Goal: Task Accomplishment & Management: Manage account settings

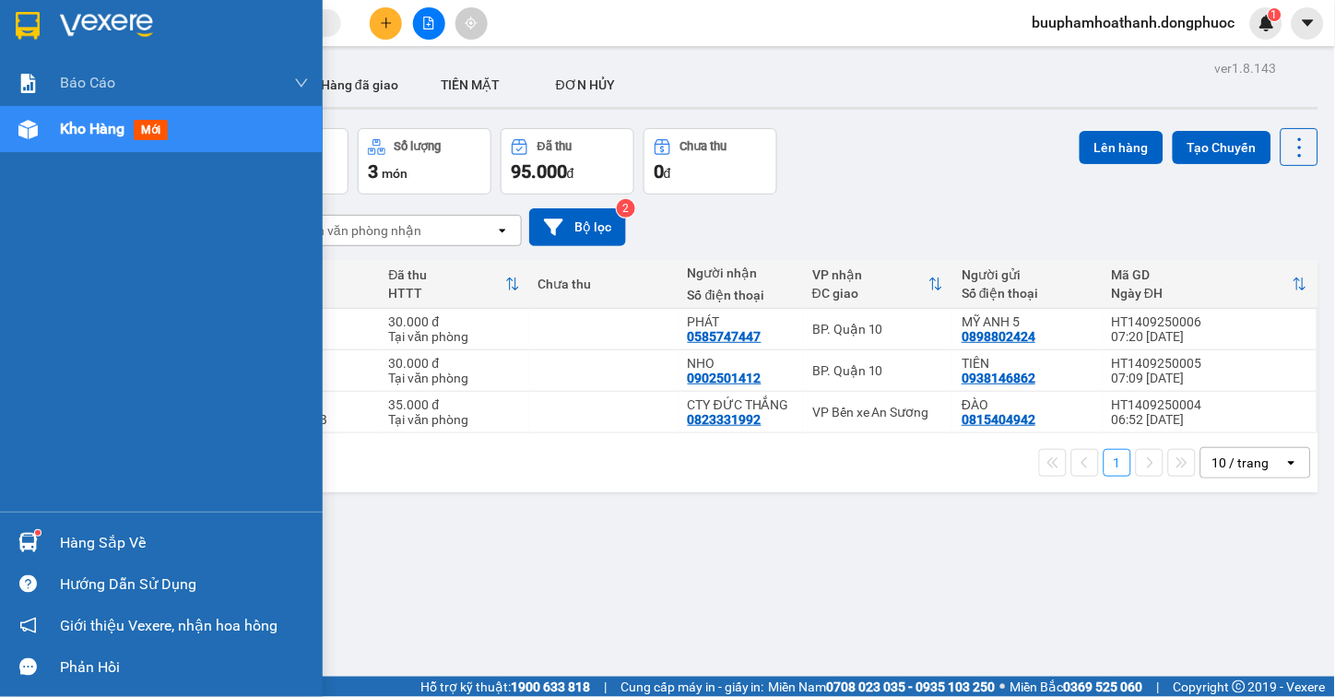
click at [35, 538] on img at bounding box center [27, 542] width 19 height 19
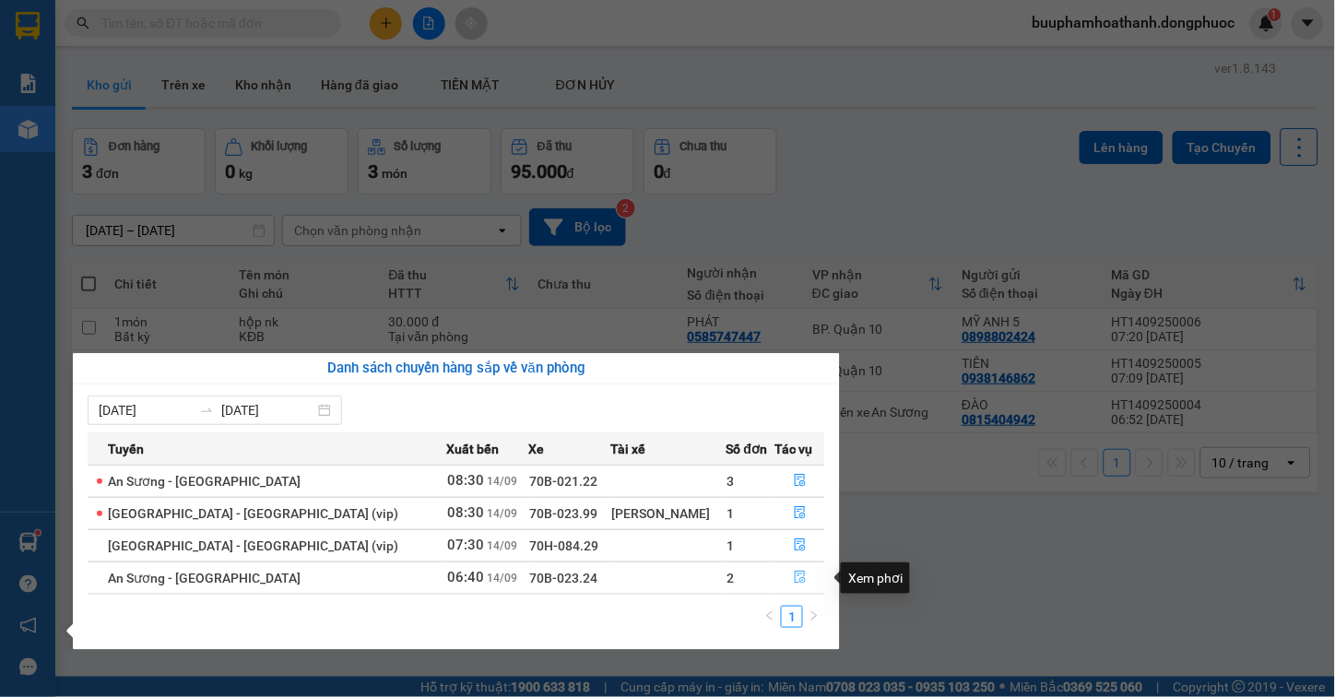
click at [794, 574] on icon "file-done" at bounding box center [800, 577] width 13 height 13
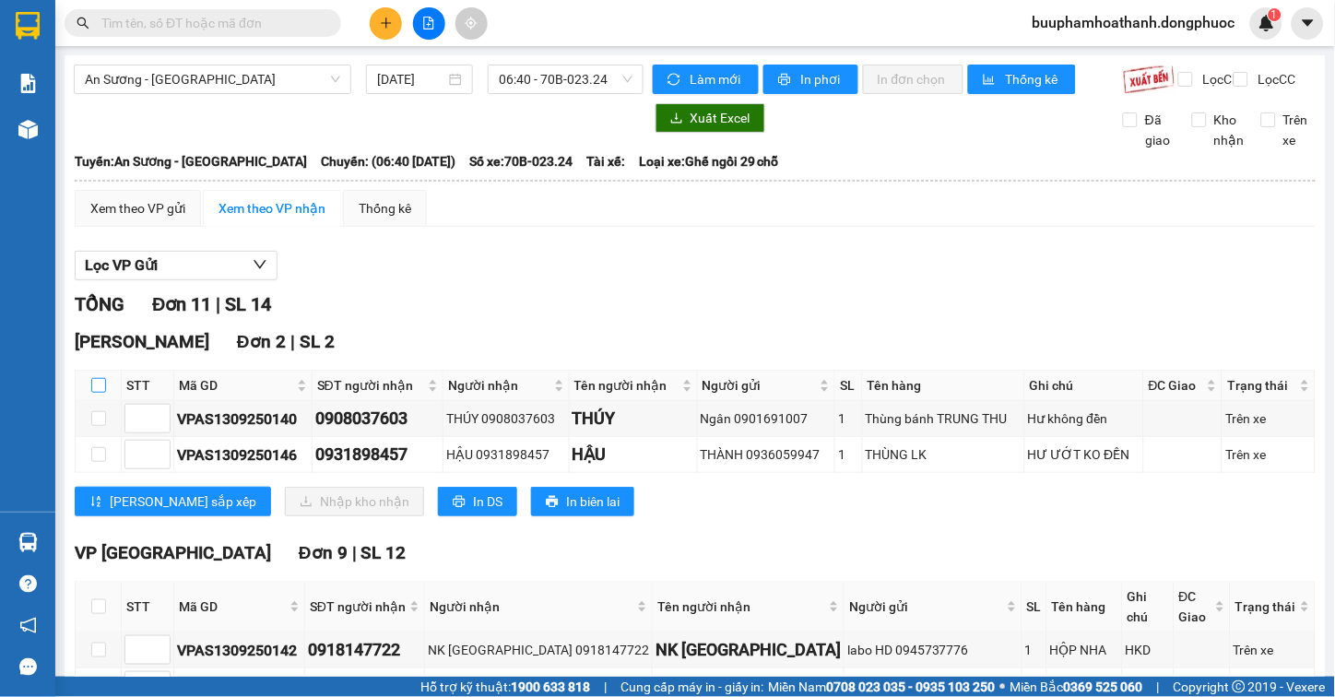
click at [96, 393] on input "checkbox" at bounding box center [98, 385] width 15 height 15
checkbox input "true"
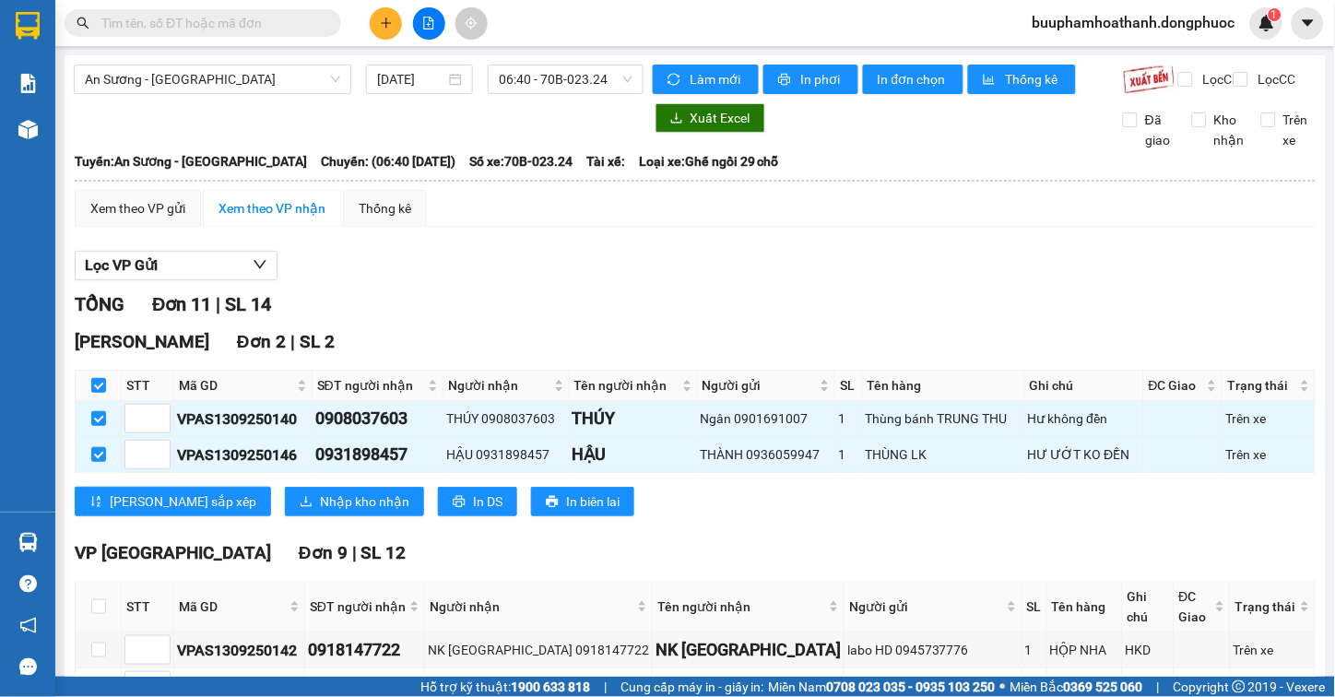
click at [277, 493] on div "Hòa Thành Đơn 2 | SL 2 STT Mã GD SĐT người nhận Người nhận Tên người nhận Người…" at bounding box center [695, 429] width 1241 height 202
click at [320, 512] on span "Nhập kho nhận" at bounding box center [364, 501] width 89 height 20
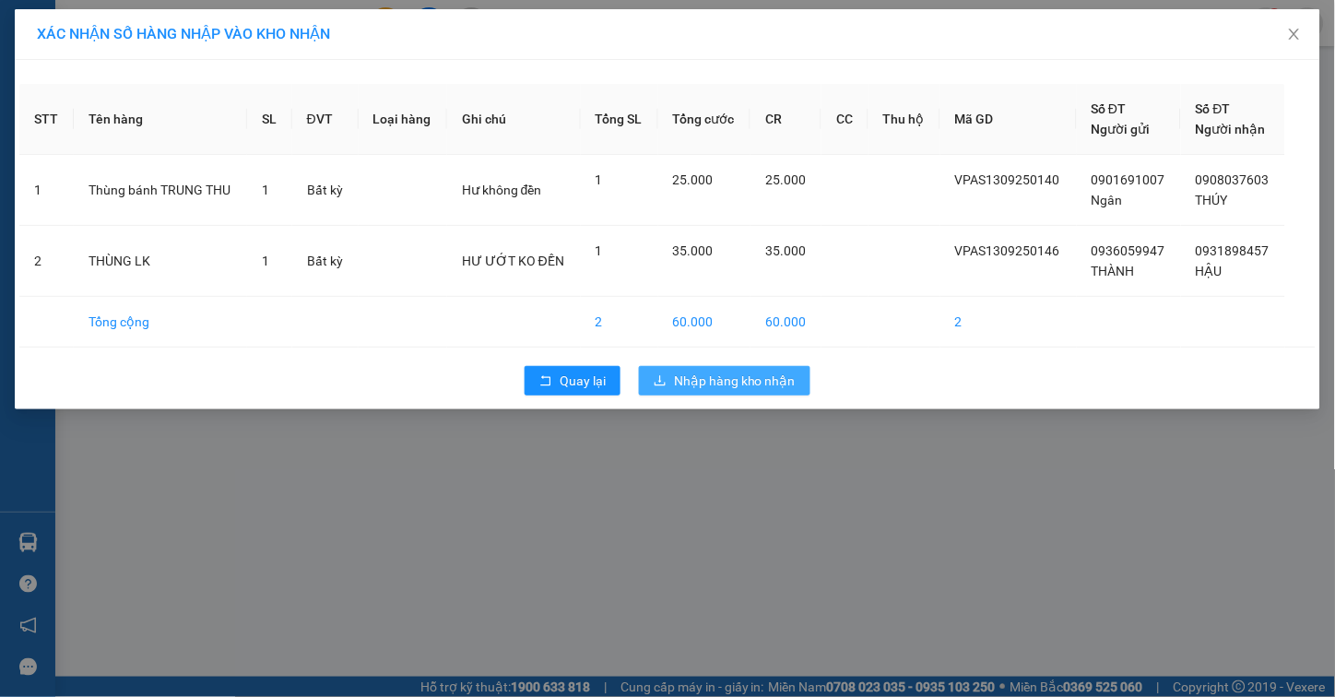
click at [680, 390] on span "Nhập hàng kho nhận" at bounding box center [735, 381] width 122 height 20
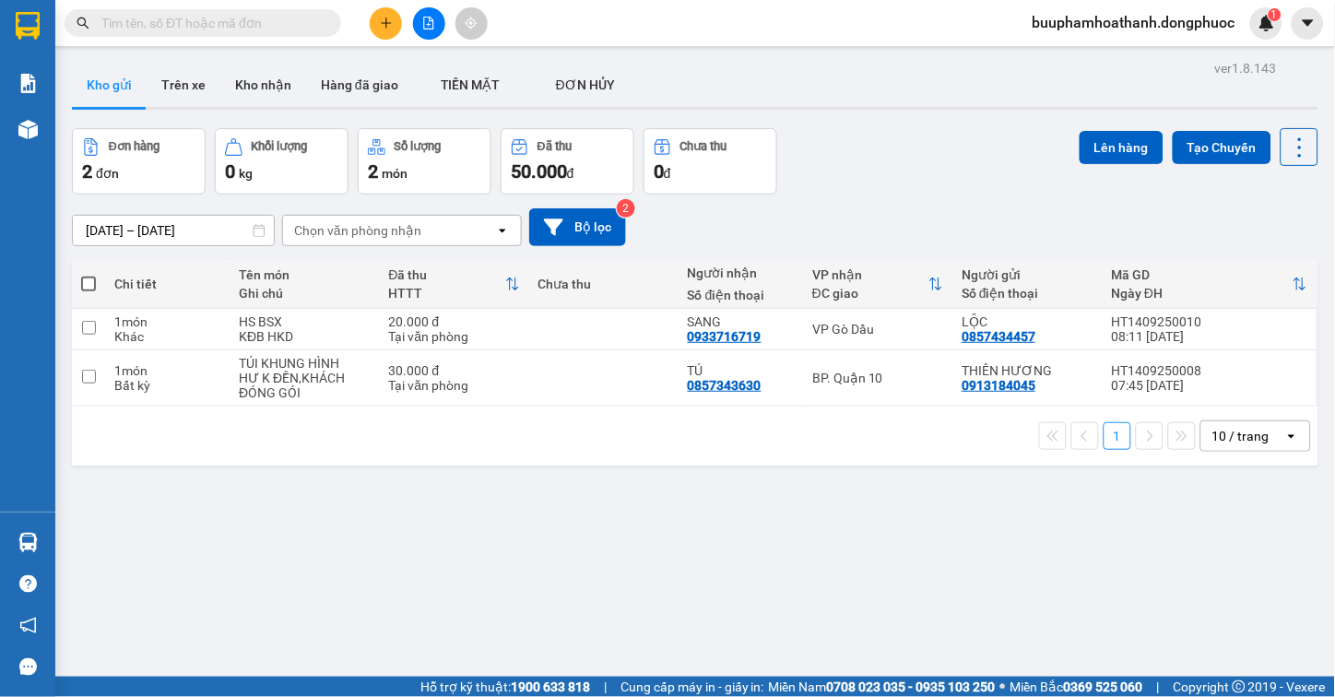
click at [282, 34] on span at bounding box center [203, 23] width 277 height 28
click at [295, 29] on input "text" at bounding box center [210, 23] width 218 height 20
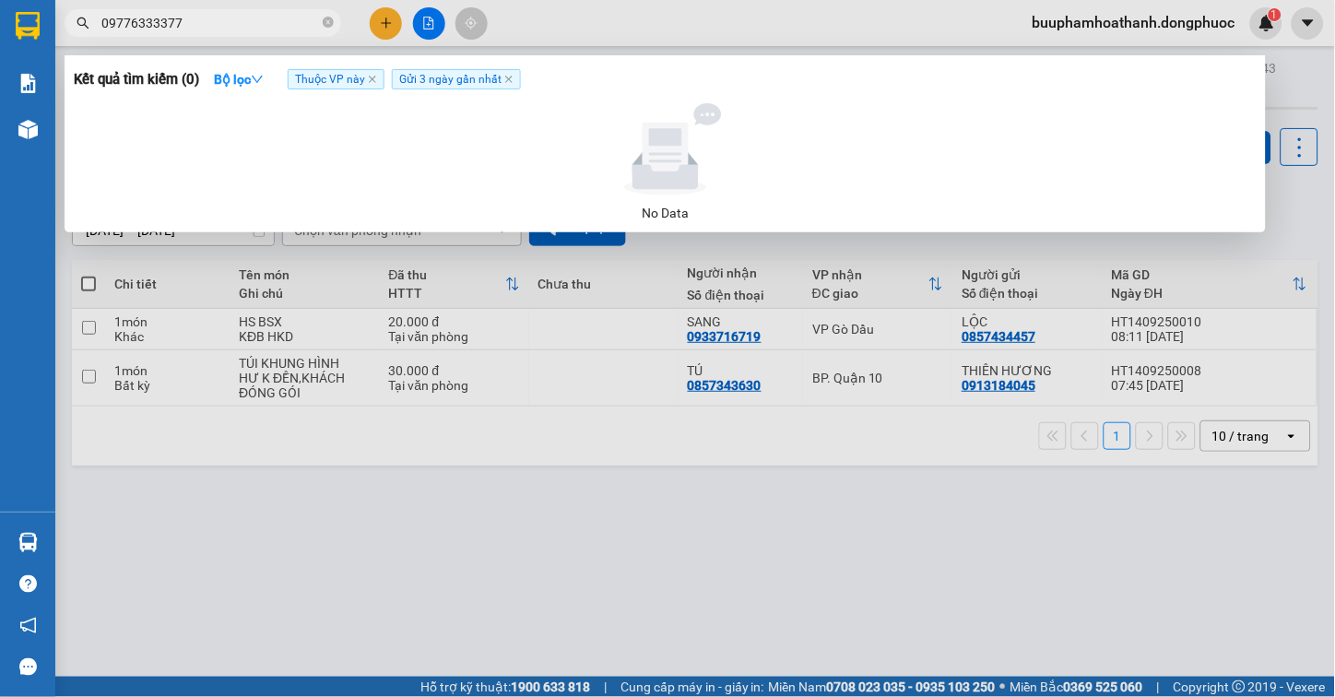
click at [136, 24] on input "09776333377" at bounding box center [210, 23] width 218 height 20
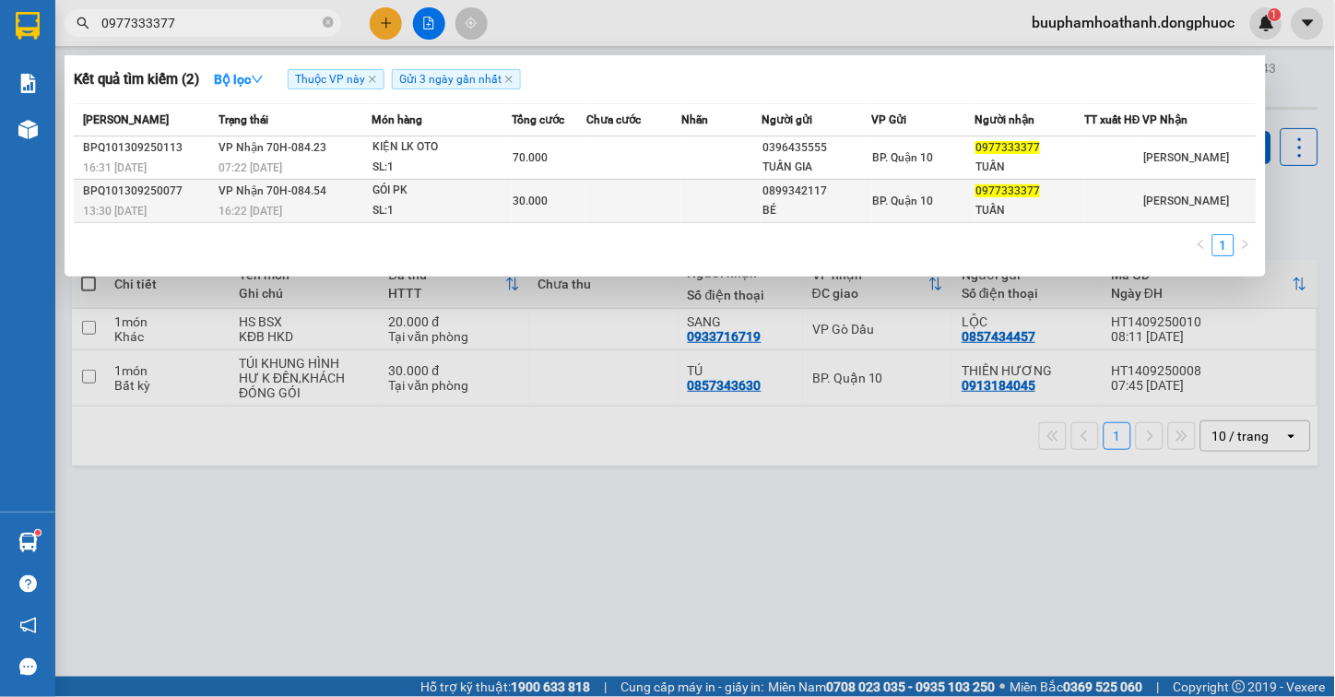
type input "0977333377"
click at [353, 207] on td "VP Nhận 70H-084.54 16:22 - 13/09" at bounding box center [293, 201] width 158 height 43
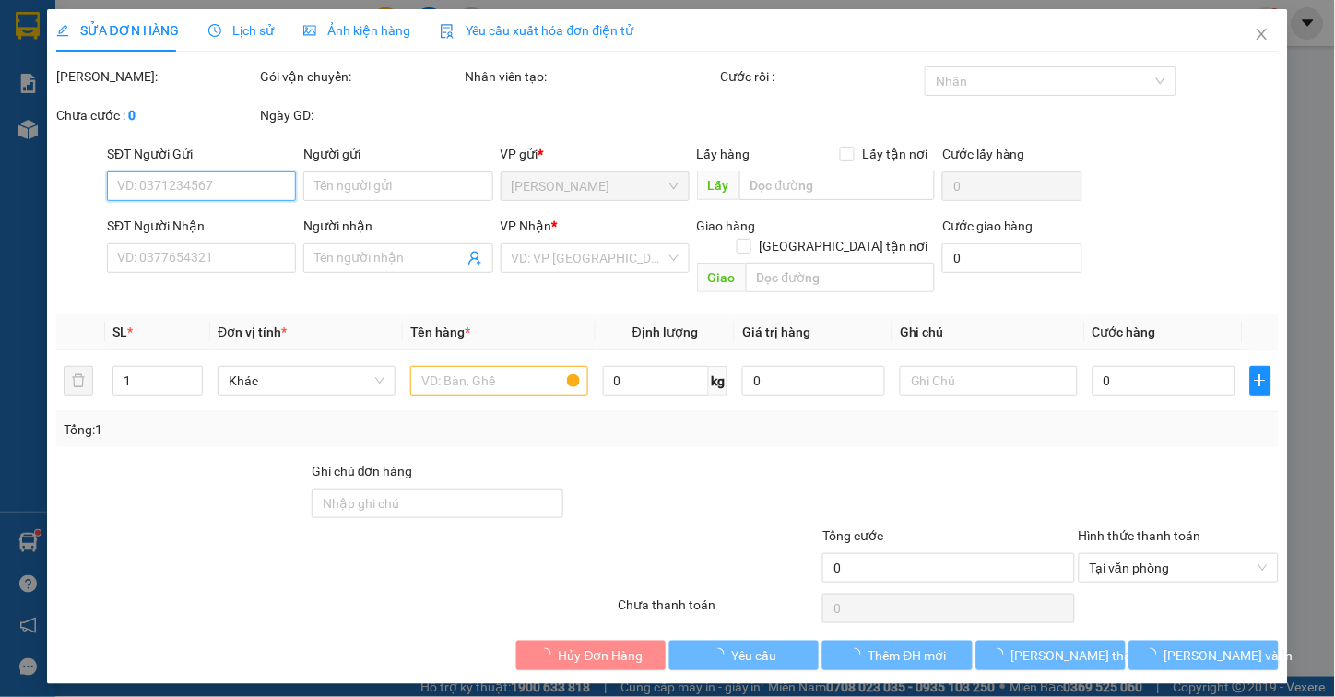
type input "0899342117"
type input "BÉ"
type input "0977333377"
type input "TUẤN"
type input "30.000"
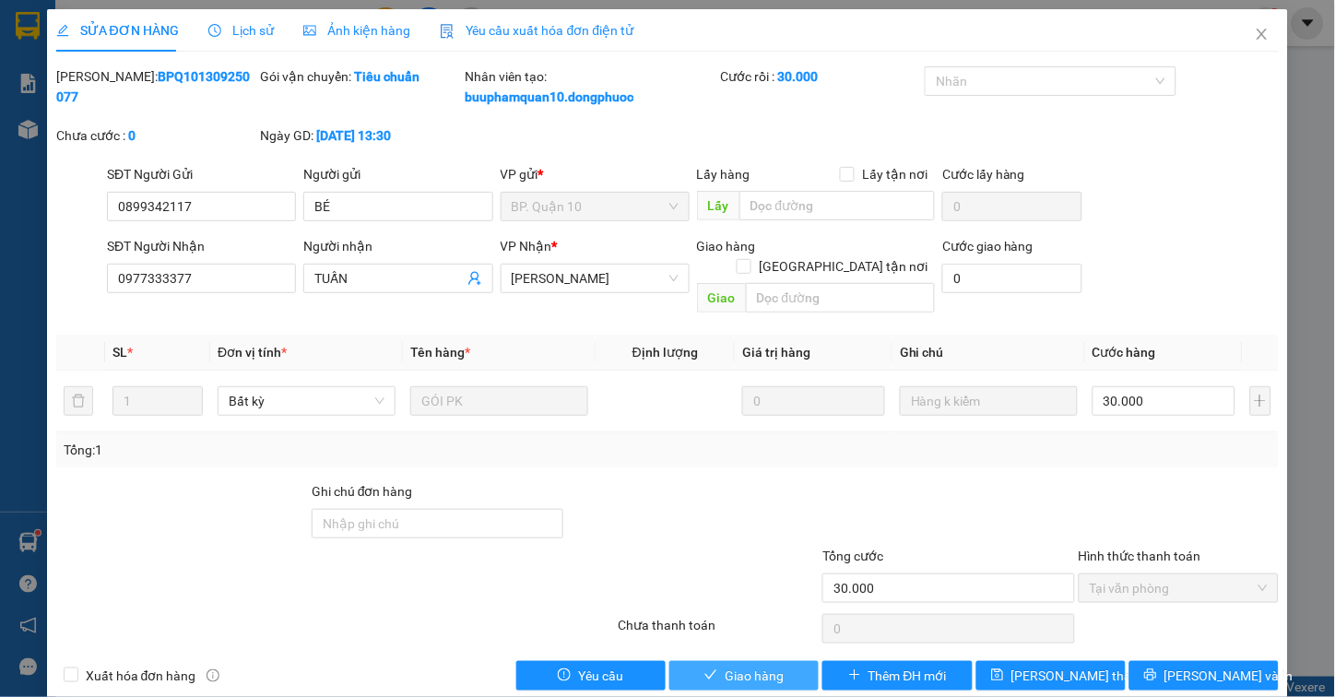
click at [708, 668] on icon "check" at bounding box center [710, 674] width 13 height 13
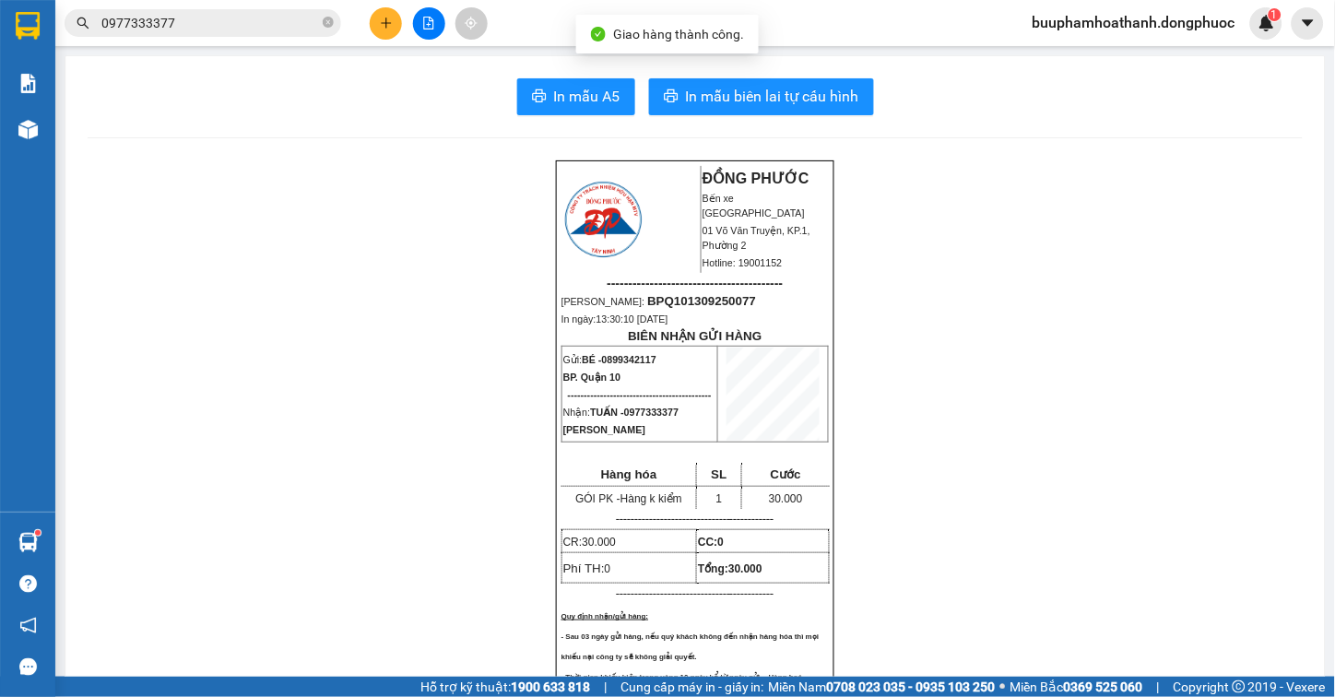
click at [242, 17] on input "0977333377" at bounding box center [210, 23] width 218 height 20
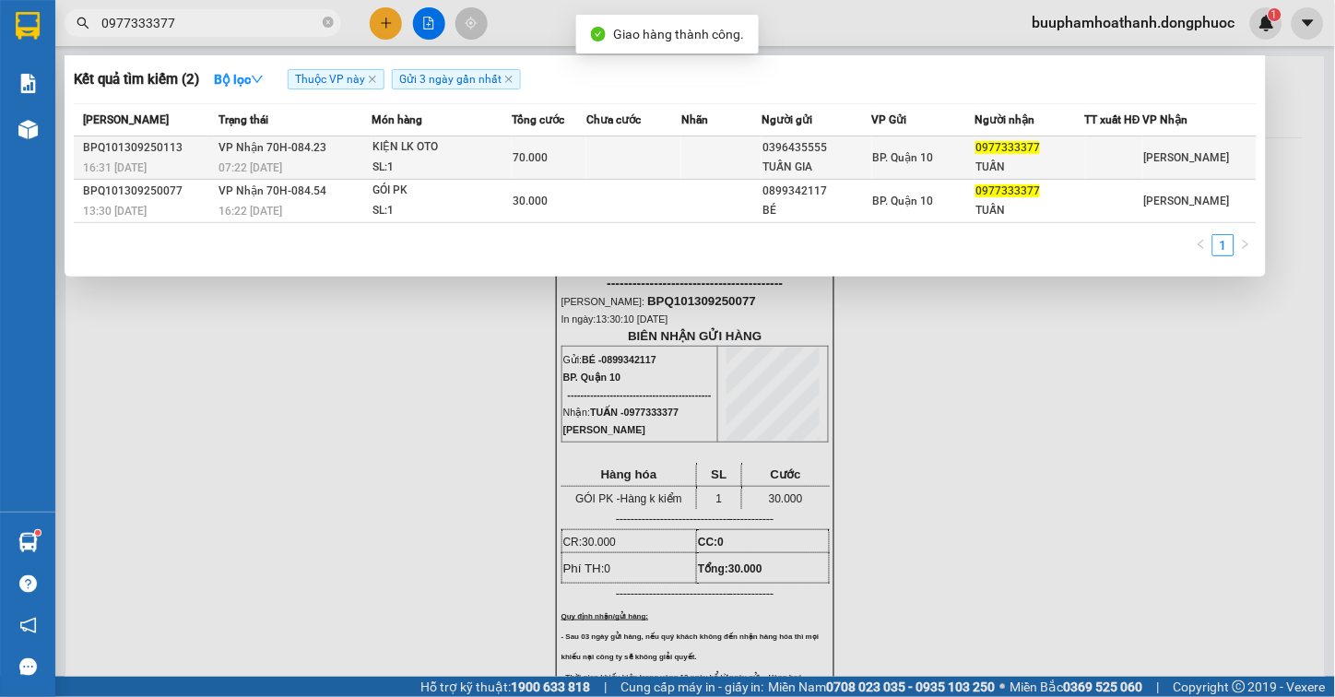
click at [209, 158] on div "BPQ101309250113" at bounding box center [148, 147] width 130 height 19
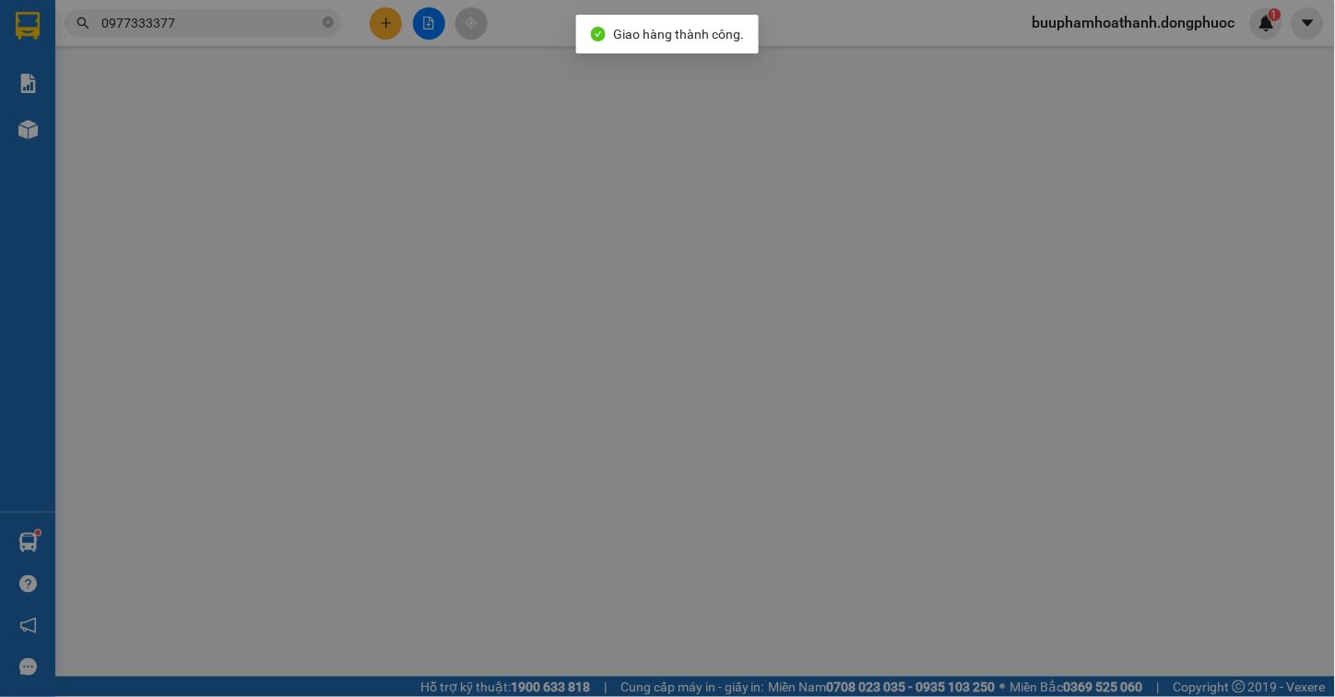
type input "0396435555"
type input "TUẤN GIA"
type input "0977333377"
type input "TUẤN"
type input "70.000"
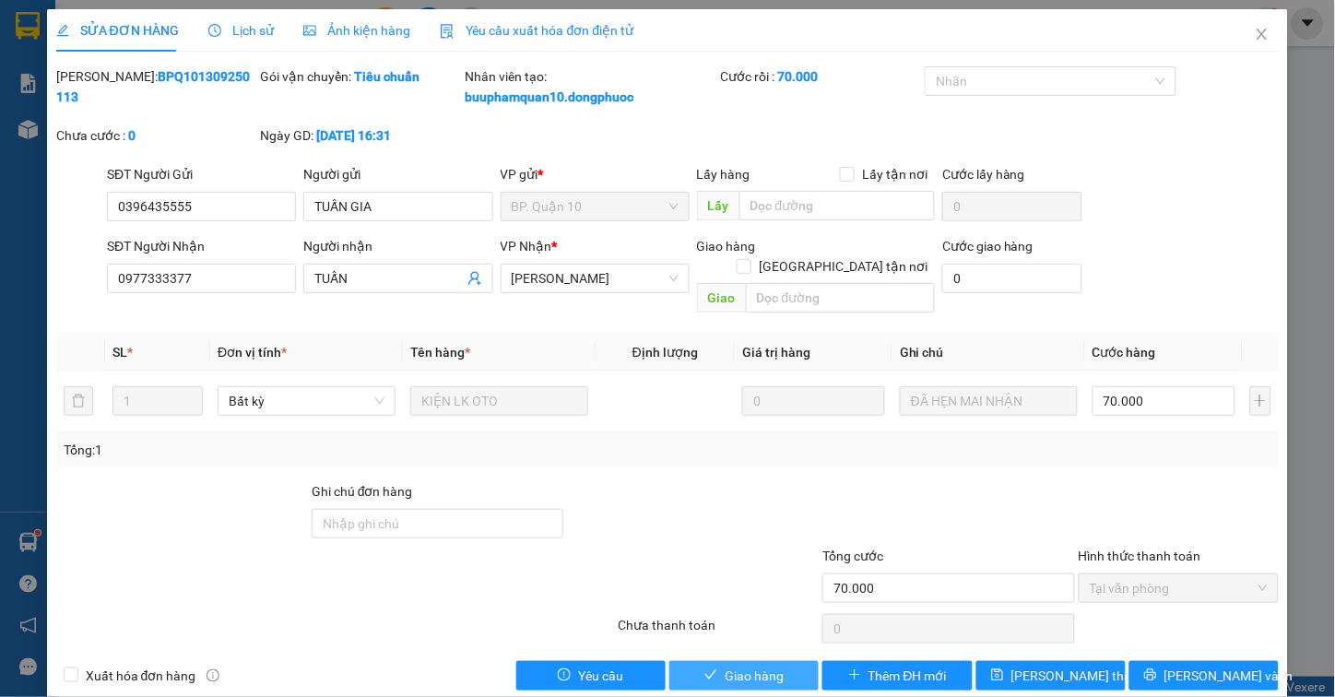
click at [703, 661] on button "Giao hàng" at bounding box center [743, 676] width 149 height 30
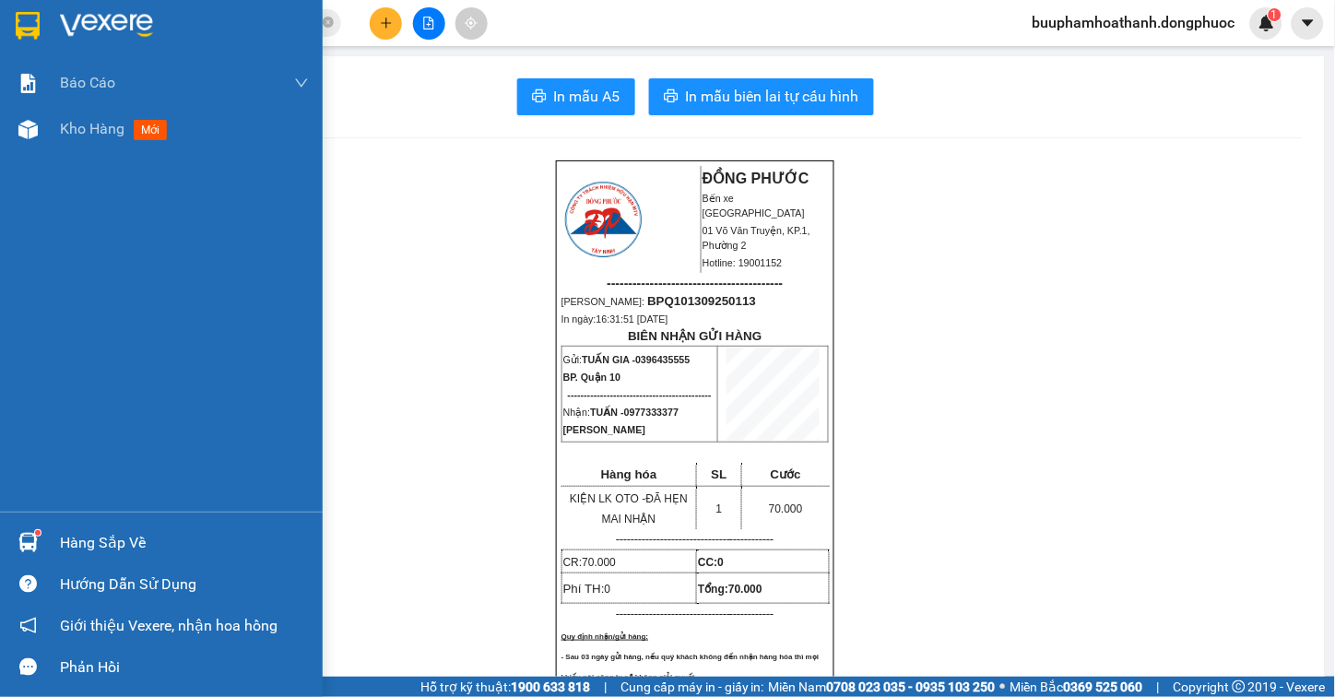
click at [43, 522] on div "Hàng sắp về" at bounding box center [161, 542] width 323 height 41
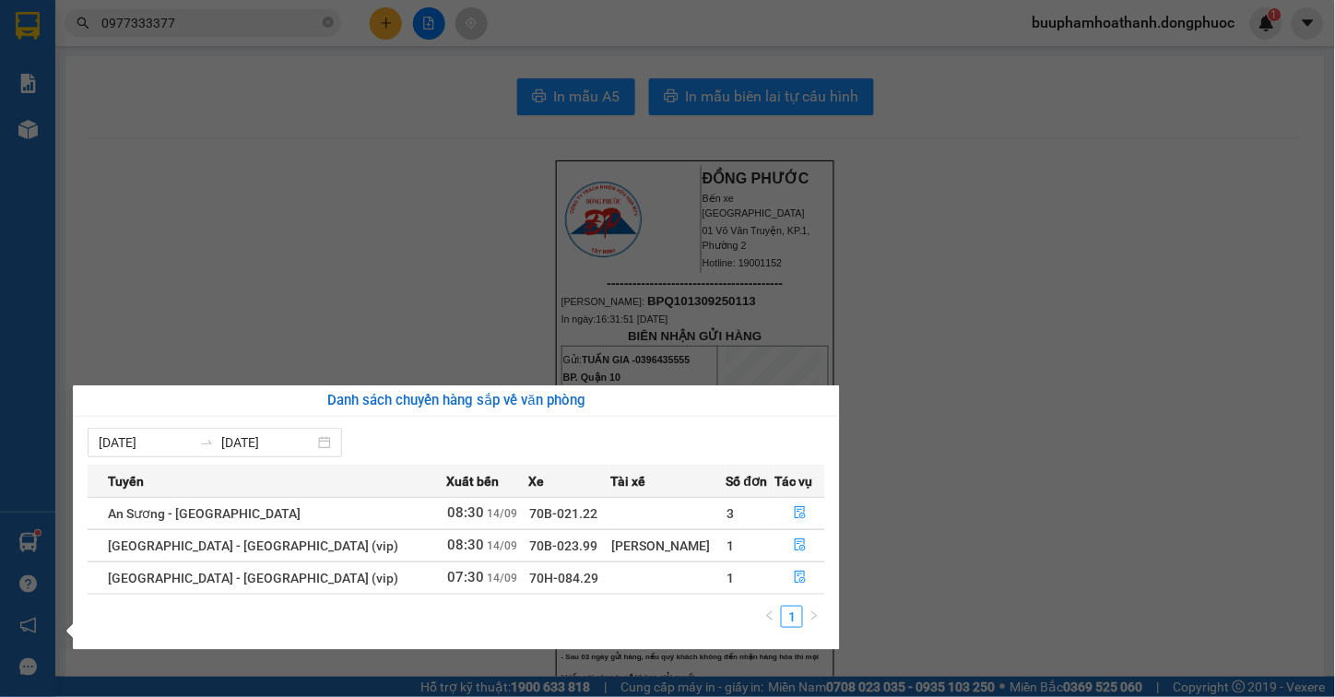
click at [435, 180] on section "Kết quả tìm kiếm ( 2 ) Bộ lọc Thuộc VP này Gửi 3 ngày gần nhất Mã ĐH Trạng thái…" at bounding box center [667, 348] width 1335 height 697
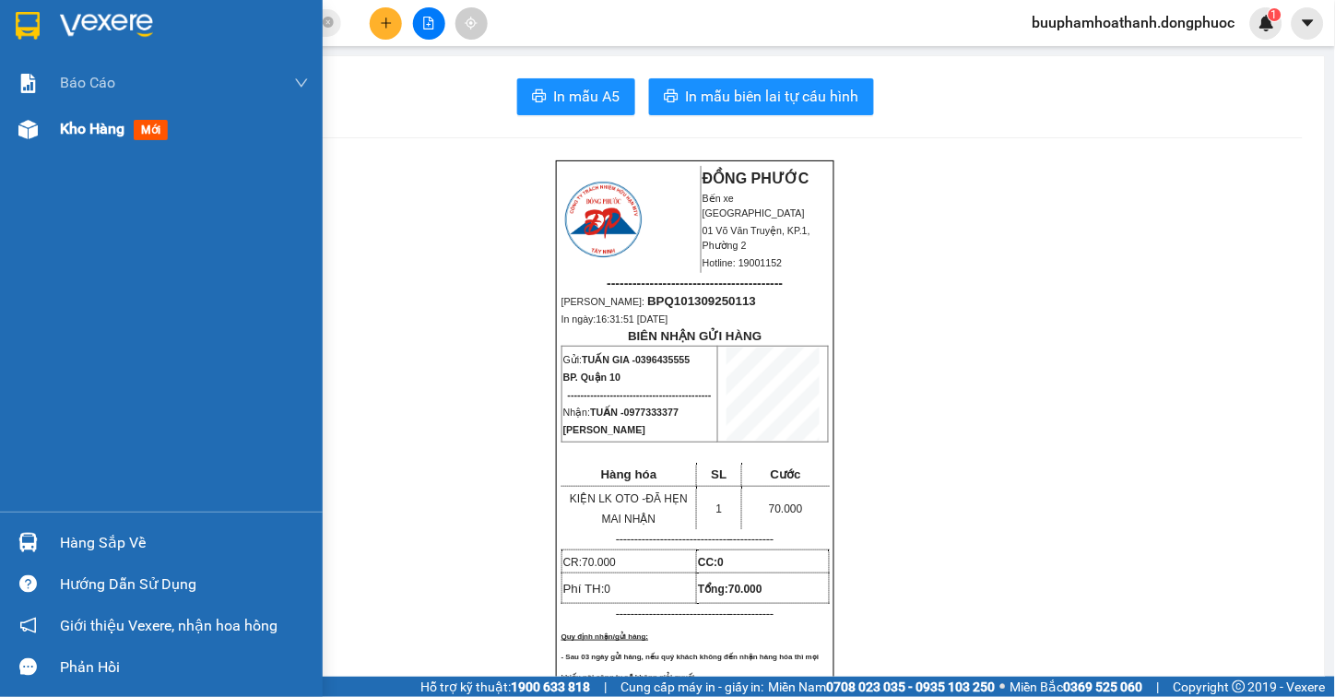
click at [21, 131] on img at bounding box center [27, 129] width 19 height 19
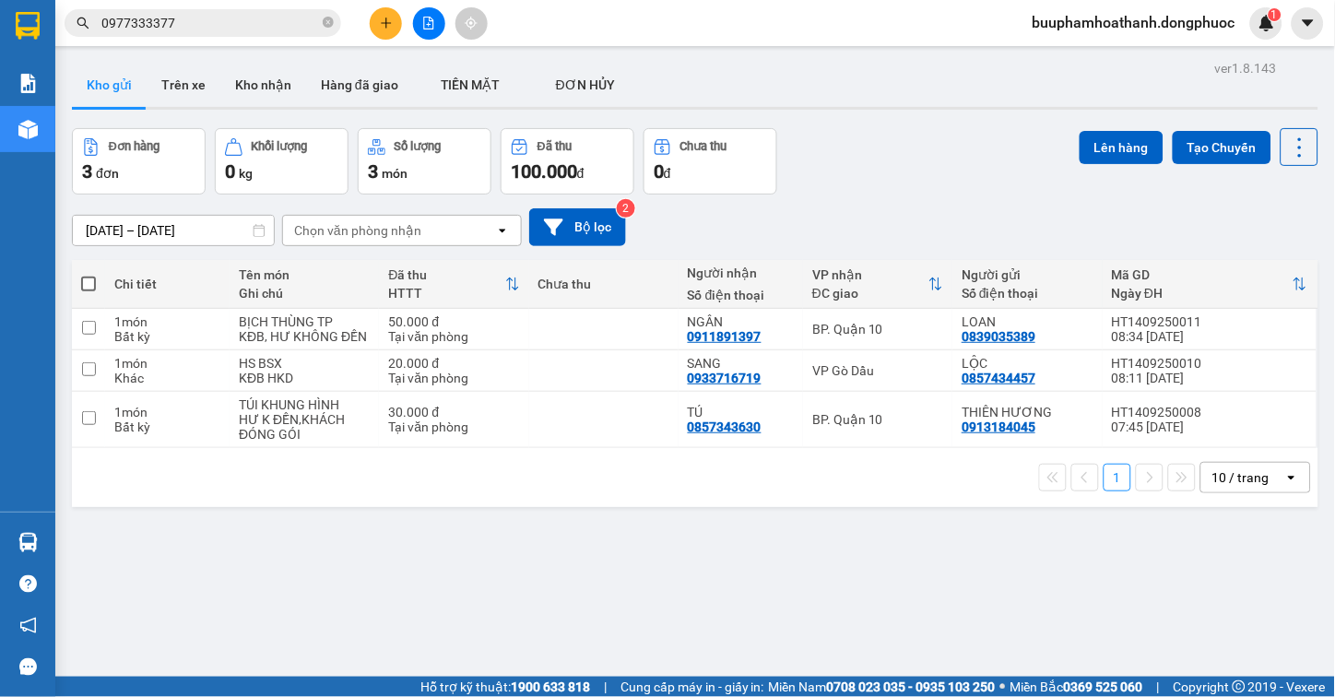
click at [420, 30] on button at bounding box center [429, 23] width 32 height 32
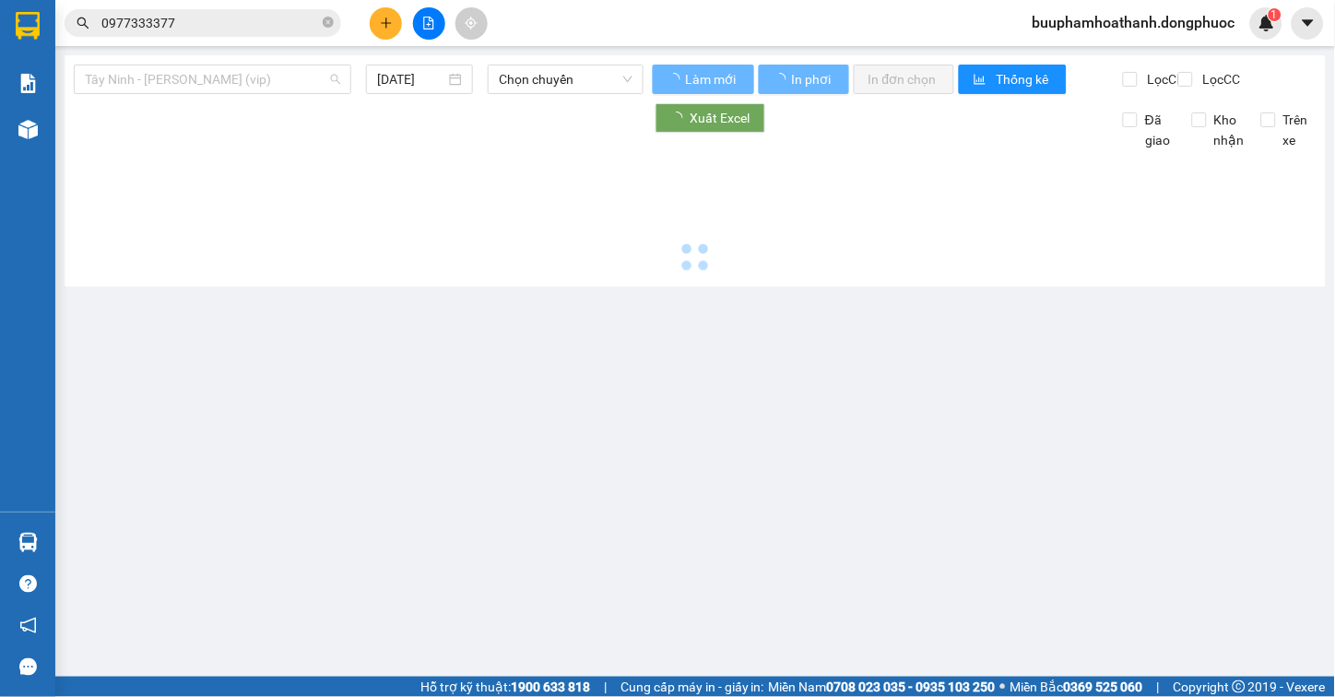
click at [290, 71] on span "Tây Ninh - [PERSON_NAME] (vip)" at bounding box center [212, 79] width 255 height 28
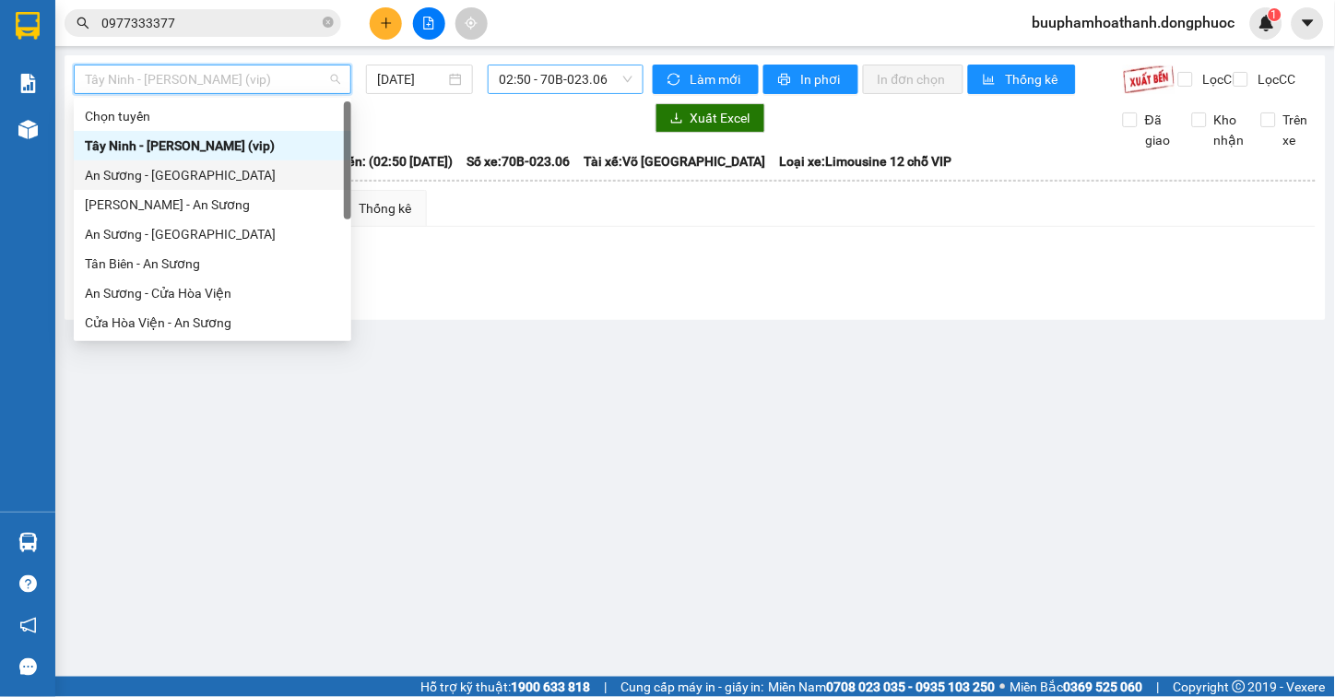
click at [503, 85] on span "02:50 - 70B-023.06" at bounding box center [566, 79] width 134 height 28
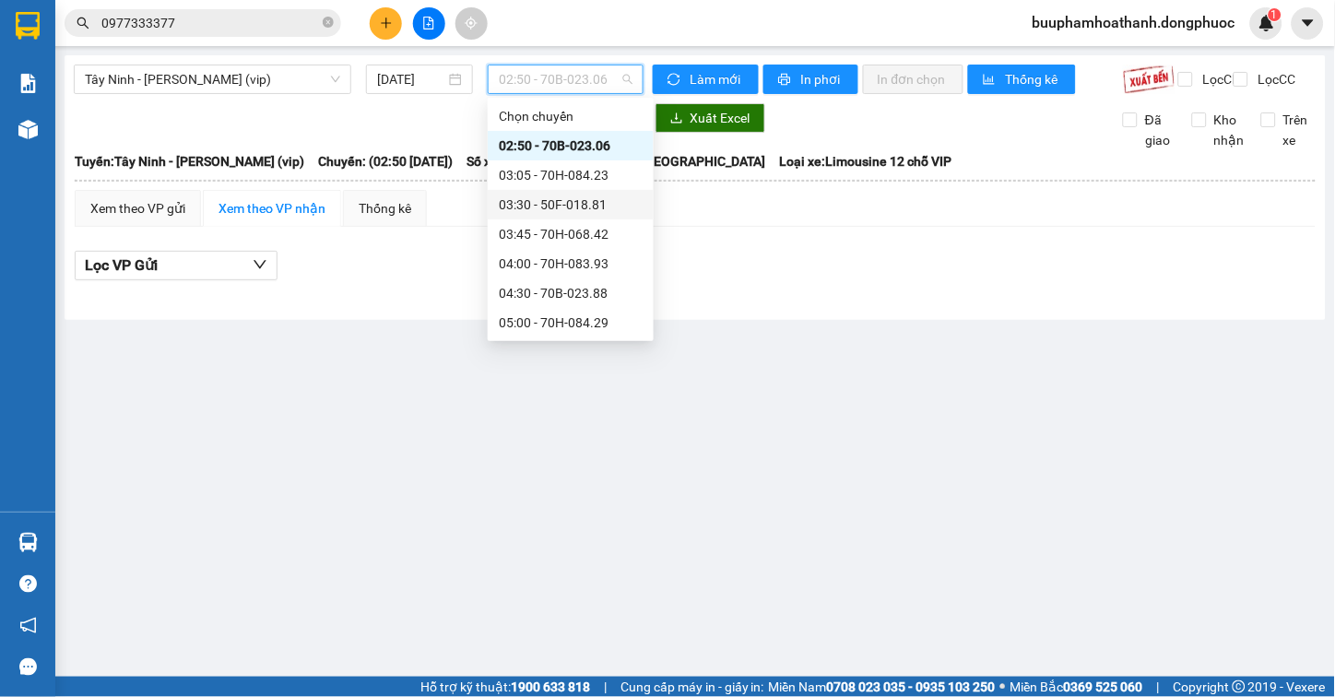
scroll to position [409, 0]
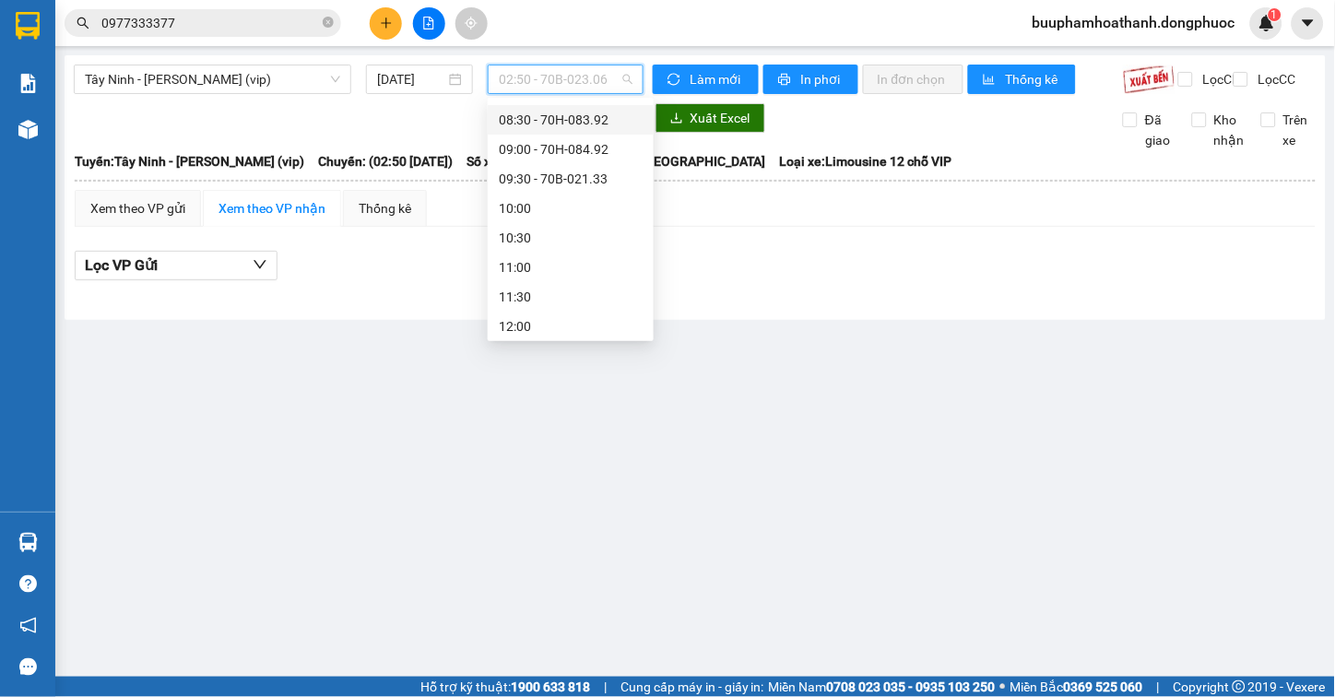
click at [606, 115] on div "08:30 - 70H-083.92" at bounding box center [571, 120] width 144 height 20
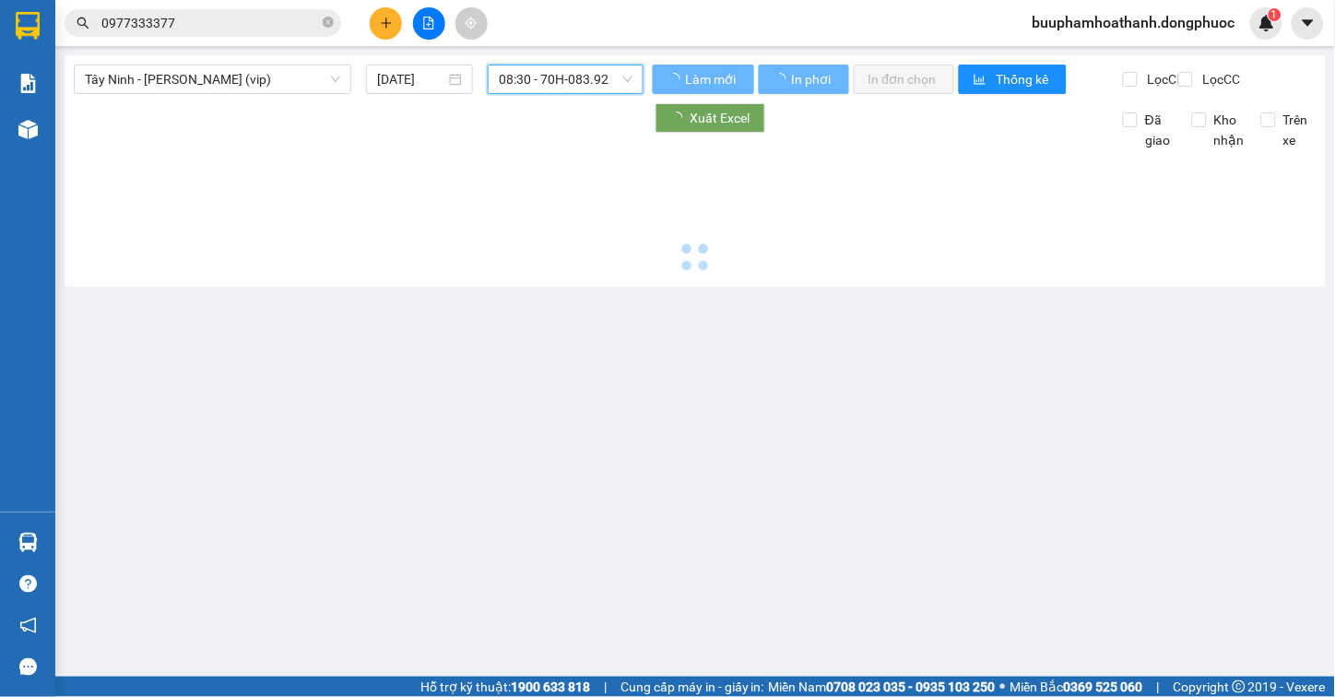
click at [596, 75] on span "08:30 - 70H-083.92" at bounding box center [566, 79] width 134 height 28
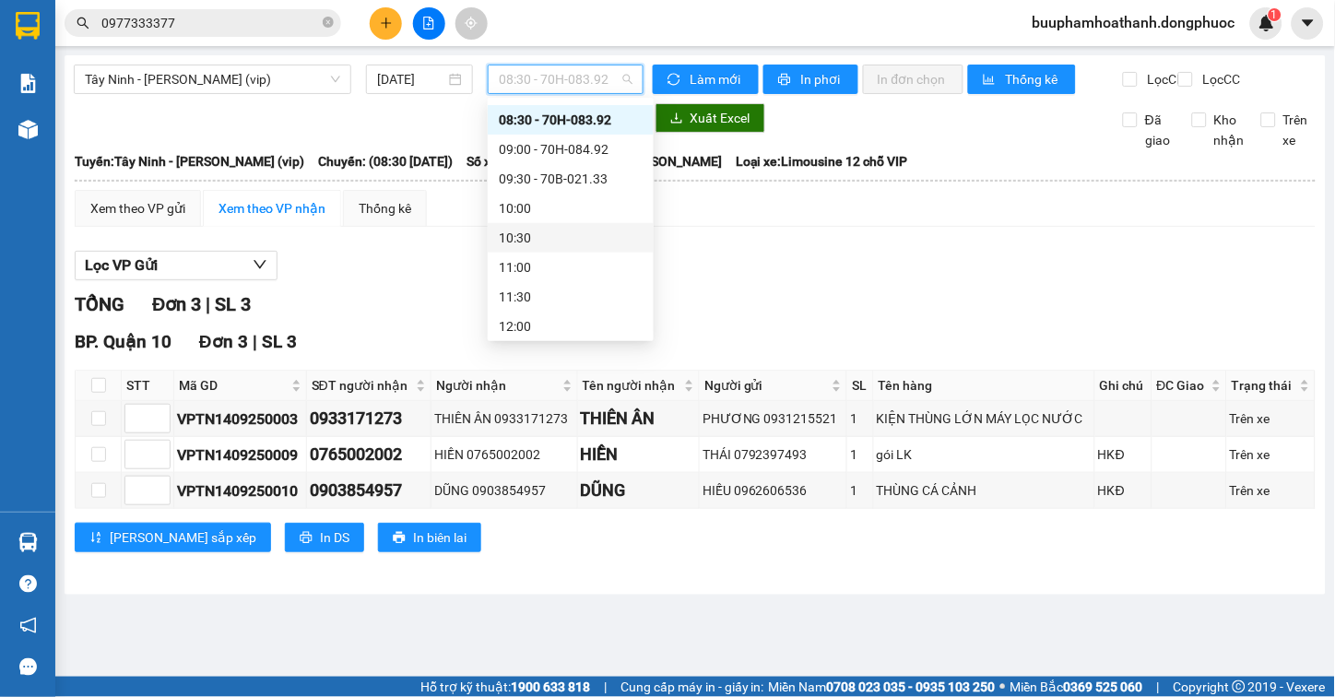
click at [877, 315] on div "TỔNG Đơn 3 | SL 3" at bounding box center [695, 304] width 1241 height 29
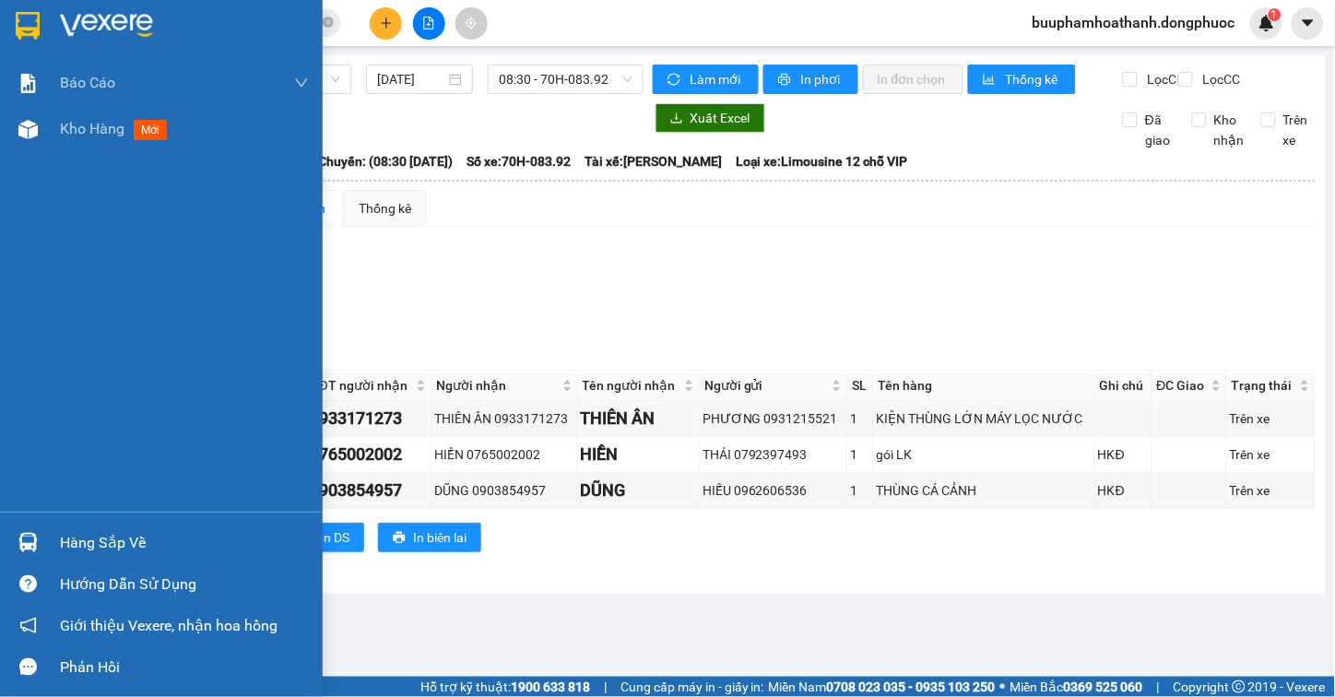
click at [41, 136] on div at bounding box center [28, 129] width 32 height 32
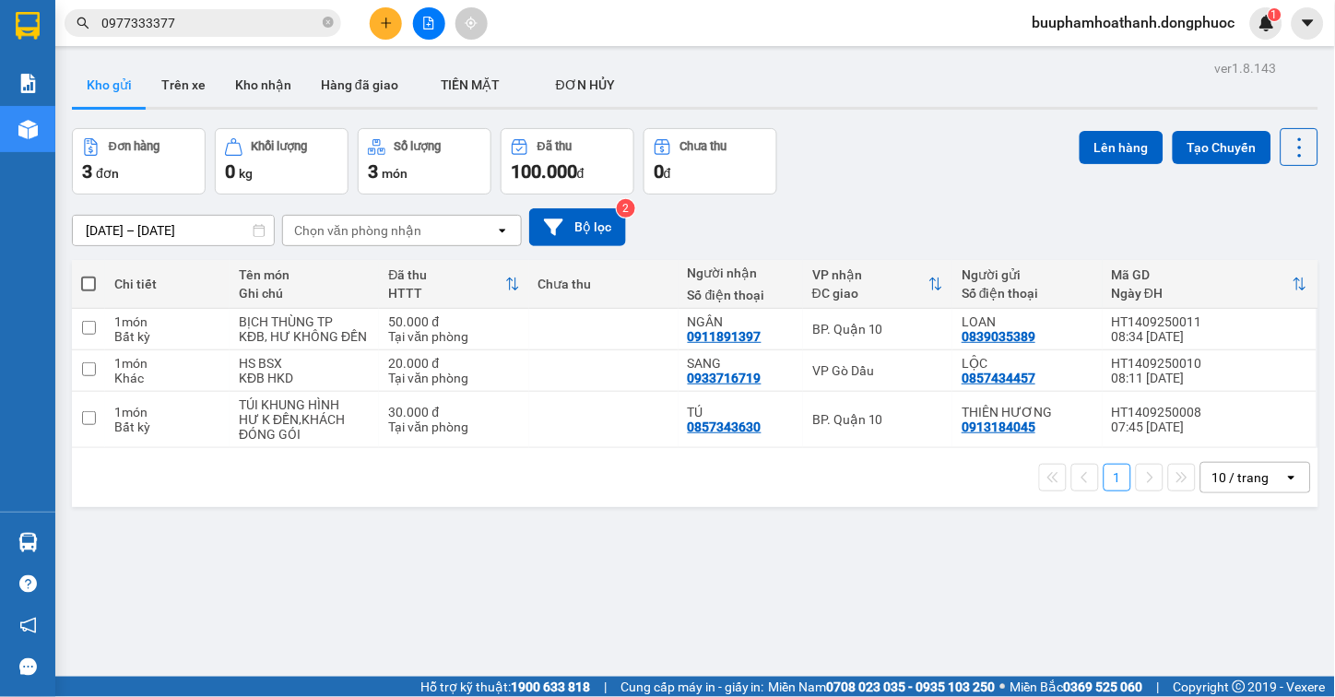
click at [924, 142] on div "Đơn hàng 3 đơn Khối lượng 0 kg Số lượng 3 món Đã thu 100.000 đ Chưa thu 0 đ Lên…" at bounding box center [695, 161] width 1247 height 66
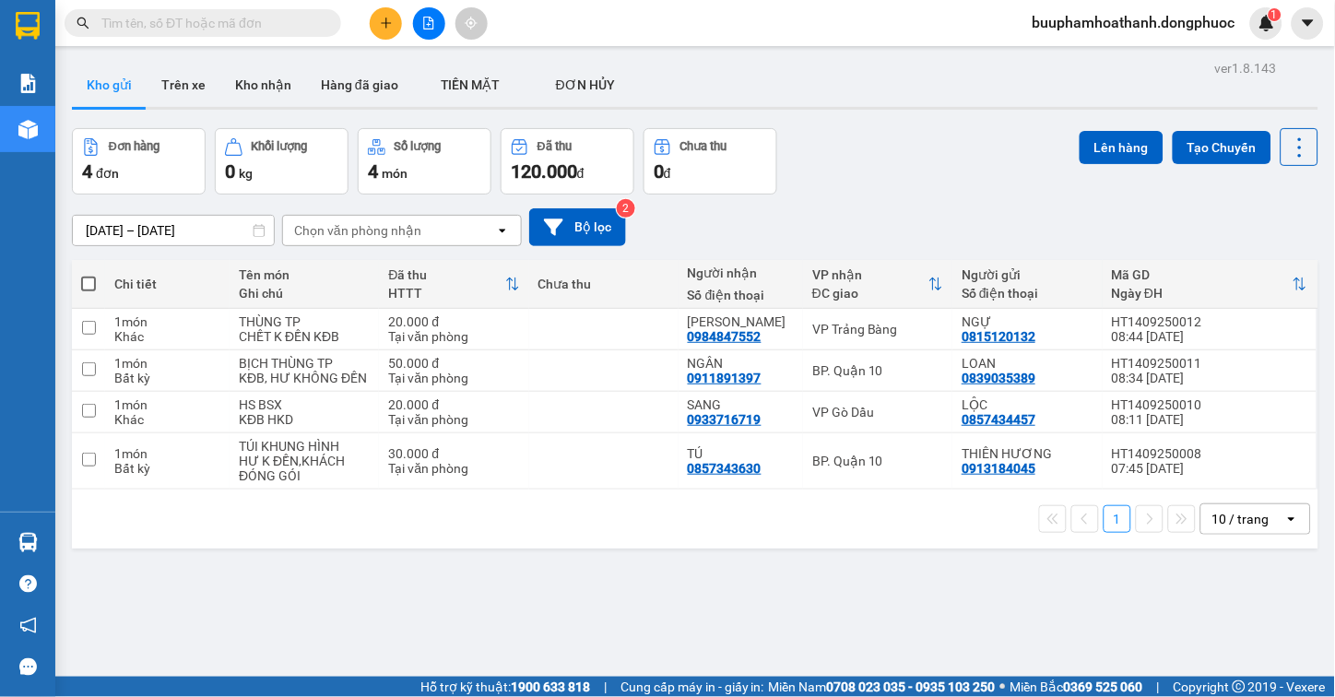
click at [162, 14] on input "text" at bounding box center [210, 23] width 218 height 20
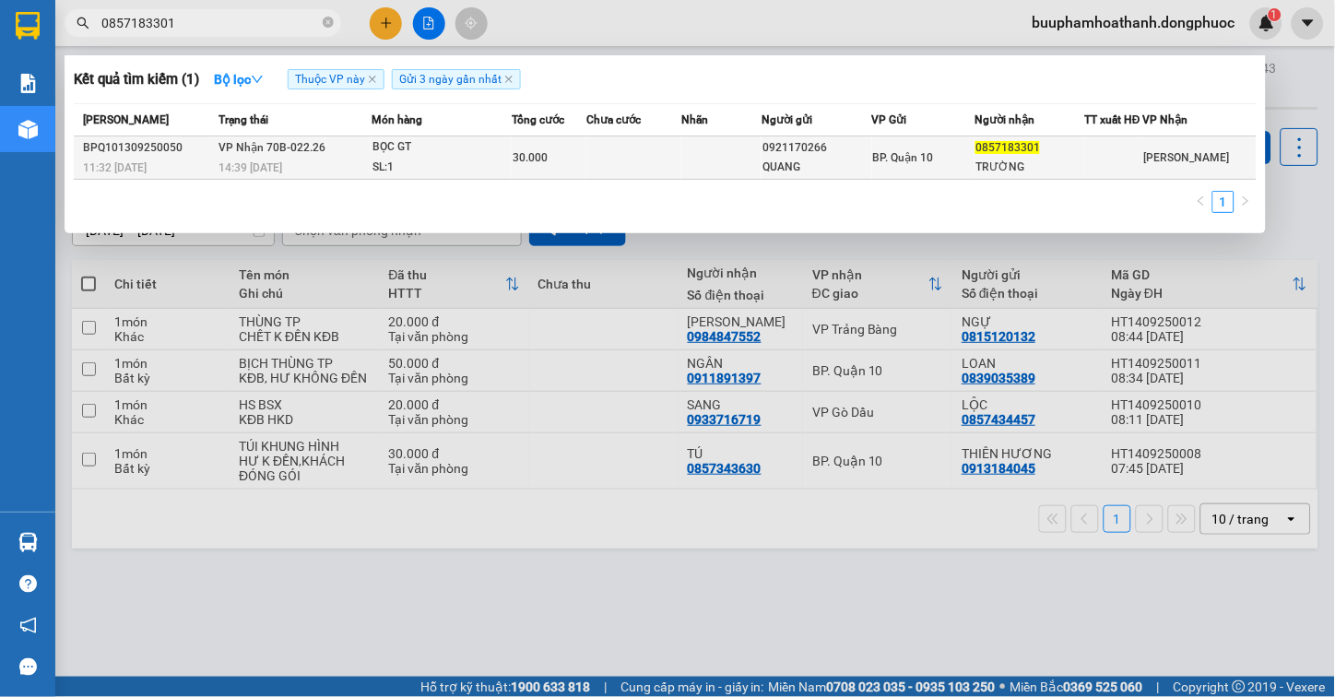
type input "0857183301"
click at [298, 167] on td "VP Nhận 70B-022.26 14:39 - 13/09" at bounding box center [293, 157] width 158 height 43
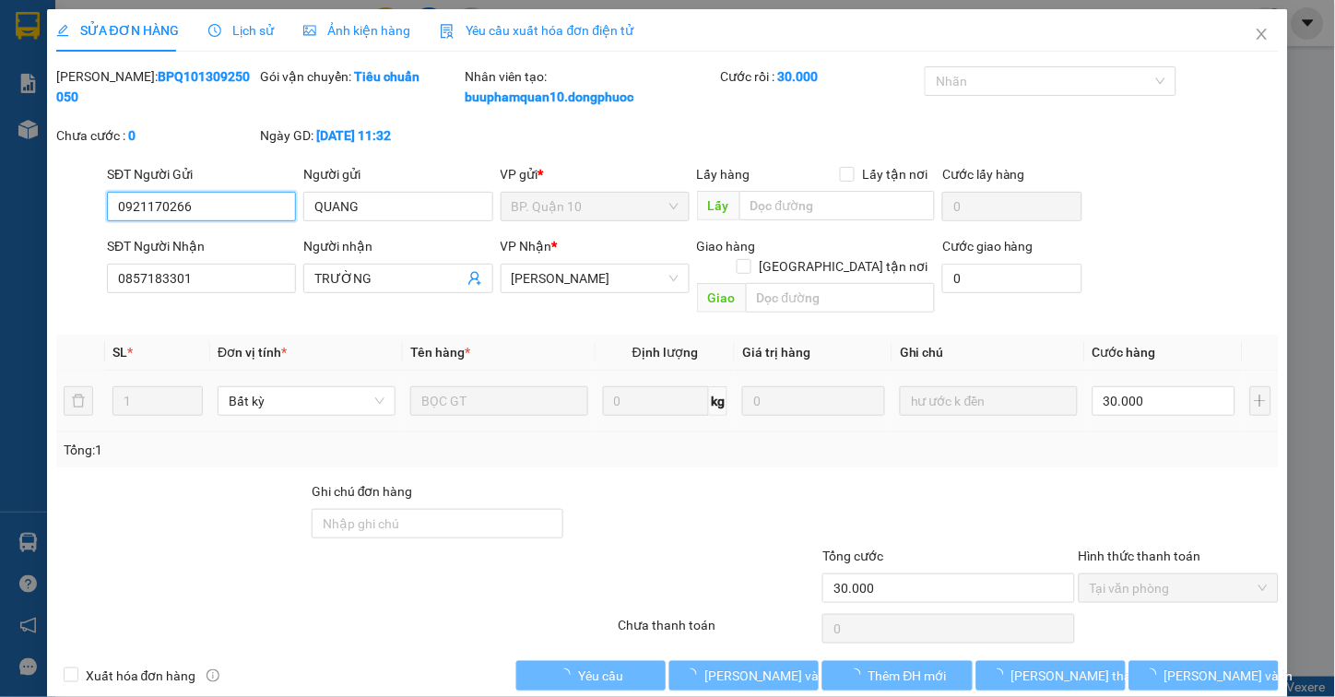
type input "0921170266"
type input "QUANG"
type input "0857183301"
type input "TRƯỜNG"
type input "30.000"
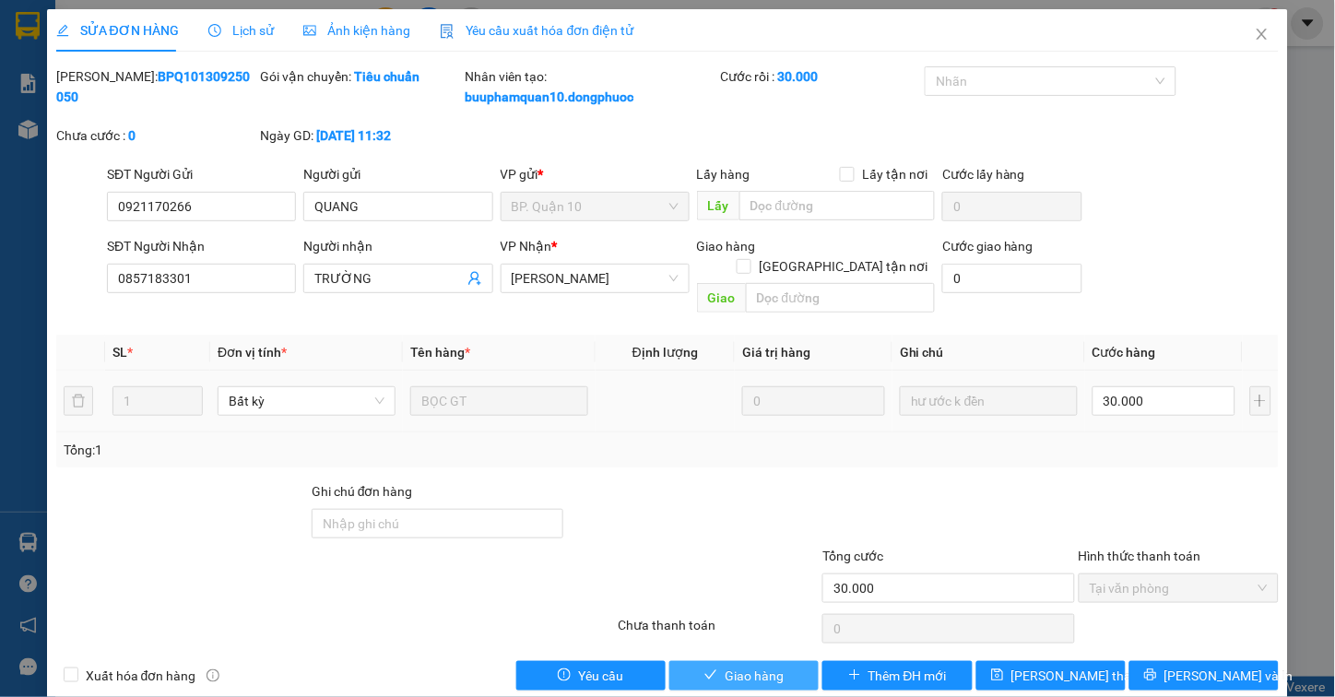
click at [726, 661] on button "Giao hàng" at bounding box center [743, 676] width 149 height 30
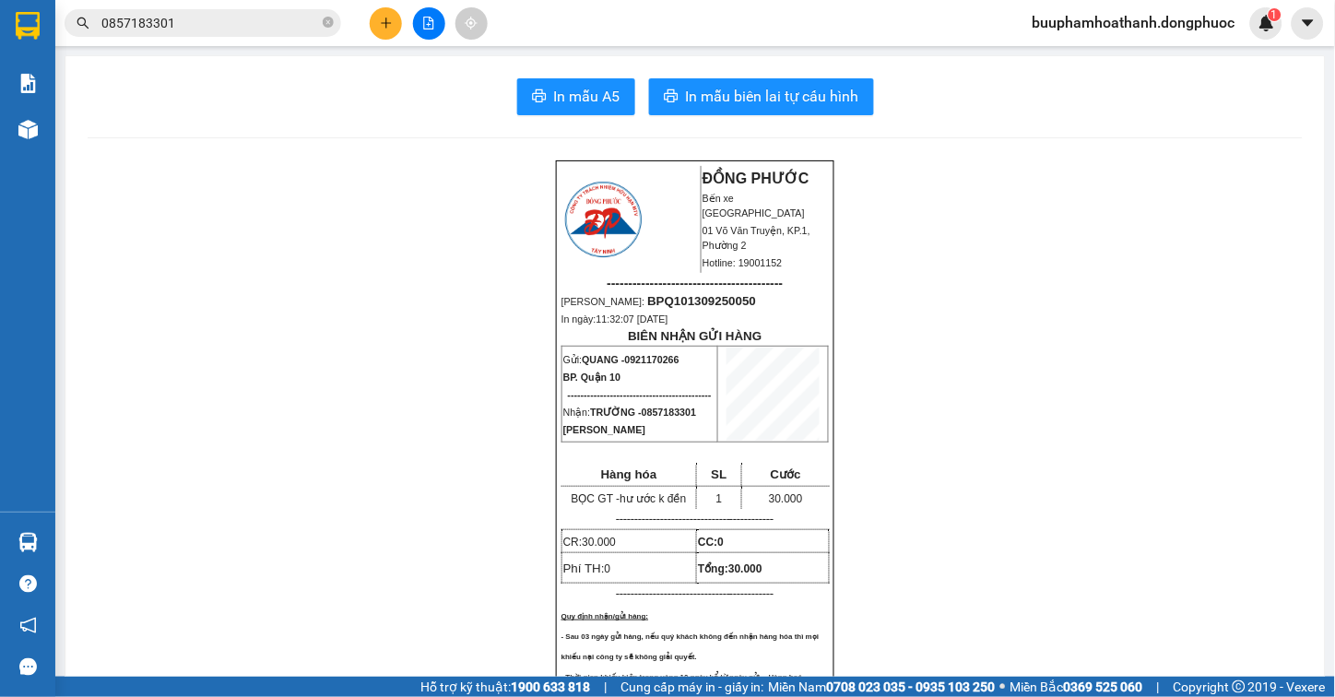
click at [417, 16] on button at bounding box center [429, 23] width 32 height 32
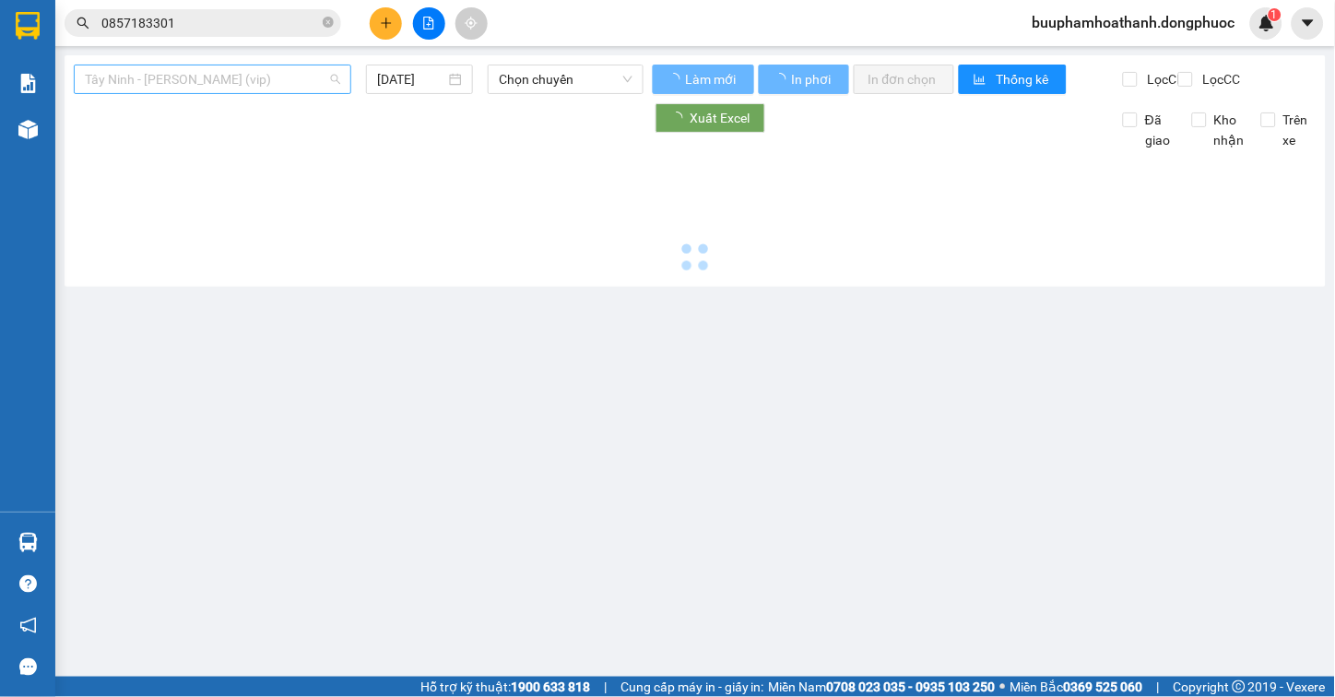
click at [260, 78] on span "Tây Ninh - [PERSON_NAME] (vip)" at bounding box center [212, 79] width 255 height 28
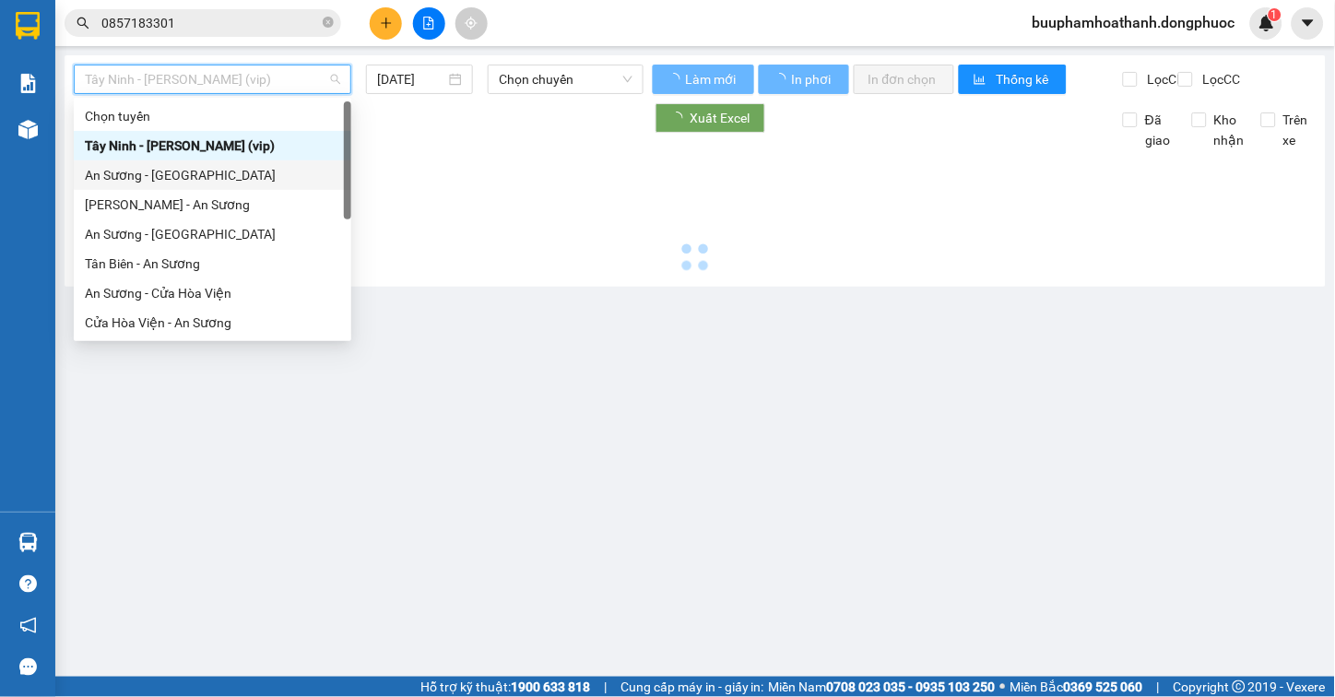
scroll to position [207, 0]
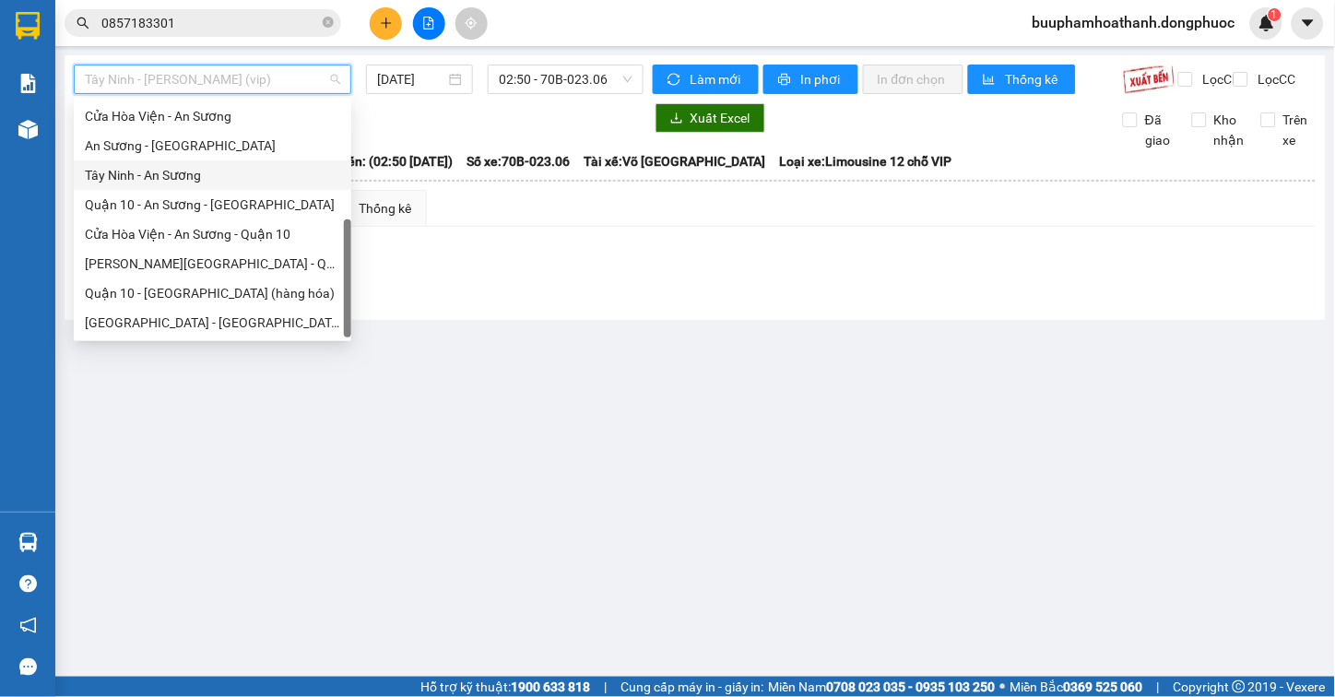
click at [210, 172] on div "Tây Ninh - An Sương" at bounding box center [212, 175] width 255 height 20
type input "[DATE]"
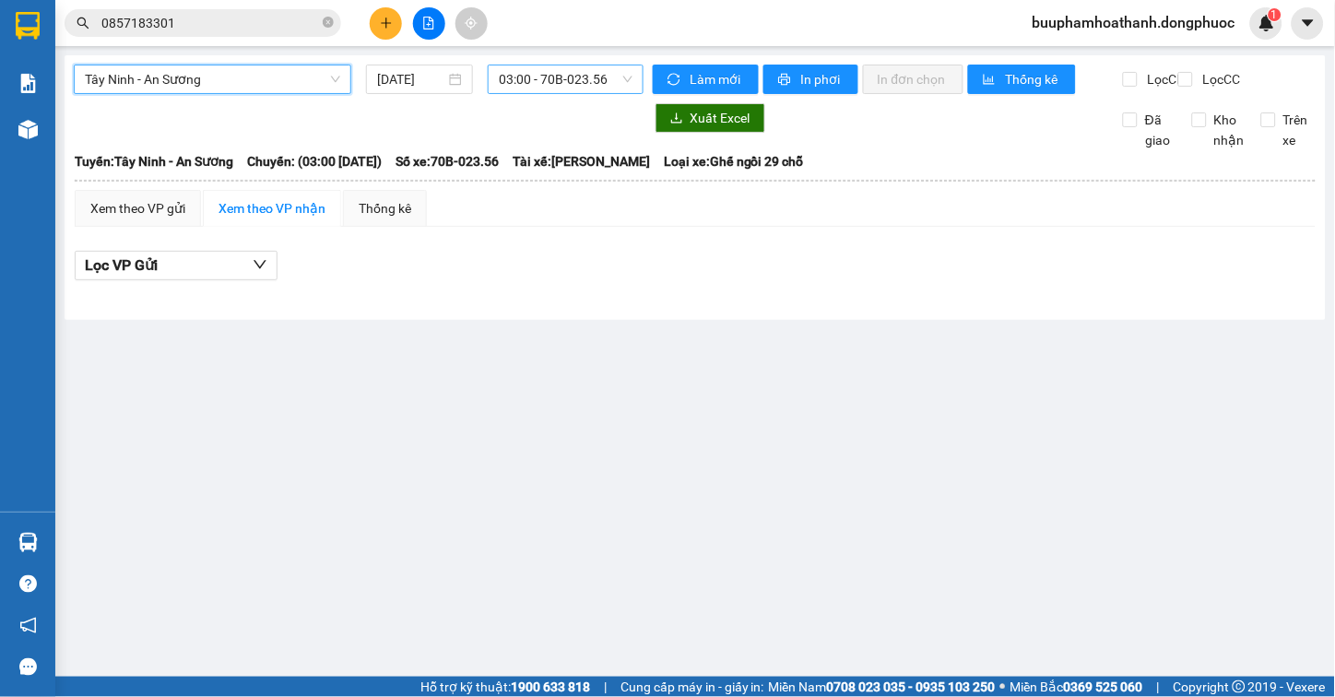
click at [573, 77] on span "03:00 - 70B-023.56" at bounding box center [566, 79] width 134 height 28
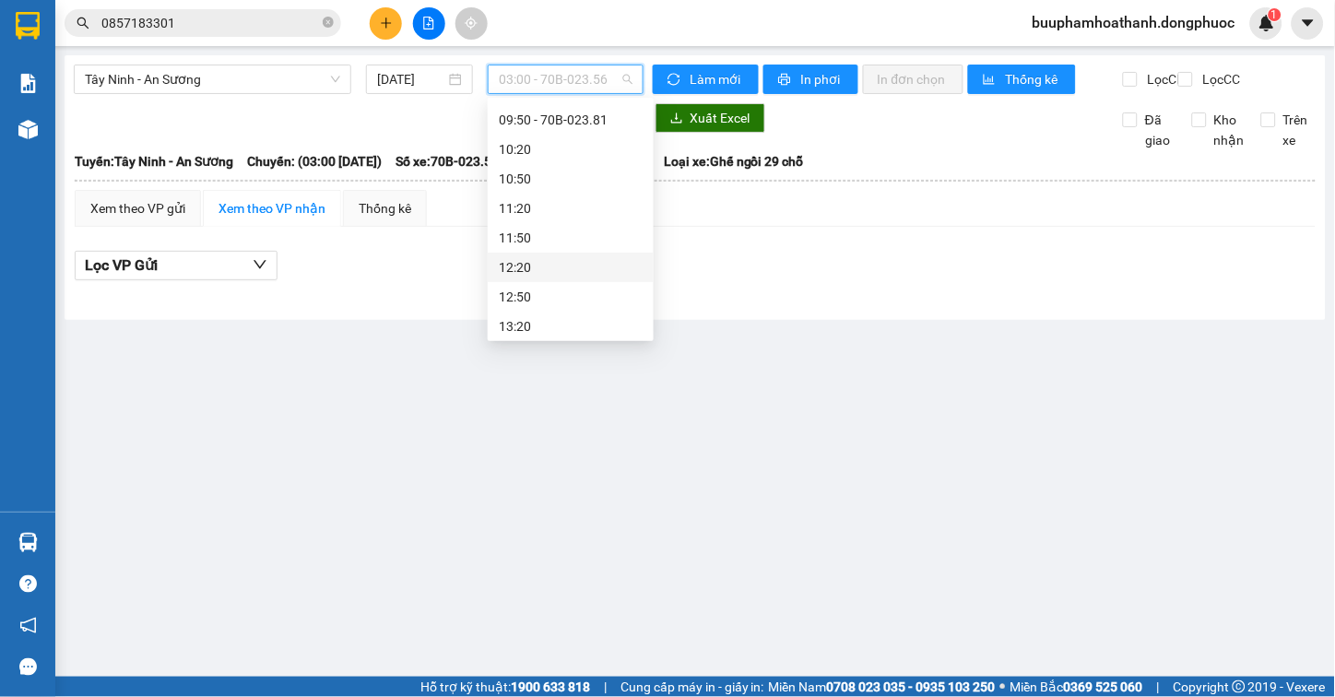
scroll to position [307, 0]
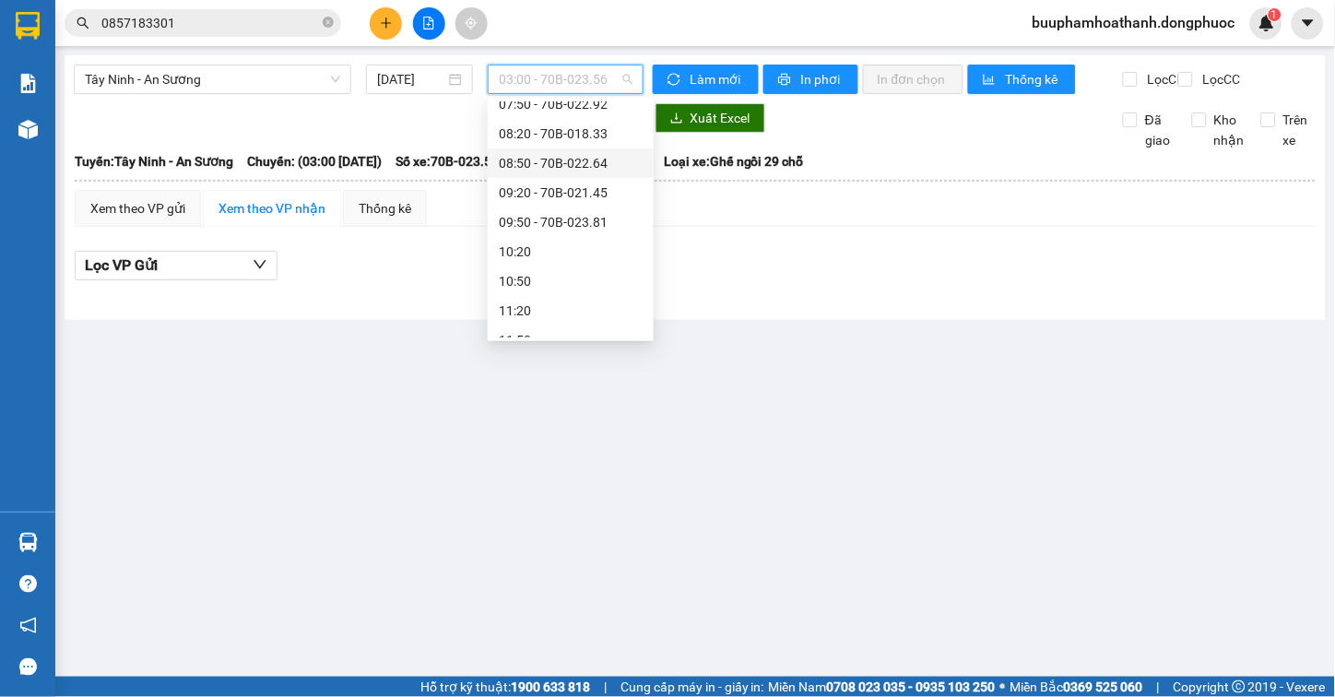
click at [615, 162] on div "08:50 - 70B-022.64" at bounding box center [571, 163] width 144 height 20
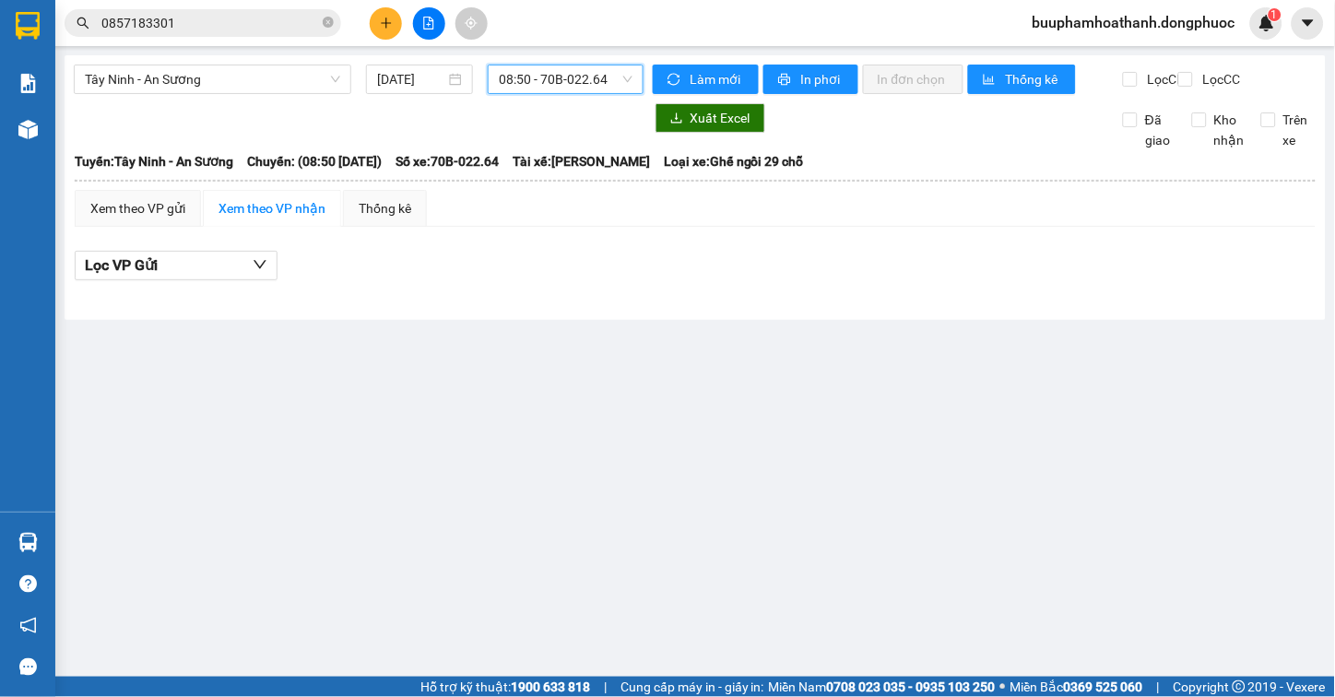
click at [565, 90] on span "08:50 - 70B-022.64" at bounding box center [566, 79] width 134 height 28
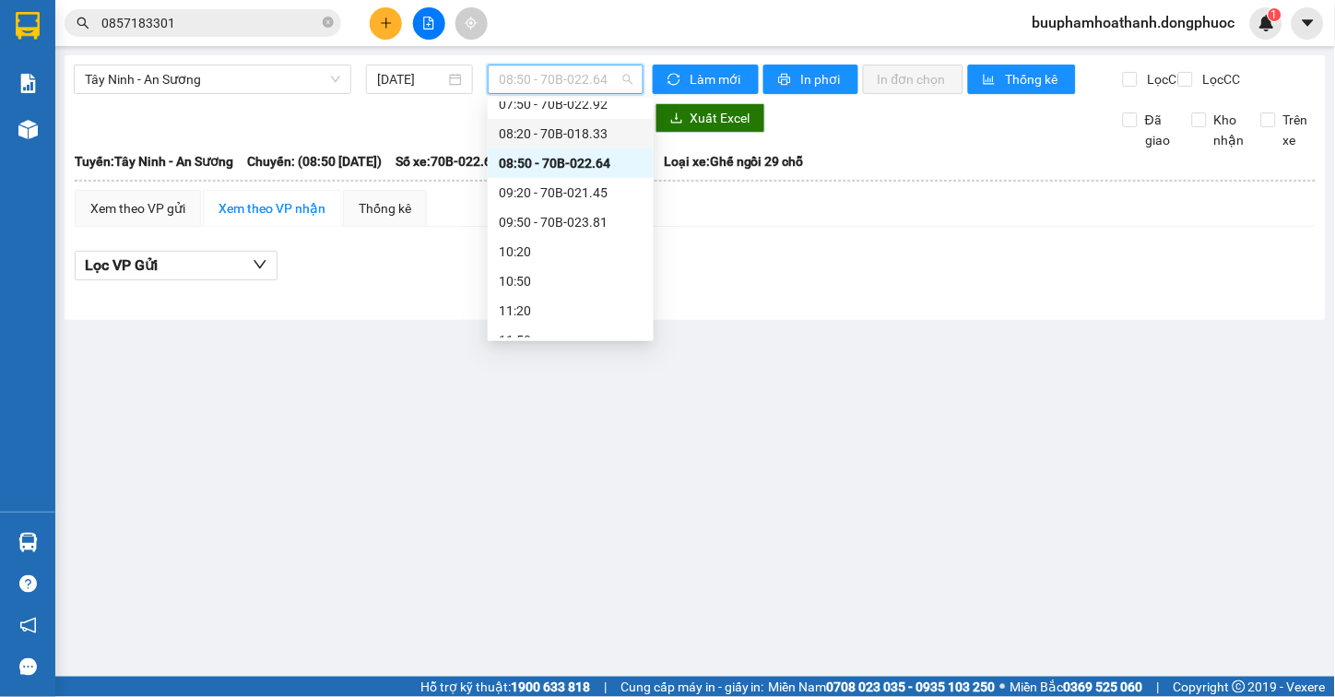
click at [593, 131] on div "08:20 - 70B-018.33" at bounding box center [571, 134] width 144 height 20
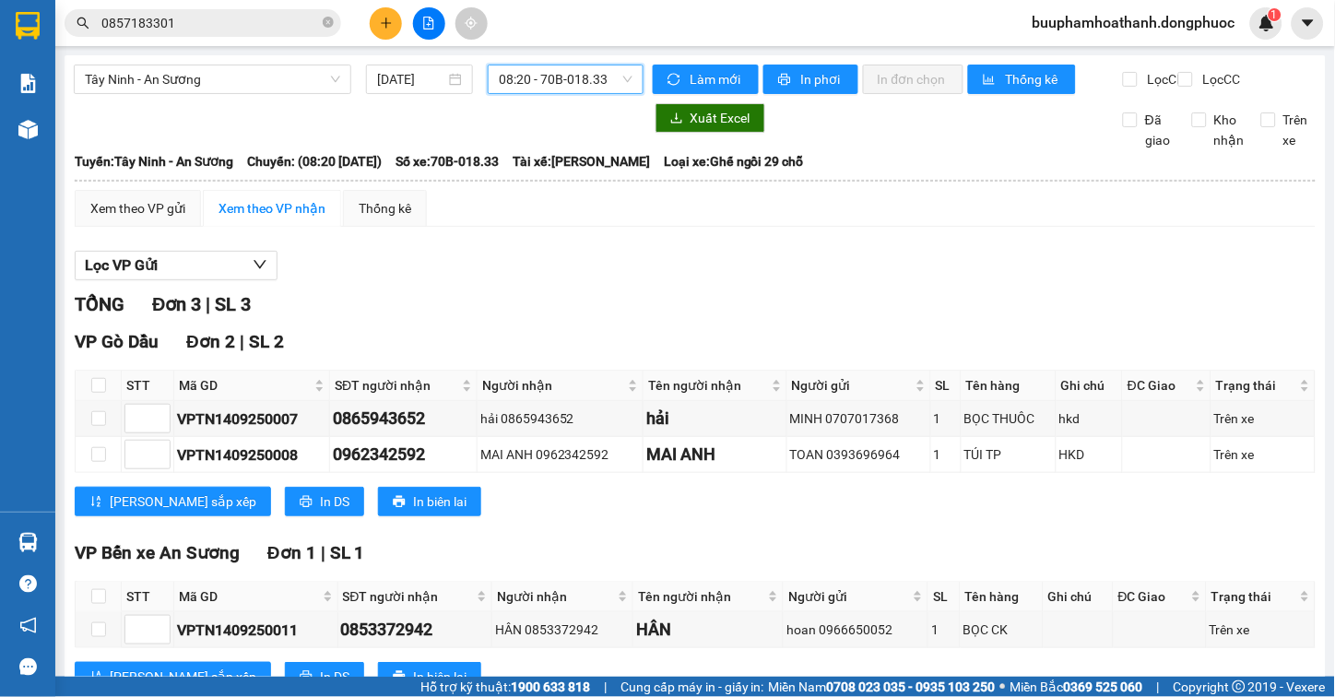
click at [609, 68] on span "08:20 - 70B-018.33" at bounding box center [566, 79] width 134 height 28
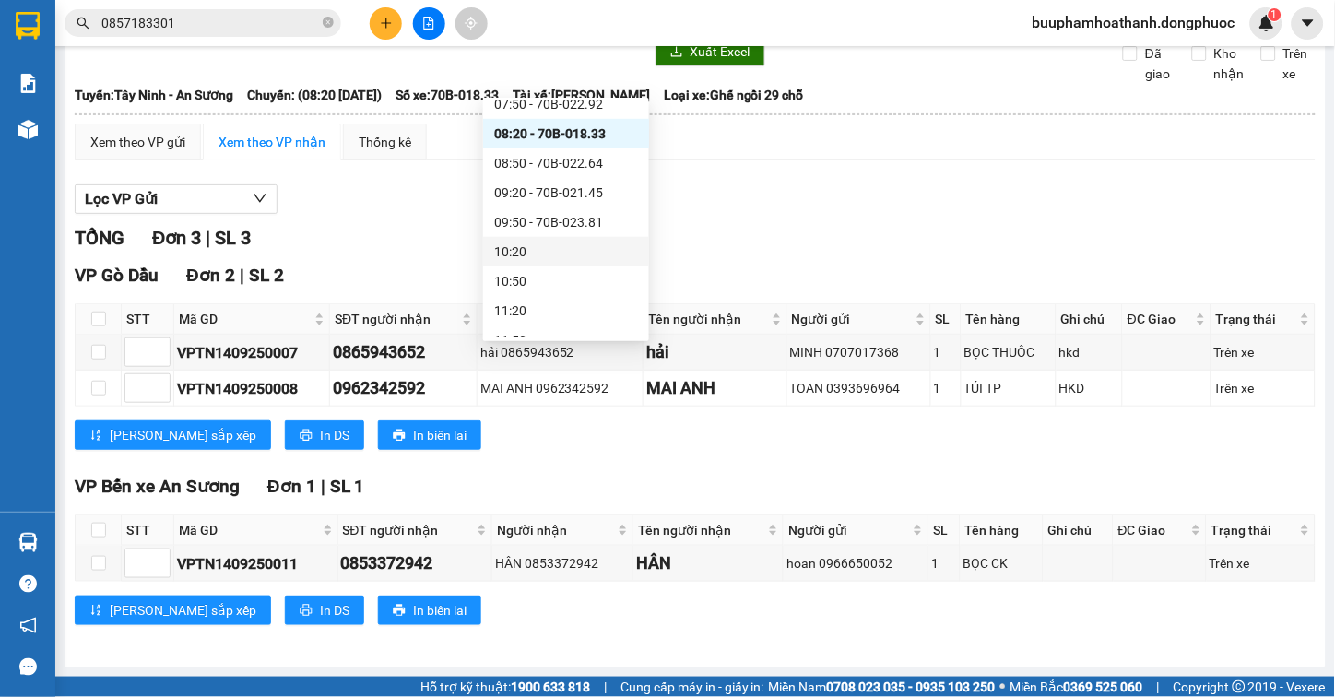
scroll to position [205, 0]
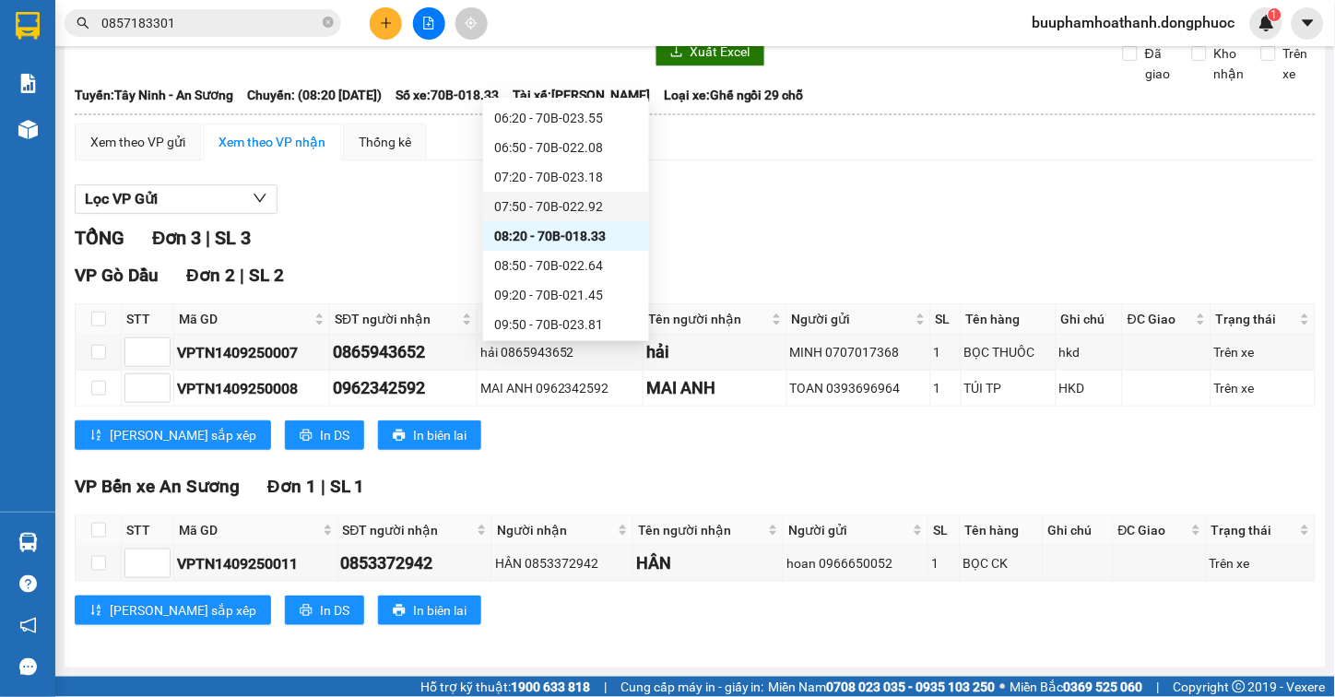
click at [600, 200] on div "07:50 - 70B-022.92" at bounding box center [566, 206] width 144 height 20
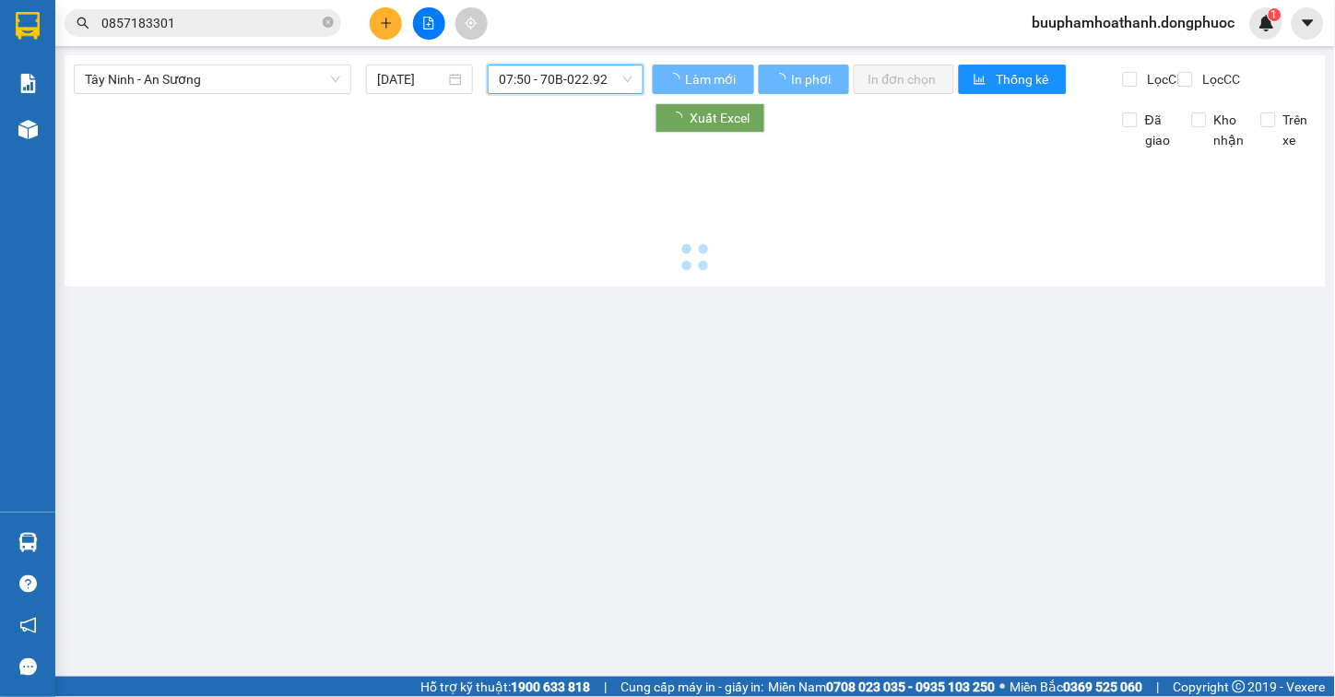
scroll to position [0, 0]
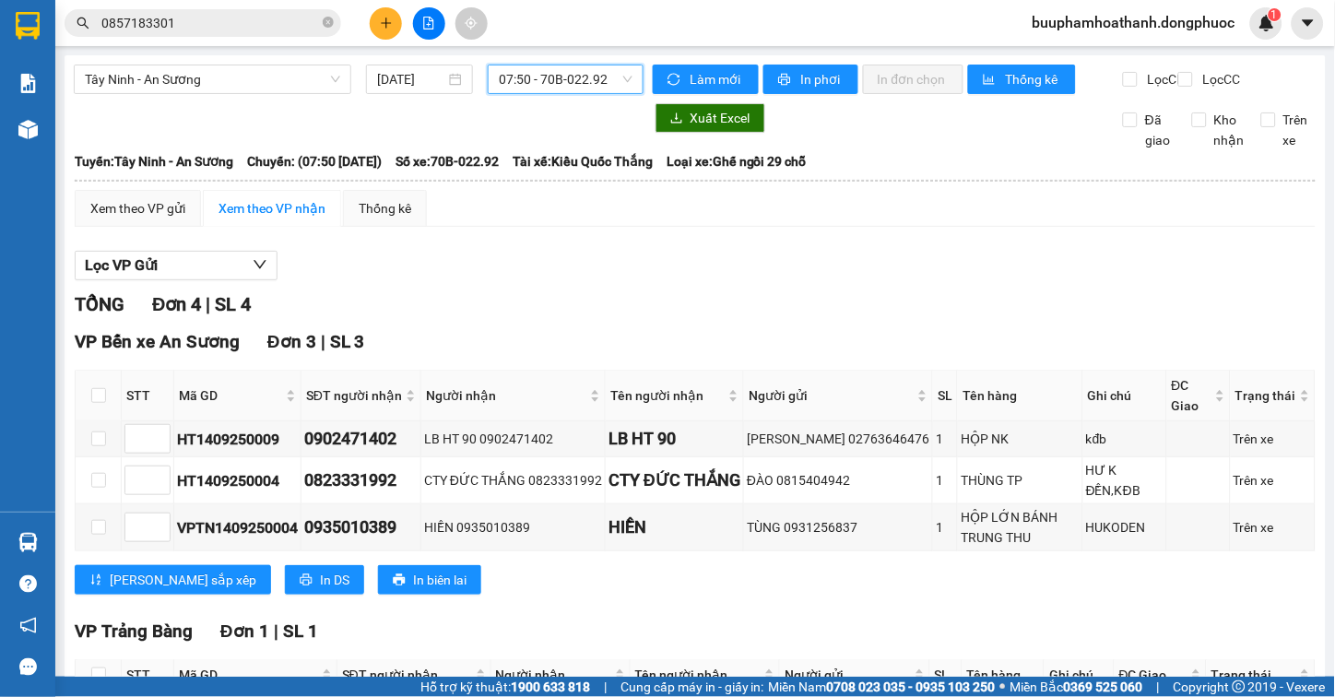
click at [579, 71] on span "07:50 - 70B-022.92" at bounding box center [566, 79] width 134 height 28
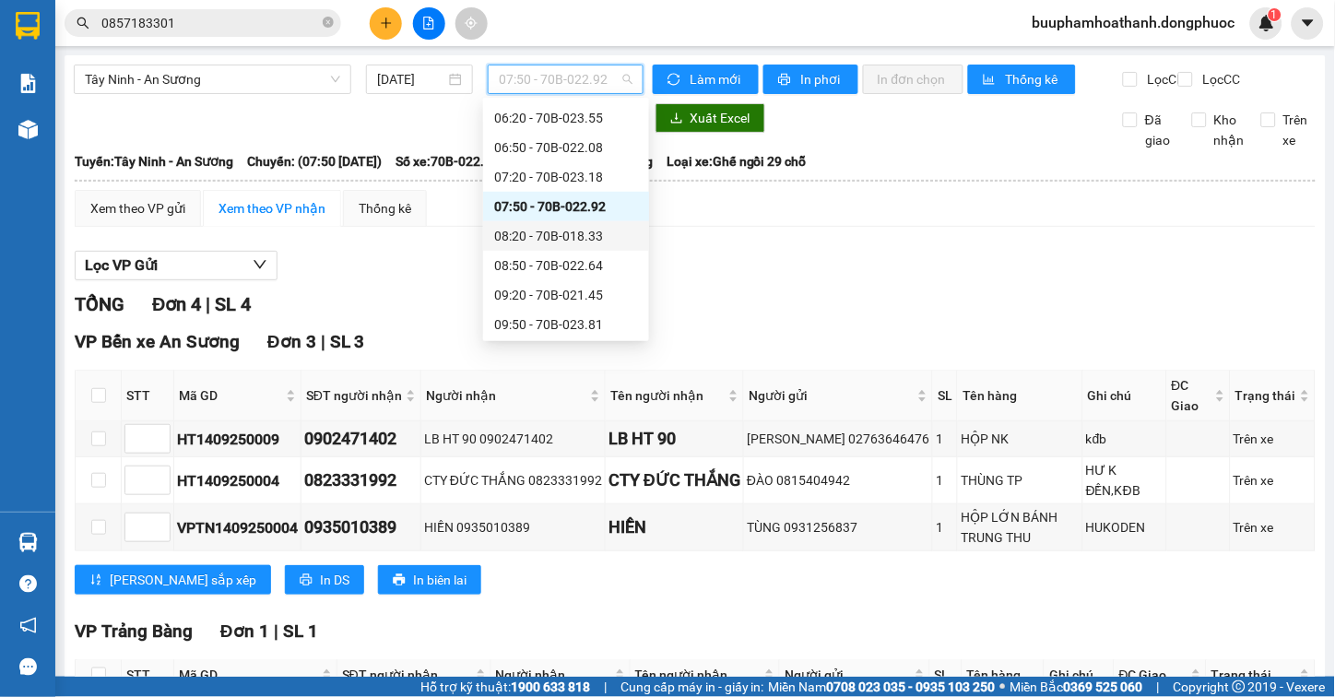
click at [596, 241] on div "08:20 - 70B-018.33" at bounding box center [566, 236] width 144 height 20
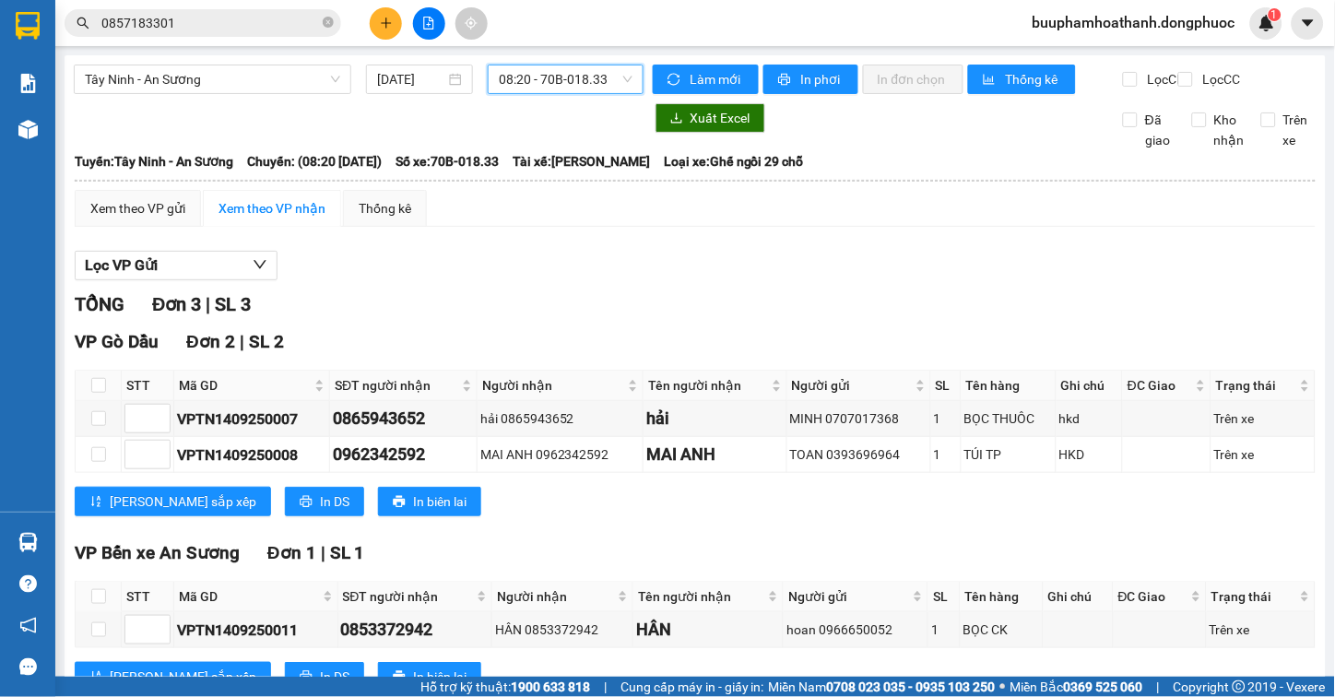
click at [583, 74] on span "08:20 - 70B-018.33" at bounding box center [566, 79] width 134 height 28
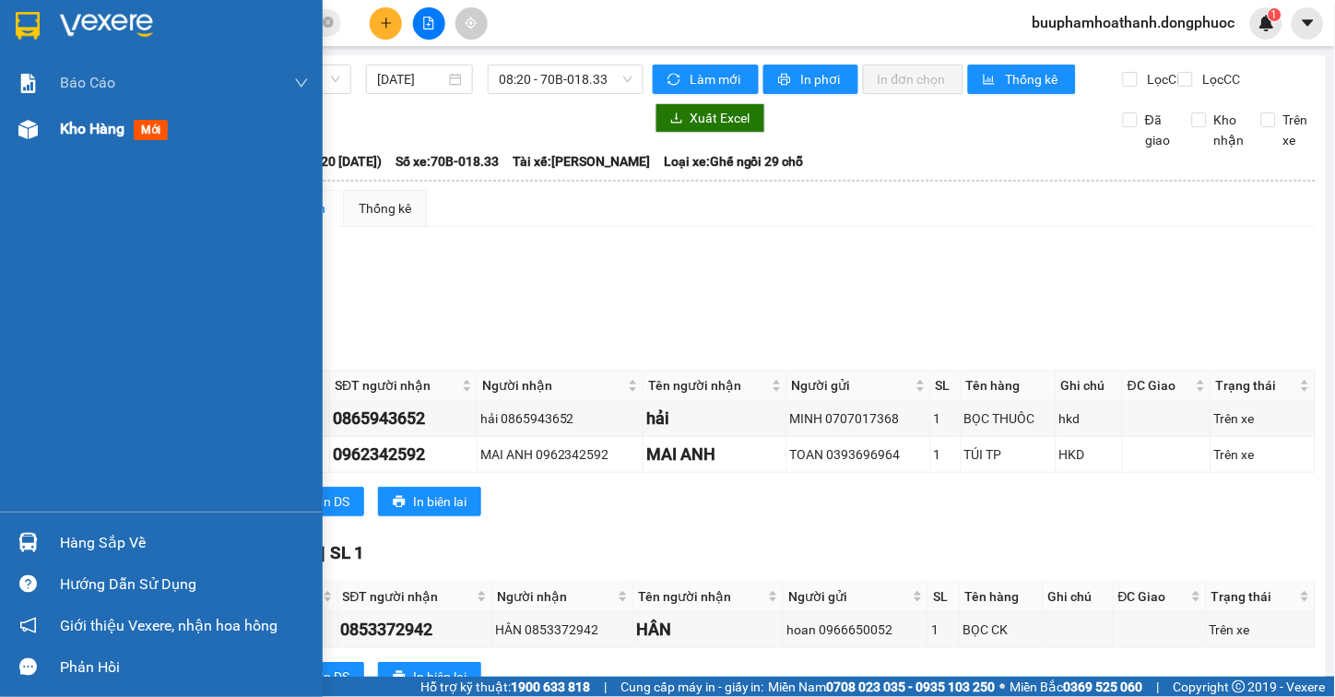
click at [48, 118] on div "Kho hàng mới" at bounding box center [161, 129] width 323 height 46
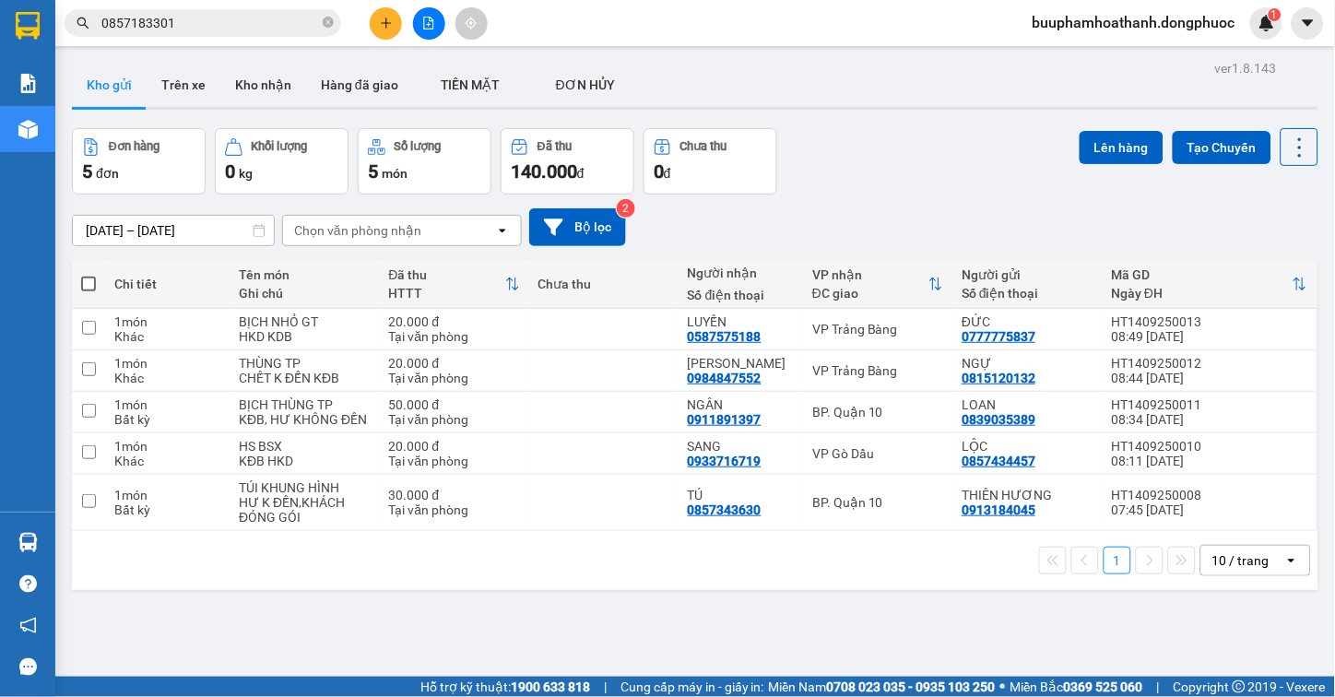
scroll to position [85, 0]
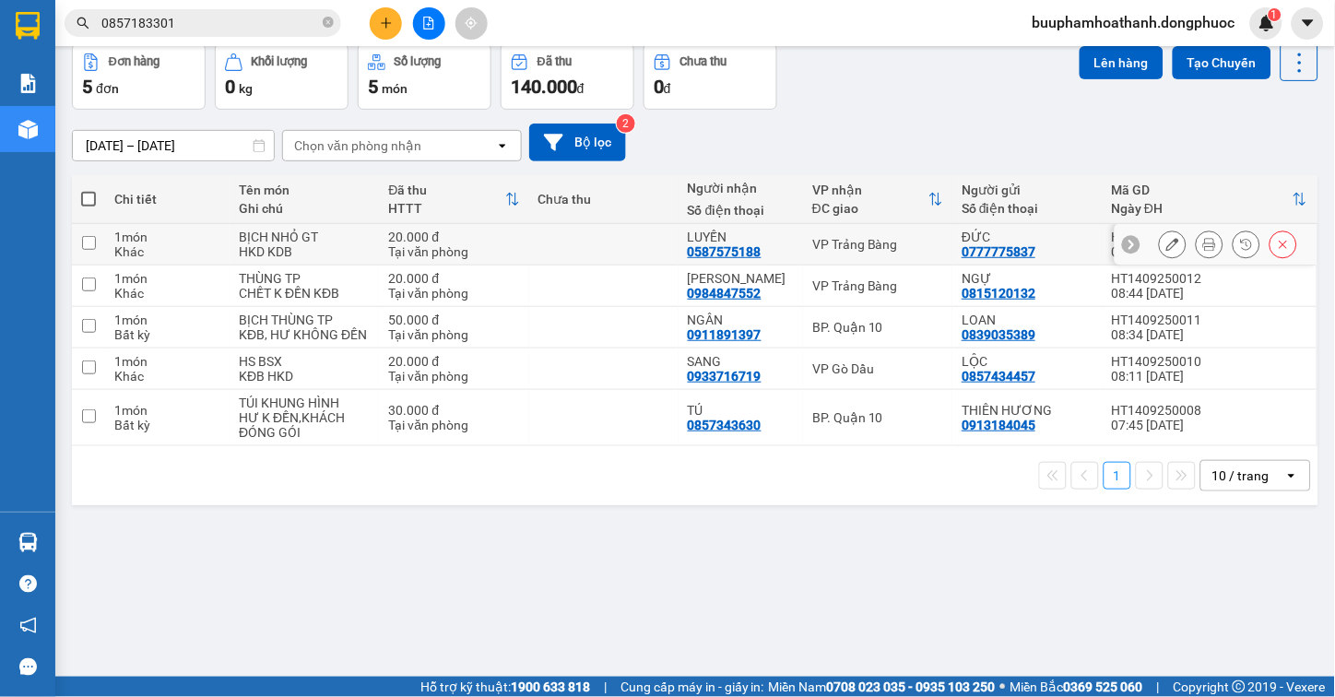
click at [898, 240] on div "VP Trảng Bàng" at bounding box center [877, 244] width 131 height 15
checkbox input "true"
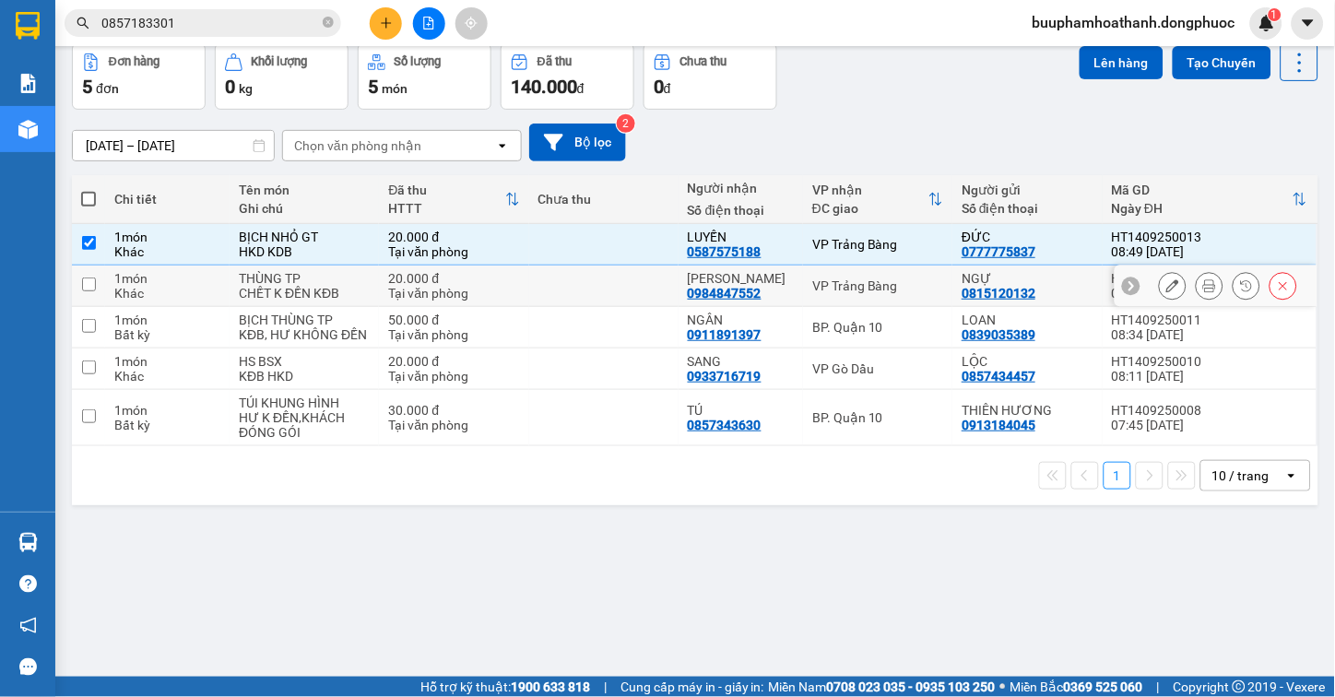
click at [899, 275] on td "VP Trảng Bàng" at bounding box center [877, 286] width 149 height 41
checkbox input "true"
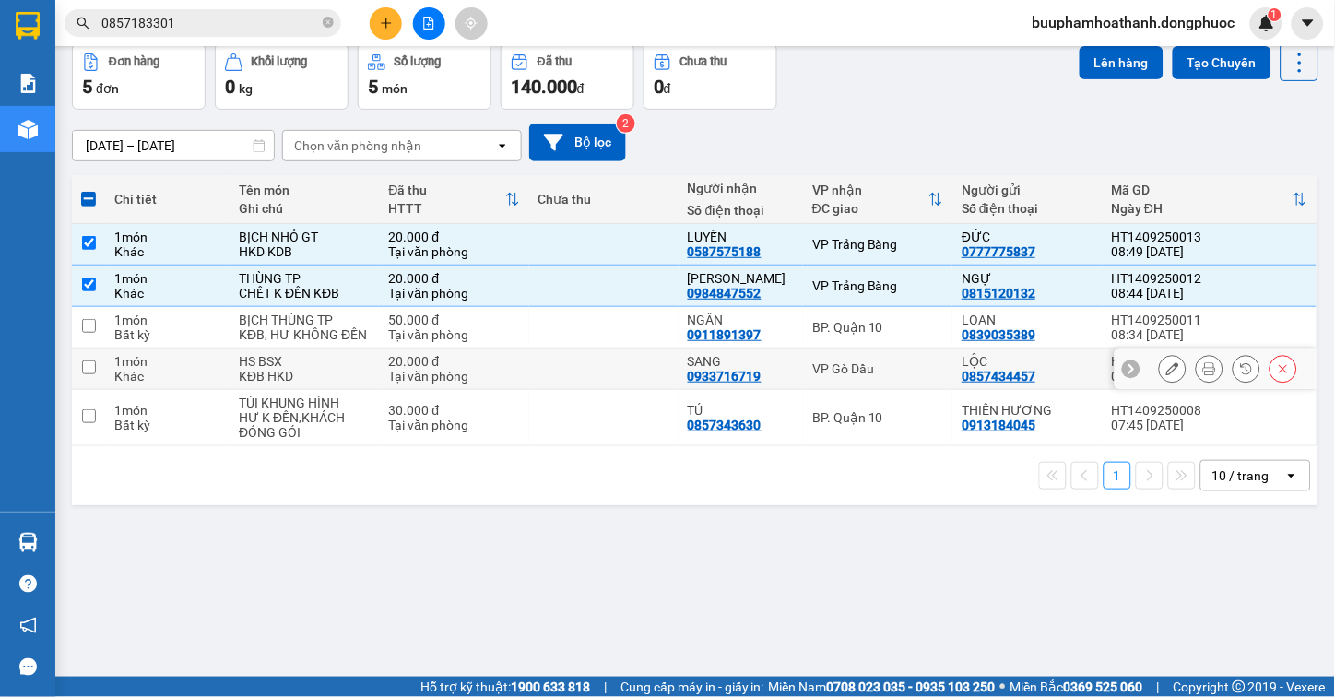
click at [883, 363] on div "VP Gò Dầu" at bounding box center [877, 368] width 131 height 15
checkbox input "true"
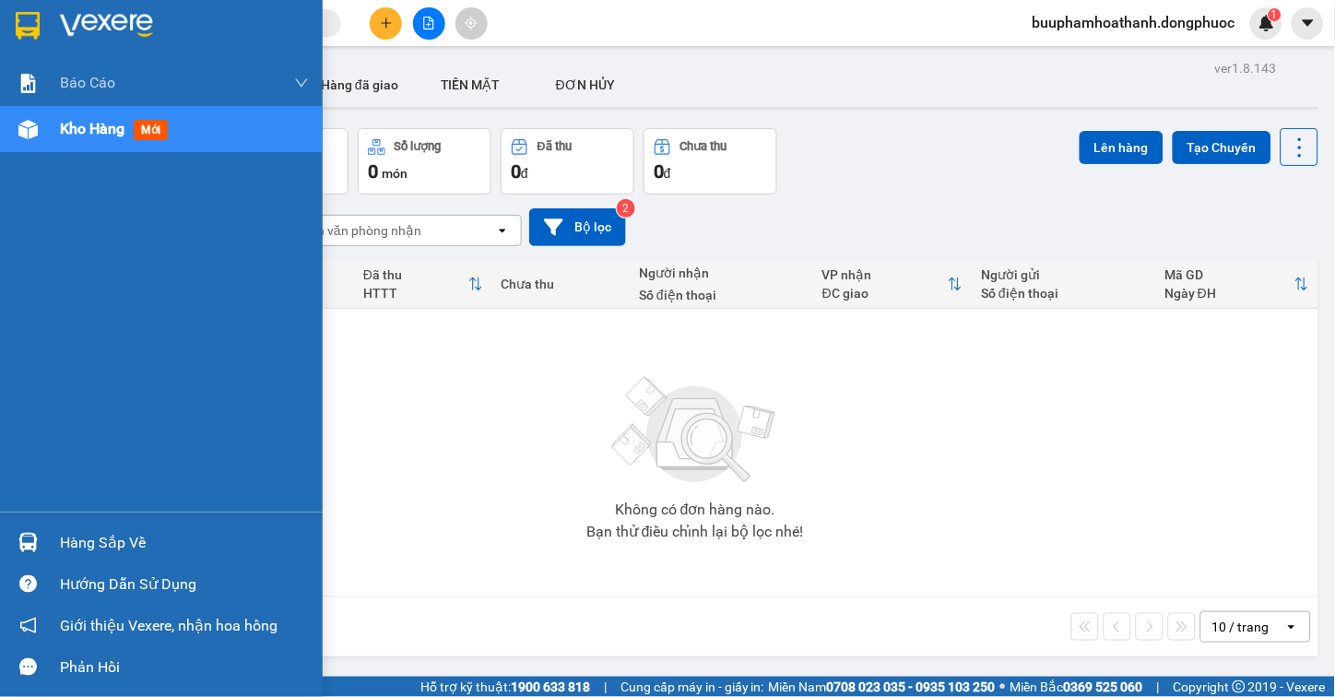
click at [65, 523] on div "Hàng sắp về" at bounding box center [161, 542] width 323 height 41
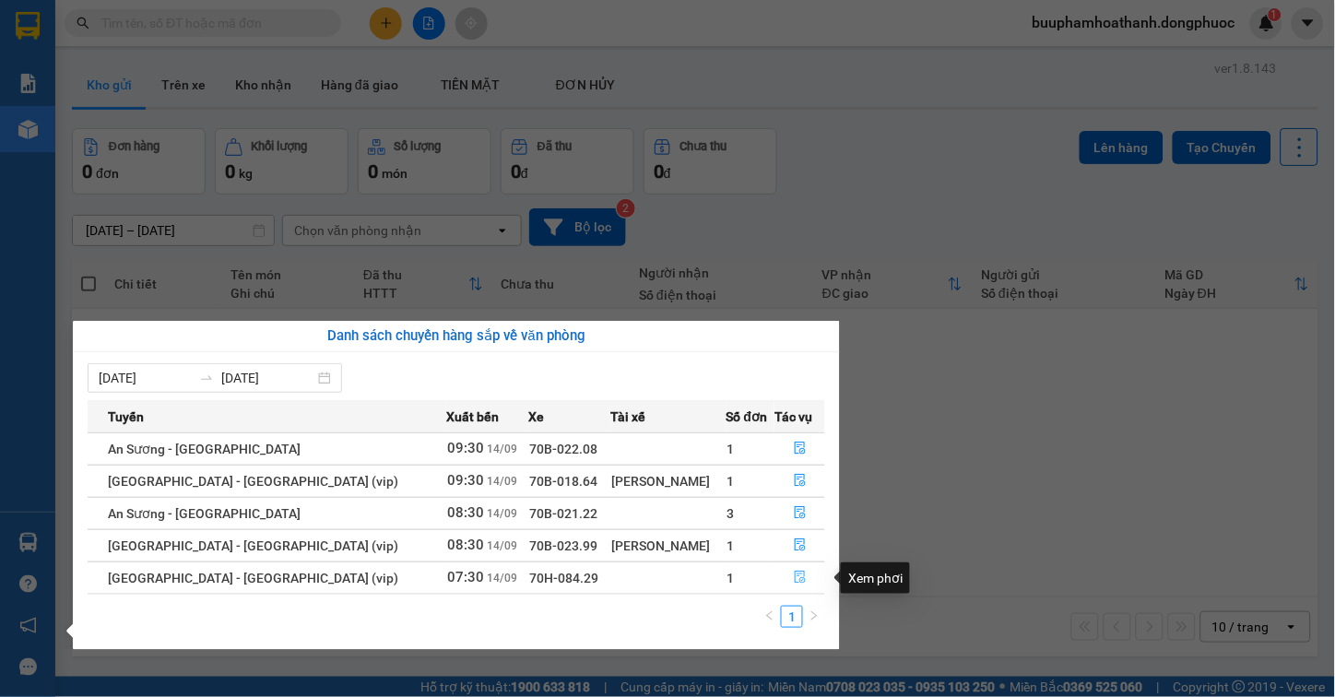
click at [794, 575] on icon "file-done" at bounding box center [800, 577] width 13 height 13
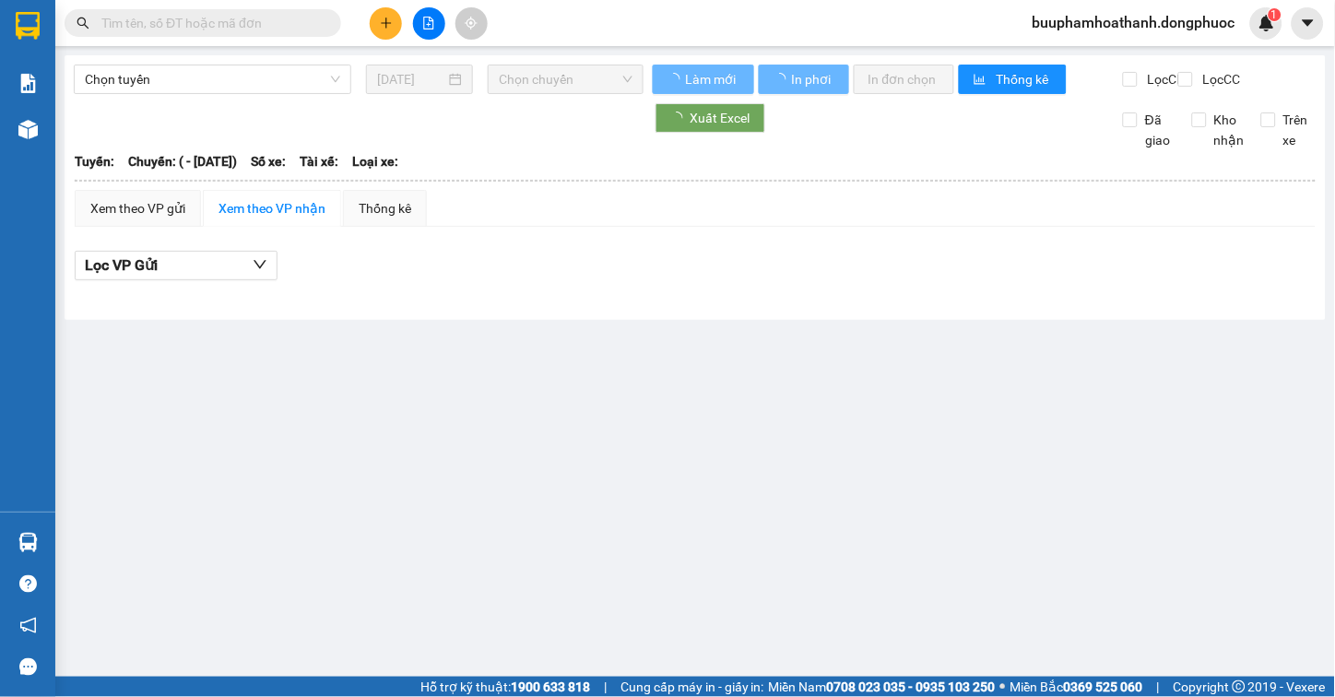
click at [934, 244] on div "Xem theo VP gửi Xem theo VP nhận Thống kê Lọc VP Gửi" at bounding box center [695, 245] width 1241 height 111
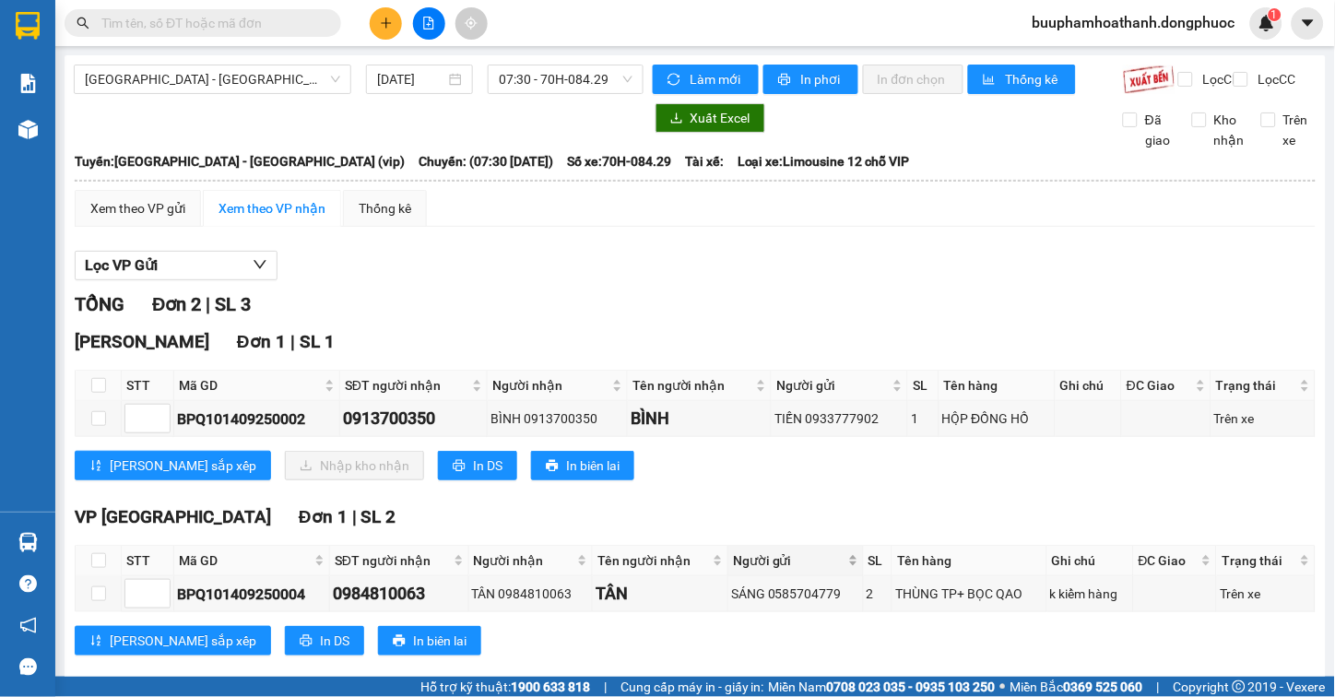
scroll to position [47, 0]
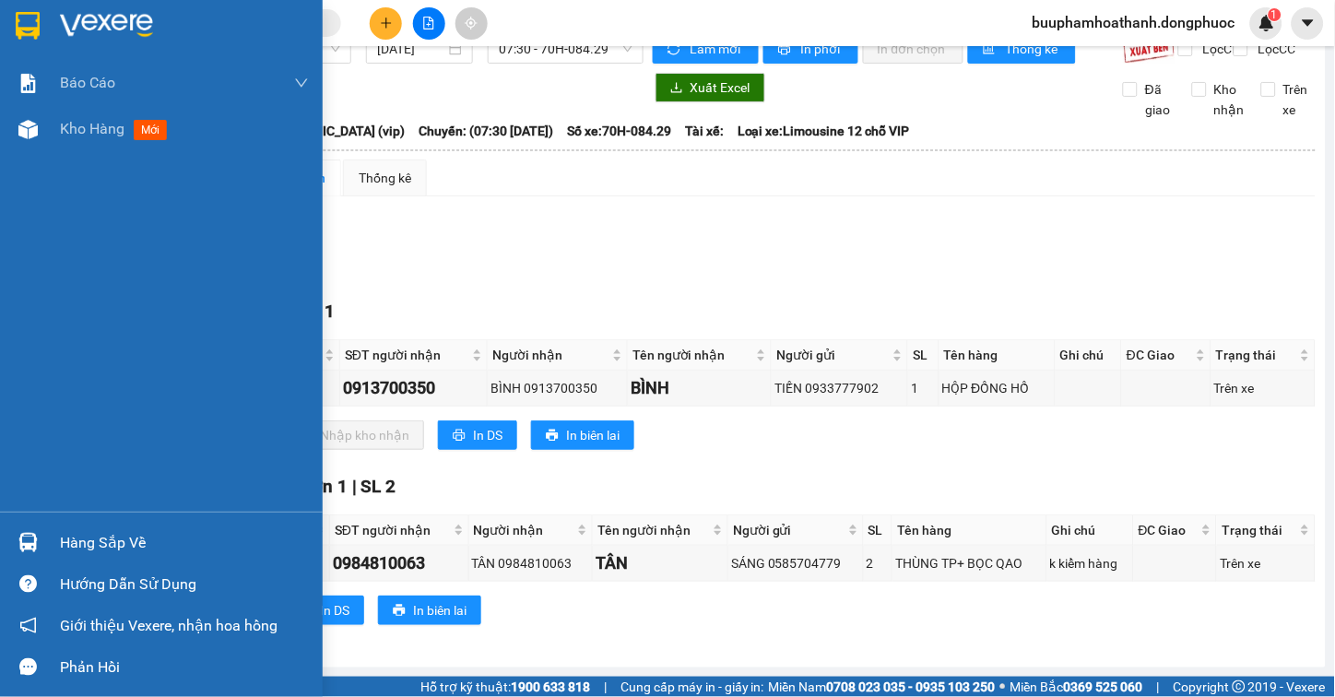
click at [34, 538] on img at bounding box center [27, 542] width 19 height 19
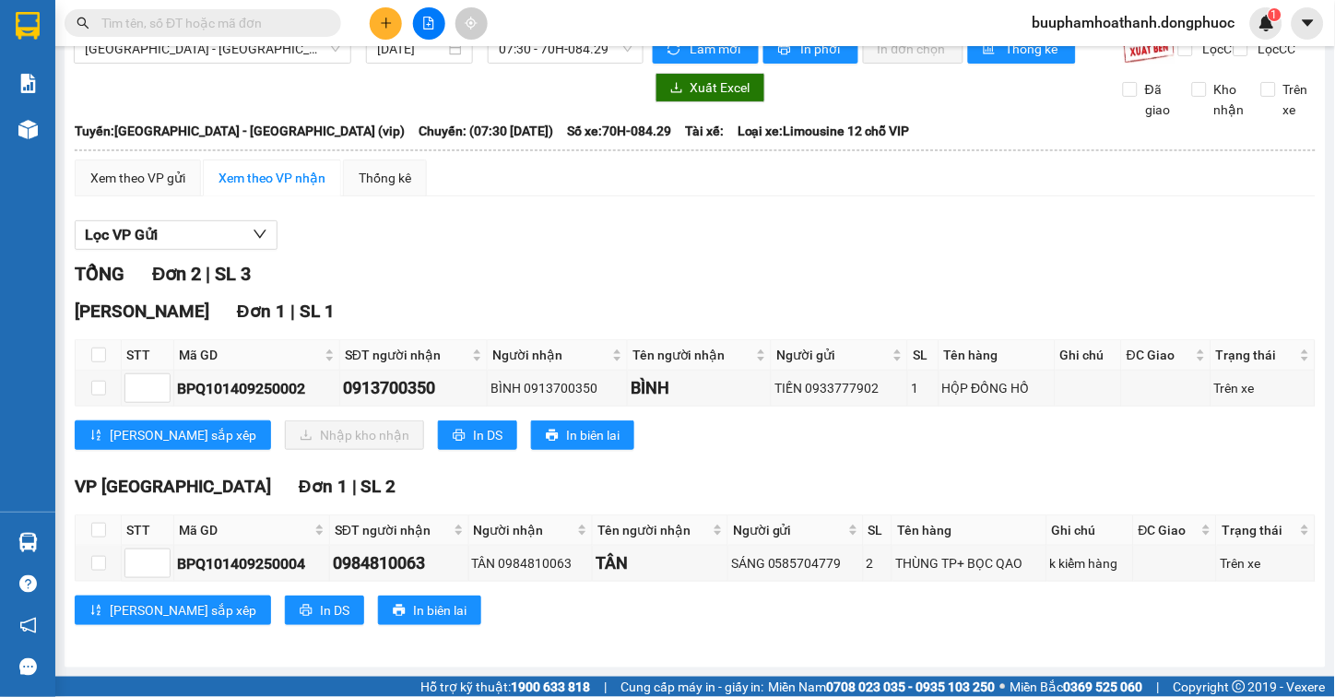
click at [990, 492] on section "Kết quả tìm kiếm ( 0 ) Bộ lọc Thuộc VP này Gửi 3 ngày gần nhất No Data buuphamh…" at bounding box center [667, 348] width 1335 height 697
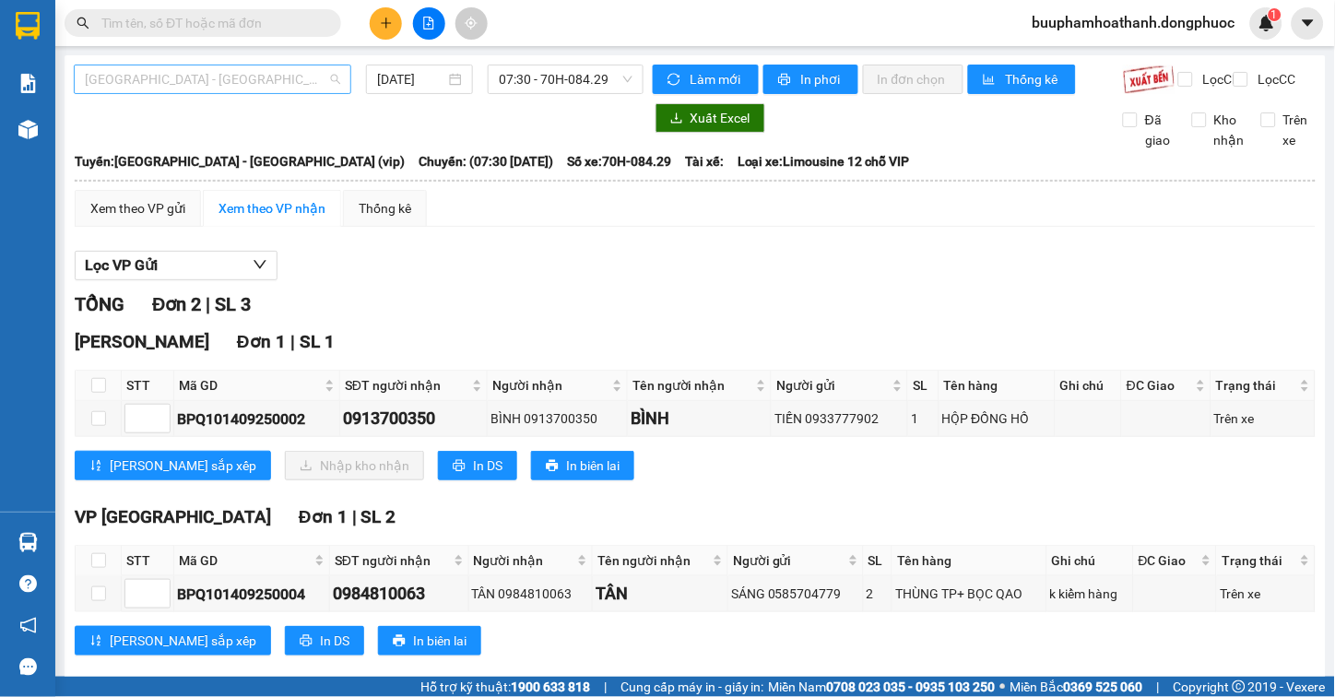
click at [253, 69] on span "[GEOGRAPHIC_DATA] - [GEOGRAPHIC_DATA] (vip)" at bounding box center [212, 79] width 255 height 28
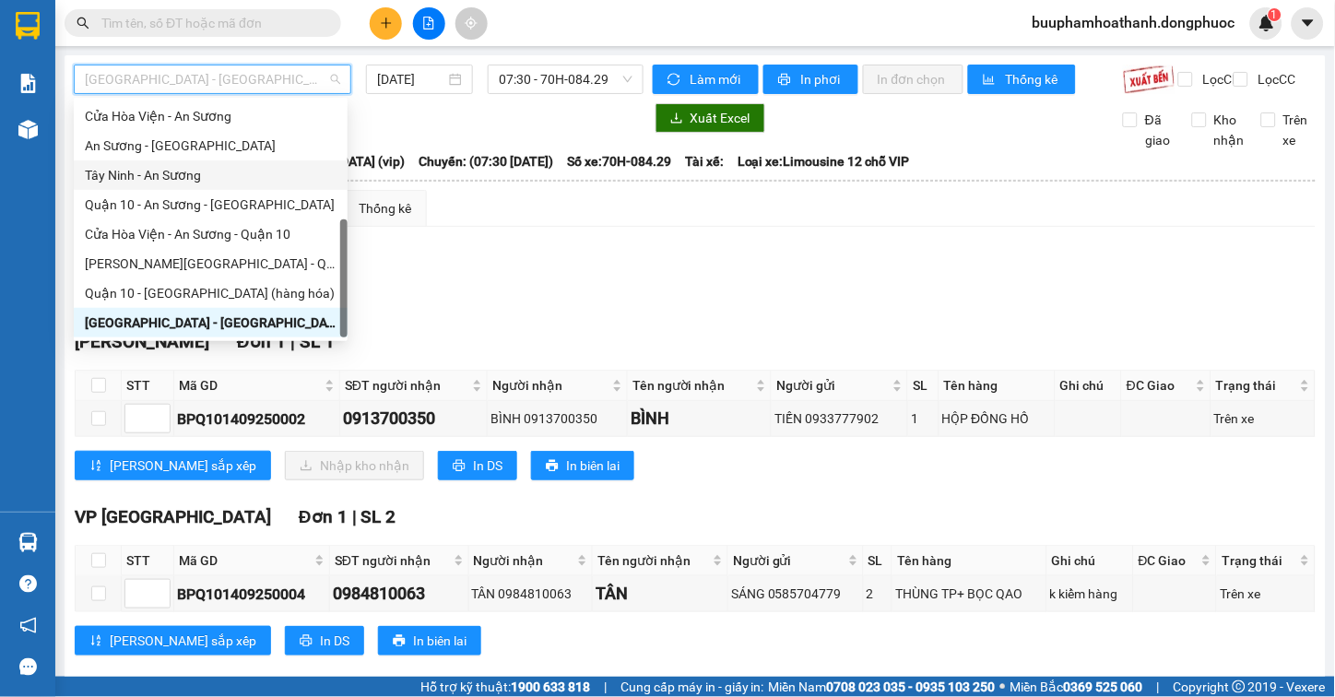
click at [197, 168] on div "Tây Ninh - An Sương" at bounding box center [211, 175] width 252 height 20
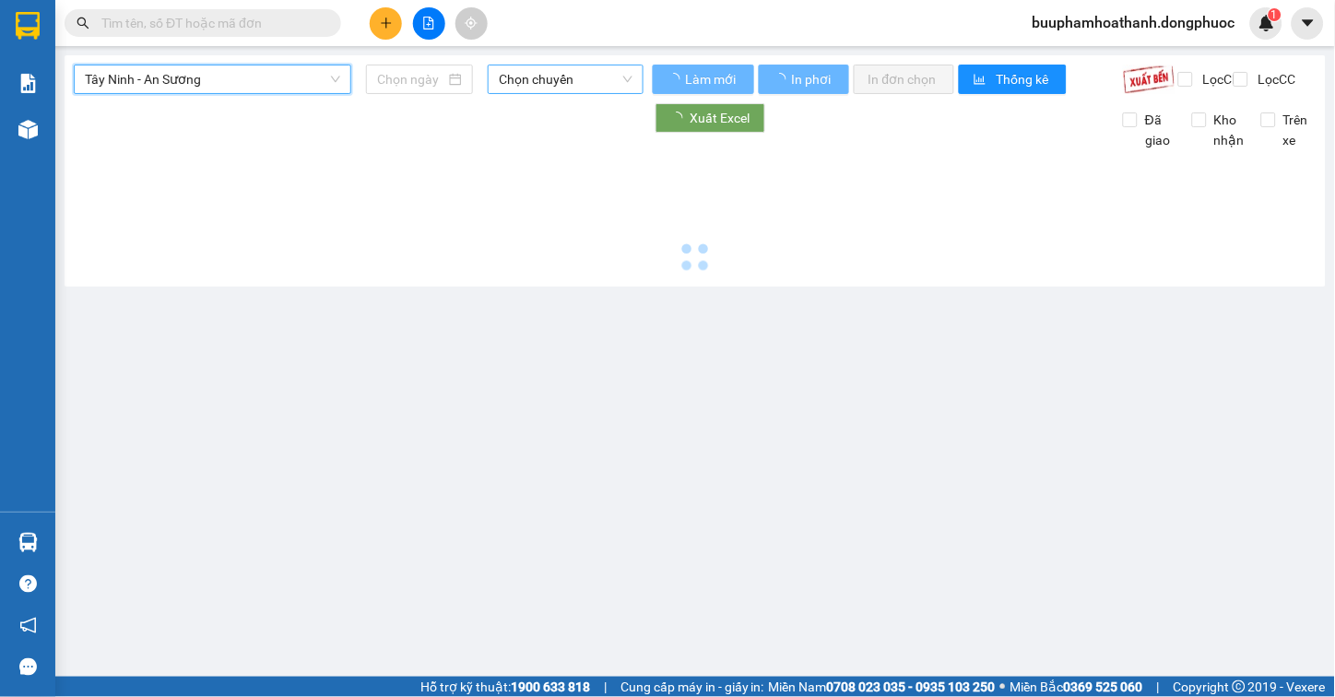
click at [516, 77] on span "Chọn chuyến" at bounding box center [566, 79] width 134 height 28
type input "[DATE]"
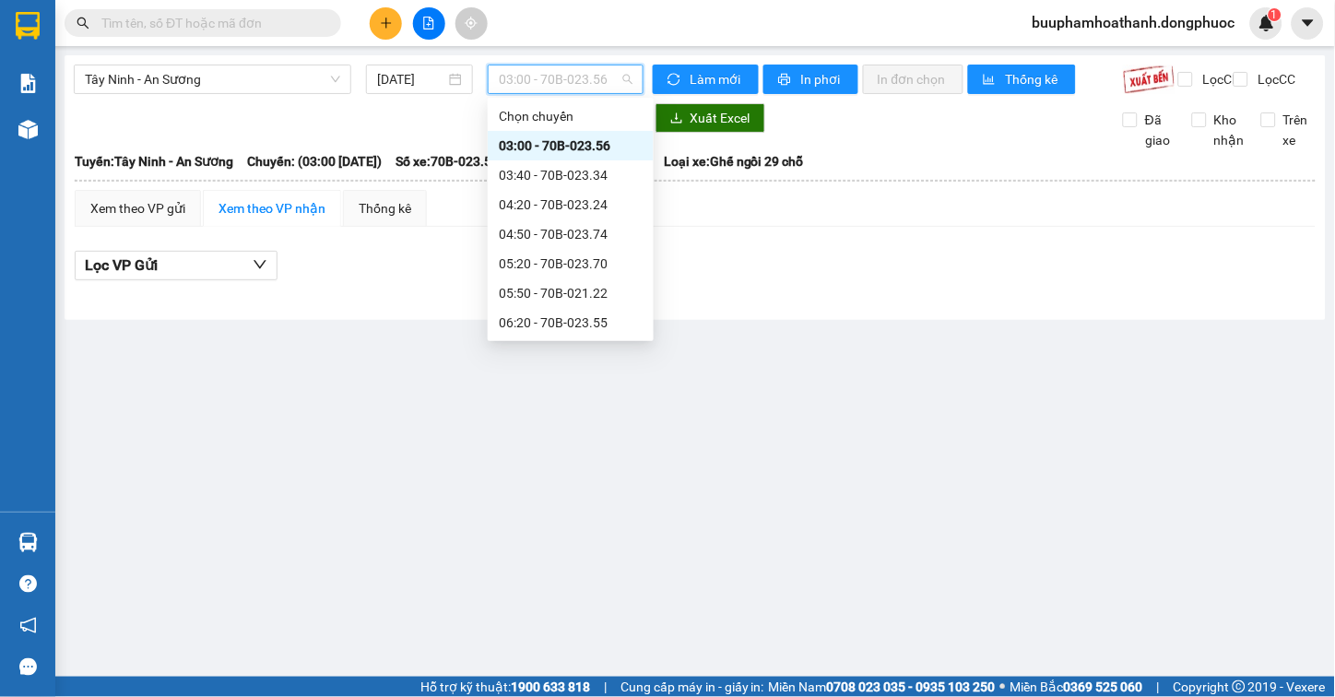
scroll to position [307, 0]
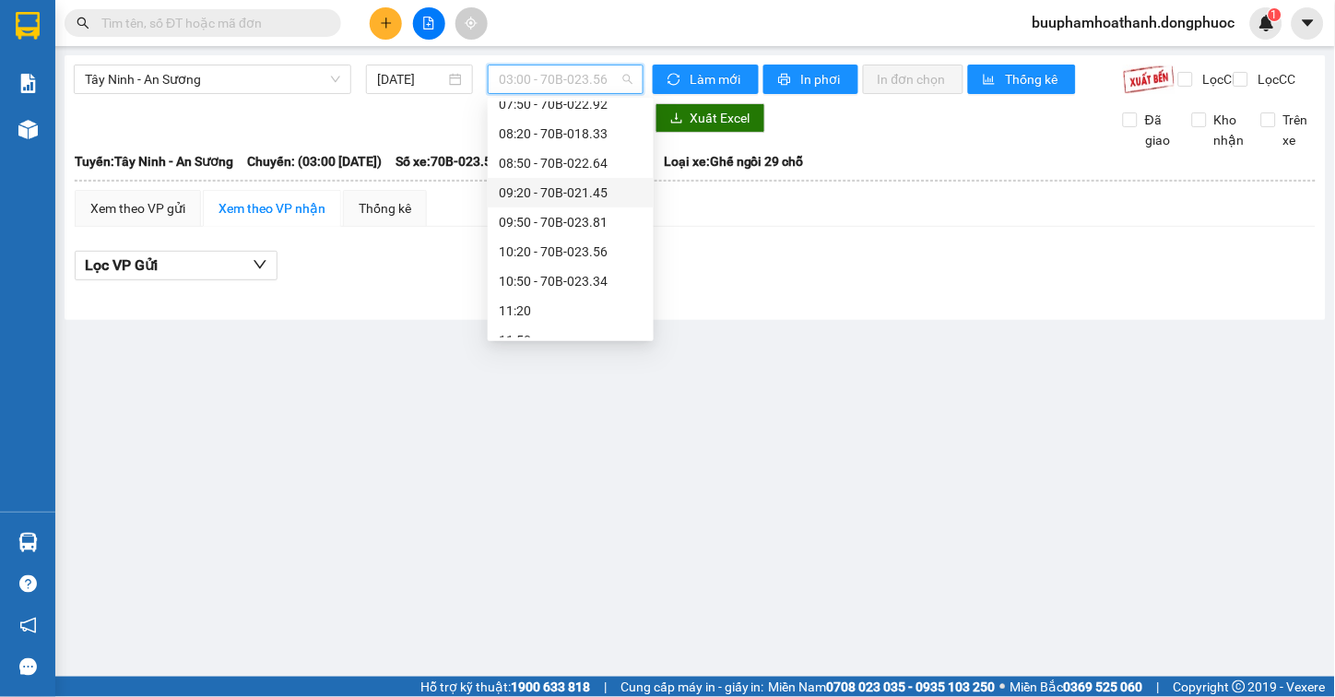
click at [590, 198] on div "09:20 - 70B-021.45" at bounding box center [571, 193] width 144 height 20
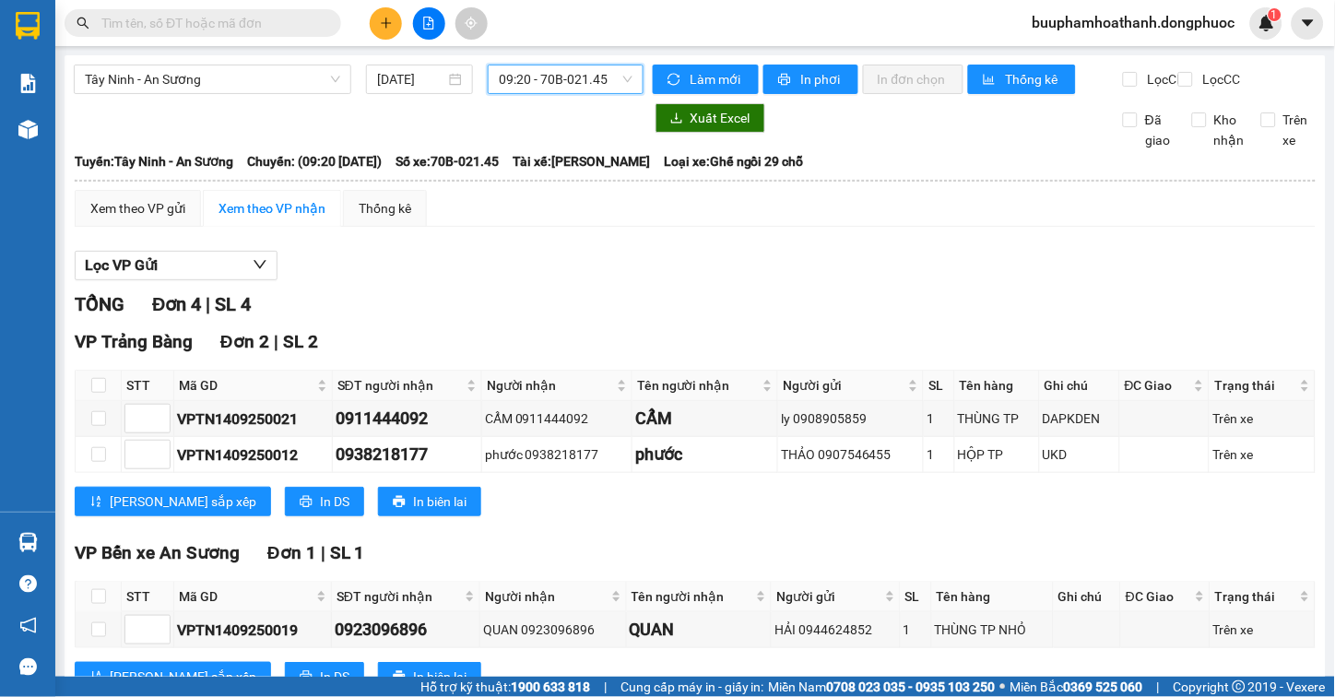
click at [603, 84] on span "09:20 - 70B-021.45" at bounding box center [566, 79] width 134 height 28
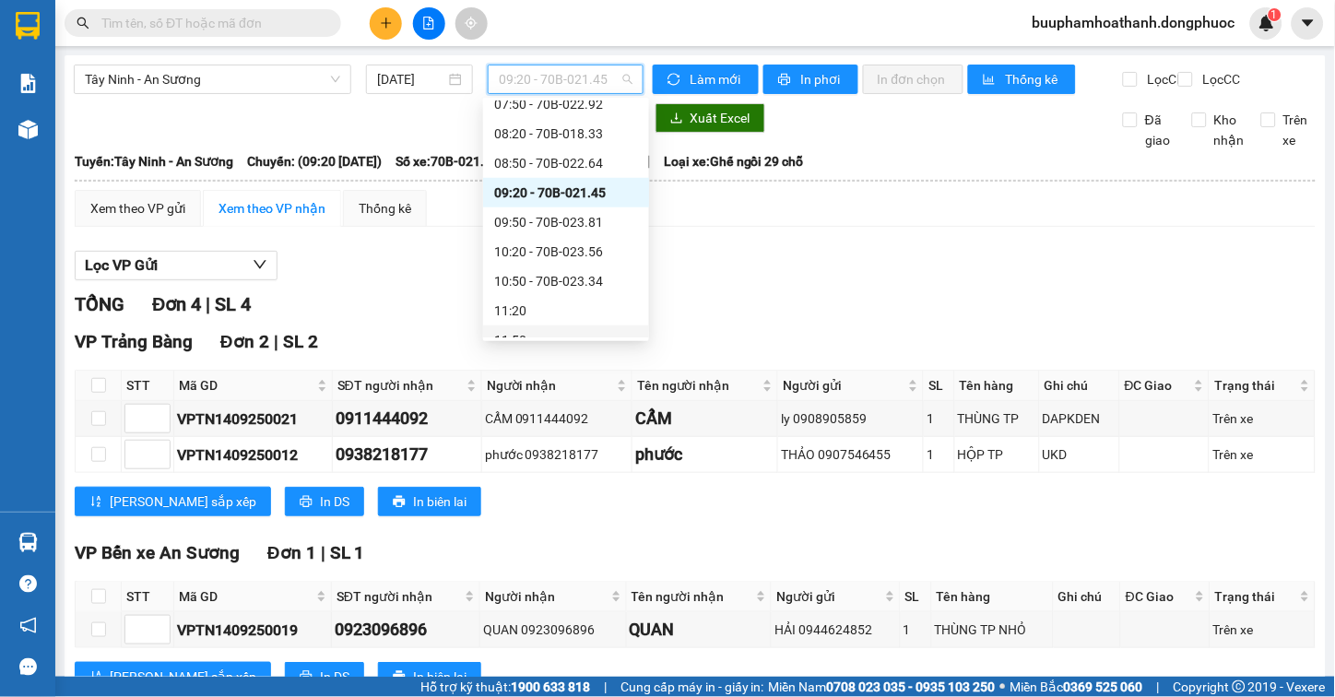
scroll to position [258, 0]
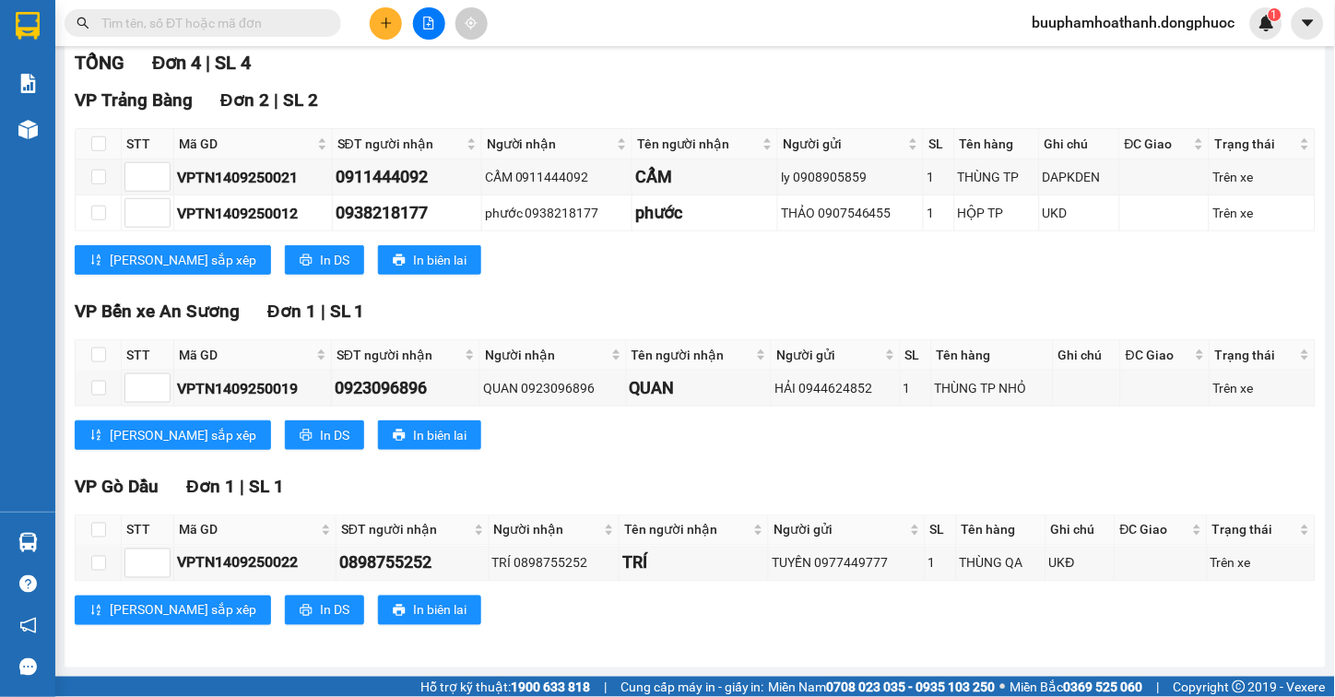
click at [516, 632] on div "VP Gò Dầu Đơn 1 | SL 1 STT Mã GD SĐT người nhận Người nhận Tên người nhận Người…" at bounding box center [695, 556] width 1241 height 166
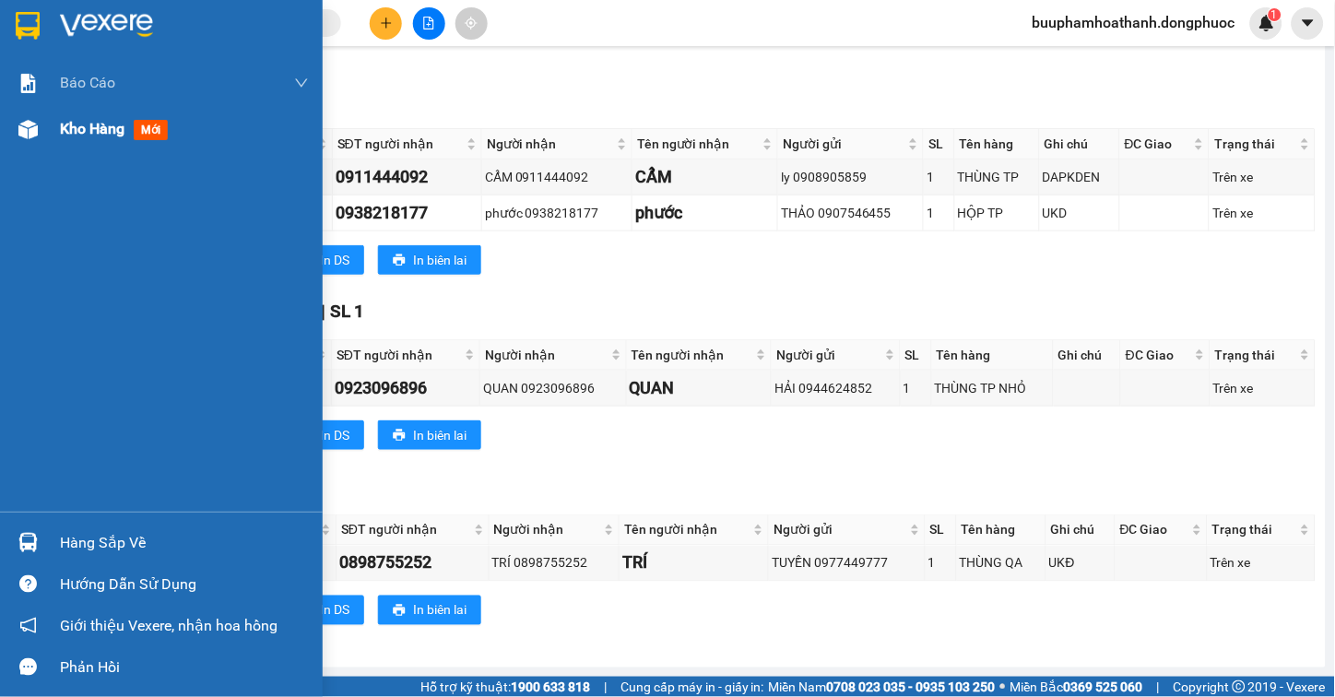
click at [53, 133] on div "Kho hàng mới" at bounding box center [161, 129] width 323 height 46
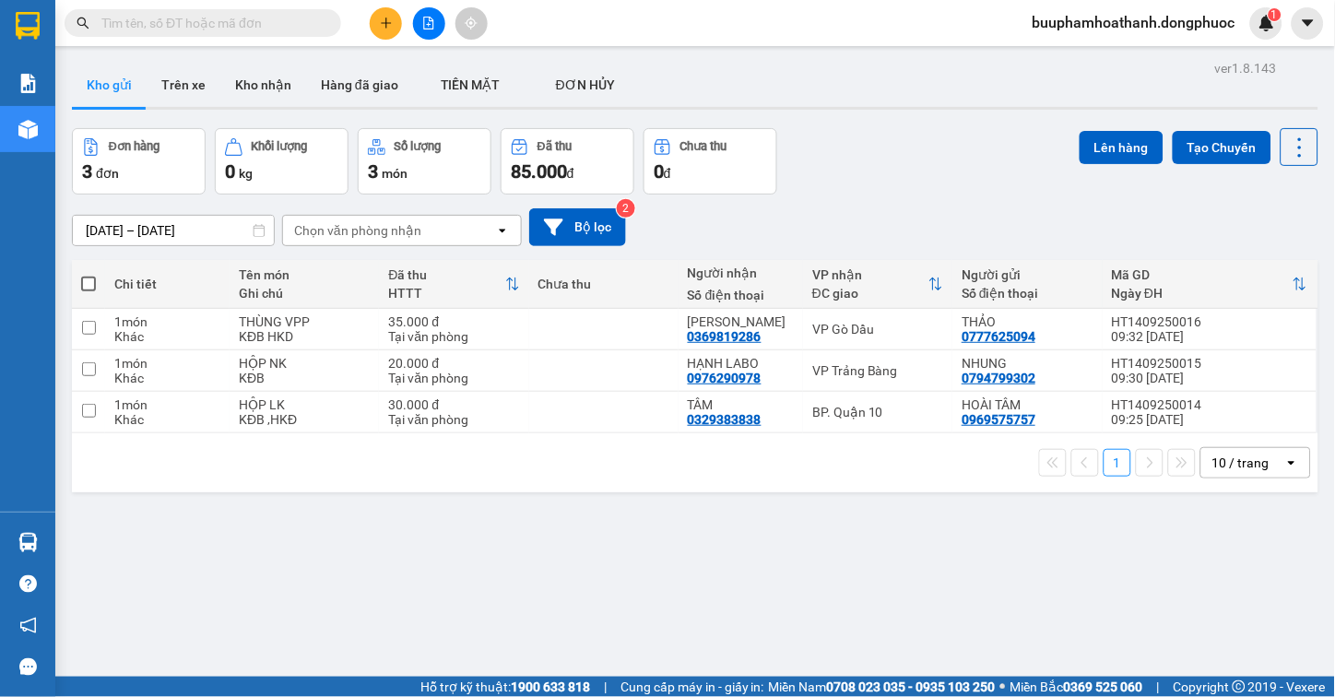
click at [427, 17] on icon "file-add" at bounding box center [429, 23] width 10 height 13
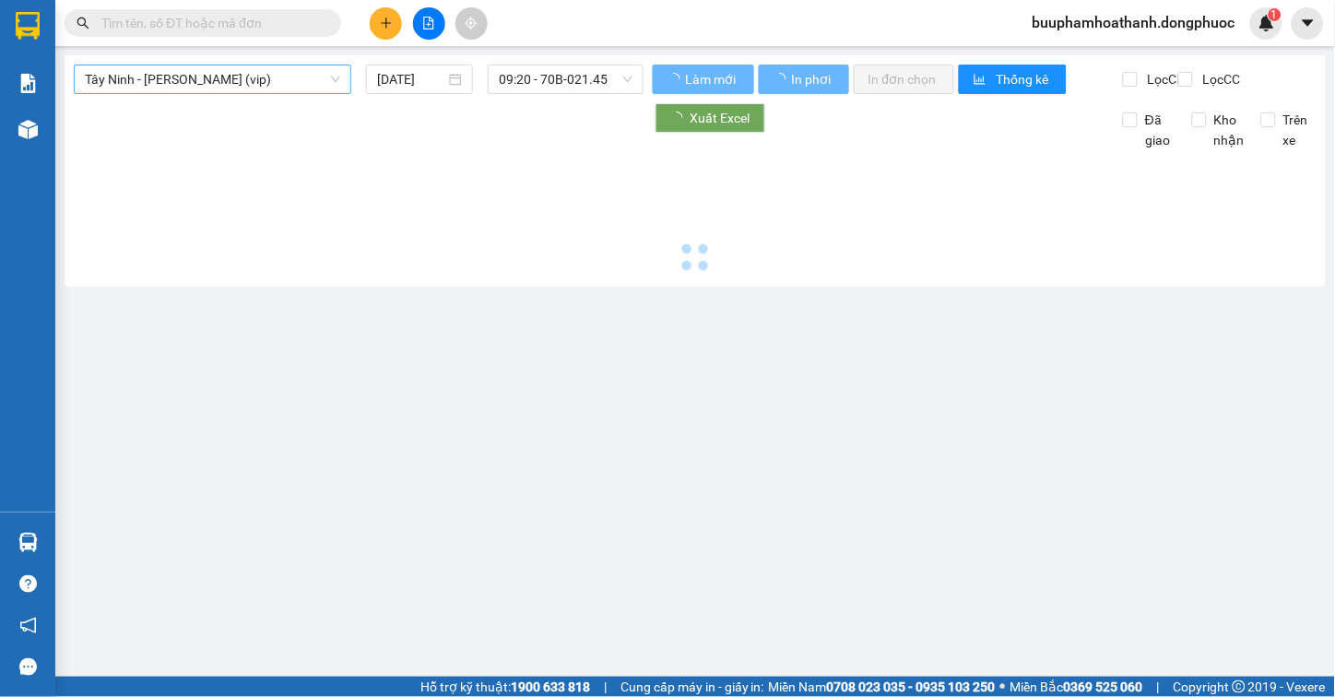
click at [318, 65] on div "Tây Ninh - Hồ Chí Minh (vip) 14/09/2025 09:20 - 70B-021.45 Làm mới In phơi In đ…" at bounding box center [695, 170] width 1261 height 231
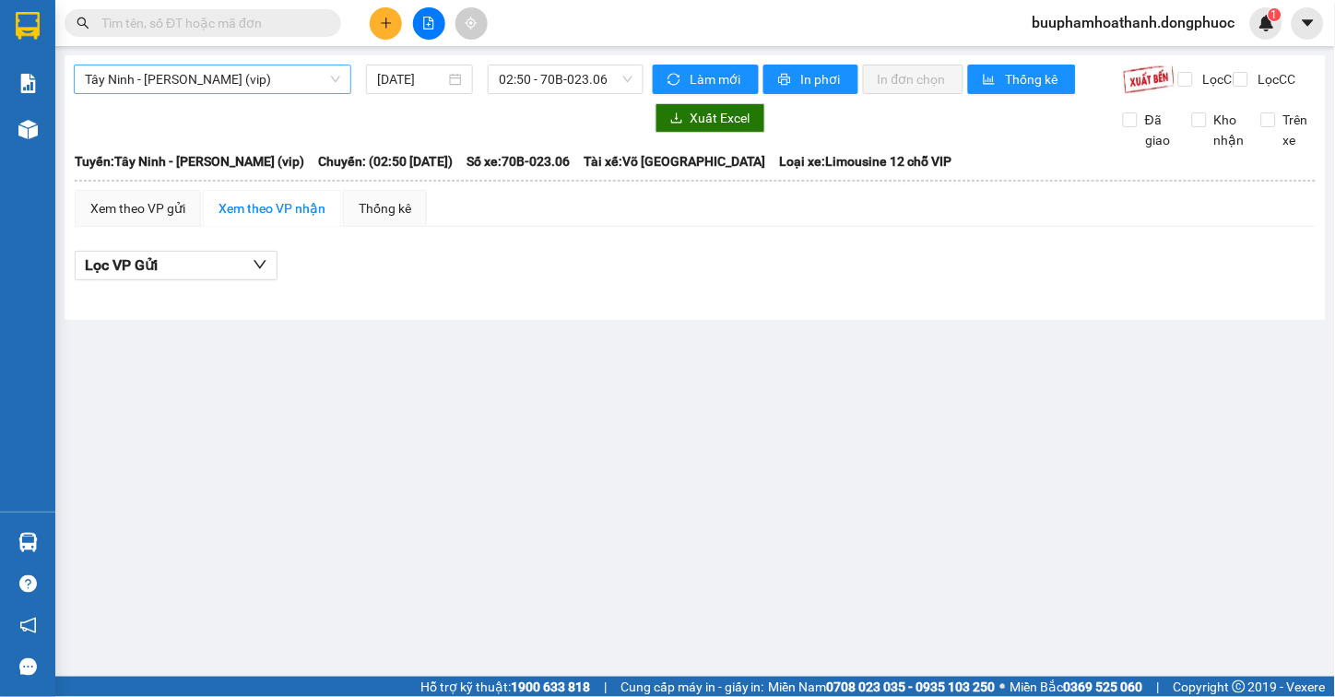
click at [277, 84] on span "Tây Ninh - [PERSON_NAME] (vip)" at bounding box center [212, 79] width 255 height 28
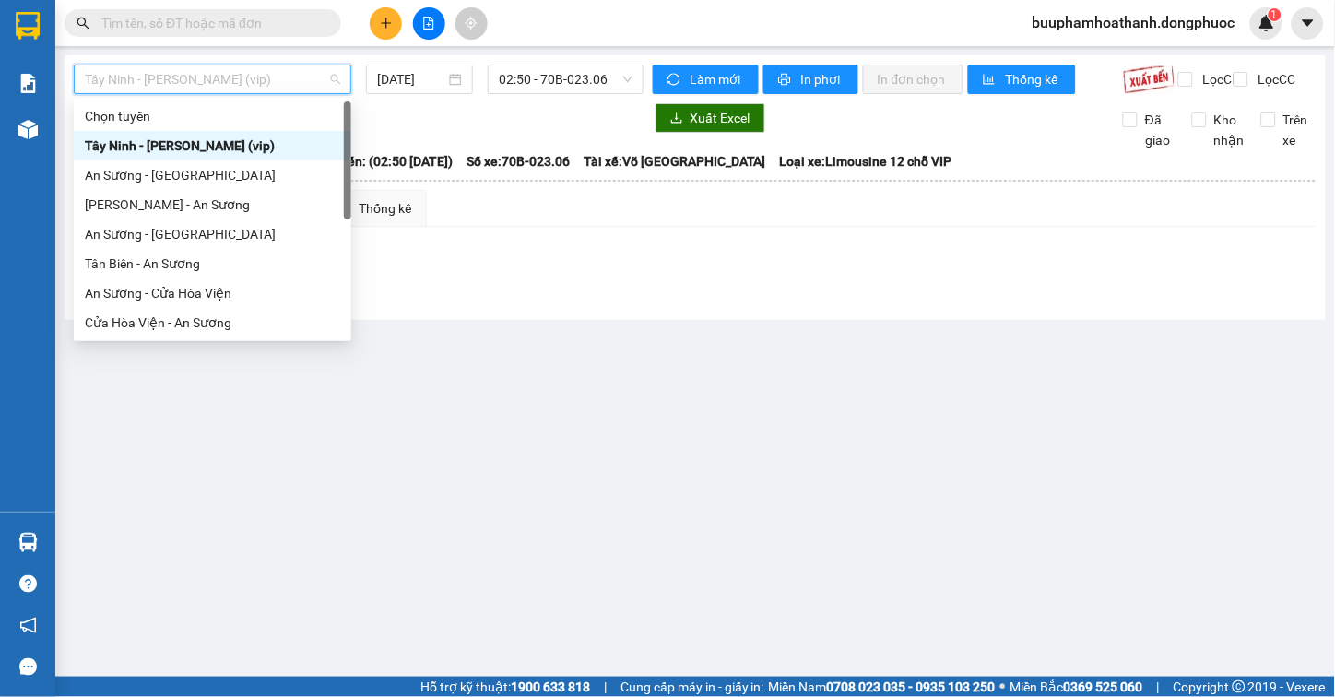
scroll to position [207, 0]
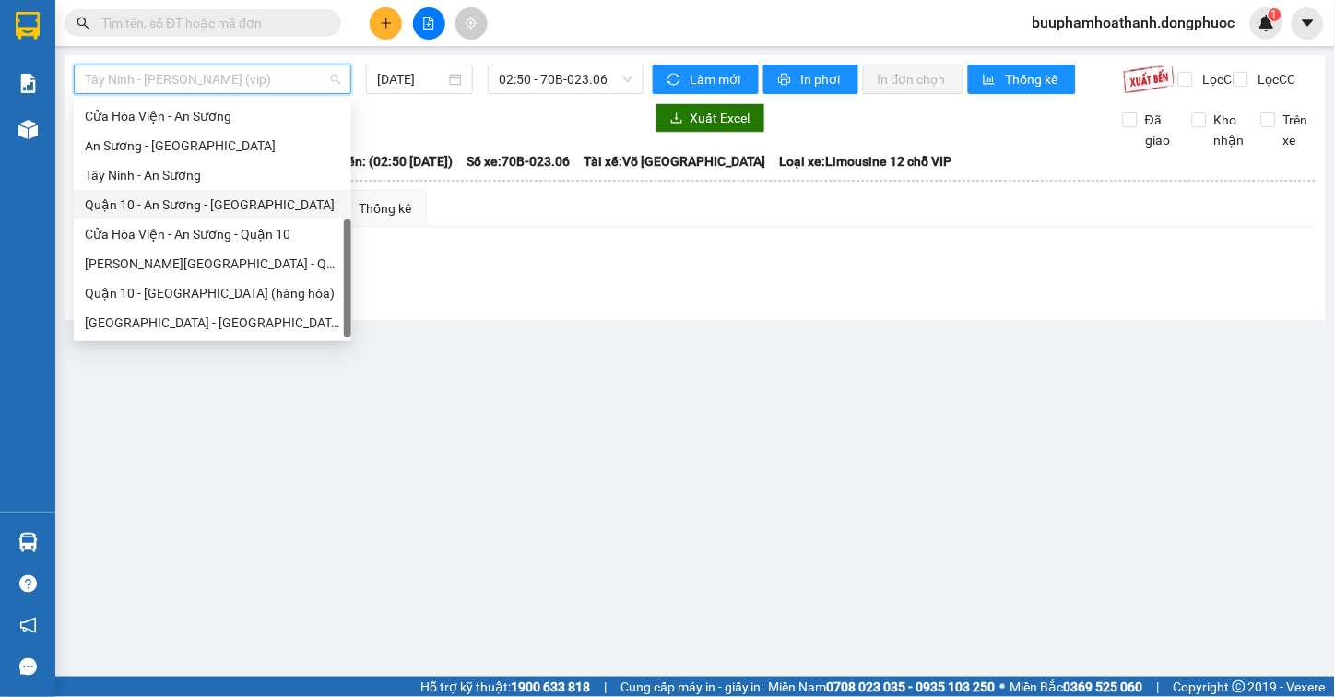
click at [228, 190] on div "Quận 10 - An Sương - [GEOGRAPHIC_DATA]" at bounding box center [213, 205] width 278 height 30
type input "[DATE]"
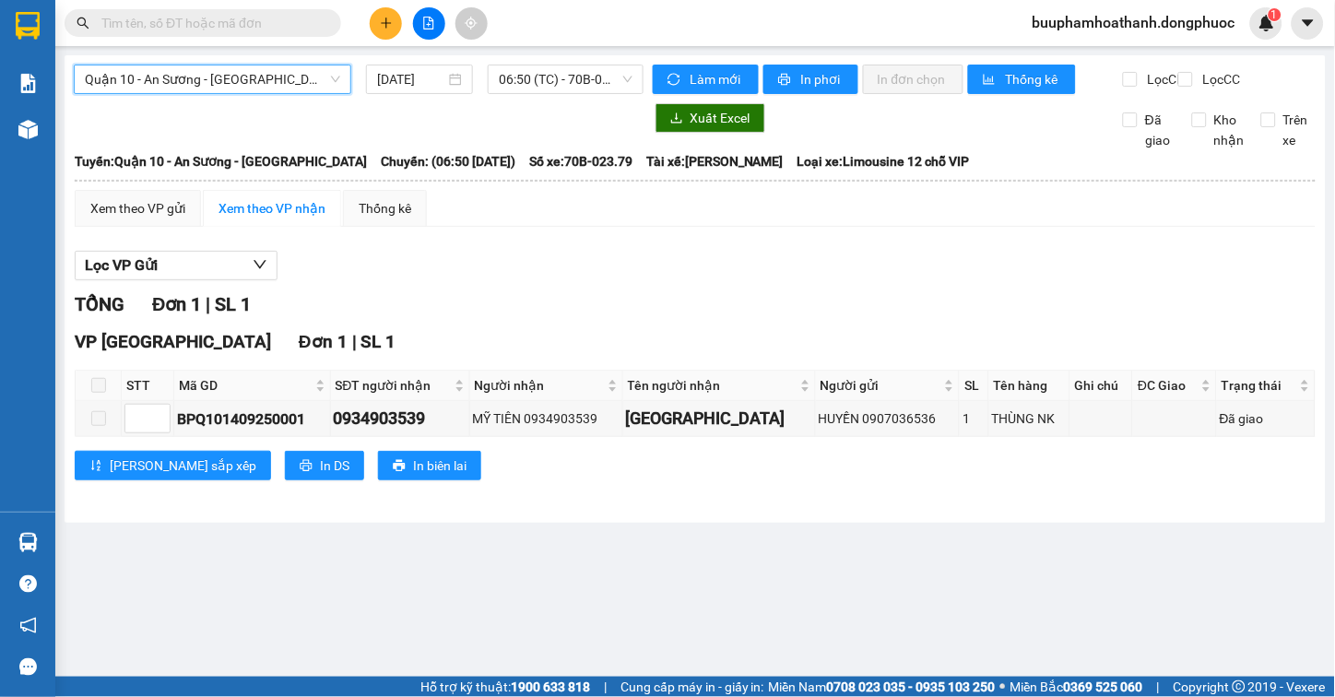
click at [289, 92] on div "Quận 10 - An Sương - [GEOGRAPHIC_DATA]" at bounding box center [213, 80] width 278 height 30
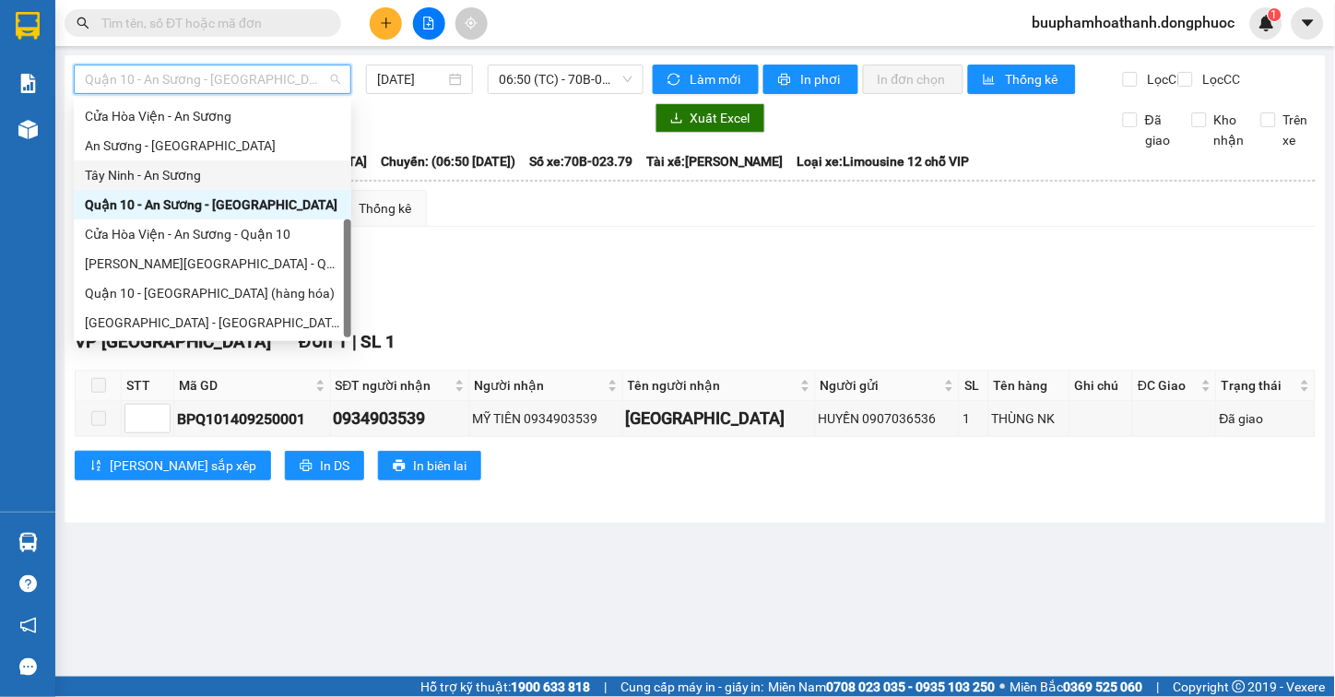
click at [230, 172] on div "Tây Ninh - An Sương" at bounding box center [212, 175] width 255 height 20
type input "[DATE]"
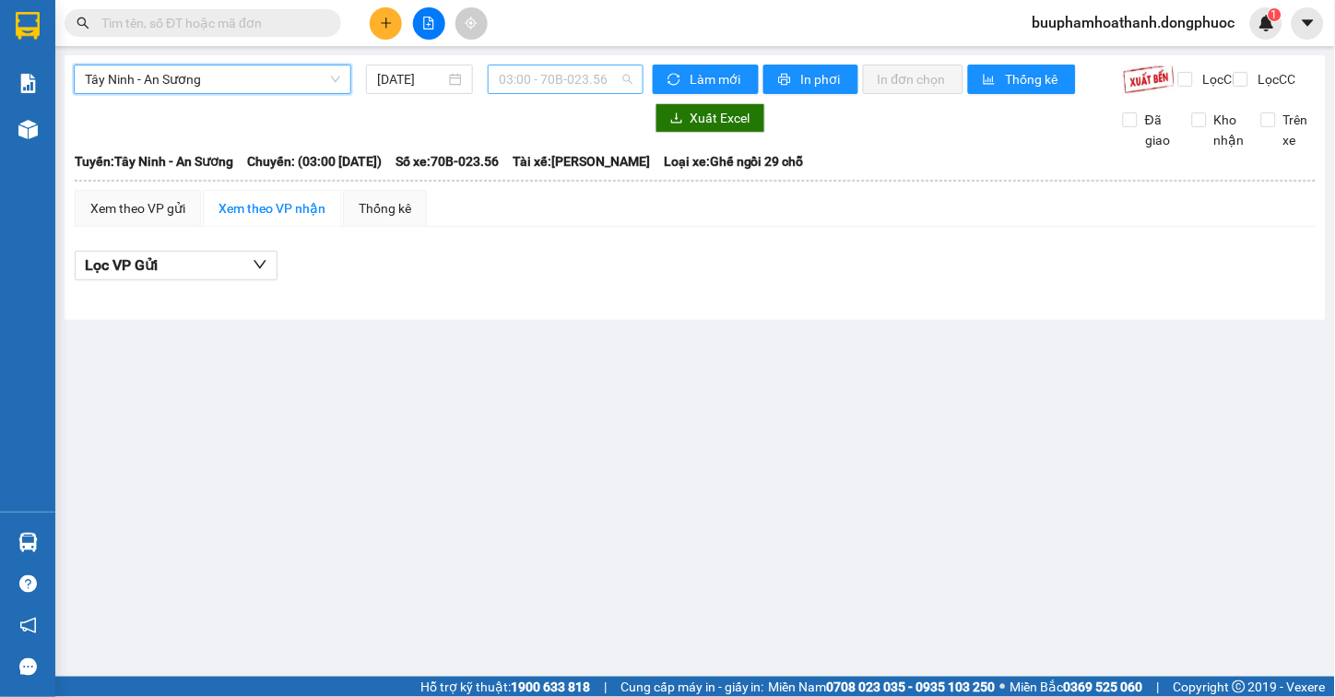
click at [521, 75] on span "03:00 - 70B-023.56" at bounding box center [566, 79] width 134 height 28
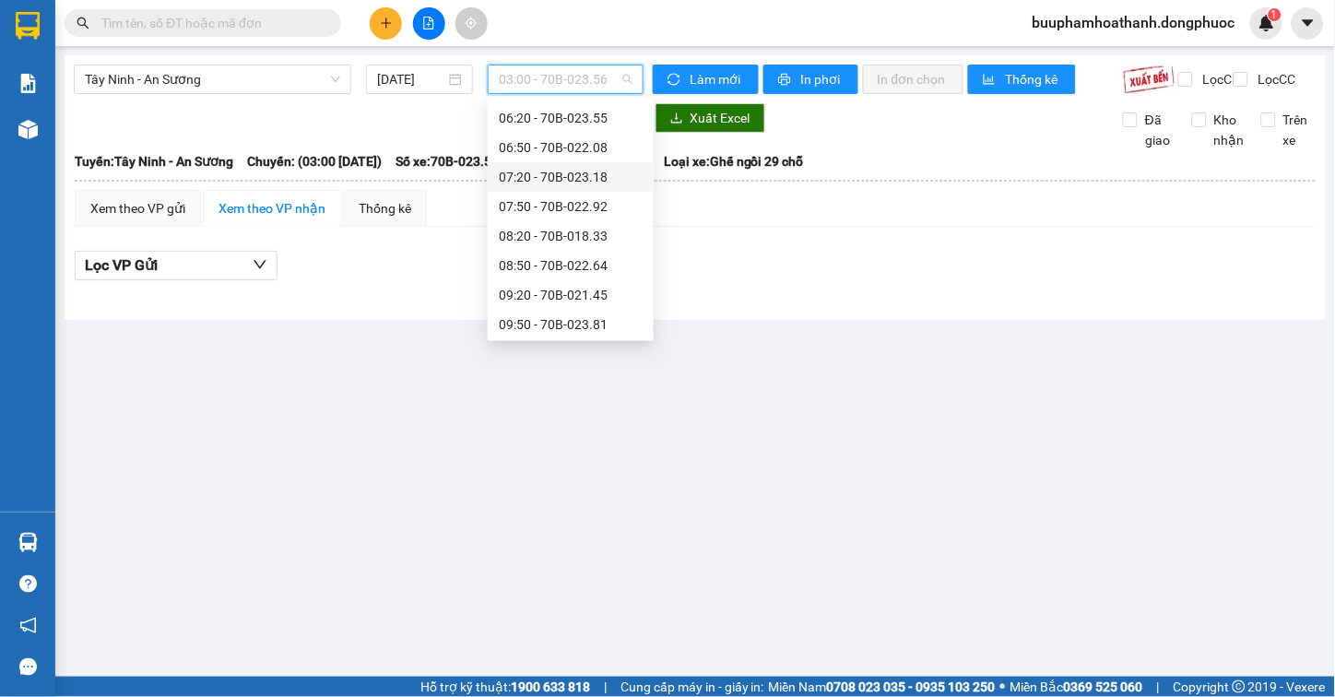
scroll to position [307, 0]
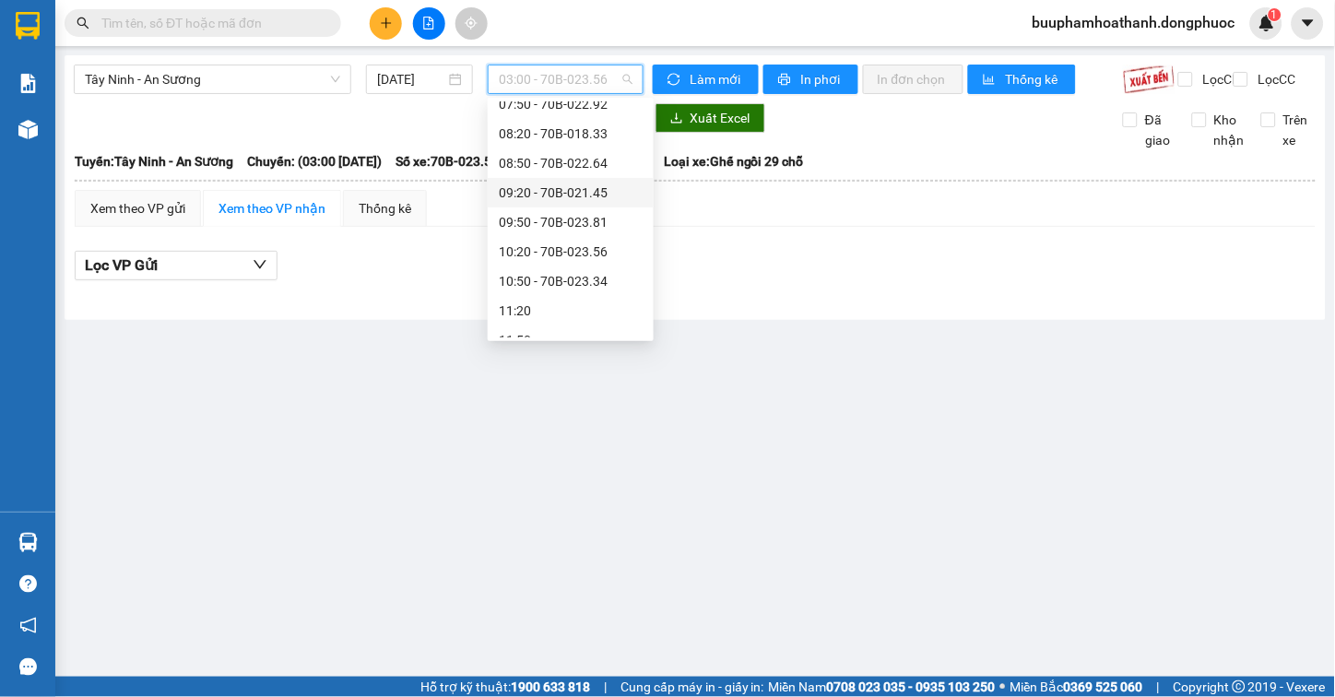
click at [606, 187] on div "09:20 - 70B-021.45" at bounding box center [571, 193] width 144 height 20
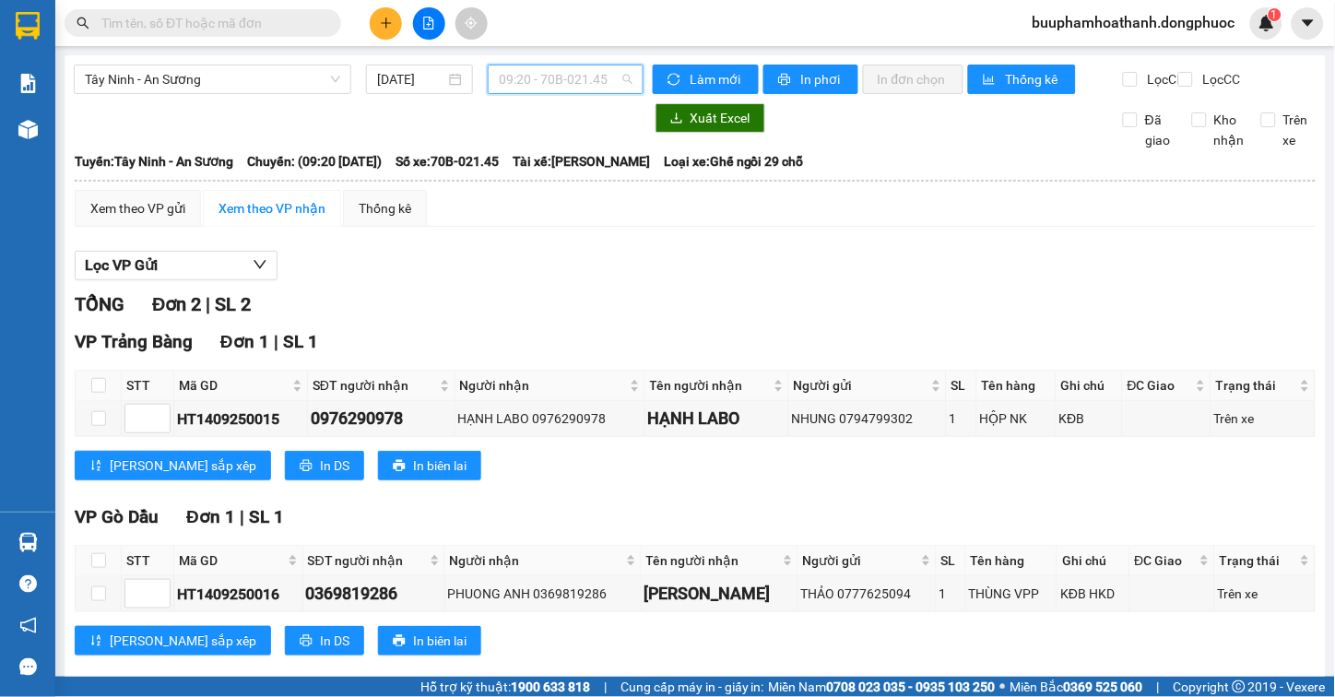
click at [597, 85] on span "09:20 - 70B-021.45" at bounding box center [566, 79] width 134 height 28
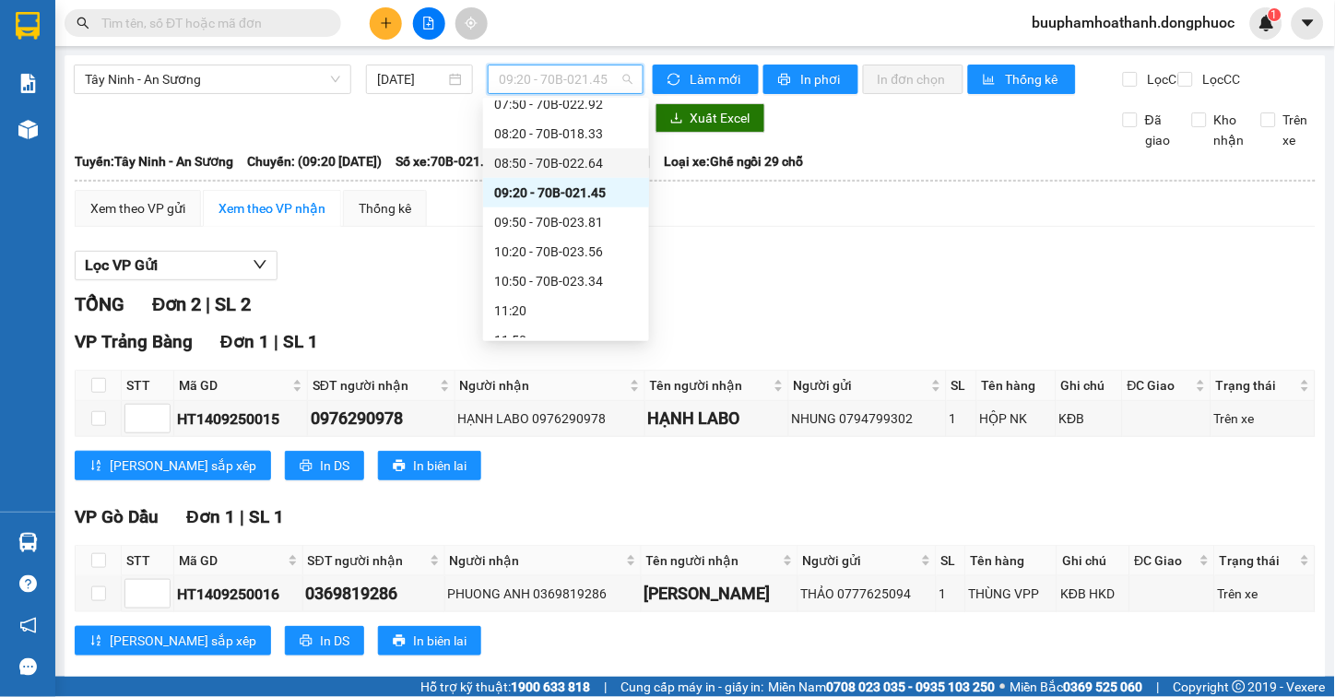
click at [603, 154] on div "08:50 - 70B-022.64" at bounding box center [566, 163] width 144 height 20
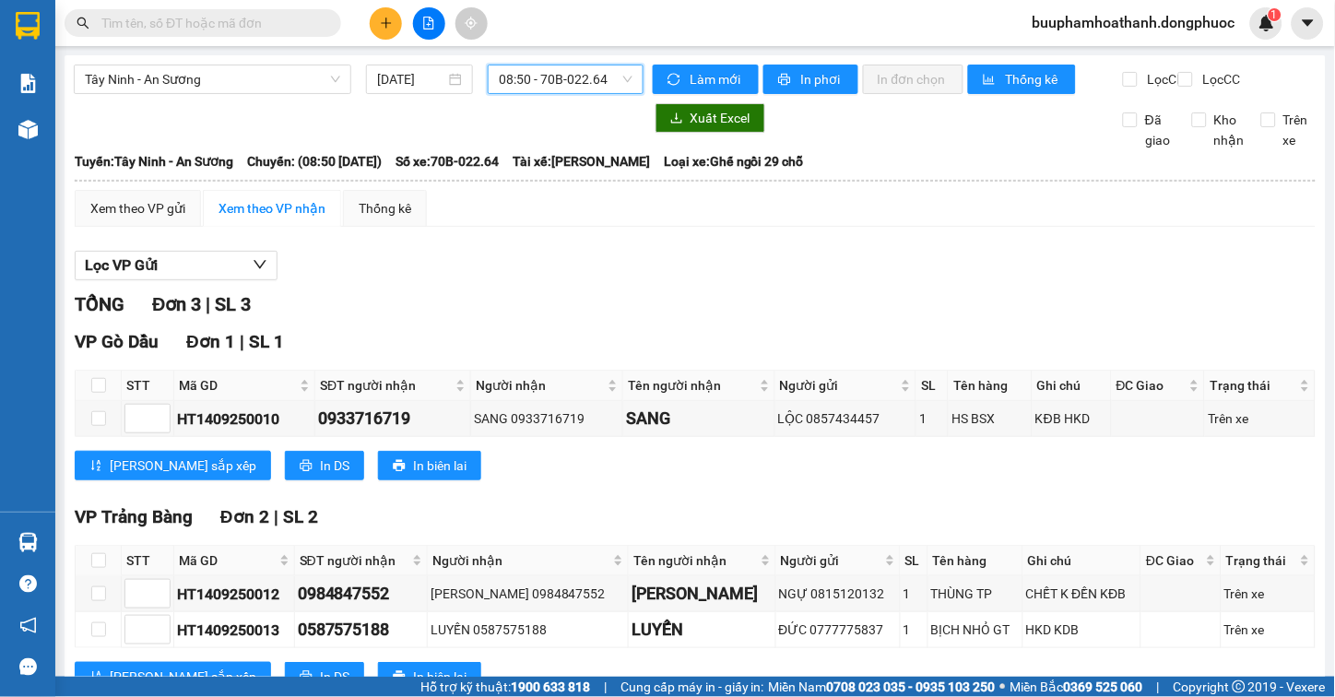
click at [594, 66] on span "08:50 - 70B-022.64" at bounding box center [566, 79] width 134 height 28
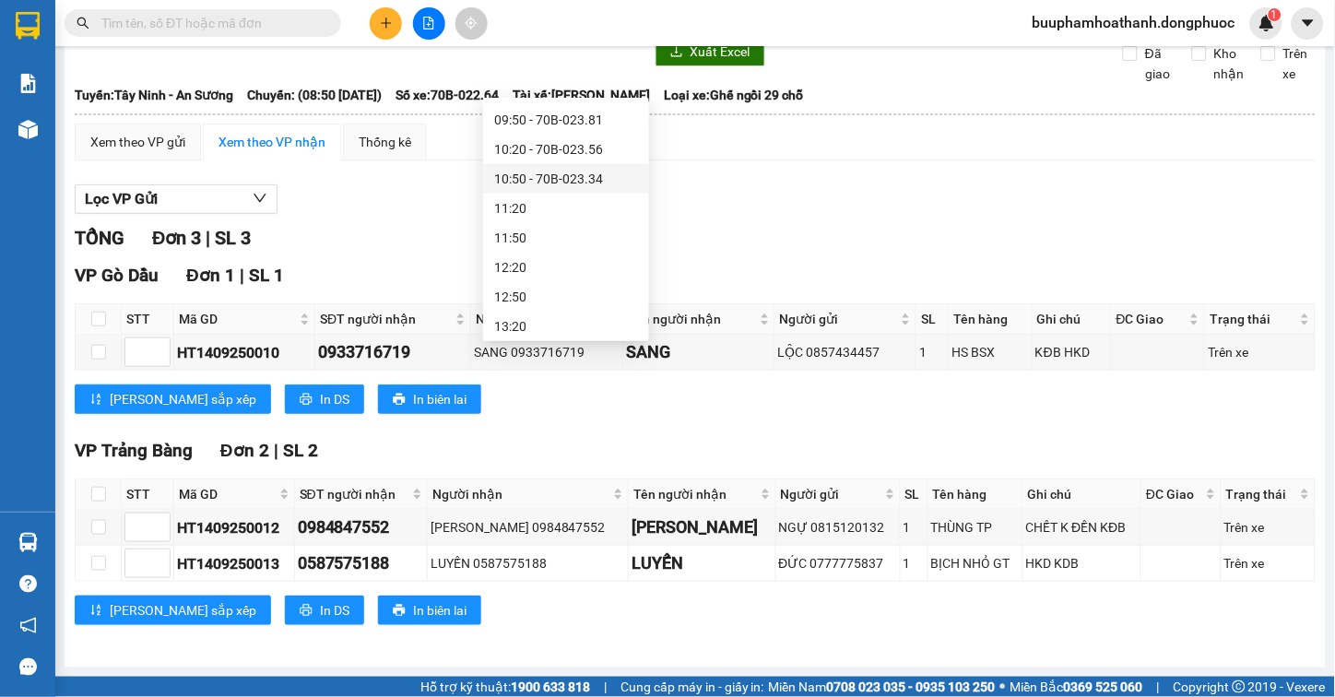
scroll to position [307, 0]
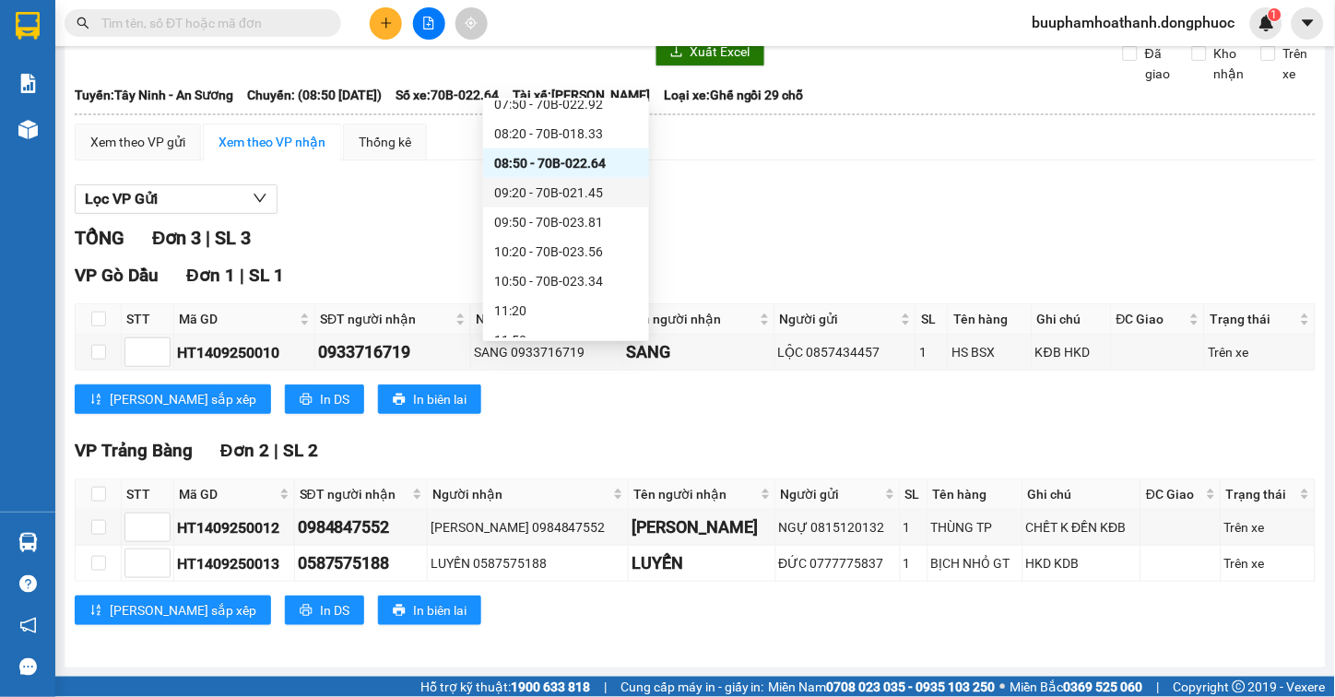
click at [596, 200] on div "09:20 - 70B-021.45" at bounding box center [566, 193] width 144 height 20
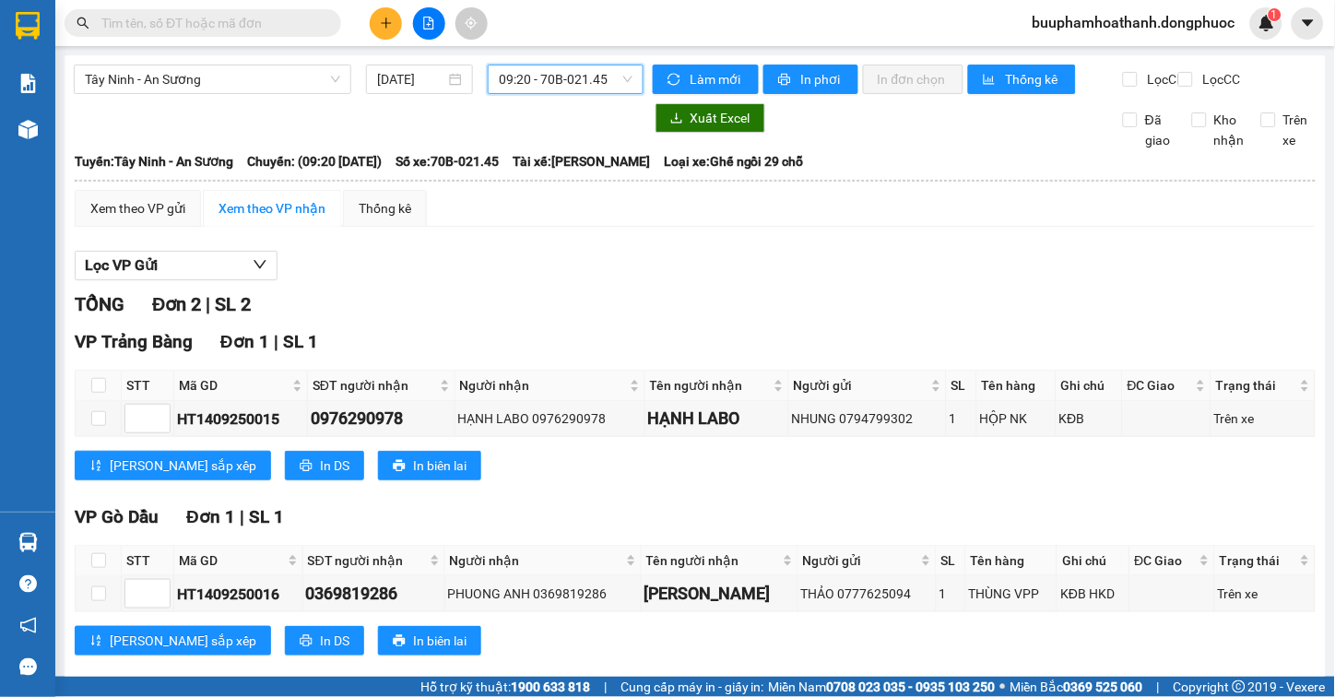
click at [587, 79] on span "09:20 - 70B-021.45" at bounding box center [566, 79] width 134 height 28
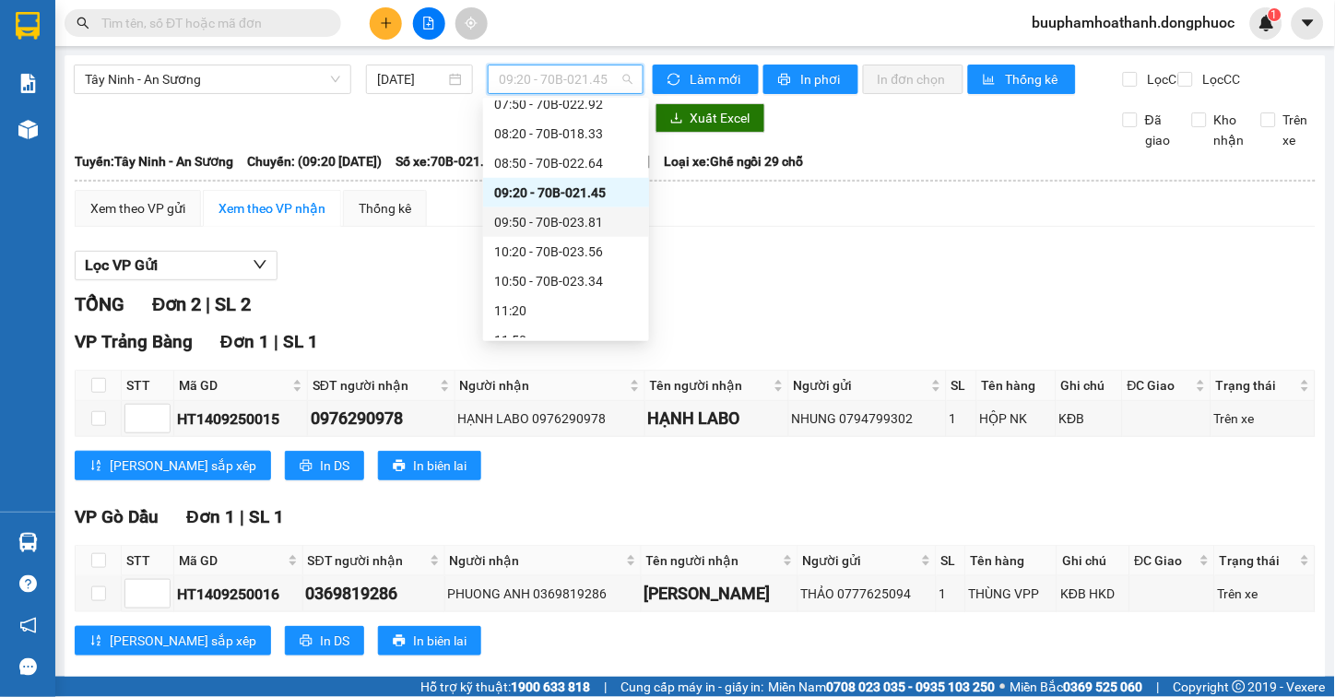
click at [591, 217] on div "09:50 - 70B-023.81" at bounding box center [566, 222] width 144 height 20
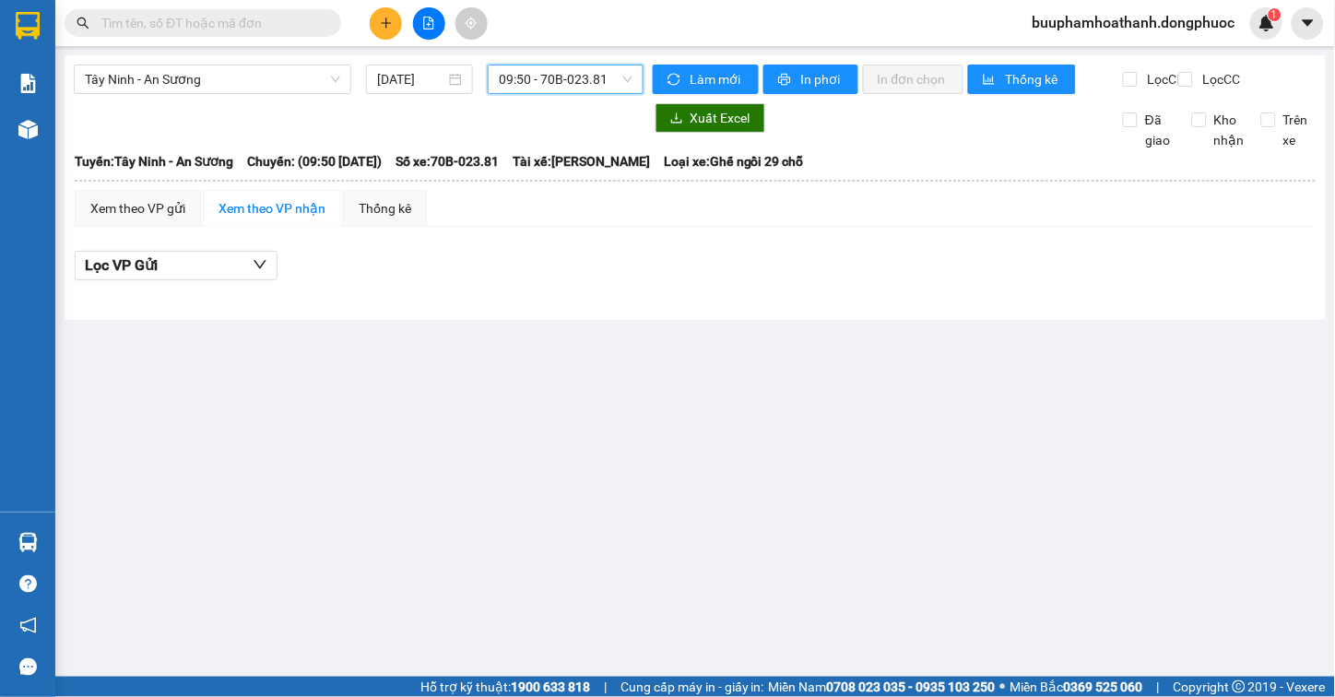
click at [587, 67] on span "09:50 - 70B-023.81" at bounding box center [566, 79] width 134 height 28
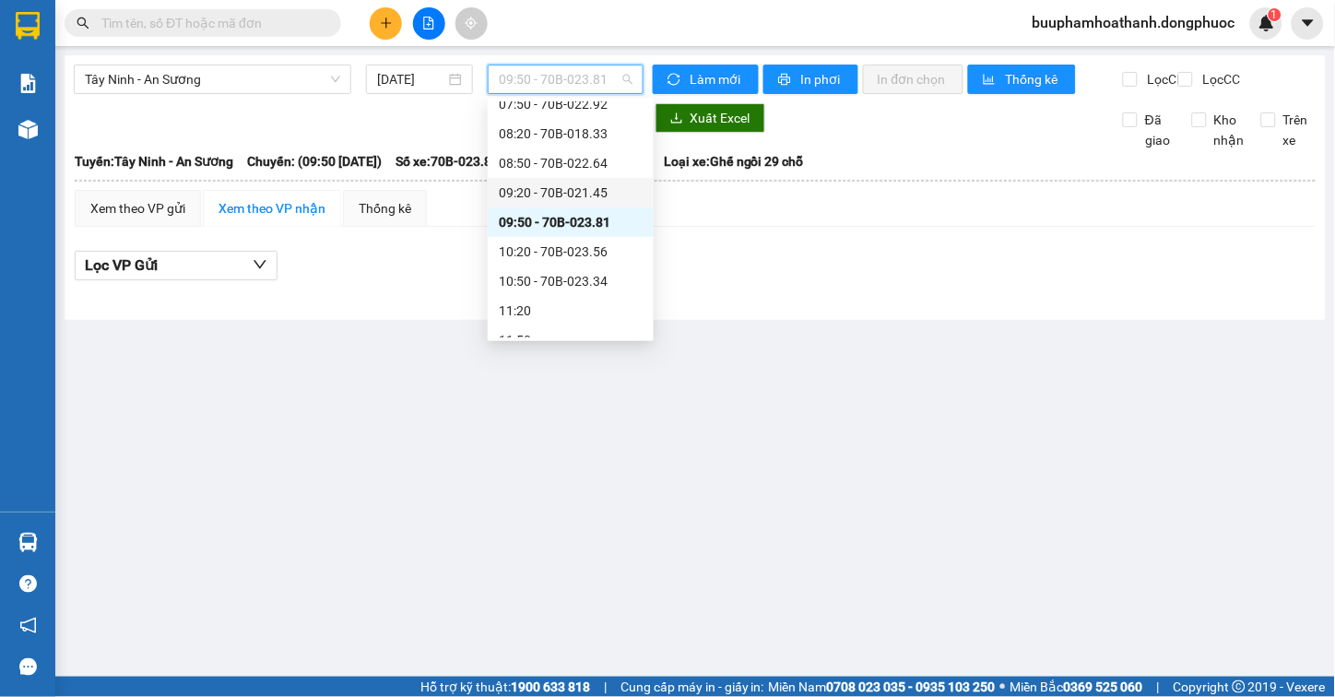
click at [597, 189] on div "09:20 - 70B-021.45" at bounding box center [571, 193] width 144 height 20
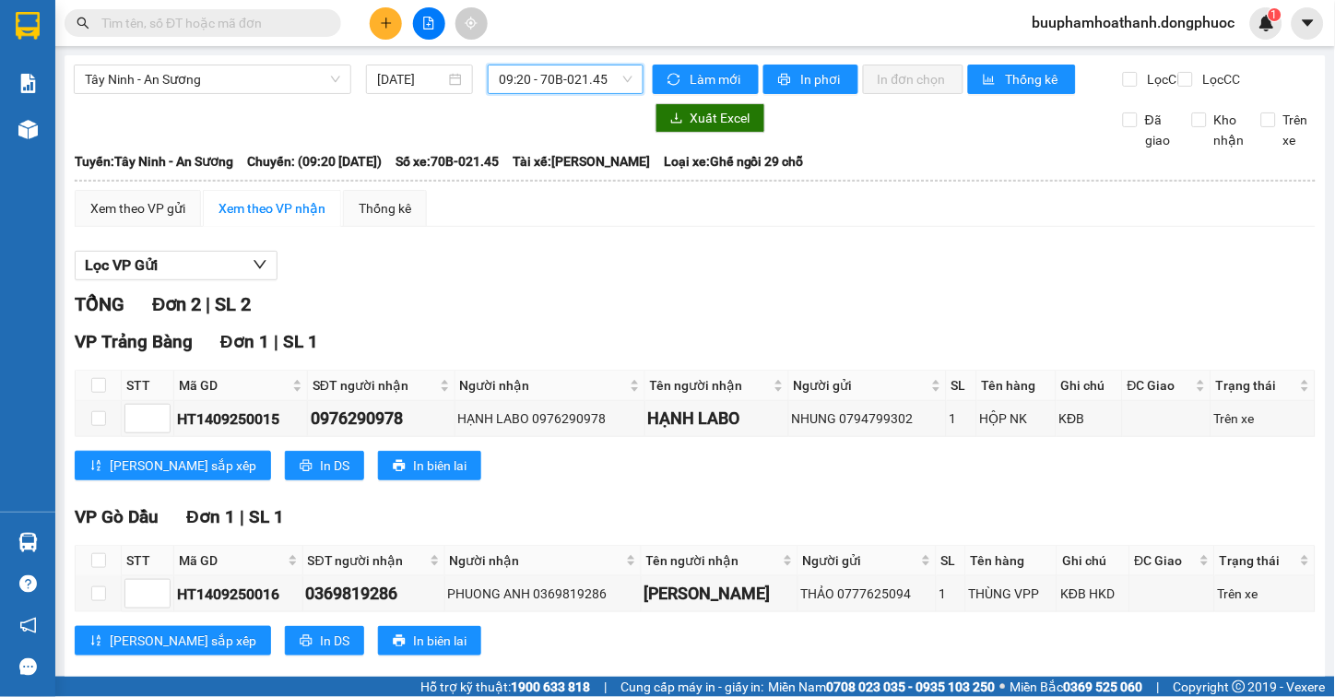
click at [263, 30] on input "text" at bounding box center [210, 23] width 218 height 20
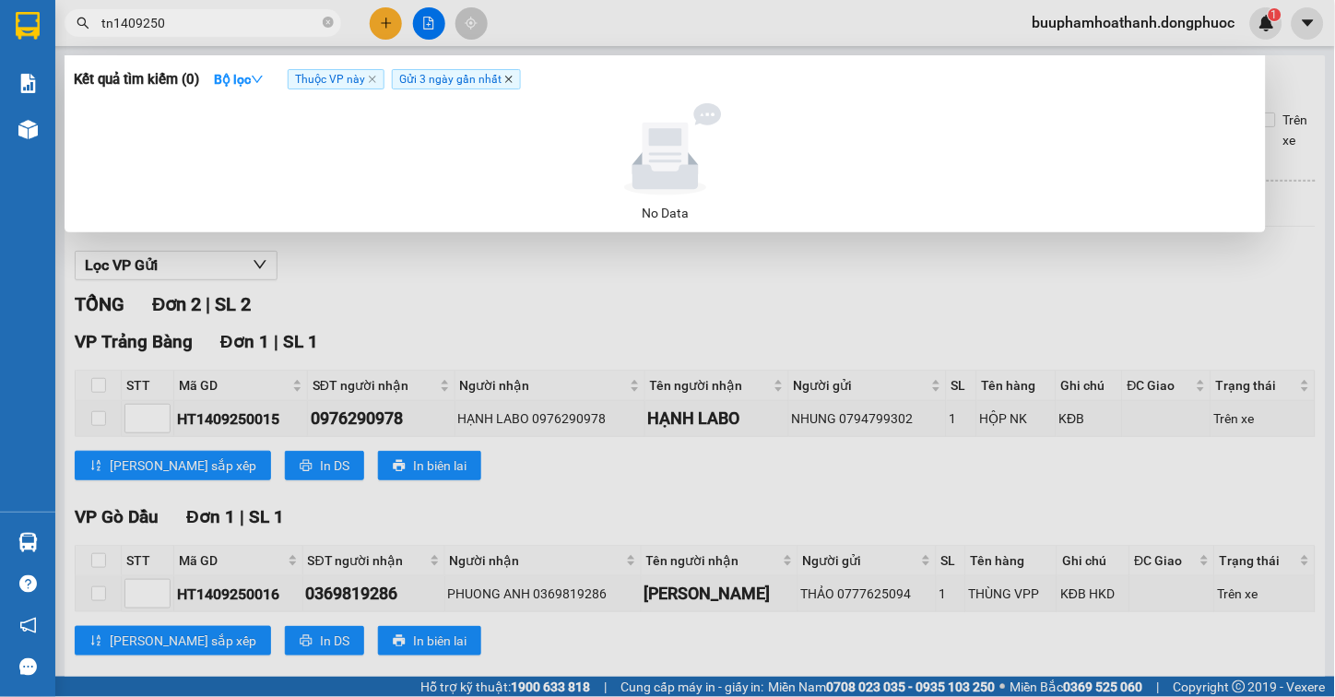
type input "tn1409250"
click at [505, 80] on icon "close" at bounding box center [508, 79] width 9 height 9
click at [375, 79] on icon "close" at bounding box center [372, 79] width 7 height 7
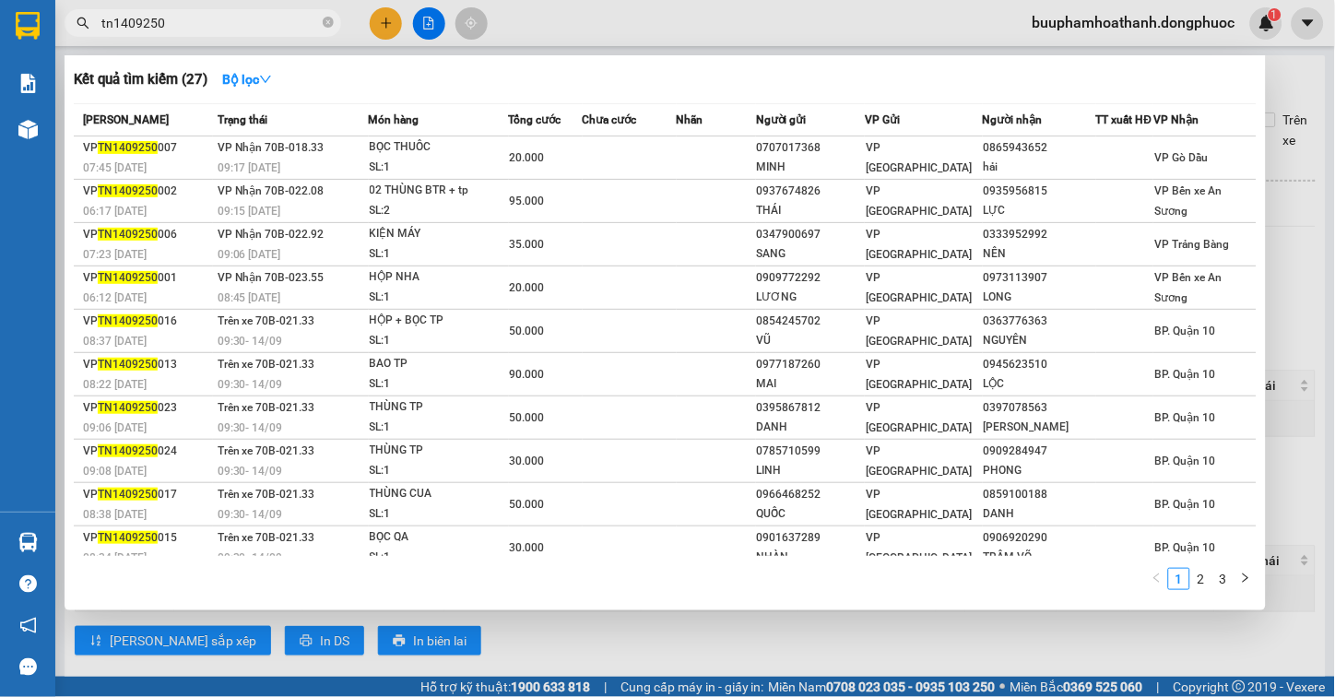
scroll to position [28, 0]
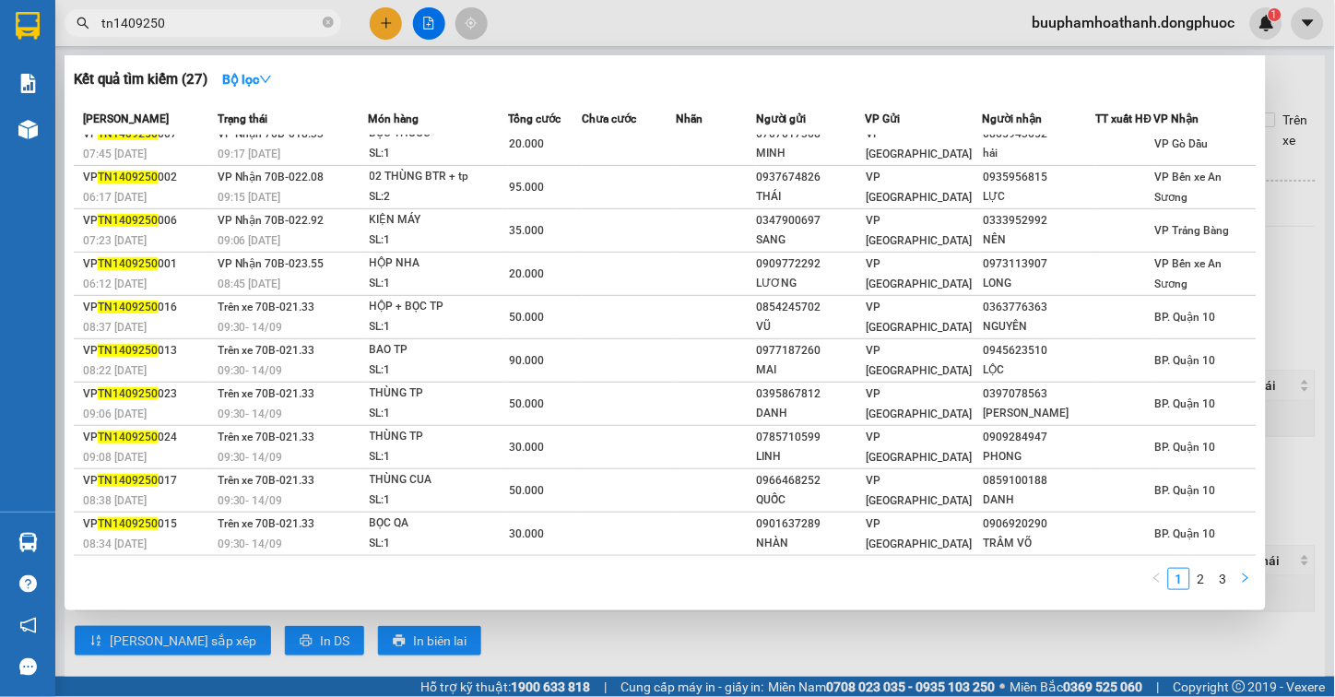
click at [1243, 574] on icon "right" at bounding box center [1245, 578] width 11 height 11
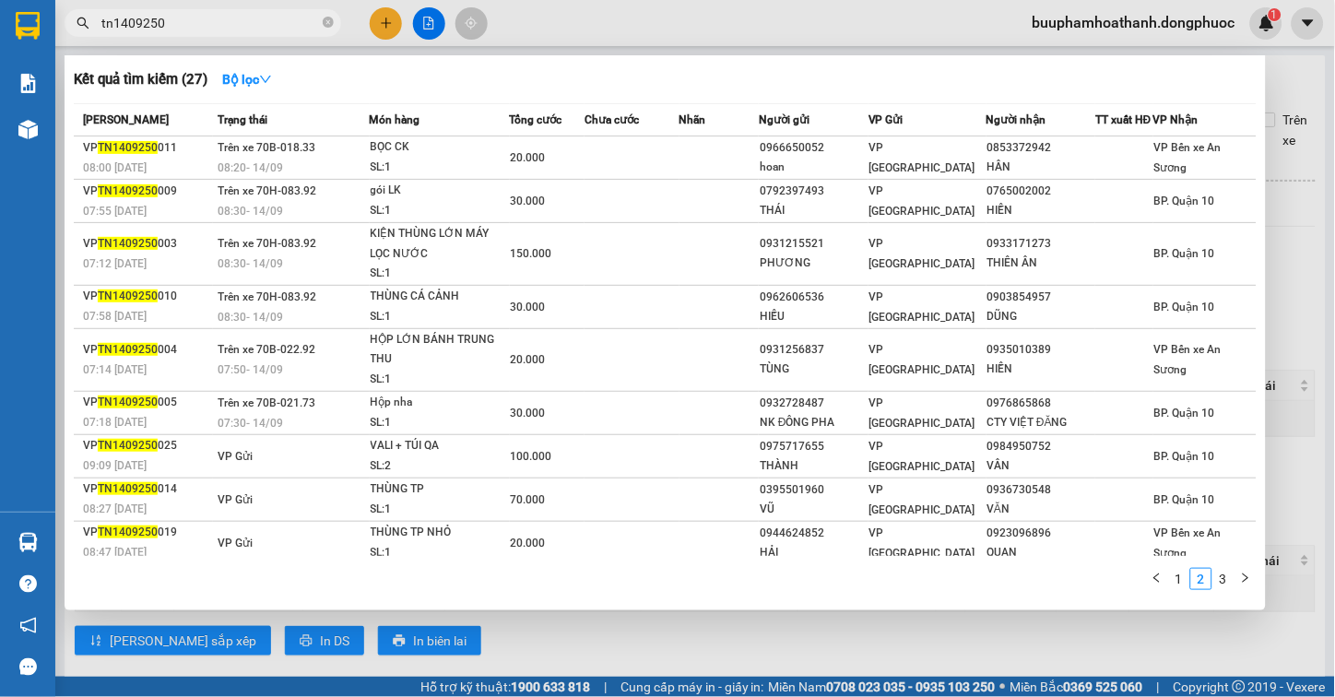
scroll to position [61, 0]
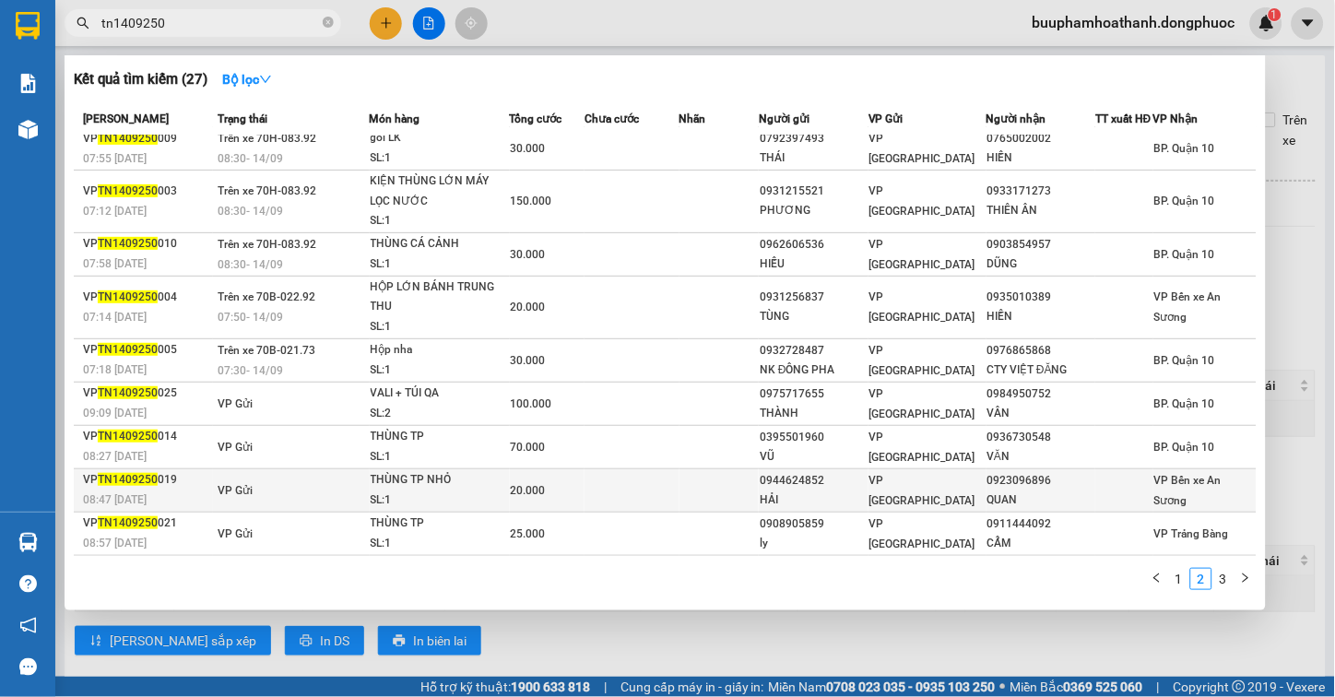
click at [431, 487] on div "THÙNG TP NHỎ" at bounding box center [440, 480] width 138 height 20
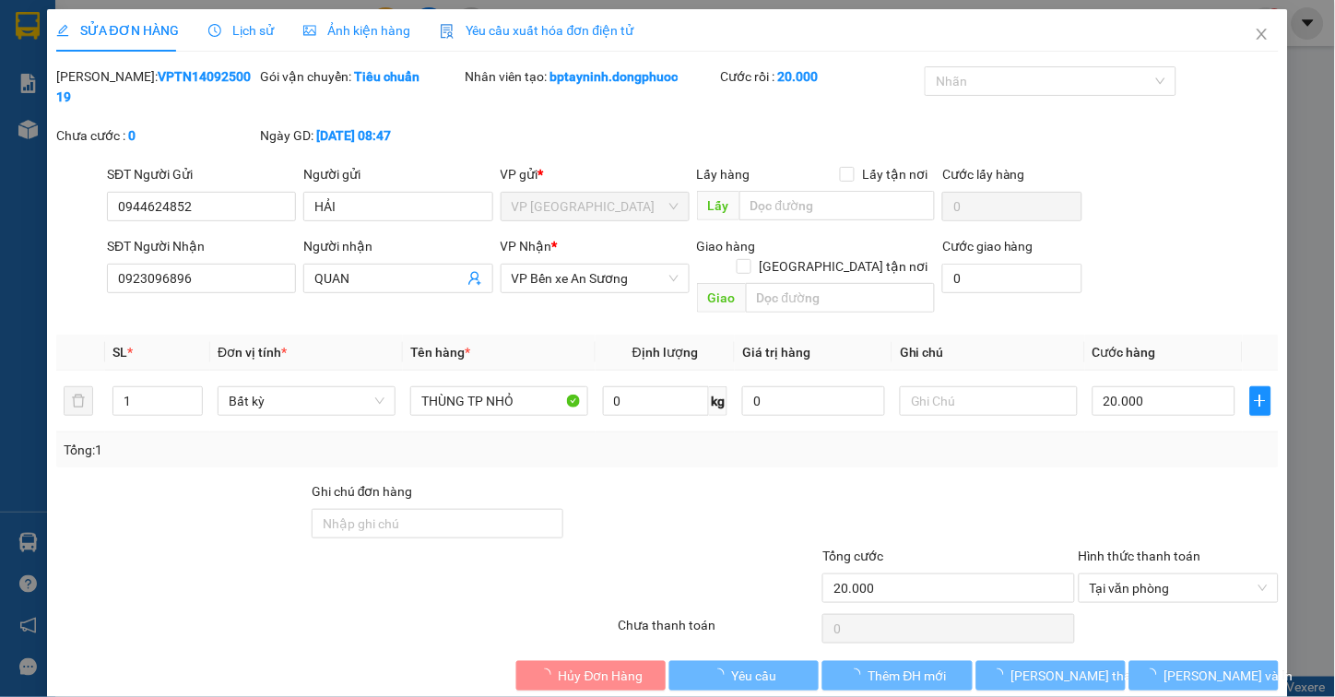
click at [223, 34] on span "Lịch sử" at bounding box center [240, 30] width 65 height 15
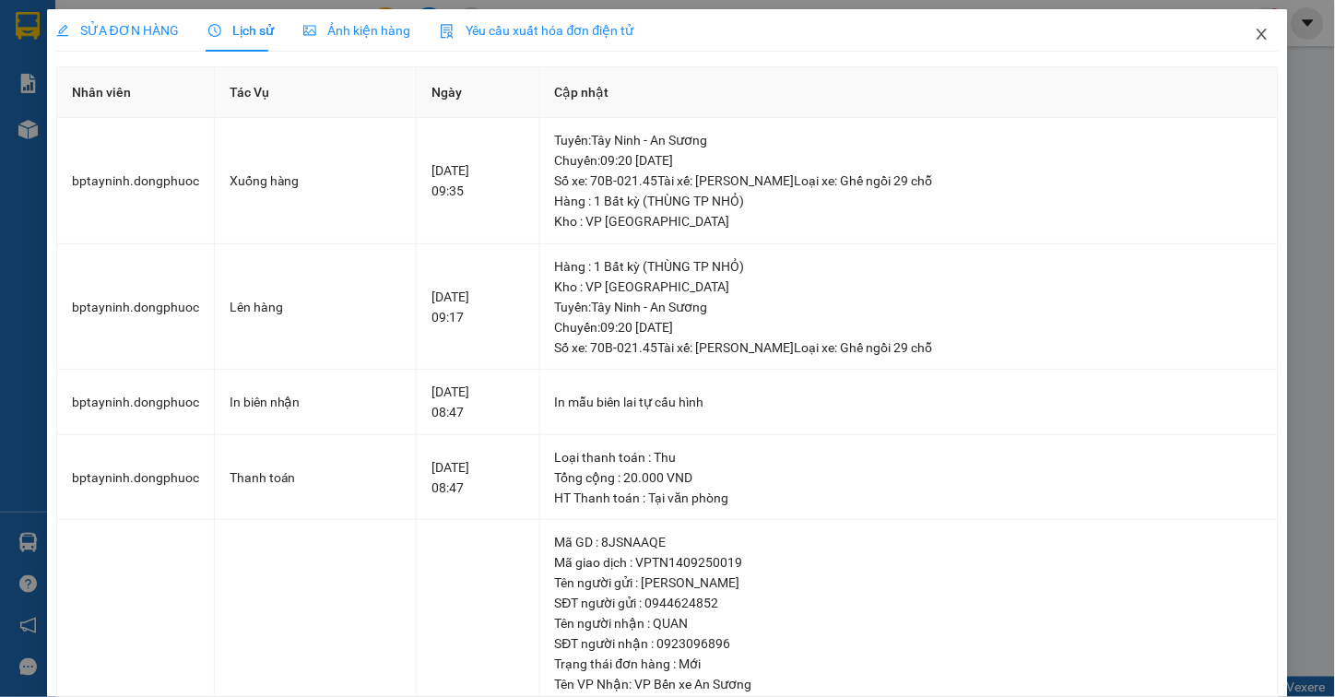
click at [1257, 32] on span "Close" at bounding box center [1262, 35] width 52 height 52
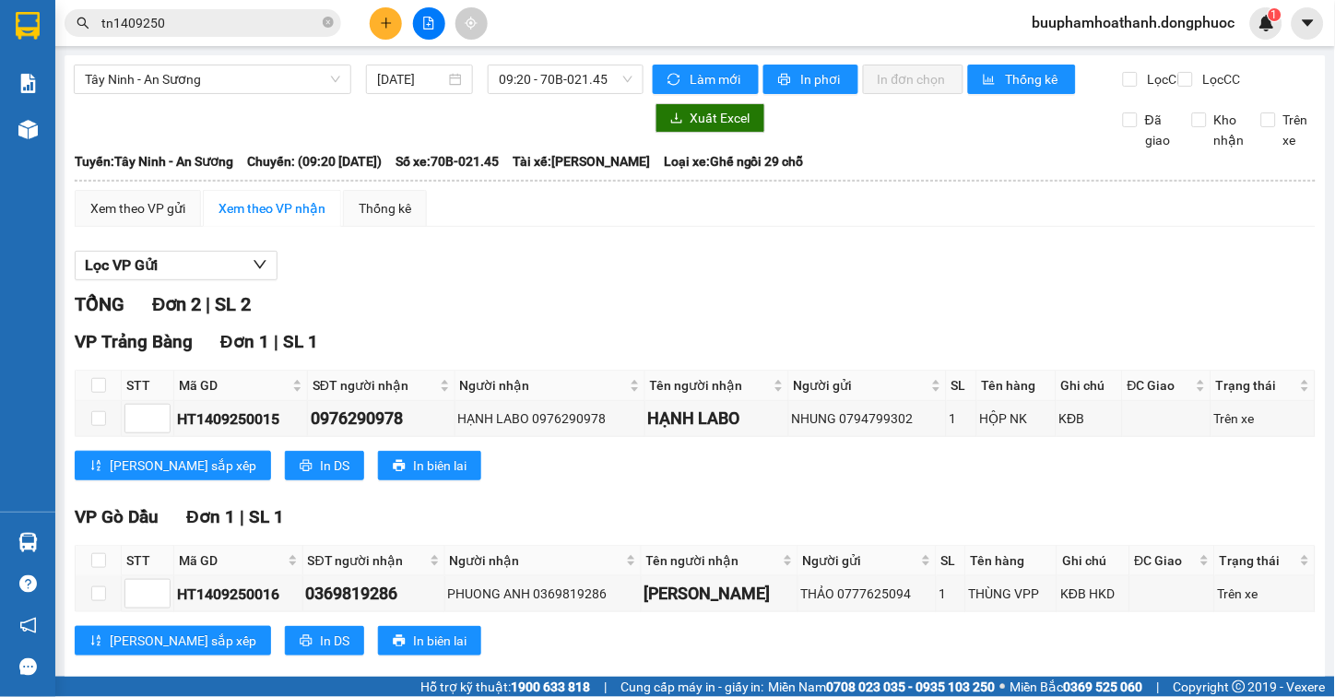
click at [1048, 227] on div "Xem theo VP gửi Xem theo VP nhận Thống kê" at bounding box center [695, 208] width 1241 height 37
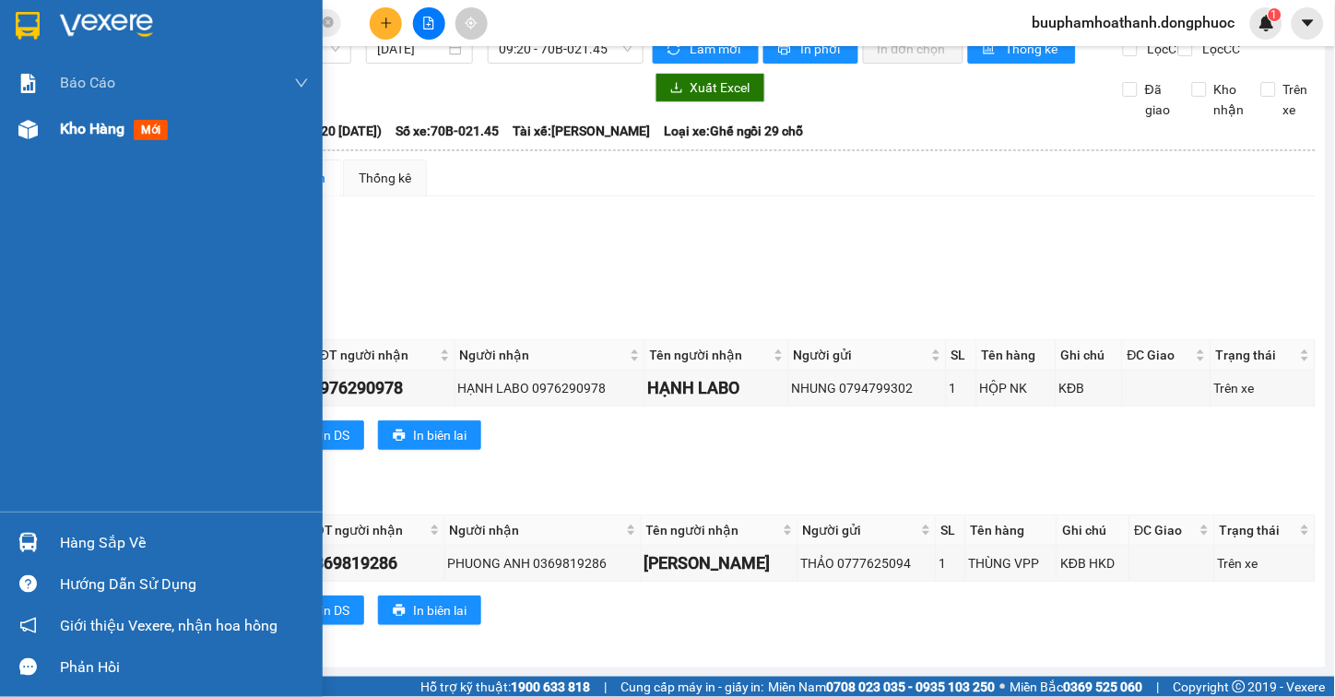
click at [53, 138] on div "Kho hàng mới" at bounding box center [161, 129] width 323 height 46
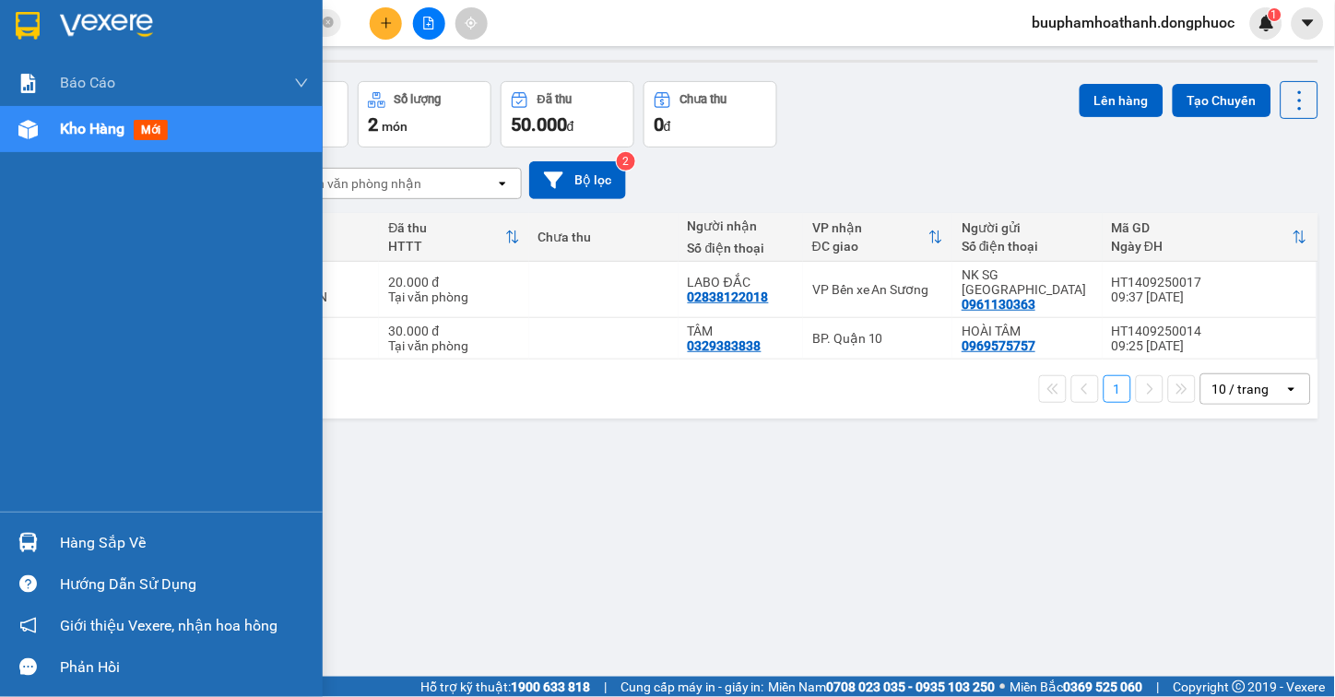
click at [21, 549] on img at bounding box center [27, 542] width 19 height 19
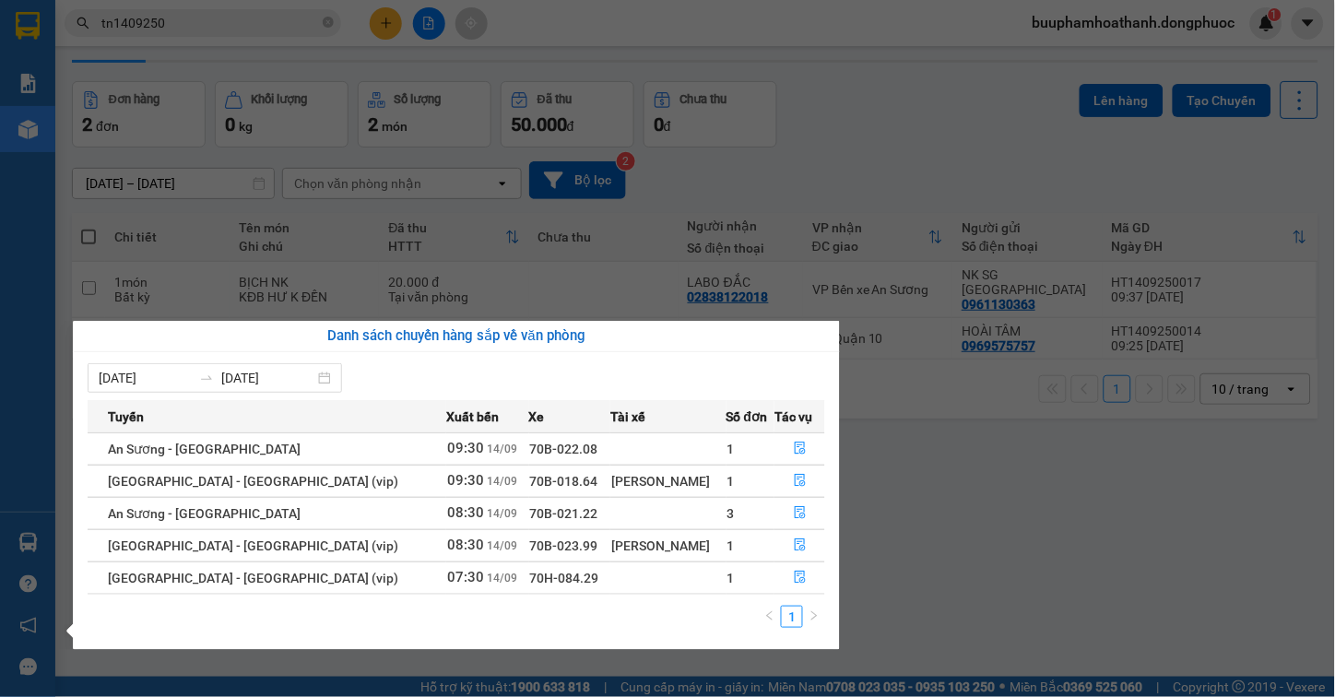
click at [1002, 579] on section "Kết quả tìm kiếm ( 27 ) Bộ lọc Mã ĐH Trạng thái Món hàng Tổng cước Chưa cước Nh…" at bounding box center [667, 348] width 1335 height 697
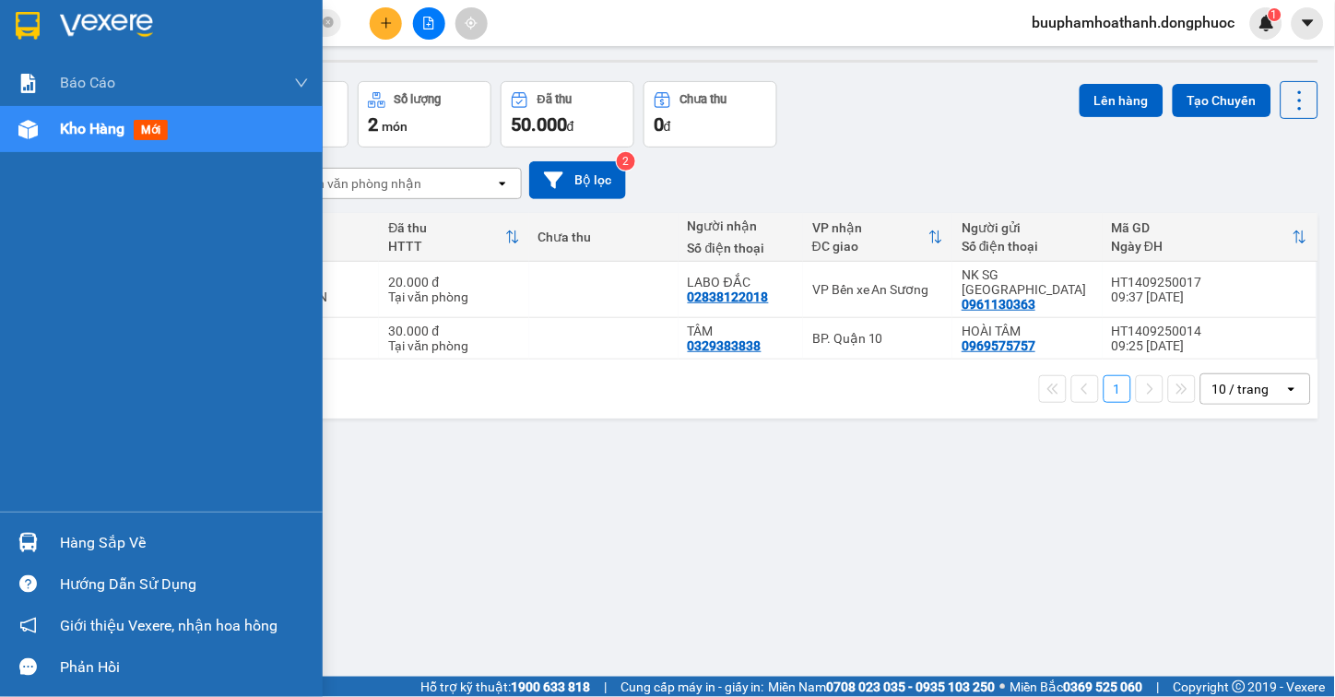
click at [68, 539] on div "Hàng sắp về" at bounding box center [184, 543] width 249 height 28
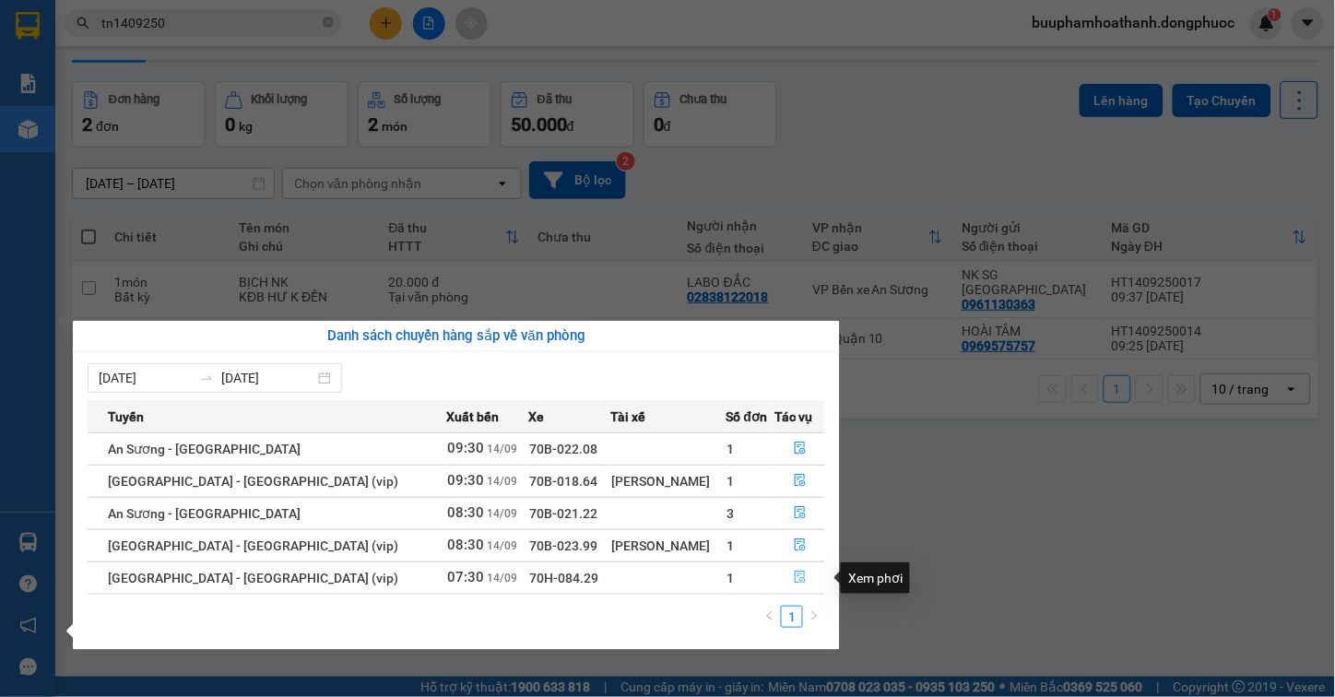
click at [776, 573] on button "button" at bounding box center [799, 578] width 49 height 30
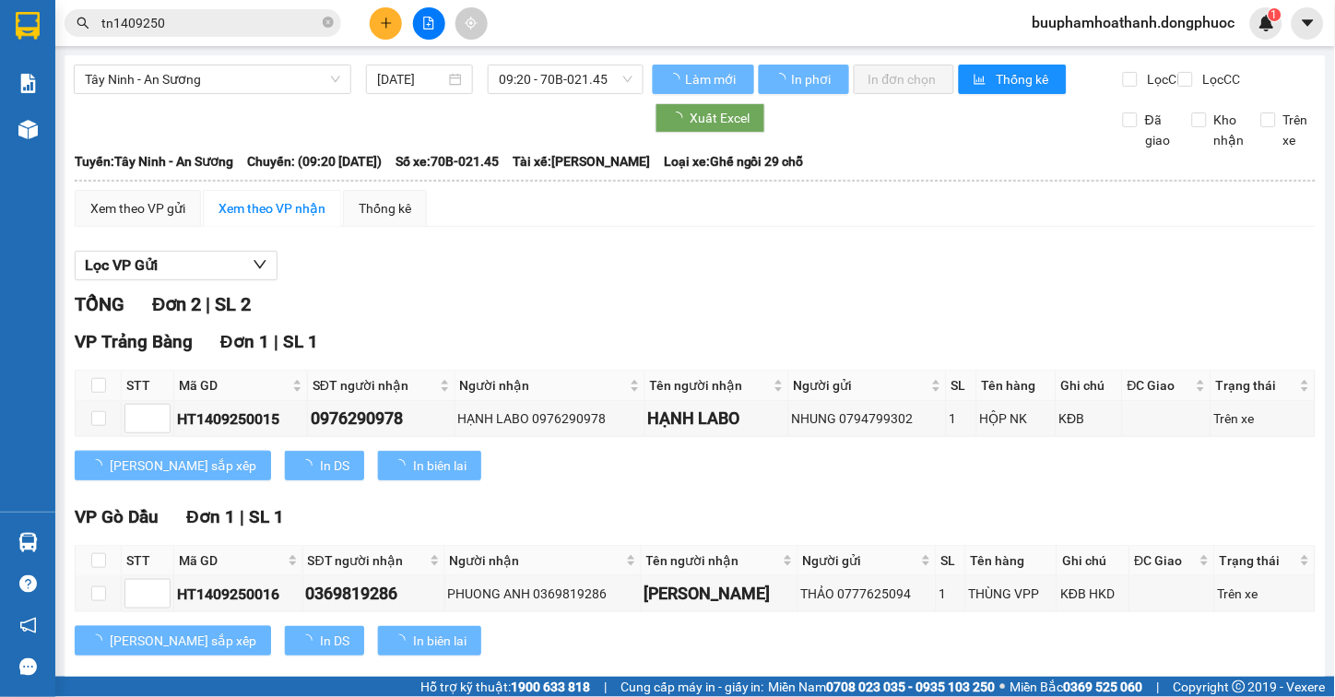
click at [680, 242] on div "Xem theo VP gửi Xem theo VP nhận Thống kê Lọc VP Gửi TỔNG Đơn 2 | SL 2 VP Trản…" at bounding box center [695, 434] width 1241 height 489
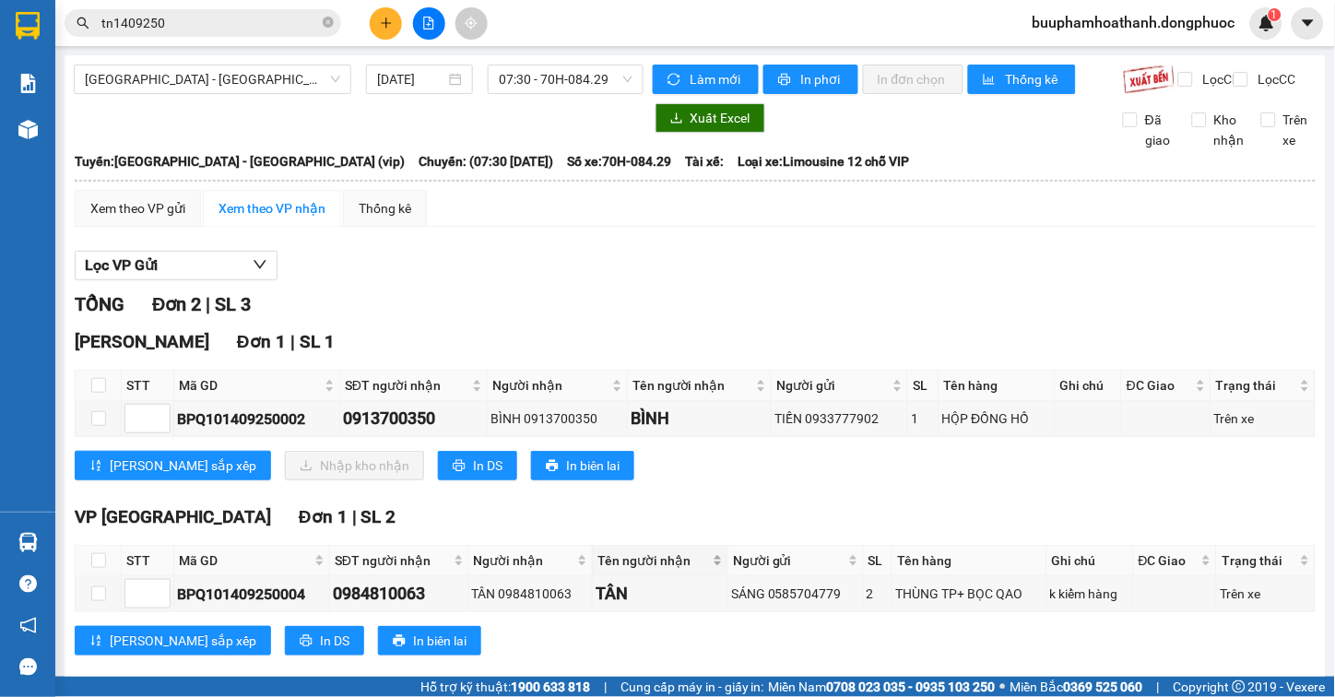
scroll to position [47, 0]
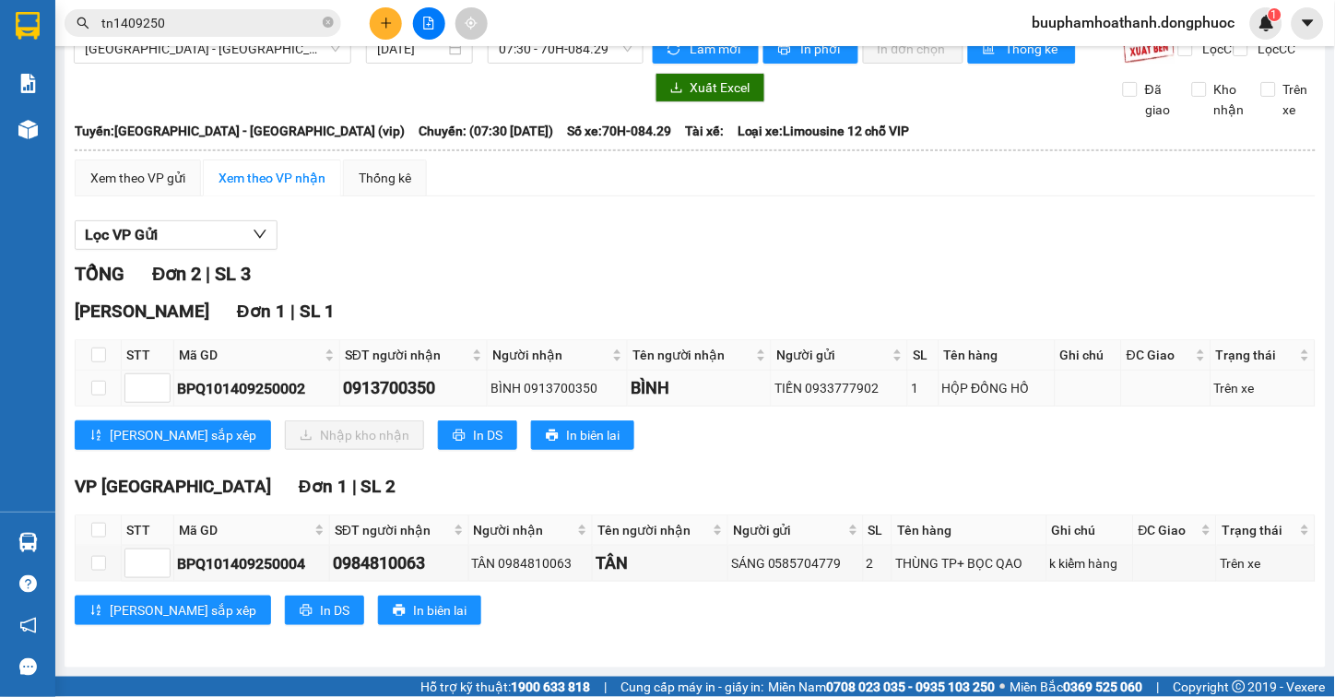
click at [206, 377] on div "BPQ101409250002" at bounding box center [257, 388] width 160 height 23
click at [192, 353] on span "Mã GD" at bounding box center [250, 355] width 142 height 20
click at [99, 357] on input "checkbox" at bounding box center [98, 355] width 15 height 15
checkbox input "true"
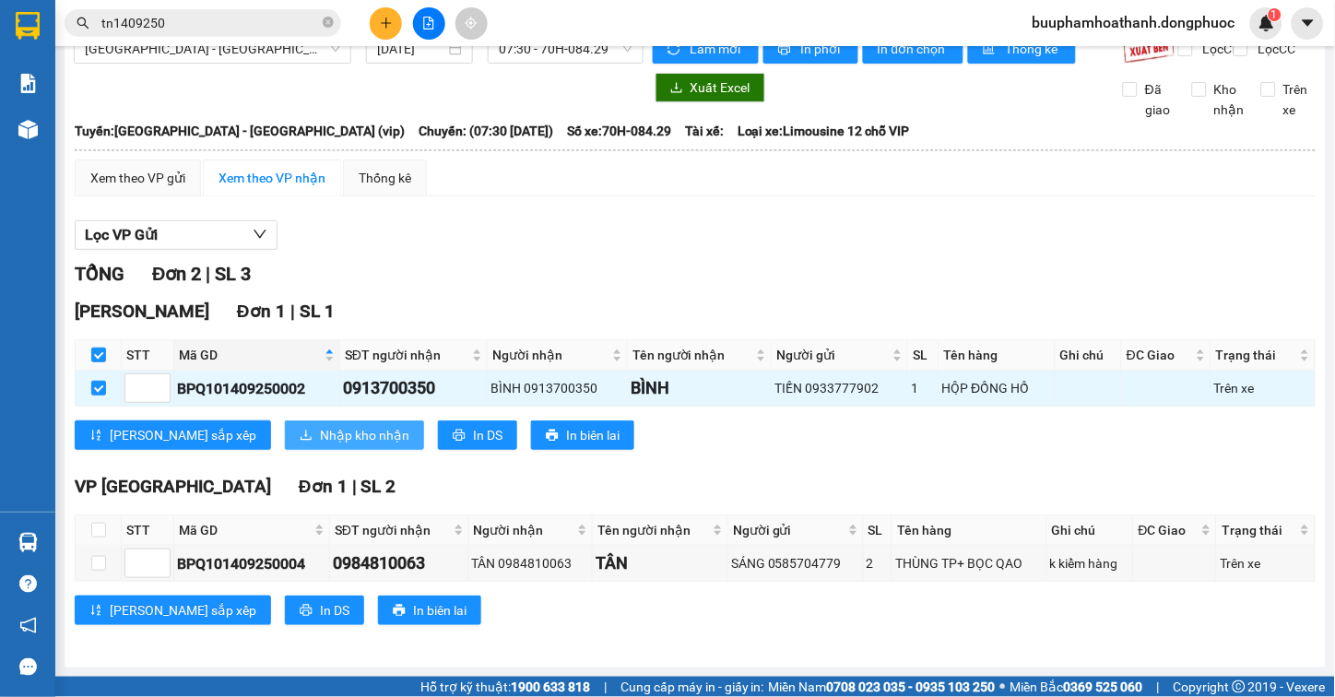
click at [320, 438] on span "Nhập kho nhận" at bounding box center [364, 435] width 89 height 20
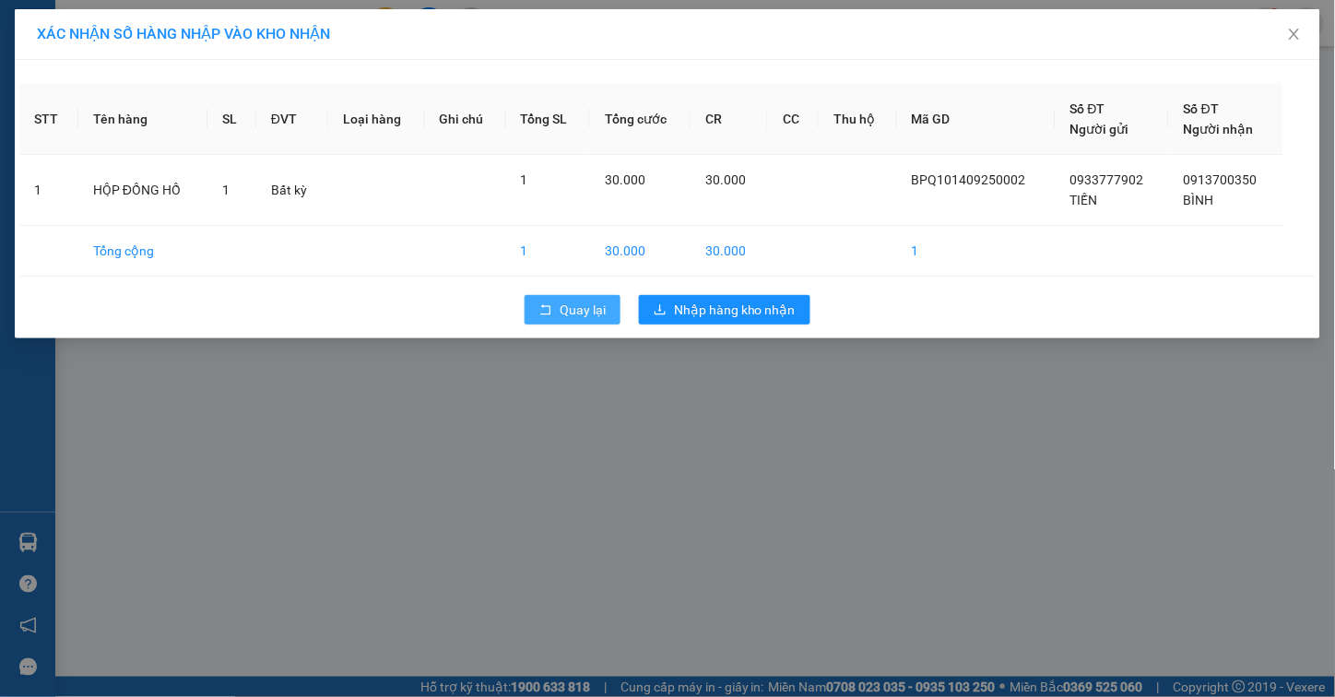
click at [555, 312] on button "Quay lại" at bounding box center [573, 310] width 96 height 30
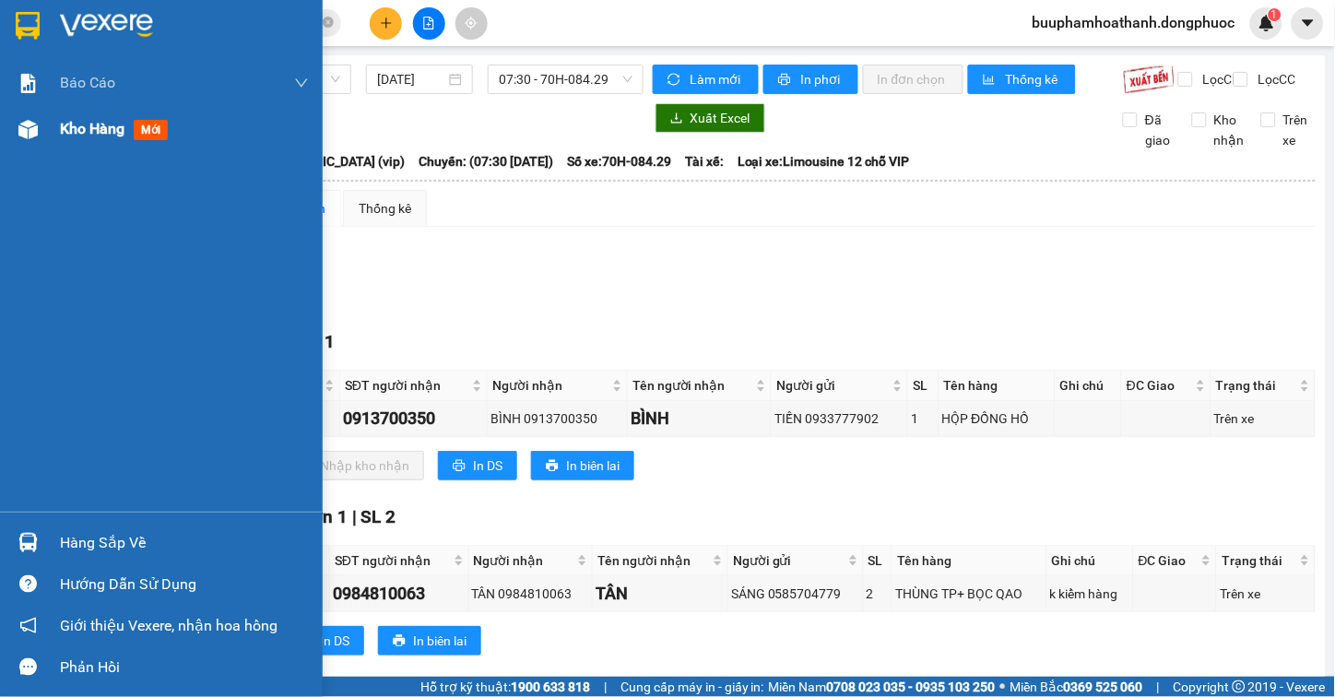
click at [39, 140] on div at bounding box center [28, 129] width 32 height 32
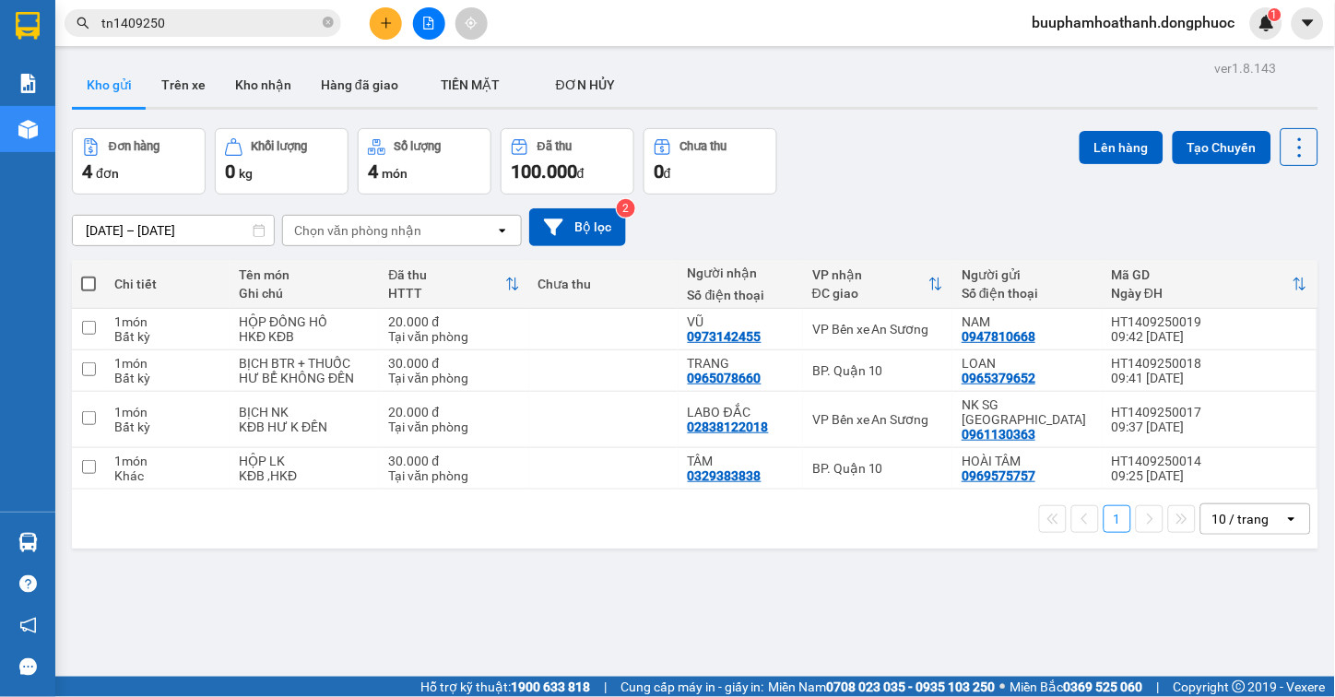
scroll to position [85, 0]
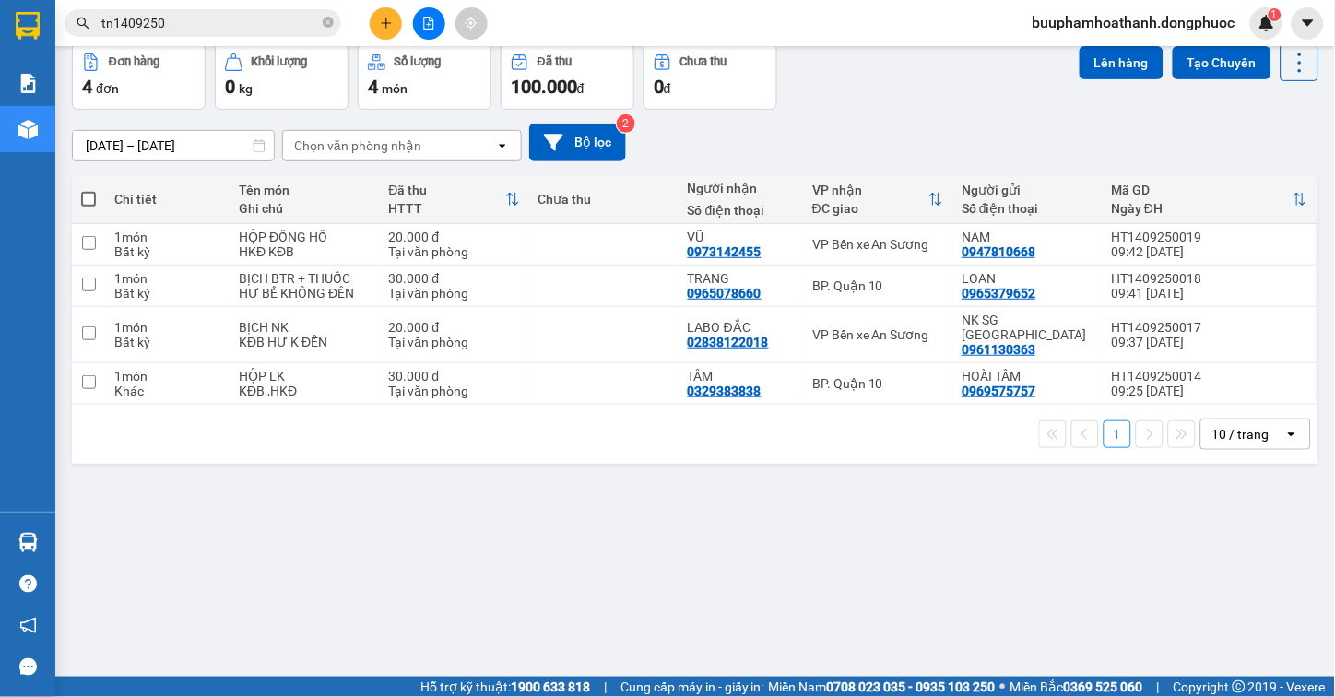
click at [668, 596] on div "ver 1.8.143 Kho gửi Trên xe Kho nhận Hàng đã giao TIỀN MẶT ĐƠN HỦY Đơn hàng 4…" at bounding box center [695, 318] width 1261 height 697
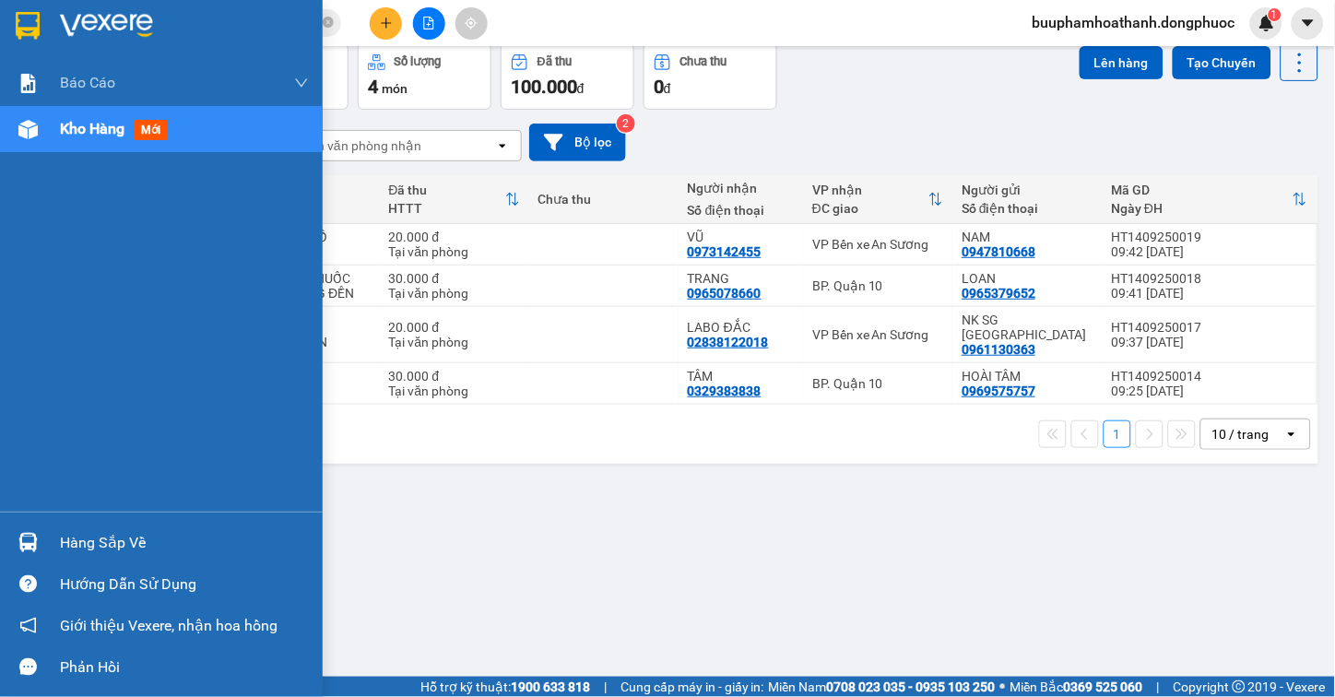
click at [22, 545] on img at bounding box center [27, 542] width 19 height 19
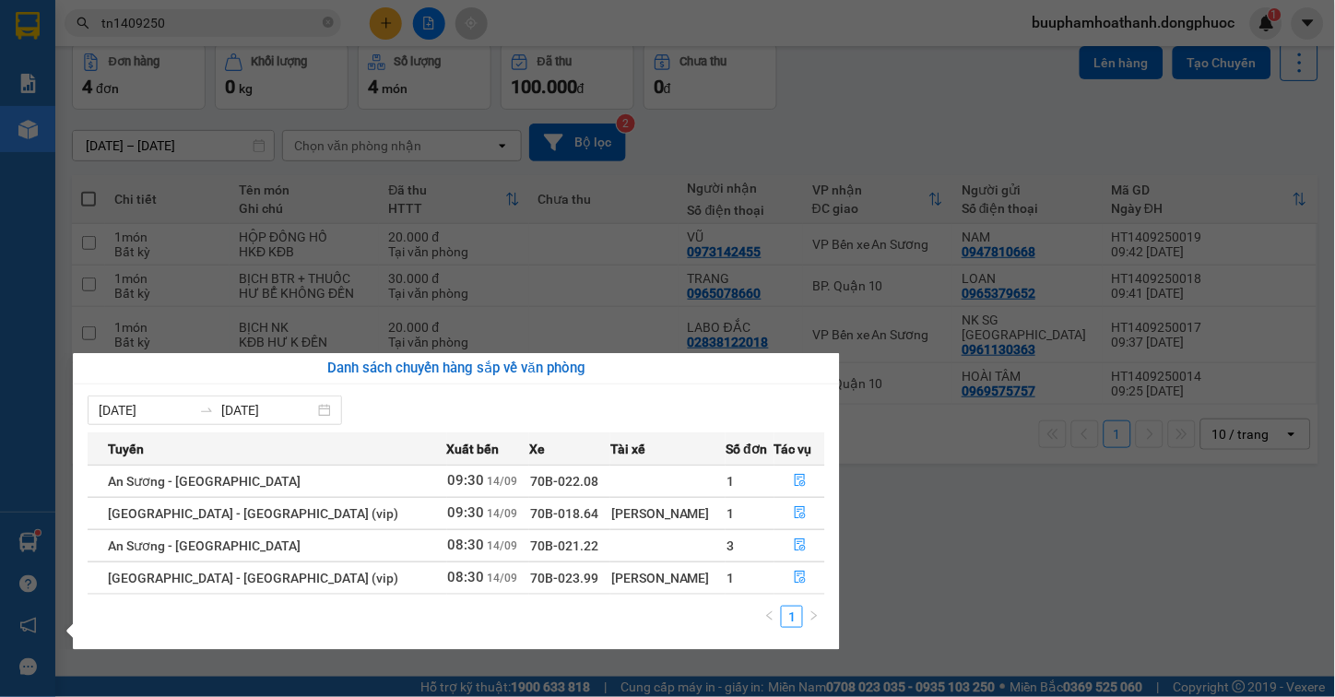
click at [1067, 542] on section "Kết quả tìm kiếm ( 27 ) Bộ lọc Mã ĐH Trạng thái Món hàng Tổng cước Chưa cước Nh…" at bounding box center [667, 348] width 1335 height 697
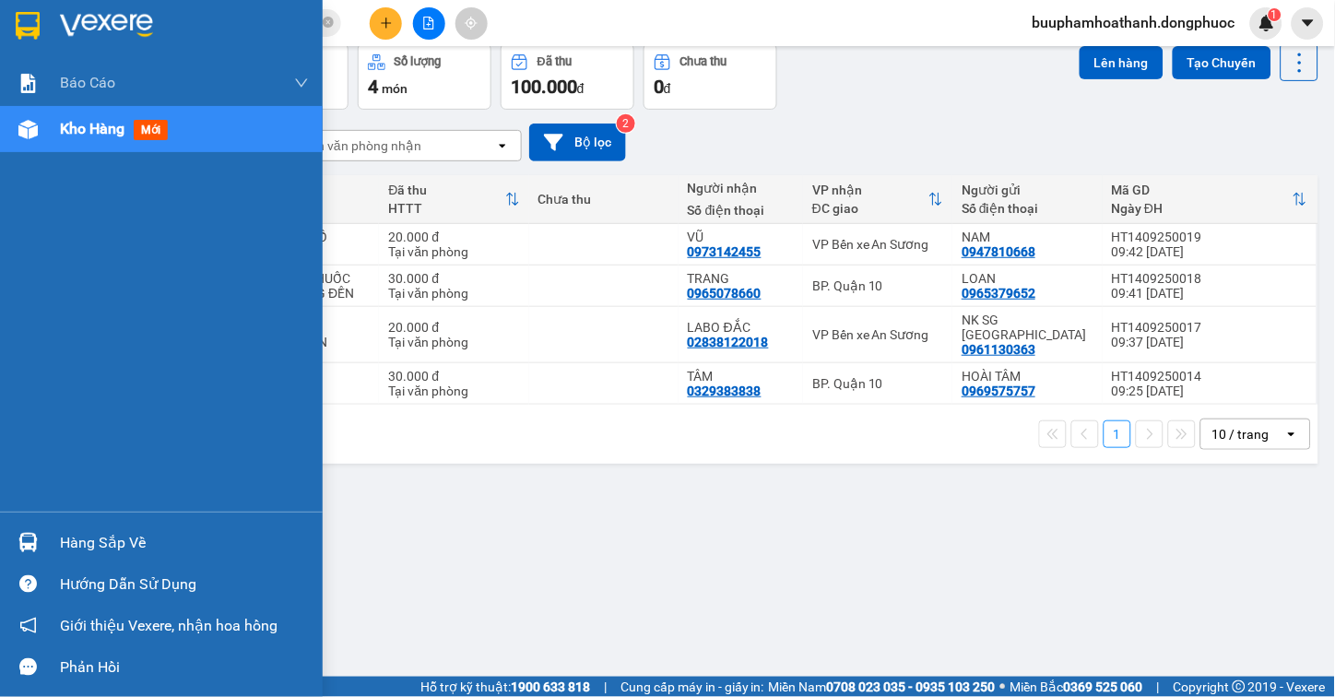
click at [67, 544] on div "Hàng sắp về" at bounding box center [184, 543] width 249 height 28
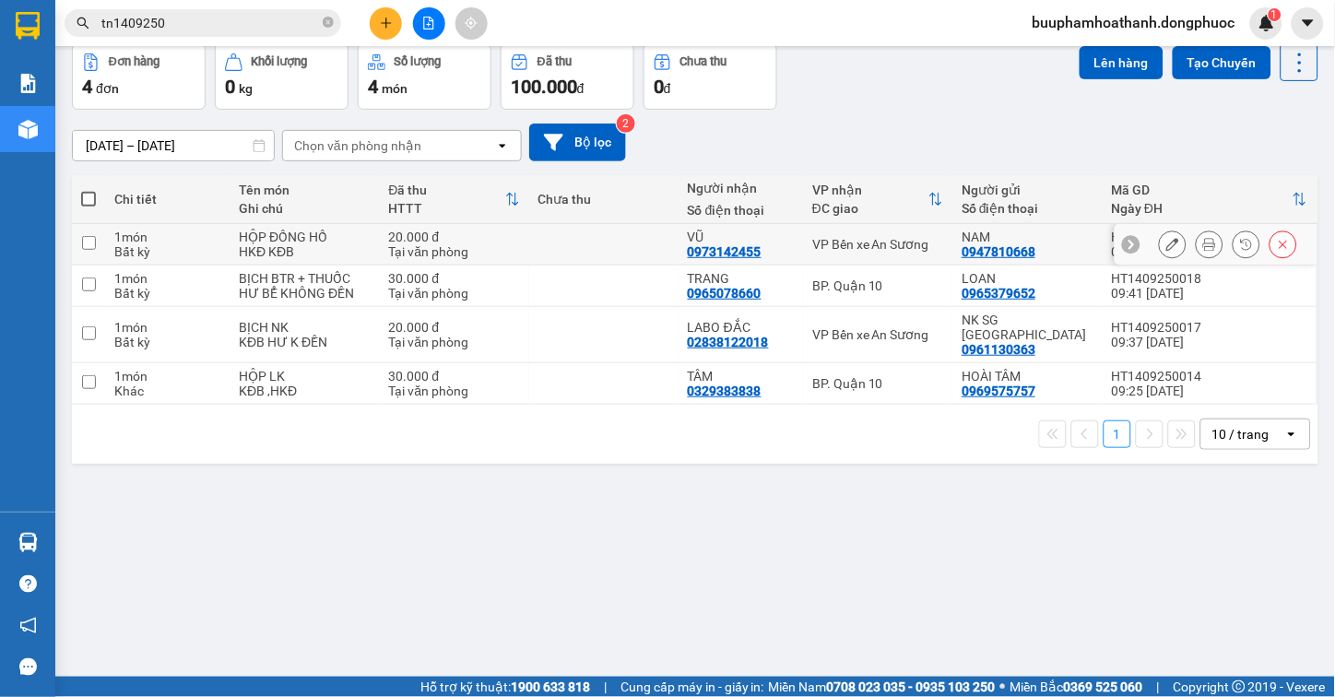
click at [452, 241] on section "Kết quả tìm kiếm ( 27 ) Bộ lọc Mã ĐH Trạng thái Món hàng Tổng cước Chưa cước Nh…" at bounding box center [667, 348] width 1335 height 697
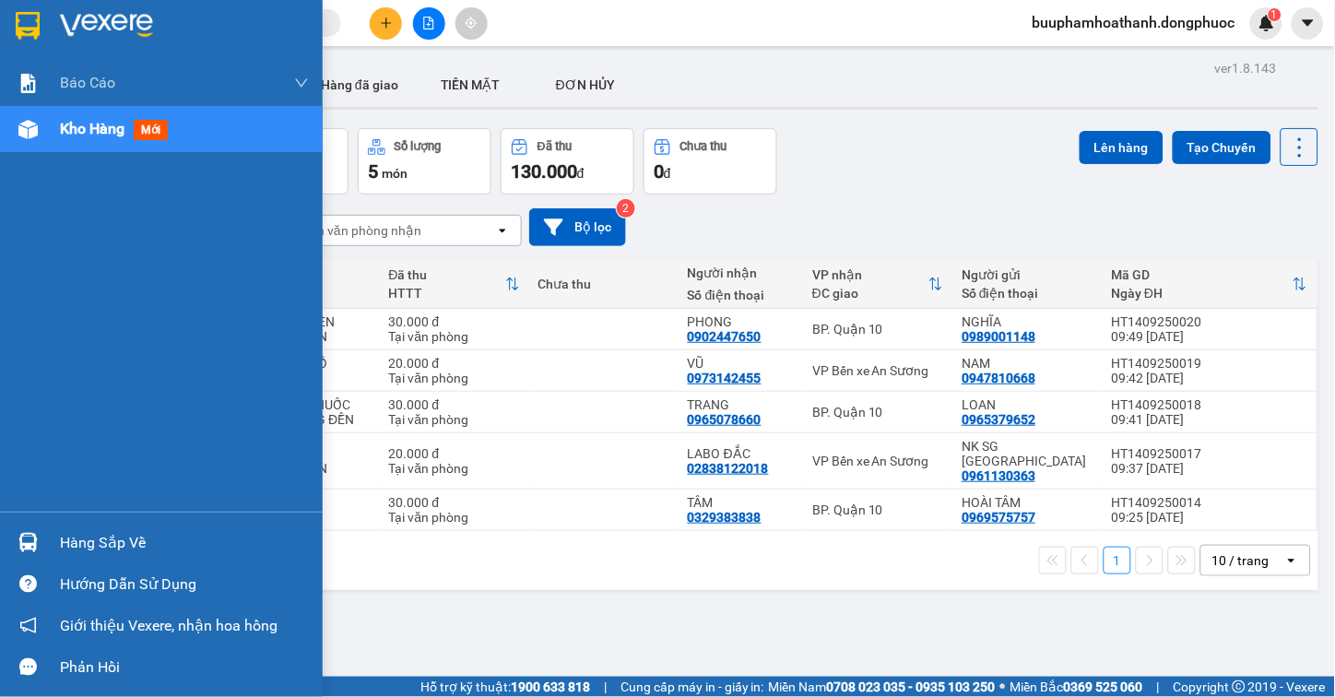
click at [44, 542] on div "Hàng sắp về" at bounding box center [161, 542] width 323 height 41
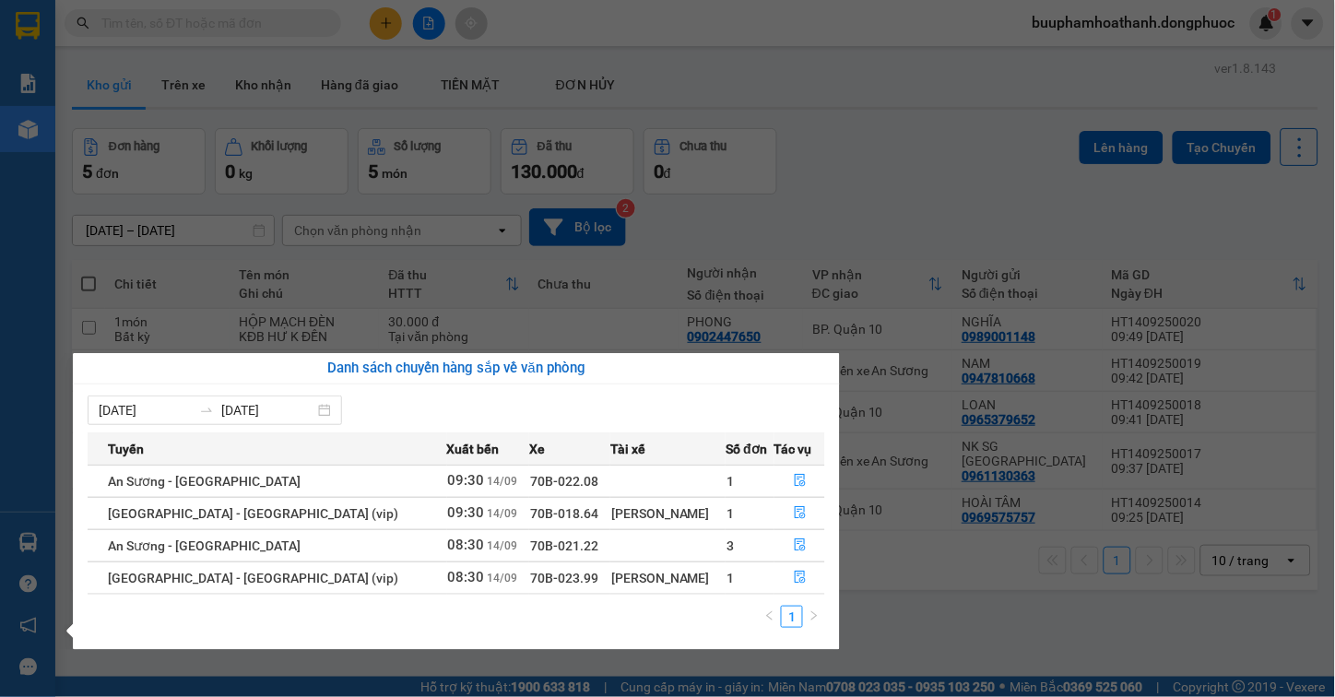
click at [367, 124] on section "Kết quả tìm kiếm ( 0 ) Bộ lọc No Data buuphamhoathanh.dongphuoc 1 Báo cáo Mẫu 1…" at bounding box center [667, 348] width 1335 height 697
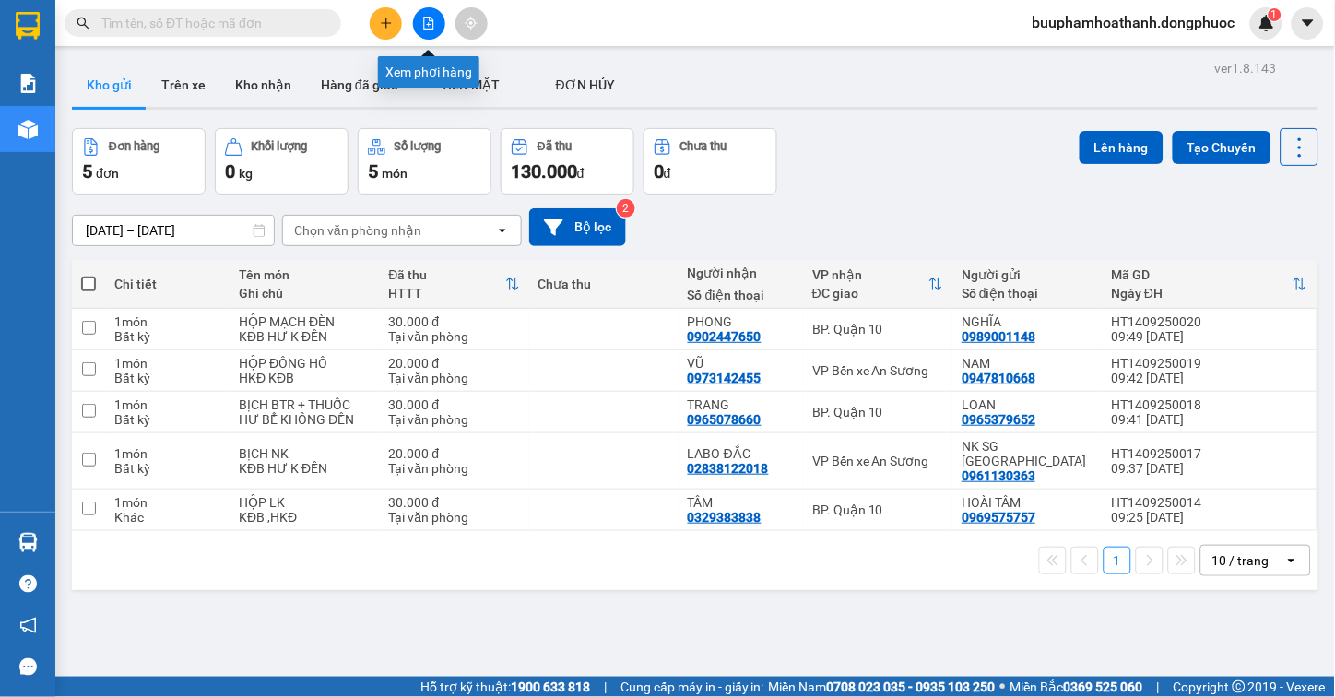
click at [418, 28] on button at bounding box center [429, 23] width 32 height 32
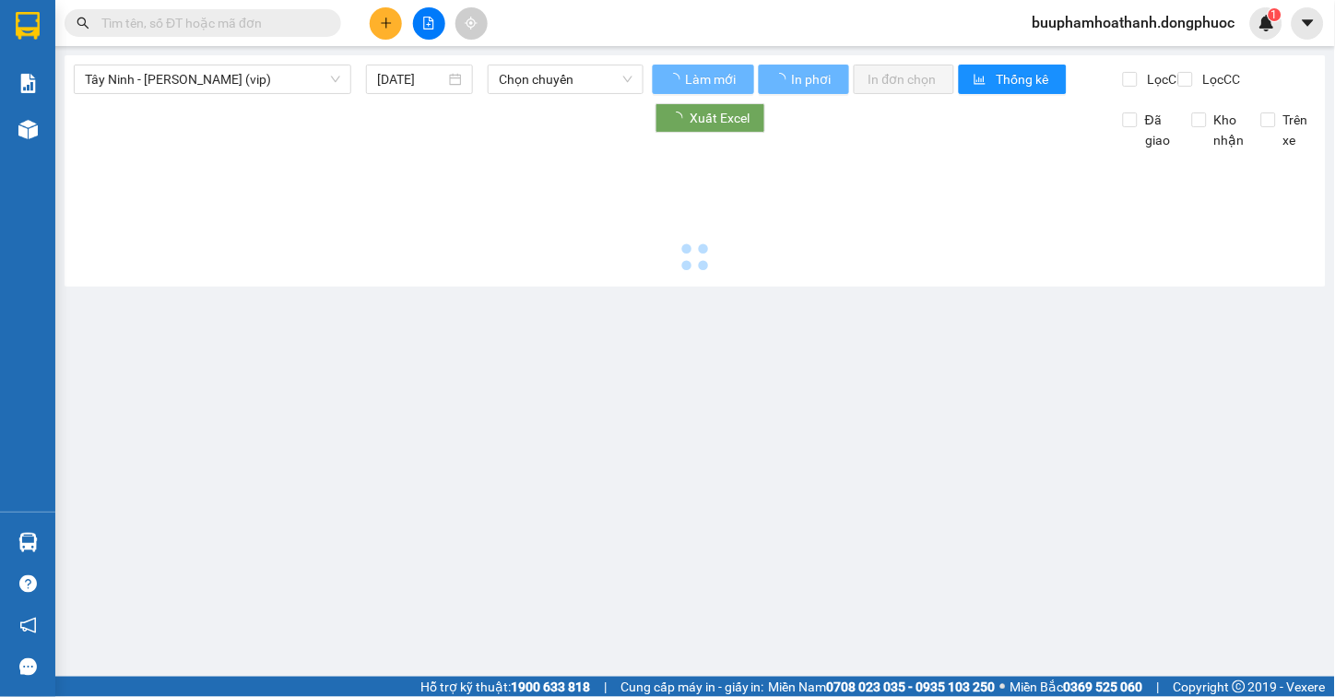
click at [297, 19] on input "text" at bounding box center [210, 23] width 218 height 20
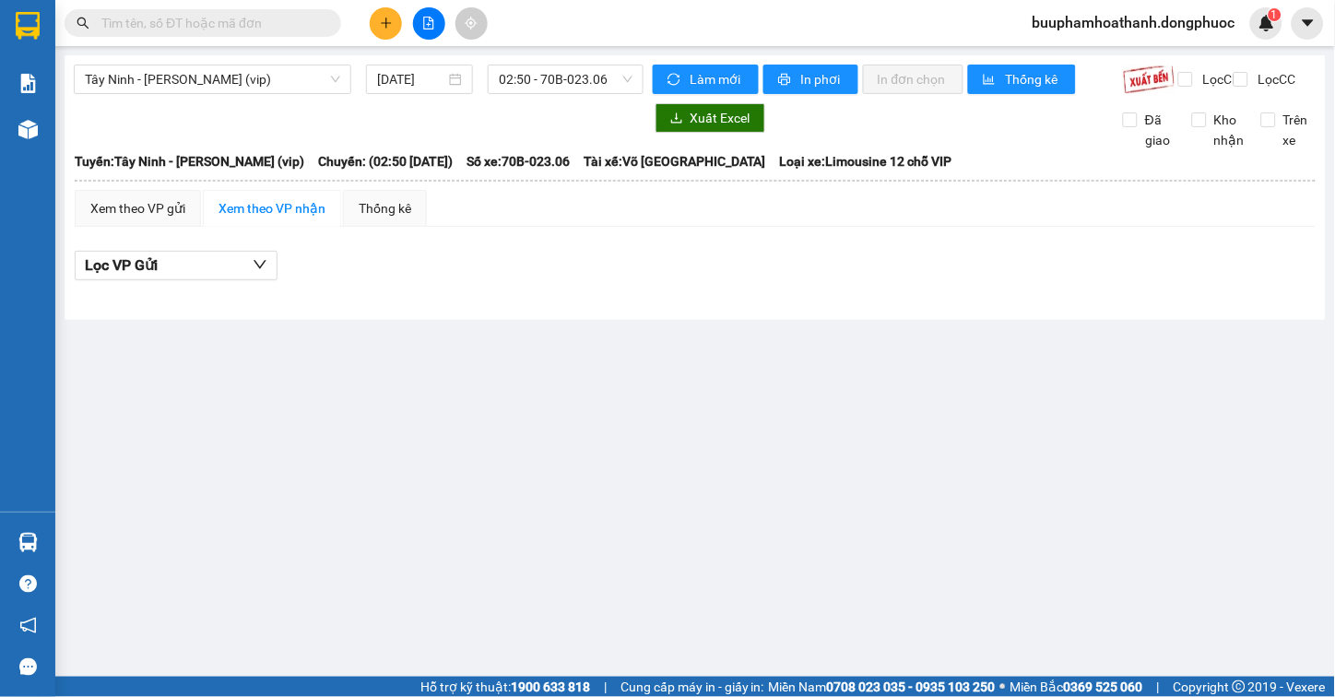
click at [245, 51] on main "Tây Ninh - Hồ Chí Minh (vip) [DATE] 02:50 - 70B-023.06 Làm mới In phơi In đơn c…" at bounding box center [667, 338] width 1335 height 677
click at [244, 60] on div "Tây Ninh - Hồ Chí Minh (vip) 14/09/2025 02:50 - 70B-023.06 Làm mới In phơi In đ…" at bounding box center [695, 187] width 1261 height 265
click at [254, 77] on span "Tây Ninh - [PERSON_NAME] (vip)" at bounding box center [212, 79] width 255 height 28
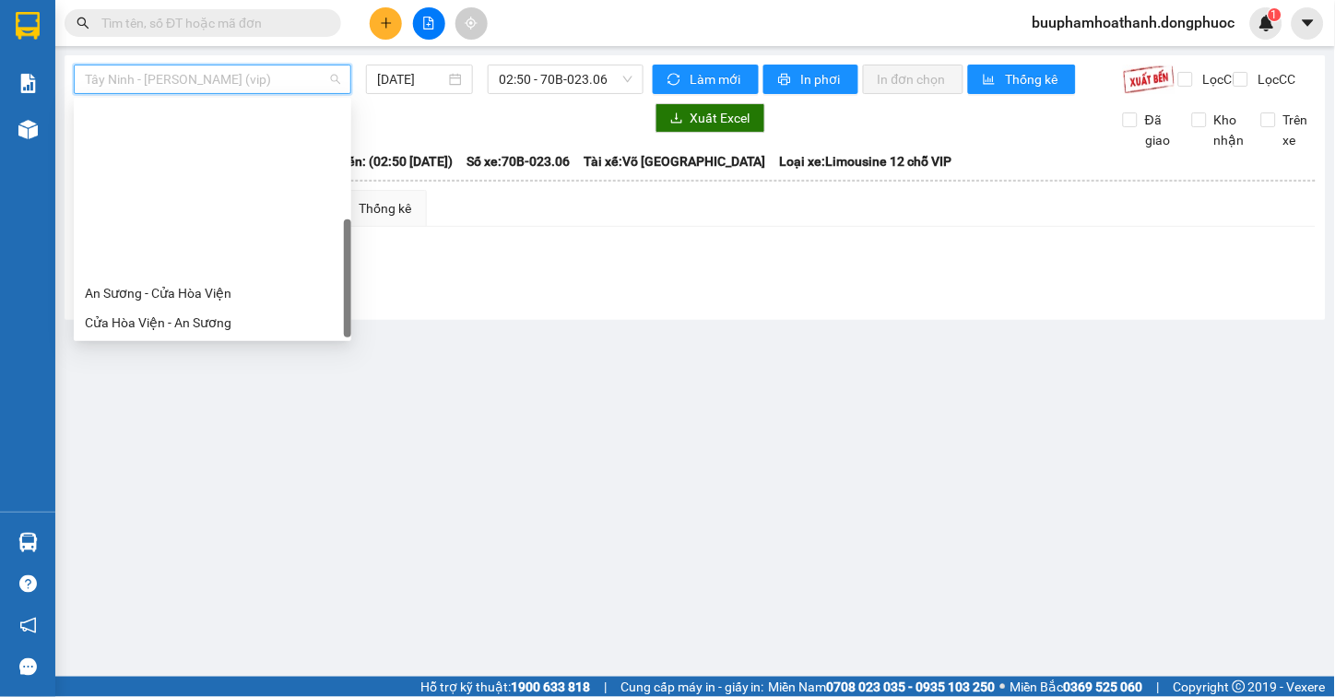
scroll to position [207, 0]
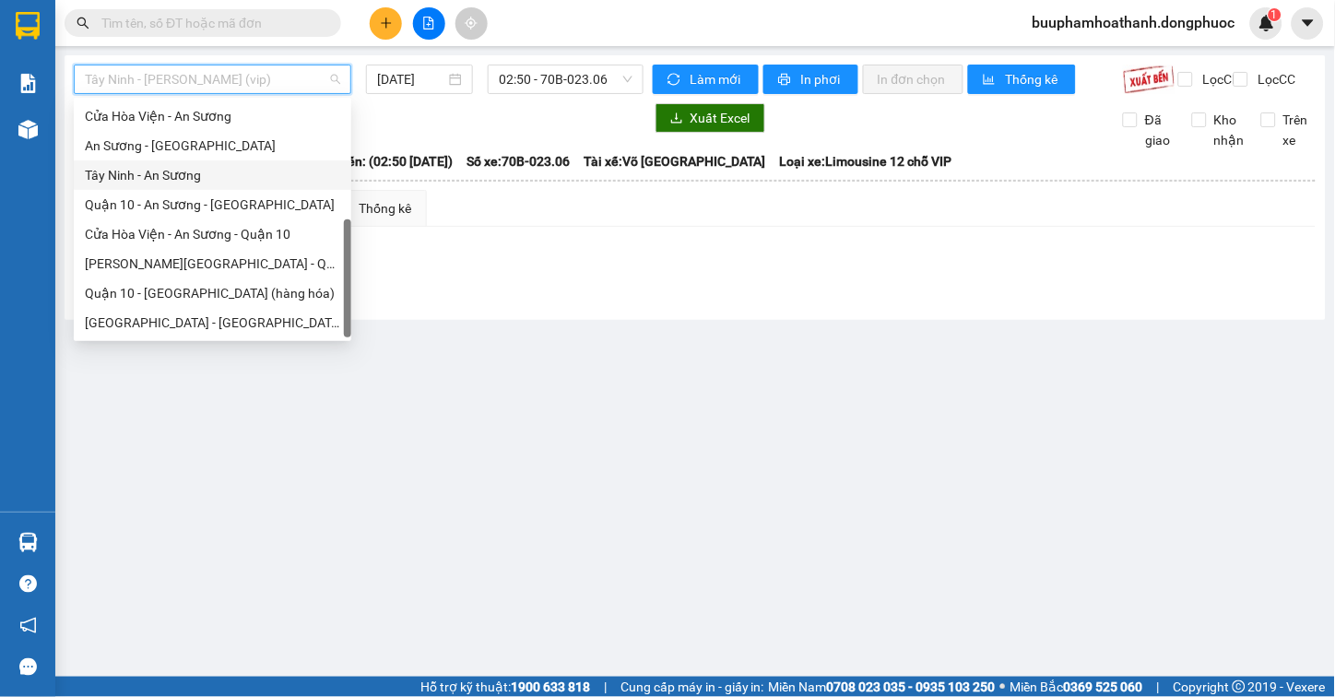
click at [236, 173] on div "Tây Ninh - An Sương" at bounding box center [212, 175] width 255 height 20
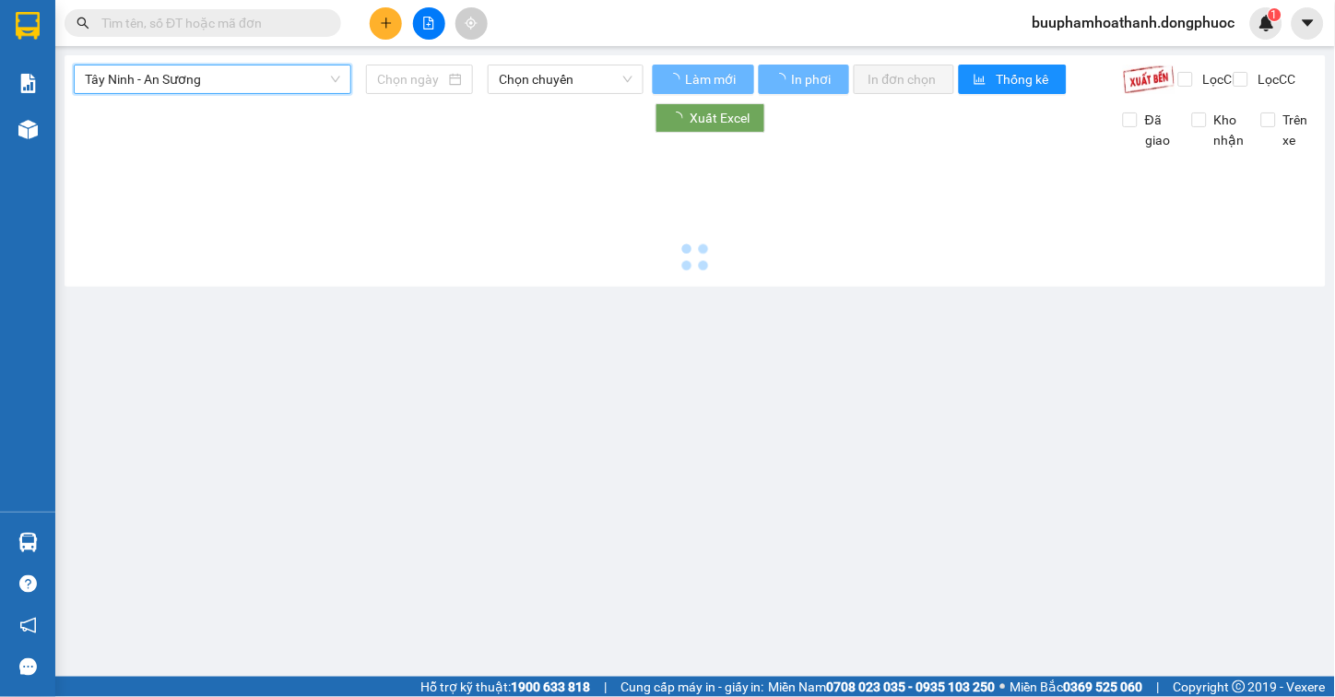
type input "[DATE]"
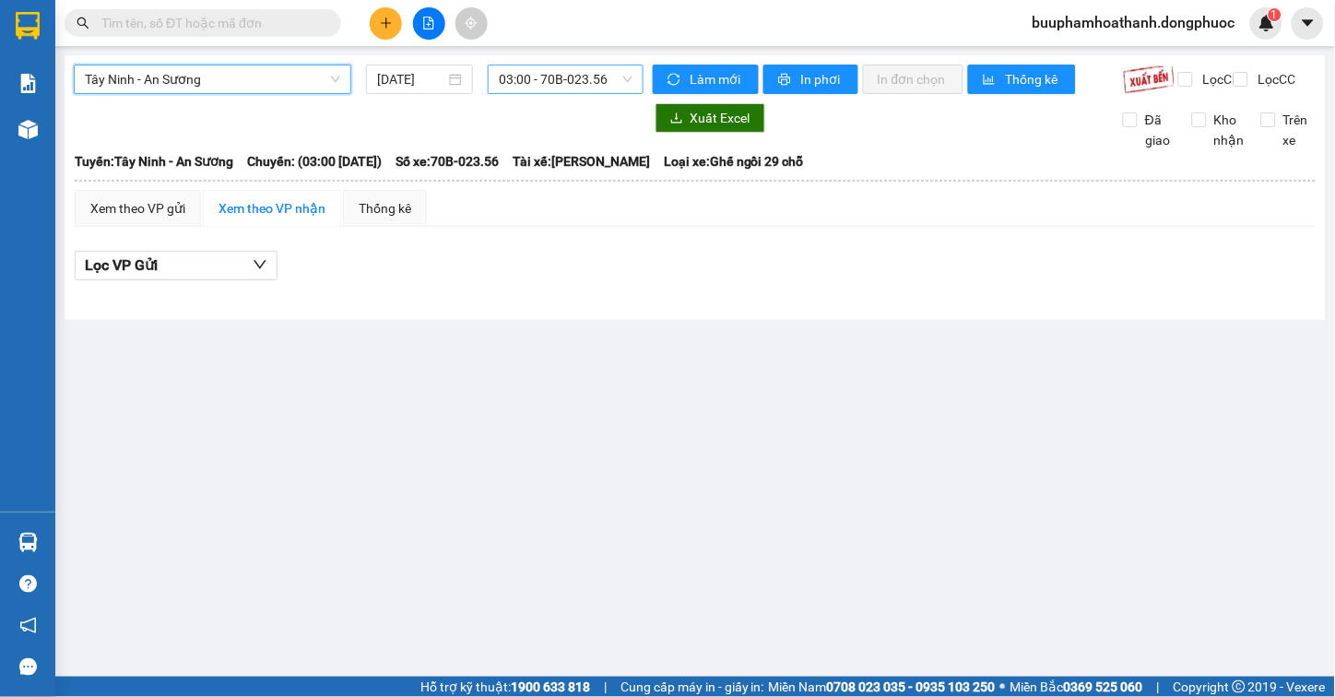
click at [610, 77] on span "03:00 - 70B-023.56" at bounding box center [566, 79] width 134 height 28
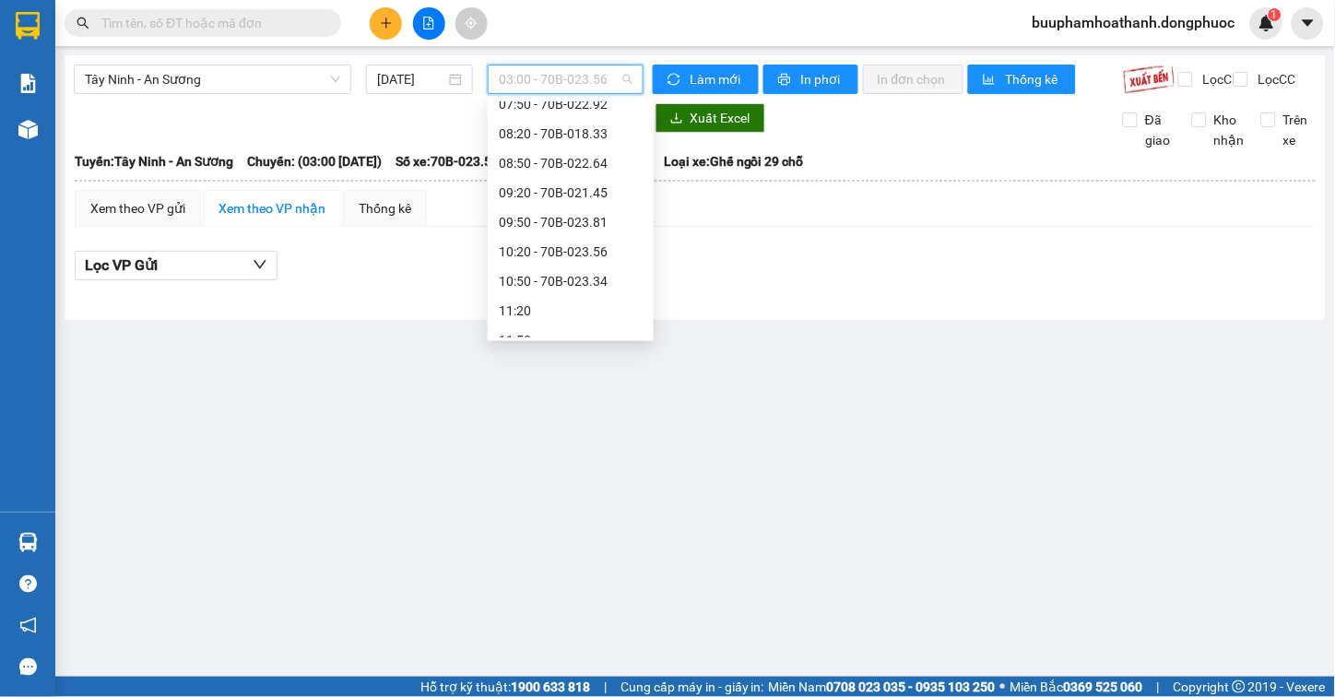
scroll to position [409, 0]
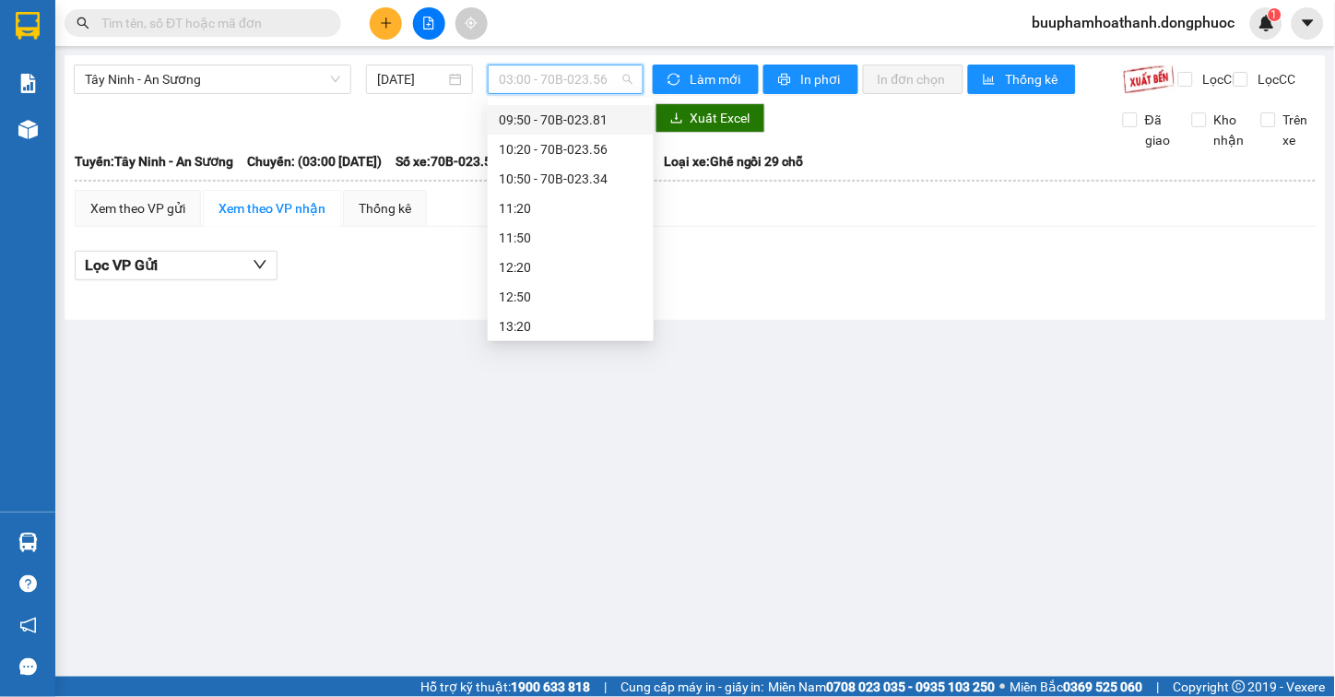
click at [611, 122] on div "09:50 - 70B-023.81" at bounding box center [571, 120] width 144 height 20
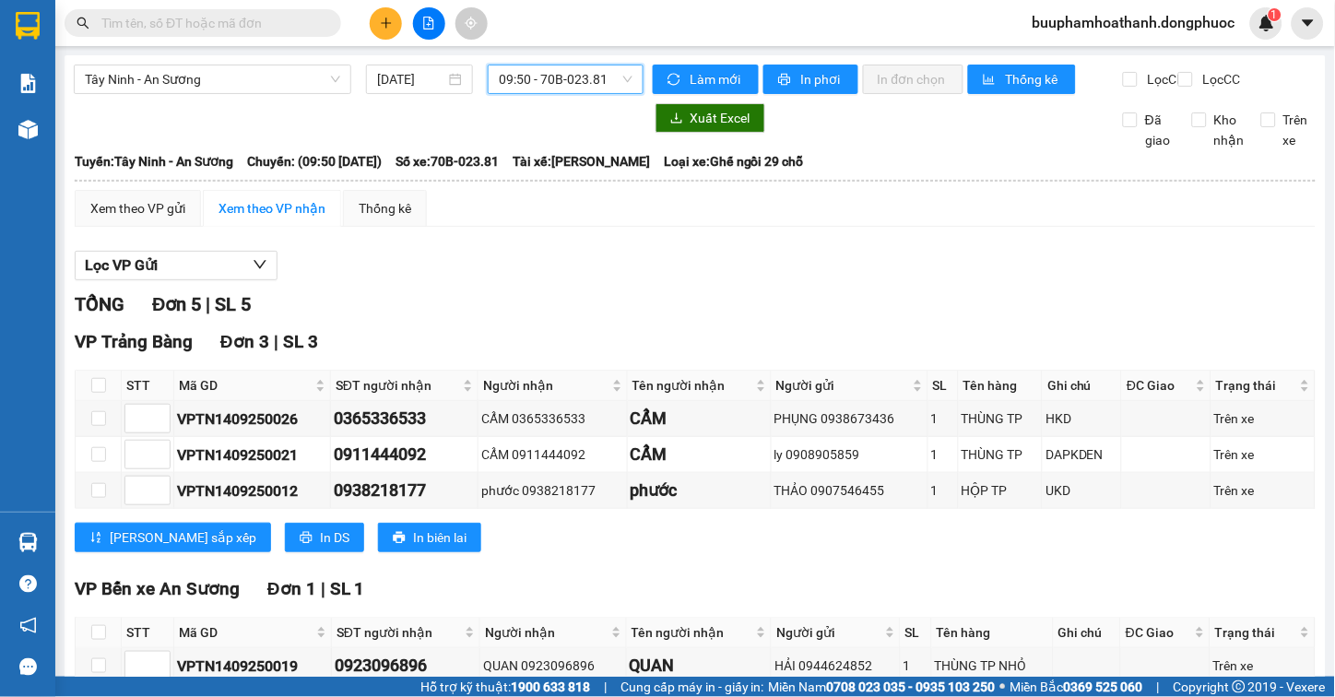
scroll to position [295, 0]
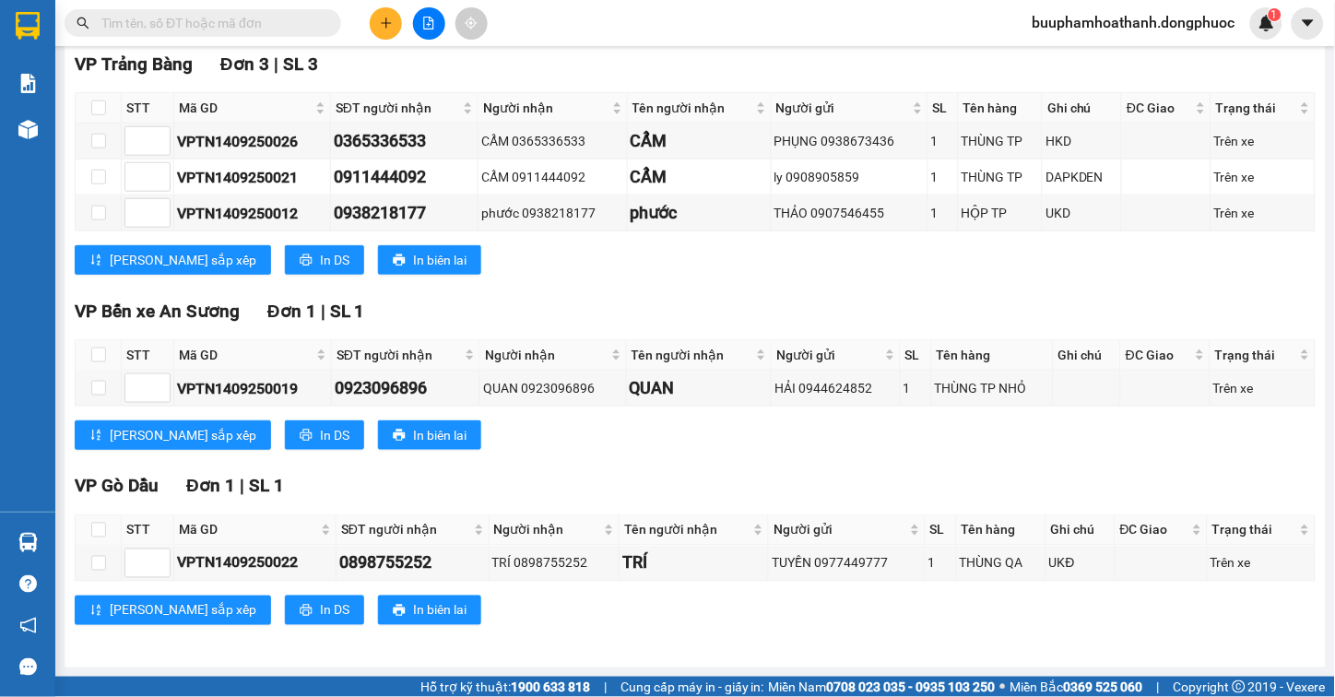
click at [212, 15] on input "text" at bounding box center [210, 23] width 218 height 20
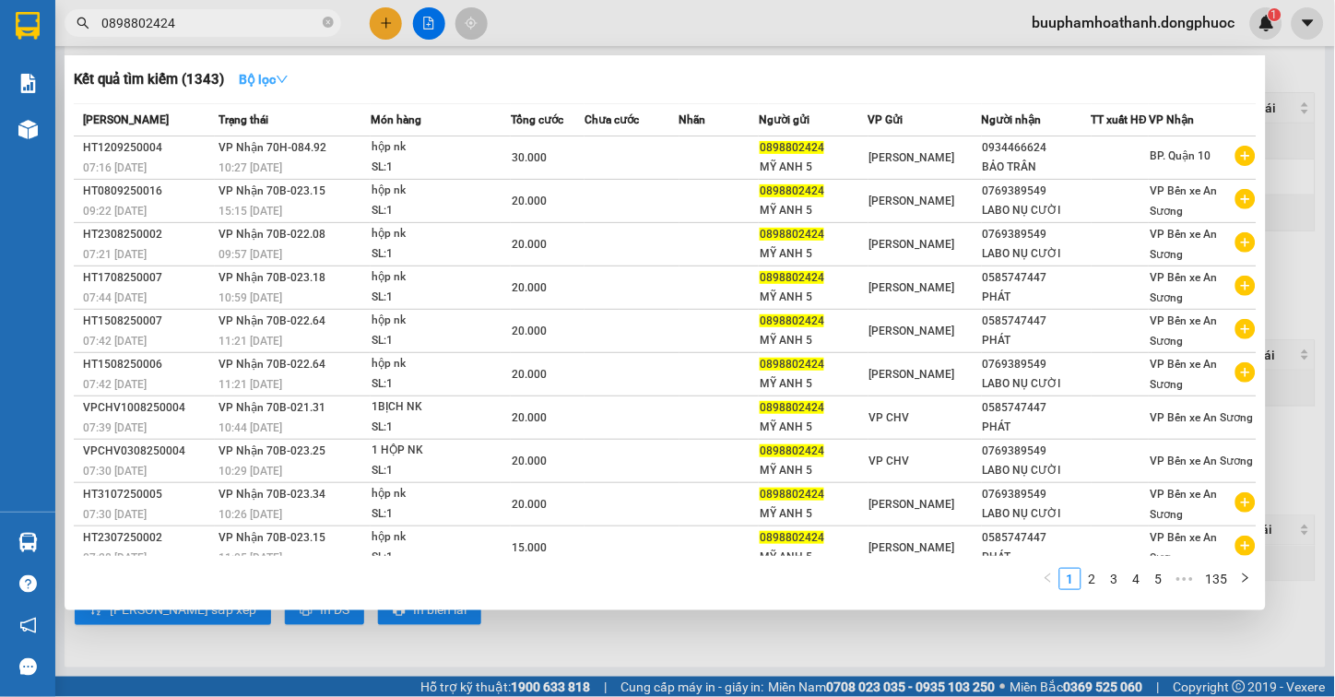
type input "0898802424"
click at [260, 83] on strong "Bộ lọc" at bounding box center [264, 79] width 50 height 15
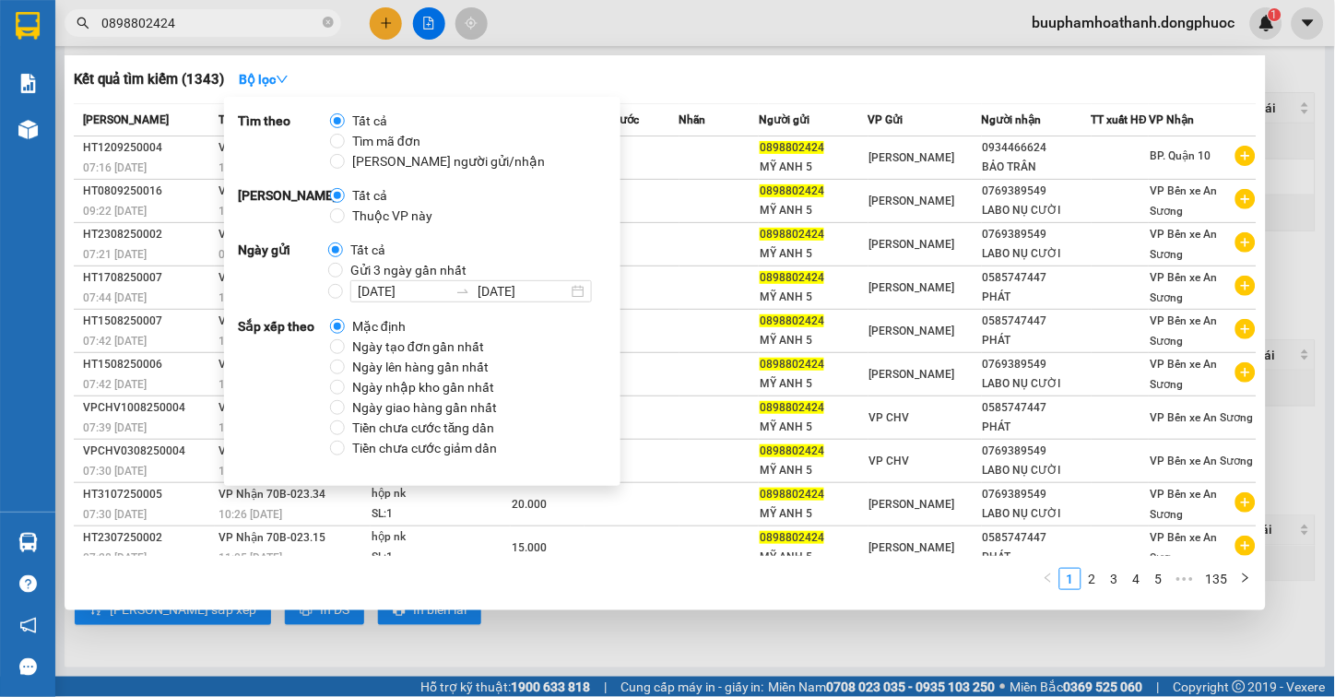
click at [389, 212] on span "Thuộc VP này" at bounding box center [392, 216] width 95 height 20
click at [345, 212] on input "Thuộc VP này" at bounding box center [337, 215] width 15 height 15
radio input "true"
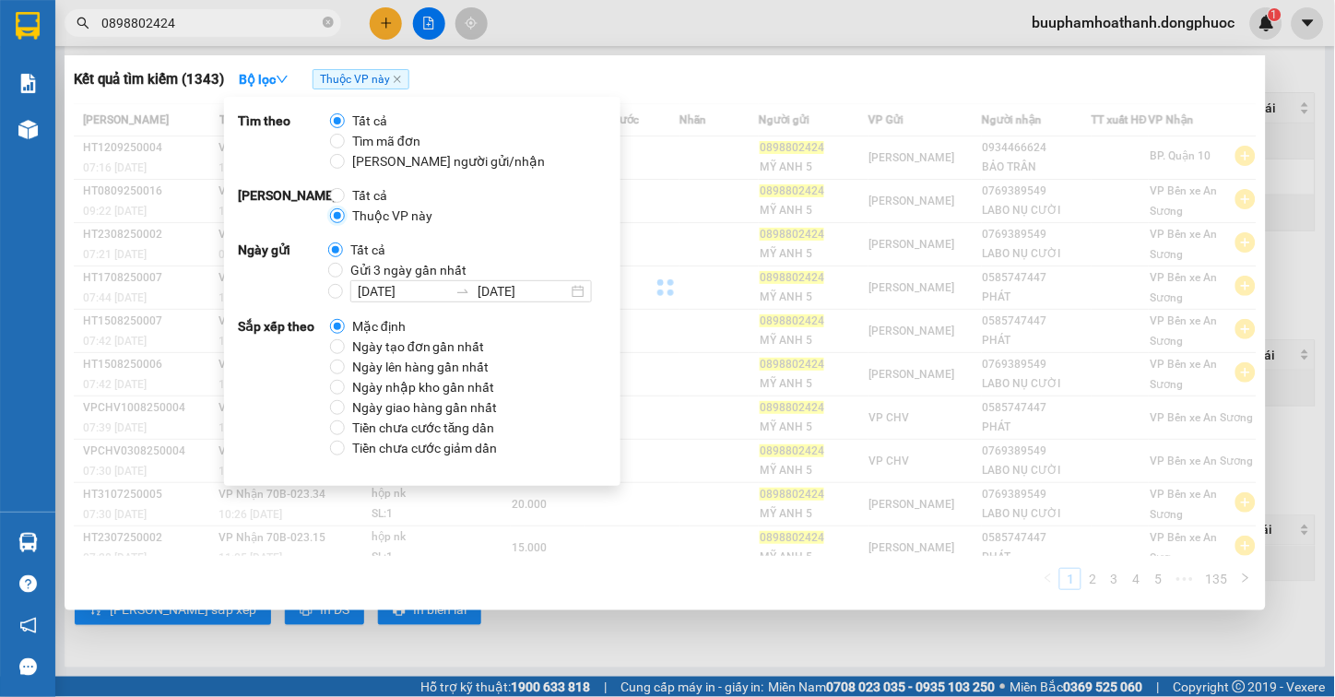
radio input "false"
click at [380, 275] on span "Gửi 3 ngày gần nhất" at bounding box center [408, 270] width 131 height 20
click at [343, 275] on input "Gửi 3 ngày gần nhất" at bounding box center [335, 270] width 15 height 15
radio input "true"
radio input "false"
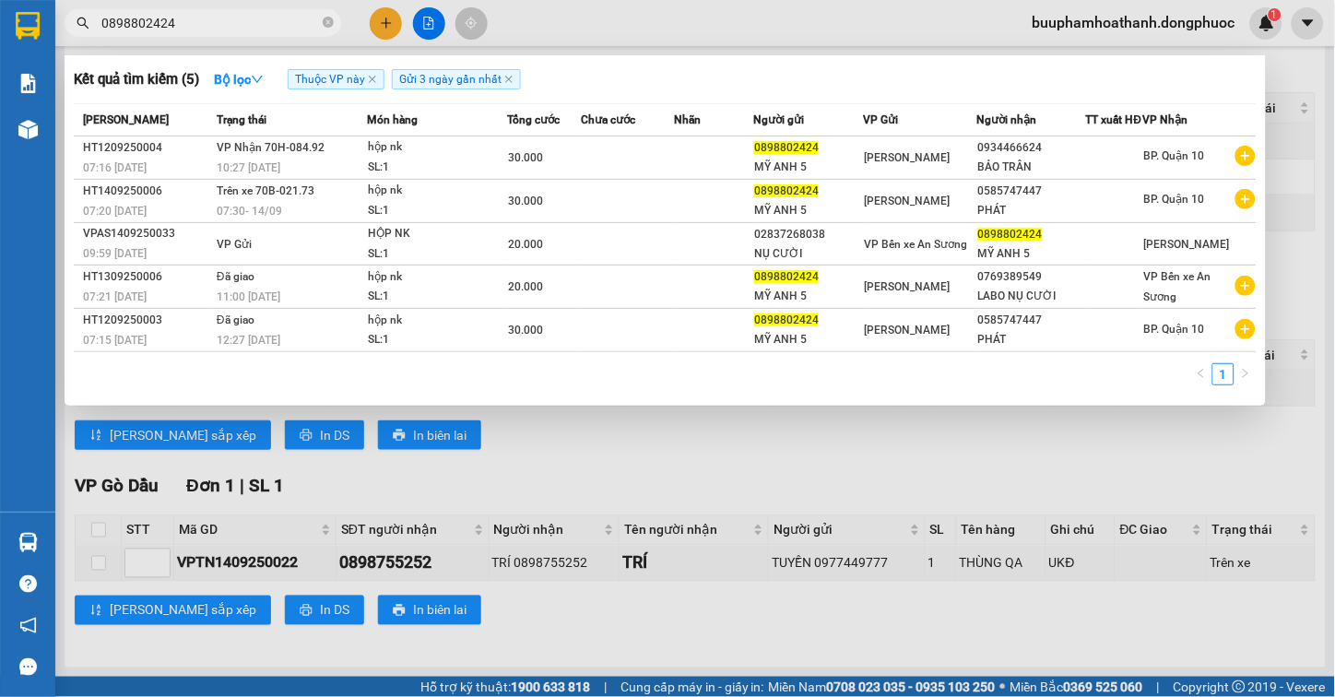
click at [761, 422] on div at bounding box center [667, 348] width 1335 height 697
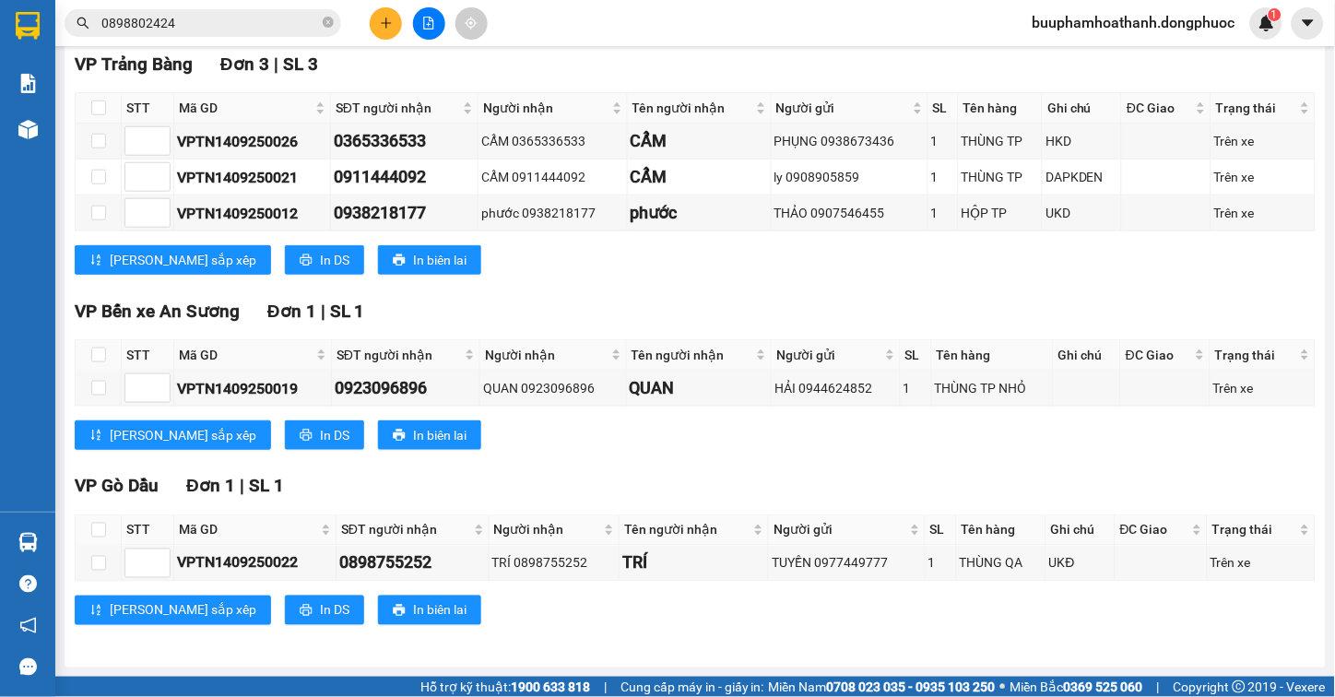
click at [315, 18] on input "0898802424" at bounding box center [210, 23] width 218 height 20
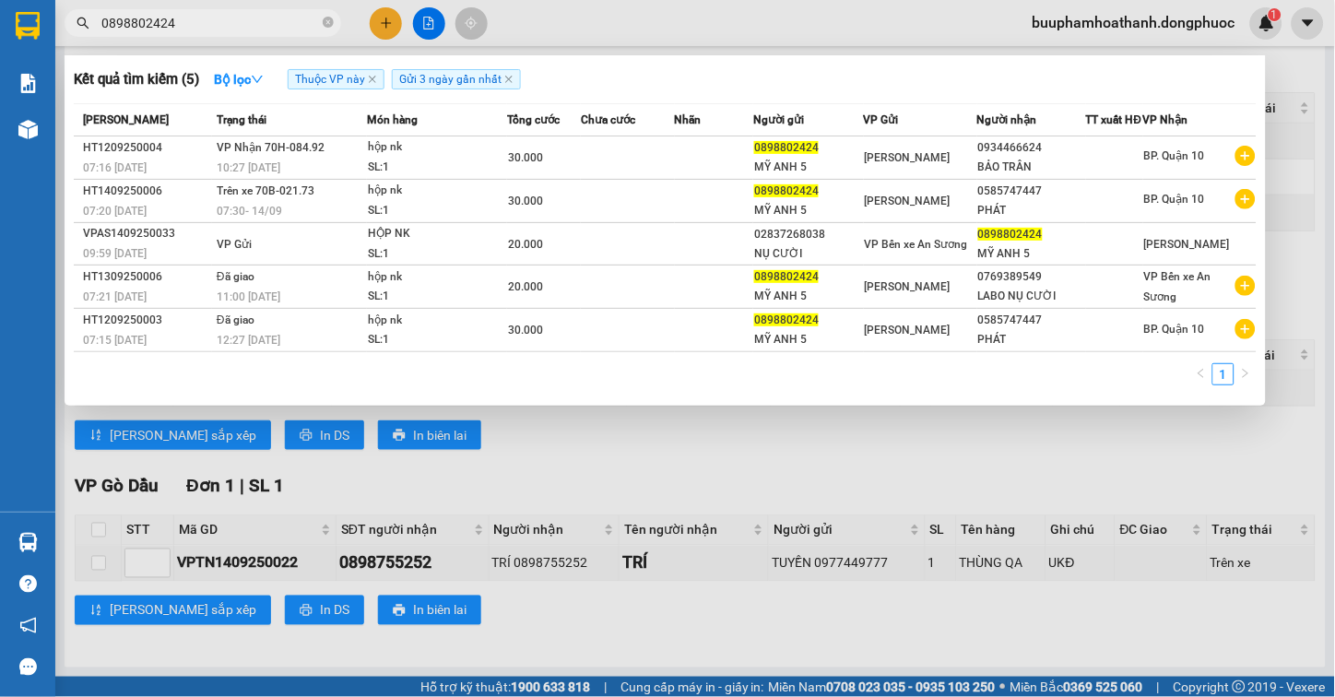
click at [528, 470] on div at bounding box center [667, 348] width 1335 height 697
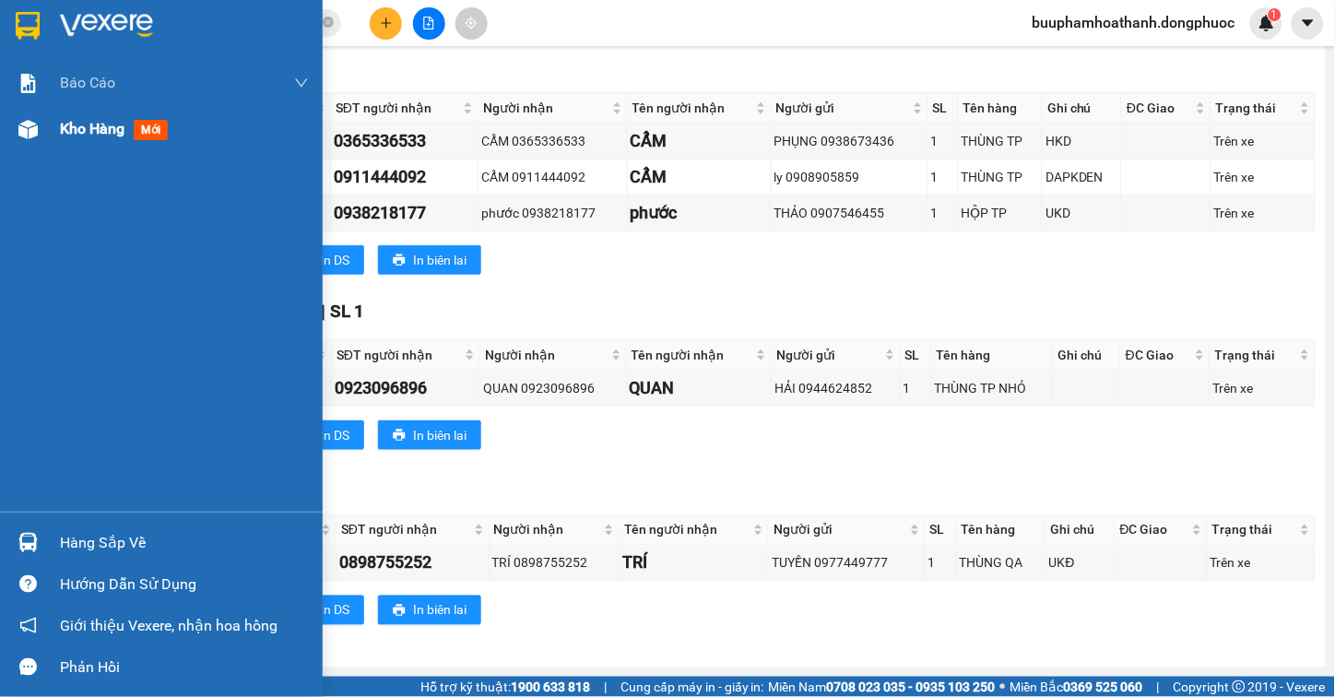
click at [138, 151] on div "Kho hàng mới" at bounding box center [184, 129] width 249 height 46
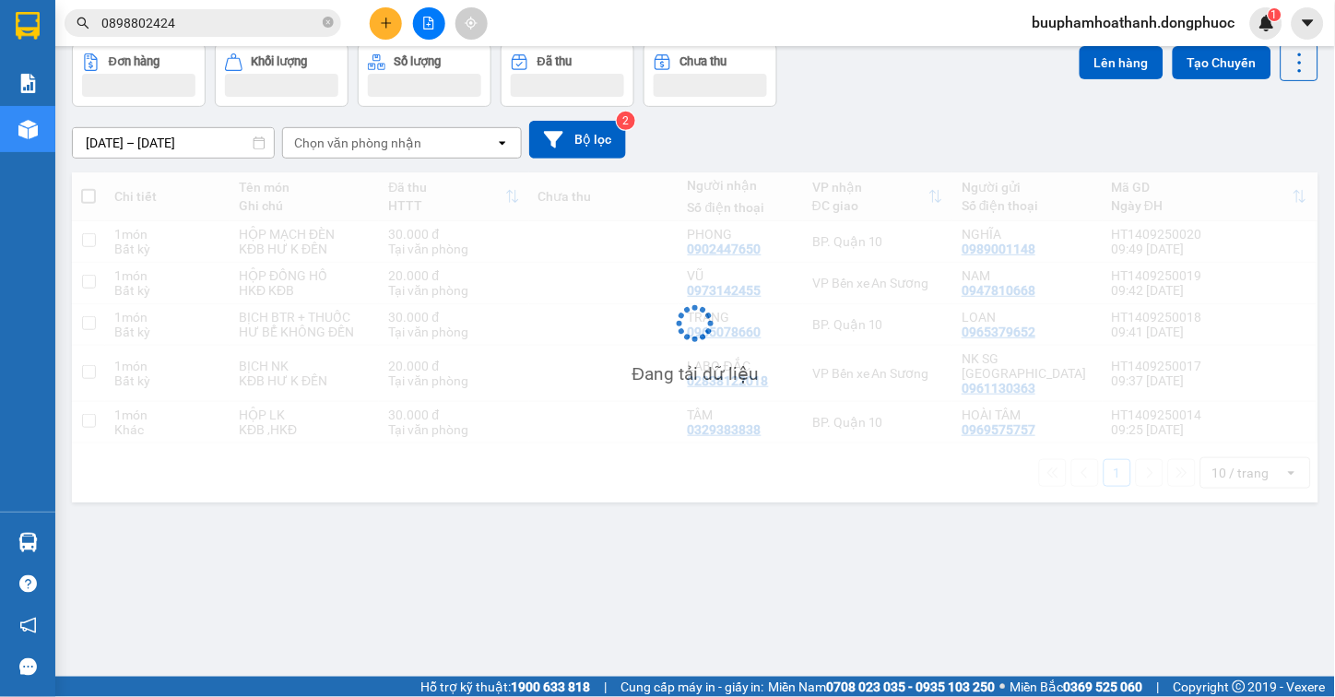
scroll to position [85, 0]
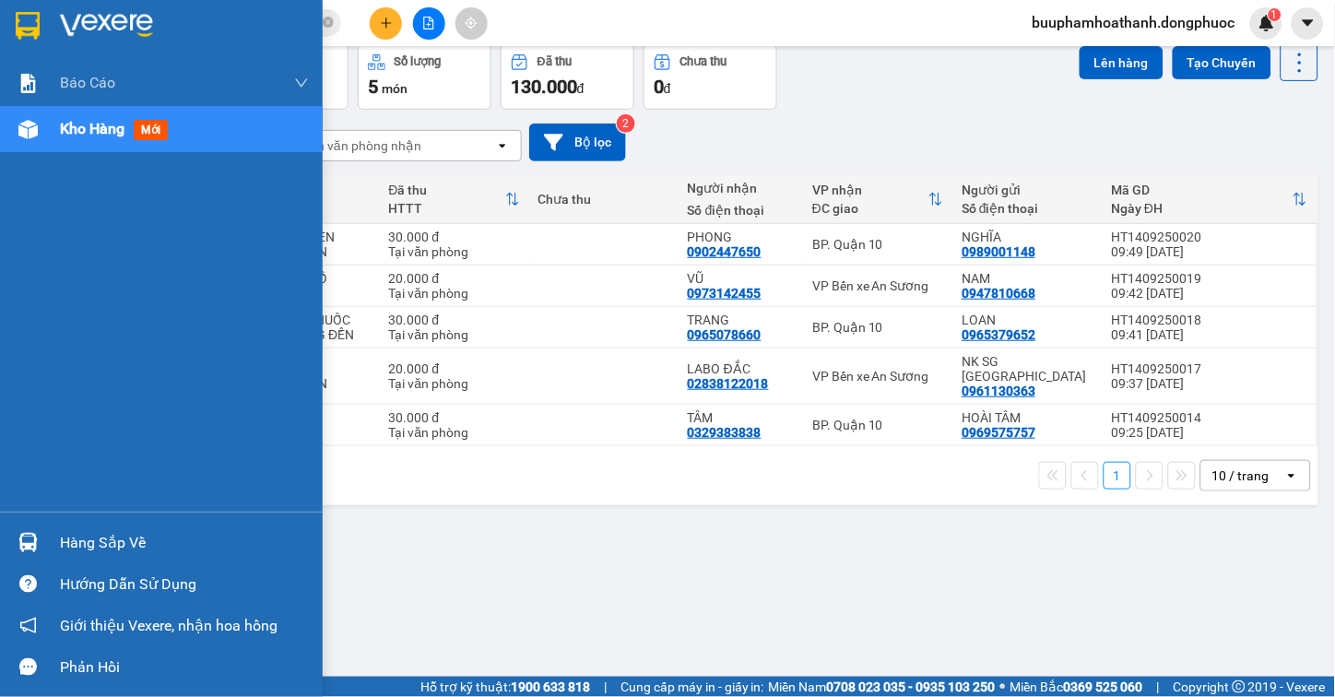
click at [51, 544] on div "Hàng sắp về" at bounding box center [161, 542] width 323 height 41
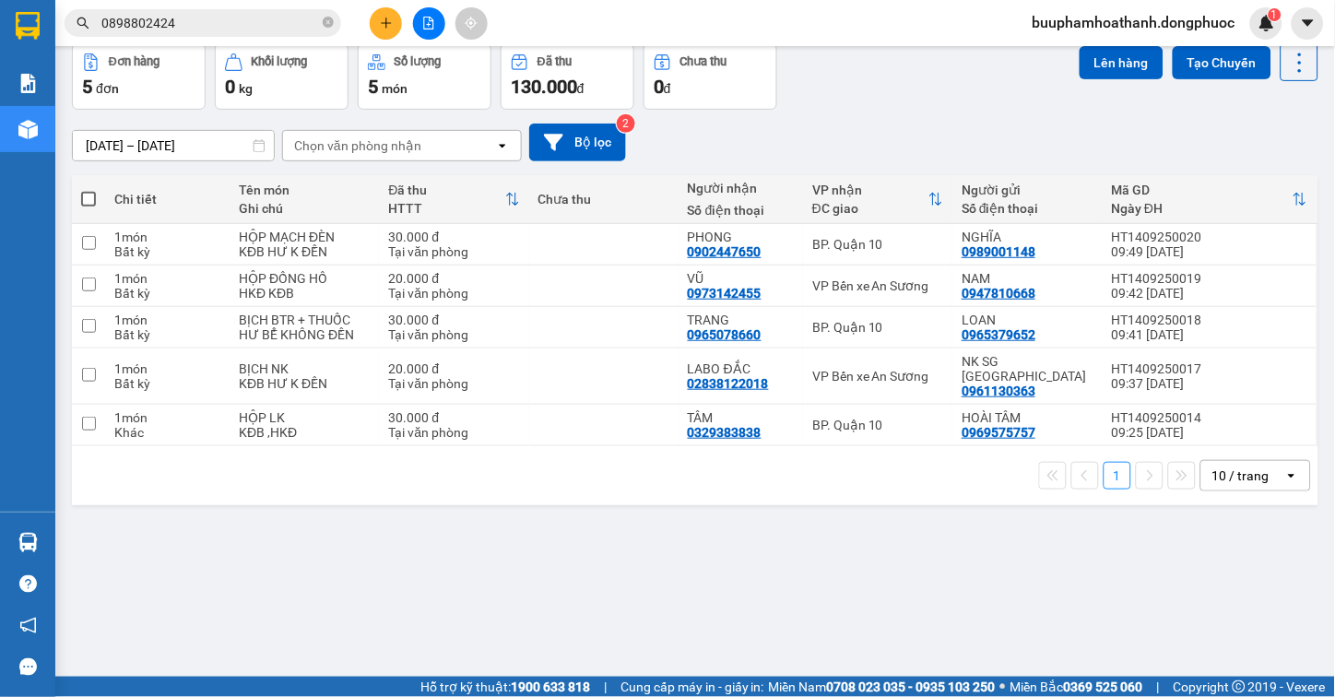
click at [1010, 581] on section "Kết quả tìm kiếm ( 5 ) Bộ lọc Thuộc VP này Gửi 3 ngày gần nhất Mã ĐH Trạng thái…" at bounding box center [667, 348] width 1335 height 697
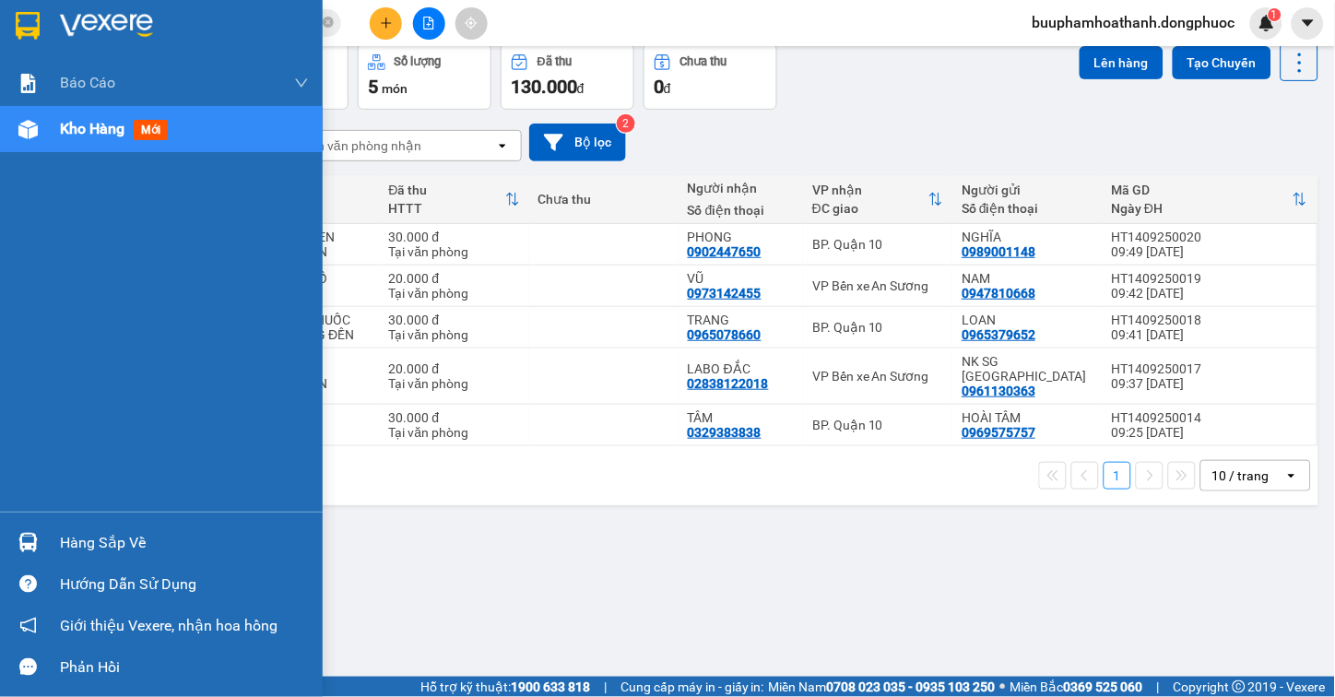
click at [57, 537] on div "Hàng sắp về" at bounding box center [161, 542] width 323 height 41
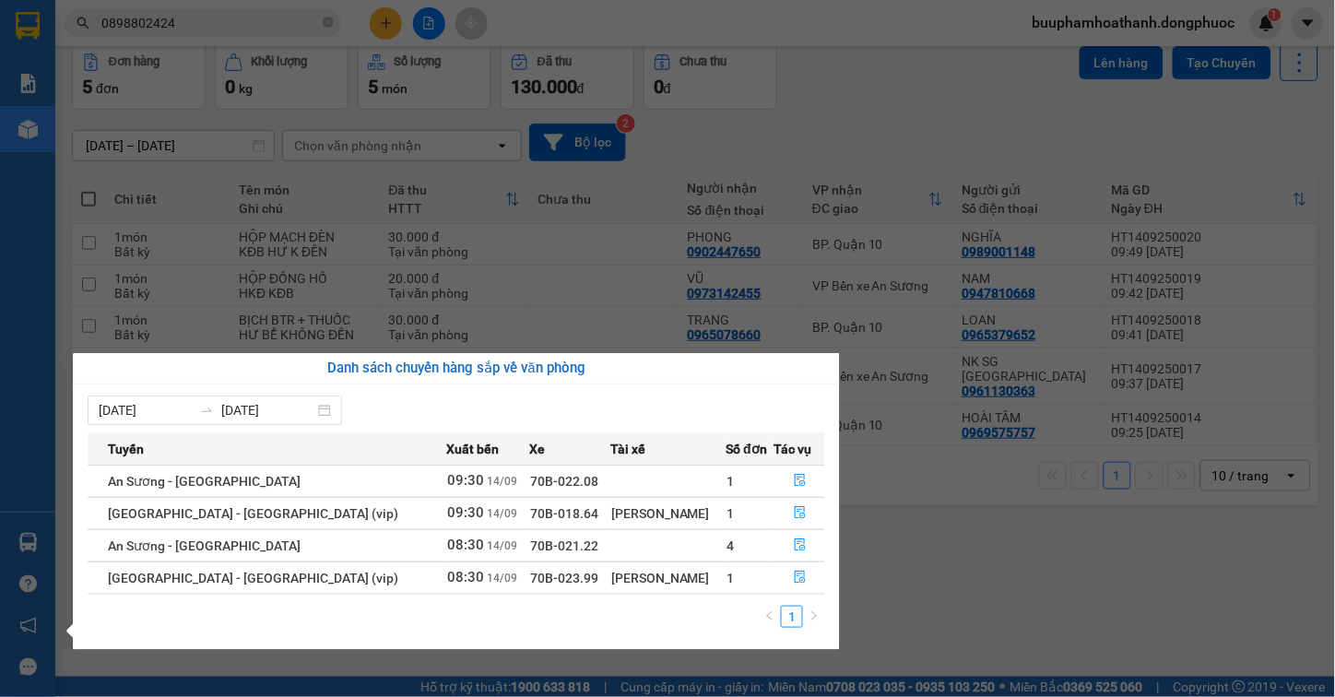
click at [836, 585] on div "08/09/2025 14/09/2025 Tuyến Xuất bến Xe Tài xế Số đơn Tác vụ An Sương - Tây Nin…" at bounding box center [456, 517] width 767 height 266
click at [76, 201] on section "Kết quả tìm kiếm ( 5 ) Bộ lọc Thuộc VP này Gửi 3 ngày gần nhất Mã ĐH Trạng thái…" at bounding box center [667, 348] width 1335 height 697
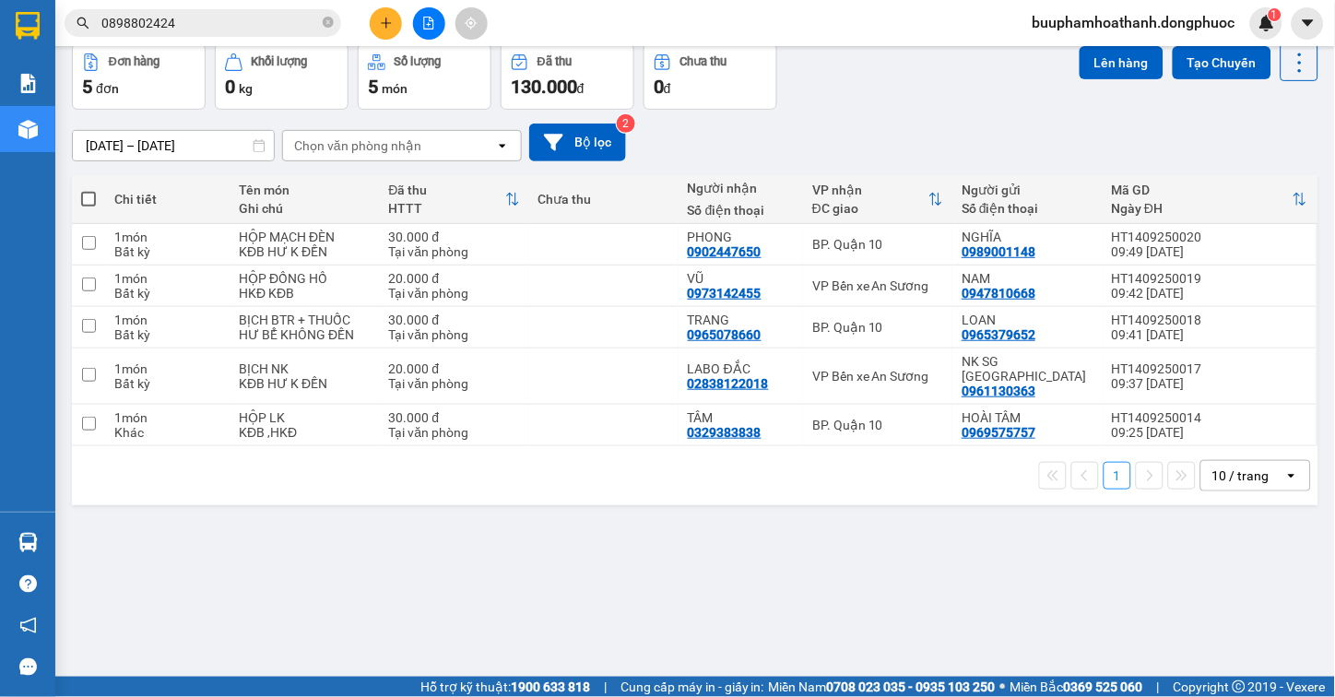
click at [782, 557] on div "ver 1.8.143 Kho gửi Trên xe Kho nhận Hàng đã giao TIỀN MẶT ĐƠN HỦY Đơn hàng 5…" at bounding box center [695, 318] width 1261 height 697
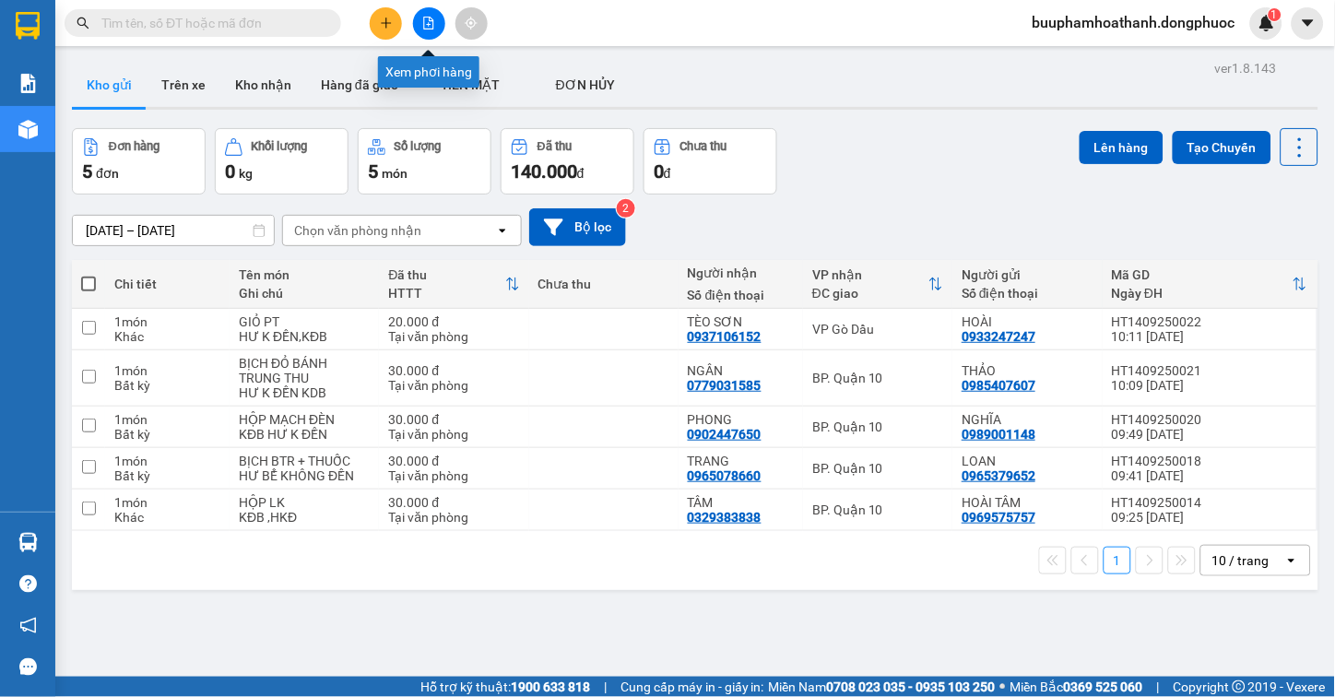
click at [420, 29] on button at bounding box center [429, 23] width 32 height 32
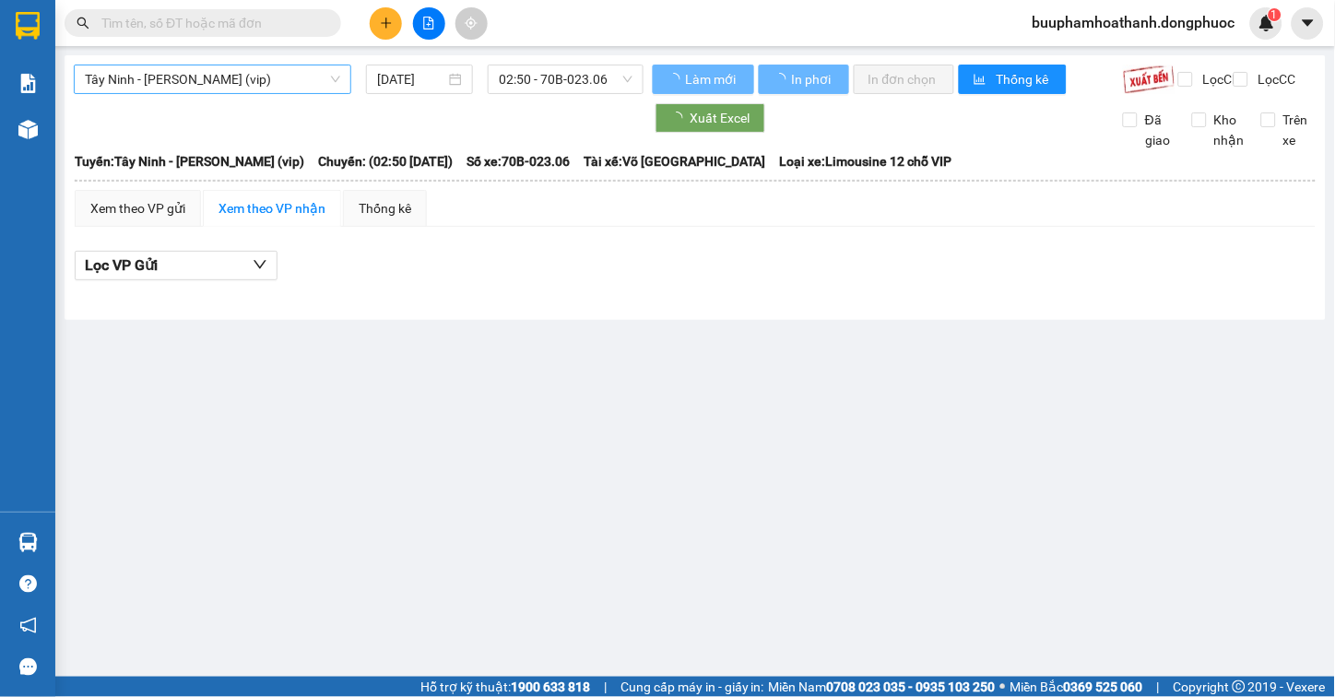
click at [209, 92] on span "Tây Ninh - [PERSON_NAME] (vip)" at bounding box center [212, 79] width 255 height 28
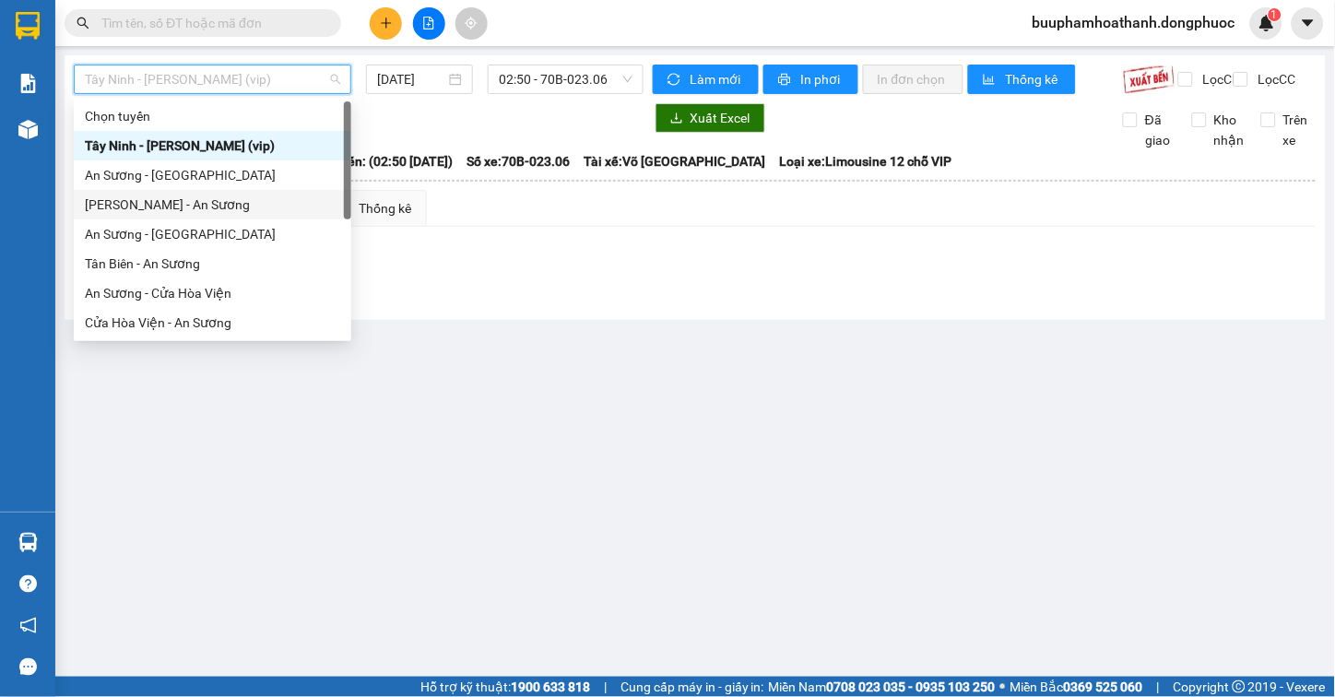
scroll to position [207, 0]
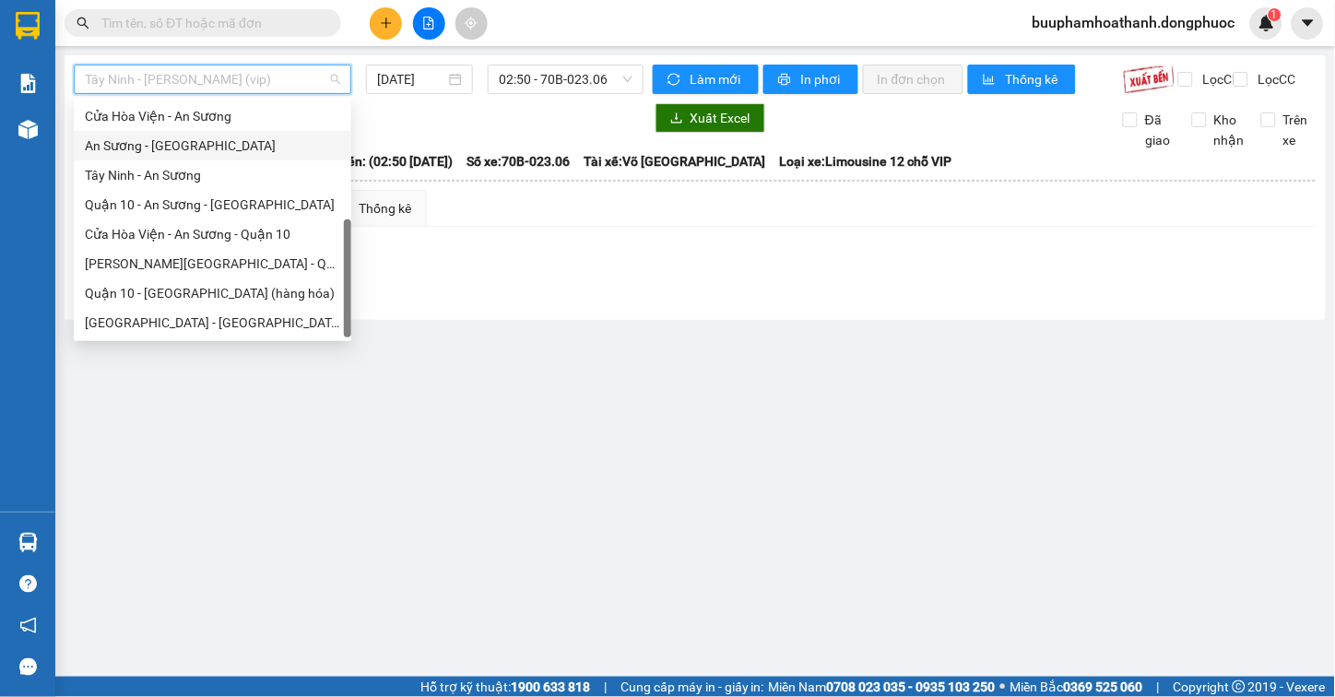
click at [219, 152] on div "An Sương - [GEOGRAPHIC_DATA]" at bounding box center [212, 146] width 255 height 20
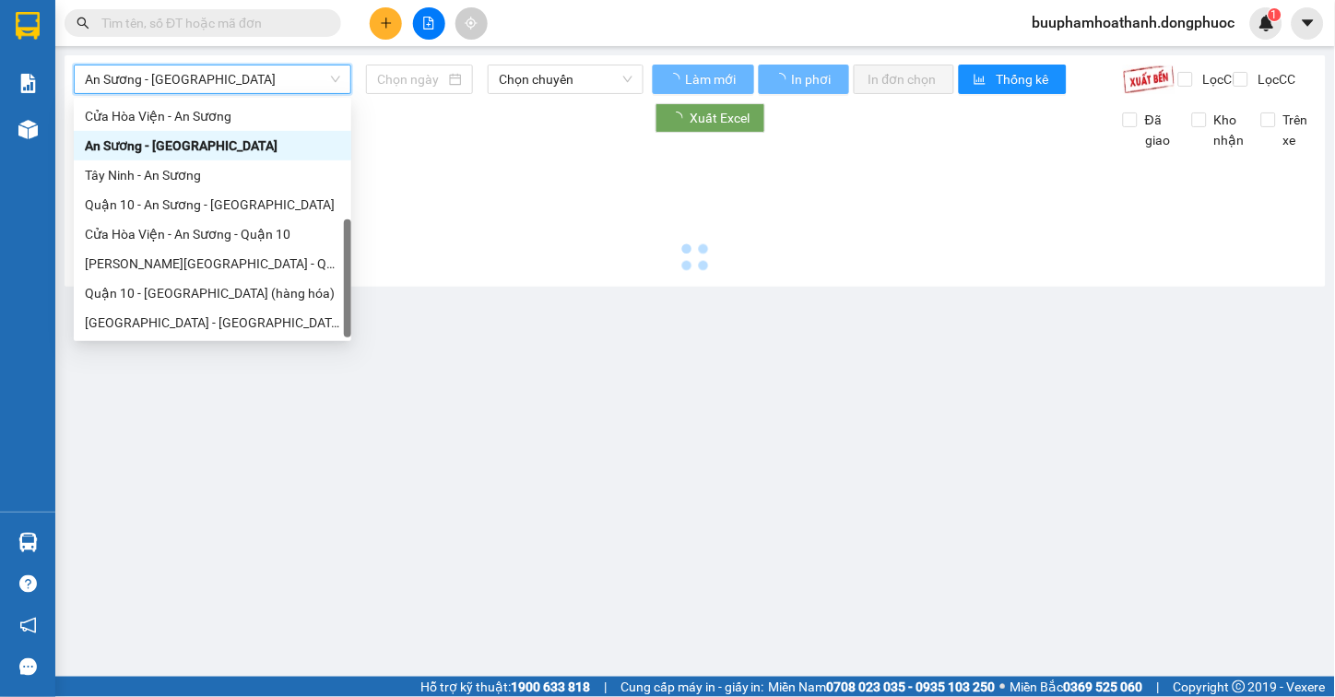
type input "[DATE]"
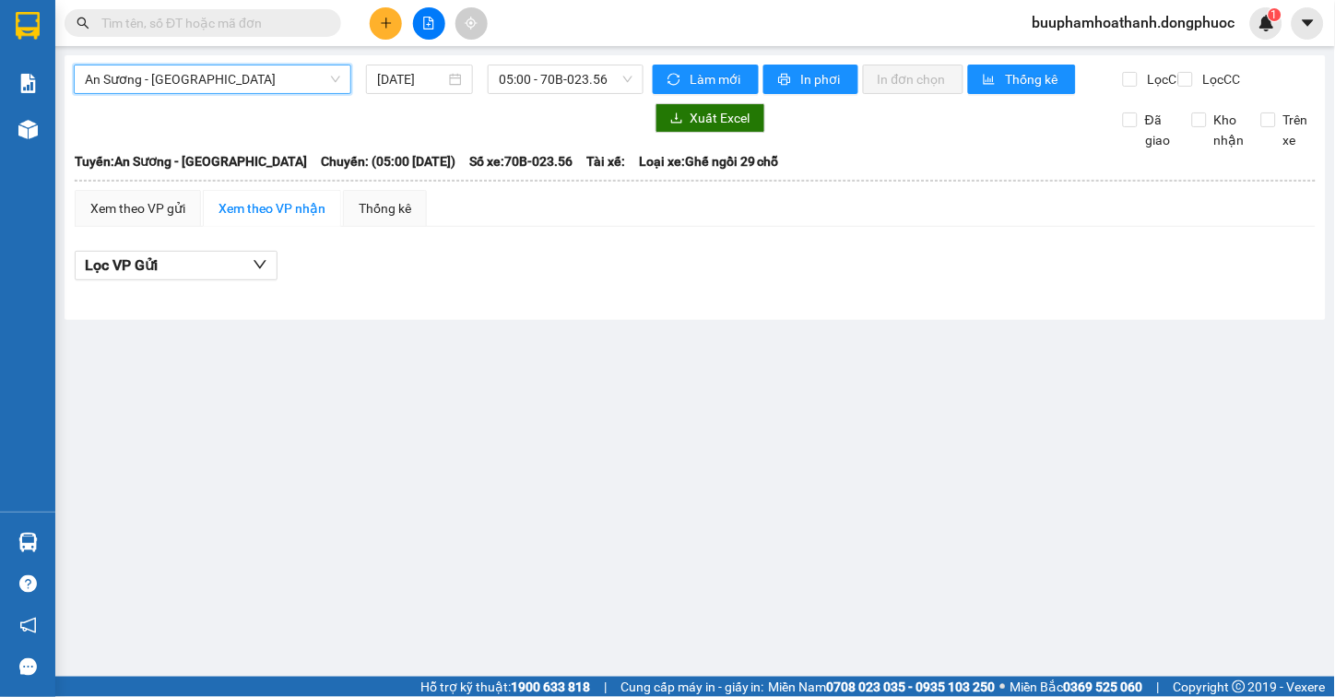
click at [329, 66] on span "An Sương - [GEOGRAPHIC_DATA]" at bounding box center [212, 79] width 255 height 28
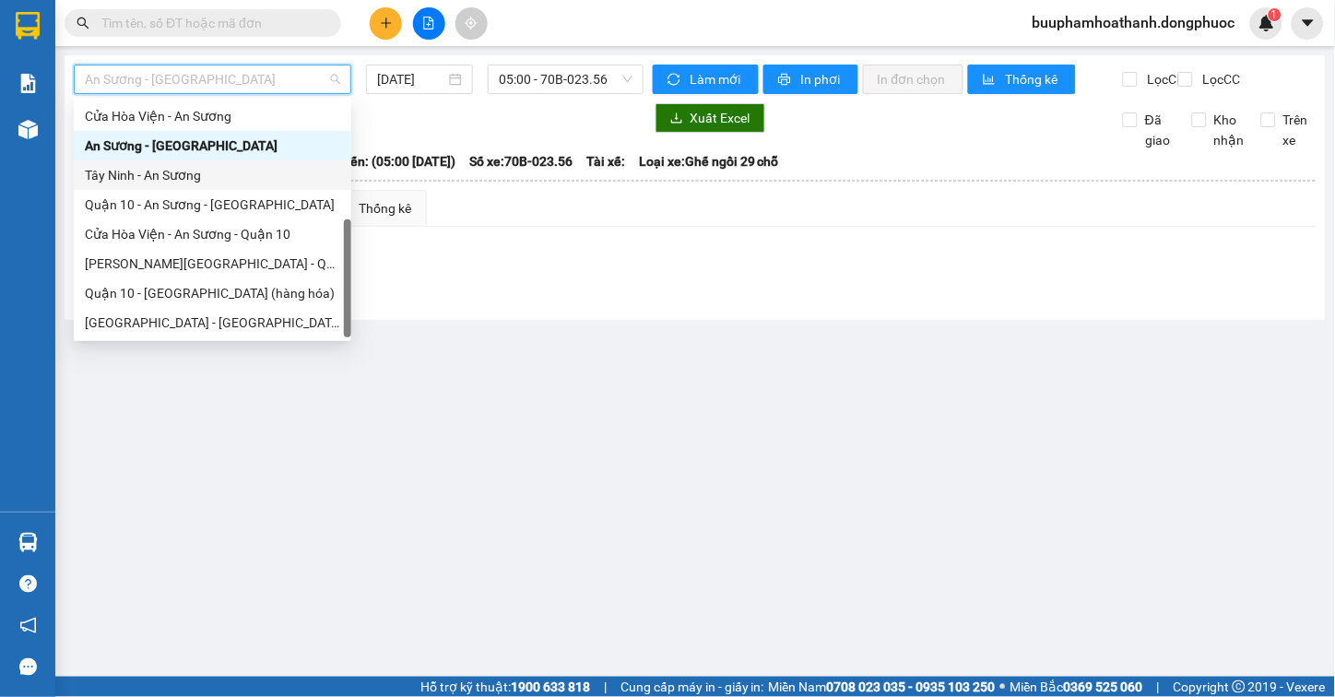
click at [198, 172] on div "Tây Ninh - An Sương" at bounding box center [212, 175] width 255 height 20
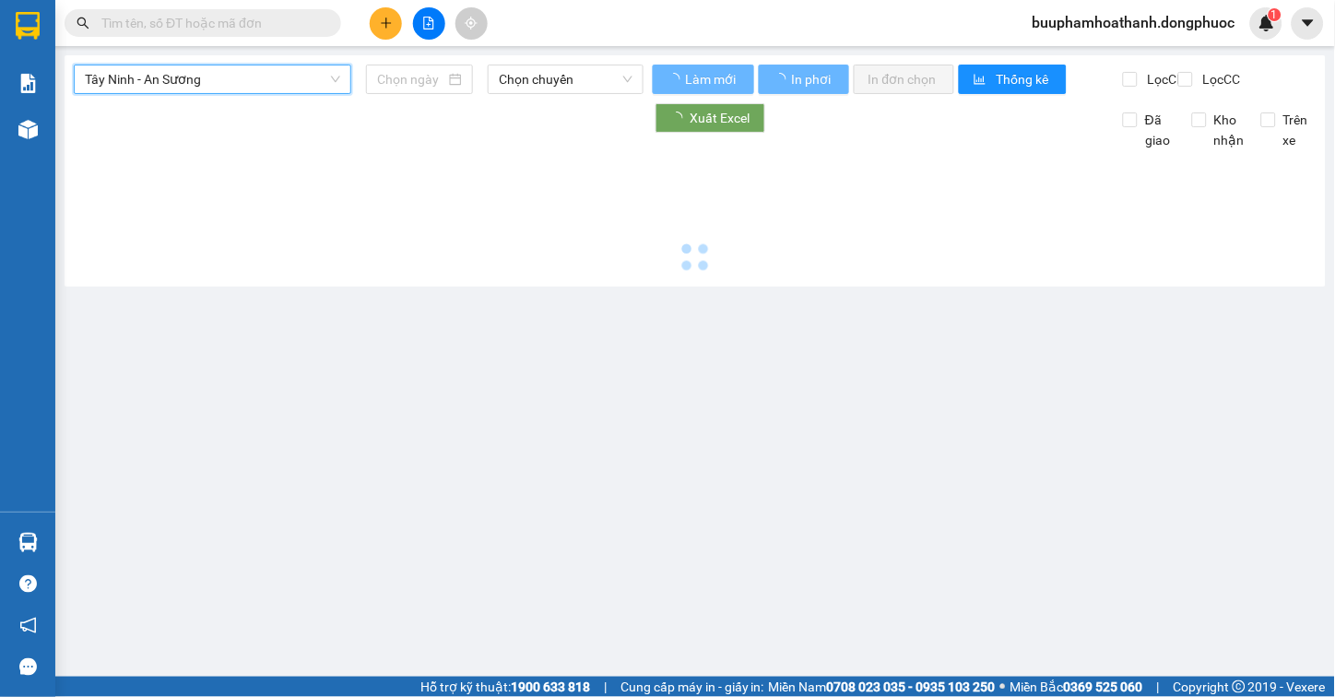
type input "[DATE]"
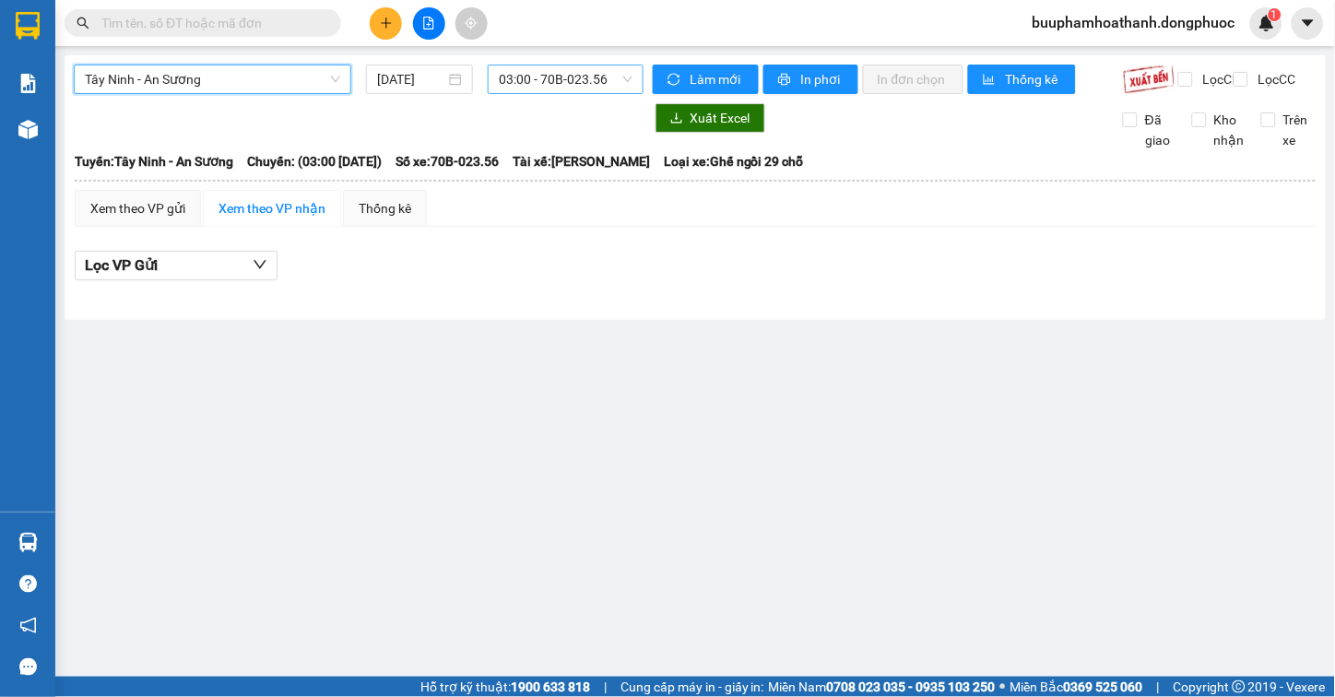
click at [574, 80] on span "03:00 - 70B-023.56" at bounding box center [566, 79] width 134 height 28
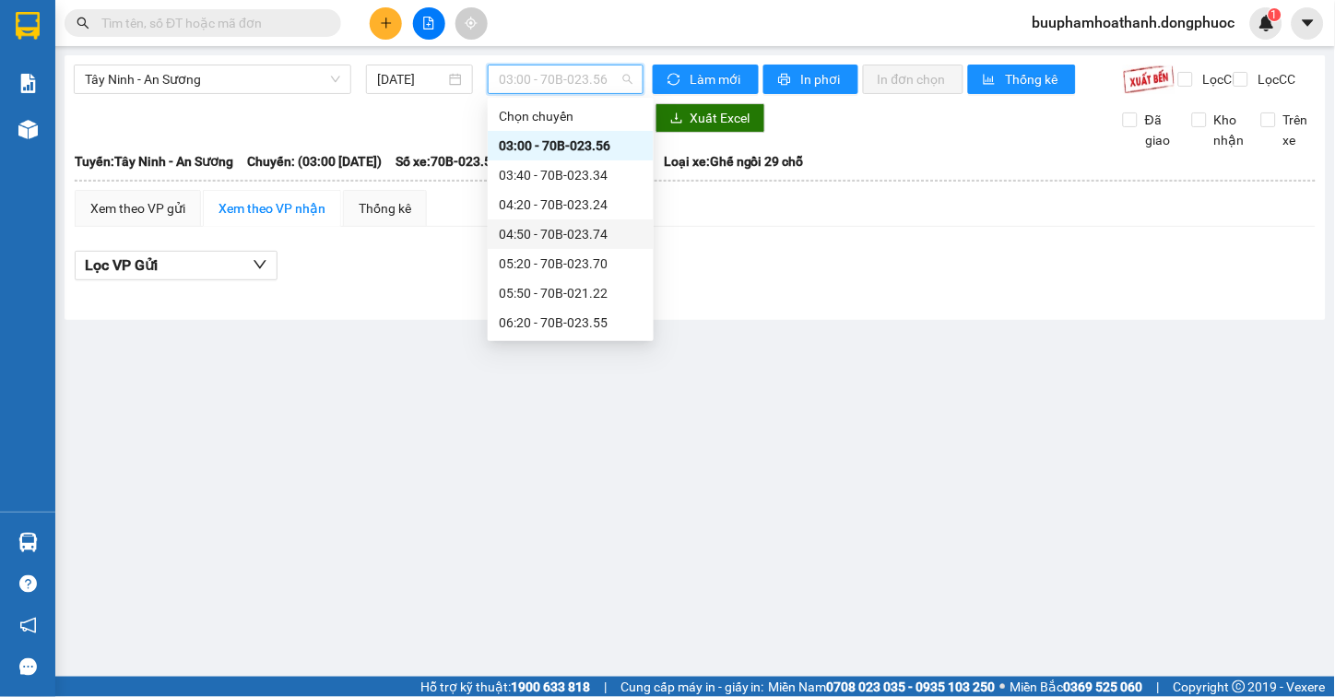
scroll to position [307, 0]
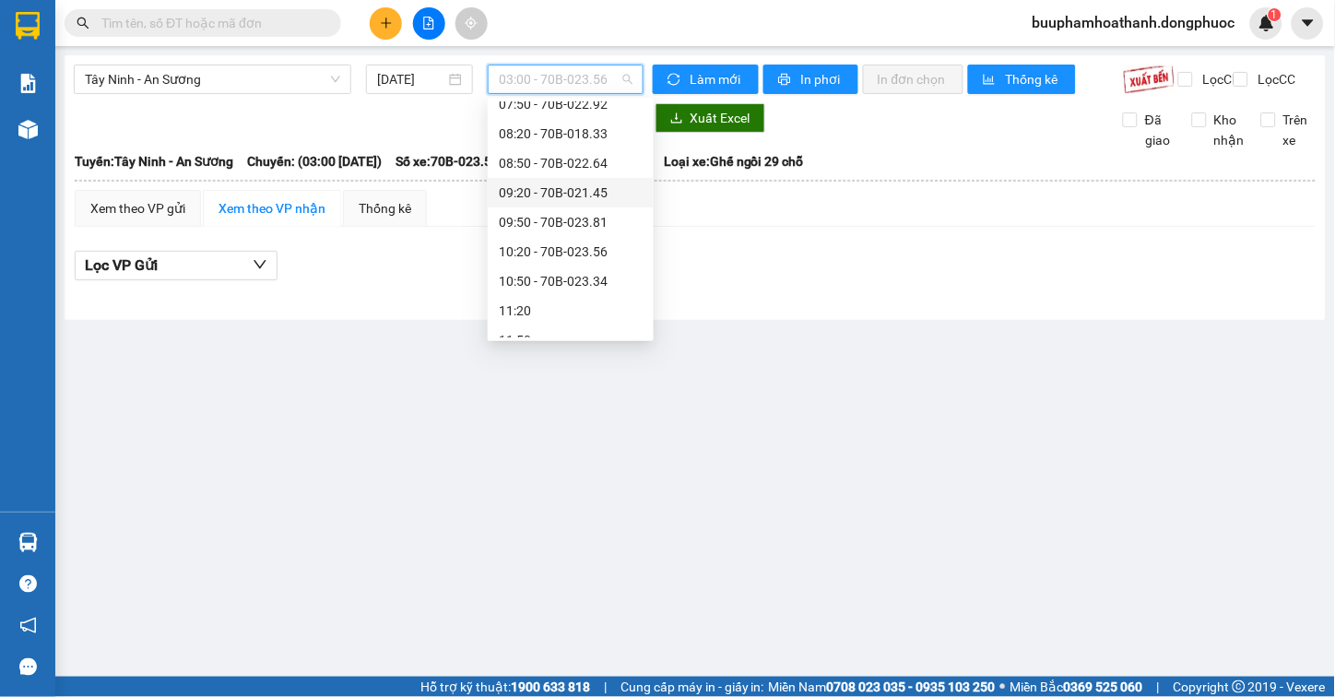
click at [575, 195] on div "09:20 - 70B-021.45" at bounding box center [571, 193] width 144 height 20
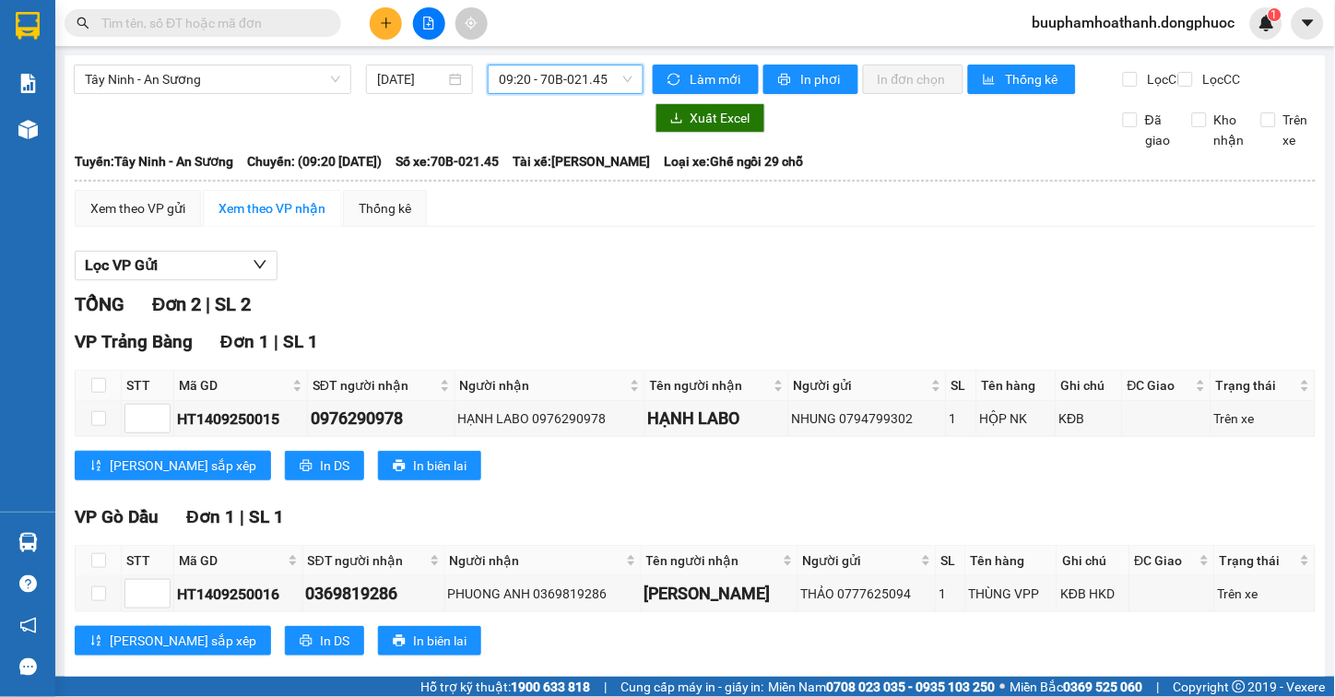
click at [607, 71] on span "09:20 - 70B-021.45" at bounding box center [566, 79] width 134 height 28
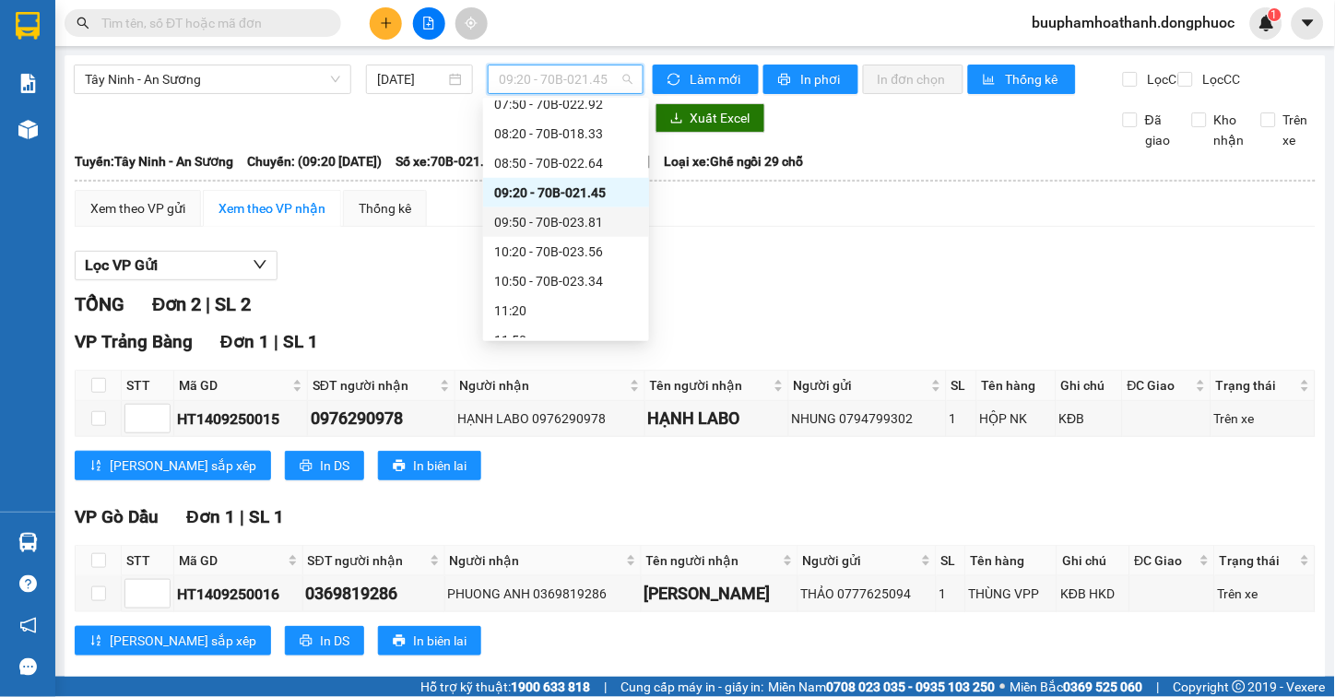
click at [609, 232] on div "09:50 - 70B-023.81" at bounding box center [566, 222] width 166 height 30
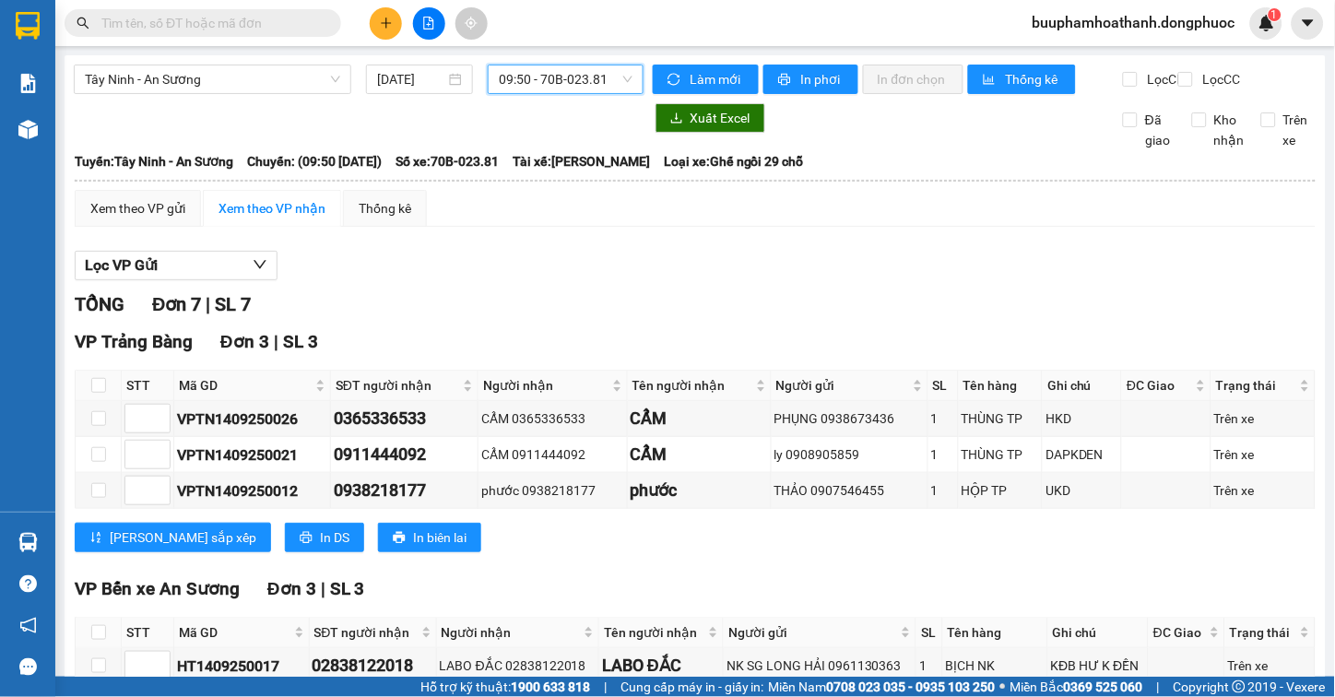
click at [597, 74] on span "09:50 - 70B-023.81" at bounding box center [566, 79] width 134 height 28
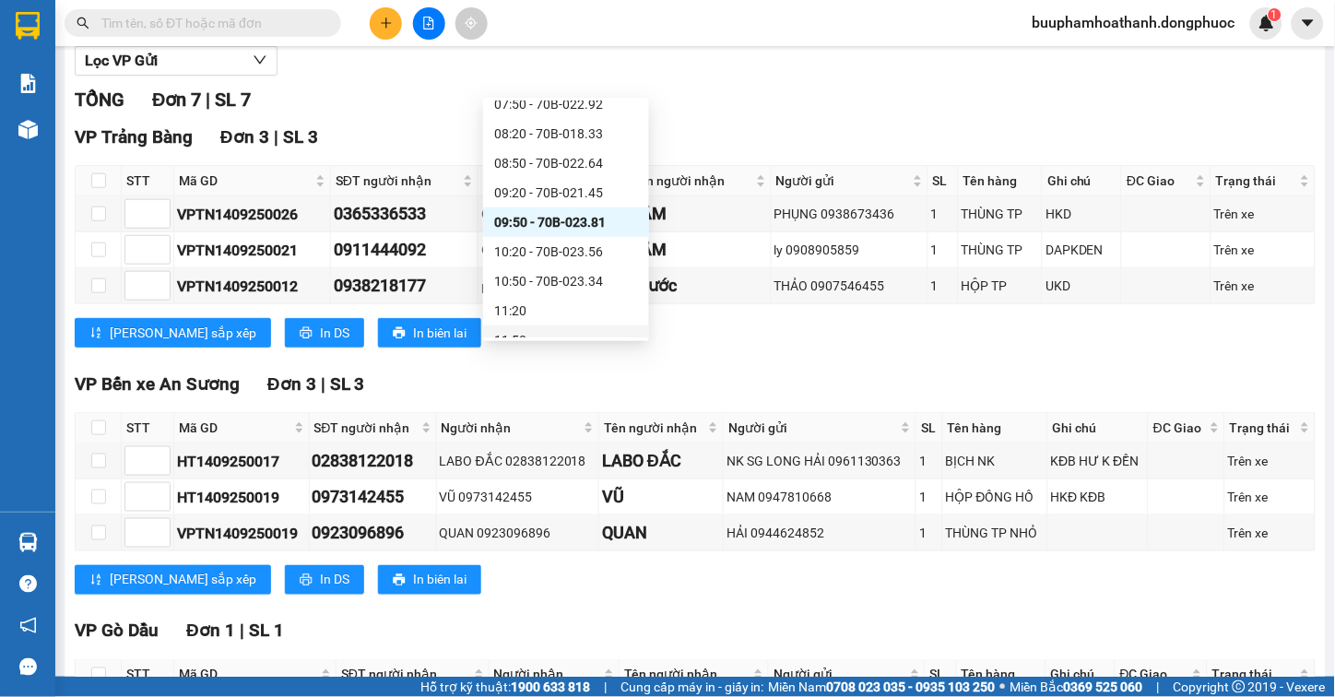
scroll to position [367, 0]
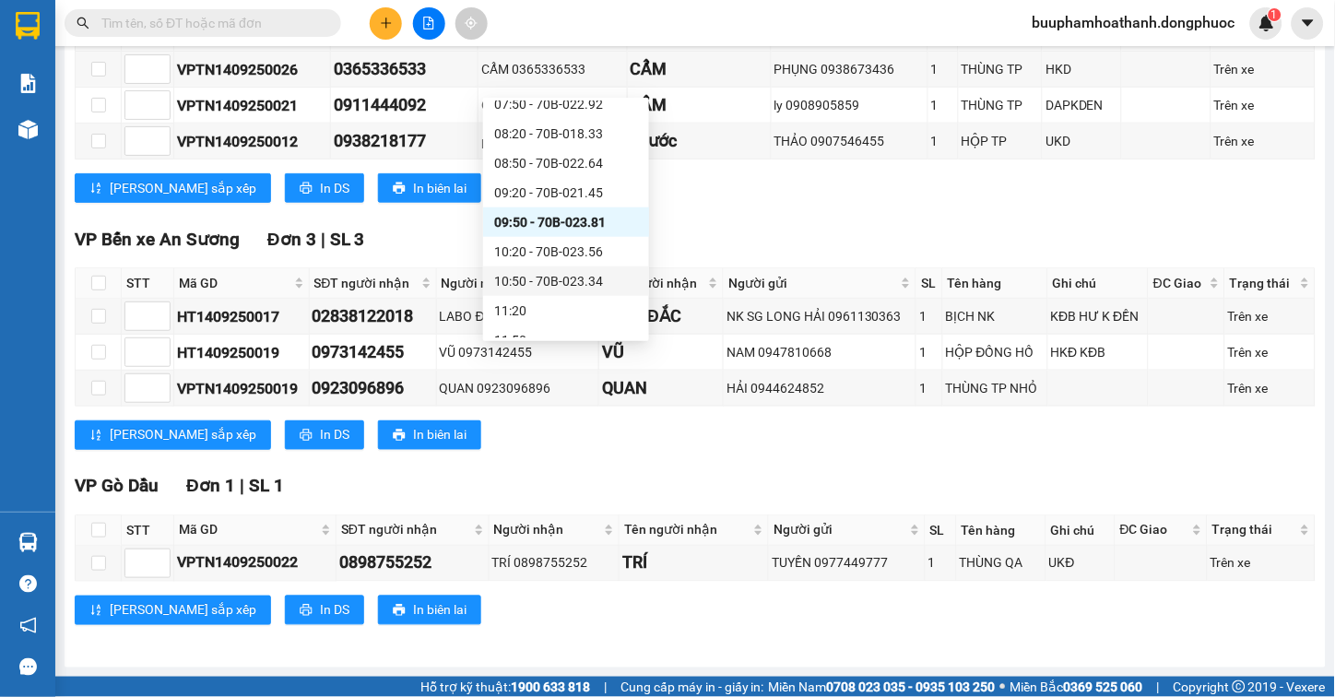
click at [566, 277] on div "10:50 - 70B-023.34" at bounding box center [566, 281] width 144 height 20
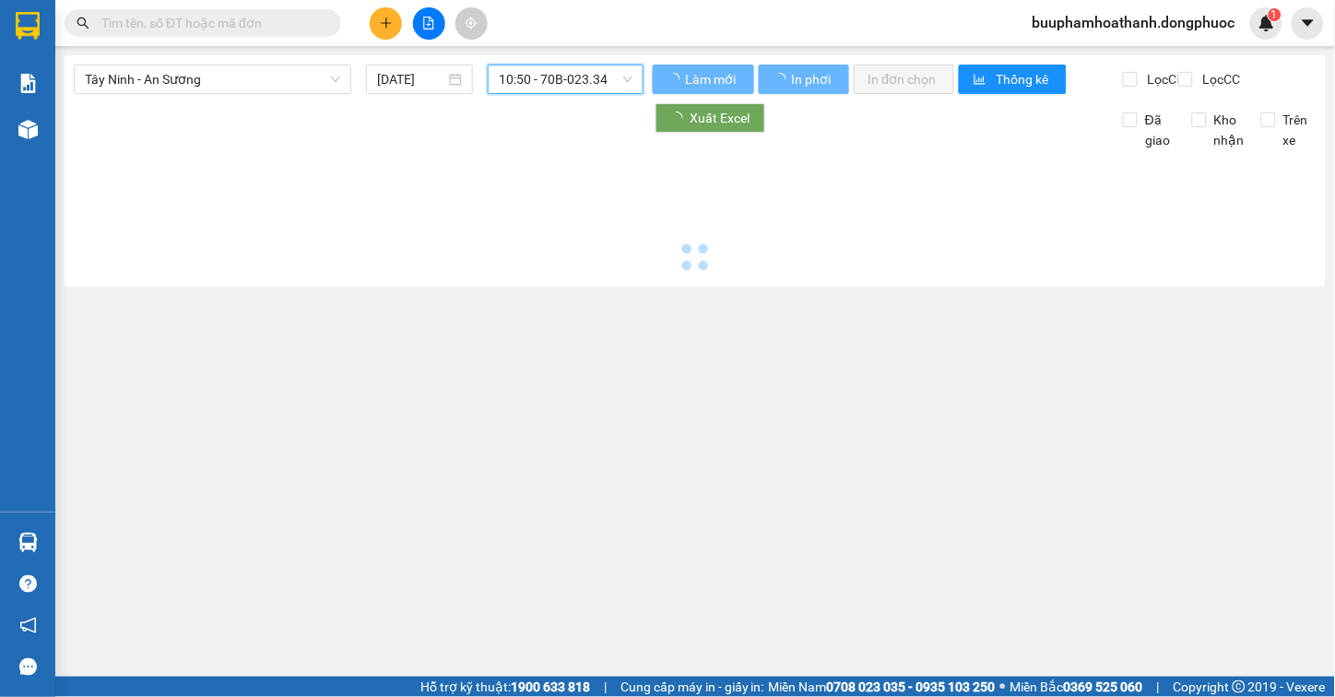
scroll to position [0, 0]
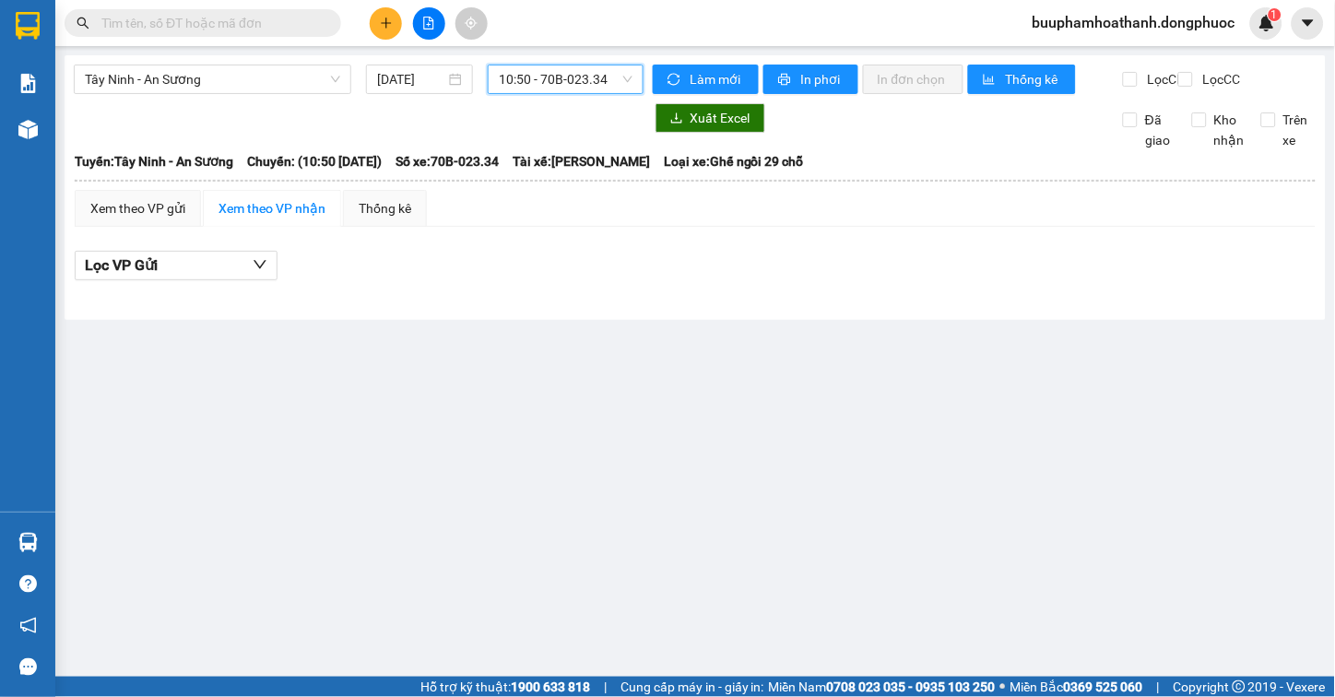
click at [609, 78] on span "10:50 - 70B-023.34" at bounding box center [566, 79] width 134 height 28
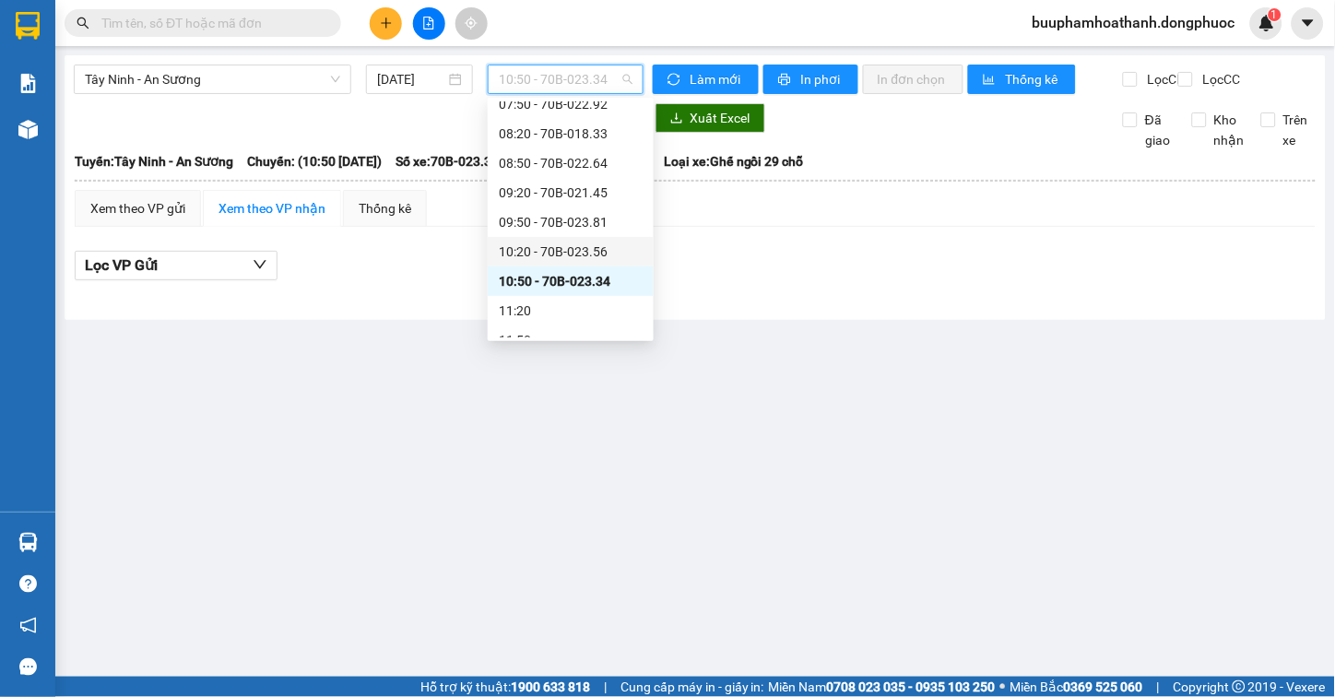
click at [599, 256] on div "10:20 - 70B-023.56" at bounding box center [571, 252] width 144 height 20
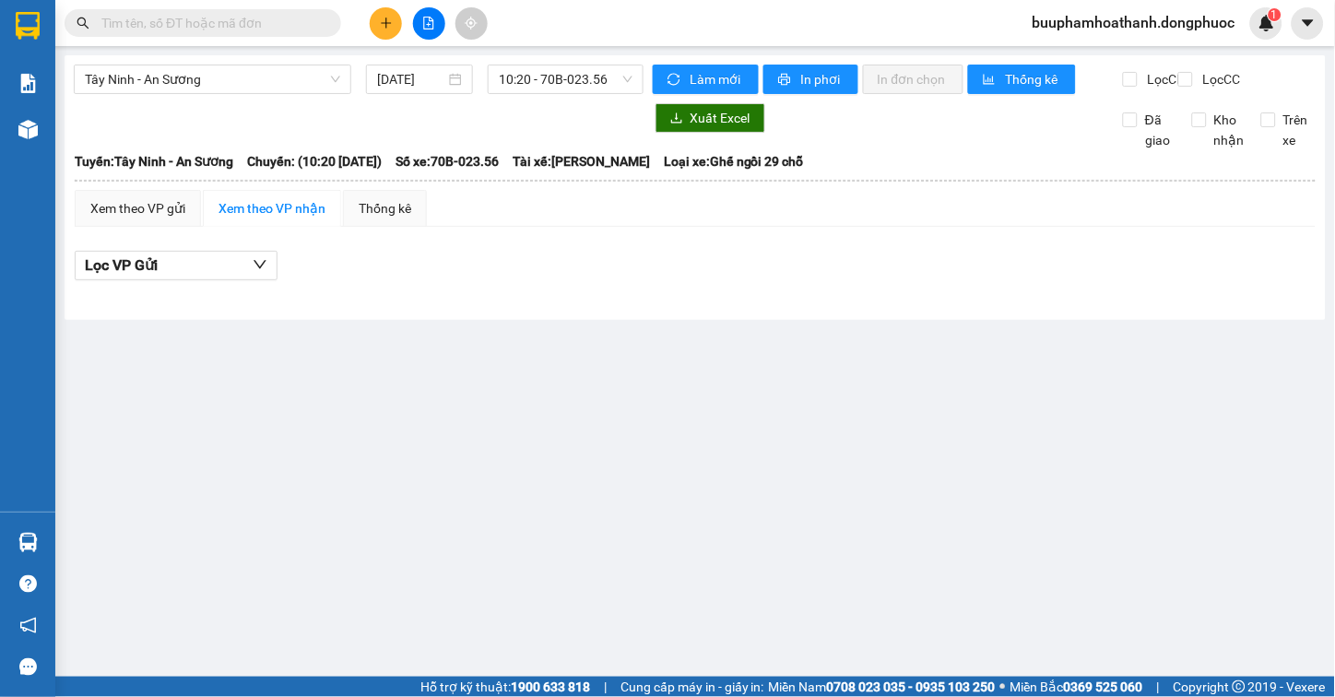
click at [619, 254] on div "Xem theo VP gửi Xem theo VP nhận Thống kê Lọc VP Gửi" at bounding box center [695, 245] width 1241 height 111
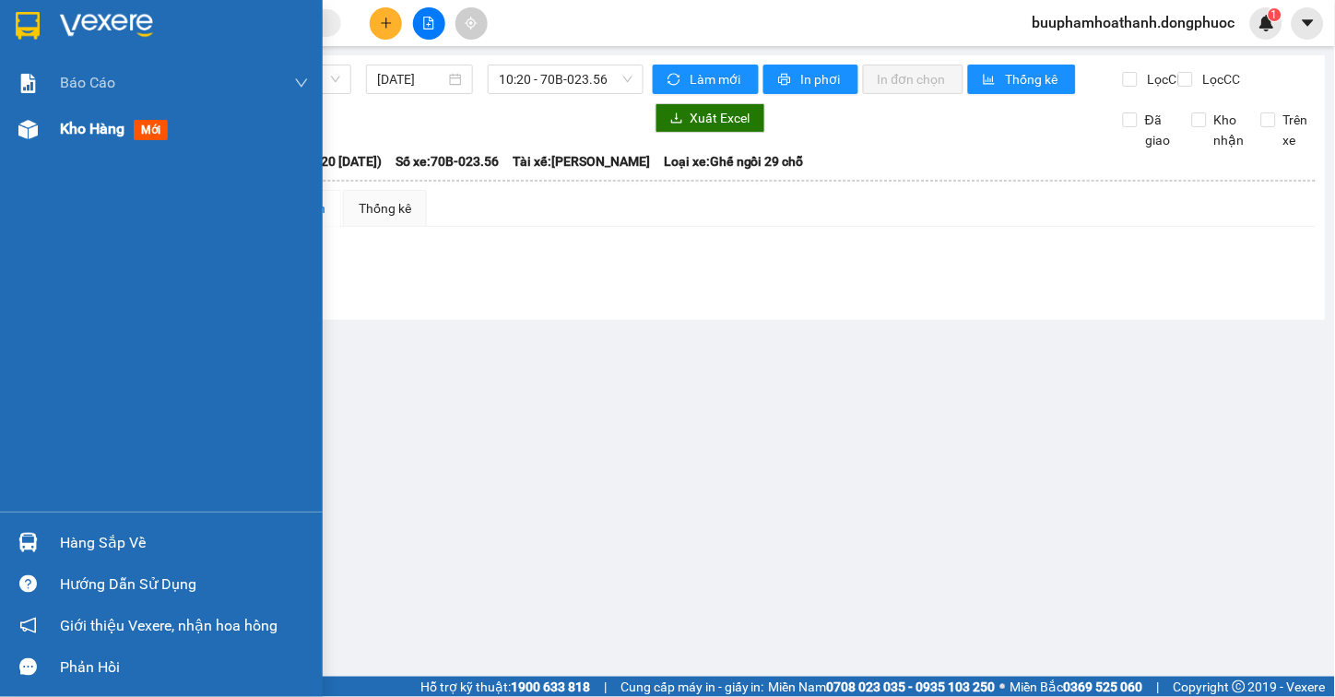
click at [32, 123] on img at bounding box center [27, 129] width 19 height 19
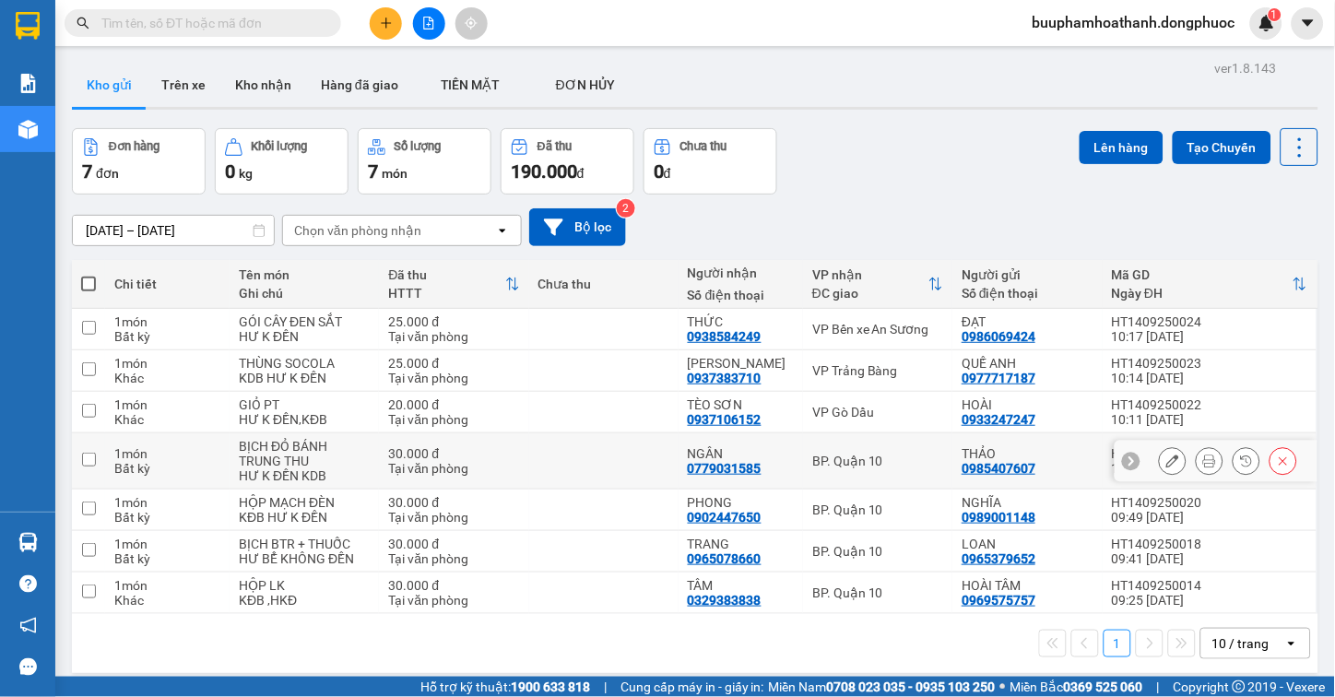
scroll to position [85, 0]
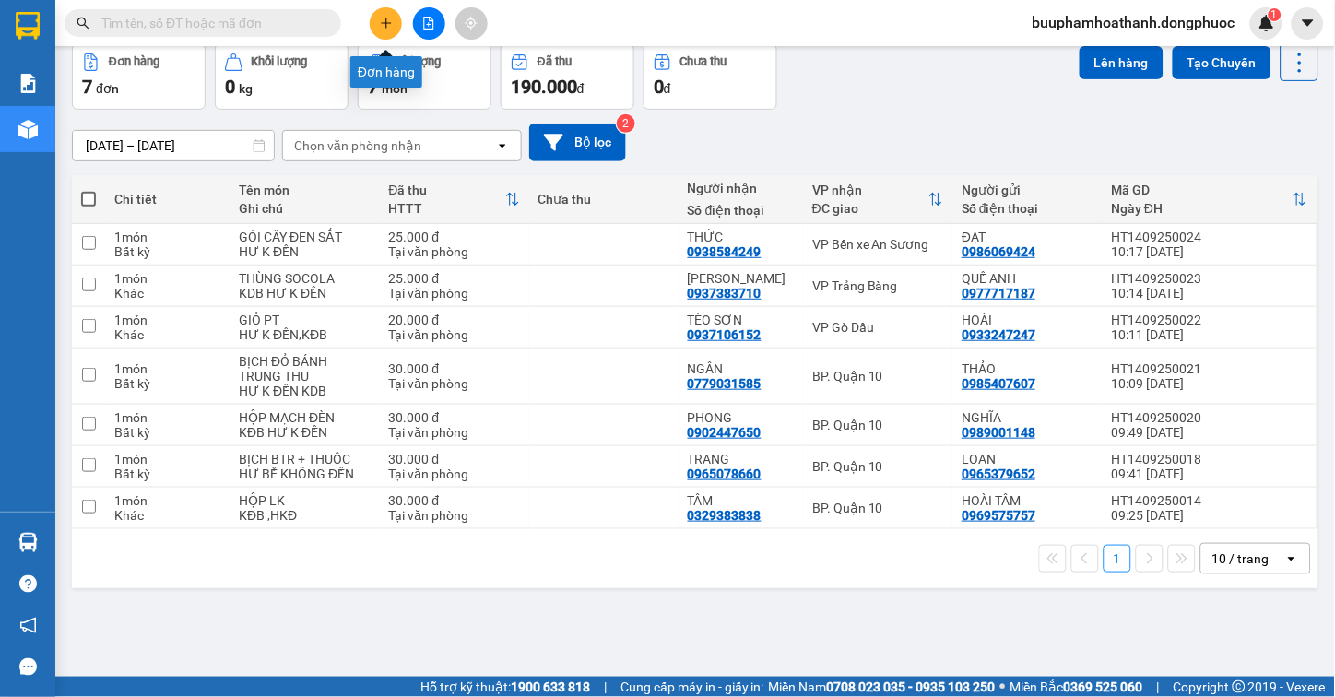
click at [395, 16] on button at bounding box center [386, 23] width 32 height 32
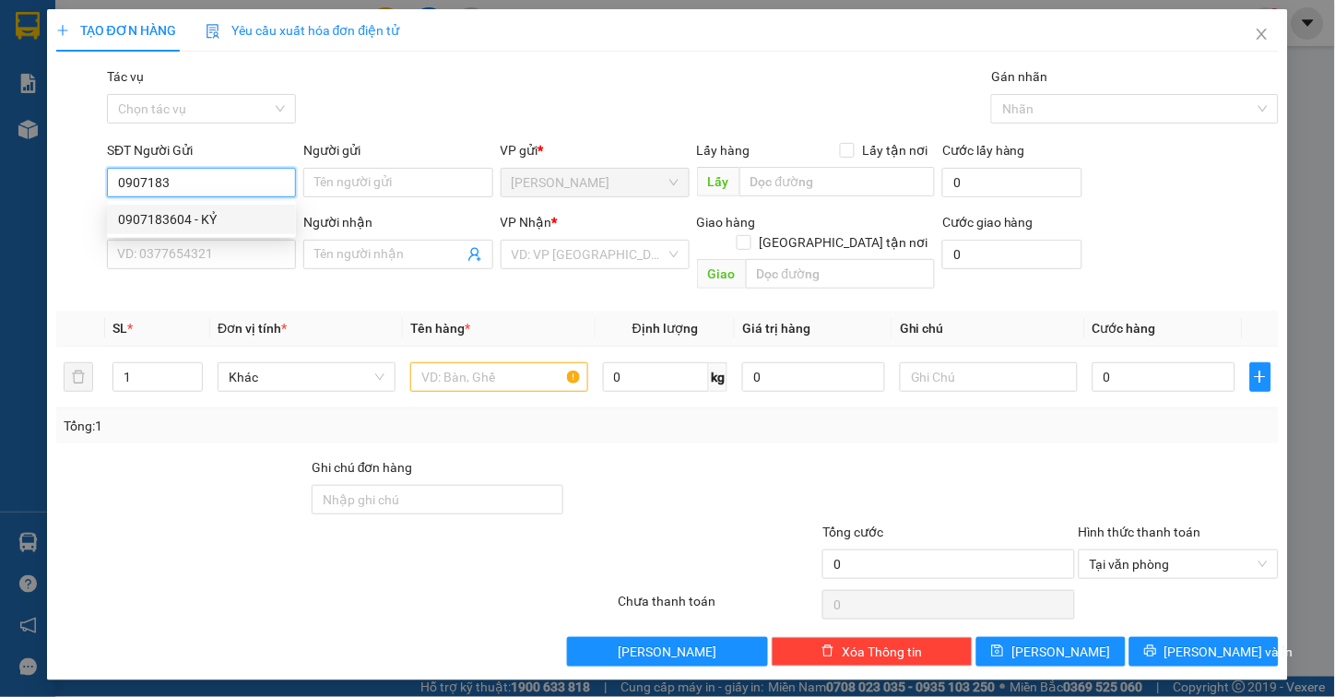
click at [241, 224] on div "0907183604 - KỶ" at bounding box center [201, 219] width 167 height 20
type input "0907183604"
type input "KỶ"
type input "0766838838"
type input "NGỌC"
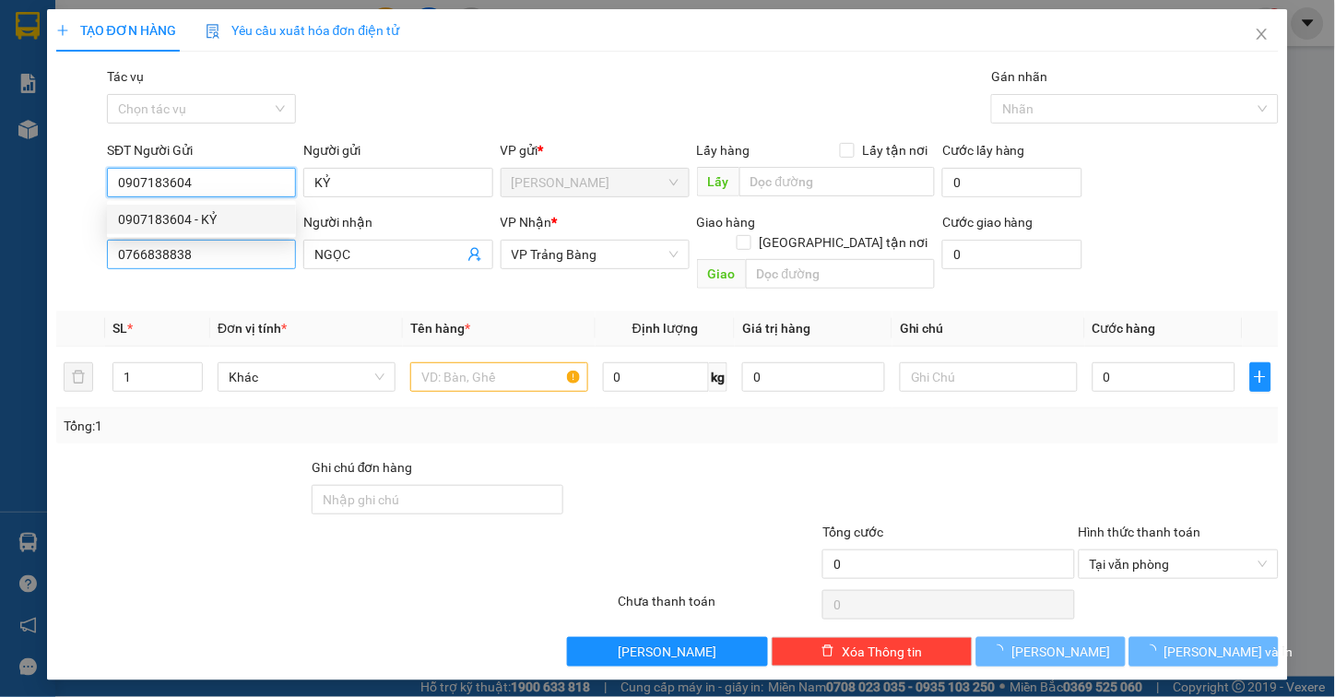
type input "25.000"
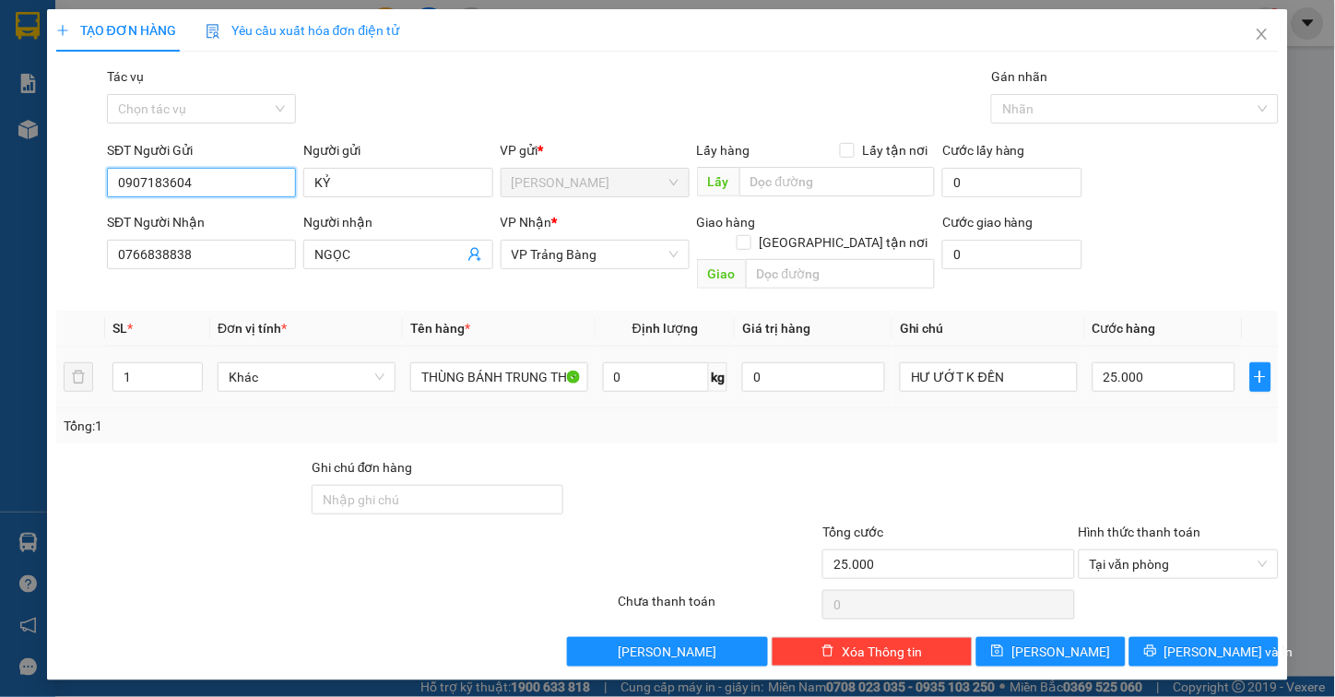
type input "0907183604"
click at [1109, 408] on div "Tổng: 1" at bounding box center [667, 425] width 1223 height 35
click at [1116, 362] on input "25.000" at bounding box center [1164, 377] width 143 height 30
type input "3"
type input "35"
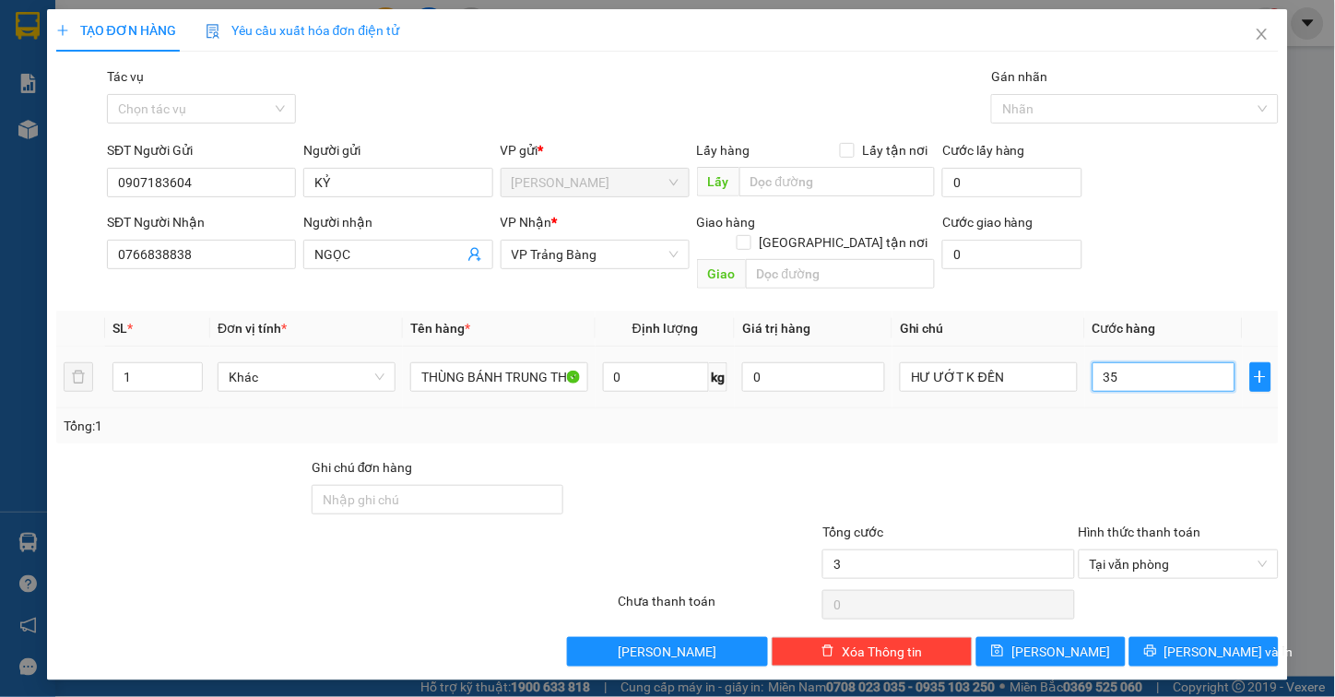
type input "35"
type input "35.000"
click at [1160, 658] on div "TẠO ĐƠN HÀNG Yêu cầu xuất hóa đơn điện tử Transit Pickup Surcharge Ids Transit …" at bounding box center [668, 344] width 1242 height 671
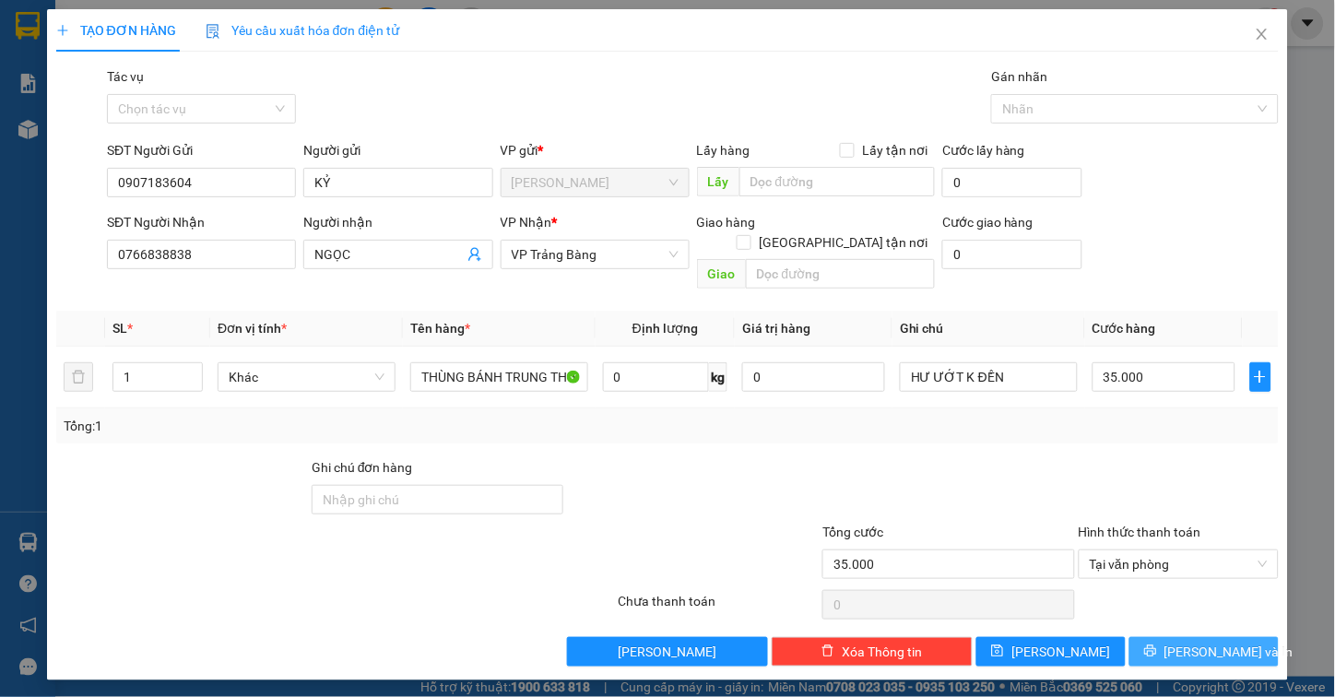
click at [1156, 645] on icon "printer" at bounding box center [1150, 651] width 12 height 12
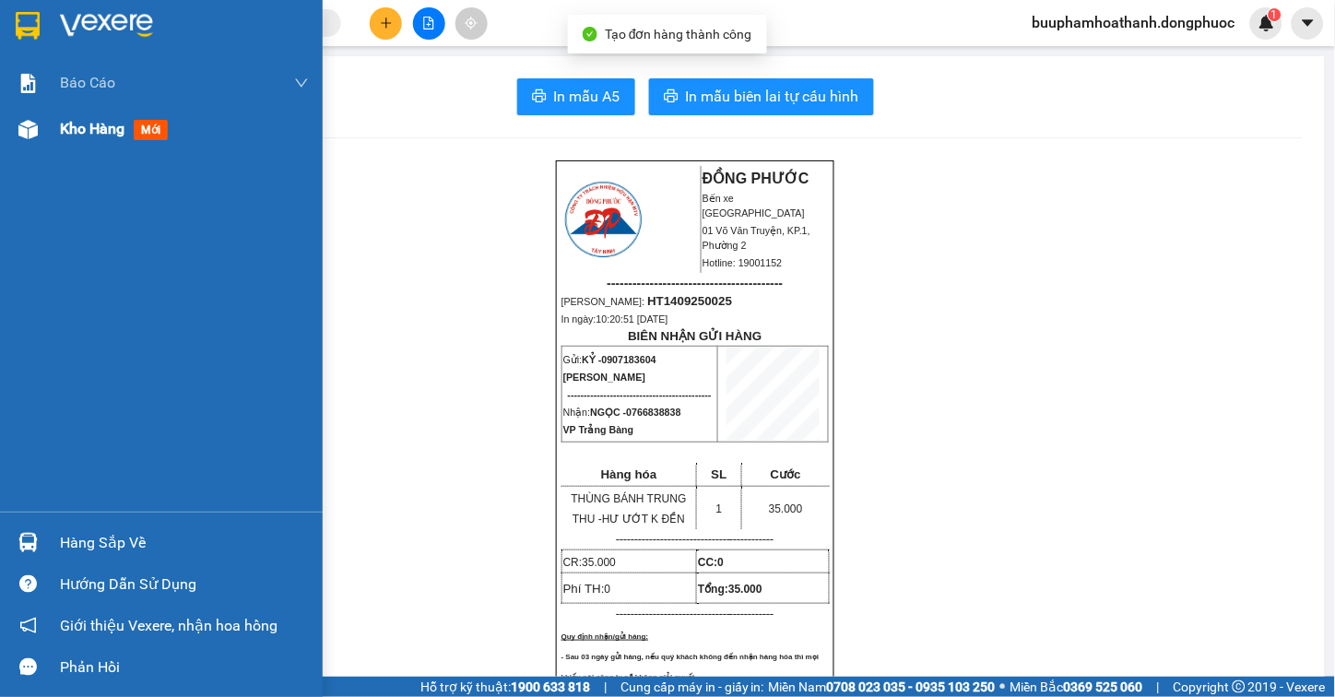
click at [34, 136] on img at bounding box center [27, 129] width 19 height 19
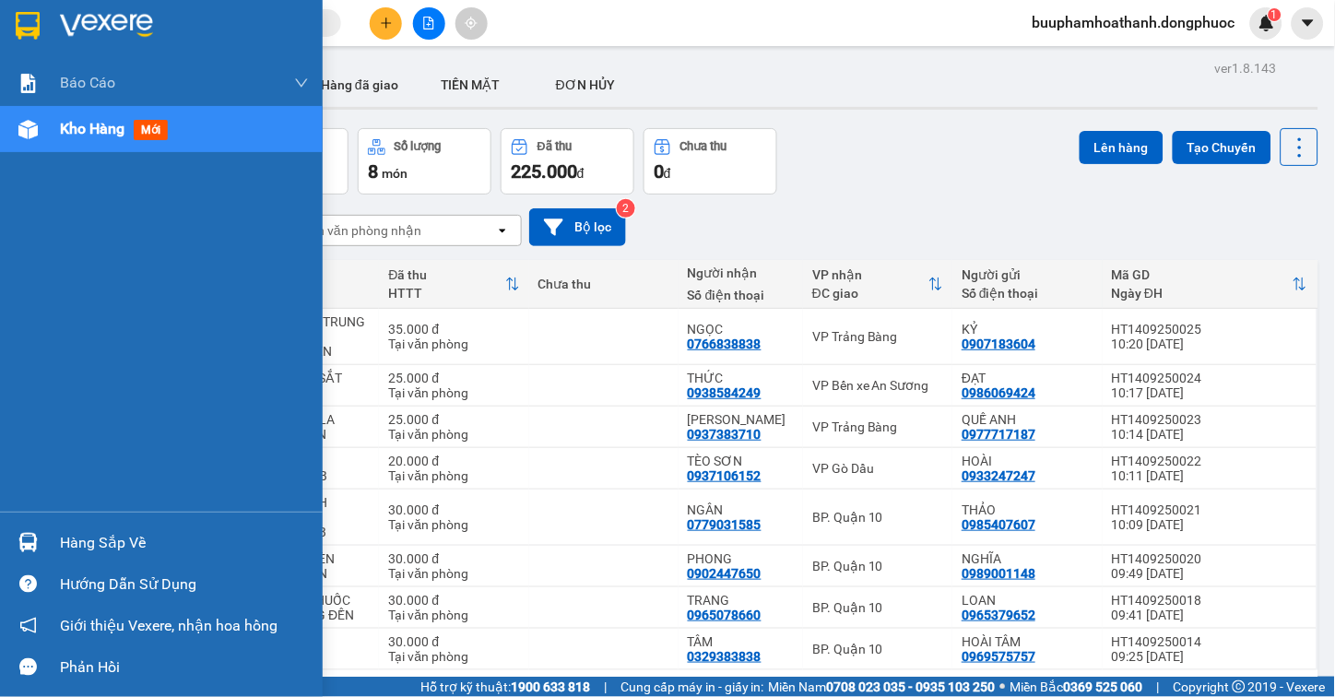
click at [53, 538] on div "Hàng sắp về" at bounding box center [161, 542] width 323 height 41
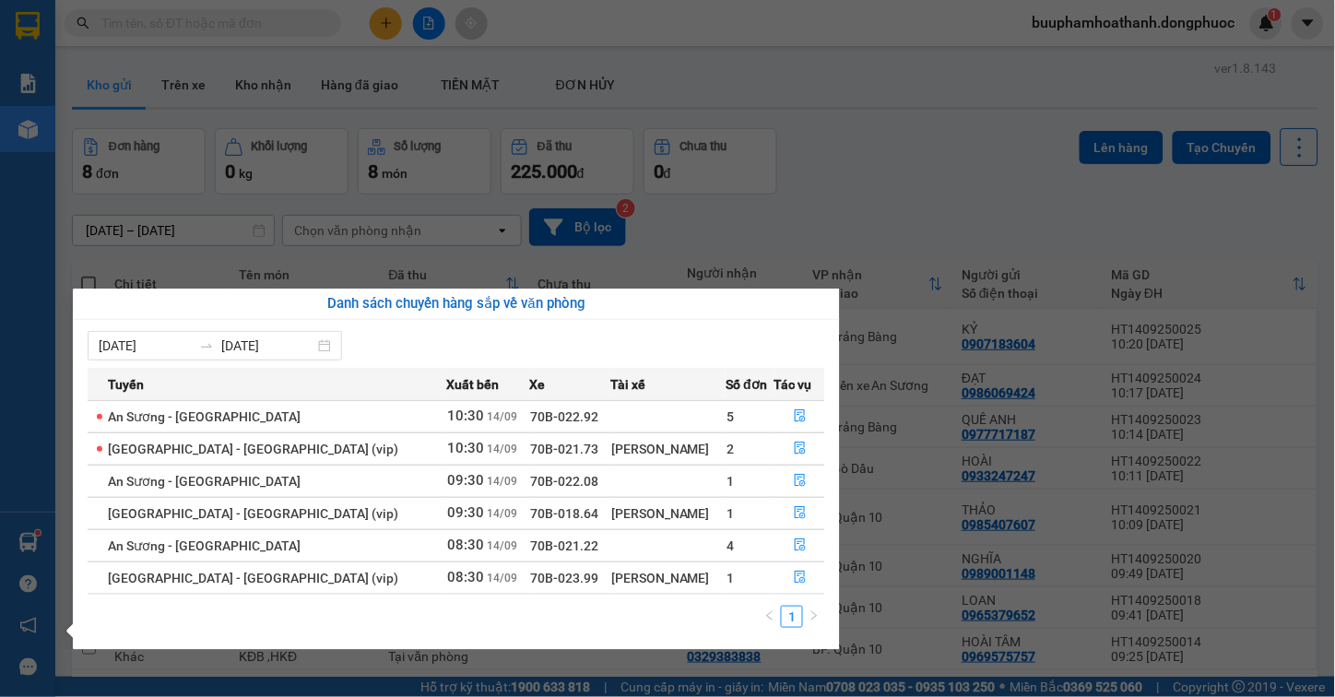
click at [881, 143] on section "Kết quả tìm kiếm ( 0 ) Bộ lọc Thuộc VP này Gửi 3 ngày gần nhất No Data buuphamh…" at bounding box center [667, 348] width 1335 height 697
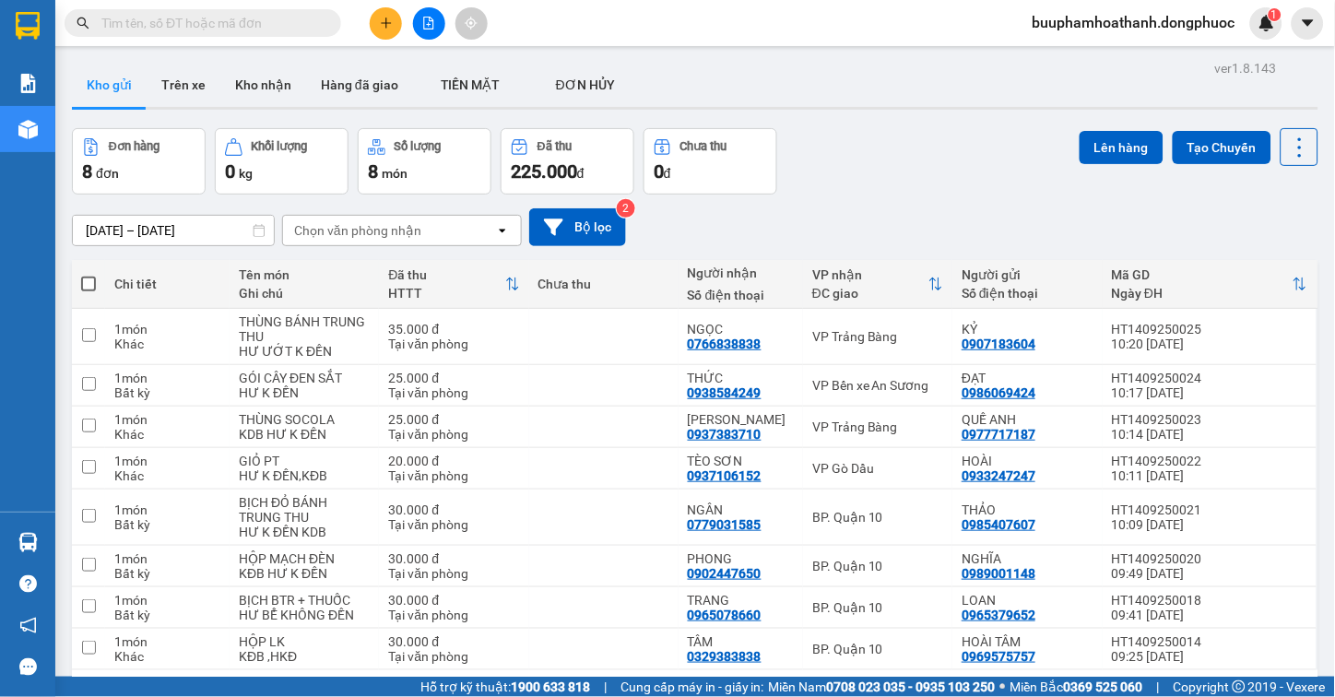
scroll to position [85, 0]
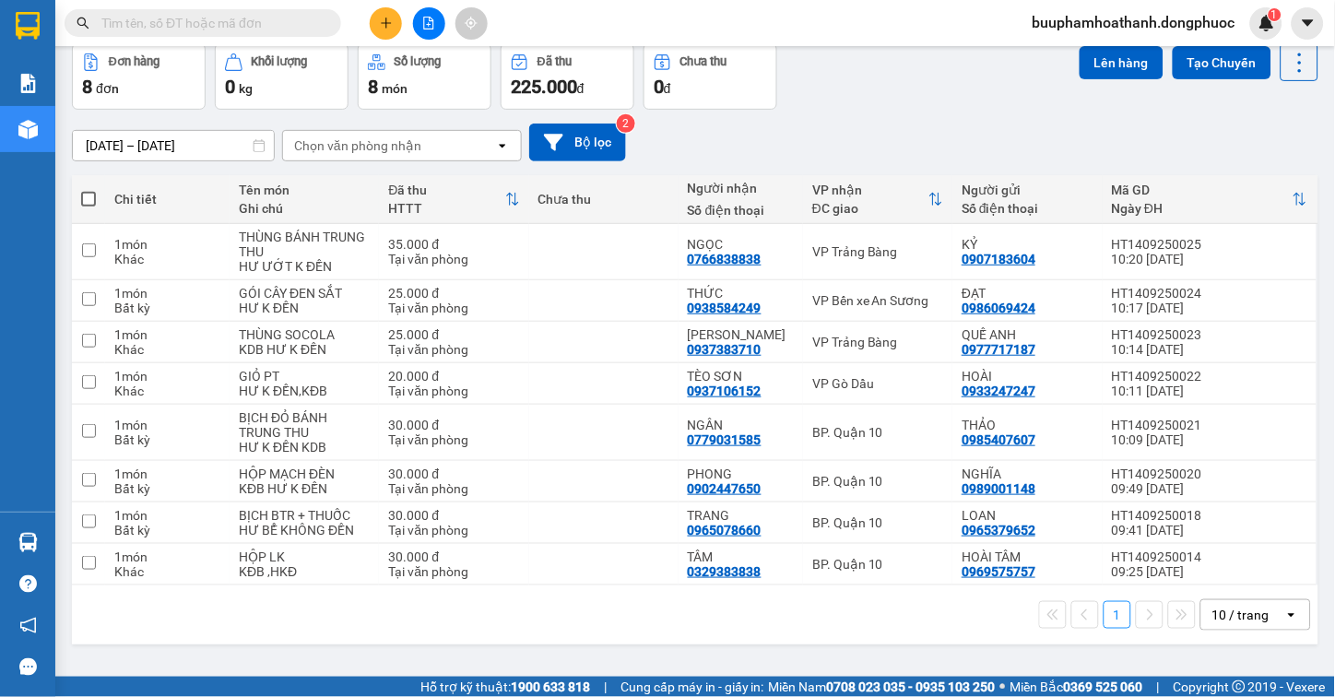
click at [753, 631] on div "1 10 / trang open" at bounding box center [695, 614] width 1232 height 31
click at [928, 124] on div "12/09/2025 – 14/09/2025 Press the down arrow key to interact with the calendar …" at bounding box center [695, 143] width 1247 height 38
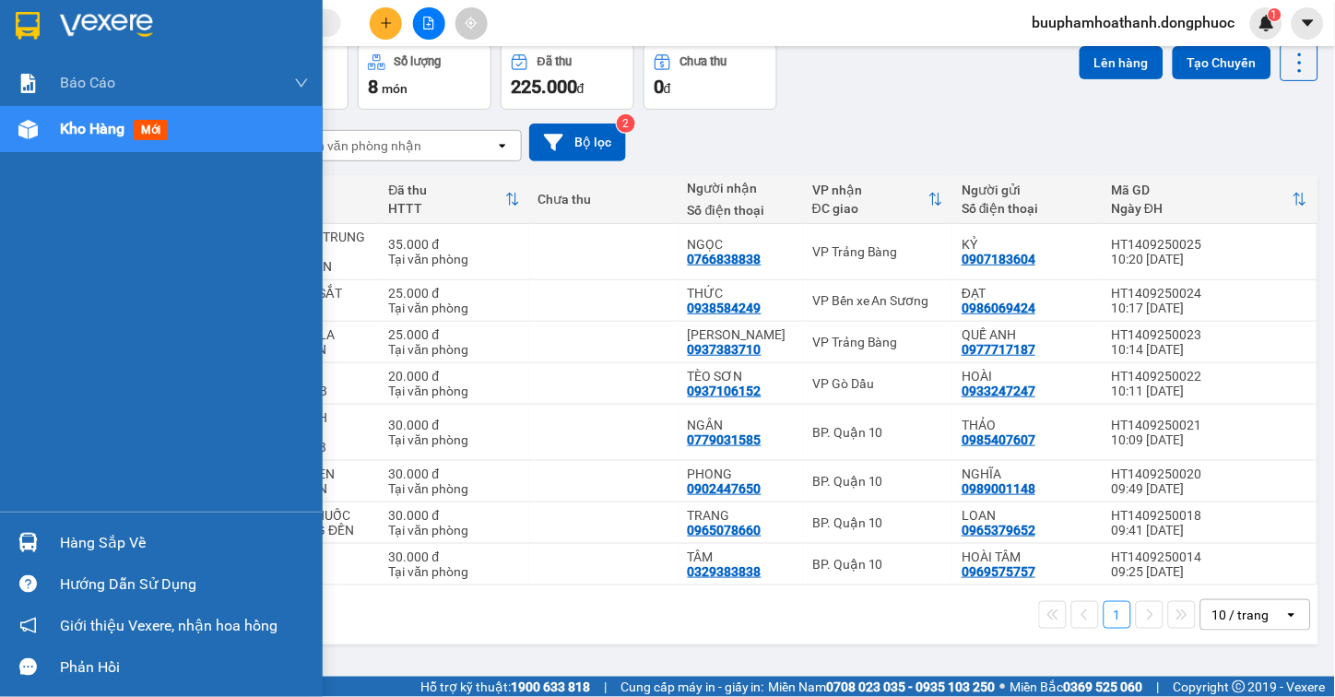
click at [70, 550] on div "Hàng sắp về" at bounding box center [184, 543] width 249 height 28
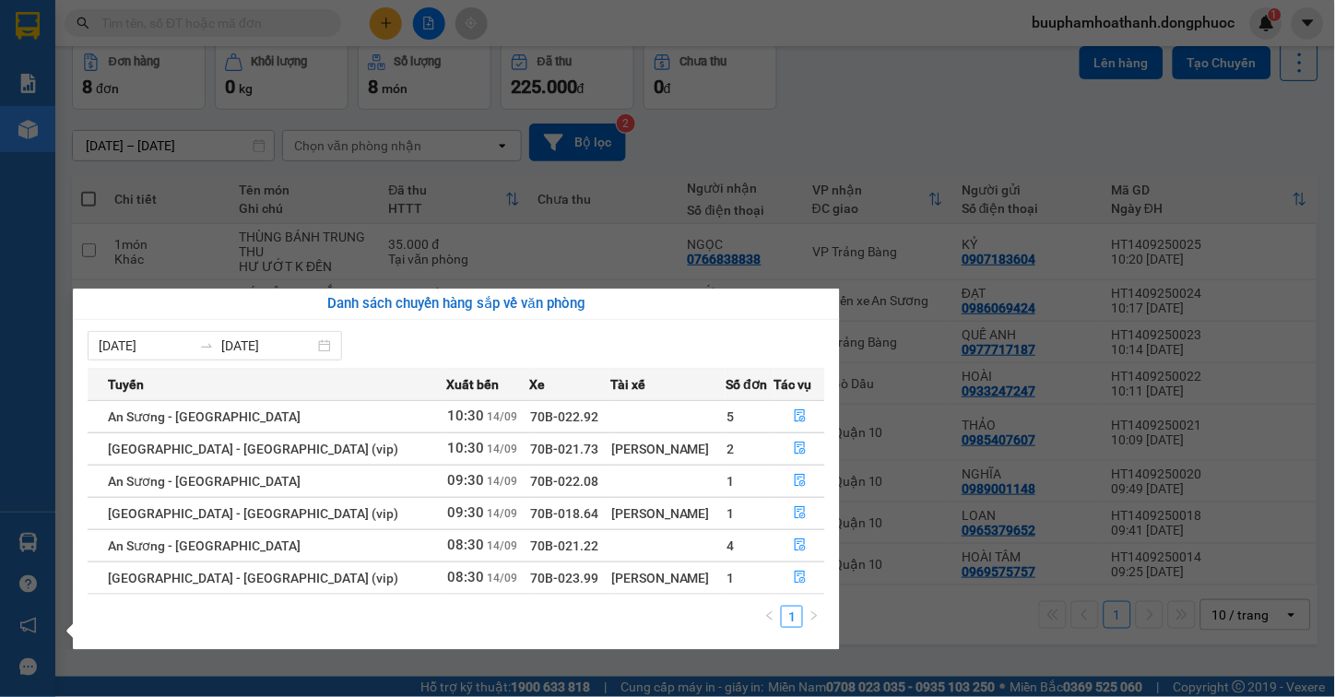
click at [963, 628] on section "Kết quả tìm kiếm ( 0 ) Bộ lọc Thuộc VP này Gửi 3 ngày gần nhất No Data buuphamh…" at bounding box center [667, 348] width 1335 height 697
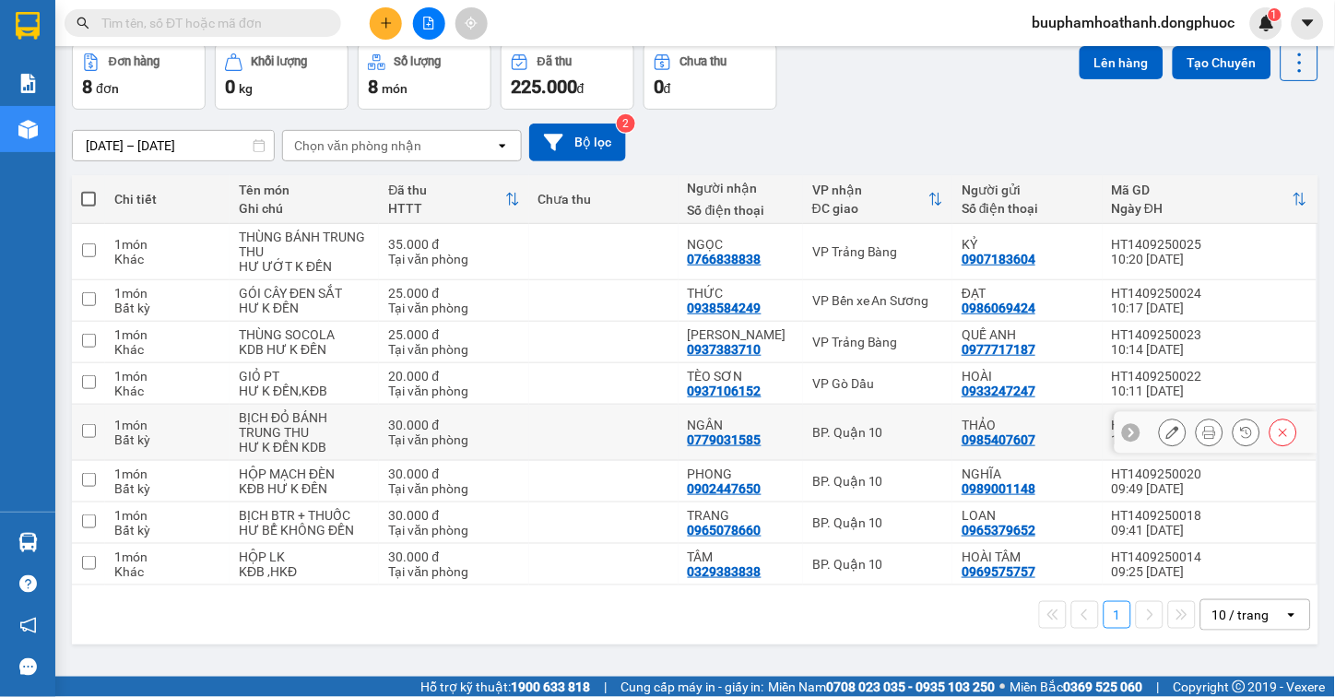
click at [862, 413] on td "BP. Quận 10" at bounding box center [877, 433] width 149 height 56
checkbox input "true"
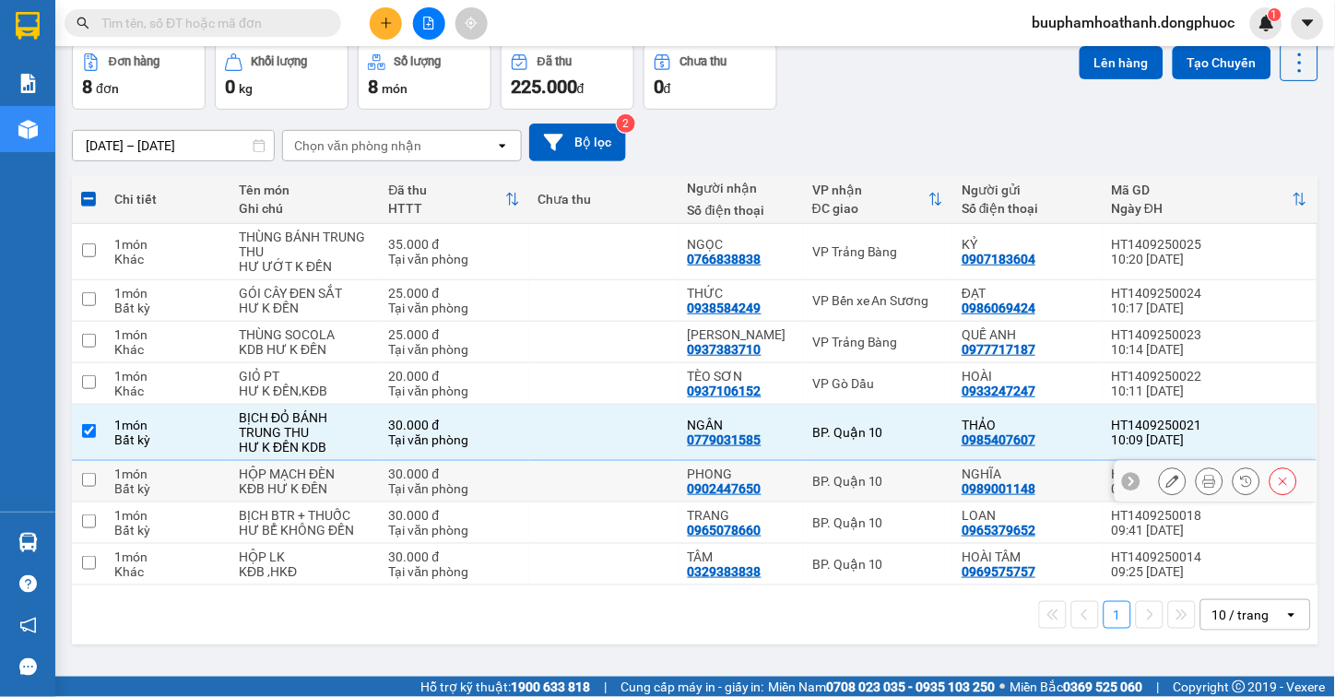
click at [852, 467] on td "BP. Quận 10" at bounding box center [877, 481] width 149 height 41
checkbox input "true"
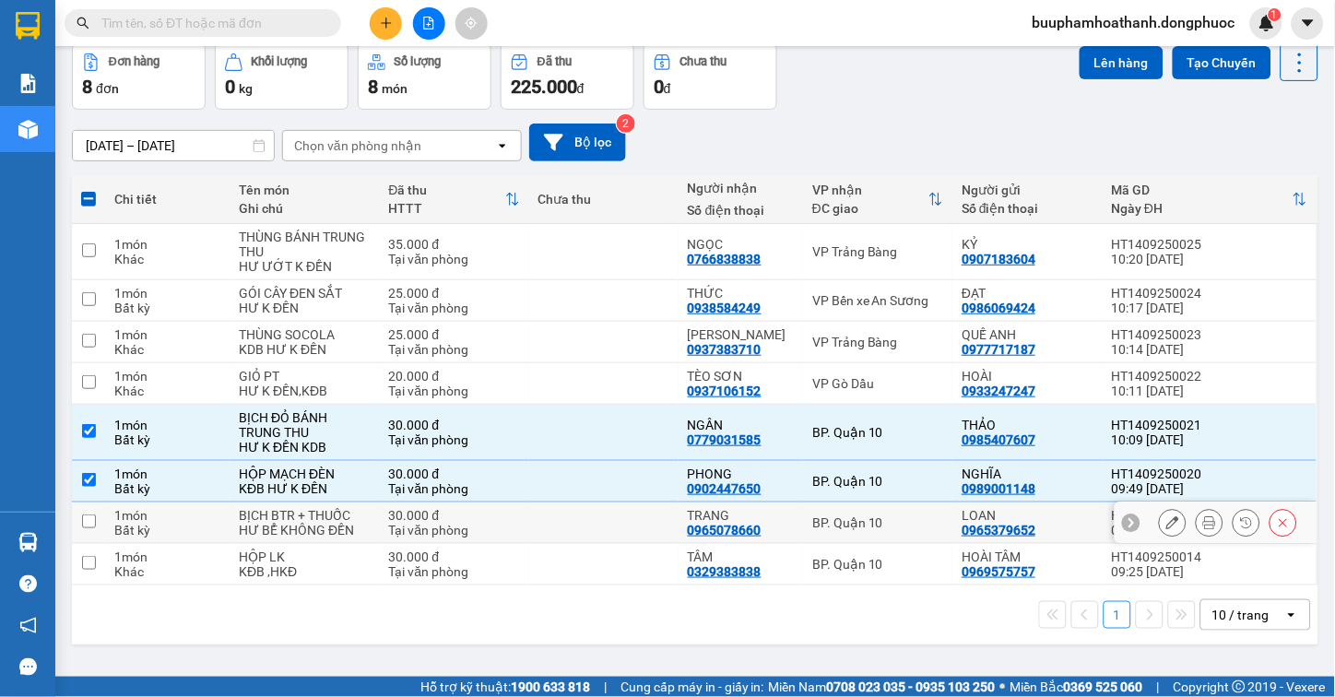
click at [854, 517] on div "BP. Quận 10" at bounding box center [877, 522] width 131 height 15
checkbox input "true"
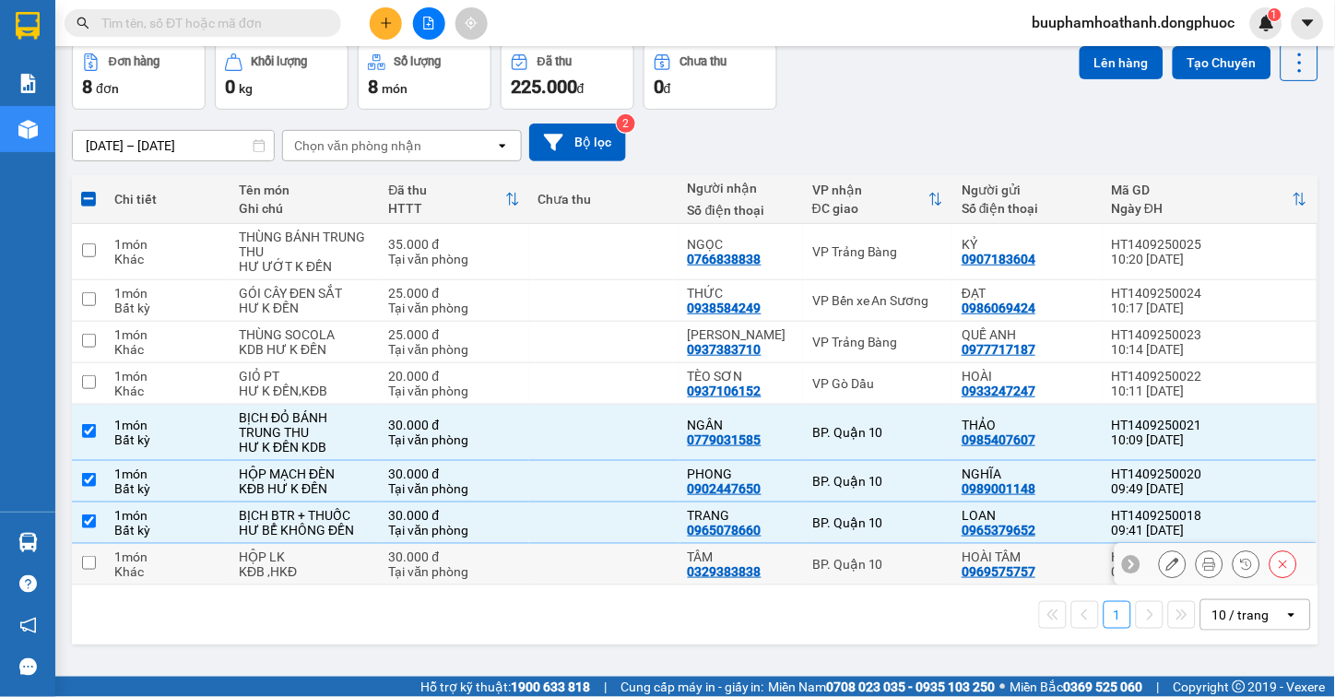
click at [851, 559] on div "BP. Quận 10" at bounding box center [877, 564] width 131 height 15
checkbox input "true"
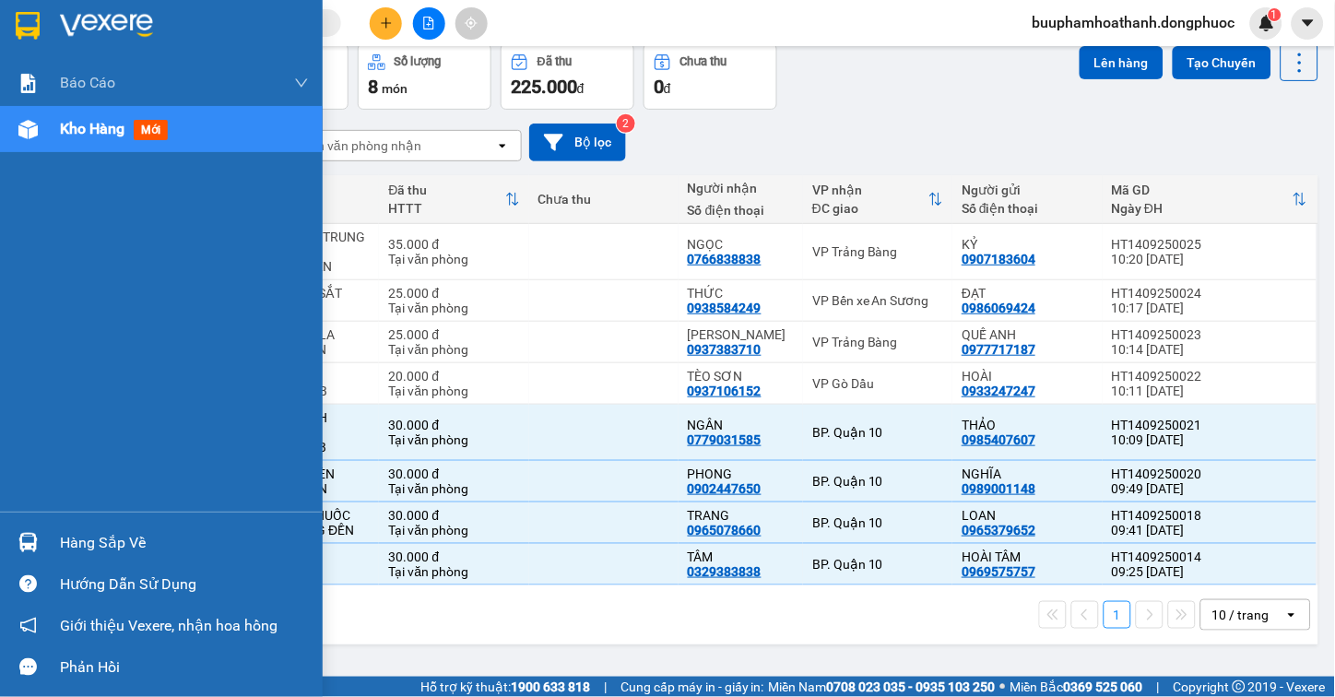
click at [77, 538] on div "Hàng sắp về" at bounding box center [184, 543] width 249 height 28
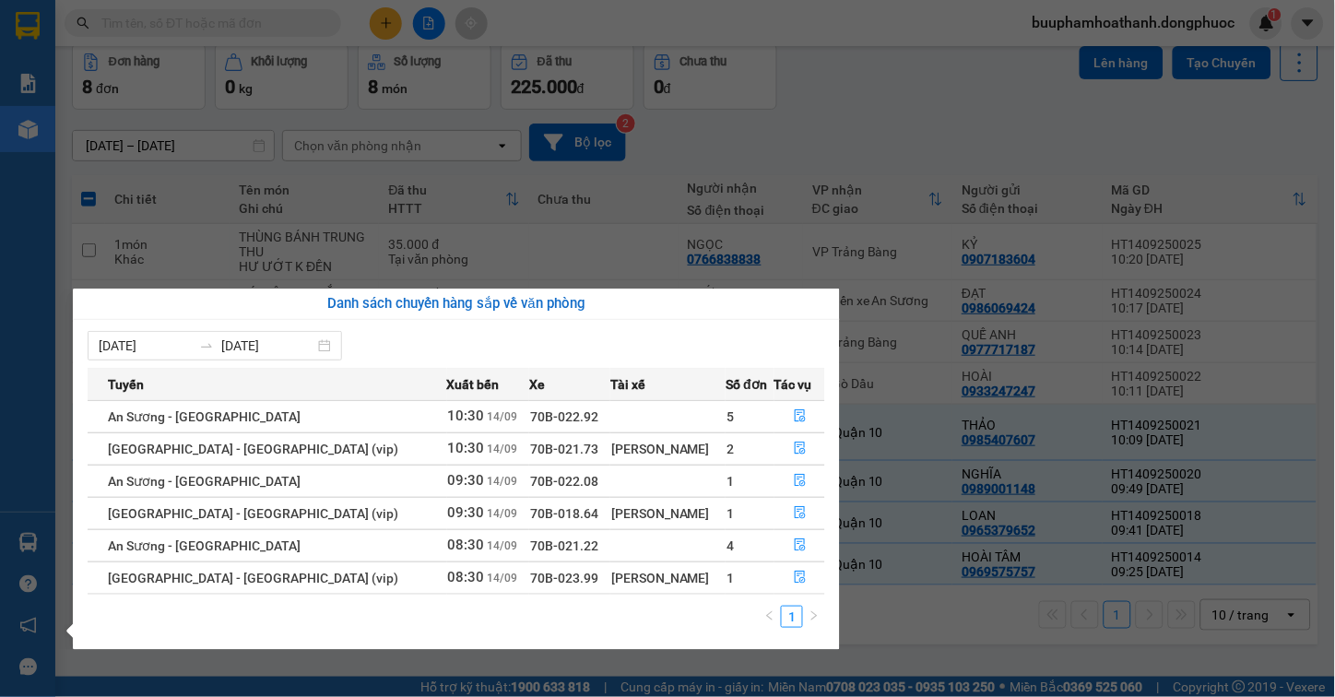
click at [1001, 668] on section "Kết quả tìm kiếm ( 0 ) Bộ lọc Thuộc VP này Gửi 3 ngày gần nhất No Data buuphamh…" at bounding box center [667, 348] width 1335 height 697
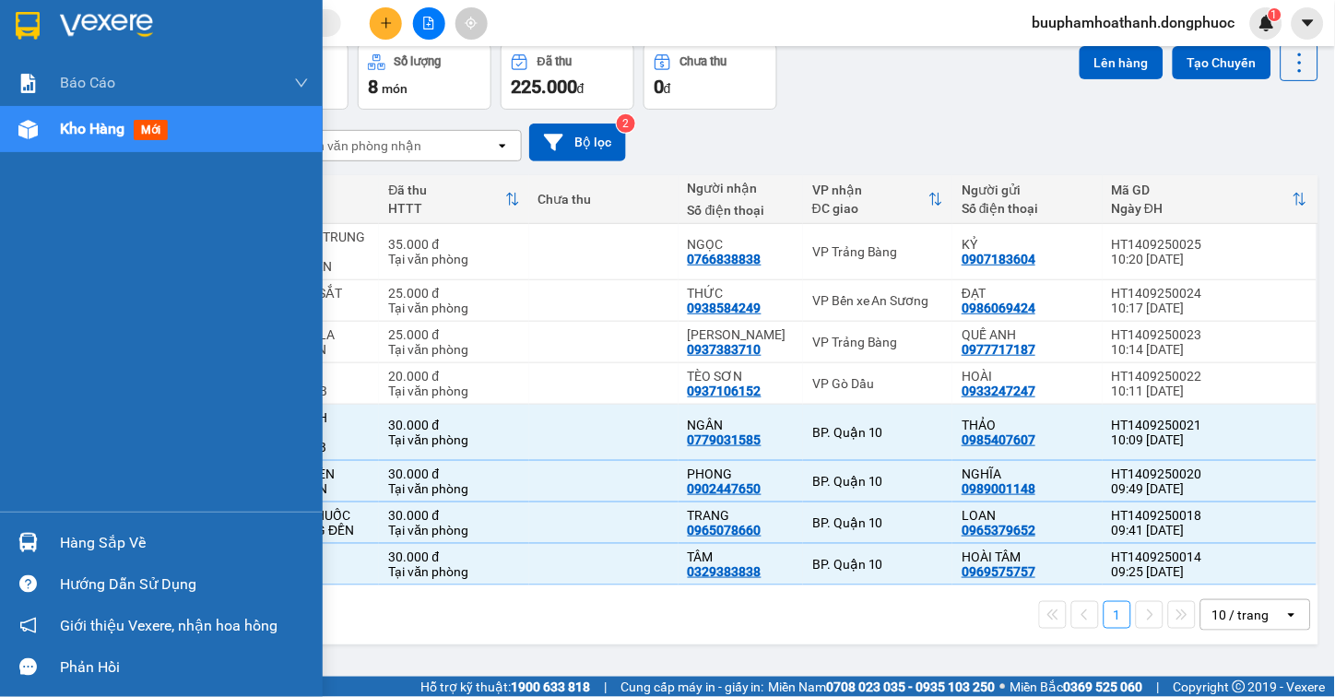
click at [26, 542] on img at bounding box center [27, 542] width 19 height 19
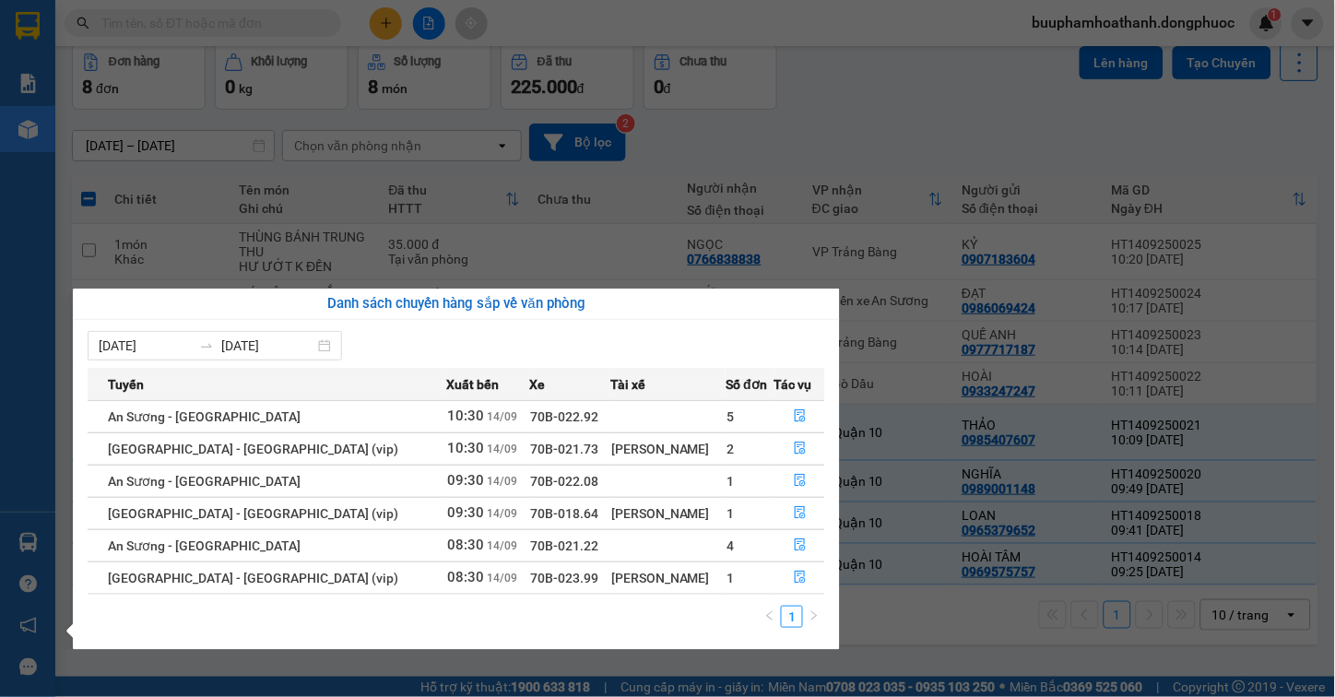
click at [834, 621] on div "08/09/2025 14/09/2025 Tuyến Xuất bến Xe Tài xế Số đơn Tác vụ An Sương - Tây Nin…" at bounding box center [456, 485] width 767 height 330
click at [845, 621] on section "Kết quả tìm kiếm ( 0 ) Bộ lọc Thuộc VP này Gửi 3 ngày gần nhất No Data buuphamh…" at bounding box center [667, 348] width 1335 height 697
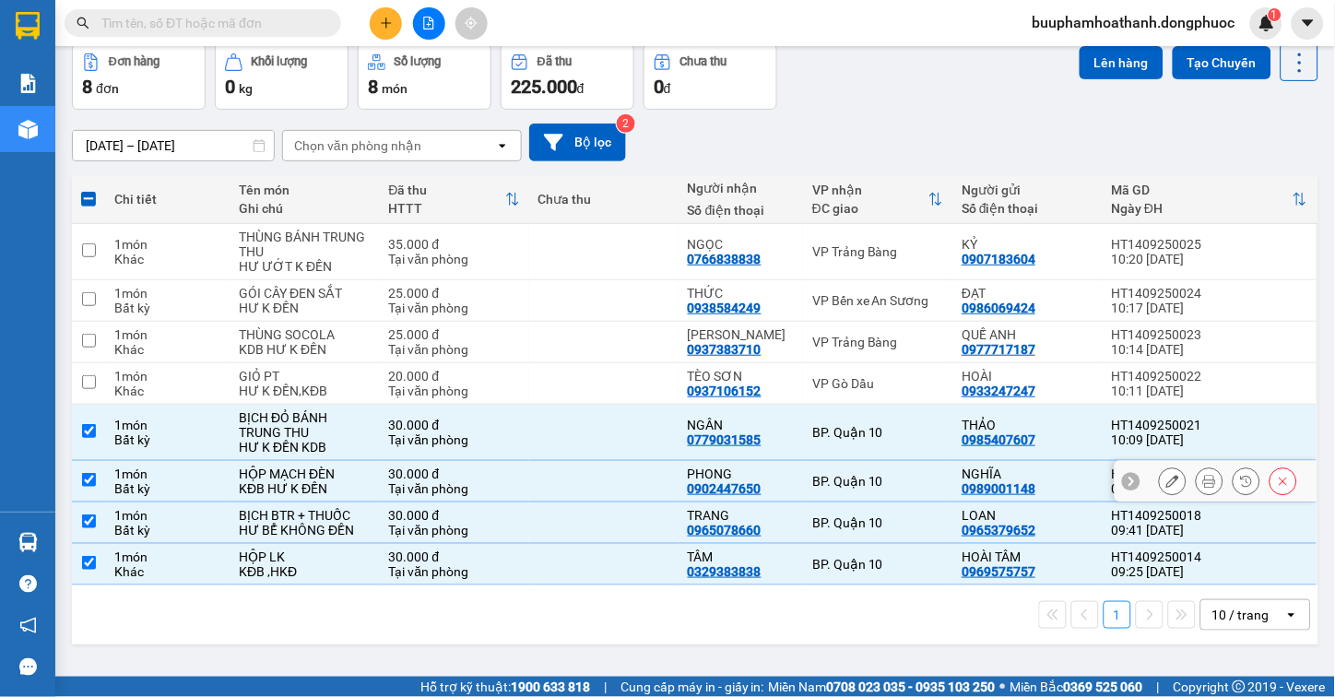
scroll to position [0, 0]
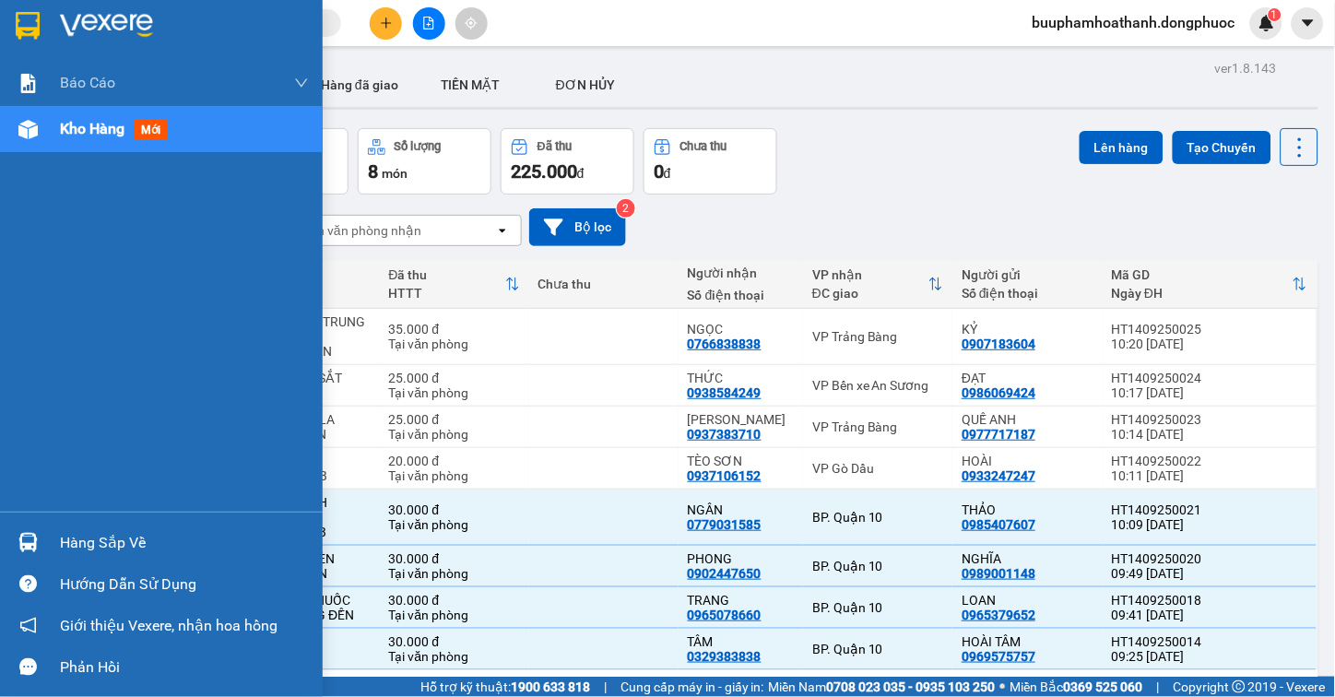
click at [33, 544] on img at bounding box center [27, 542] width 19 height 19
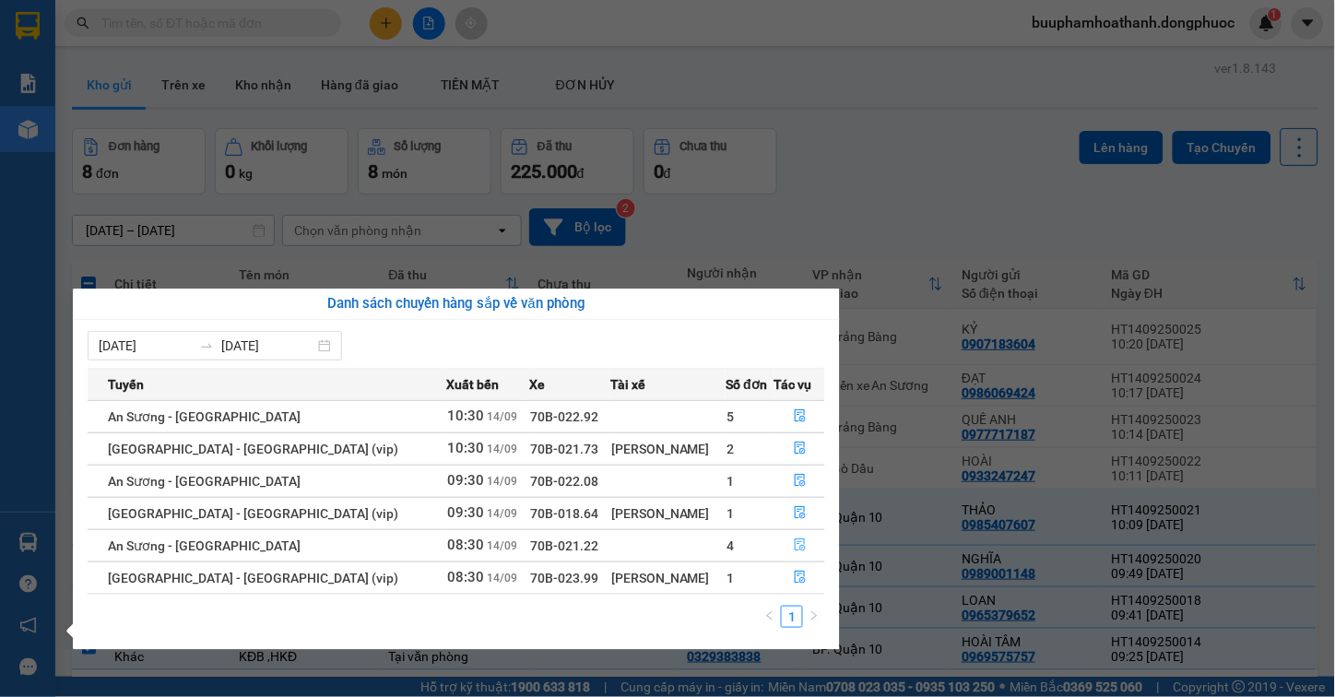
click at [776, 544] on button "button" at bounding box center [799, 546] width 49 height 30
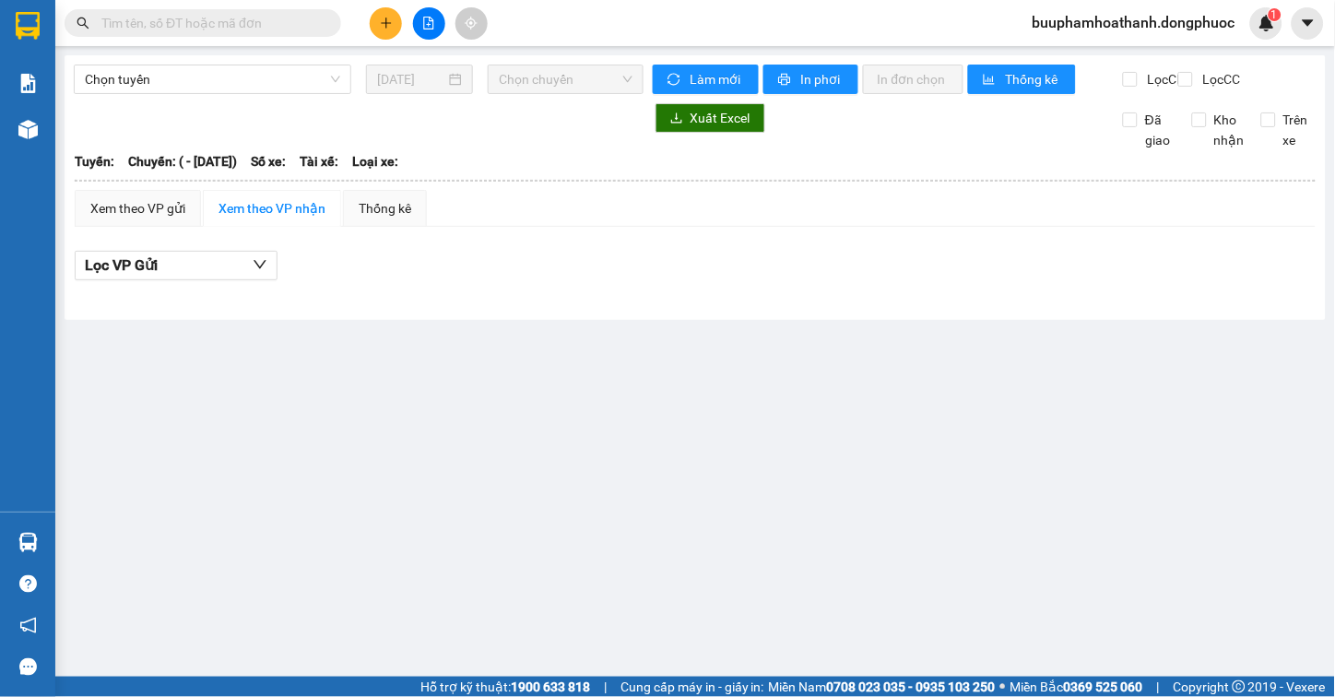
drag, startPoint x: 498, startPoint y: 162, endPoint x: 502, endPoint y: 184, distance: 22.6
click at [500, 176] on div "Chọn tuyến 14/09/2025 Chọn chuyến Làm mới In phơi In đơn chọn Thống kê Lọc CR L…" at bounding box center [695, 187] width 1261 height 265
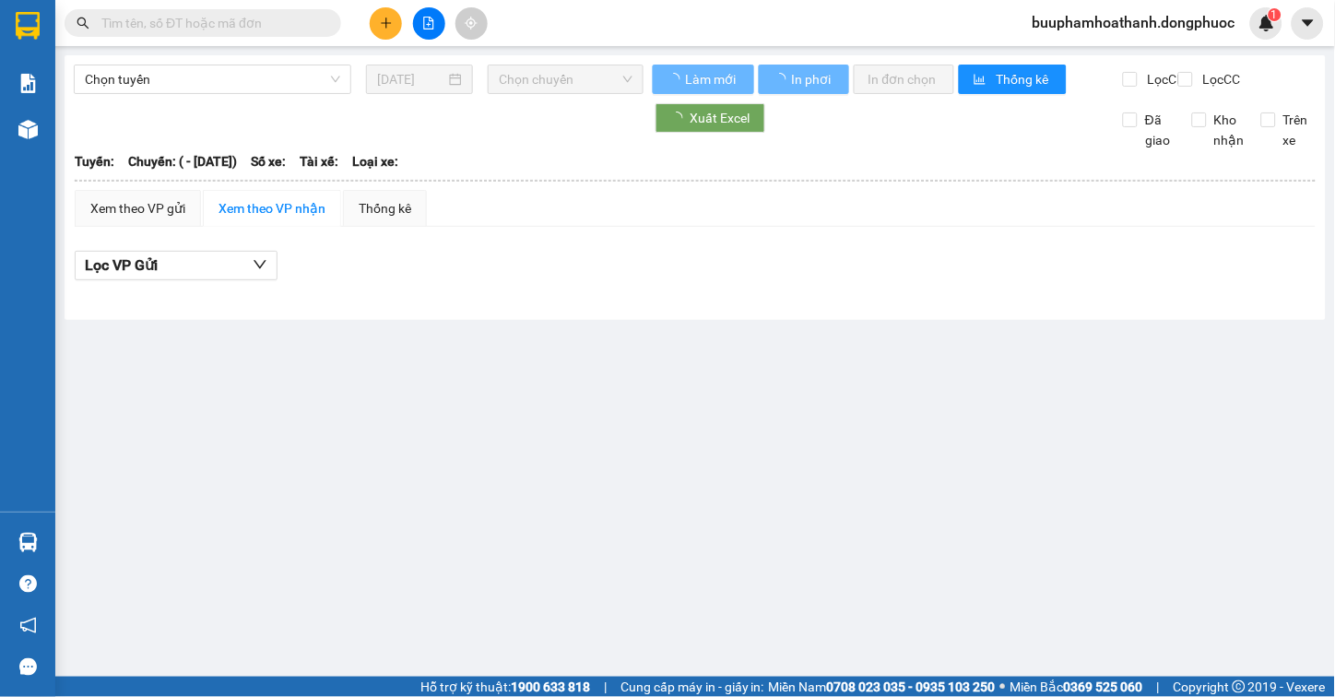
drag, startPoint x: 532, startPoint y: 227, endPoint x: 519, endPoint y: 232, distance: 14.0
click at [527, 227] on div "Xem theo VP gửi Xem theo VP nhận Thống kê" at bounding box center [695, 208] width 1241 height 37
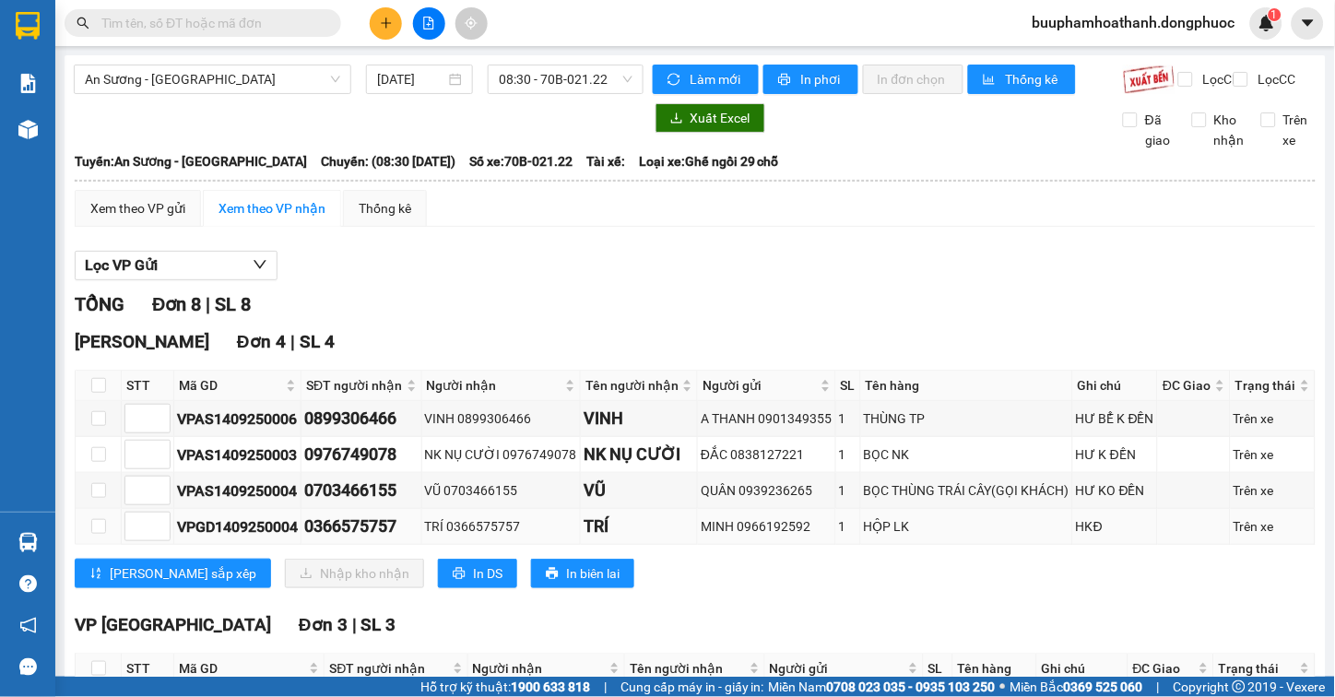
scroll to position [102, 0]
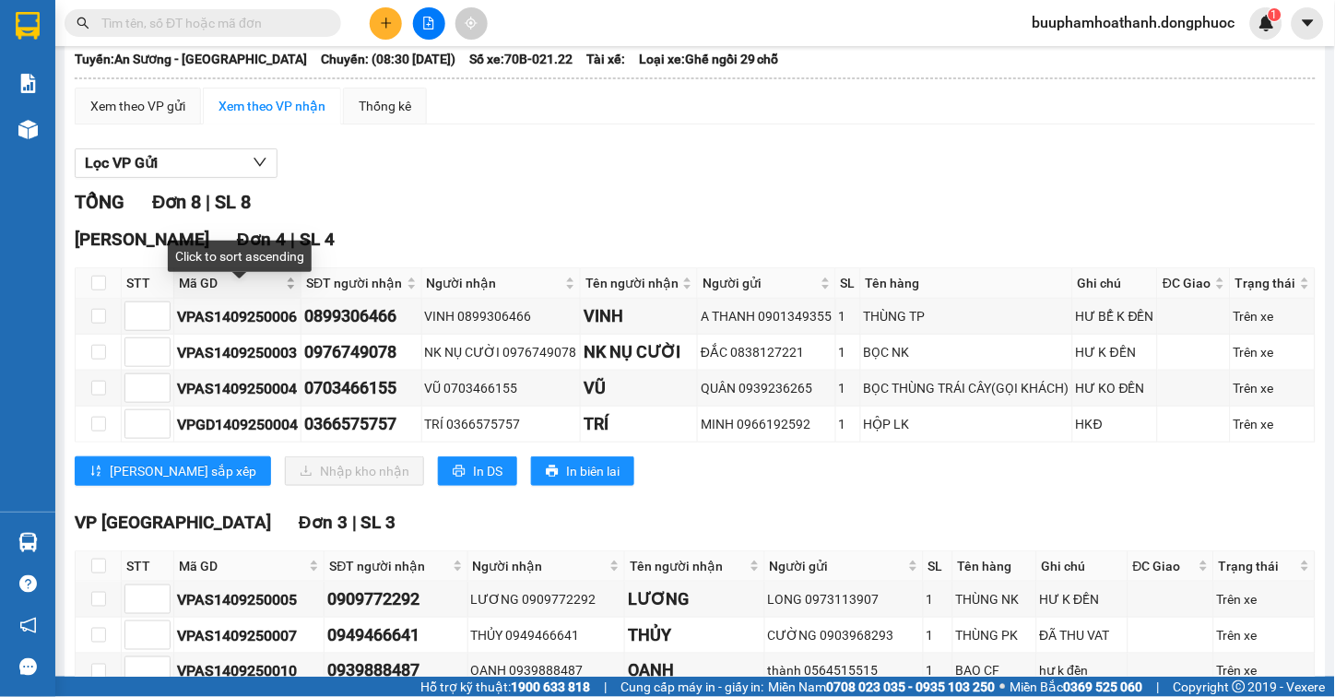
click at [197, 293] on span "Mã GD" at bounding box center [230, 283] width 103 height 20
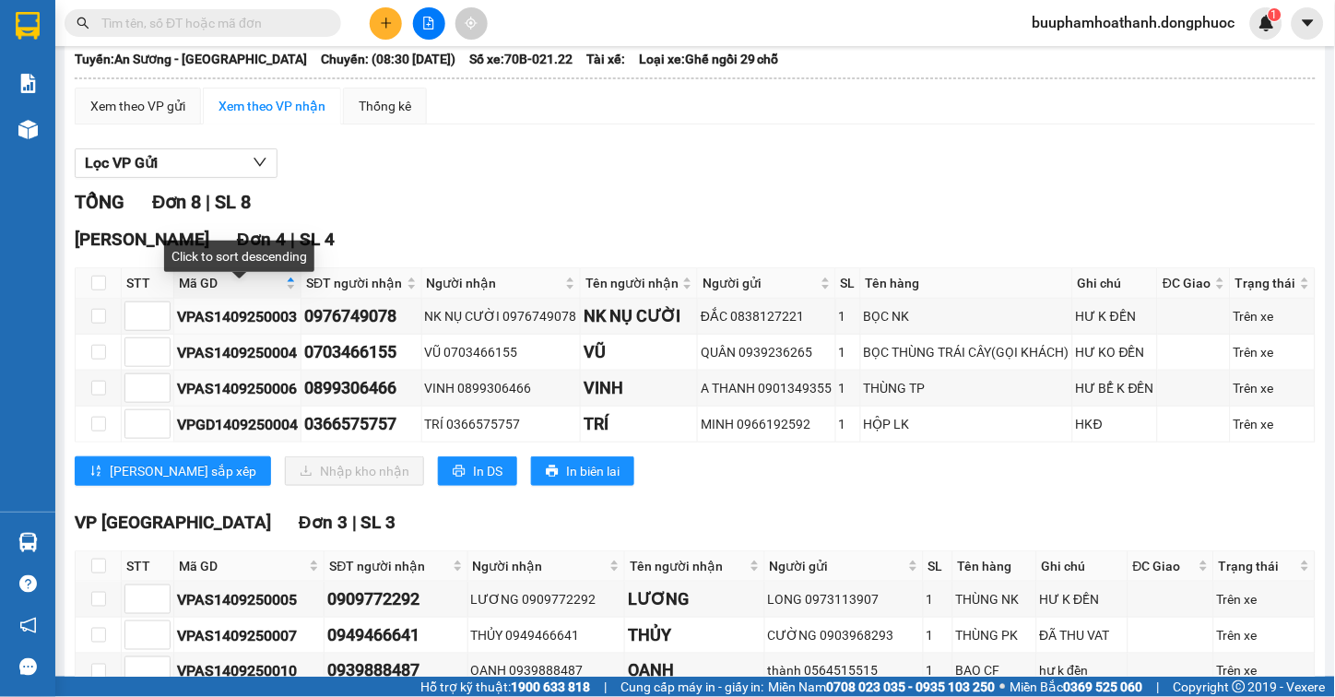
click at [493, 236] on div "TỔNG Đơn 8 | SL 8 Hòa Thành Đơn 4 | SL 4 STT Mã GD SĐT người nhận Người nhận Tê…" at bounding box center [695, 559] width 1241 height 743
click at [92, 290] on label at bounding box center [98, 283] width 15 height 20
click at [92, 290] on input "checkbox" at bounding box center [98, 283] width 15 height 15
checkbox input "true"
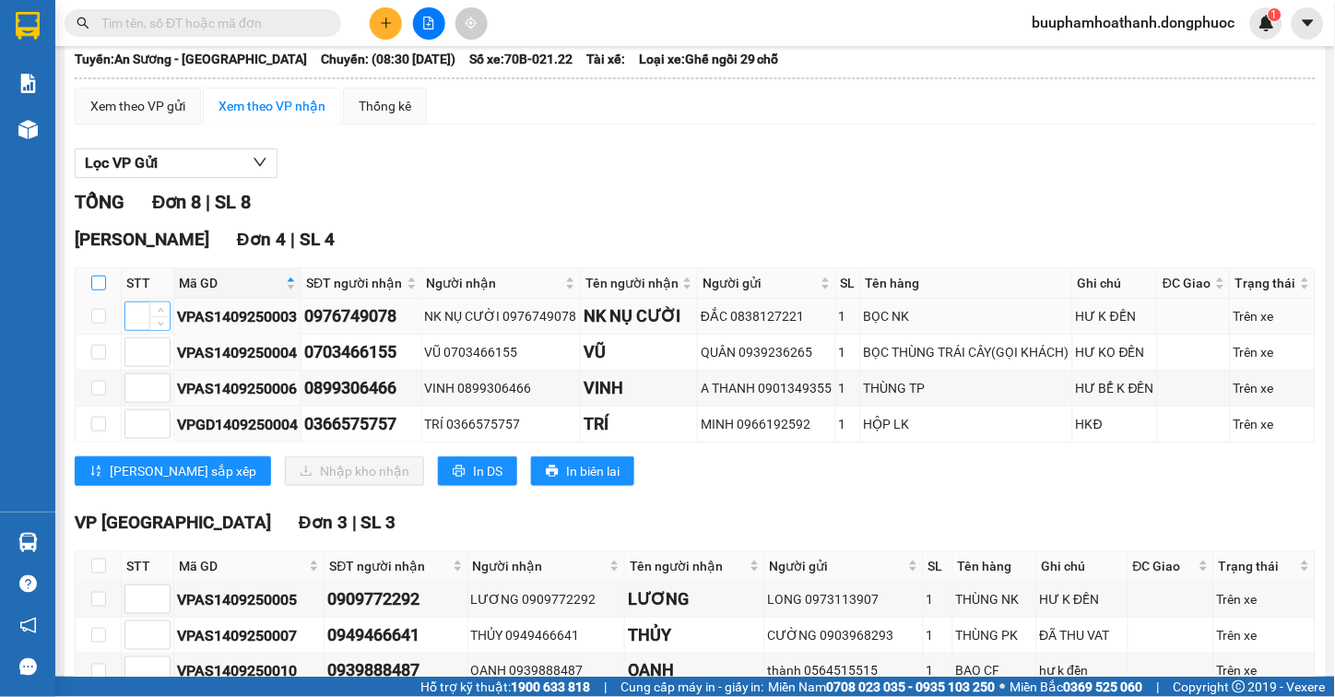
checkbox input "true"
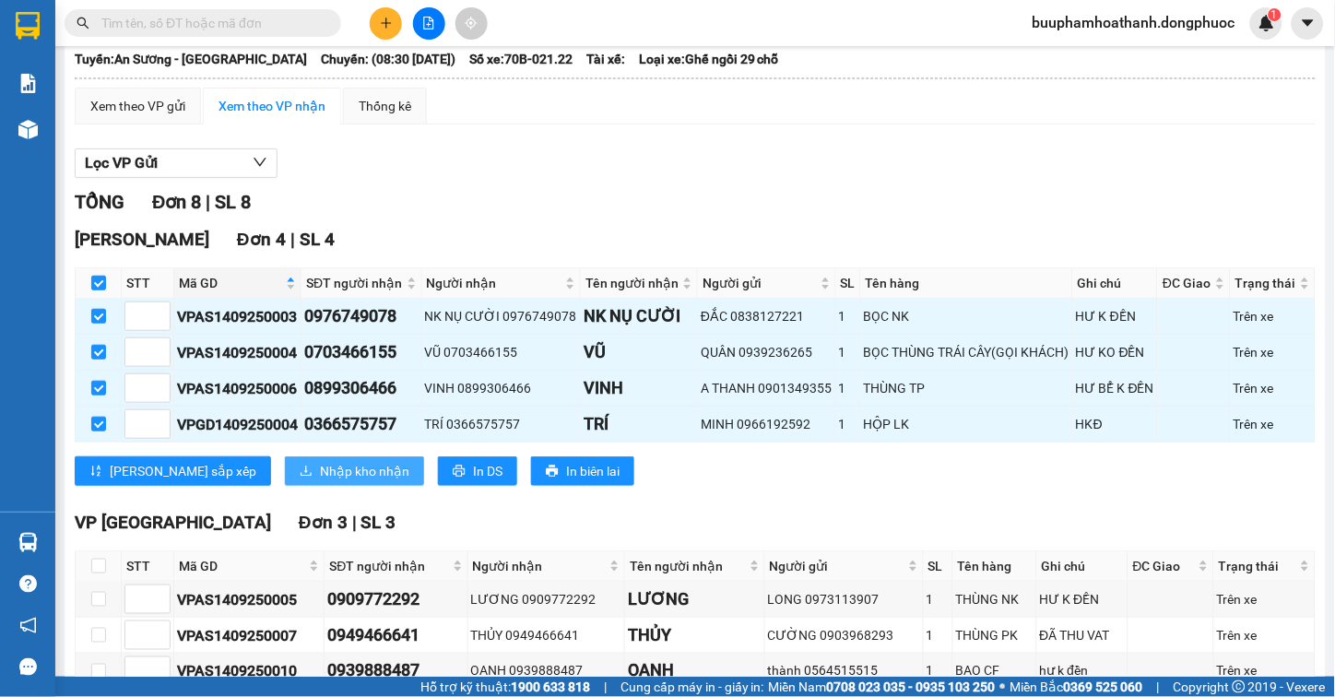
click at [320, 481] on span "Nhập kho nhận" at bounding box center [364, 471] width 89 height 20
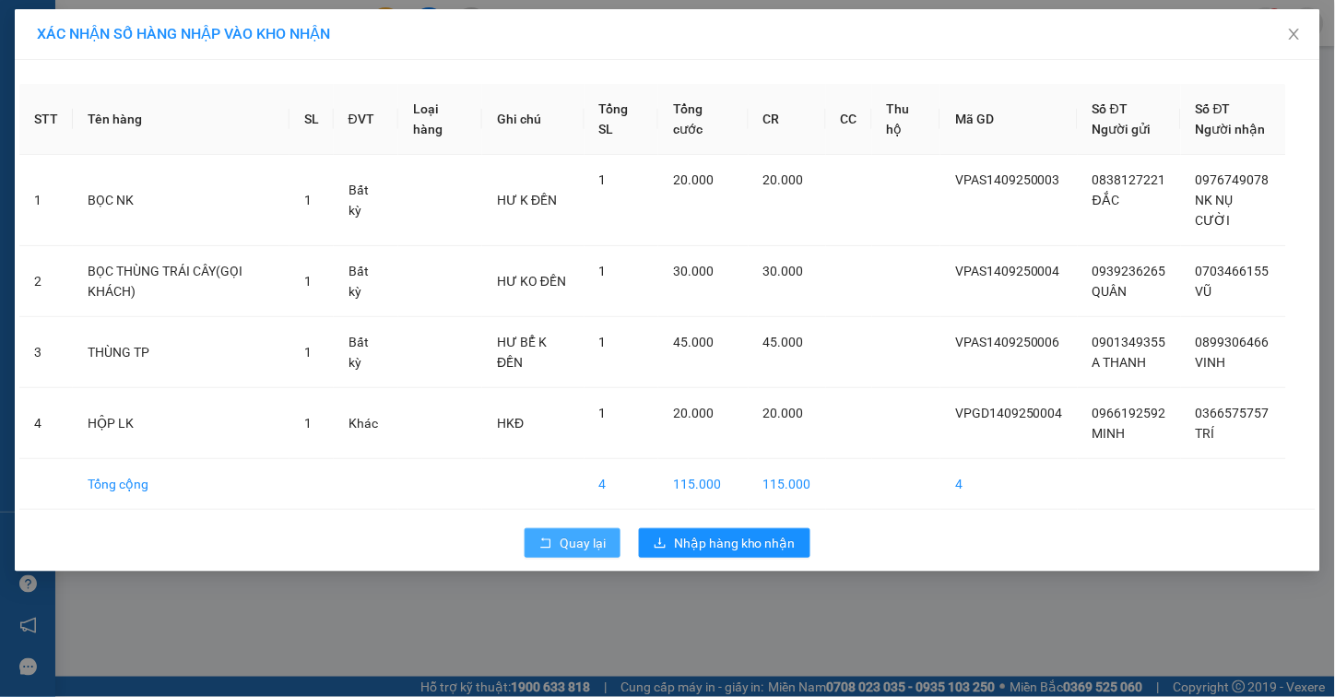
drag, startPoint x: 554, startPoint y: 542, endPoint x: 641, endPoint y: 10, distance: 539.0
click at [553, 544] on button "Quay lại" at bounding box center [573, 543] width 96 height 30
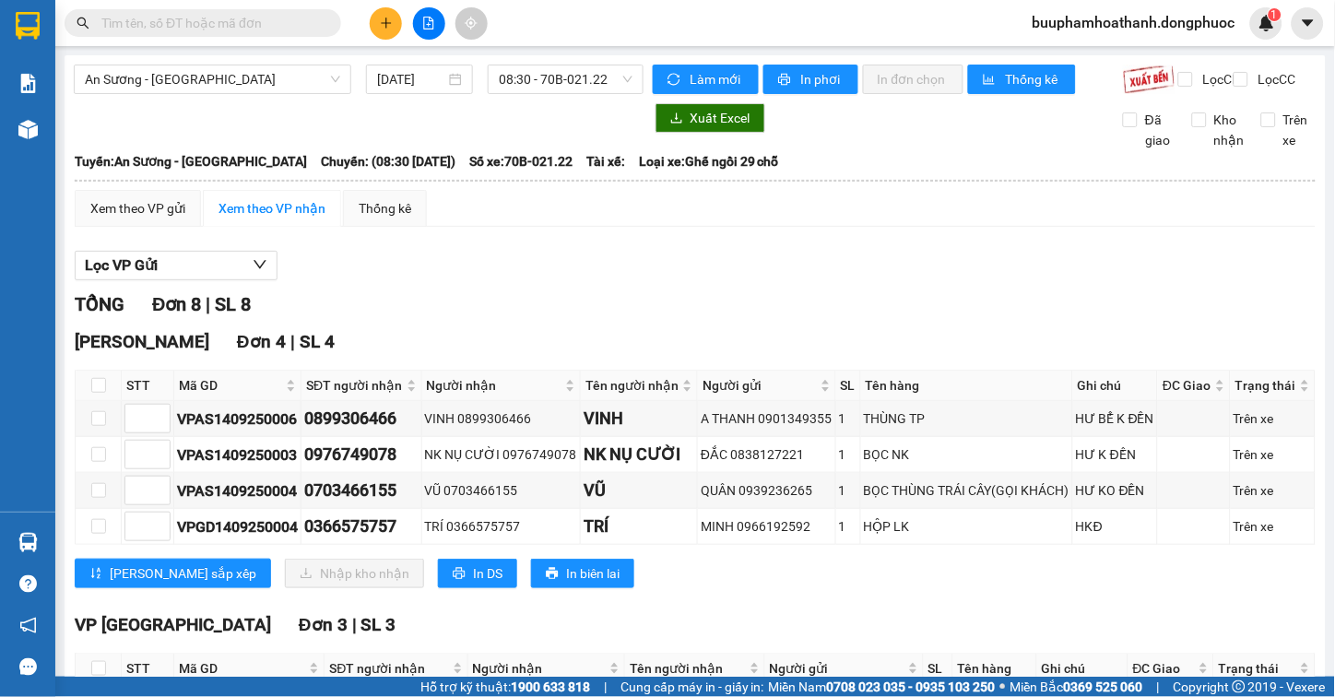
click at [687, 281] on div "Lọc VP Gửi" at bounding box center [695, 266] width 1241 height 30
click at [917, 302] on div "Lọc VP Gửi TỔNG Đơn 8 | SL 8 Hòa Thành Đơn 4 | SL 4 STT Mã GD SĐT người nhận N…" at bounding box center [695, 638] width 1241 height 792
click at [980, 301] on div "Lọc VP Gửi TỔNG Đơn 8 | SL 8 Hòa Thành Đơn 4 | SL 4 STT Mã GD SĐT người nhận N…" at bounding box center [695, 638] width 1241 height 792
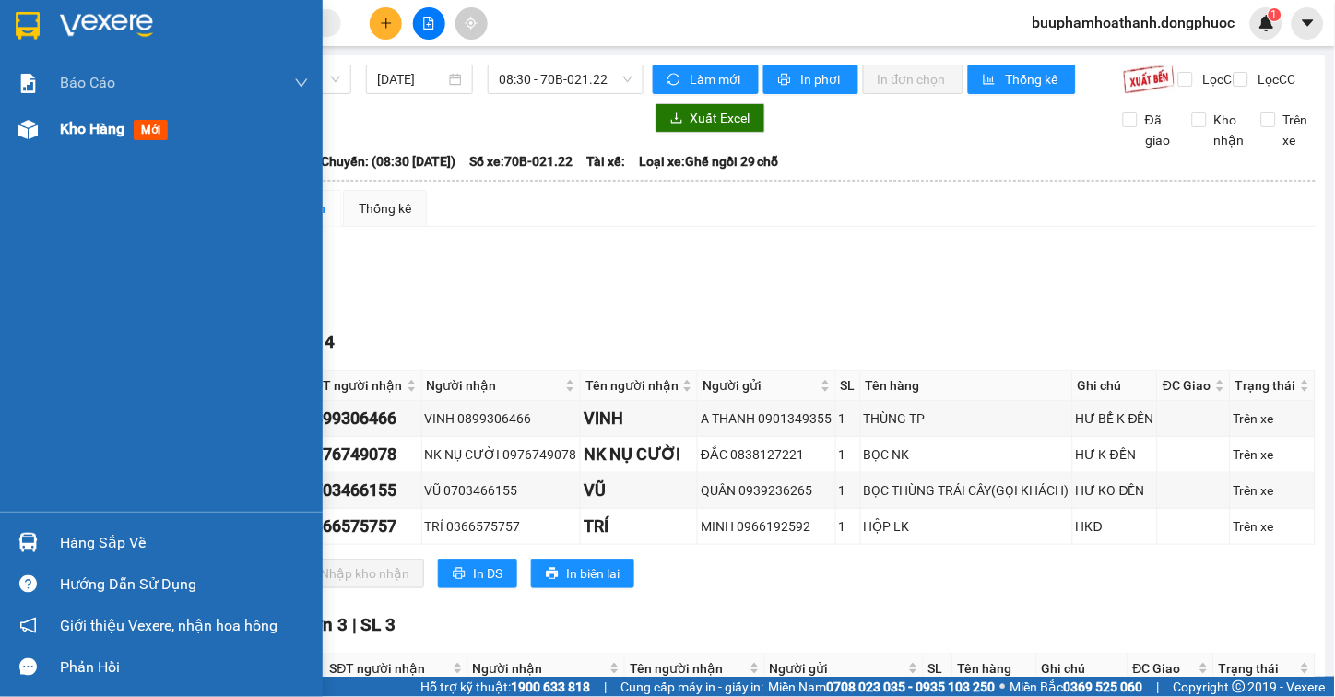
click at [32, 124] on img at bounding box center [27, 129] width 19 height 19
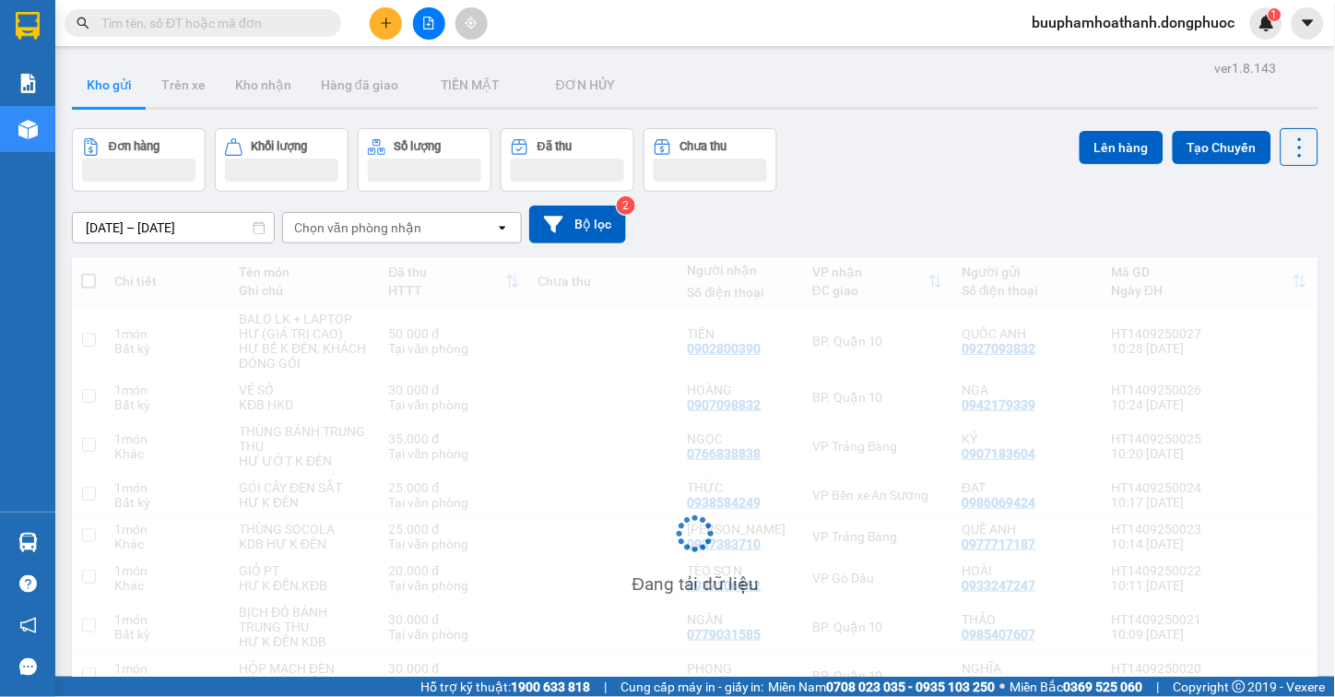
scroll to position [180, 0]
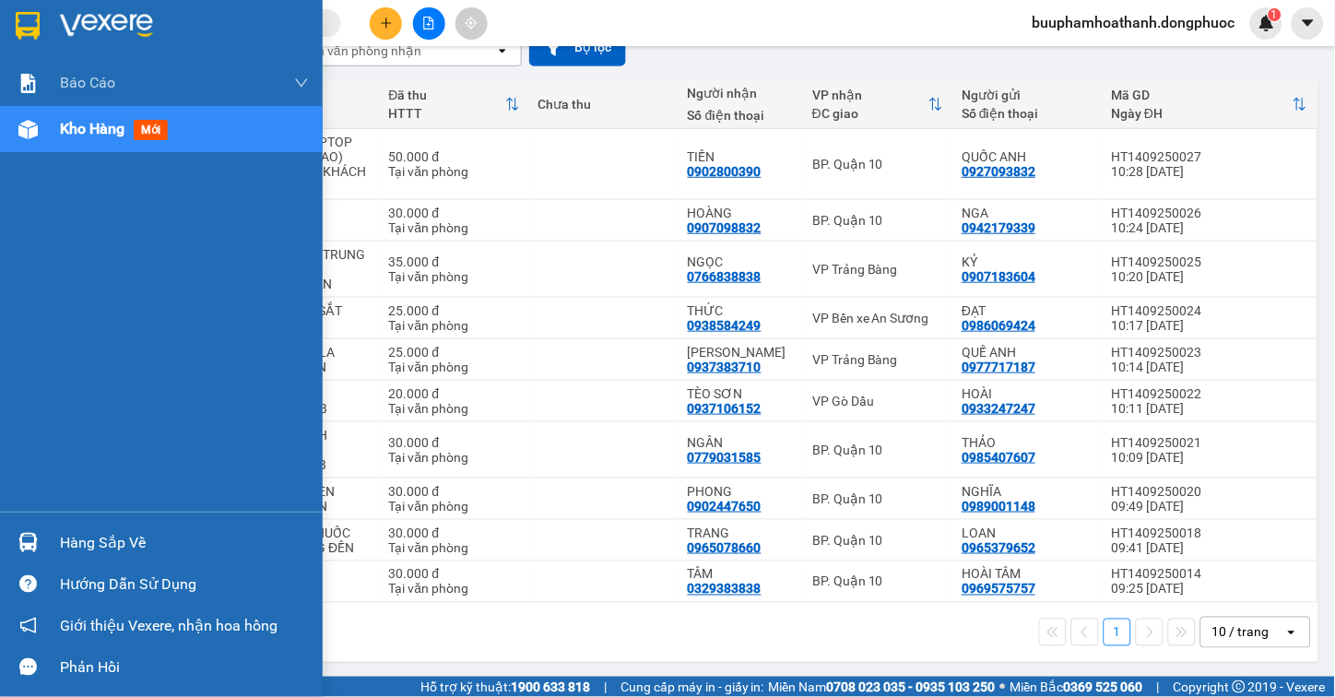
click at [84, 538] on div "Hàng sắp về" at bounding box center [184, 543] width 249 height 28
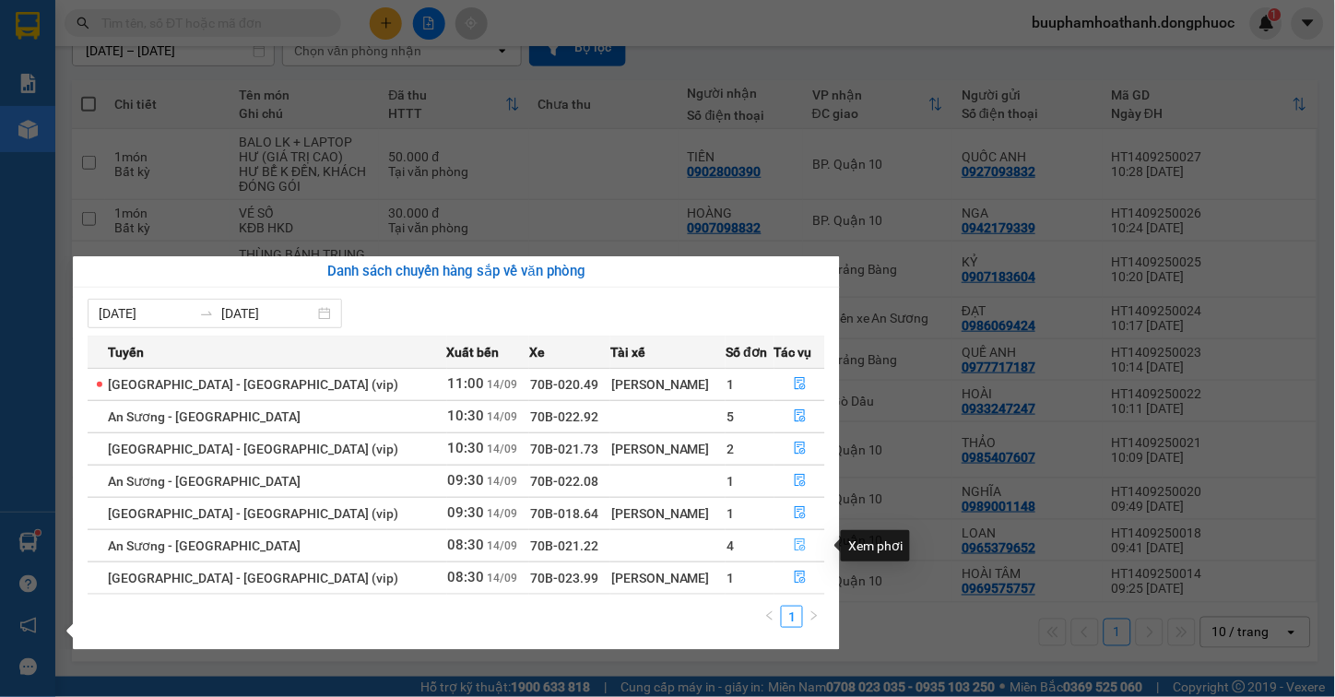
click at [787, 531] on button "button" at bounding box center [799, 546] width 49 height 30
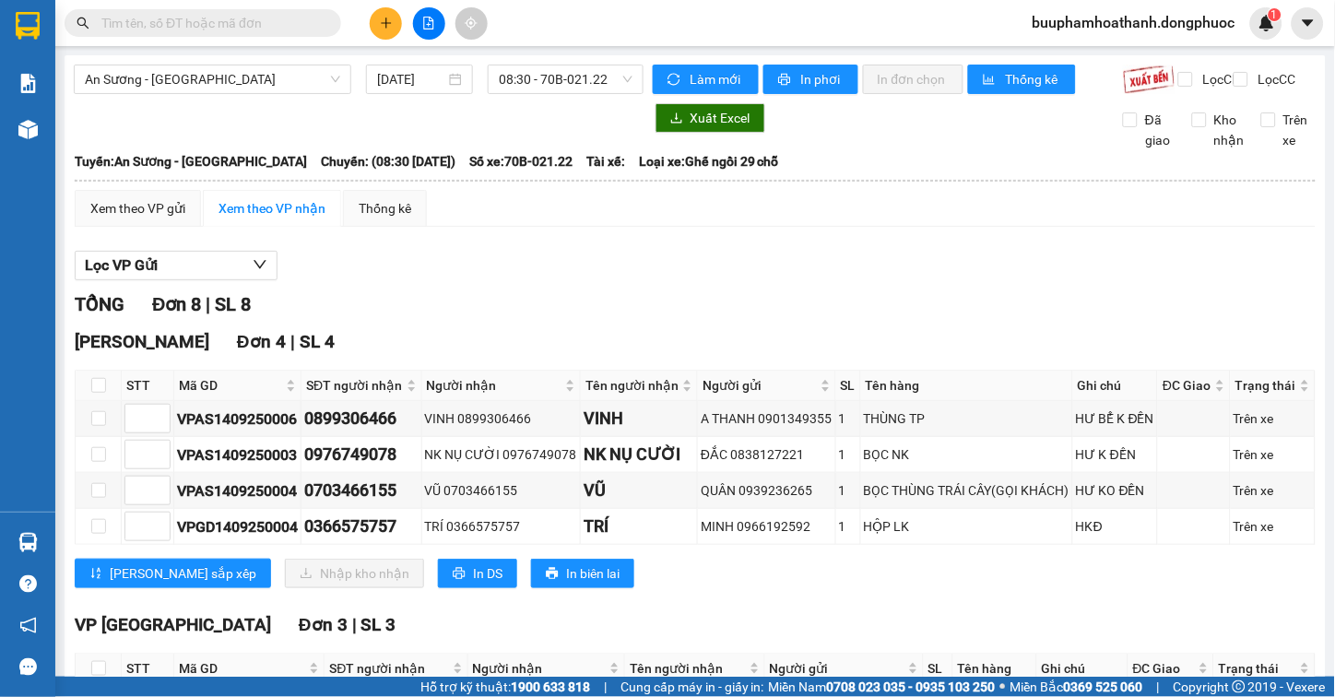
click at [656, 310] on div "TỔNG Đơn 8 | SL 8" at bounding box center [695, 304] width 1241 height 29
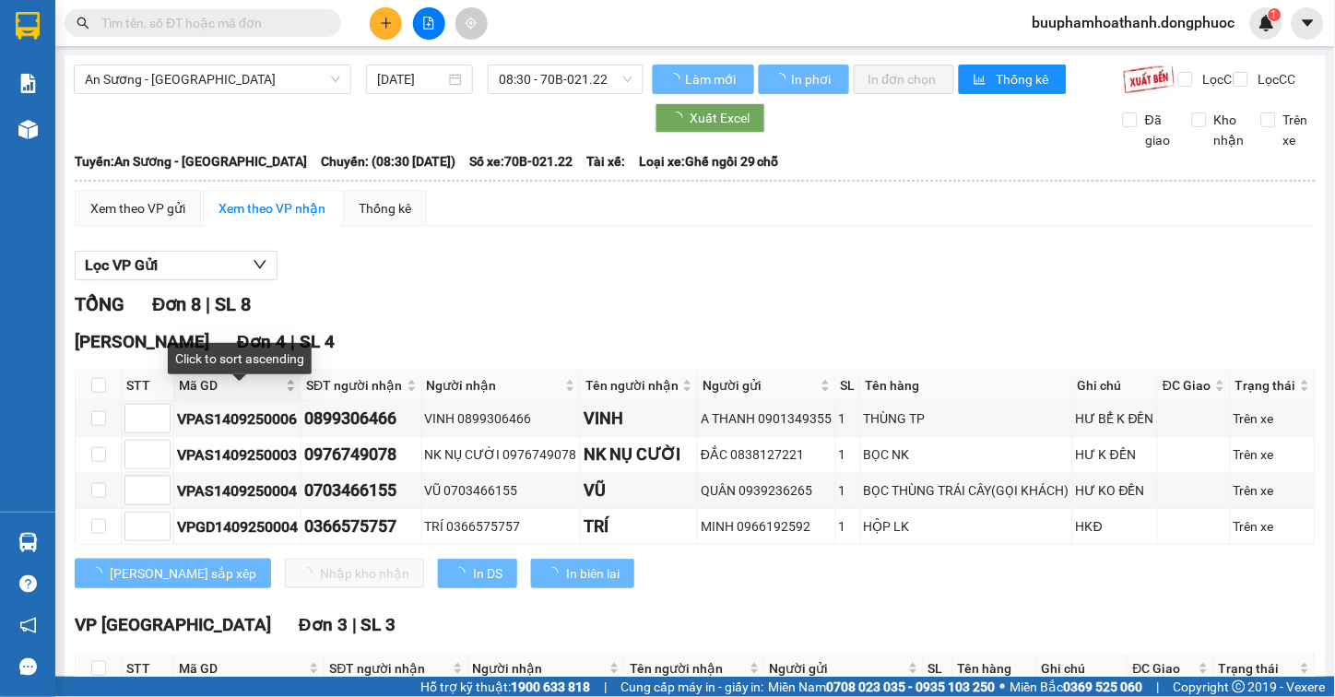
click at [201, 396] on span "Mã GD" at bounding box center [230, 385] width 103 height 20
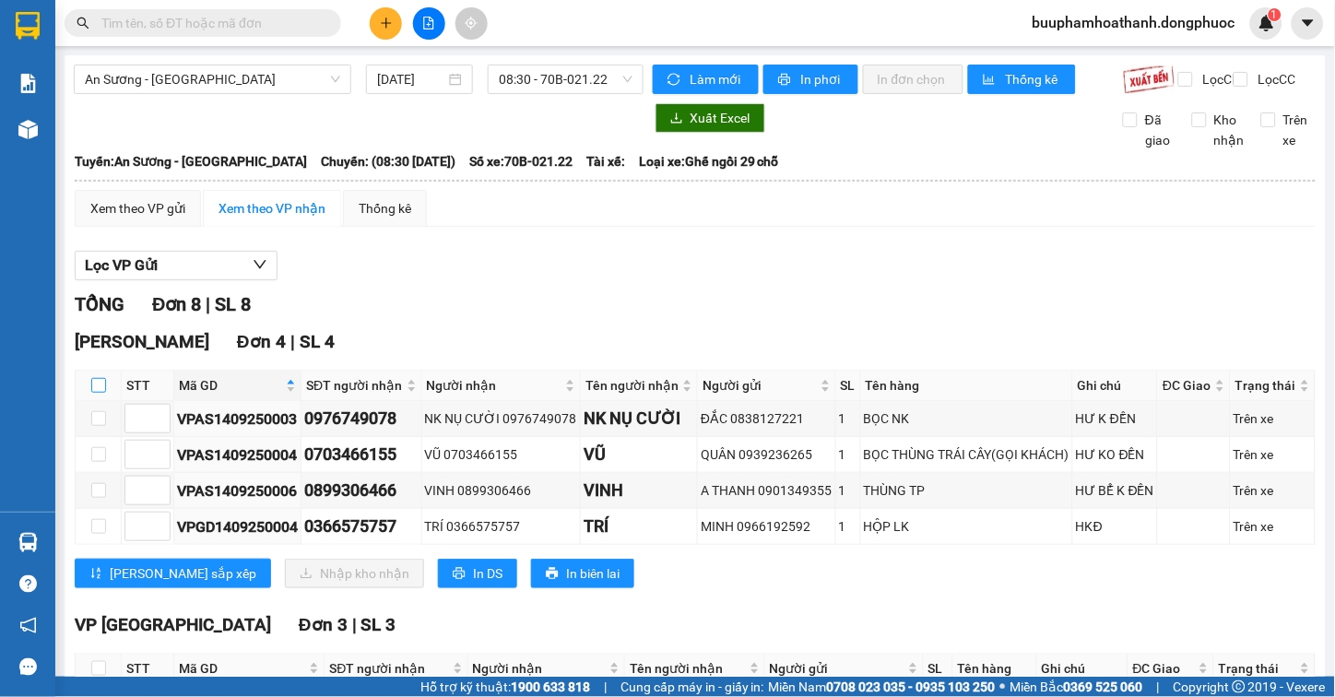
click at [97, 393] on input "checkbox" at bounding box center [98, 385] width 15 height 15
checkbox input "true"
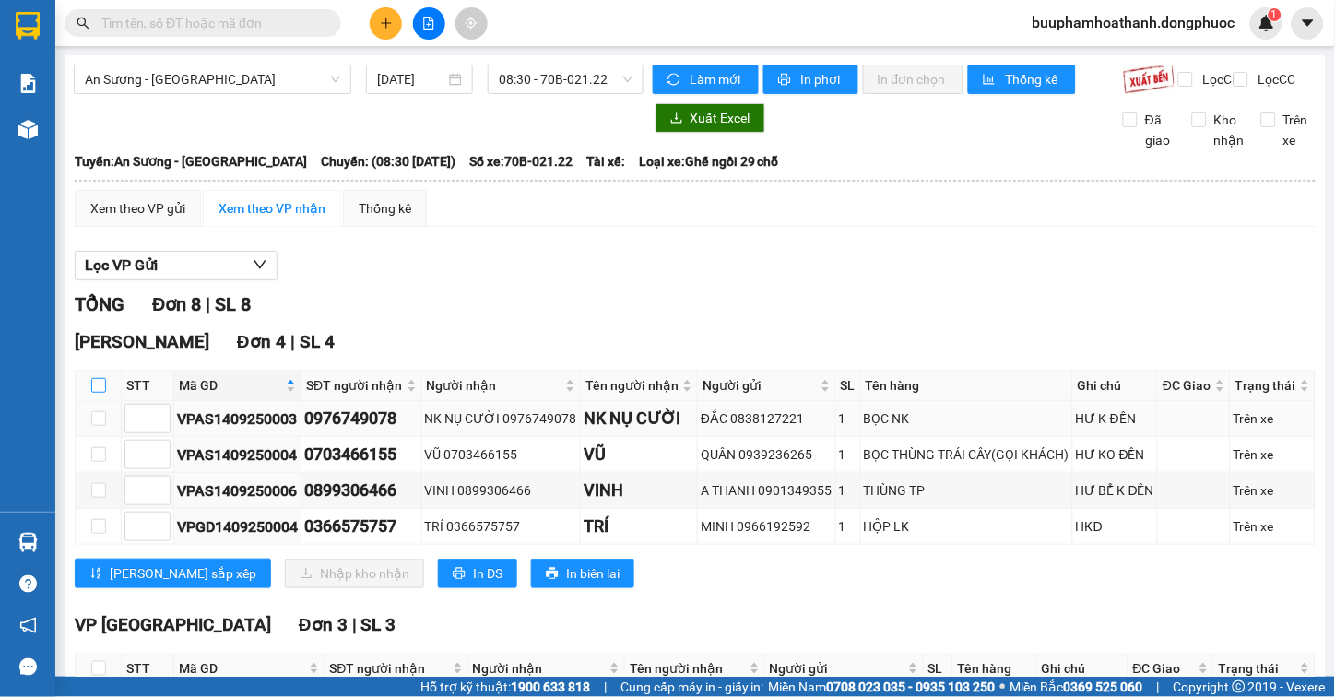
checkbox input "true"
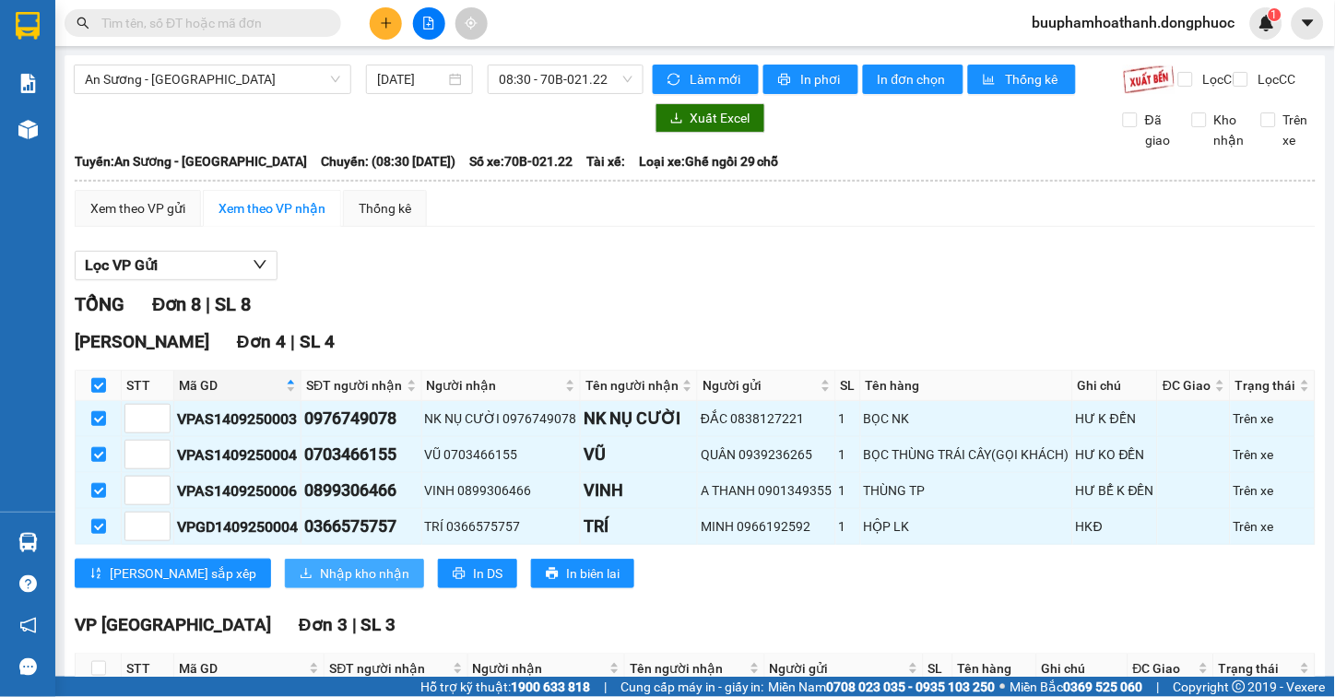
click at [320, 584] on span "Nhập kho nhận" at bounding box center [364, 573] width 89 height 20
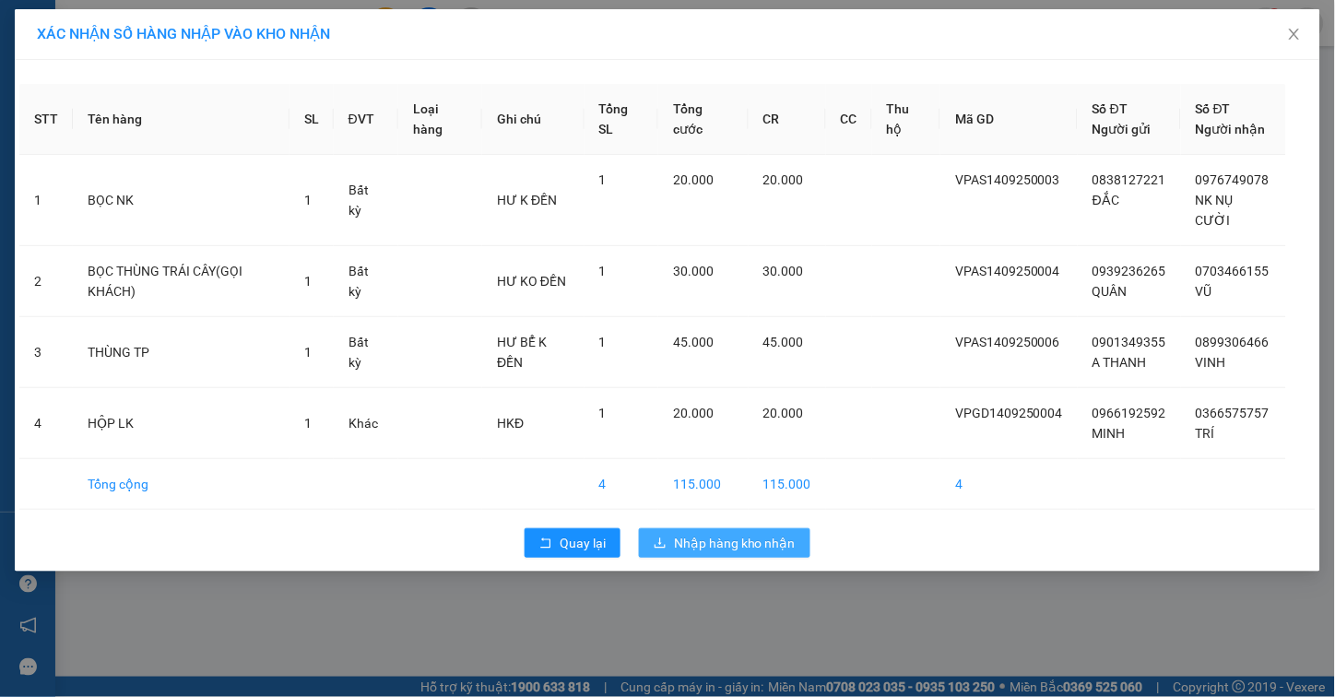
click at [723, 557] on button "Nhập hàng kho nhận" at bounding box center [724, 543] width 171 height 30
click at [728, 545] on span "Nhập hàng kho nhận" at bounding box center [735, 543] width 122 height 20
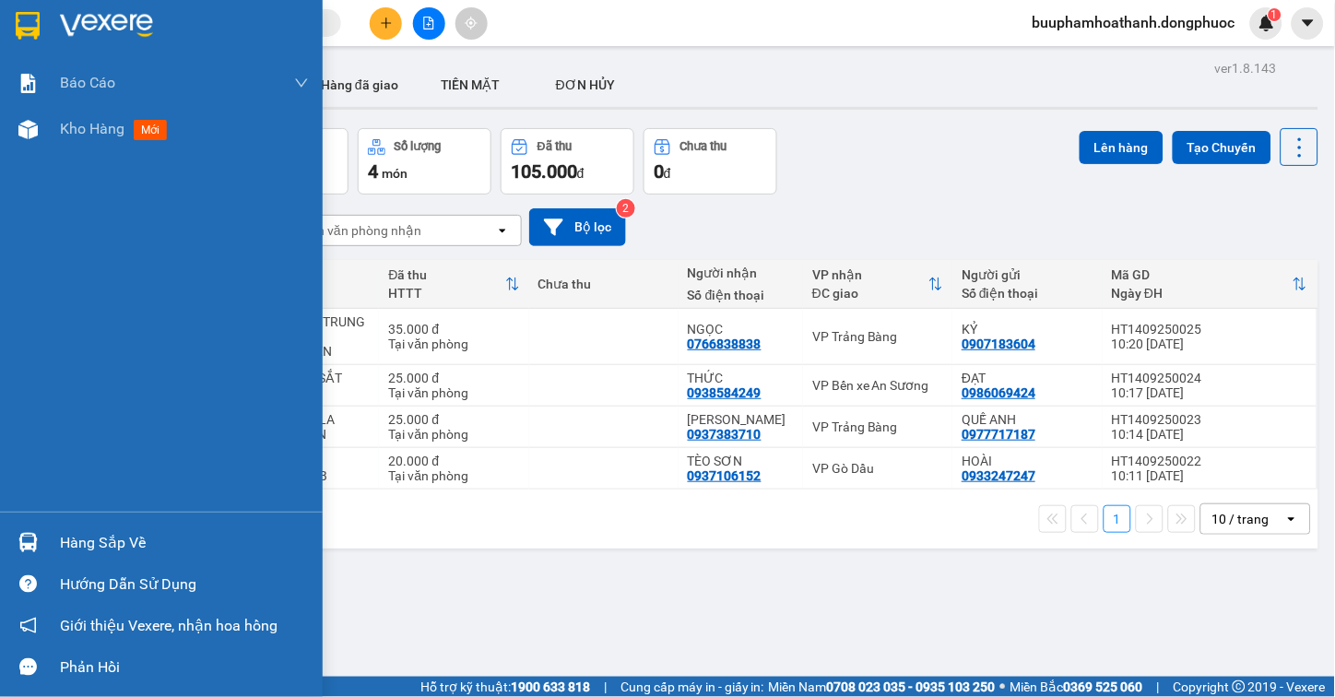
click at [33, 540] on img at bounding box center [27, 542] width 19 height 19
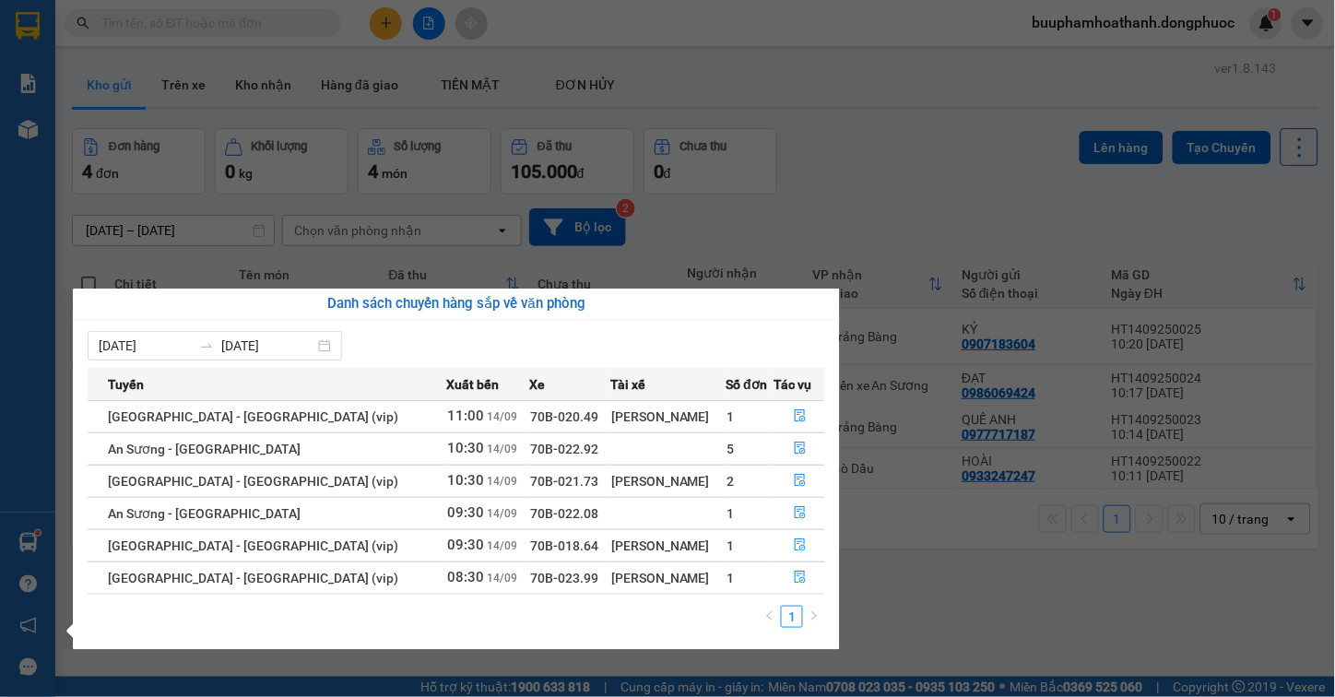
click at [1030, 609] on section "Kết quả tìm kiếm ( 0 ) Bộ lọc Thuộc VP này Gửi 3 ngày gần nhất No Data buuphamh…" at bounding box center [667, 348] width 1335 height 697
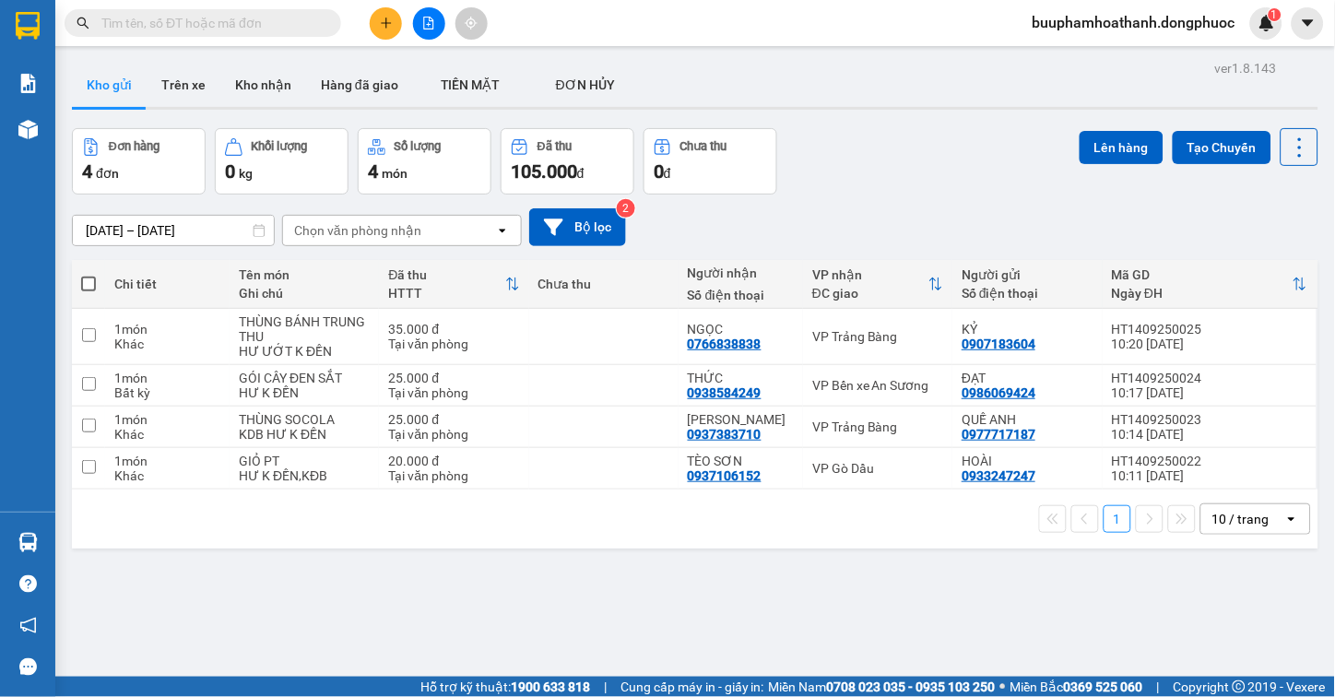
click at [428, 30] on button at bounding box center [429, 23] width 32 height 32
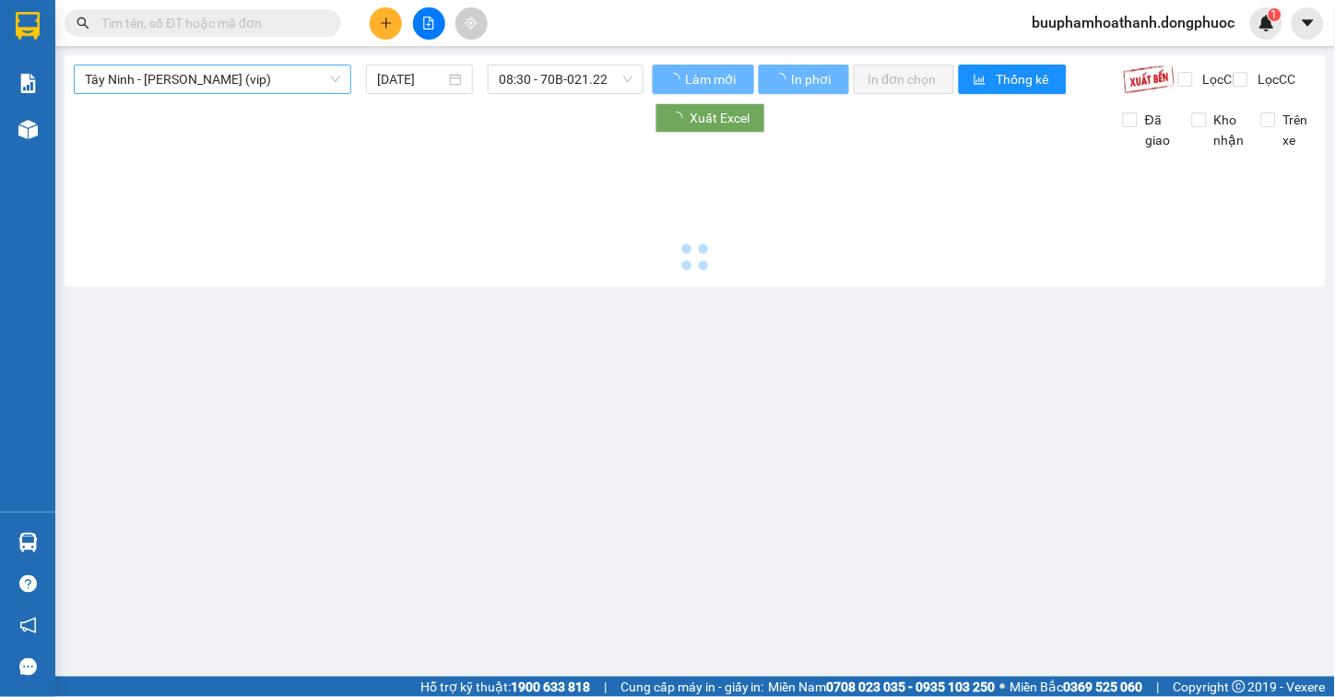
click at [243, 81] on span "Tây Ninh - [PERSON_NAME] (vip)" at bounding box center [212, 79] width 255 height 28
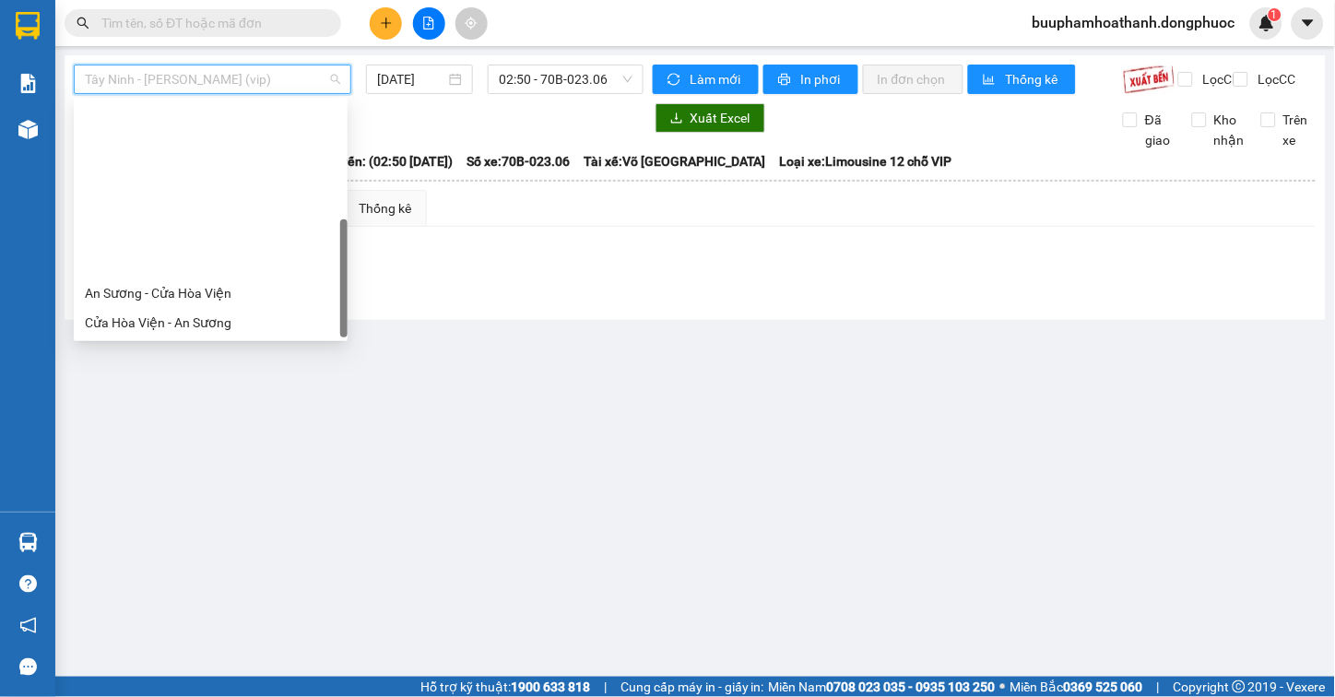
scroll to position [207, 0]
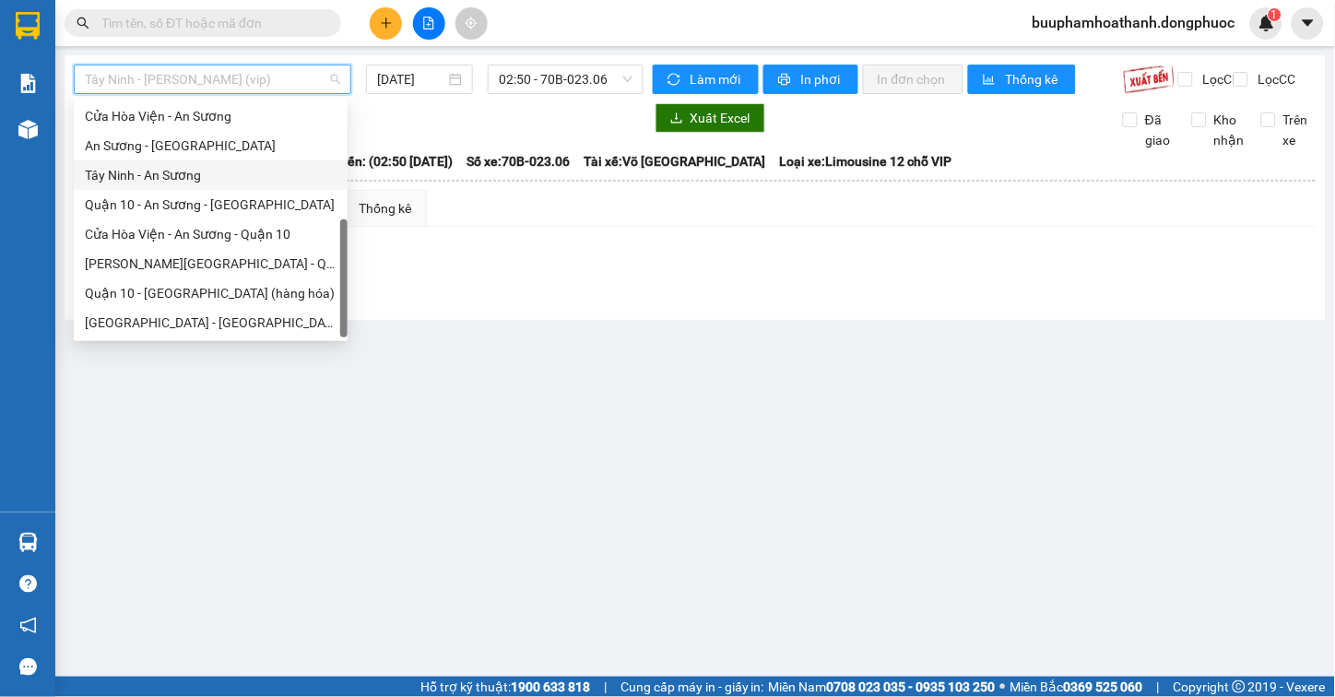
click at [217, 181] on div "Tây Ninh - An Sương" at bounding box center [211, 175] width 252 height 20
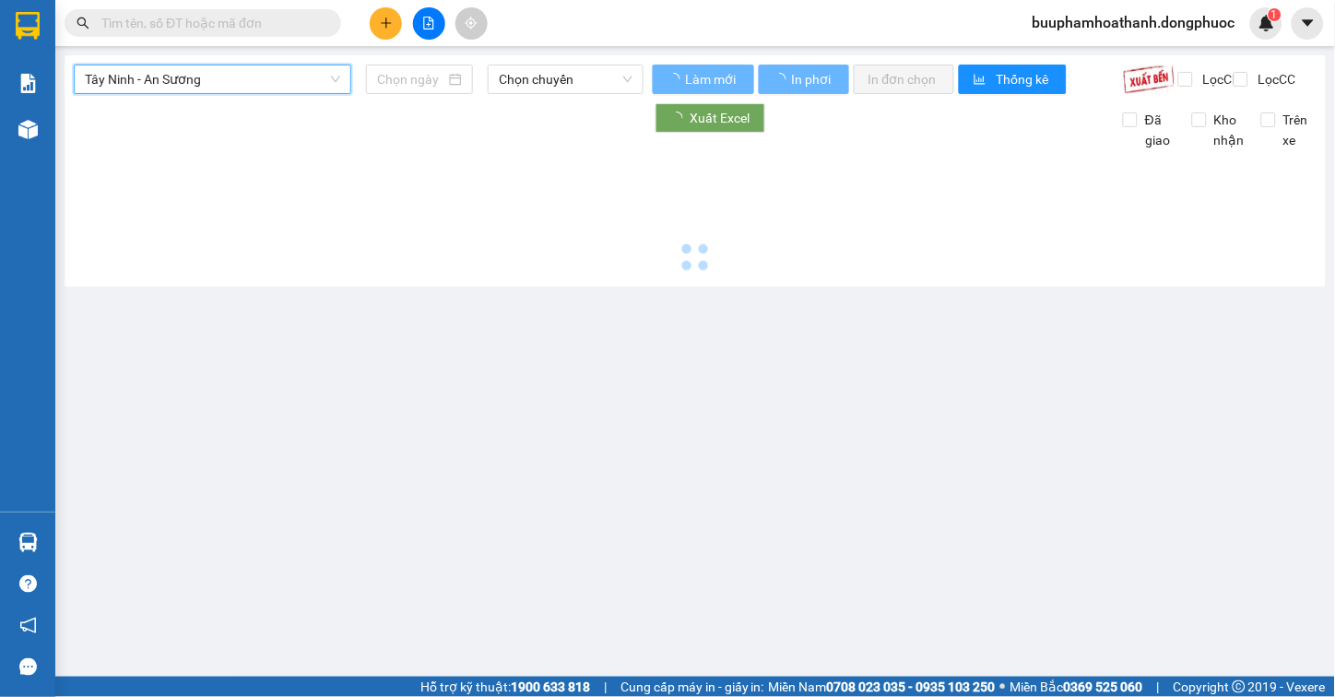
type input "[DATE]"
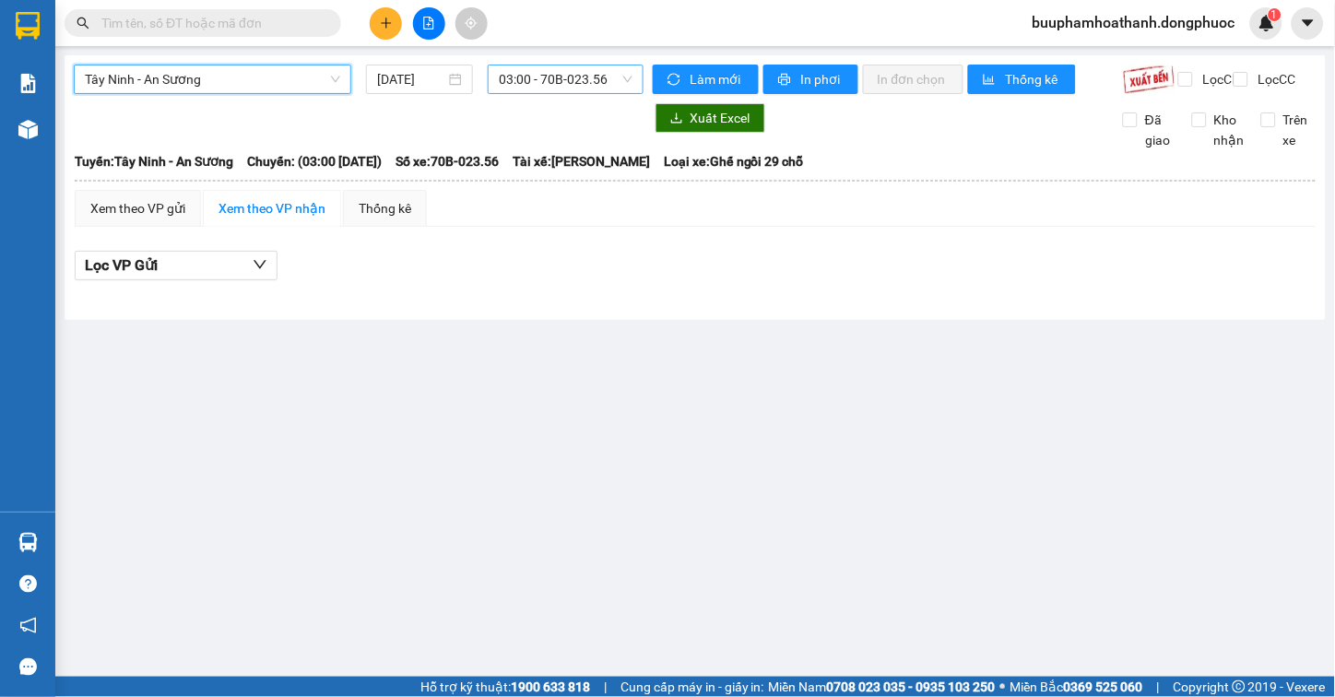
click at [512, 75] on span "03:00 - 70B-023.56" at bounding box center [566, 79] width 134 height 28
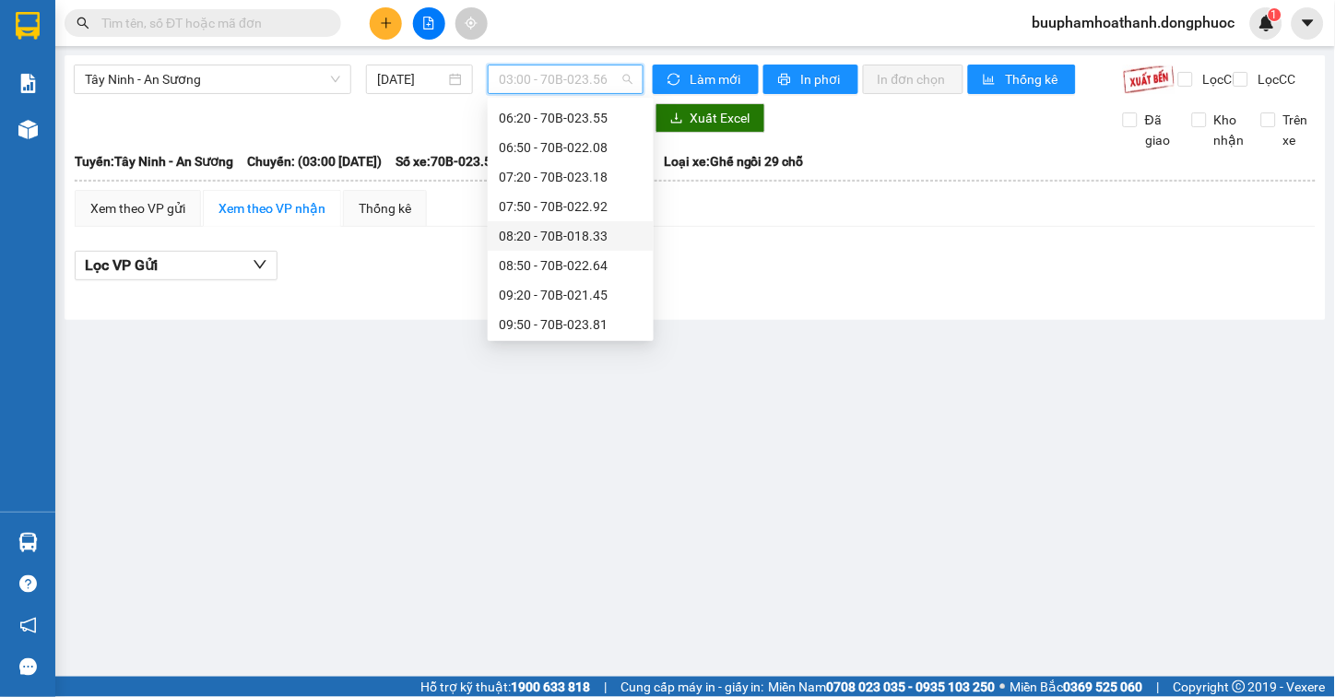
scroll to position [307, 0]
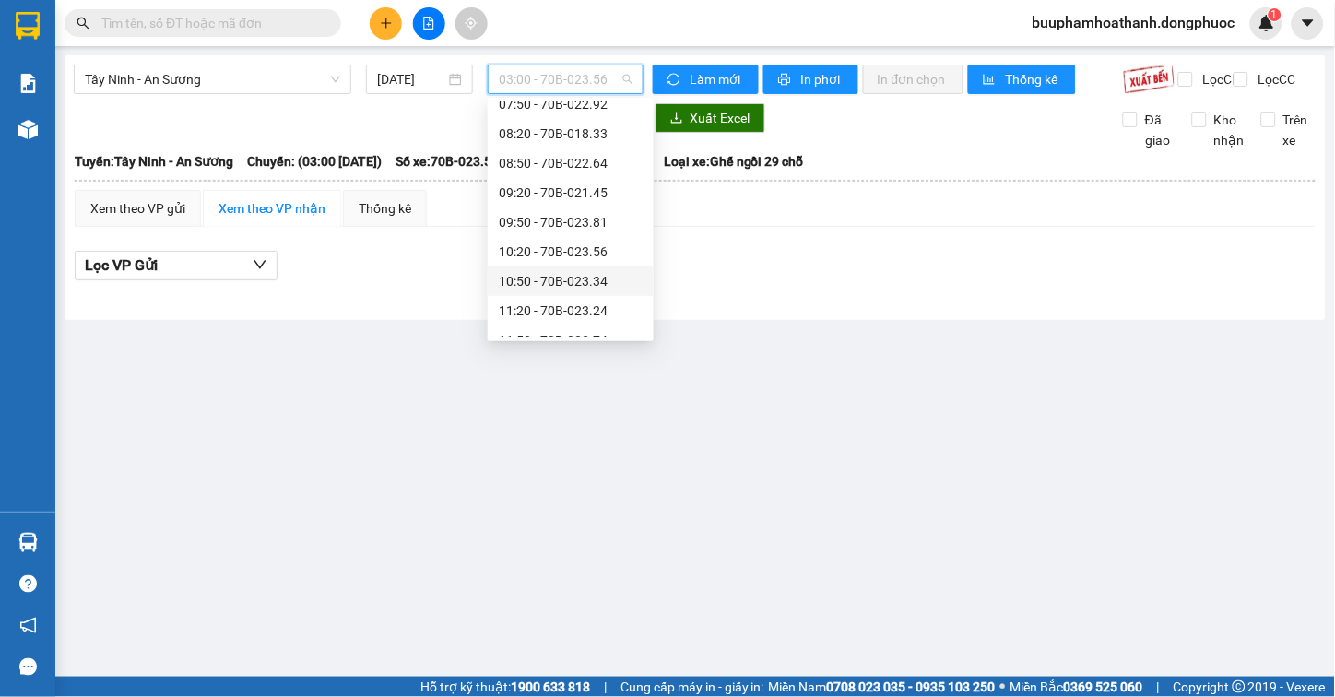
click at [539, 289] on div "10:50 - 70B-023.34" at bounding box center [571, 281] width 144 height 20
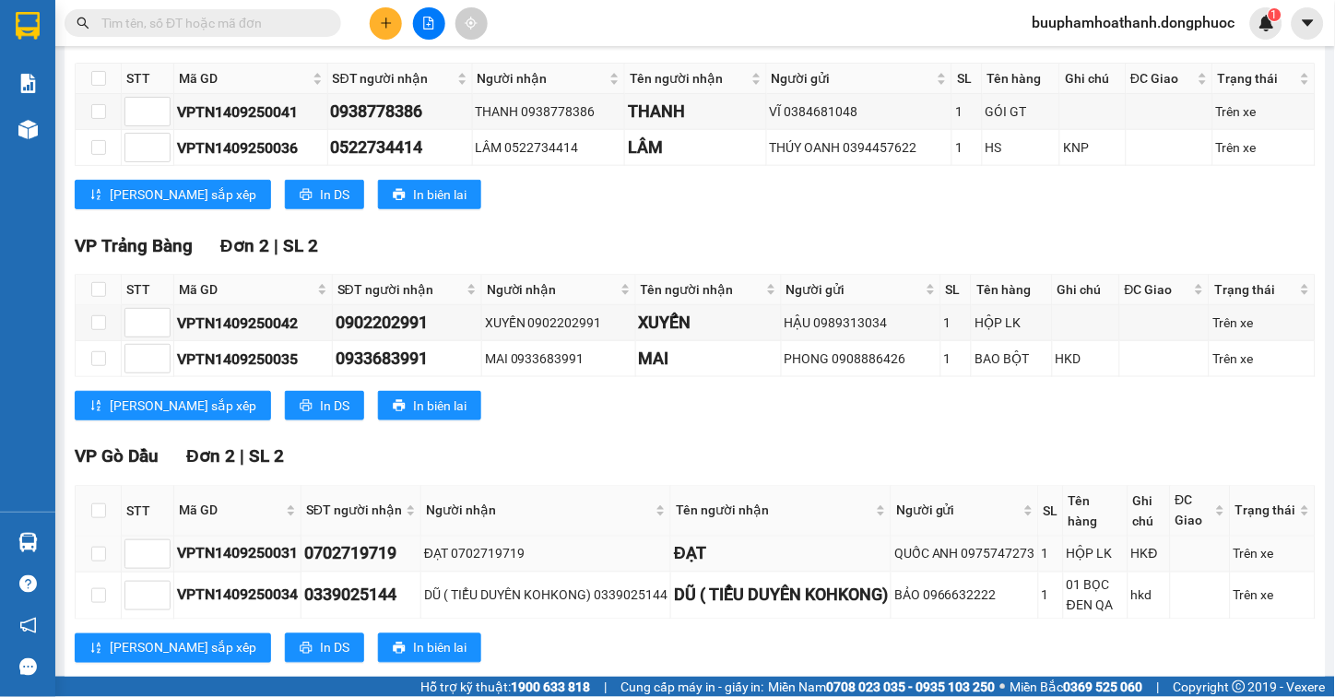
scroll to position [382, 0]
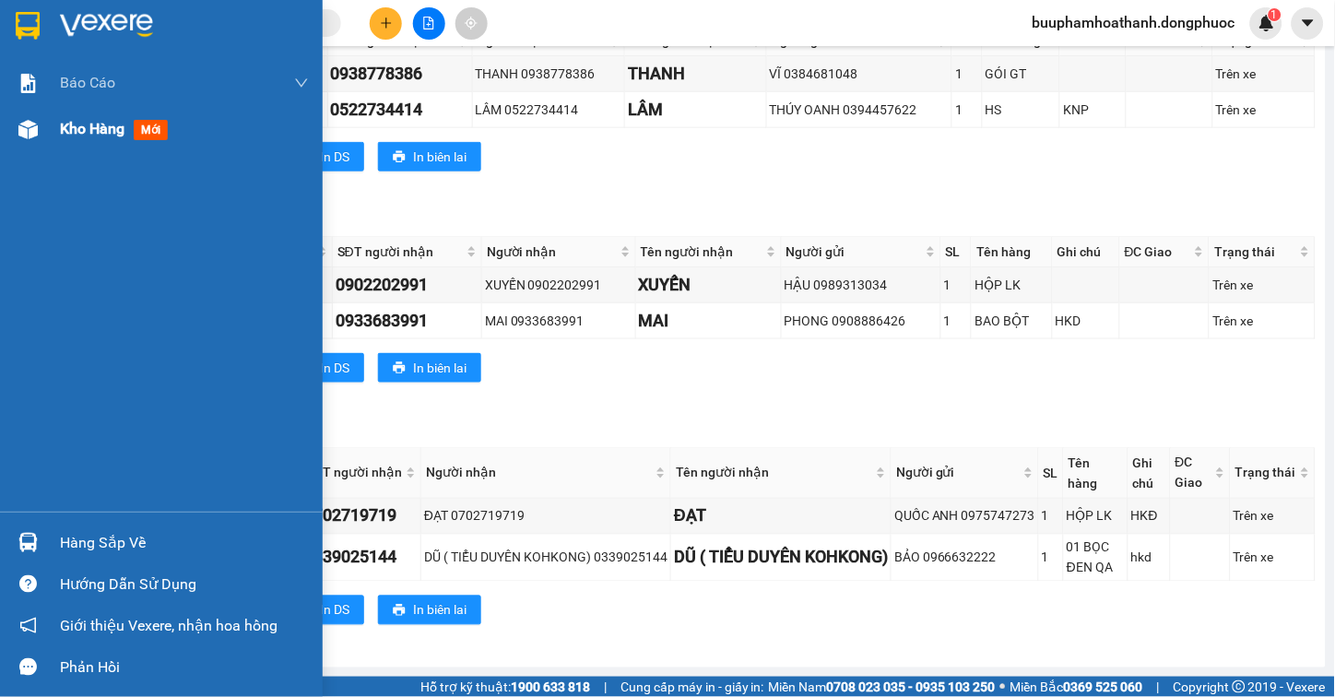
click at [69, 125] on span "Kho hàng" at bounding box center [92, 129] width 65 height 18
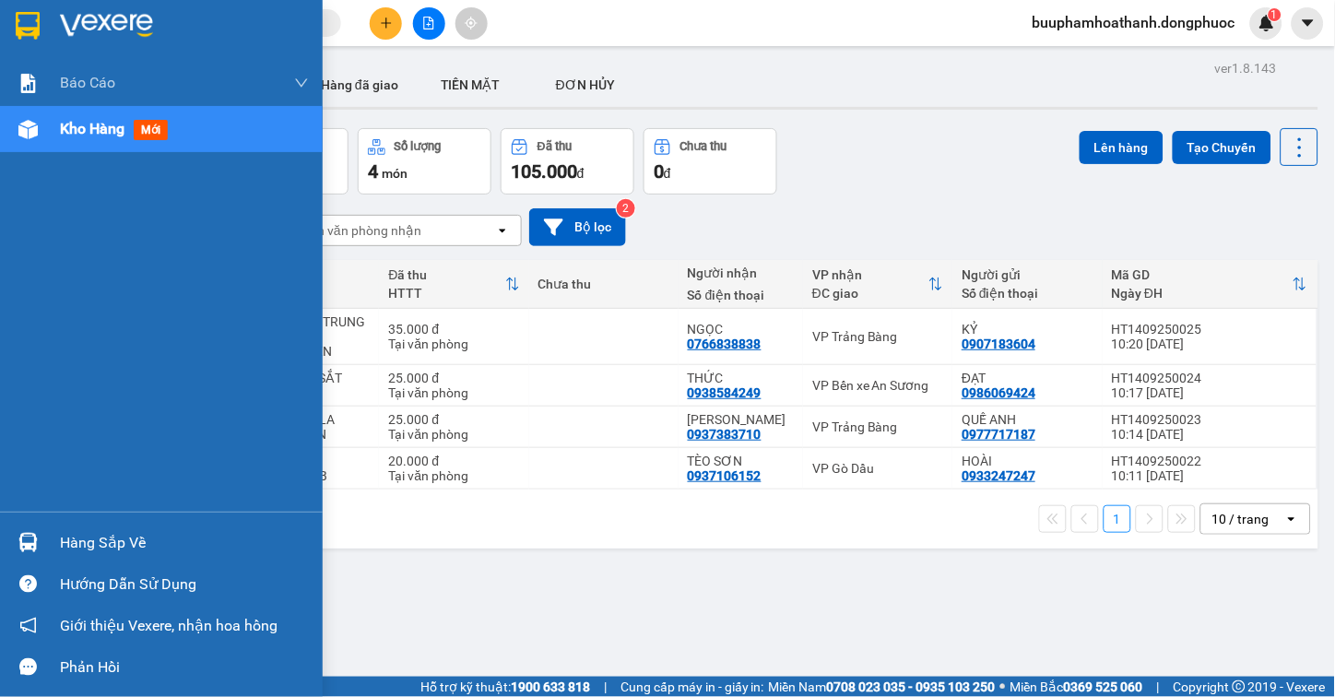
click at [102, 554] on div "Hàng sắp về" at bounding box center [184, 543] width 249 height 28
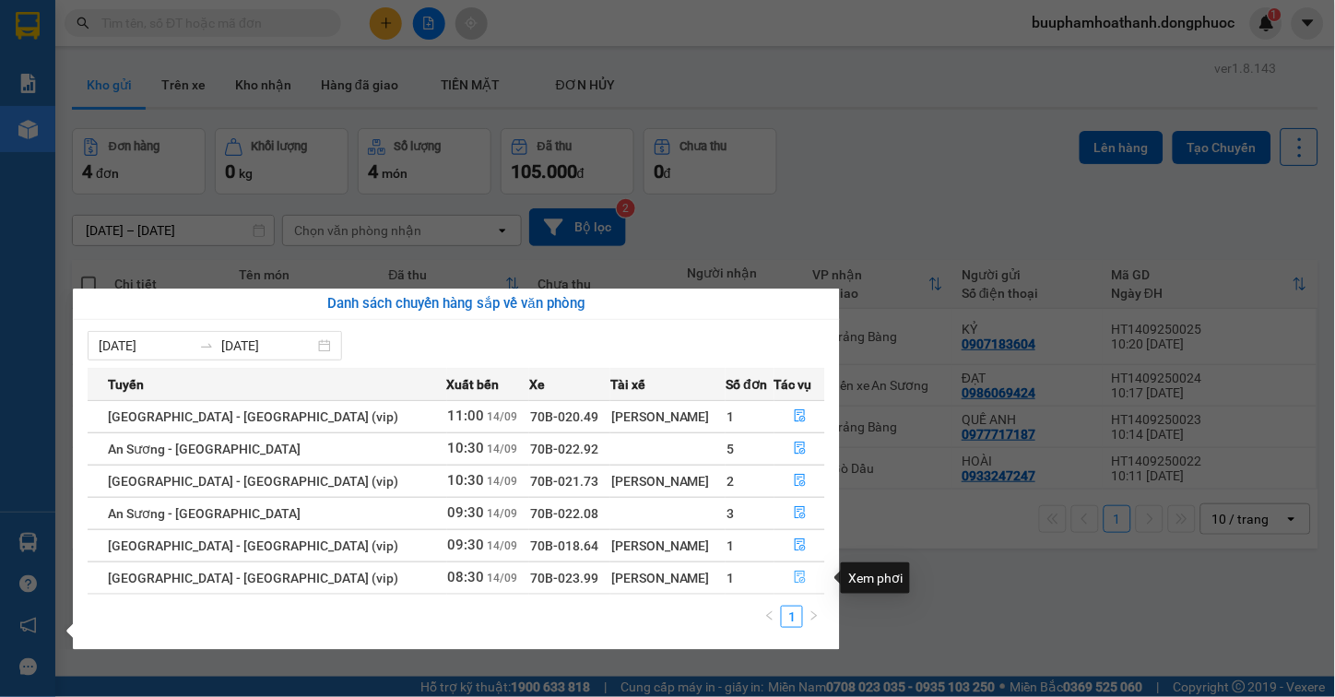
click at [799, 583] on button "button" at bounding box center [799, 578] width 49 height 30
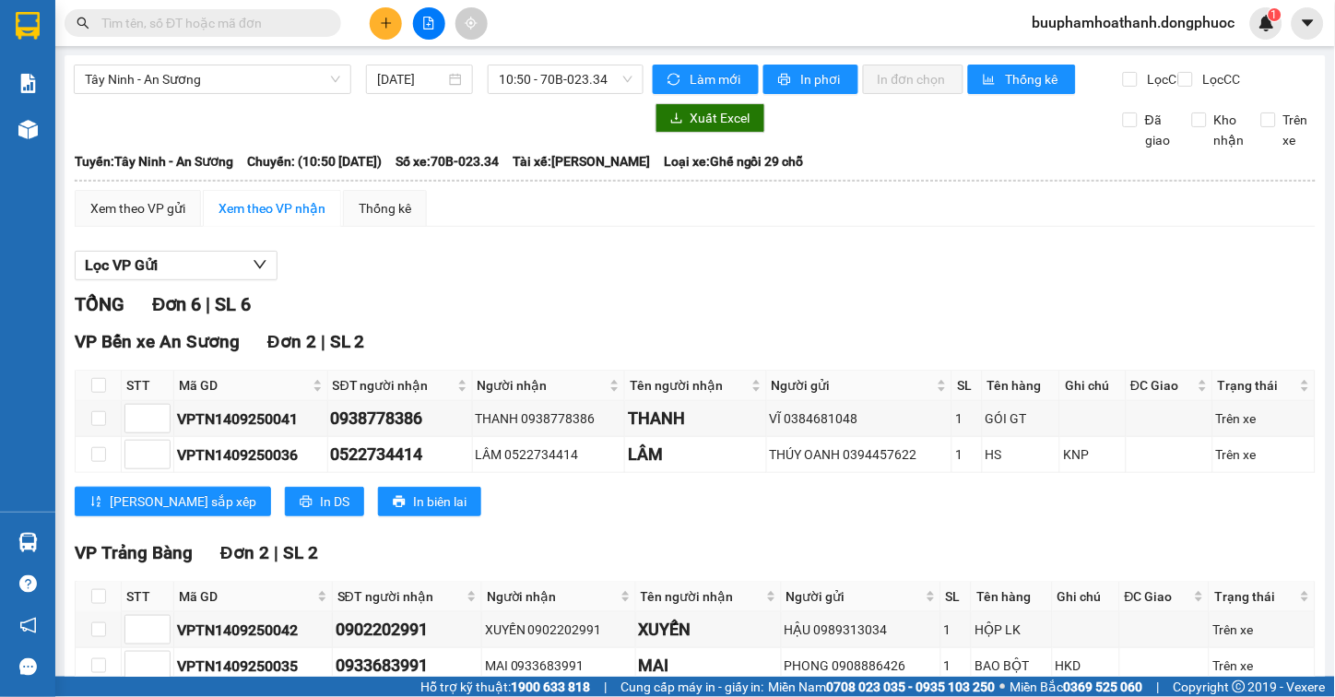
click at [896, 278] on div "Lọc VP Gửi" at bounding box center [695, 266] width 1241 height 30
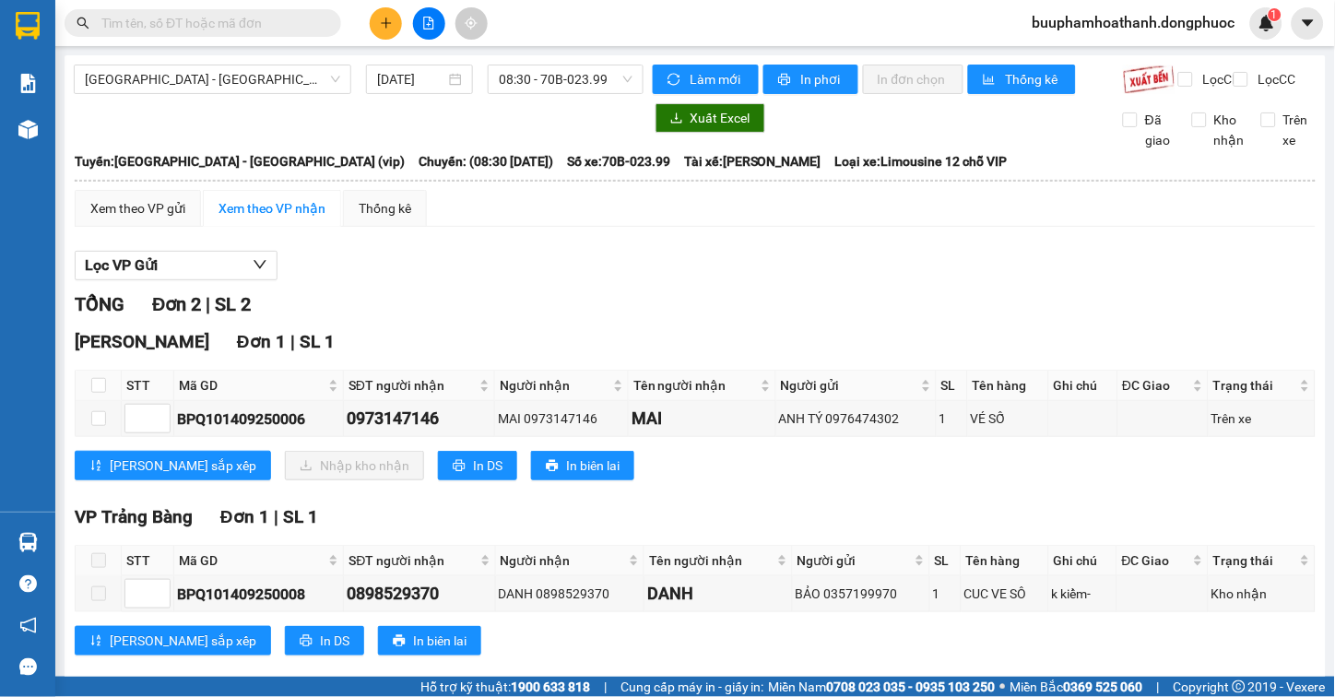
click at [88, 393] on th at bounding box center [99, 386] width 46 height 30
click at [80, 394] on th at bounding box center [99, 386] width 46 height 30
click at [98, 393] on input "checkbox" at bounding box center [98, 385] width 15 height 15
checkbox input "true"
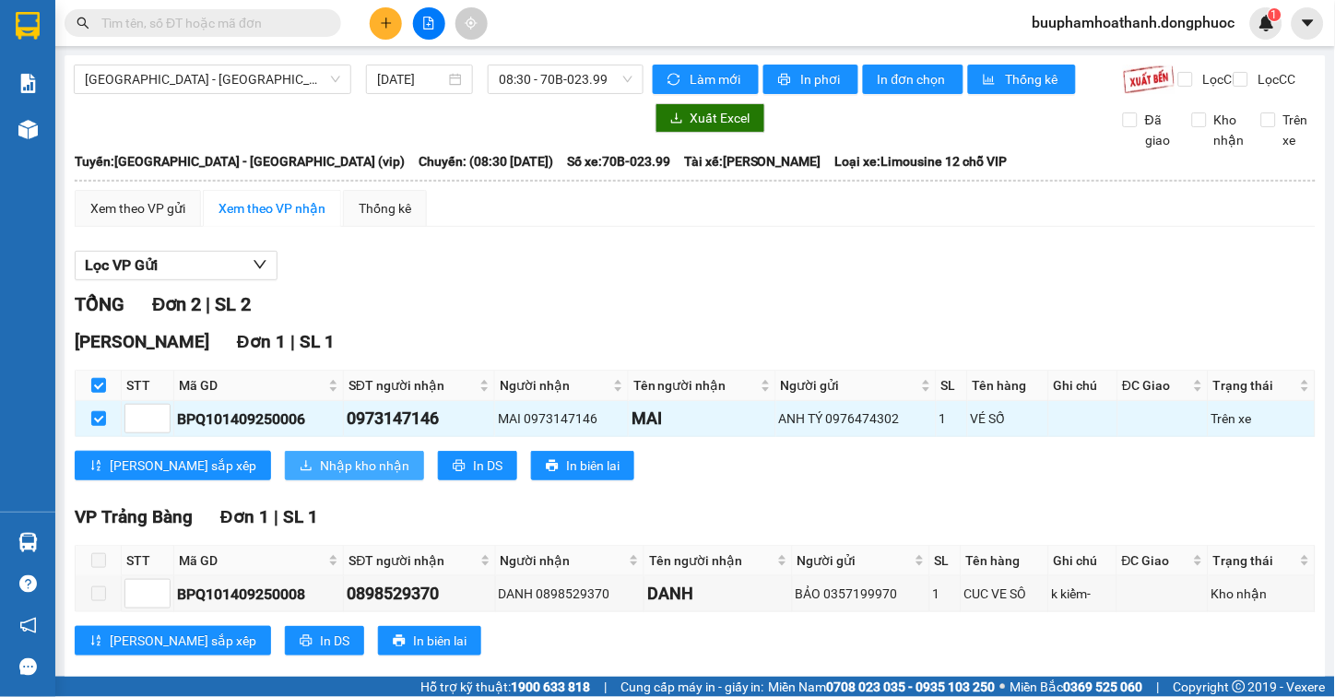
click at [320, 476] on span "Nhập kho nhận" at bounding box center [364, 465] width 89 height 20
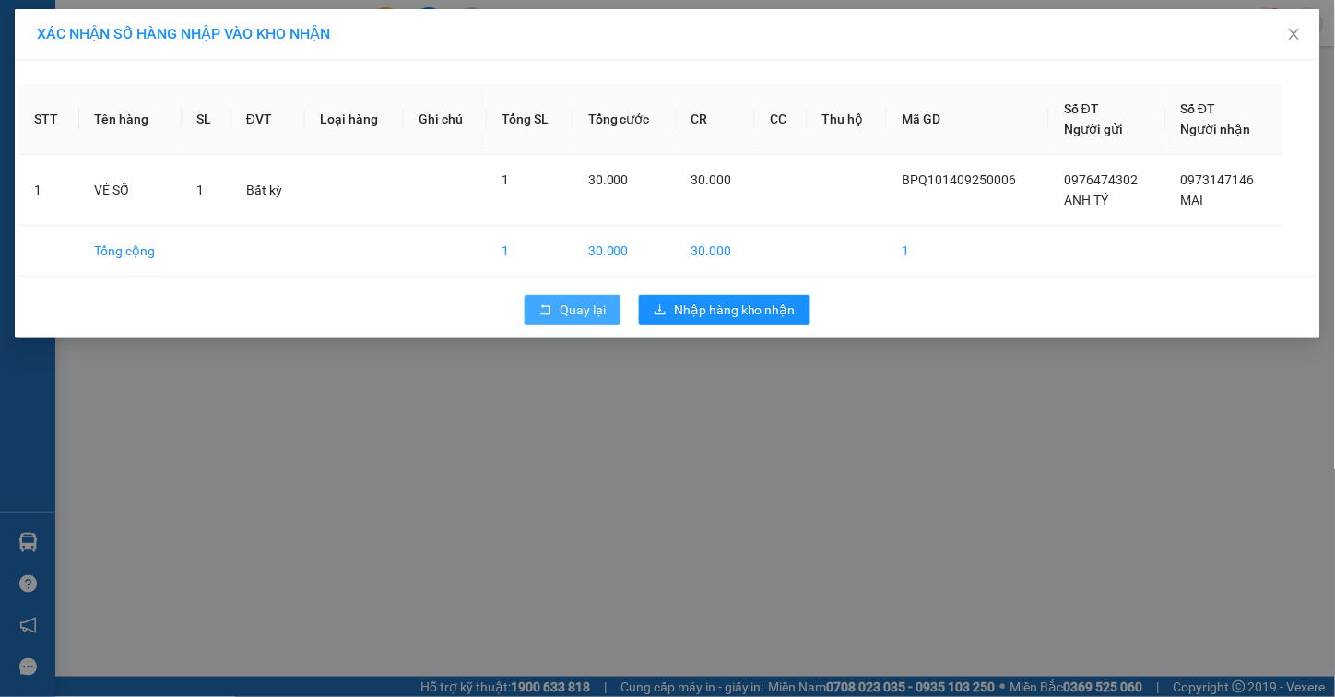
click at [576, 311] on span "Quay lại" at bounding box center [583, 310] width 46 height 20
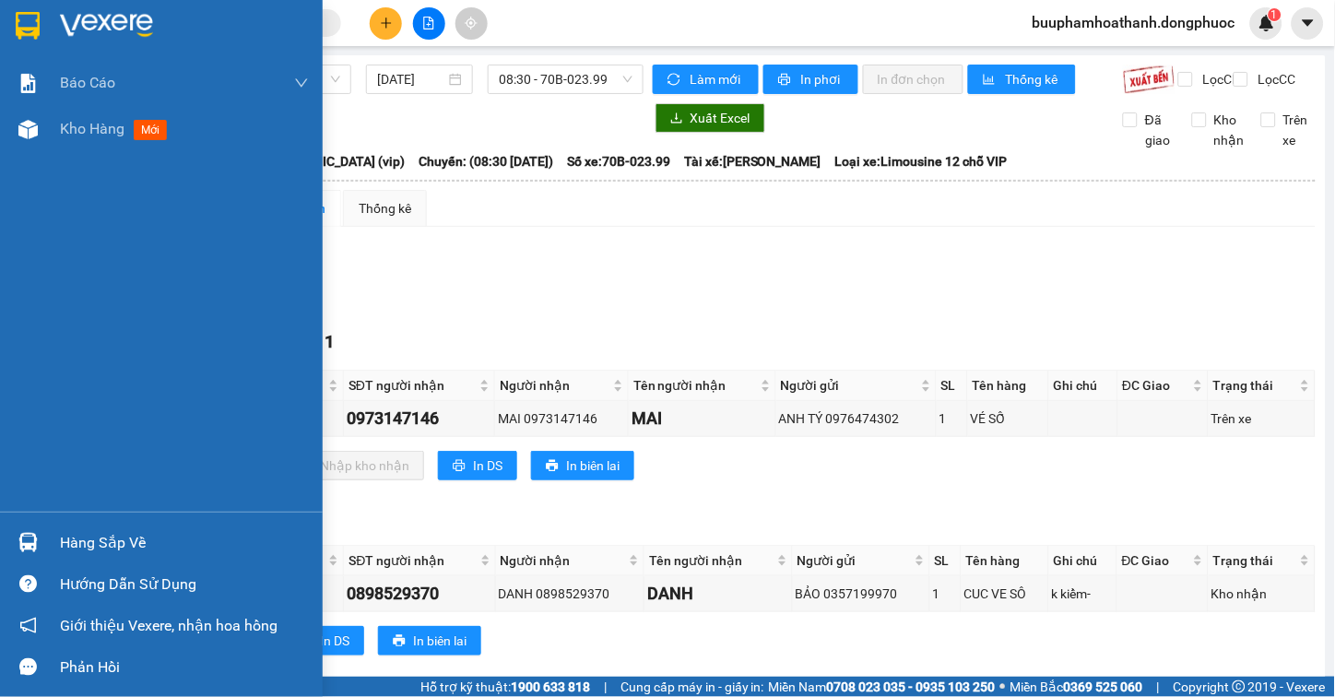
click at [115, 538] on div "Hàng sắp về" at bounding box center [184, 543] width 249 height 28
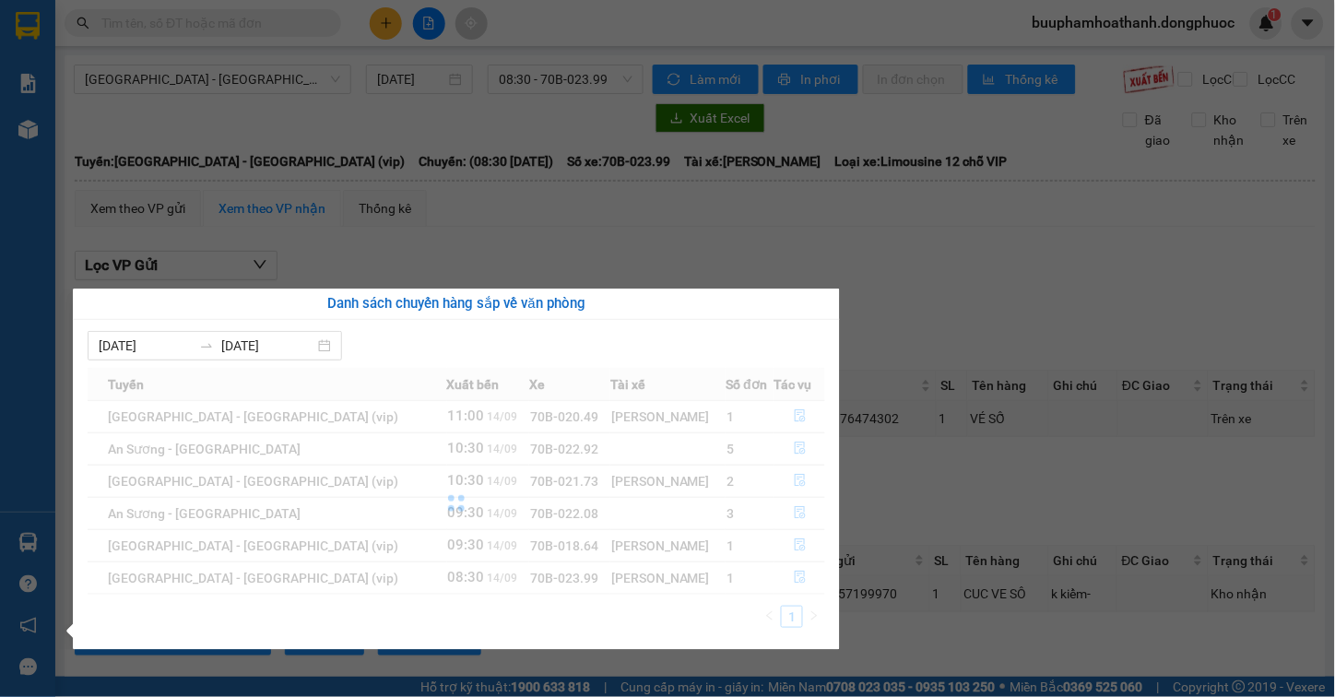
click at [950, 529] on section "Kết quả tìm kiếm ( 0 ) Bộ lọc Thuộc VP này Gửi 3 ngày gần nhất No Data buuphamh…" at bounding box center [667, 348] width 1335 height 697
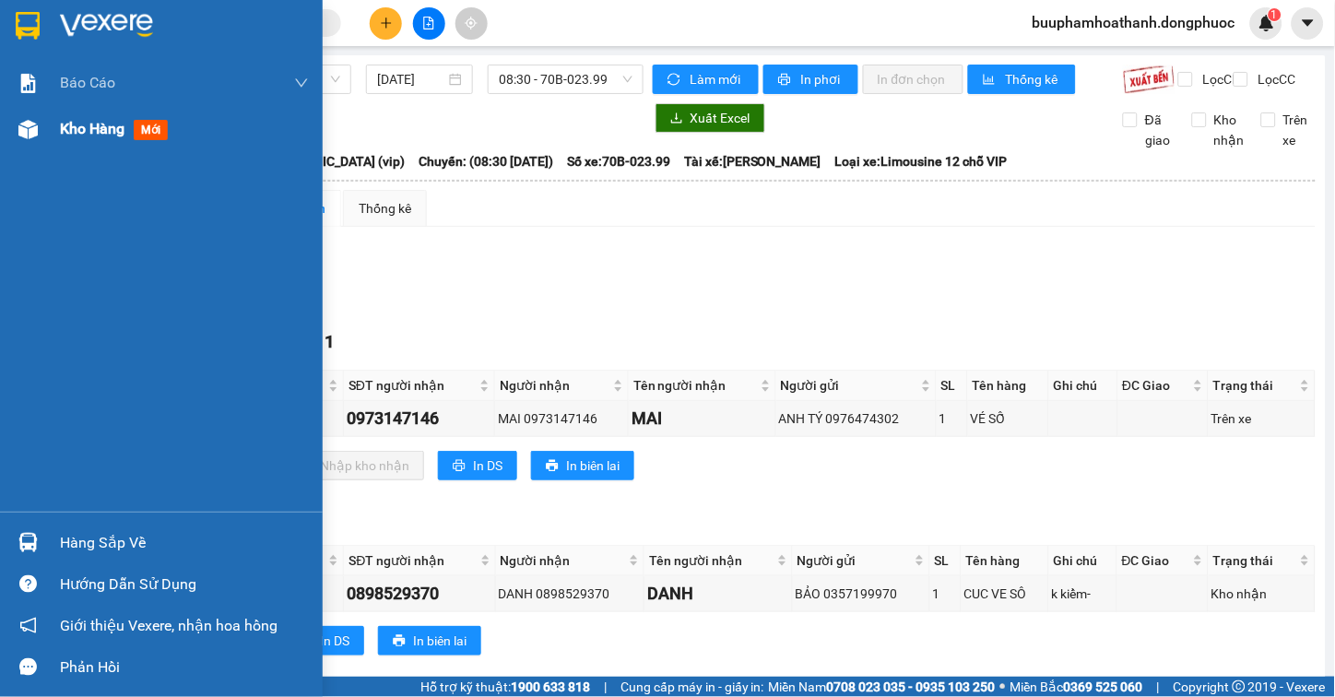
click at [123, 122] on span "Kho hàng" at bounding box center [92, 129] width 65 height 18
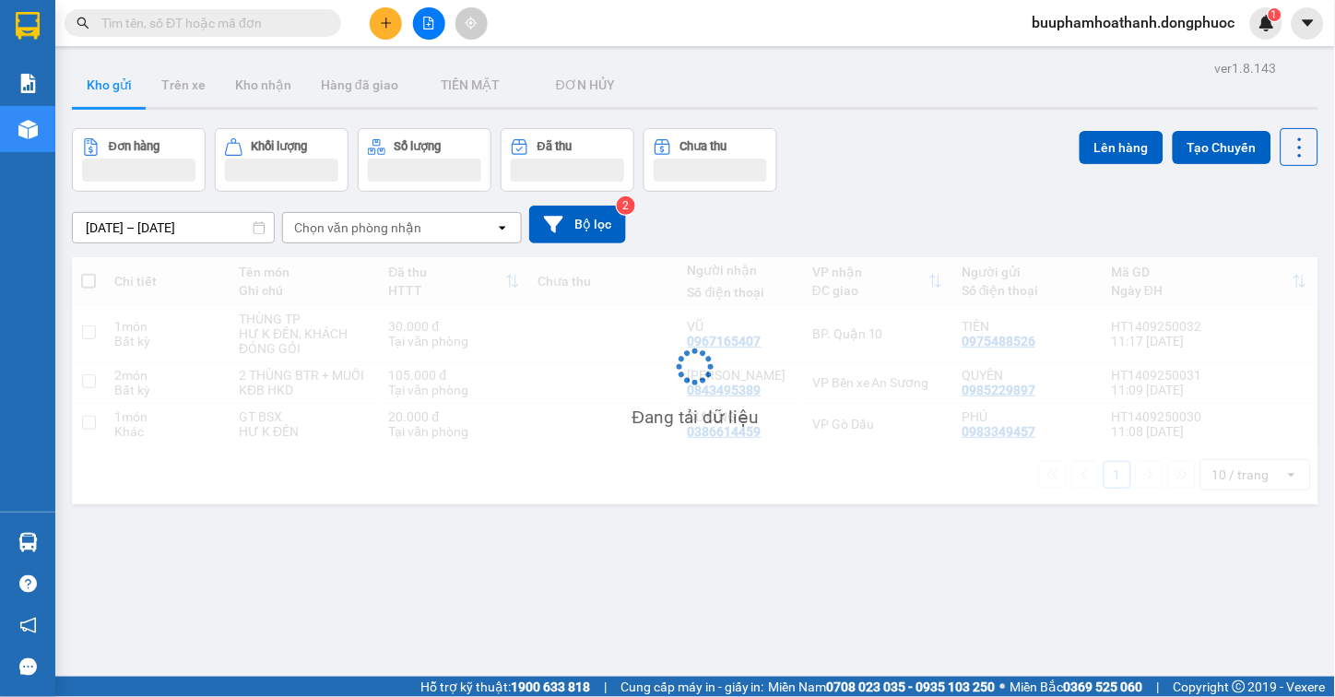
scroll to position [85, 0]
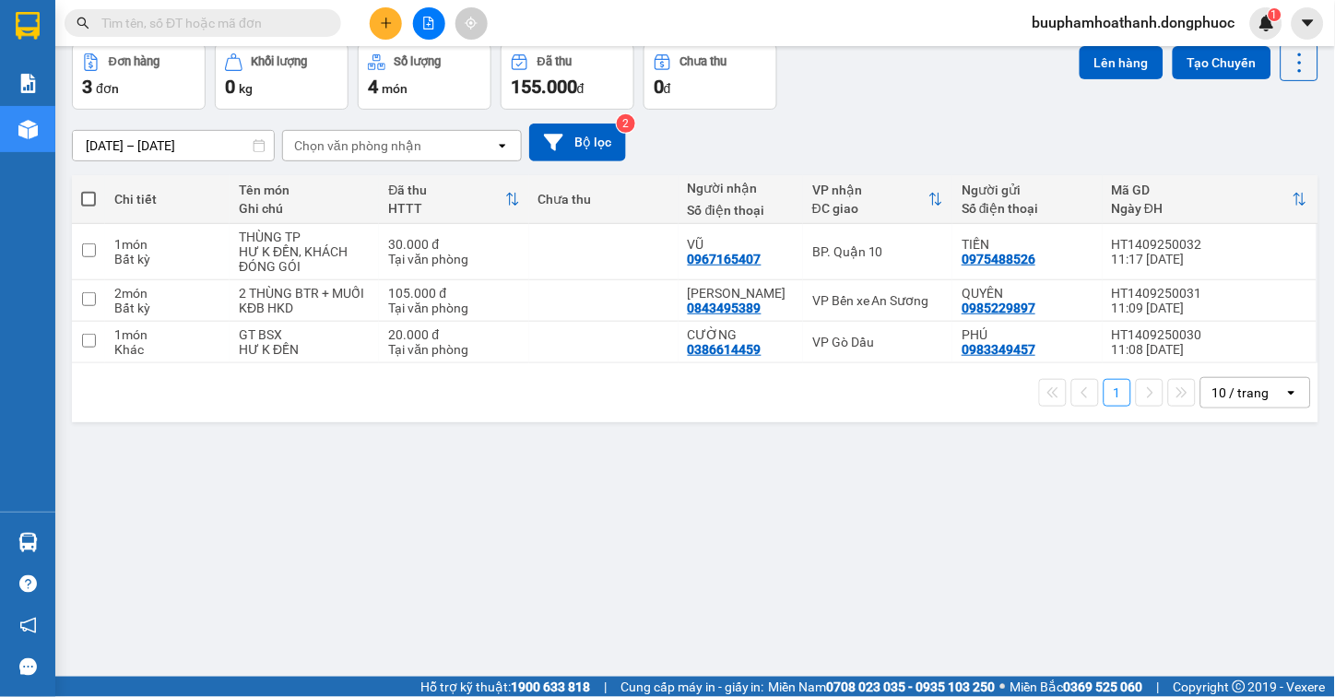
click at [842, 587] on div "ver 1.8.143 Kho gửi Trên xe Kho nhận Hàng đã giao TIỀN MẶT ĐƠN HỦY Đơn hàng 3…" at bounding box center [695, 318] width 1261 height 697
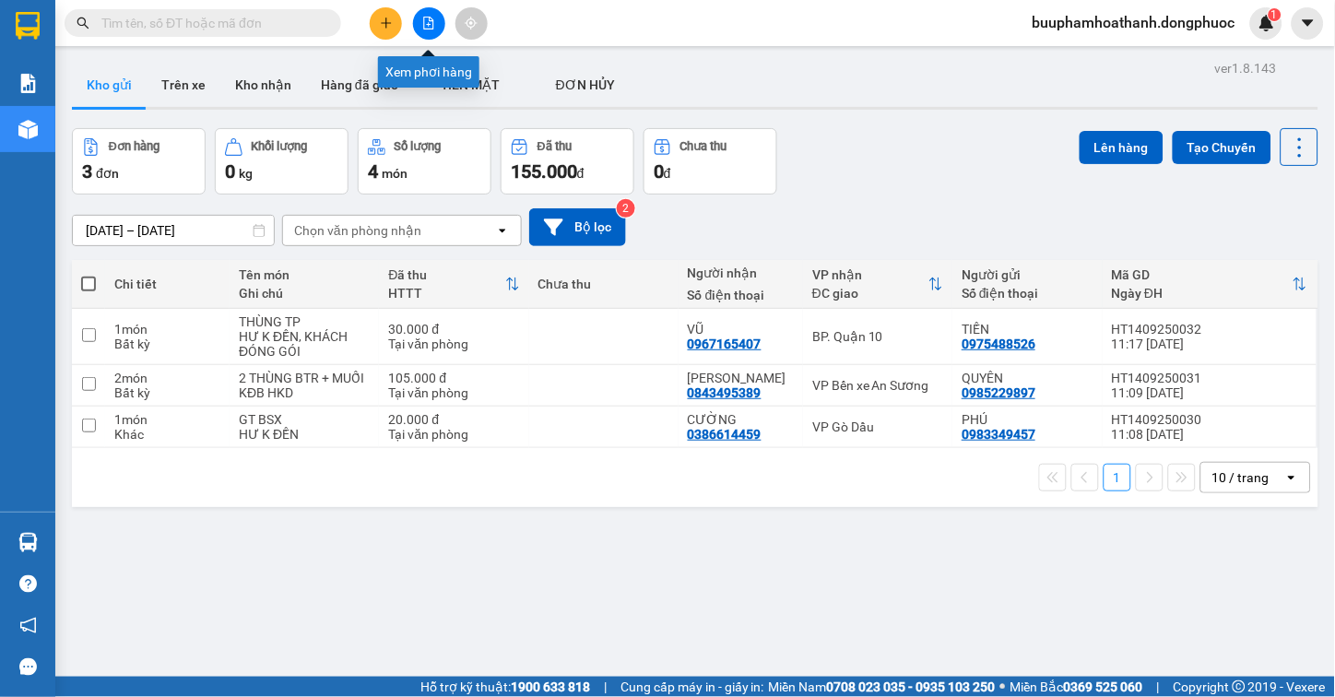
click at [443, 20] on button at bounding box center [429, 23] width 32 height 32
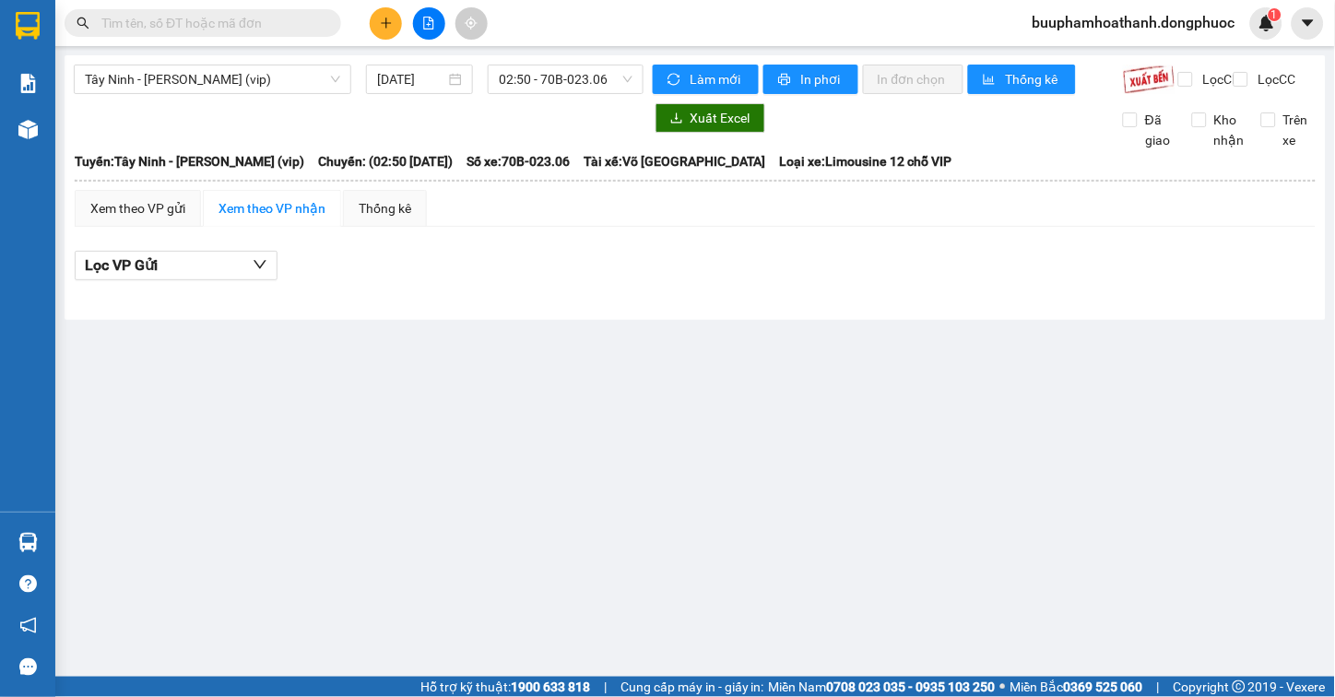
click at [249, 94] on div "Tây Ninh - Hồ Chí Minh (vip) 14/09/2025 02:50 - 70B-023.06" at bounding box center [359, 80] width 570 height 30
click at [254, 80] on span "Tây Ninh - [PERSON_NAME] (vip)" at bounding box center [212, 79] width 255 height 28
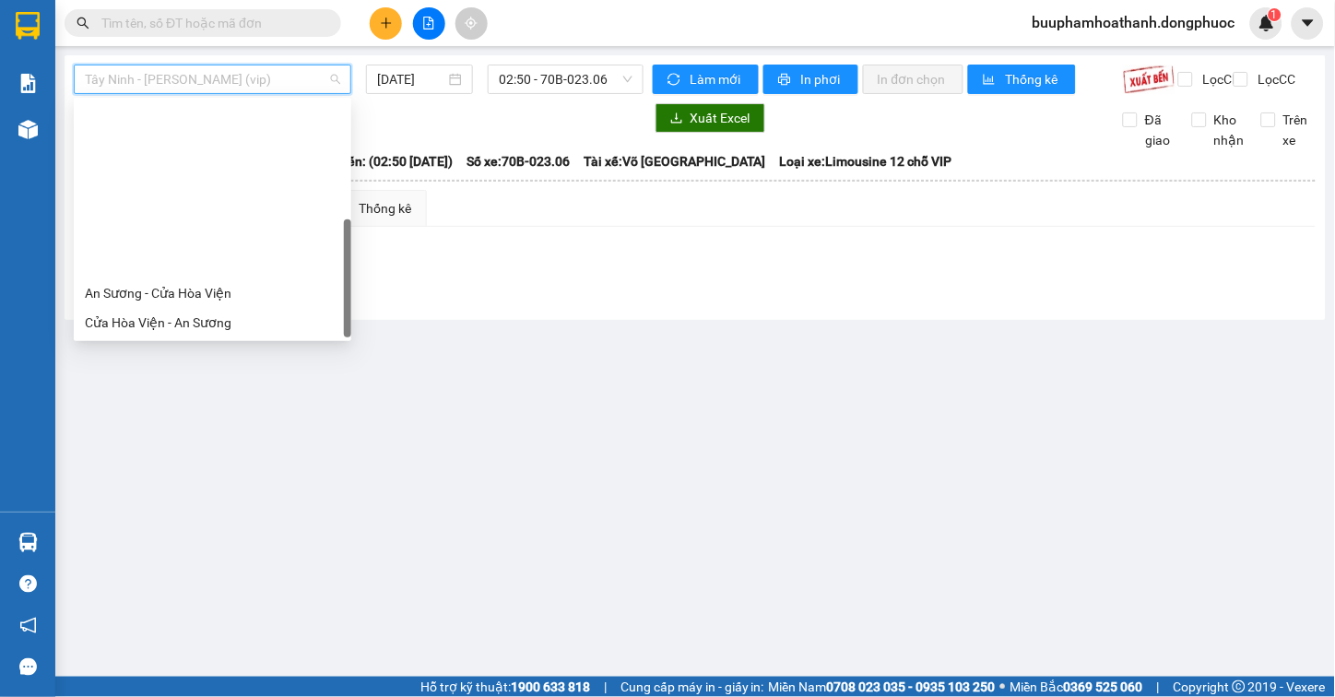
scroll to position [207, 0]
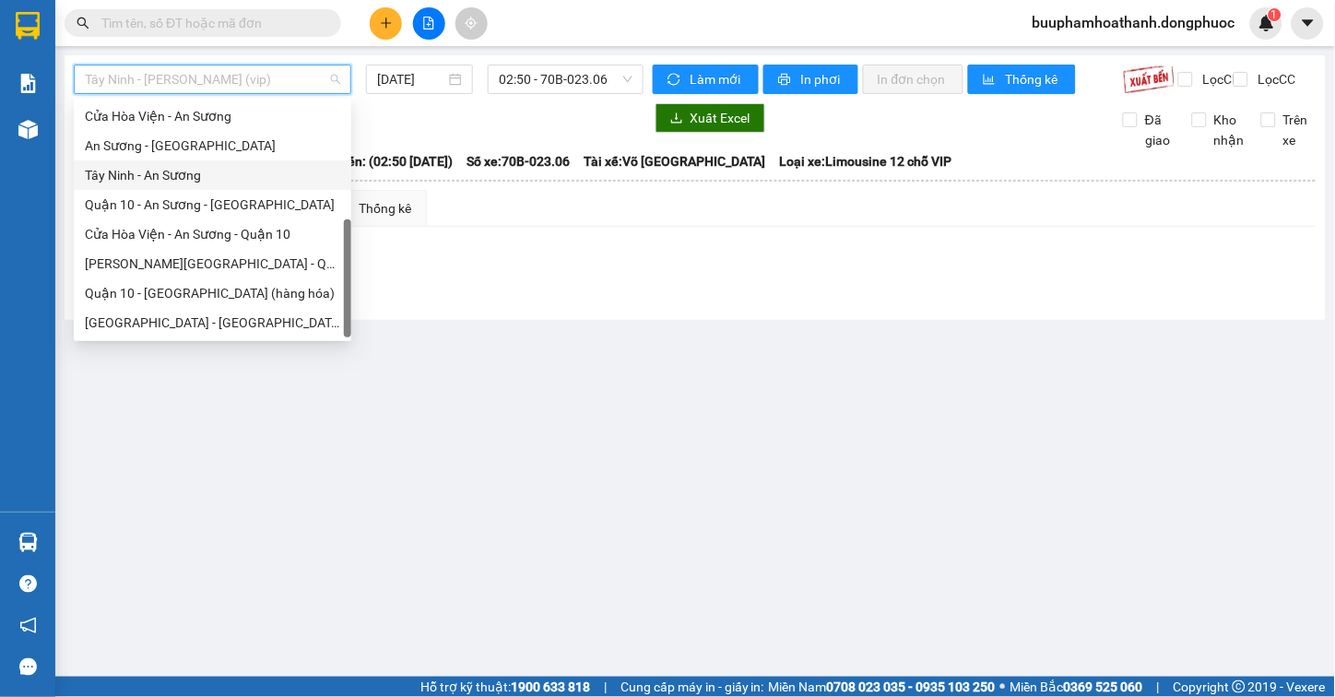
click at [264, 171] on div "Tây Ninh - An Sương" at bounding box center [212, 175] width 255 height 20
type input "[DATE]"
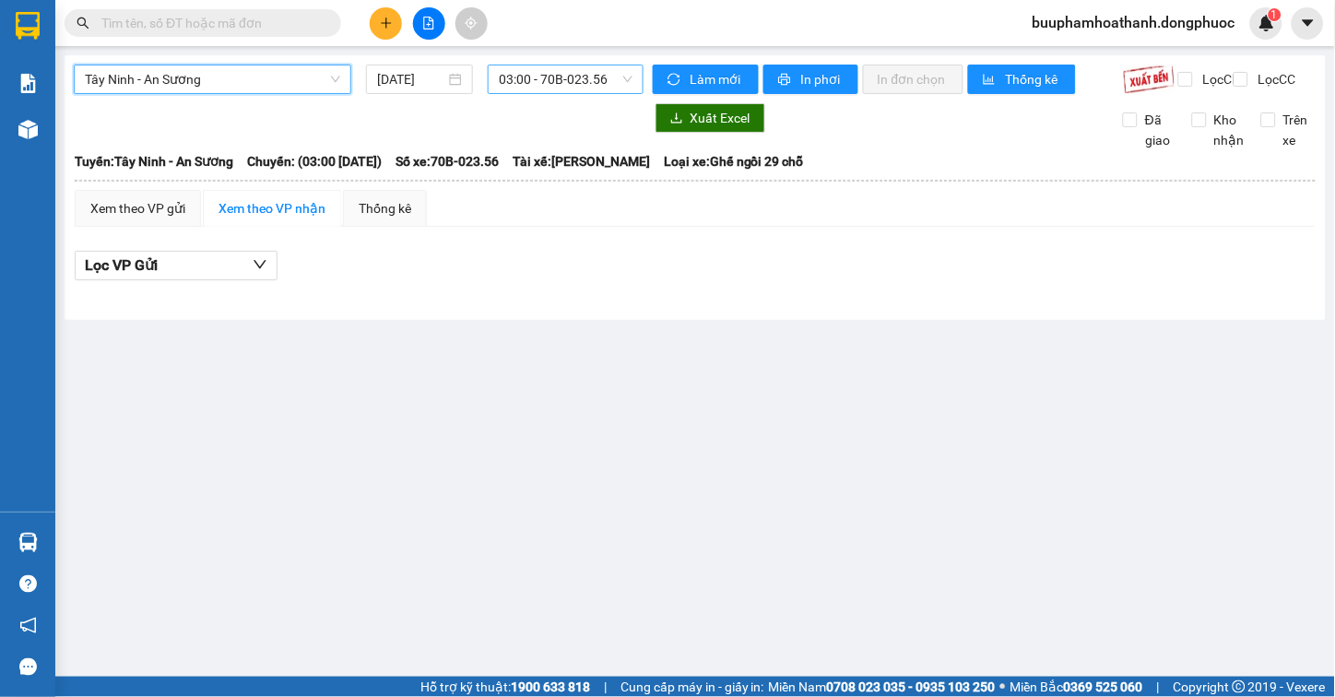
click at [513, 76] on span "03:00 - 70B-023.56" at bounding box center [566, 79] width 134 height 28
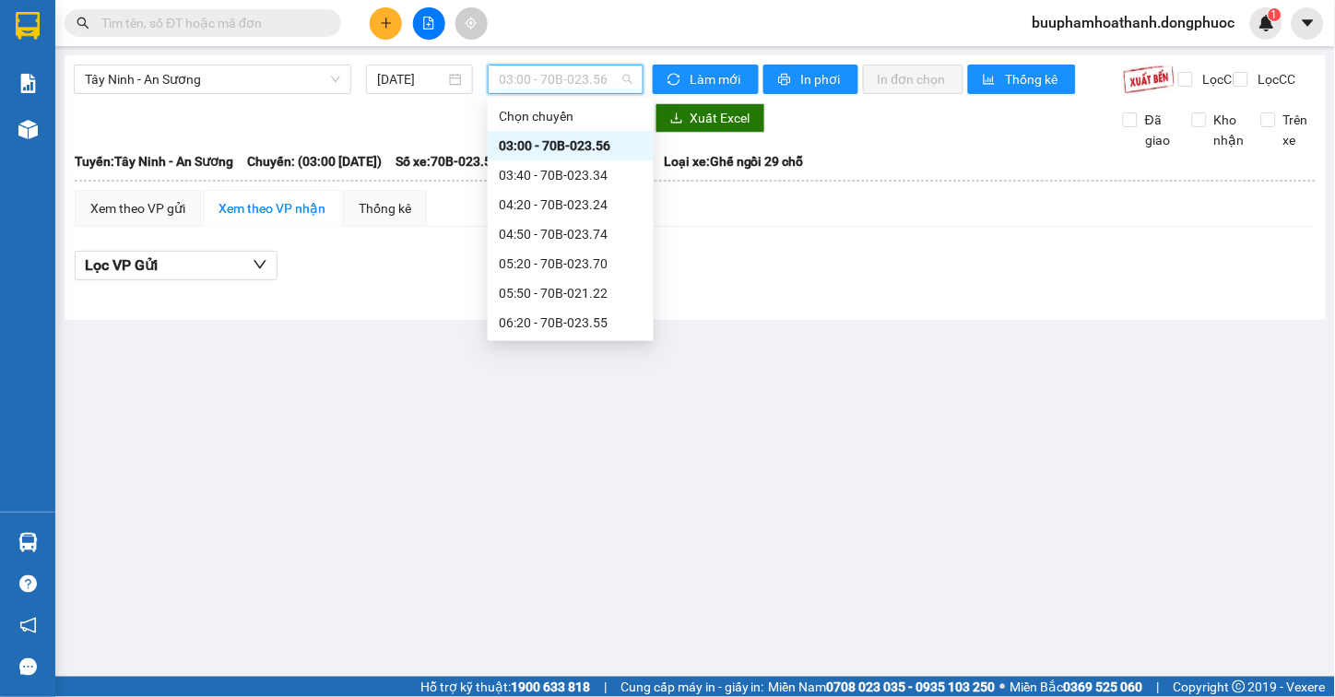
scroll to position [409, 0]
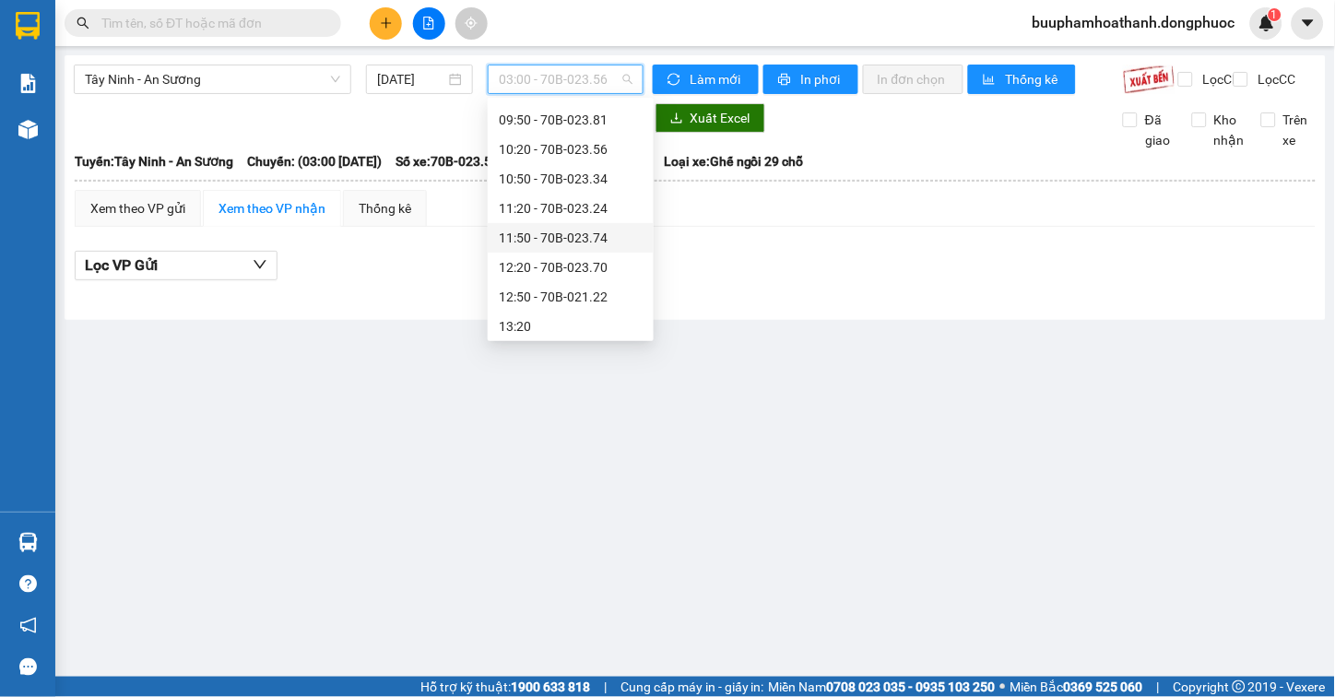
click at [548, 234] on div "11:50 - 70B-023.74" at bounding box center [571, 238] width 144 height 20
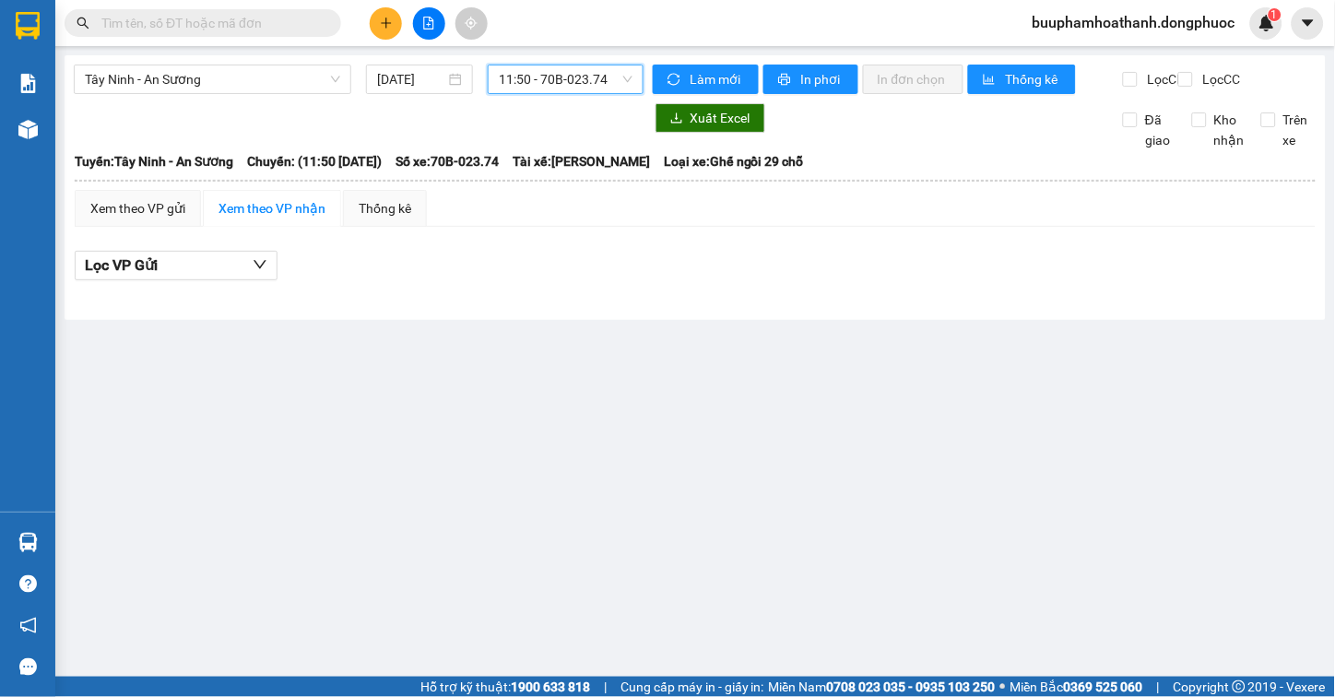
click at [574, 87] on span "11:50 - 70B-023.74" at bounding box center [566, 79] width 134 height 28
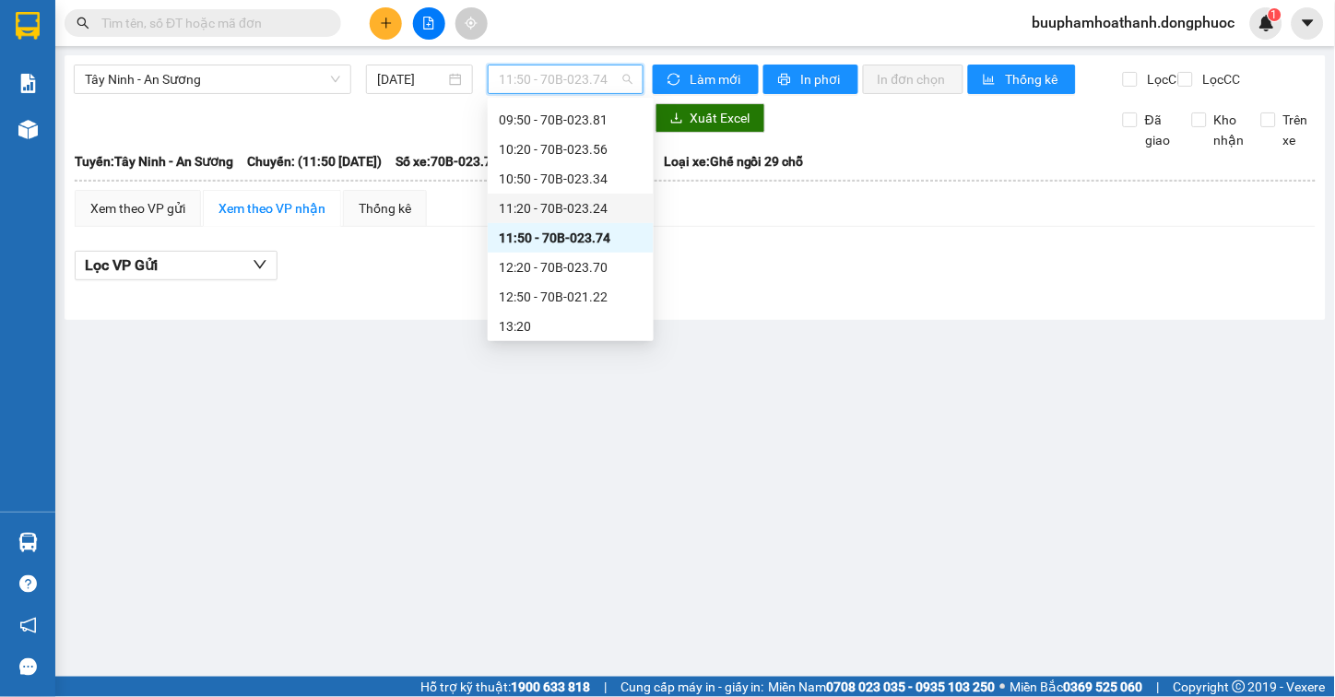
click at [585, 204] on div "11:20 - 70B-023.24" at bounding box center [571, 208] width 144 height 20
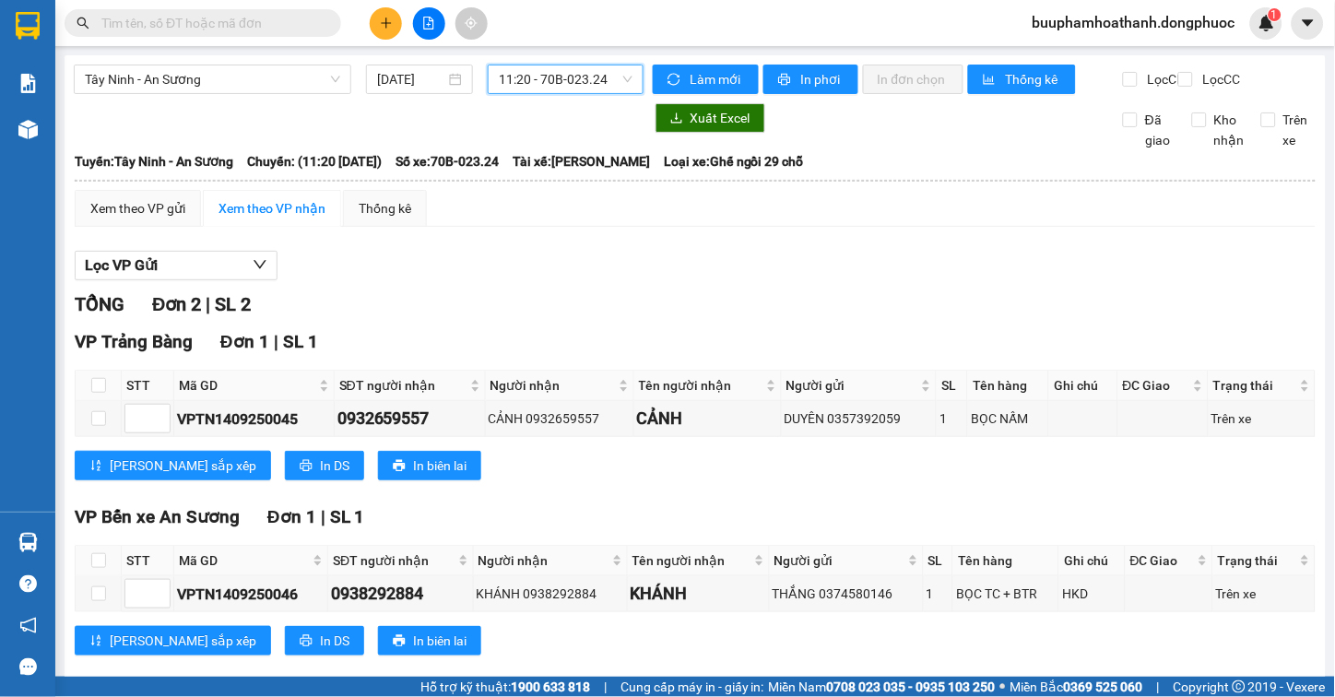
click at [575, 58] on div "Tây Ninh - An Sương 14/09/2025 11:20 11:20 - 70B-023.24 Làm mới In phơi In đơn …" at bounding box center [695, 376] width 1261 height 643
click at [550, 68] on span "11:20 - 70B-023.24" at bounding box center [566, 79] width 134 height 28
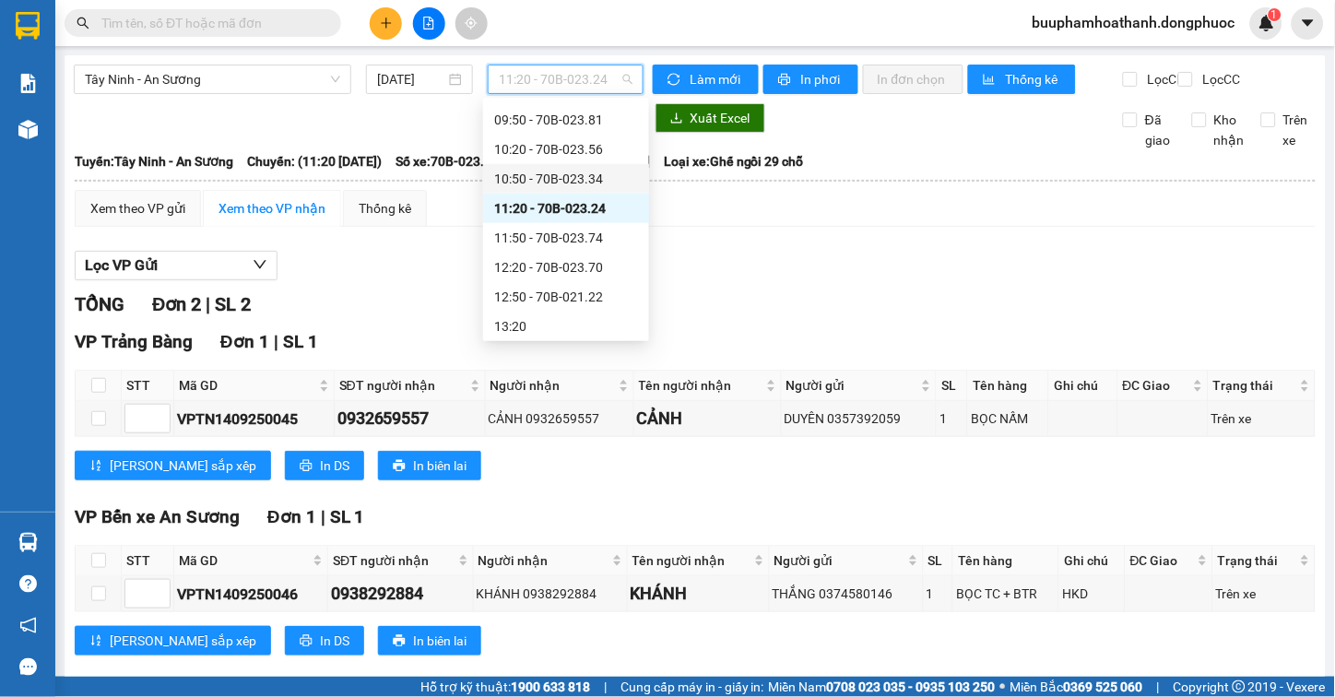
click at [596, 178] on div "10:50 - 70B-023.34" at bounding box center [566, 179] width 144 height 20
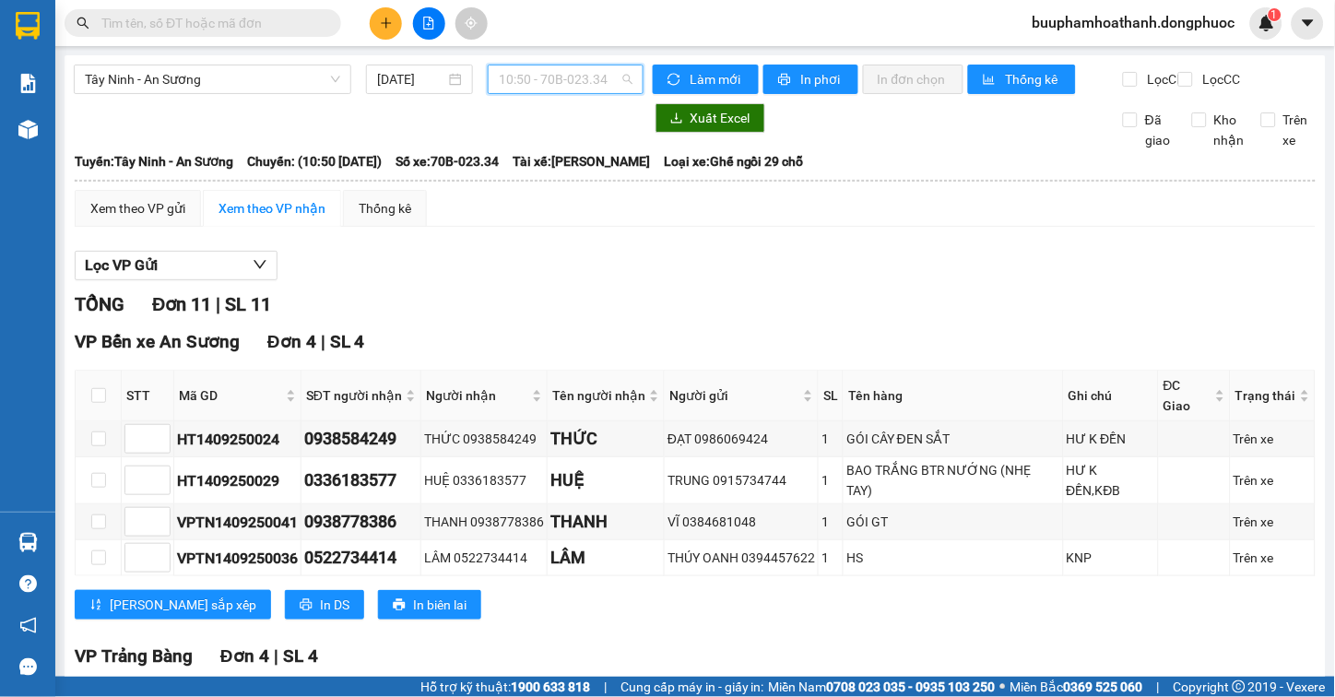
click at [612, 78] on span "10:50 - 70B-023.34" at bounding box center [566, 79] width 134 height 28
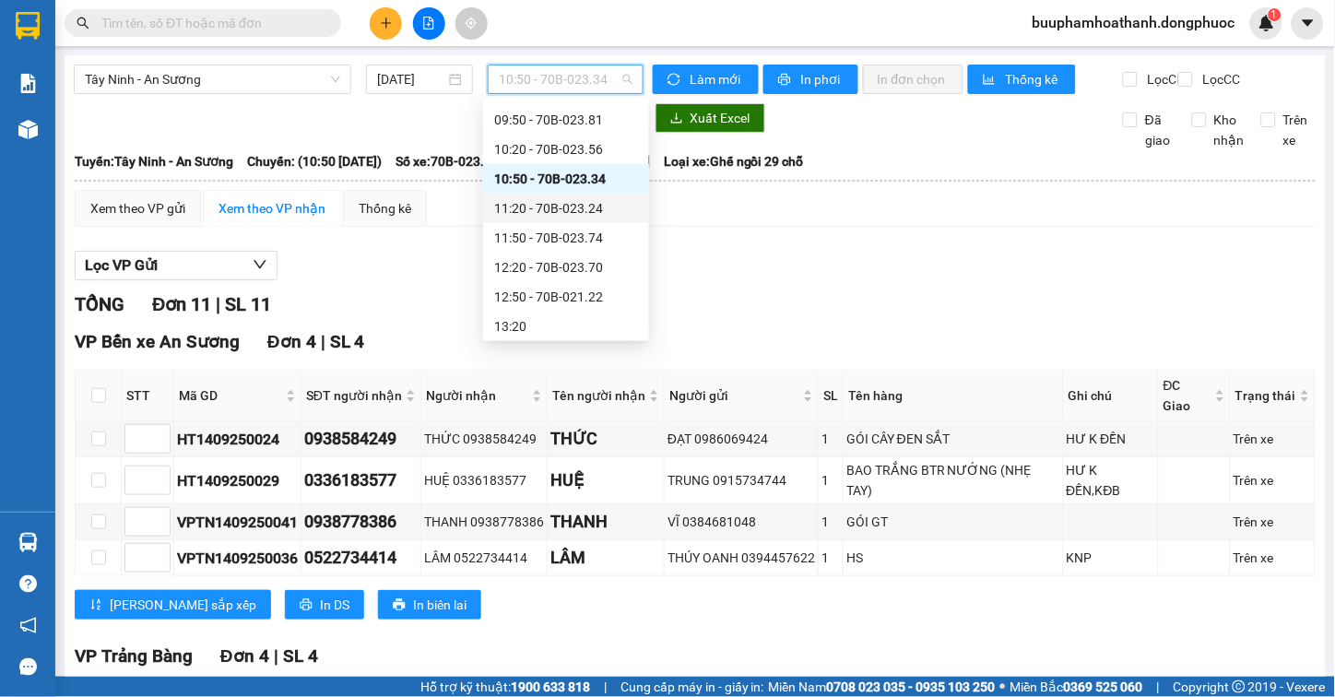
click at [597, 218] on div "11:20 - 70B-023.24" at bounding box center [566, 209] width 166 height 30
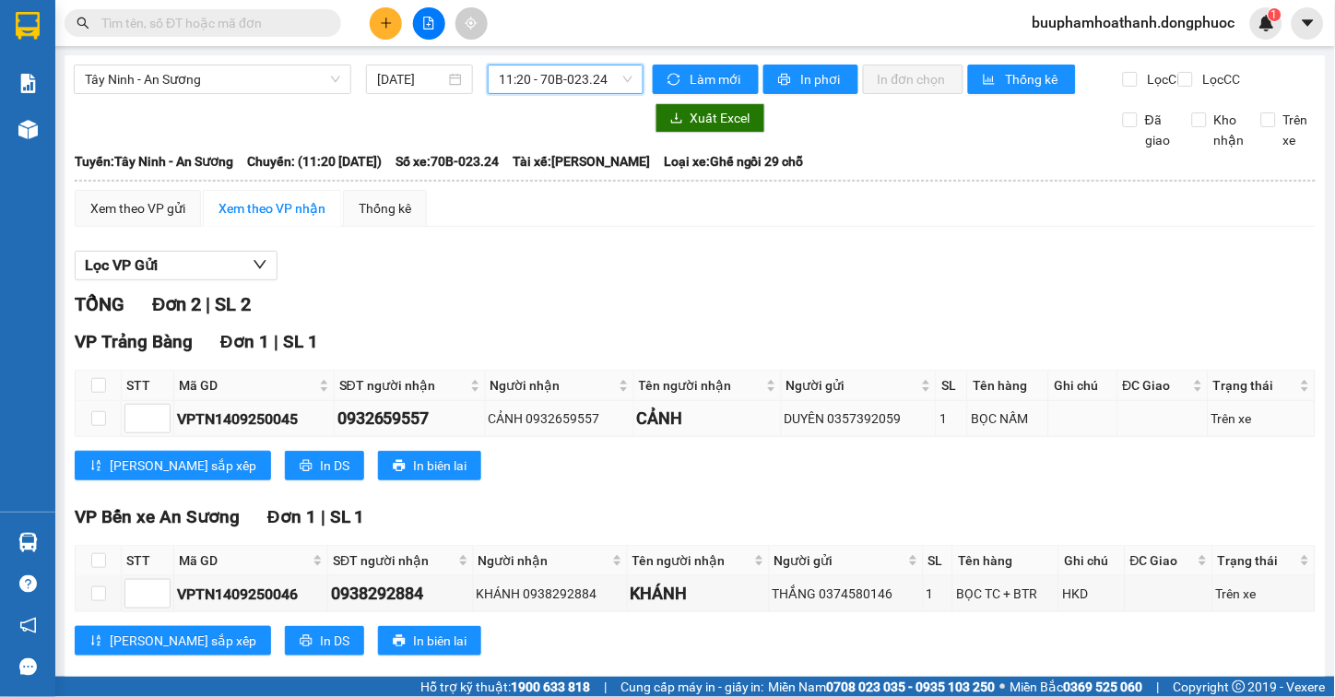
scroll to position [47, 0]
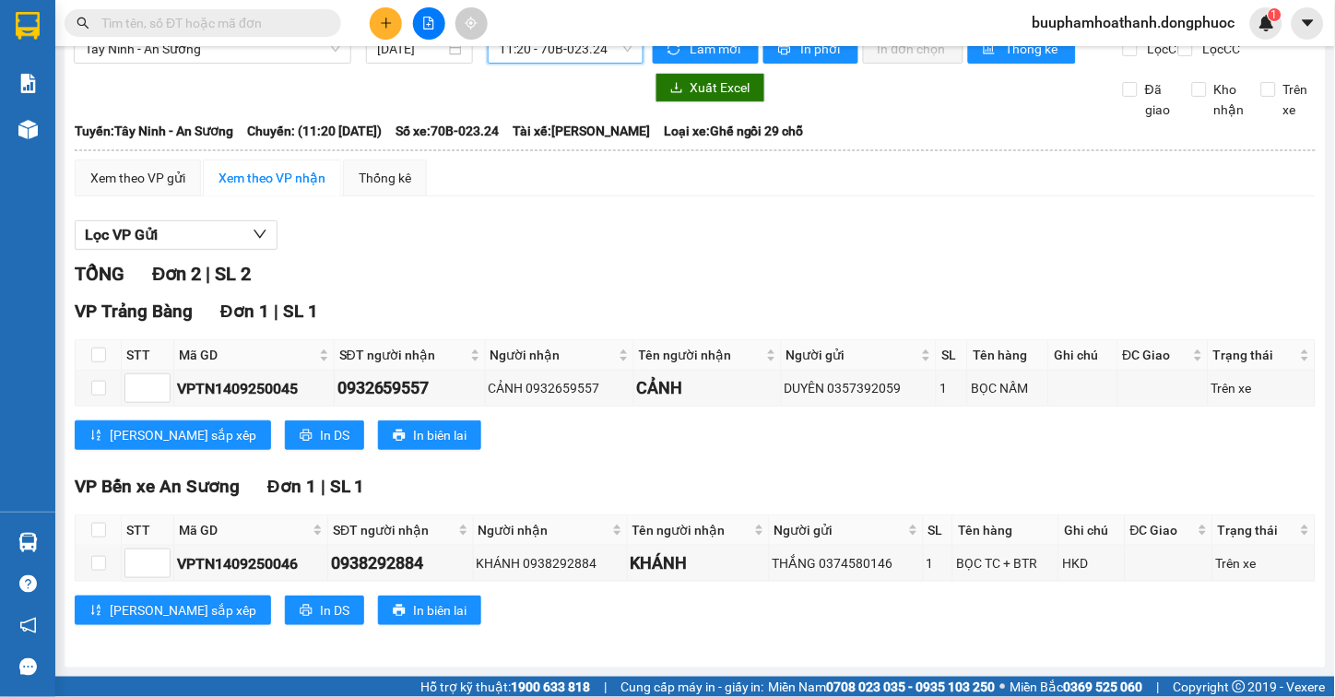
click at [537, 475] on div "VP Bến xe An Sương Đơn 1 | SL 1" at bounding box center [695, 487] width 1241 height 28
click at [195, 13] on input "text" at bounding box center [210, 23] width 218 height 20
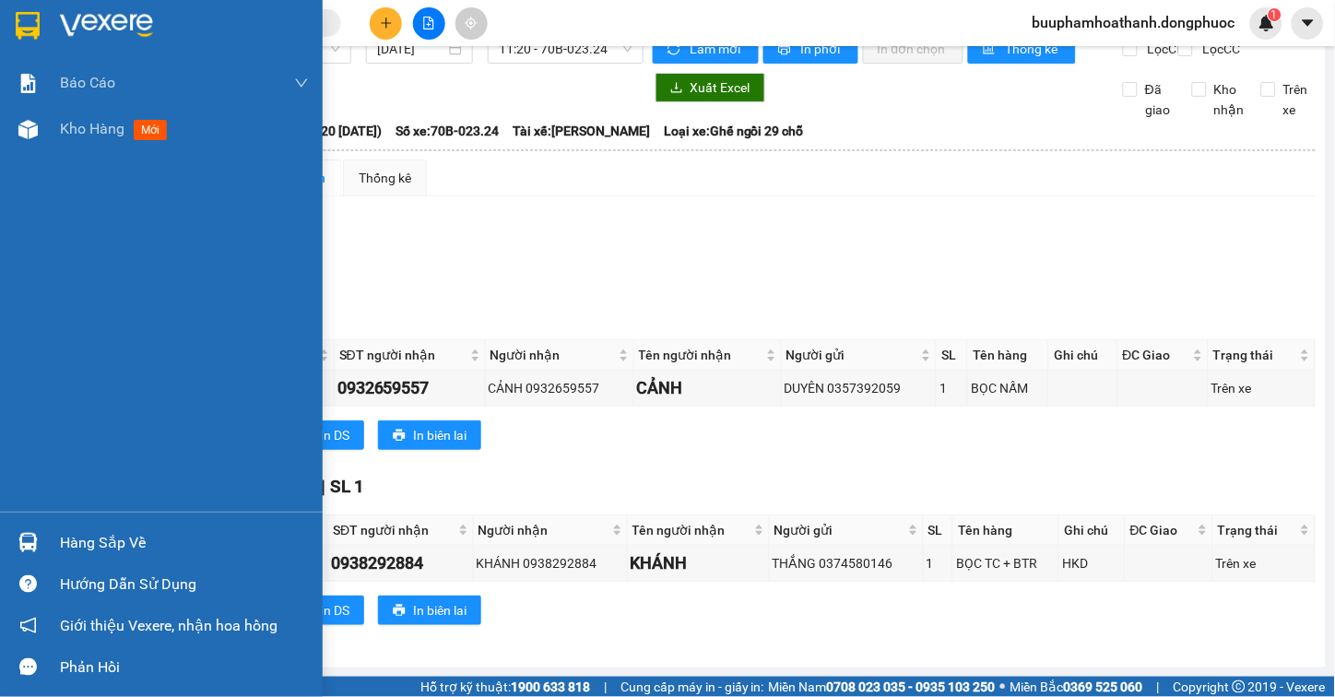
click at [127, 545] on div "Hàng sắp về" at bounding box center [184, 543] width 249 height 28
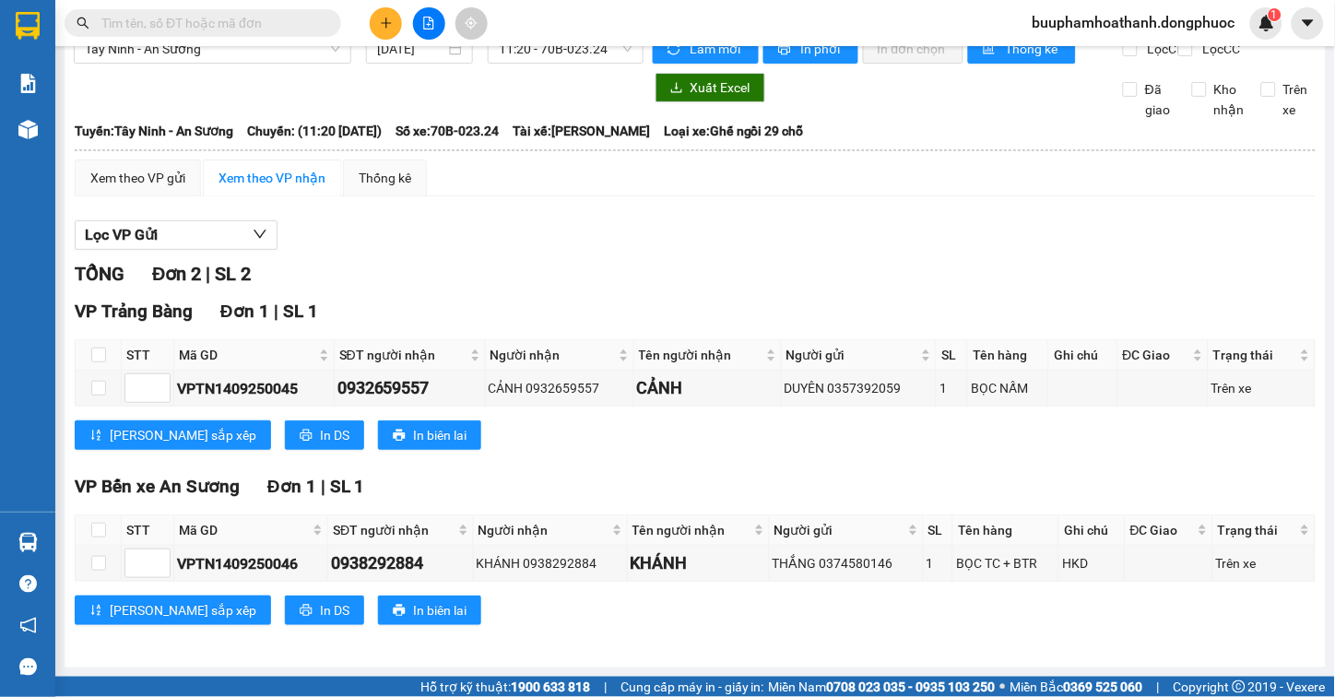
click at [981, 437] on section "Kết quả tìm kiếm ( 0 ) Bộ lọc Thuộc VP này Gửi 3 ngày gần nhất No Data buuphamh…" at bounding box center [667, 348] width 1335 height 697
click at [279, 31] on input "text" at bounding box center [210, 23] width 218 height 20
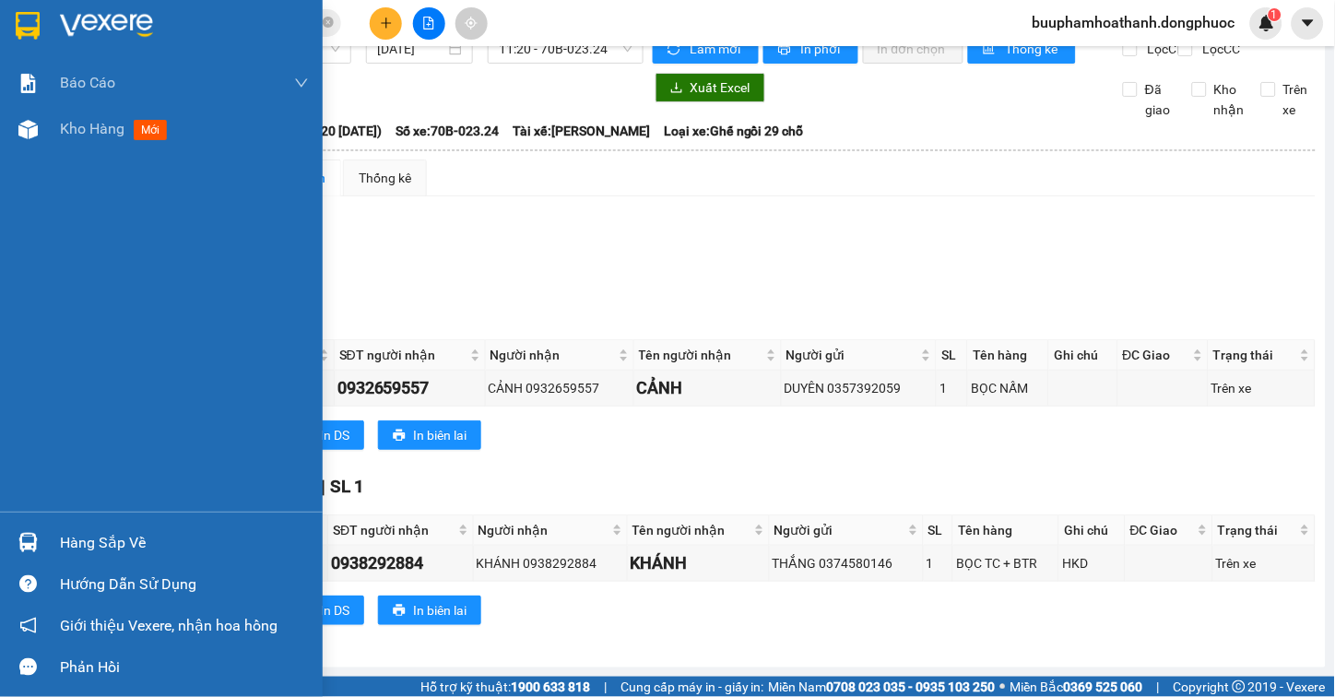
type input "0"
click at [65, 550] on div "Hàng sắp về" at bounding box center [184, 543] width 249 height 28
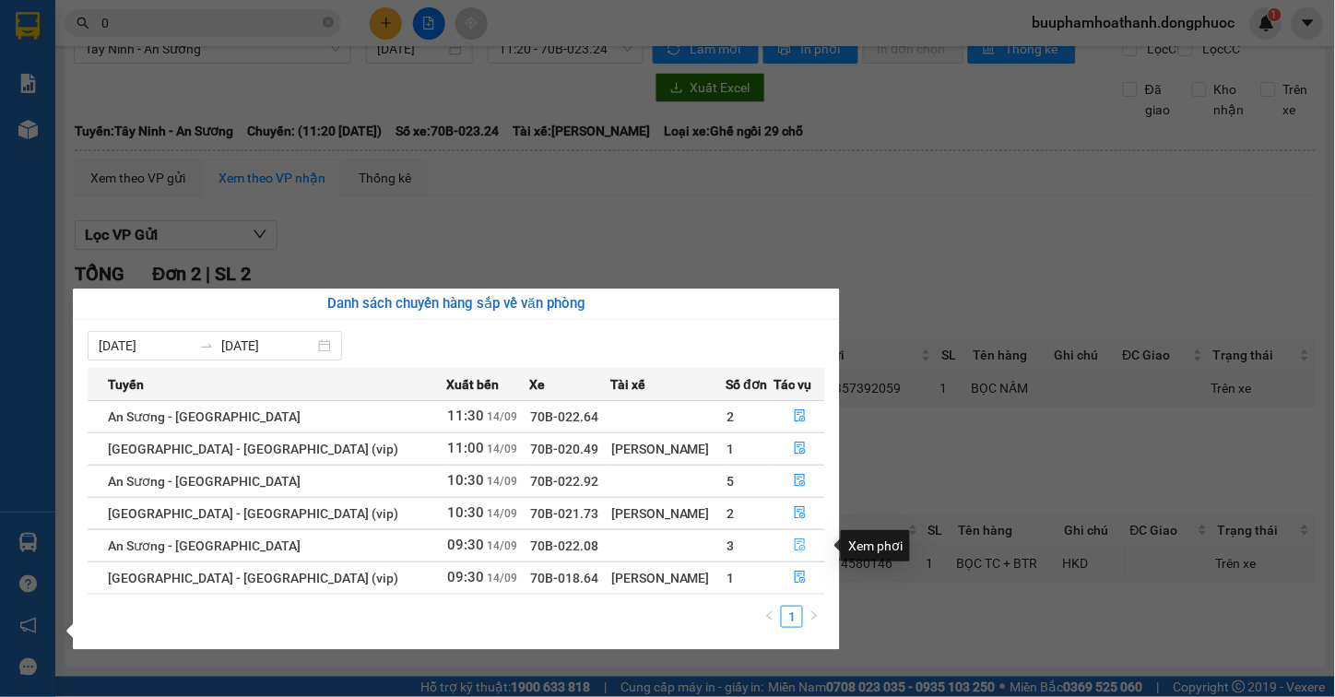
click at [794, 546] on icon "file-done" at bounding box center [800, 544] width 13 height 13
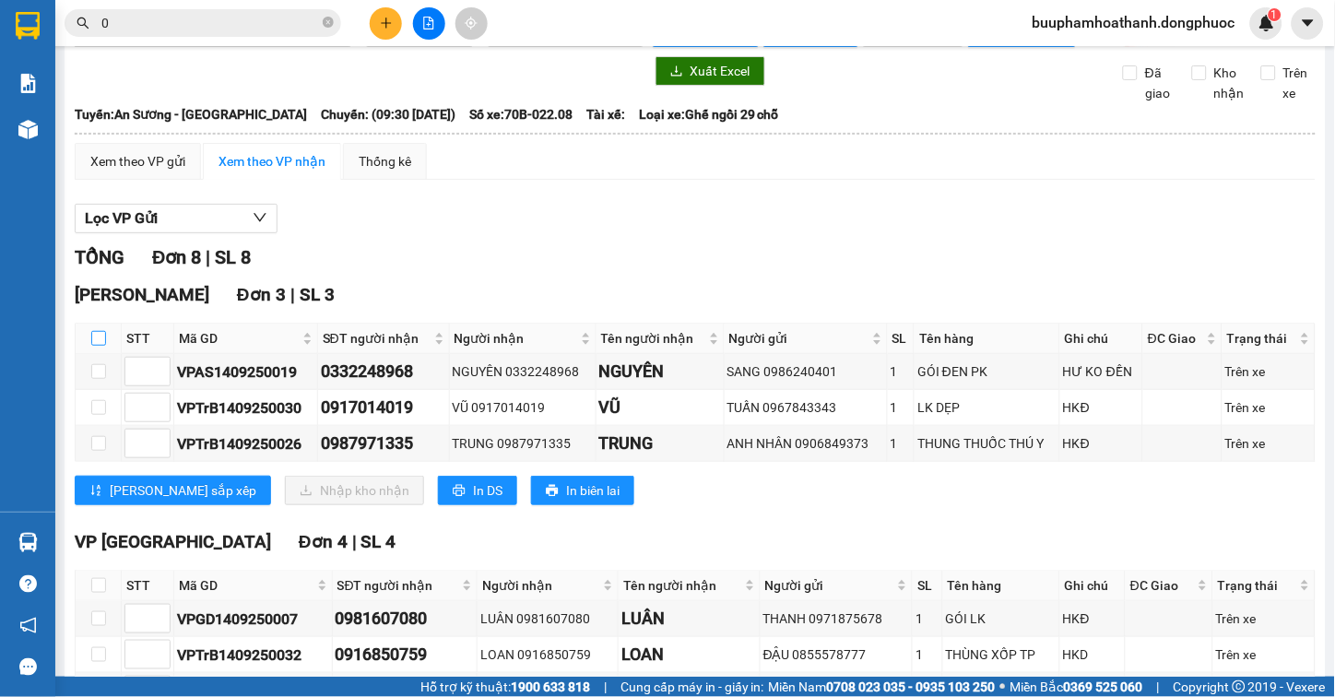
click at [95, 346] on input "checkbox" at bounding box center [98, 338] width 15 height 15
checkbox input "true"
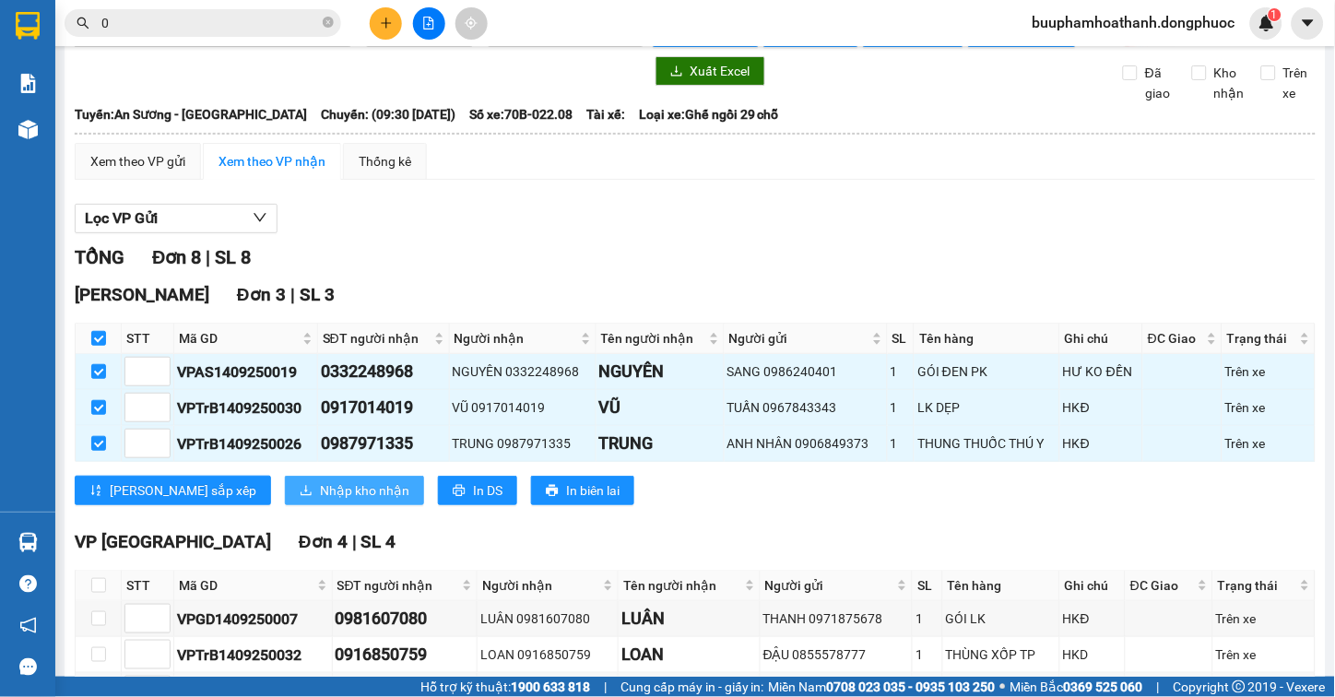
click at [320, 501] on span "Nhập kho nhận" at bounding box center [364, 490] width 89 height 20
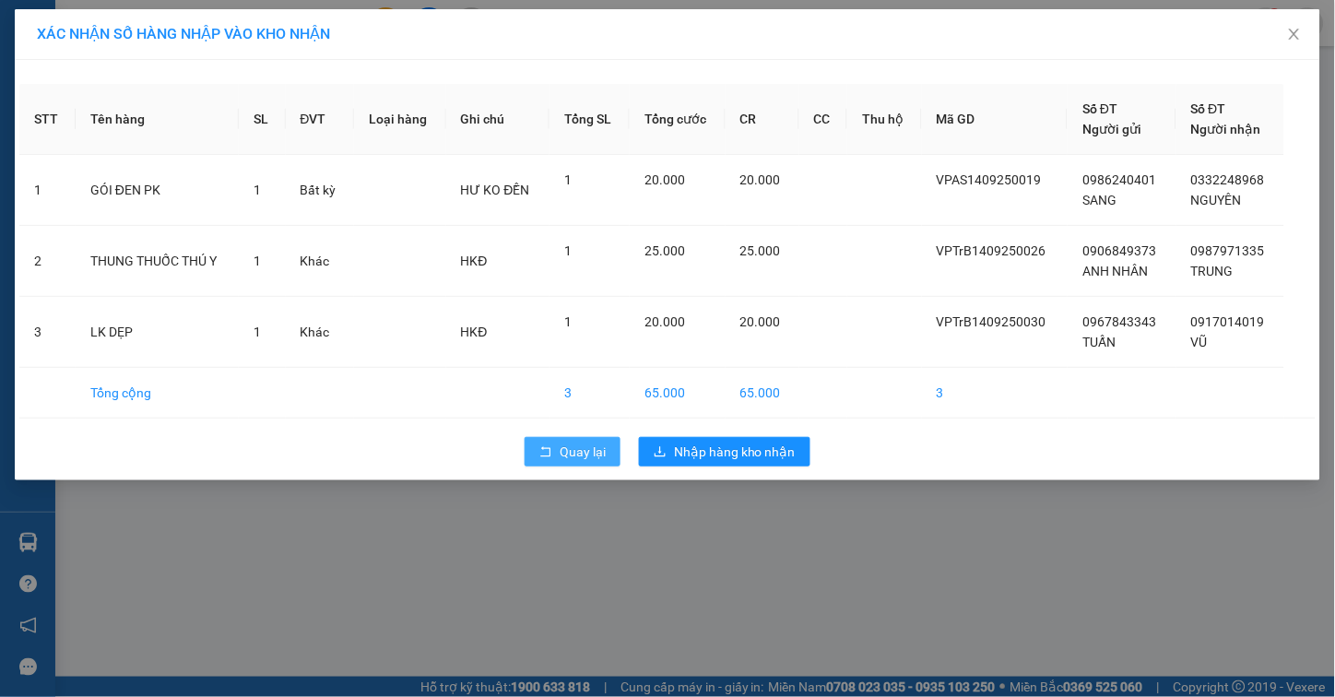
click at [562, 446] on span "Quay lại" at bounding box center [583, 452] width 46 height 20
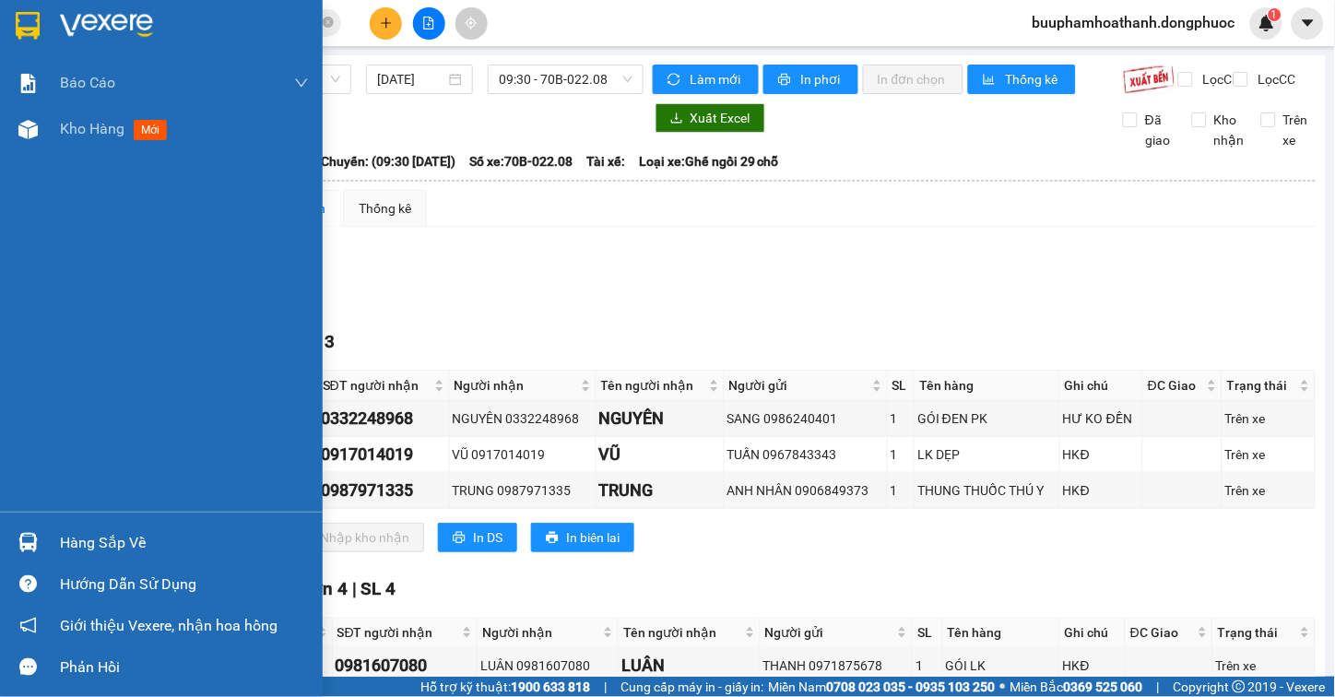
click at [44, 546] on div "Hàng sắp về" at bounding box center [161, 542] width 323 height 41
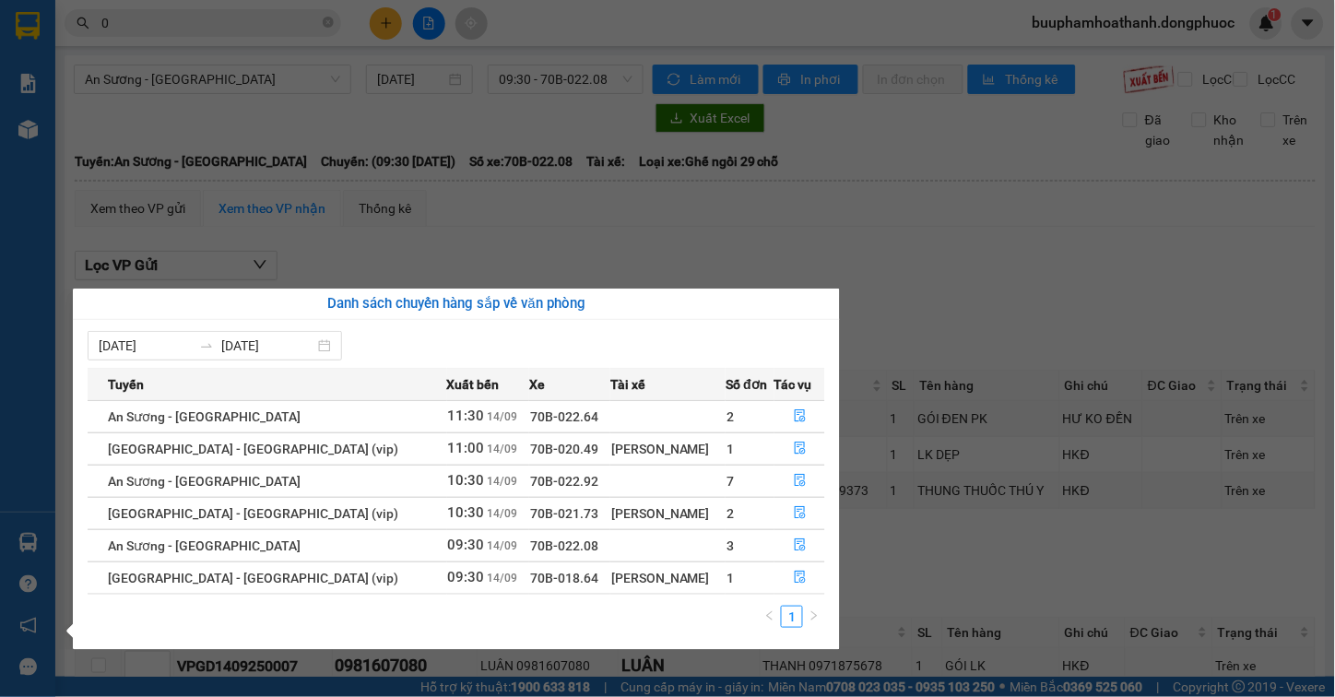
click at [894, 301] on section "Kết quả tìm kiếm ( 0 ) Bộ lọc Thuộc VP này Gửi 3 ngày gần nhất No Data 0 buupha…" at bounding box center [667, 348] width 1335 height 697
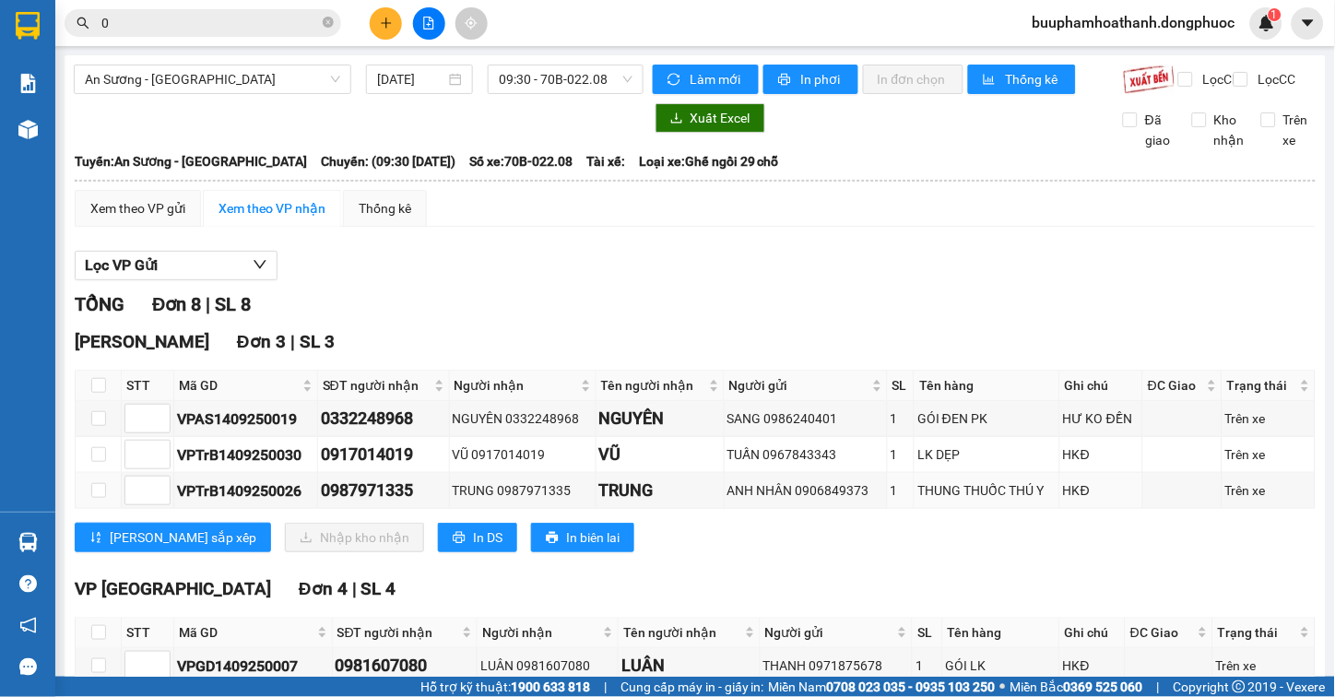
scroll to position [307, 0]
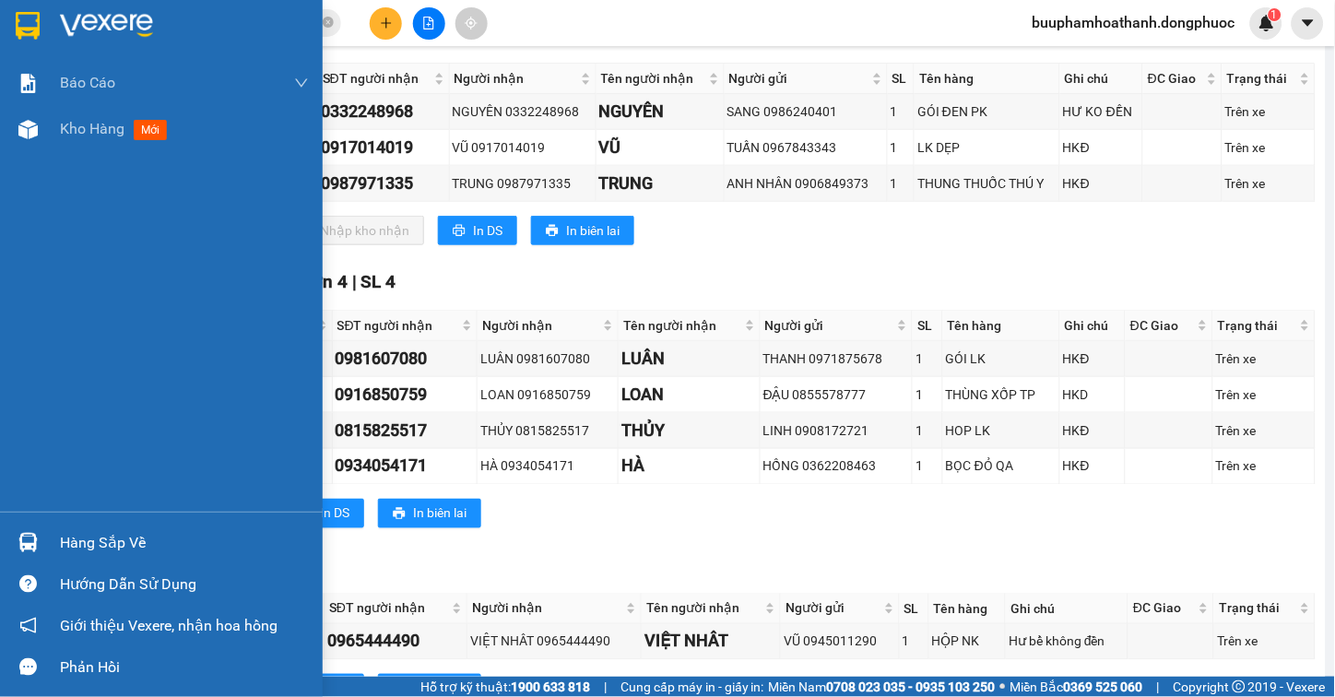
click at [46, 531] on div "Hàng sắp về" at bounding box center [161, 542] width 323 height 41
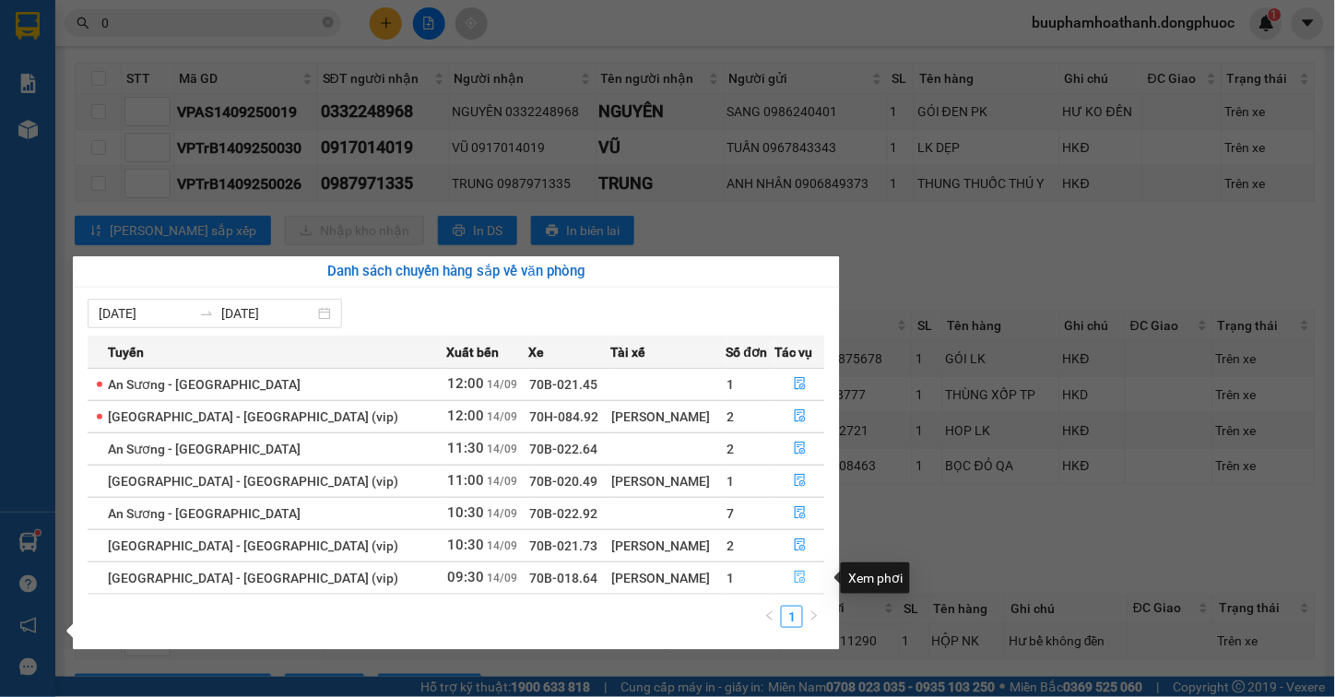
click at [809, 569] on button "button" at bounding box center [799, 578] width 49 height 30
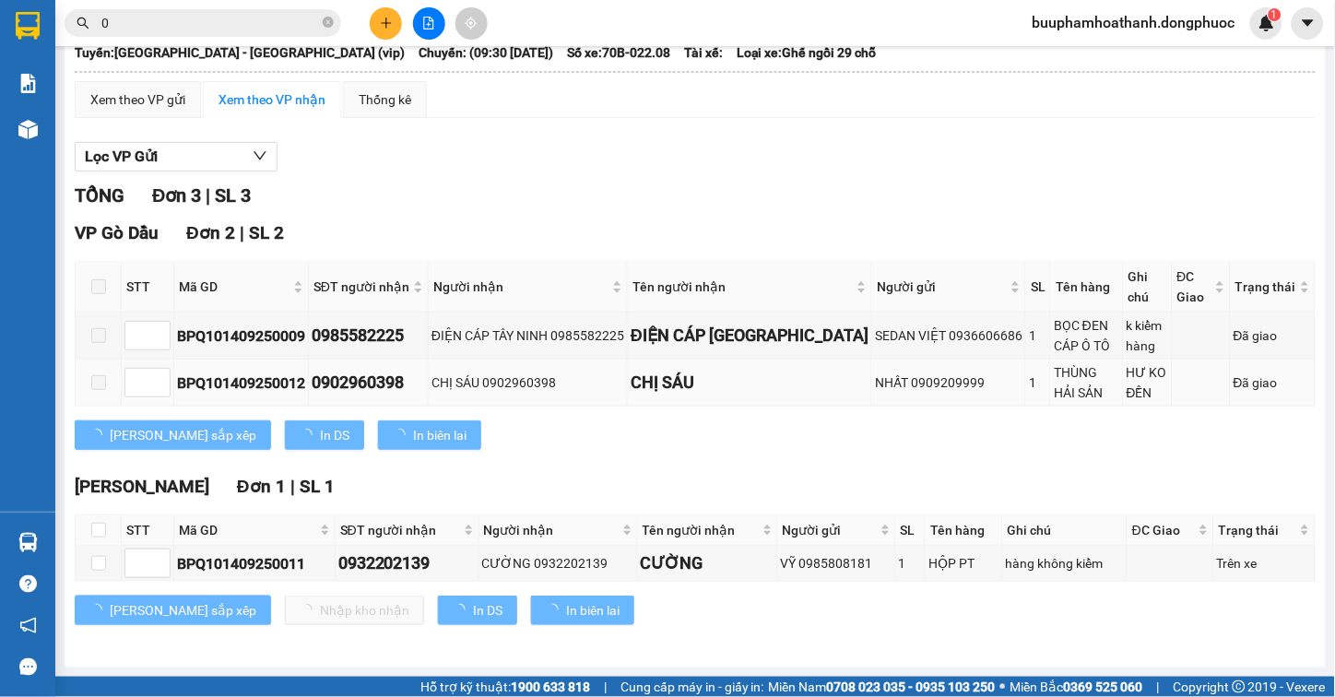
scroll to position [124, 0]
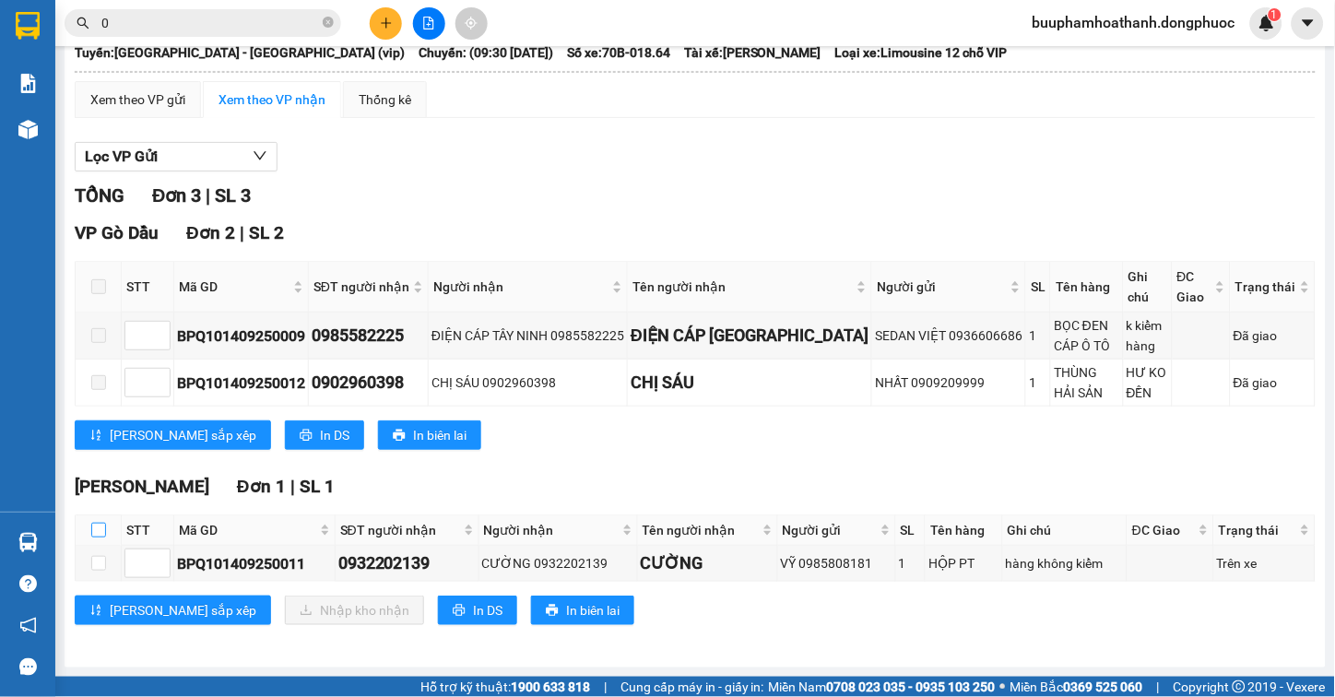
click at [99, 528] on input "checkbox" at bounding box center [98, 530] width 15 height 15
checkbox input "true"
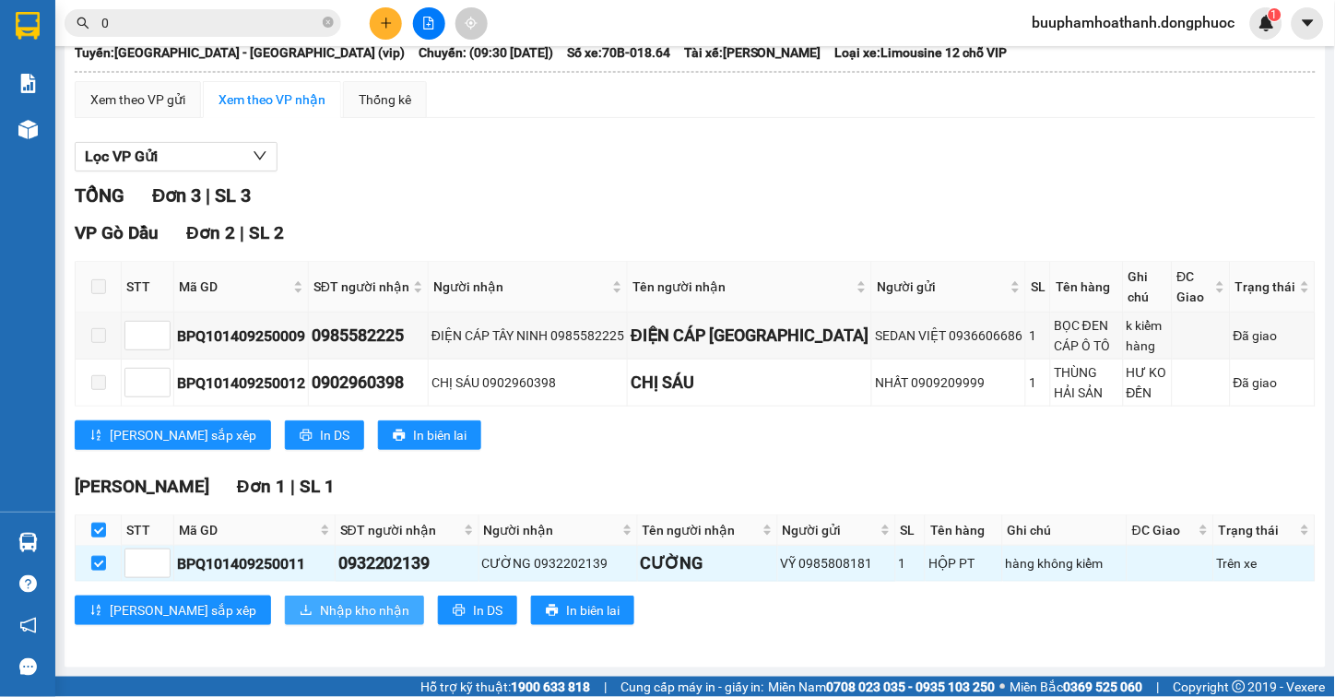
click at [320, 609] on span "Nhập kho nhận" at bounding box center [364, 610] width 89 height 20
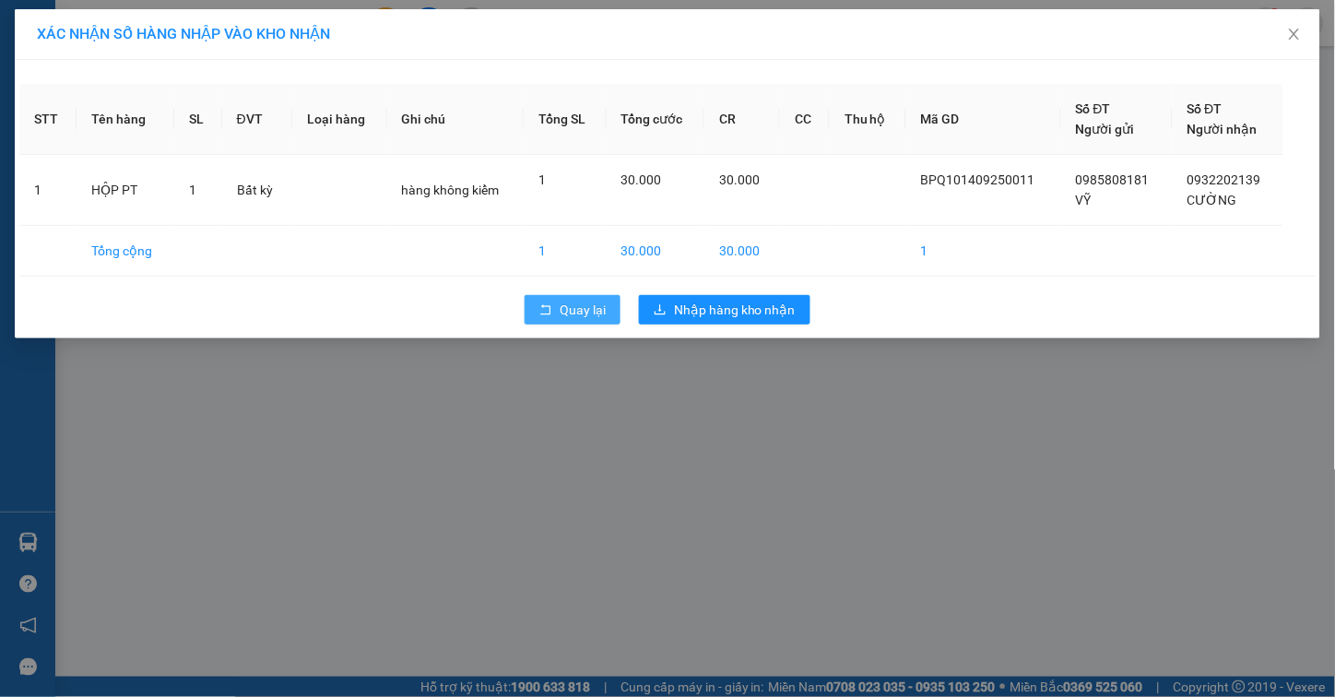
click at [577, 311] on span "Quay lại" at bounding box center [583, 310] width 46 height 20
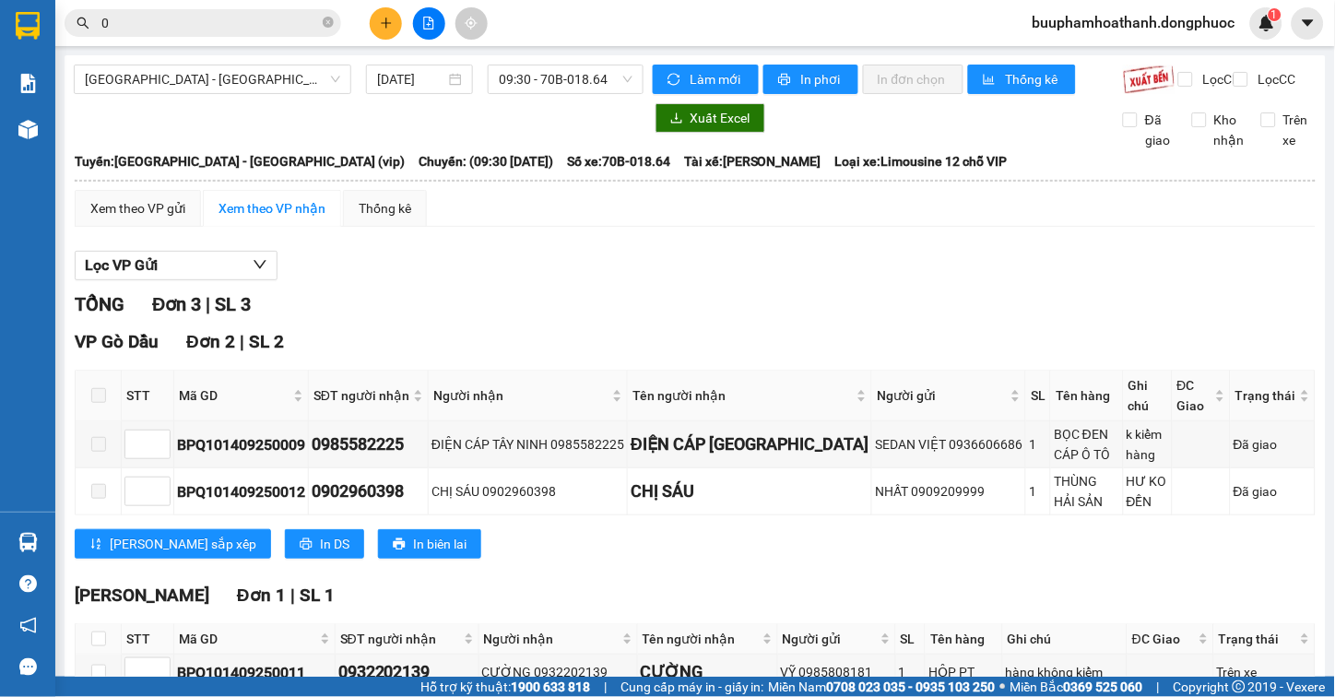
click at [265, 94] on div "Hồ Chí Minh - Tây Ninh (vip) 14/09/2025 09:30 - 70B-018.64" at bounding box center [359, 80] width 570 height 30
click at [247, 71] on span "[GEOGRAPHIC_DATA][PERSON_NAME][GEOGRAPHIC_DATA] (vip)" at bounding box center [212, 79] width 255 height 28
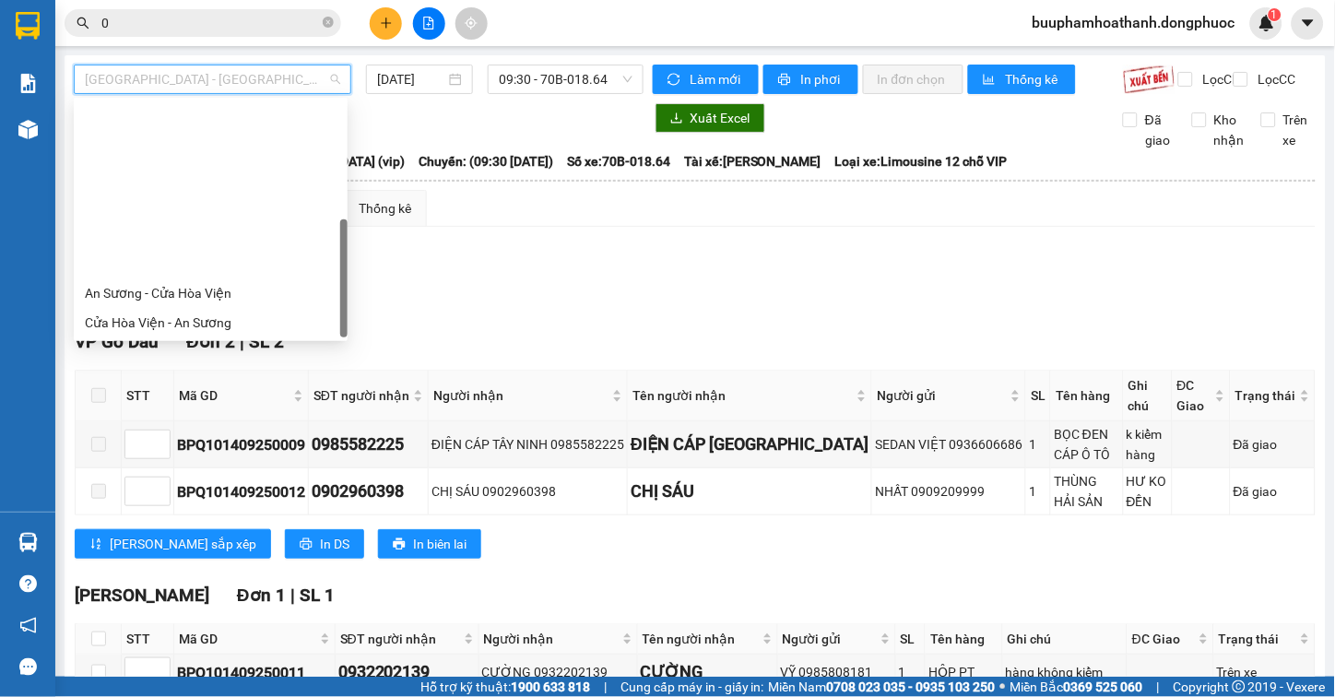
scroll to position [207, 0]
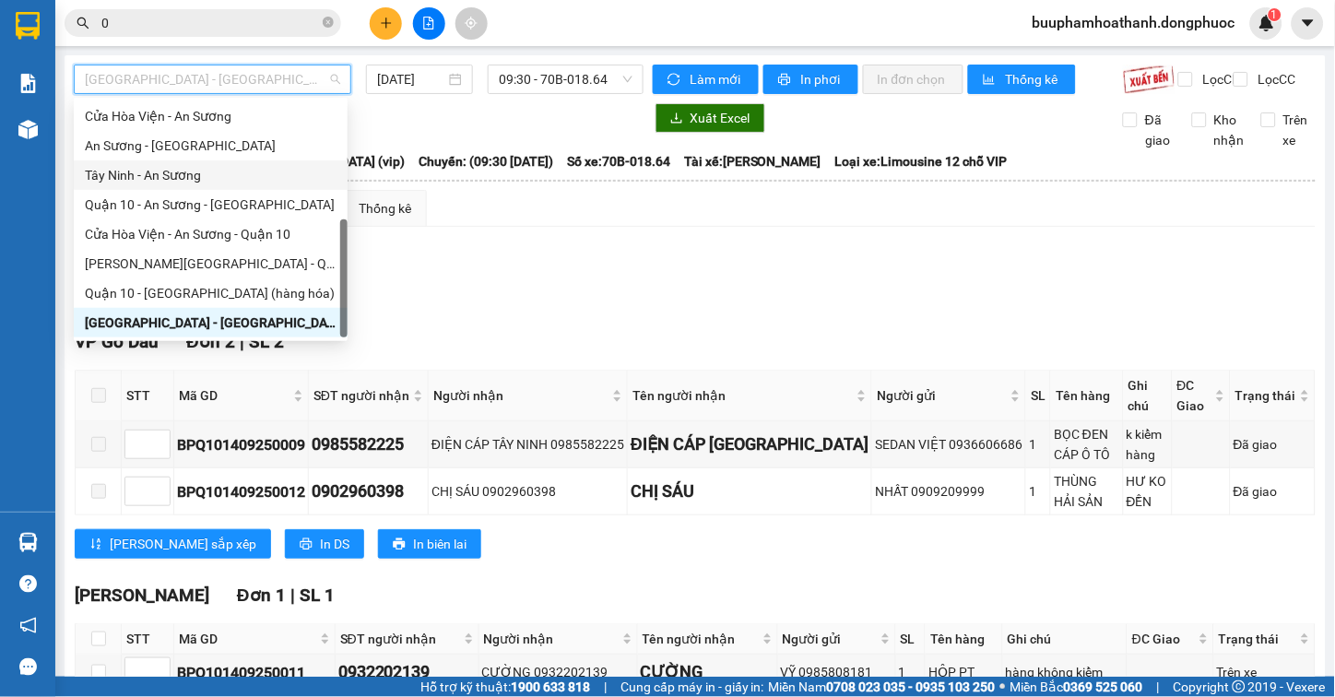
click at [218, 182] on div "Tây Ninh - An Sương" at bounding box center [211, 175] width 252 height 20
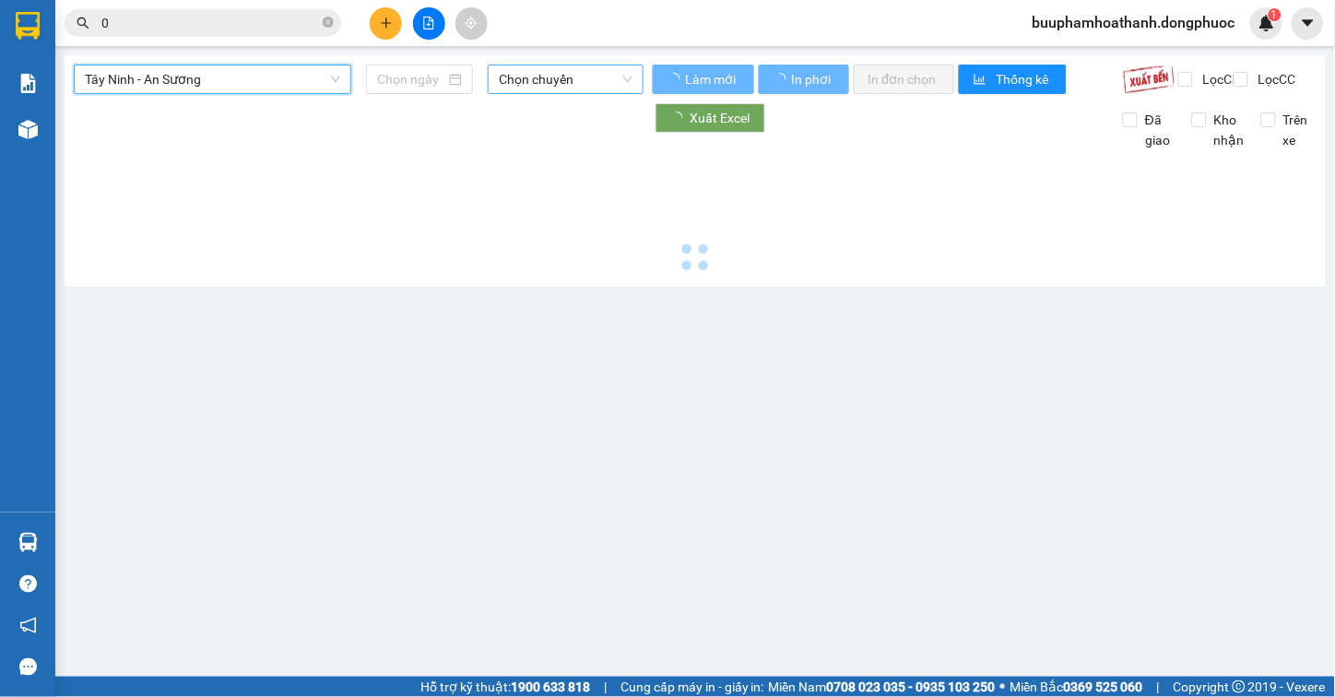
type input "[DATE]"
click at [511, 86] on span "Chọn chuyến" at bounding box center [566, 79] width 134 height 28
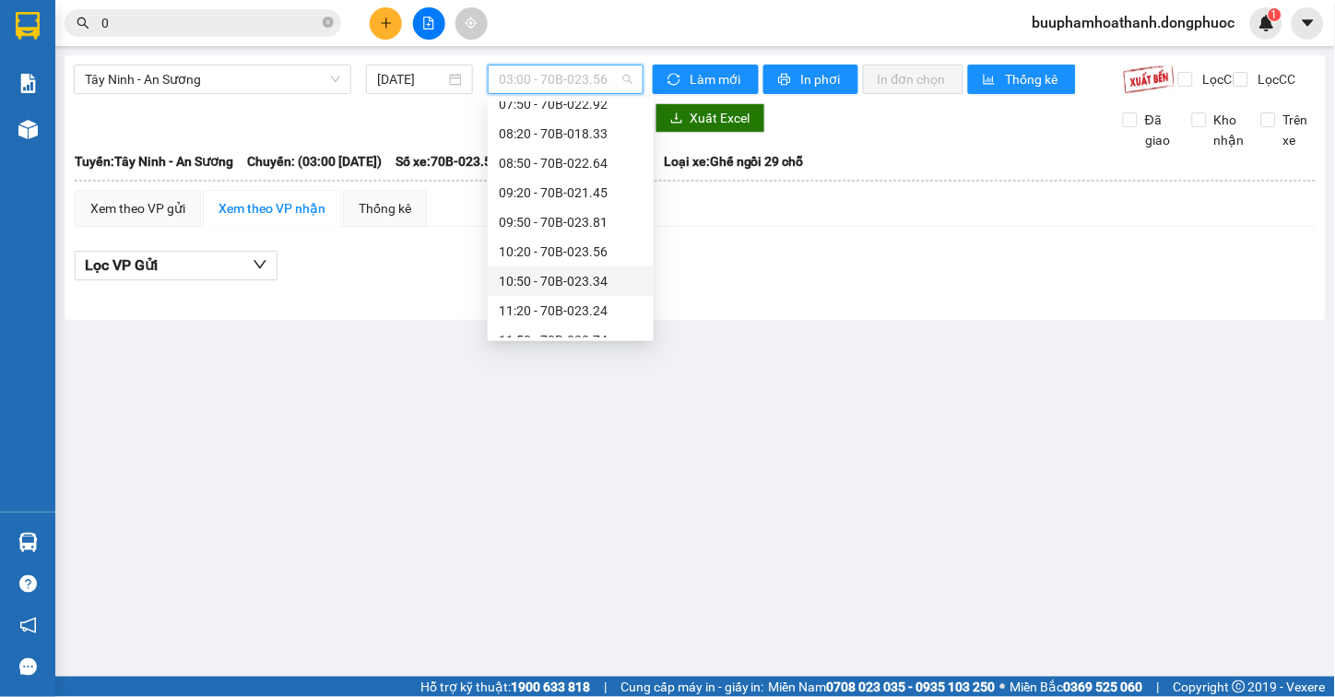
scroll to position [409, 0]
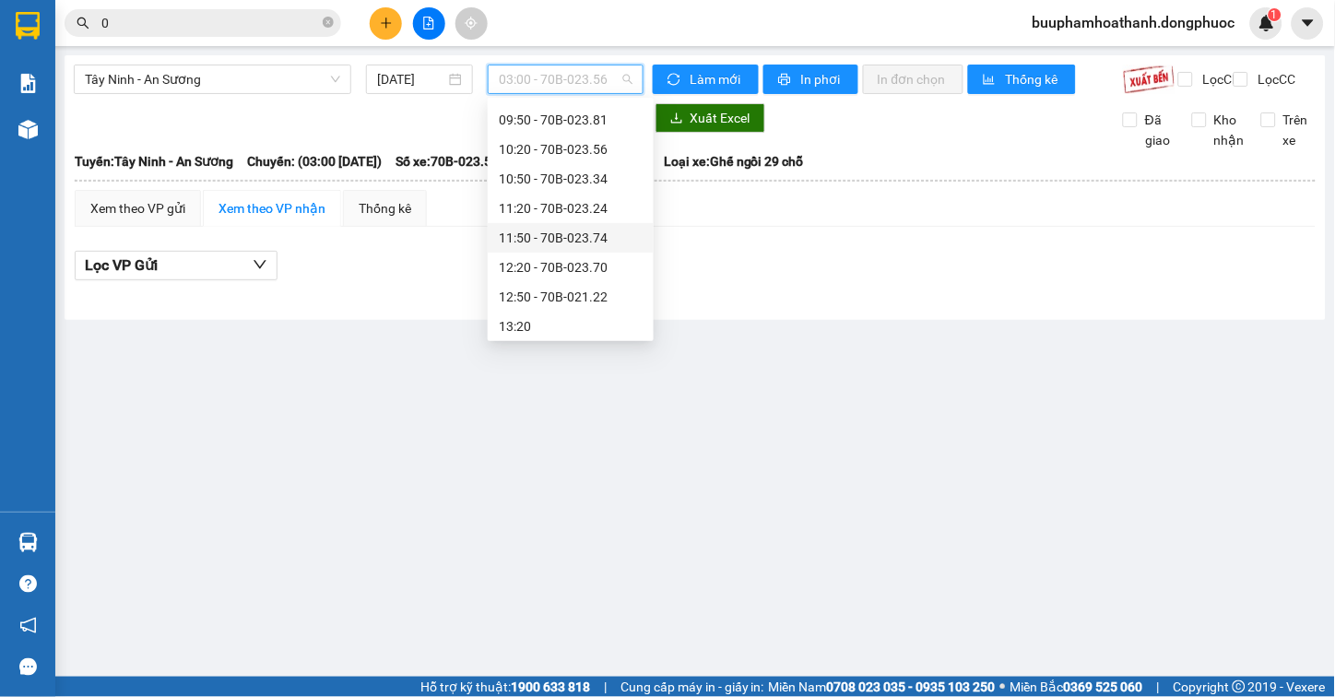
click at [577, 234] on div "11:50 - 70B-023.74" at bounding box center [571, 238] width 144 height 20
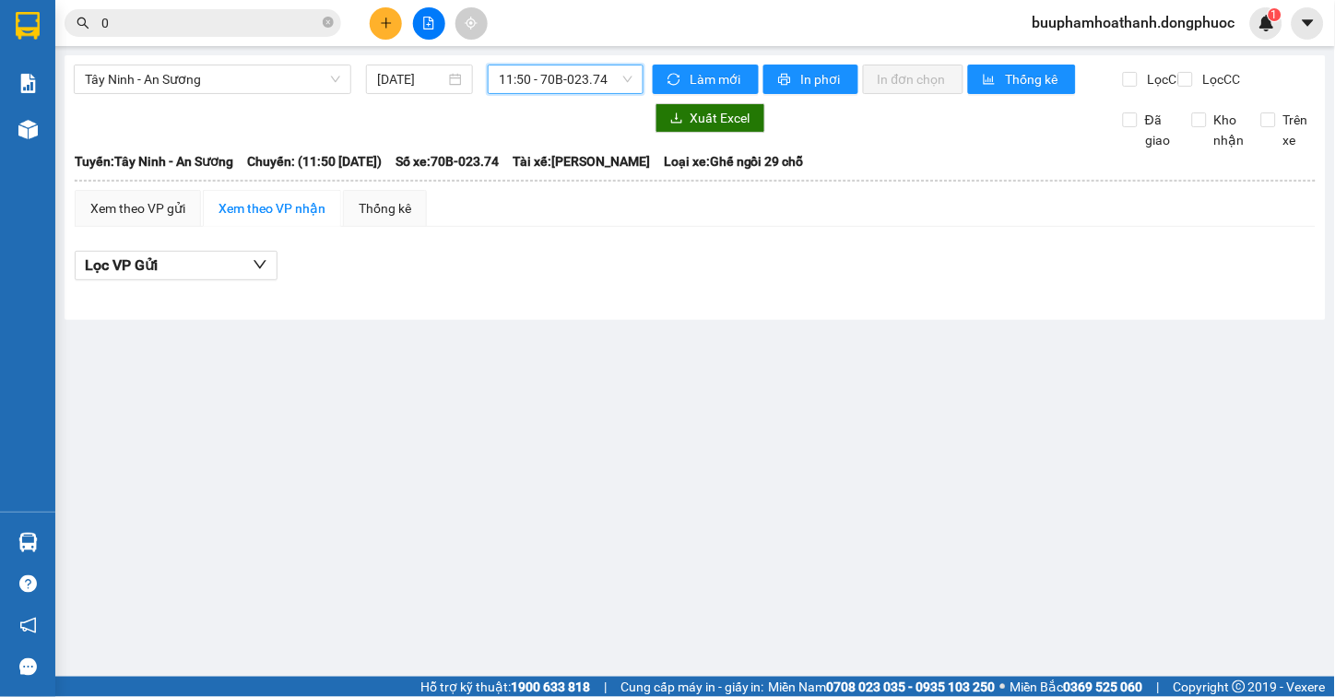
click at [573, 71] on span "11:50 - 70B-023.74" at bounding box center [566, 79] width 134 height 28
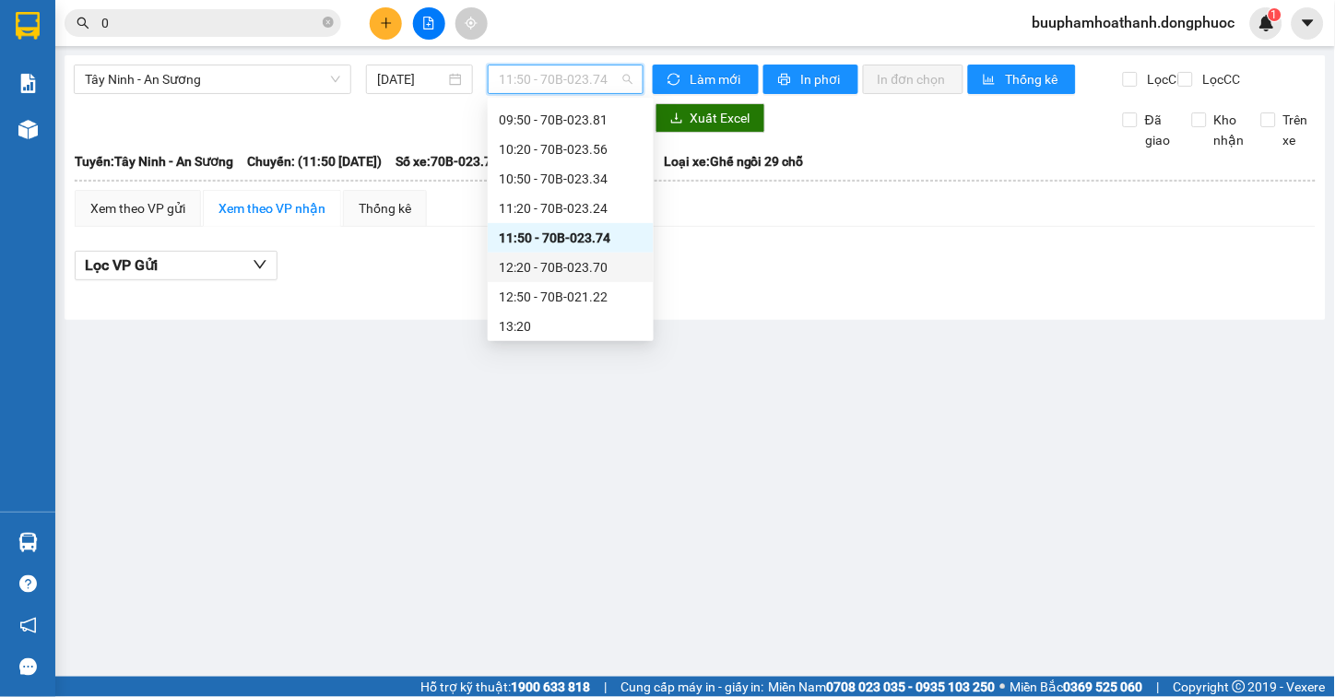
click at [583, 253] on div "12:20 - 70B-023.70" at bounding box center [571, 268] width 166 height 30
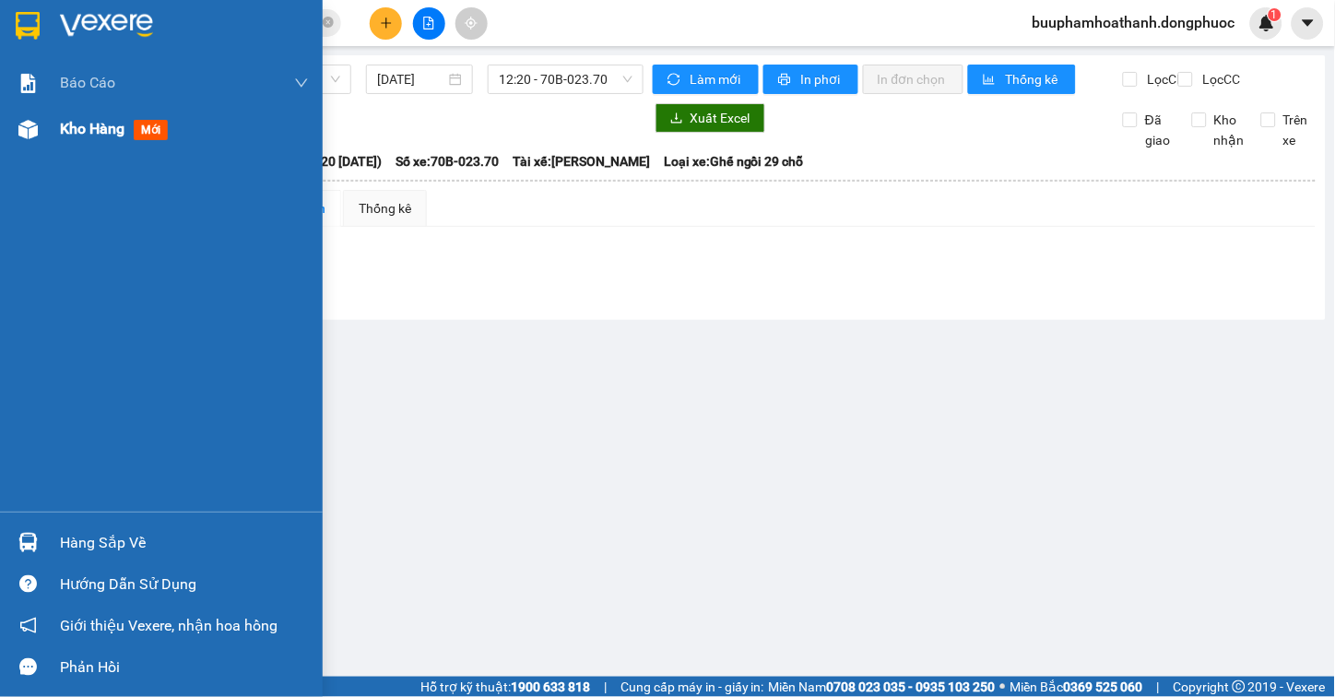
click at [66, 143] on div "Kho hàng mới" at bounding box center [184, 129] width 249 height 46
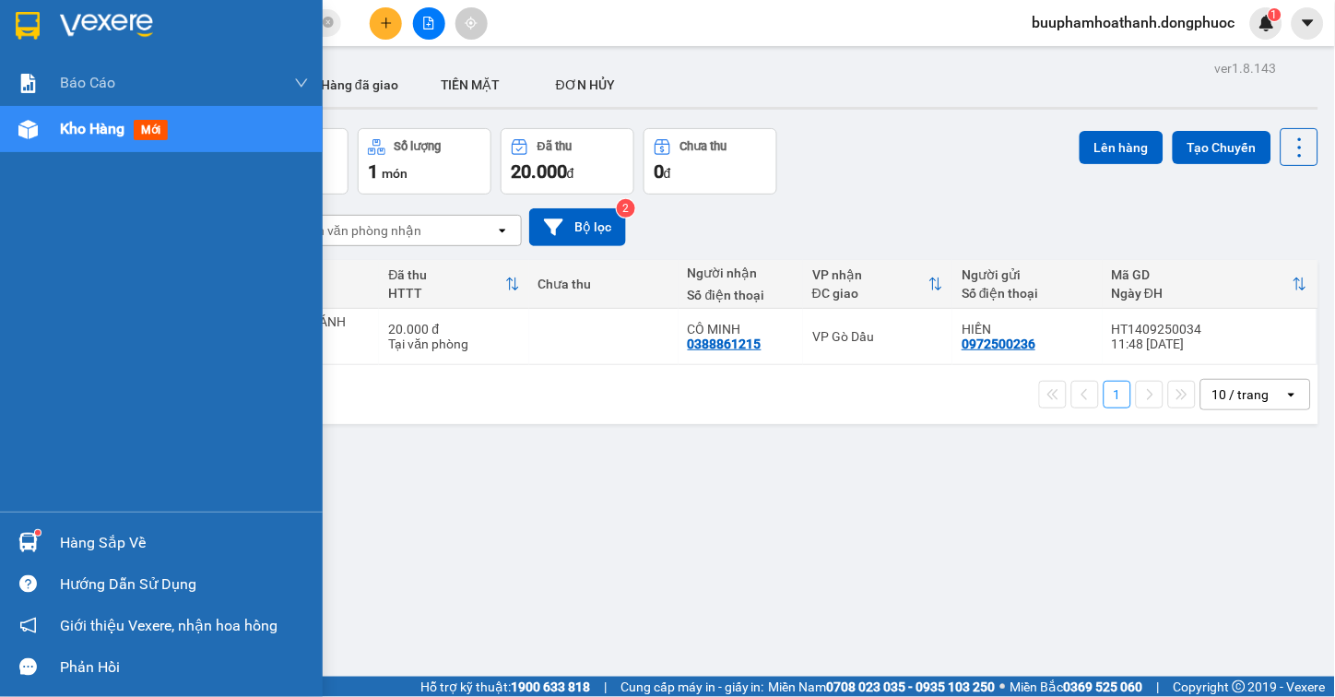
click at [19, 537] on img at bounding box center [27, 542] width 19 height 19
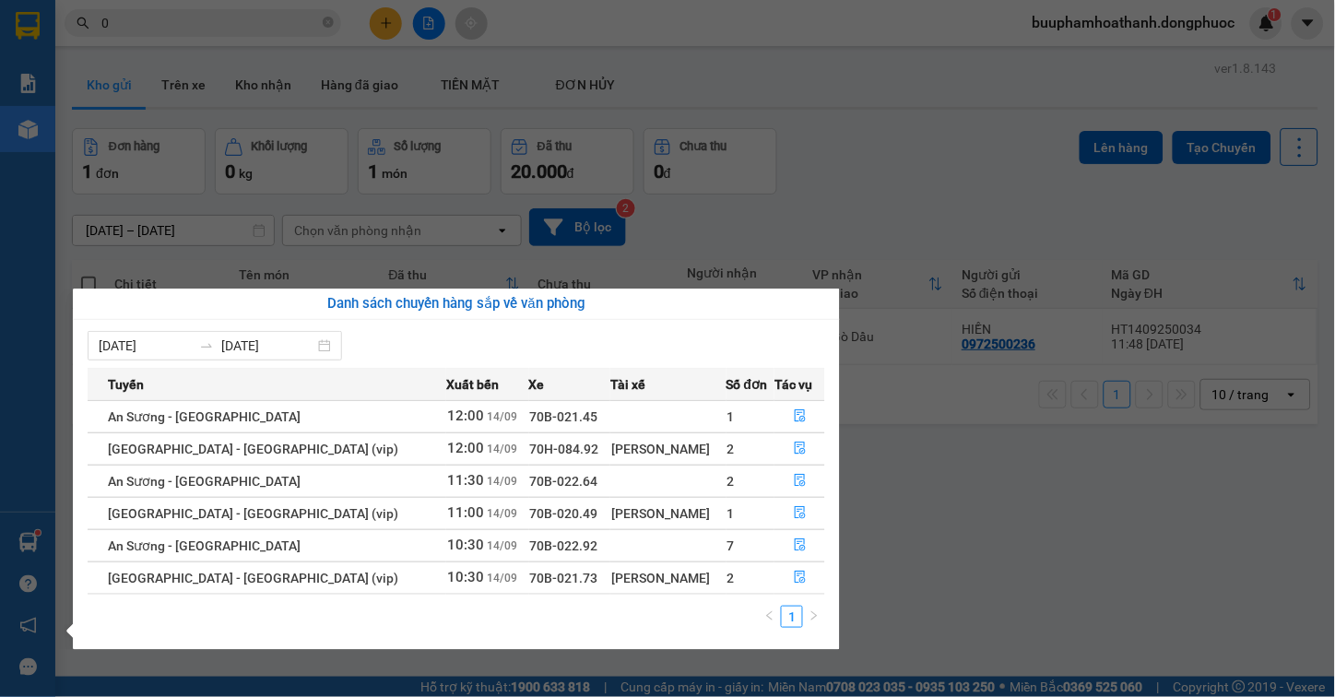
click at [1086, 556] on section "Kết quả tìm kiếm ( 0 ) Bộ lọc Thuộc VP này Gửi 3 ngày gần nhất No Data 0 buupha…" at bounding box center [667, 348] width 1335 height 697
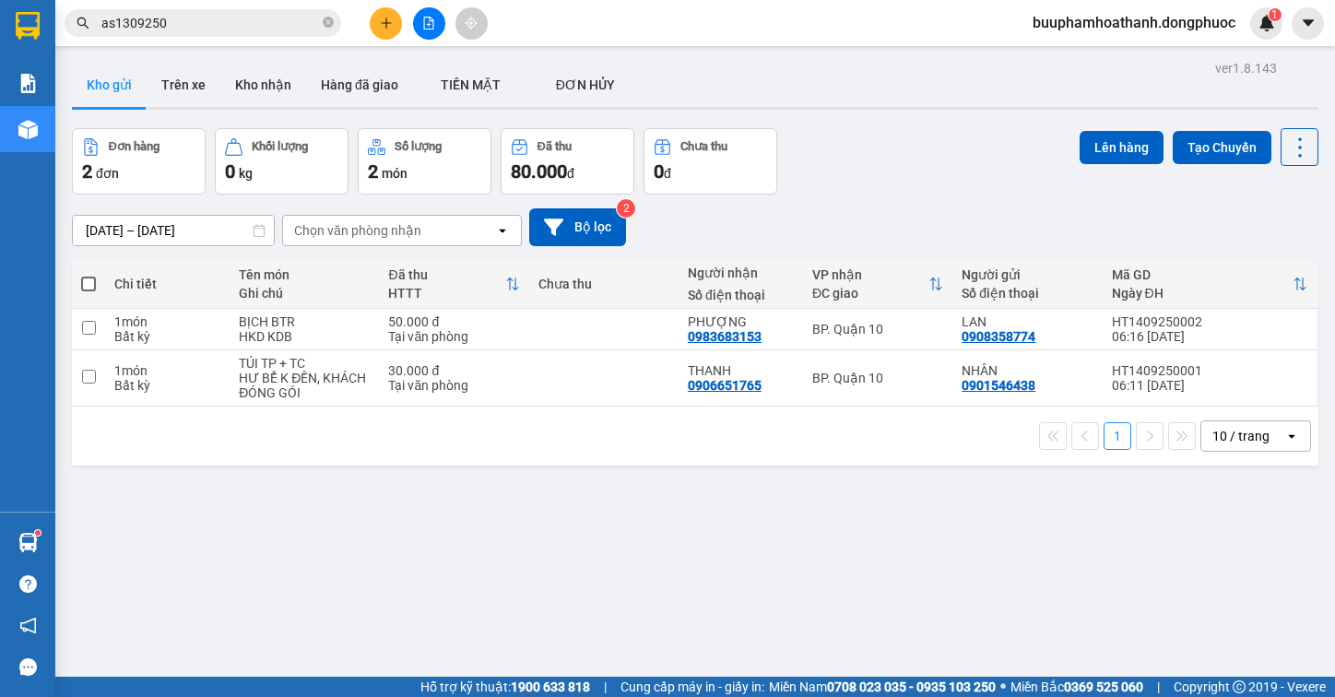
click at [499, 521] on div "ver 1.8.143 Kho gửi Trên xe Kho nhận Hàng đã giao TIỀN MẶT ĐƠN HỦY Đơn hàng 2…" at bounding box center [695, 403] width 1261 height 697
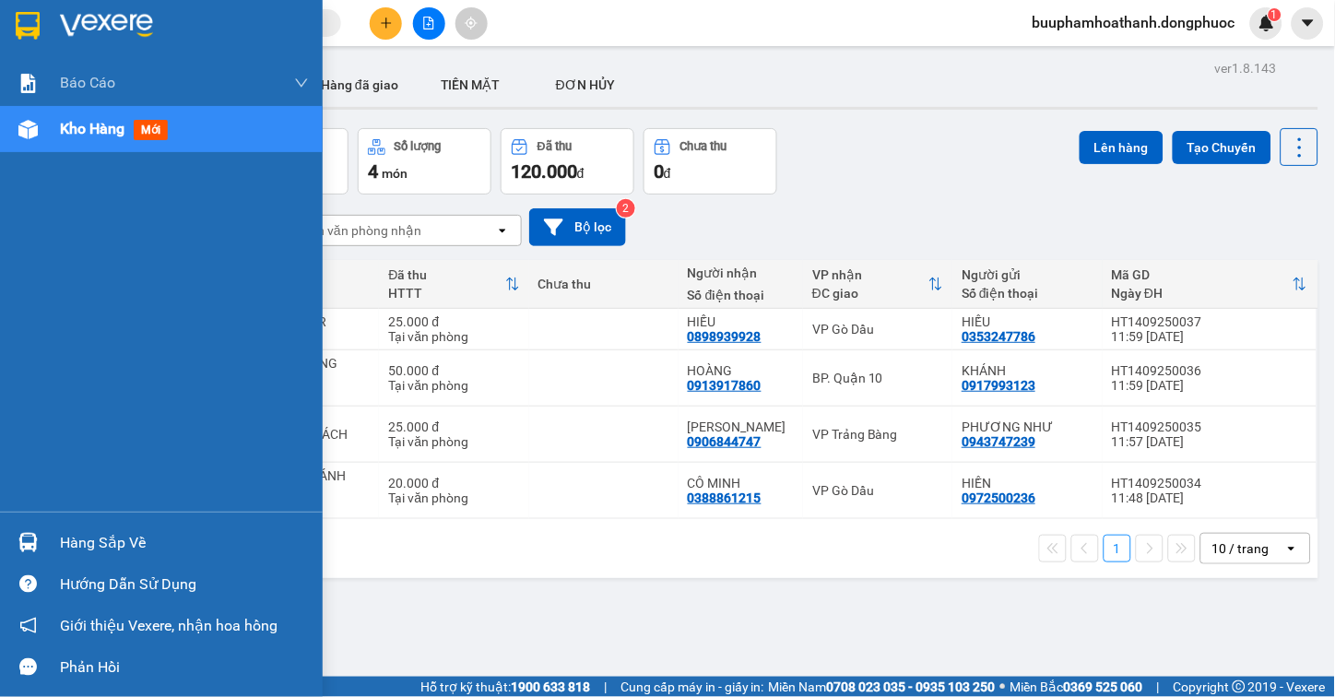
click at [26, 547] on img at bounding box center [27, 542] width 19 height 19
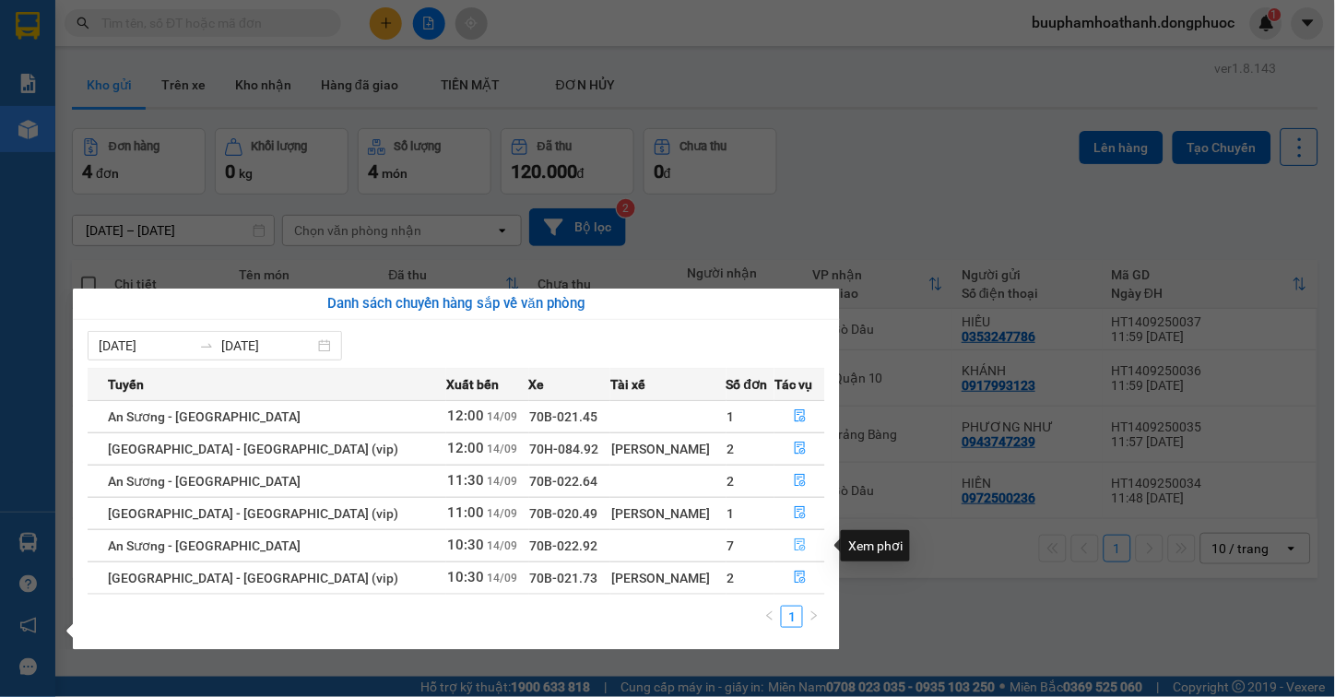
click at [799, 545] on icon "file-done" at bounding box center [800, 544] width 13 height 13
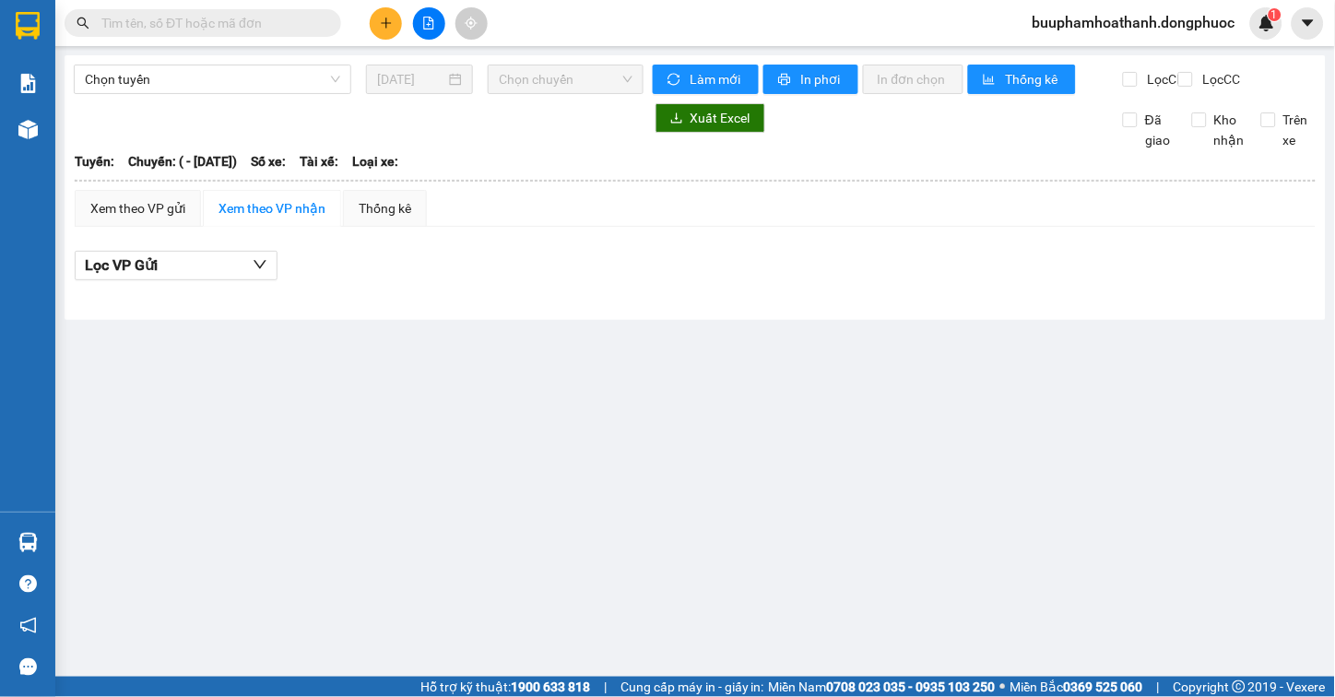
click at [805, 227] on div "Xem theo VP gửi Xem theo VP nhận Thống kê" at bounding box center [695, 208] width 1241 height 37
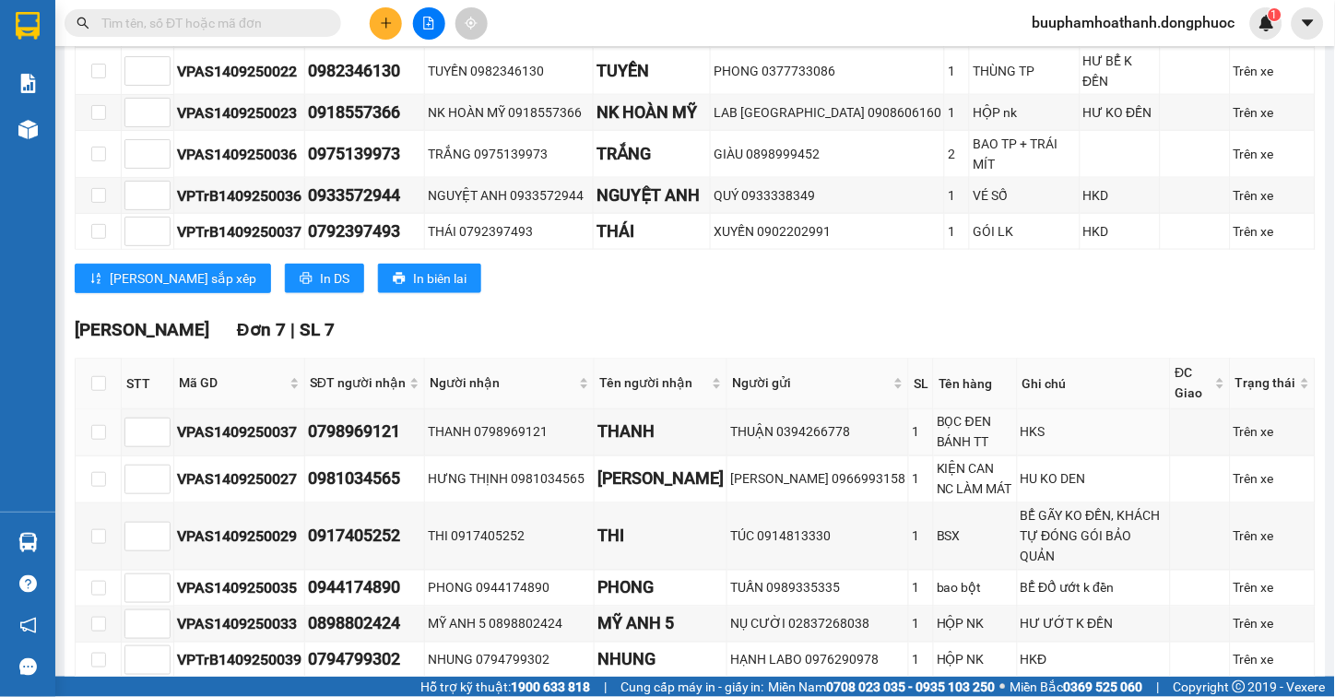
scroll to position [512, 0]
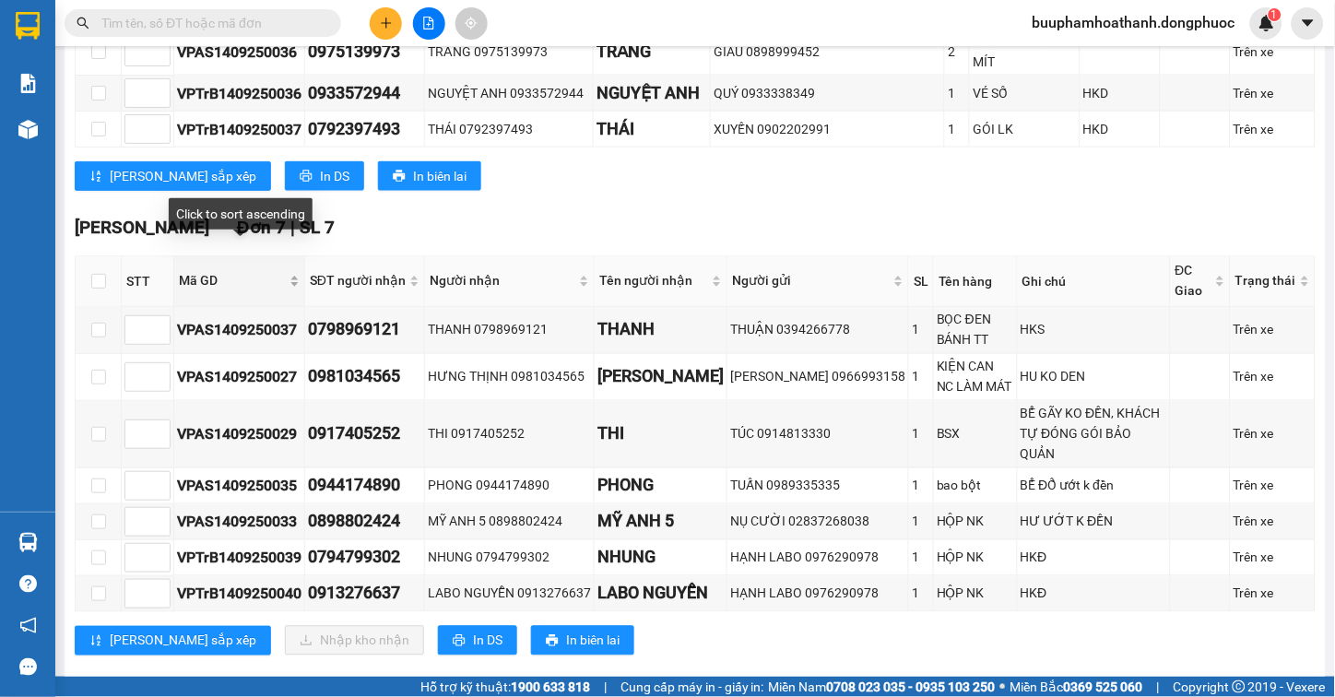
click at [199, 271] on span "Mã GD" at bounding box center [232, 281] width 107 height 20
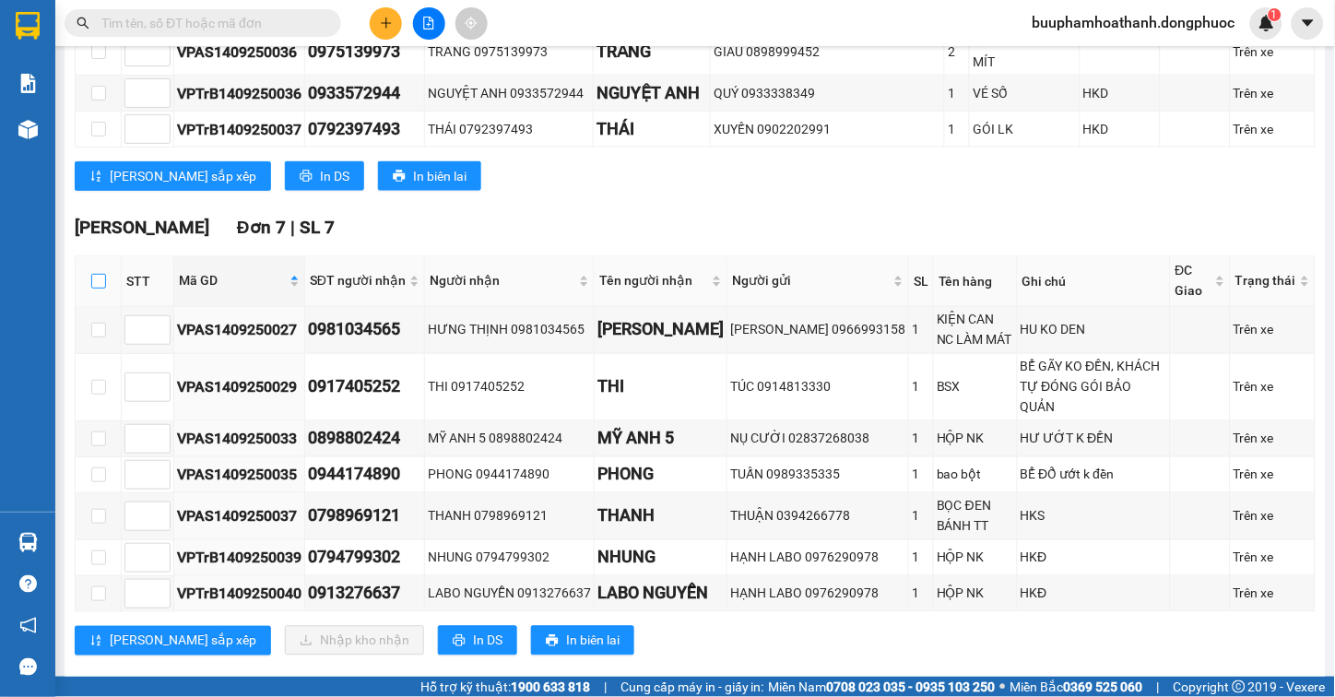
click at [95, 274] on input "checkbox" at bounding box center [98, 281] width 15 height 15
checkbox input "true"
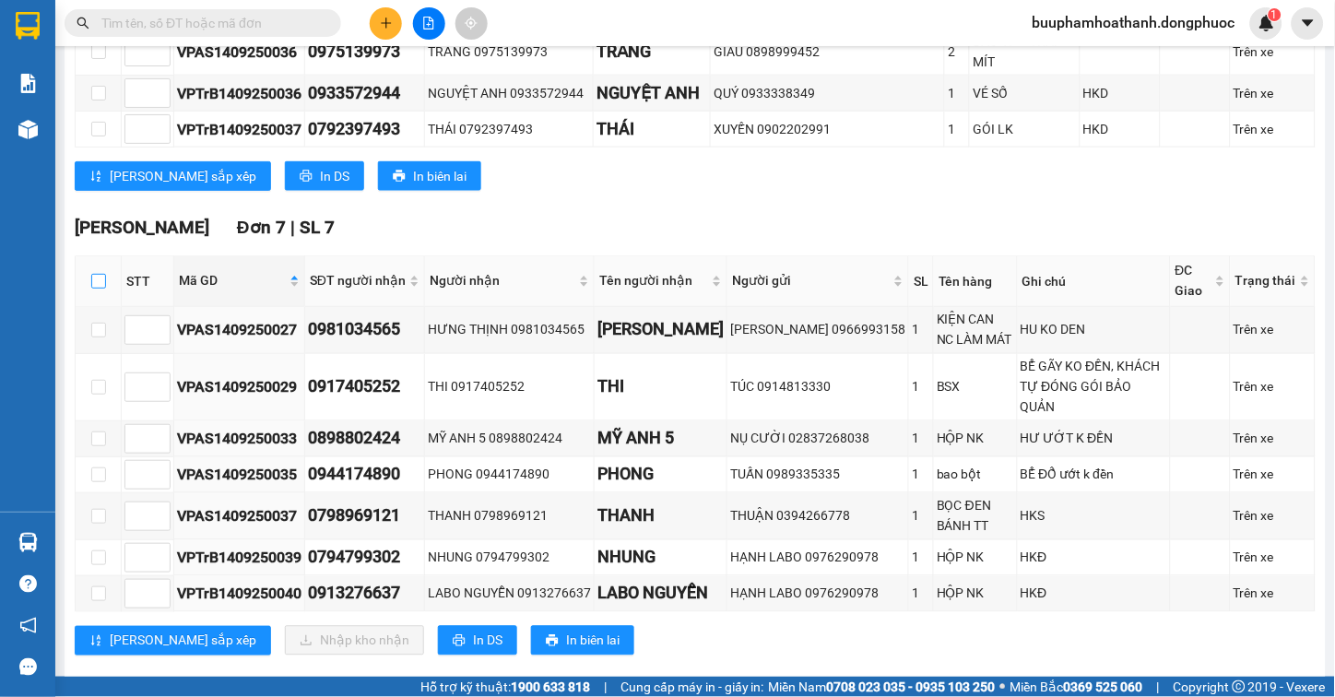
checkbox input "true"
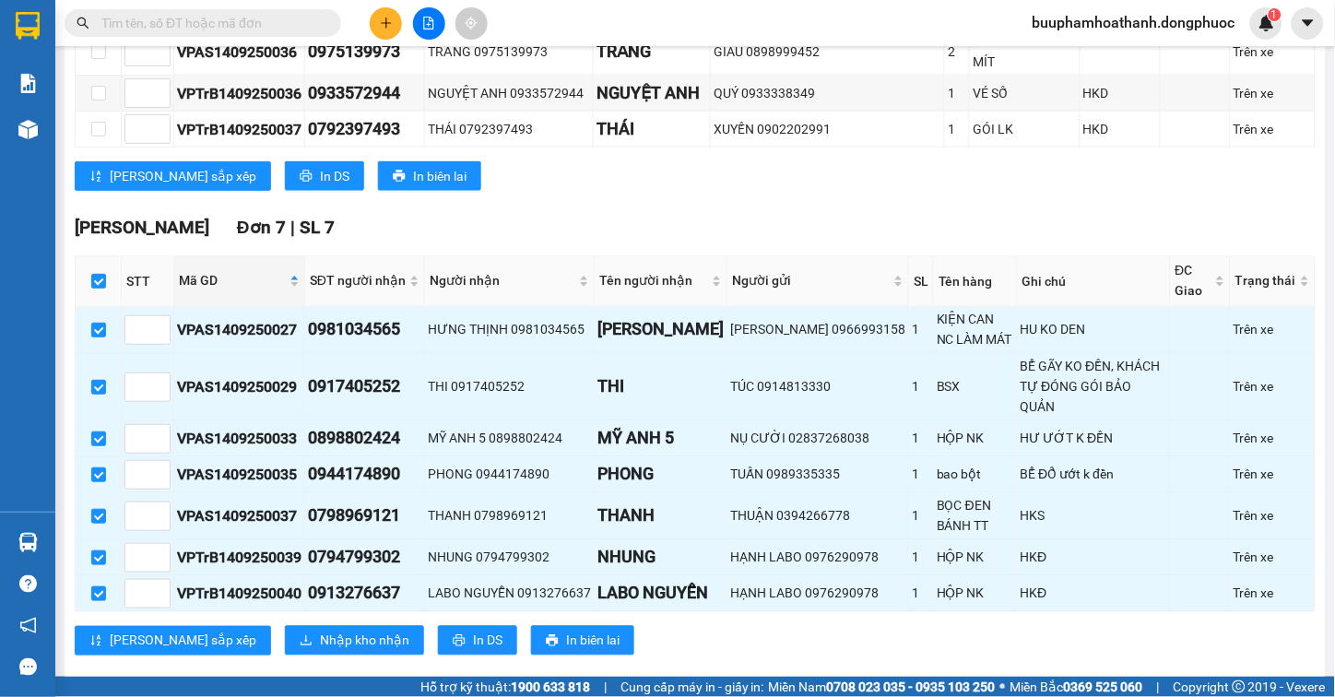
click at [260, 5] on div "Kết quả tìm kiếm ( 0 ) Bộ lọc Thuộc VP này Gửi 3 ngày gần nhất No Data buuphamh…" at bounding box center [667, 23] width 1335 height 46
click at [266, 33] on span at bounding box center [203, 23] width 277 height 28
click at [267, 32] on input "text" at bounding box center [210, 23] width 218 height 20
type input "a"
type input "á"
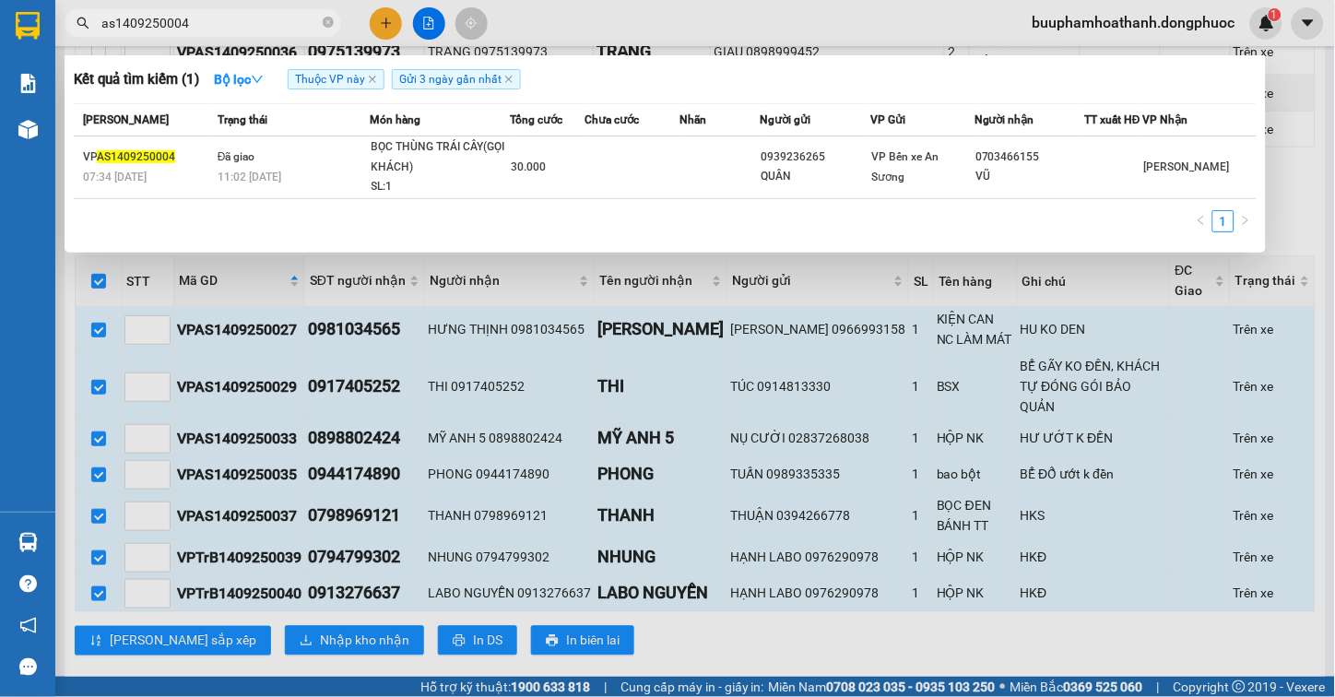
type input "as1409250004"
click at [630, 611] on div at bounding box center [667, 348] width 1335 height 697
click at [243, 18] on input "as1409250004" at bounding box center [210, 23] width 218 height 20
click at [610, 514] on div at bounding box center [667, 348] width 1335 height 697
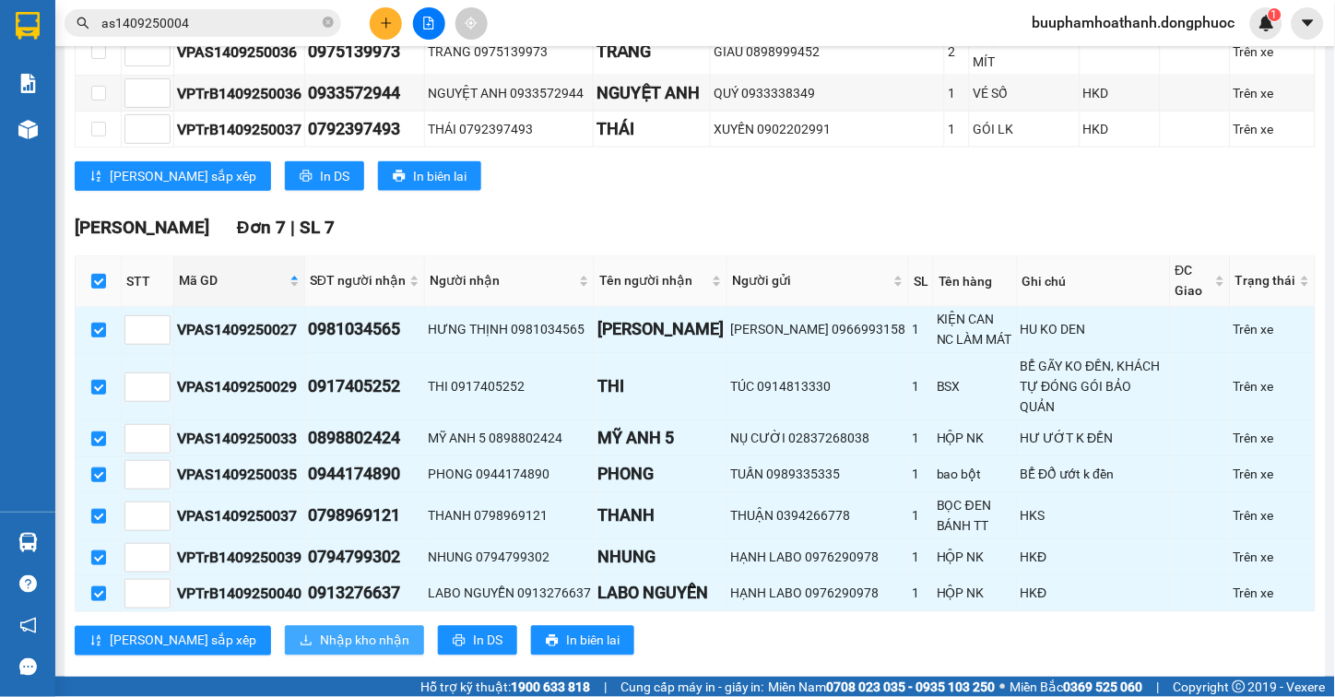
click at [320, 631] on span "Nhập kho nhận" at bounding box center [364, 641] width 89 height 20
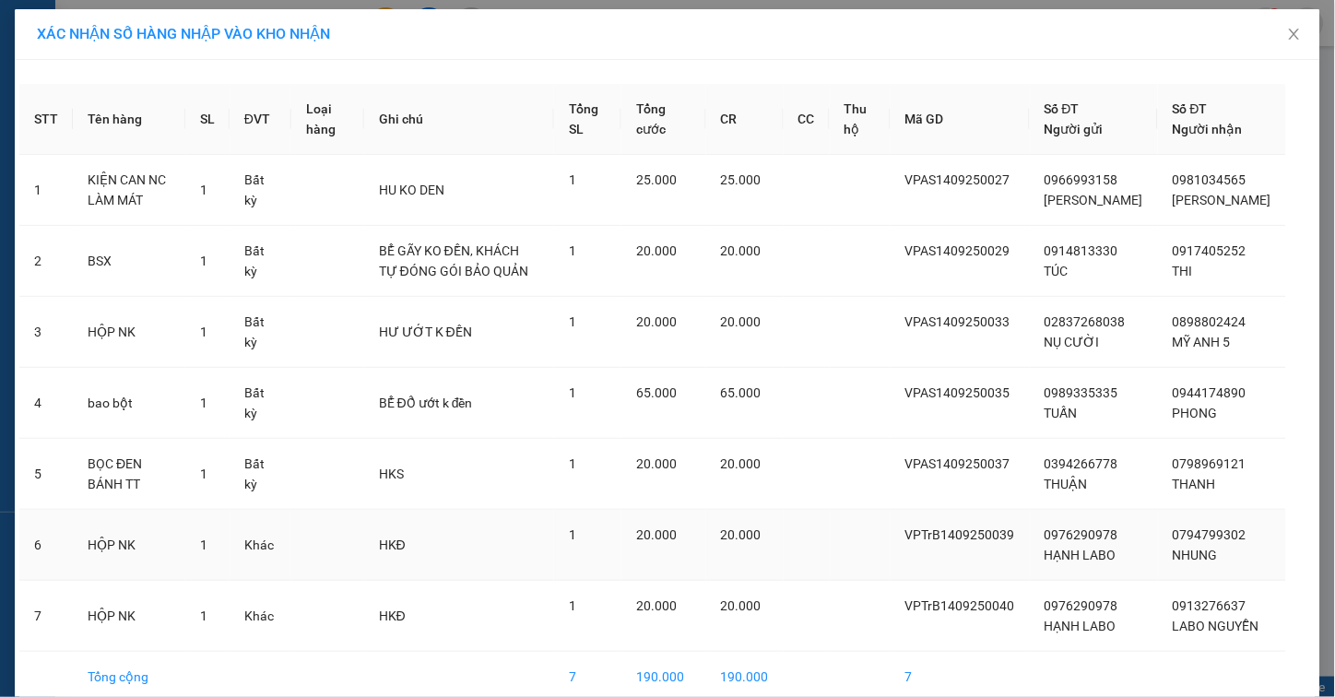
scroll to position [109, 0]
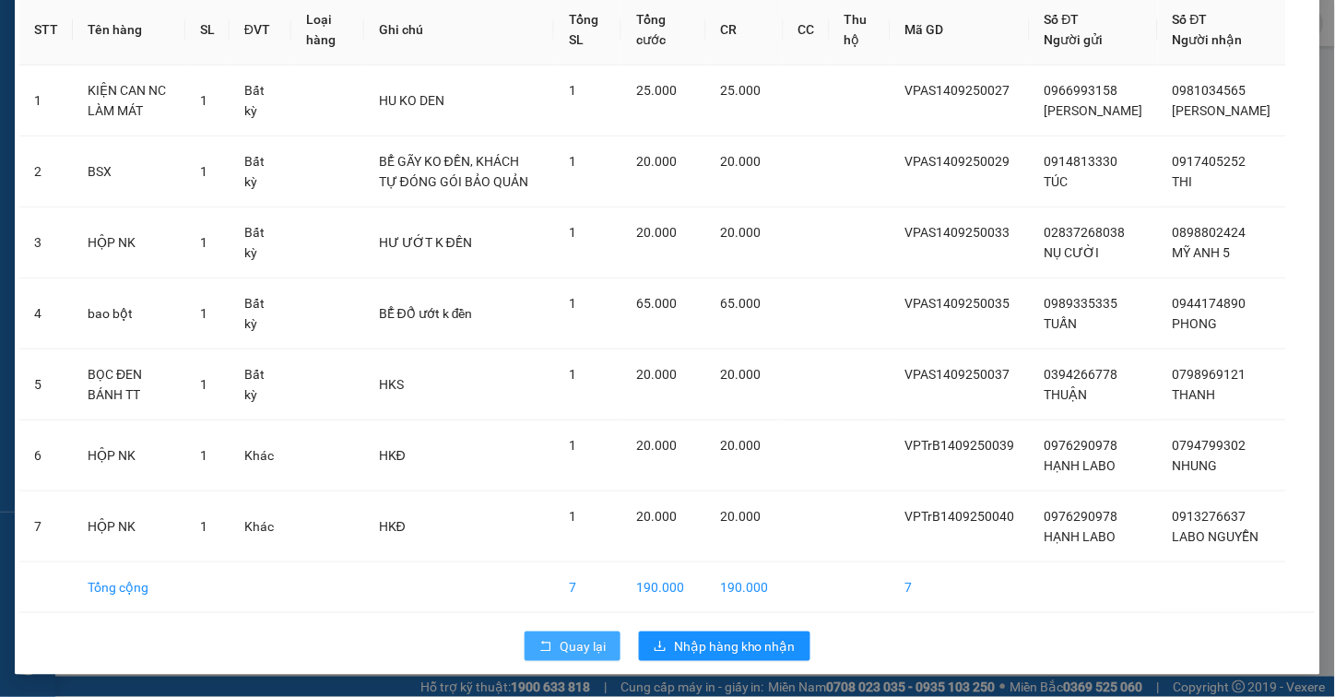
click at [532, 639] on button "Quay lại" at bounding box center [573, 647] width 96 height 30
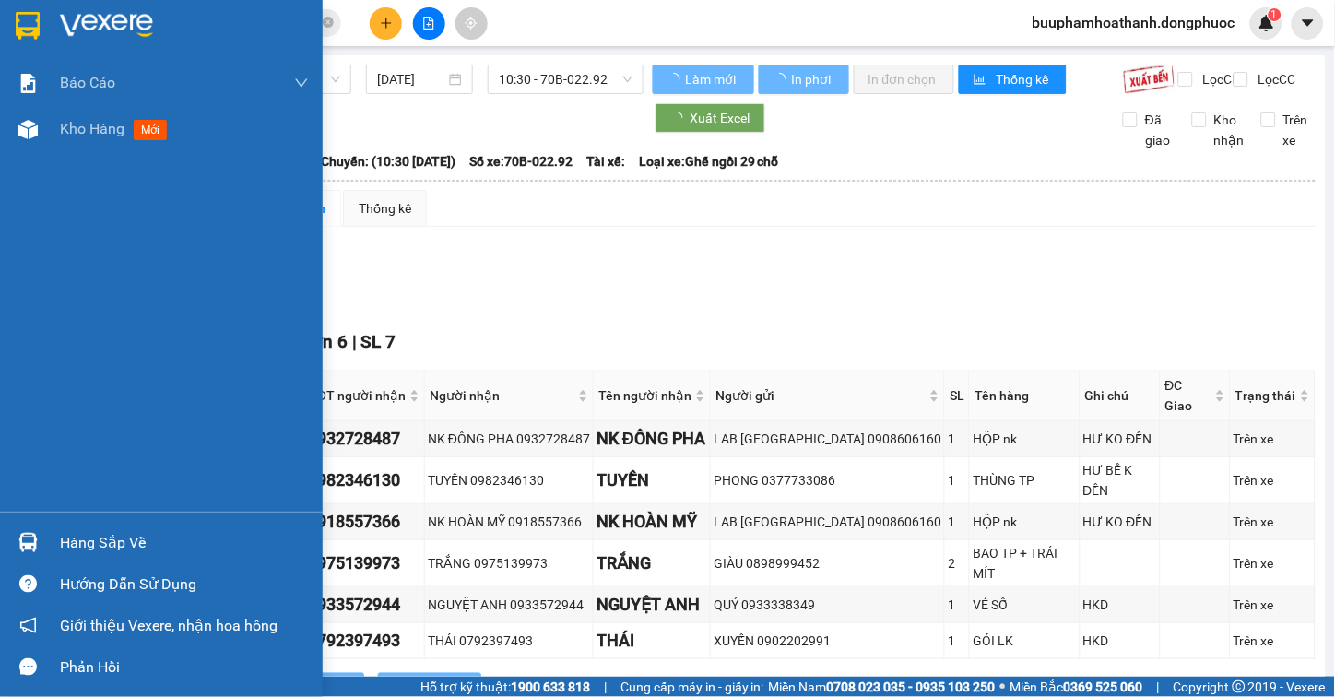
click at [37, 558] on div at bounding box center [28, 542] width 32 height 32
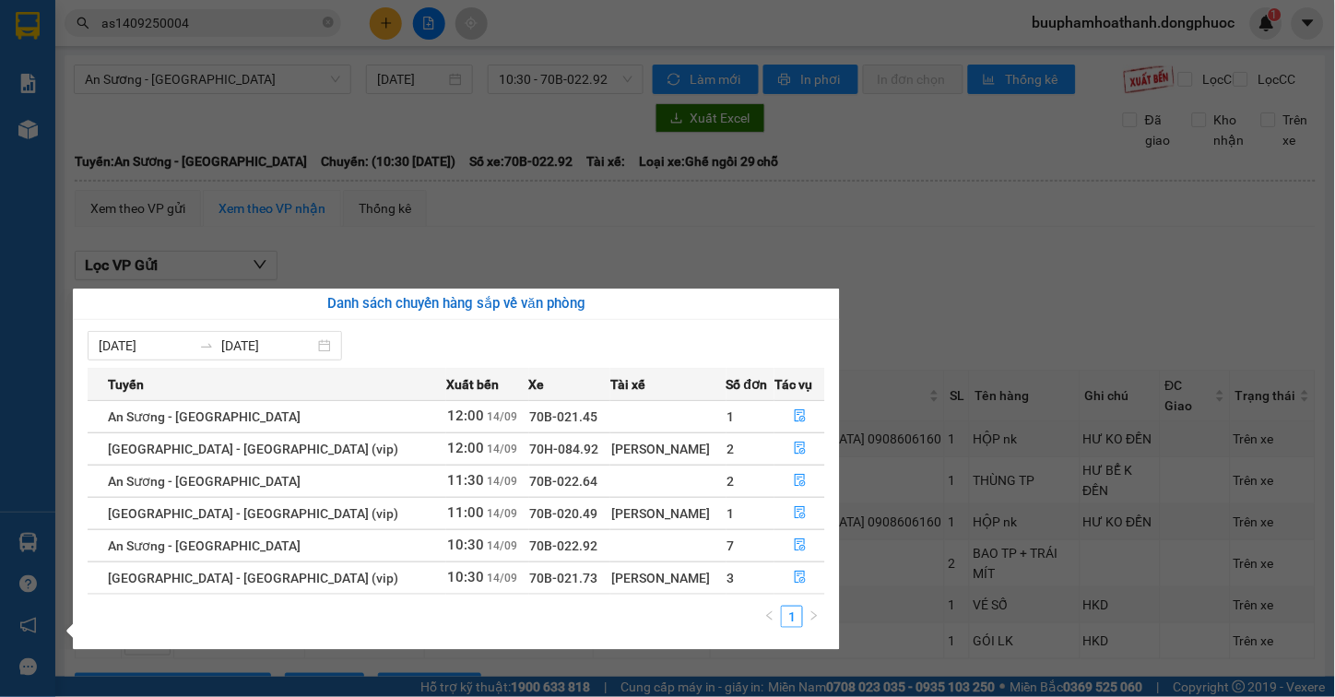
click at [828, 300] on div "Danh sách chuyến hàng sắp về văn phòng" at bounding box center [456, 304] width 767 height 31
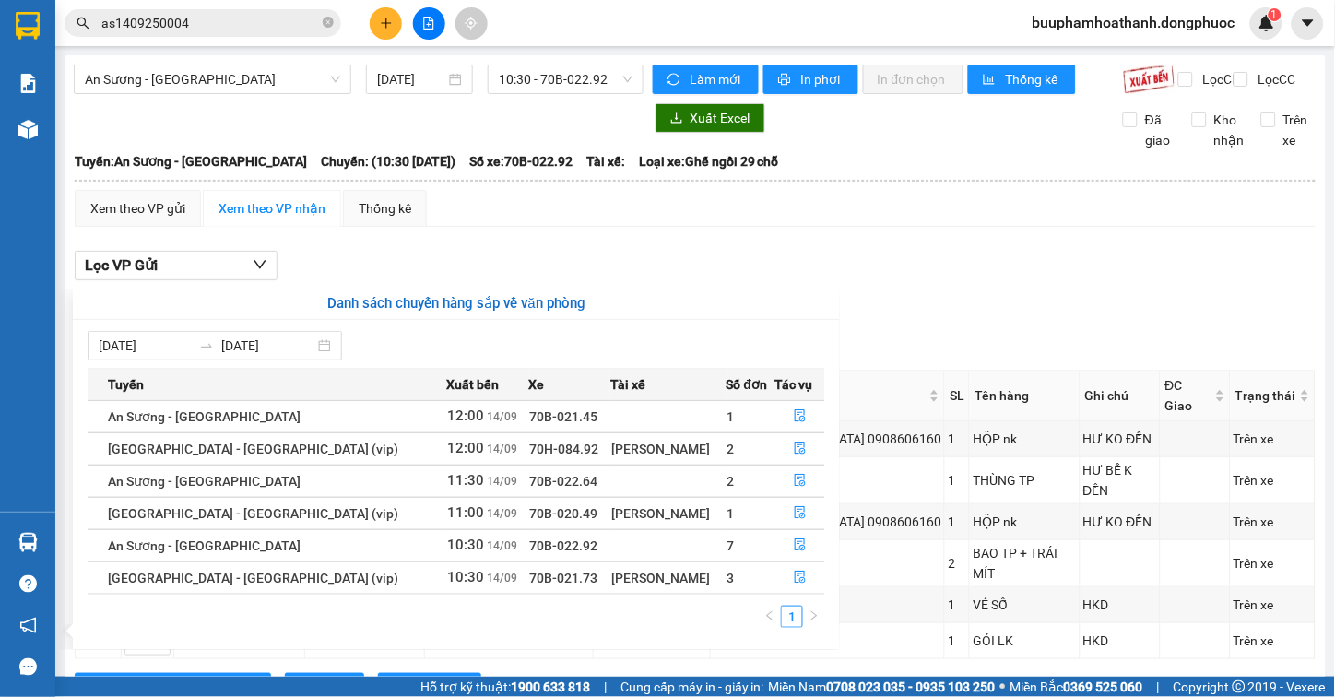
click at [318, 141] on section "Kết quả tìm kiếm ( 1 ) Bộ lọc Thuộc VP này Gửi 3 ngày gần nhất Mã ĐH Trạng thái…" at bounding box center [667, 348] width 1335 height 697
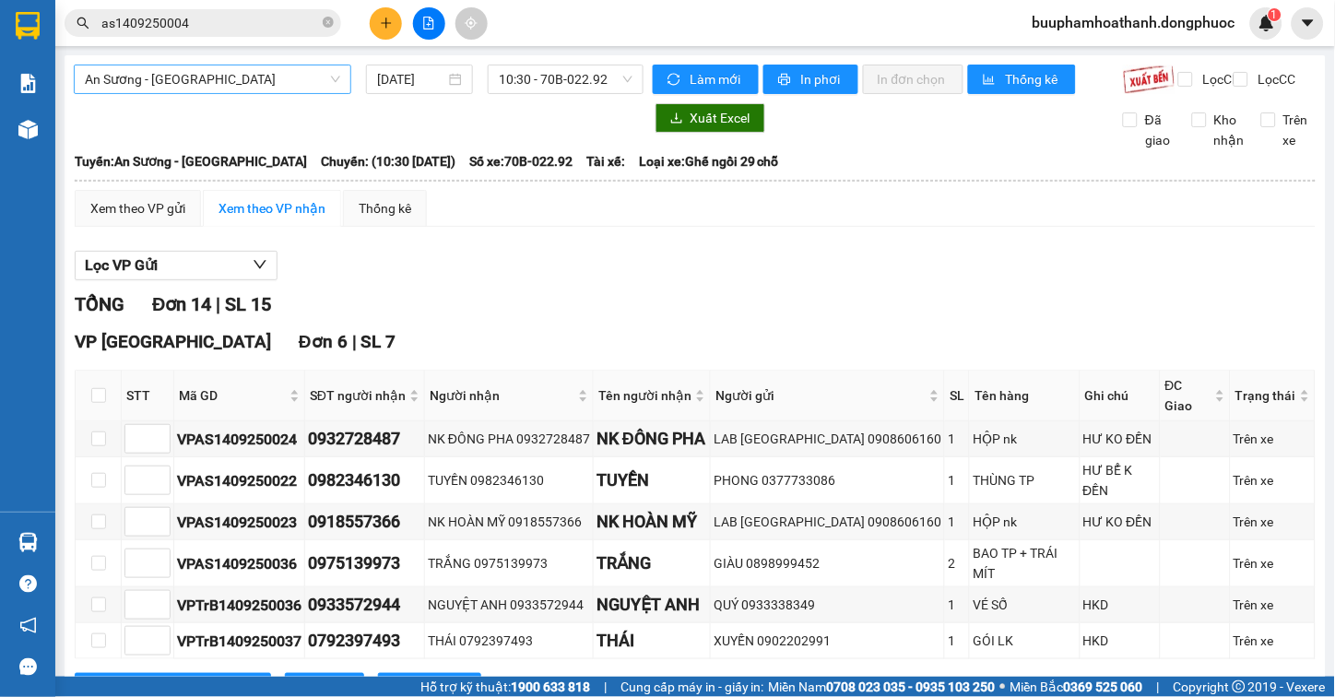
click at [247, 72] on span "An Sương - [GEOGRAPHIC_DATA]" at bounding box center [212, 79] width 255 height 28
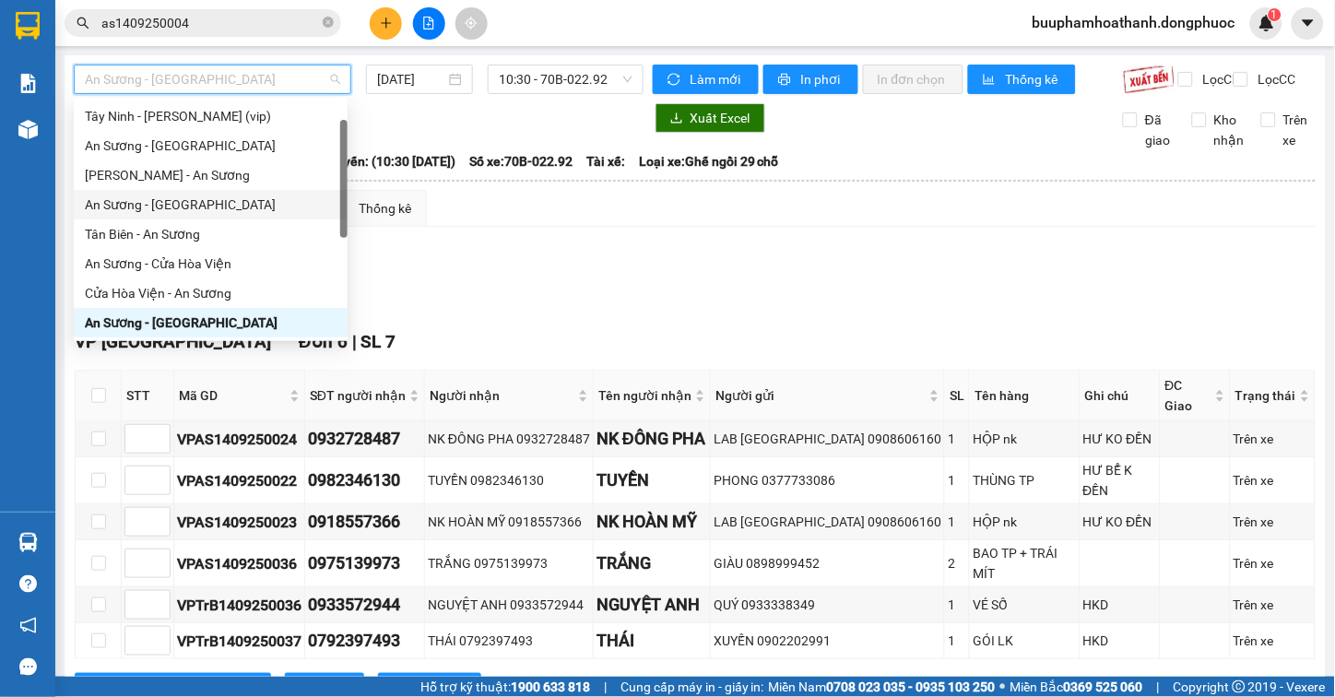
scroll to position [207, 0]
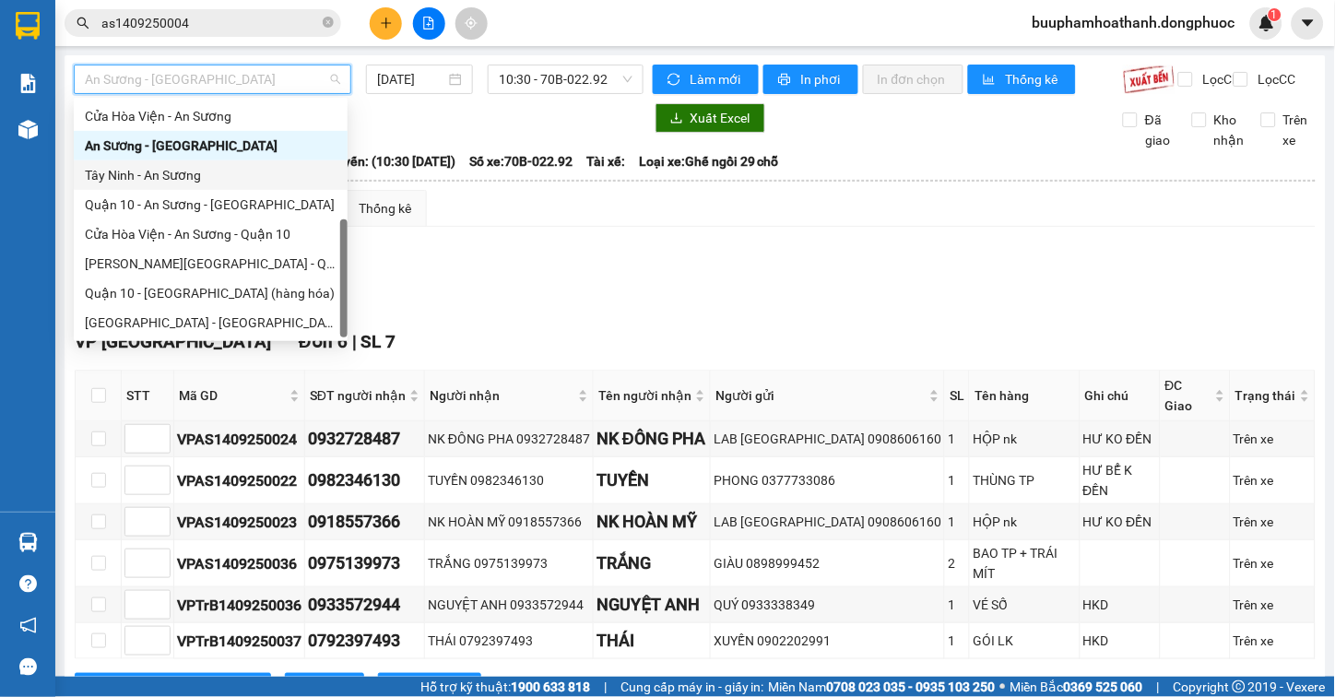
click at [208, 176] on div "Tây Ninh - An Sương" at bounding box center [211, 175] width 252 height 20
type input "[DATE]"
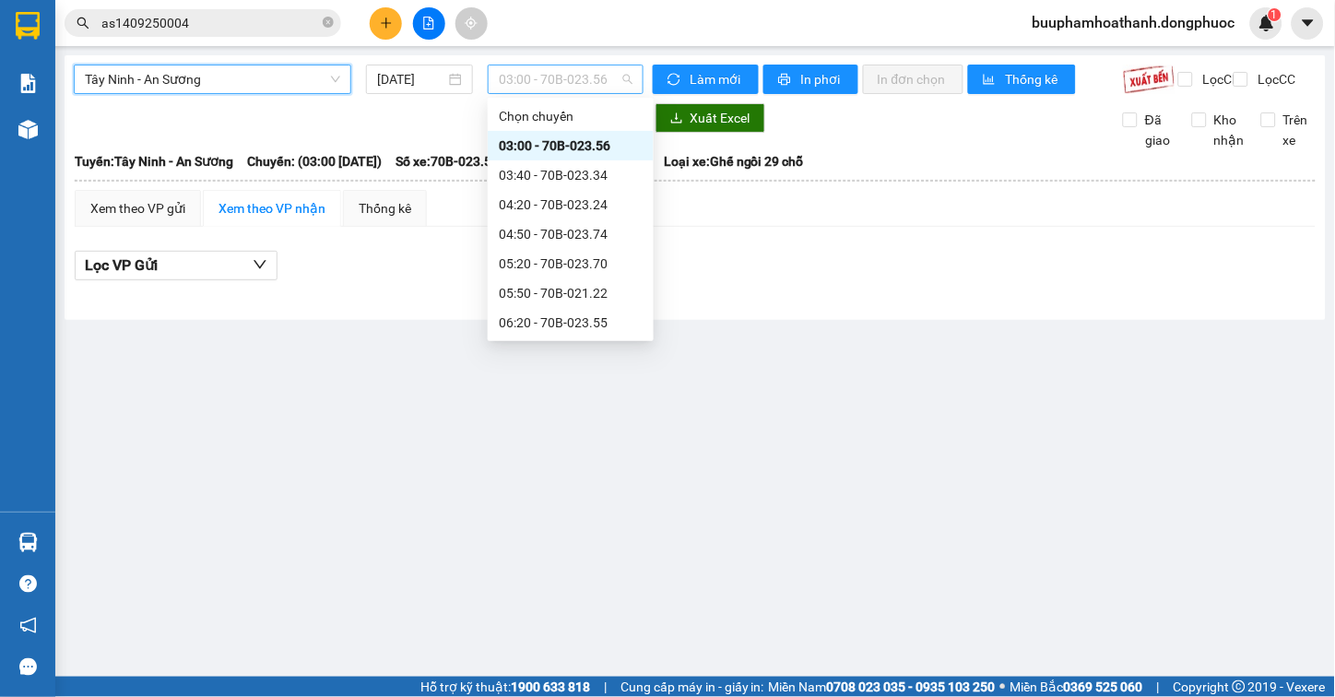
click at [566, 89] on span "03:00 - 70B-023.56" at bounding box center [566, 79] width 134 height 28
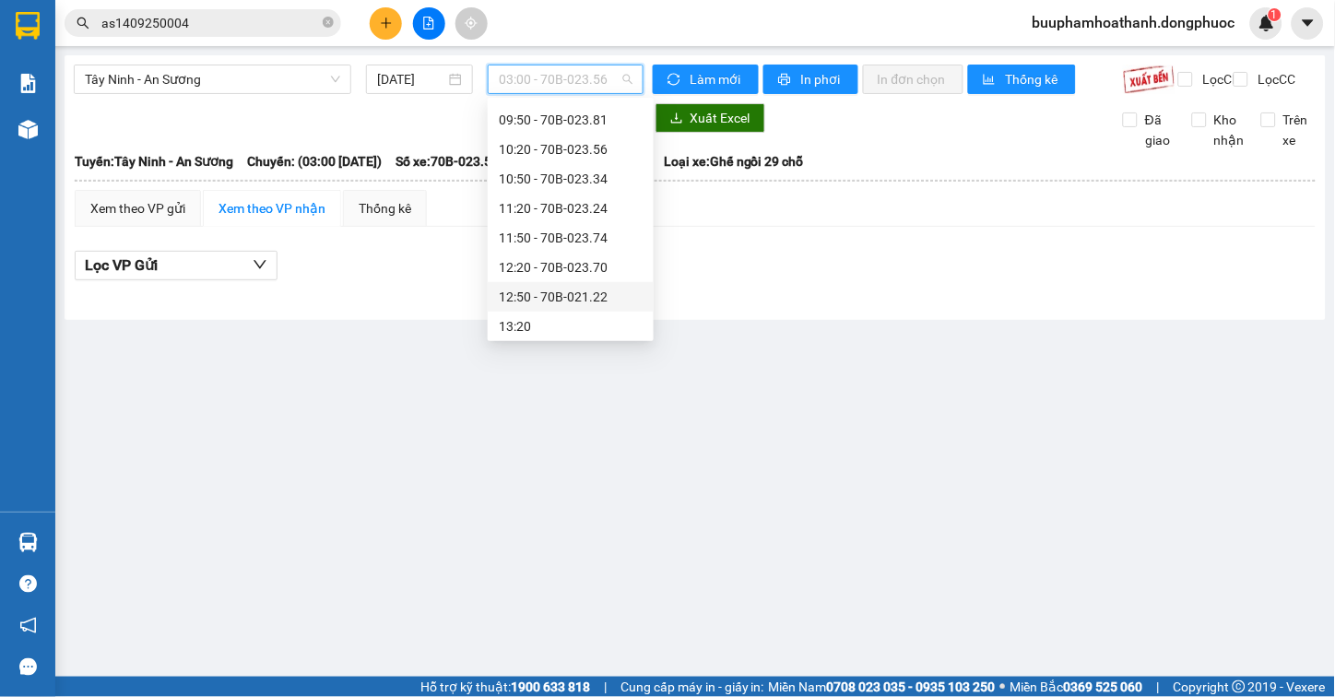
scroll to position [205, 0]
click at [613, 200] on div "07:50 - 70B-022.92" at bounding box center [571, 206] width 144 height 20
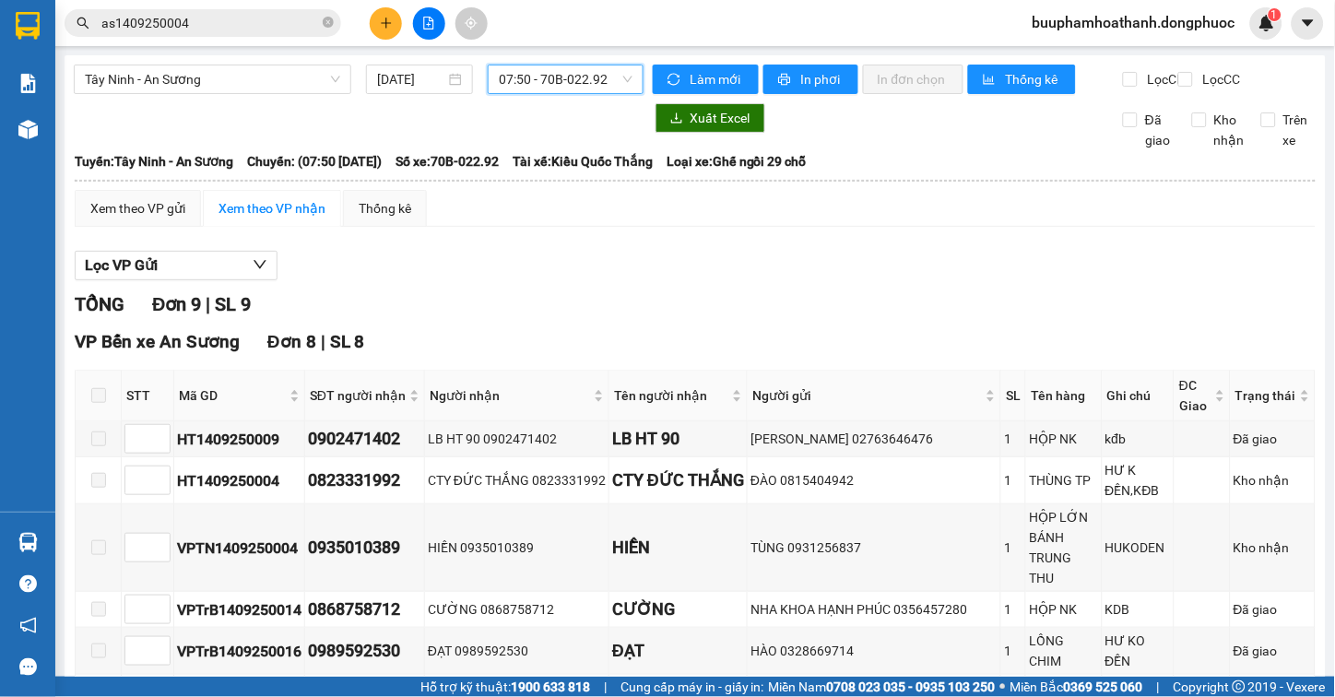
click at [554, 85] on span "07:50 - 70B-022.92" at bounding box center [566, 79] width 134 height 28
click at [868, 319] on div "TỔNG Đơn 9 | SL 9" at bounding box center [695, 304] width 1241 height 29
click at [210, 77] on span "Tây Ninh - An Sương" at bounding box center [212, 79] width 255 height 28
click at [508, 83] on span "07:50 - 70B-022.92" at bounding box center [566, 79] width 134 height 28
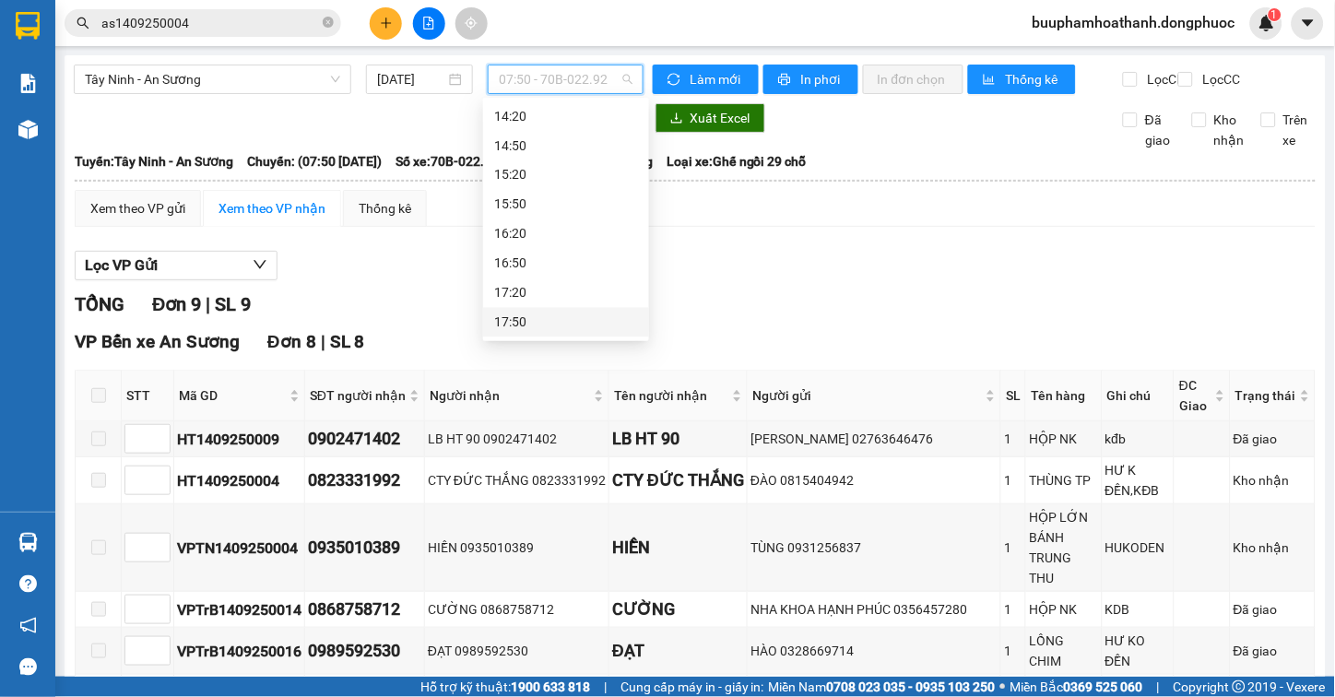
scroll to position [474, 0]
click at [566, 197] on div "12:20 - 70B-023.70" at bounding box center [566, 203] width 144 height 20
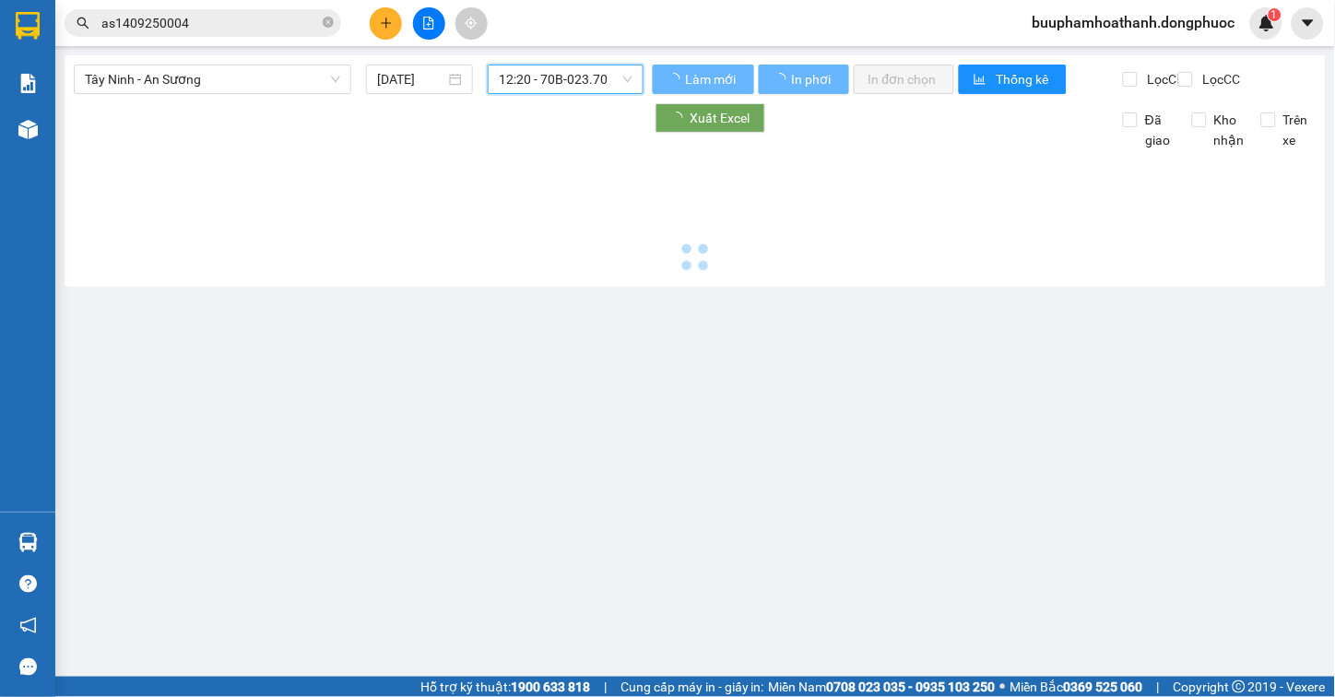
click at [585, 81] on span "12:20 - 70B-023.70" at bounding box center [566, 79] width 134 height 28
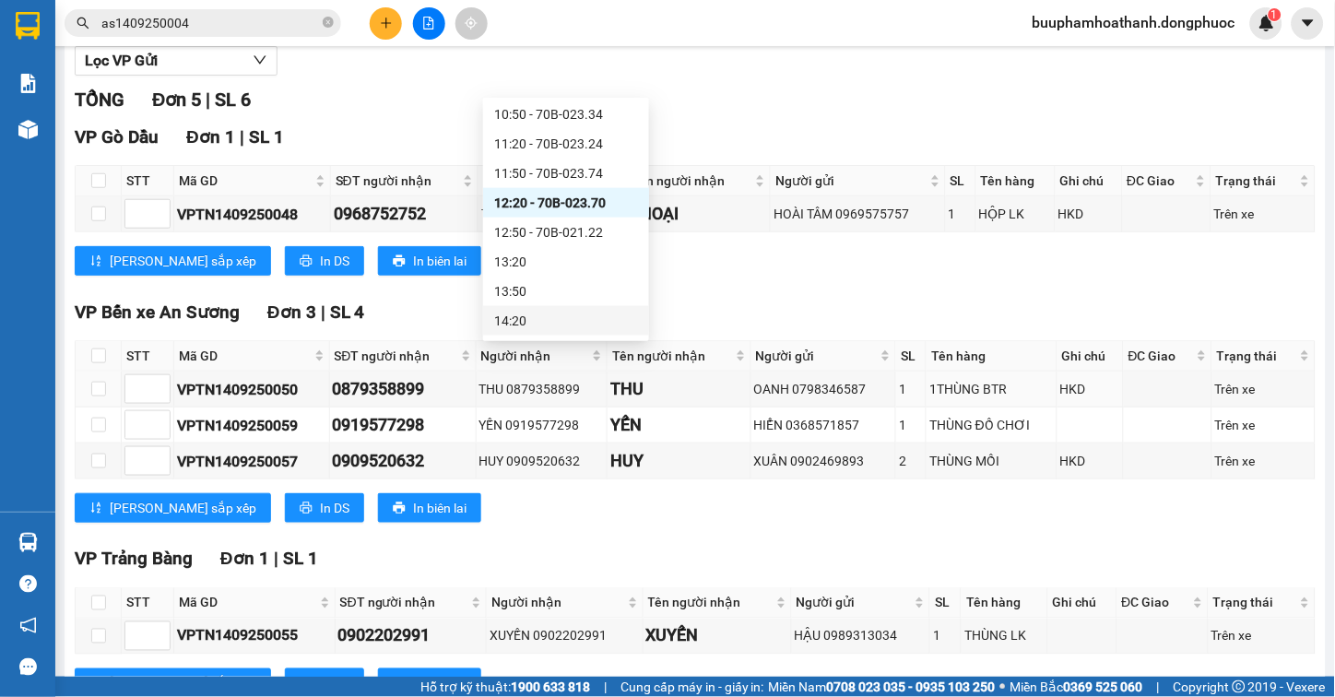
scroll to position [295, 0]
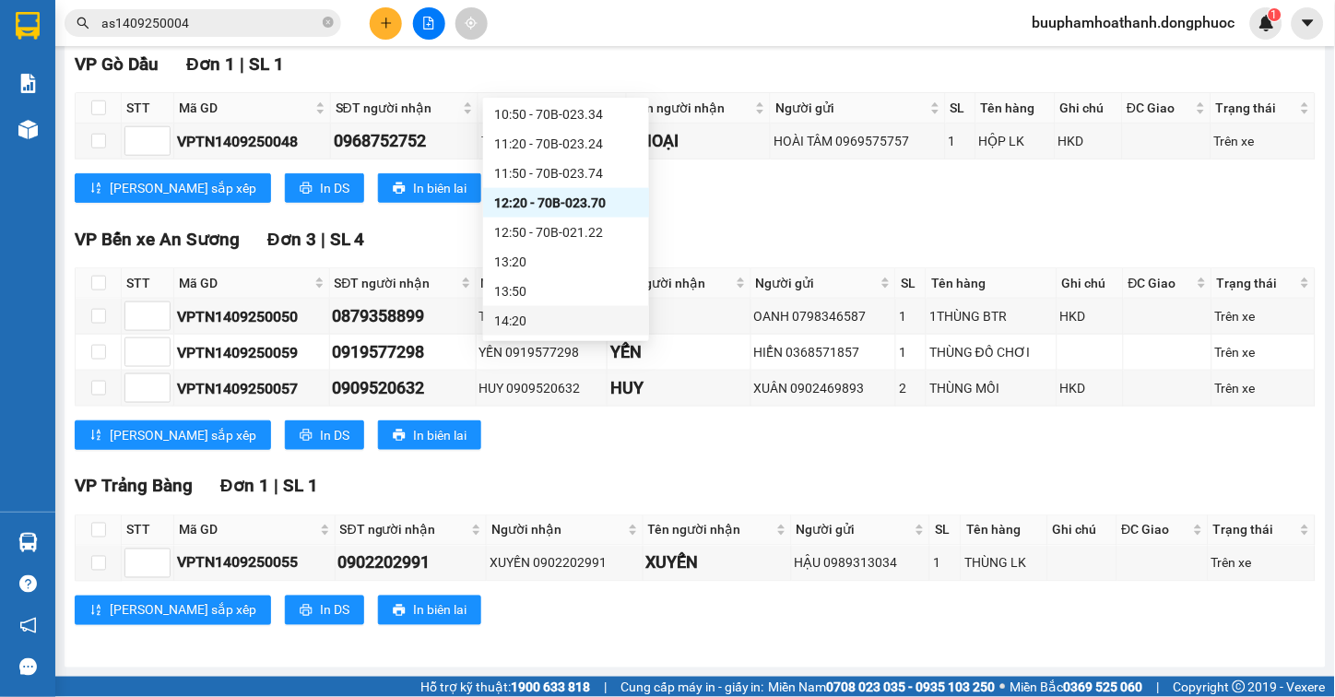
click at [846, 465] on div "TỔNG Đơn 5 | SL 6 VP Gò Dầu Đơn 1 | SL 1 STT Mã GD SĐT người nhận Người nhận Tê…" at bounding box center [695, 330] width 1241 height 635
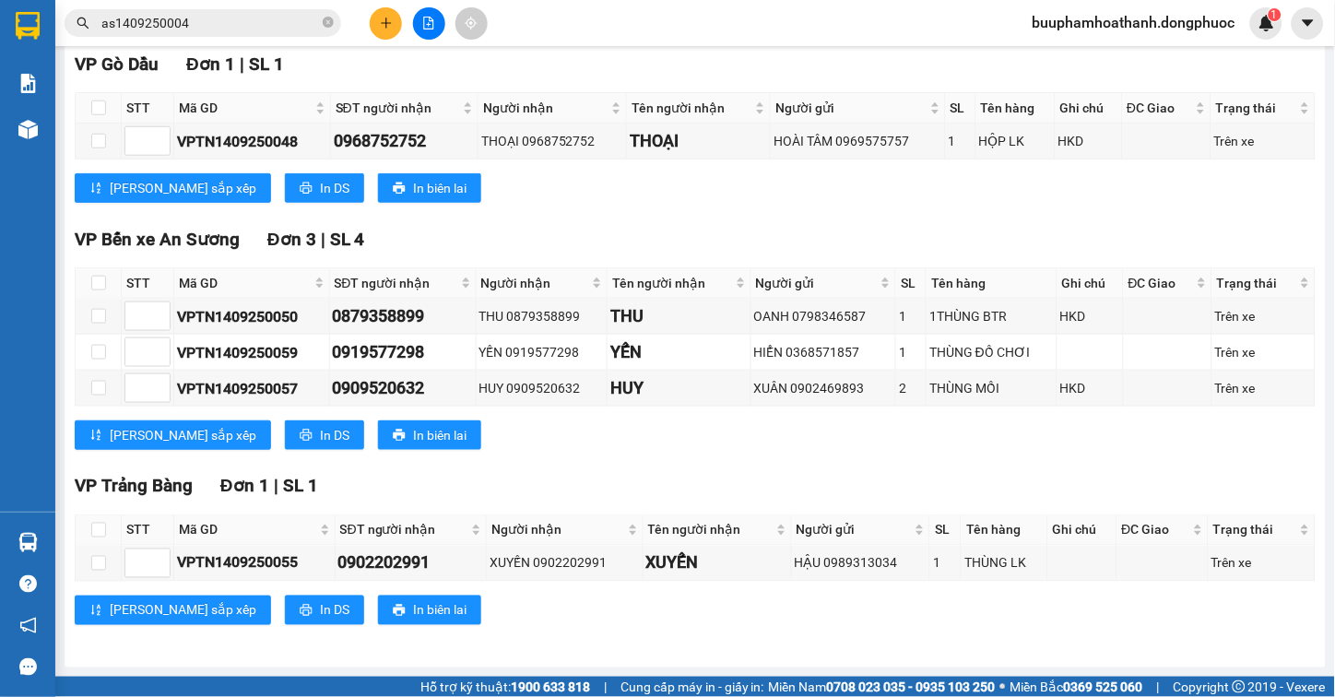
scroll to position [0, 0]
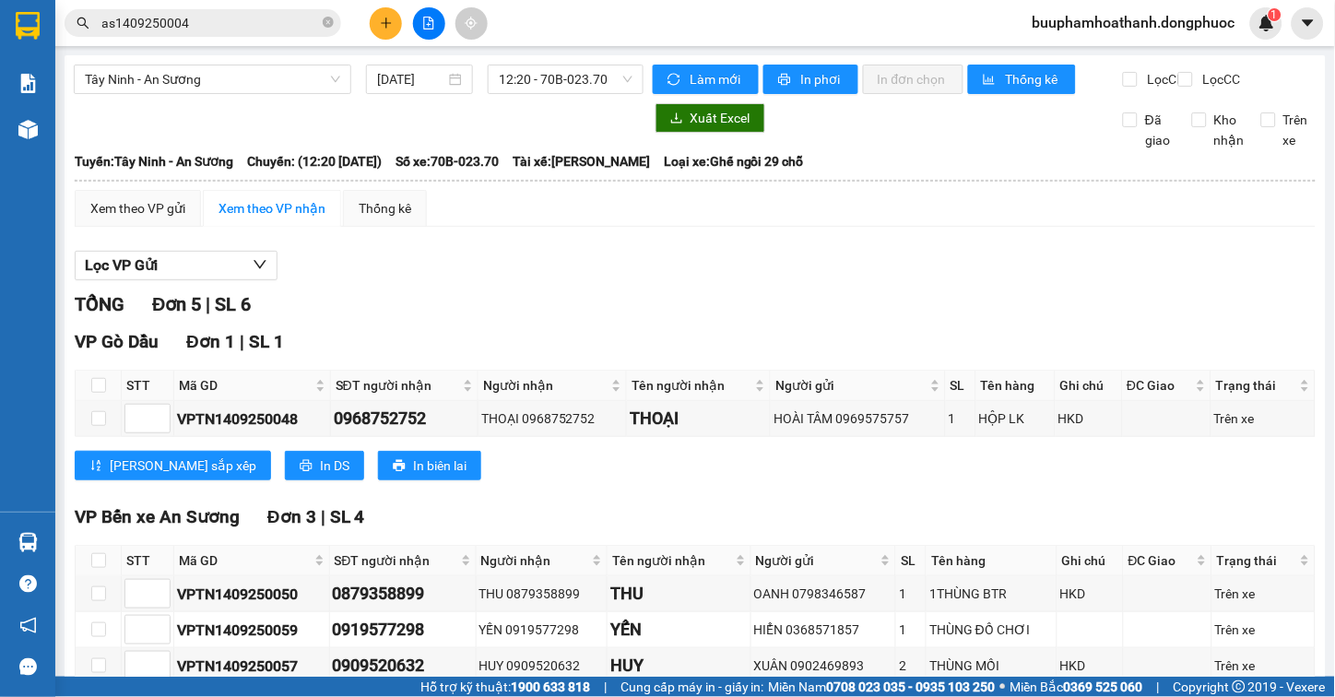
click at [827, 315] on div "TỔNG Đơn 5 | SL 6" at bounding box center [695, 304] width 1241 height 29
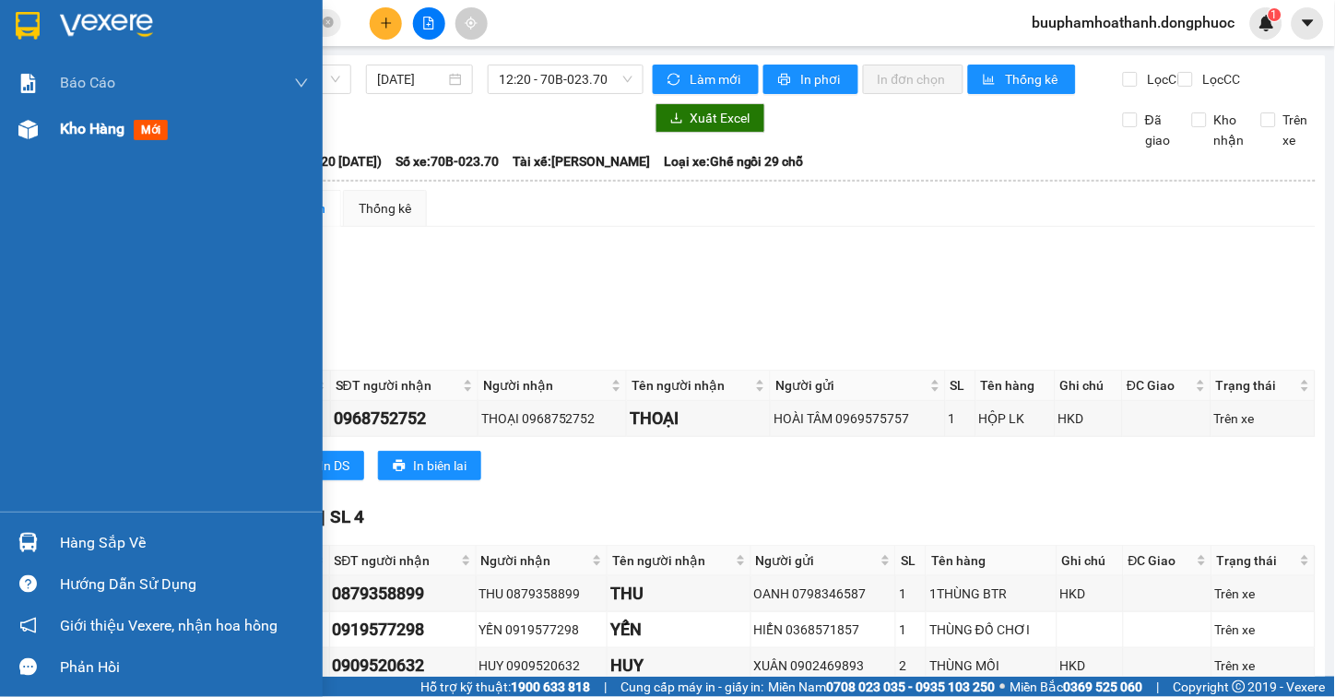
click at [44, 134] on div "Kho hàng mới" at bounding box center [161, 129] width 323 height 46
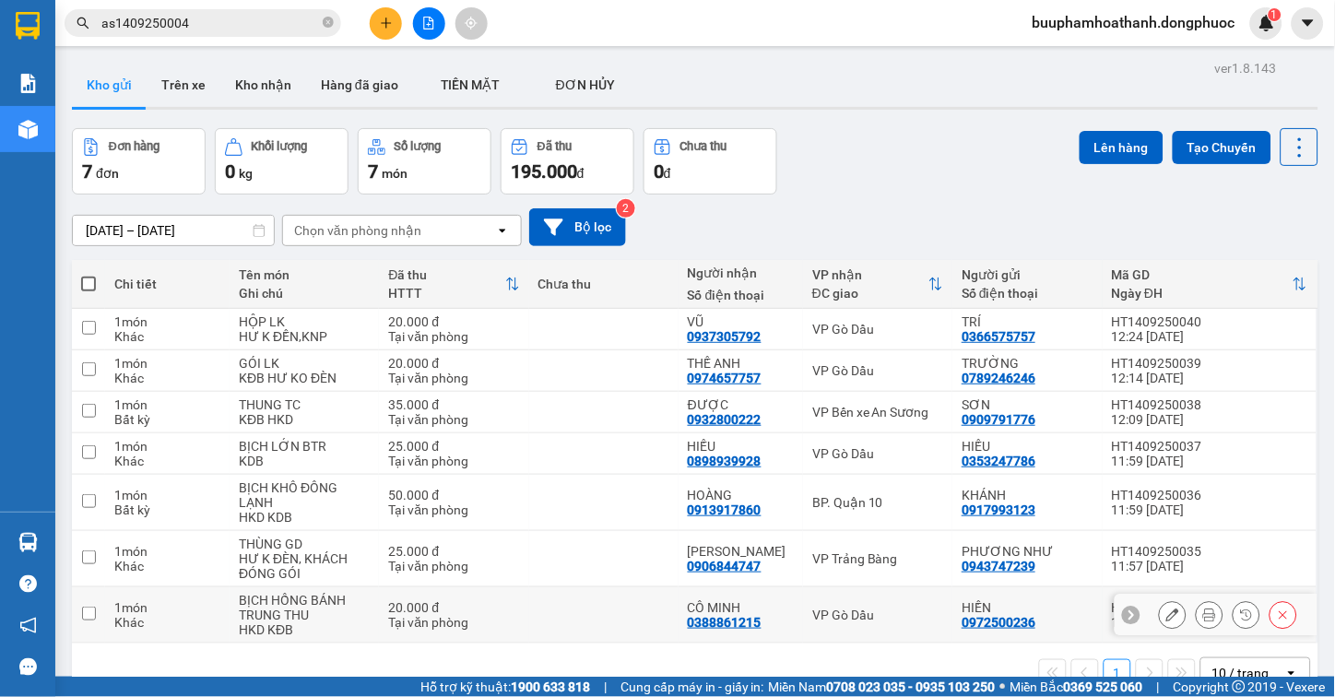
scroll to position [85, 0]
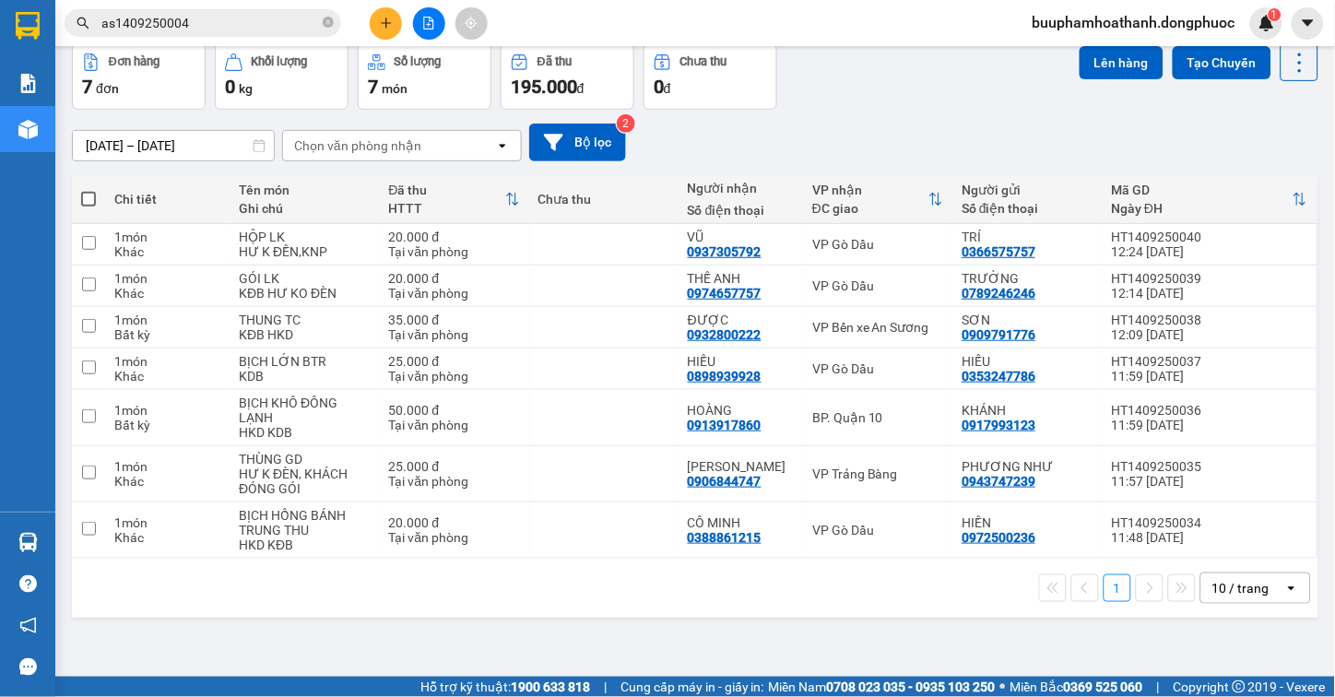
click at [813, 616] on div "1 10 / trang open" at bounding box center [695, 588] width 1247 height 59
drag, startPoint x: 892, startPoint y: 240, endPoint x: 904, endPoint y: 289, distance: 50.3
click at [892, 240] on div "VP Gò Dầu" at bounding box center [877, 244] width 131 height 15
checkbox input "true"
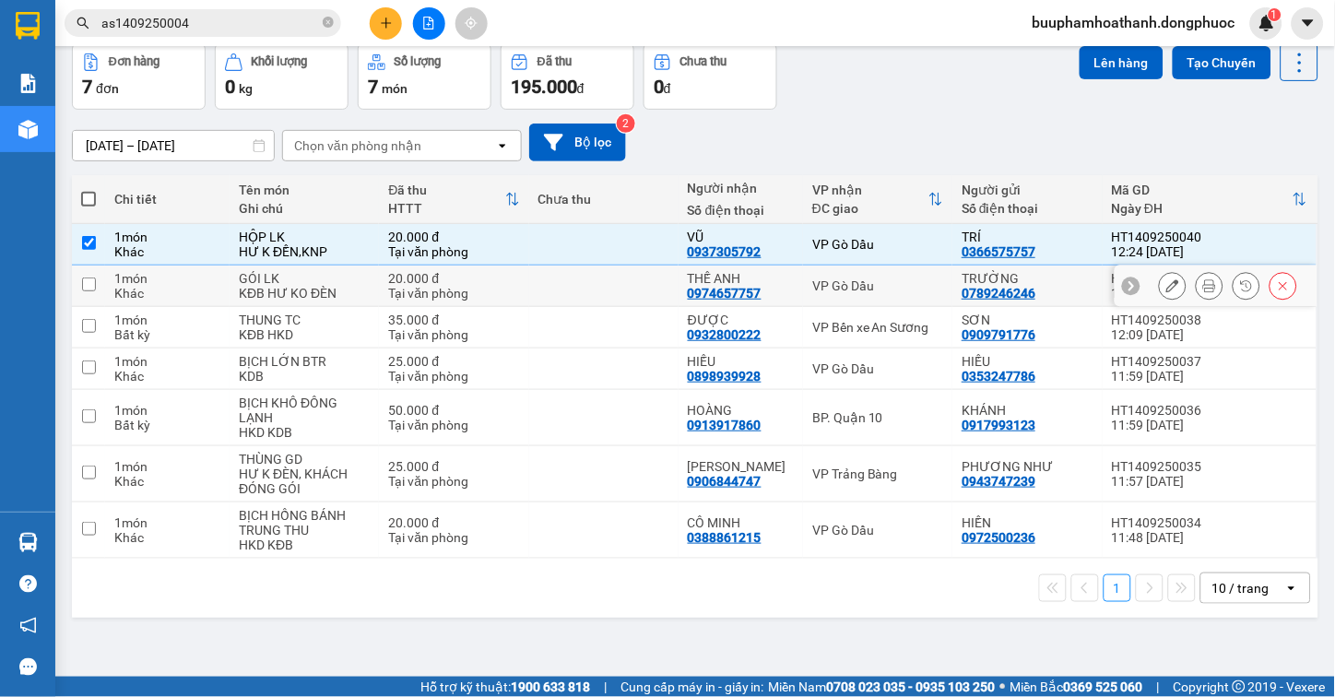
click at [901, 291] on div "VP Gò Dầu" at bounding box center [877, 285] width 131 height 15
checkbox input "true"
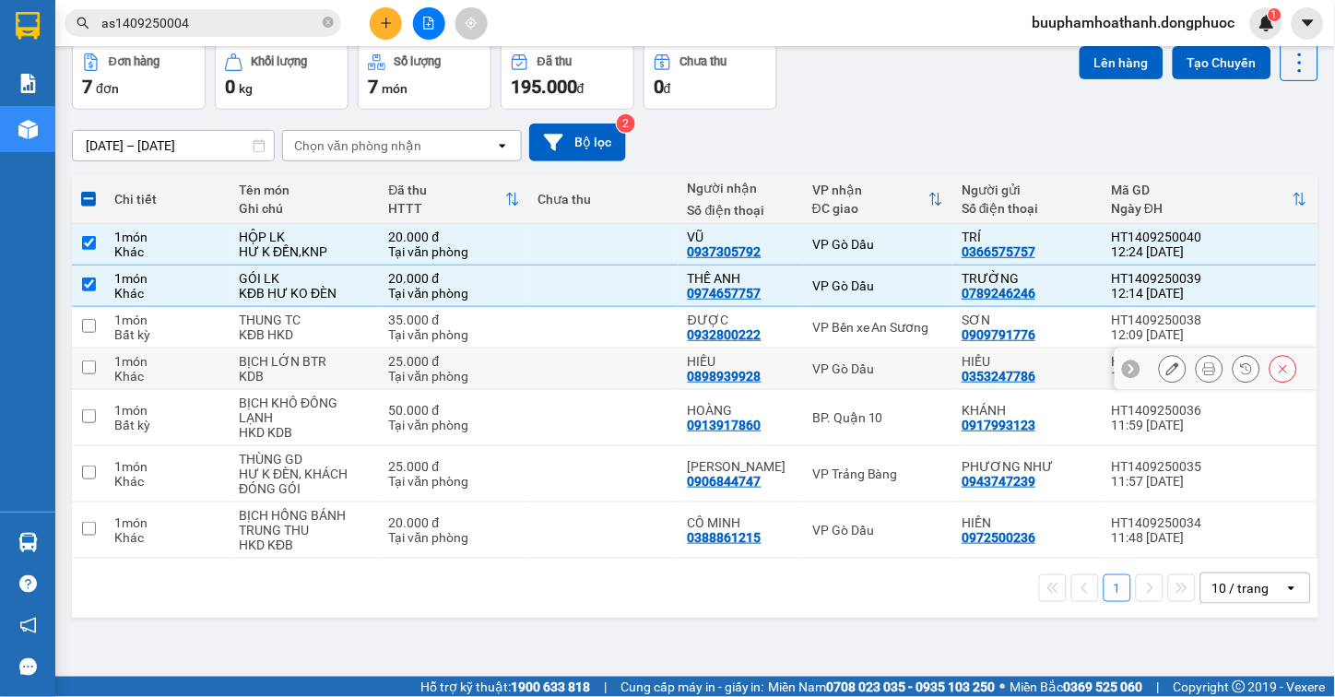
click at [913, 364] on div "VP Gò Dầu" at bounding box center [877, 368] width 131 height 15
checkbox input "true"
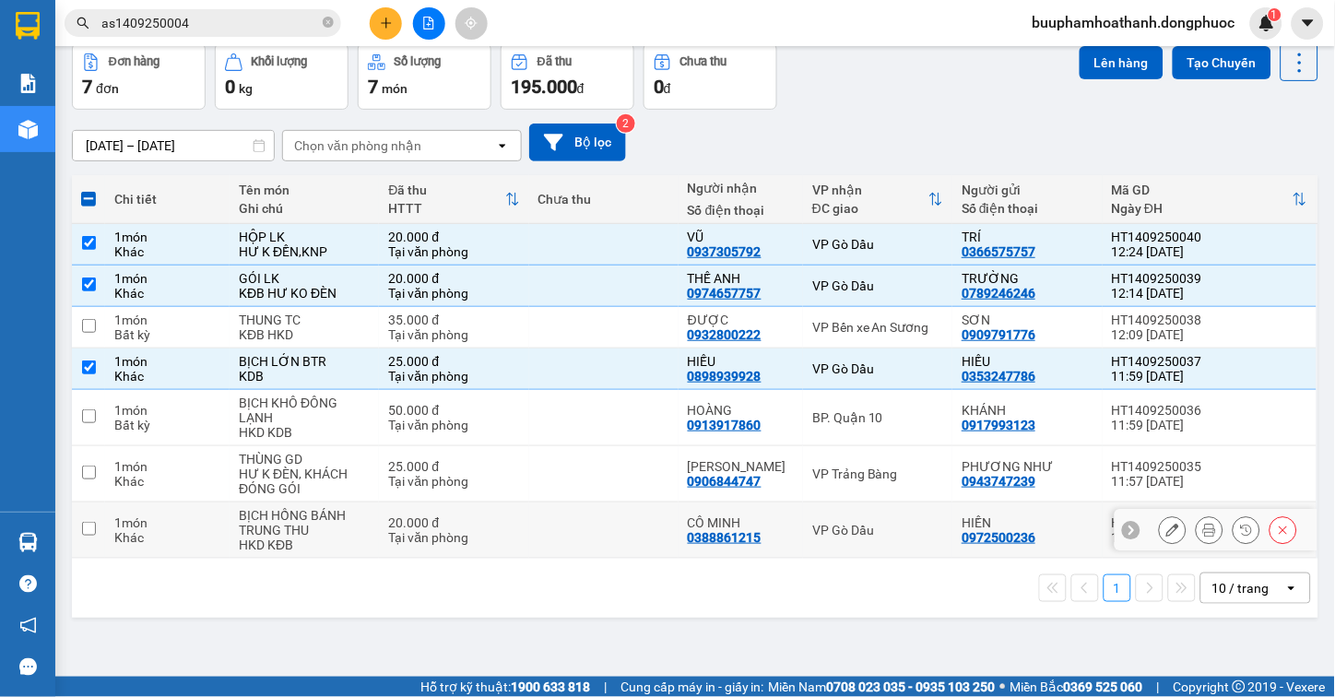
click at [886, 538] on div "VP Gò Dầu" at bounding box center [877, 530] width 131 height 15
checkbox input "true"
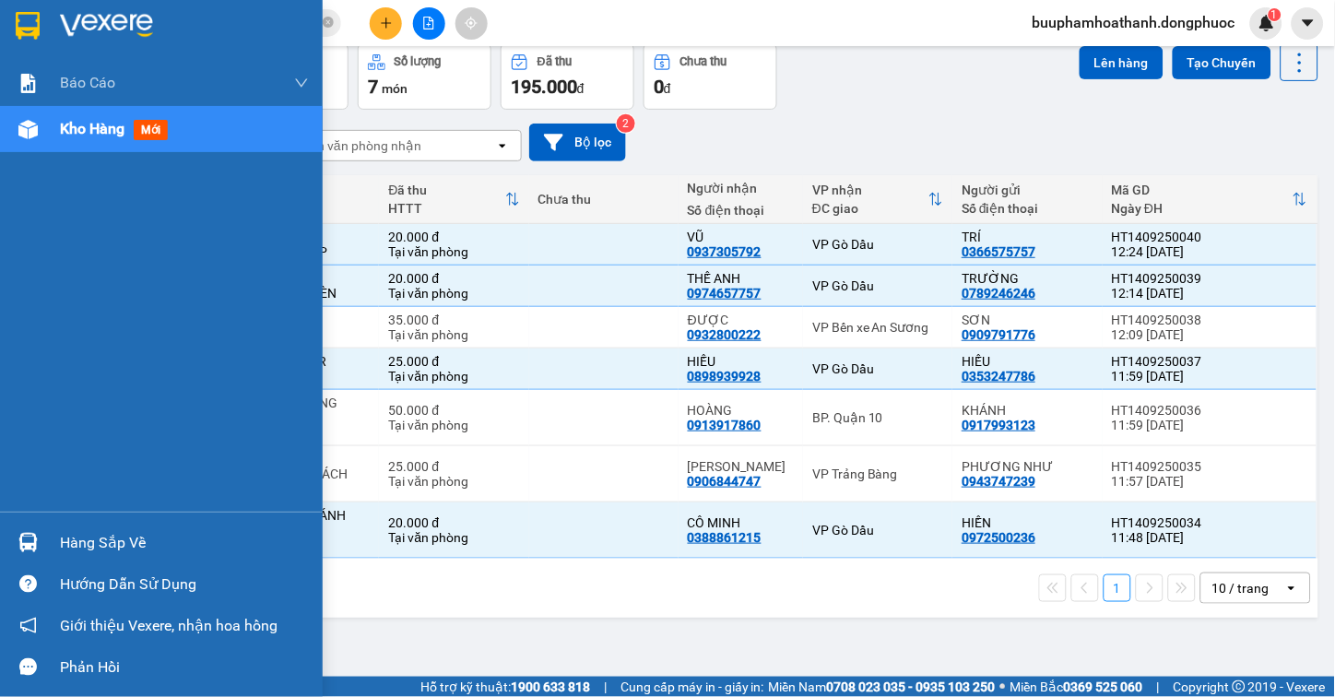
click at [42, 548] on div at bounding box center [28, 542] width 32 height 32
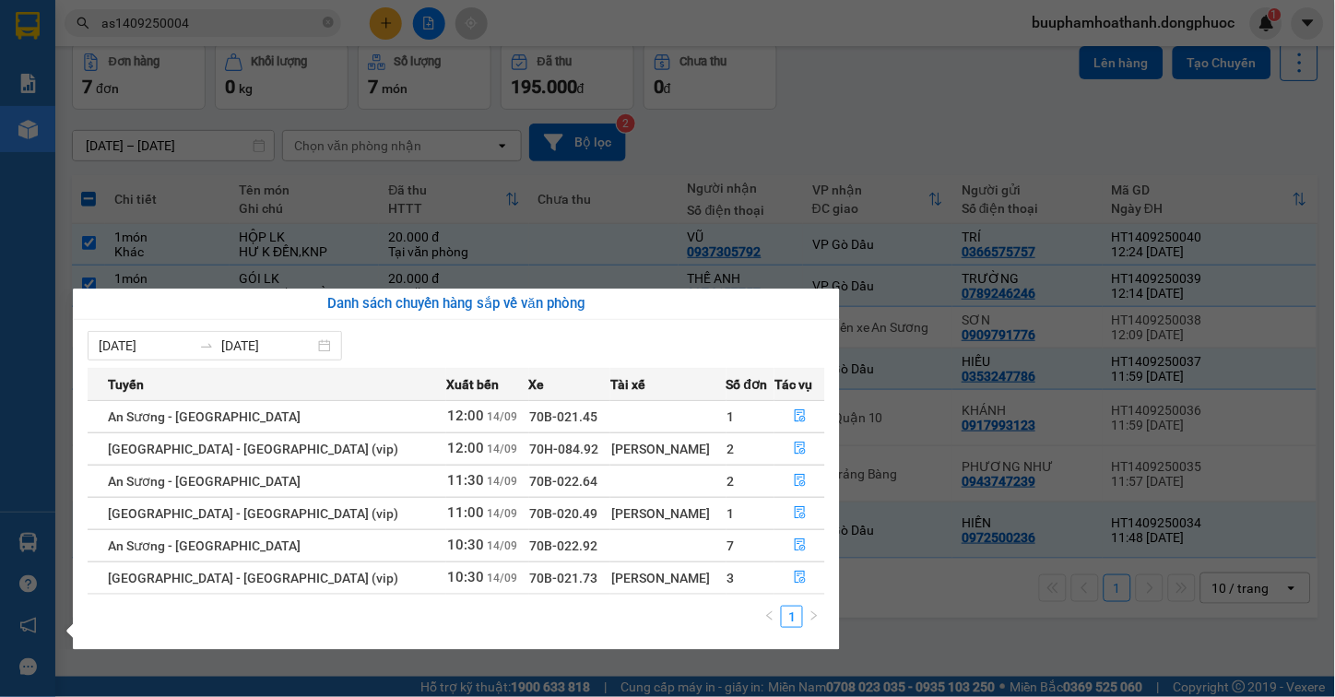
click at [946, 612] on section "Kết quả tìm kiếm ( 1 ) Bộ lọc Thuộc VP này Gửi 3 ngày gần nhất Mã ĐH Trạng thái…" at bounding box center [667, 348] width 1335 height 697
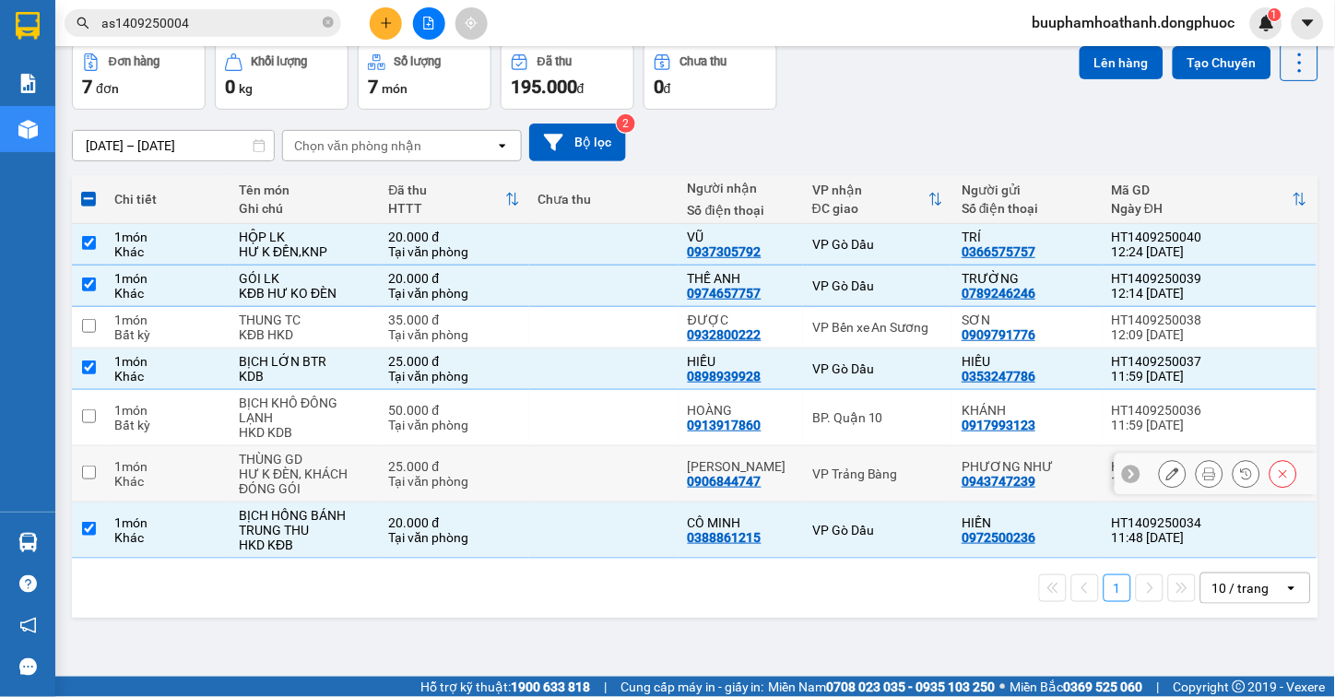
click at [590, 482] on td at bounding box center [603, 474] width 149 height 56
checkbox input "true"
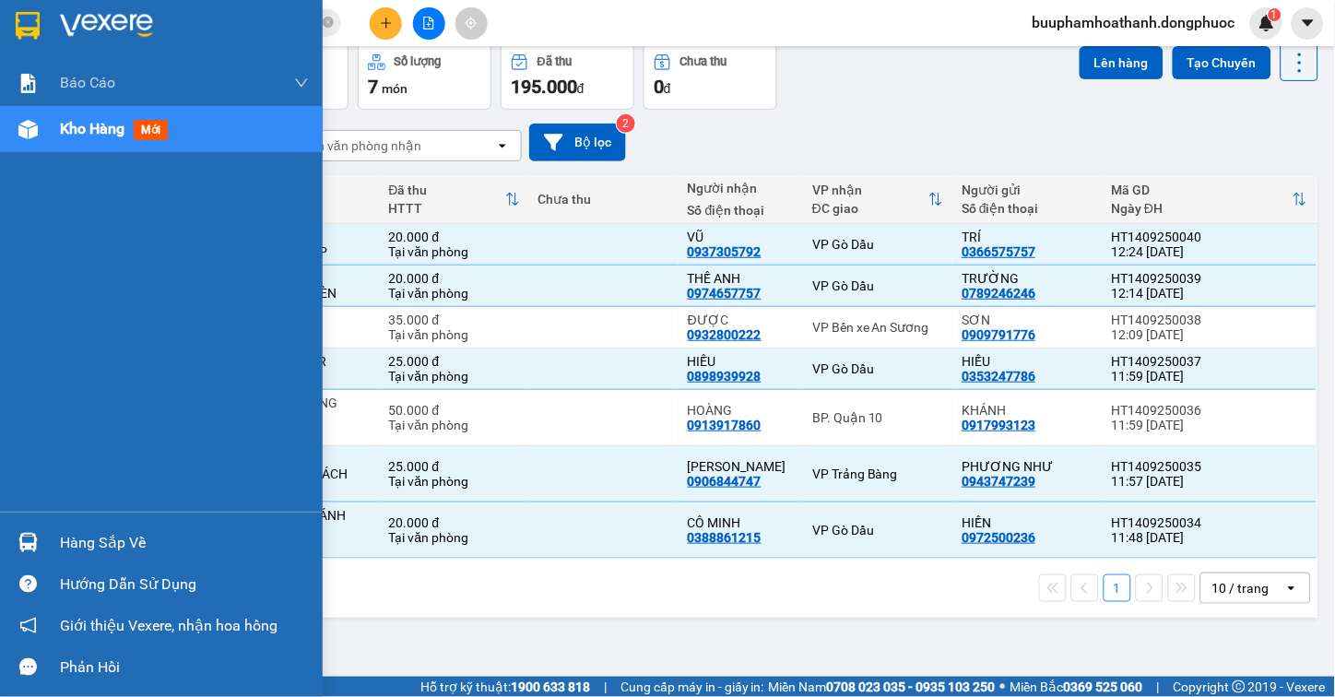
click at [30, 539] on img at bounding box center [27, 542] width 19 height 19
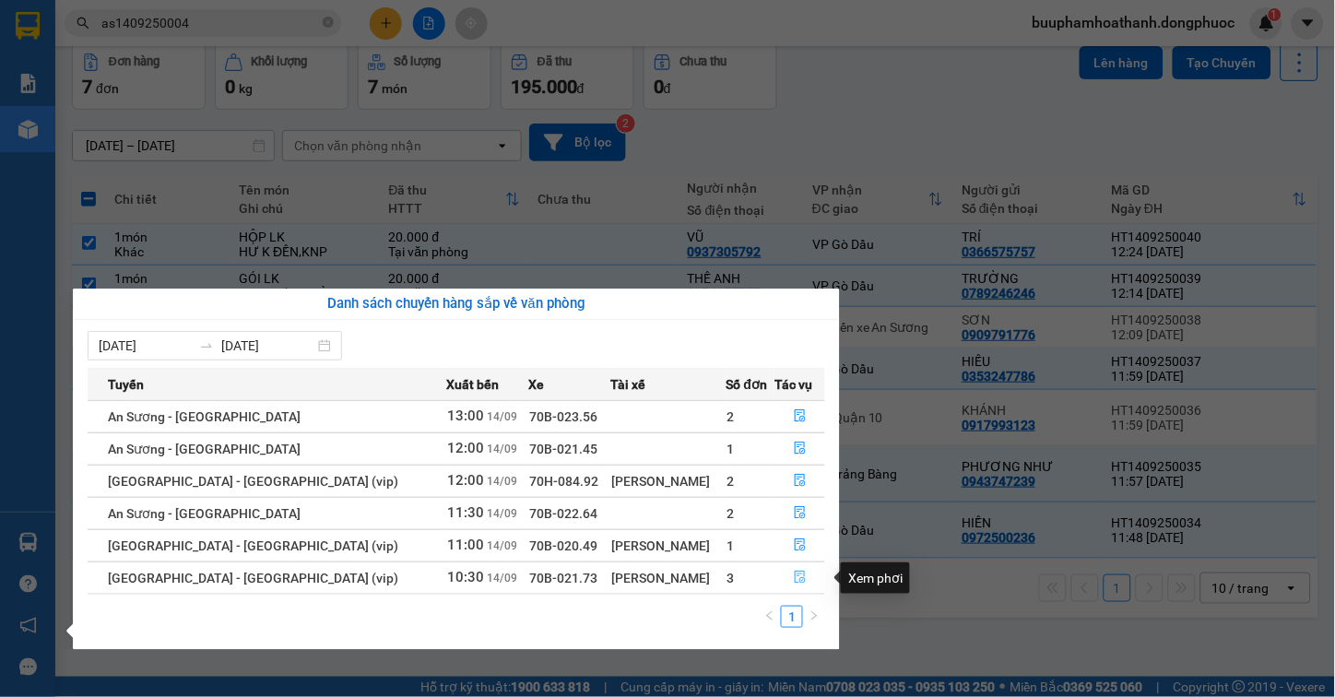
click at [786, 570] on button "button" at bounding box center [799, 578] width 49 height 30
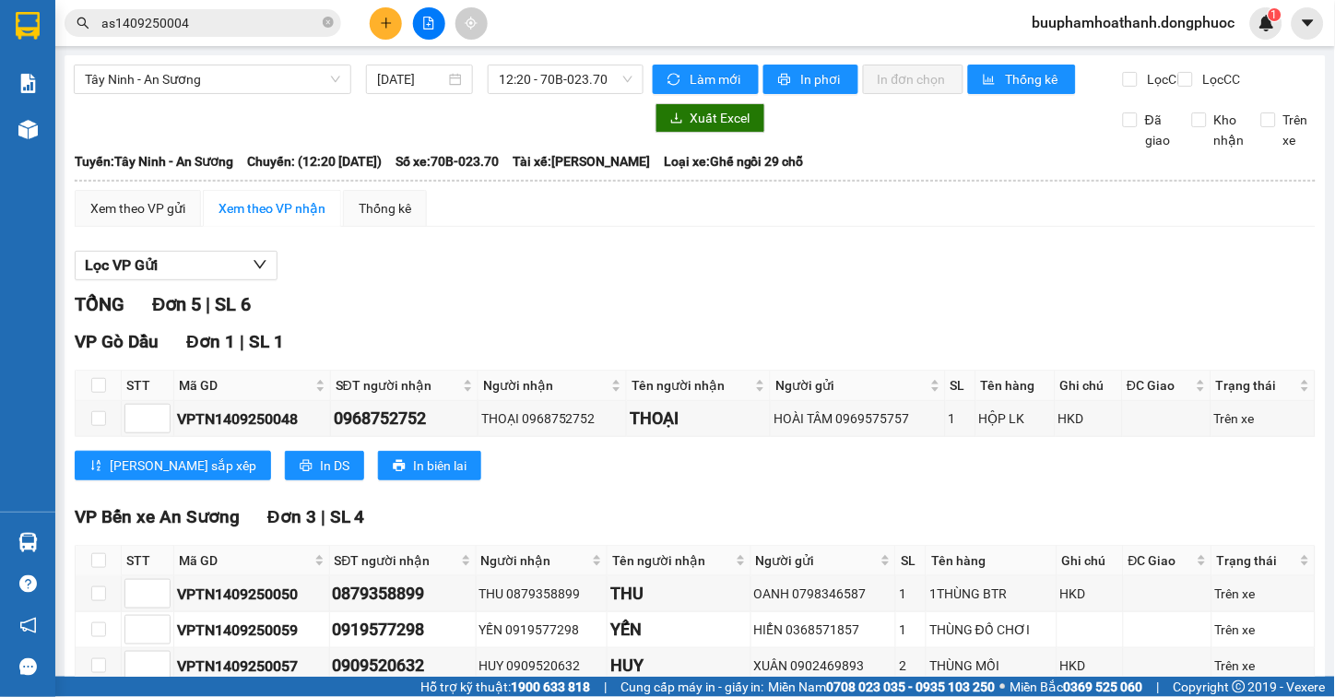
click at [781, 246] on div "Xem theo VP gửi Xem theo VP nhận Thống kê Lọc VP Gửi TỔNG Đơn 5 | SL 6 VP Gò D…" at bounding box center [695, 558] width 1241 height 736
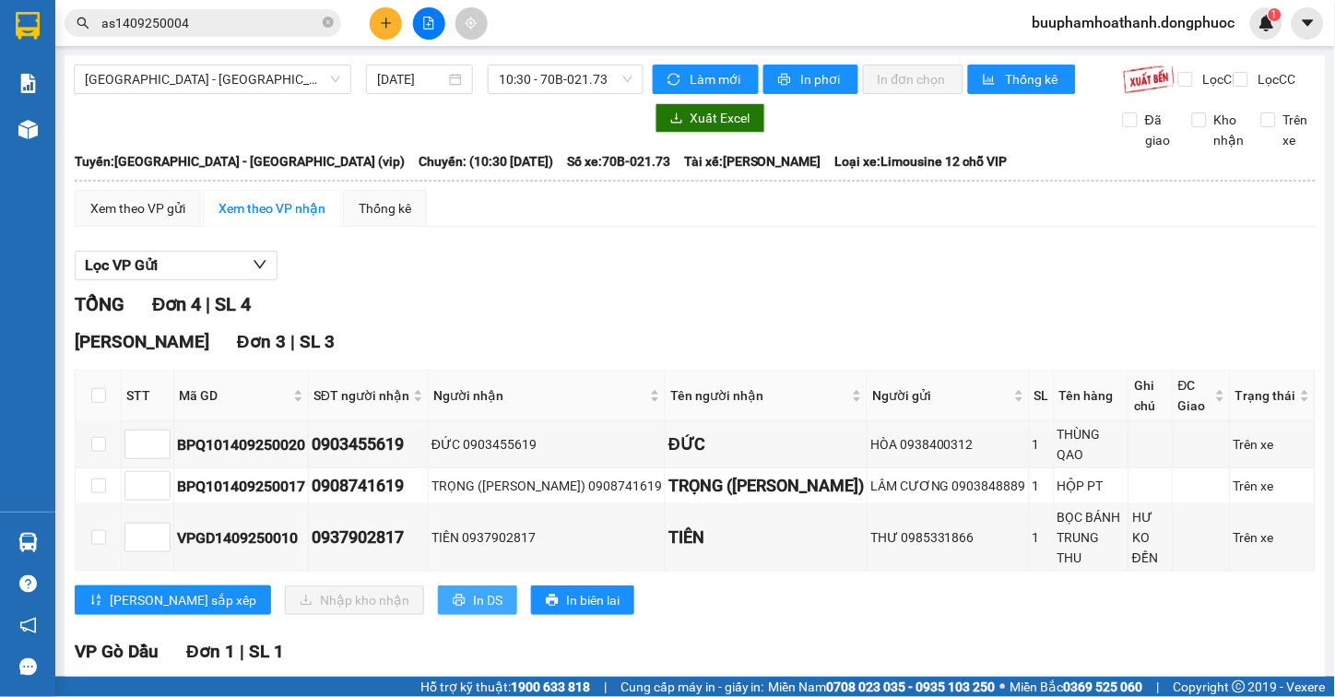
scroll to position [150, 0]
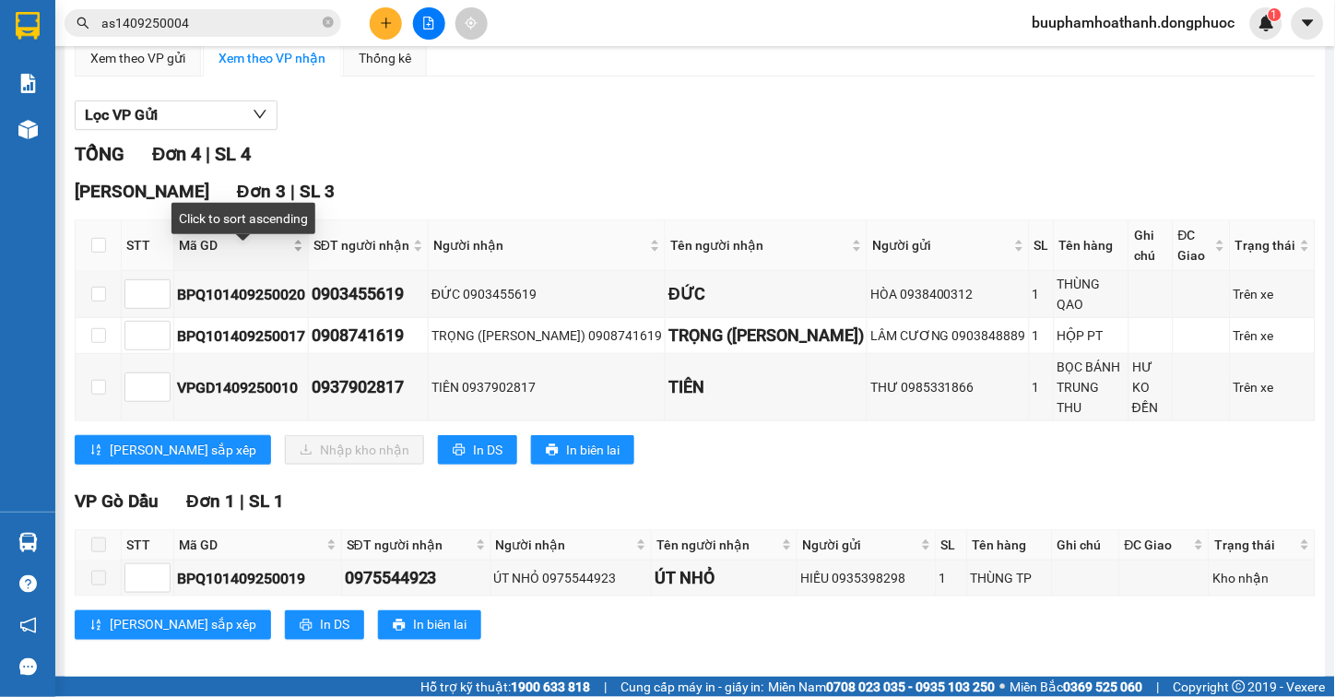
click at [195, 255] on span "Mã GD" at bounding box center [234, 245] width 111 height 20
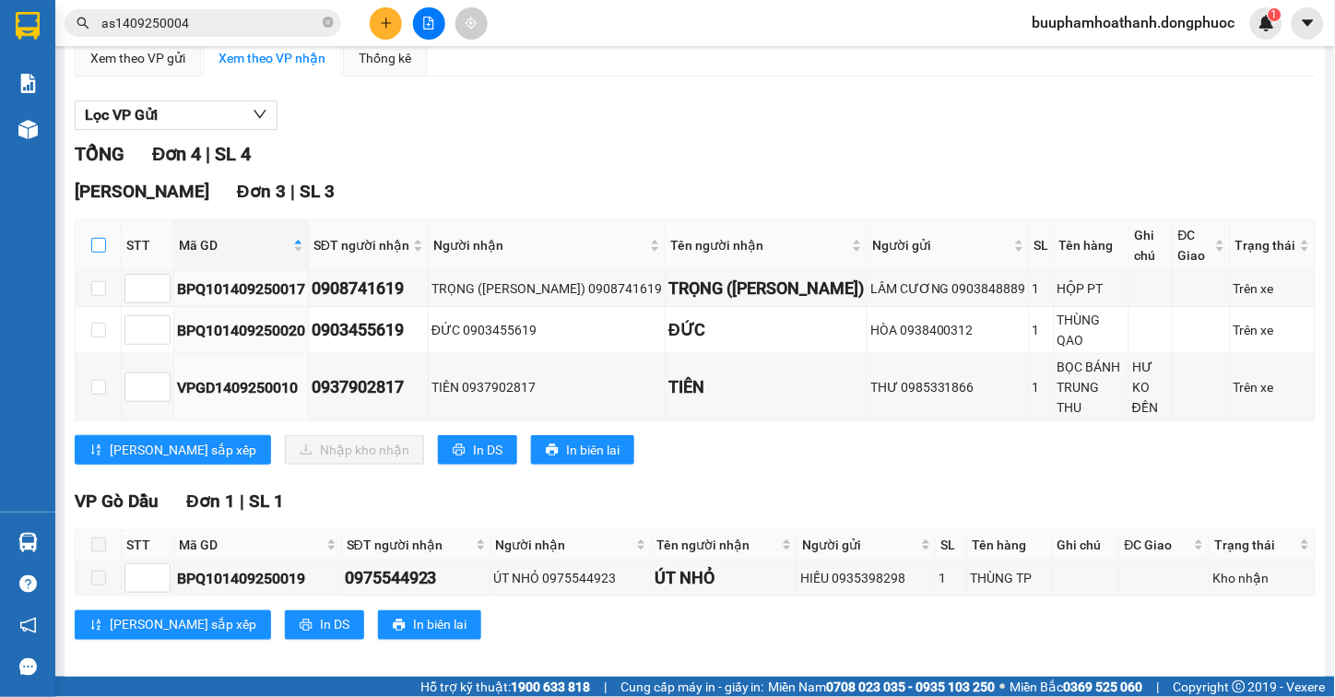
click at [99, 253] on input "checkbox" at bounding box center [98, 245] width 15 height 15
checkbox input "true"
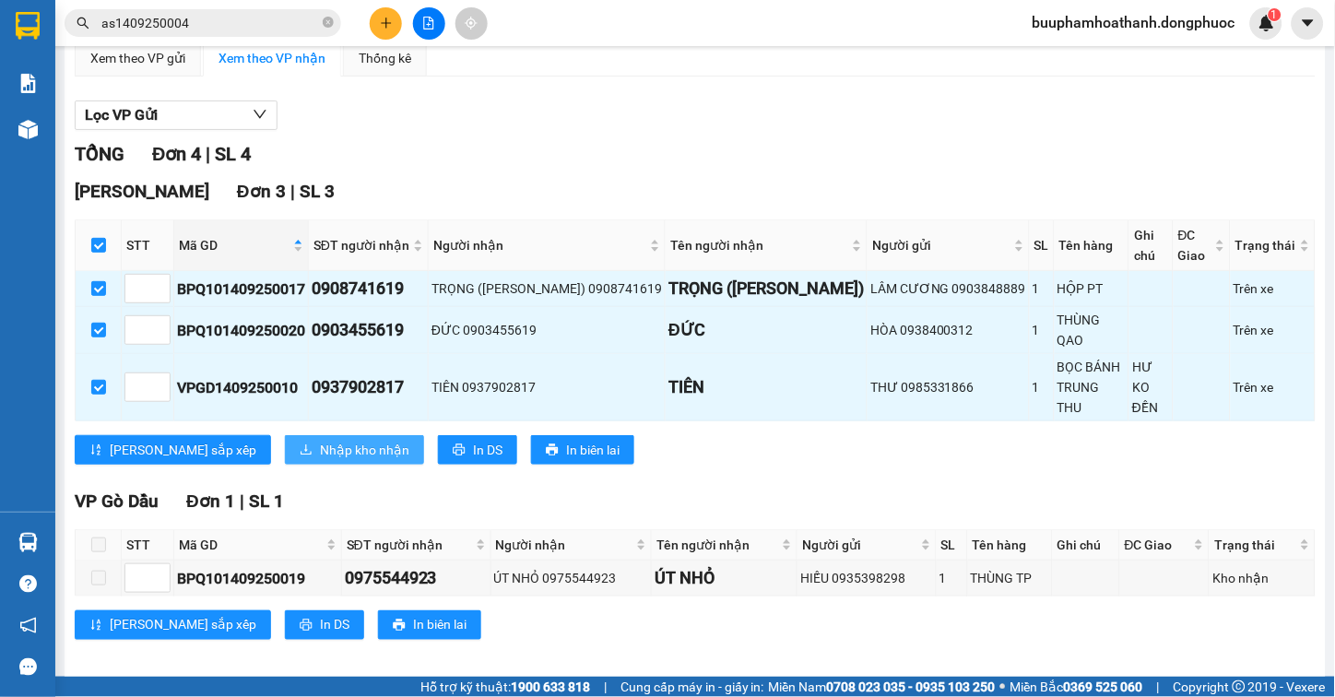
click at [320, 440] on span "Nhập kho nhận" at bounding box center [364, 450] width 89 height 20
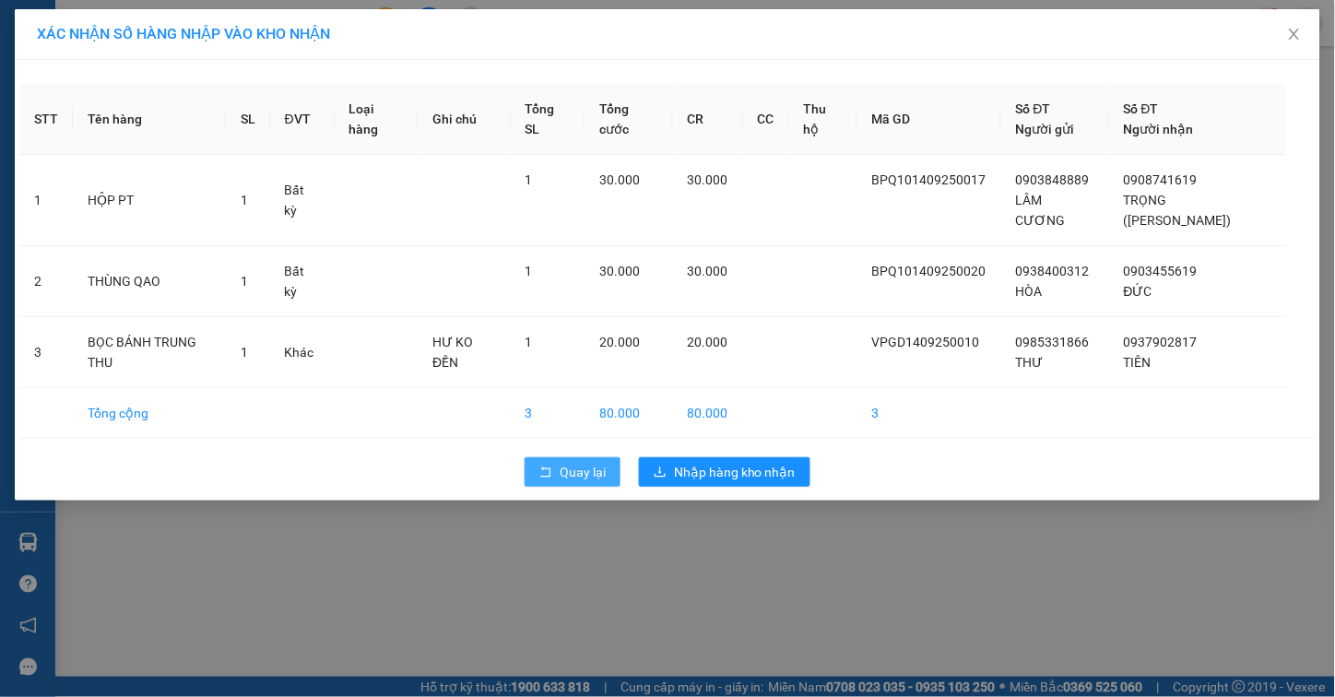
click at [568, 462] on span "Quay lại" at bounding box center [583, 472] width 46 height 20
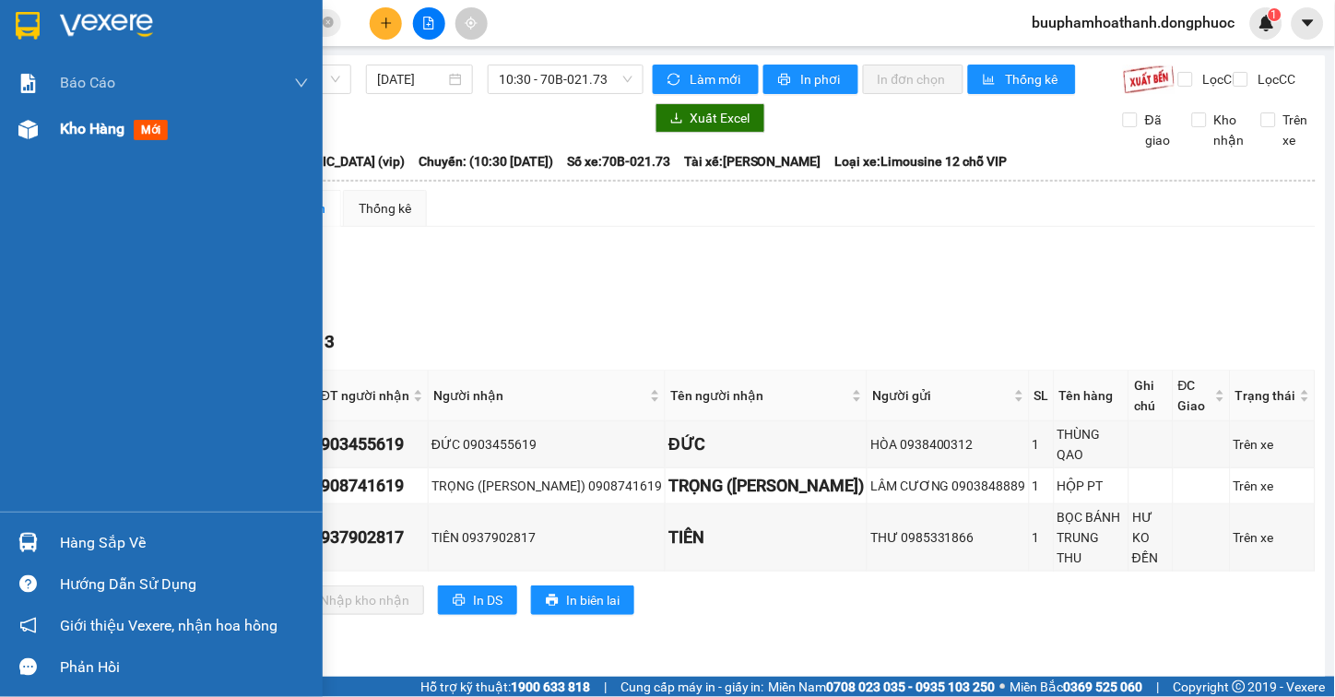
click at [50, 125] on div "Kho hàng mới" at bounding box center [161, 129] width 323 height 46
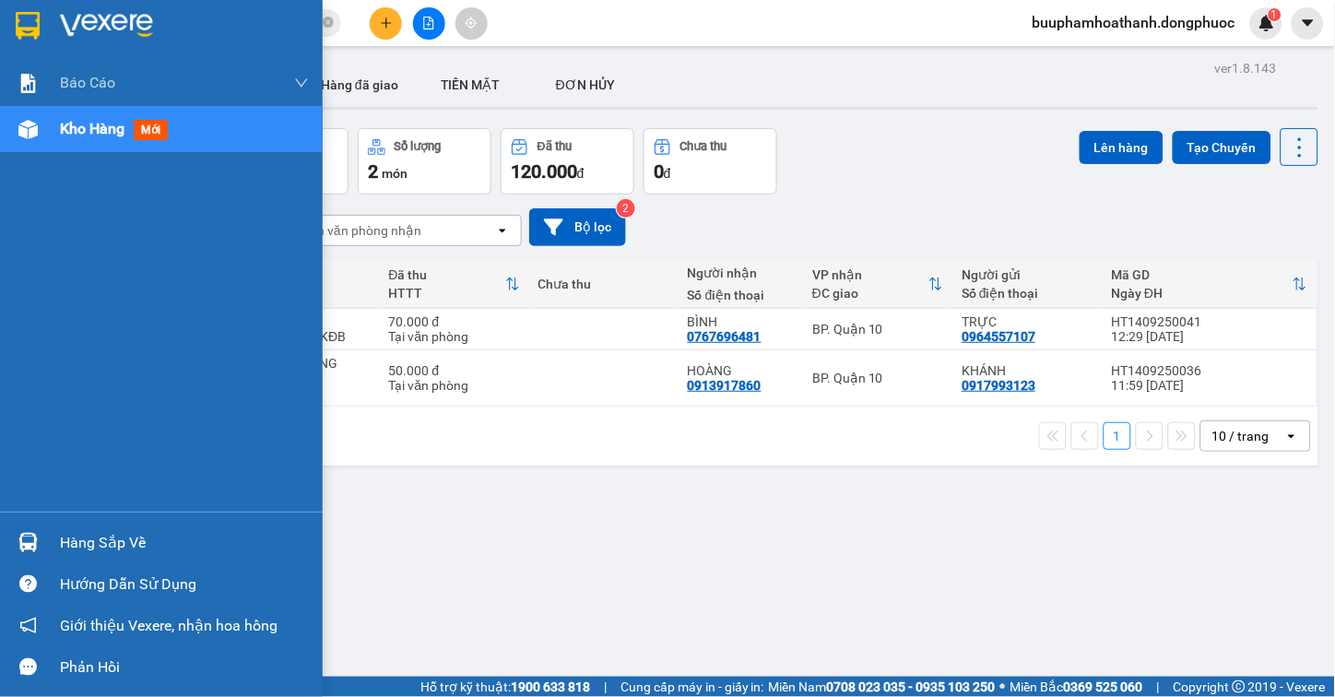
click at [125, 546] on div "Hàng sắp về" at bounding box center [184, 543] width 249 height 28
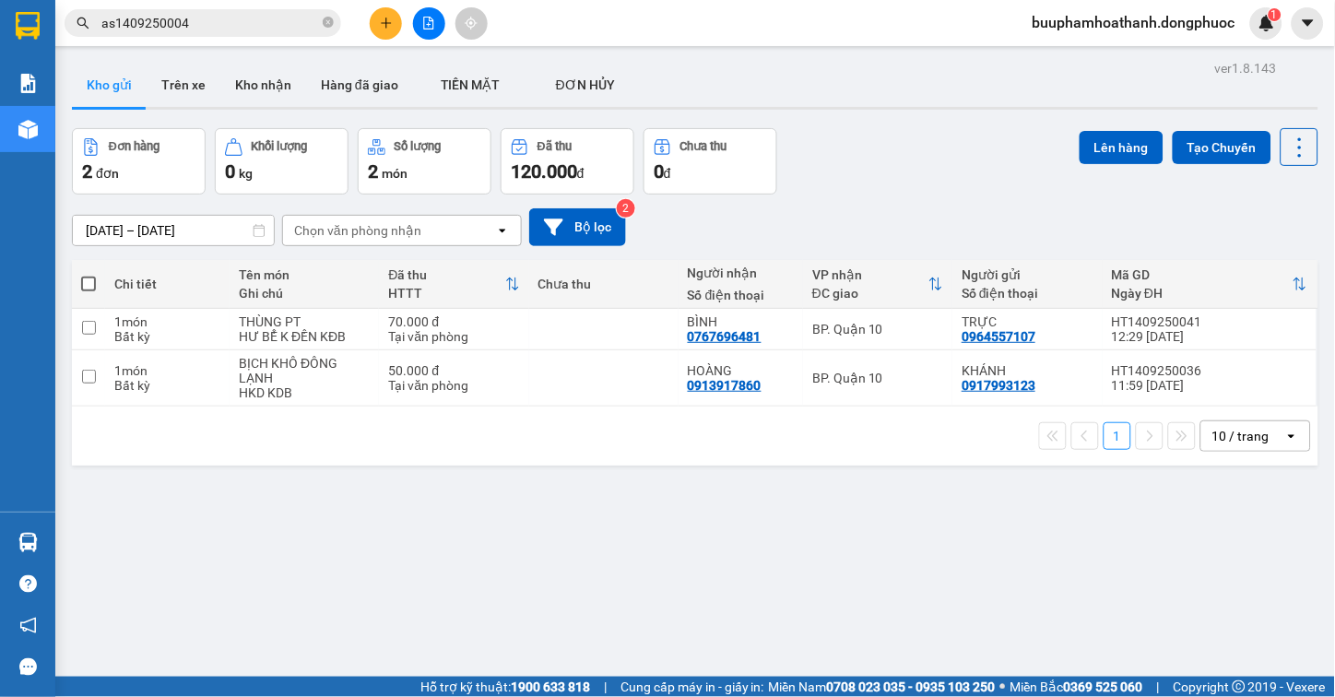
click at [1093, 597] on section "Kết quả tìm kiếm ( 1 ) Bộ lọc Thuộc VP này Gửi 3 ngày gần nhất Mã ĐH Trạng thái…" at bounding box center [667, 348] width 1335 height 697
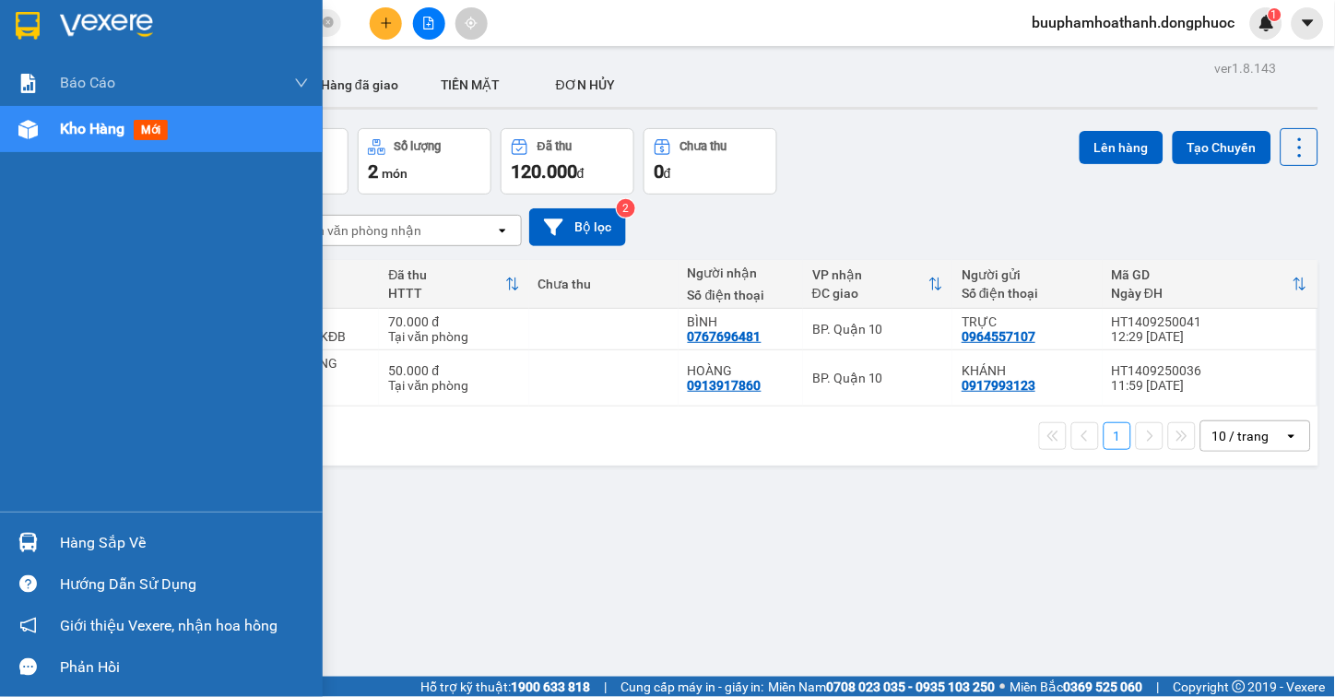
click at [68, 556] on div "Hàng sắp về" at bounding box center [184, 543] width 249 height 28
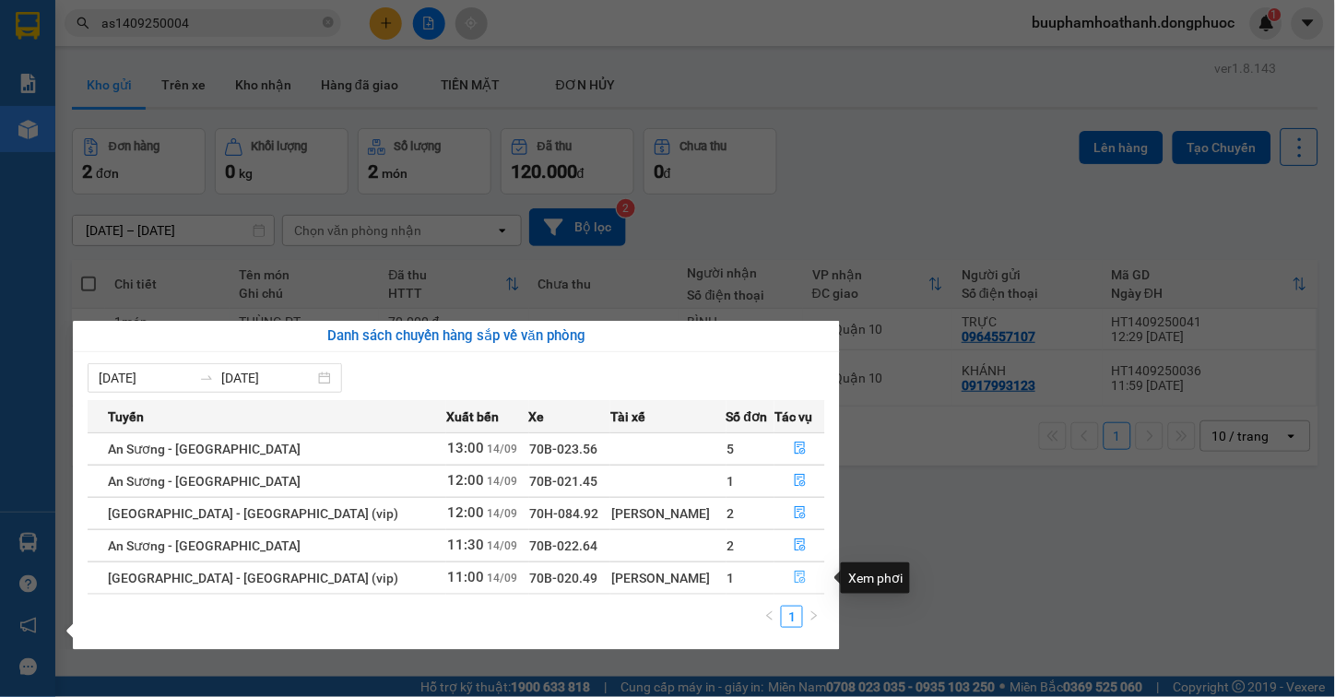
click at [794, 582] on icon "file-done" at bounding box center [800, 577] width 13 height 13
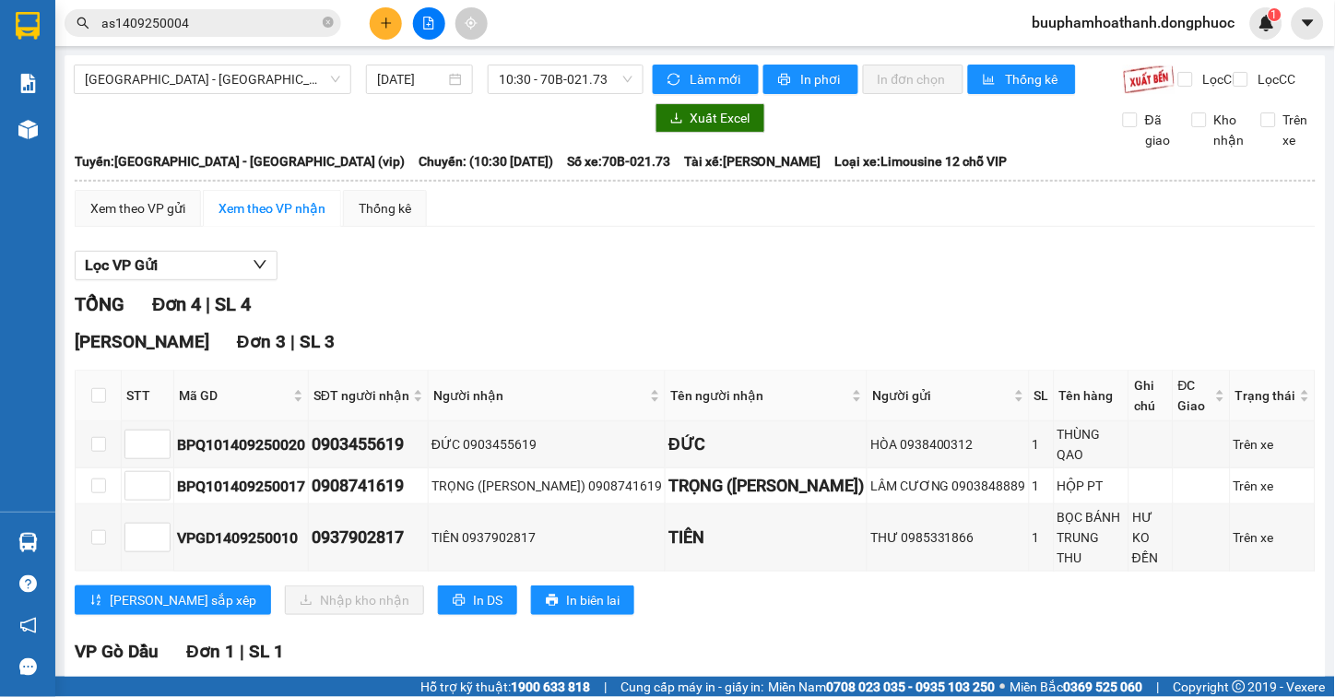
click at [891, 341] on div "TỔNG Đơn 4 | SL 4 Hòa Thành Đơn 3 | SL 3 STT Mã GD SĐT người nhận Người nhận Tê…" at bounding box center [695, 551] width 1241 height 523
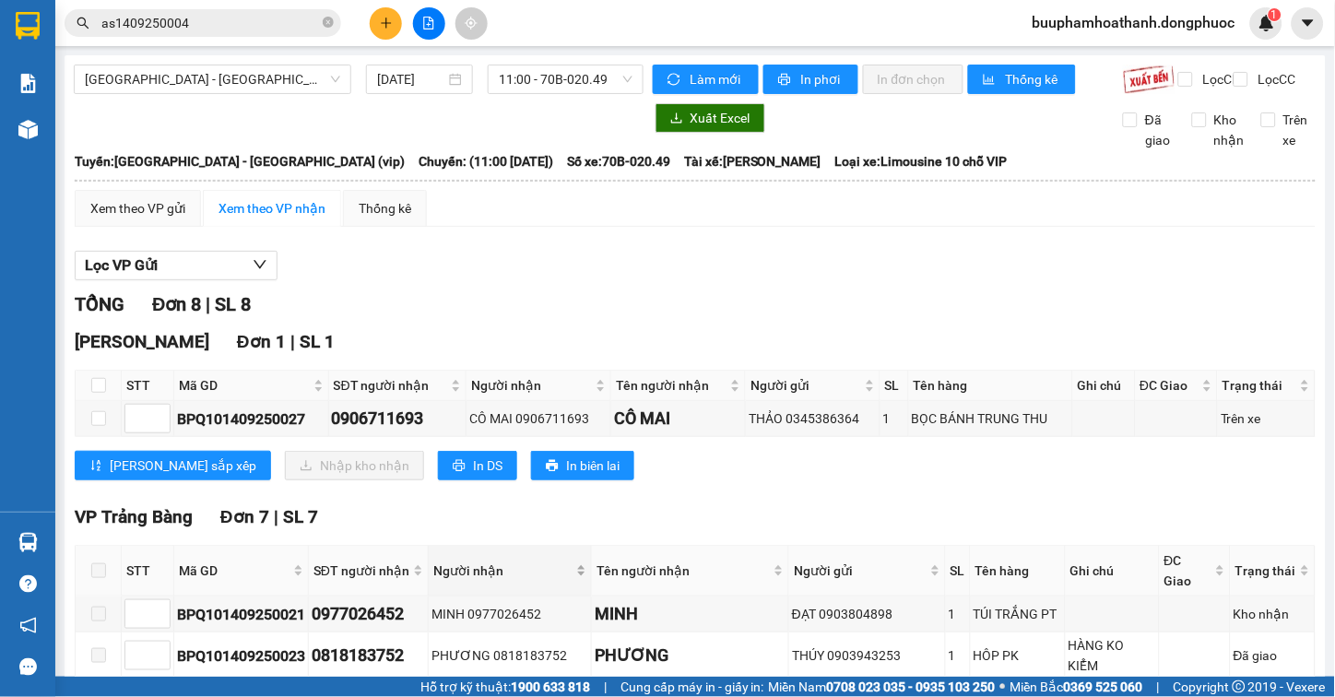
scroll to position [102, 0]
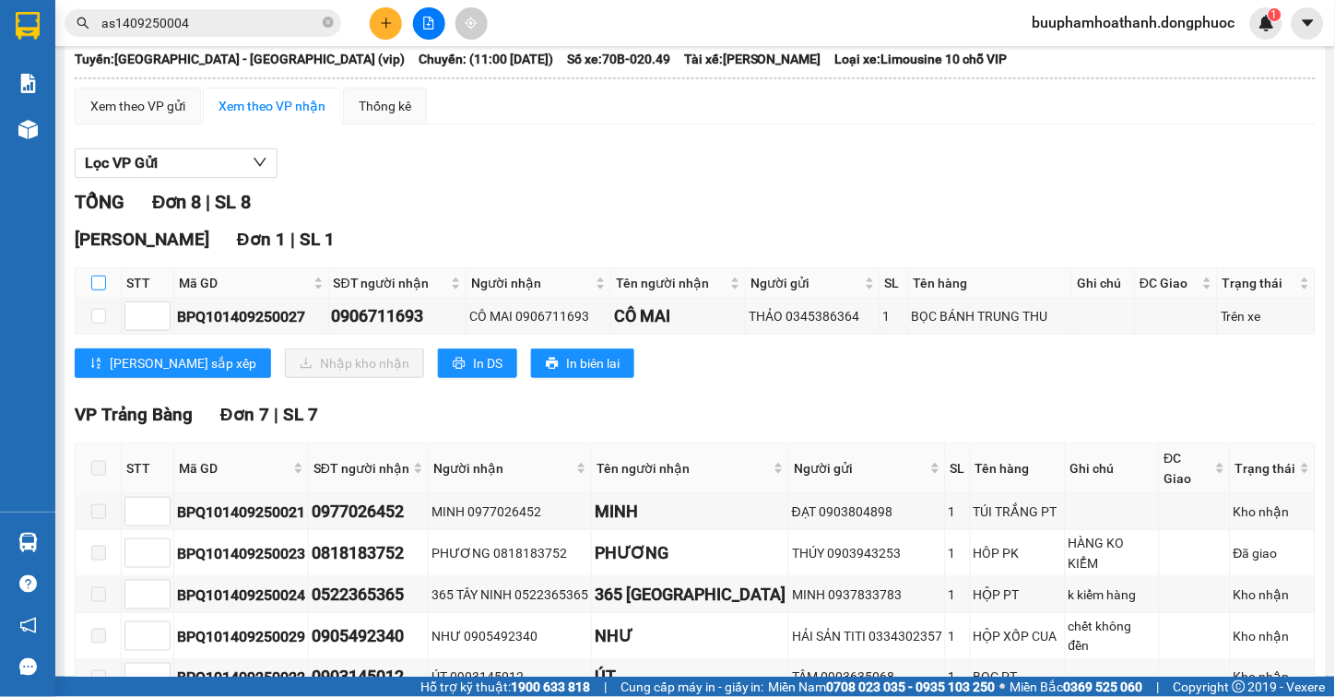
click at [105, 290] on input "checkbox" at bounding box center [98, 283] width 15 height 15
checkbox input "true"
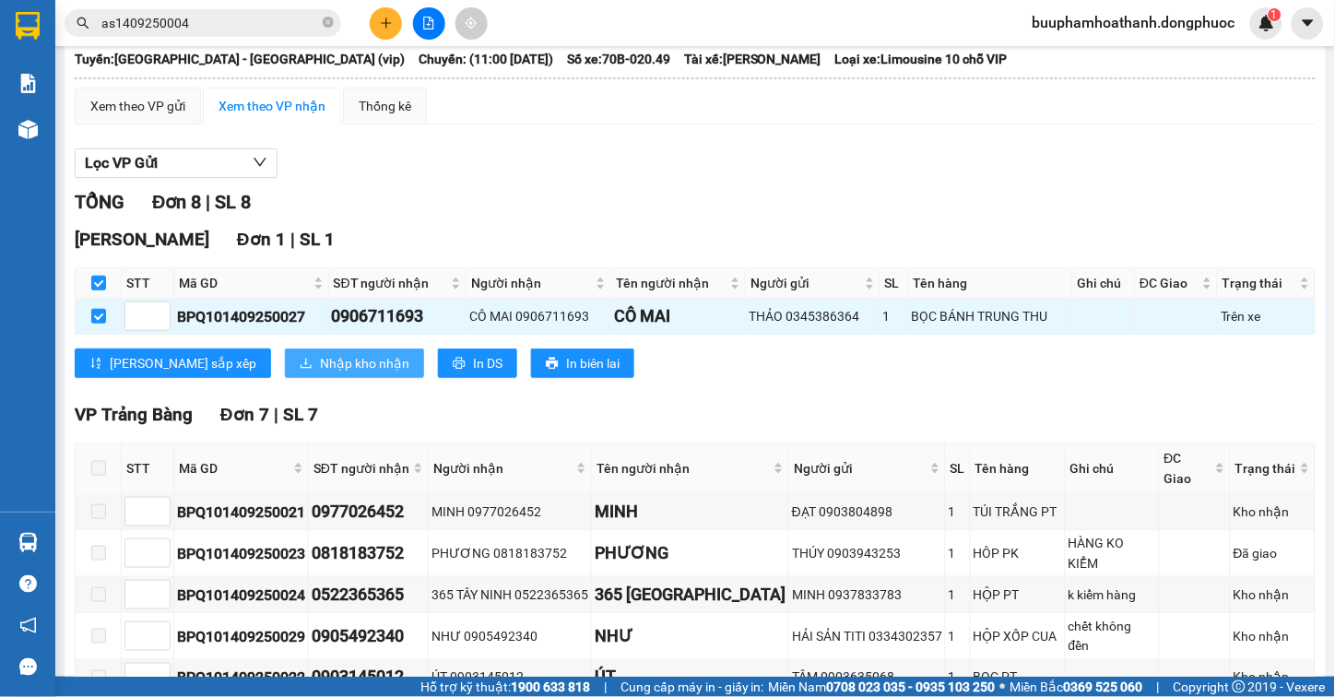
click at [320, 373] on span "Nhập kho nhận" at bounding box center [364, 363] width 89 height 20
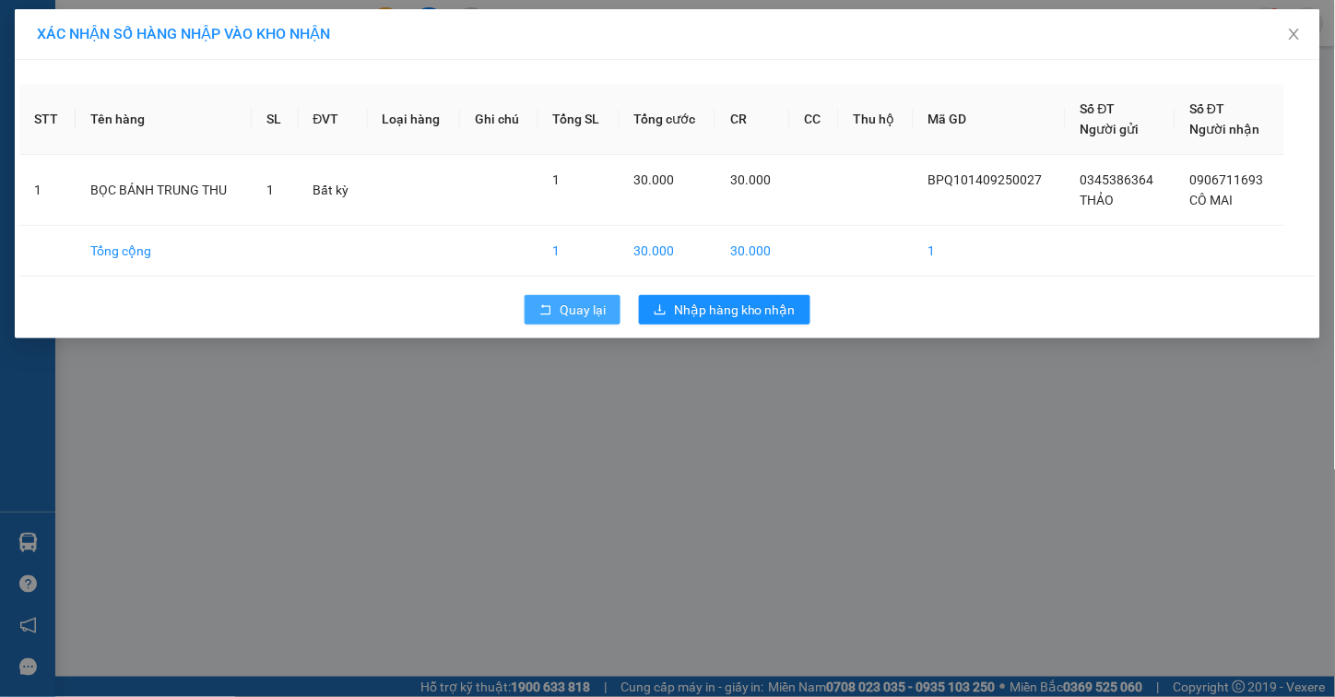
click at [541, 306] on icon "rollback" at bounding box center [545, 309] width 13 height 13
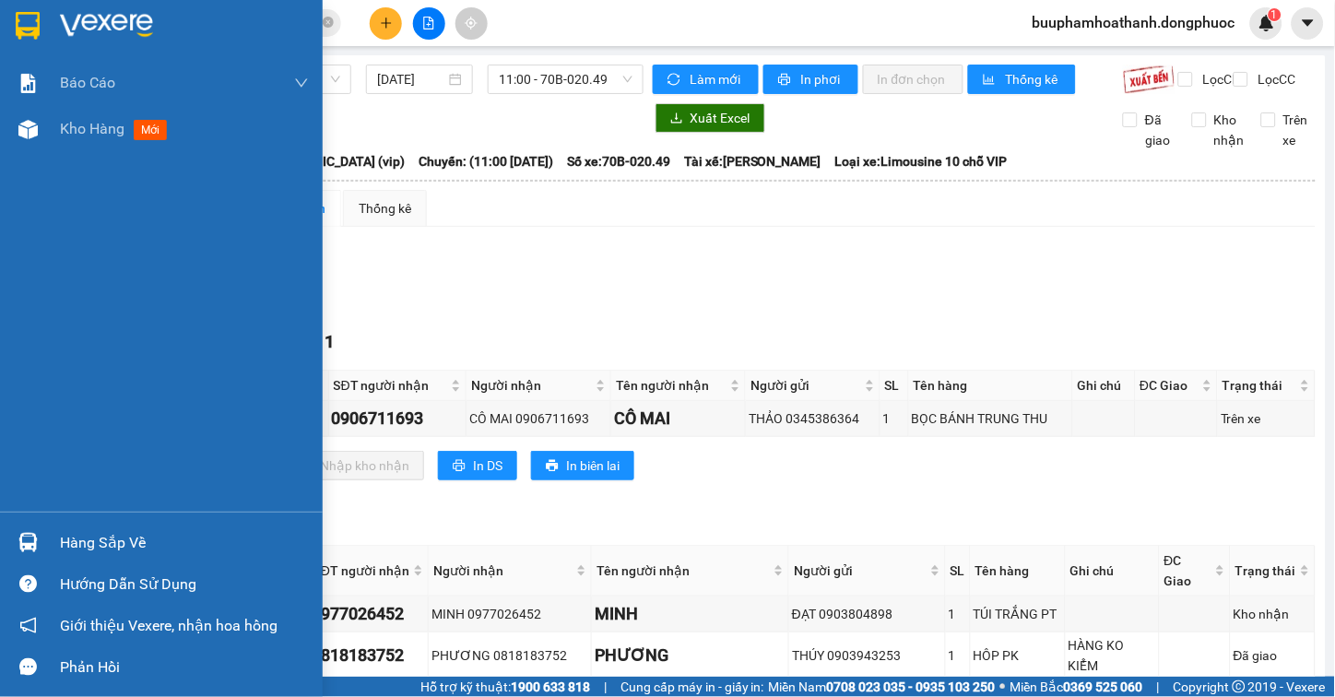
click at [15, 122] on div at bounding box center [28, 129] width 32 height 32
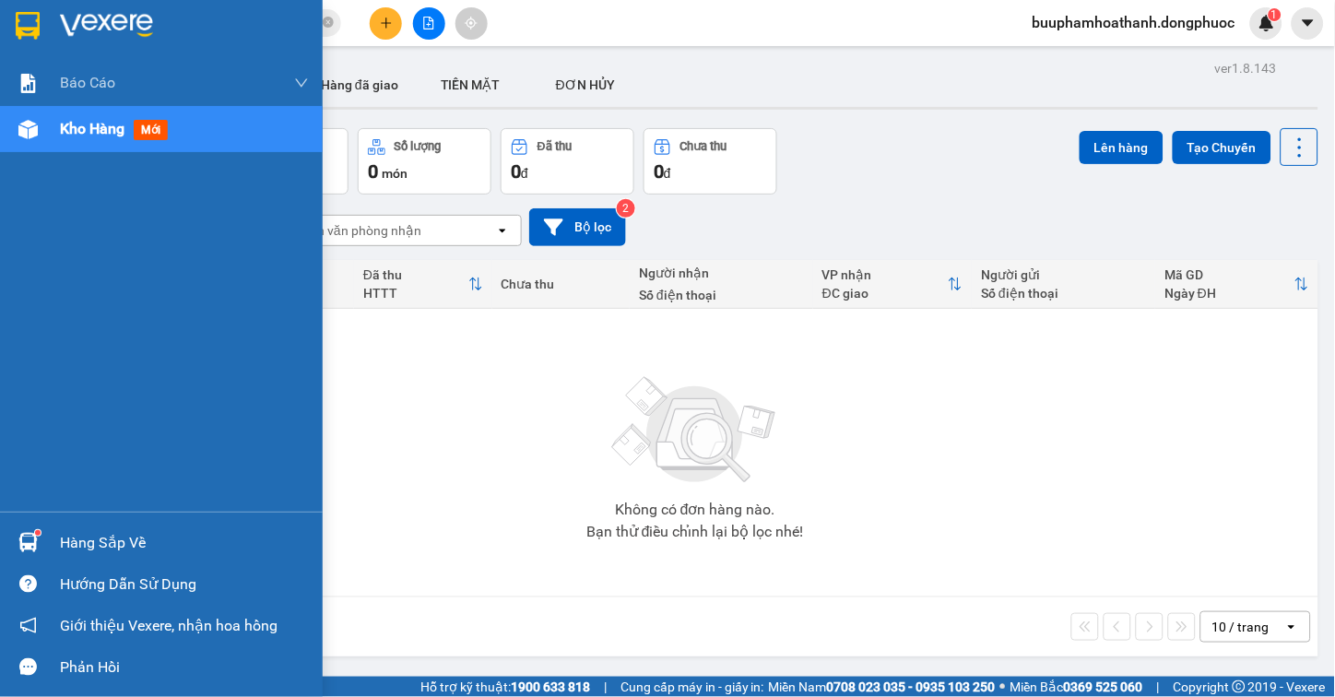
drag, startPoint x: 53, startPoint y: 533, endPoint x: 100, endPoint y: 503, distance: 54.7
click at [72, 536] on div "Hàng sắp về" at bounding box center [161, 542] width 323 height 41
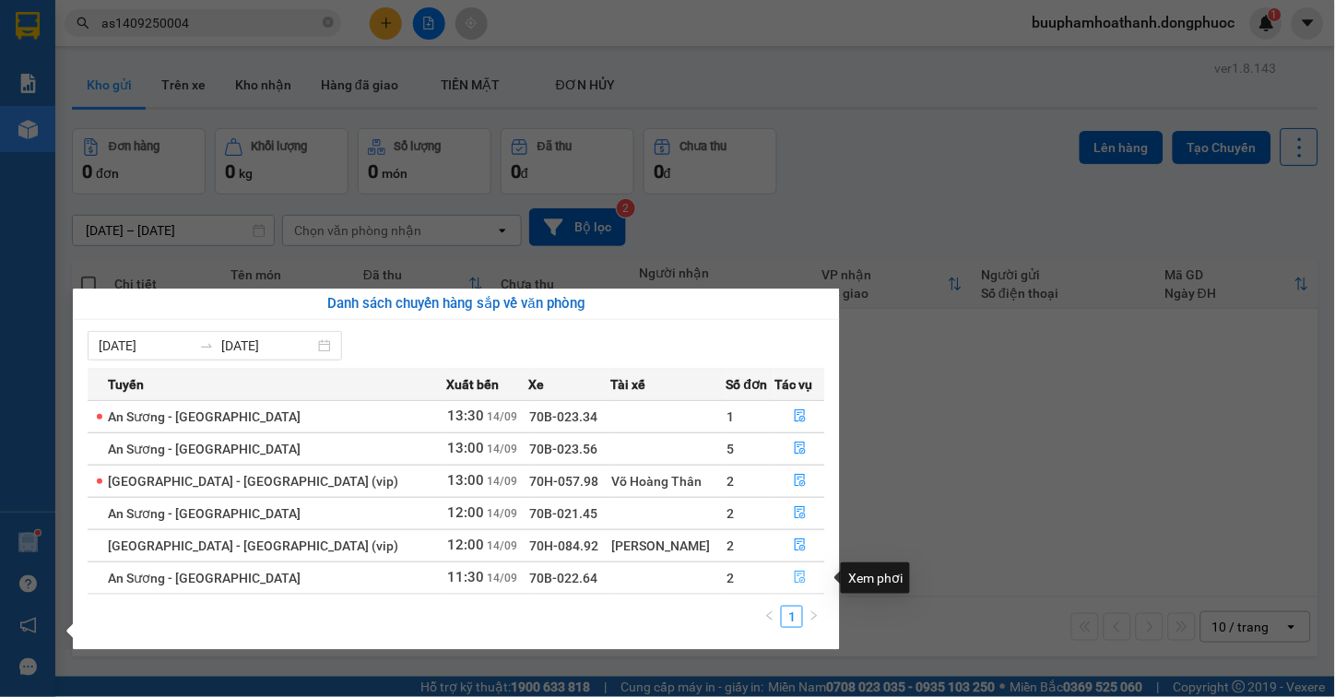
click at [793, 569] on button "button" at bounding box center [799, 578] width 49 height 30
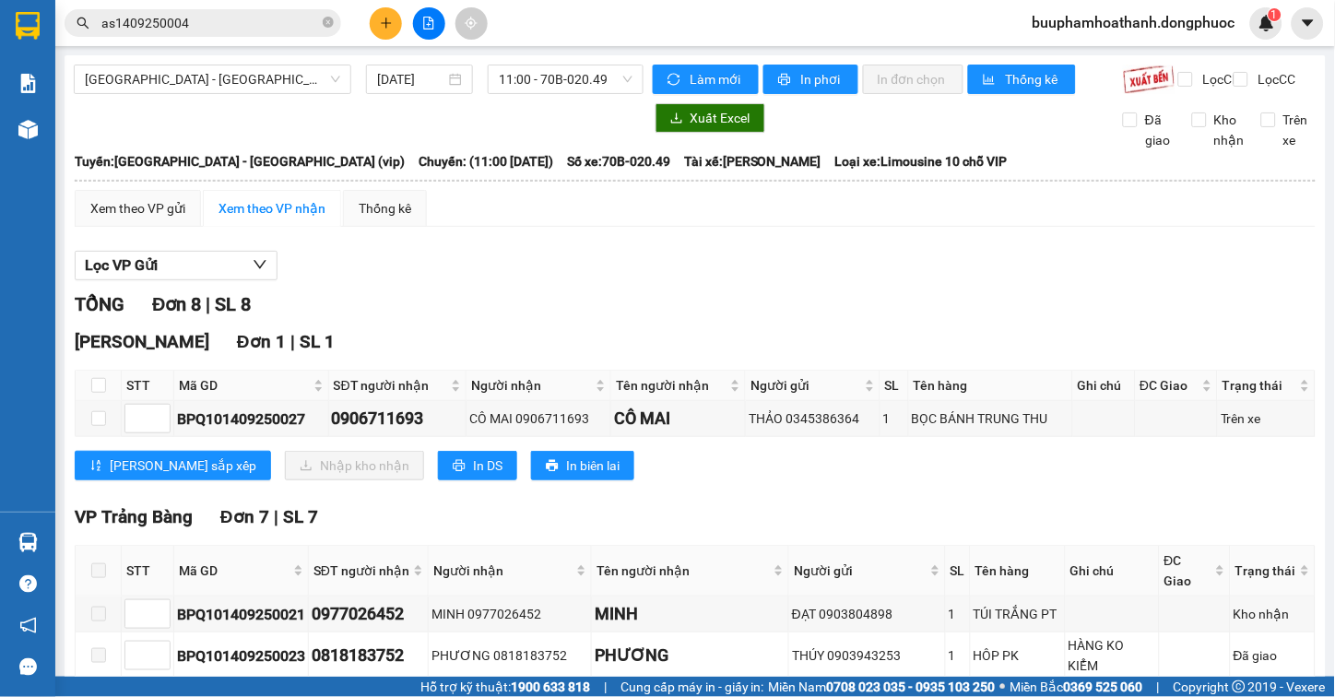
click at [853, 281] on div "Lọc VP Gửi" at bounding box center [695, 266] width 1241 height 30
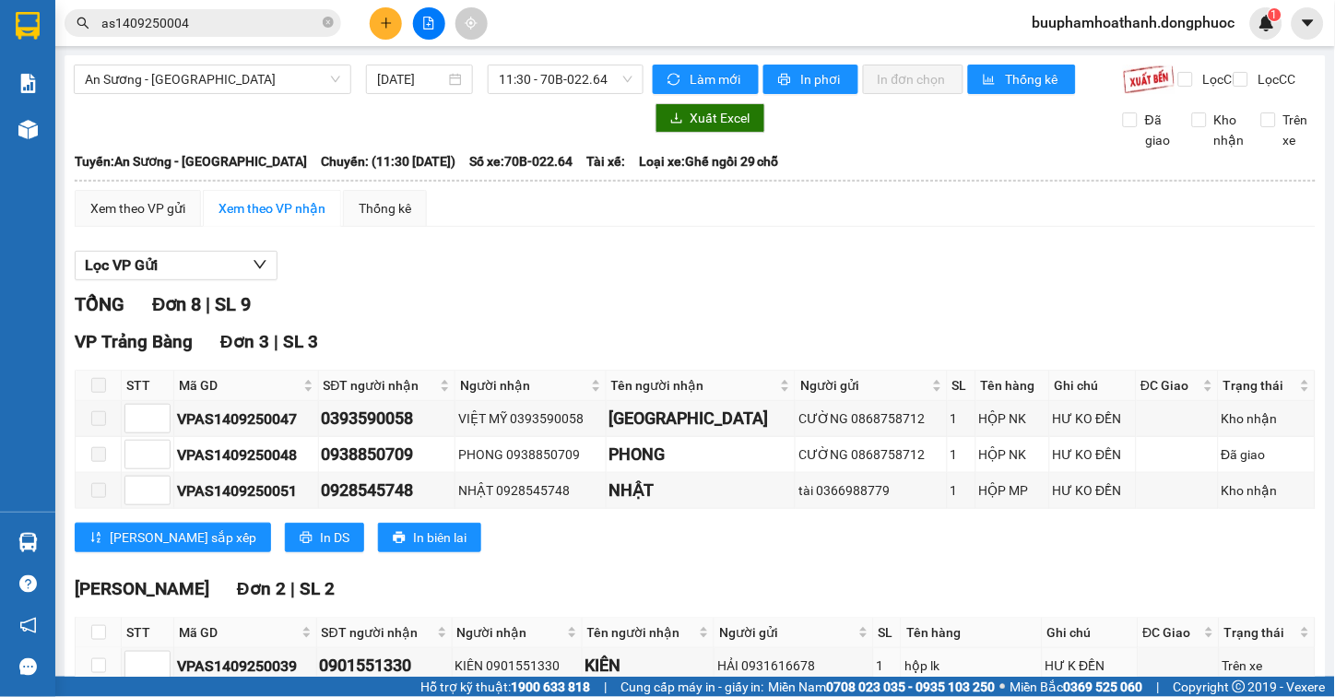
scroll to position [403, 0]
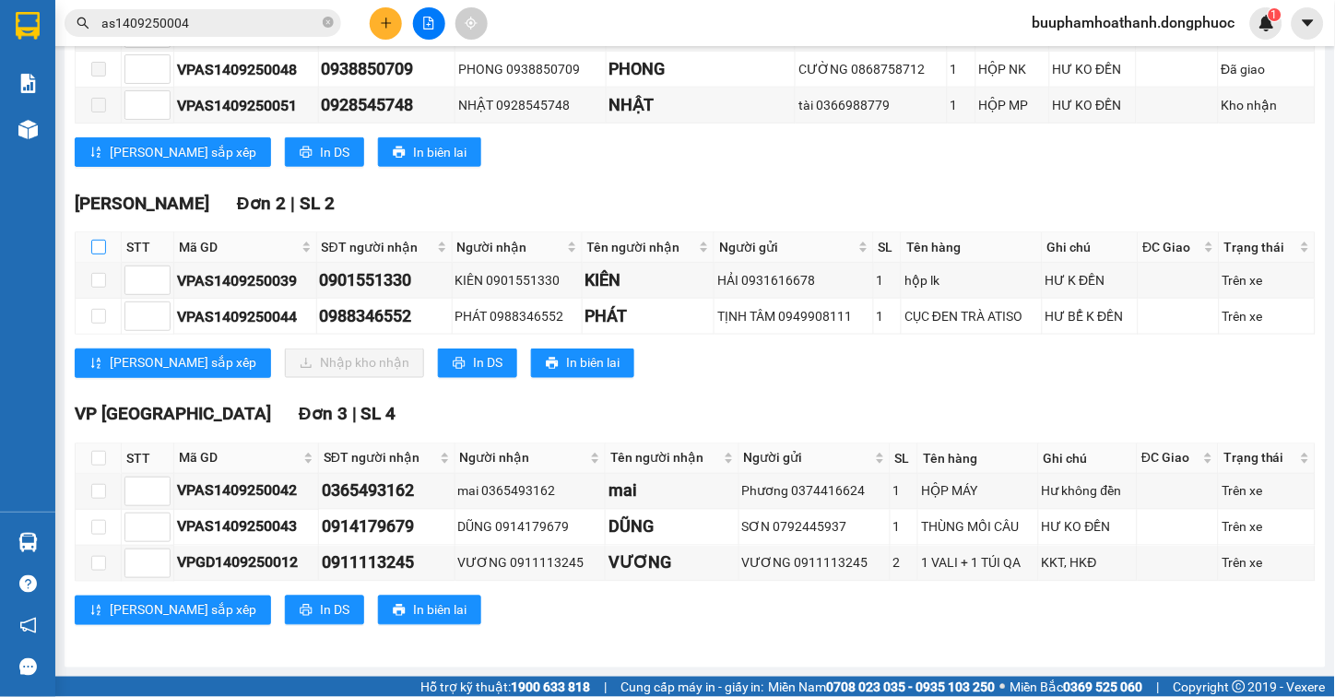
click at [96, 246] on input "checkbox" at bounding box center [98, 247] width 15 height 15
checkbox input "true"
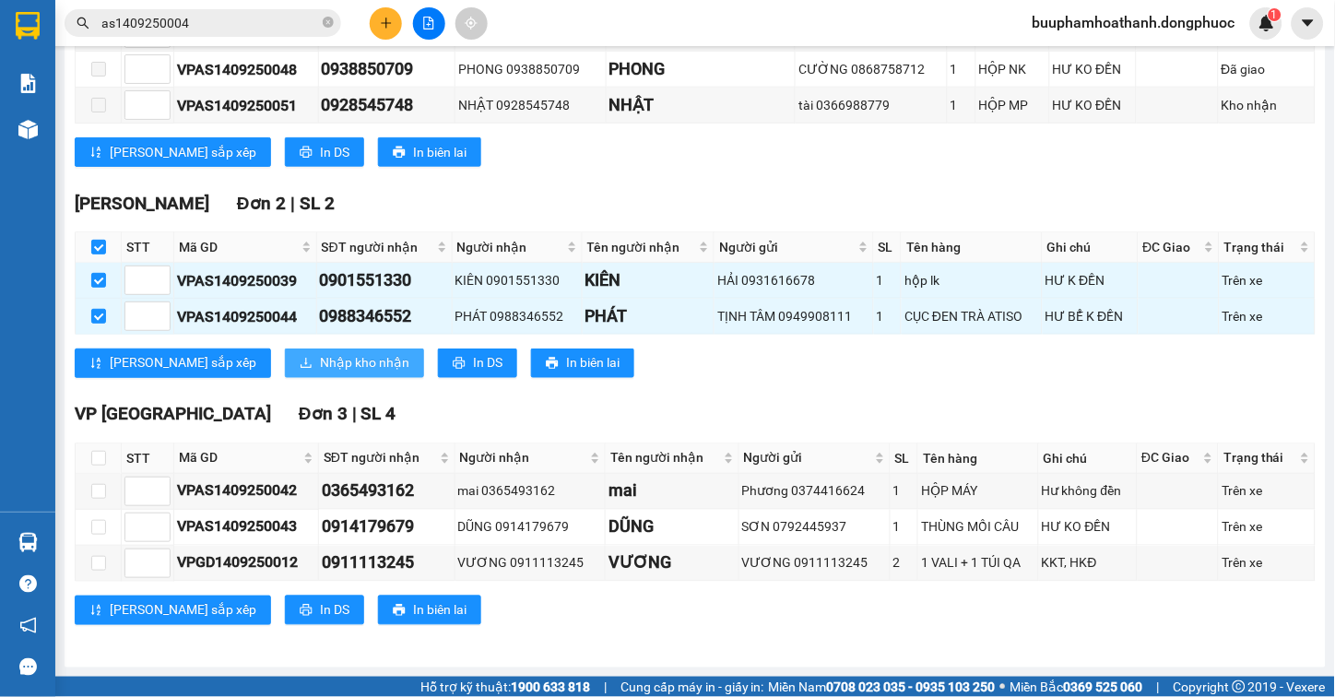
click at [320, 365] on span "Nhập kho nhận" at bounding box center [364, 363] width 89 height 20
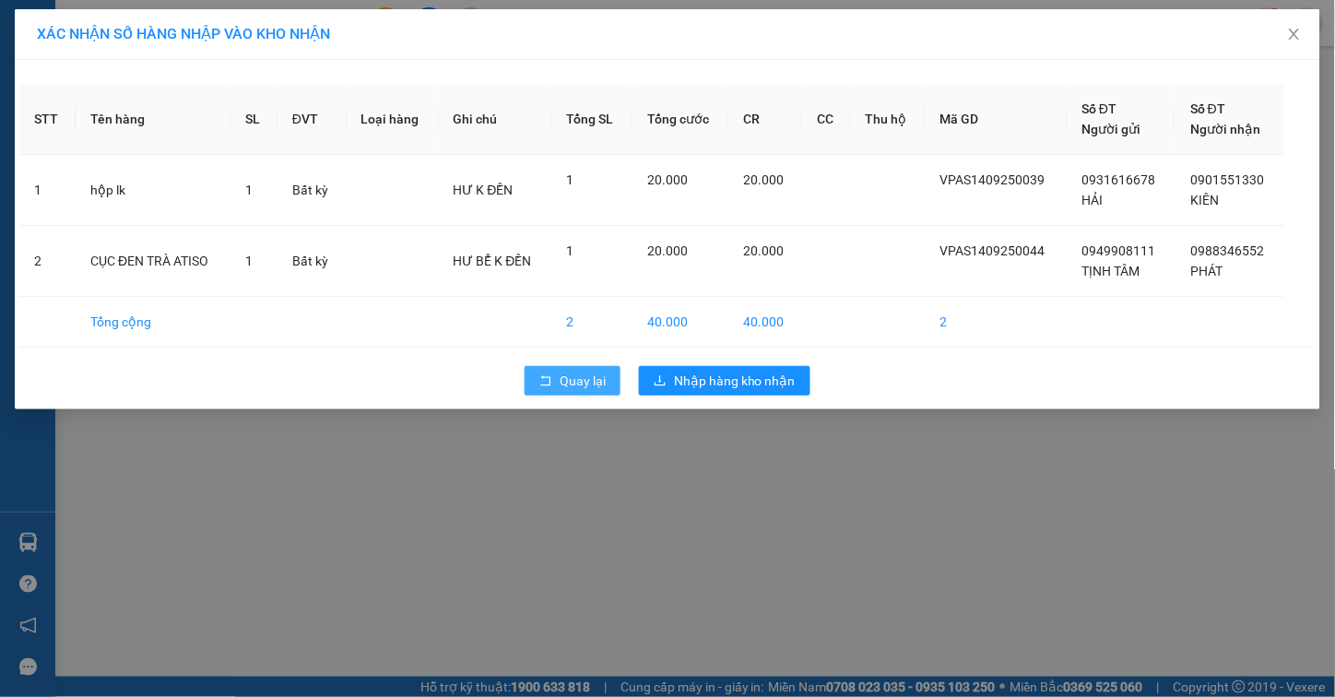
click at [557, 371] on button "Quay lại" at bounding box center [573, 381] width 96 height 30
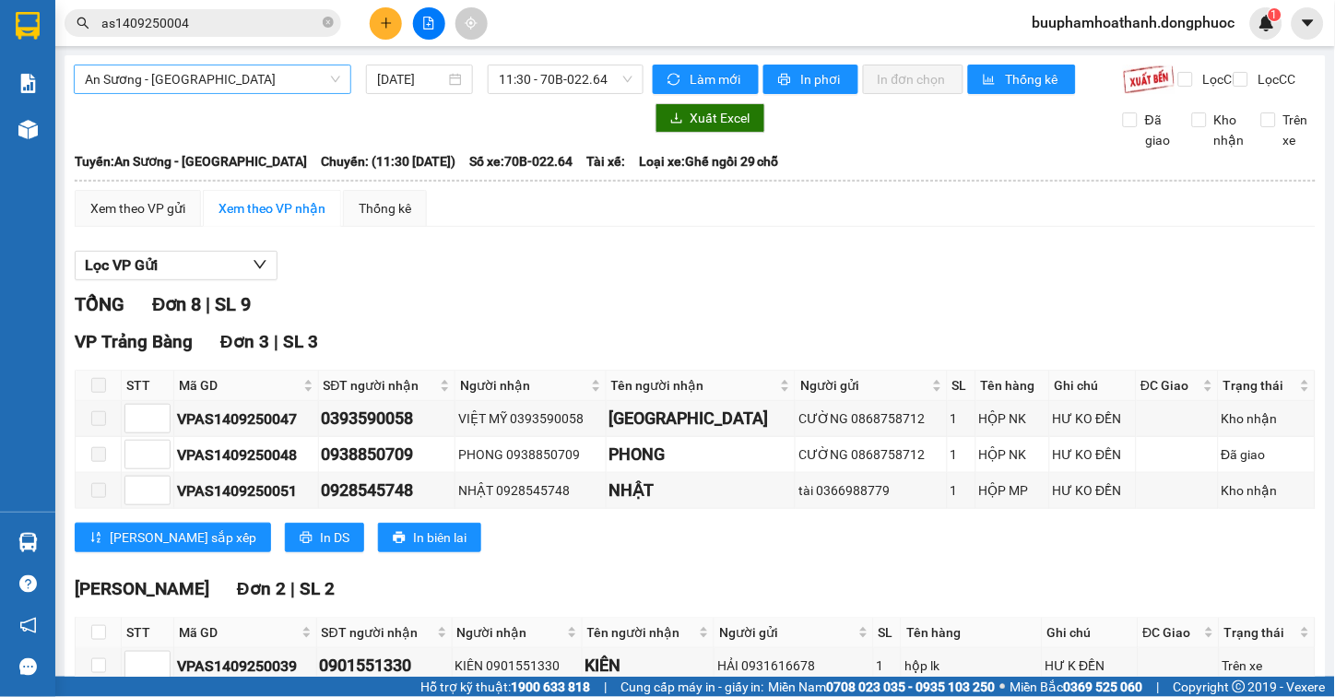
click at [286, 76] on span "An [PERSON_NAME][GEOGRAPHIC_DATA]" at bounding box center [212, 79] width 255 height 28
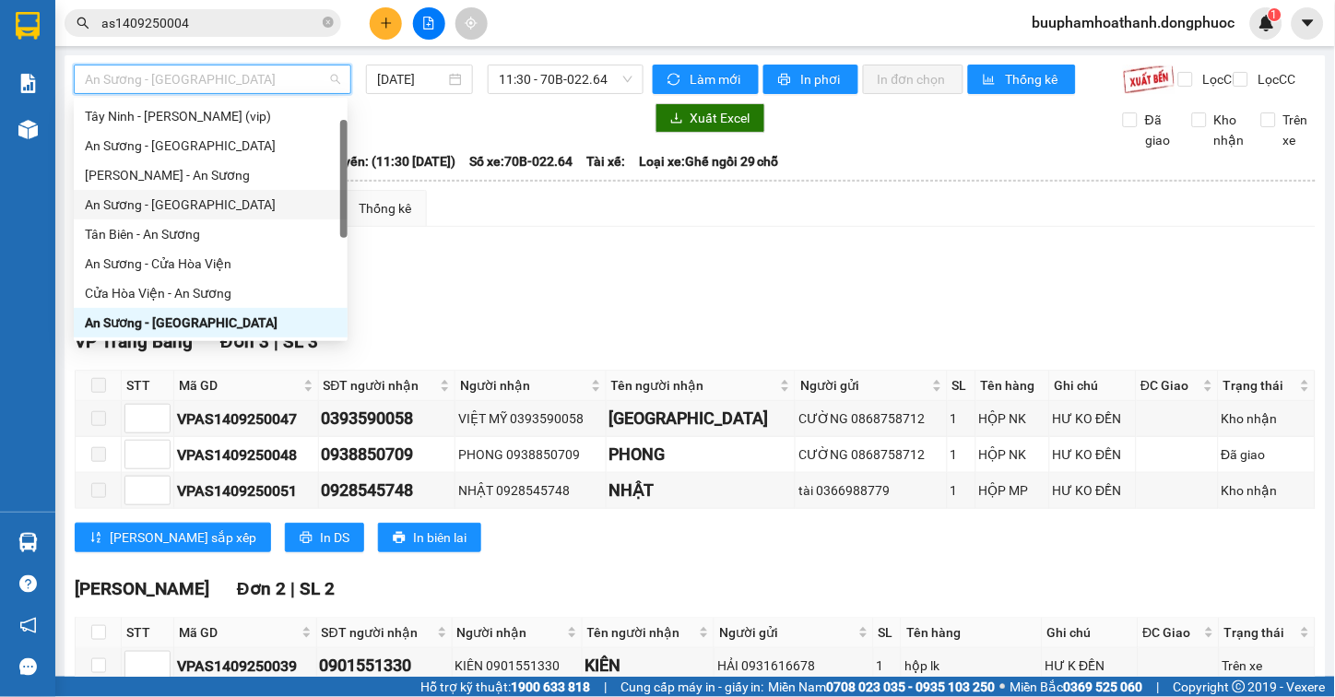
scroll to position [207, 0]
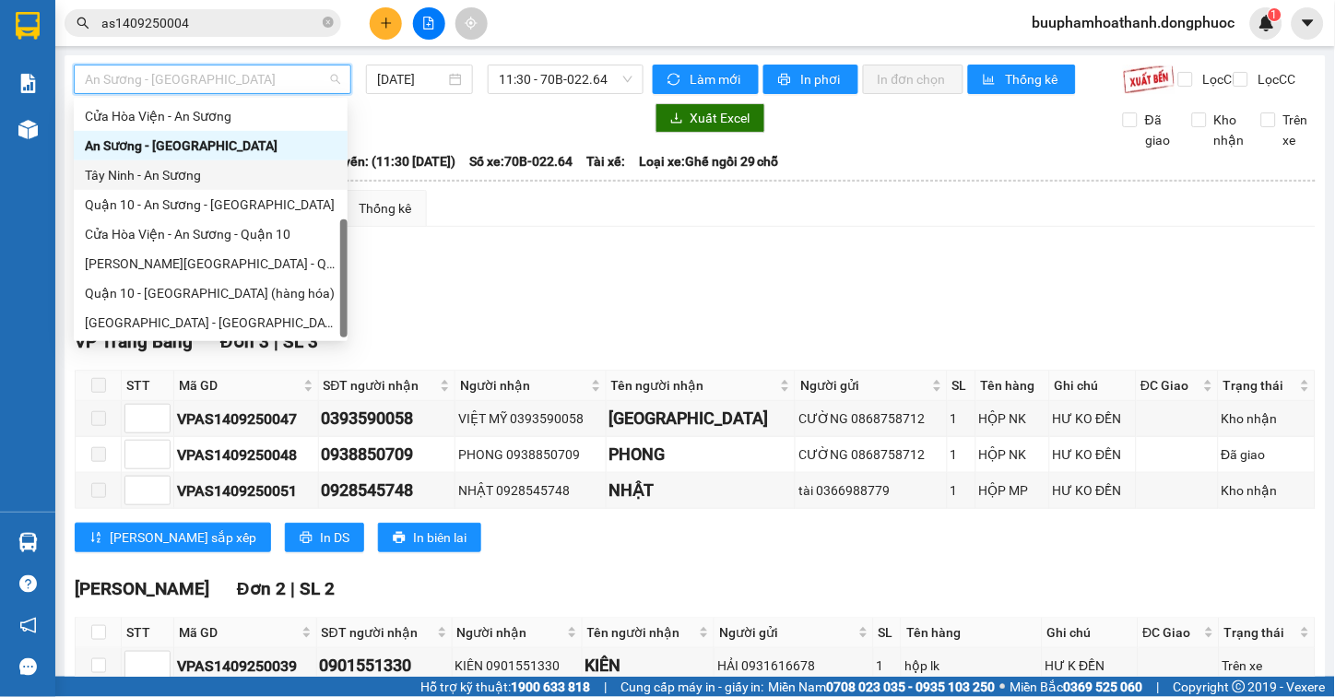
click at [233, 186] on div "Tây Ninh - An Sương" at bounding box center [211, 175] width 274 height 30
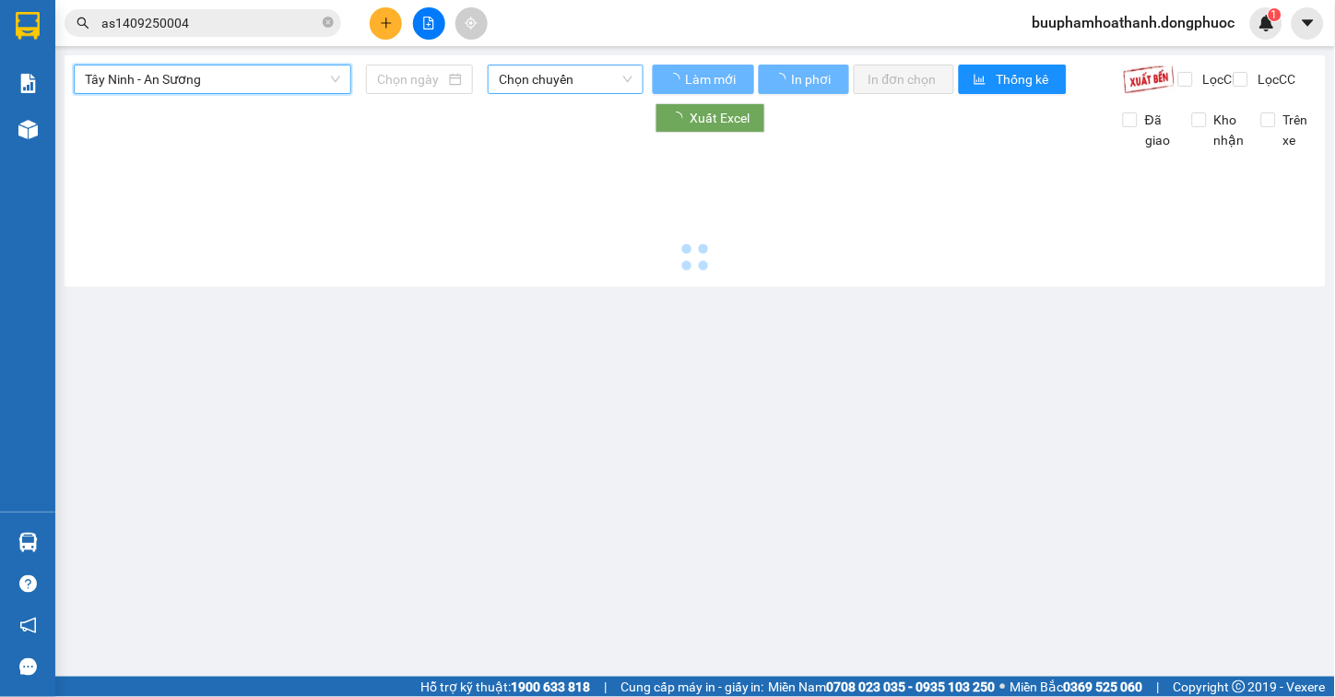
type input "[DATE]"
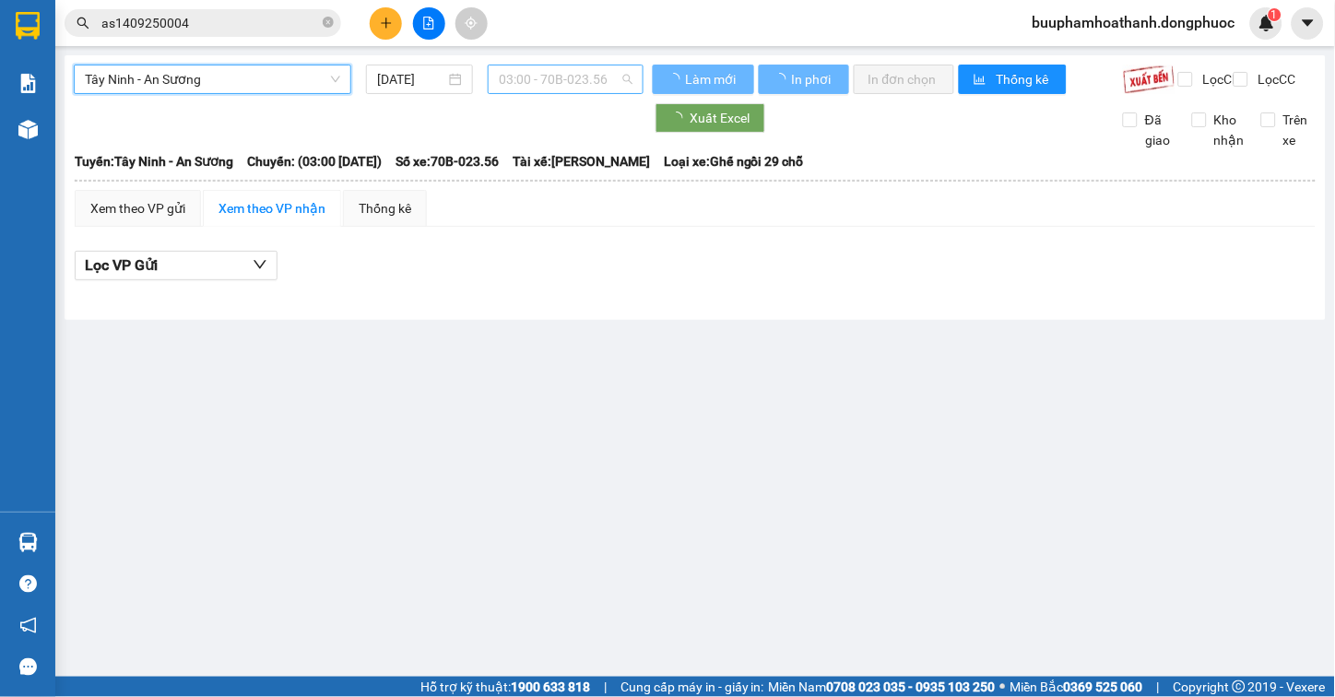
click at [538, 74] on span "03:00 - 70B-023.56" at bounding box center [566, 79] width 134 height 28
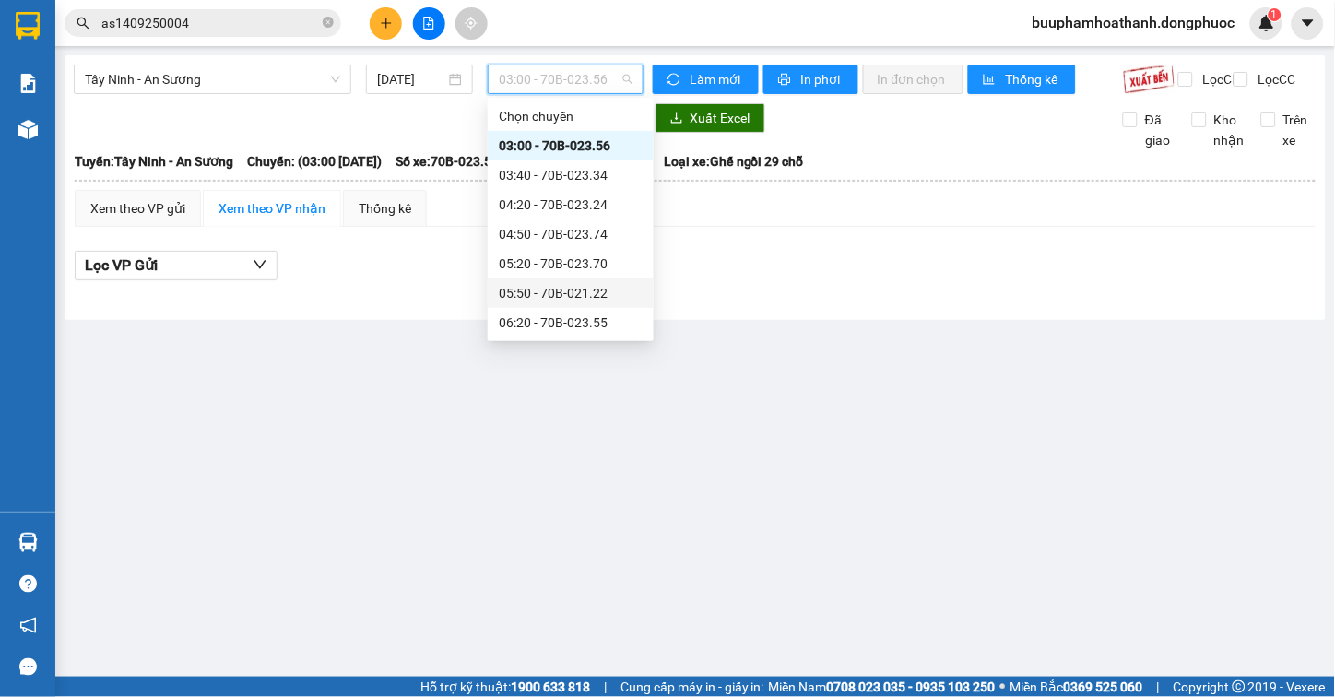
scroll to position [409, 0]
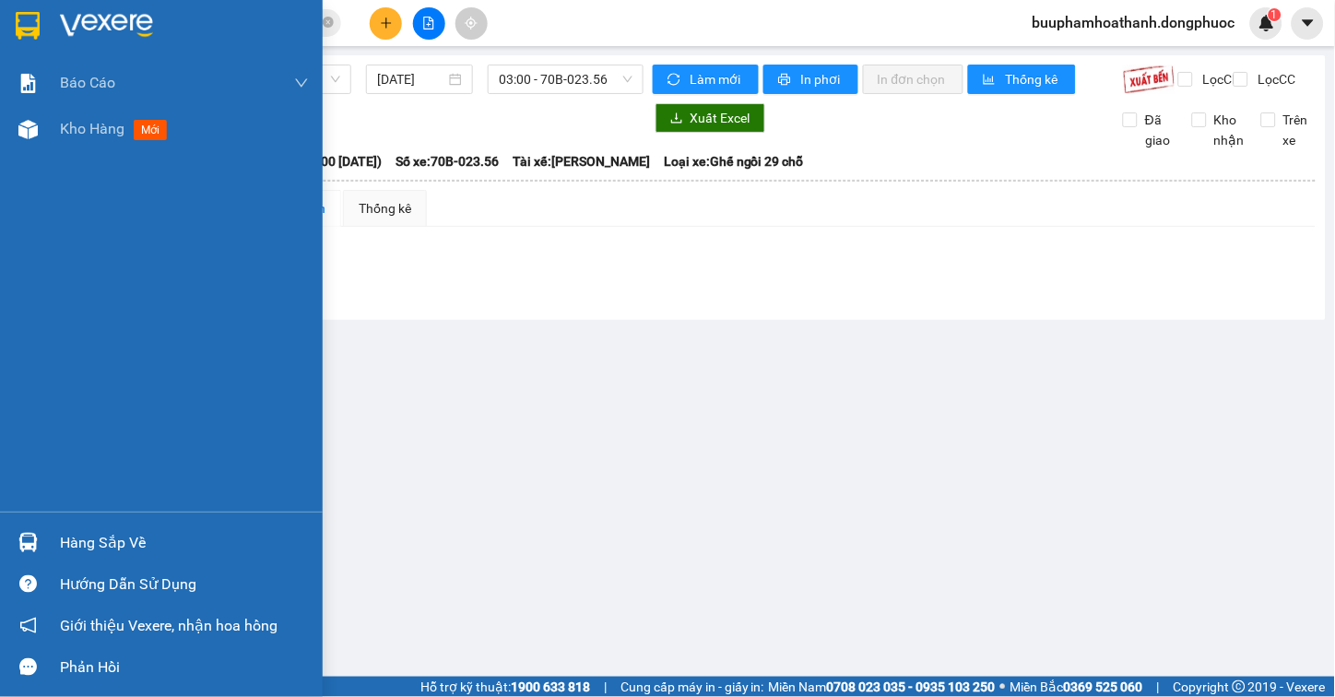
click at [89, 533] on div "Hàng sắp về" at bounding box center [184, 543] width 249 height 28
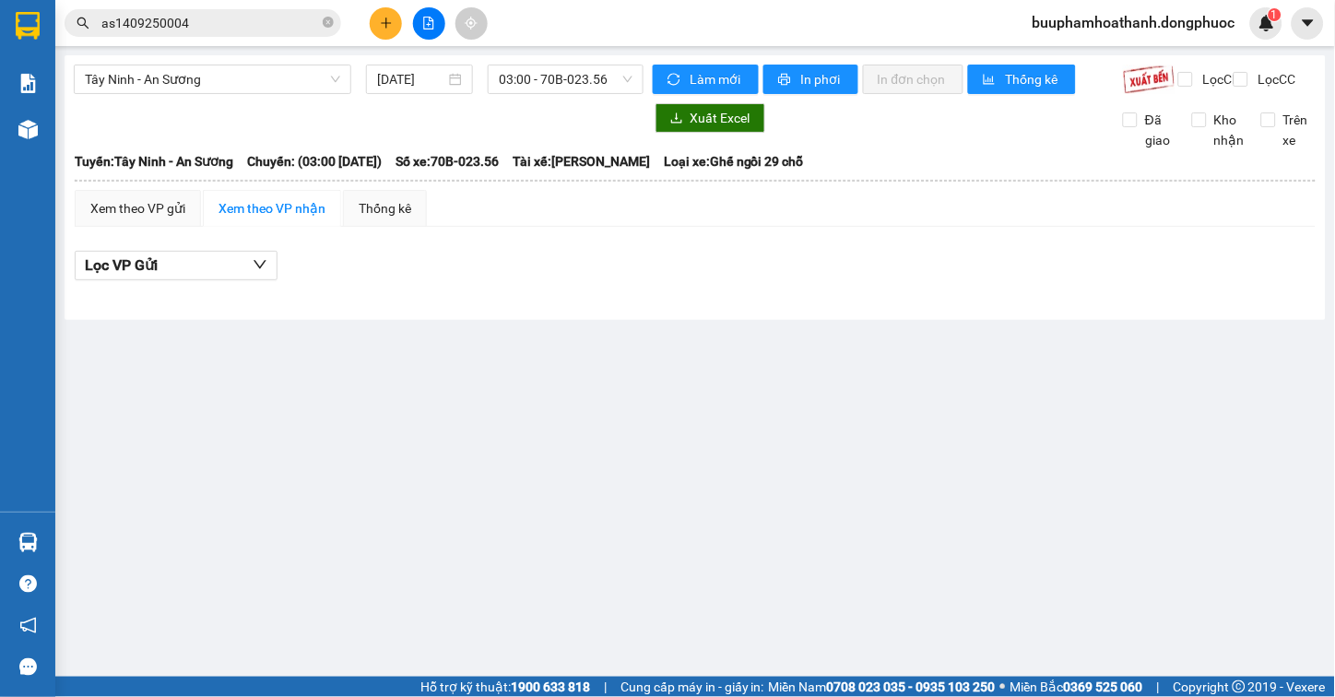
click at [962, 457] on section "Kết quả tìm kiếm ( 1 ) Bộ lọc Thuộc VP này Gửi 3 ngày gần nhất Mã ĐH Trạng thái…" at bounding box center [667, 348] width 1335 height 697
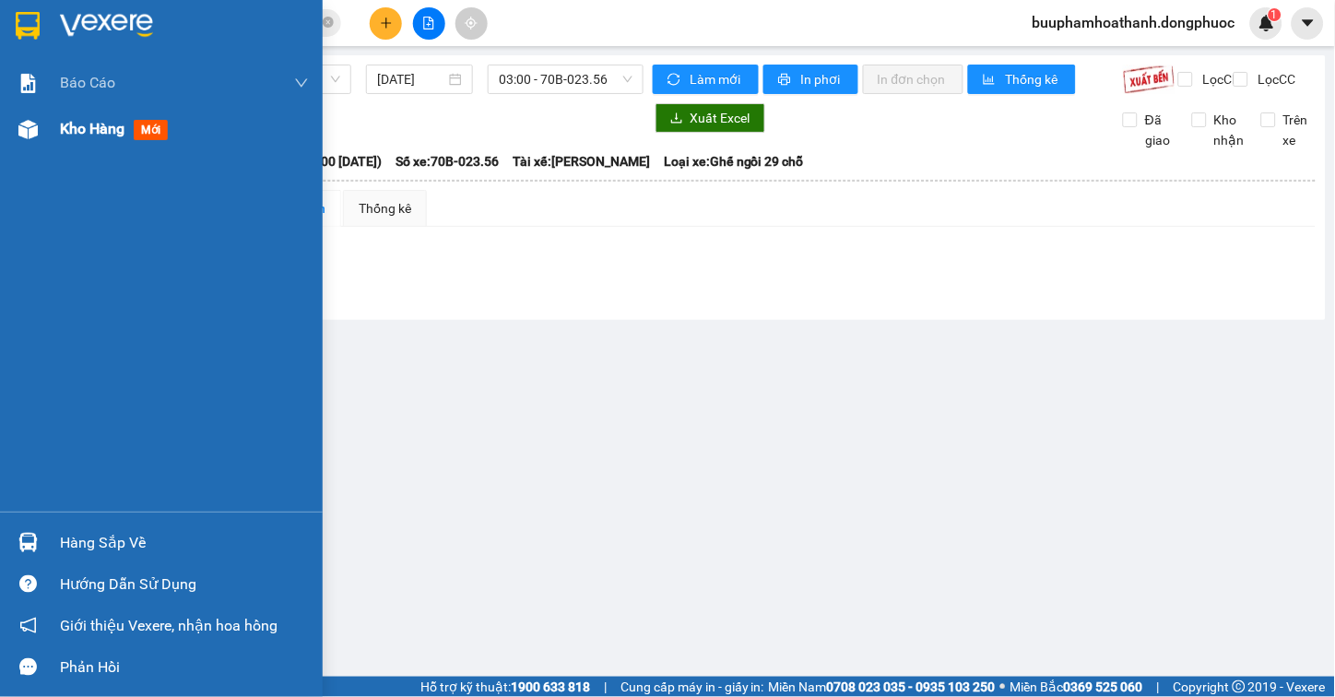
click at [46, 114] on div "Kho hàng mới" at bounding box center [161, 129] width 323 height 46
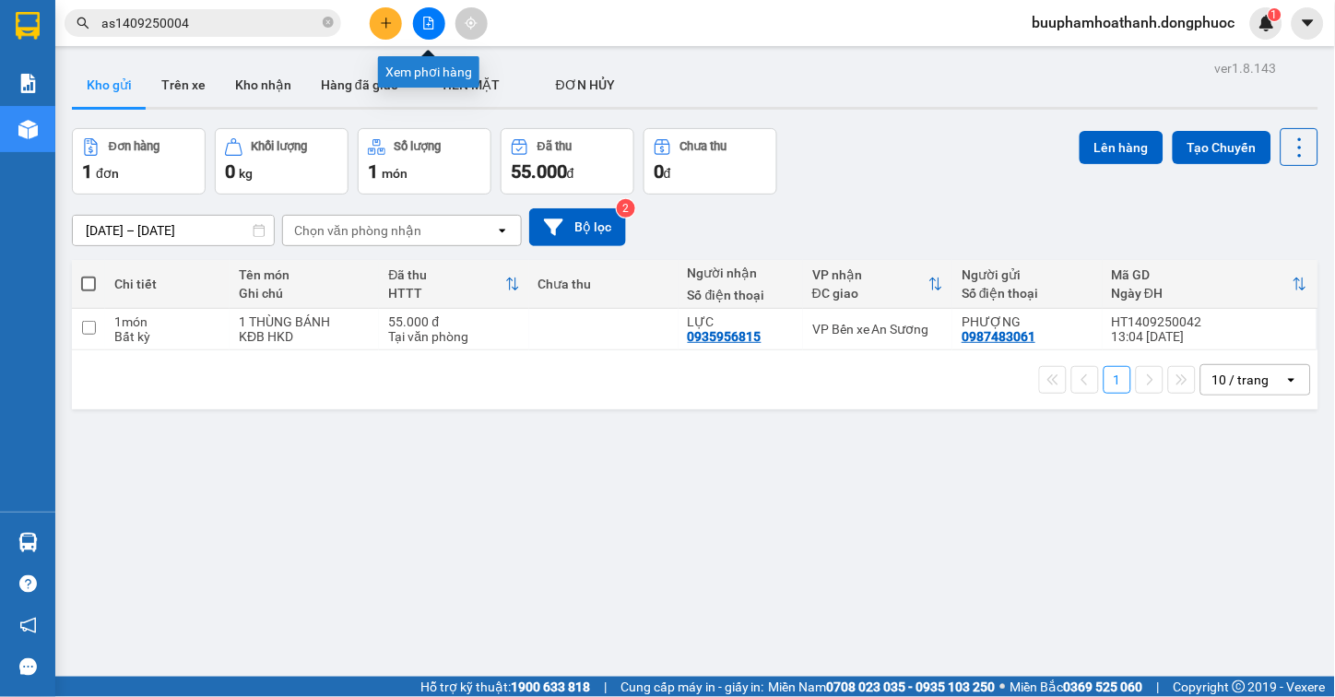
click at [431, 17] on icon "file-add" at bounding box center [428, 23] width 13 height 13
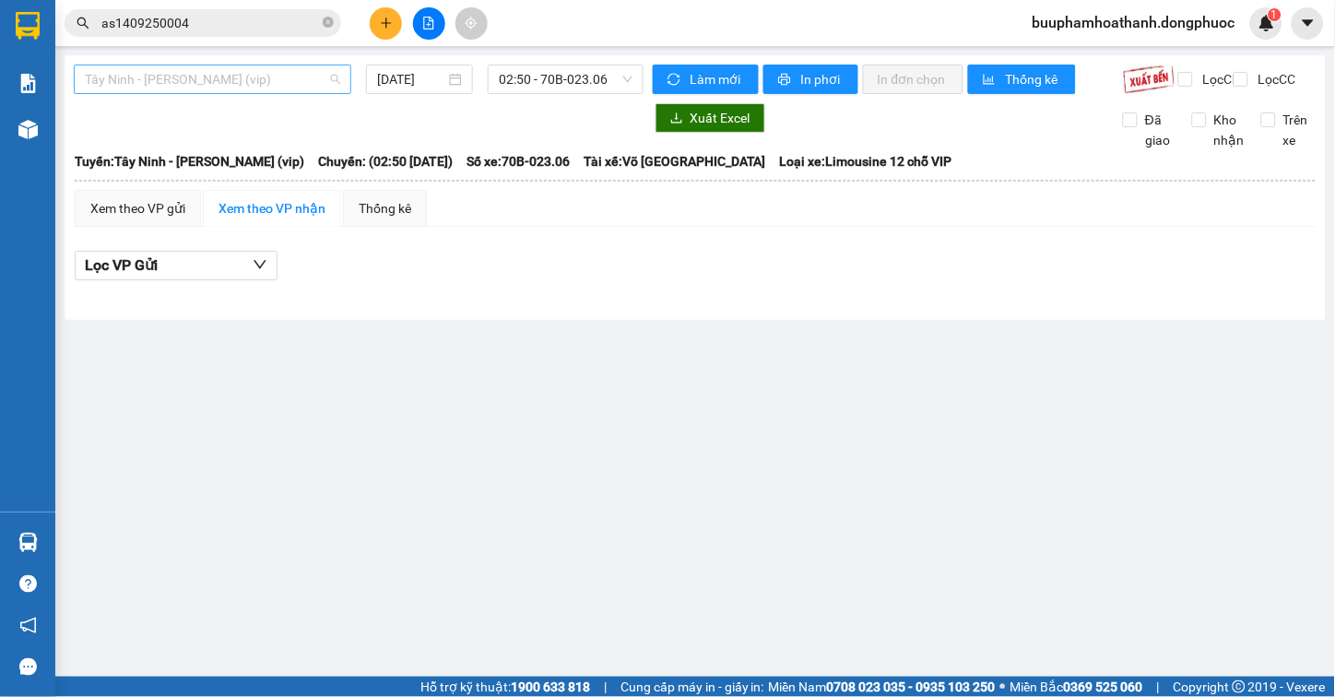
click at [306, 92] on span "[PERSON_NAME] [PERSON_NAME] (vip)" at bounding box center [212, 79] width 255 height 28
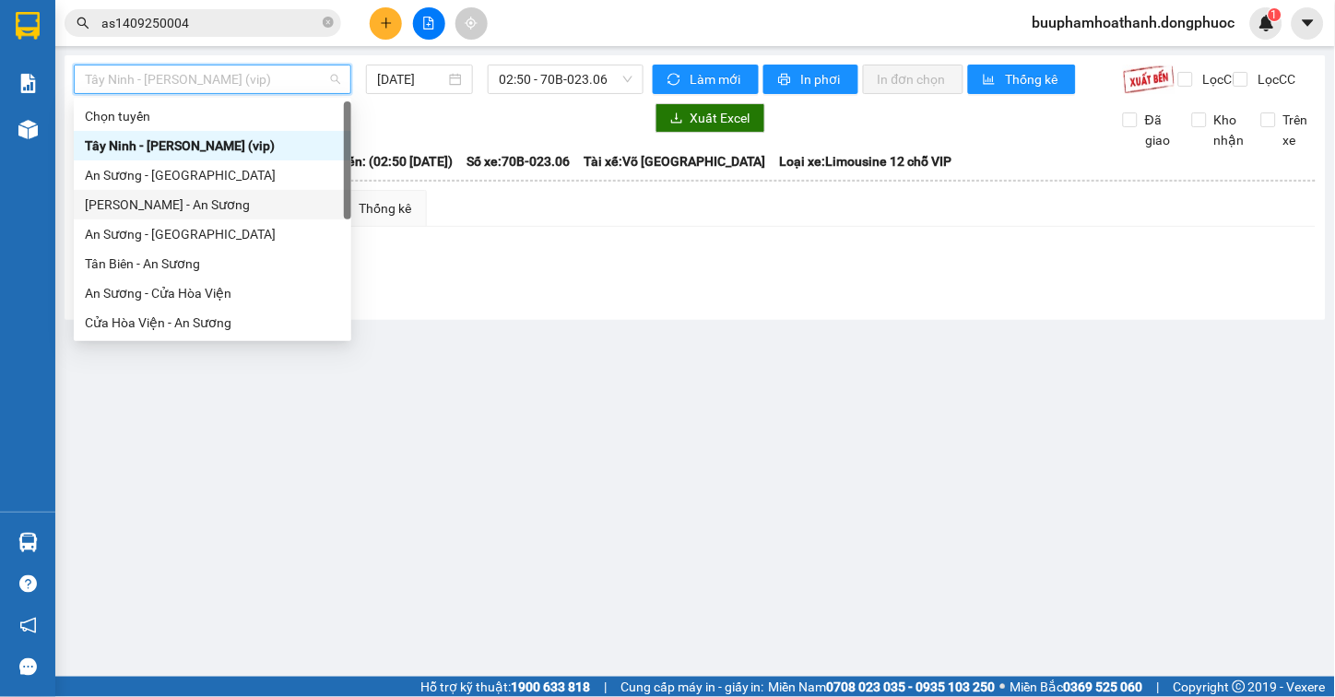
scroll to position [207, 0]
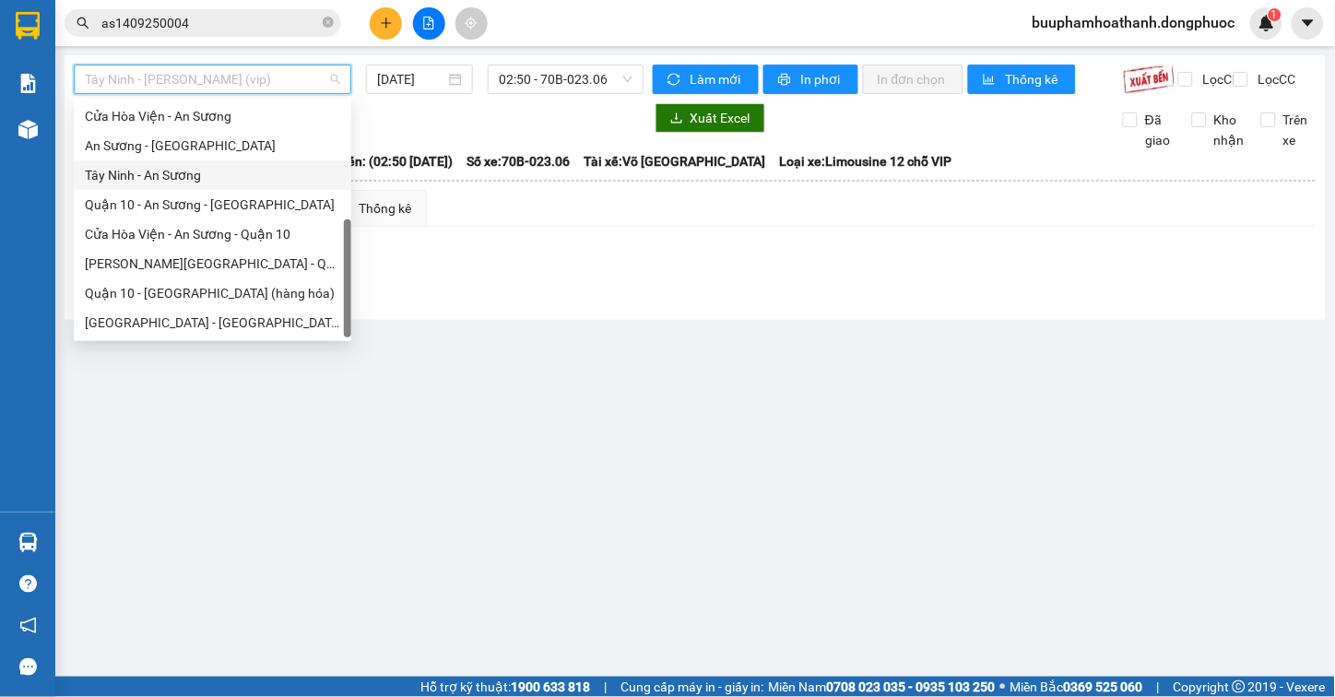
click at [252, 167] on div "Tây Ninh - An Sương" at bounding box center [212, 175] width 255 height 20
type input "[DATE]"
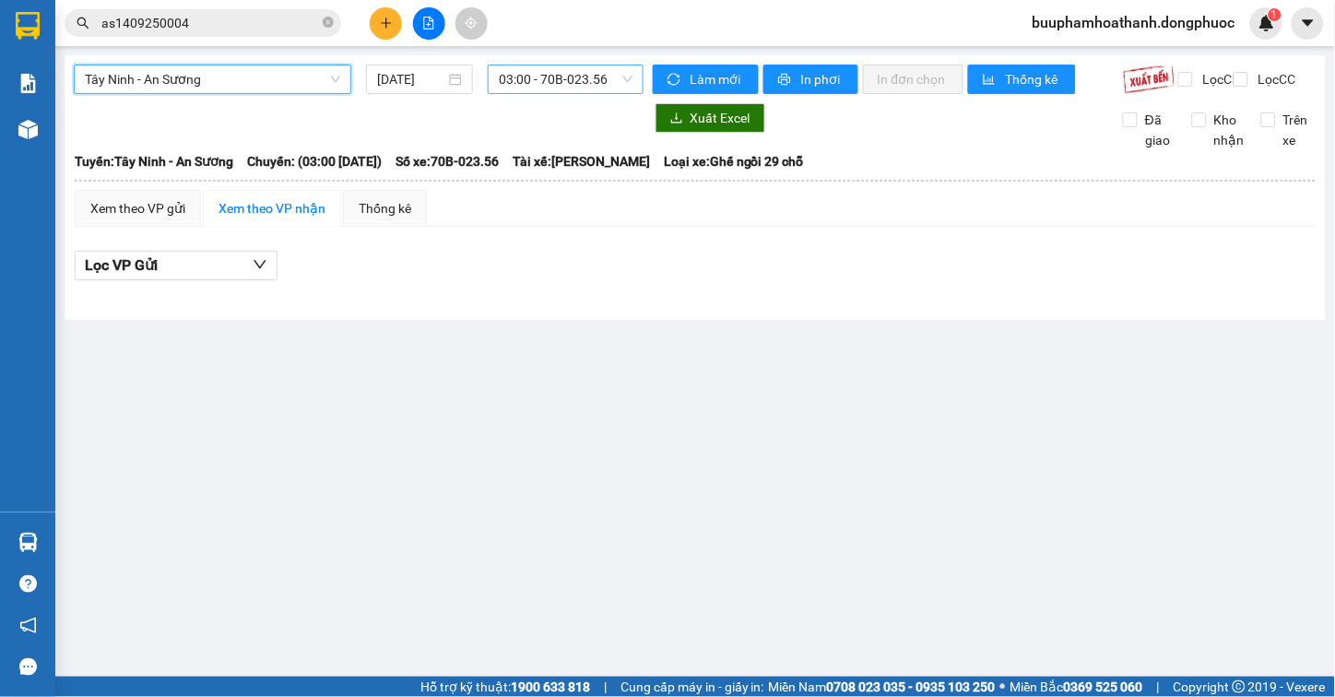
click at [495, 85] on div "03:00 - 70B-023.56" at bounding box center [566, 80] width 156 height 30
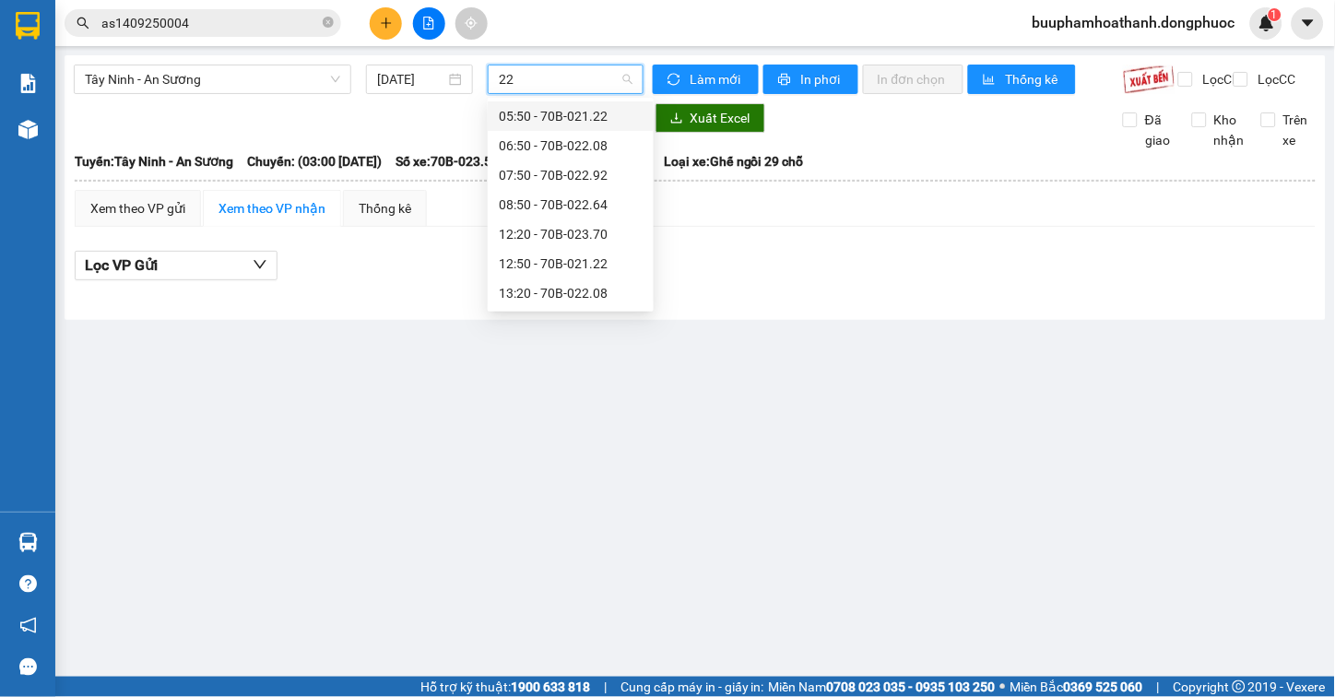
type input "220"
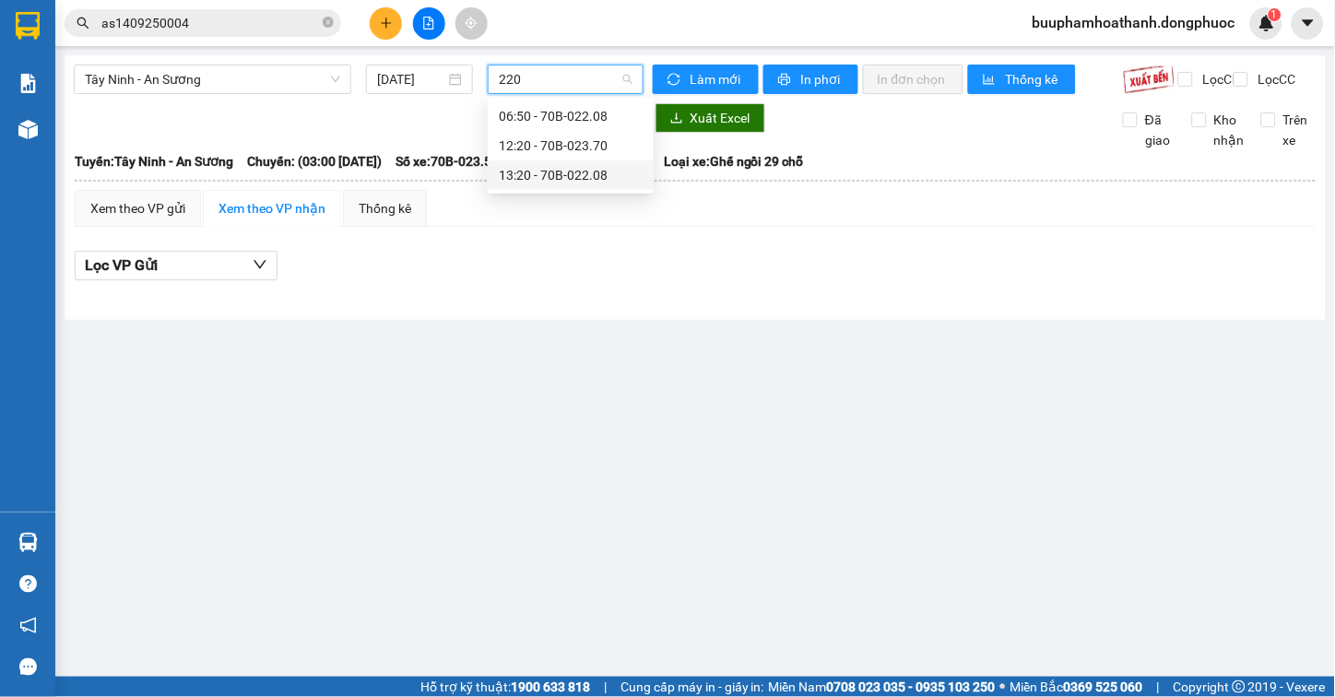
click at [582, 172] on div "13:20 - 70B-022.08" at bounding box center [571, 175] width 144 height 20
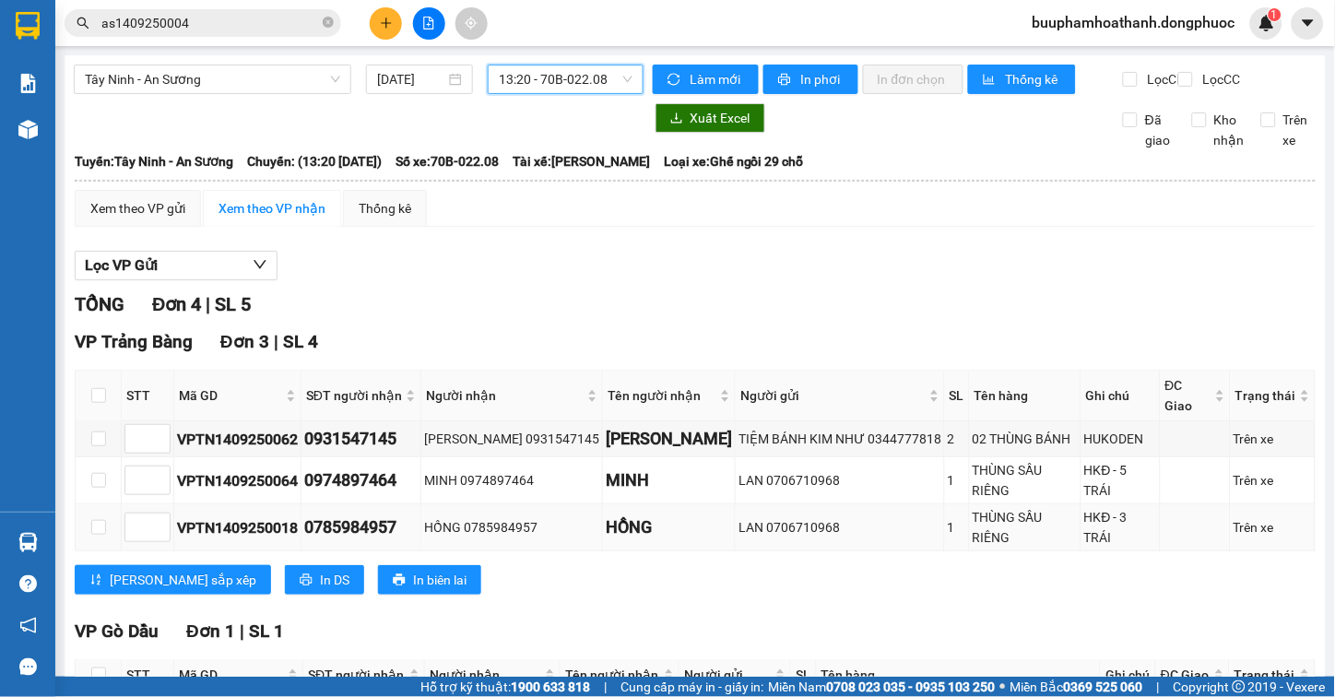
scroll to position [120, 0]
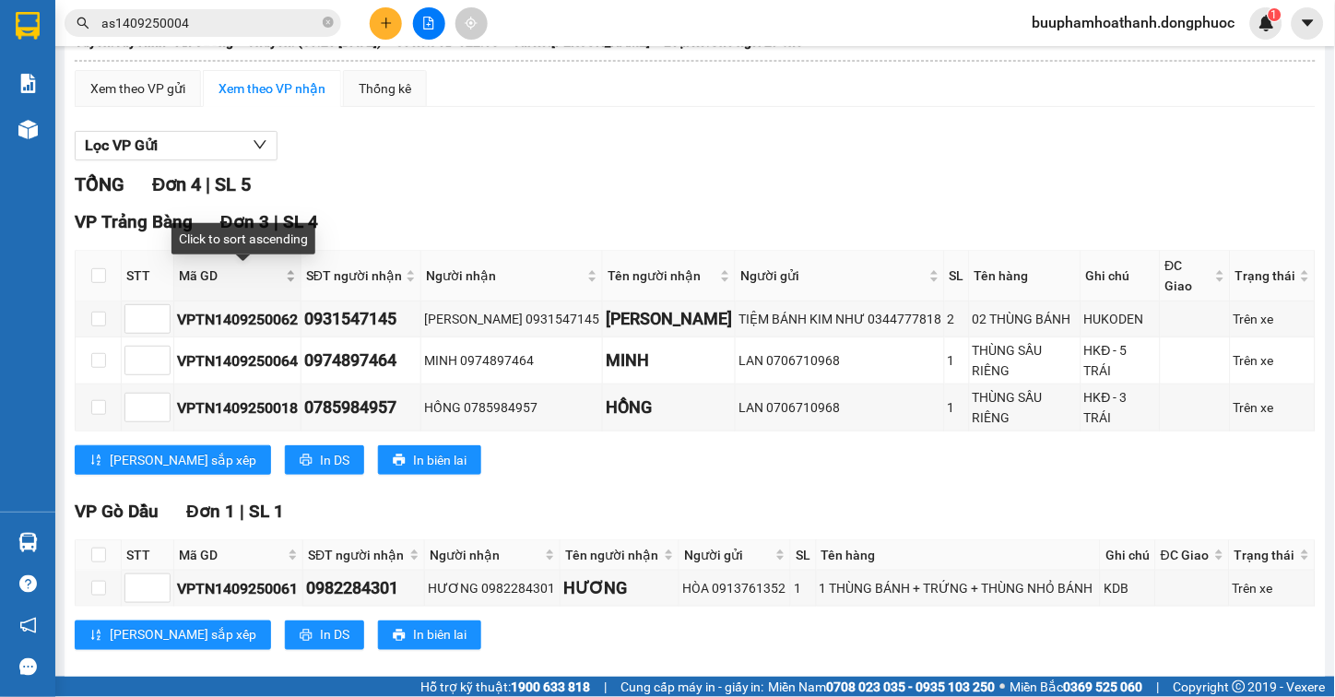
click at [197, 273] on span "Mã GD" at bounding box center [230, 276] width 103 height 20
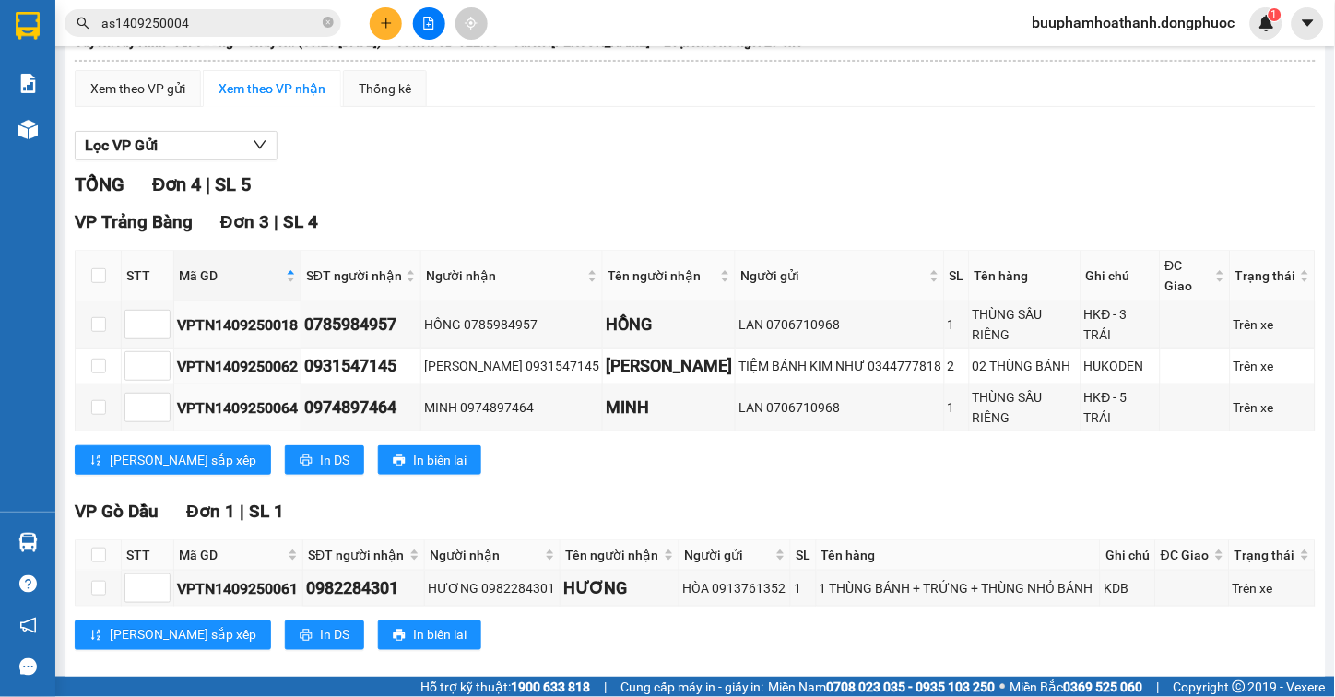
scroll to position [0, 0]
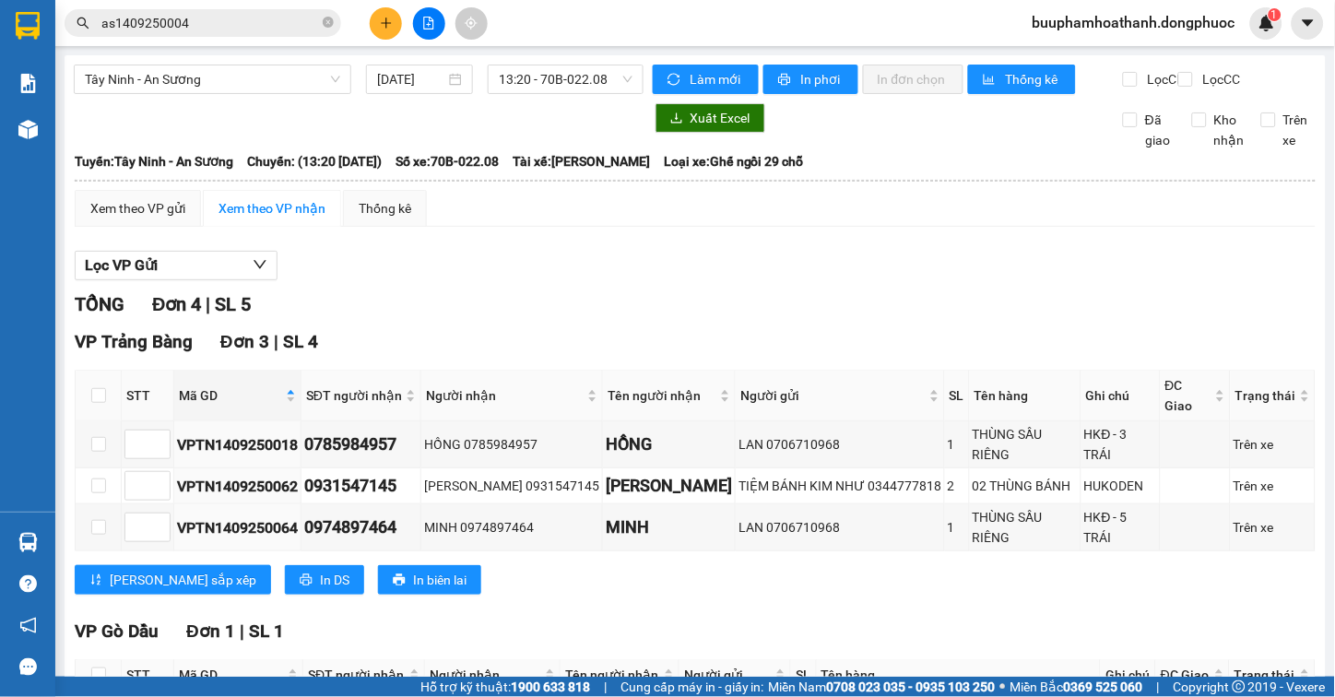
click at [925, 356] on div "VP Trảng Bàng Đơn 3 | SL 4" at bounding box center [695, 342] width 1241 height 28
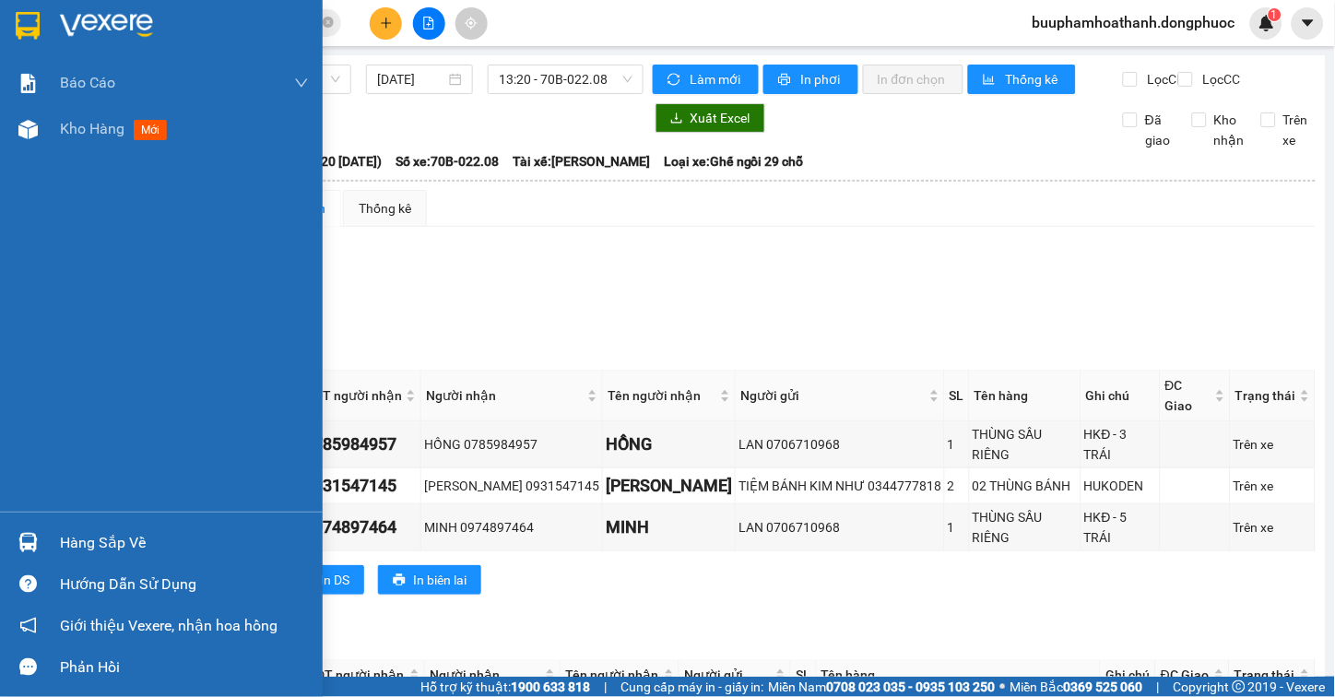
click at [49, 540] on div "Hàng sắp về" at bounding box center [161, 542] width 323 height 41
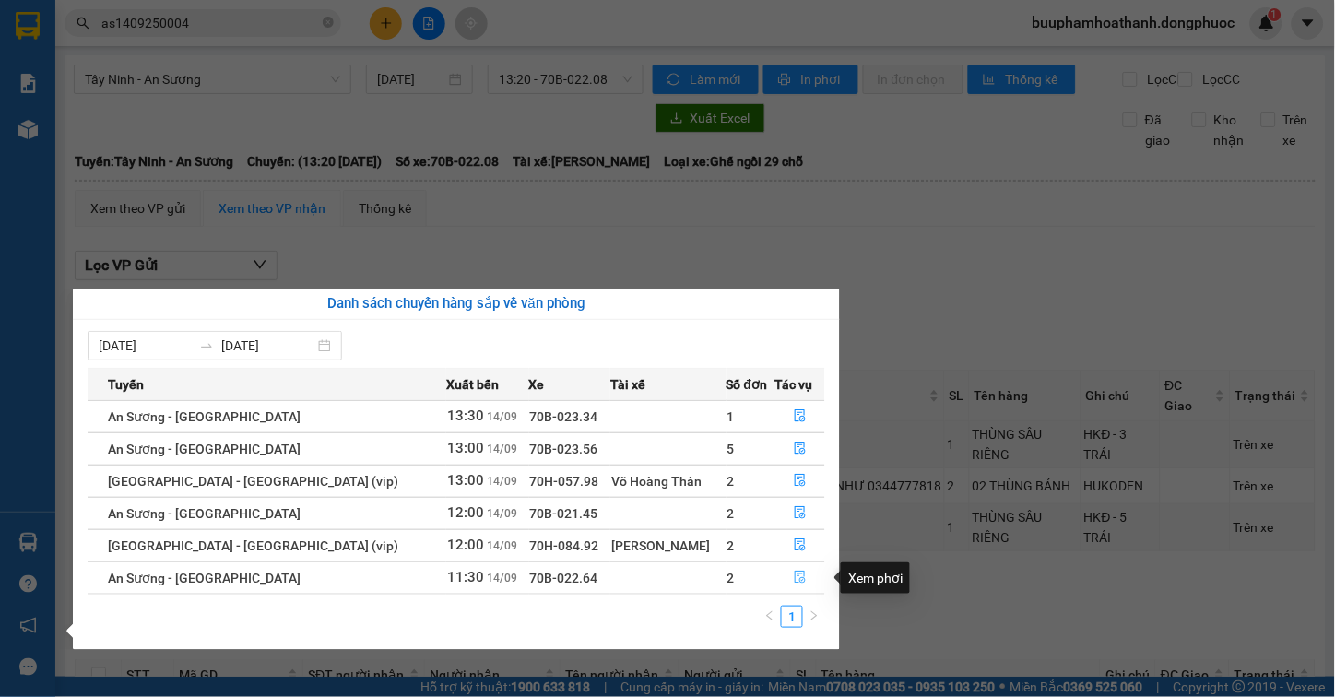
click at [794, 573] on icon "file-done" at bounding box center [800, 577] width 13 height 13
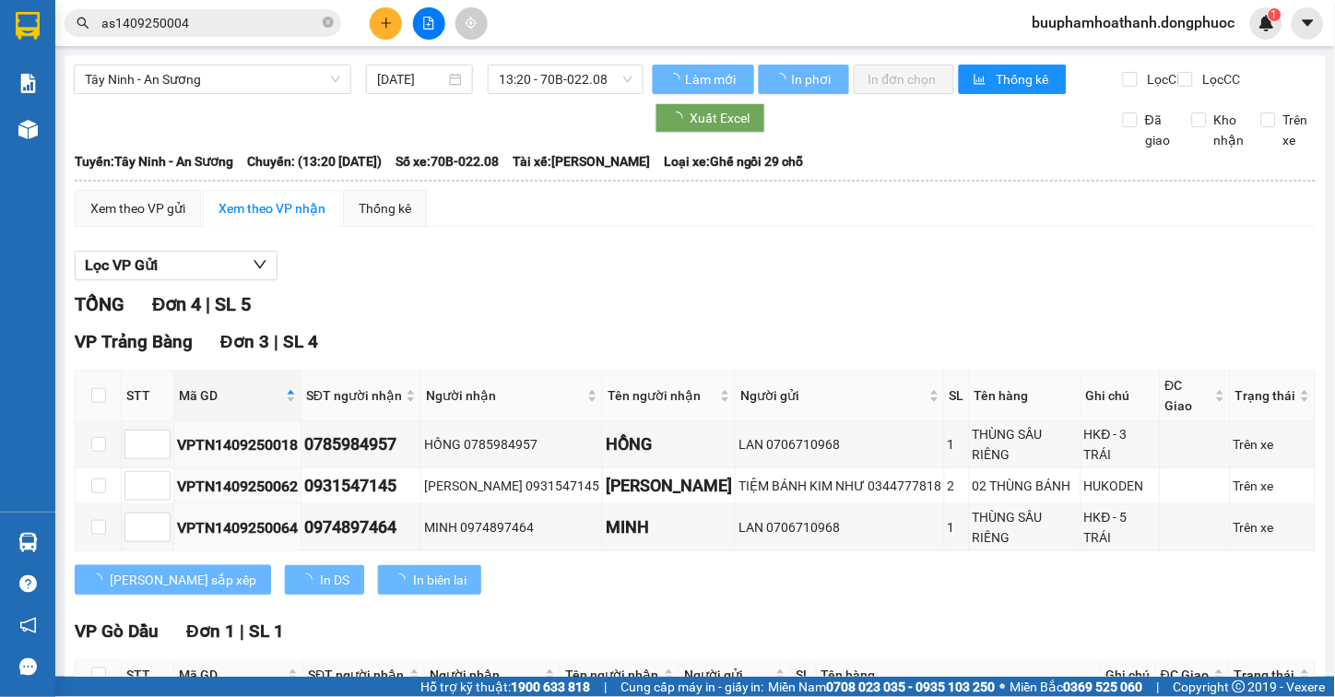
click at [1060, 273] on div "Lọc VP Gửi" at bounding box center [695, 266] width 1241 height 30
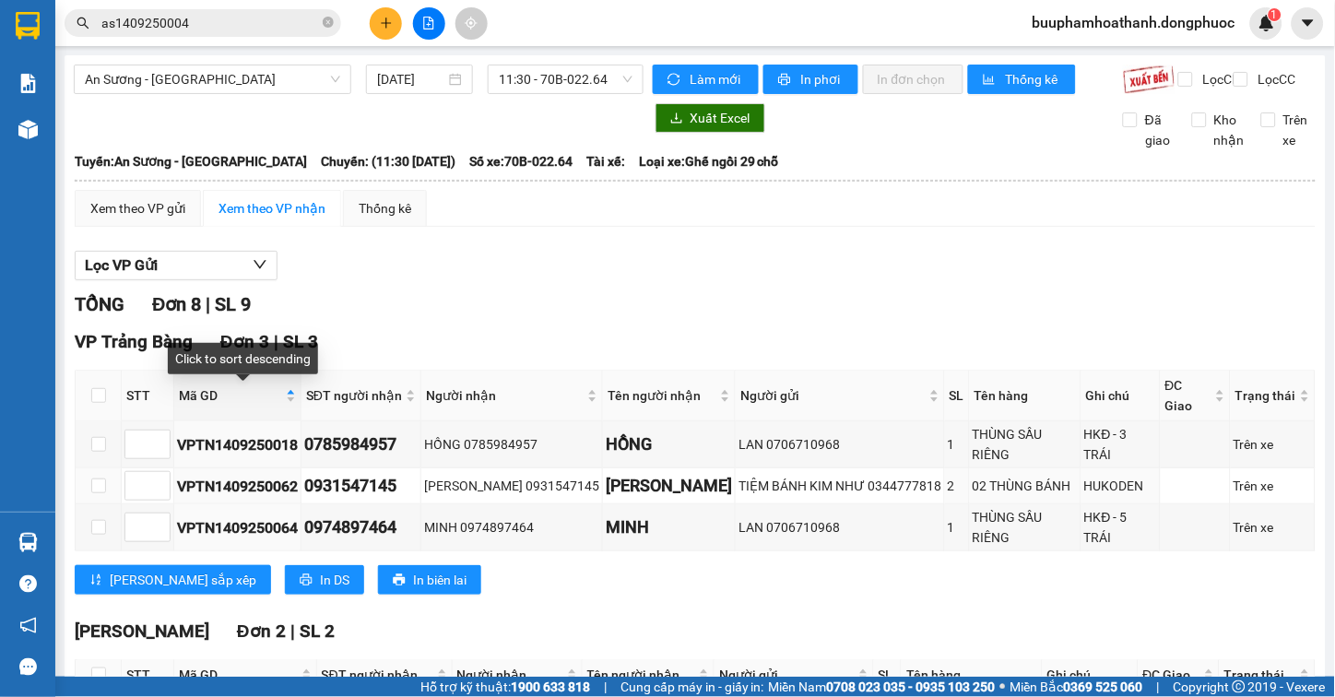
scroll to position [403, 0]
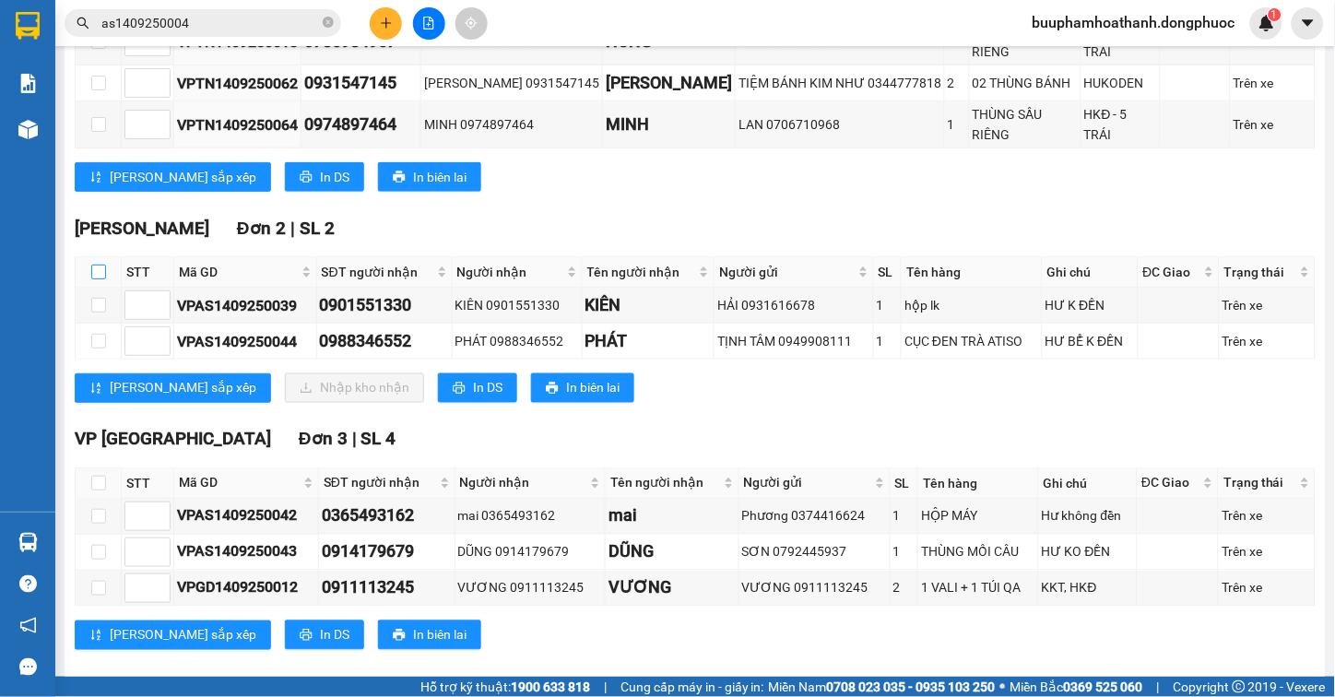
click at [103, 265] on input "checkbox" at bounding box center [98, 272] width 15 height 15
checkbox input "true"
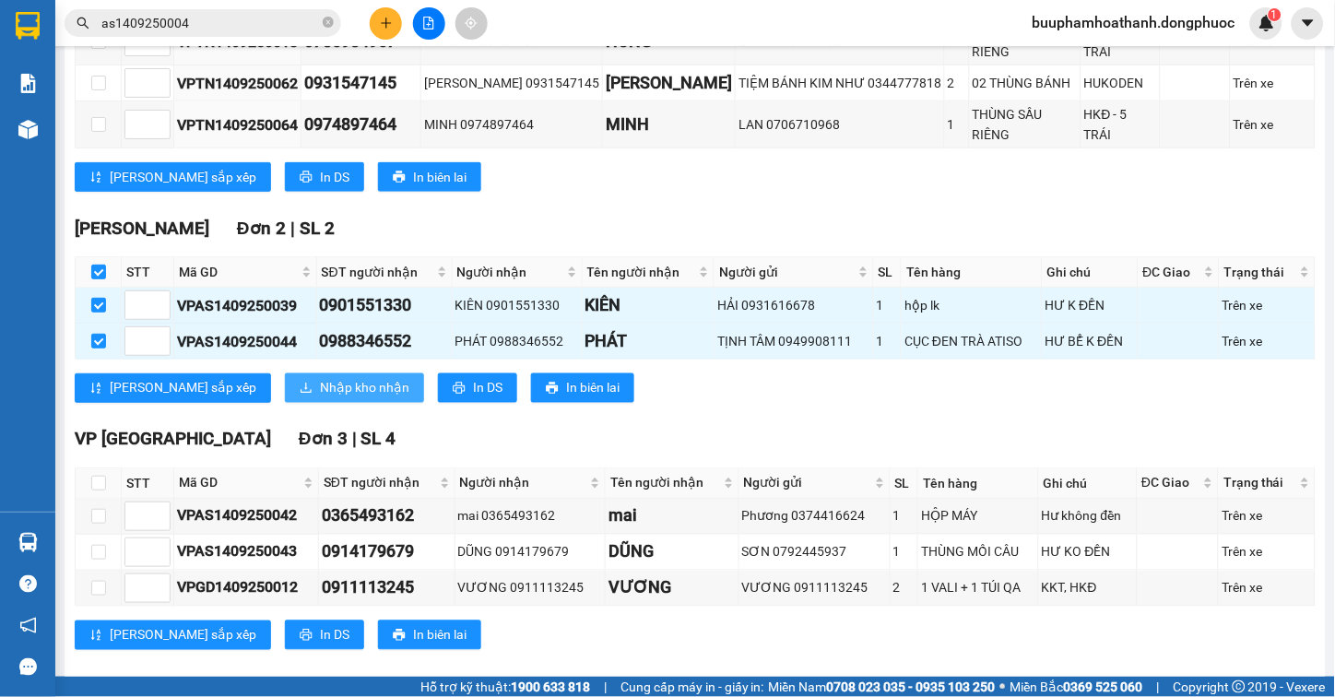
click at [320, 378] on span "Nhập kho nhận" at bounding box center [364, 388] width 89 height 20
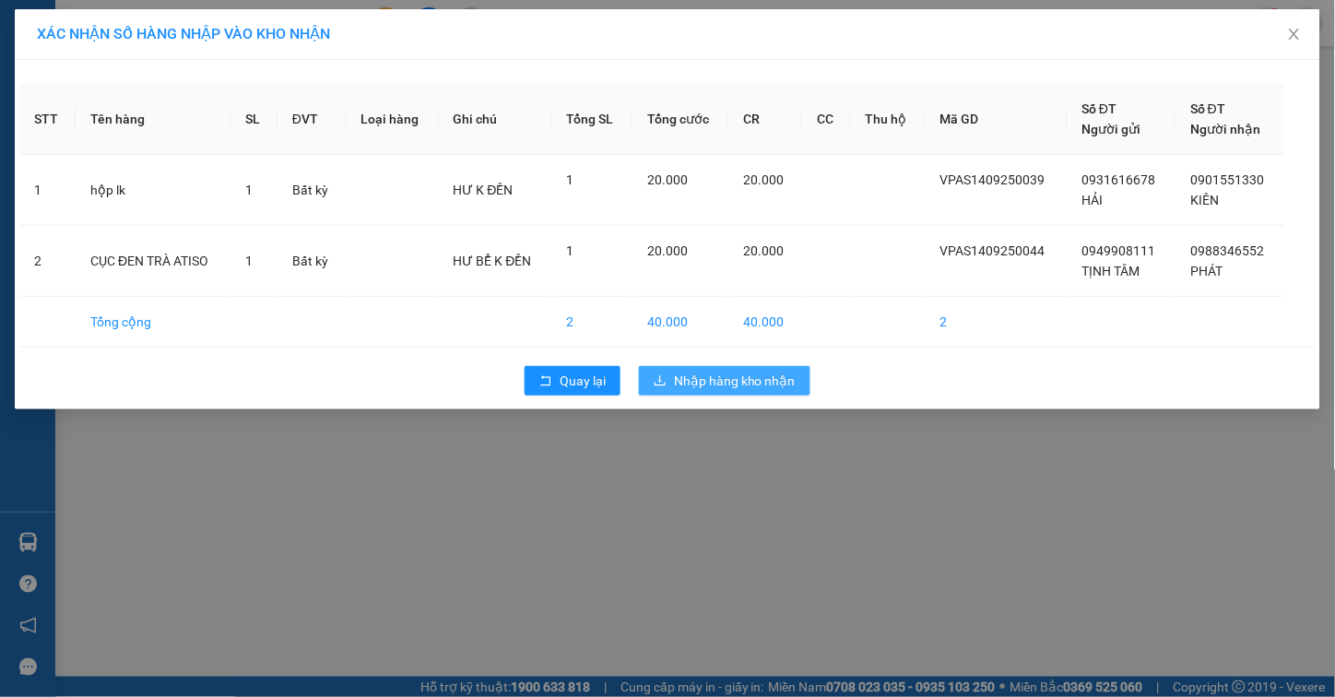
click at [722, 375] on span "Nhập hàng kho nhận" at bounding box center [735, 381] width 122 height 20
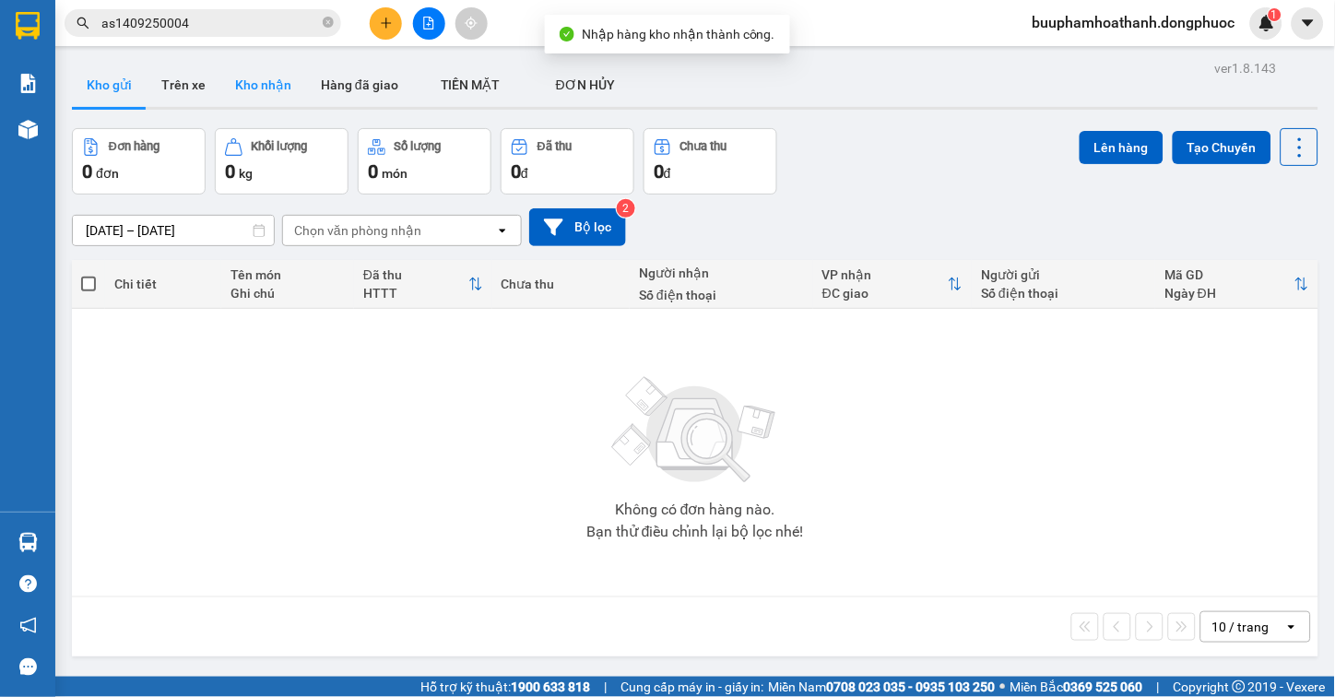
click at [267, 102] on button "Kho nhận" at bounding box center [263, 85] width 86 height 44
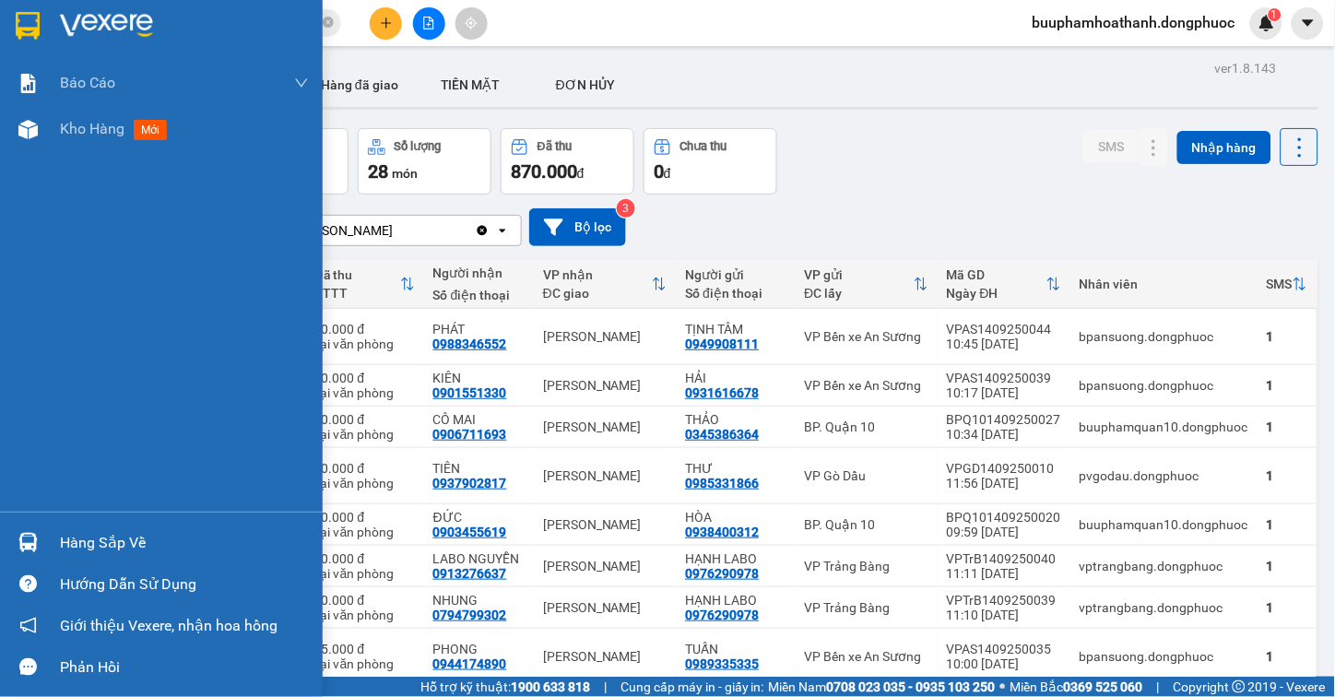
click at [30, 546] on img at bounding box center [27, 542] width 19 height 19
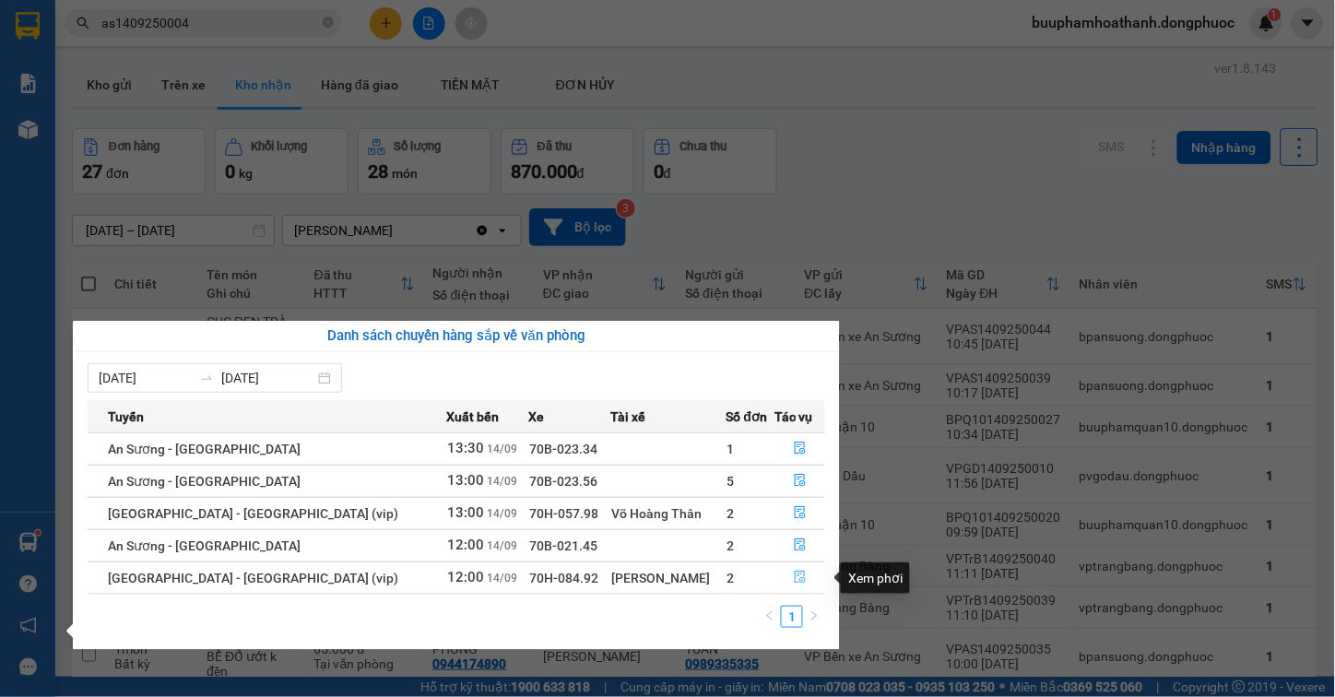
click at [795, 577] on icon "file-done" at bounding box center [800, 577] width 11 height 13
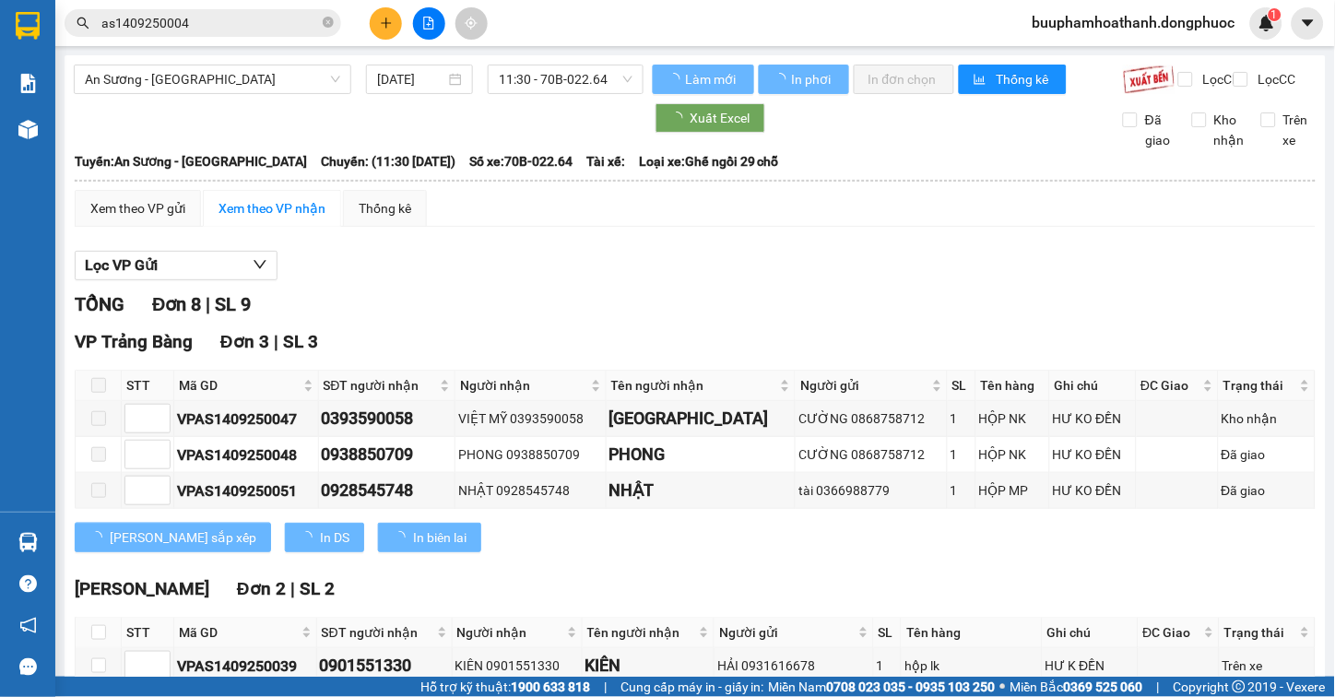
click at [881, 281] on div "Lọc VP Gửi" at bounding box center [695, 266] width 1241 height 30
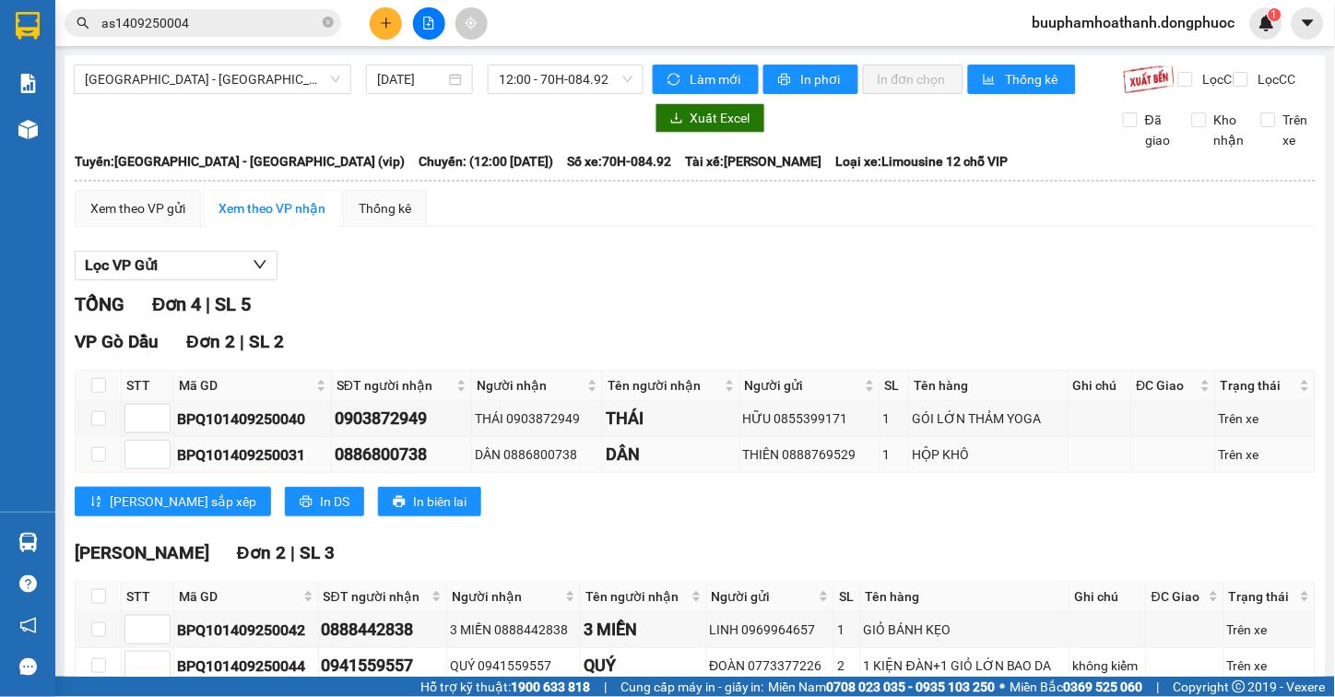
scroll to position [102, 0]
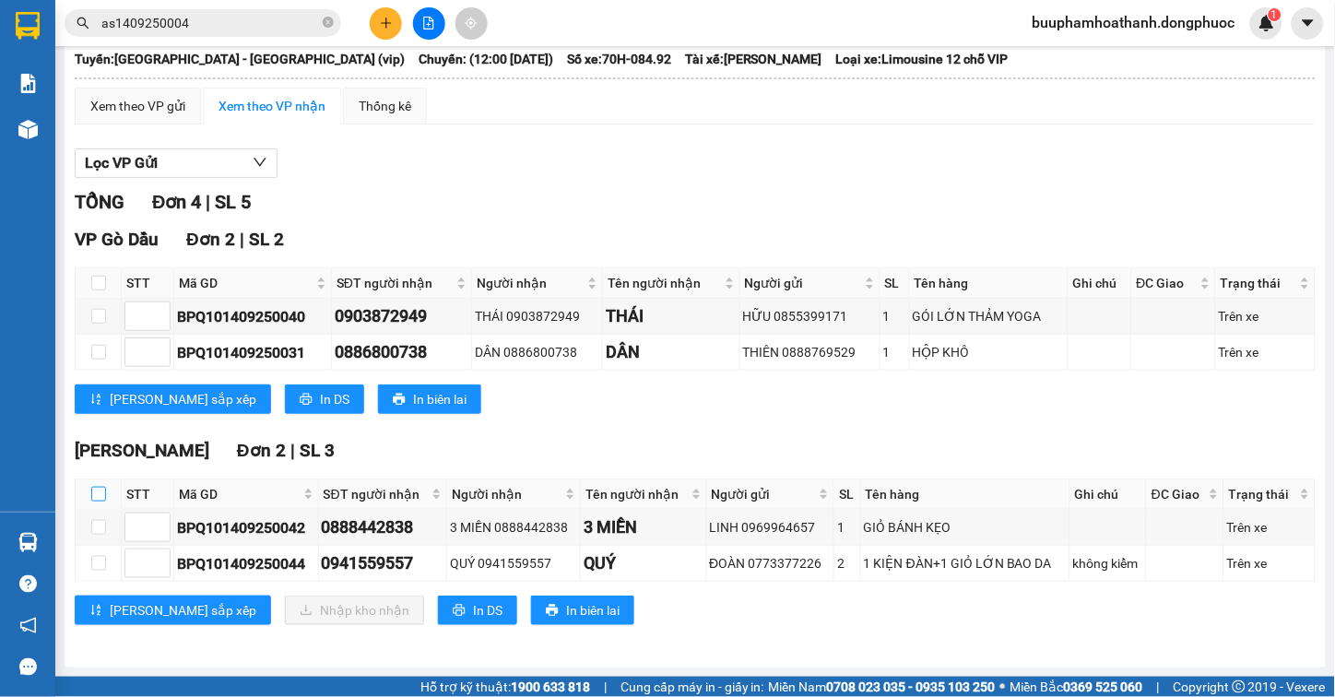
click at [94, 502] on input "checkbox" at bounding box center [98, 494] width 15 height 15
checkbox input "true"
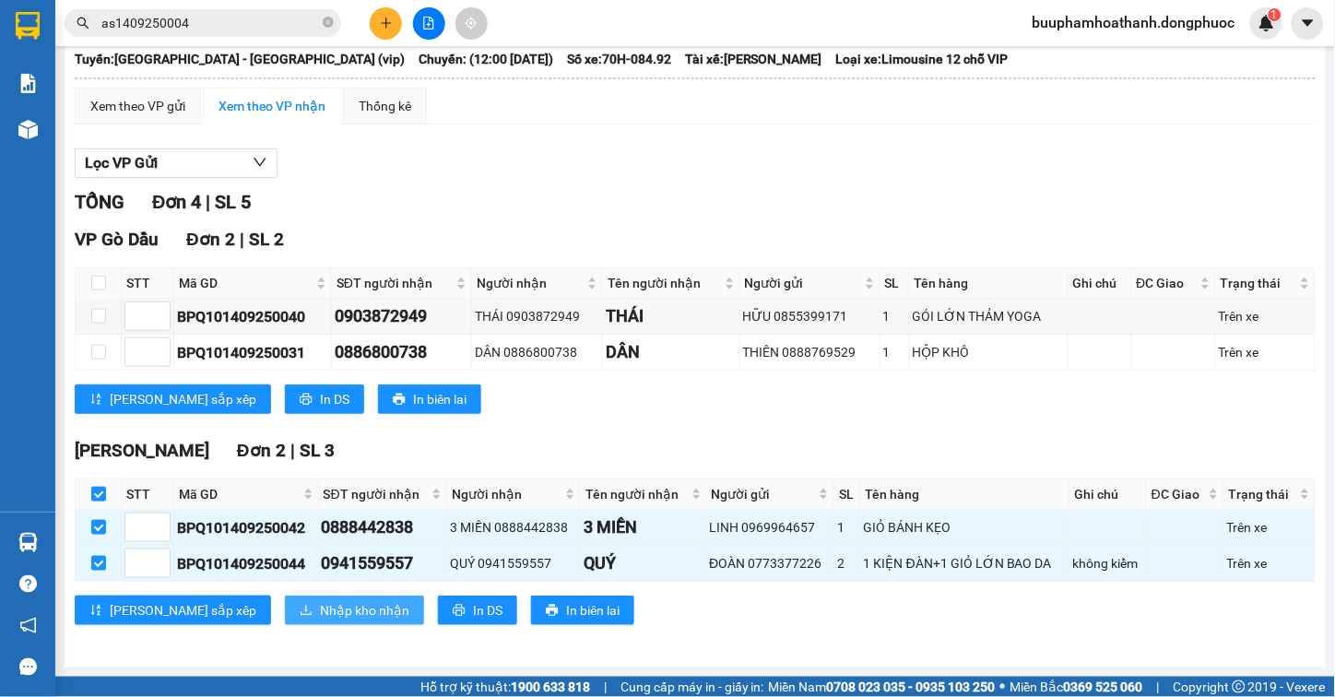
click at [320, 621] on span "Nhập kho nhận" at bounding box center [364, 610] width 89 height 20
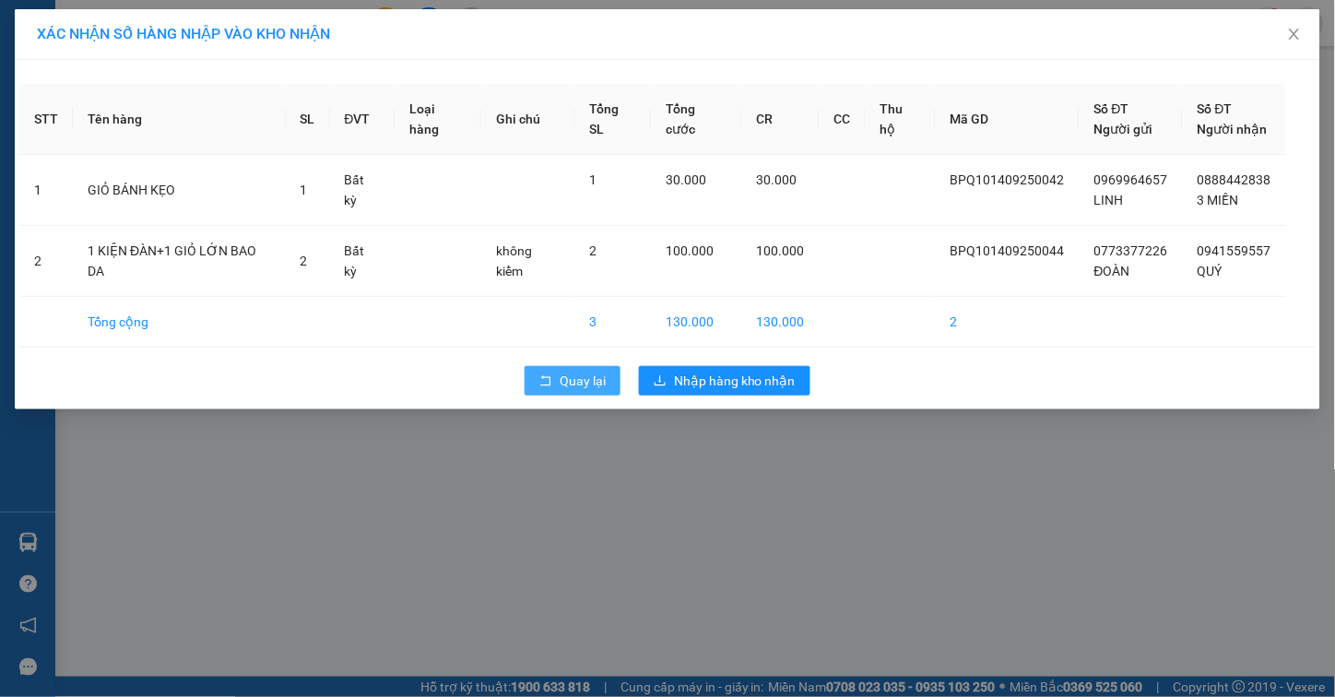
click at [568, 380] on span "Quay lại" at bounding box center [583, 381] width 46 height 20
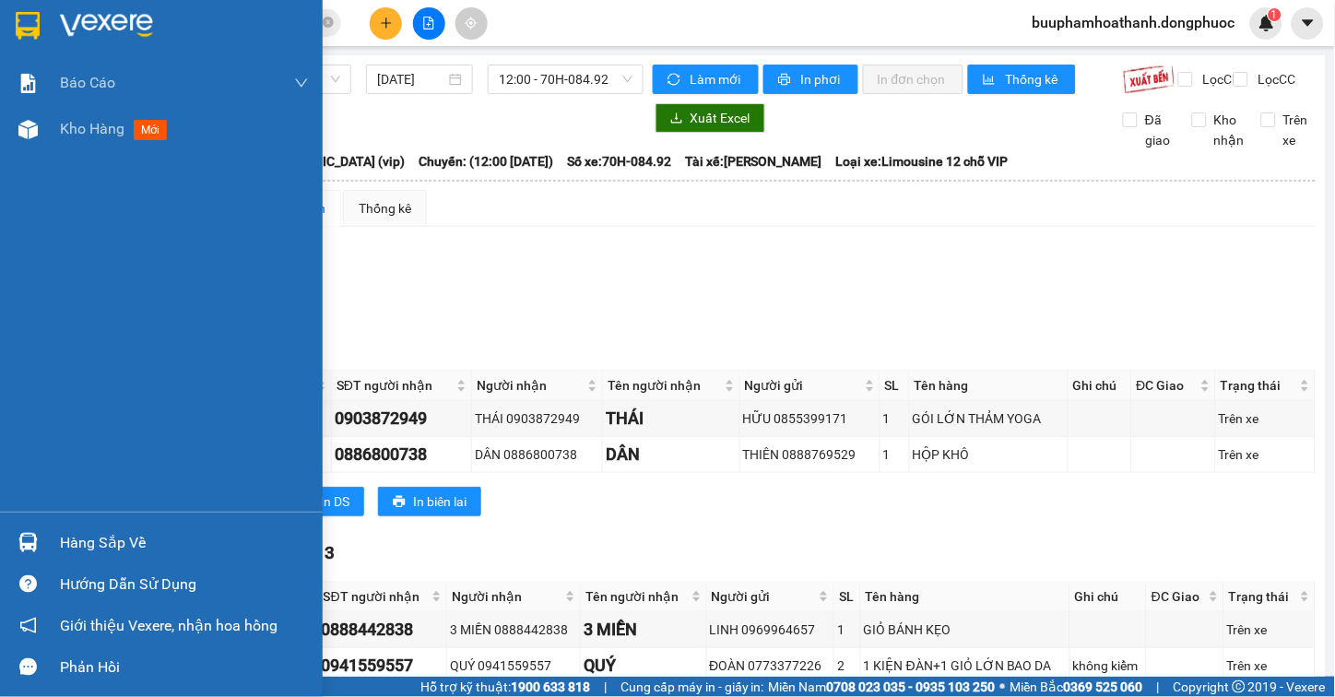
click at [94, 550] on div "Hàng sắp về" at bounding box center [184, 543] width 249 height 28
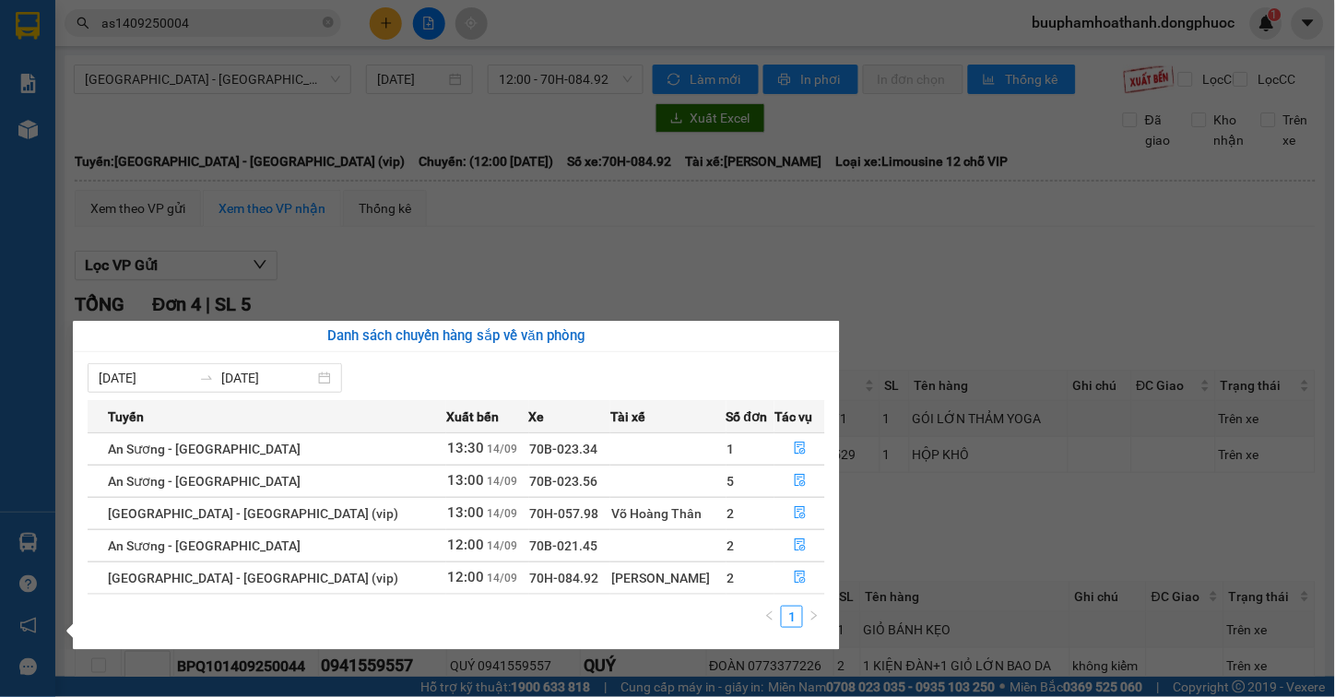
click at [975, 554] on section "Kết quả tìm kiếm ( 1 ) Bộ lọc Thuộc VP này Gửi 3 ngày gần nhất Mã ĐH Trạng thái…" at bounding box center [667, 348] width 1335 height 697
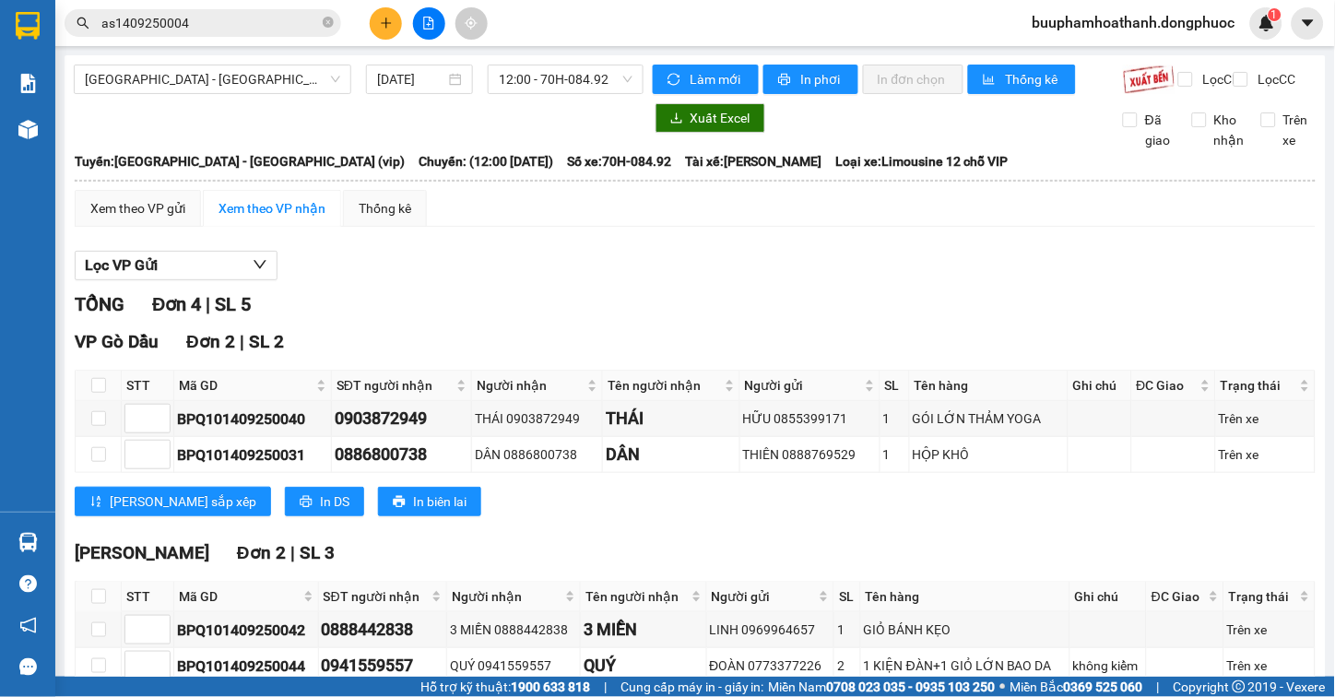
scroll to position [120, 0]
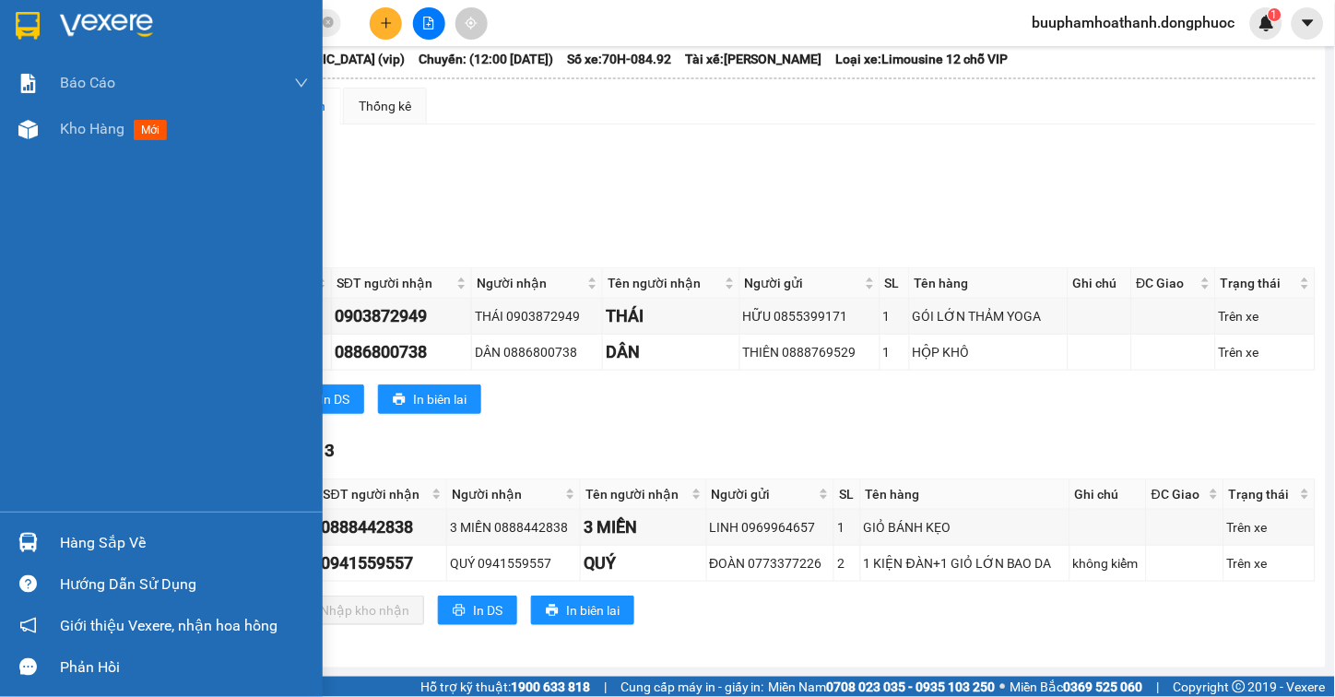
drag, startPoint x: 31, startPoint y: 544, endPoint x: 41, endPoint y: 544, distance: 10.1
click at [32, 542] on img at bounding box center [27, 542] width 19 height 19
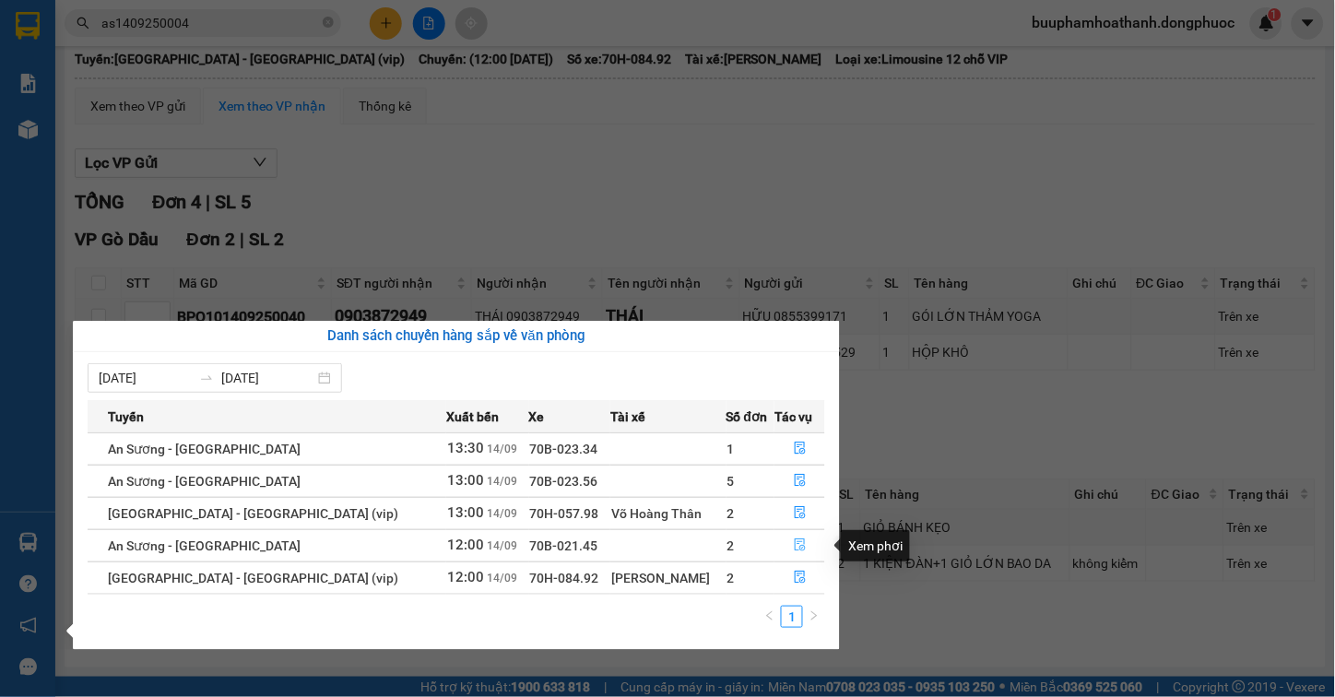
click at [781, 545] on button "button" at bounding box center [799, 546] width 49 height 30
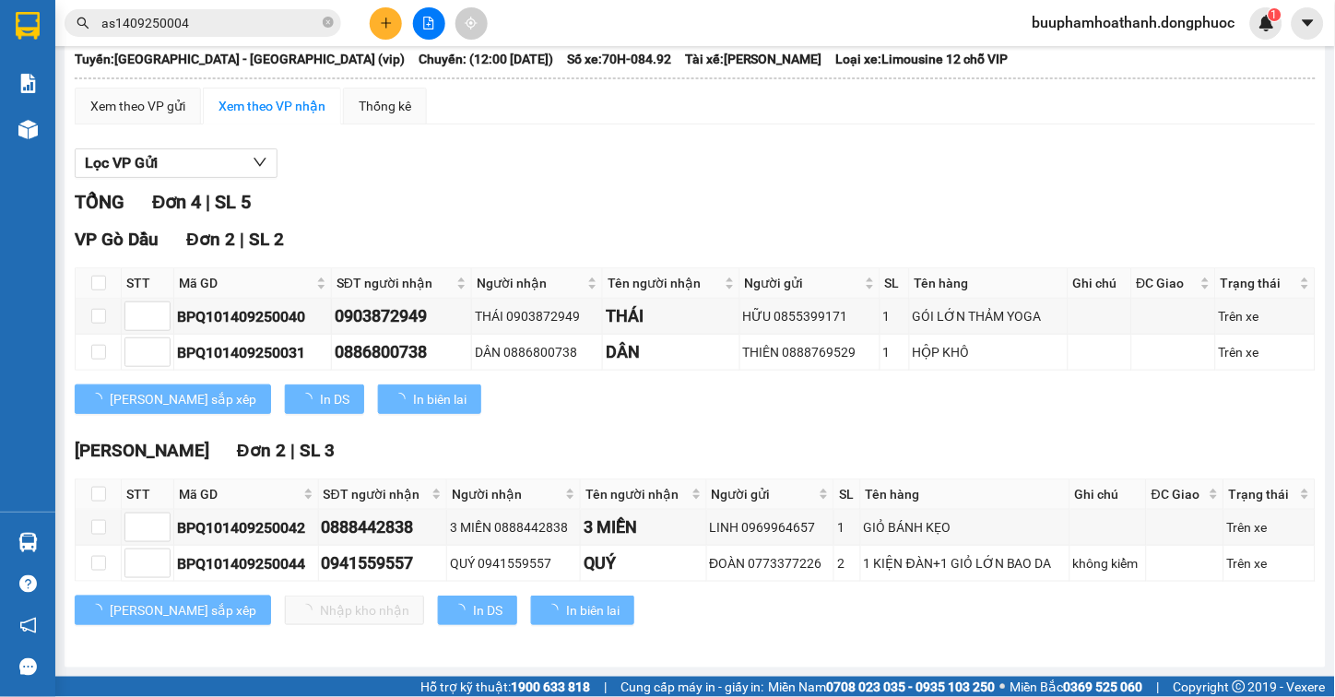
click at [520, 200] on div "TỔNG Đơn 4 | SL 5" at bounding box center [695, 202] width 1241 height 29
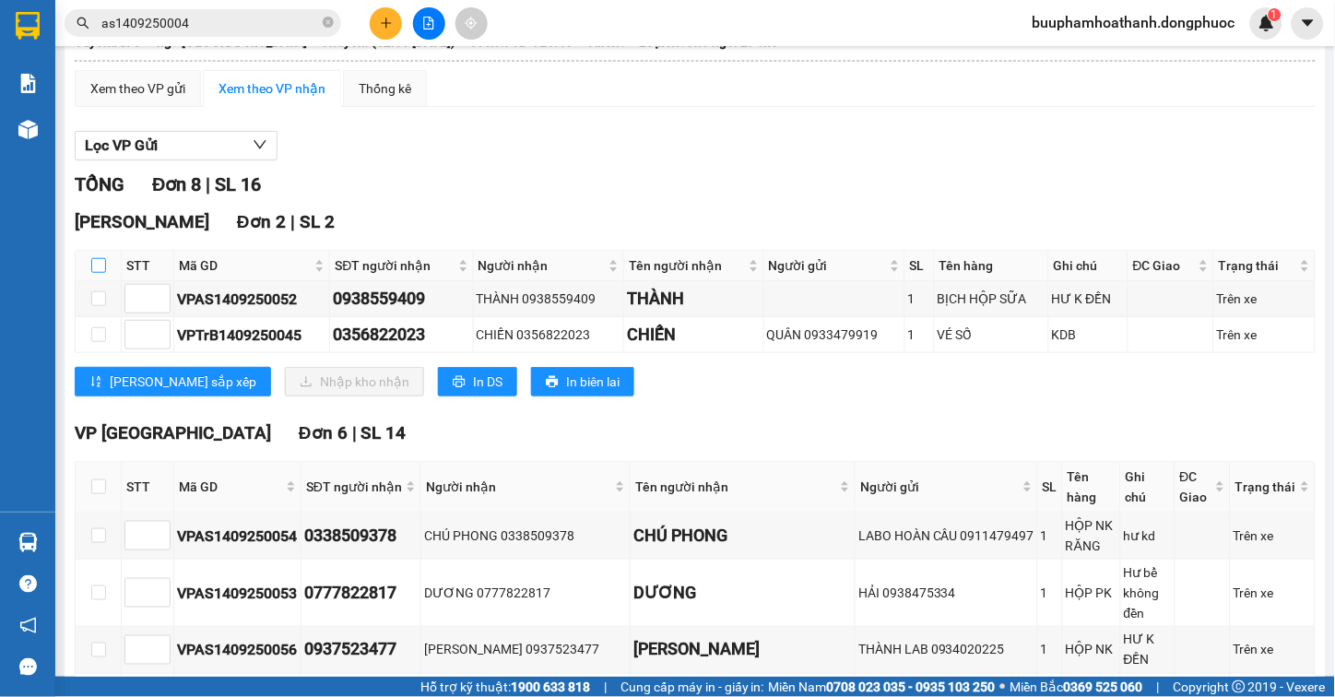
click at [96, 272] on label at bounding box center [98, 265] width 15 height 20
click at [96, 272] on input "checkbox" at bounding box center [98, 265] width 15 height 15
checkbox input "true"
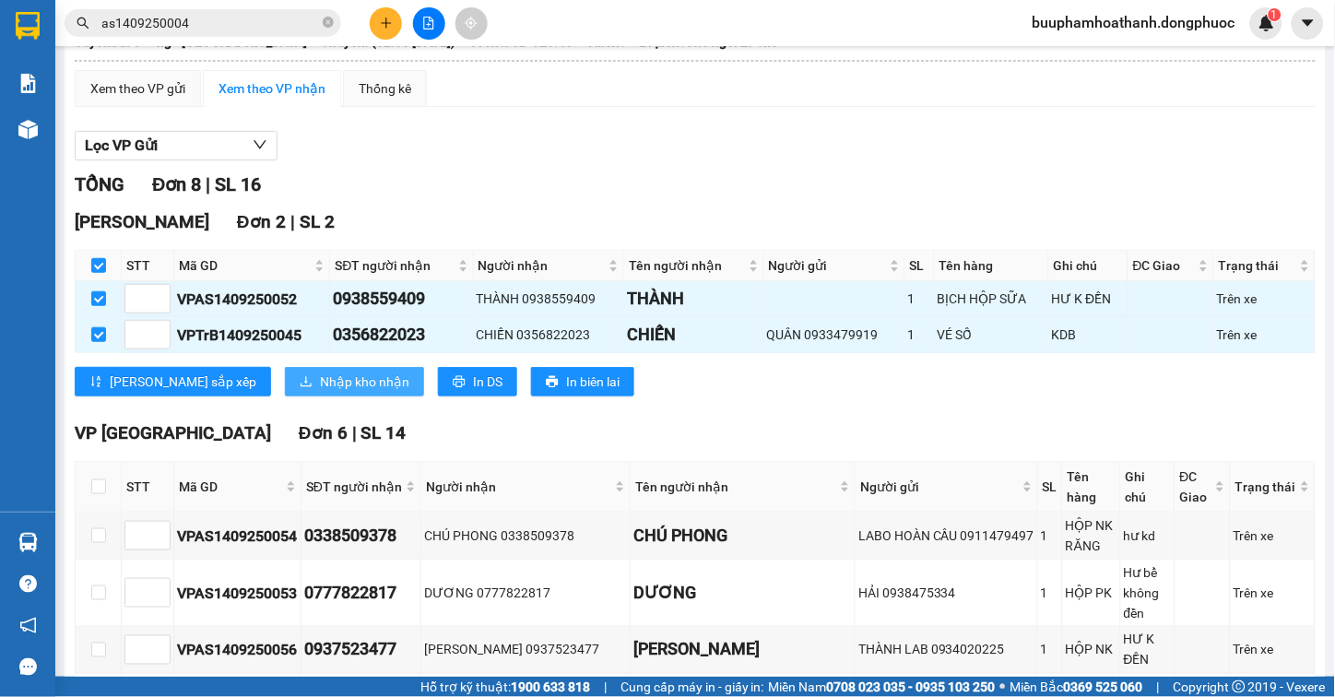
click at [320, 389] on span "Nhập kho nhận" at bounding box center [364, 382] width 89 height 20
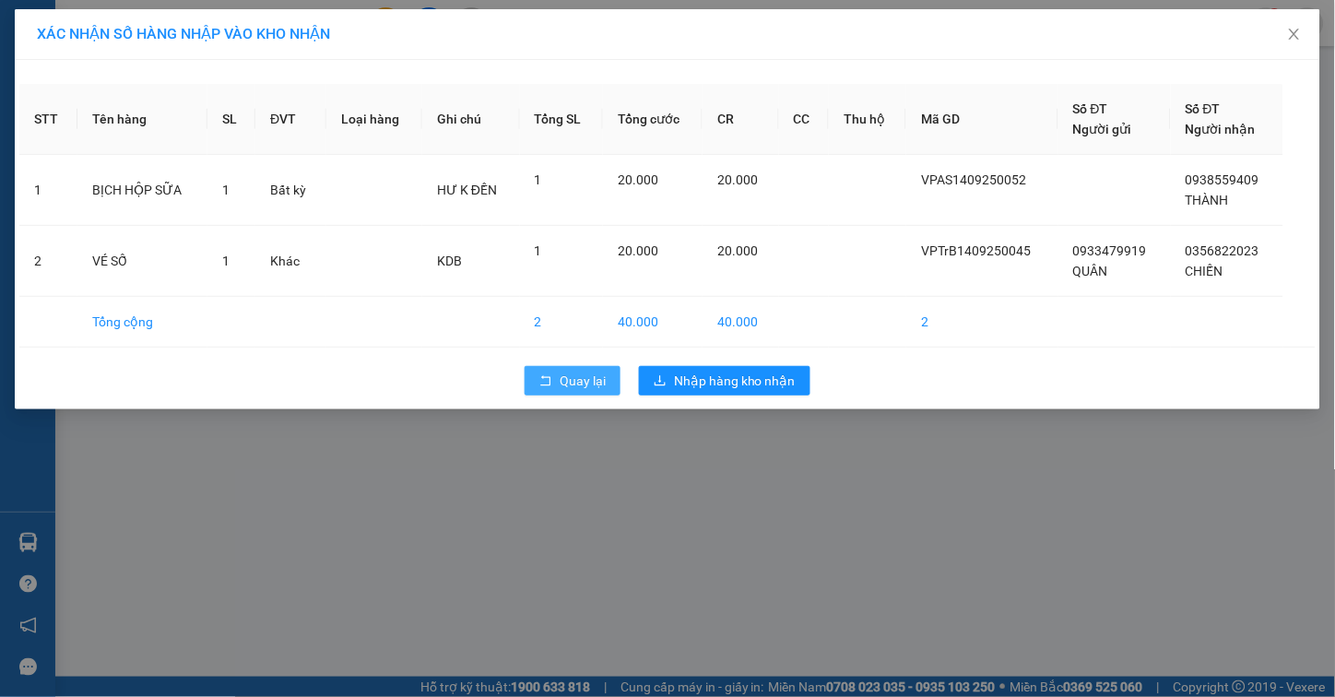
click at [550, 384] on icon "rollback" at bounding box center [546, 380] width 10 height 10
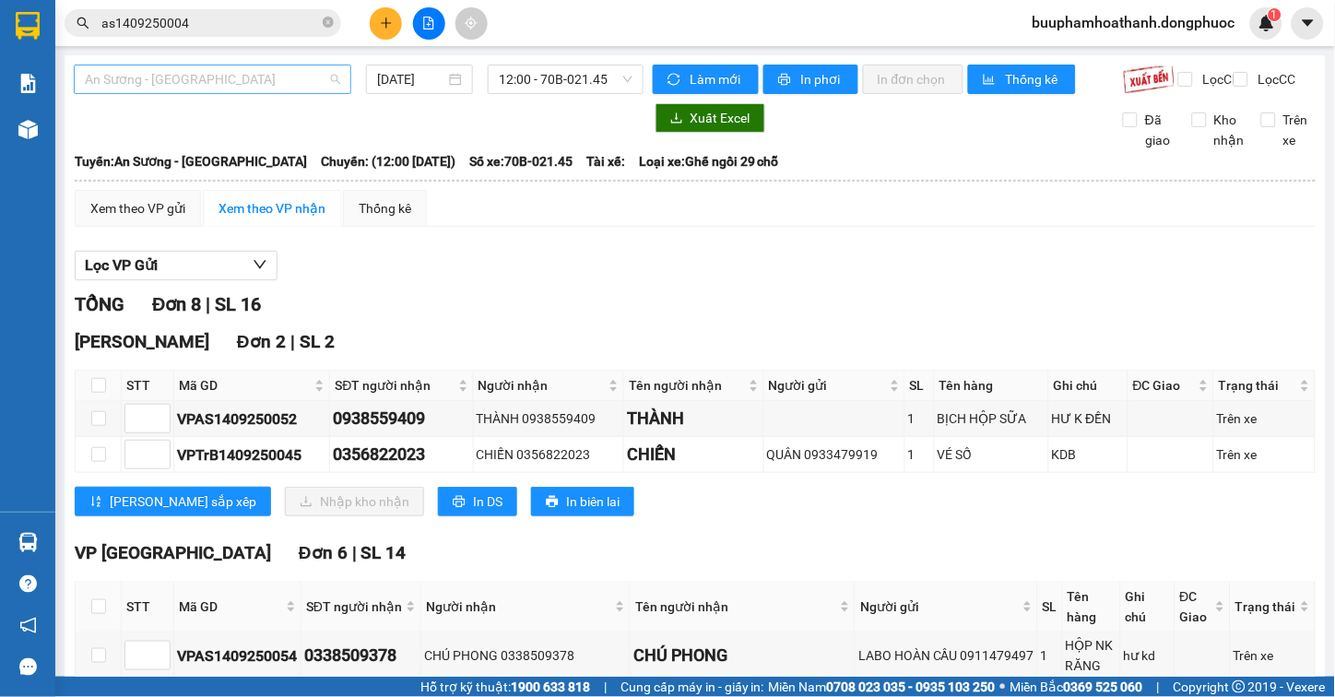
click at [247, 78] on span "An [PERSON_NAME][GEOGRAPHIC_DATA]" at bounding box center [212, 79] width 255 height 28
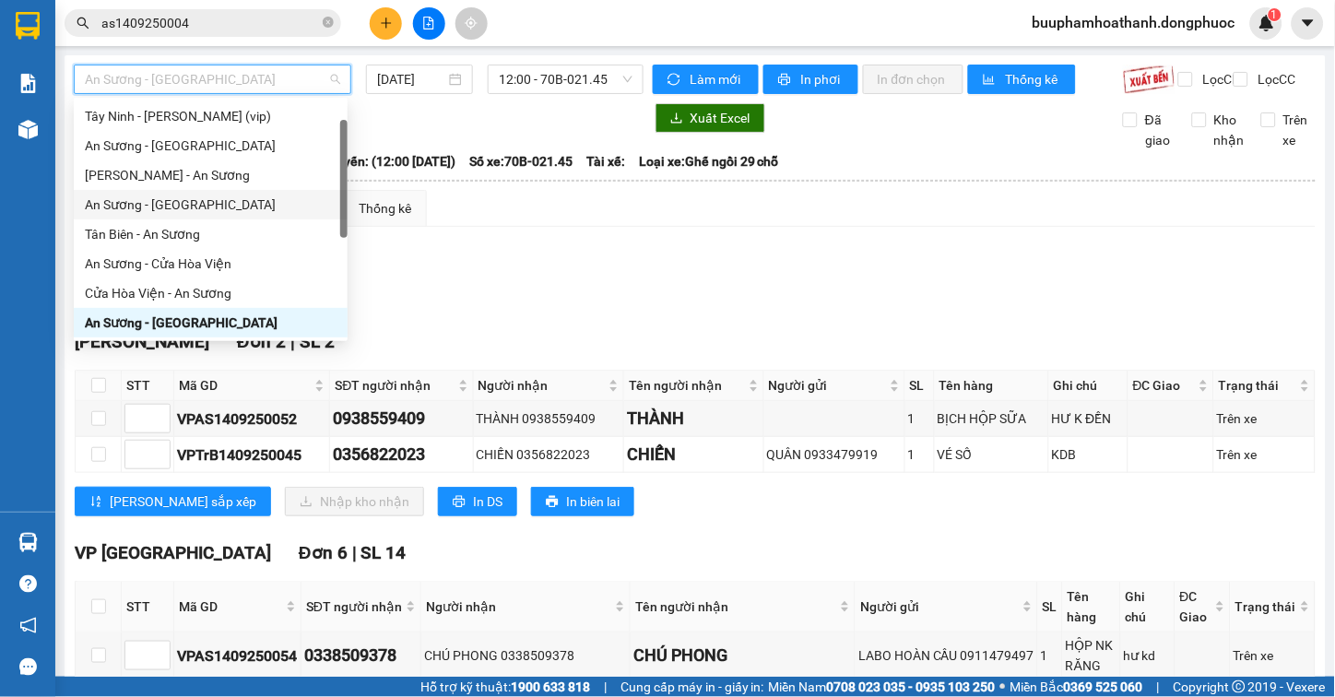
scroll to position [207, 0]
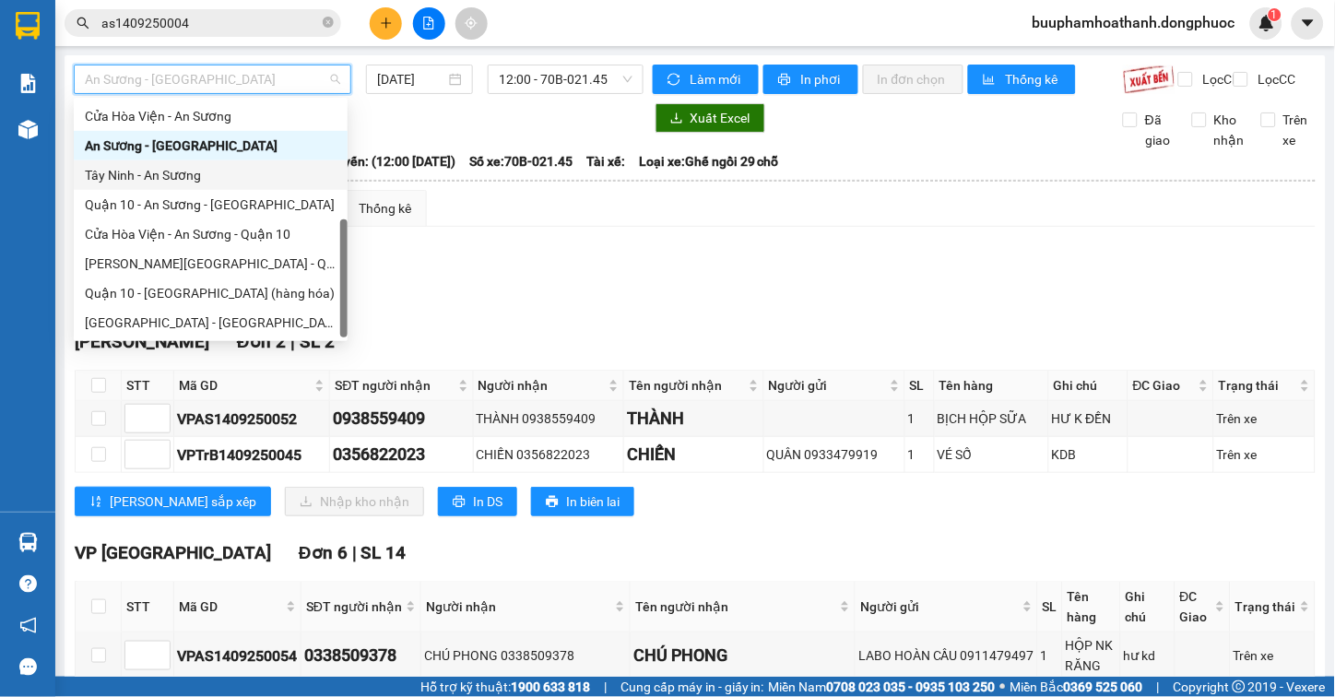
click at [227, 171] on div "Tây Ninh - An Sương" at bounding box center [211, 175] width 252 height 20
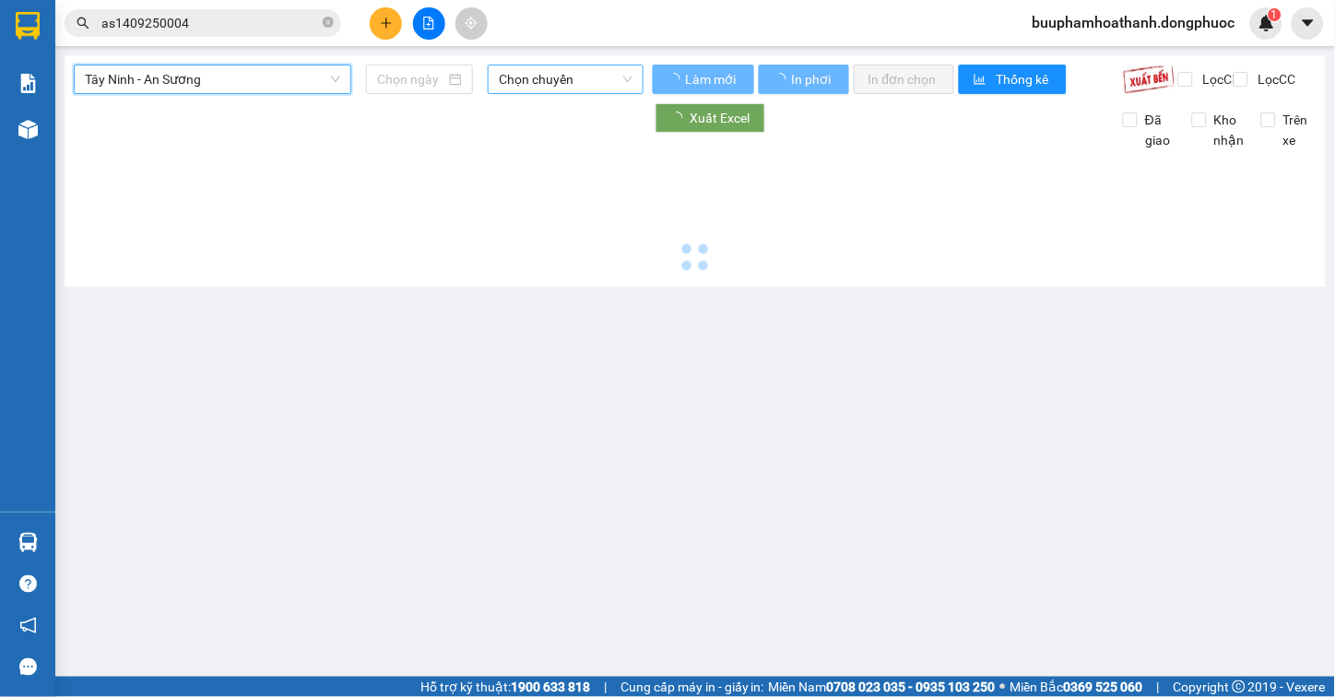
click at [594, 55] on section "Kết quả tìm kiếm ( 1 ) Bộ lọc Thuộc VP này Gửi 3 ngày gần nhất Mã ĐH Trạng thái…" at bounding box center [667, 348] width 1335 height 697
type input "[DATE]"
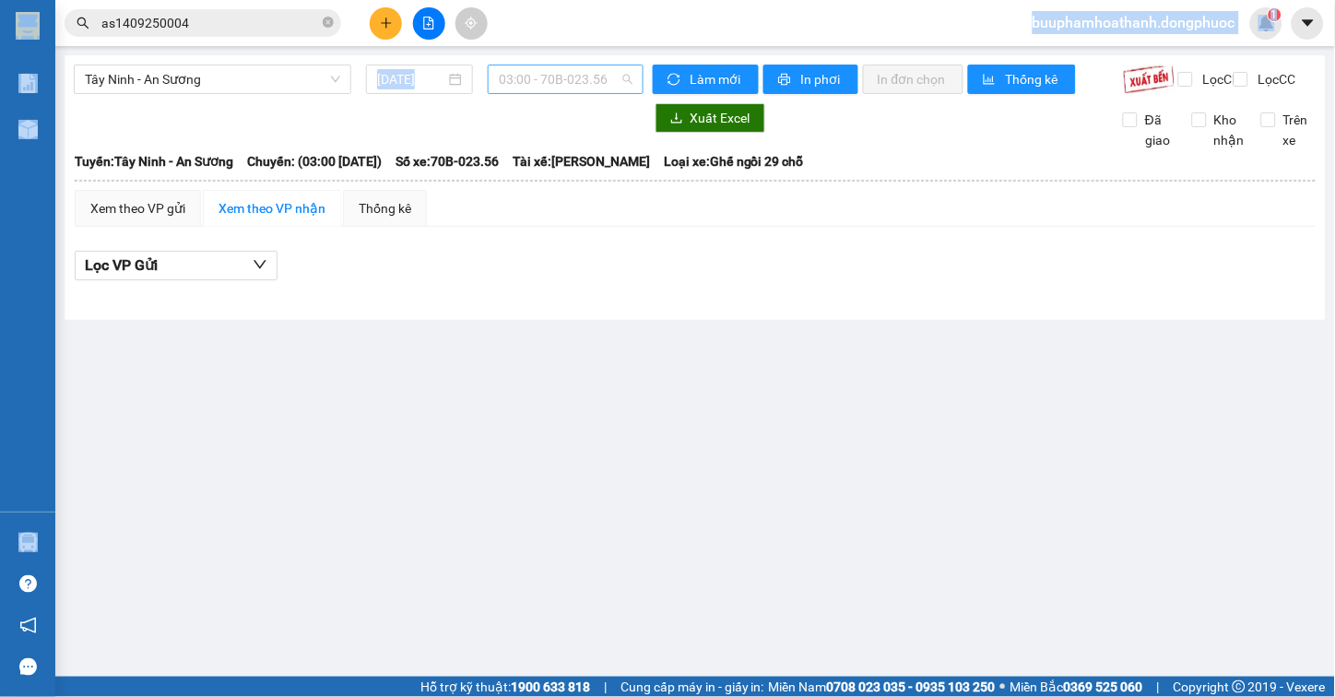
click at [600, 65] on span "03:00 - 70B-023.56" at bounding box center [566, 79] width 134 height 28
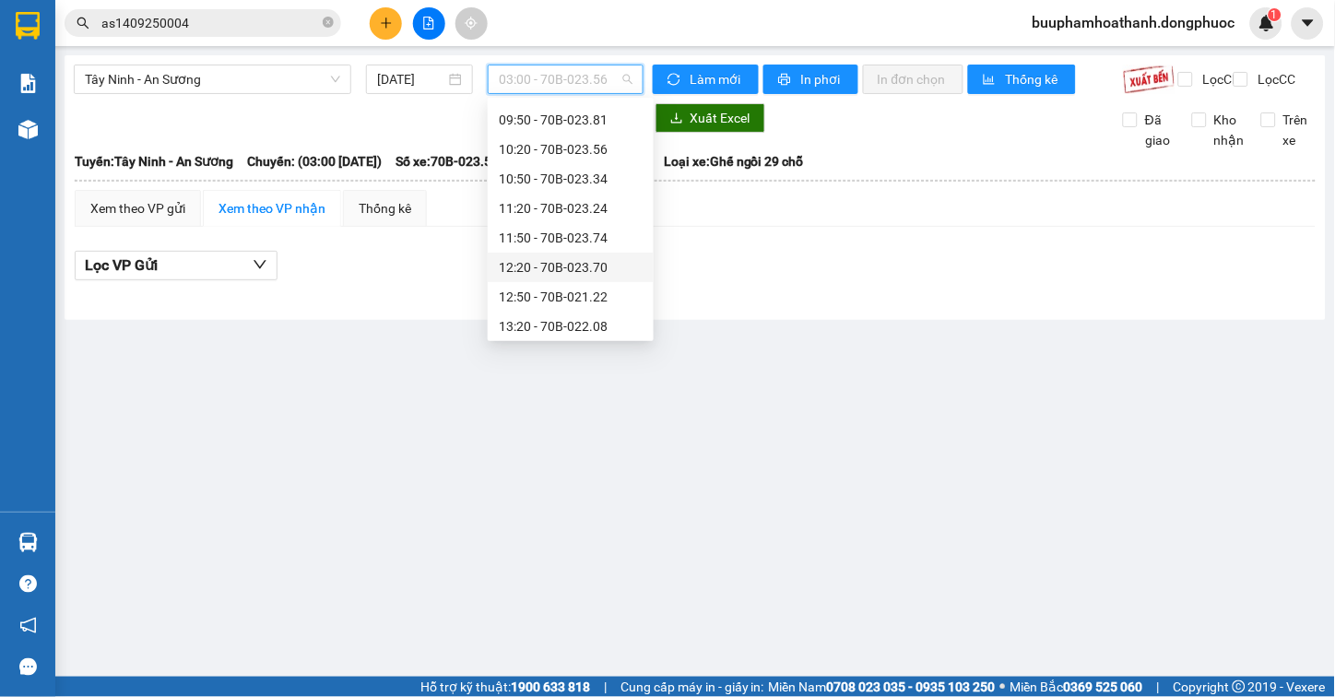
scroll to position [512, 0]
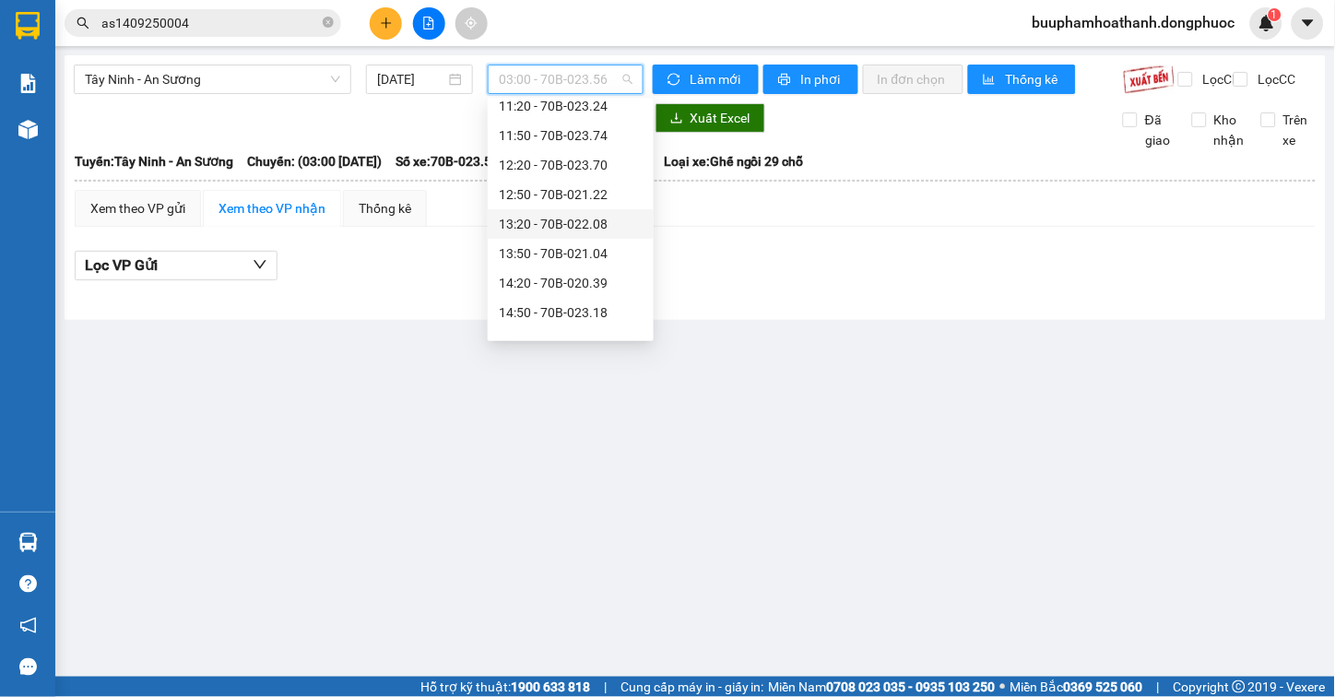
click at [578, 224] on div "13:20 - 70B-022.08" at bounding box center [571, 224] width 144 height 20
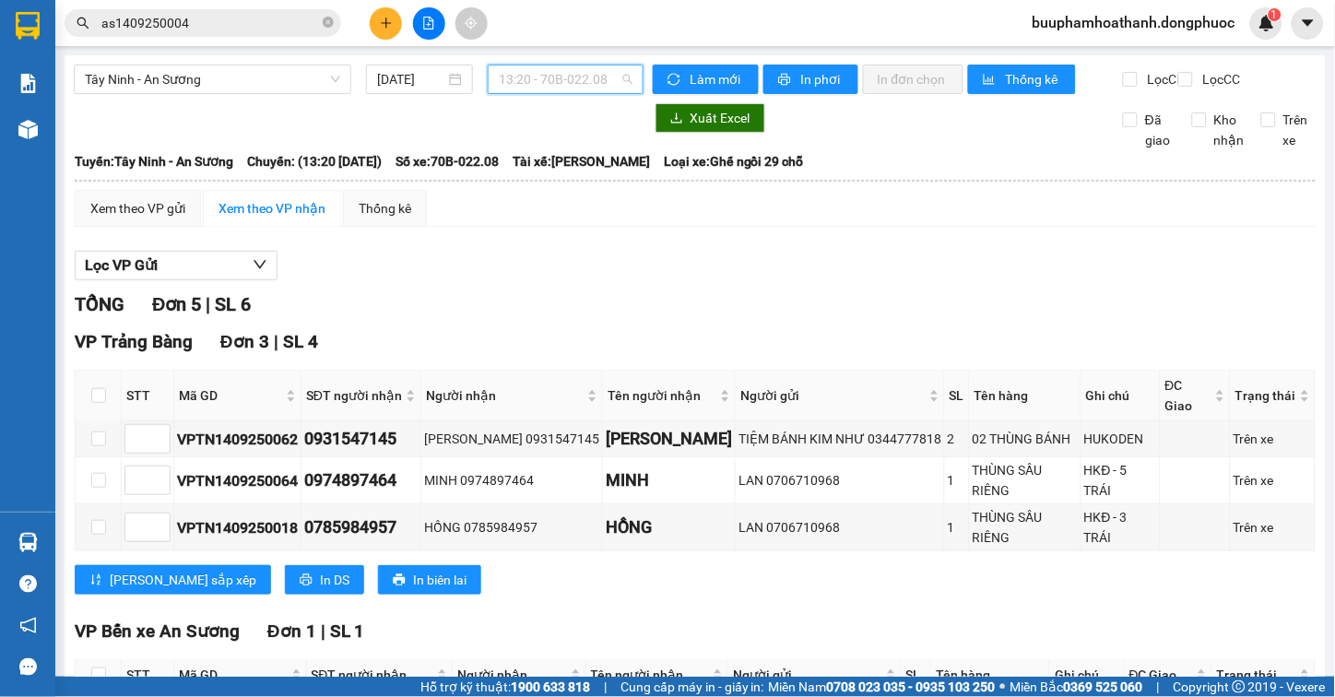
click at [585, 90] on span "13:20 - 70B-022.08" at bounding box center [566, 79] width 134 height 28
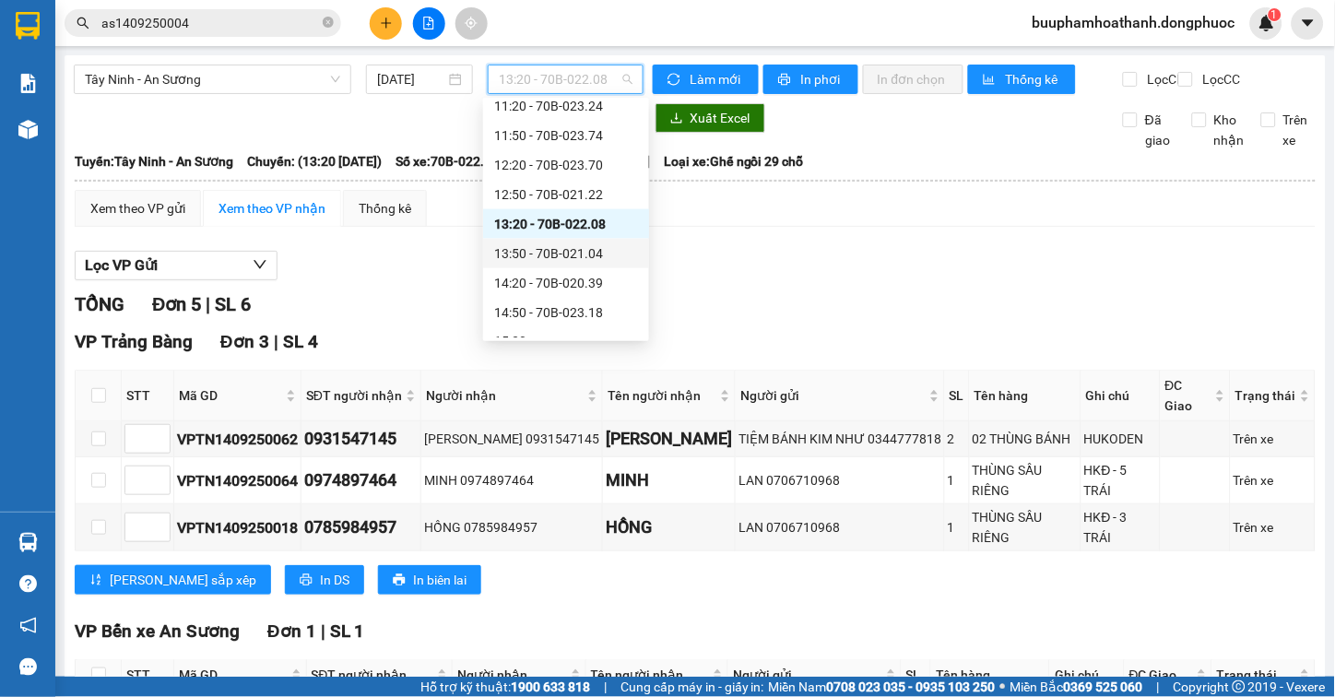
click at [581, 245] on div "13:50 - 70B-021.04" at bounding box center [566, 253] width 144 height 20
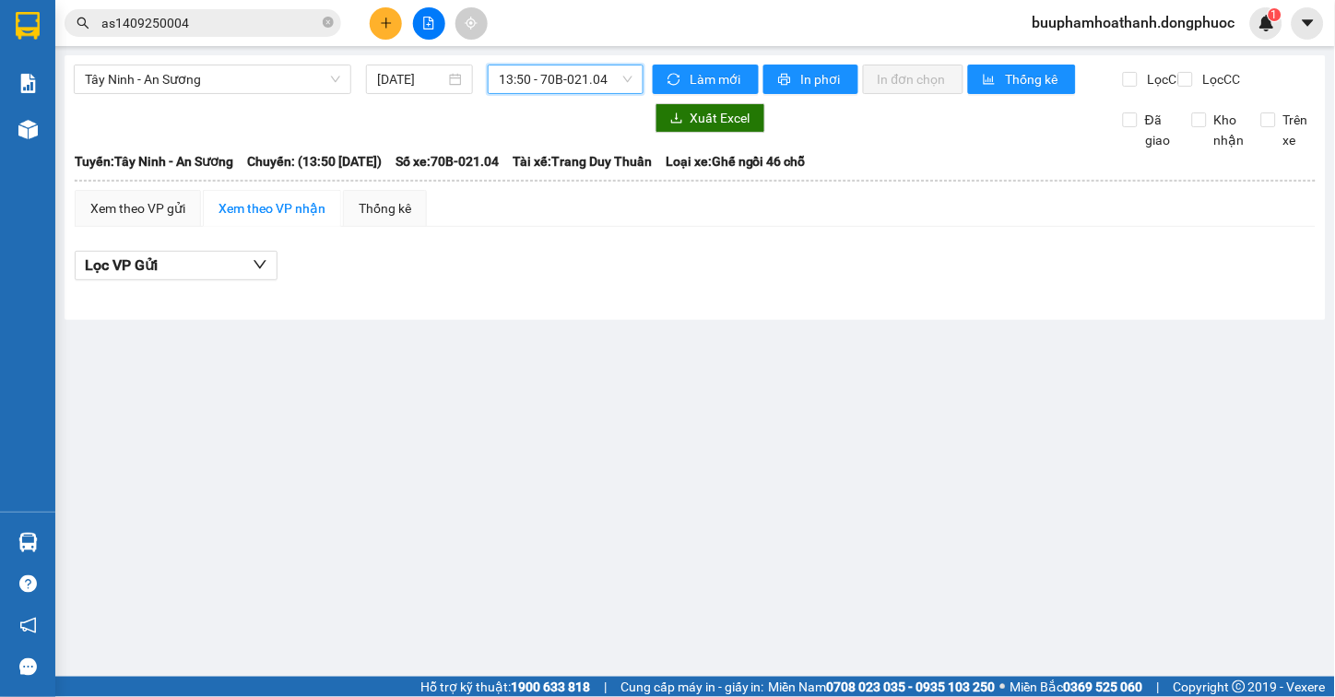
click at [613, 70] on span "13:50 - 70B-021.04" at bounding box center [566, 79] width 134 height 28
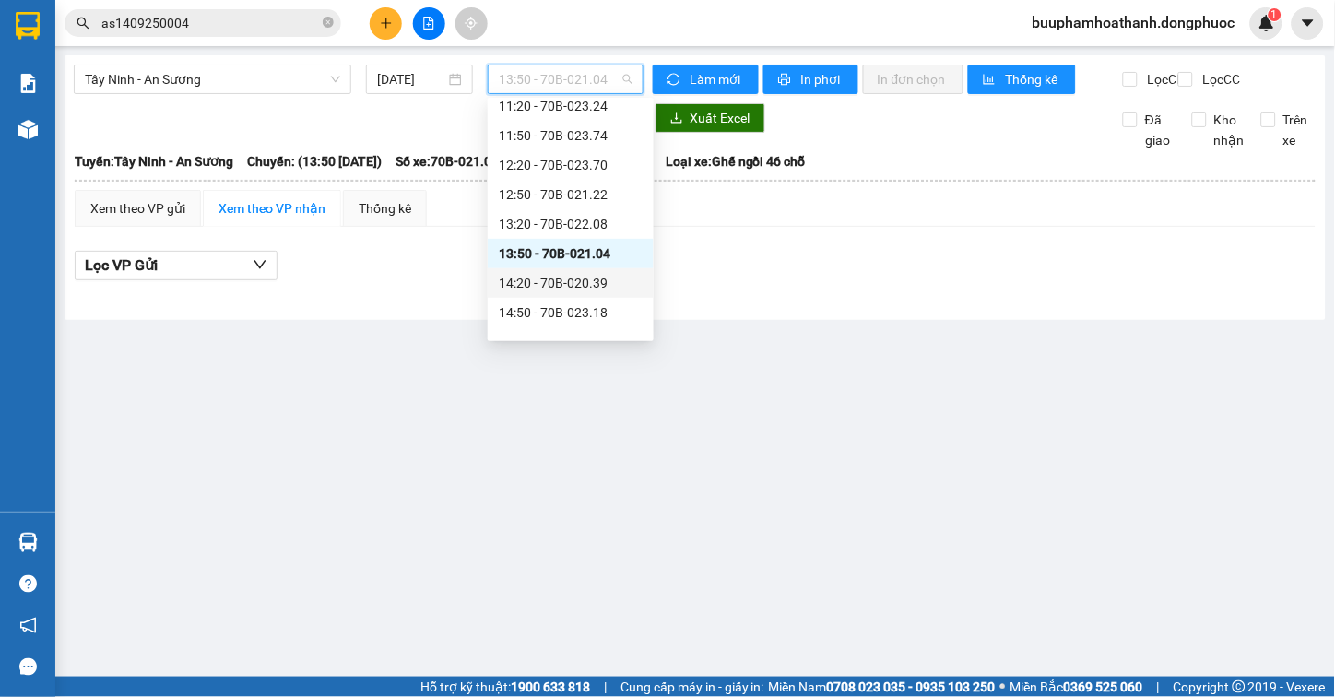
click at [586, 282] on div "14:20 - 70B-020.39" at bounding box center [571, 283] width 144 height 20
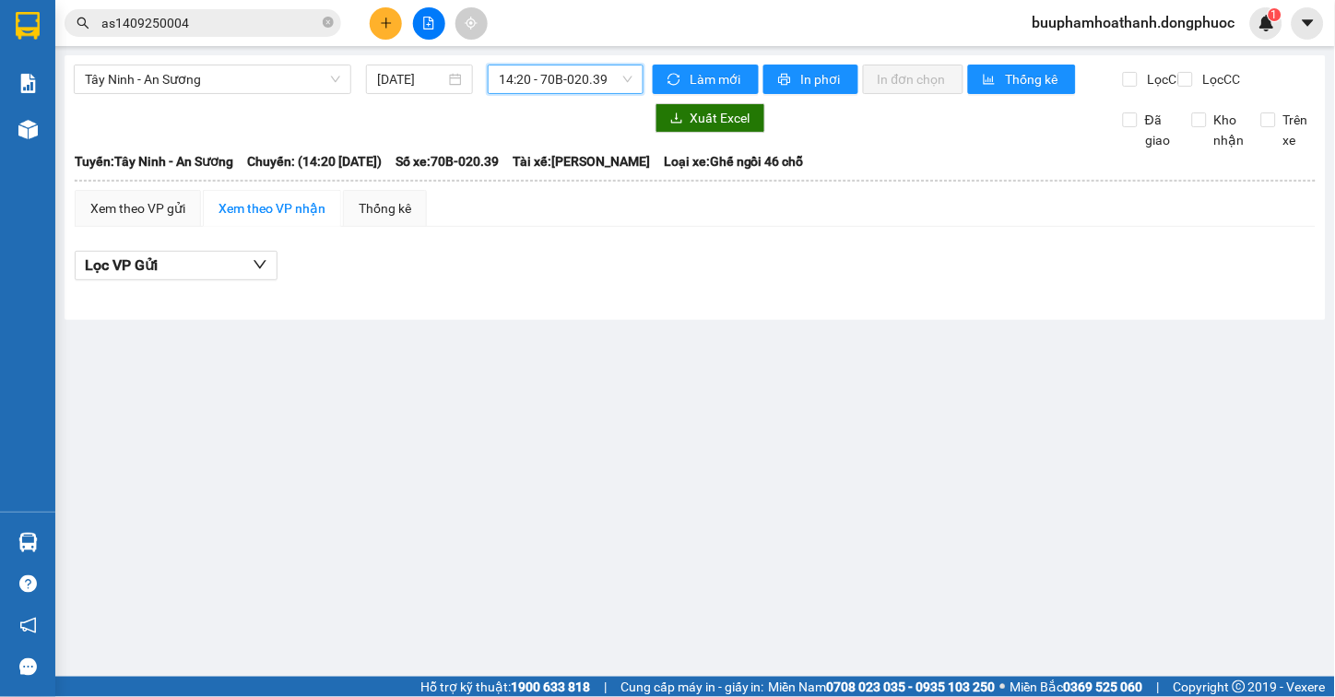
click at [591, 84] on span "14:20 - 70B-020.39" at bounding box center [566, 79] width 134 height 28
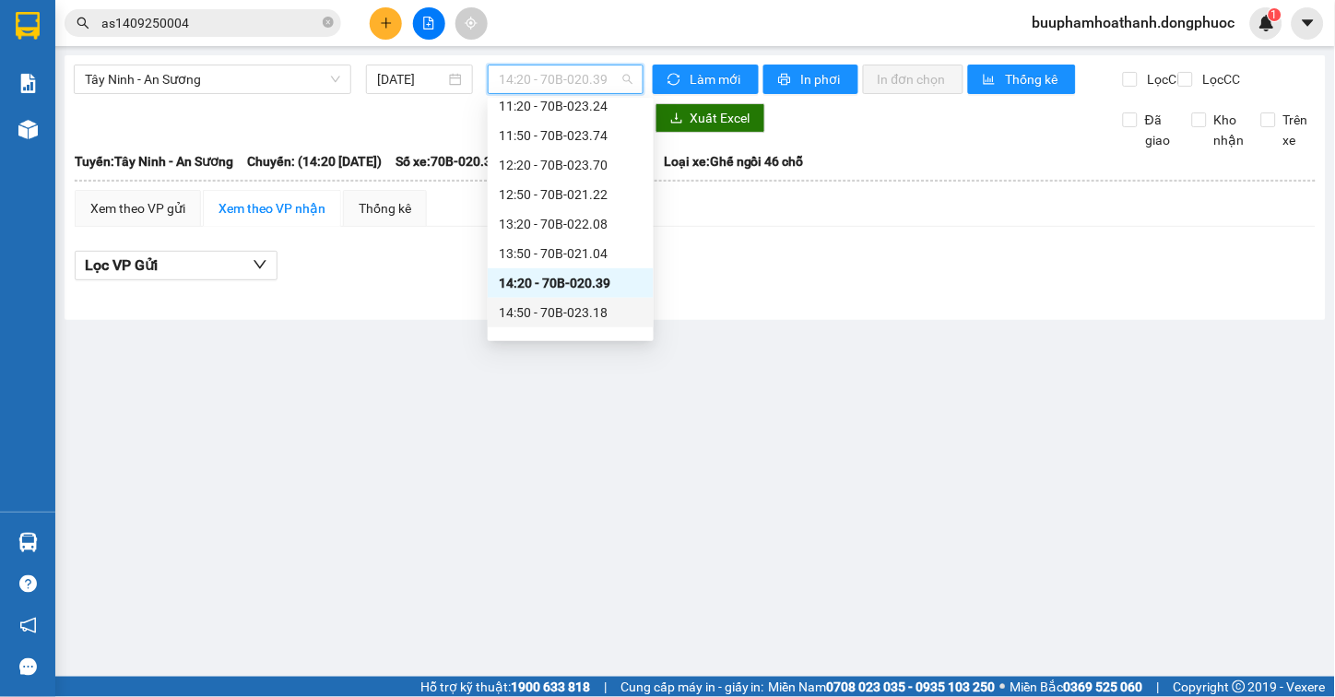
click at [584, 307] on div "14:50 - 70B-023.18" at bounding box center [571, 312] width 144 height 20
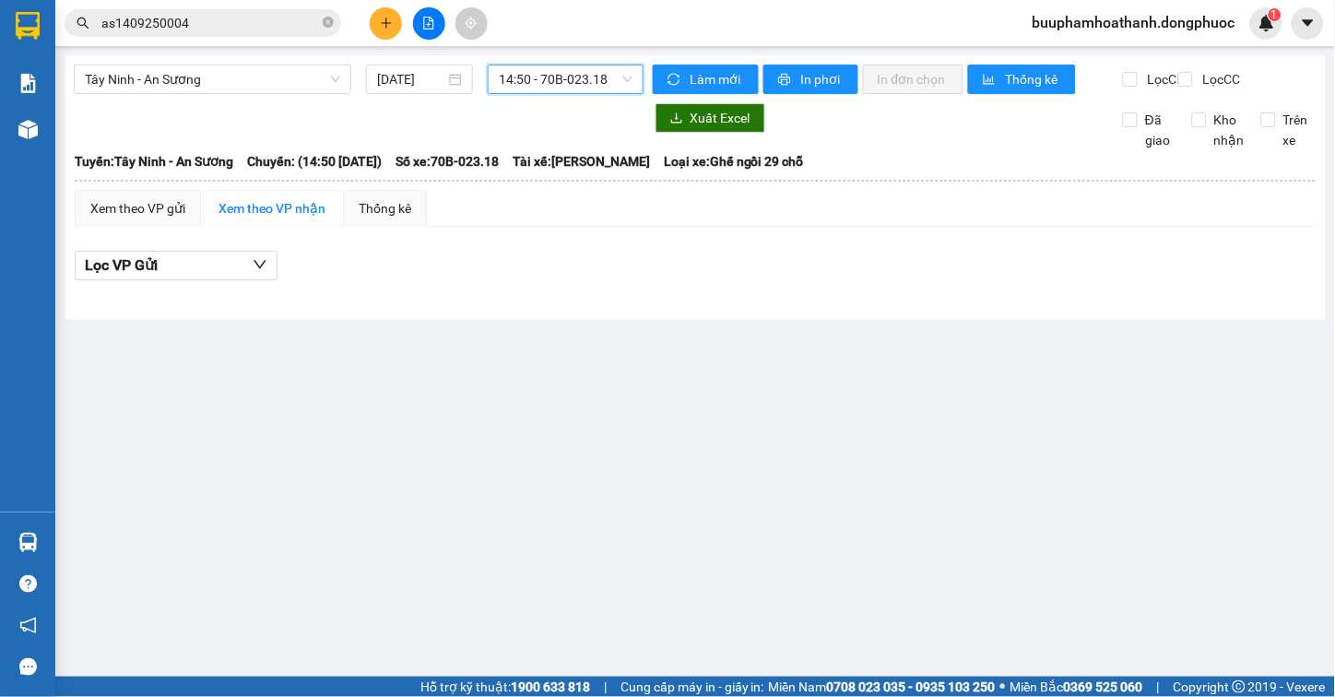
click at [547, 81] on span "14:50 - 70B-023.18" at bounding box center [566, 79] width 134 height 28
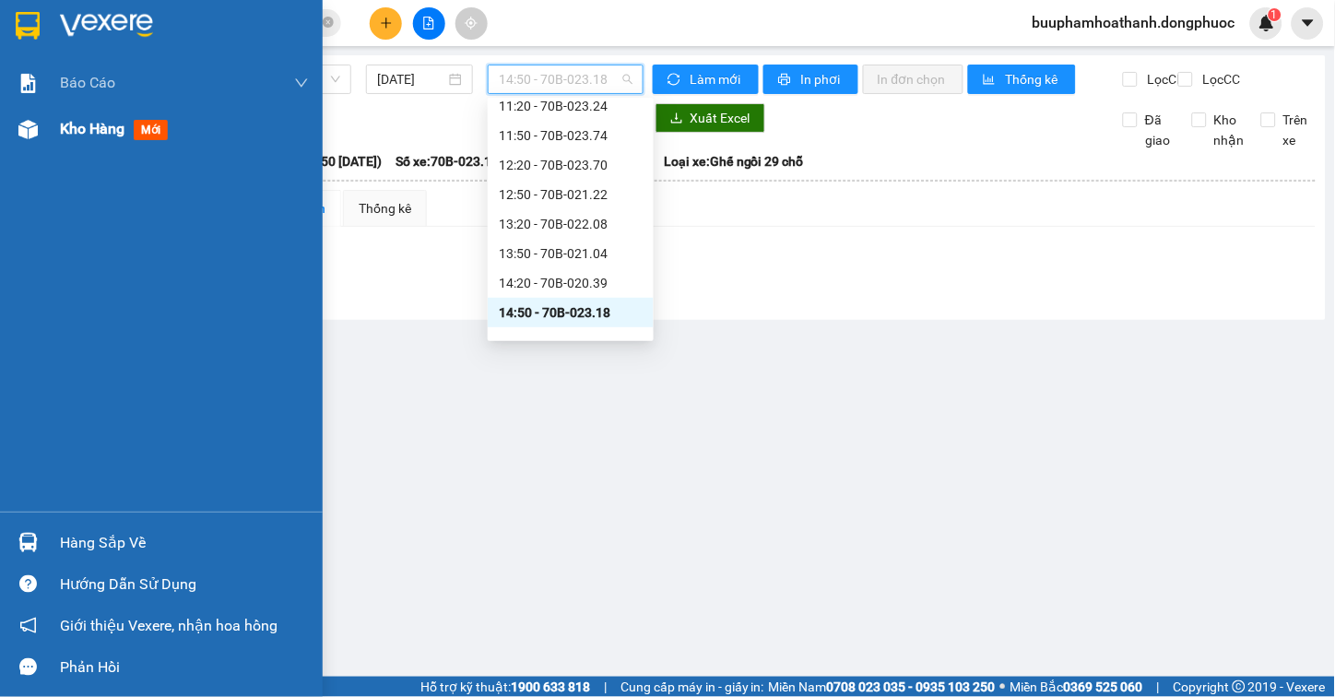
click at [107, 127] on span "Kho hàng" at bounding box center [92, 129] width 65 height 18
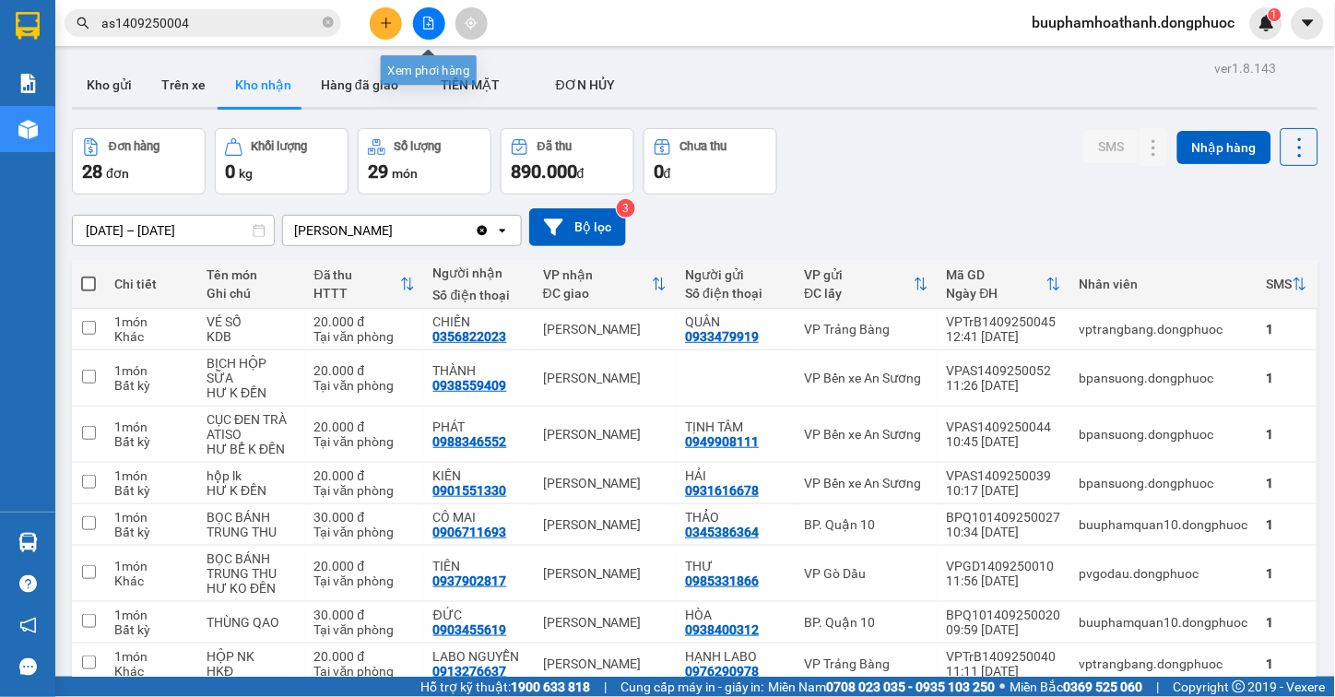
click at [425, 28] on icon "file-add" at bounding box center [428, 23] width 13 height 13
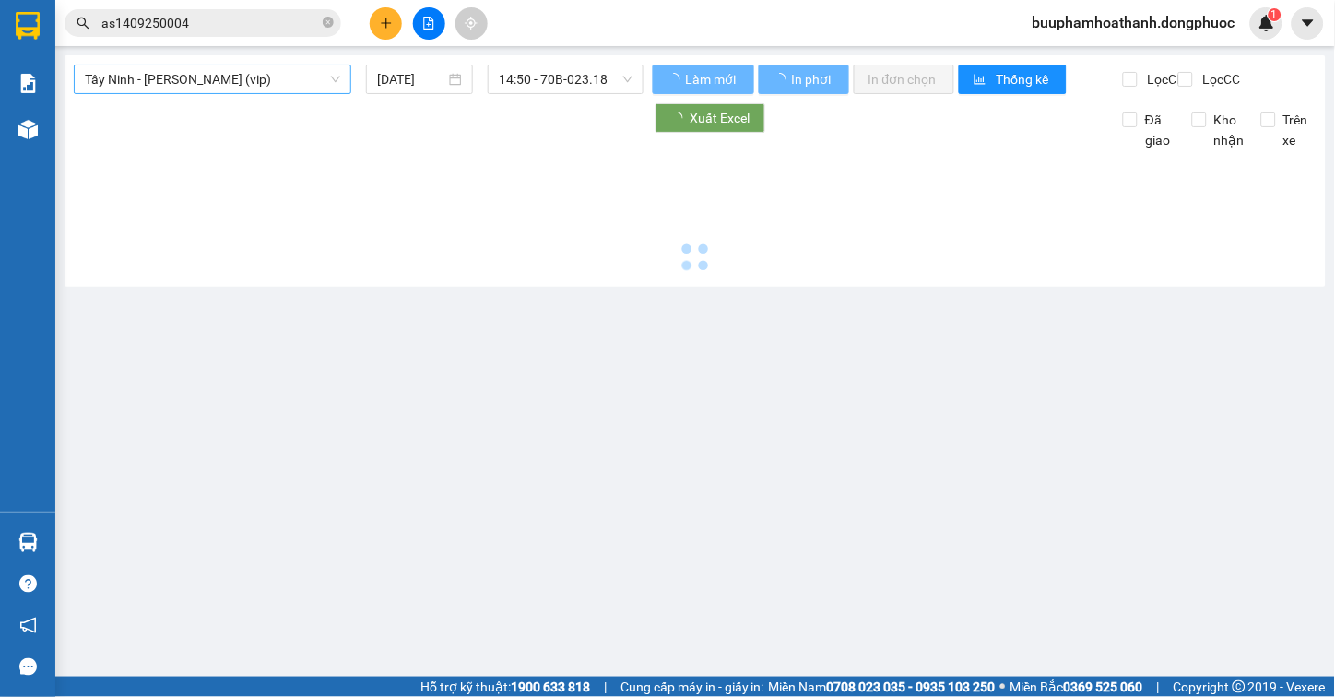
click at [282, 75] on span "[PERSON_NAME] [PERSON_NAME] (vip)" at bounding box center [212, 79] width 255 height 28
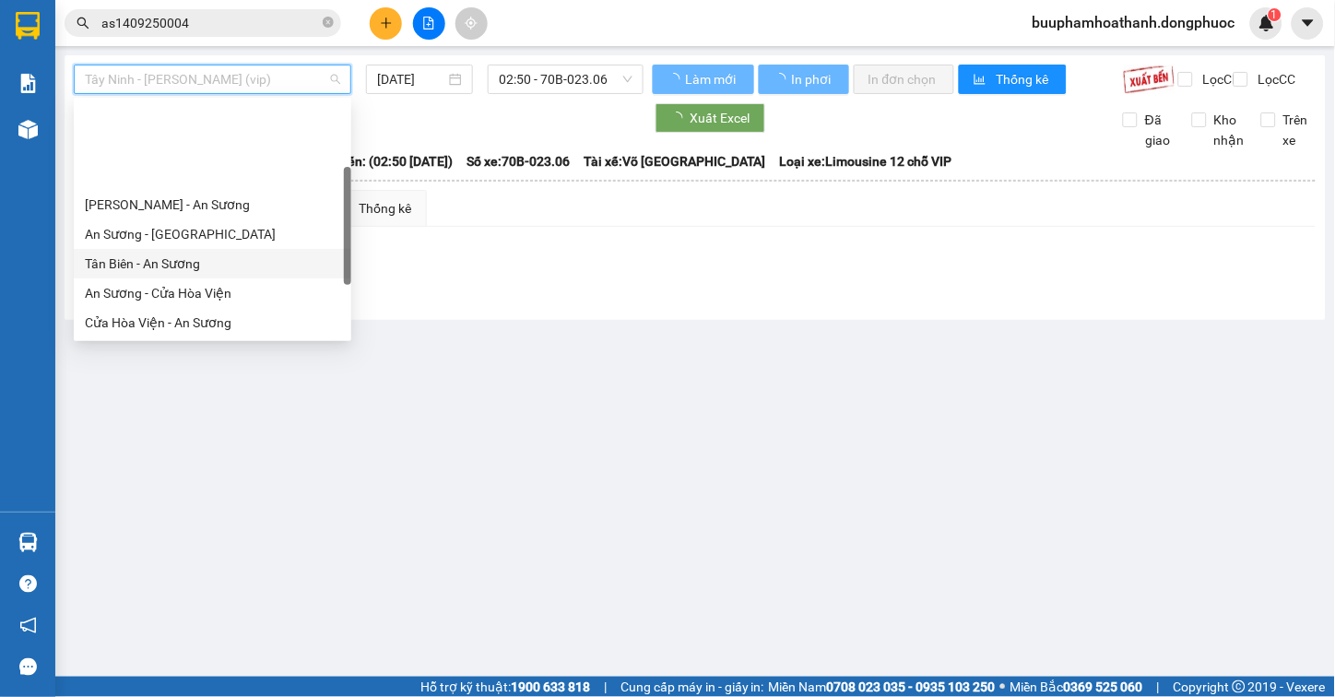
scroll to position [207, 0]
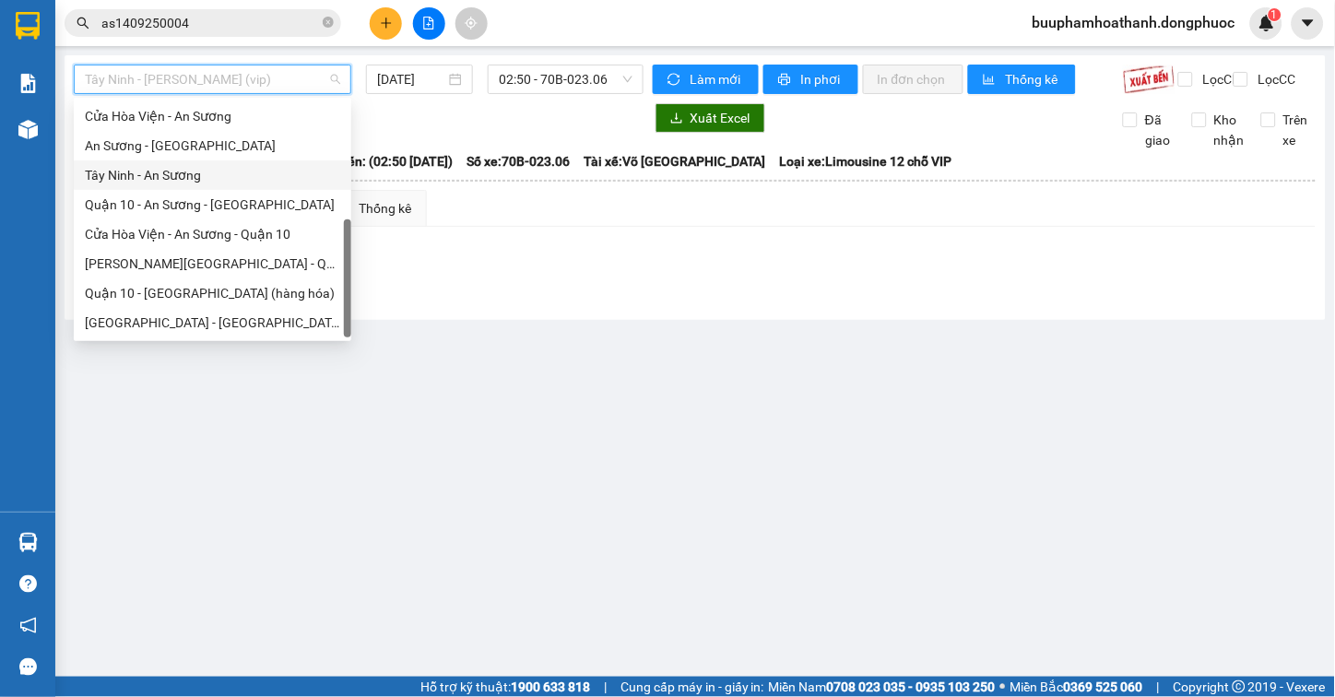
click at [237, 172] on div "Tây Ninh - An Sương" at bounding box center [212, 175] width 255 height 20
type input "[DATE]"
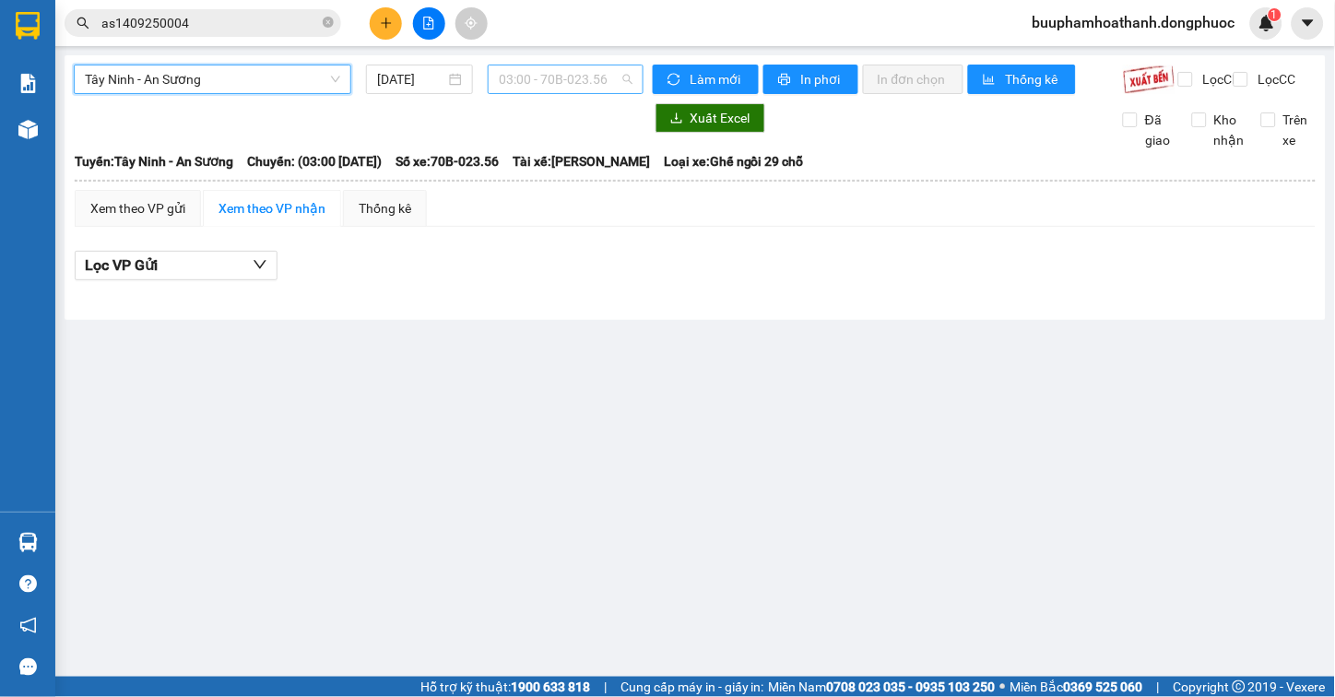
click at [573, 80] on span "03:00 - 70B-023.56" at bounding box center [566, 79] width 134 height 28
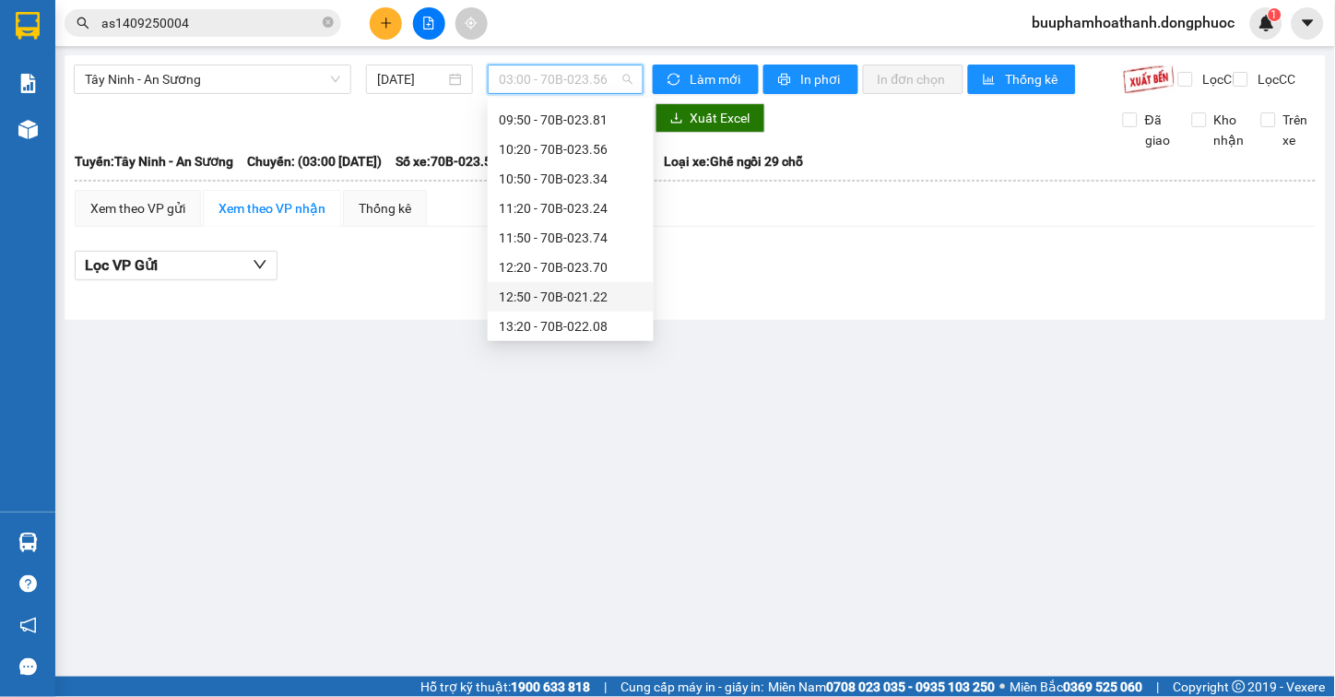
scroll to position [614, 0]
click at [615, 139] on div "13:50 - 70B-021.04" at bounding box center [571, 151] width 166 height 30
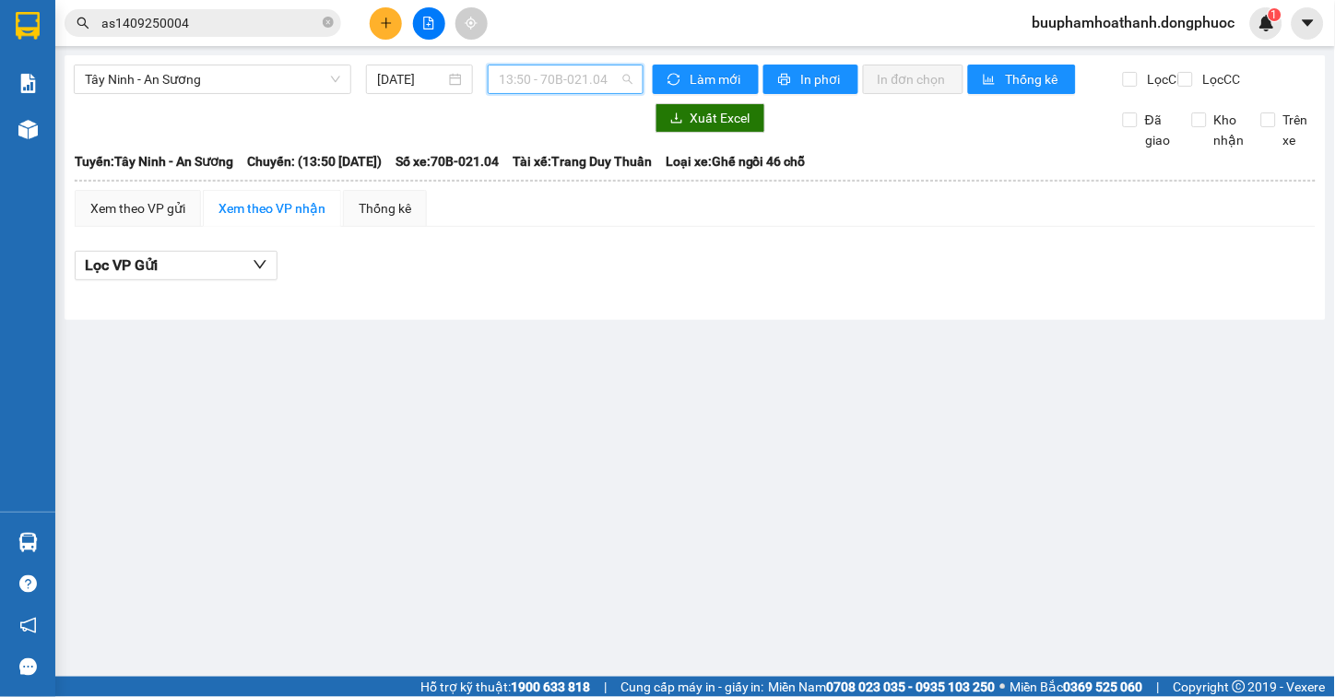
click at [582, 78] on span "13:50 - 70B-021.04" at bounding box center [566, 79] width 134 height 28
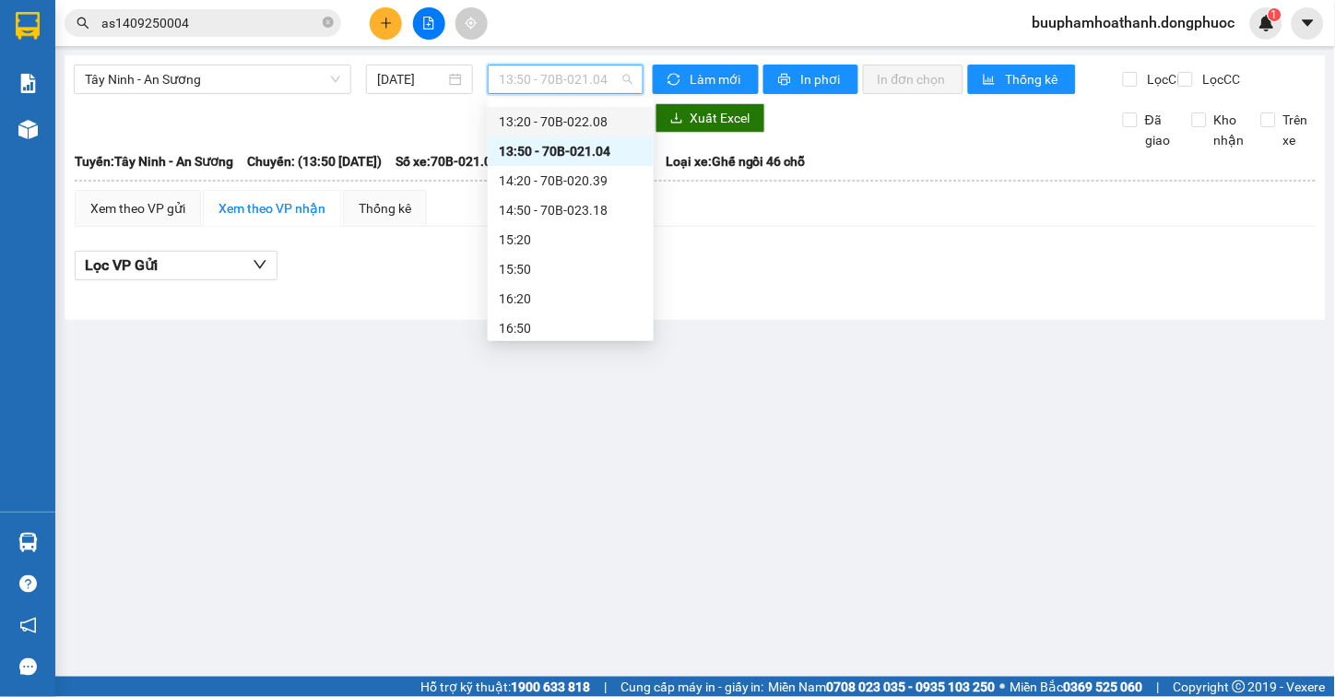
click at [618, 134] on div "13:20 - 70B-022.08" at bounding box center [571, 122] width 166 height 30
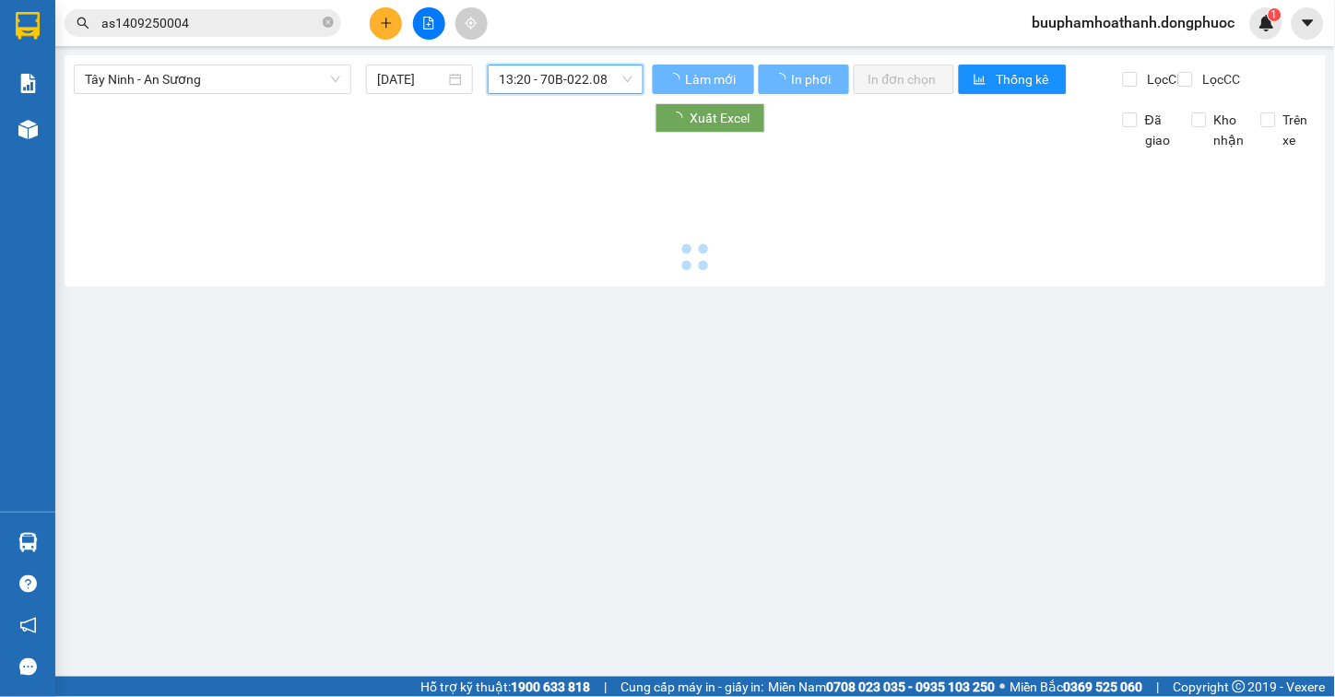
click at [628, 83] on div "13:20 - 70B-022.08" at bounding box center [566, 80] width 156 height 30
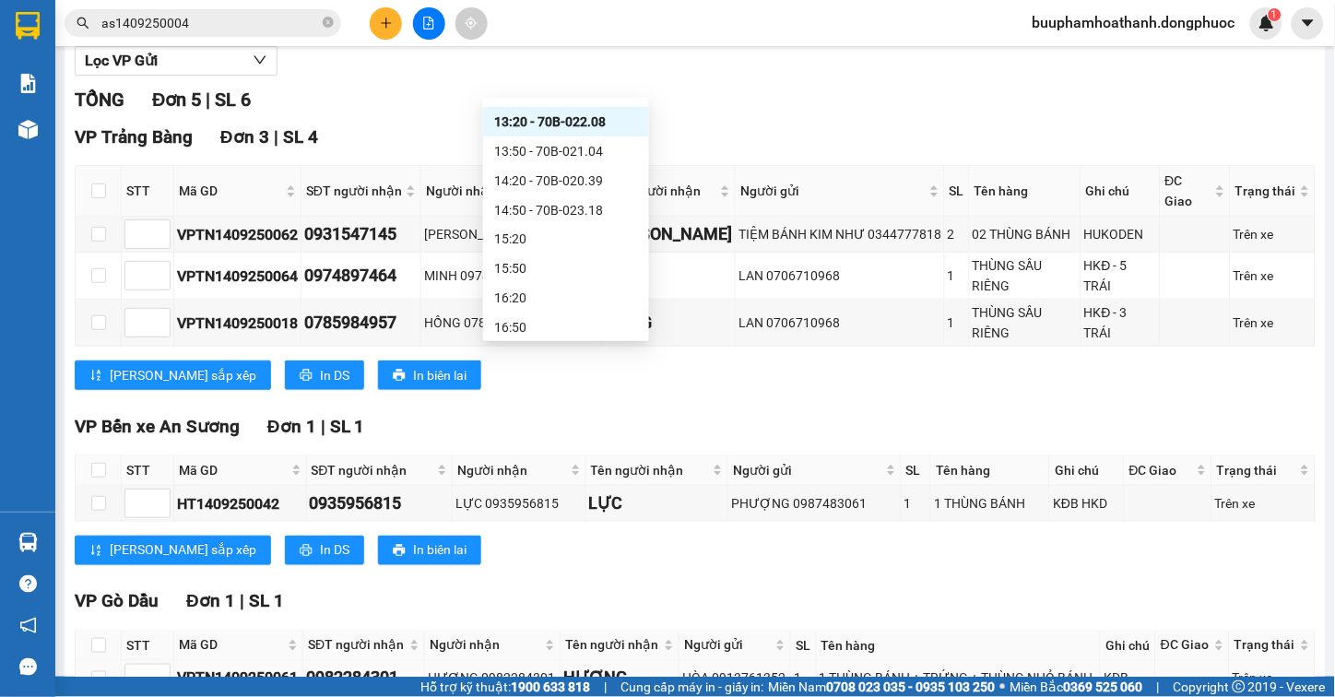
scroll to position [295, 0]
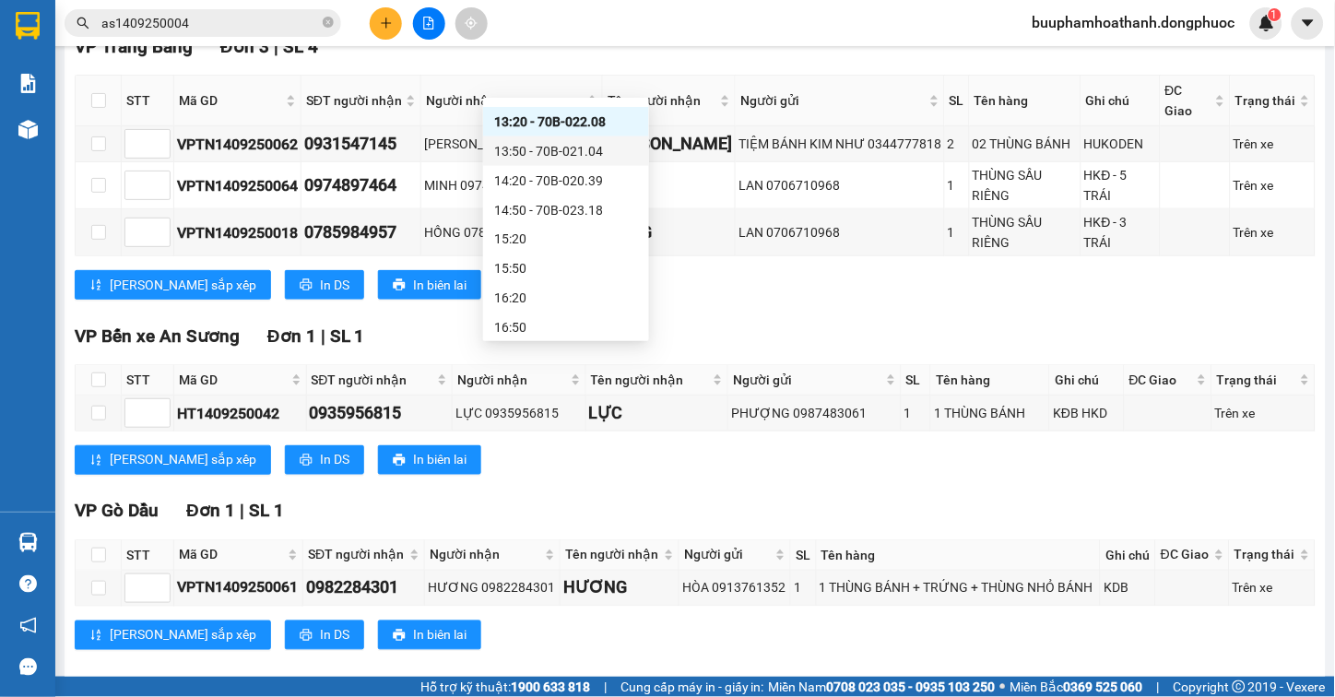
click at [606, 152] on div "13:50 - 70B-021.04" at bounding box center [566, 151] width 144 height 20
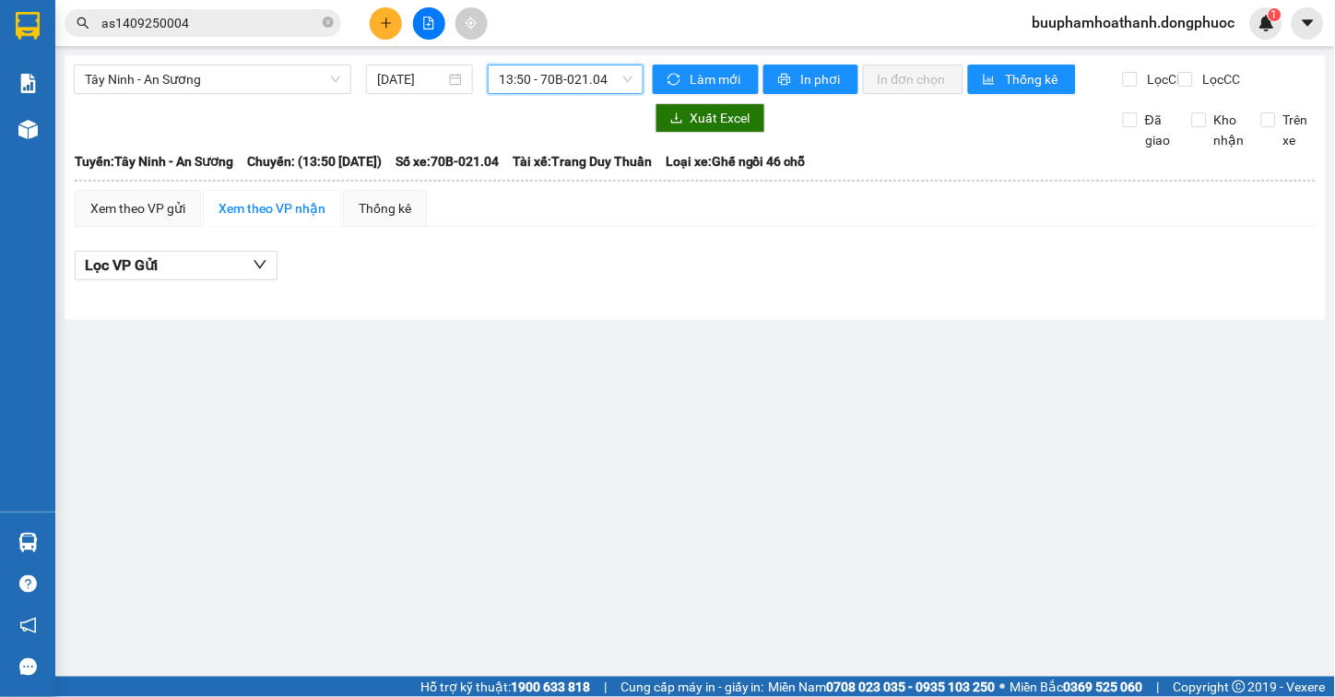
click at [623, 72] on span "13:50 - 70B-021.04" at bounding box center [566, 79] width 134 height 28
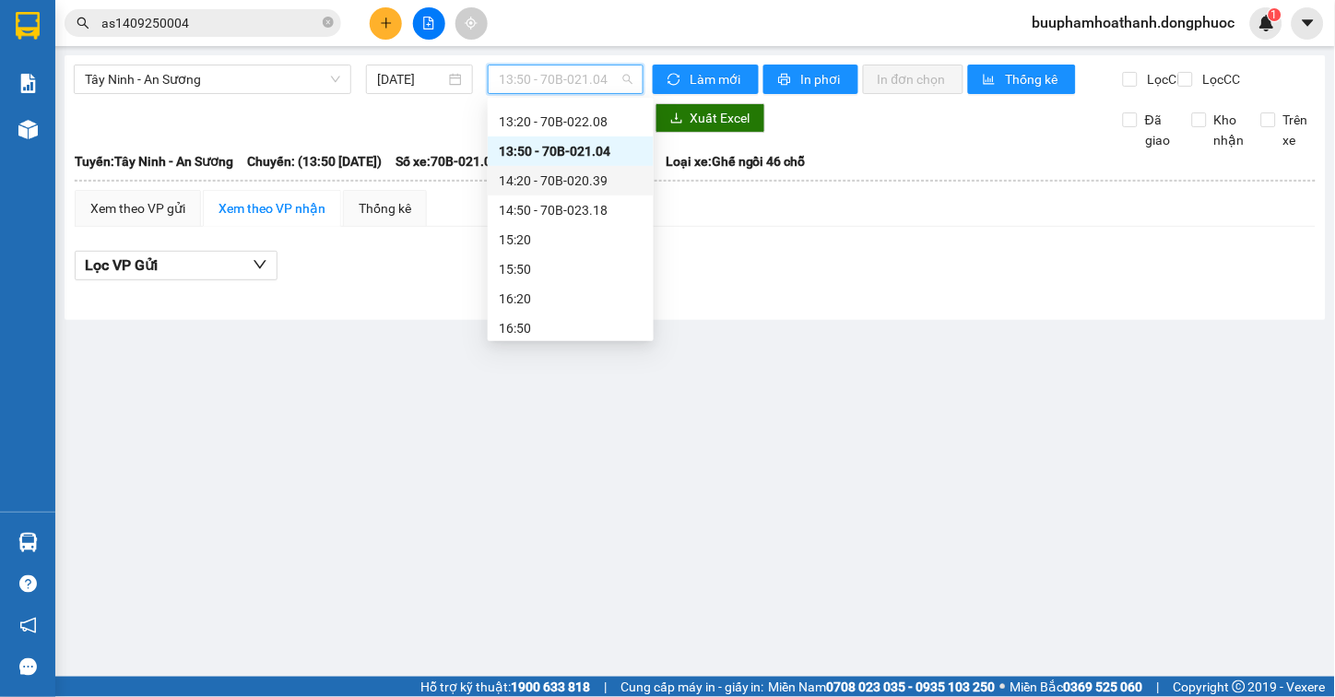
click at [615, 172] on div "14:20 - 70B-020.39" at bounding box center [571, 181] width 144 height 20
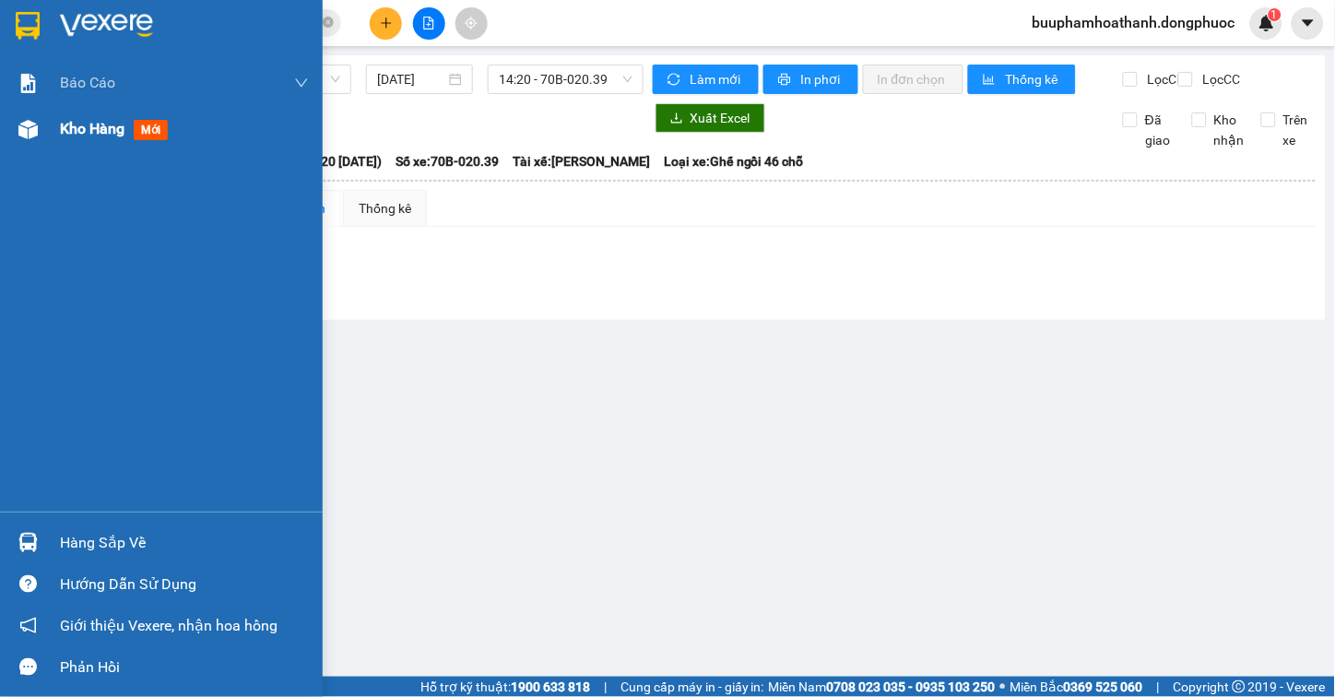
click at [61, 127] on span "Kho hàng" at bounding box center [92, 129] width 65 height 18
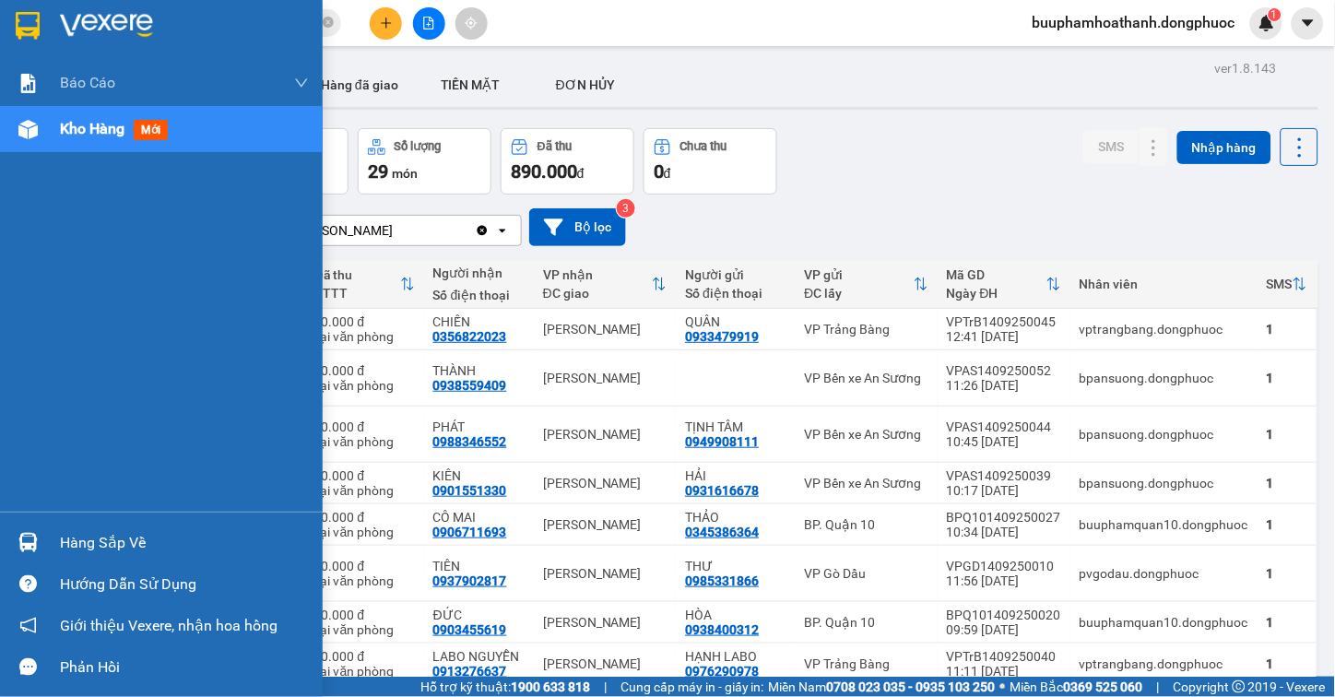
click at [61, 547] on div "Hàng sắp về" at bounding box center [184, 543] width 249 height 28
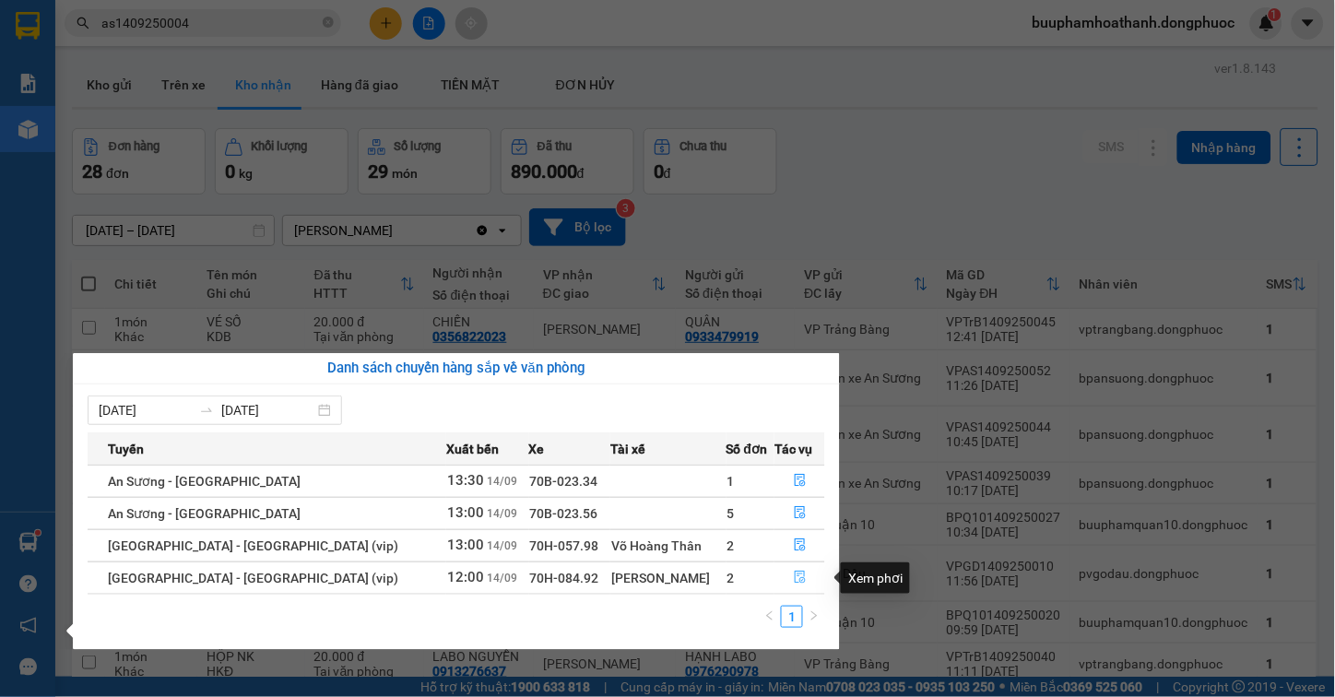
click at [795, 575] on icon "file-done" at bounding box center [800, 577] width 11 height 13
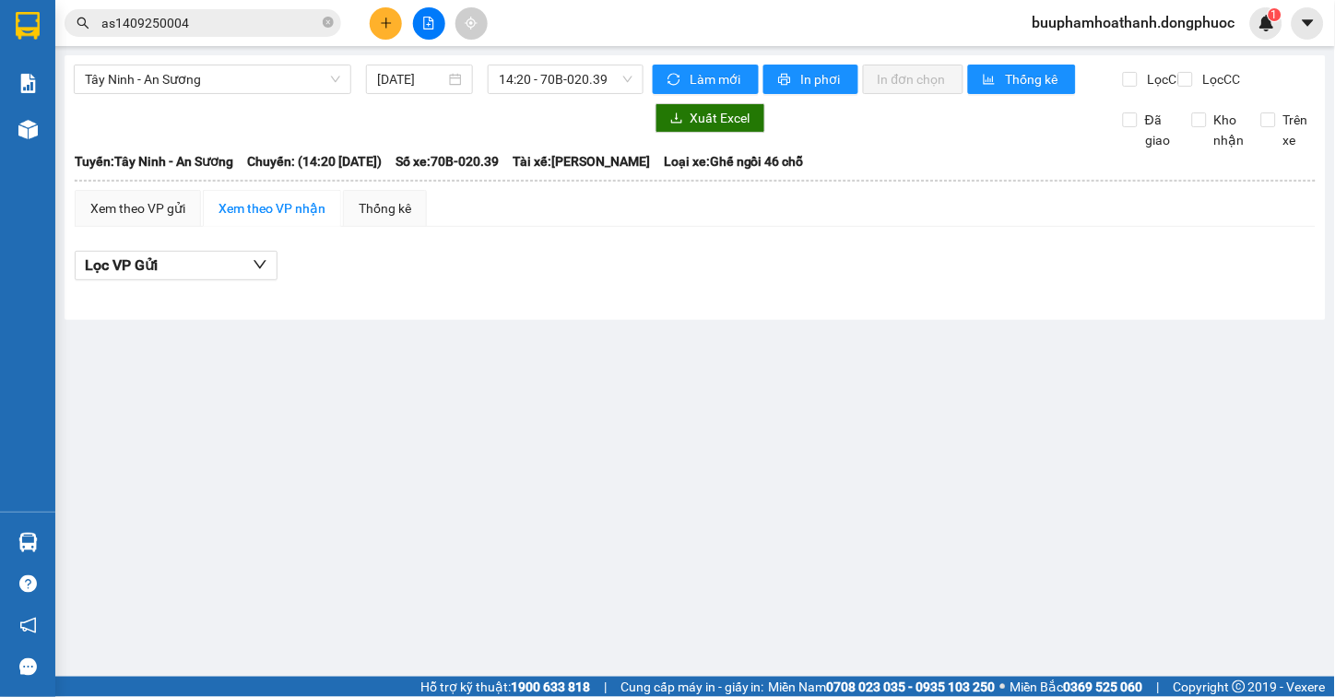
click at [985, 150] on div "Xuất Excel Đã giao Kho nhận Trên xe" at bounding box center [695, 126] width 1243 height 47
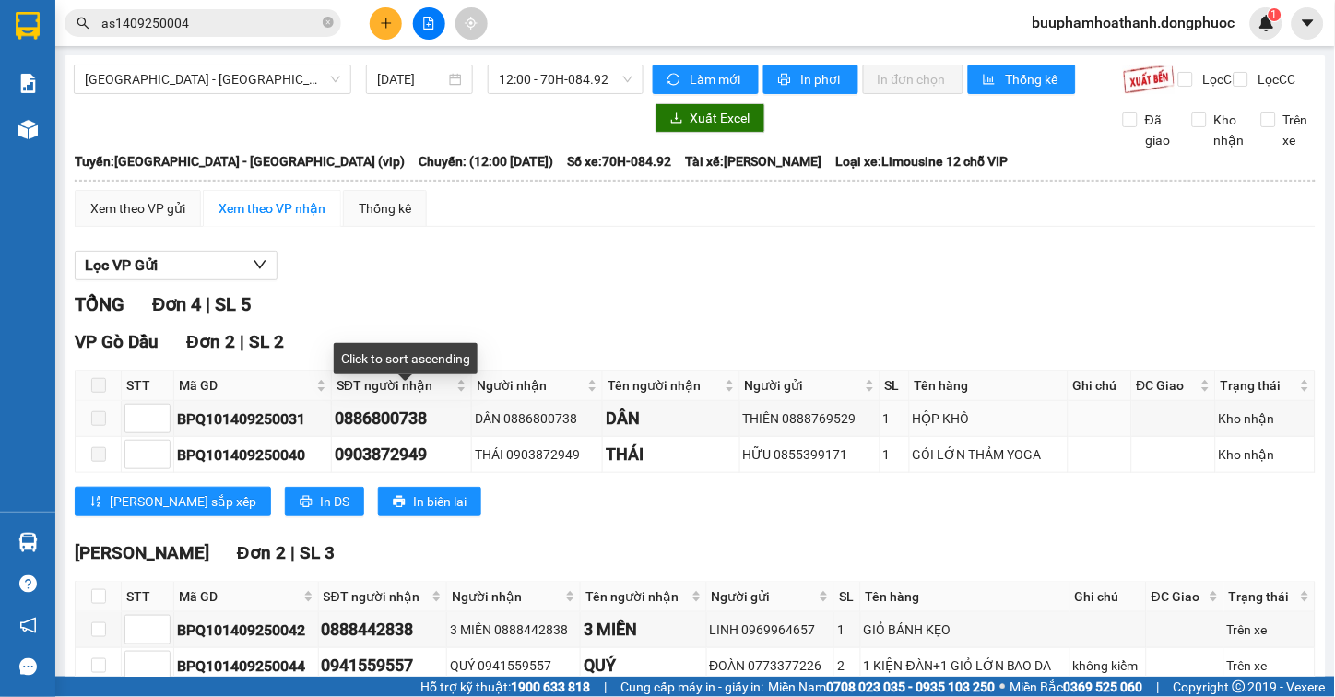
scroll to position [120, 0]
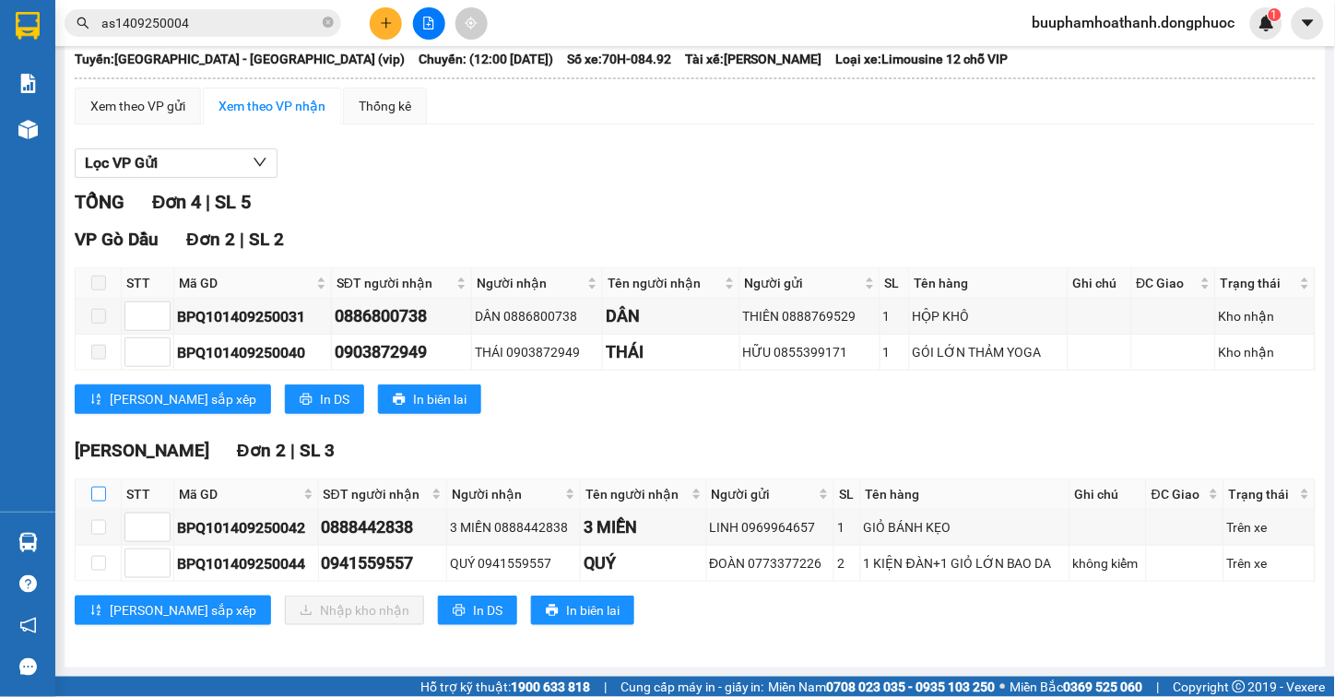
click at [94, 499] on input "checkbox" at bounding box center [98, 494] width 15 height 15
checkbox input "true"
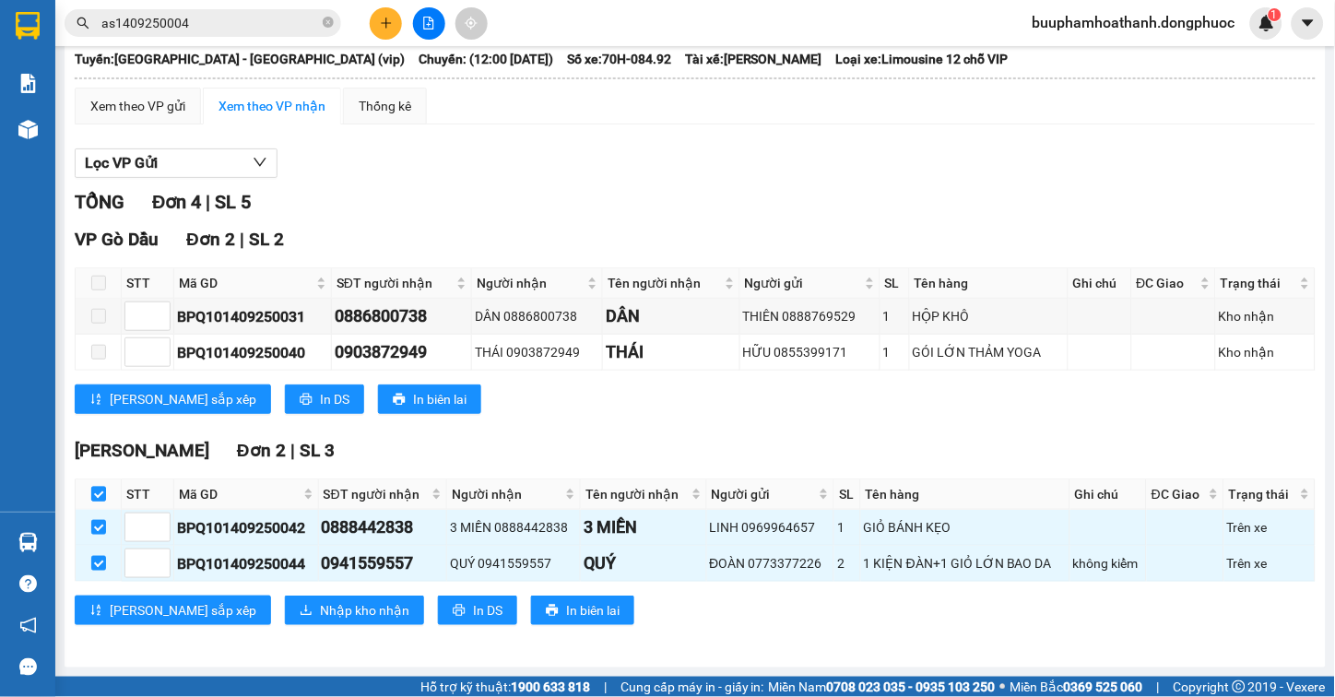
checkbox input "true"
click at [320, 612] on span "Nhập kho nhận" at bounding box center [364, 610] width 89 height 20
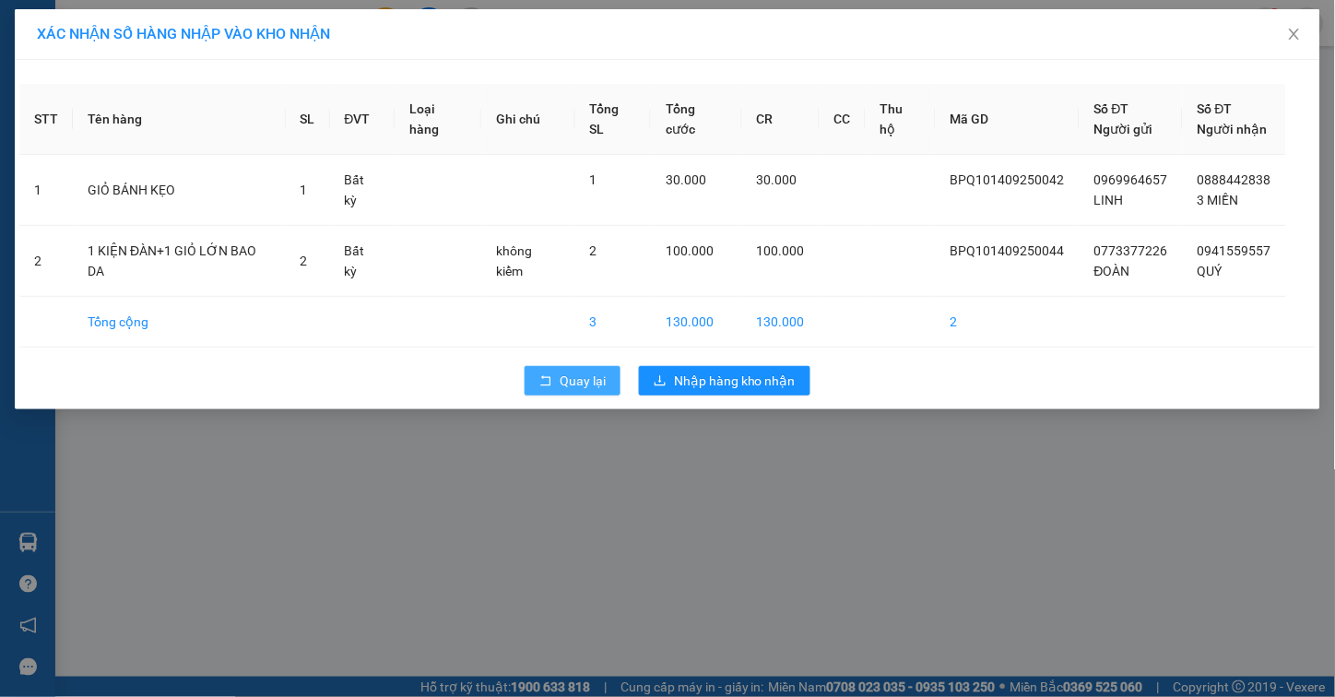
click at [566, 366] on button "Quay lại" at bounding box center [573, 381] width 96 height 30
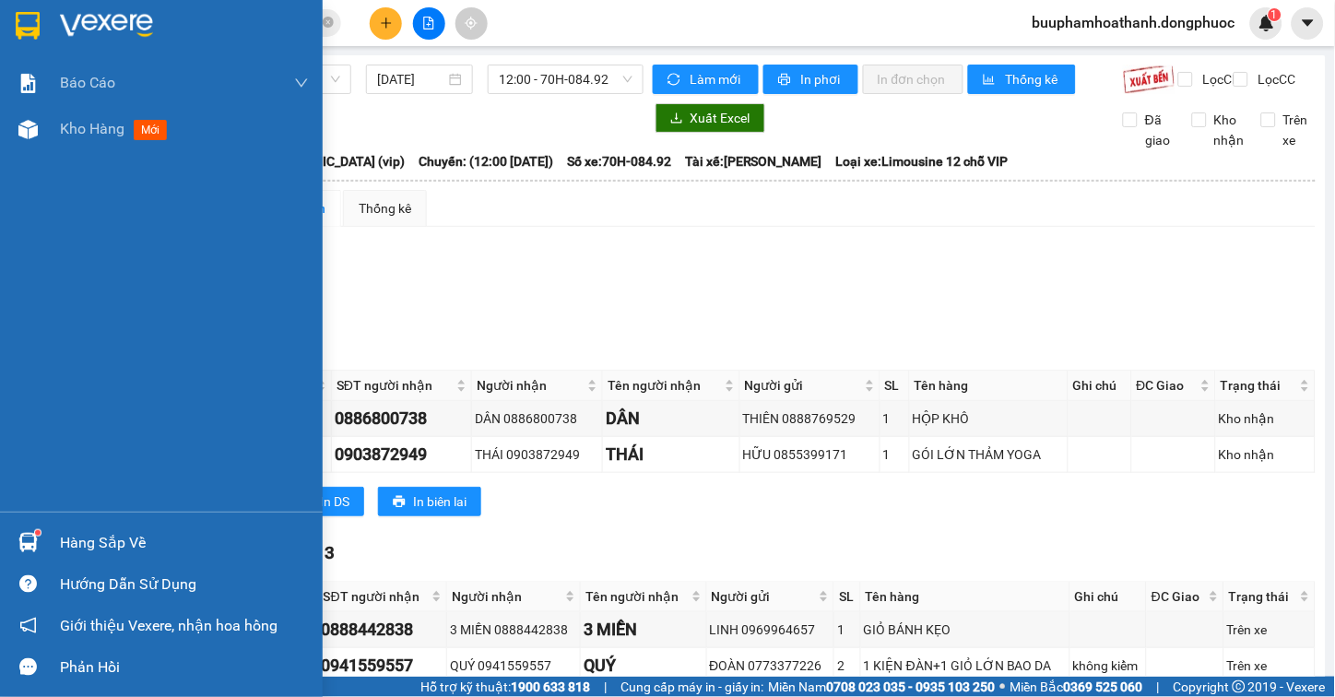
click at [49, 539] on div "Hàng sắp về" at bounding box center [161, 542] width 323 height 41
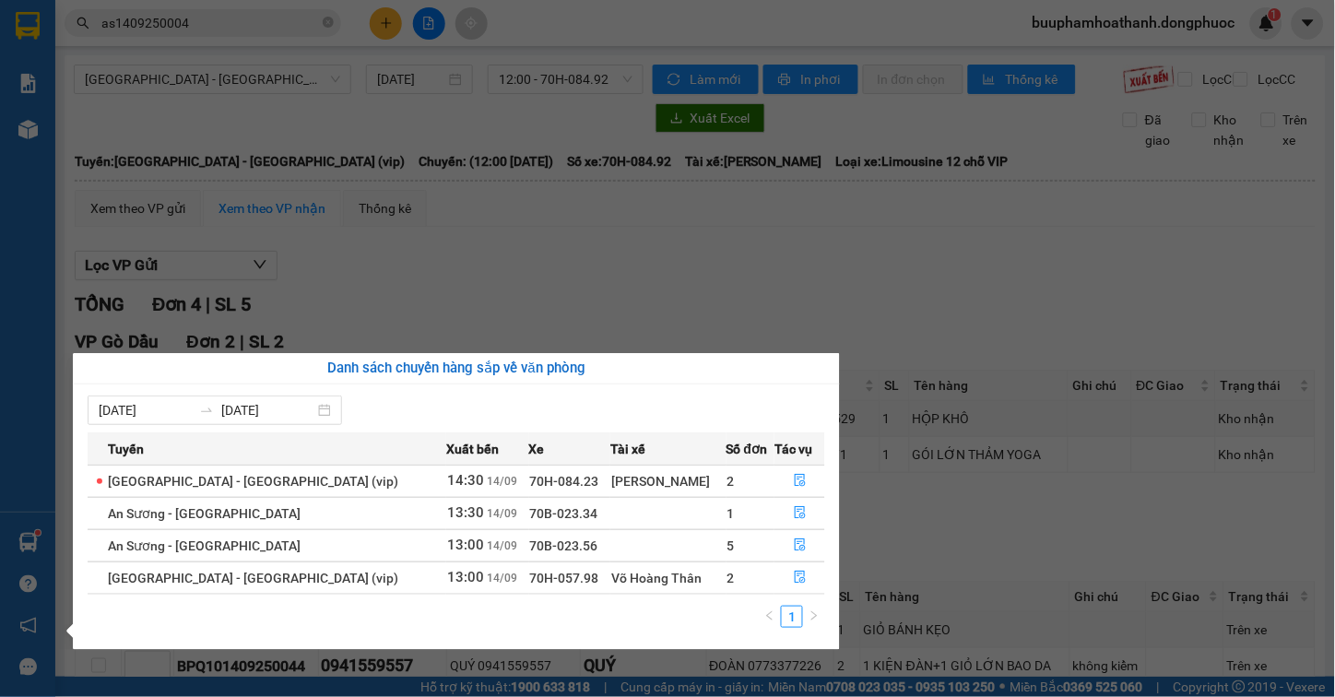
click at [988, 557] on section "Kết quả tìm kiếm ( 1 ) Bộ lọc Thuộc VP này Gửi 3 ngày gần nhất Mã ĐH Trạng thái…" at bounding box center [667, 348] width 1335 height 697
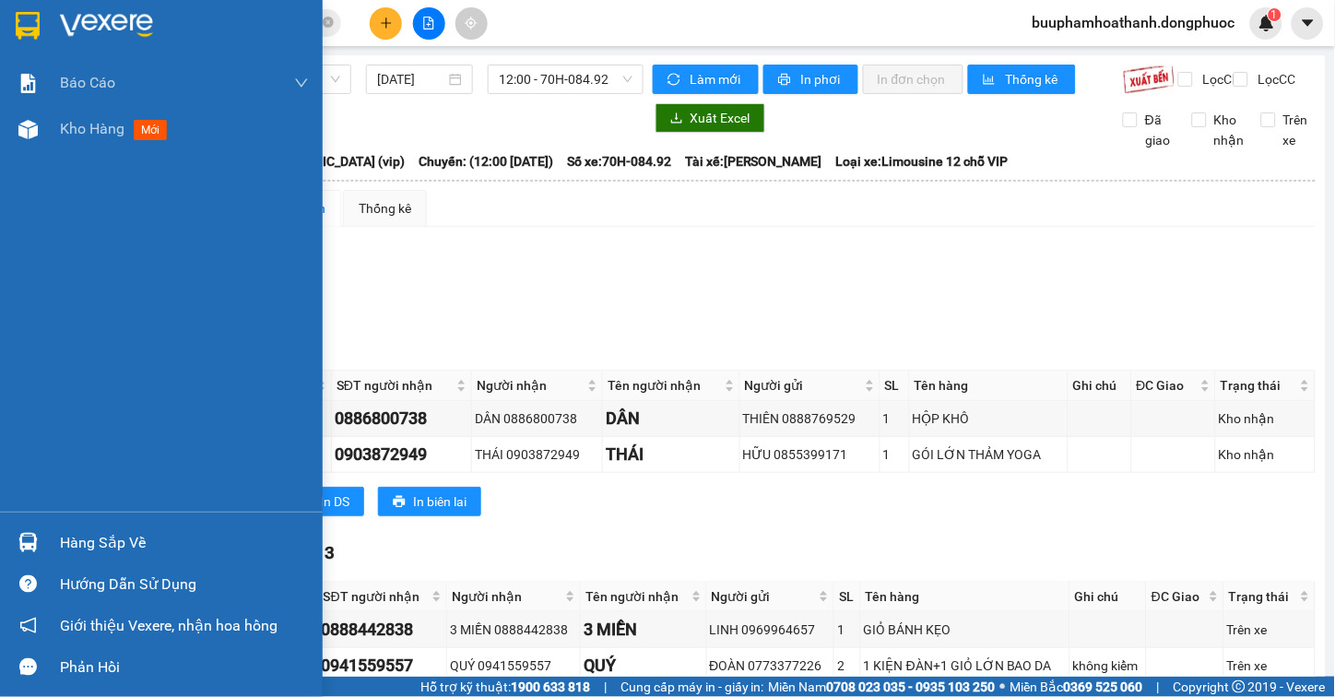
drag, startPoint x: 42, startPoint y: 532, endPoint x: 53, endPoint y: 531, distance: 11.1
click at [49, 532] on div "Hàng sắp về" at bounding box center [161, 542] width 323 height 41
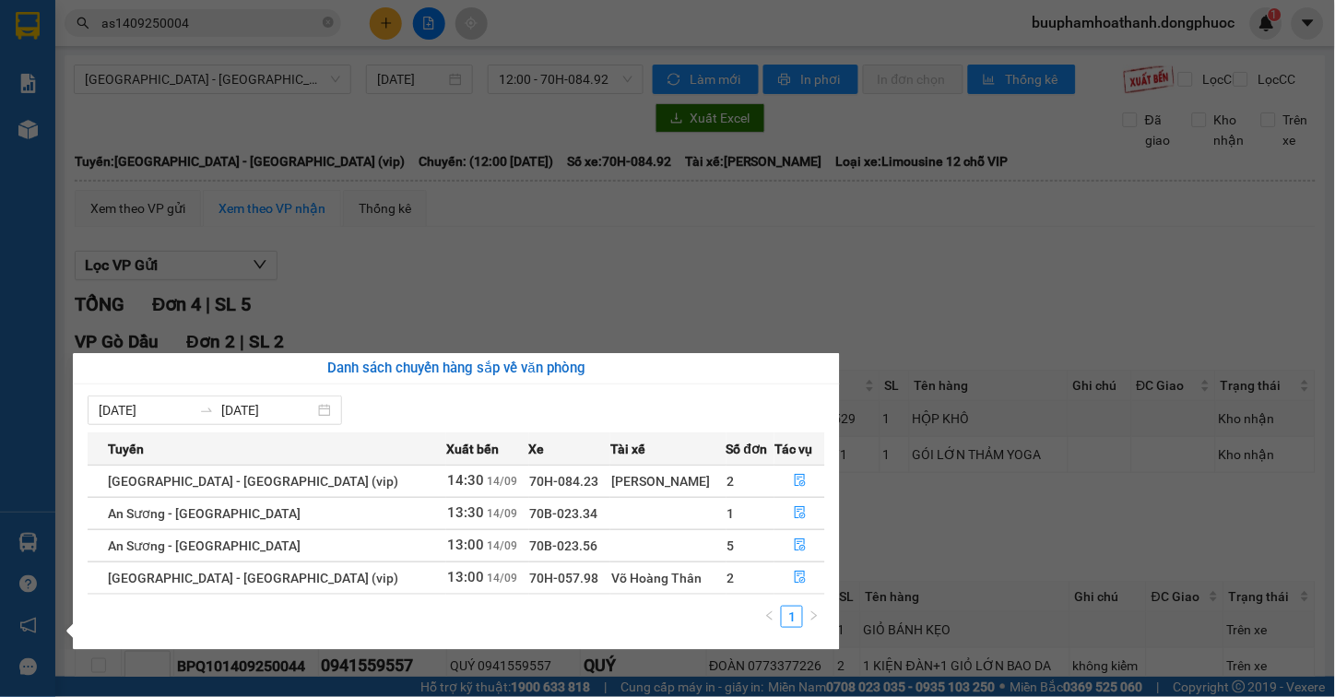
click at [763, 265] on section "Kết quả tìm kiếm ( 1 ) Bộ lọc Thuộc VP này Gửi 3 ngày gần nhất Mã ĐH Trạng thái…" at bounding box center [667, 348] width 1335 height 697
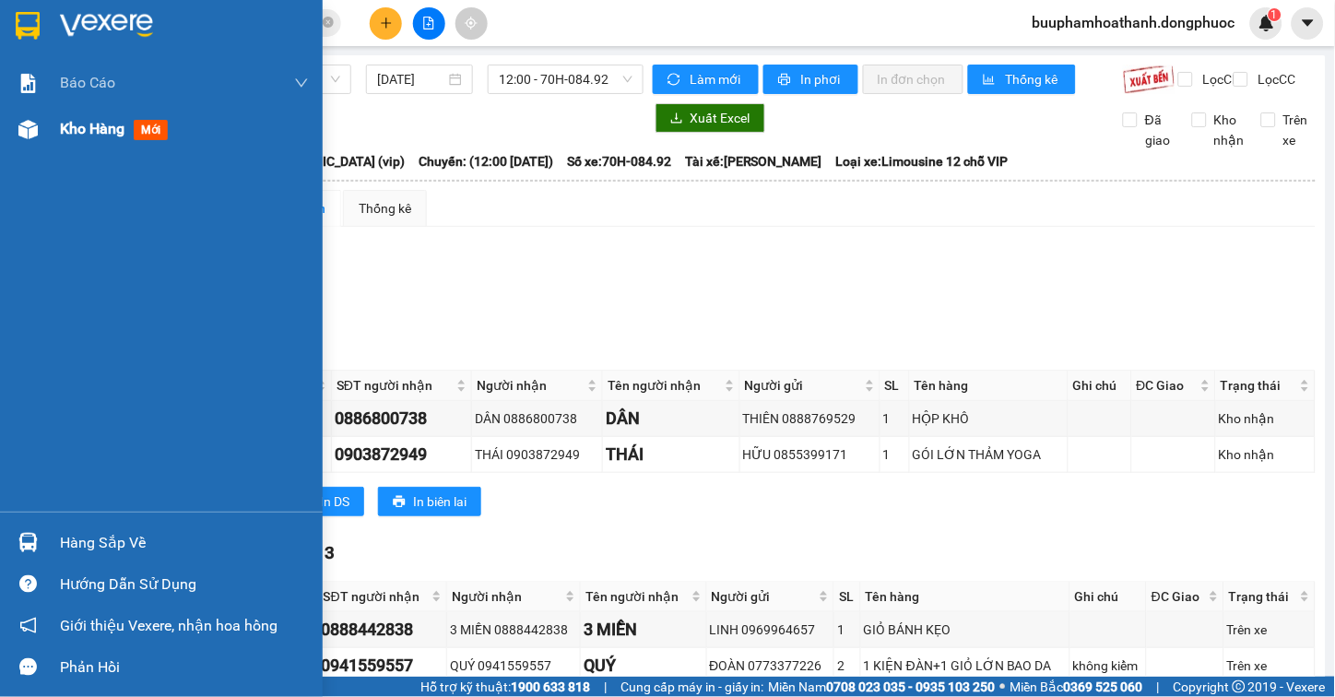
click at [55, 112] on div "Kho hàng mới" at bounding box center [161, 129] width 323 height 46
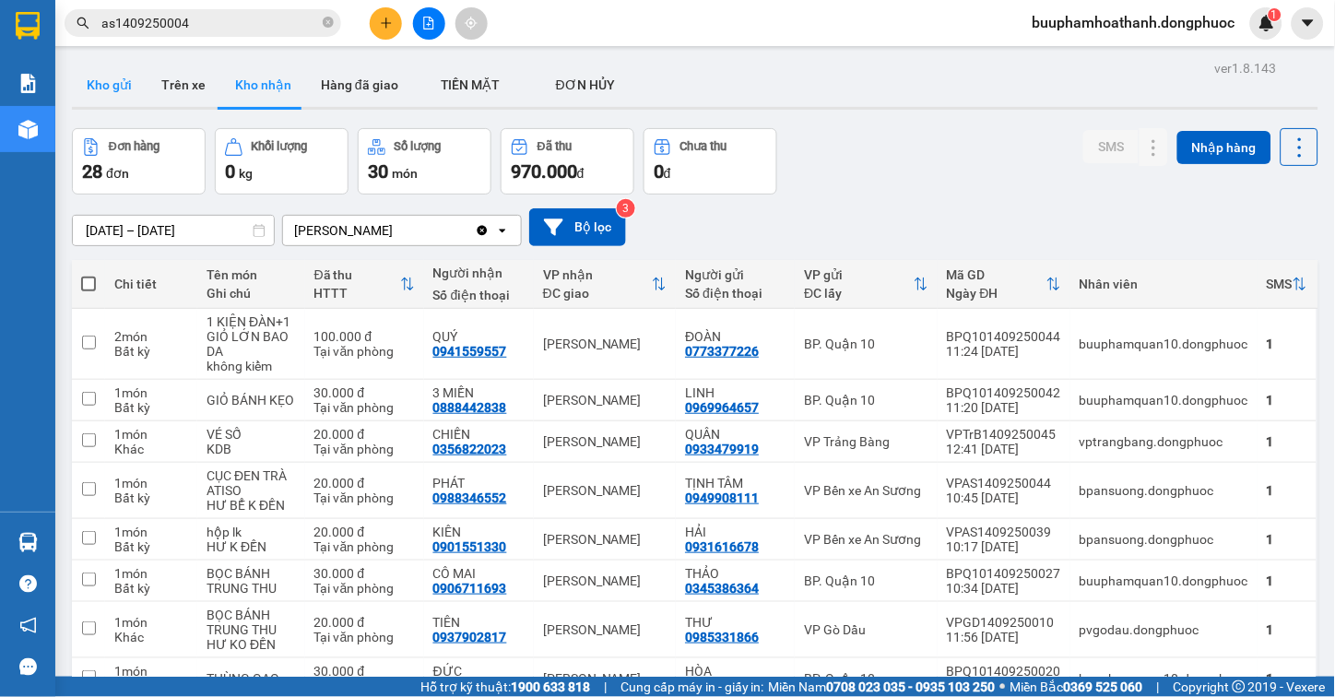
click at [89, 89] on button "Kho gửi" at bounding box center [109, 85] width 75 height 44
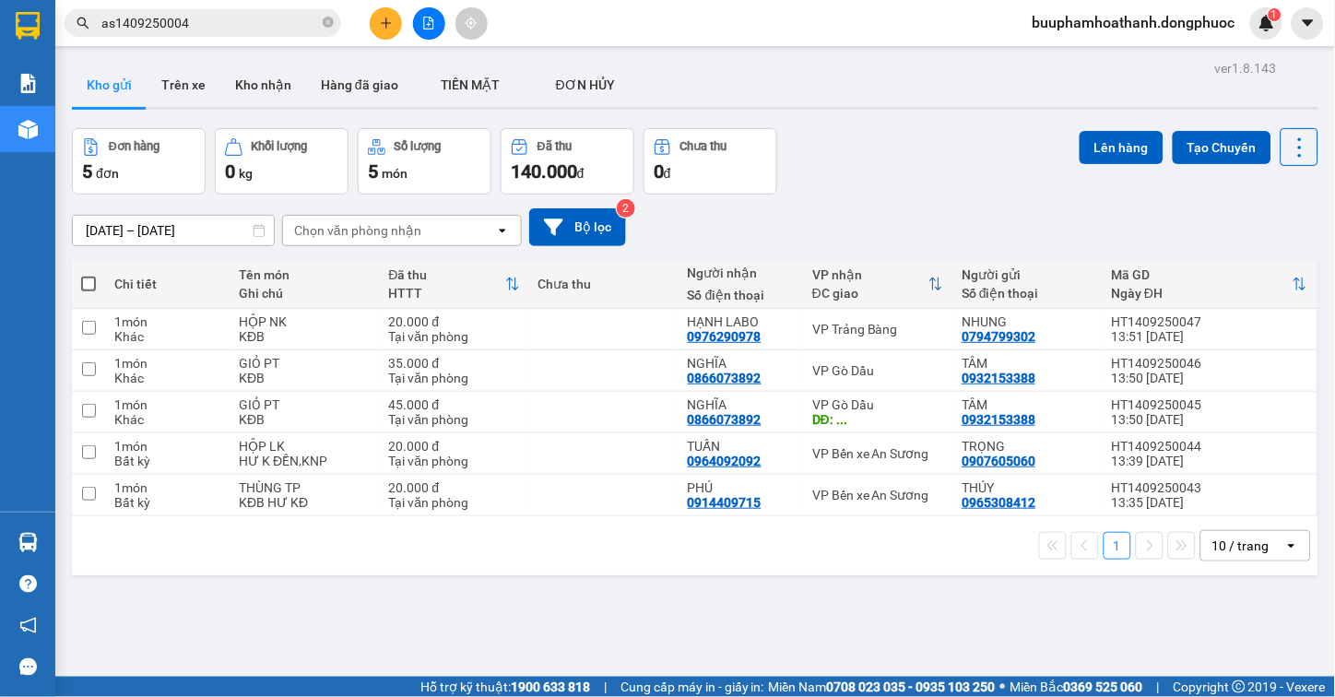
scroll to position [85, 0]
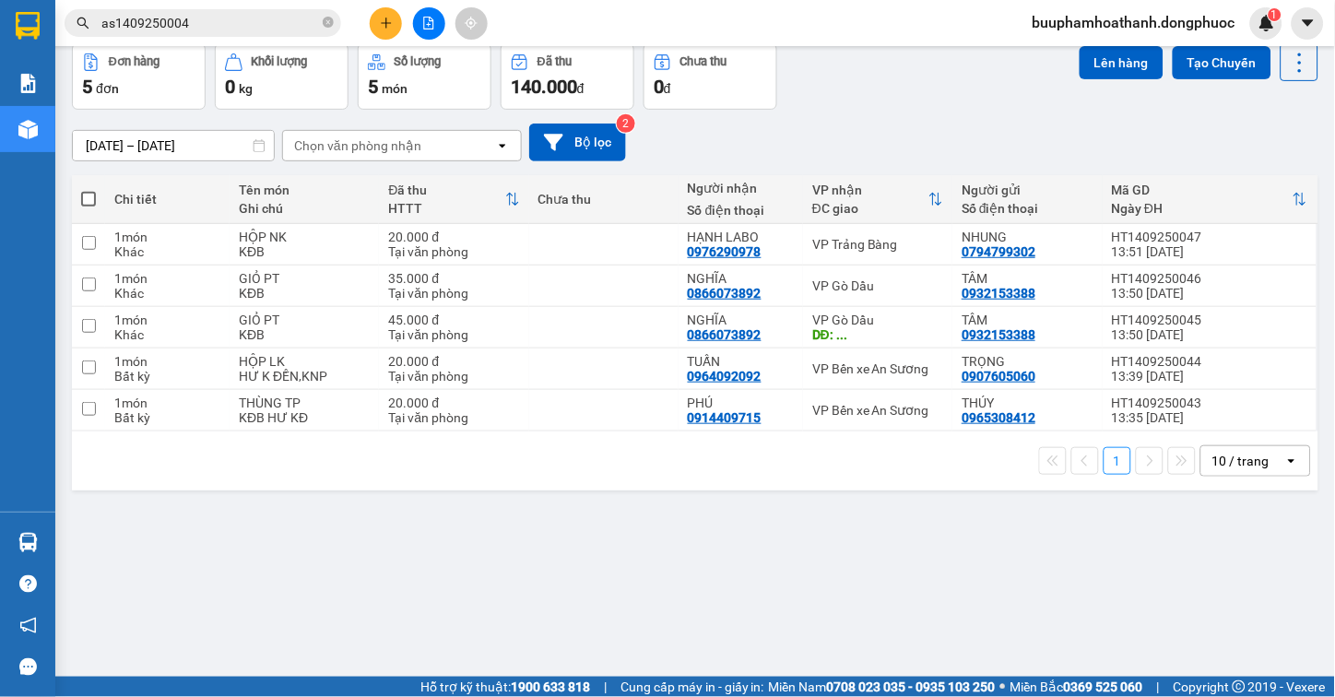
click at [850, 587] on div "ver 1.8.143 Kho gửi Trên xe Kho nhận Hàng đã giao TIỀN MẶT ĐƠN HỦY Đơn hàng 5…" at bounding box center [695, 318] width 1261 height 697
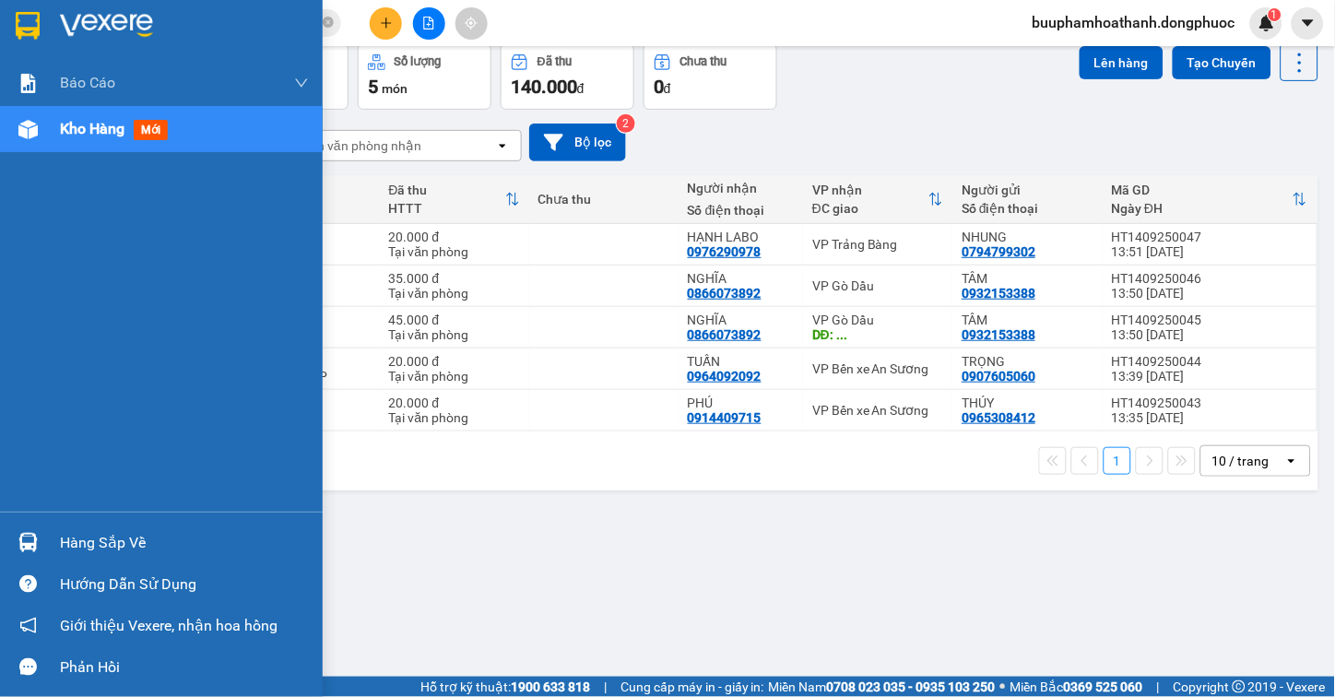
click at [112, 538] on div "Hàng sắp về" at bounding box center [184, 543] width 249 height 28
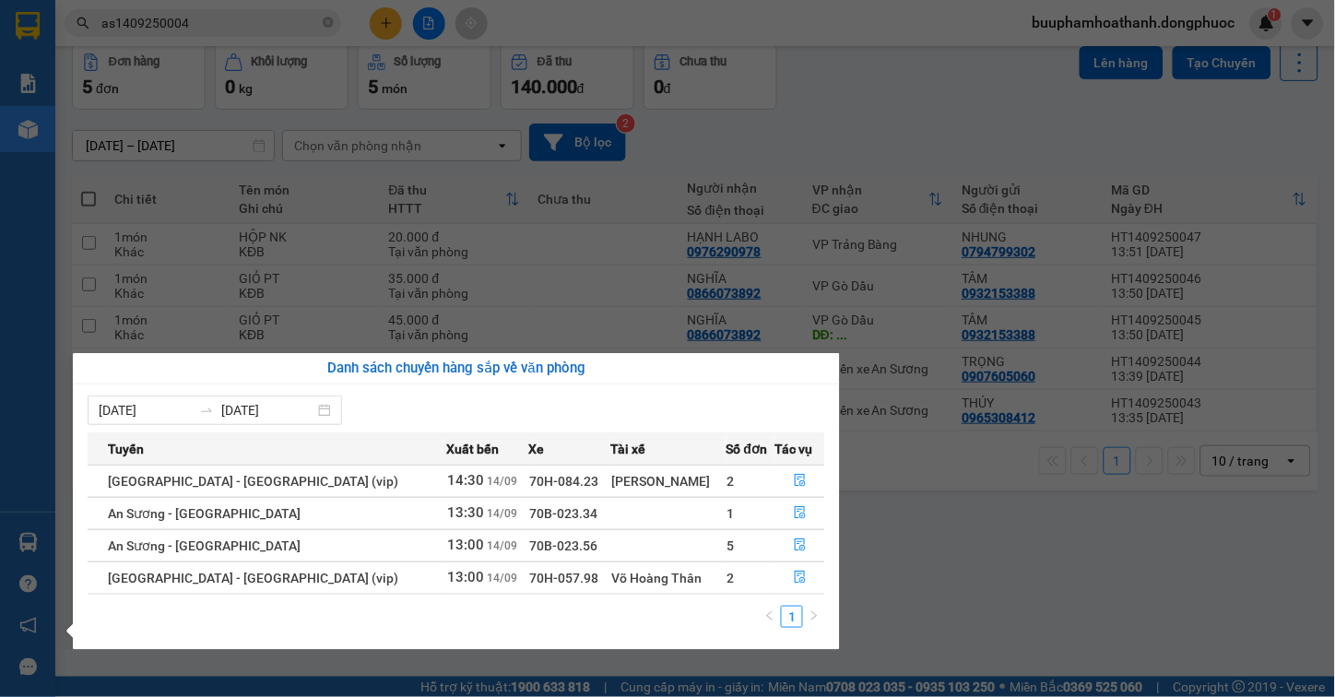
drag, startPoint x: 1046, startPoint y: 587, endPoint x: 914, endPoint y: 578, distance: 132.2
click at [1034, 592] on section "Kết quả tìm kiếm ( 1 ) Bộ lọc Thuộc VP này Gửi 3 ngày gần nhất Mã ĐH Trạng thái…" at bounding box center [667, 348] width 1335 height 697
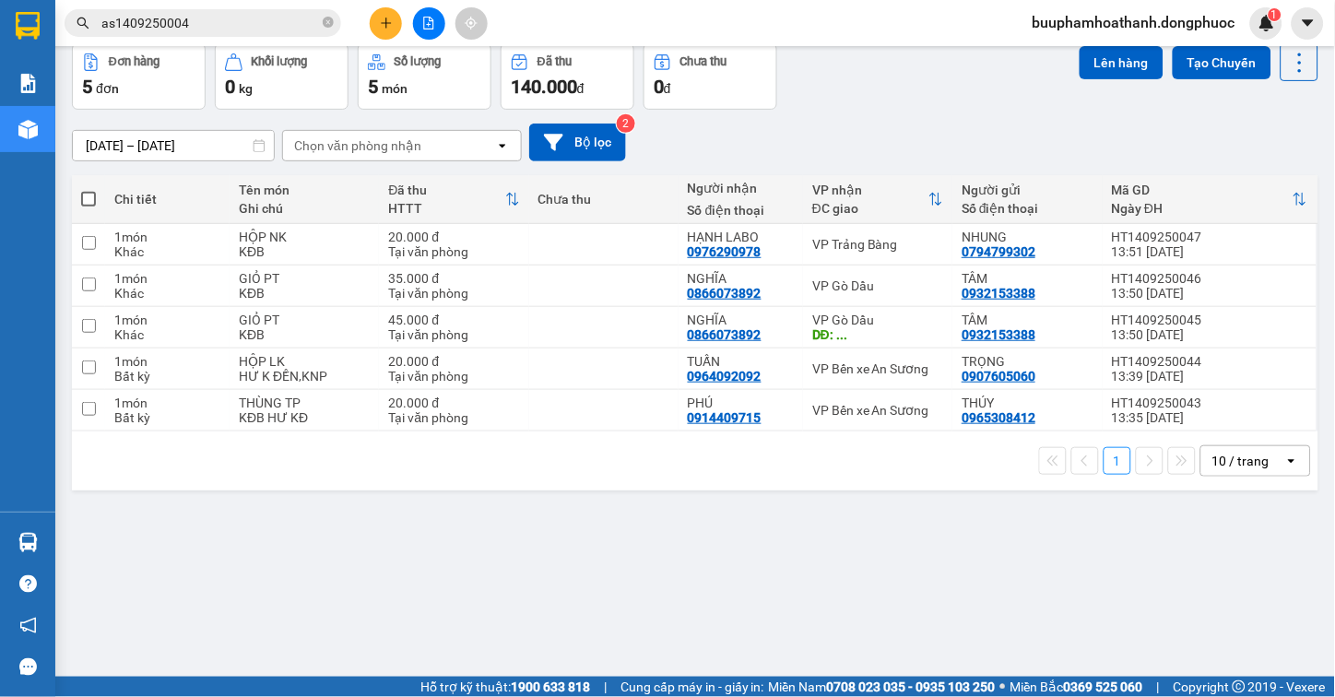
scroll to position [0, 0]
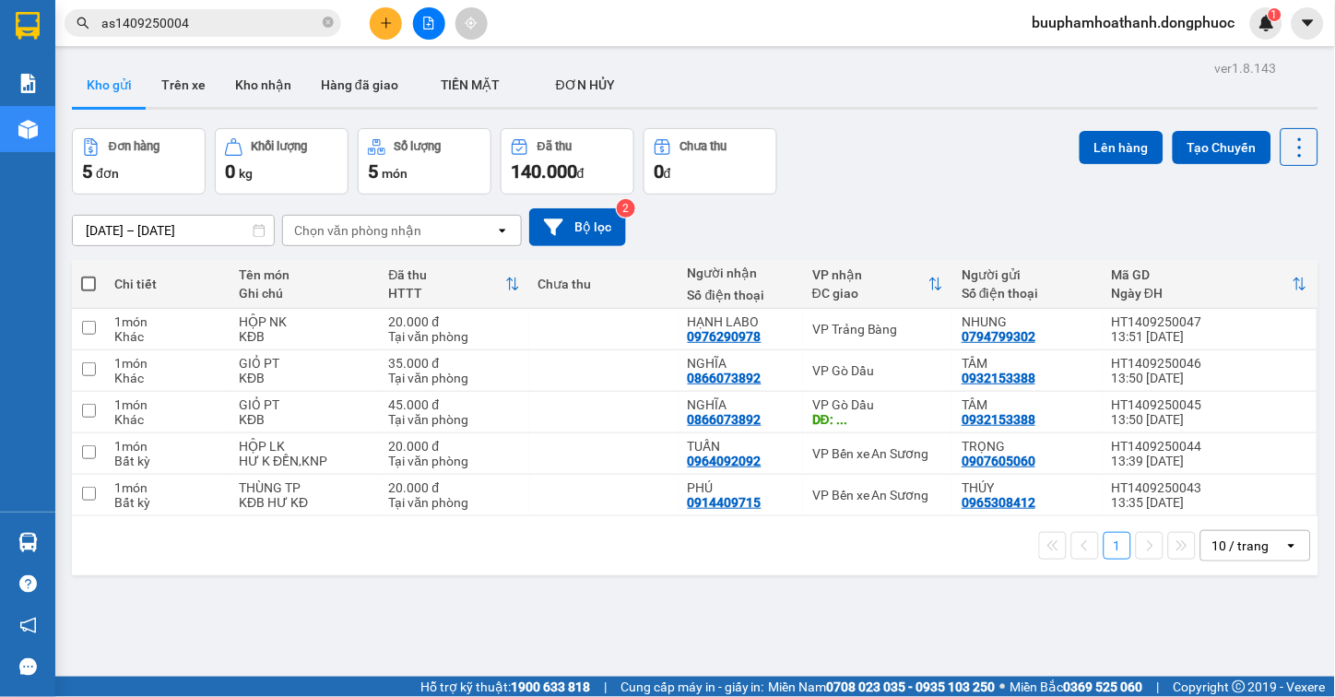
click at [427, 24] on icon "file-add" at bounding box center [429, 23] width 10 height 13
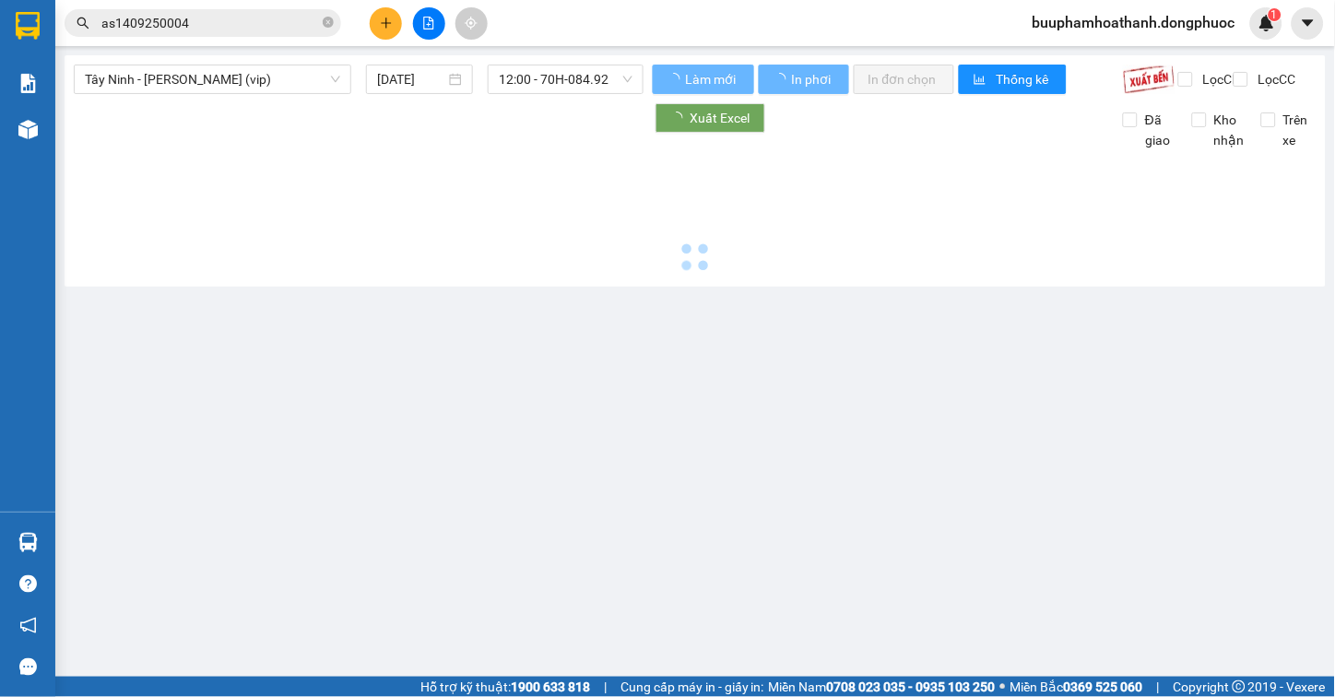
click at [250, 79] on span "[PERSON_NAME] [PERSON_NAME] (vip)" at bounding box center [212, 79] width 255 height 28
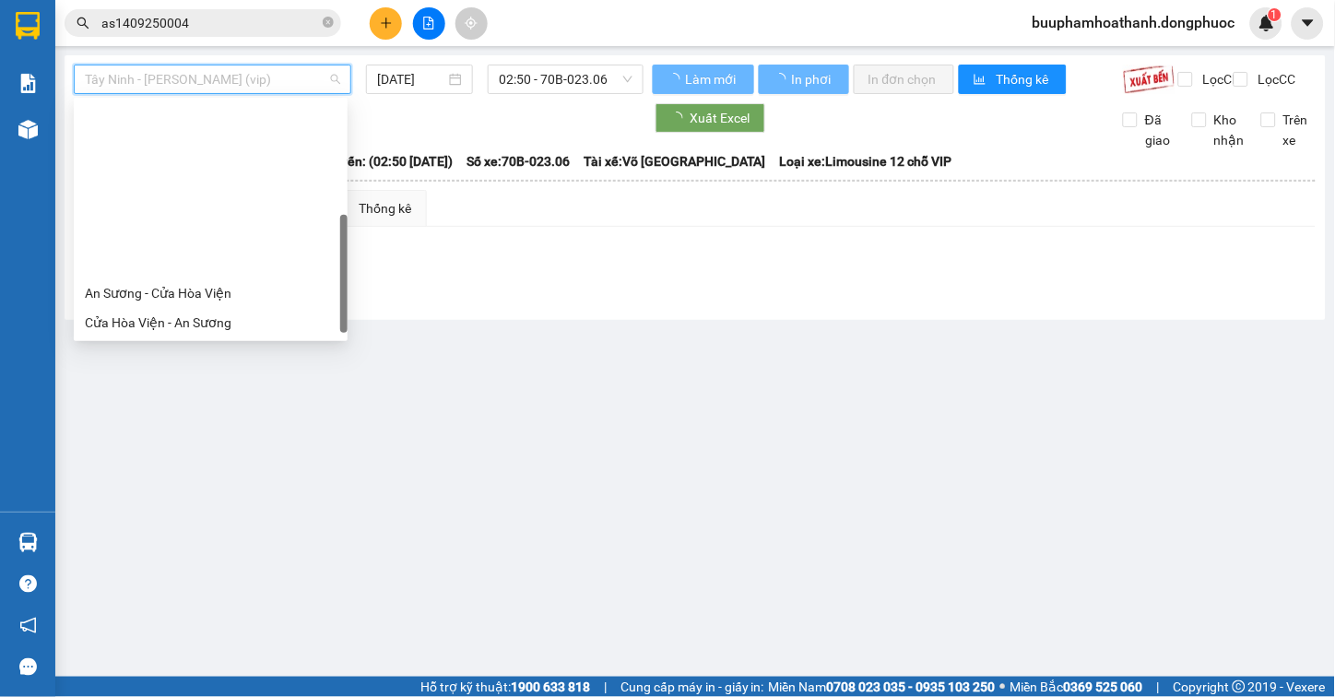
scroll to position [198, 0]
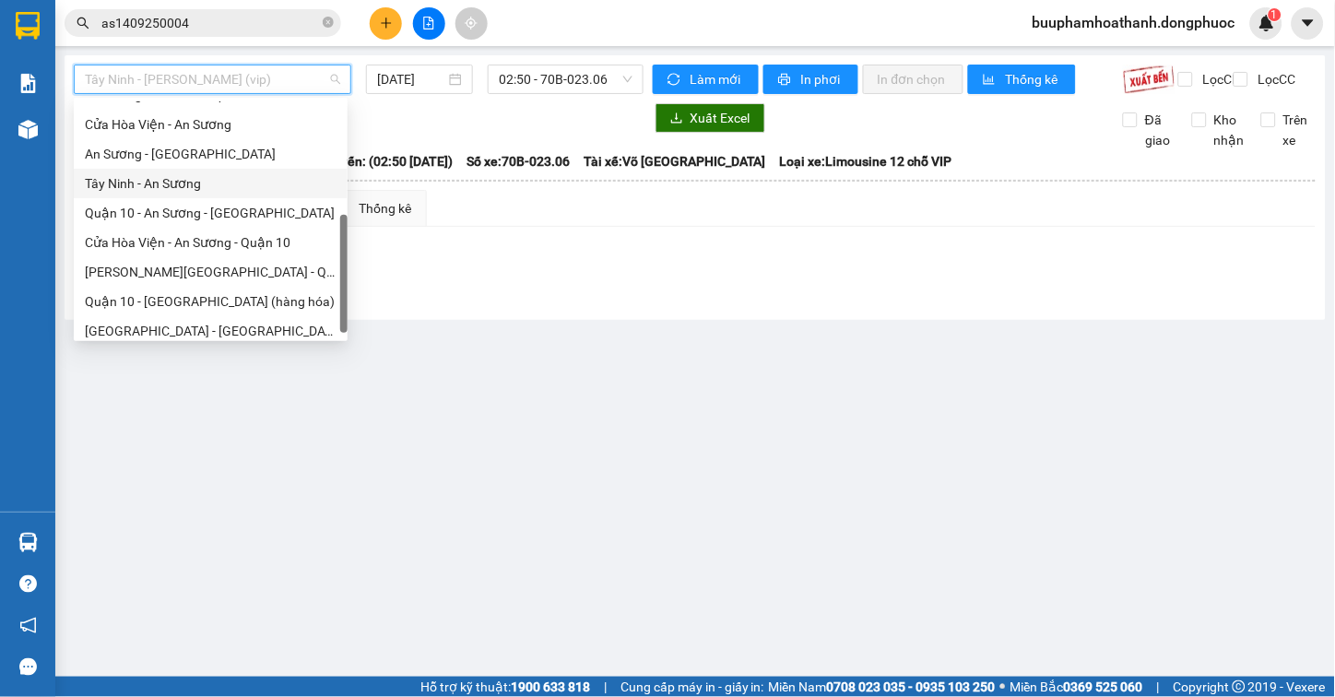
click at [240, 187] on div "Tây Ninh - An Sương" at bounding box center [211, 183] width 252 height 20
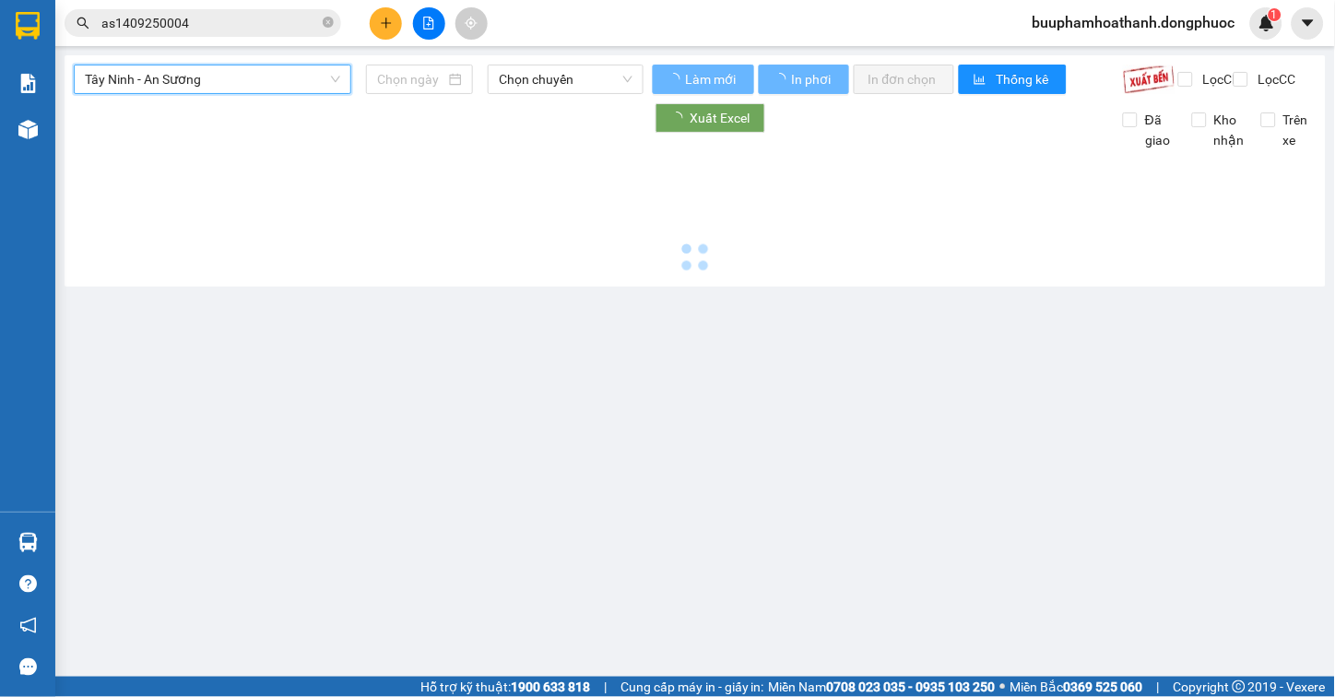
type input "[DATE]"
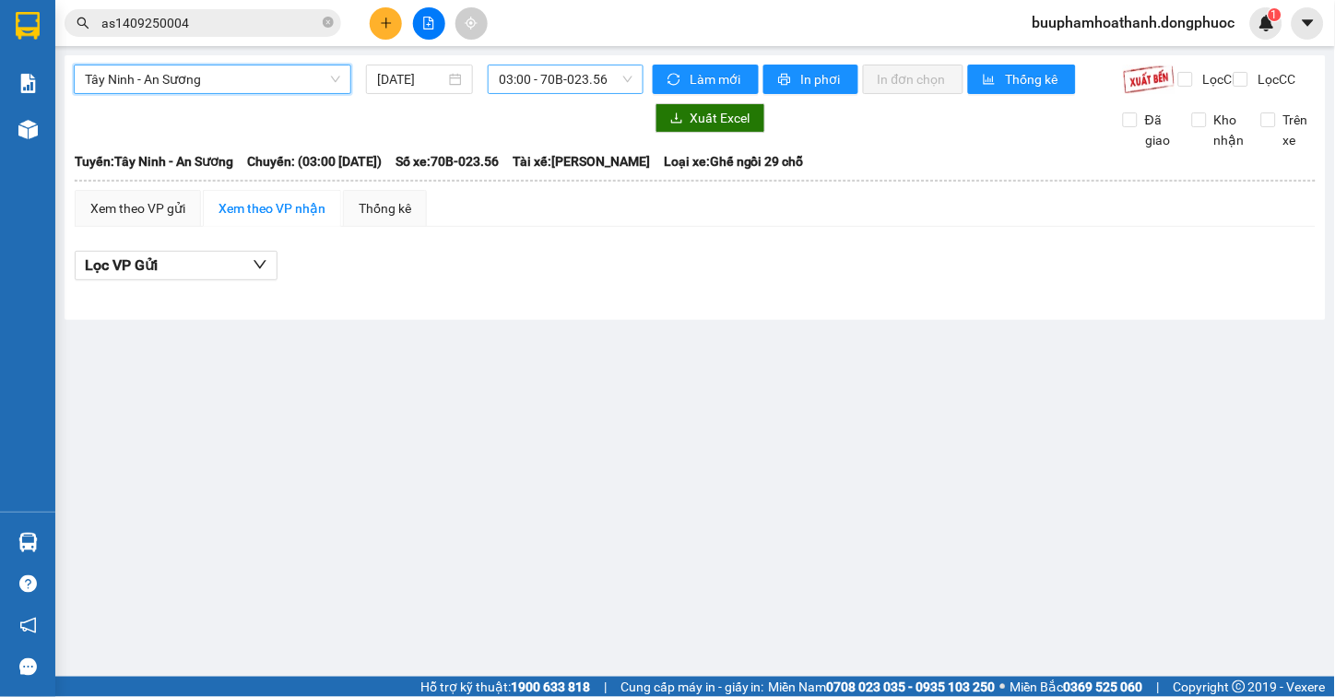
click at [577, 80] on span "03:00 - 70B-023.56" at bounding box center [566, 79] width 134 height 28
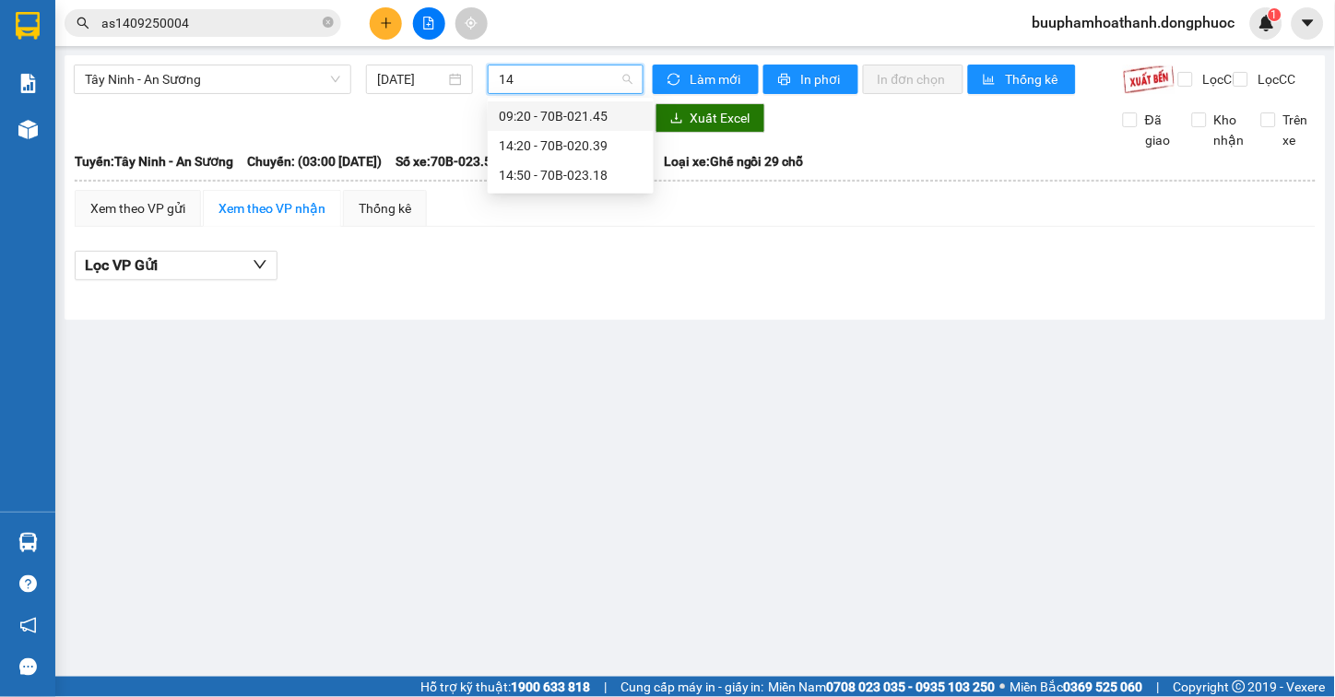
type input "142"
click at [553, 115] on div "14:20 - 70B-020.39" at bounding box center [571, 116] width 144 height 20
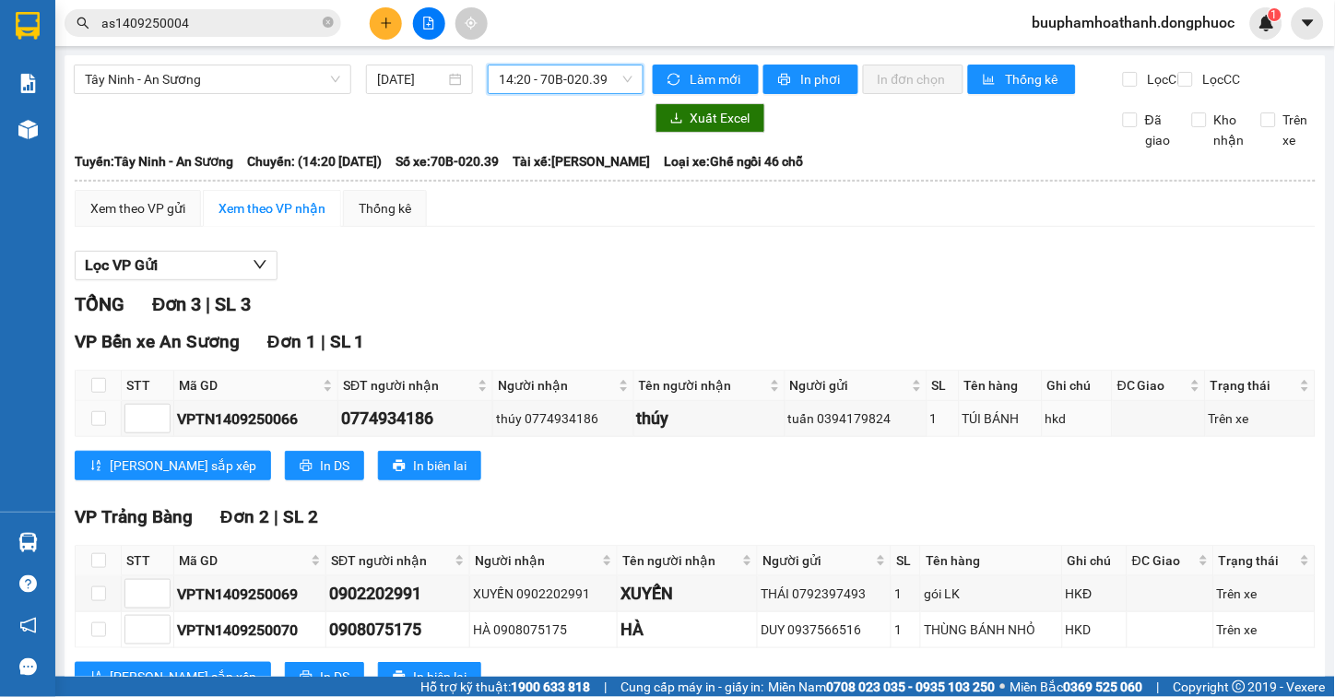
scroll to position [83, 0]
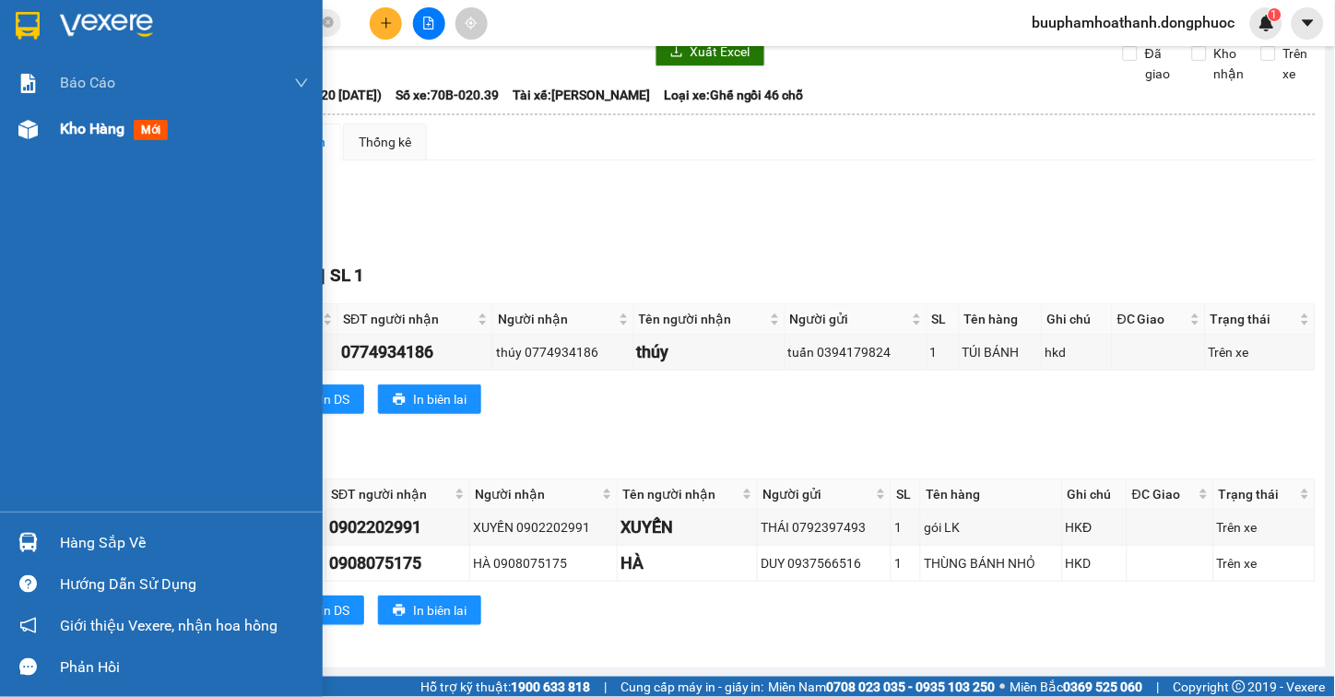
click at [34, 130] on img at bounding box center [27, 129] width 19 height 19
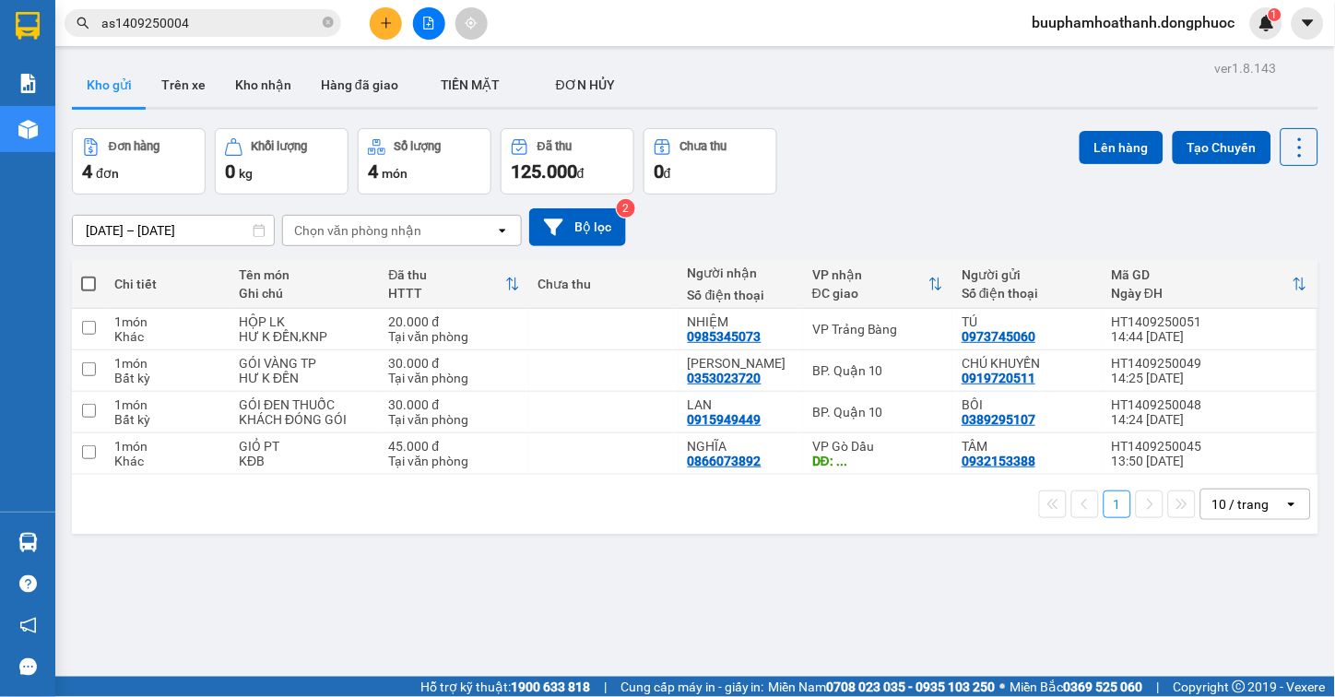
scroll to position [85, 0]
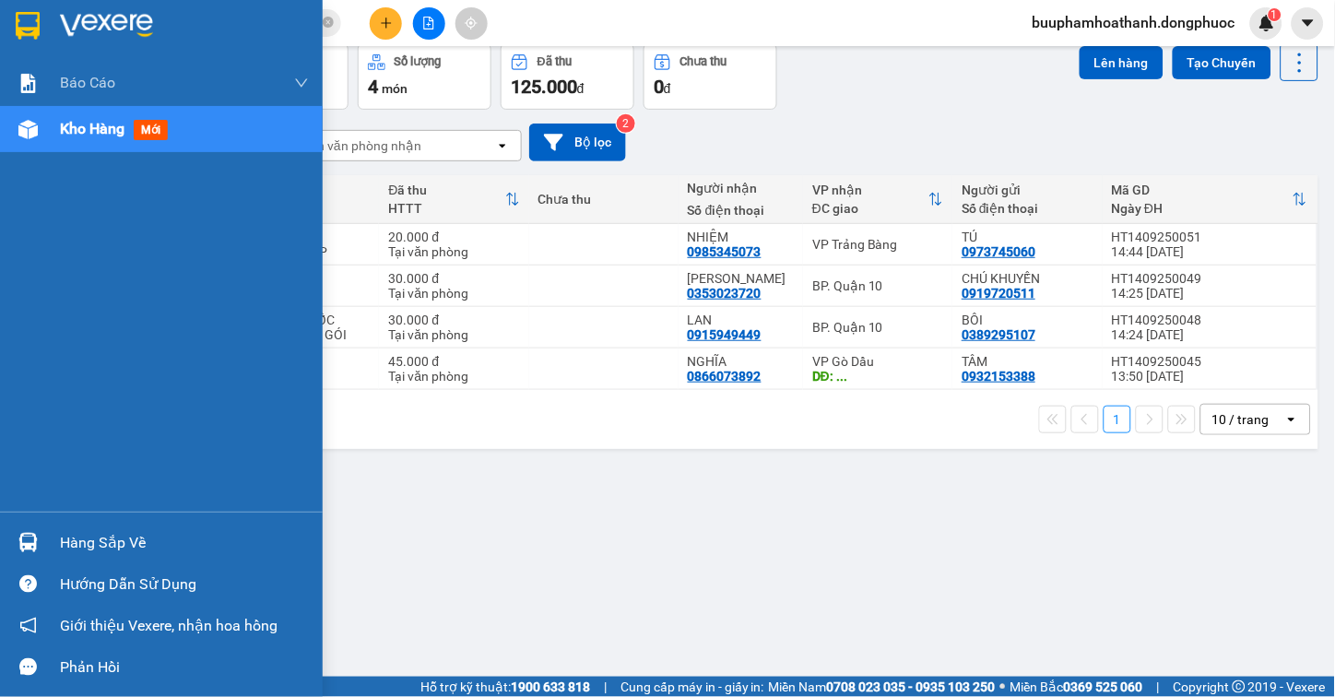
click at [53, 538] on div "Hàng sắp về" at bounding box center [161, 542] width 323 height 41
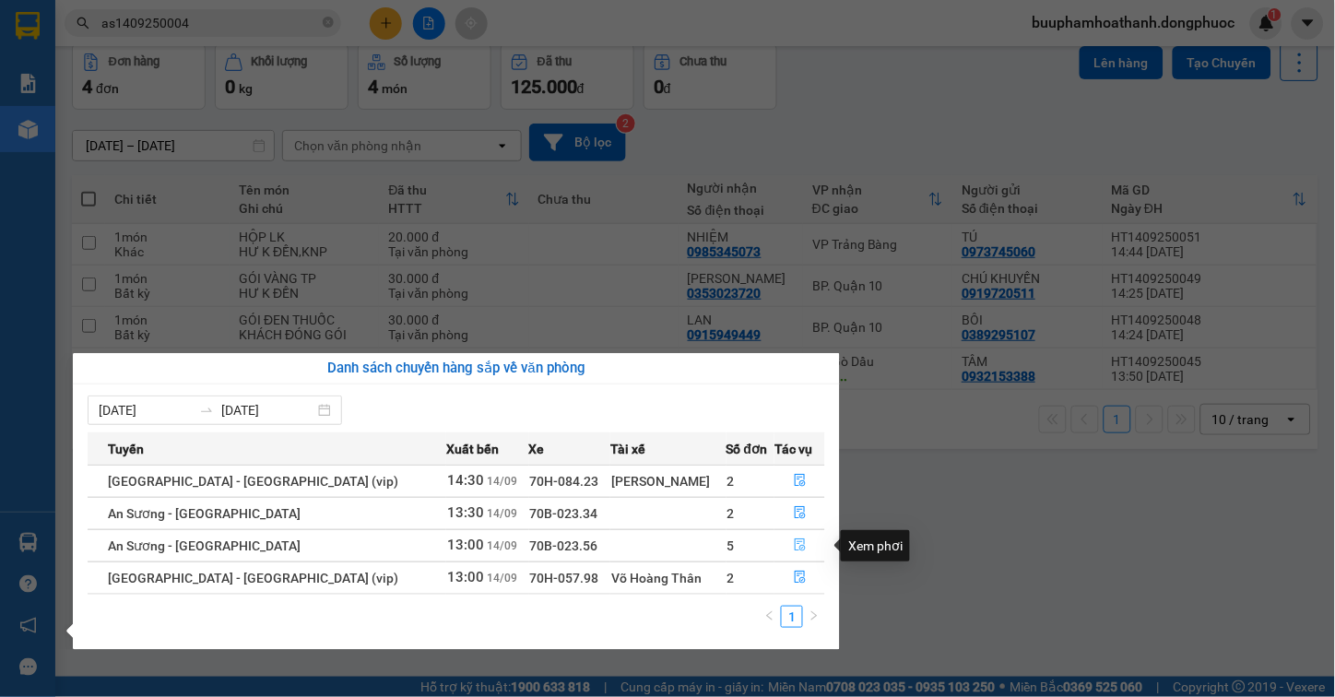
click at [795, 545] on icon "file-done" at bounding box center [800, 544] width 11 height 13
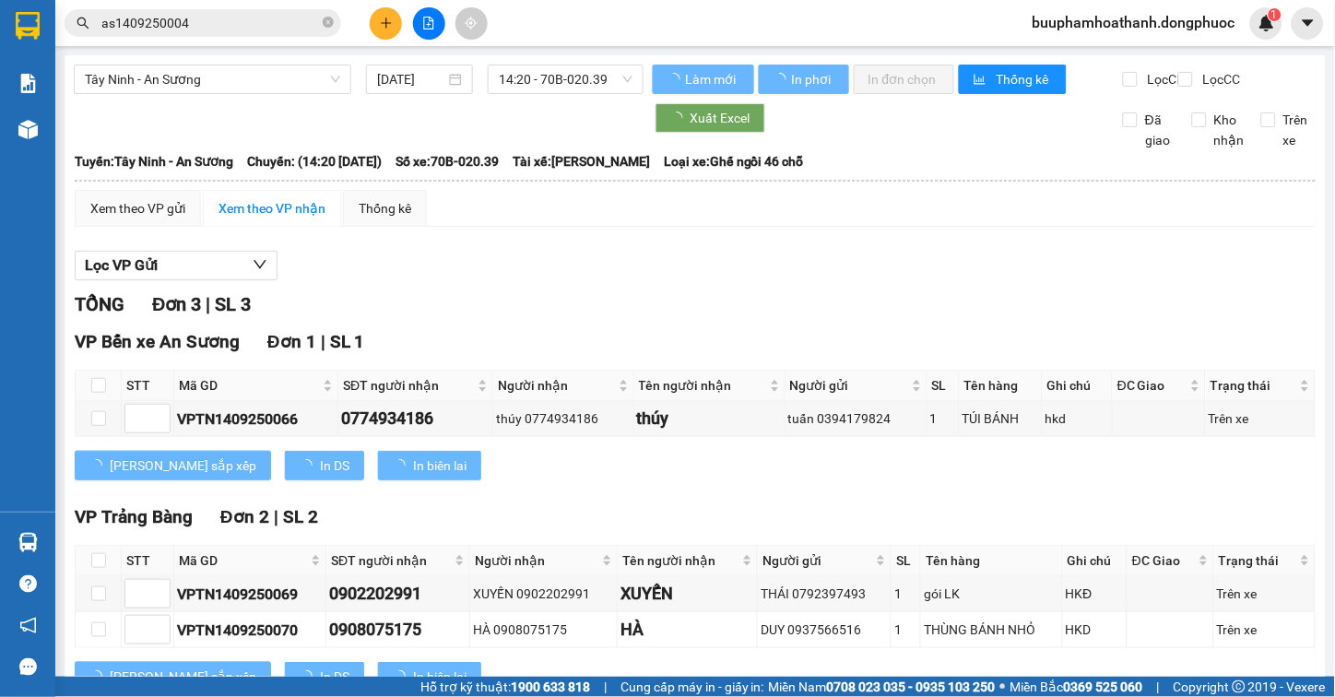
click at [780, 317] on div "TỔNG Đơn 3 | SL 3" at bounding box center [695, 304] width 1241 height 29
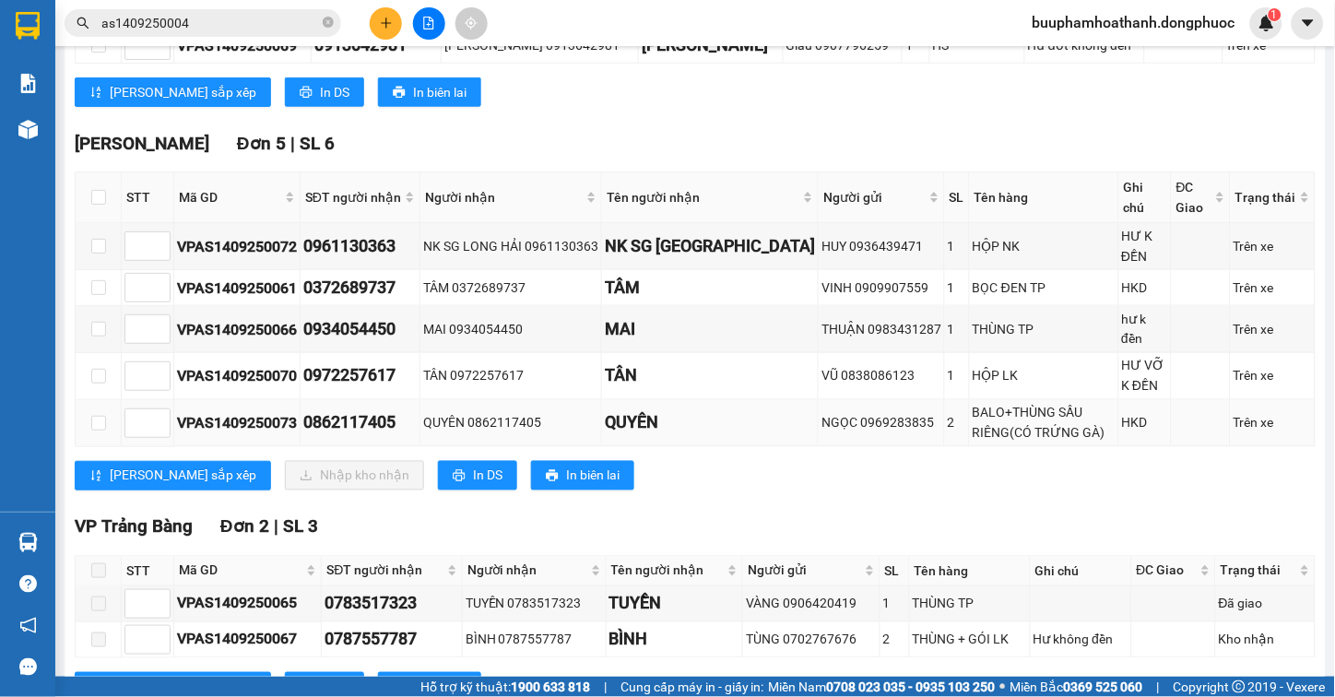
scroll to position [481, 0]
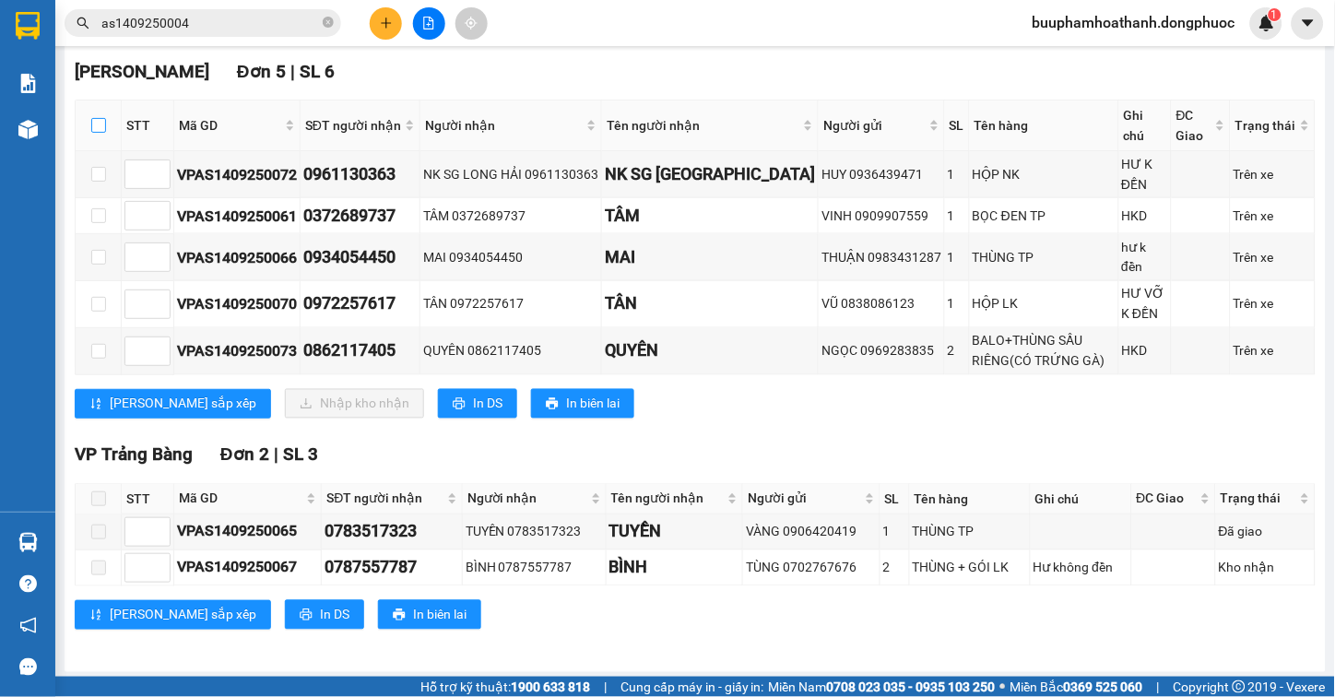
click at [101, 133] on input "checkbox" at bounding box center [98, 125] width 15 height 15
checkbox input "true"
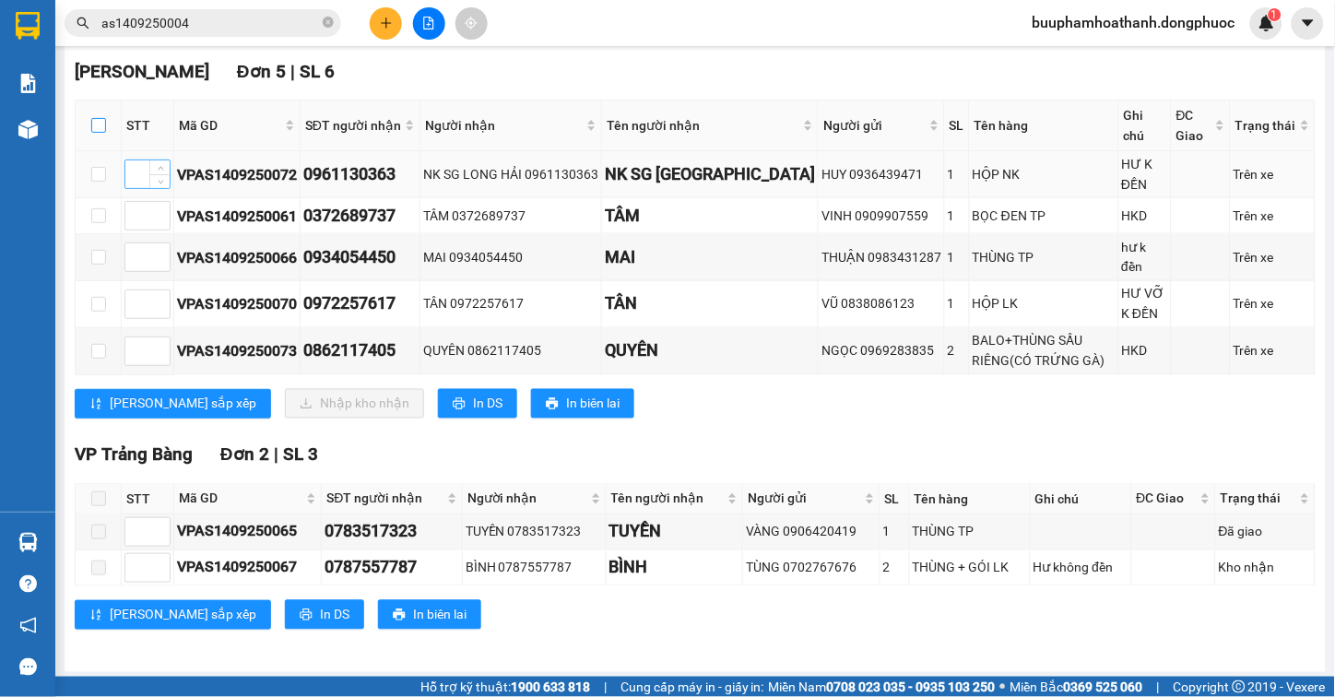
checkbox input "true"
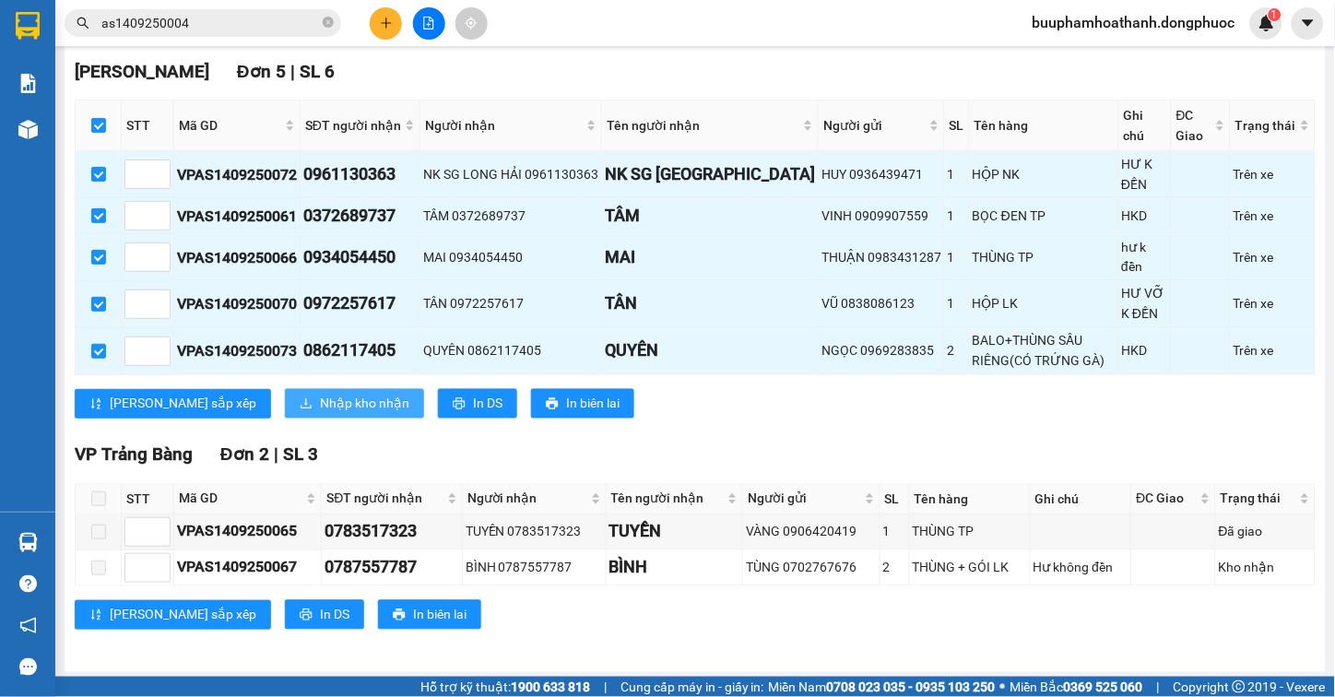
click at [320, 403] on span "Nhập kho nhận" at bounding box center [364, 404] width 89 height 20
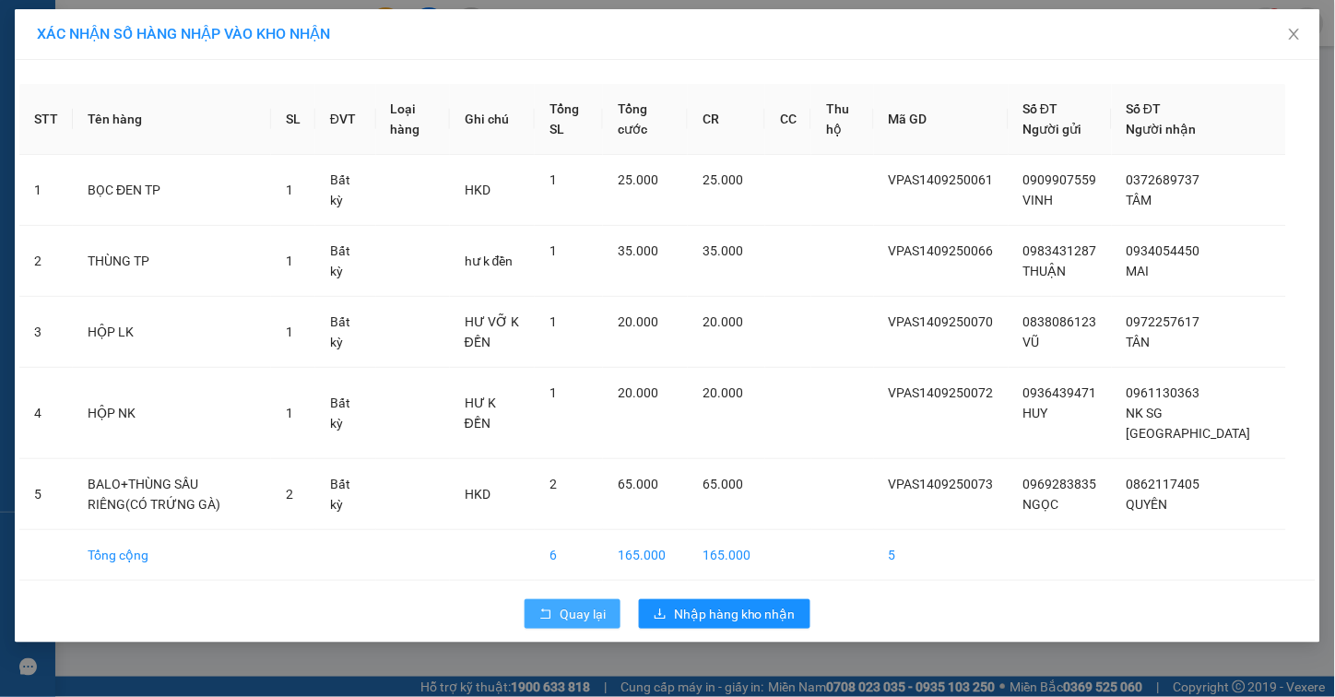
click at [596, 611] on span "Quay lại" at bounding box center [583, 614] width 46 height 20
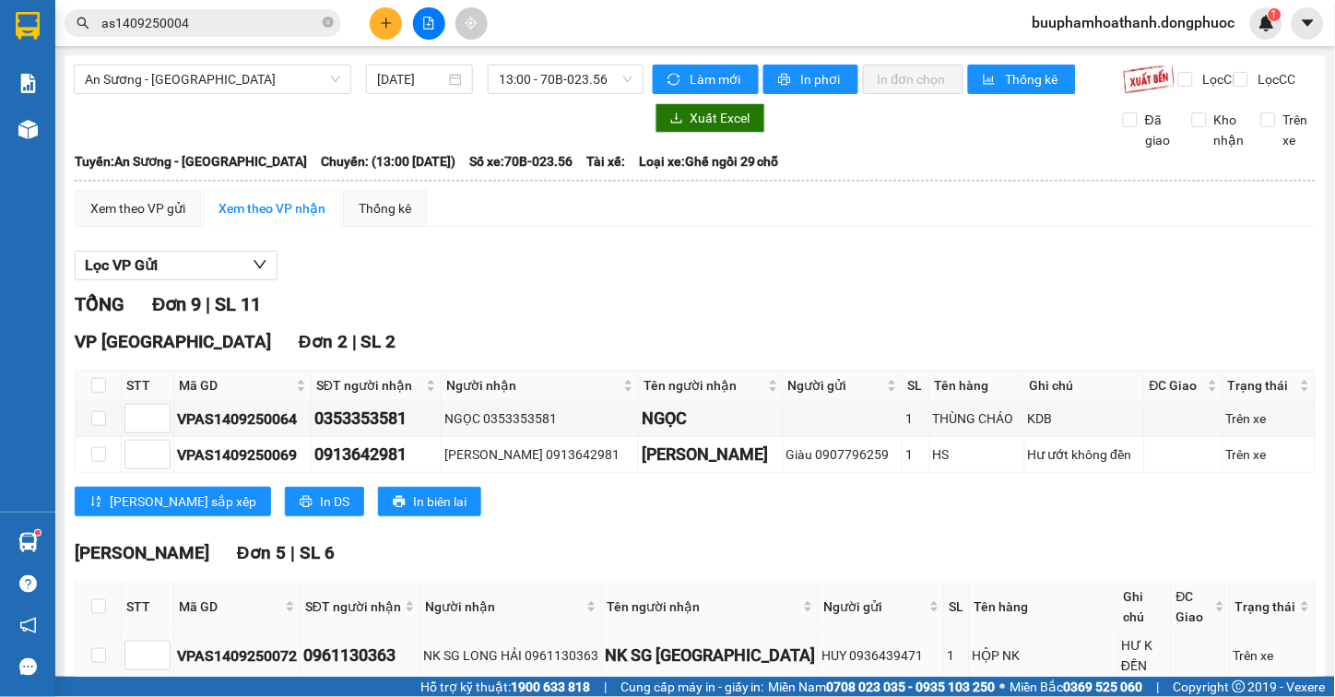
scroll to position [307, 0]
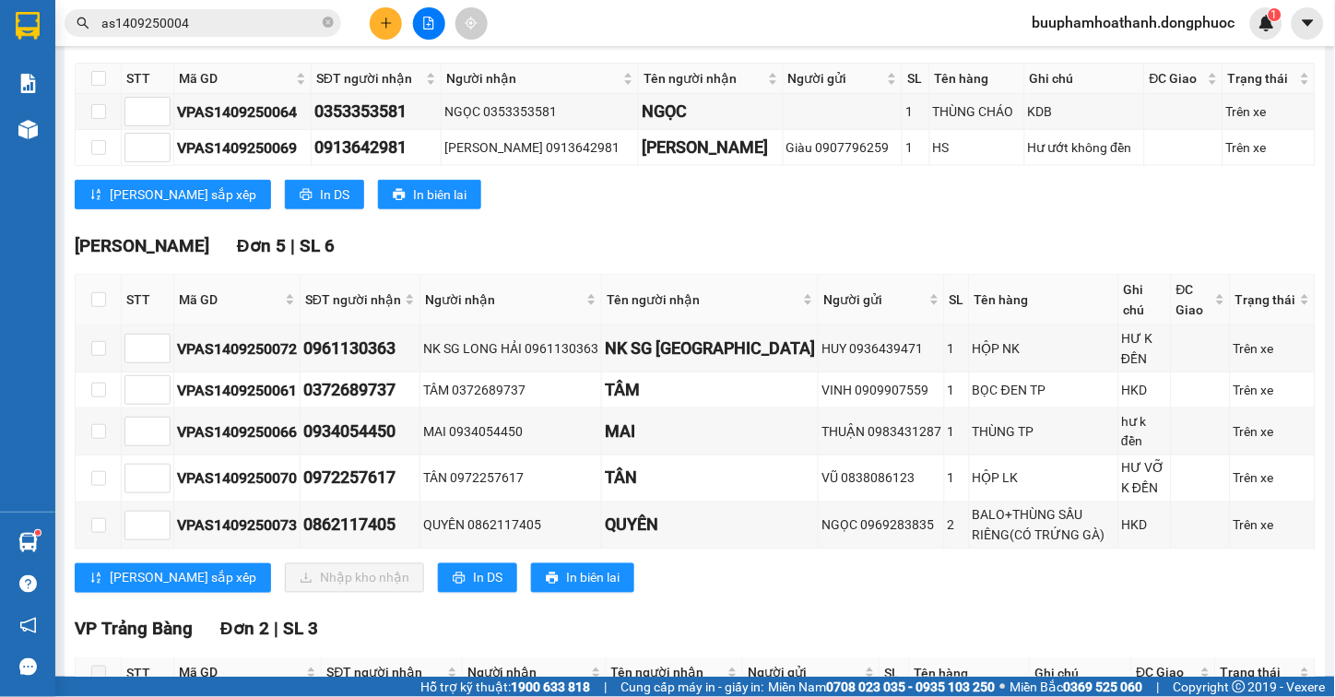
click at [597, 251] on div "Hòa Thành Đơn 5 | SL 6" at bounding box center [695, 246] width 1241 height 28
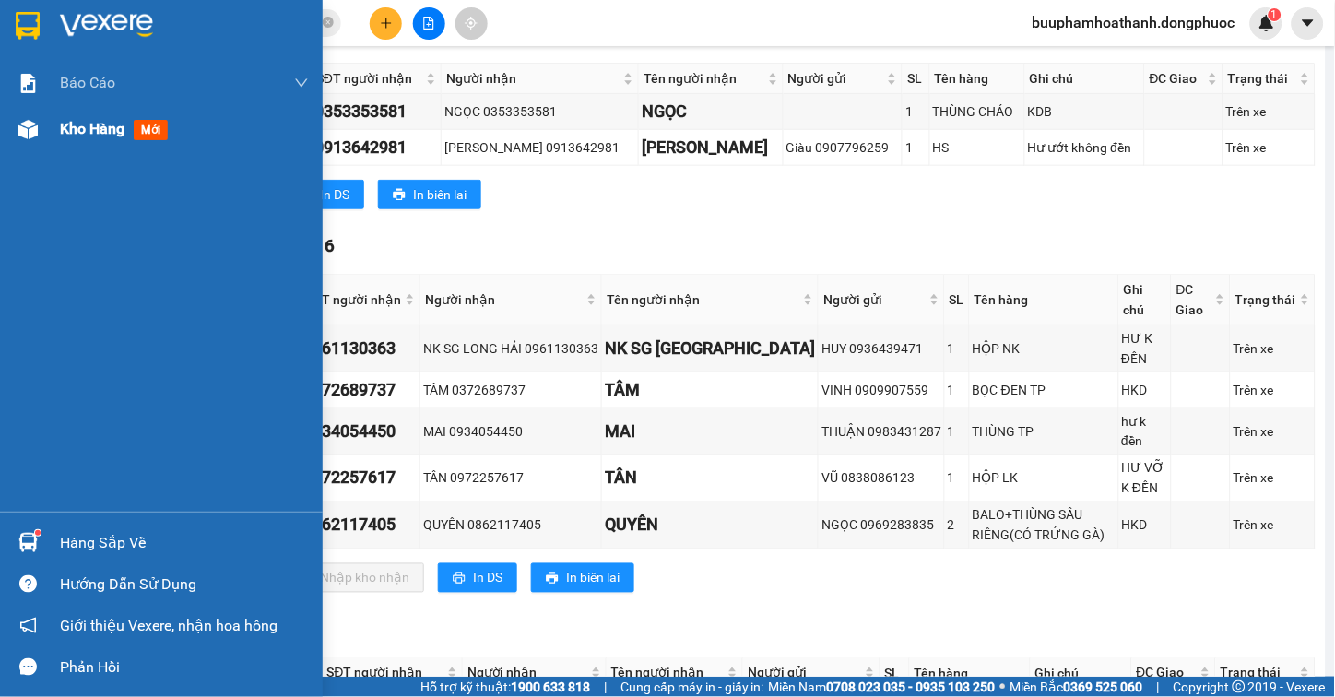
click at [49, 133] on div "Kho hàng mới" at bounding box center [161, 129] width 323 height 46
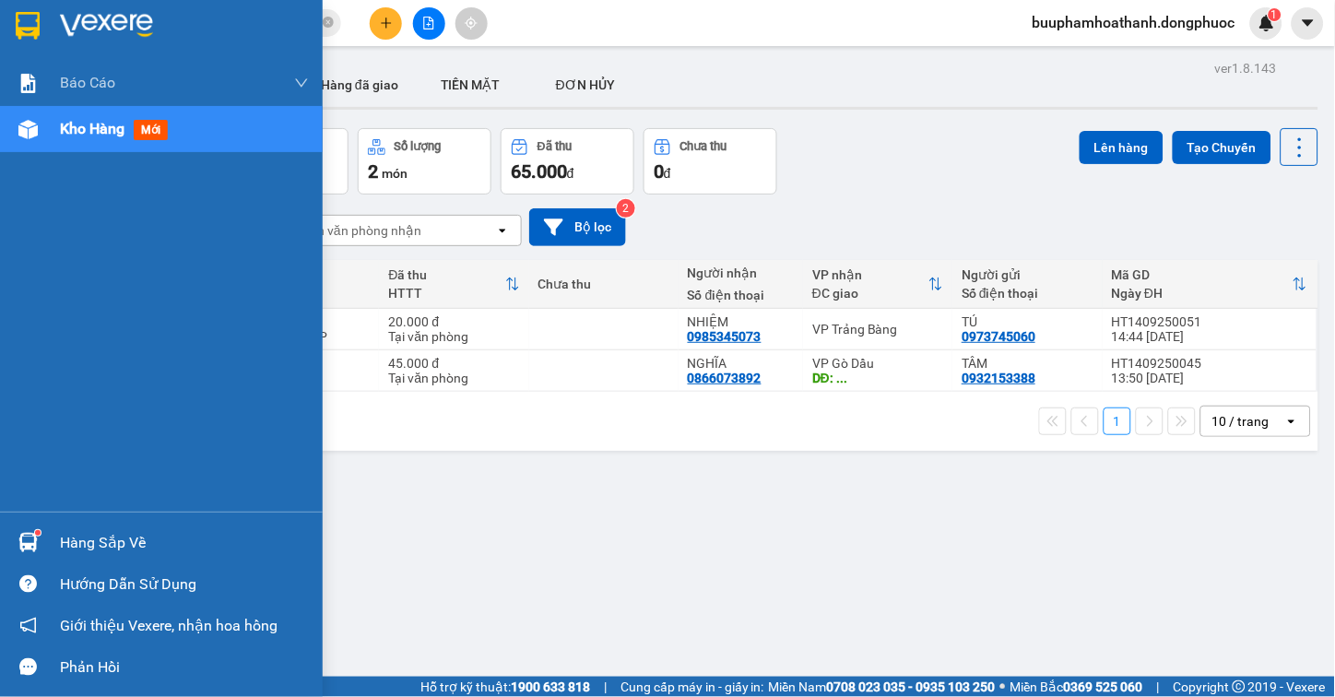
click at [63, 540] on div "Hàng sắp về" at bounding box center [184, 543] width 249 height 28
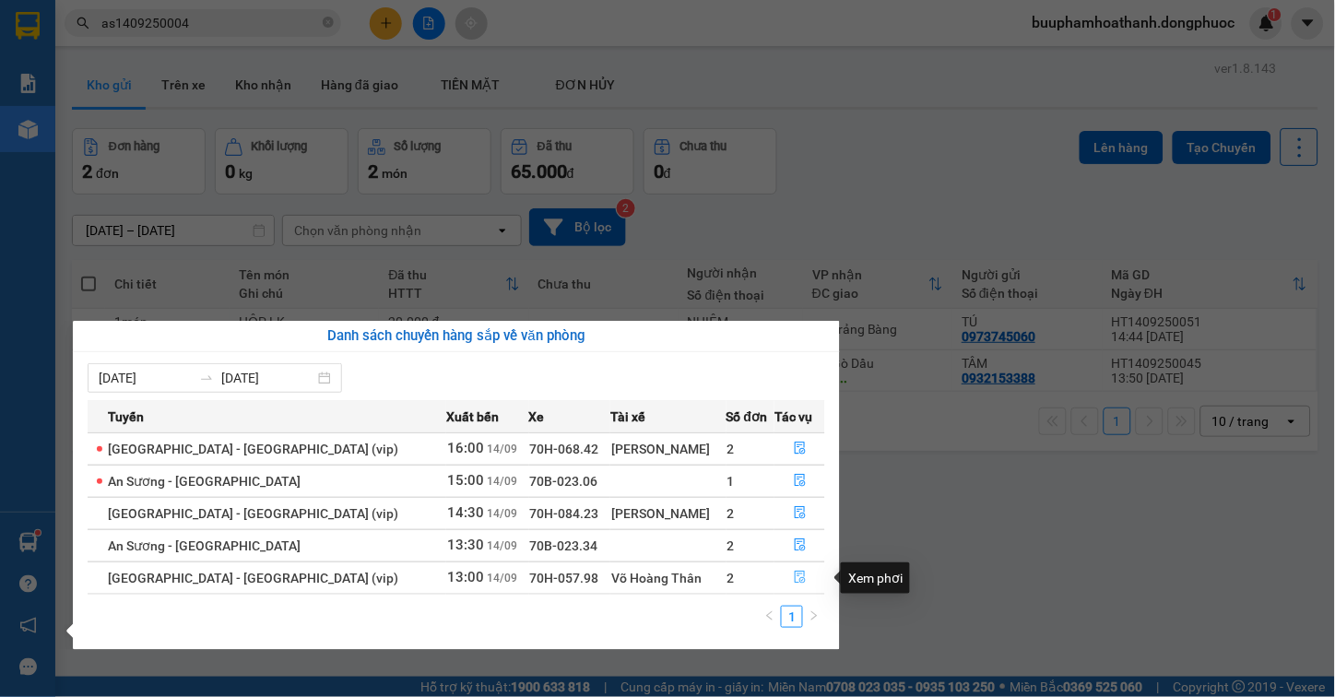
click at [794, 577] on icon "file-done" at bounding box center [800, 577] width 13 height 13
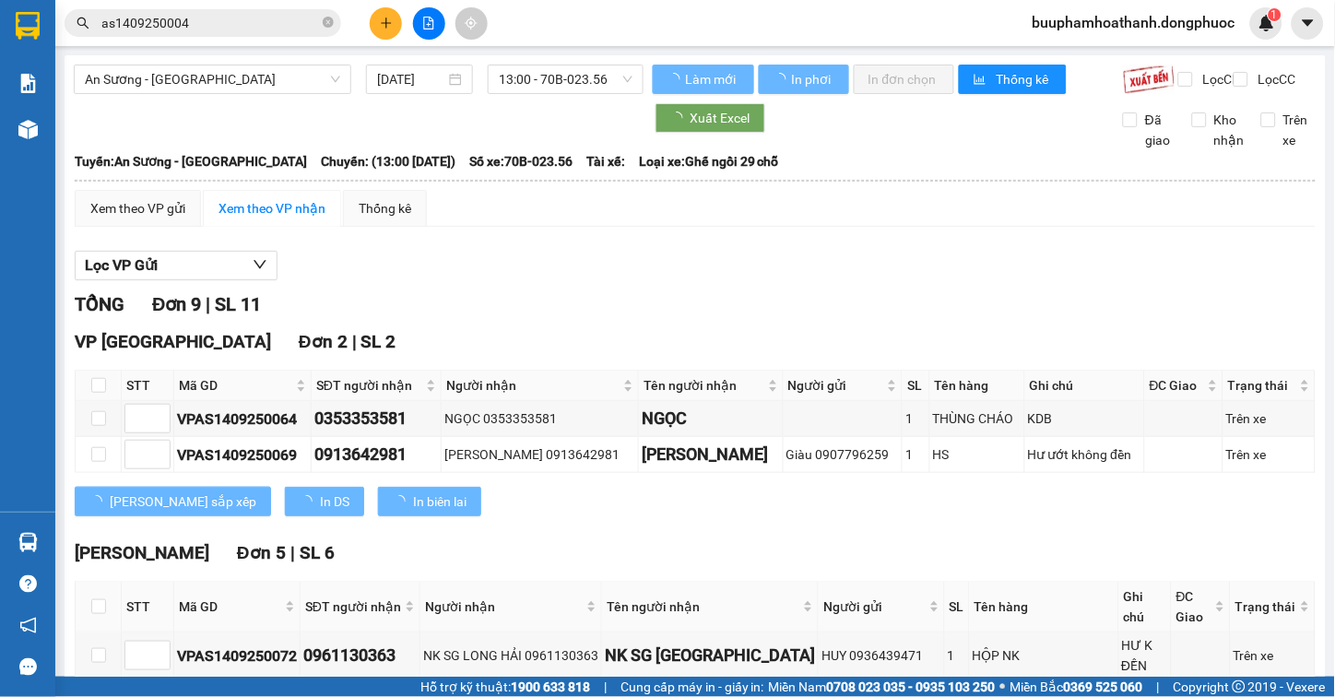
click at [778, 319] on div "TỔNG Đơn 9 | SL 11" at bounding box center [695, 304] width 1241 height 29
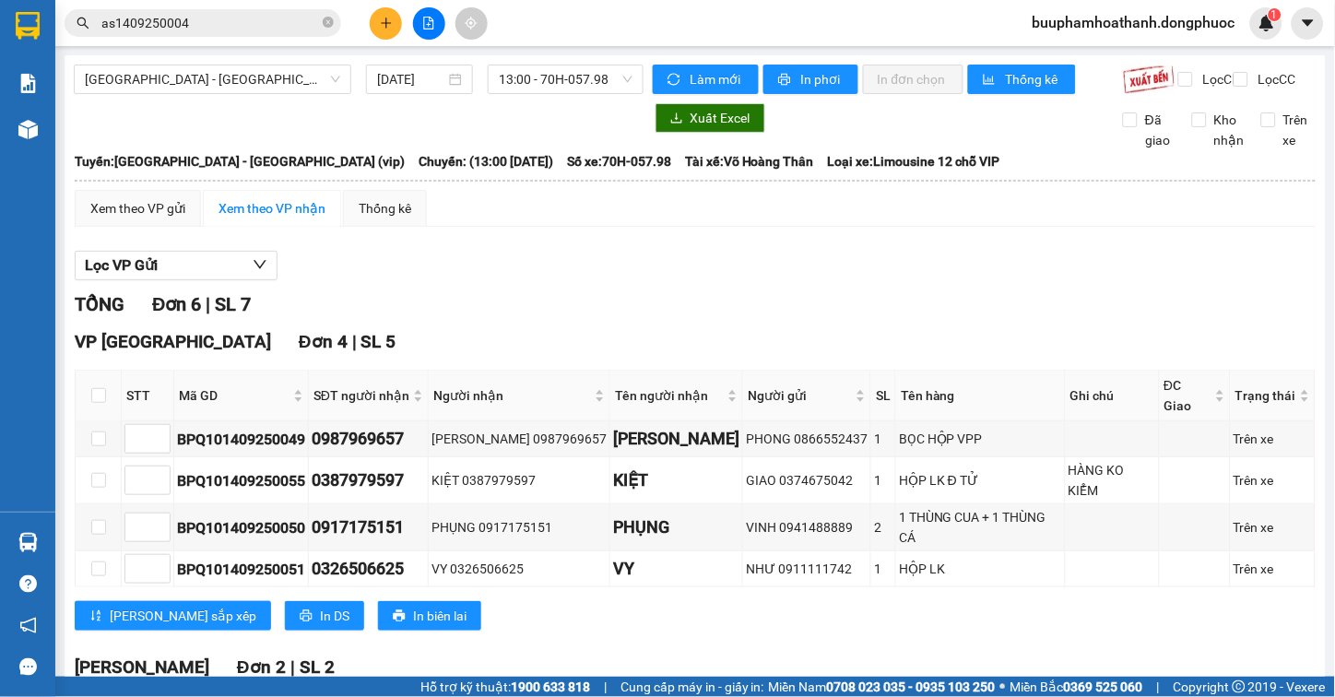
scroll to position [191, 0]
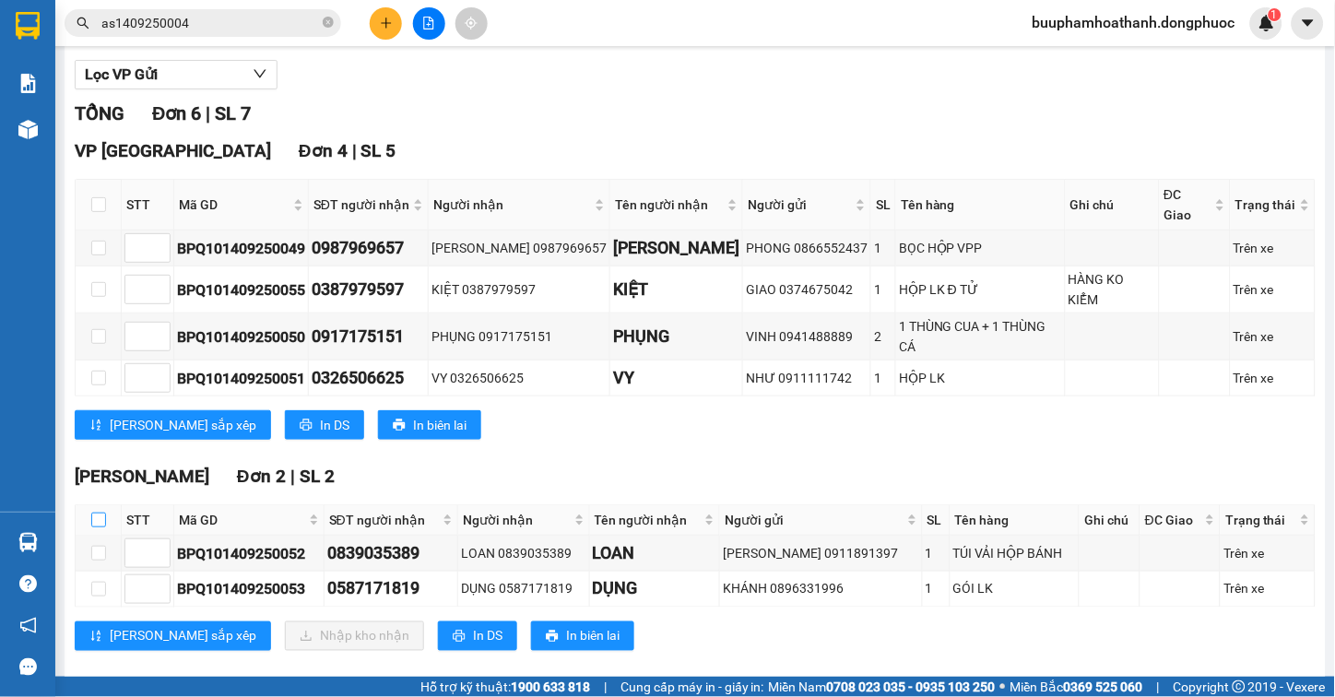
click at [100, 513] on input "checkbox" at bounding box center [98, 520] width 15 height 15
checkbox input "true"
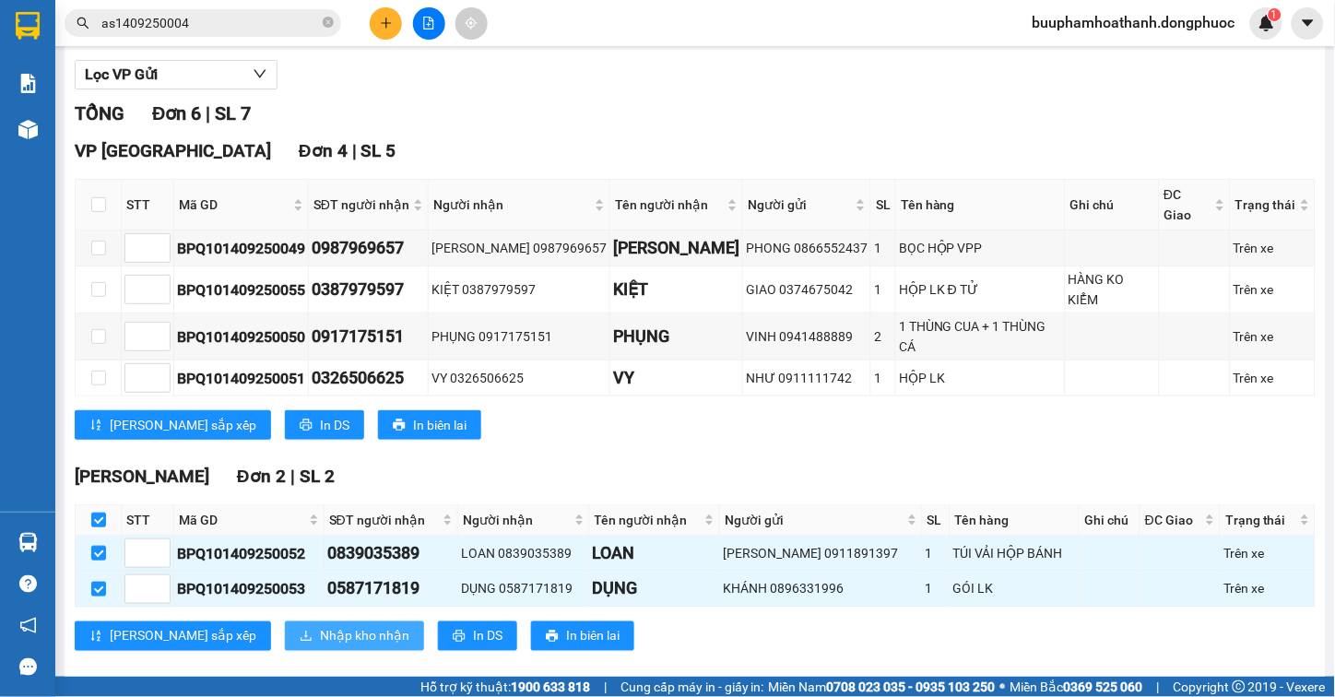
click at [320, 626] on span "Nhập kho nhận" at bounding box center [364, 636] width 89 height 20
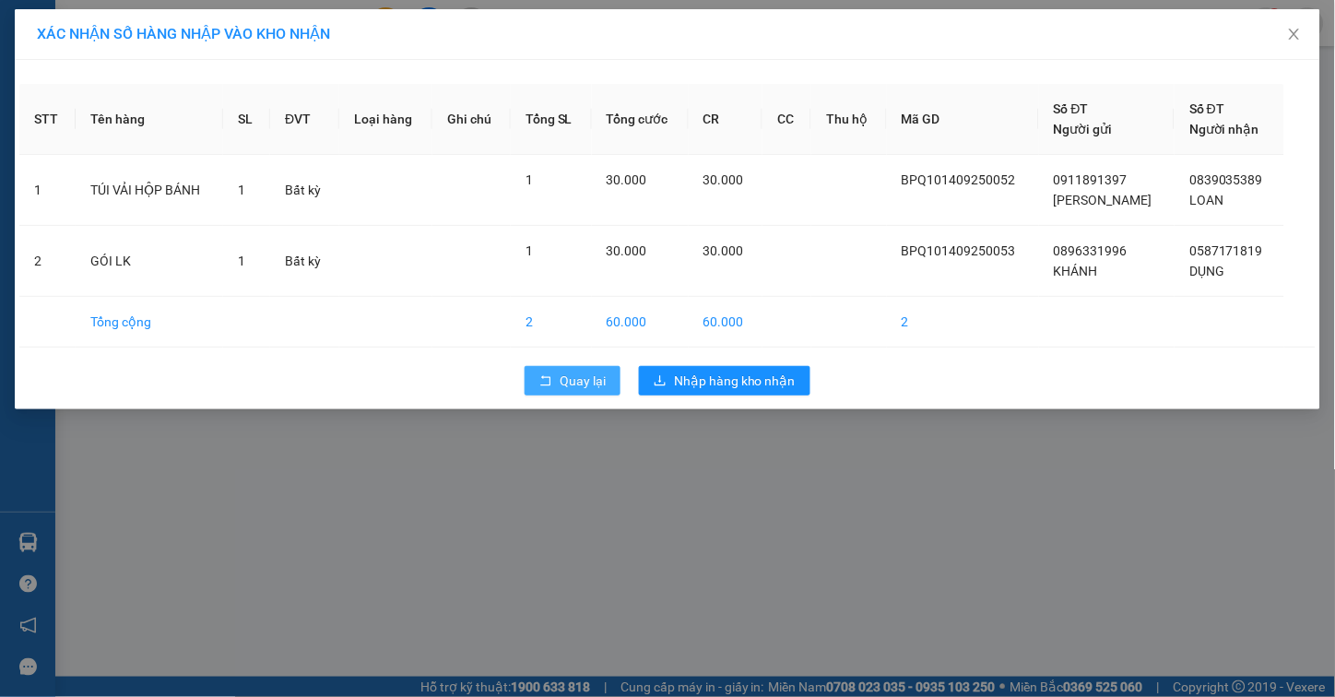
click at [555, 379] on button "Quay lại" at bounding box center [573, 381] width 96 height 30
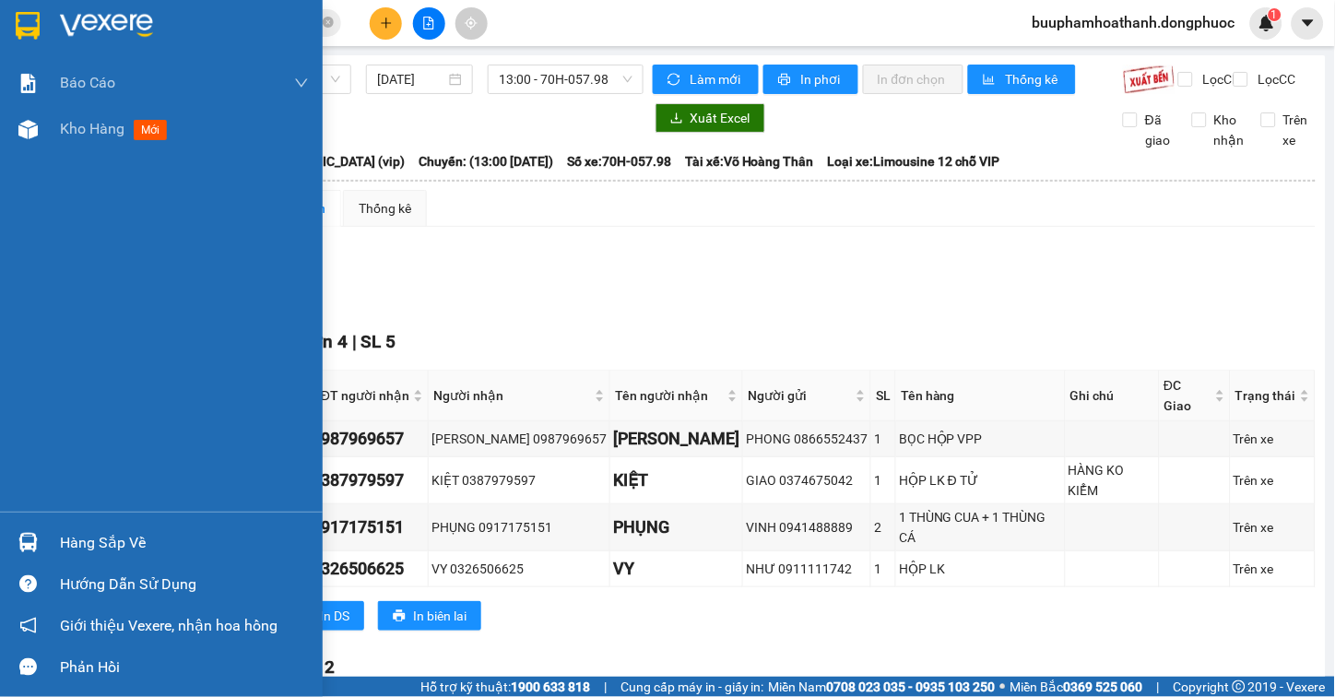
click at [48, 522] on div "Hàng sắp về" at bounding box center [161, 542] width 323 height 41
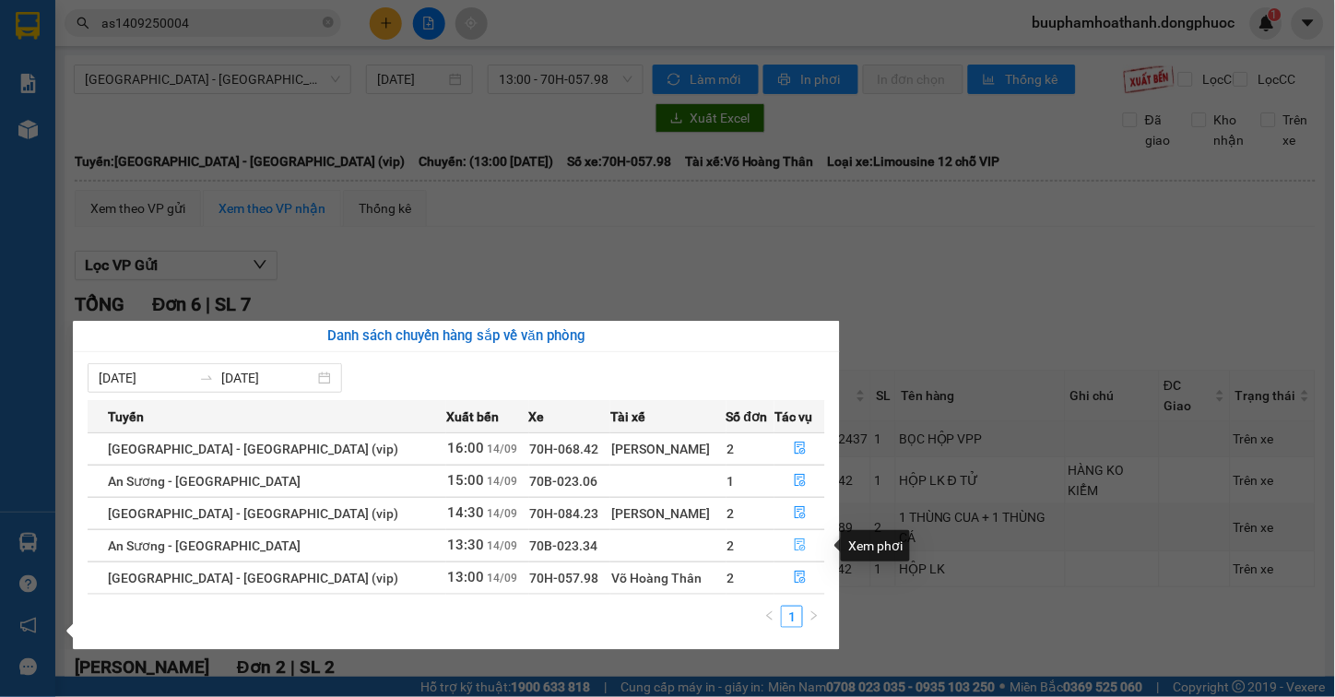
click at [797, 540] on icon "file-done" at bounding box center [800, 544] width 11 height 13
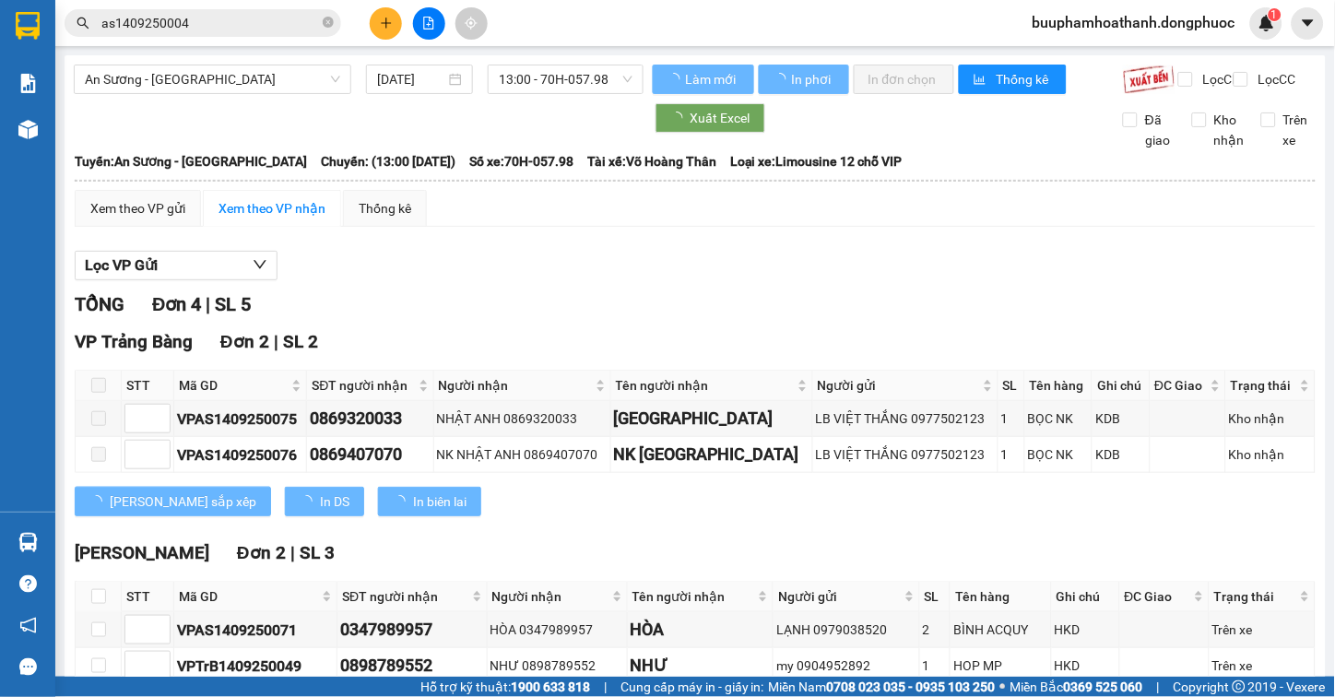
click at [952, 387] on div "Người gửi" at bounding box center [905, 385] width 175 height 20
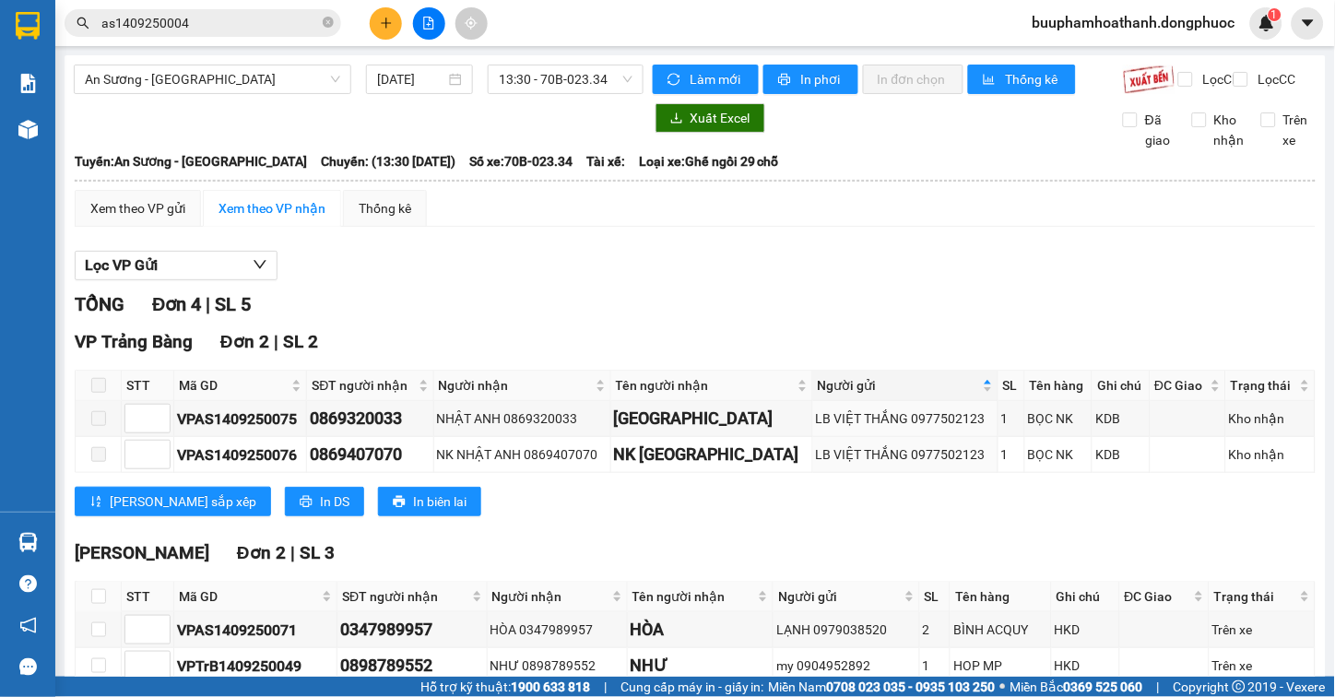
scroll to position [120, 0]
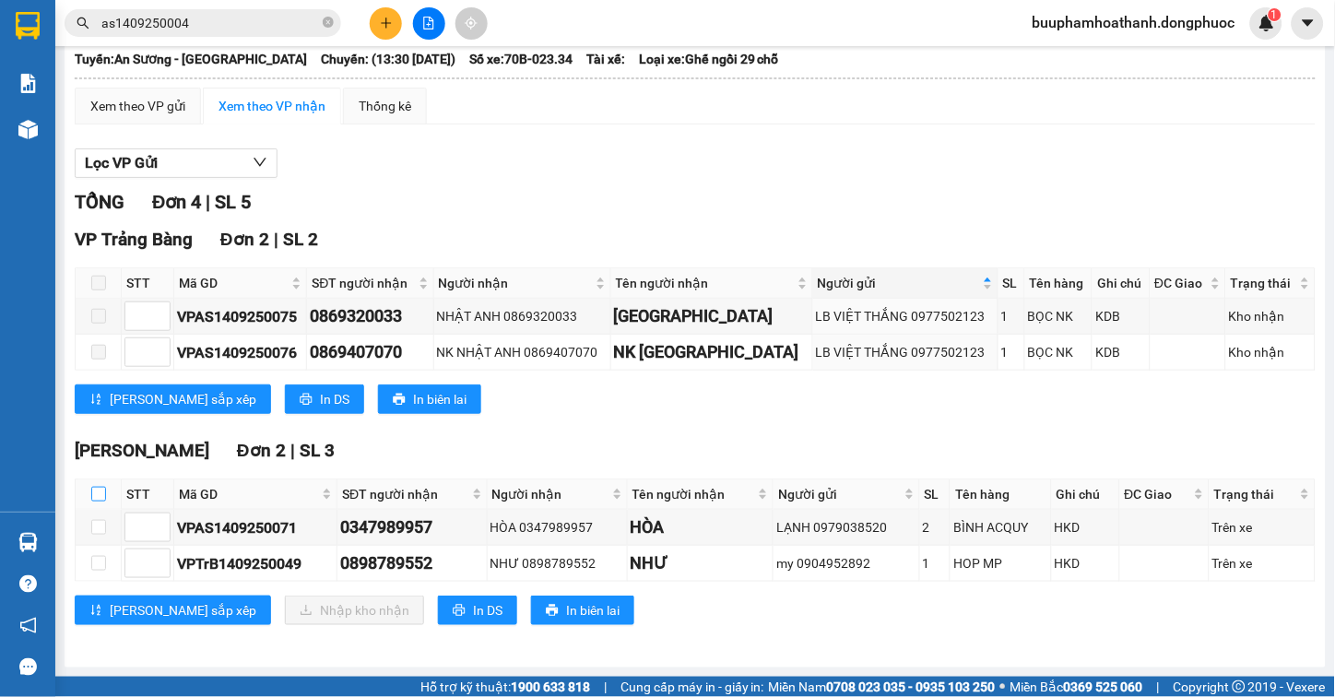
click at [96, 492] on input "checkbox" at bounding box center [98, 494] width 15 height 15
checkbox input "true"
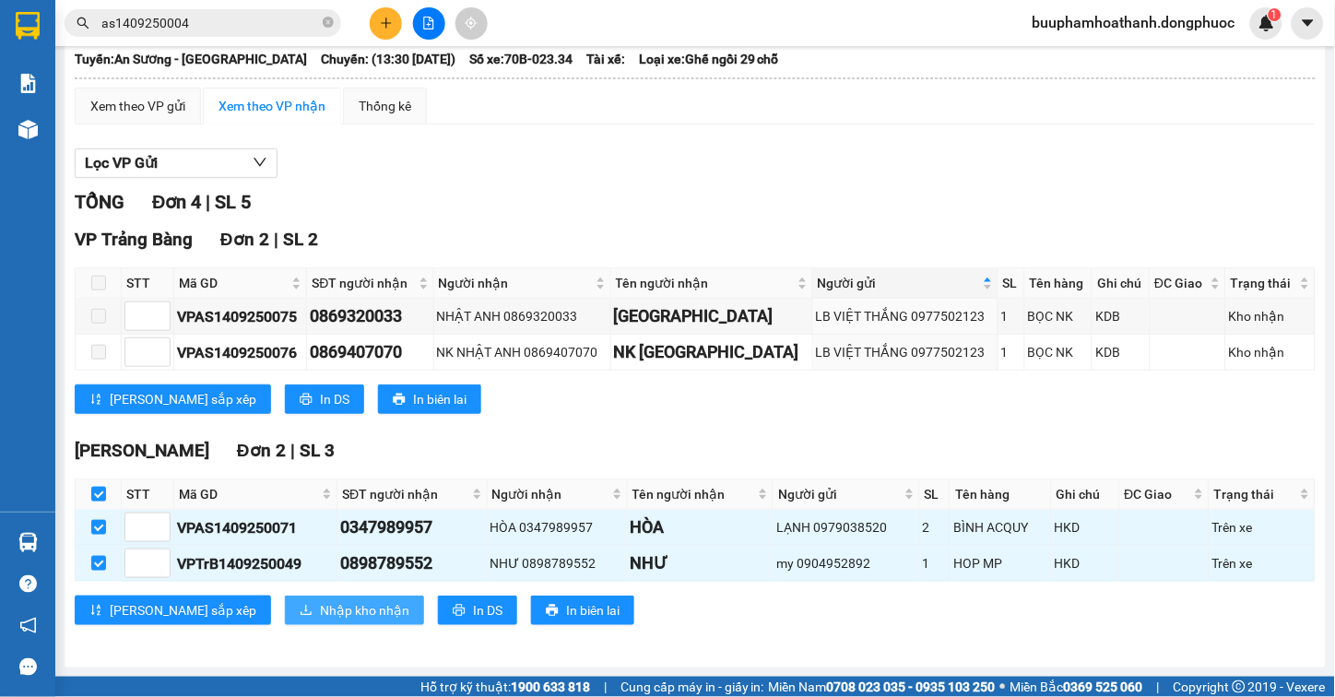
click at [285, 596] on button "Nhập kho nhận" at bounding box center [354, 611] width 139 height 30
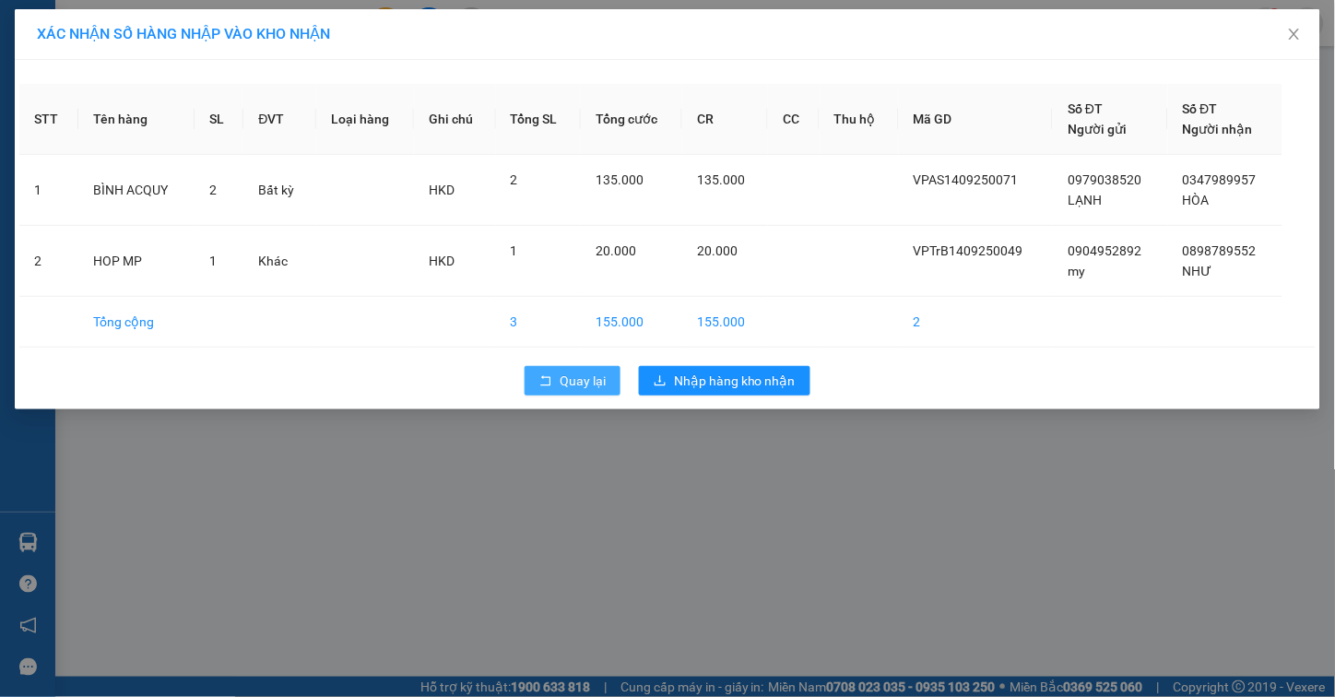
click at [568, 384] on span "Quay lại" at bounding box center [583, 381] width 46 height 20
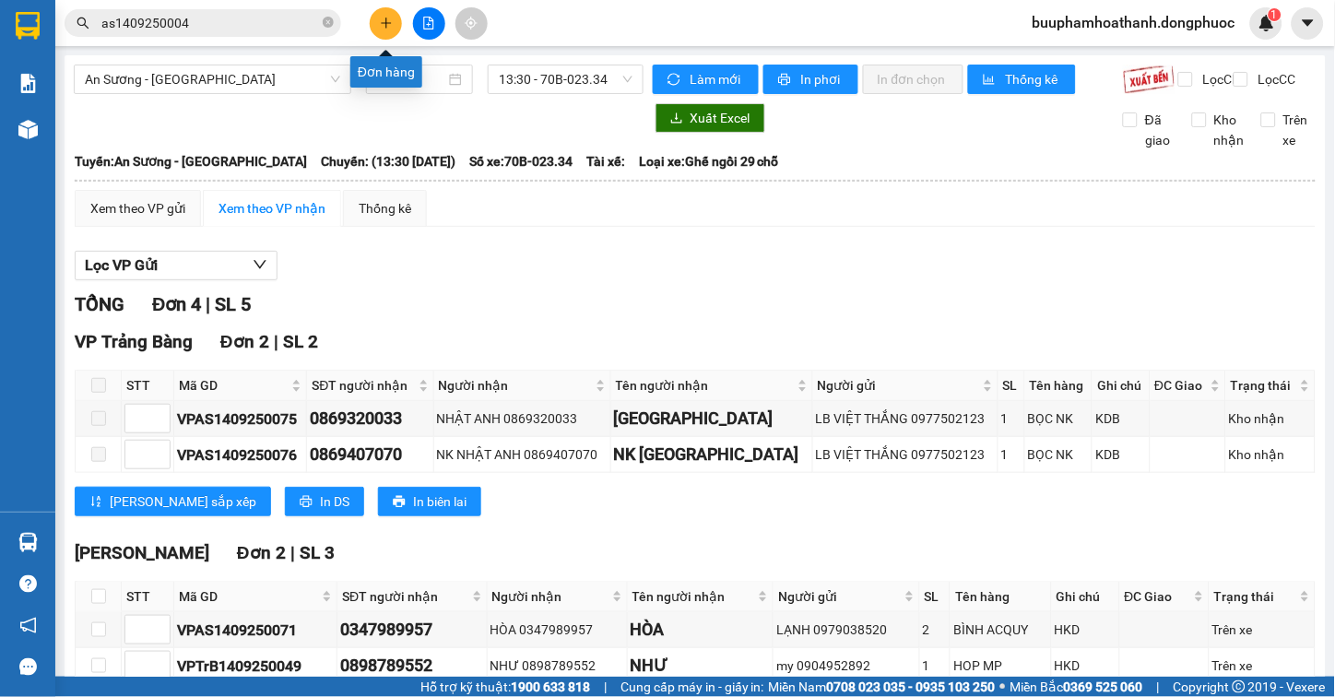
click at [372, 25] on button at bounding box center [386, 23] width 32 height 32
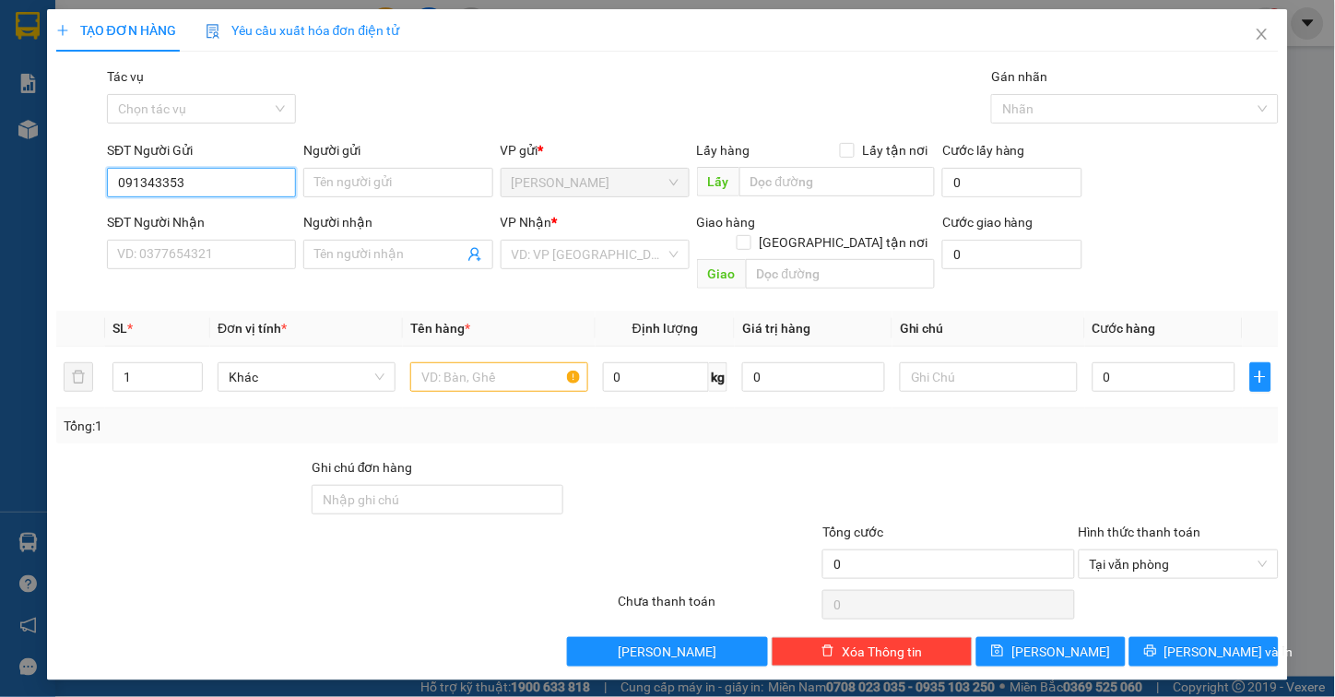
type input "0913433534"
click at [238, 222] on div "0913433534 - TÂM" at bounding box center [201, 219] width 167 height 20
type input "TÂM"
type input "0924525216"
type input "VINH"
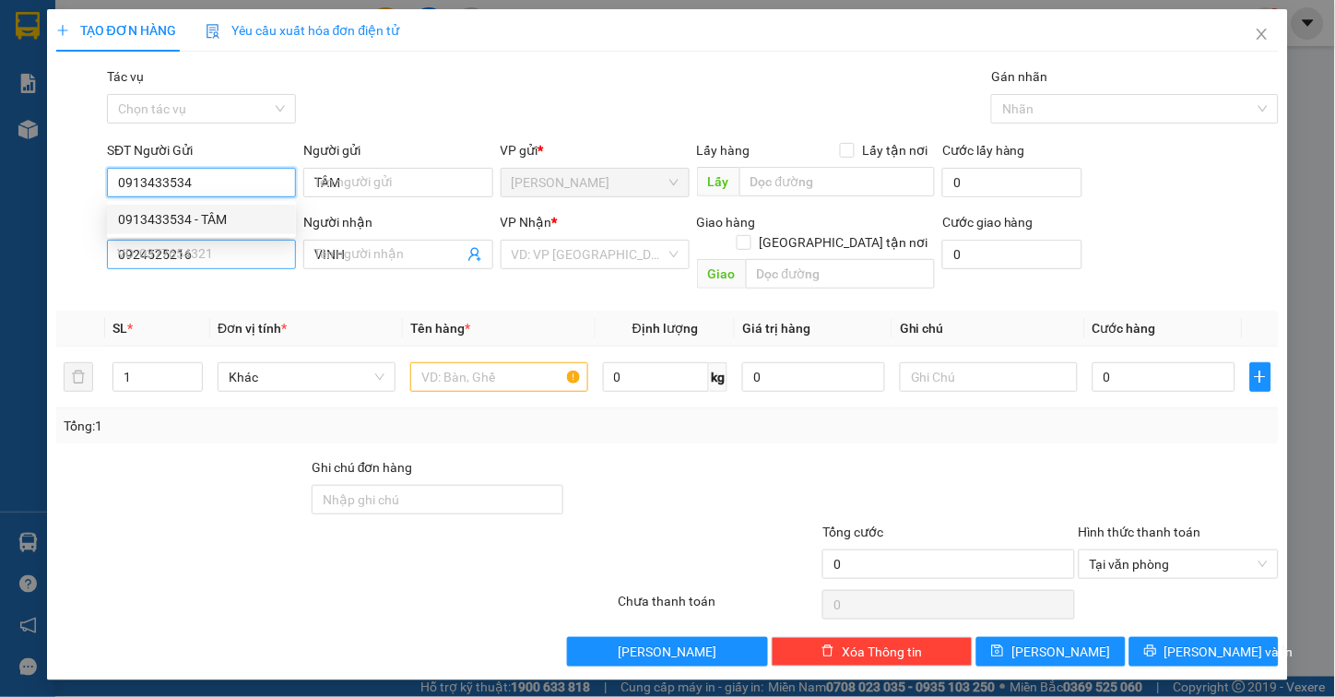
type input "40.000"
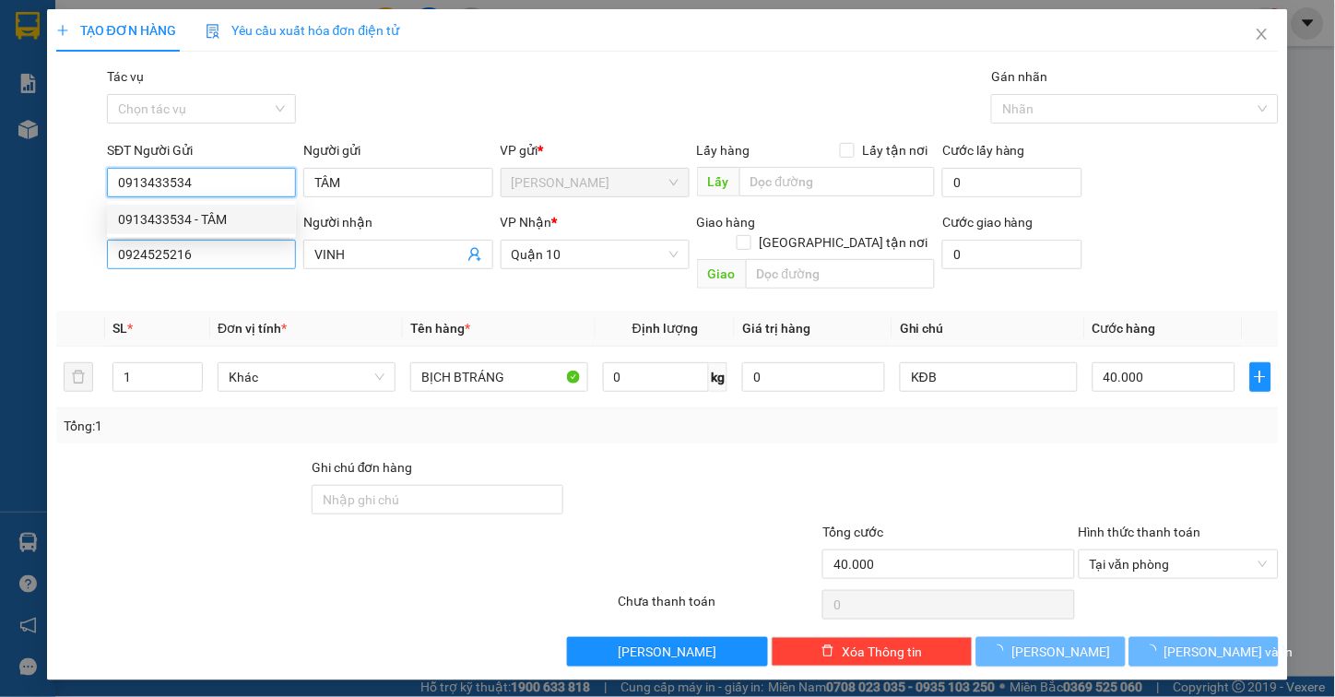
type input "0913433534"
click at [236, 254] on input "0924525216" at bounding box center [201, 255] width 189 height 30
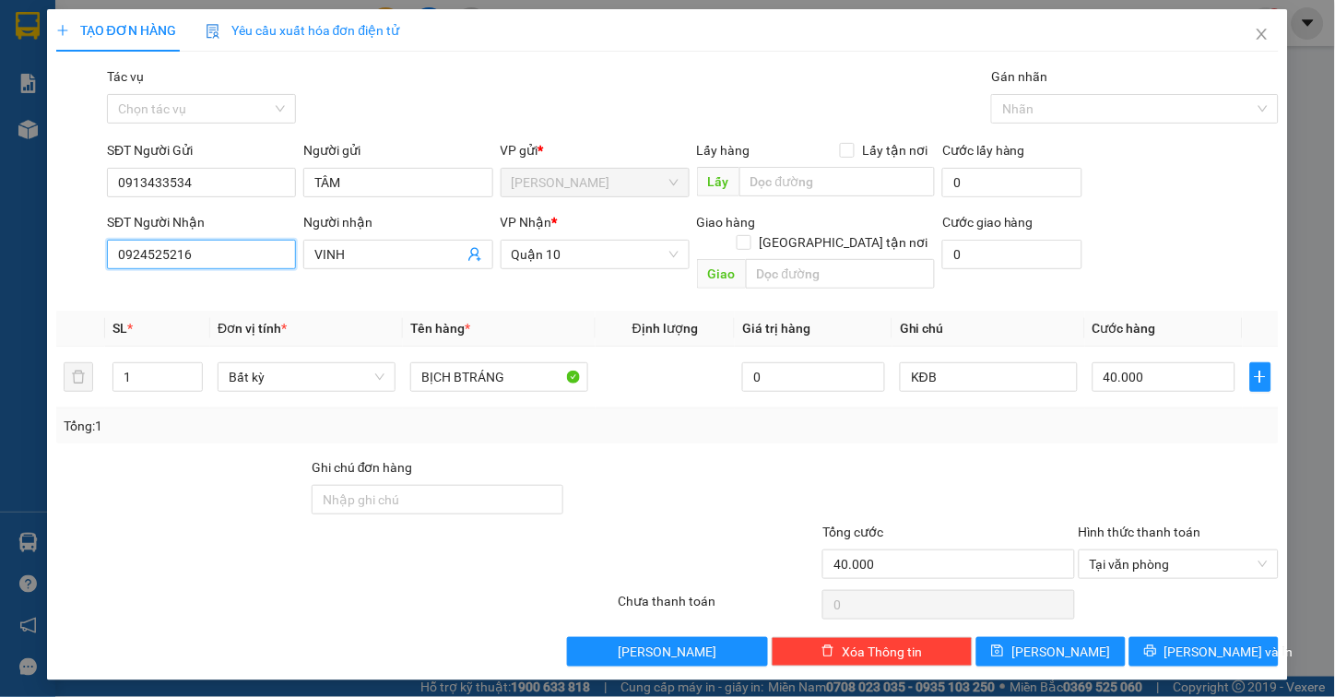
click at [241, 254] on input "0924525216" at bounding box center [201, 255] width 189 height 30
type input "0964233392"
click at [185, 283] on div "0964233392 - LAM" at bounding box center [201, 291] width 167 height 20
type input "LAM"
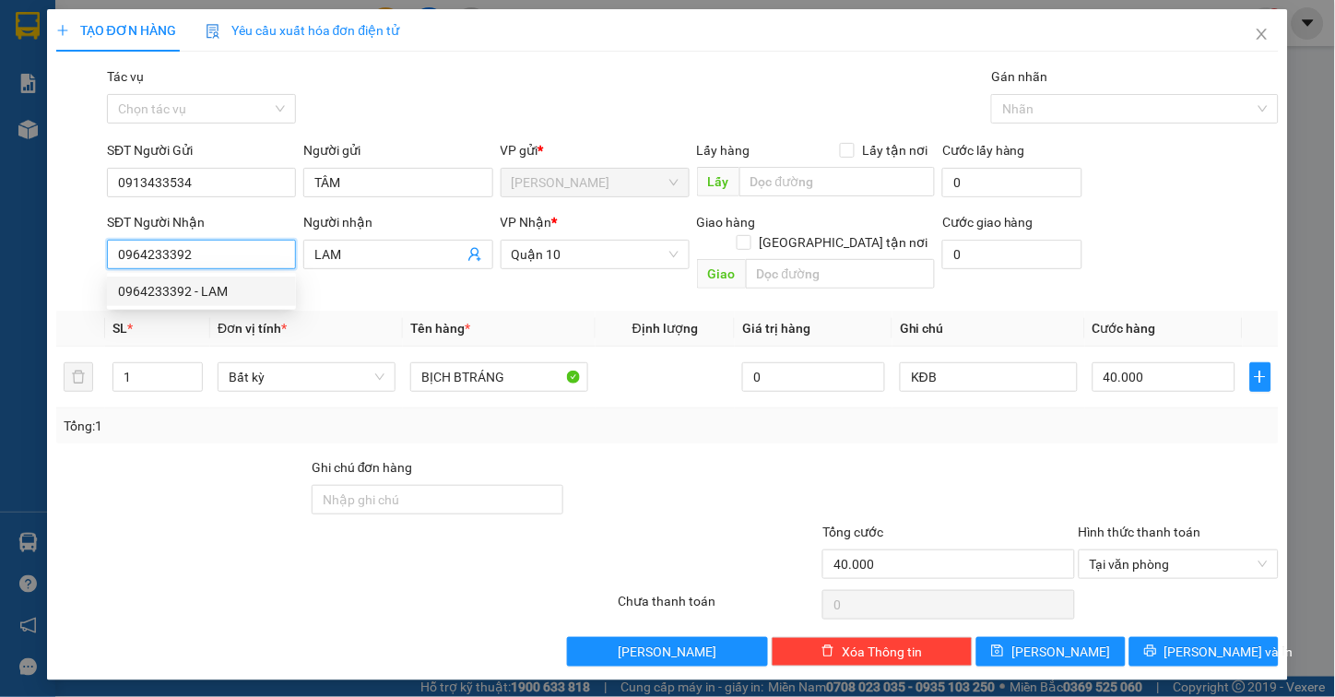
type input "20.000"
type input "0964233392"
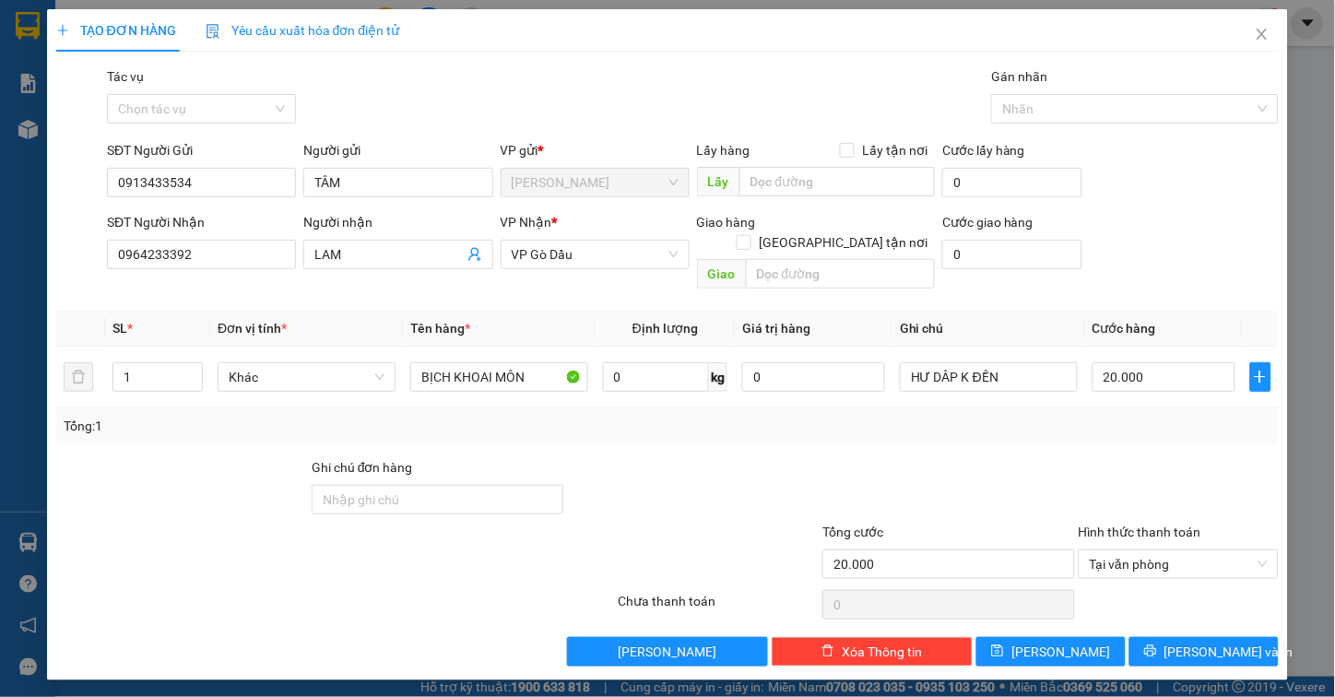
click at [550, 288] on div "Transit Pickup Surcharge Ids Transit Deliver Surcharge Ids Transit Deliver Surc…" at bounding box center [667, 366] width 1223 height 600
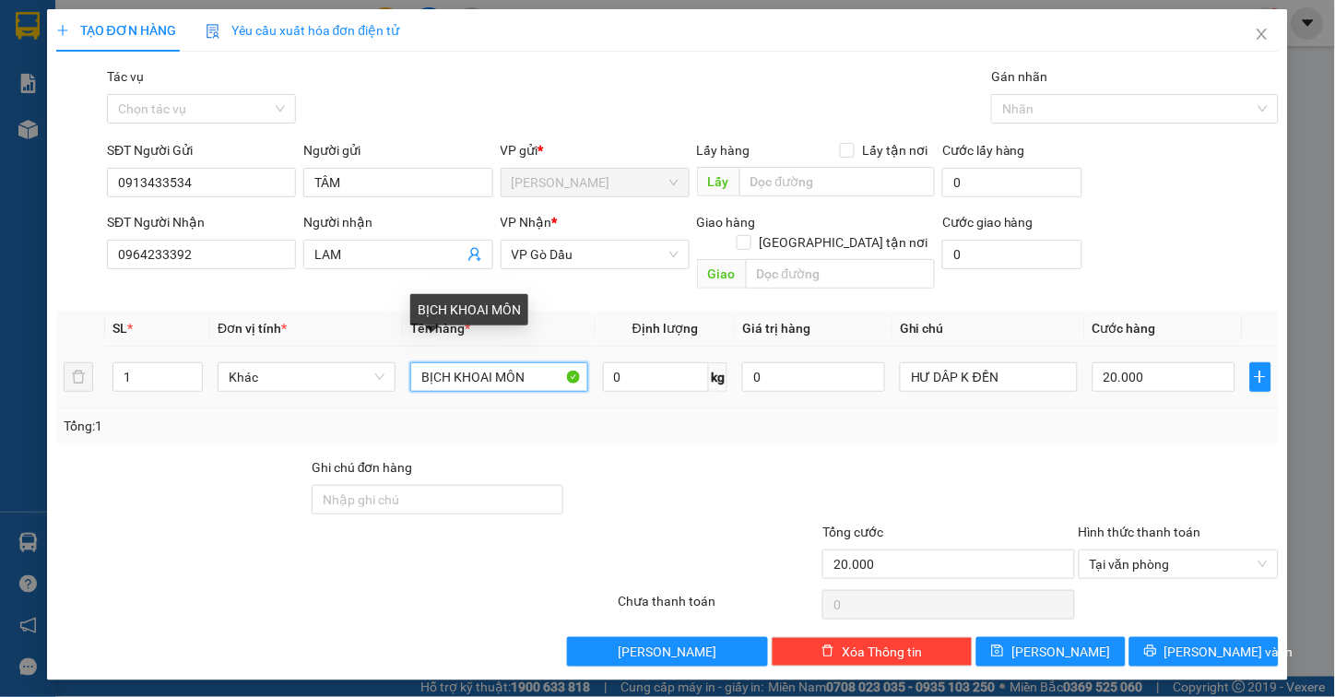
click at [546, 362] on input "BỊCH KHOAI MÔN" at bounding box center [499, 377] width 178 height 30
click at [449, 362] on input "BỊCH KHOAI MÔN" at bounding box center [499, 377] width 178 height 30
drag, startPoint x: 450, startPoint y: 360, endPoint x: 593, endPoint y: 379, distance: 144.1
click at [593, 379] on td "BỊCH KHOAI MÔN" at bounding box center [499, 378] width 193 height 62
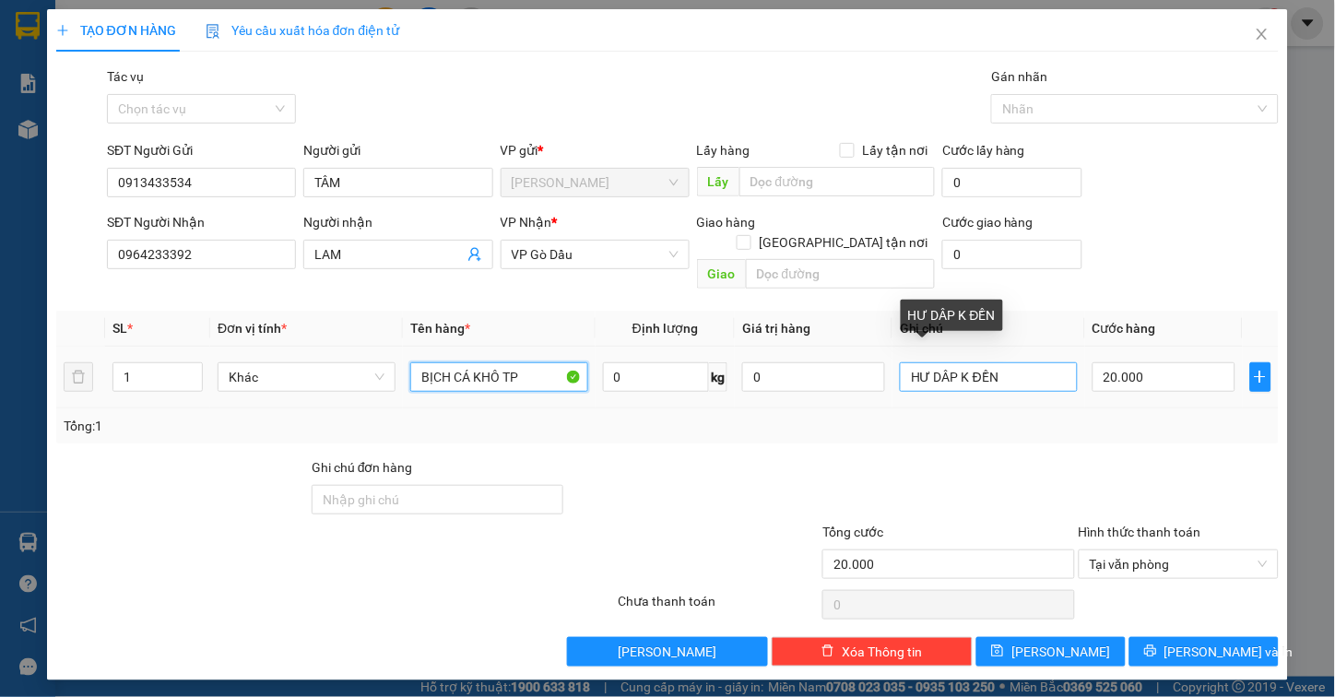
type input "BỊCH CÁ KHÔ TP"
click at [959, 362] on input "HƯ DÂP K ĐỀN" at bounding box center [989, 377] width 178 height 30
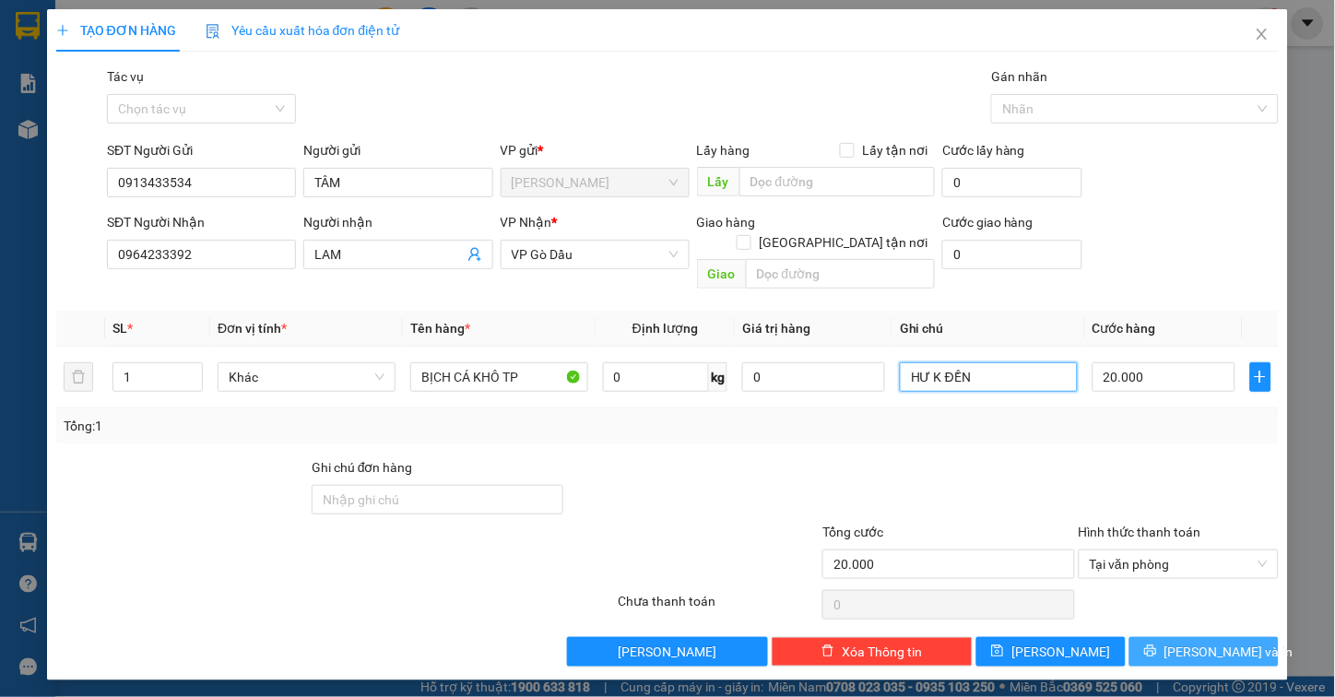
type input "HƯ K ĐỀN"
click at [1223, 642] on span "Lưu và In" at bounding box center [1228, 652] width 129 height 20
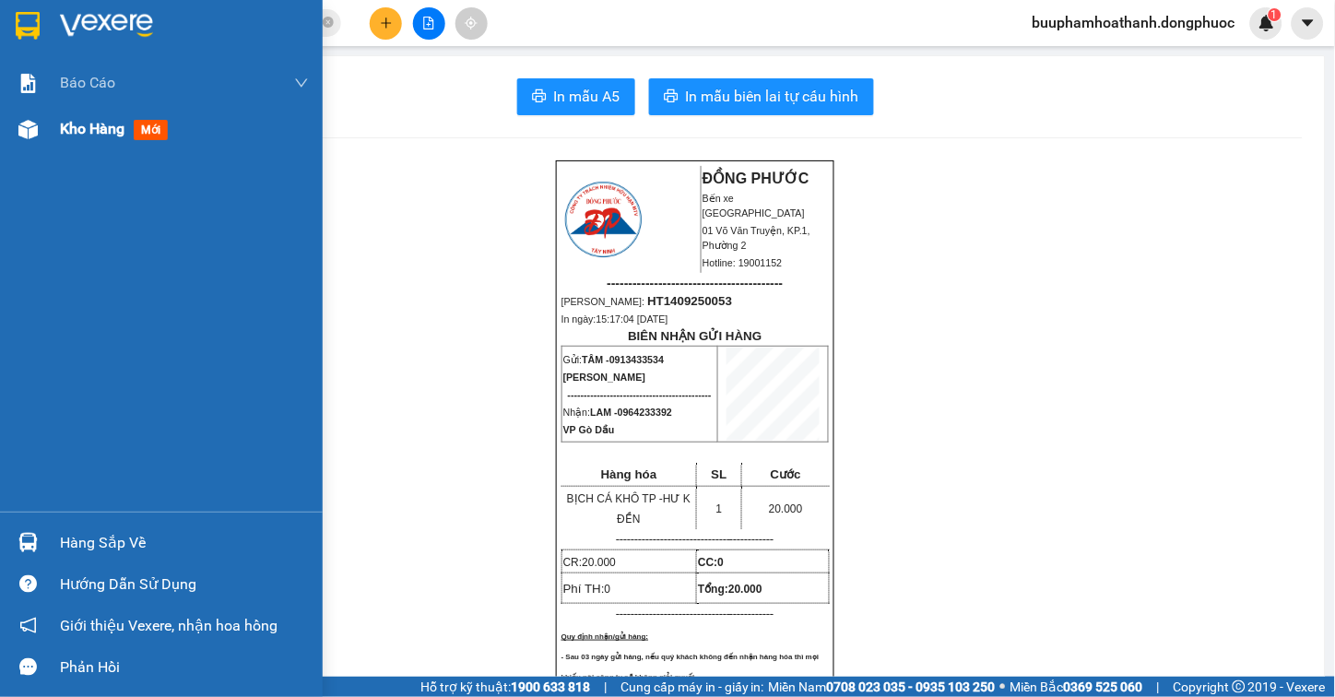
click at [124, 136] on span "Kho hàng" at bounding box center [92, 129] width 65 height 18
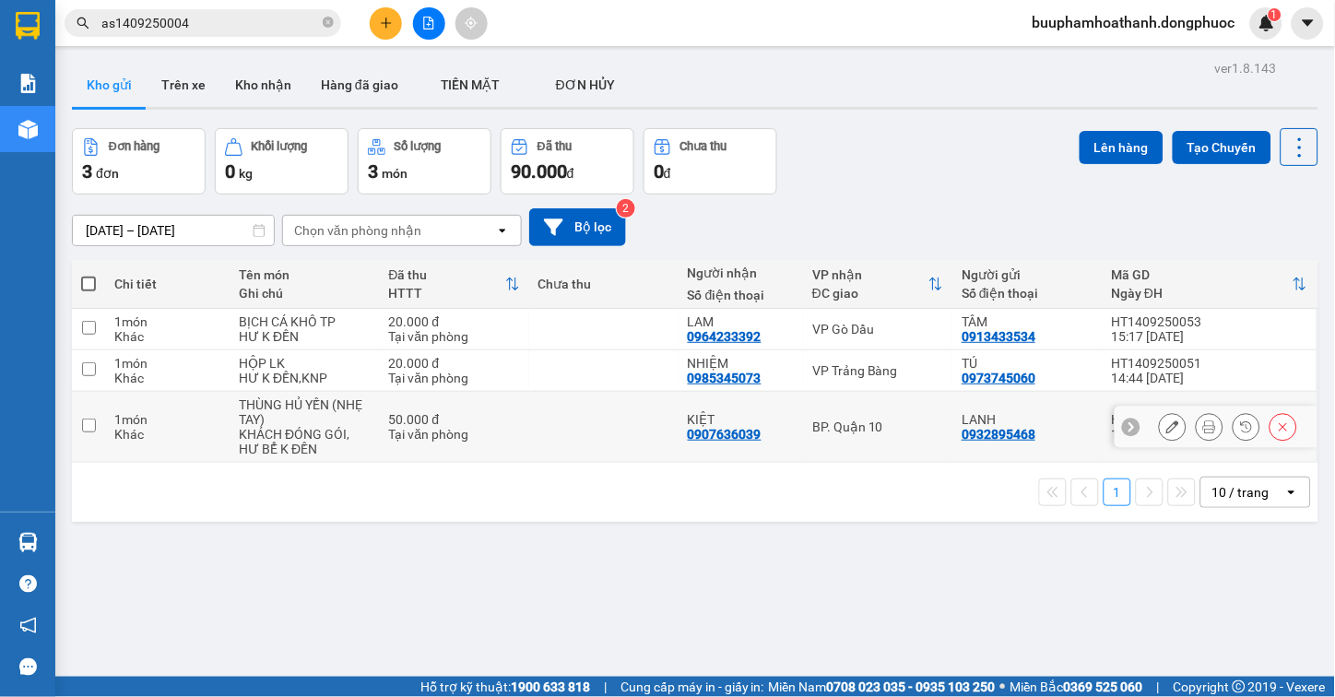
scroll to position [85, 0]
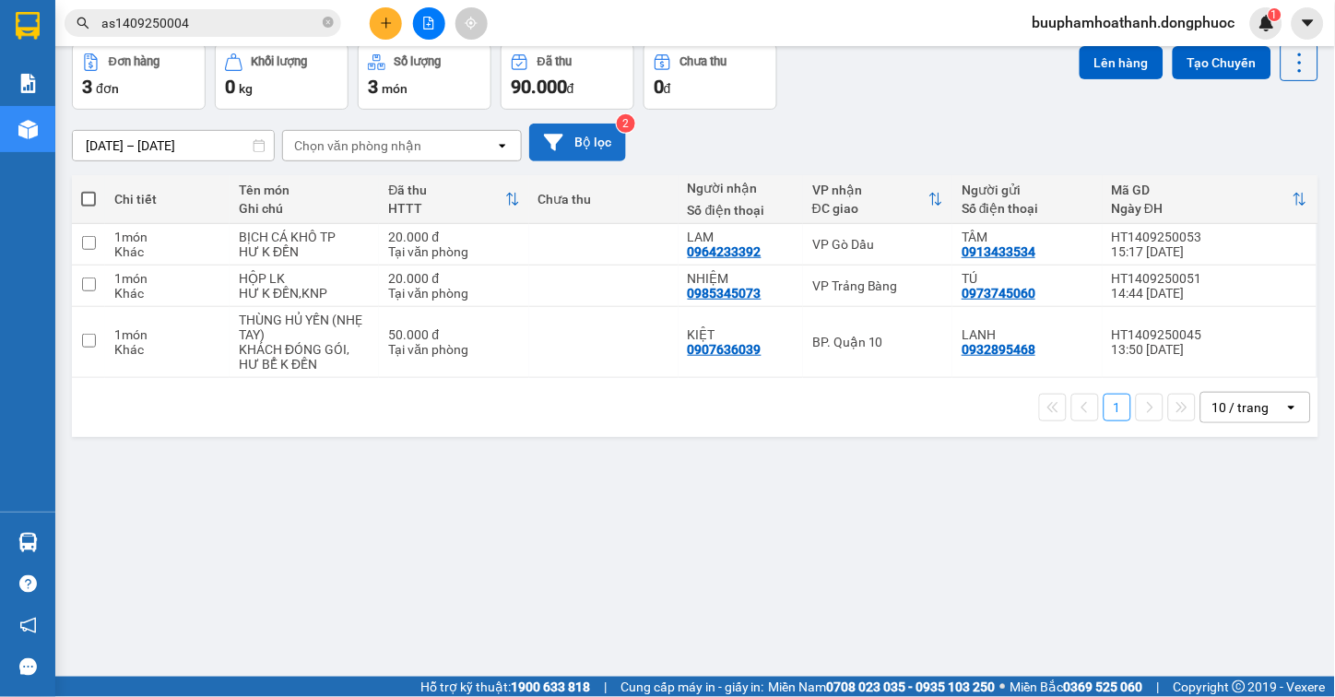
drag, startPoint x: 615, startPoint y: 514, endPoint x: 599, endPoint y: 125, distance: 389.4
click at [615, 529] on div "ver 1.8.143 Kho gửi Trên xe Kho nhận Hàng đã giao TIỀN MẶT ĐƠN HỦY Đơn hàng 3…" at bounding box center [695, 318] width 1261 height 697
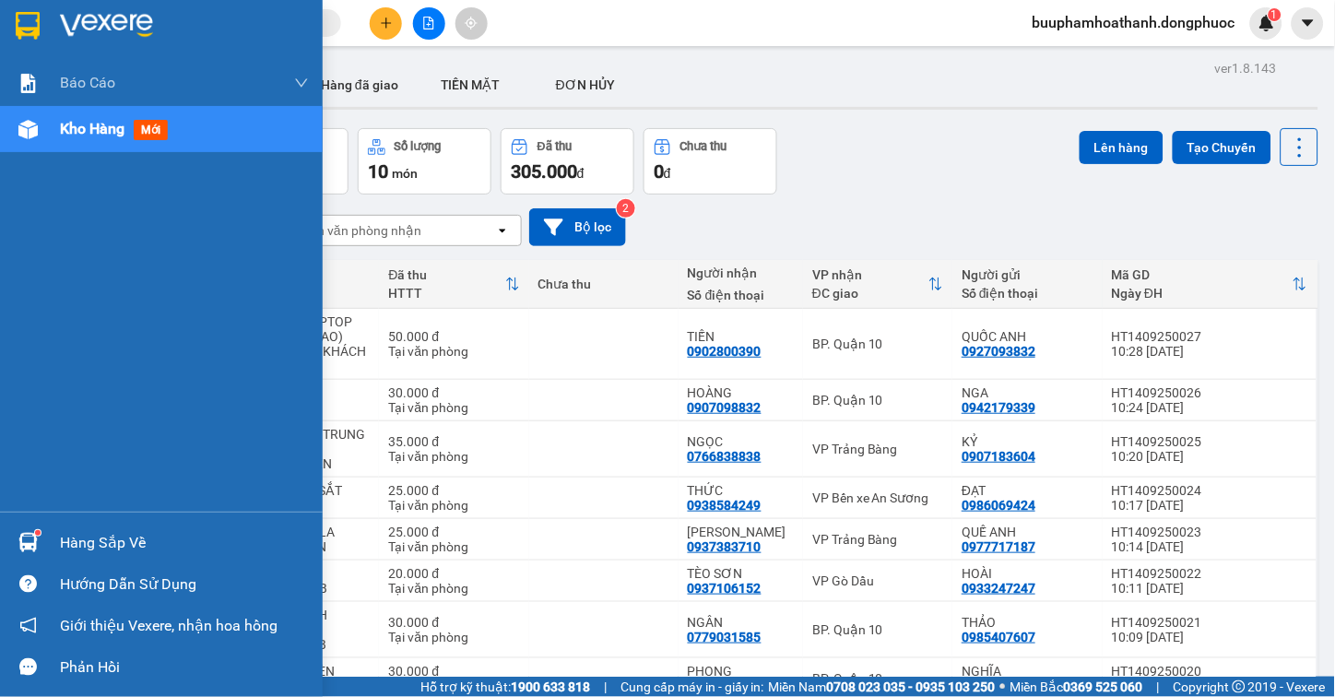
click at [33, 553] on div at bounding box center [28, 542] width 32 height 32
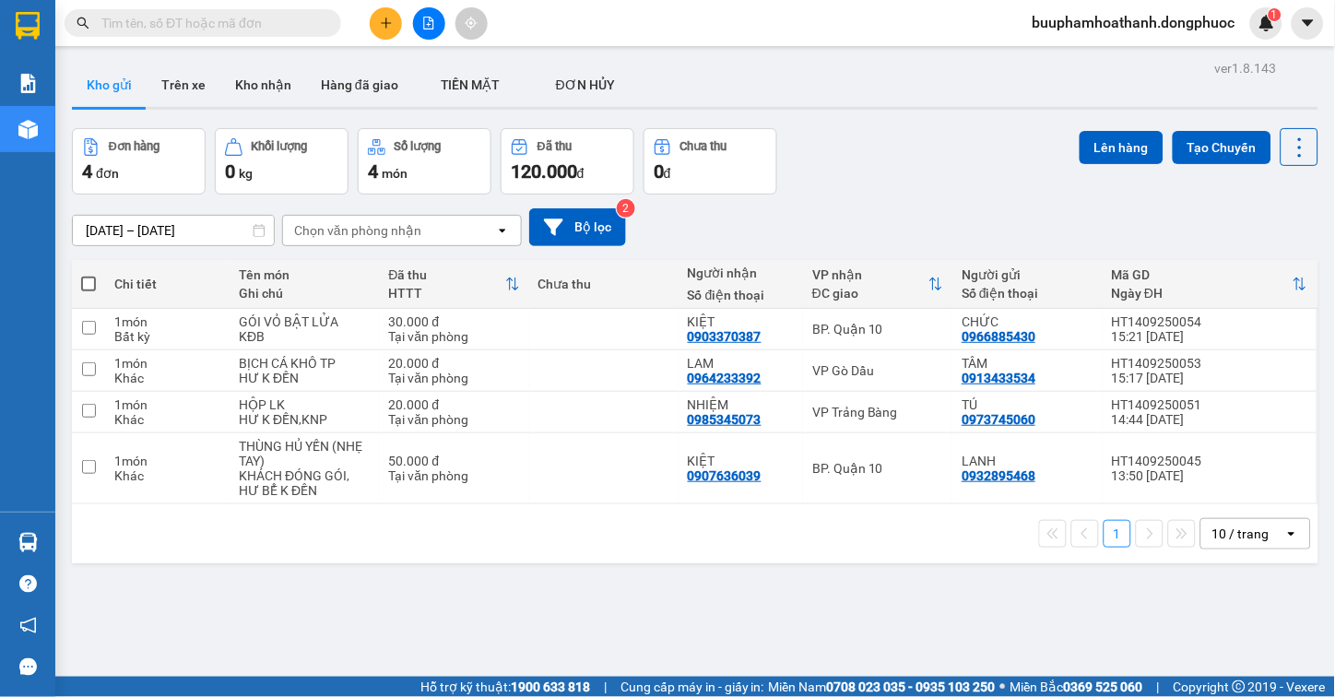
scroll to position [85, 0]
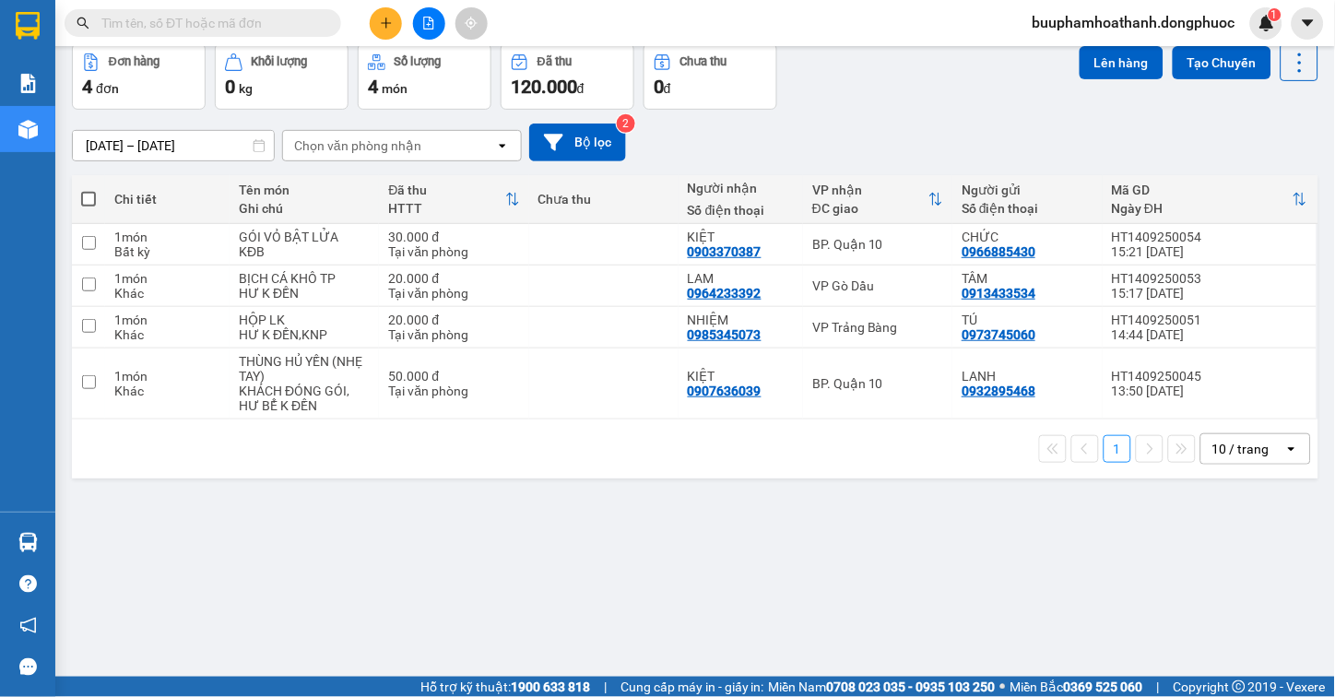
click at [843, 576] on div "ver 1.8.143 Kho gửi Trên xe Kho nhận Hàng đã giao TIỀN MẶT ĐƠN HỦY Đơn hàng 4…" at bounding box center [695, 318] width 1261 height 697
click at [886, 391] on div "BP. Quận 10" at bounding box center [877, 383] width 131 height 15
checkbox input "true"
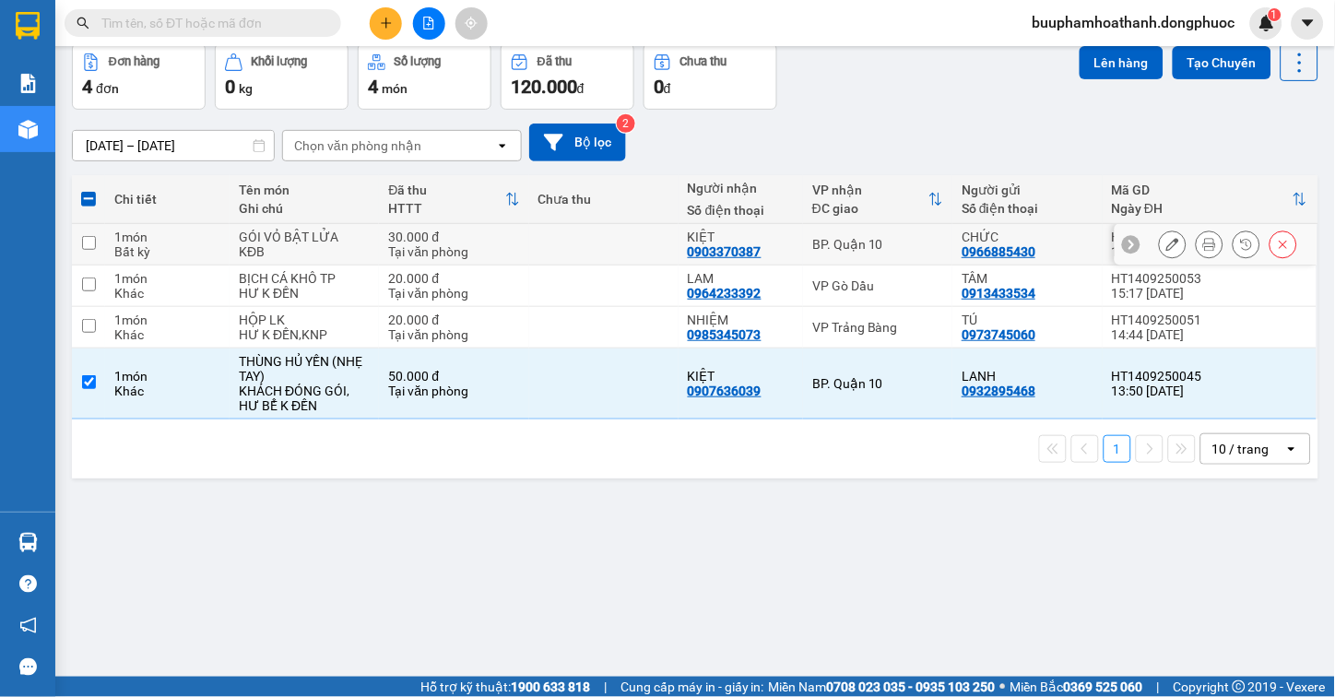
click at [876, 245] on div "BP. Quận 10" at bounding box center [877, 244] width 131 height 15
checkbox input "true"
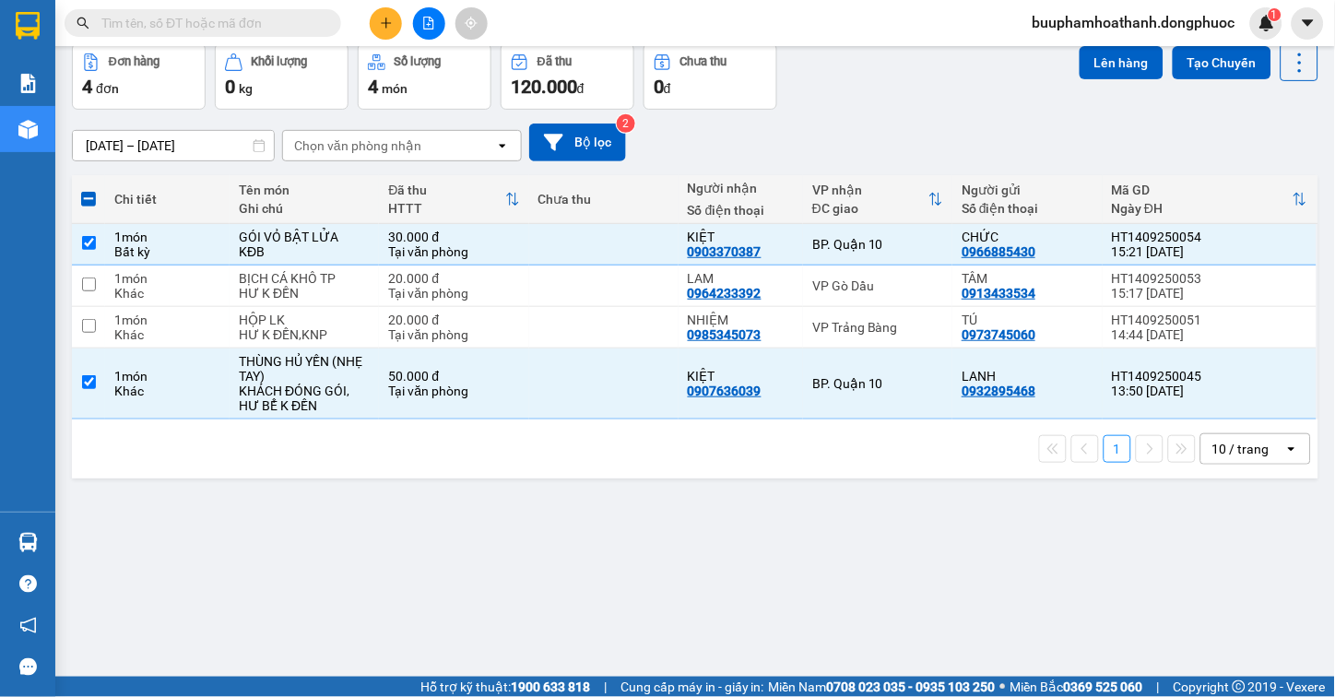
scroll to position [0, 0]
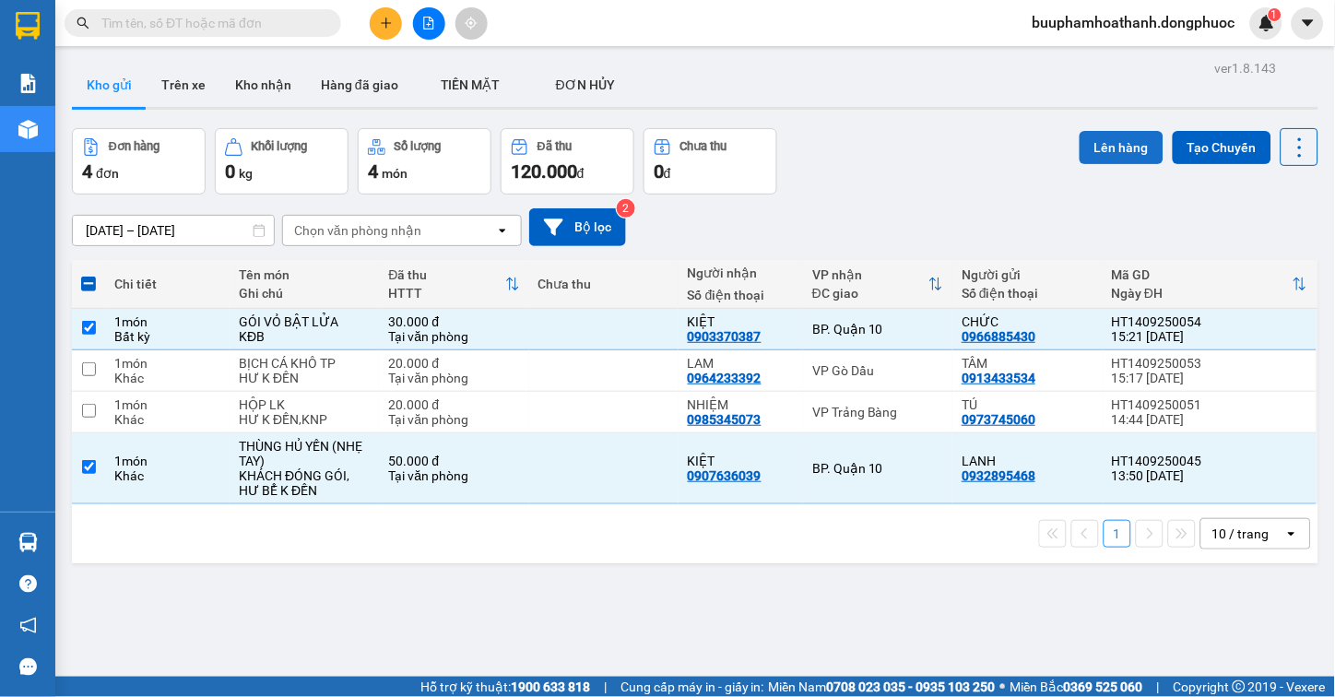
click at [1086, 134] on button "Lên hàng" at bounding box center [1122, 147] width 84 height 33
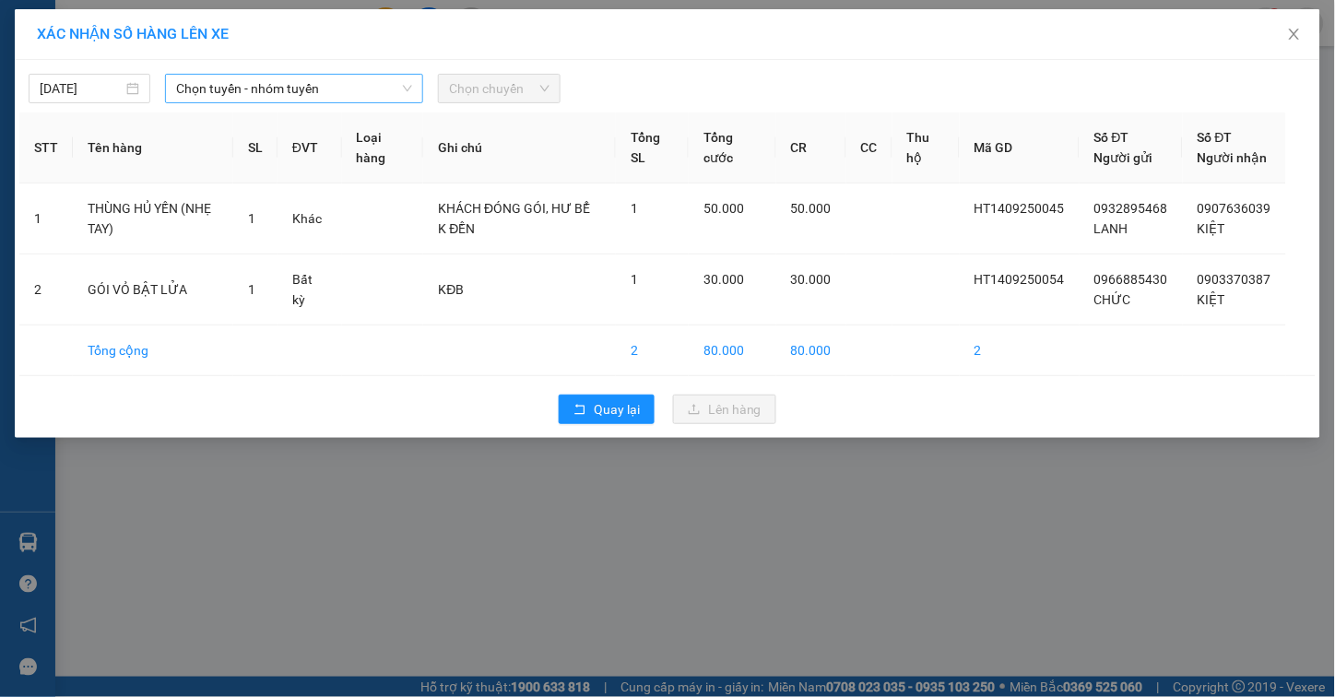
click at [286, 78] on span "Chọn tuyến - nhóm tuyến" at bounding box center [294, 89] width 236 height 28
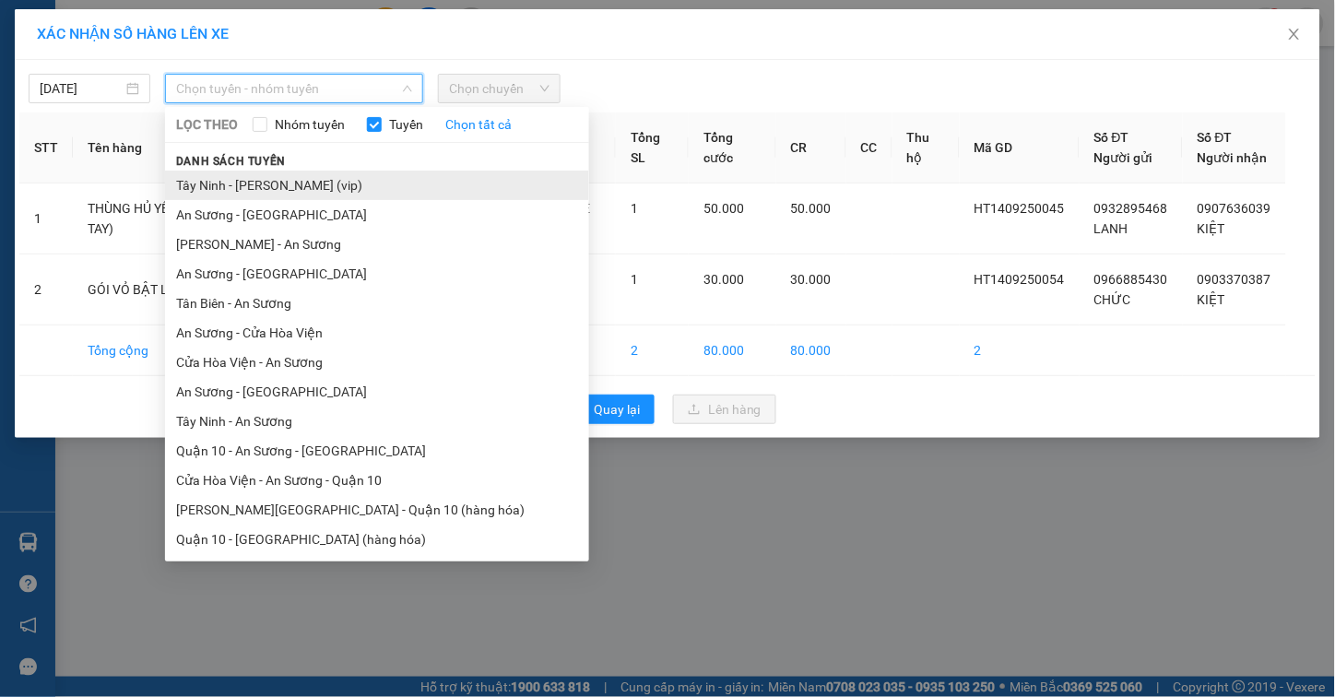
click at [319, 190] on li "Tây Ninh - [PERSON_NAME] (vip)" at bounding box center [377, 186] width 424 height 30
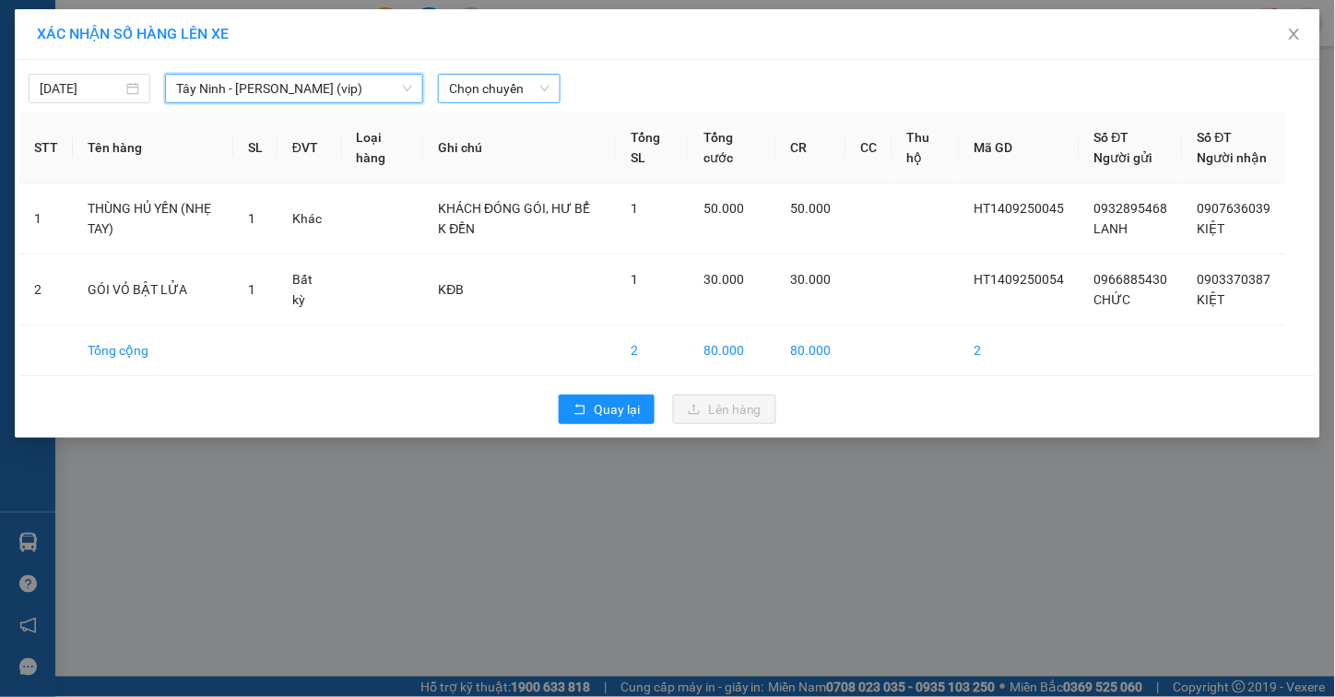
click at [480, 89] on span "Chọn chuyến" at bounding box center [499, 89] width 100 height 28
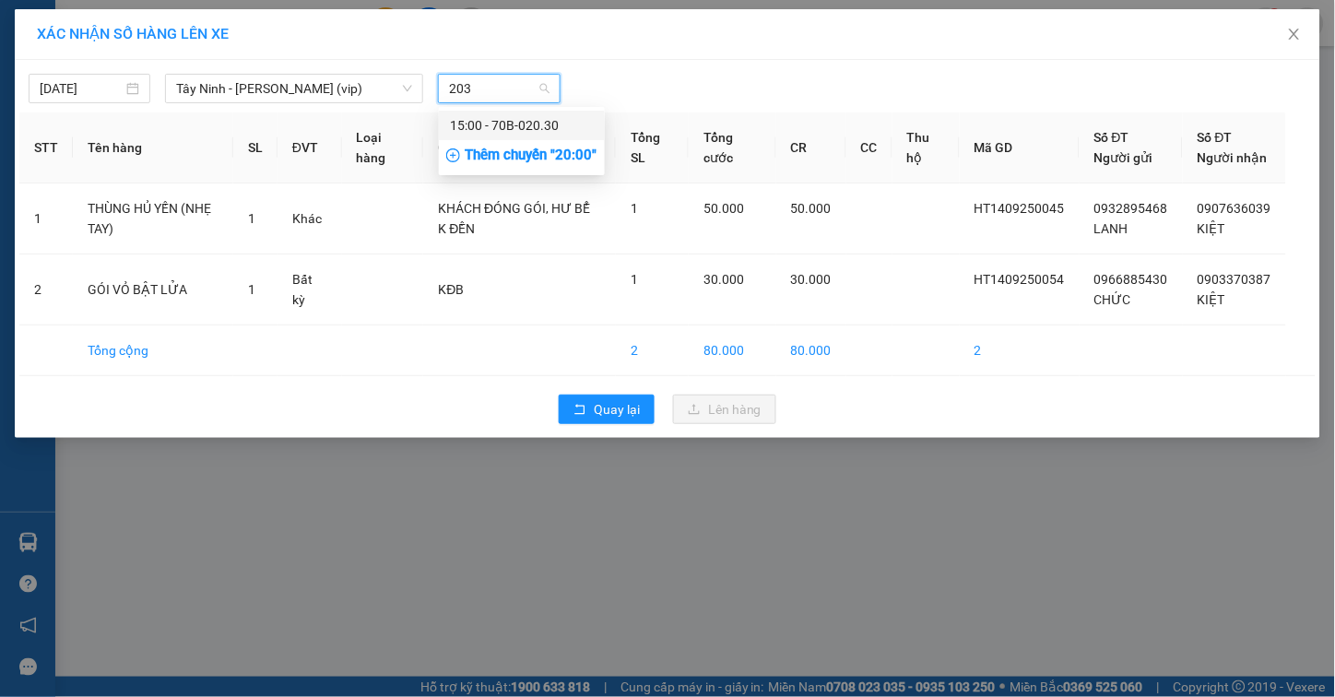
type input "2030"
click at [468, 124] on div "15:00 - 70B-020.30" at bounding box center [522, 125] width 144 height 20
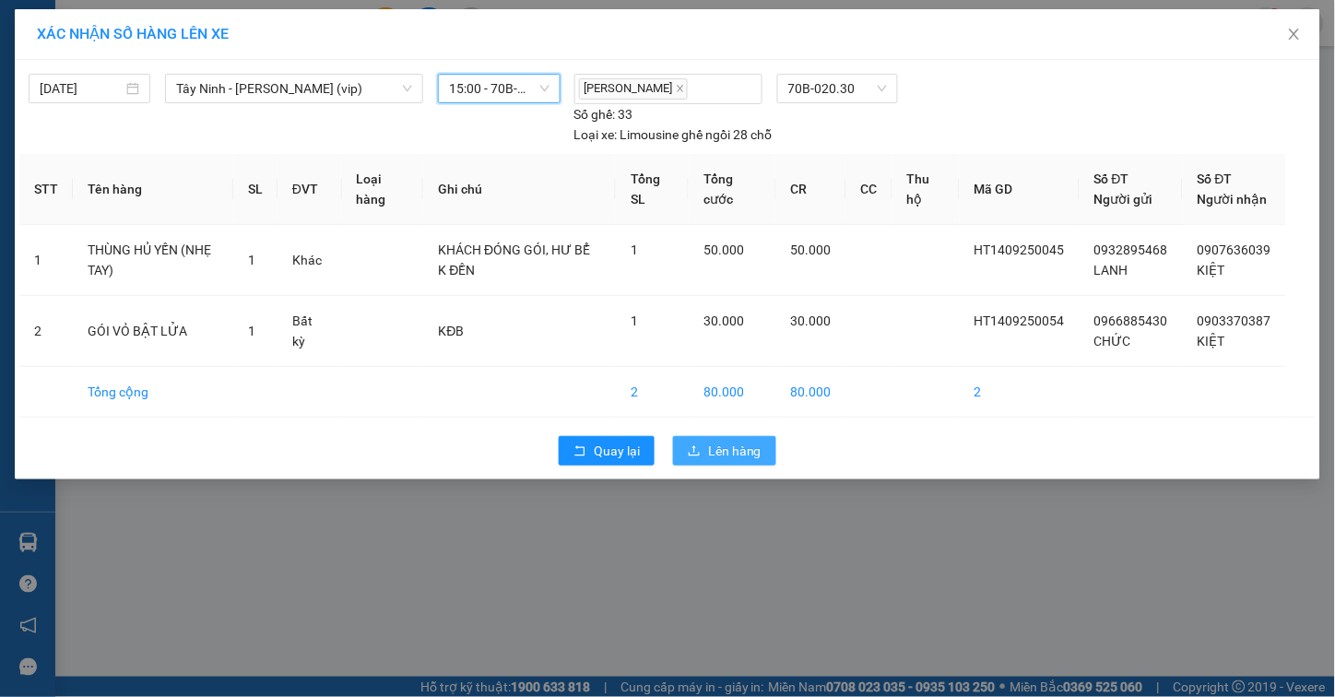
click at [695, 457] on icon "upload" at bounding box center [694, 450] width 13 height 13
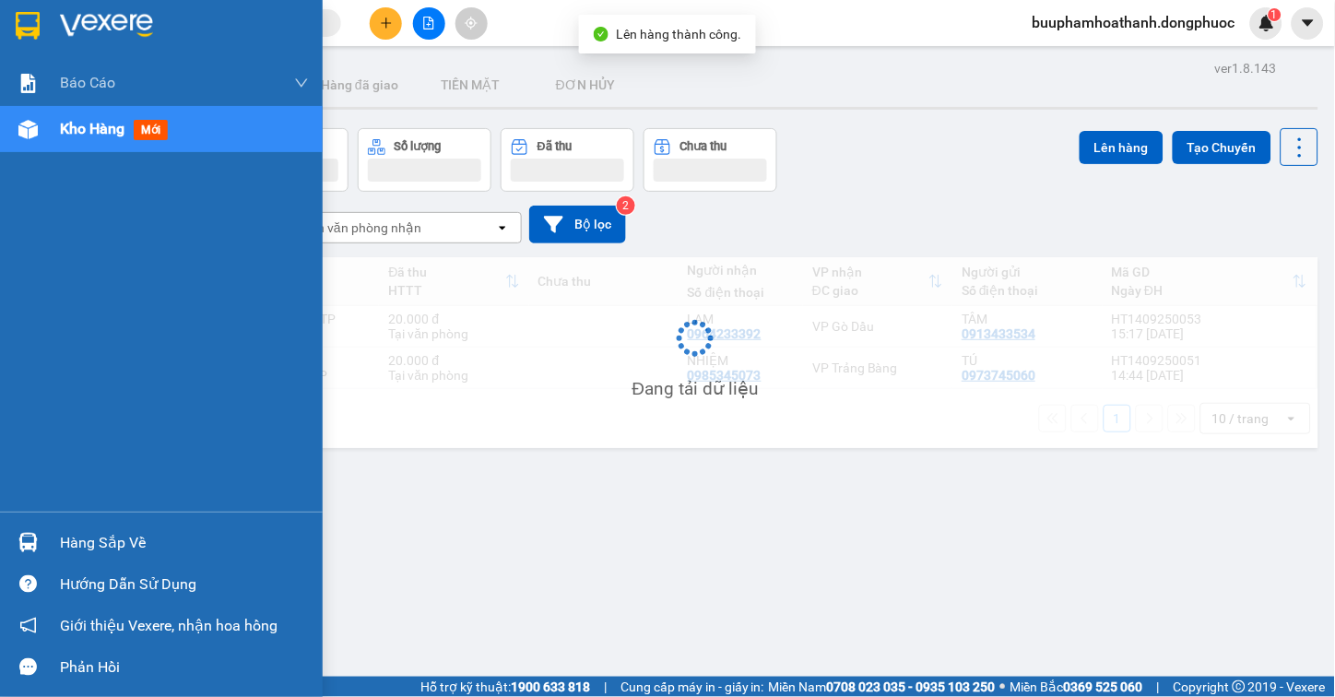
click at [20, 545] on img at bounding box center [27, 542] width 19 height 19
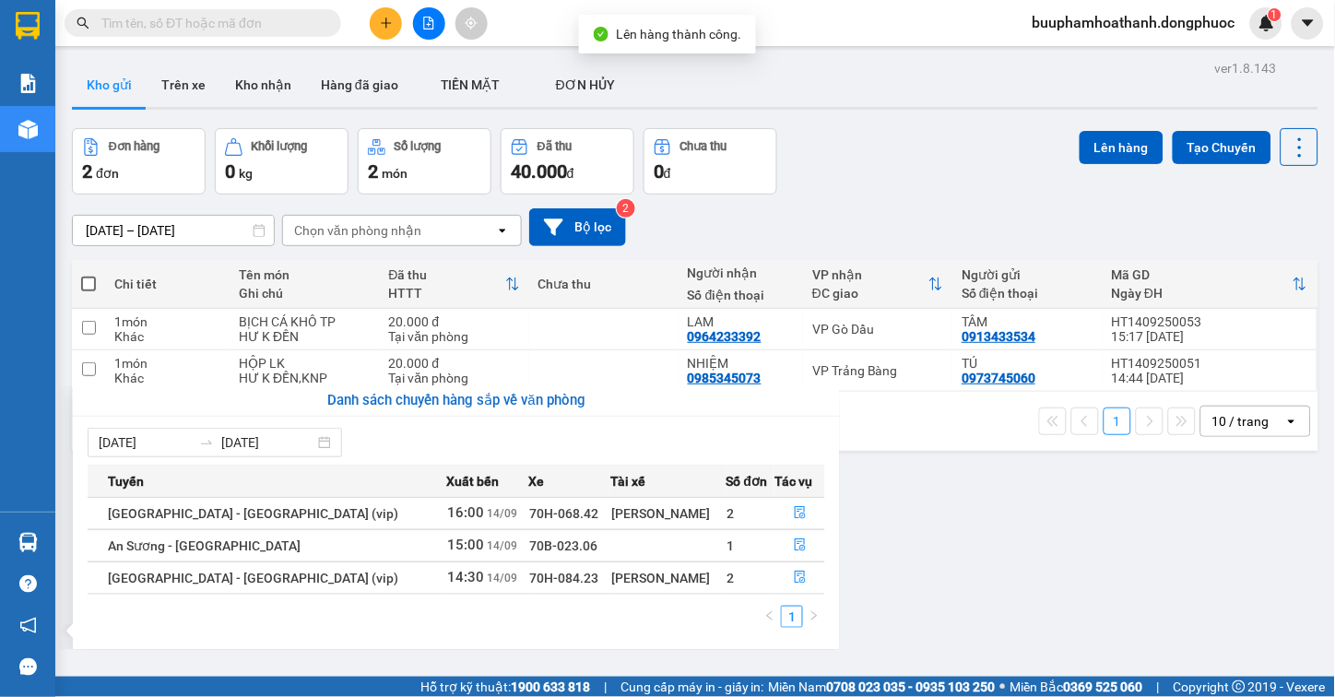
drag, startPoint x: 1012, startPoint y: 565, endPoint x: 944, endPoint y: 599, distance: 76.3
click at [1011, 579] on section "Kết quả tìm kiếm ( 0 ) Bộ lọc Thuộc VP này Gửi 3 ngày gần nhất No Data buuphamh…" at bounding box center [667, 348] width 1335 height 697
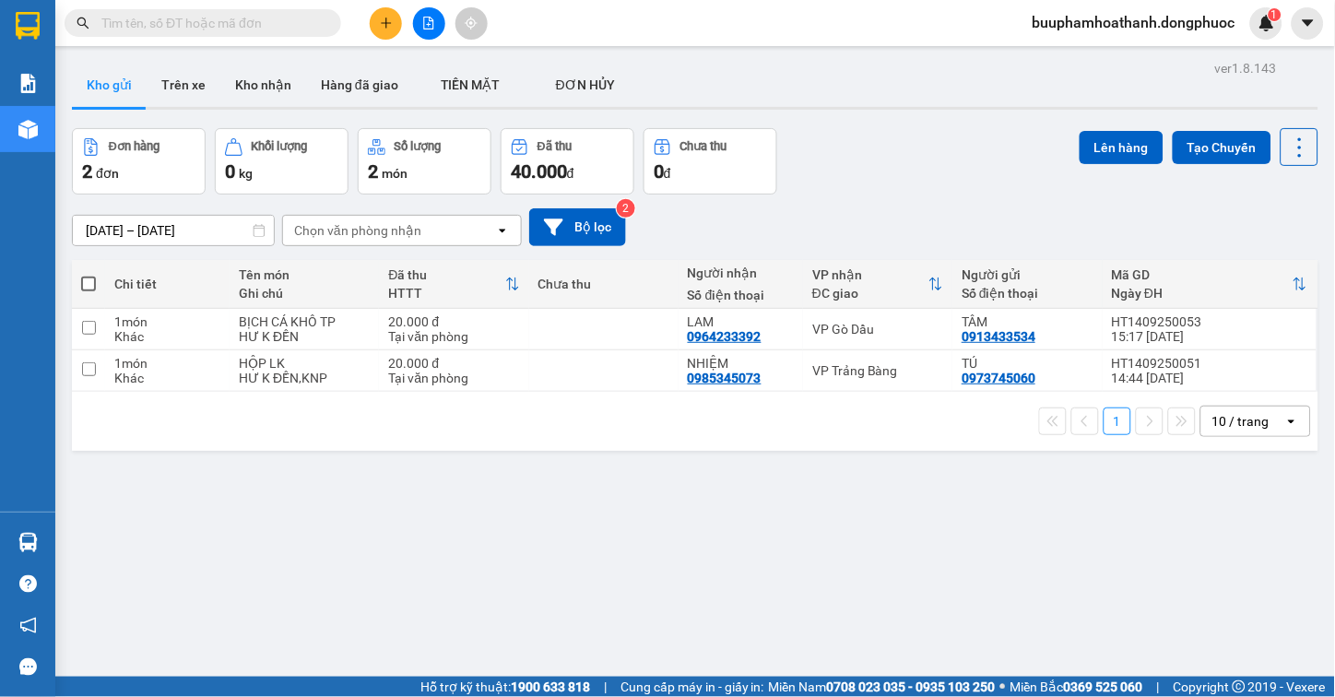
click at [437, 22] on button at bounding box center [429, 23] width 32 height 32
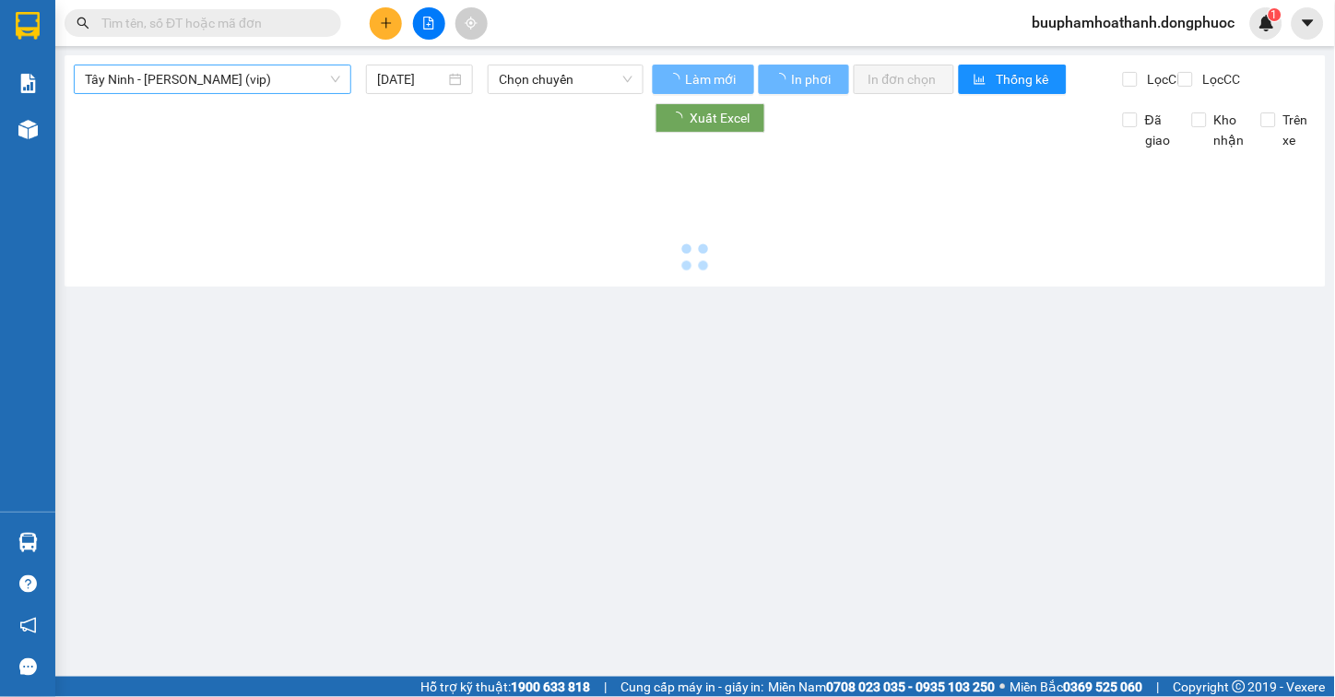
click at [293, 83] on span "Tây Ninh - [PERSON_NAME] (vip)" at bounding box center [212, 79] width 255 height 28
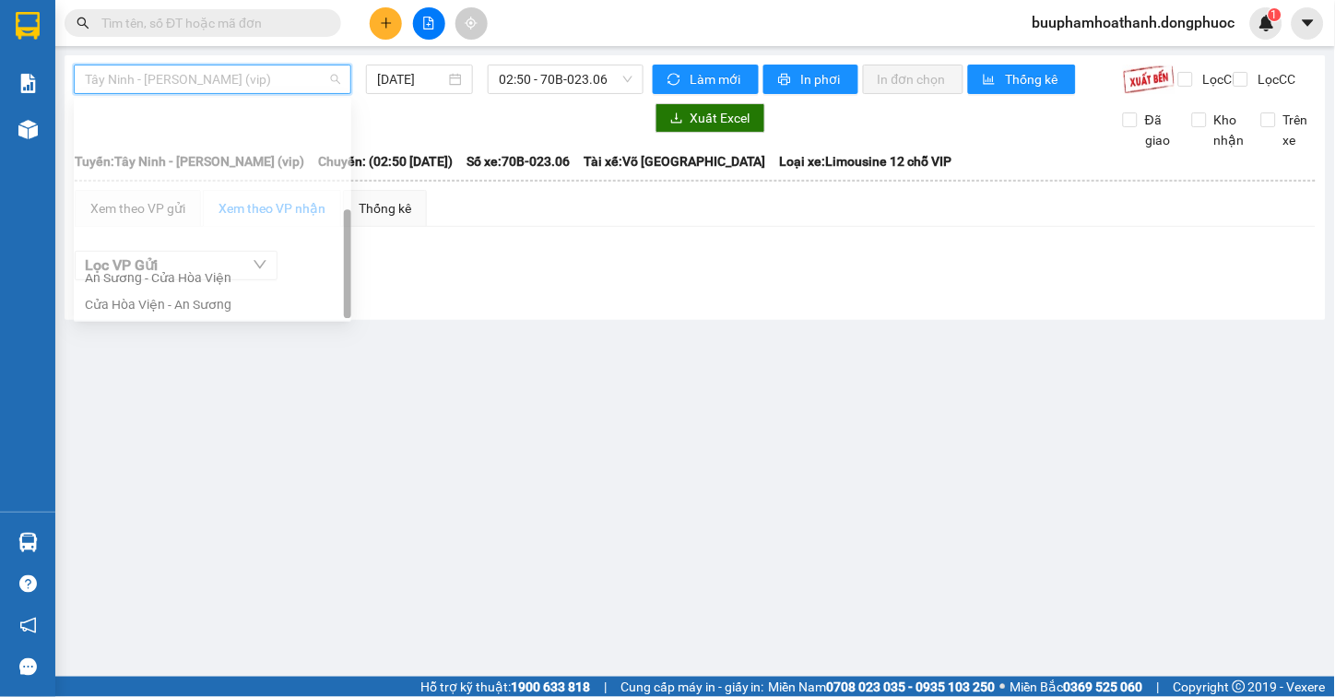
scroll to position [207, 0]
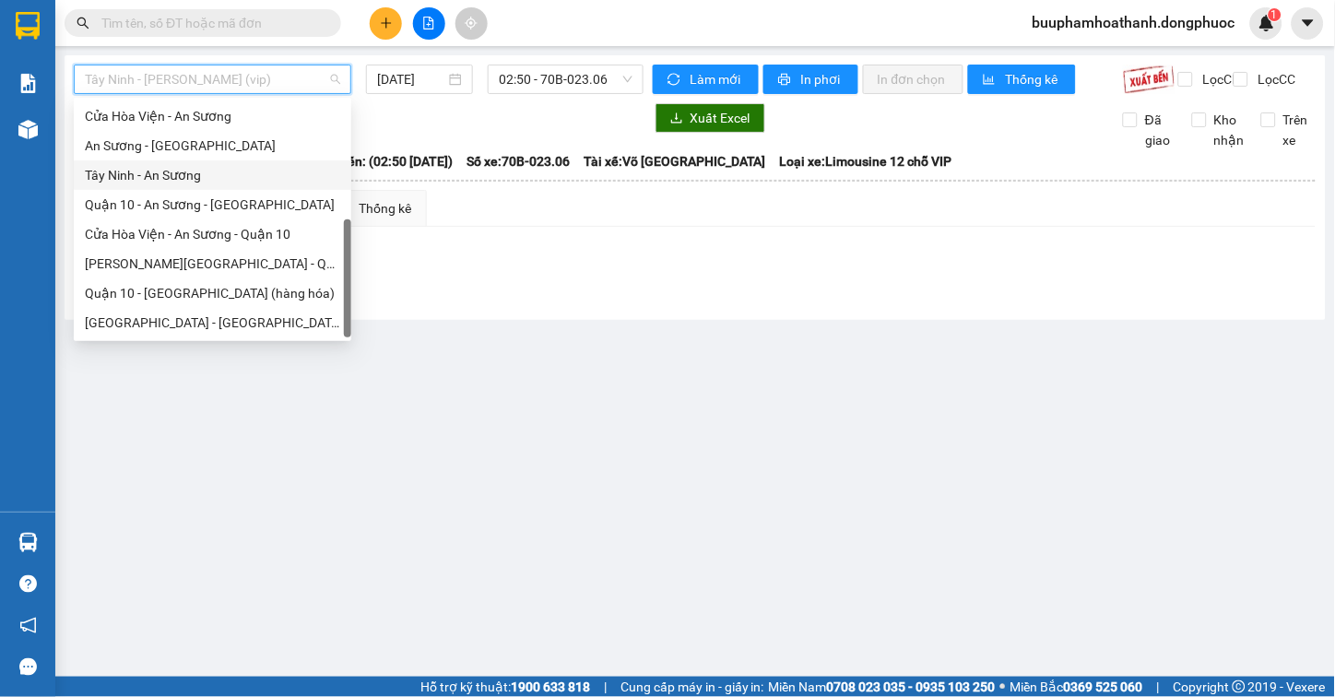
click at [251, 180] on div "Tây Ninh - An Sương" at bounding box center [212, 175] width 255 height 20
type input "[DATE]"
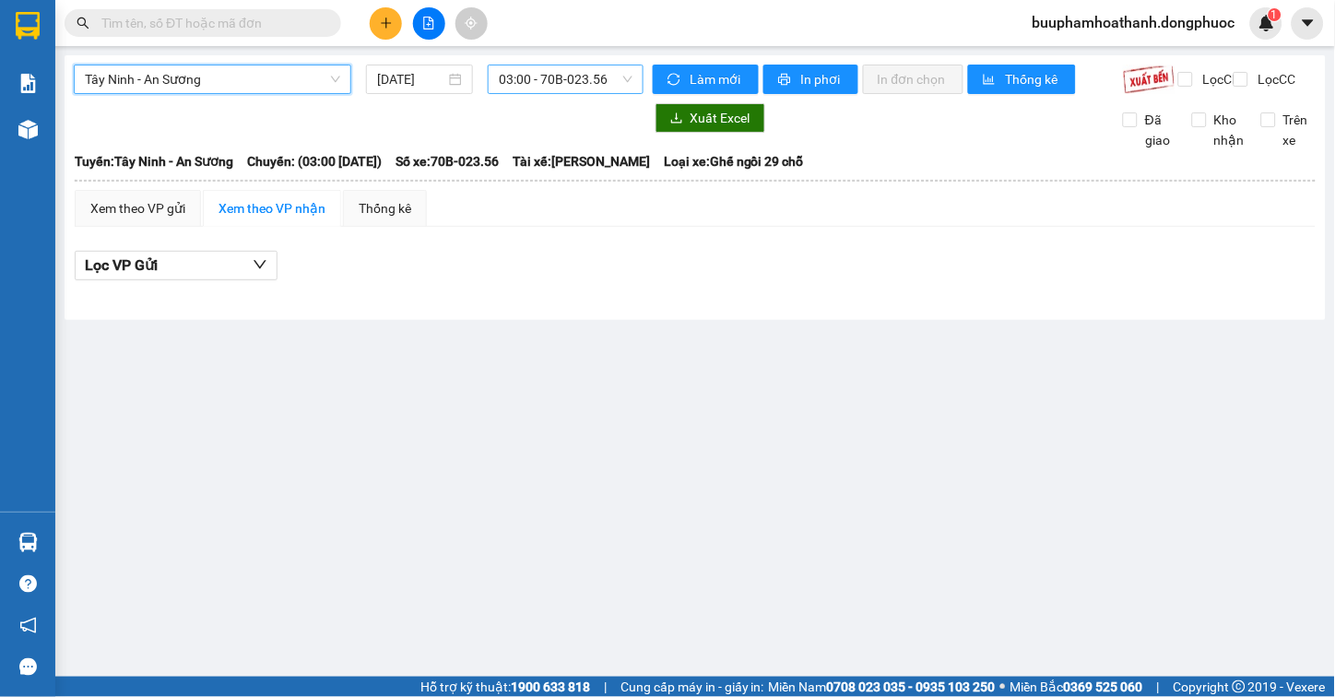
click at [528, 77] on span "03:00 - 70B-023.56" at bounding box center [566, 79] width 134 height 28
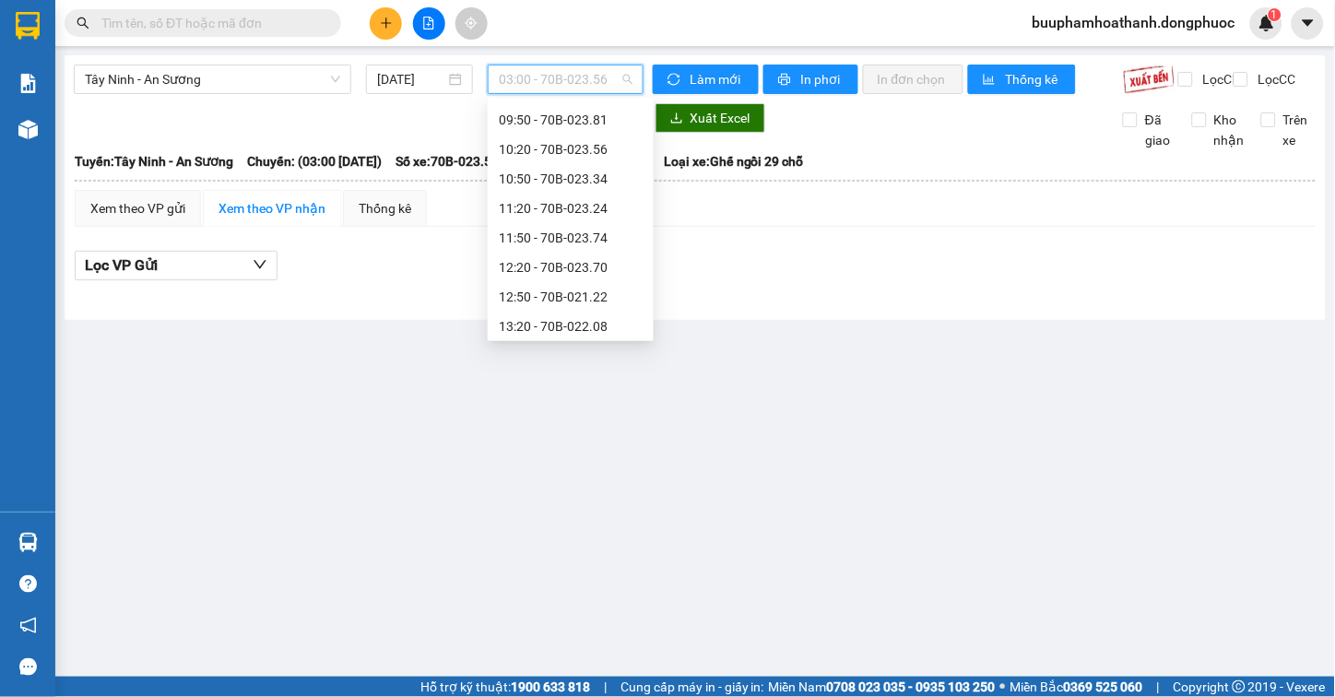
scroll to position [512, 0]
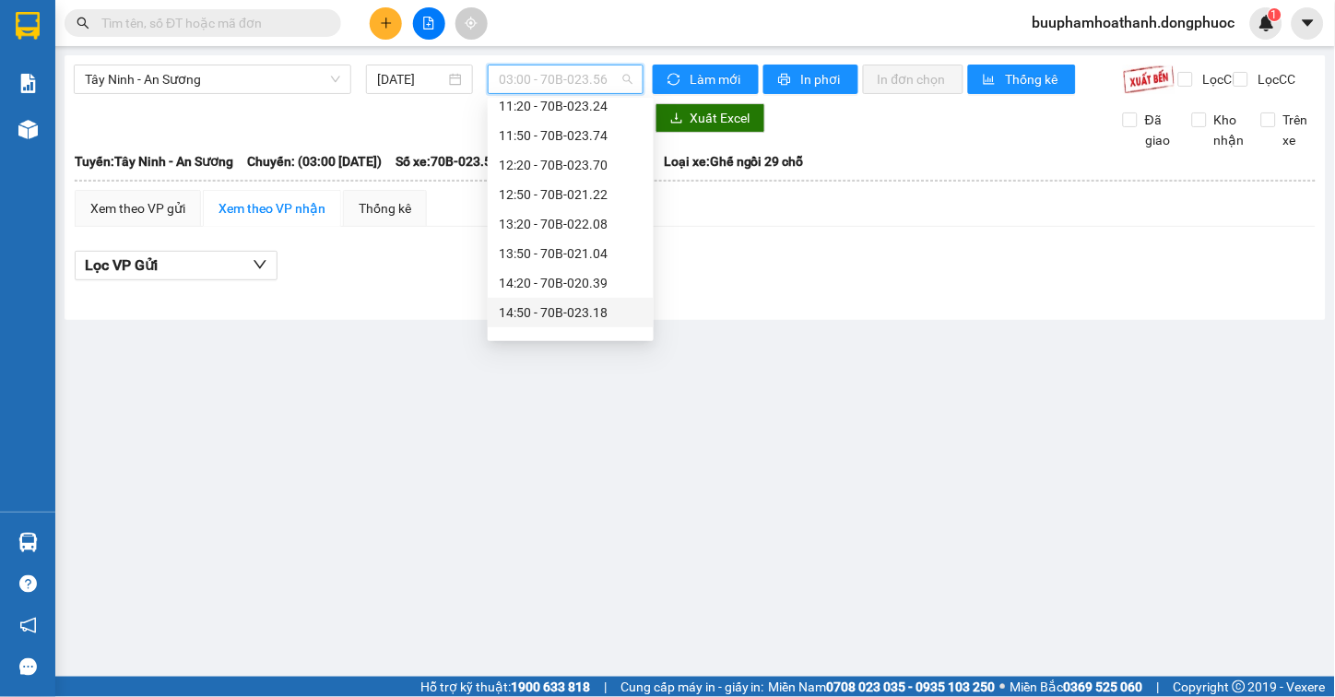
click at [68, 544] on main "Tây Ninh - An Sương [DATE] 03:00 - 70B-023.56 Làm mới In phơi In đơn chọn Thống…" at bounding box center [667, 338] width 1335 height 677
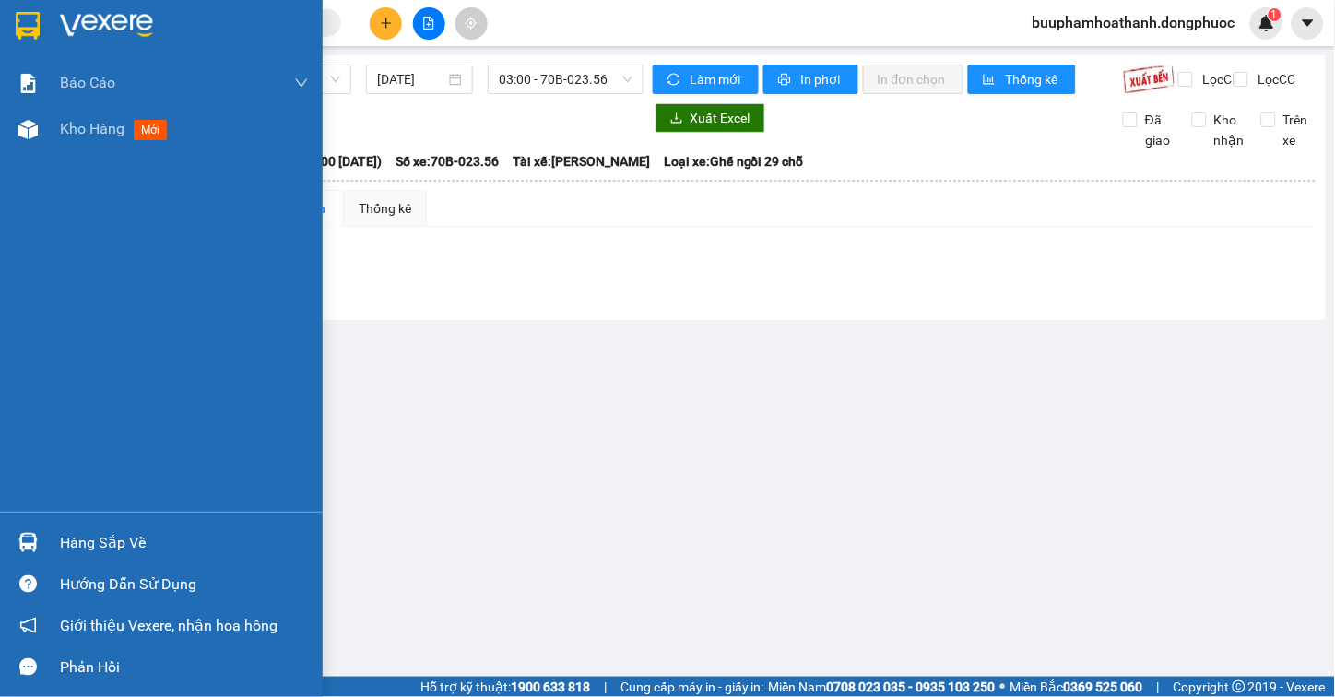
click at [40, 546] on div at bounding box center [28, 542] width 32 height 32
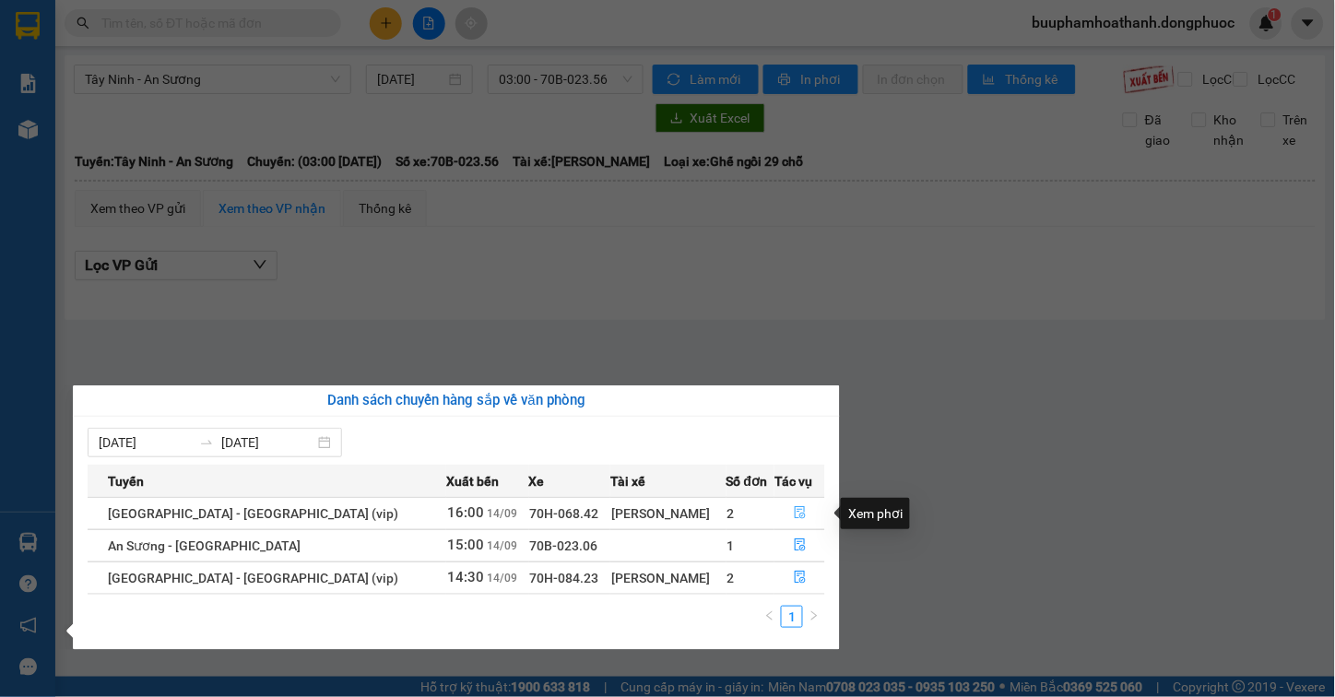
click at [782, 512] on button "button" at bounding box center [799, 514] width 49 height 30
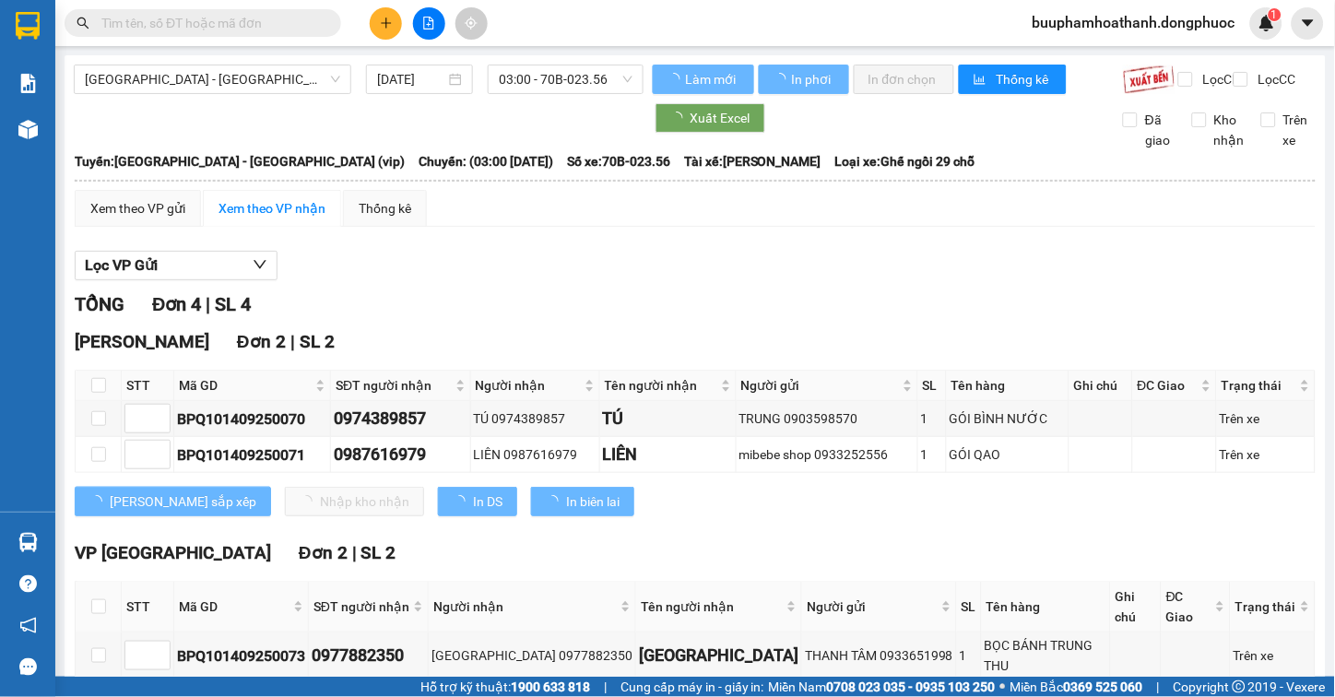
click at [588, 227] on div "Xem theo VP gửi Xem theo VP nhận Thống kê" at bounding box center [695, 208] width 1241 height 37
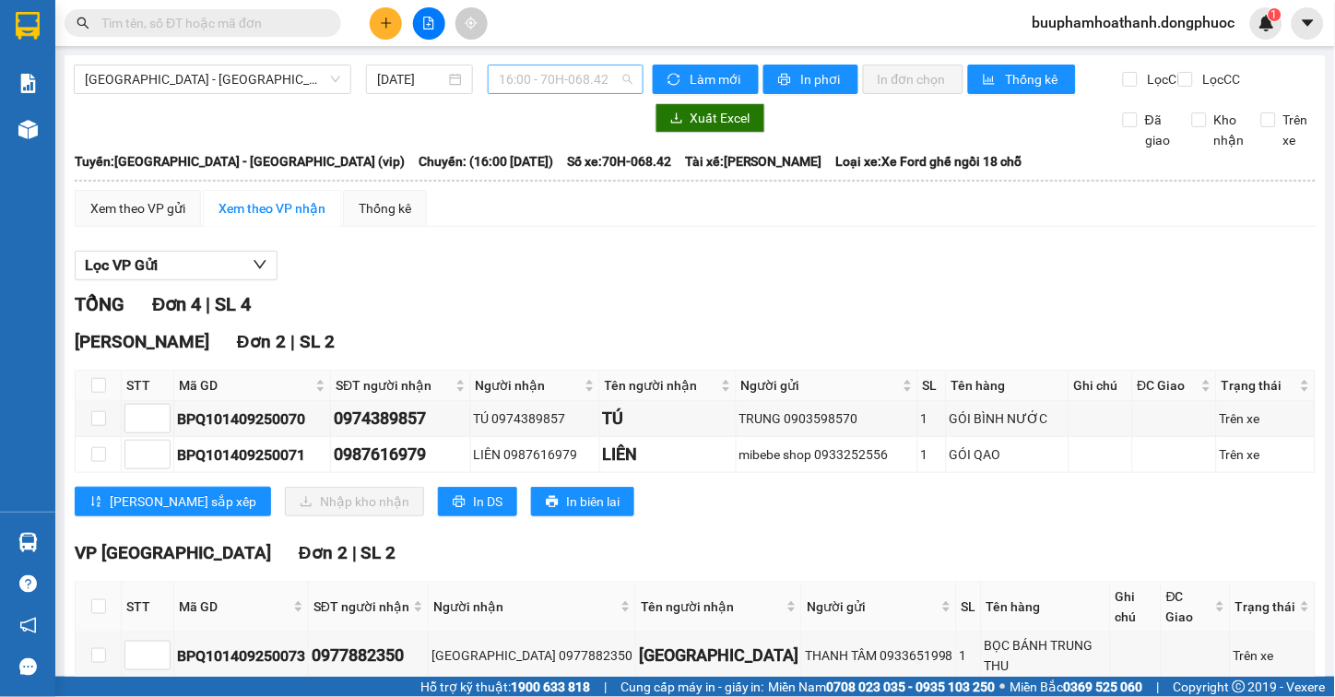
click at [590, 72] on span "16:00 - 70H-068.42" at bounding box center [566, 79] width 134 height 28
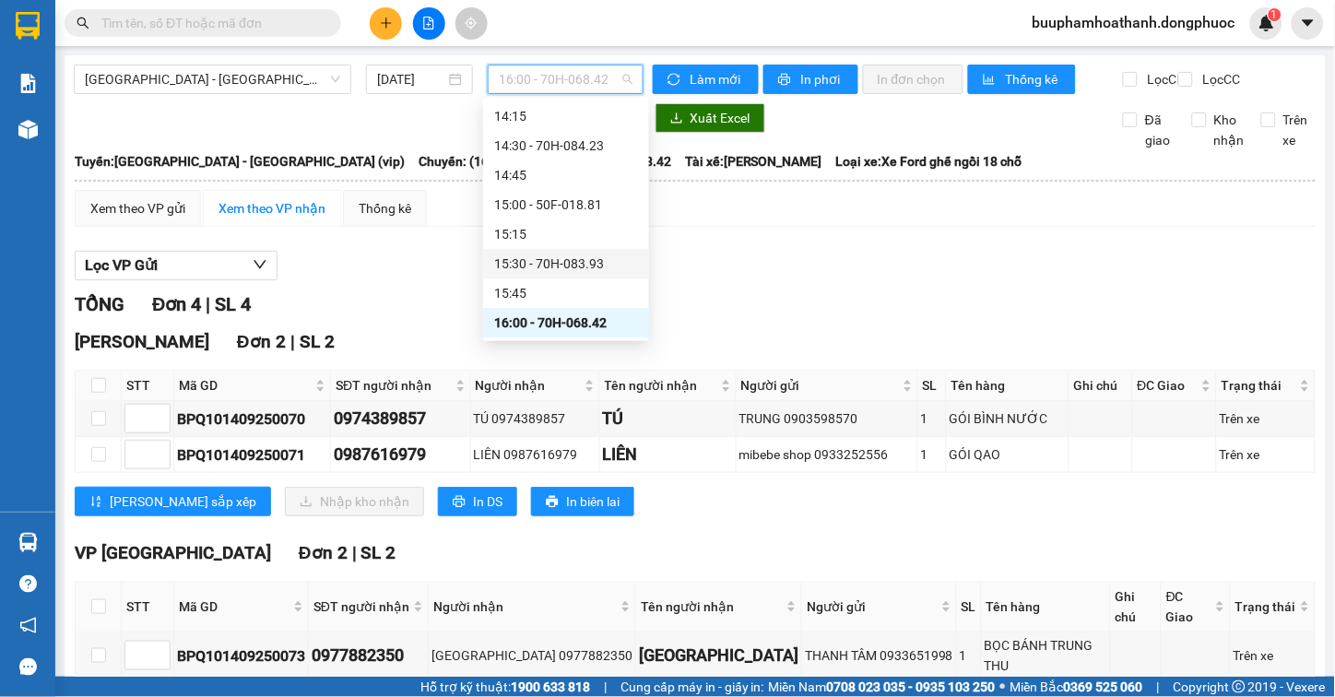
click at [615, 269] on div "15:30 - 70H-083.93" at bounding box center [566, 264] width 144 height 20
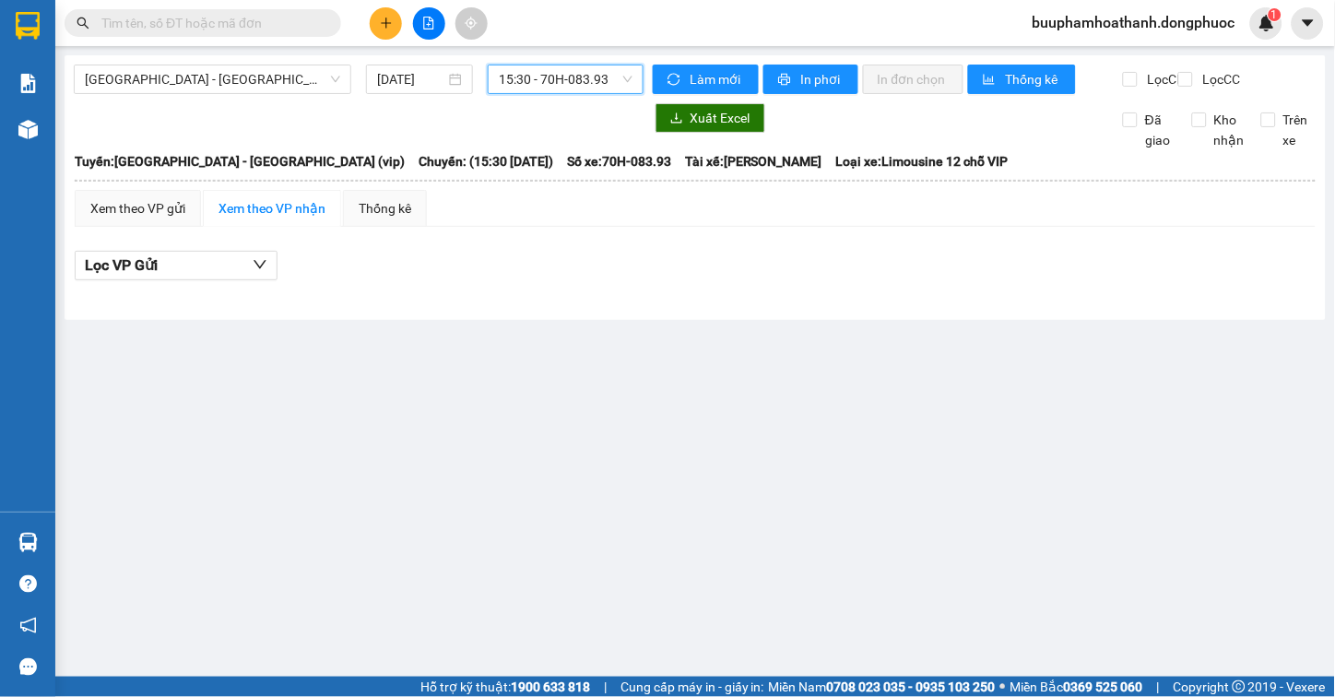
click at [588, 86] on span "15:30 - 70H-083.93" at bounding box center [566, 79] width 134 height 28
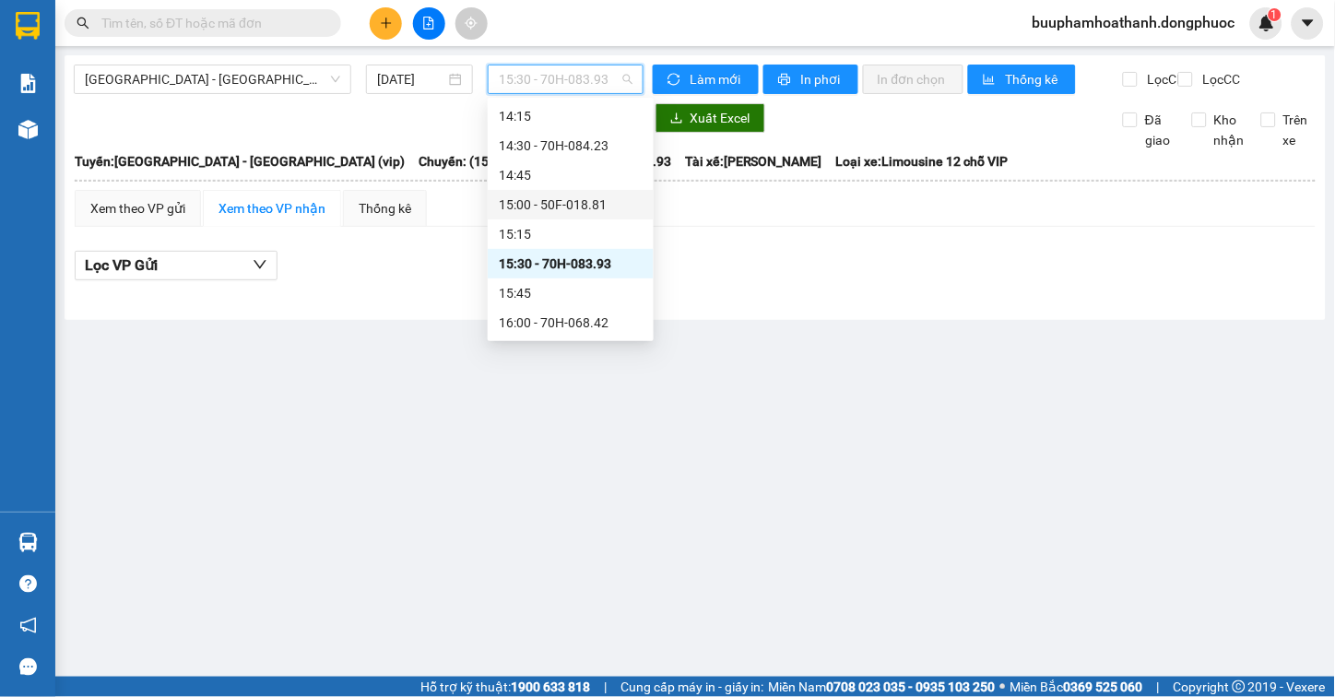
click at [600, 191] on div "15:00 - 50F-018.81" at bounding box center [571, 205] width 166 height 30
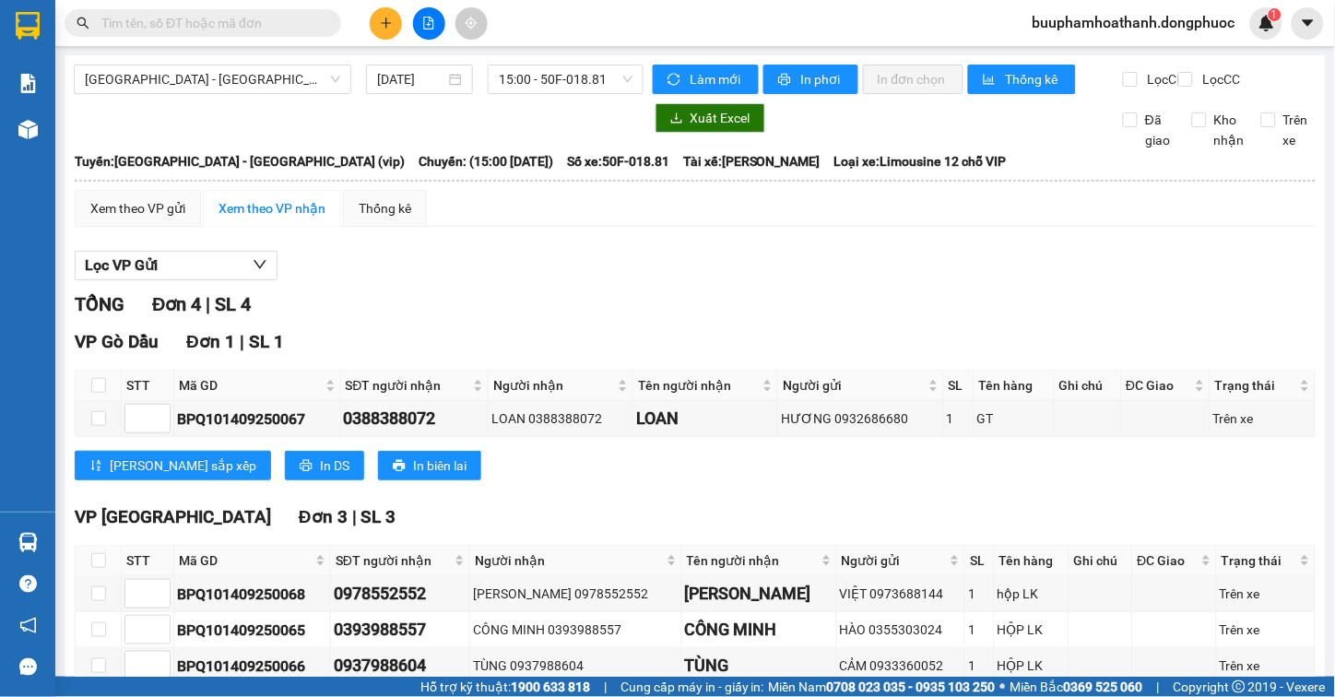
click at [582, 58] on div "[GEOGRAPHIC_DATA] - [GEOGRAPHIC_DATA] (vip) [DATE] 15:00 - 50F-018.81 Làm mới I…" at bounding box center [695, 412] width 1261 height 715
click at [592, 69] on span "15:00 - 50F-018.81" at bounding box center [566, 79] width 134 height 28
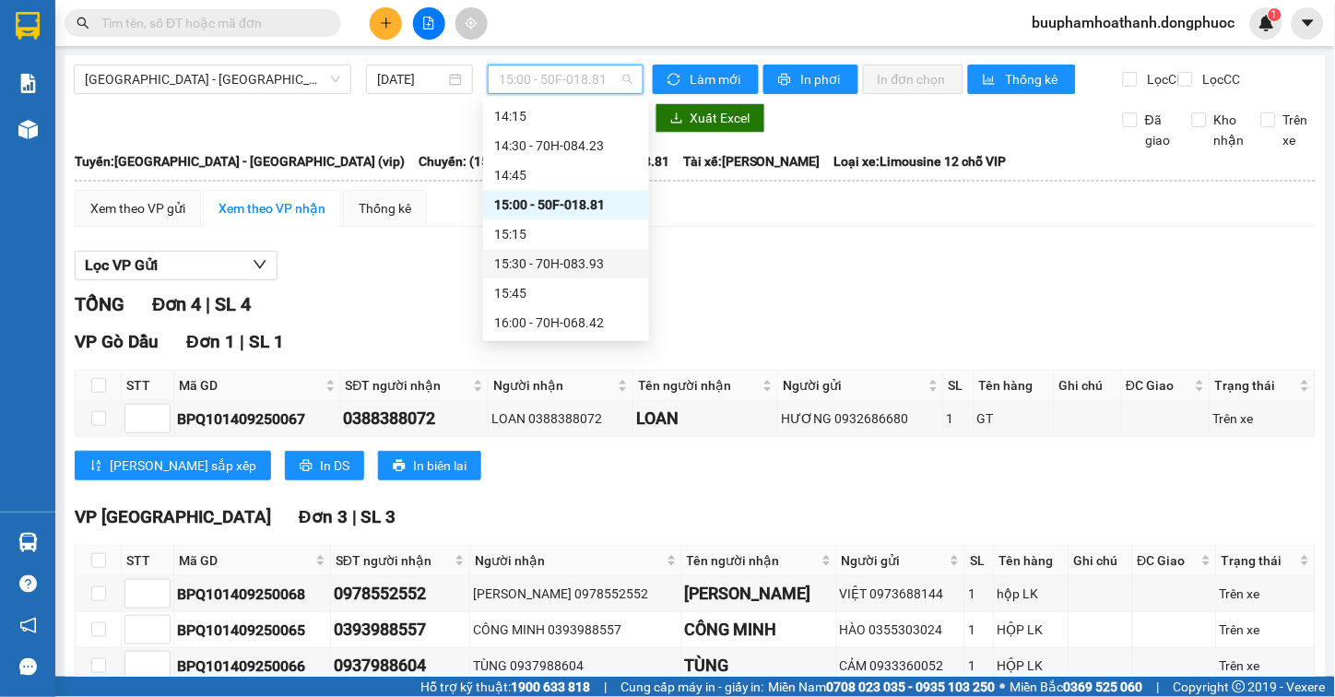
click at [567, 258] on div "15:30 - 70H-083.93" at bounding box center [566, 264] width 144 height 20
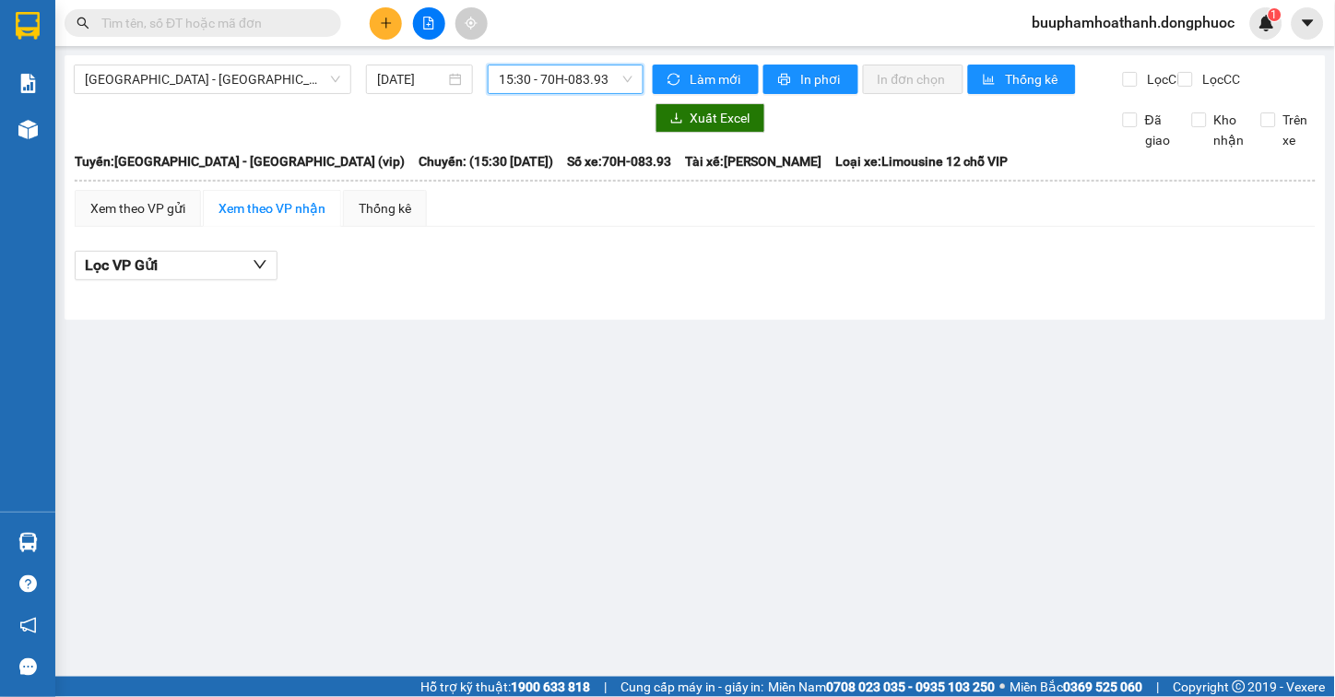
click at [551, 69] on span "15:30 - 70H-083.93" at bounding box center [566, 79] width 134 height 28
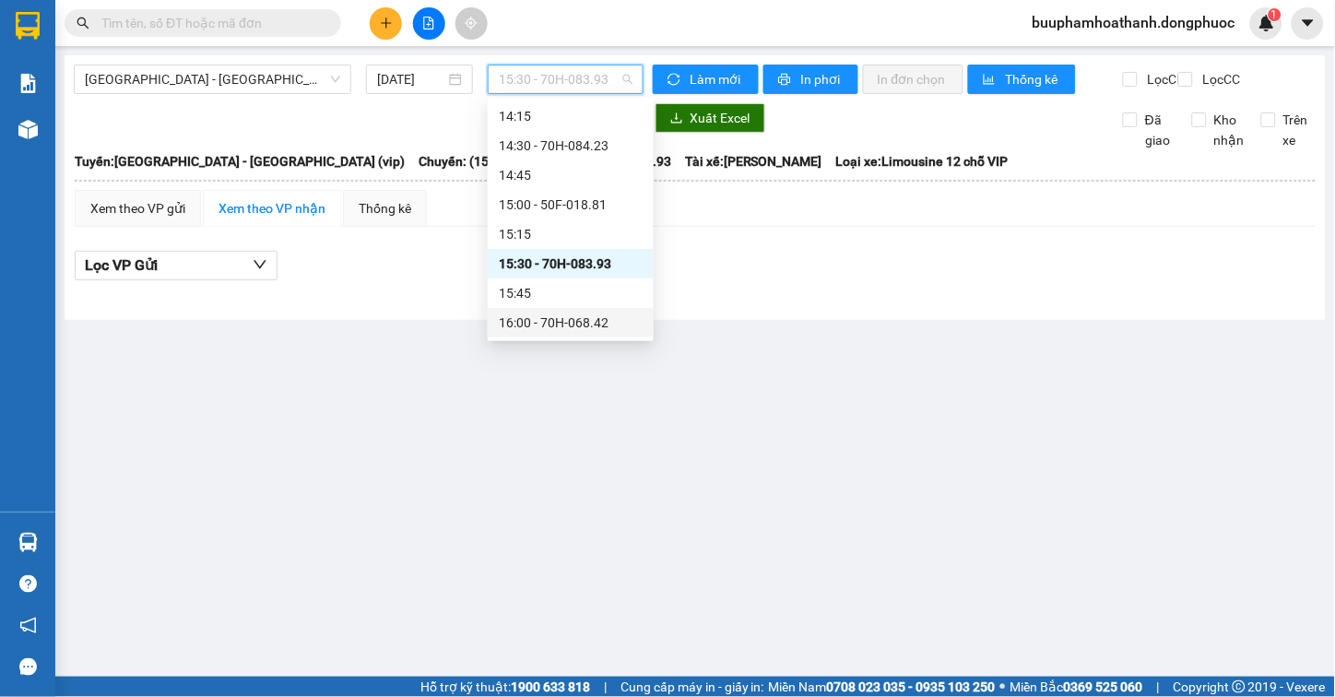
click at [576, 325] on div "16:00 - 70H-068.42" at bounding box center [571, 323] width 144 height 20
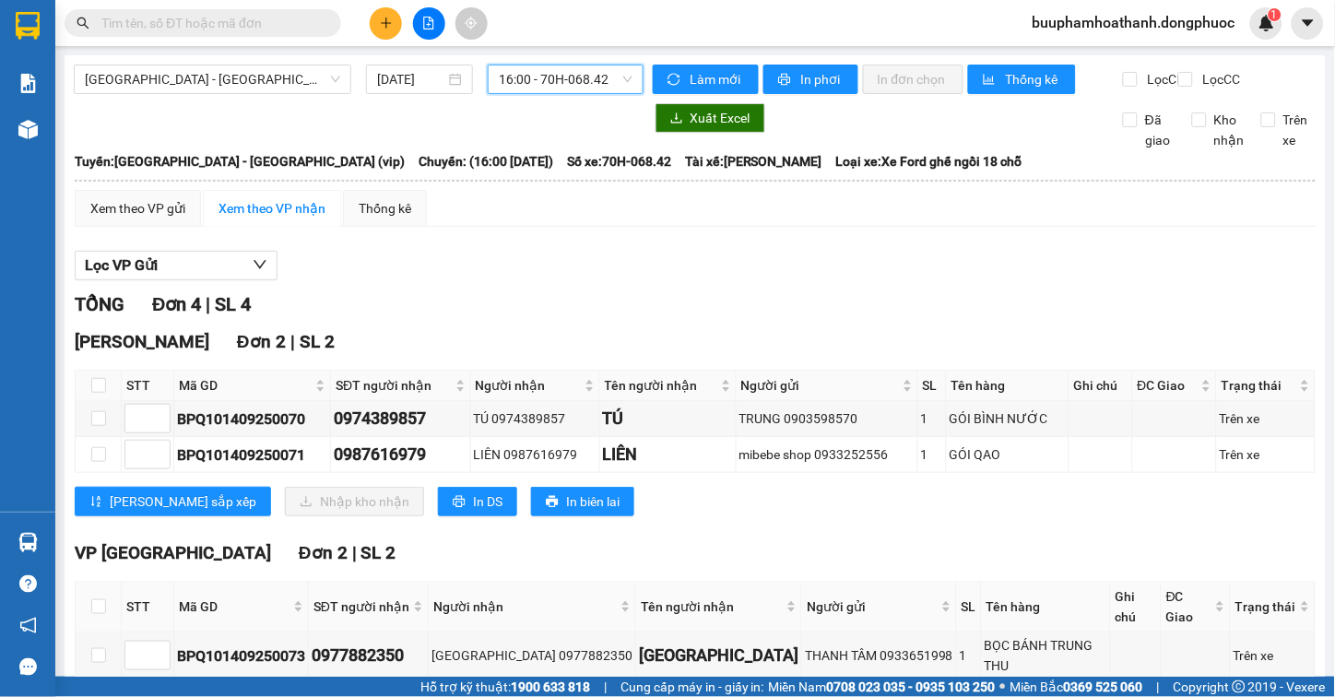
click at [584, 80] on span "16:00 - 70H-068.42" at bounding box center [566, 79] width 134 height 28
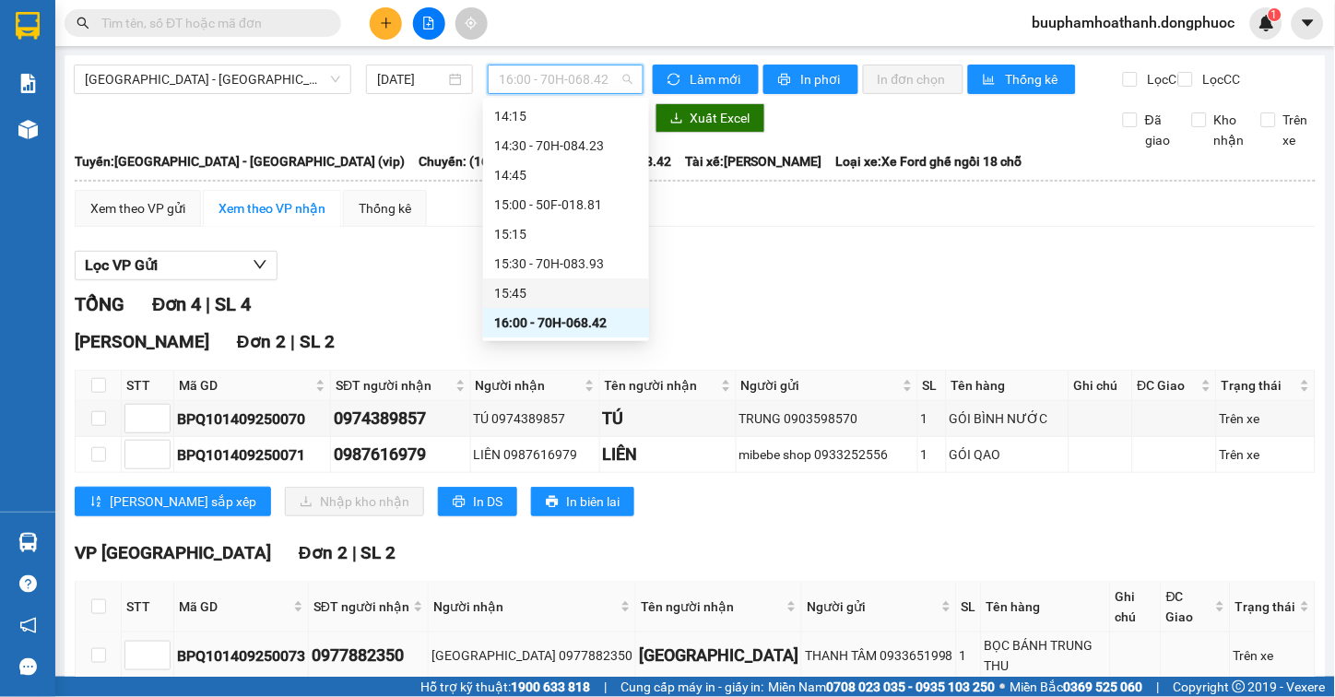
scroll to position [120, 0]
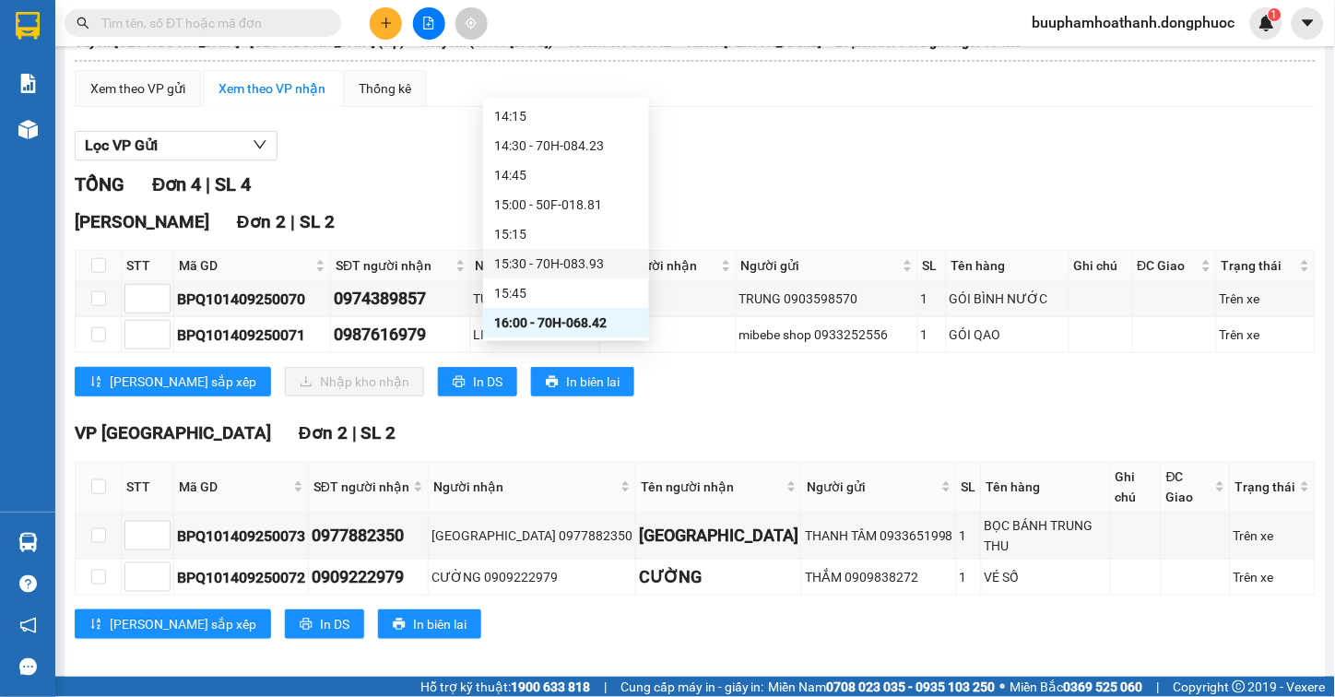
click at [603, 259] on div "15:30 - 70H-083.93" at bounding box center [566, 264] width 144 height 20
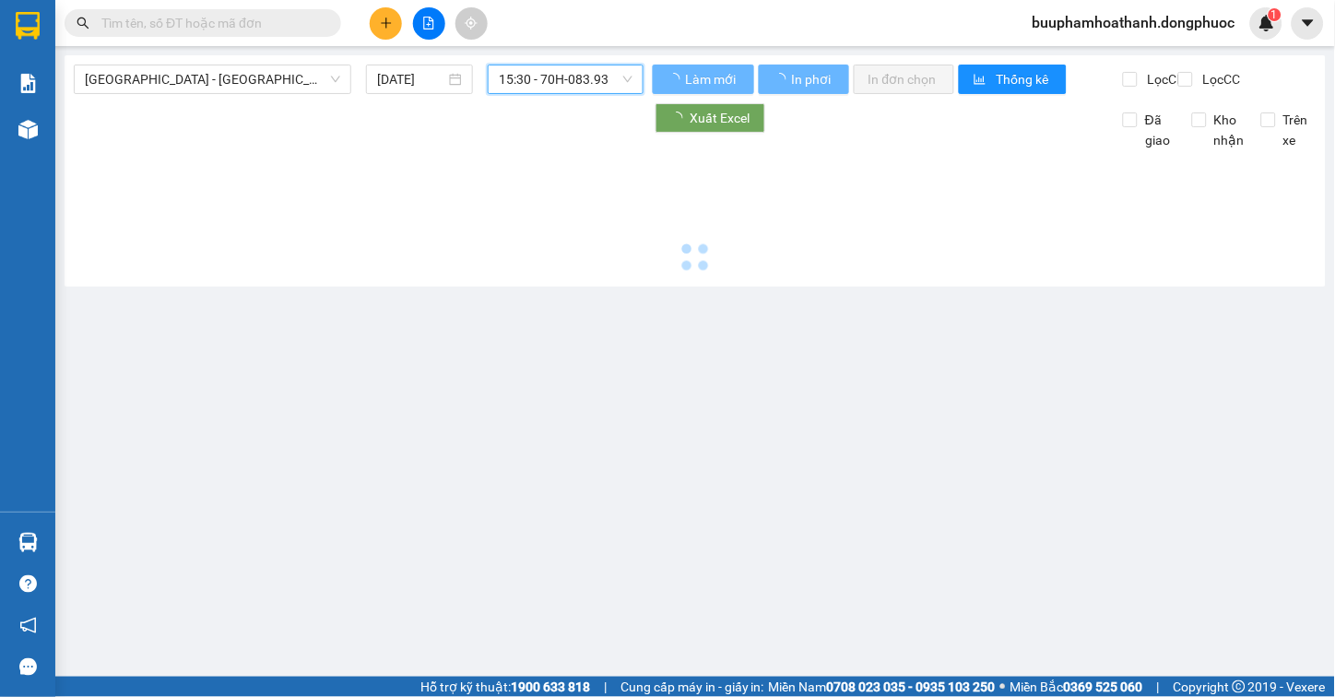
scroll to position [0, 0]
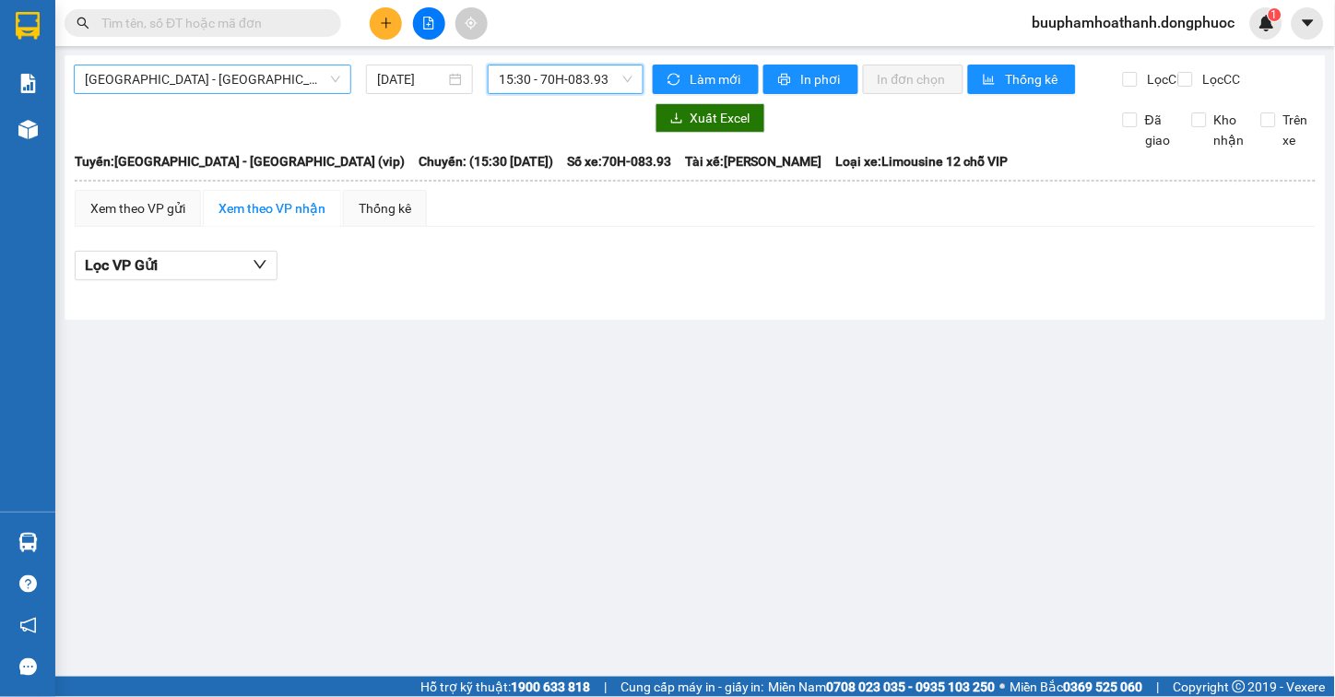
click at [261, 80] on span "[GEOGRAPHIC_DATA] - [GEOGRAPHIC_DATA] (vip)" at bounding box center [212, 79] width 255 height 28
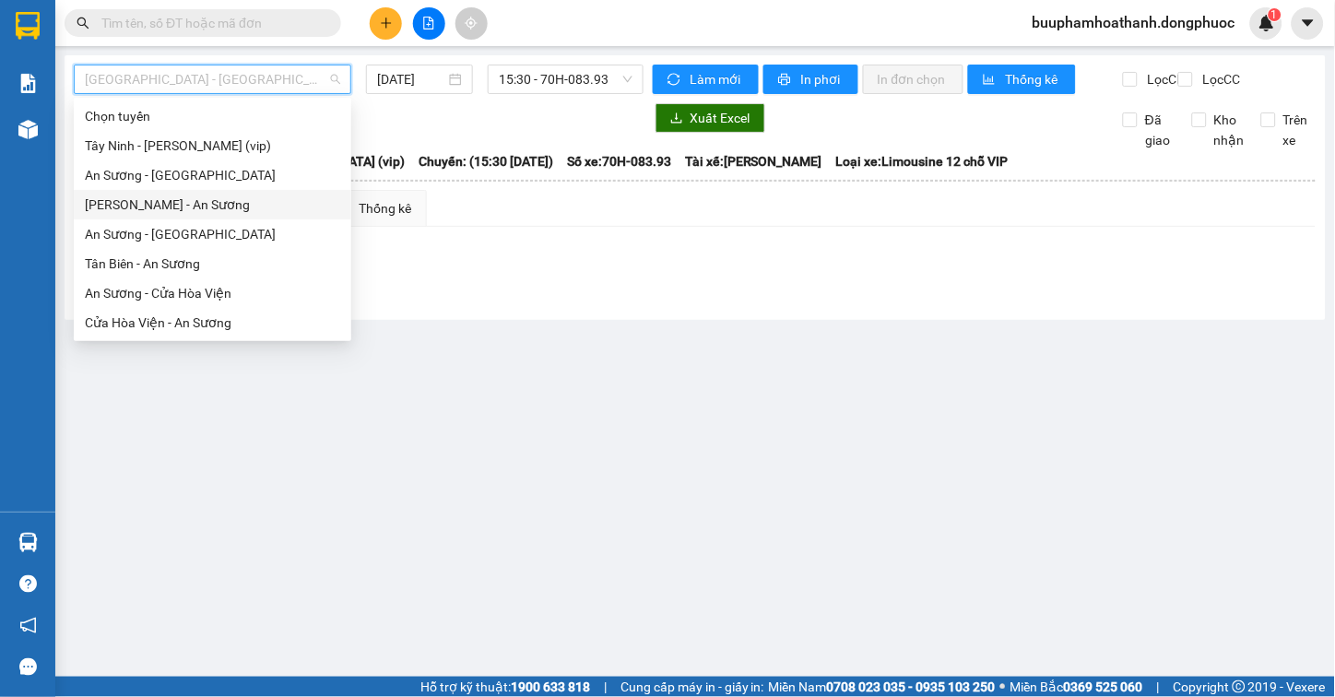
scroll to position [207, 0]
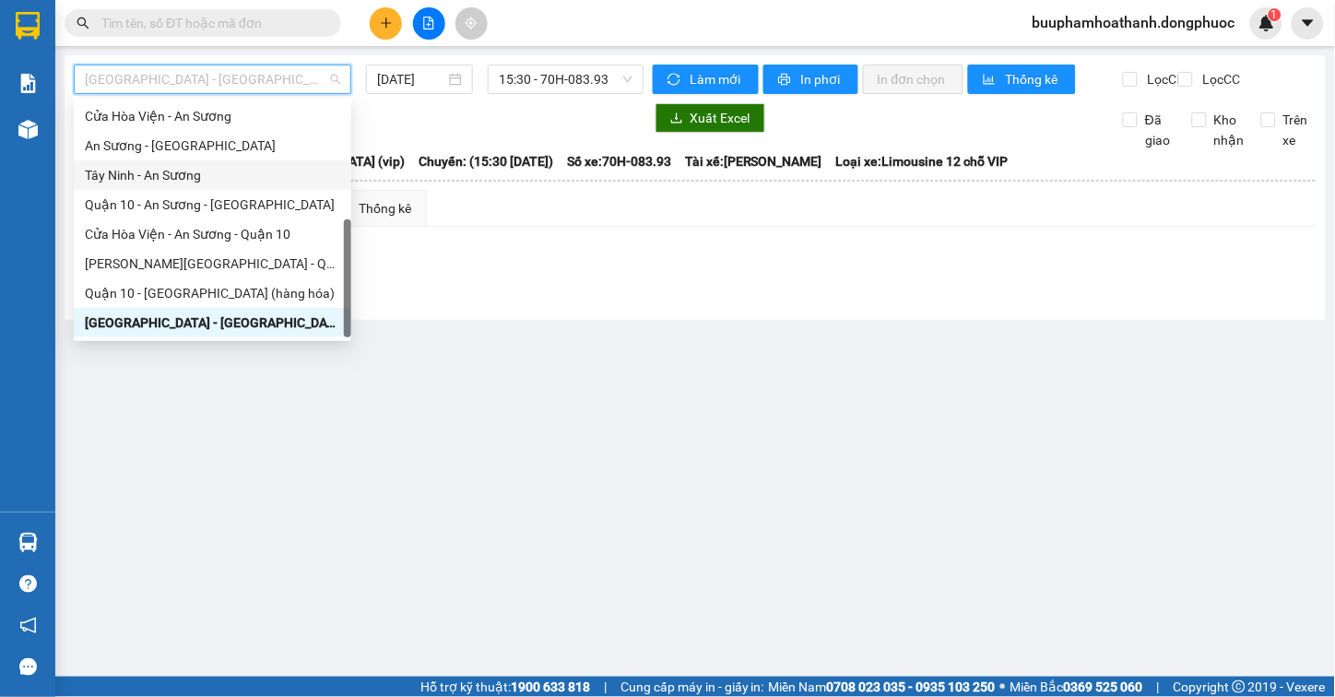
click at [228, 179] on div "Tây Ninh - An Sương" at bounding box center [212, 175] width 255 height 20
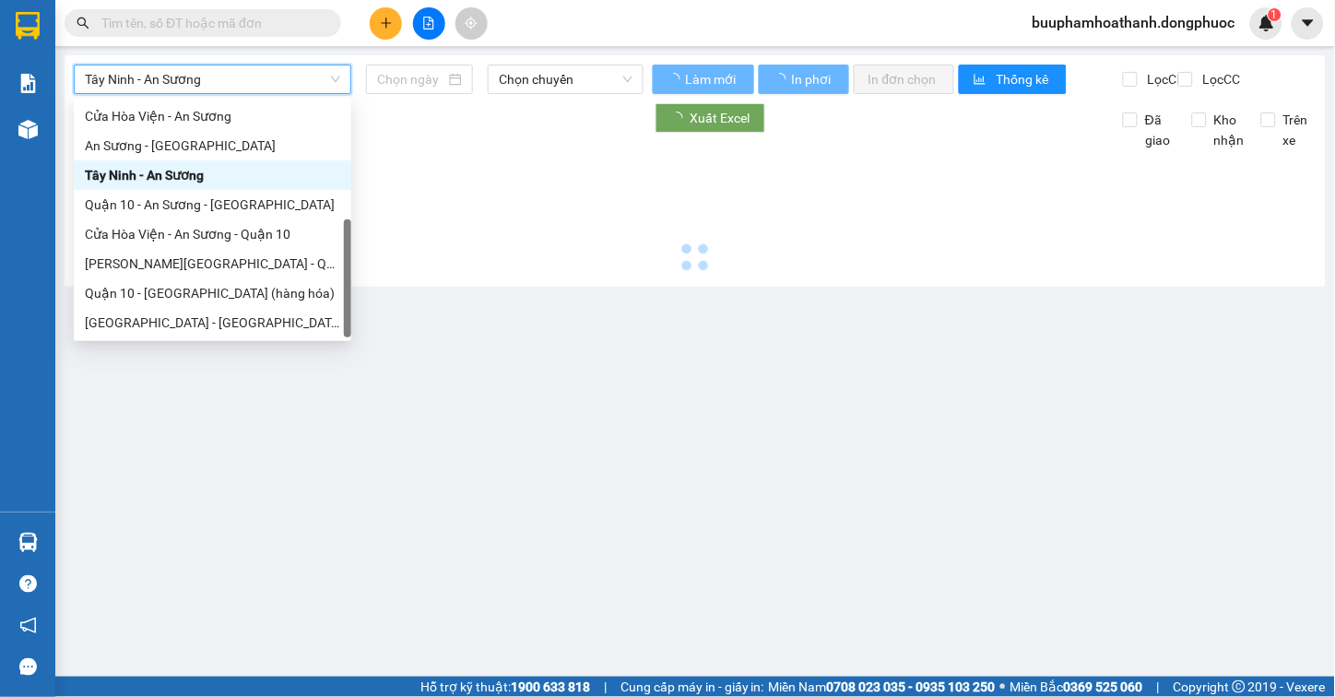
type input "[DATE]"
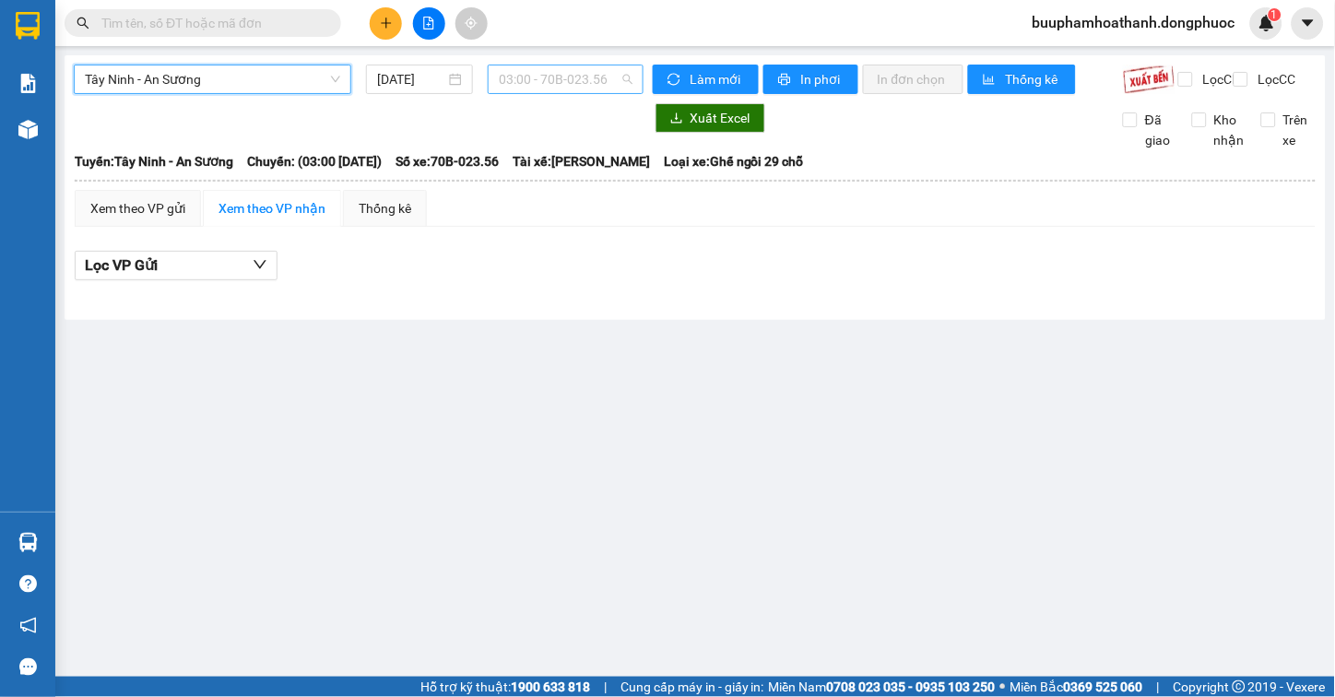
click at [538, 80] on span "03:00 - 70B-023.56" at bounding box center [566, 79] width 134 height 28
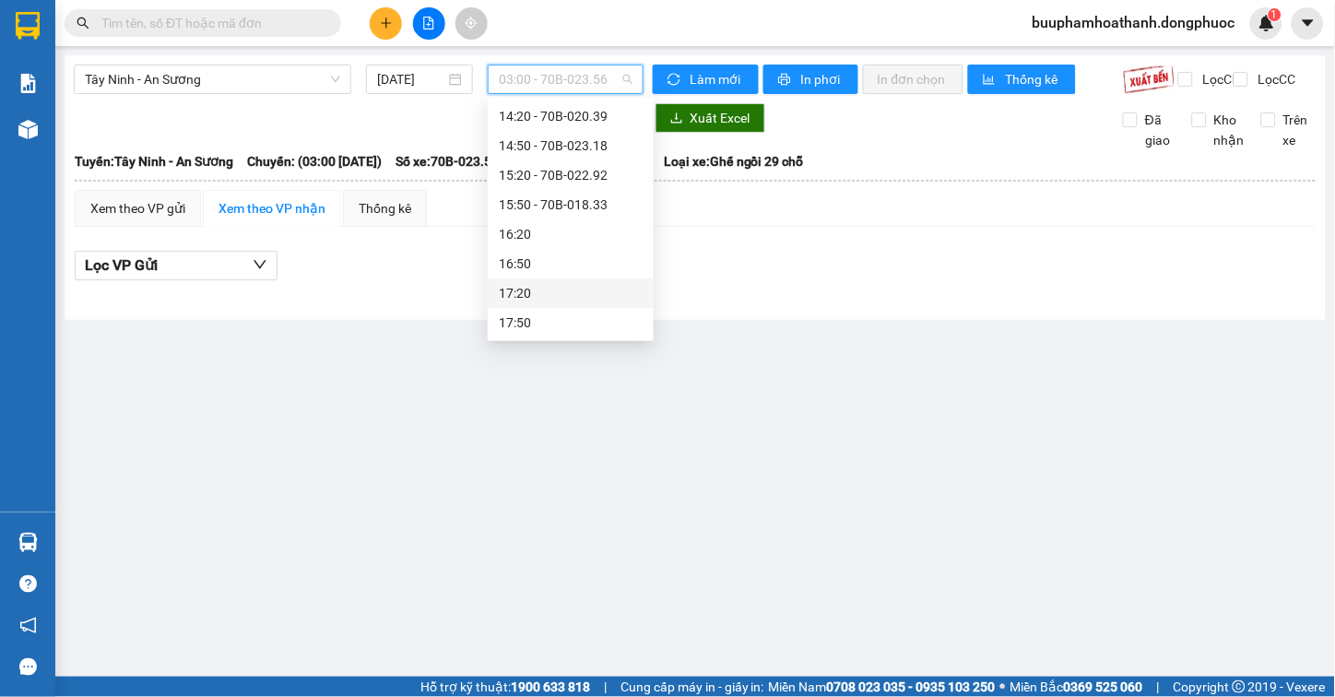
scroll to position [576, 0]
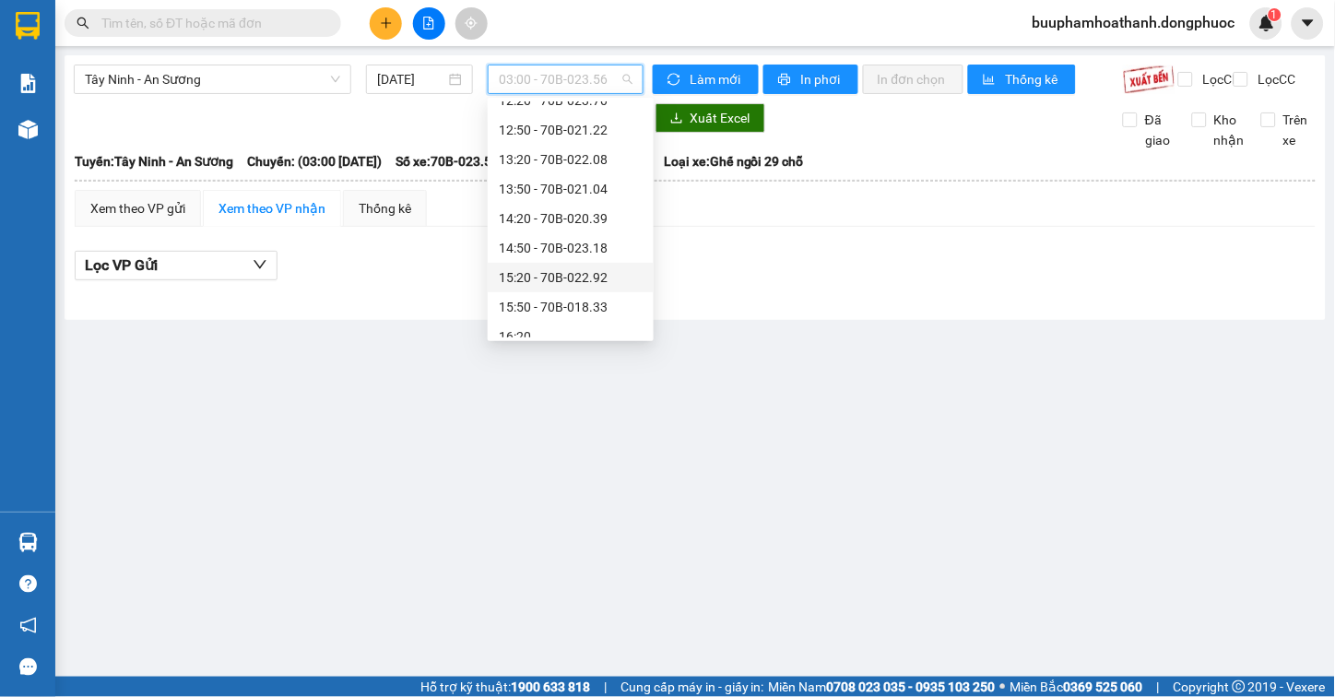
click at [549, 271] on div "15:20 - 70B-022.92" at bounding box center [571, 277] width 144 height 20
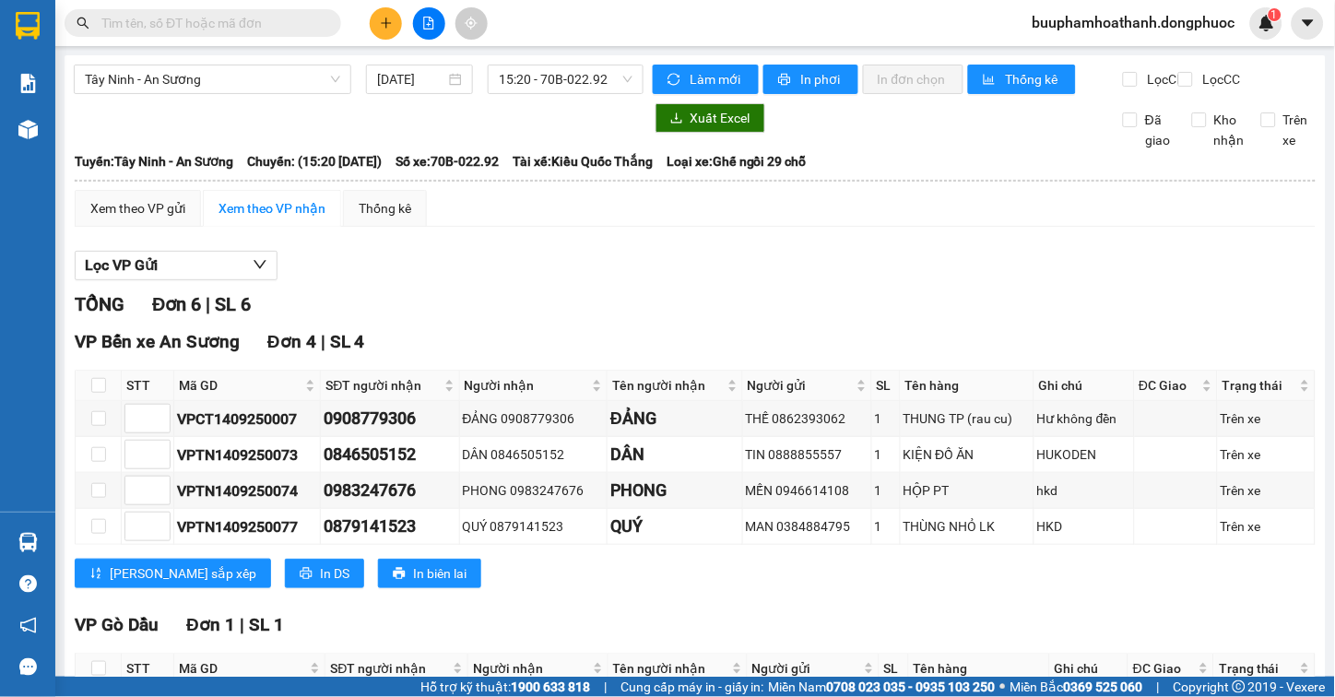
click at [799, 254] on div "Xem theo VP gửi Xem theo VP nhận Thống kê Lọc VP Gửi TỔNG Đơn 6 | SL 6 VP Bến …" at bounding box center [695, 576] width 1241 height 772
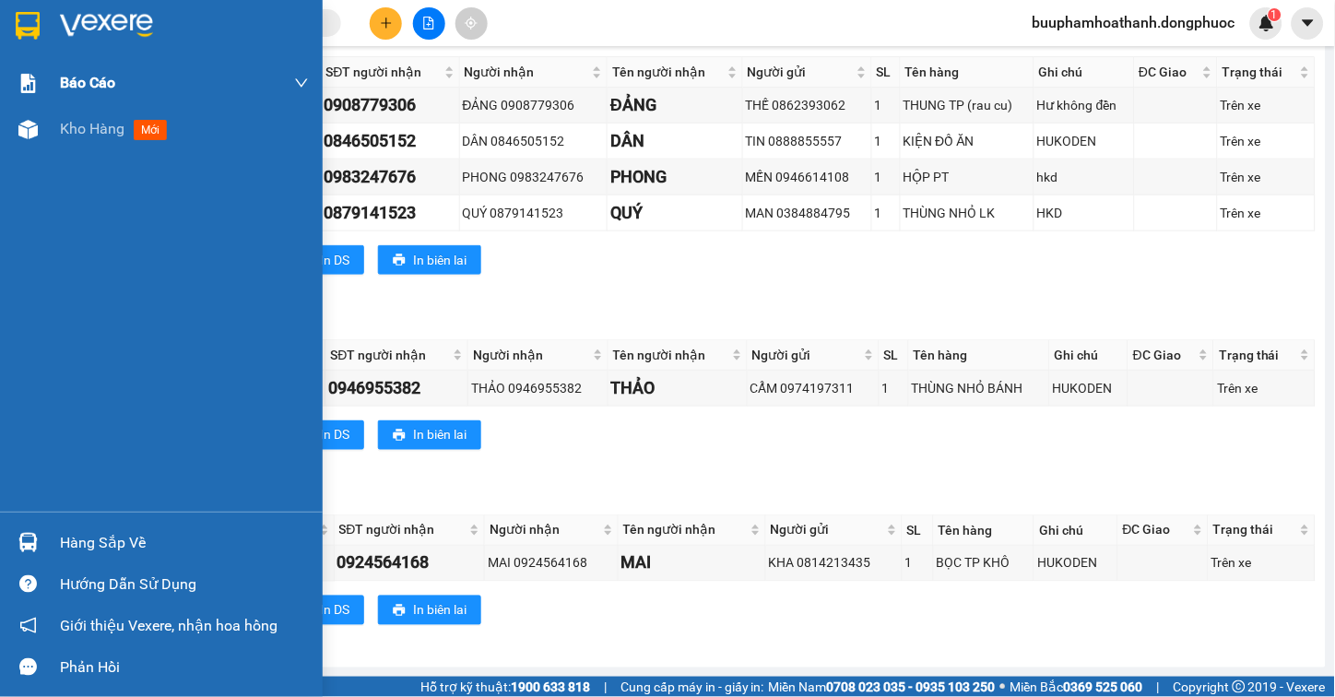
click at [52, 138] on div "Kho hàng mới" at bounding box center [161, 129] width 323 height 46
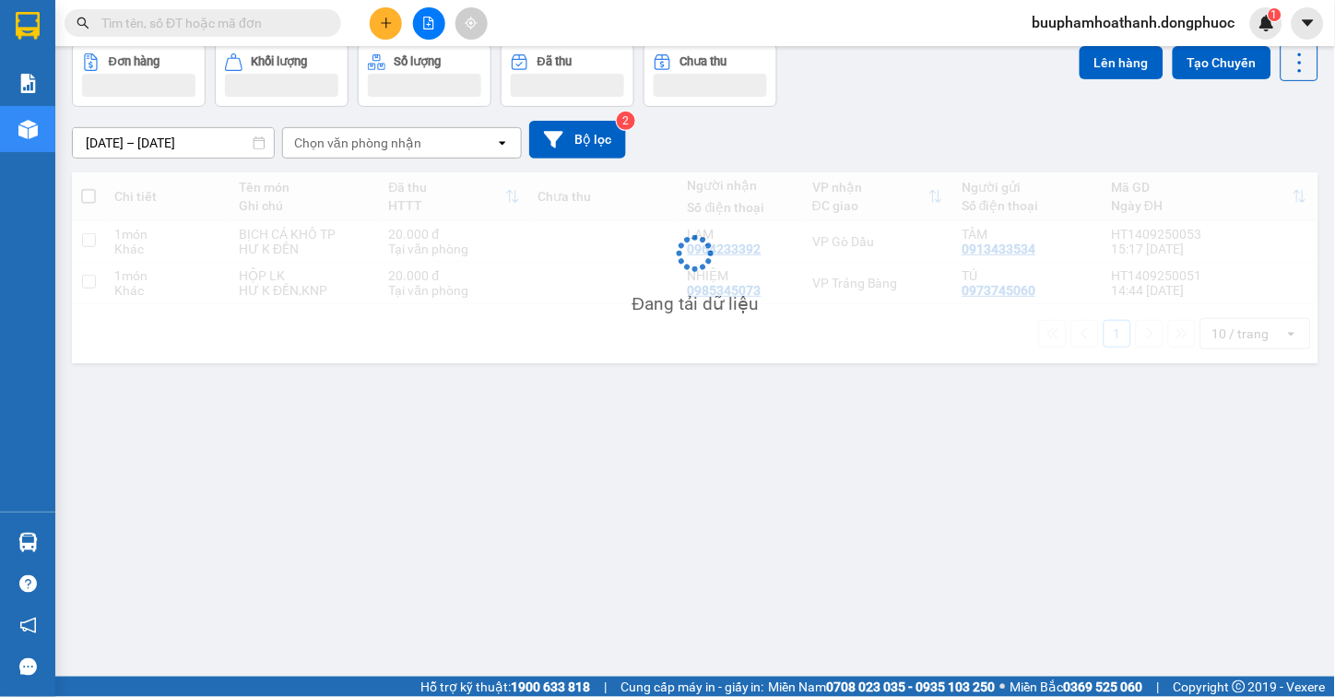
scroll to position [85, 0]
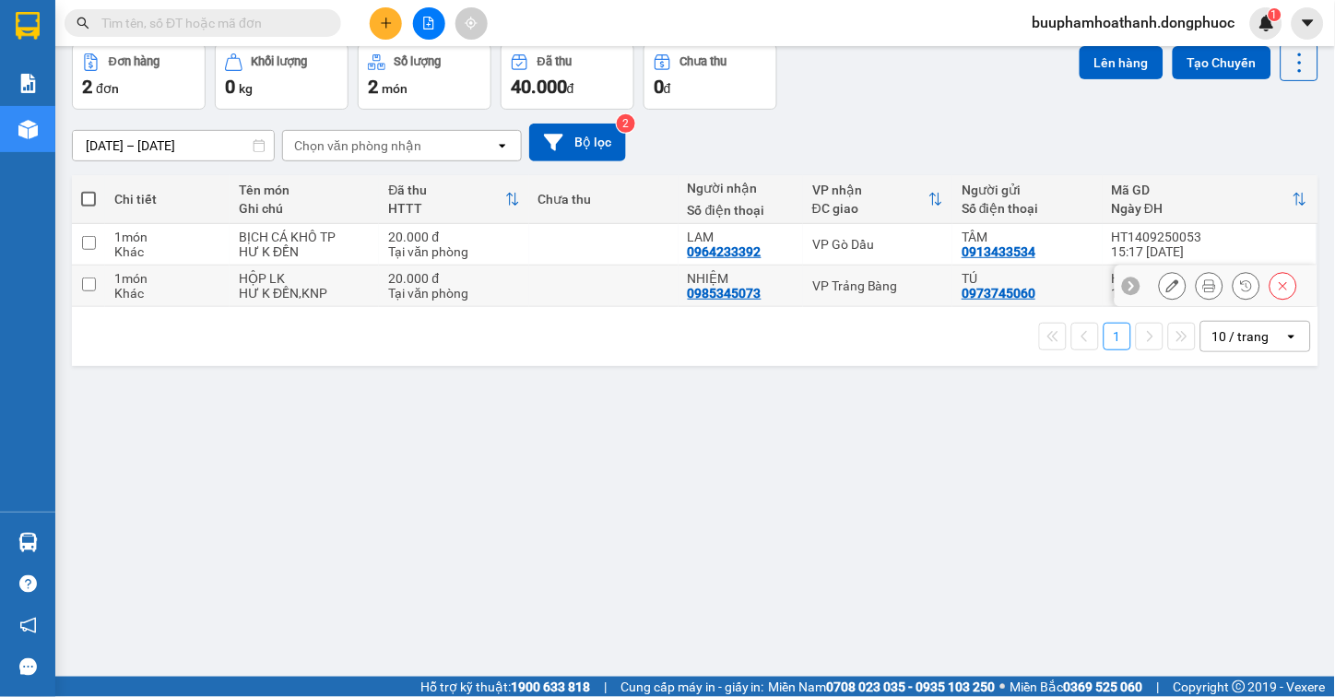
click at [916, 284] on div "VP Trảng Bàng" at bounding box center [877, 285] width 131 height 15
checkbox input "true"
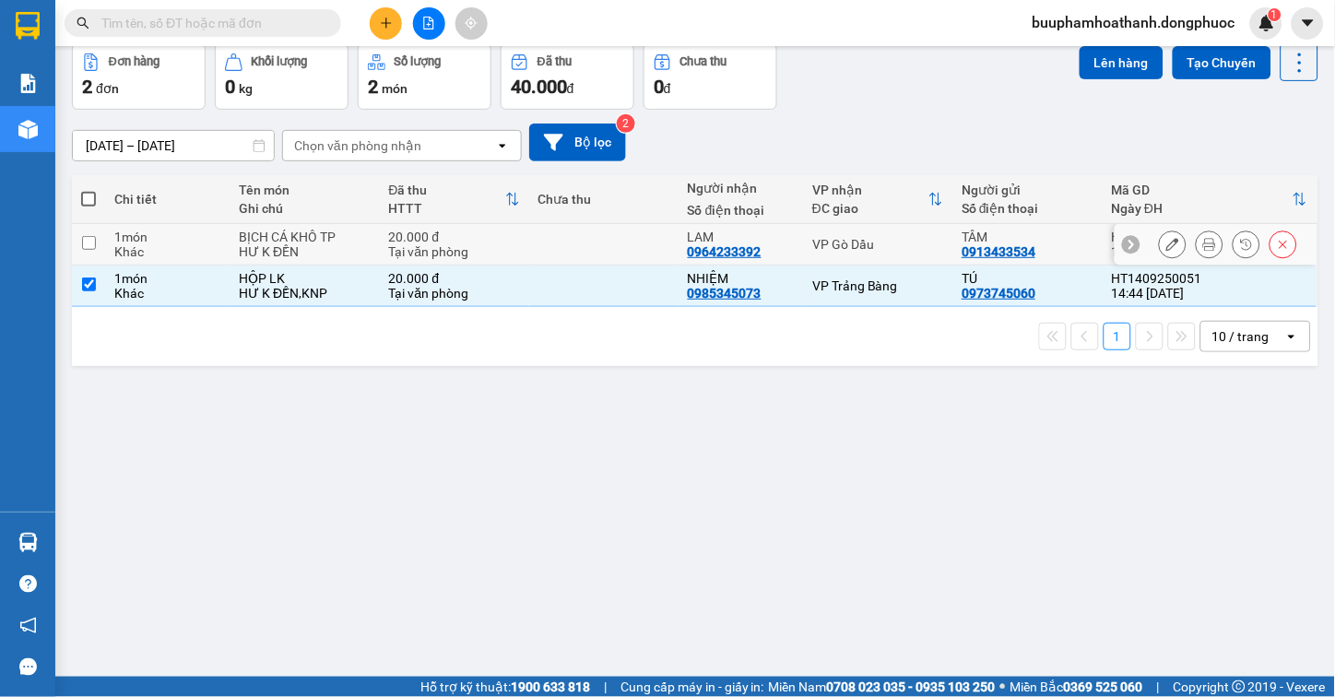
click at [895, 238] on div "VP Gò Dầu" at bounding box center [877, 244] width 131 height 15
checkbox input "true"
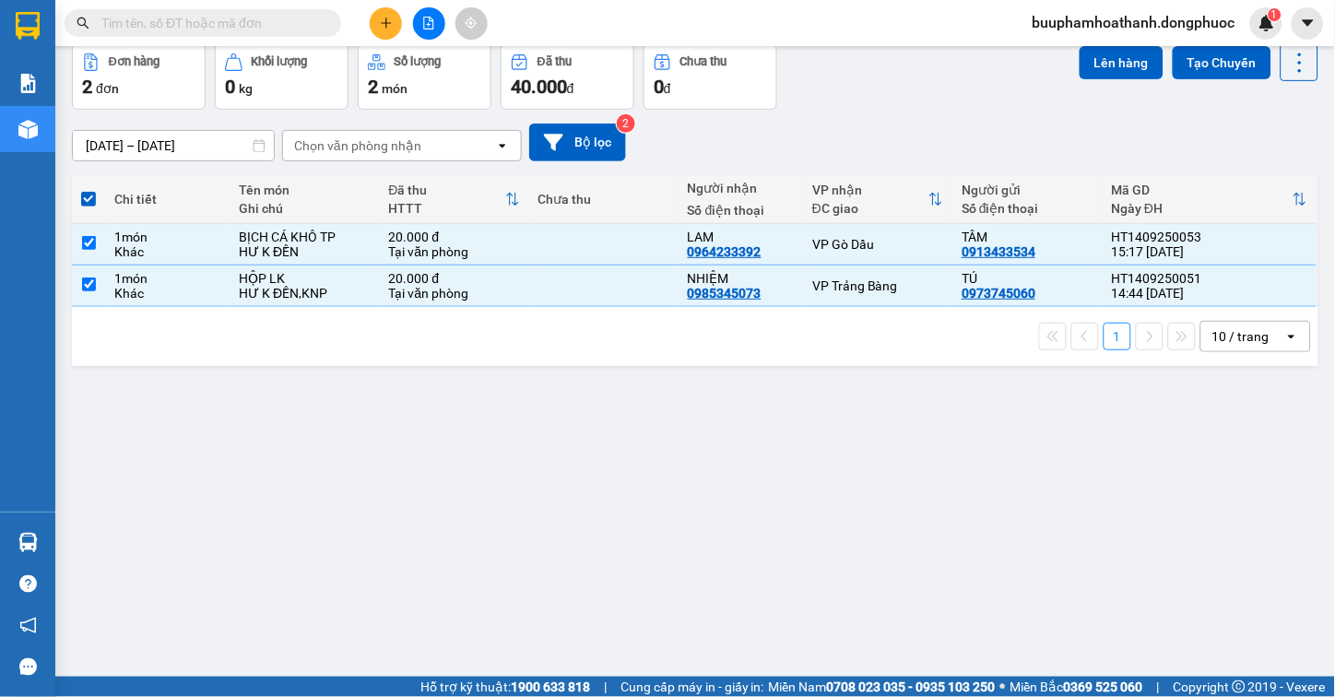
scroll to position [0, 0]
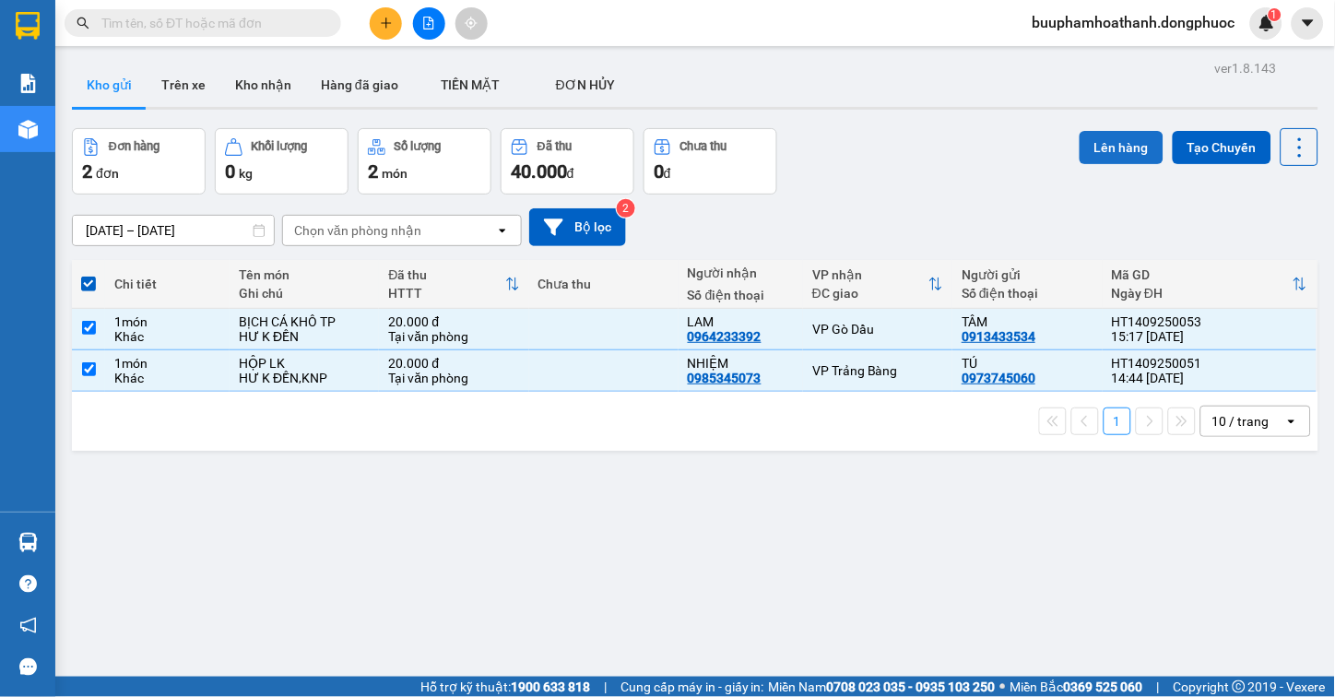
drag, startPoint x: 1077, startPoint y: 145, endPoint x: 1081, endPoint y: 162, distance: 18.1
click at [1080, 157] on button "Lên hàng" at bounding box center [1122, 147] width 84 height 33
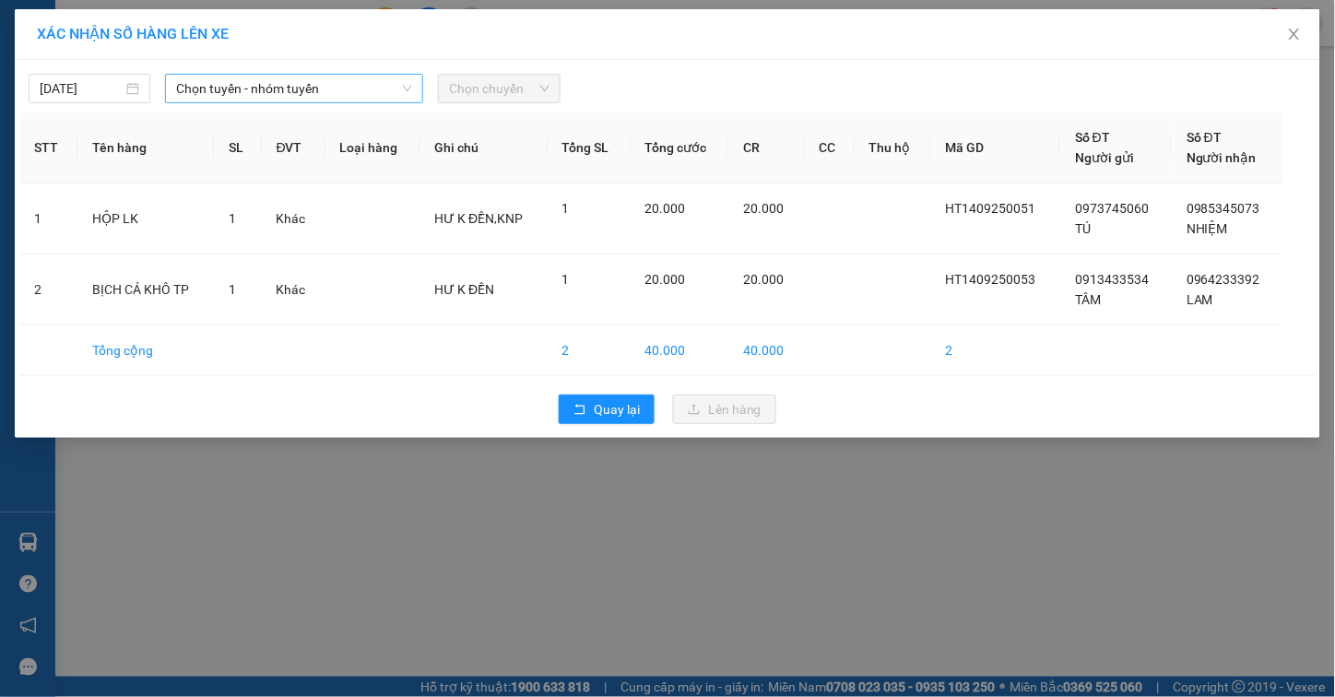
click at [338, 81] on span "Chọn tuyến - nhóm tuyến" at bounding box center [294, 89] width 236 height 28
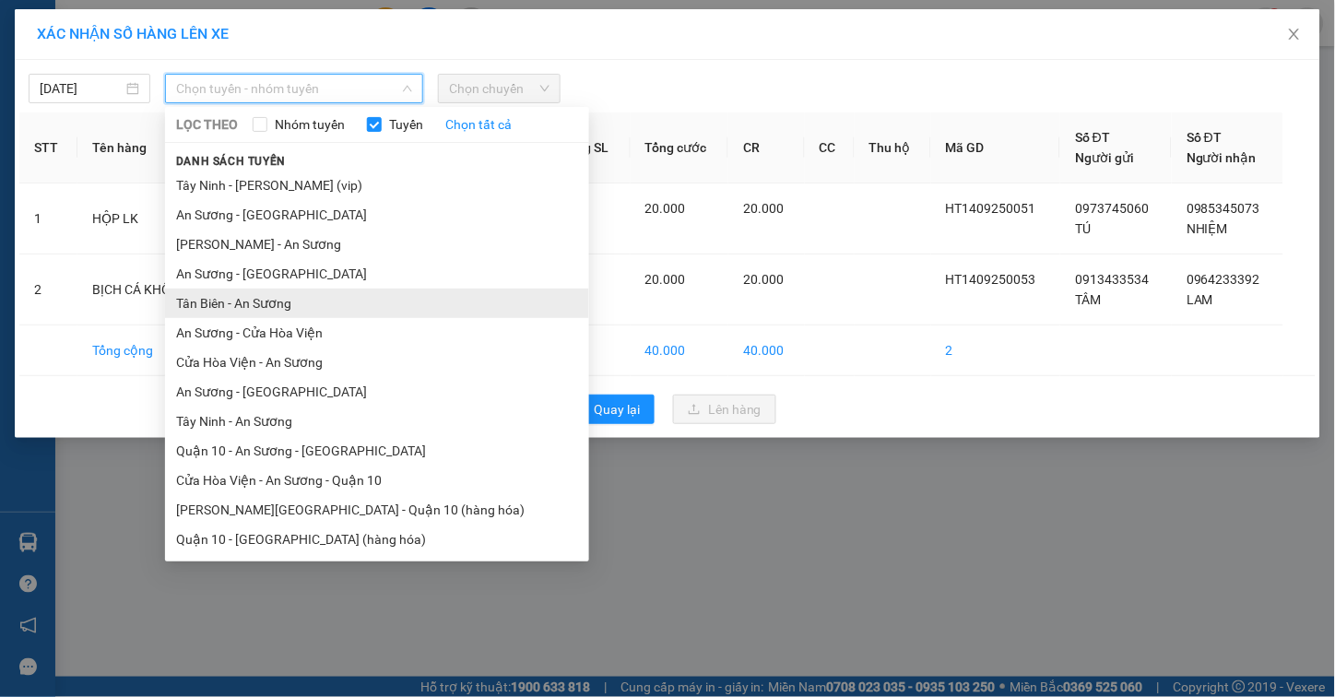
scroll to position [29, 0]
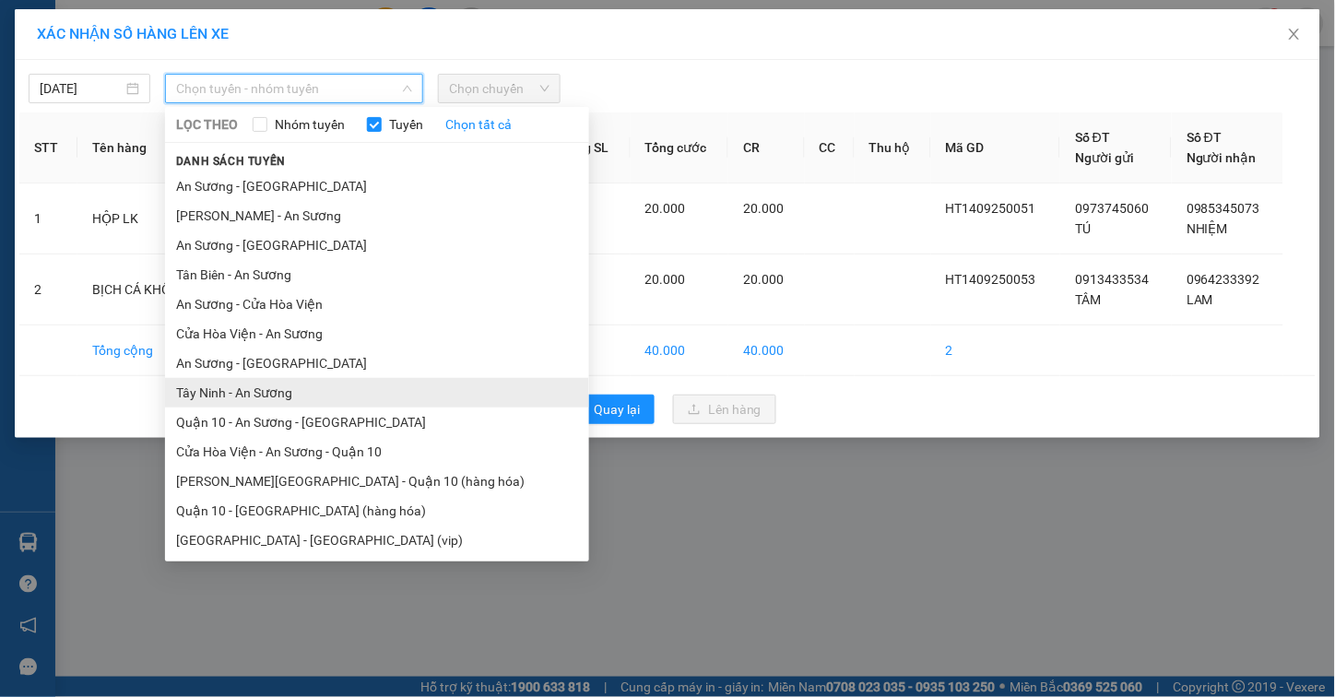
click at [321, 382] on li "Tây Ninh - An Sương" at bounding box center [377, 393] width 424 height 30
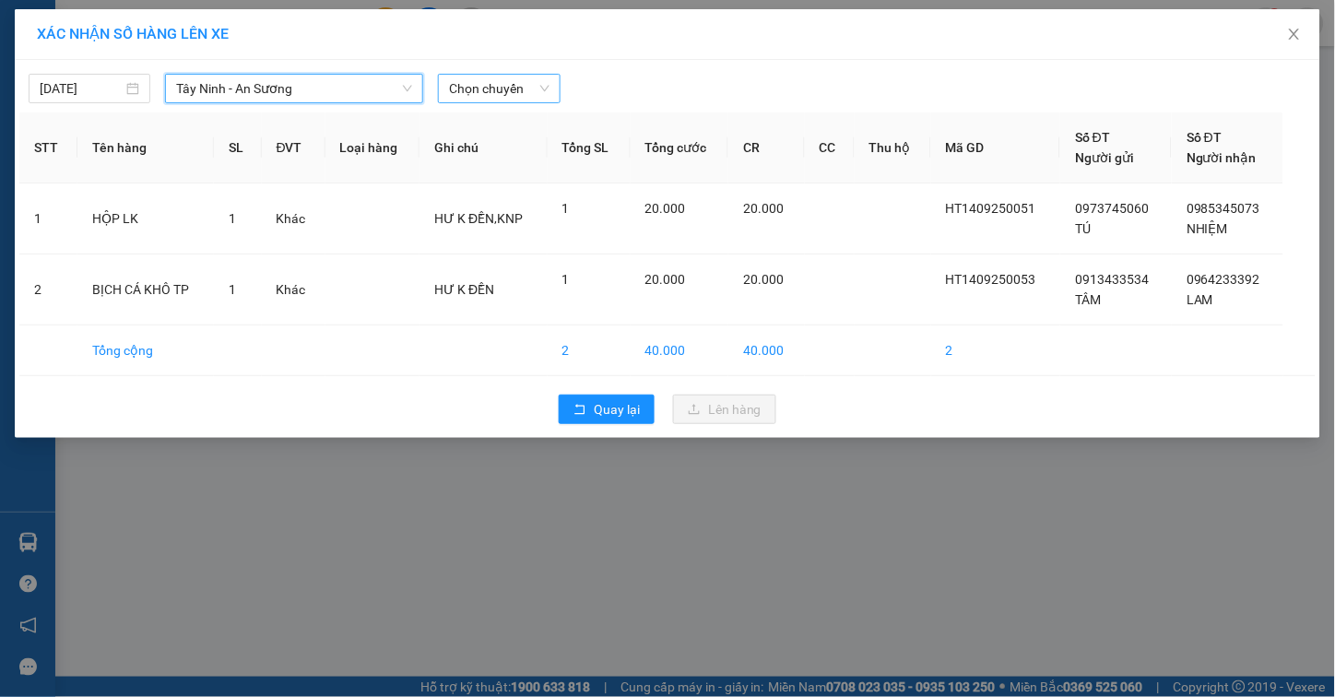
click at [499, 97] on span "Chọn chuyến" at bounding box center [499, 89] width 100 height 28
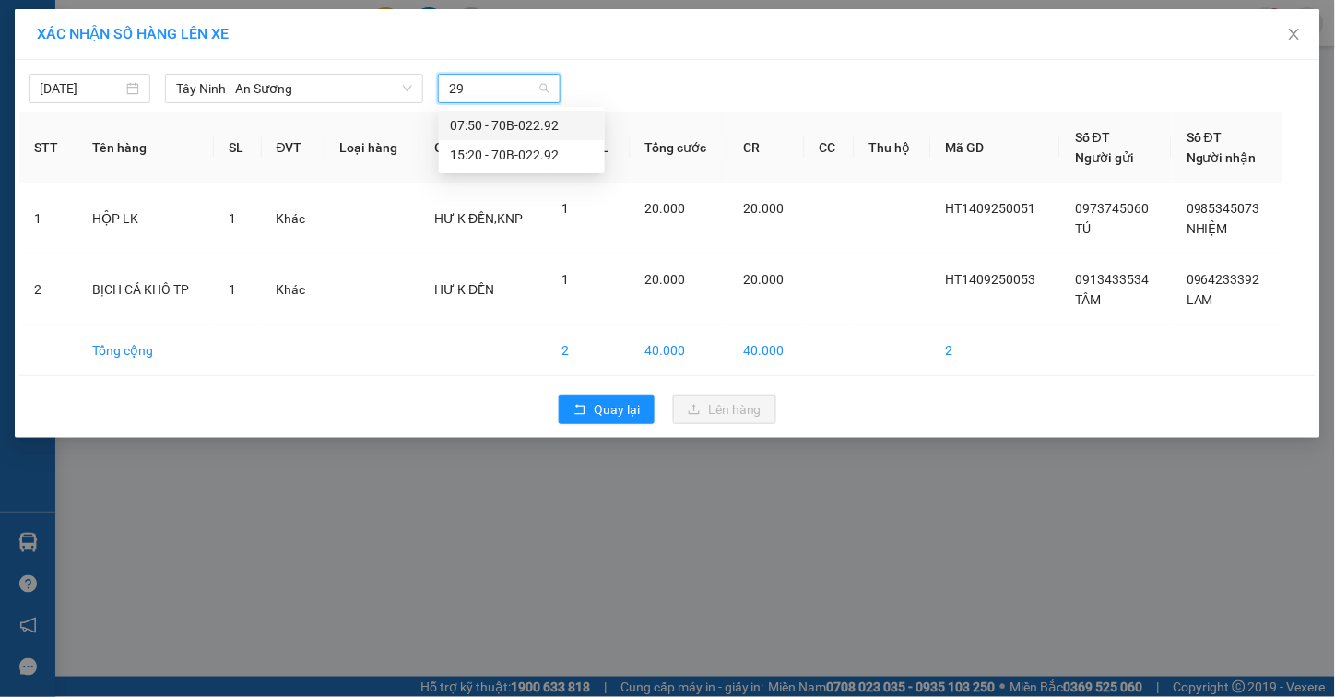
type input "292"
click at [487, 163] on div "15:20 - 70B-022.92" at bounding box center [522, 155] width 144 height 20
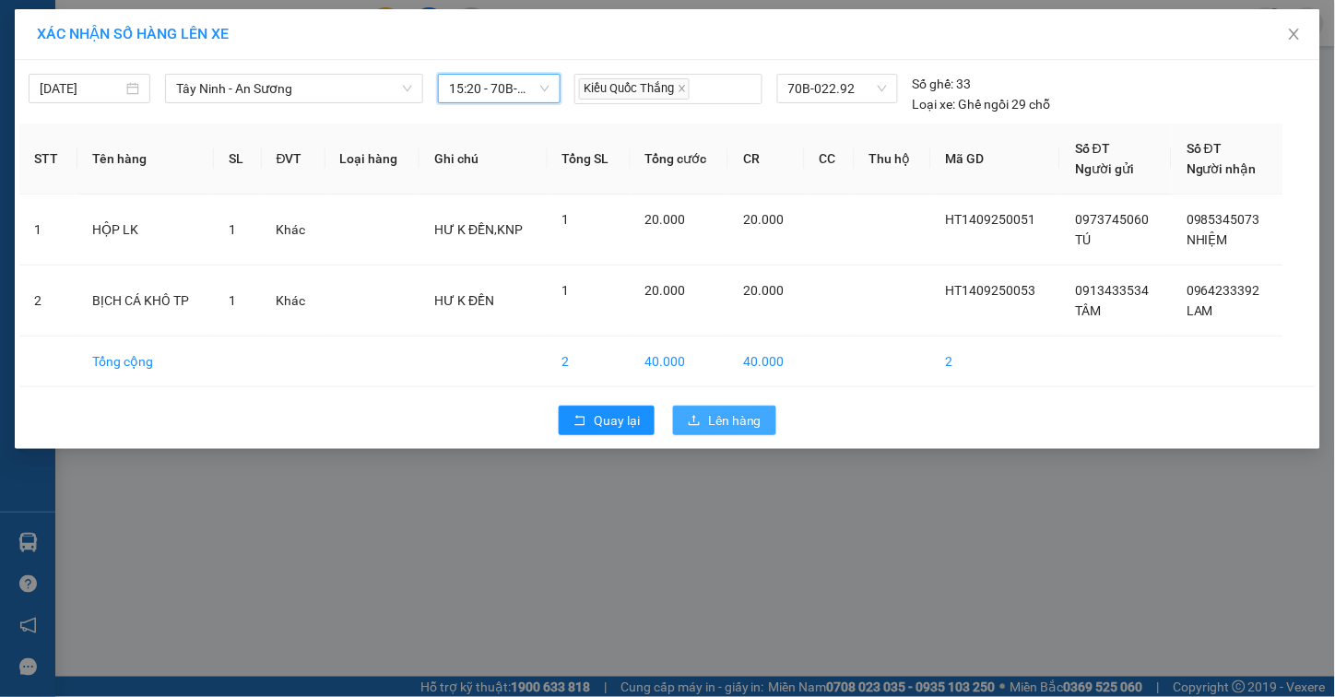
click at [726, 413] on span "Lên hàng" at bounding box center [734, 420] width 53 height 20
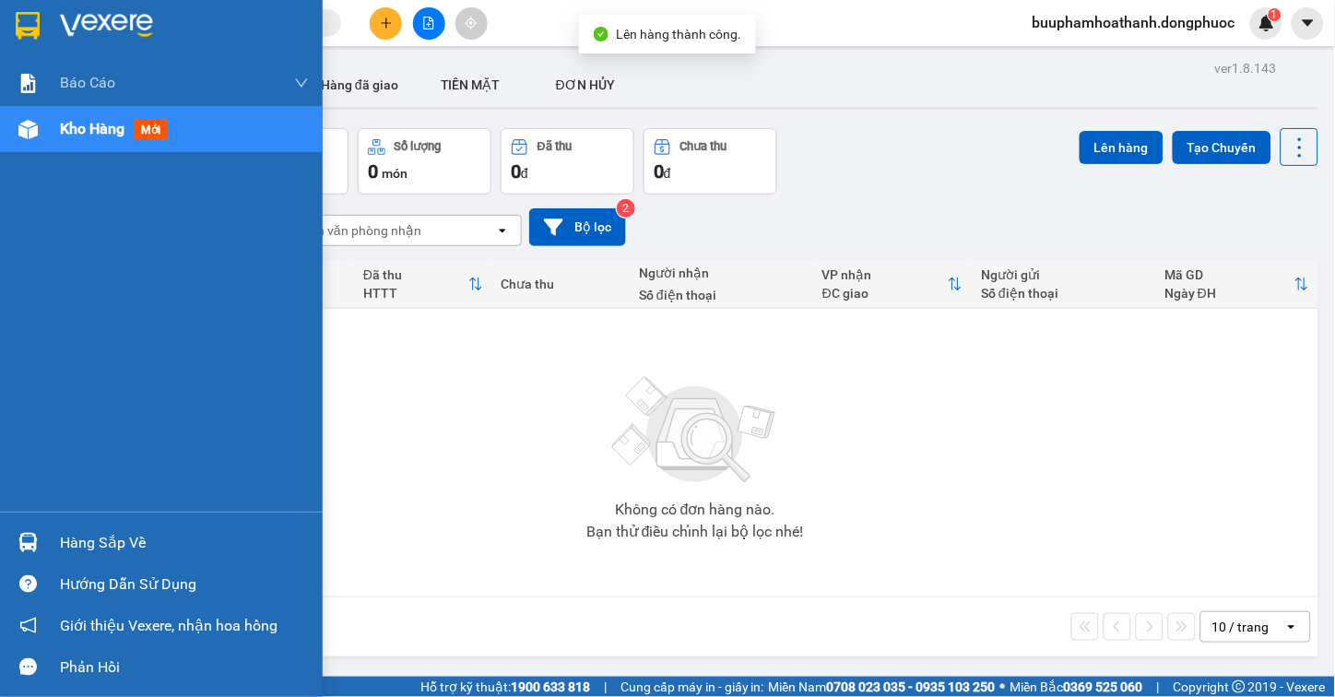
click at [48, 555] on div "Hàng sắp về" at bounding box center [161, 542] width 323 height 41
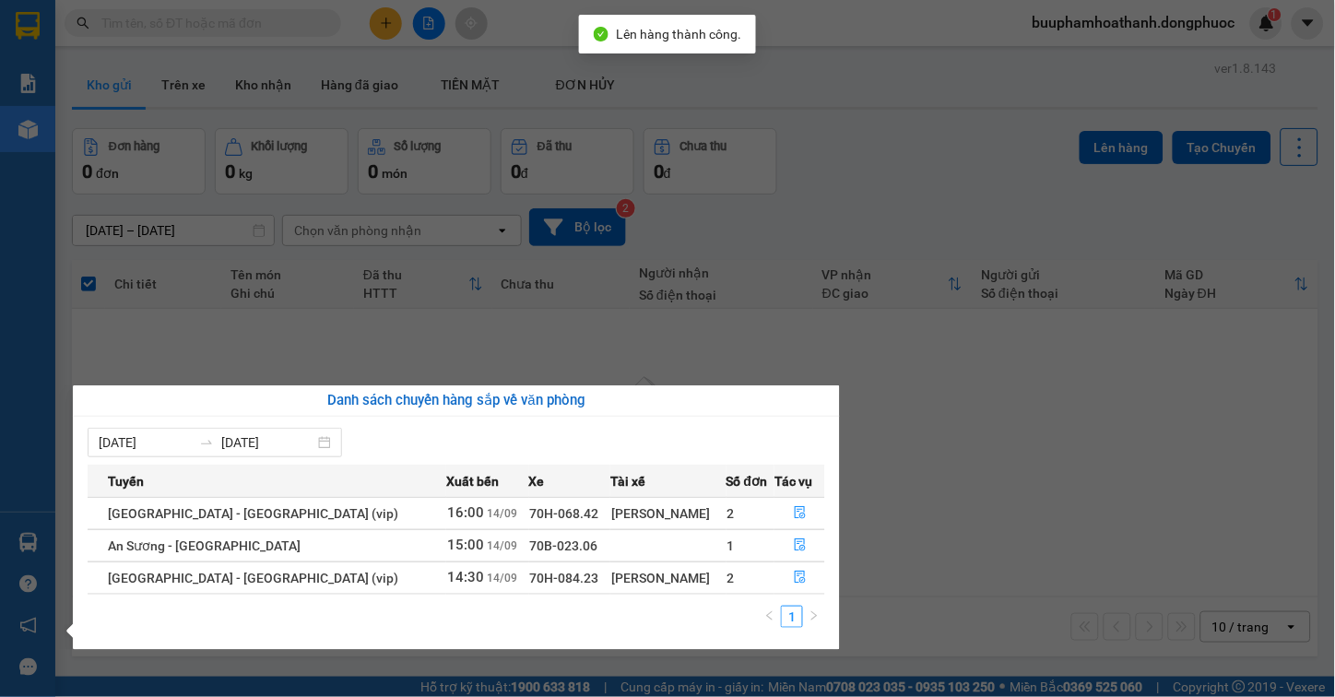
click at [938, 498] on section "Kết quả tìm kiếm ( 0 ) Bộ lọc Thuộc VP này Gửi 3 ngày gần nhất No Data buuphamh…" at bounding box center [667, 348] width 1335 height 697
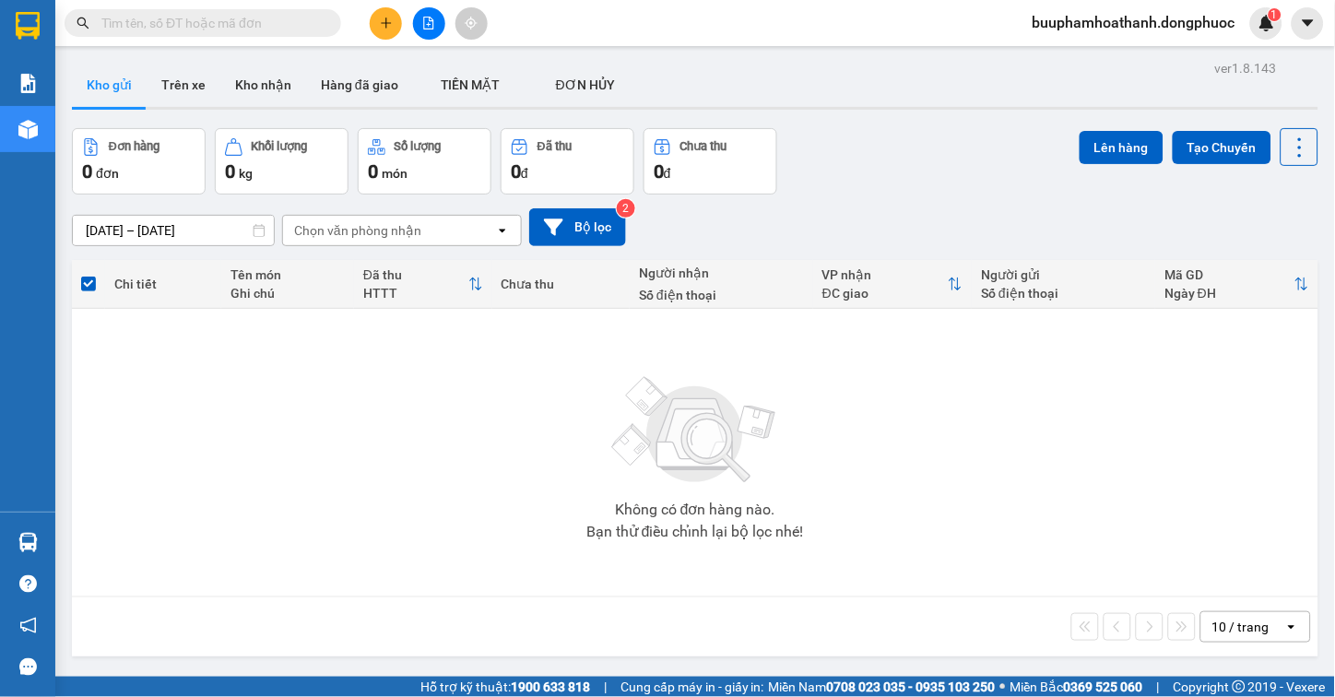
click at [161, 16] on input "text" at bounding box center [210, 23] width 218 height 20
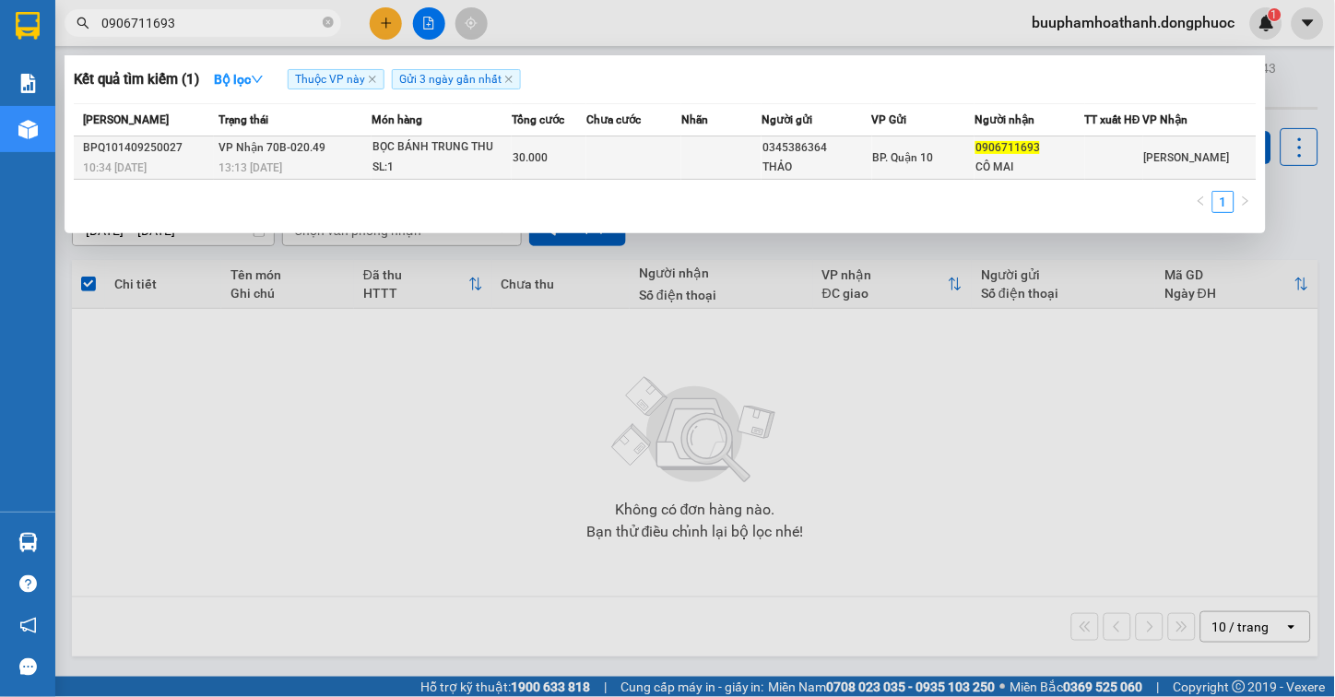
type input "0906711693"
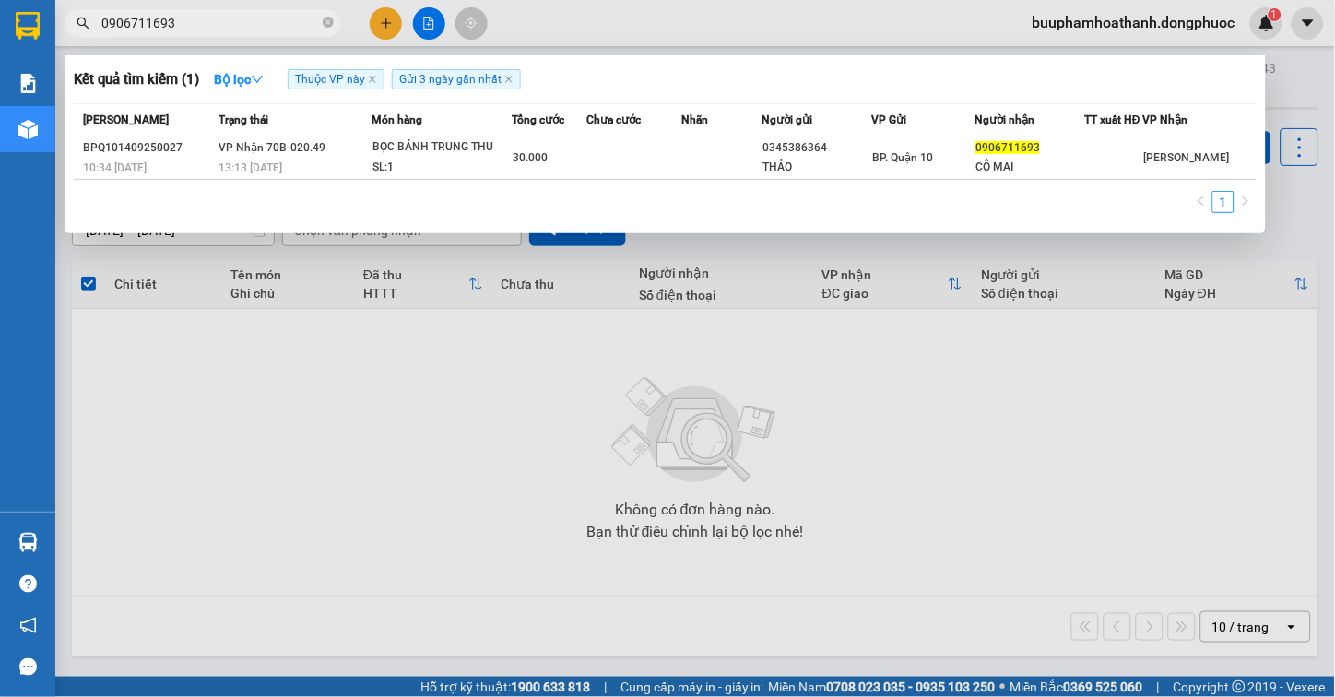
drag, startPoint x: 288, startPoint y: 173, endPoint x: 269, endPoint y: 183, distance: 20.6
click at [284, 176] on div "13:13 [DATE]" at bounding box center [295, 168] width 152 height 20
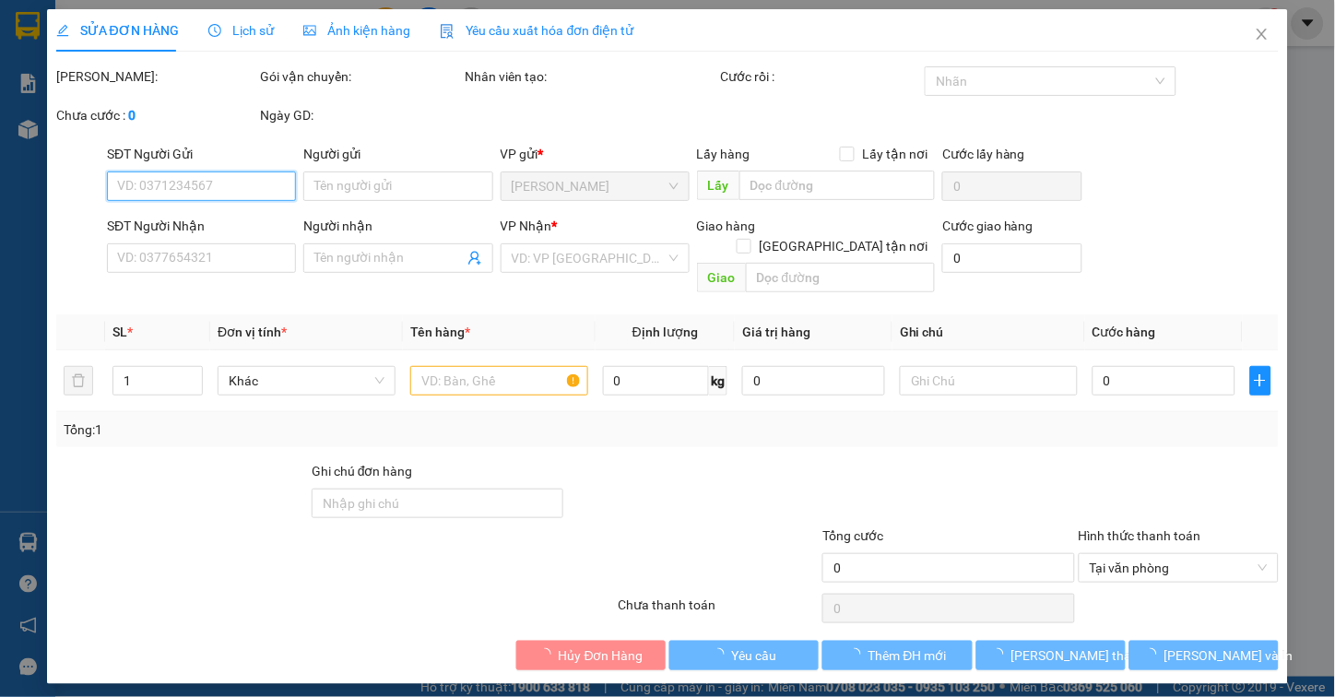
type input "0345386364"
type input "THẢO"
type input "0906711693"
type input "CÔ MAI"
type input "30.000"
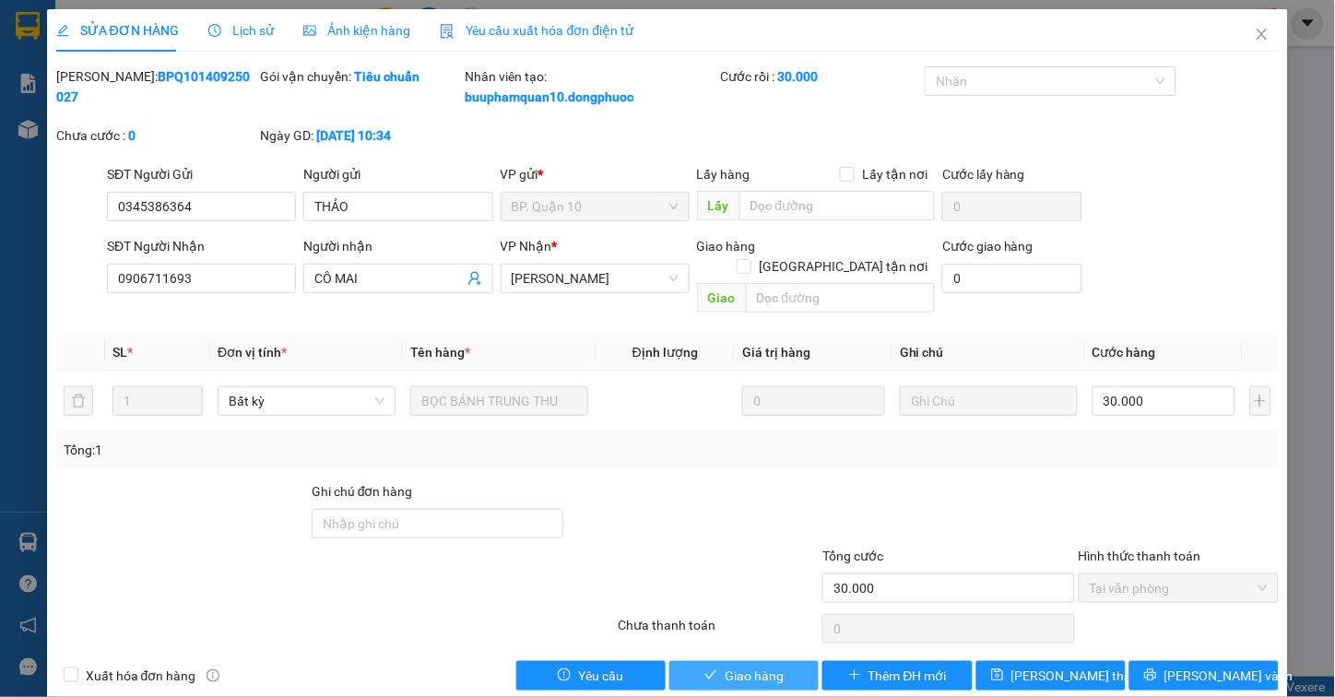
drag, startPoint x: 748, startPoint y: 648, endPoint x: 739, endPoint y: 620, distance: 30.0
click at [747, 666] on span "Giao hàng" at bounding box center [754, 676] width 59 height 20
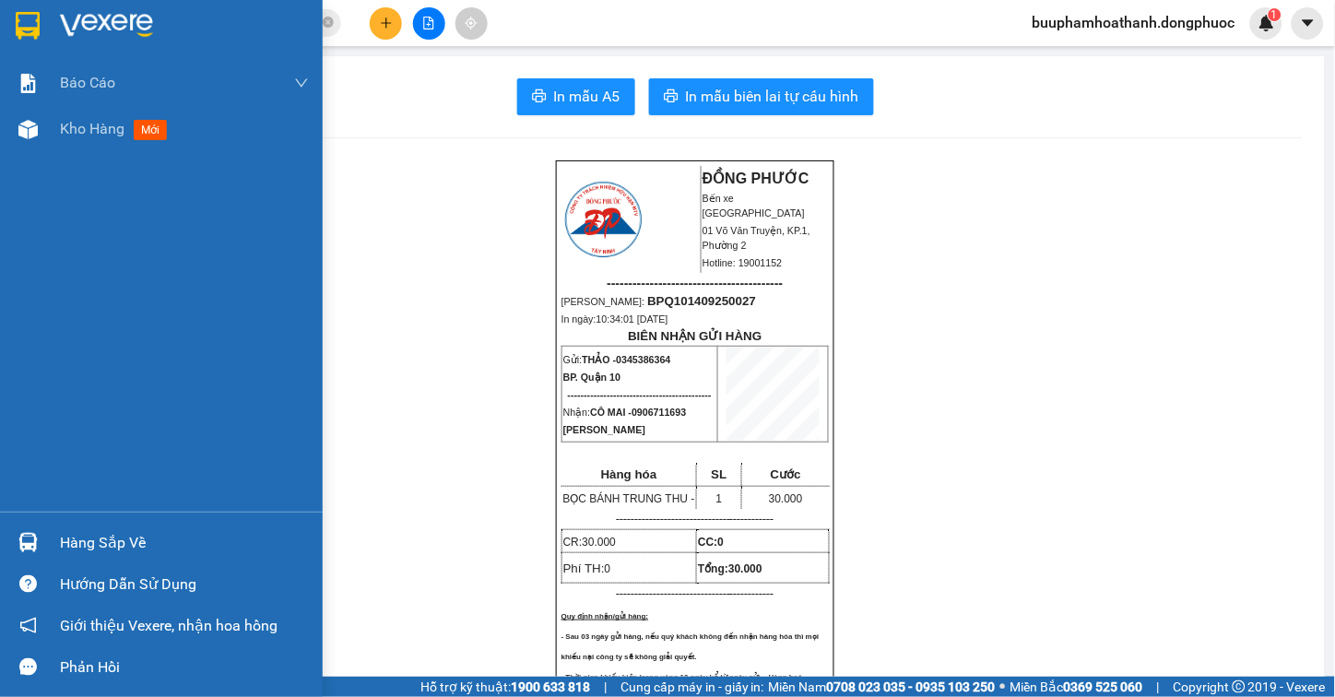
click at [37, 537] on img at bounding box center [27, 542] width 19 height 19
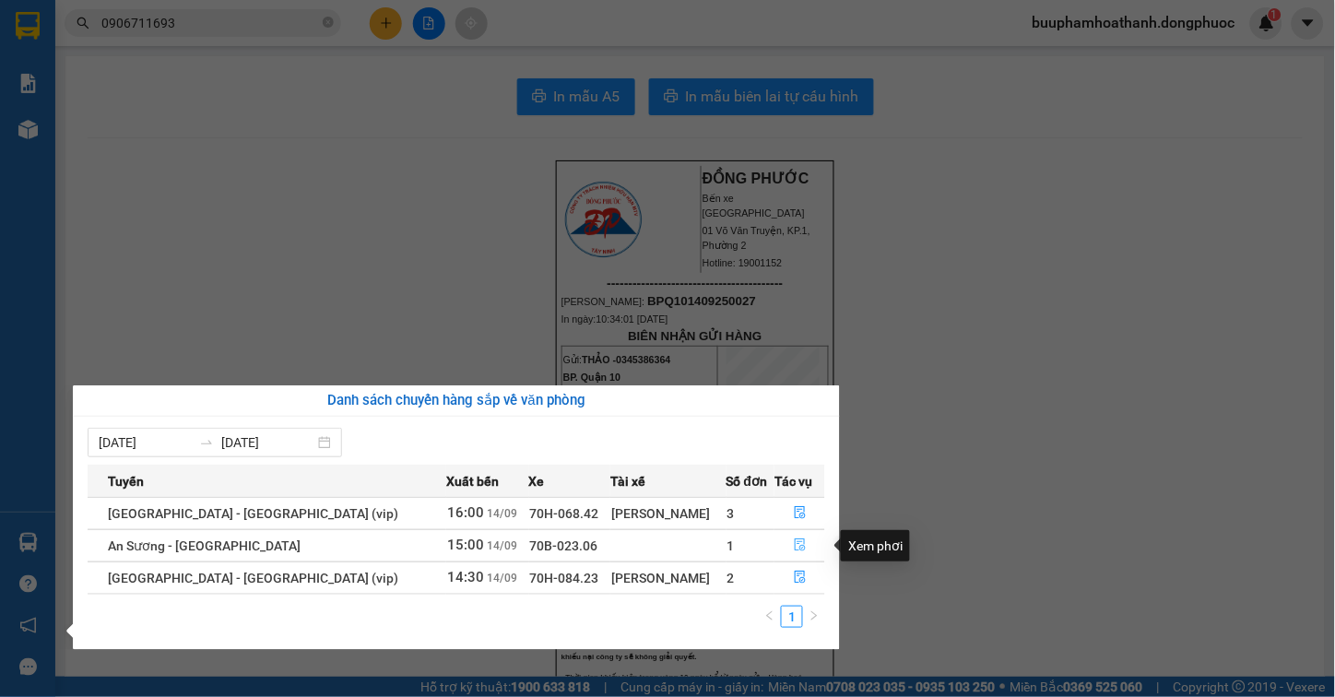
click at [794, 540] on icon "file-done" at bounding box center [800, 544] width 13 height 13
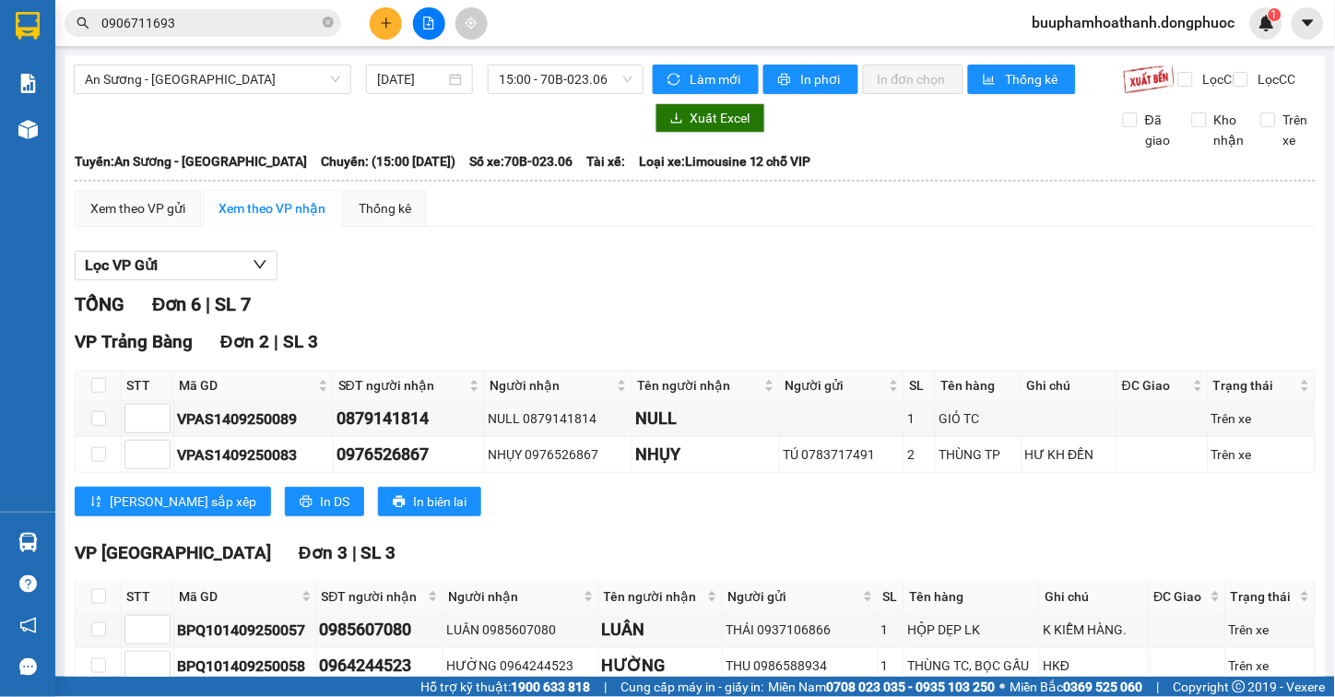
click at [462, 280] on div "Lọc VP Gửi" at bounding box center [695, 266] width 1241 height 30
click at [786, 260] on div "Lọc VP Gửi TỔNG Đơn 6 | SL 7 VP Trảng Bàng Đơn 2 | SL 3 STT Mã GD SĐT người nh…" at bounding box center [695, 602] width 1241 height 720
click at [213, 75] on span "An [PERSON_NAME][GEOGRAPHIC_DATA]" at bounding box center [212, 79] width 255 height 28
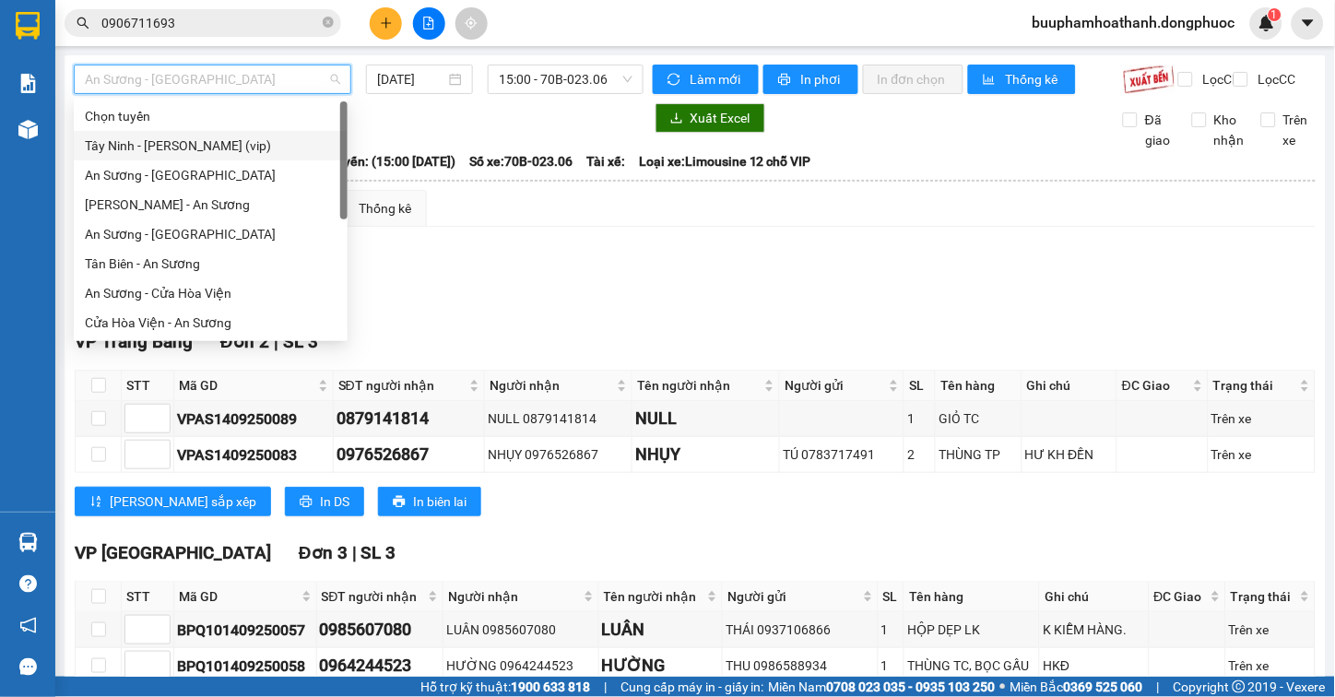
click at [262, 142] on div "[PERSON_NAME] [PERSON_NAME] (vip)" at bounding box center [211, 146] width 252 height 20
type input "[DATE]"
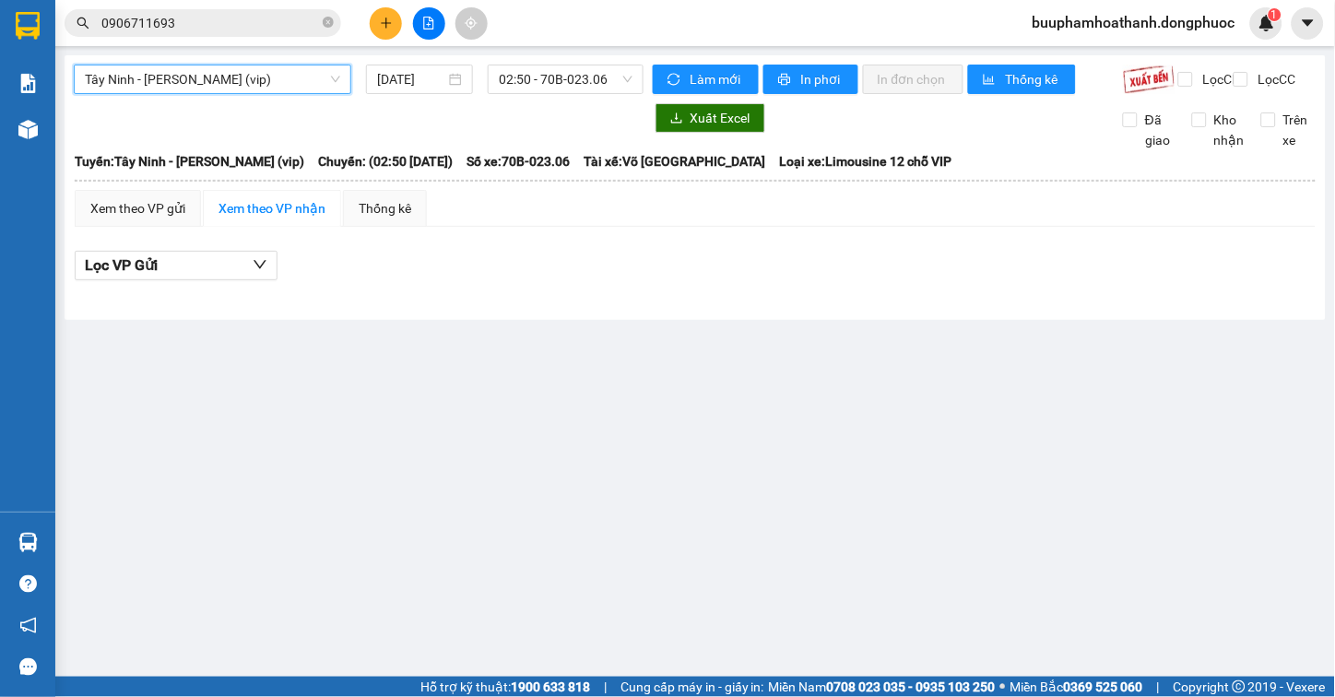
click at [287, 61] on div "Tây Ninh - Hồ Chí Minh (vip) Tây Ninh - Hồ Chí Minh (vip) 14/09/2025 02:50 - 70…" at bounding box center [695, 187] width 1261 height 265
click at [266, 90] on span "[PERSON_NAME] [PERSON_NAME] (vip)" at bounding box center [212, 79] width 255 height 28
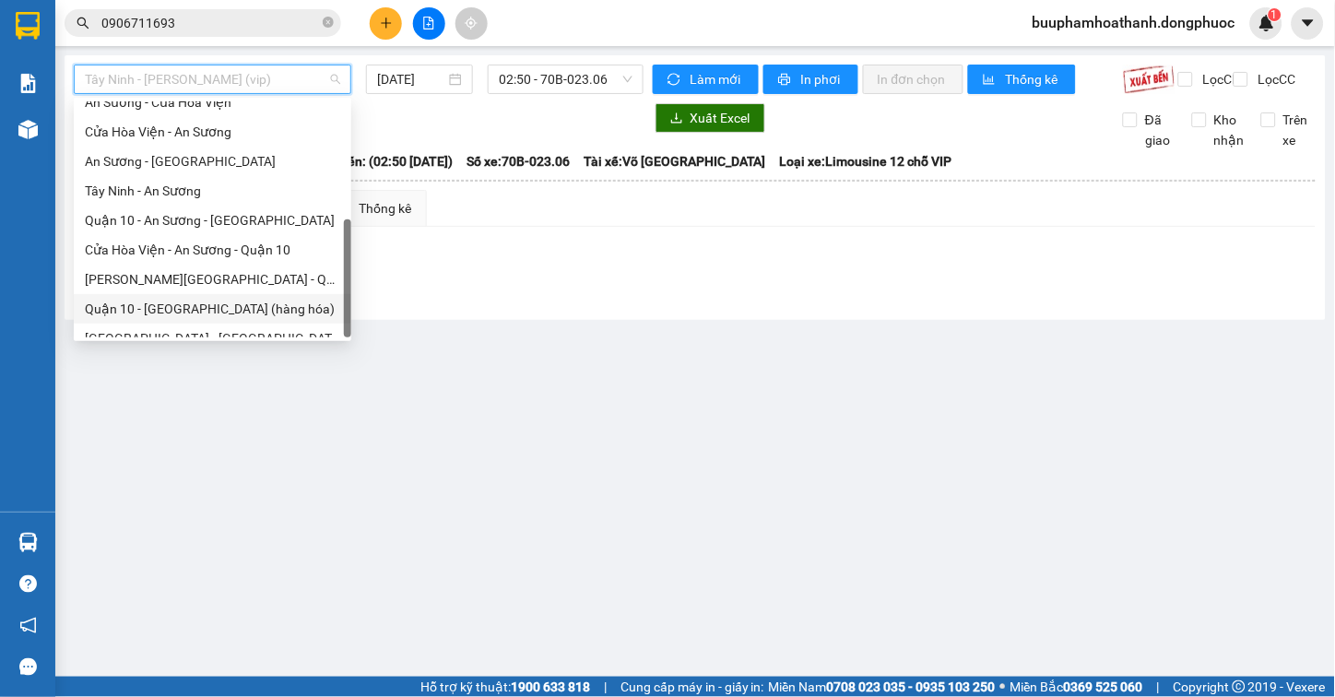
scroll to position [207, 0]
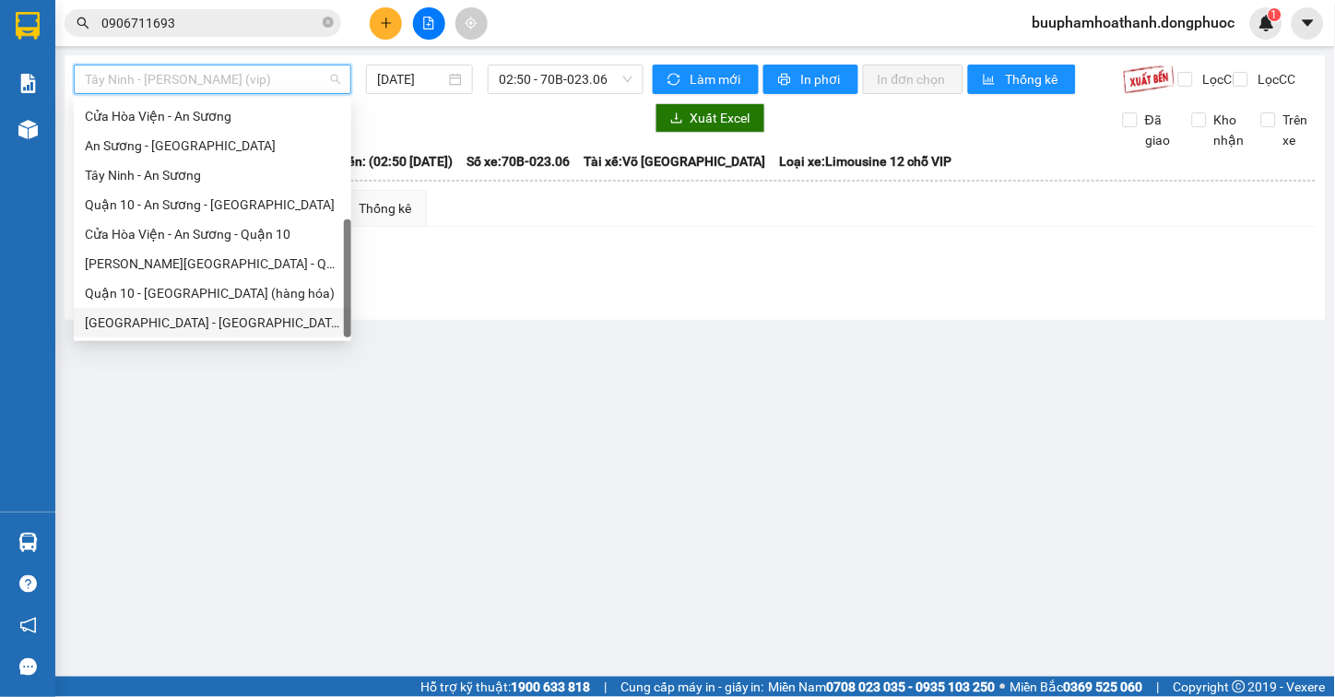
click at [249, 313] on div "[GEOGRAPHIC_DATA][PERSON_NAME][GEOGRAPHIC_DATA] (vip)" at bounding box center [212, 323] width 255 height 20
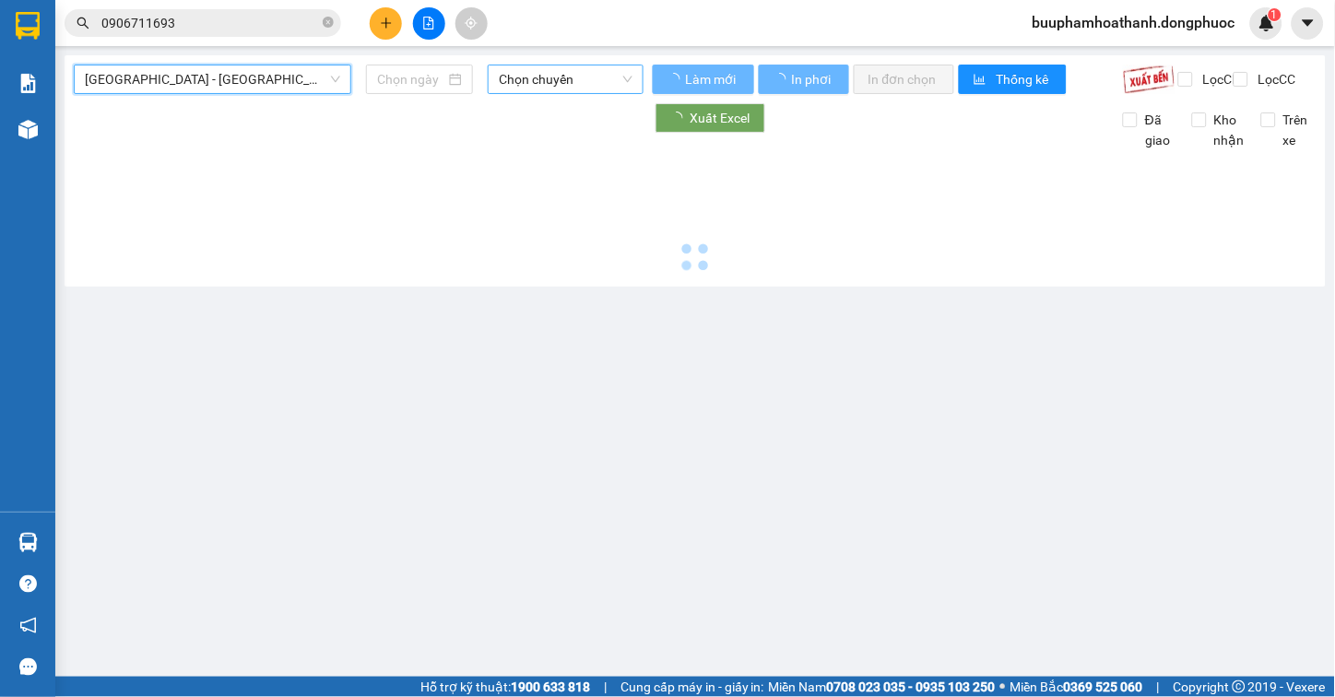
click at [596, 83] on span "Chọn chuyến" at bounding box center [566, 79] width 134 height 28
type input "[DATE]"
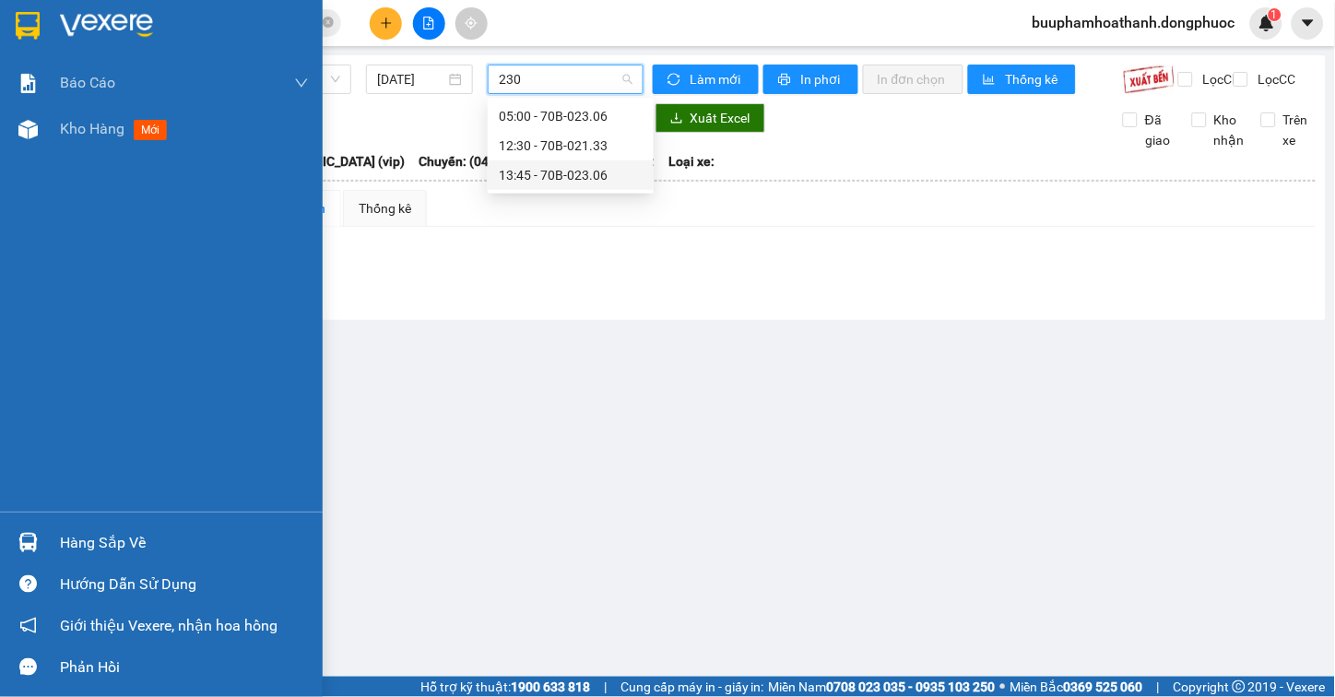
type input "230"
click at [33, 531] on div at bounding box center [28, 542] width 32 height 32
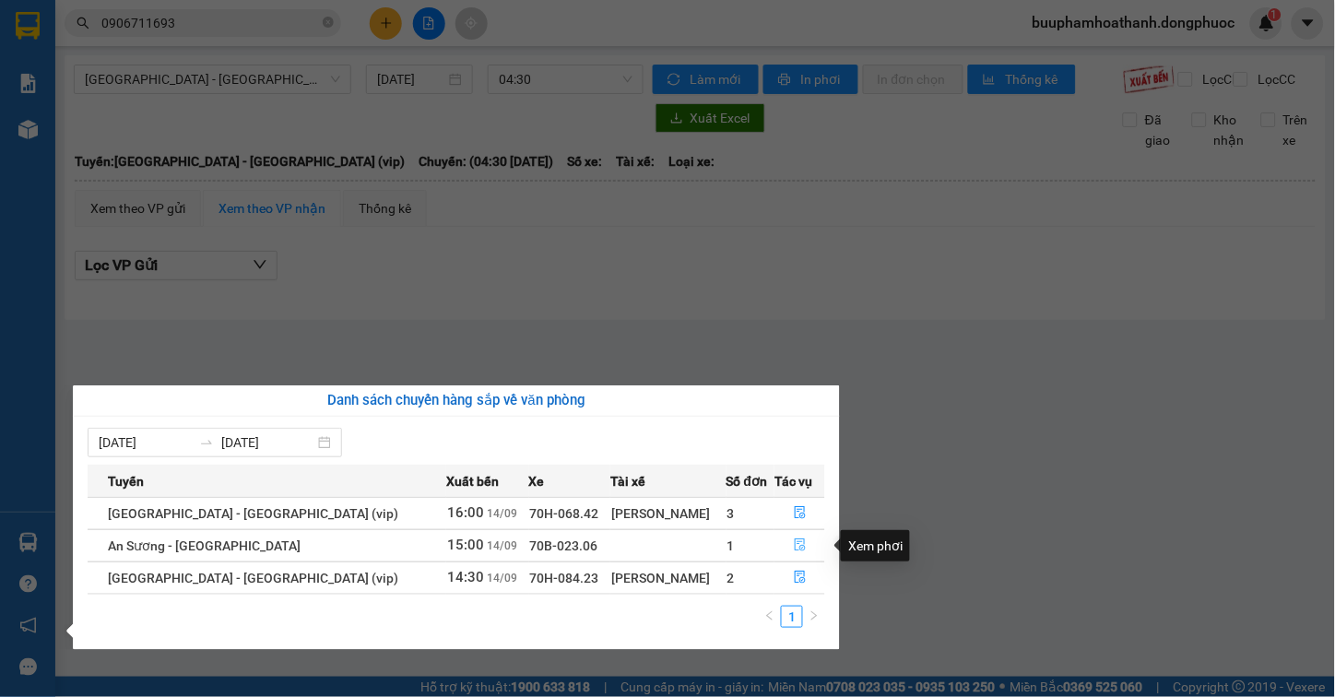
click at [795, 549] on icon "file-done" at bounding box center [800, 544] width 11 height 13
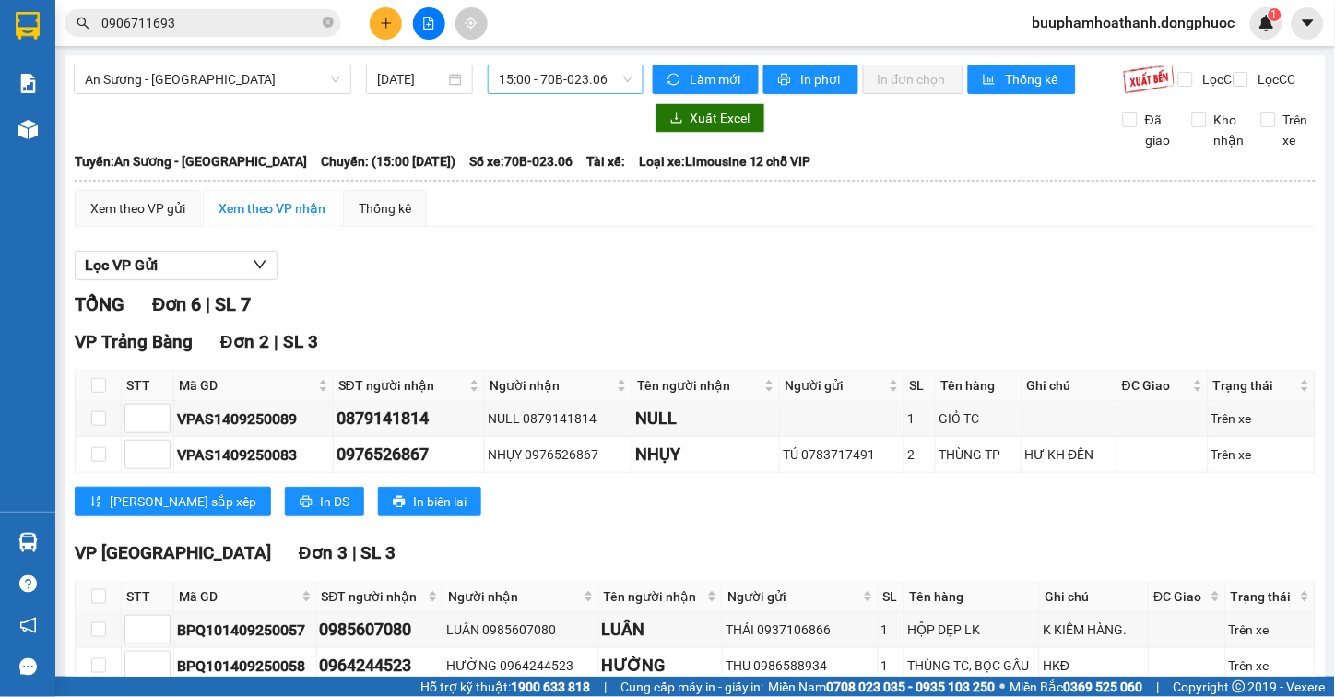
click at [609, 86] on span "15:00 - 70B-023.06" at bounding box center [566, 79] width 134 height 28
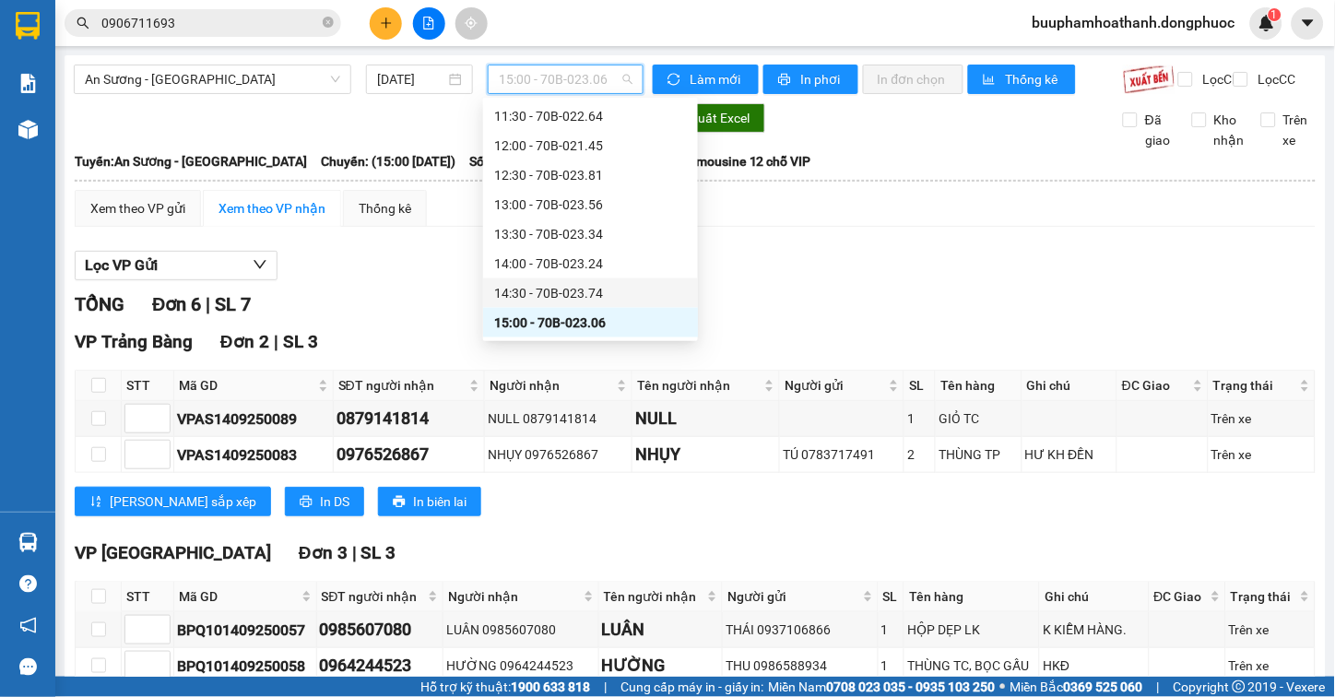
scroll to position [604, 0]
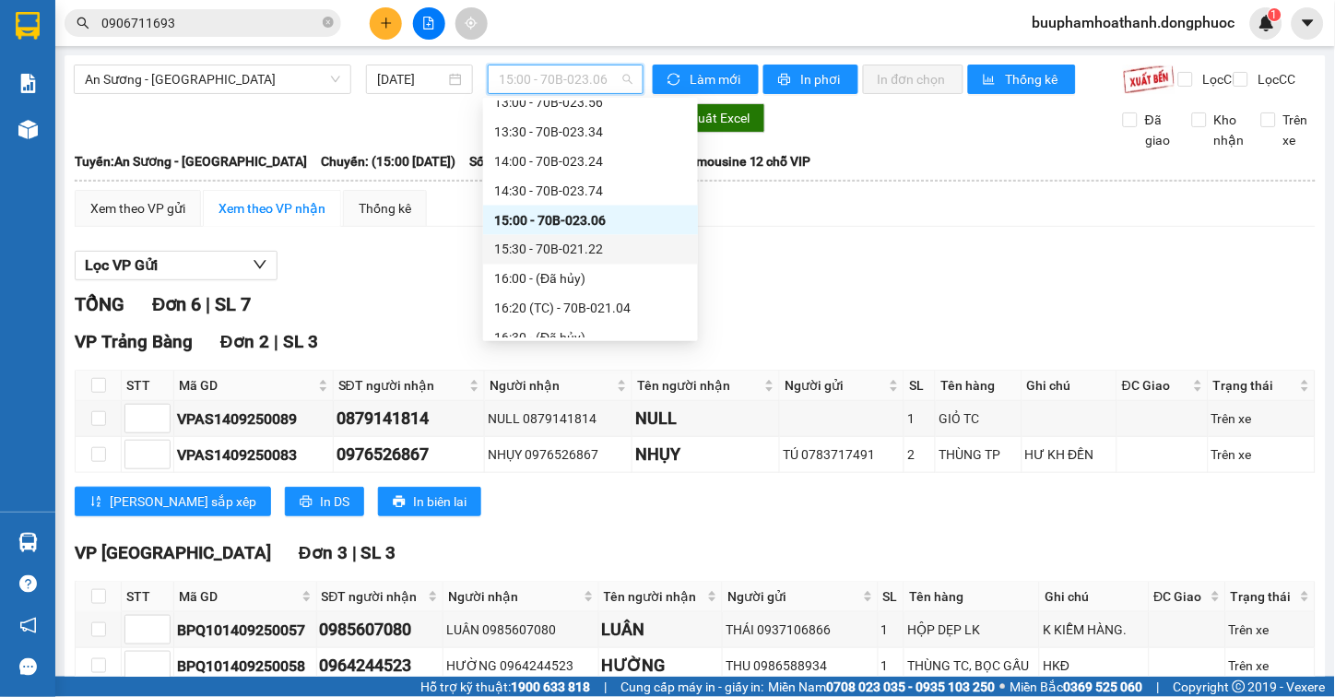
click at [650, 247] on div "15:30 - 70B-021.22" at bounding box center [590, 250] width 193 height 20
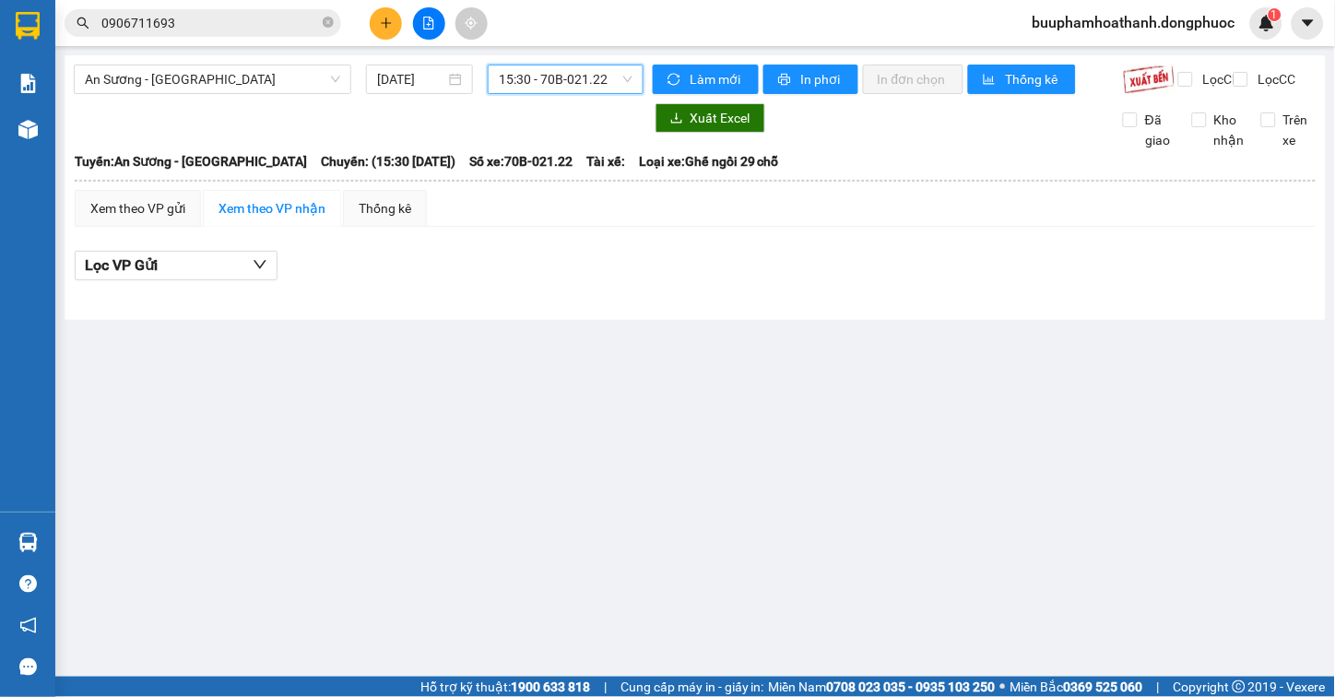
click at [604, 78] on span "15:30 - 70B-021.22" at bounding box center [566, 79] width 134 height 28
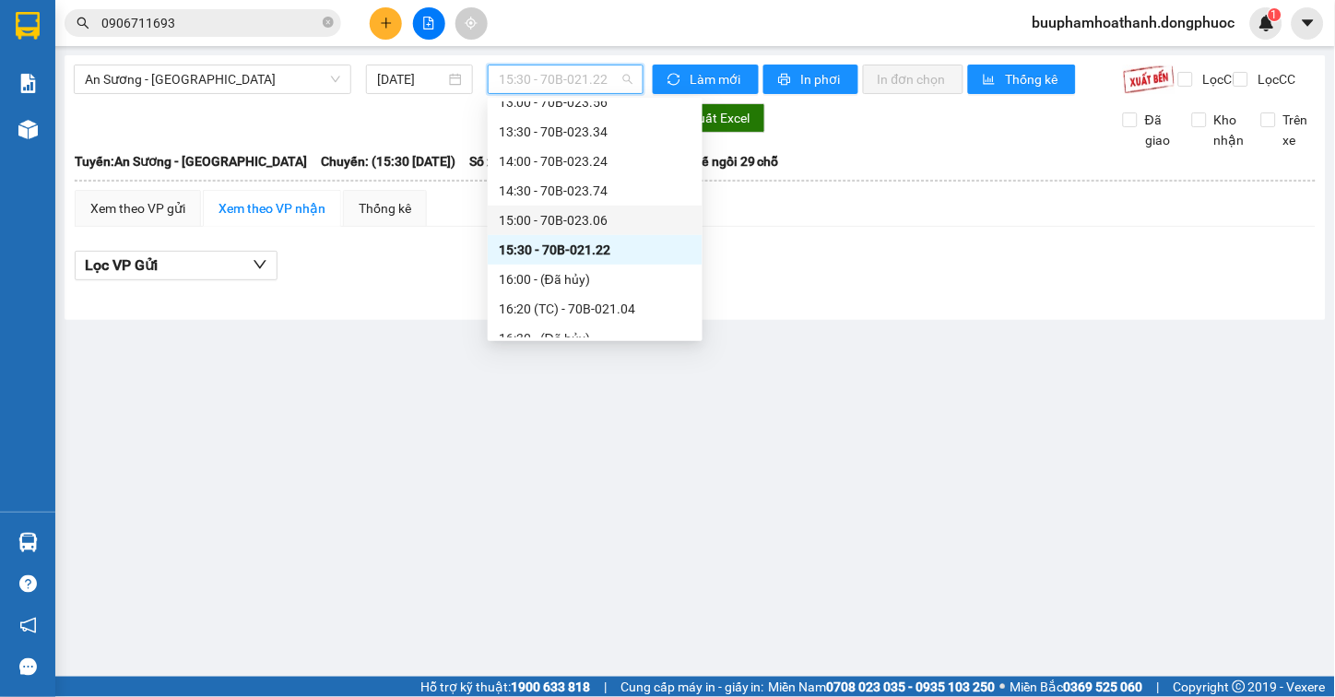
click at [618, 206] on div "15:00 - 70B-023.06" at bounding box center [595, 221] width 215 height 30
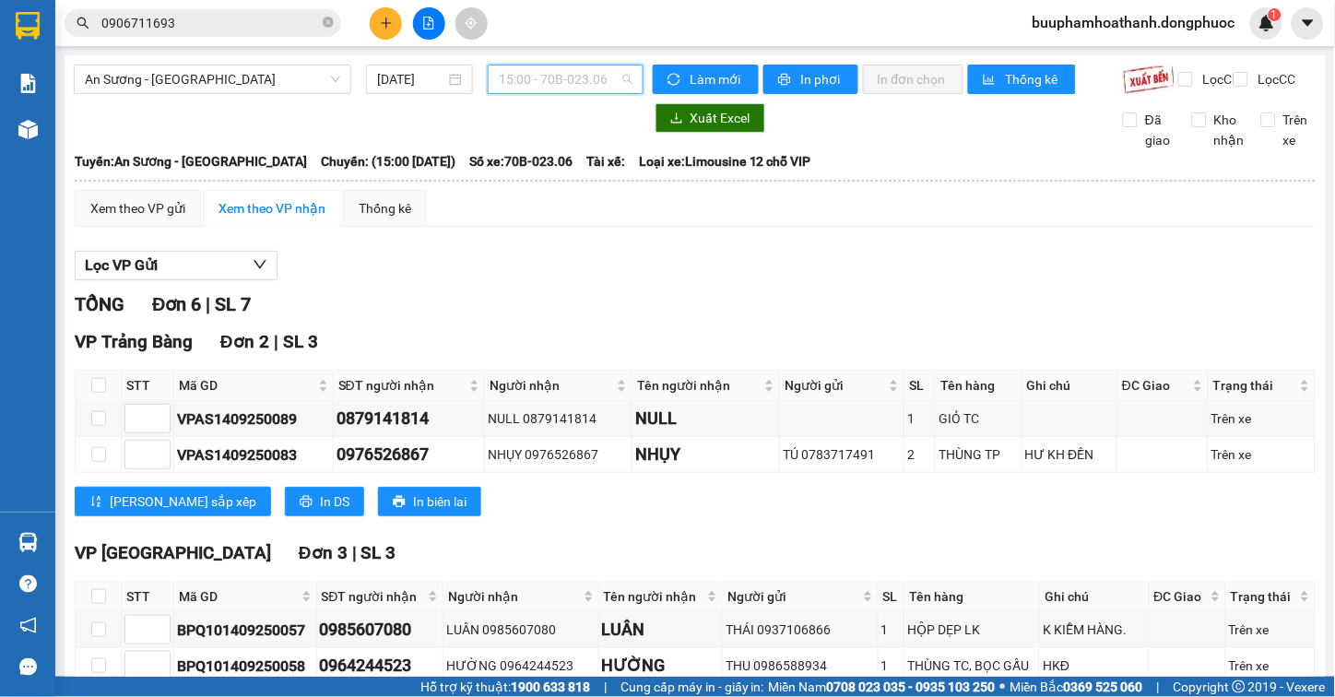
click at [551, 77] on span "15:00 - 70B-023.06" at bounding box center [566, 79] width 134 height 28
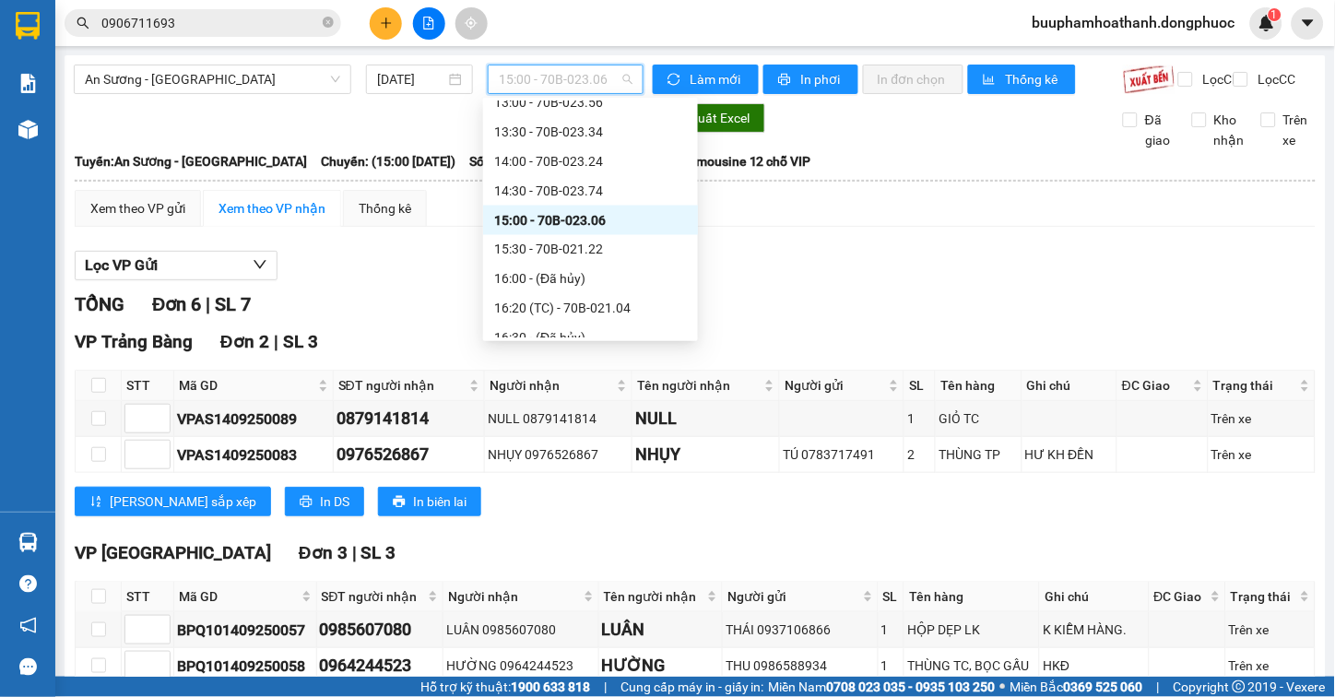
click at [786, 281] on div "Lọc VP Gửi" at bounding box center [695, 266] width 1241 height 30
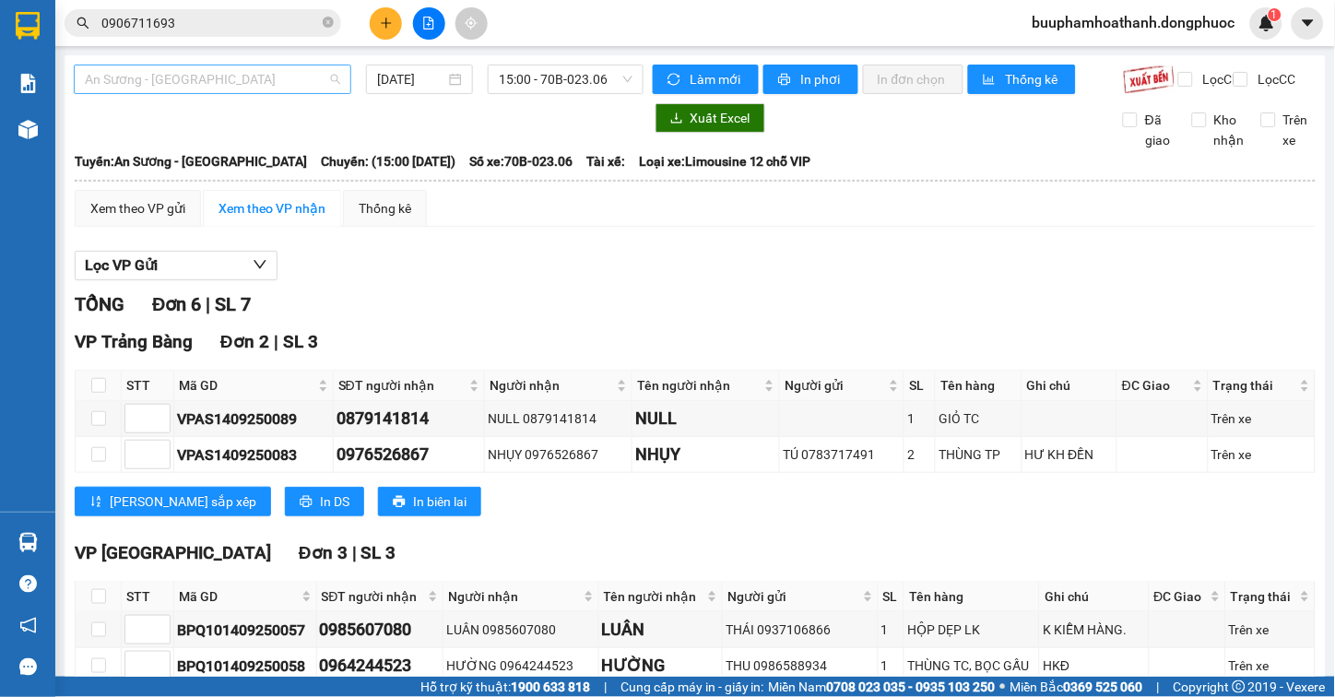
click at [260, 83] on span "An [PERSON_NAME][GEOGRAPHIC_DATA]" at bounding box center [212, 79] width 255 height 28
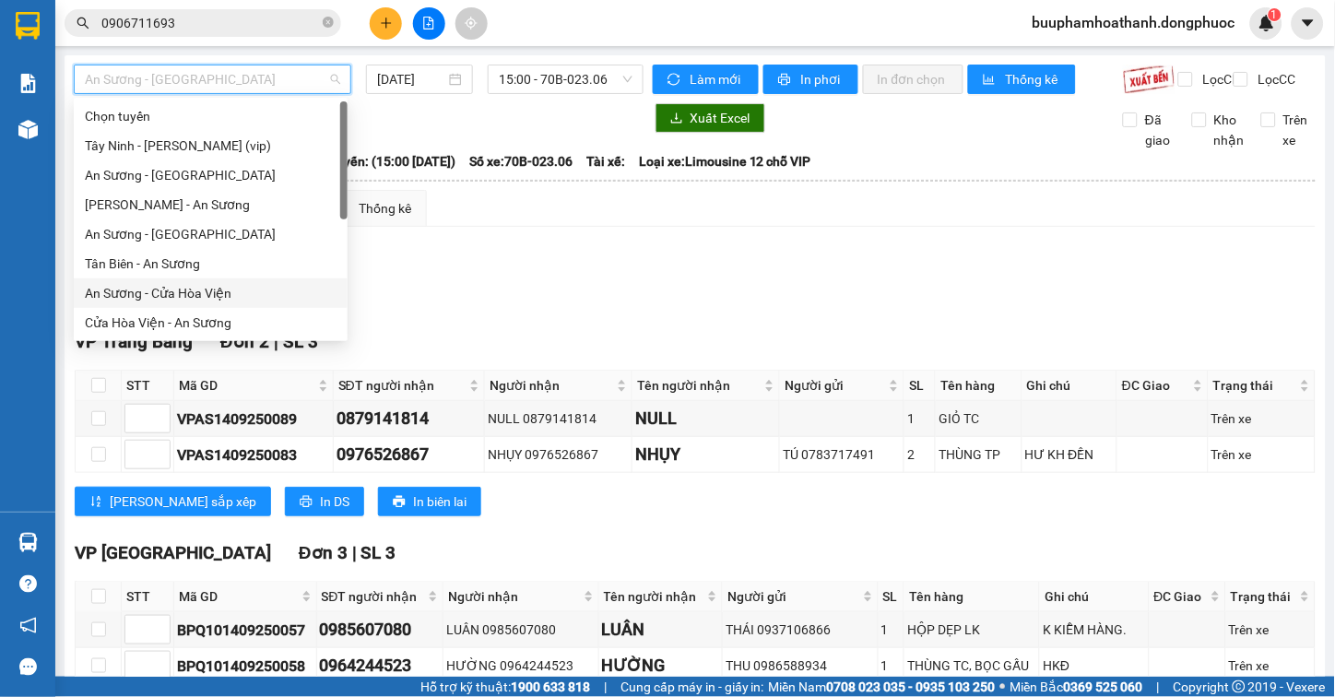
click at [271, 286] on div "An Sương - Cửa Hòa Viện" at bounding box center [211, 293] width 252 height 20
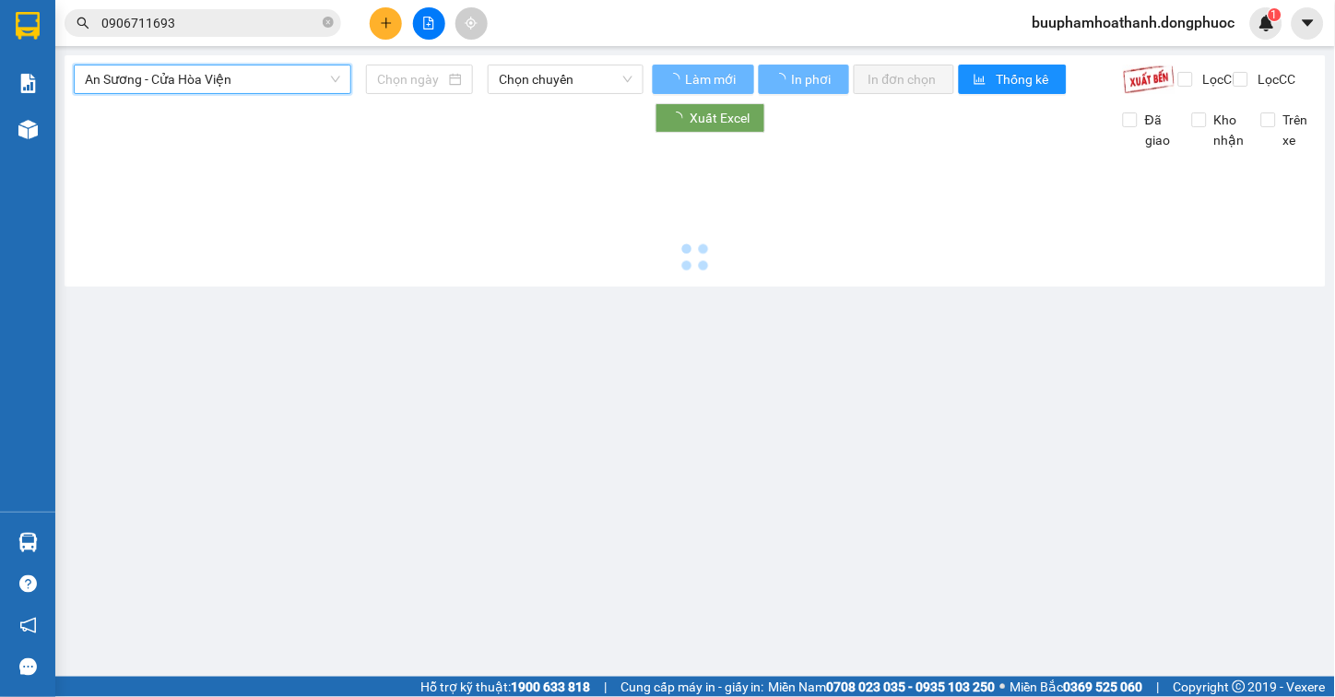
type input "[DATE]"
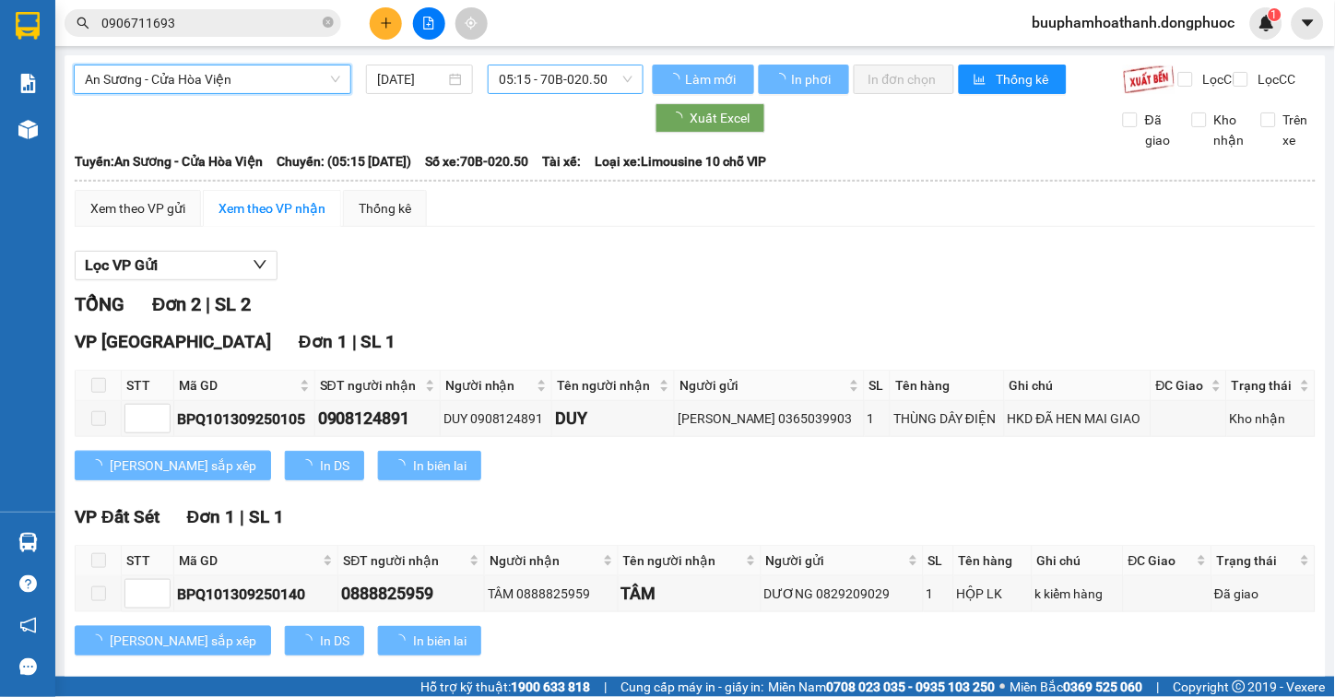
click at [593, 81] on span "05:15 - 70B-020.50" at bounding box center [566, 79] width 134 height 28
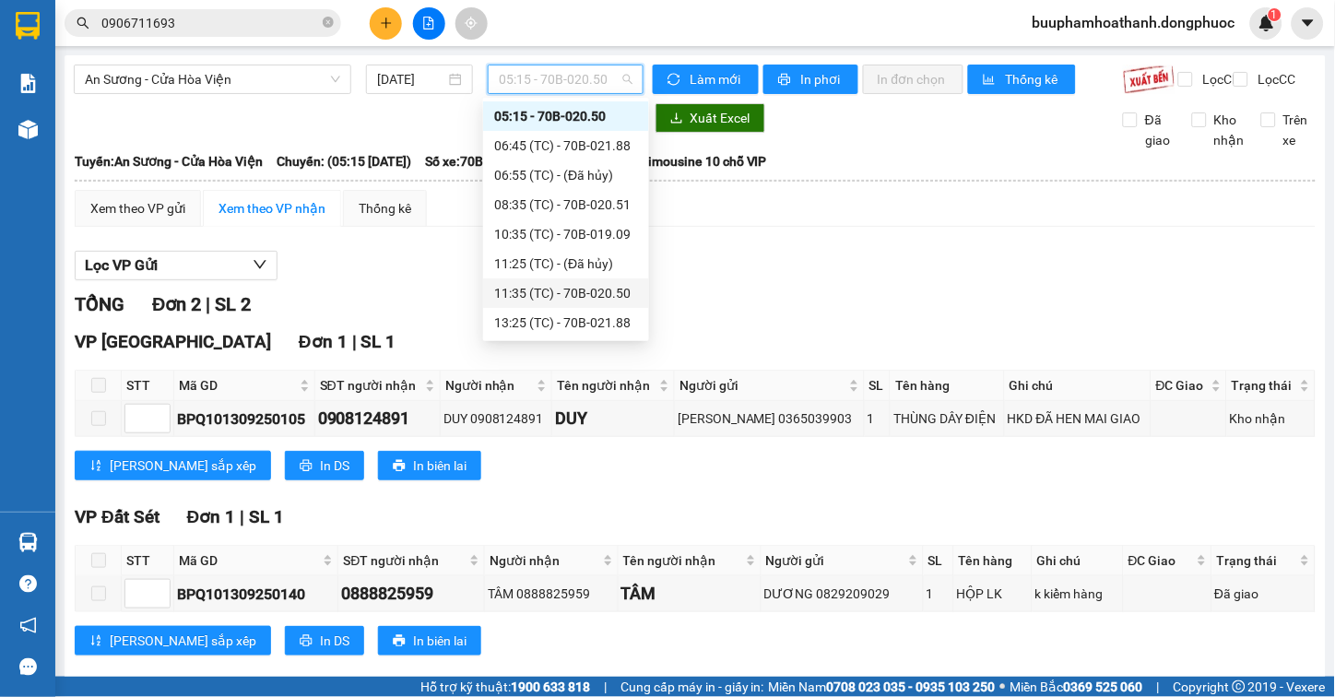
scroll to position [132, 0]
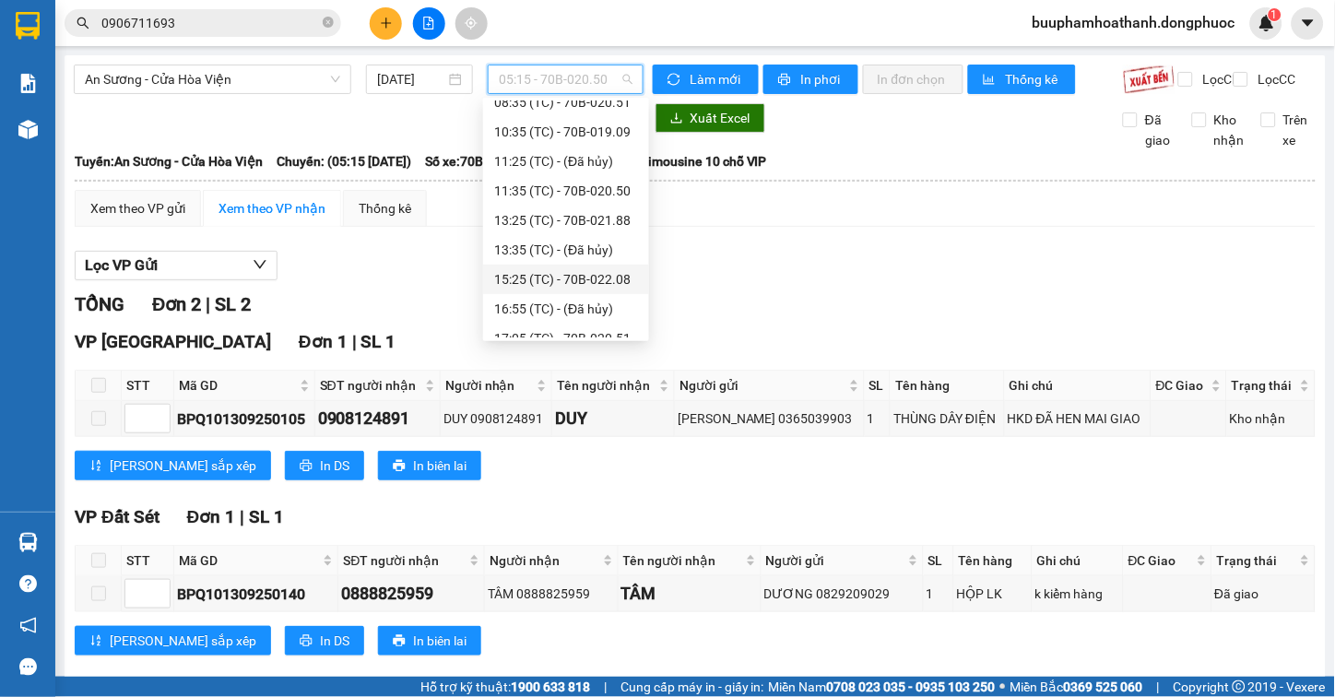
click at [521, 280] on div "15:25 (TC) - 70B-022.08" at bounding box center [566, 279] width 144 height 20
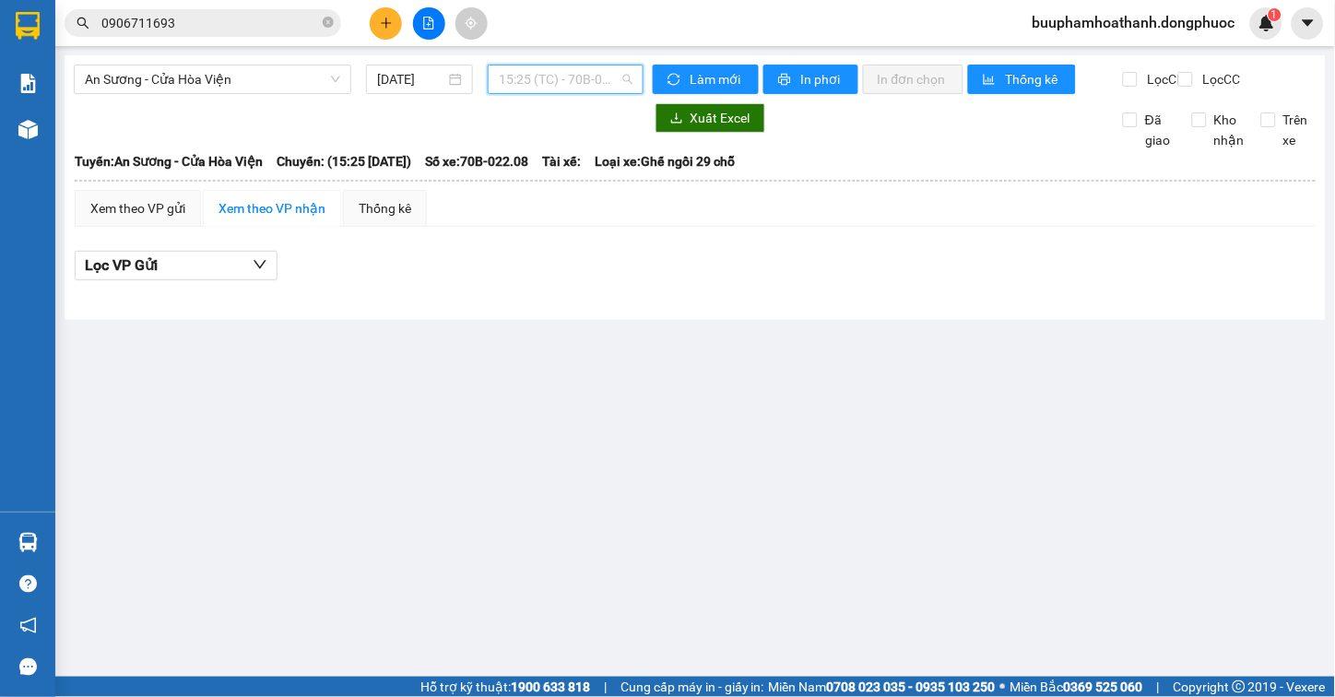
click at [545, 69] on span "15:25 (TC) - 70B-022.08" at bounding box center [566, 79] width 134 height 28
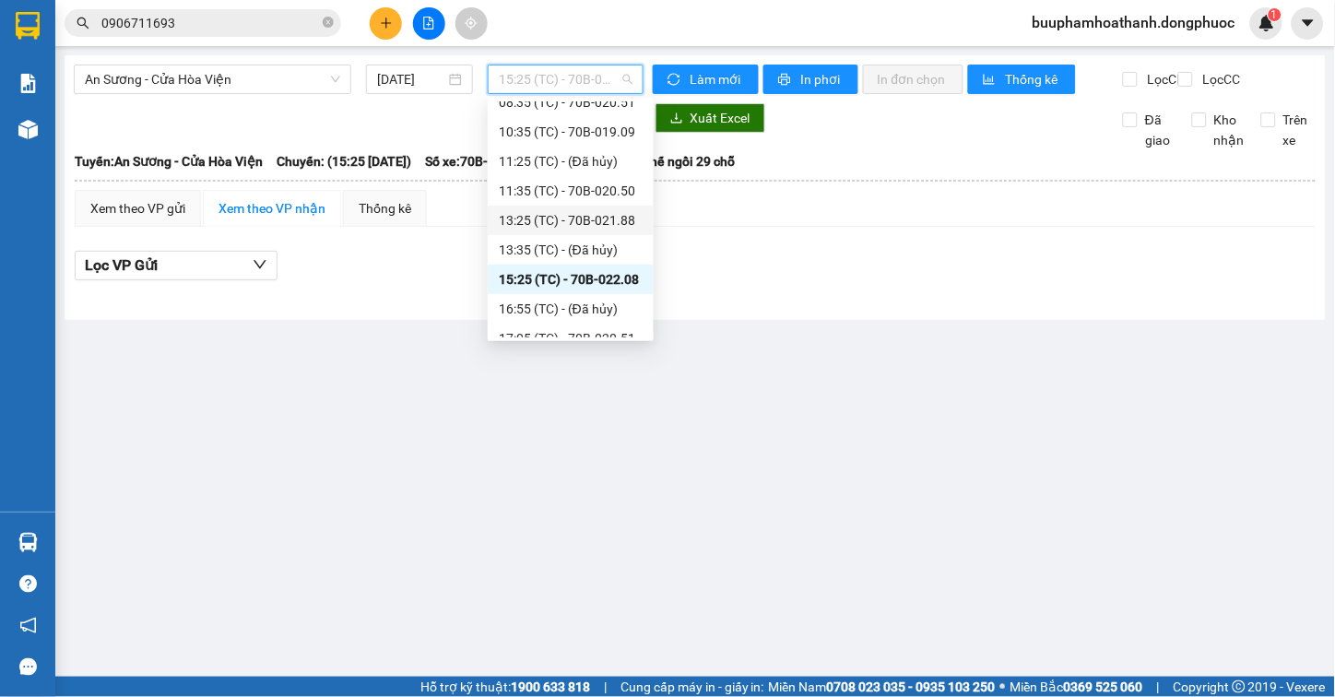
click at [613, 210] on div "13:25 (TC) - 70B-021.88" at bounding box center [571, 220] width 144 height 20
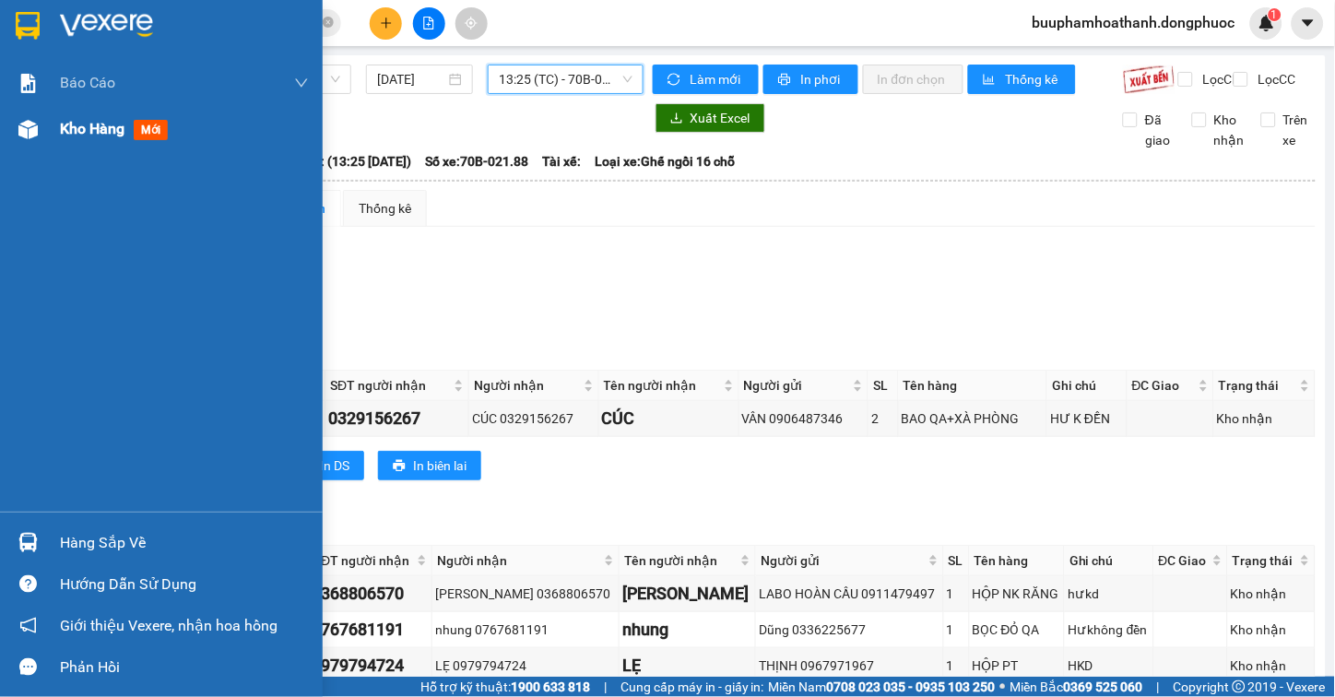
click at [33, 122] on img at bounding box center [27, 129] width 19 height 19
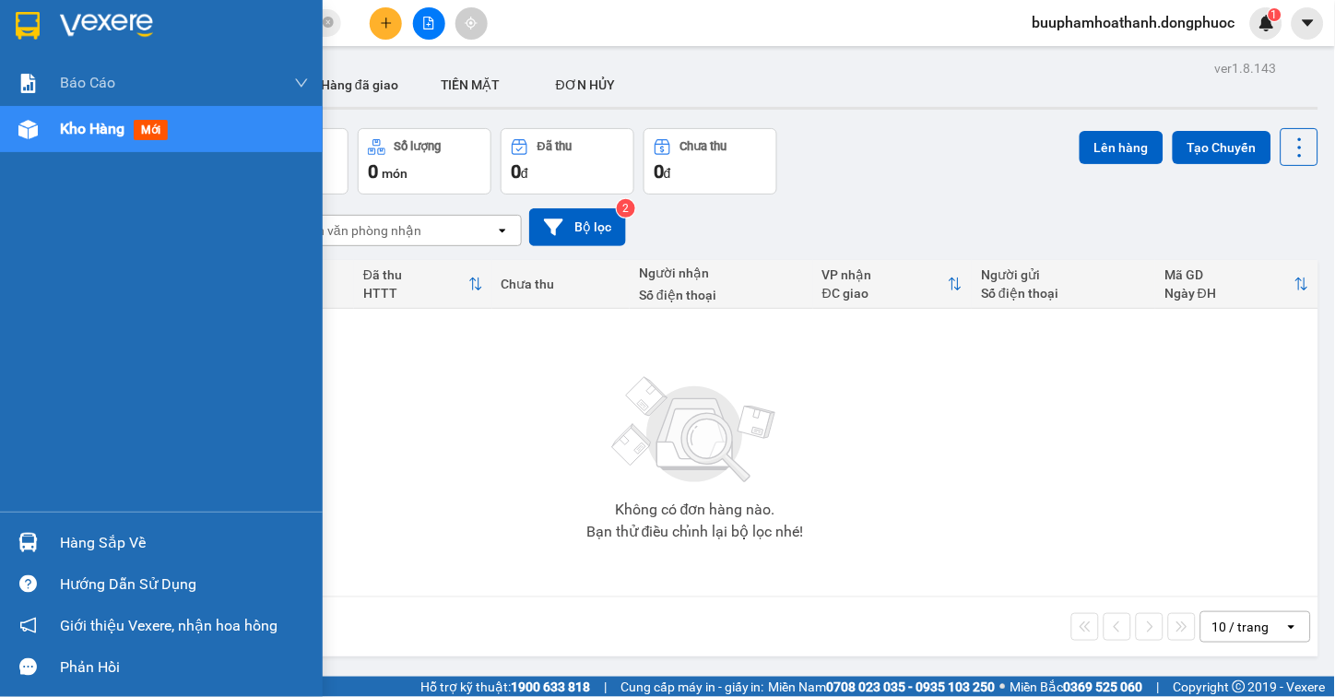
click at [72, 540] on div "Hàng sắp về" at bounding box center [184, 543] width 249 height 28
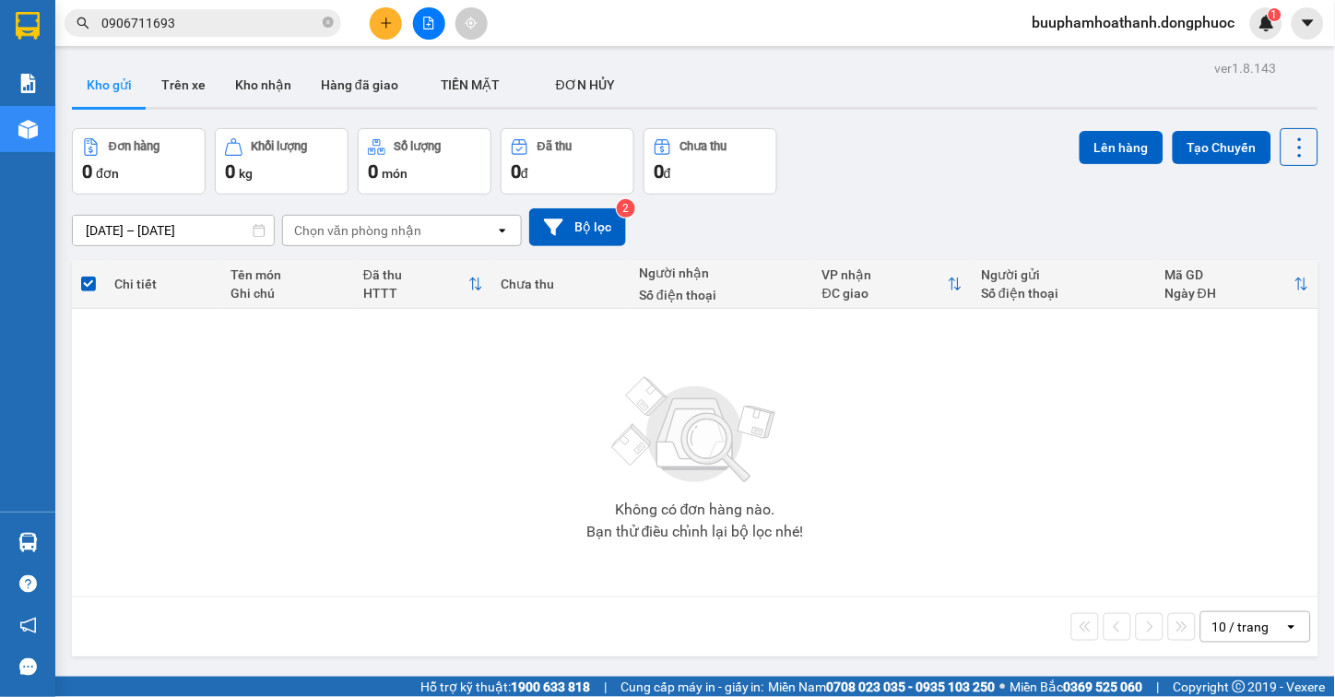
click at [1060, 507] on section "Kết quả tìm kiếm ( 1 ) Bộ lọc Thuộc VP này Gửi 3 ngày gần nhất Mã ĐH Trạng thái…" at bounding box center [667, 348] width 1335 height 697
click at [434, 23] on icon "file-add" at bounding box center [428, 23] width 13 height 13
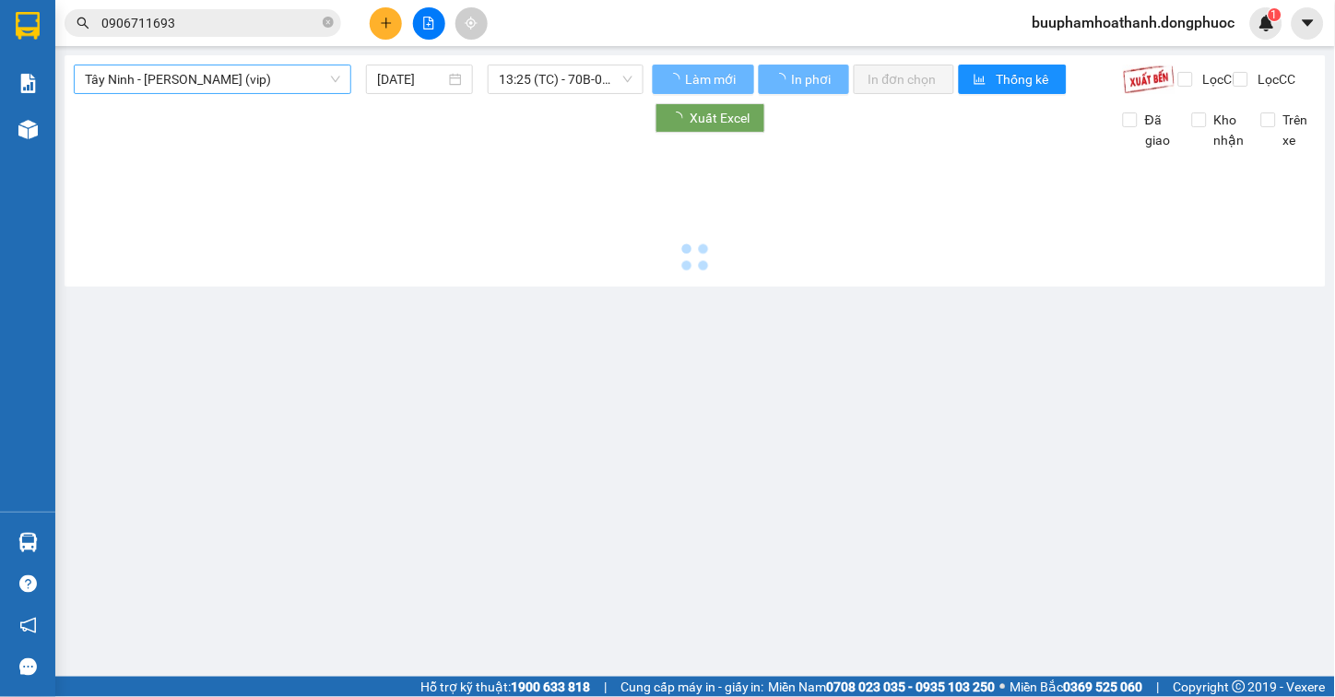
drag, startPoint x: 434, startPoint y: 23, endPoint x: 264, endPoint y: 89, distance: 182.7
click at [264, 89] on span "[PERSON_NAME] [PERSON_NAME] (vip)" at bounding box center [212, 79] width 255 height 28
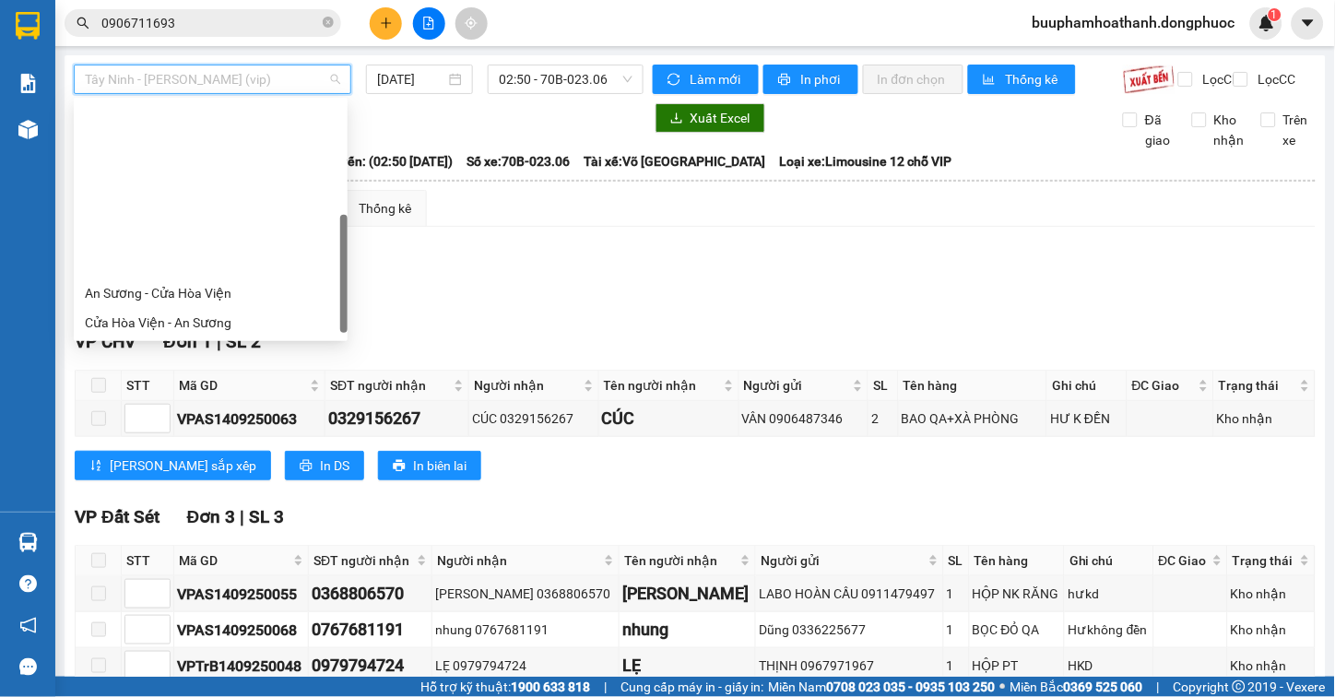
scroll to position [207, 0]
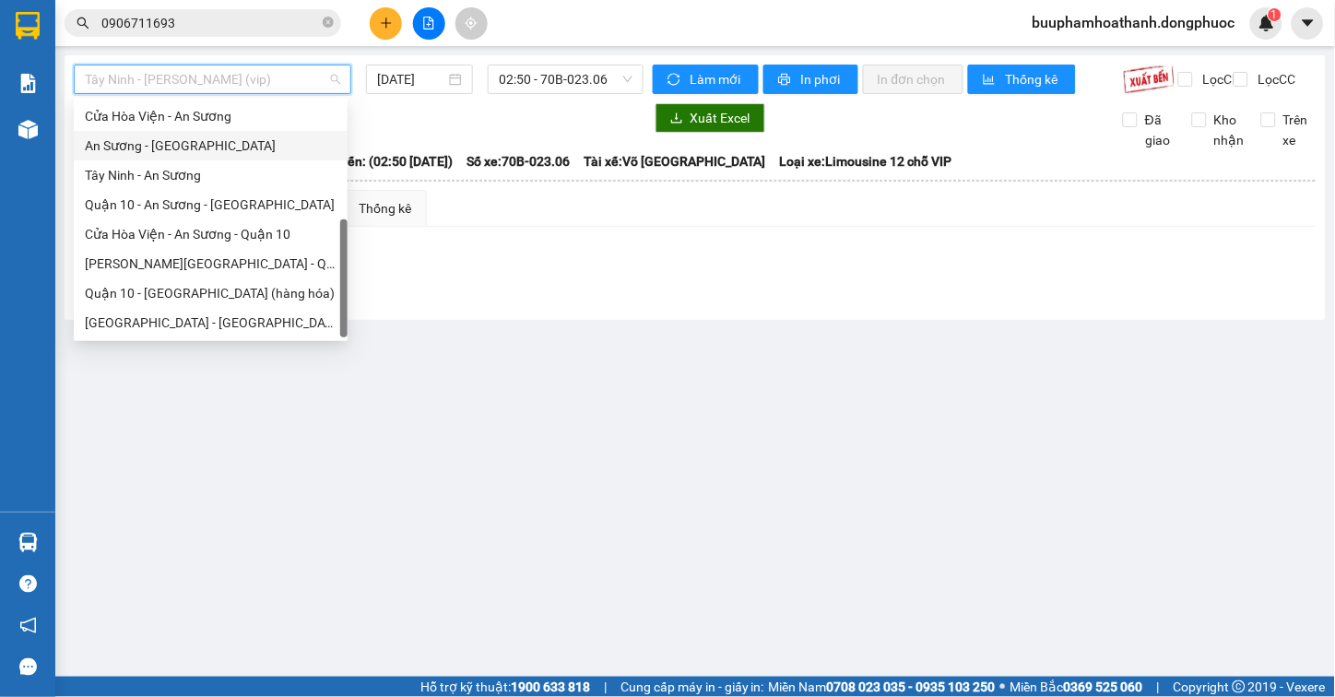
click at [269, 158] on div "An [PERSON_NAME][GEOGRAPHIC_DATA]" at bounding box center [211, 146] width 274 height 30
type input "[DATE]"
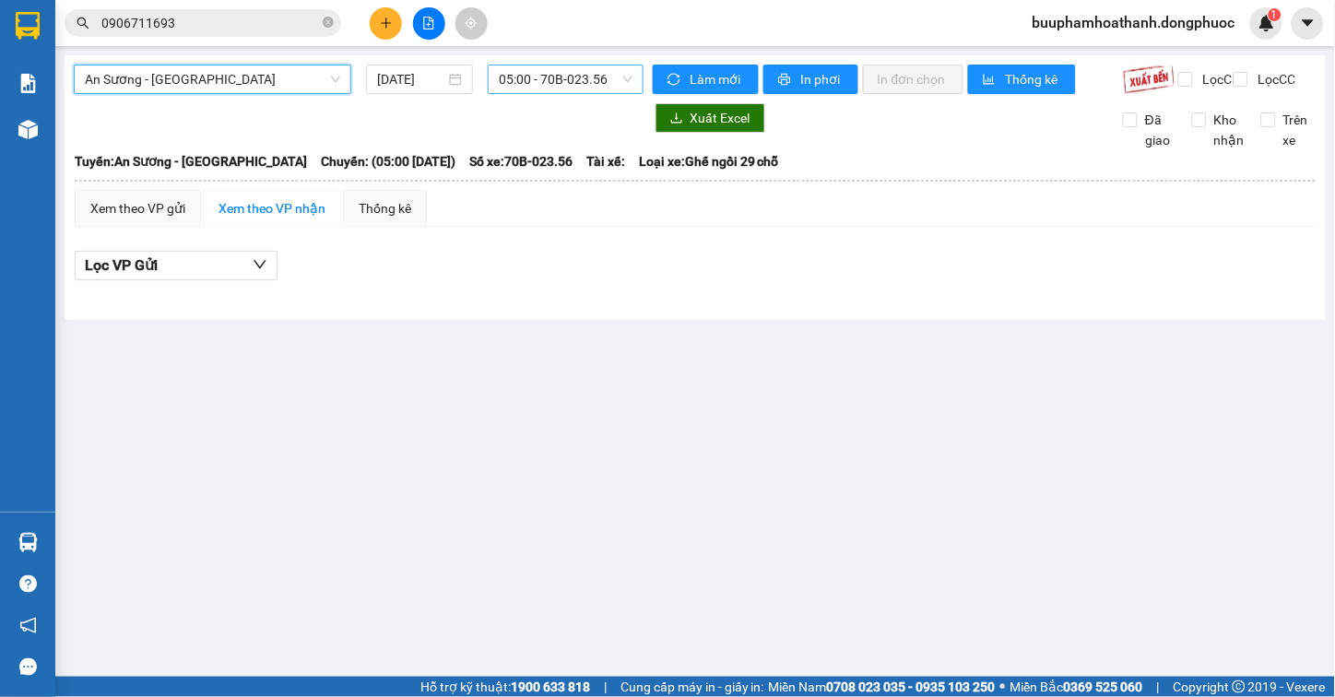
click at [521, 87] on span "05:00 - 70B-023.56" at bounding box center [566, 79] width 134 height 28
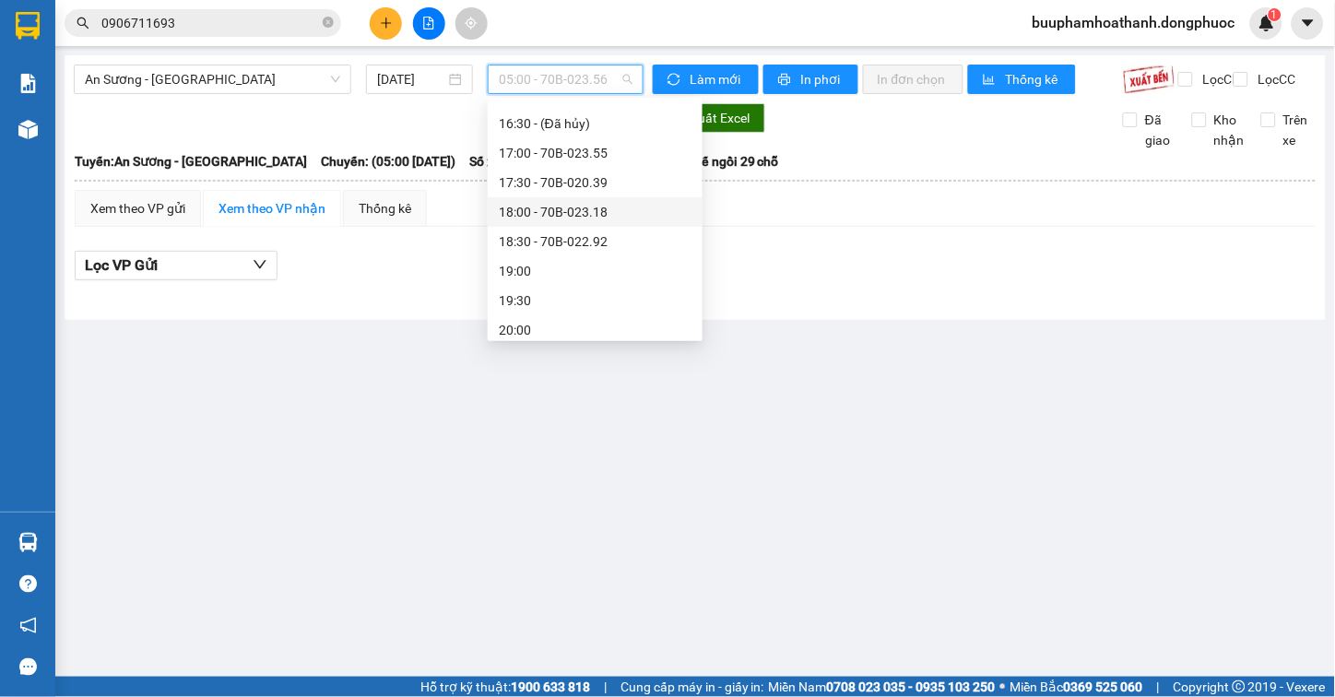
scroll to position [716, 0]
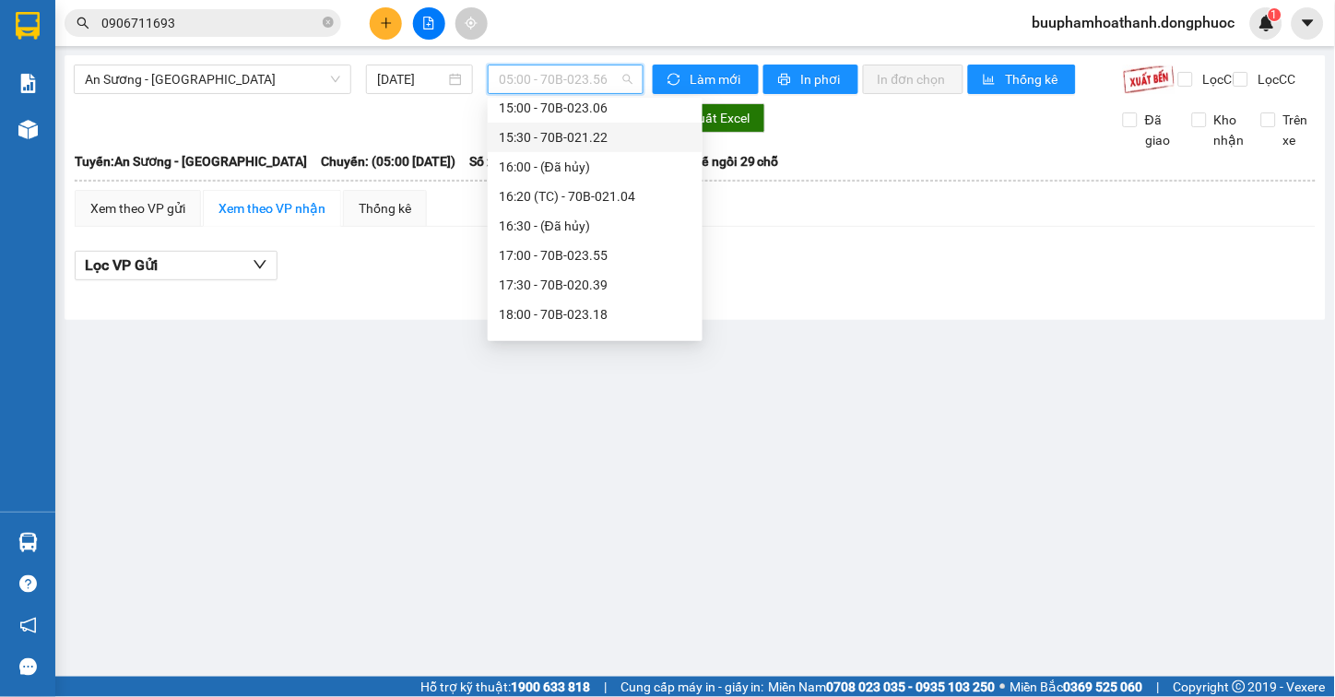
click at [594, 138] on div "15:30 - 70B-021.22" at bounding box center [595, 137] width 193 height 20
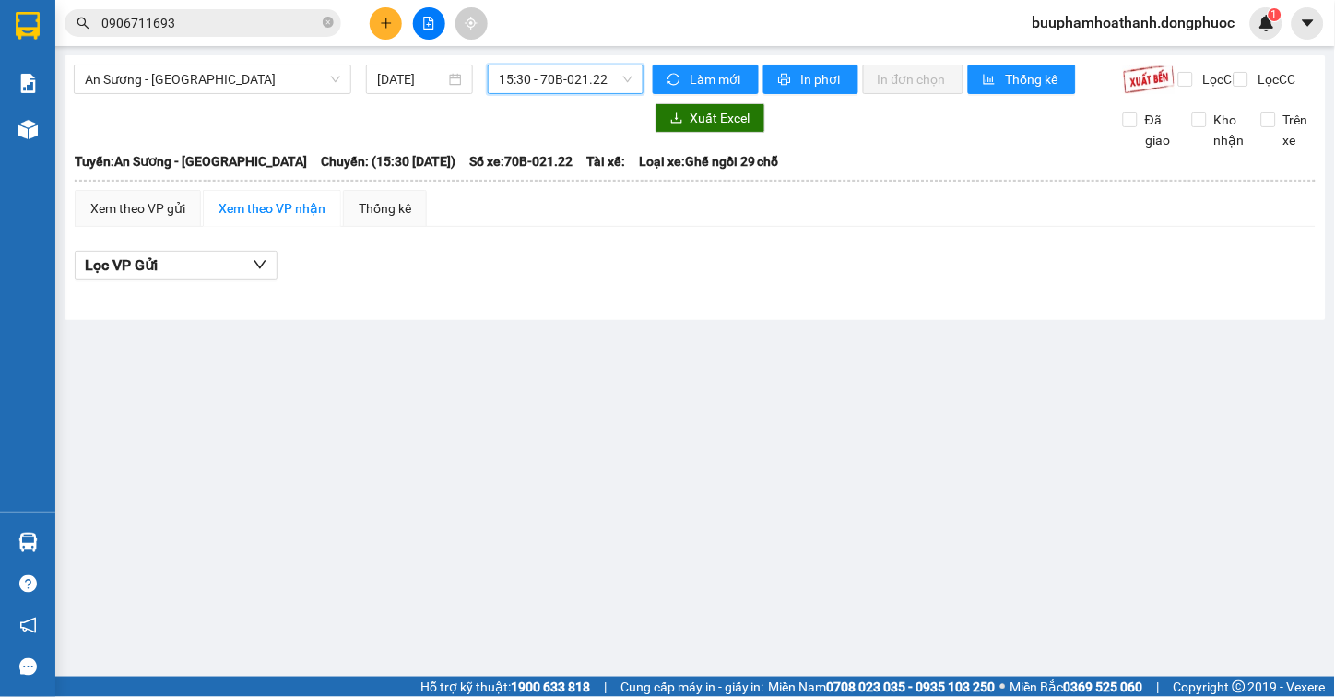
click at [584, 81] on span "15:30 - 70B-021.22" at bounding box center [566, 79] width 134 height 28
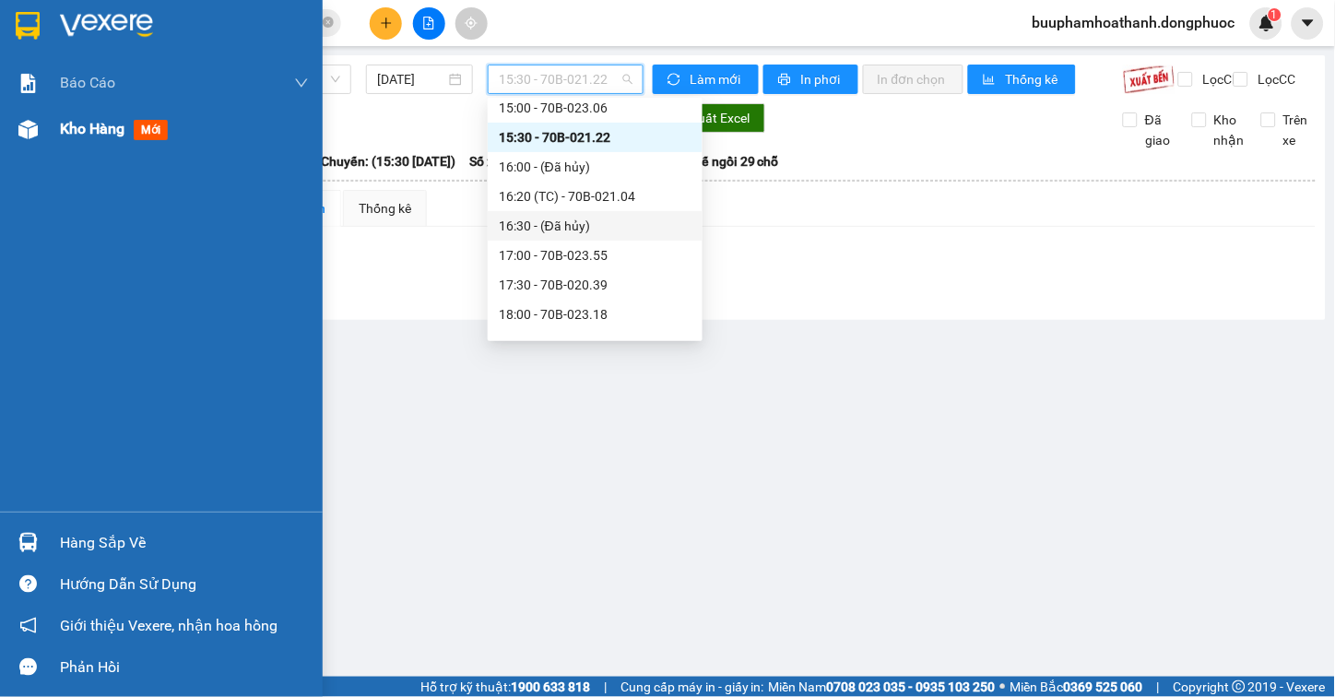
click at [40, 124] on div at bounding box center [28, 129] width 32 height 32
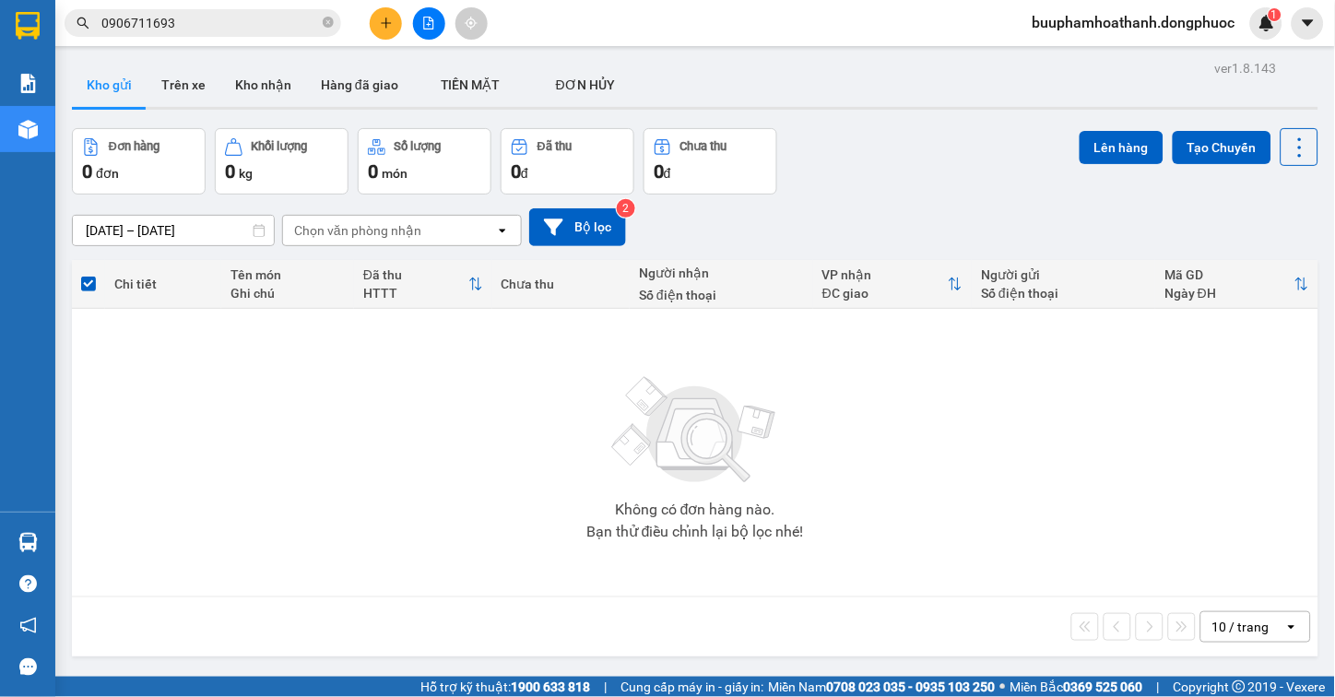
click at [430, 29] on icon "file-add" at bounding box center [429, 23] width 10 height 13
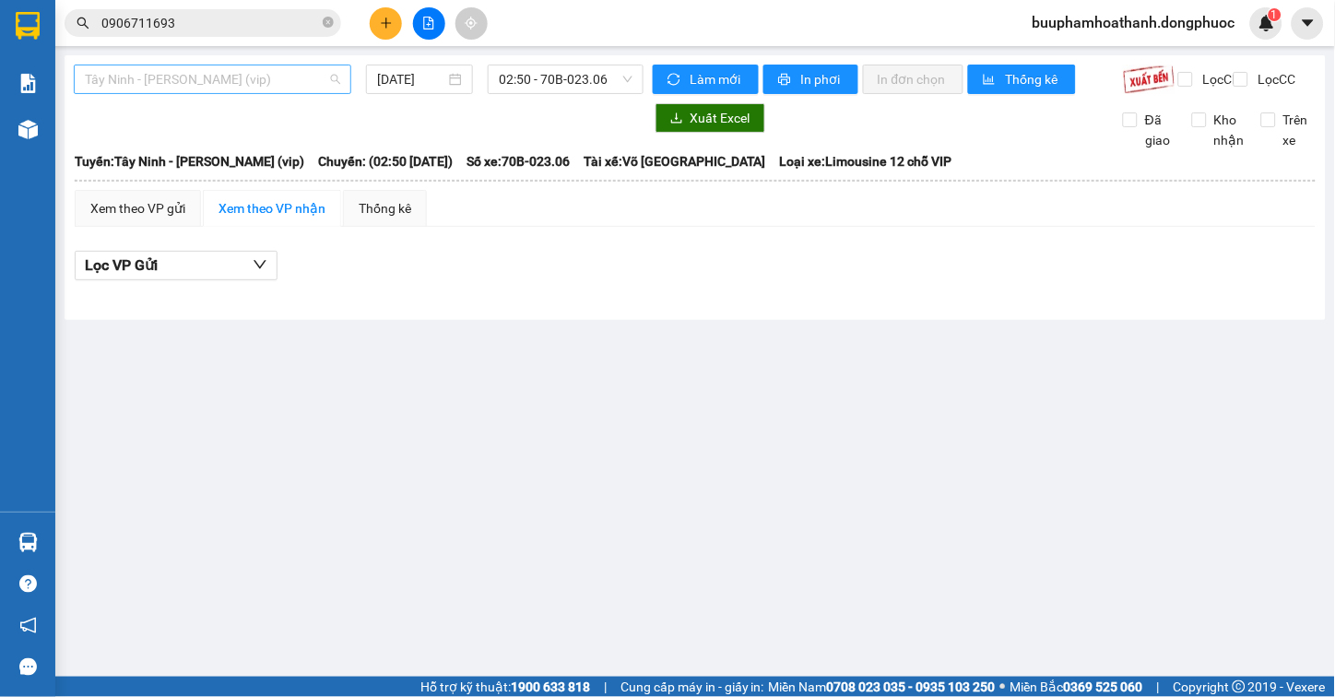
click at [301, 81] on span "[PERSON_NAME] [PERSON_NAME] (vip)" at bounding box center [212, 79] width 255 height 28
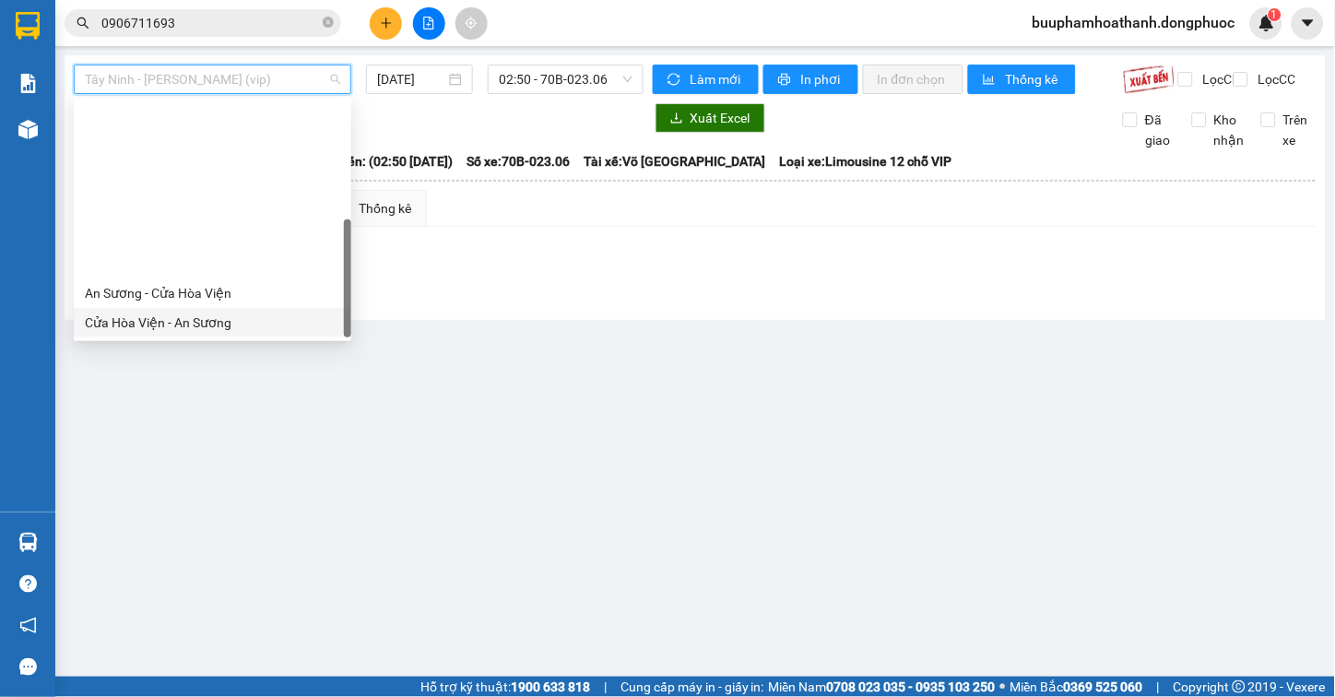
scroll to position [207, 0]
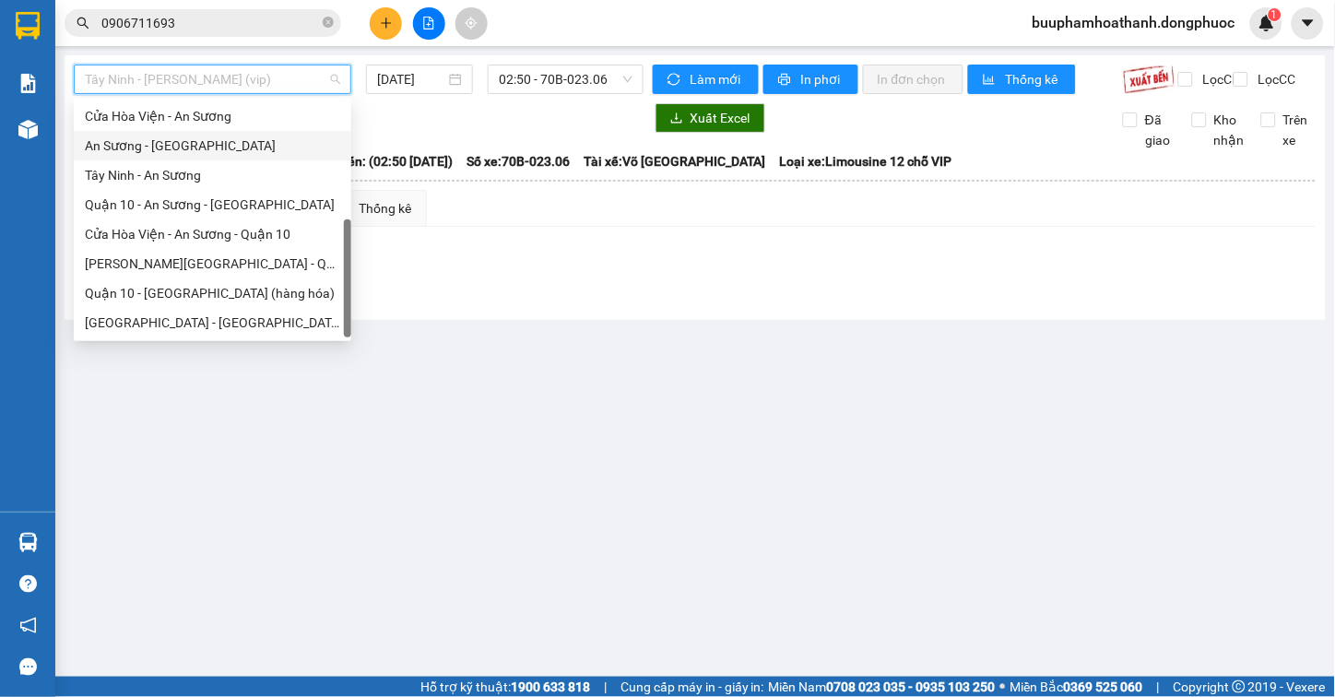
click at [206, 138] on div "An [PERSON_NAME][GEOGRAPHIC_DATA]" at bounding box center [212, 146] width 255 height 20
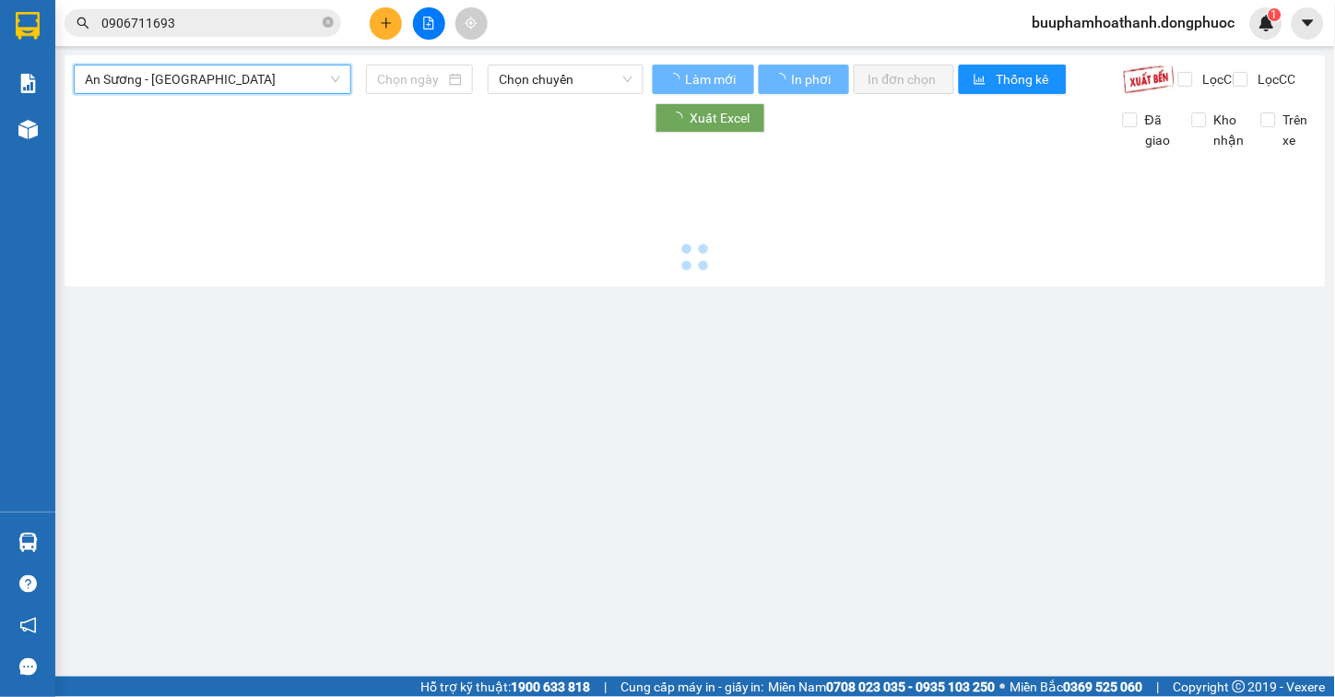
type input "[DATE]"
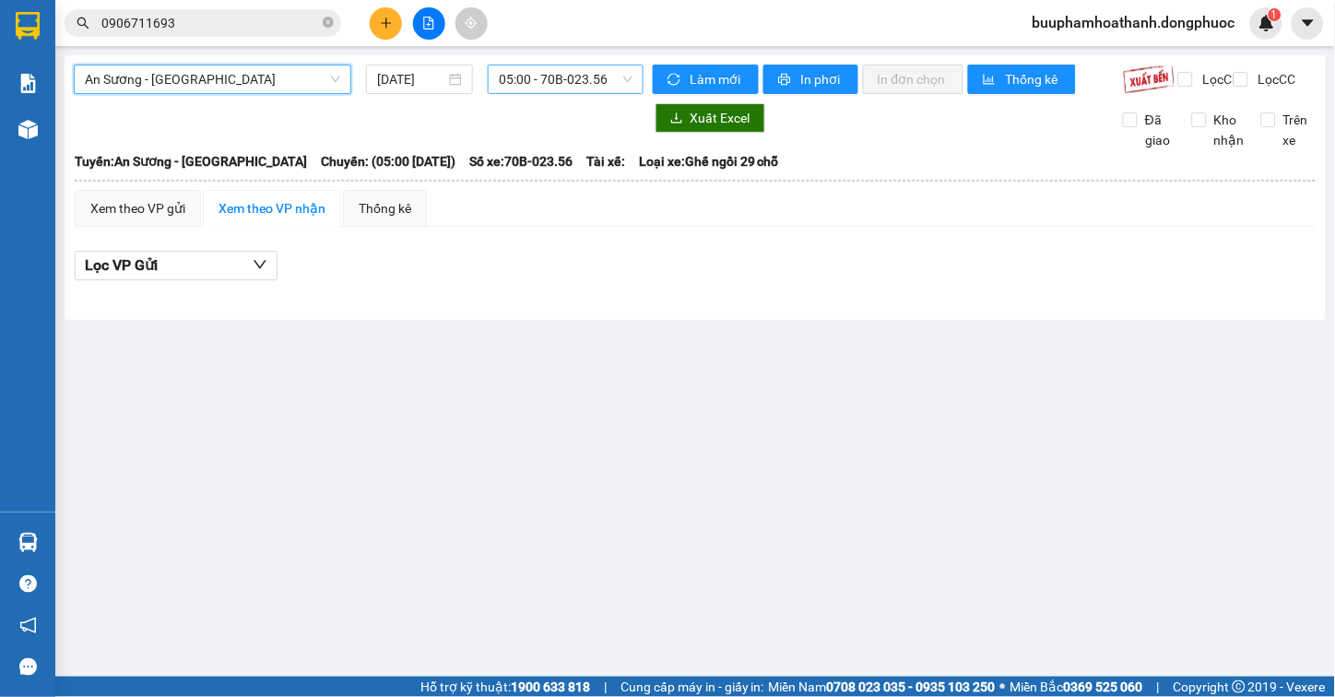
click at [538, 77] on span "05:00 - 70B-023.56" at bounding box center [566, 79] width 134 height 28
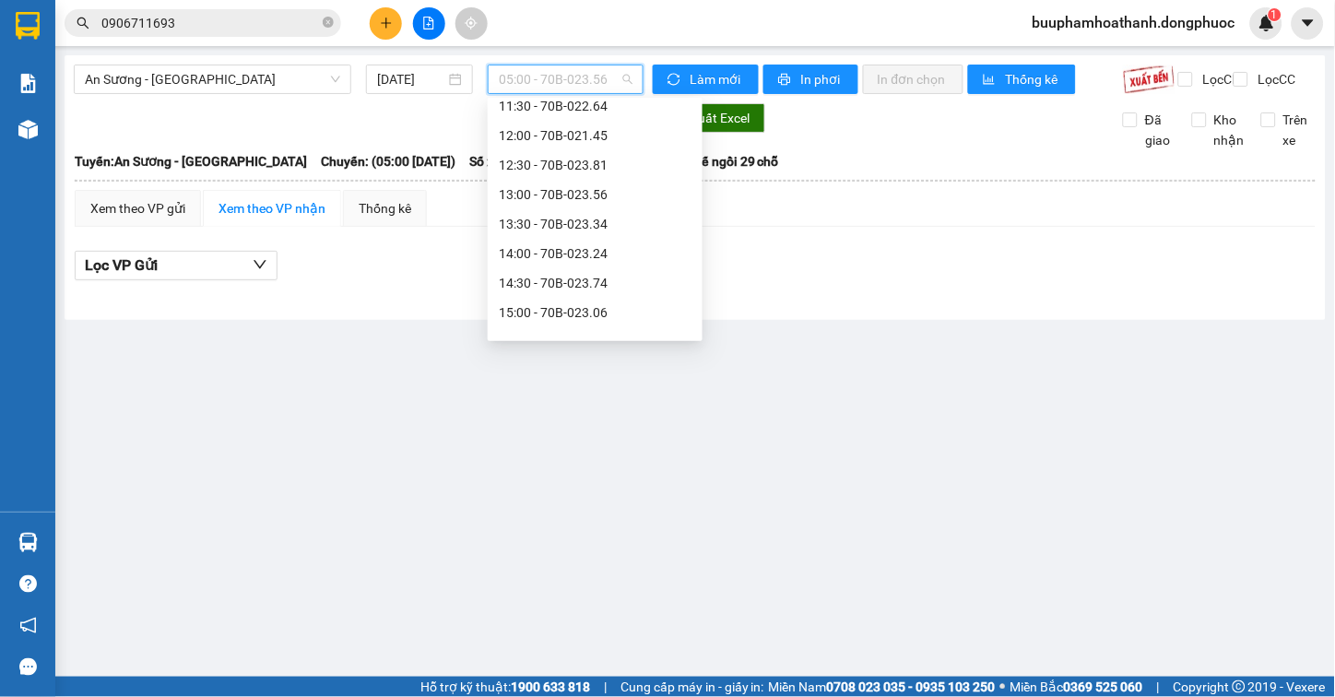
scroll to position [614, 0]
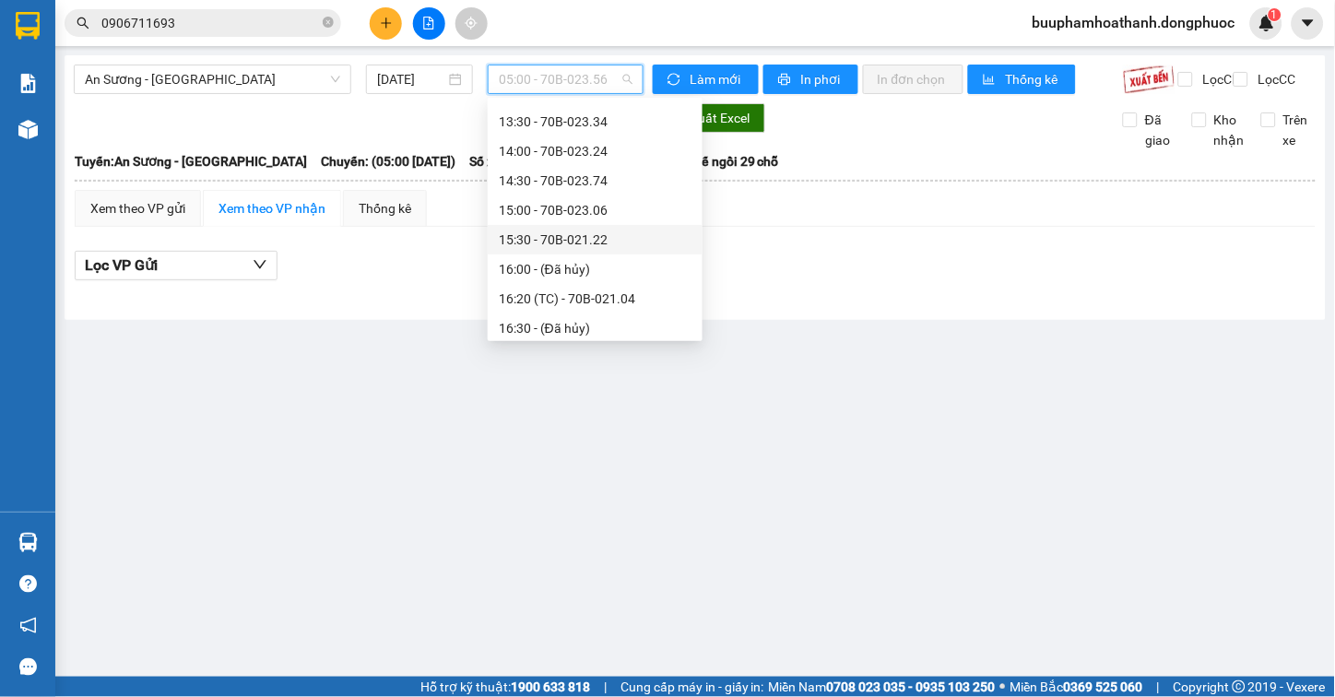
click at [568, 235] on div "15:30 - 70B-021.22" at bounding box center [595, 240] width 193 height 20
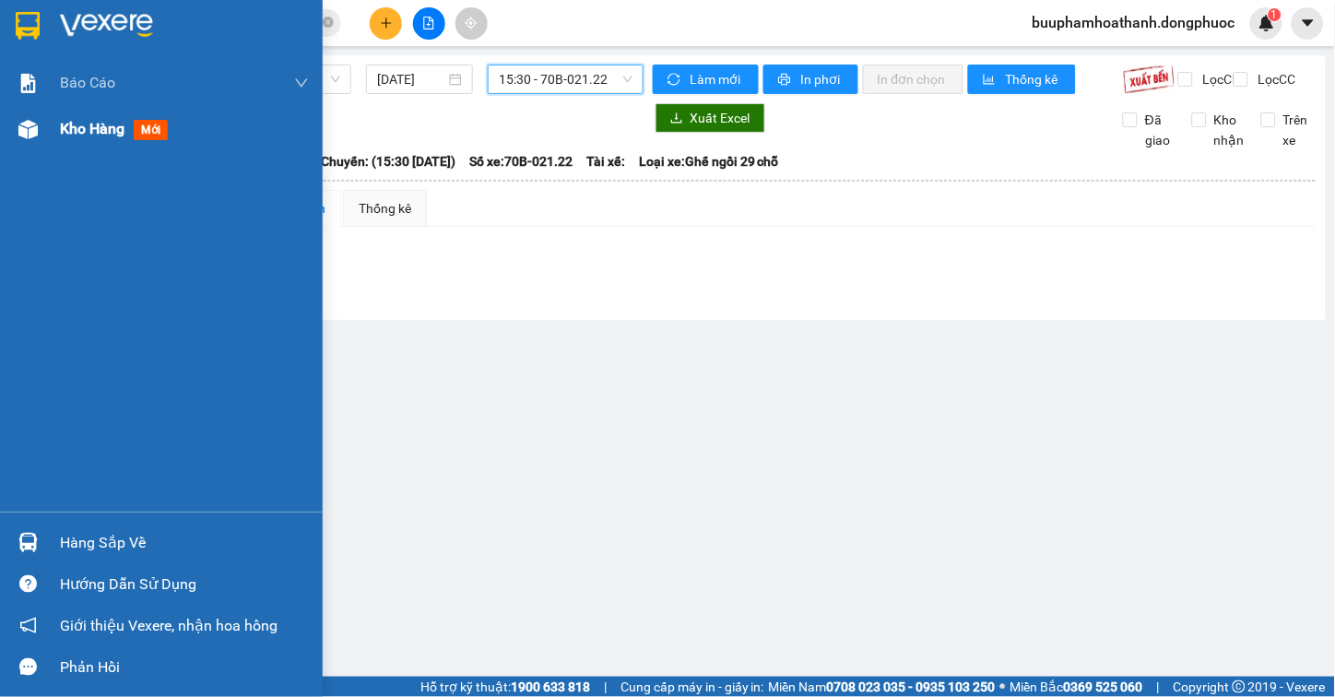
click at [89, 136] on span "Kho hàng" at bounding box center [92, 129] width 65 height 18
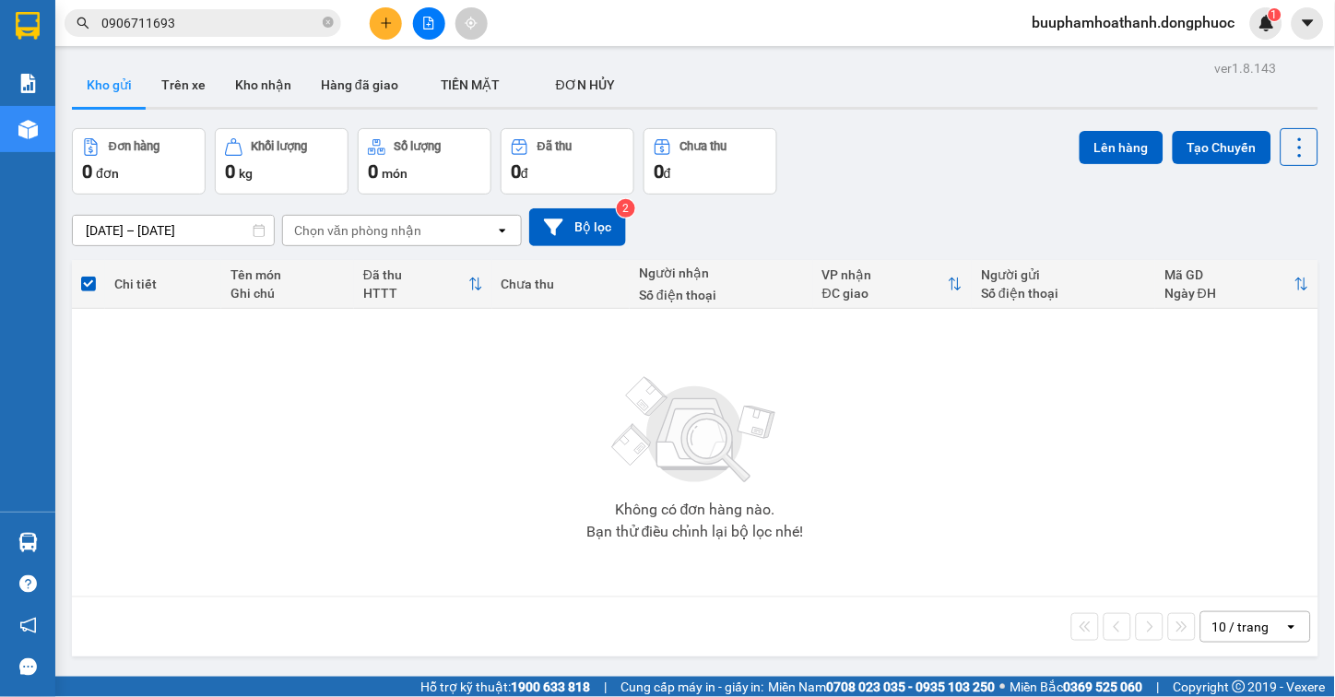
click at [264, 22] on input "0906711693" at bounding box center [210, 23] width 218 height 20
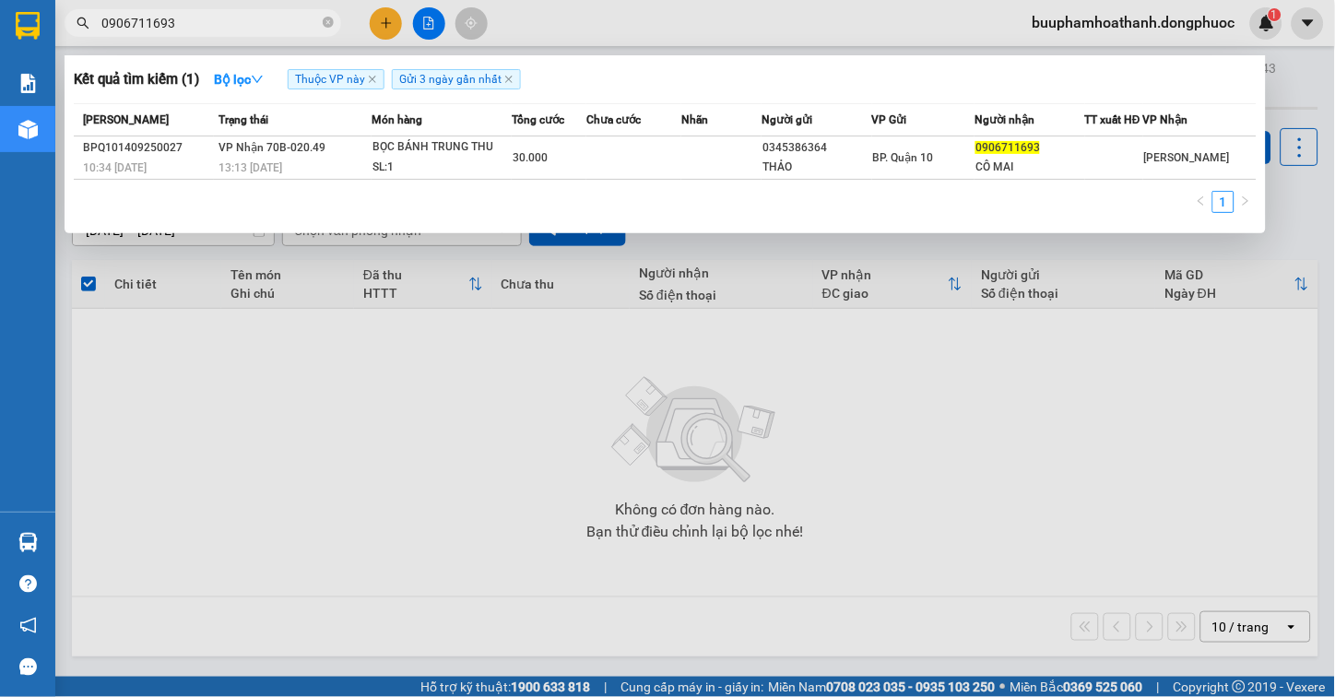
click at [262, 22] on input "0906711693" at bounding box center [210, 23] width 218 height 20
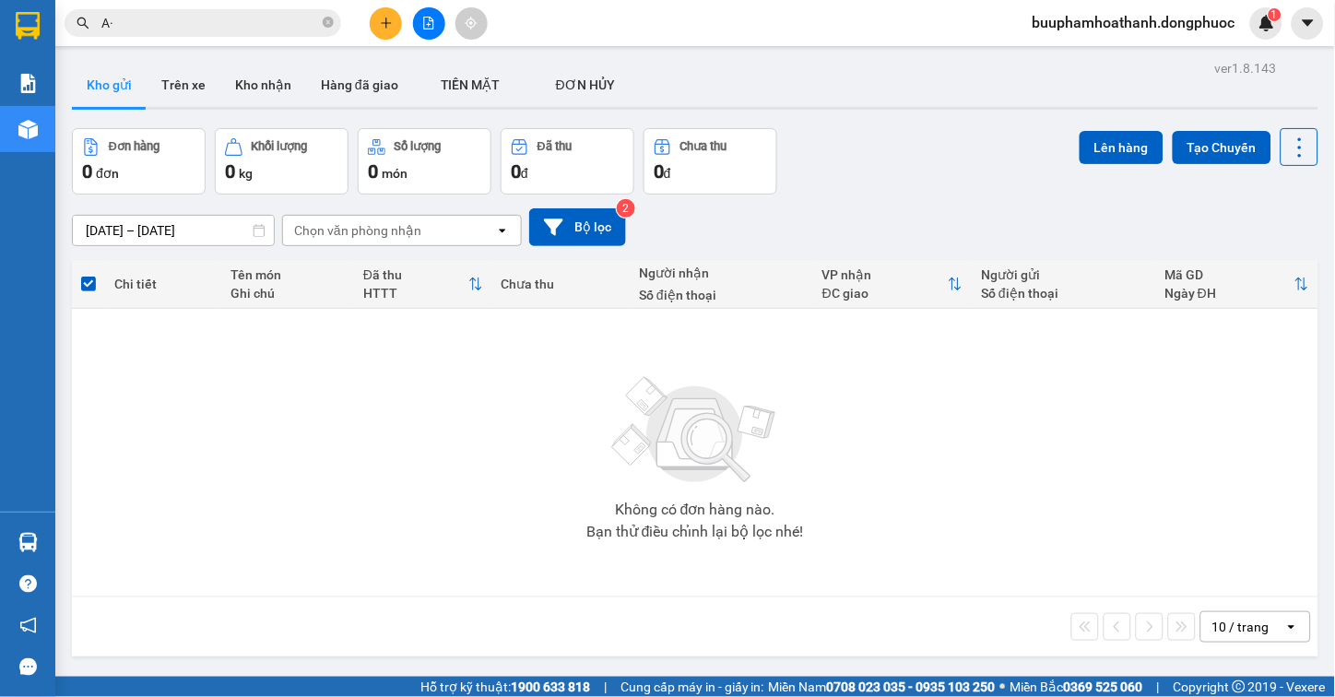
type input "A"
type input "Á"
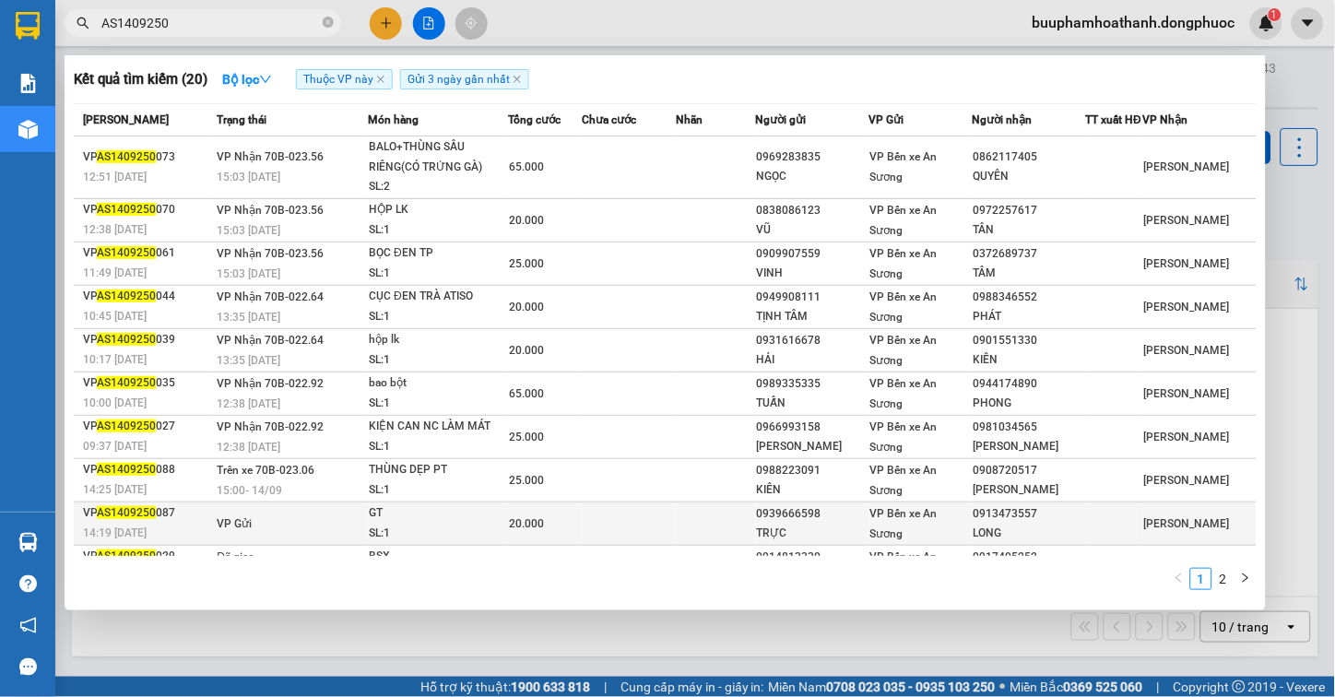
scroll to position [44, 0]
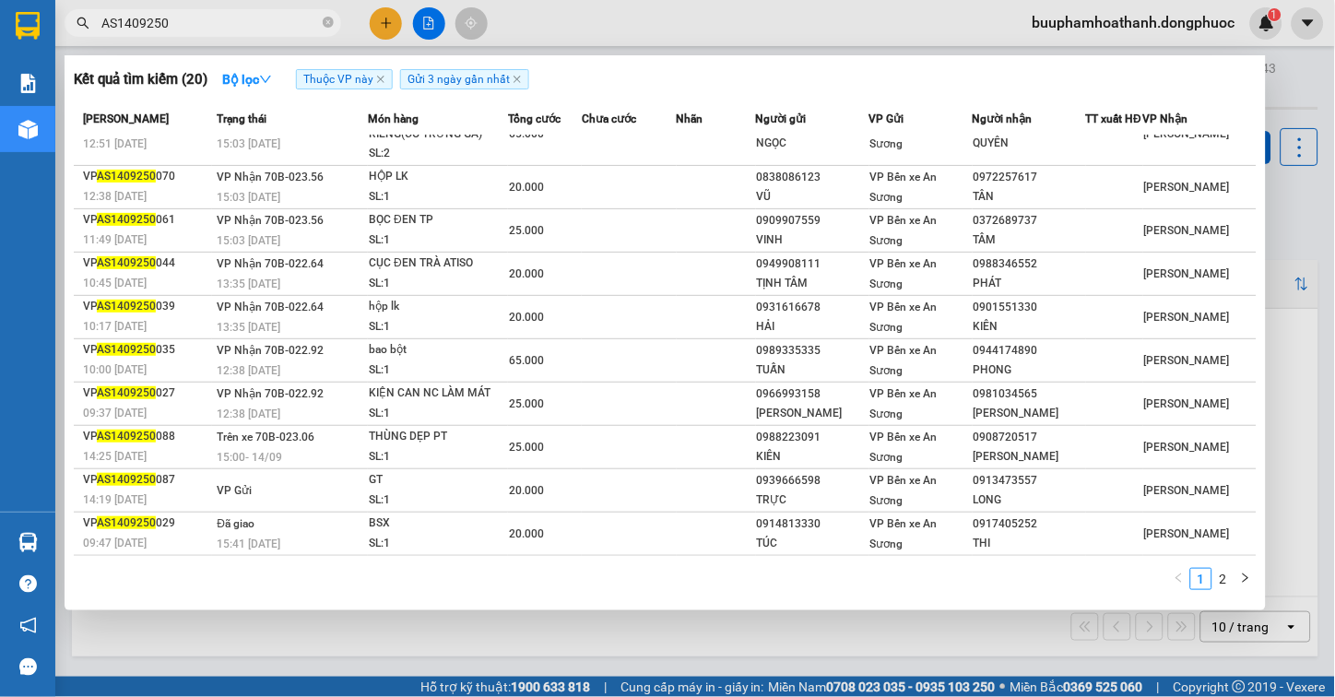
click at [185, 22] on input "AS1409250" at bounding box center [210, 23] width 218 height 20
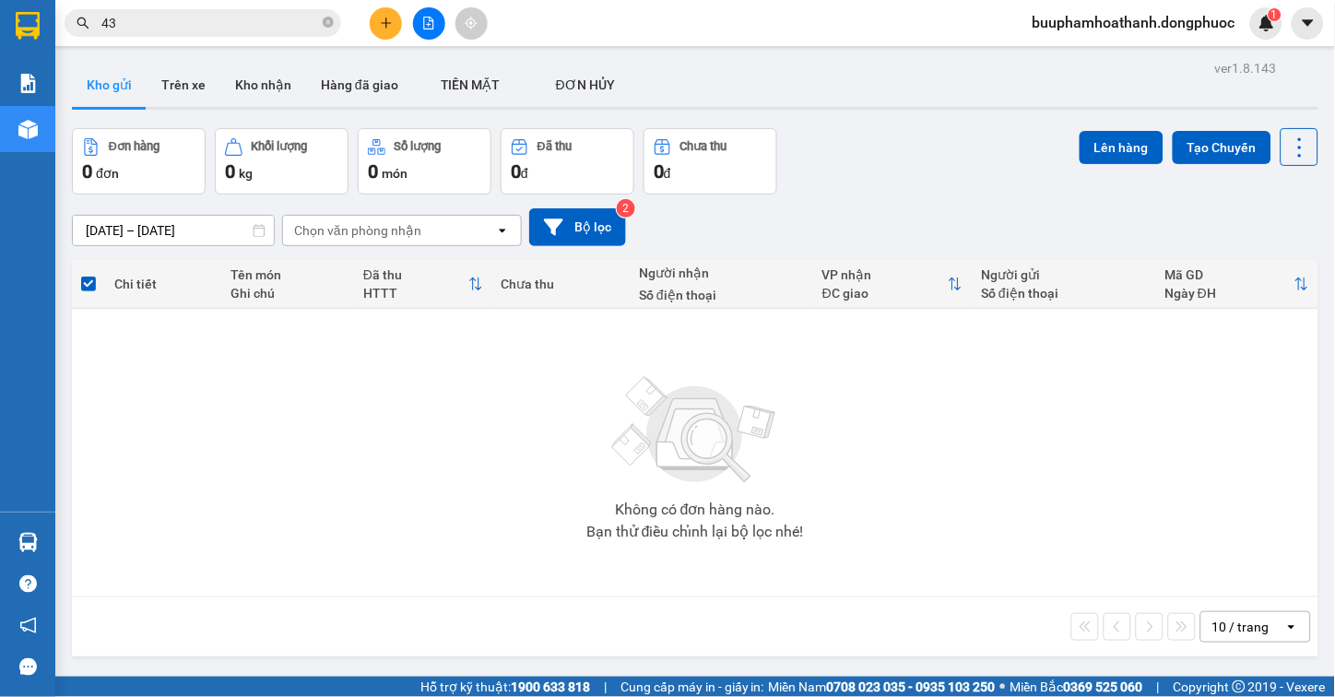
type input "4"
type input "A"
type input "Á"
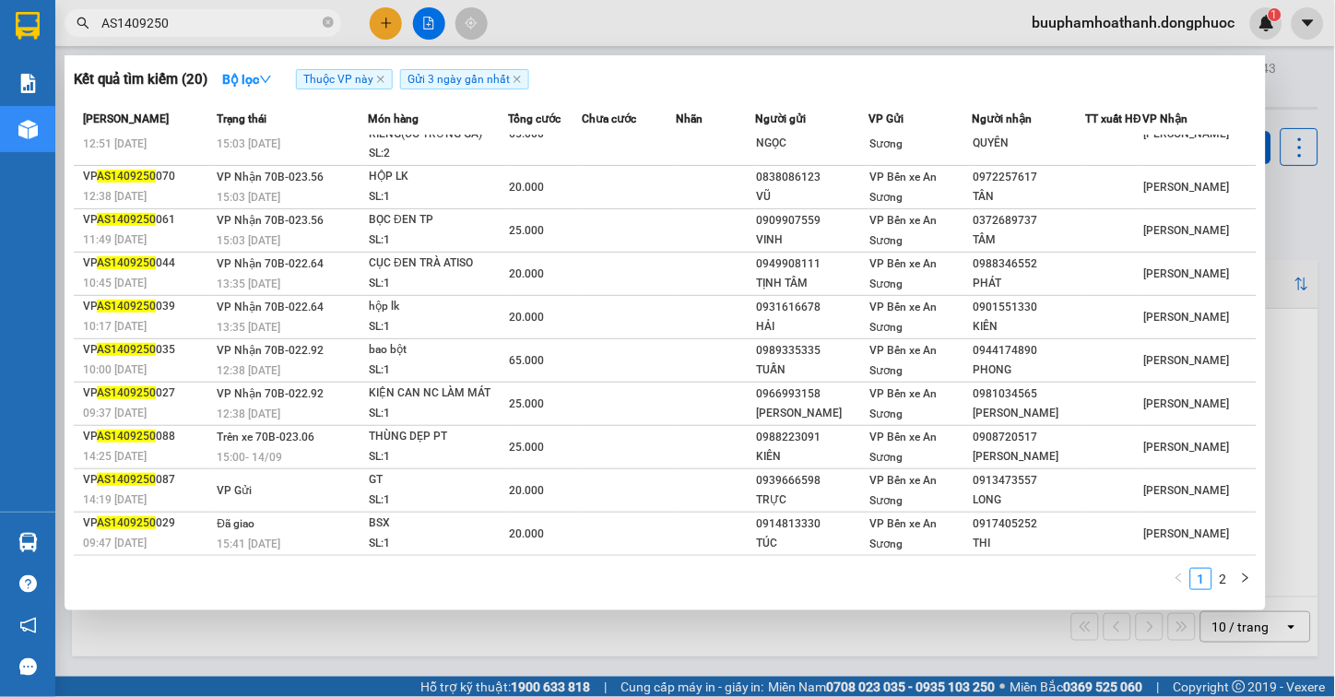
click at [194, 20] on input "AS1409250" at bounding box center [210, 23] width 218 height 20
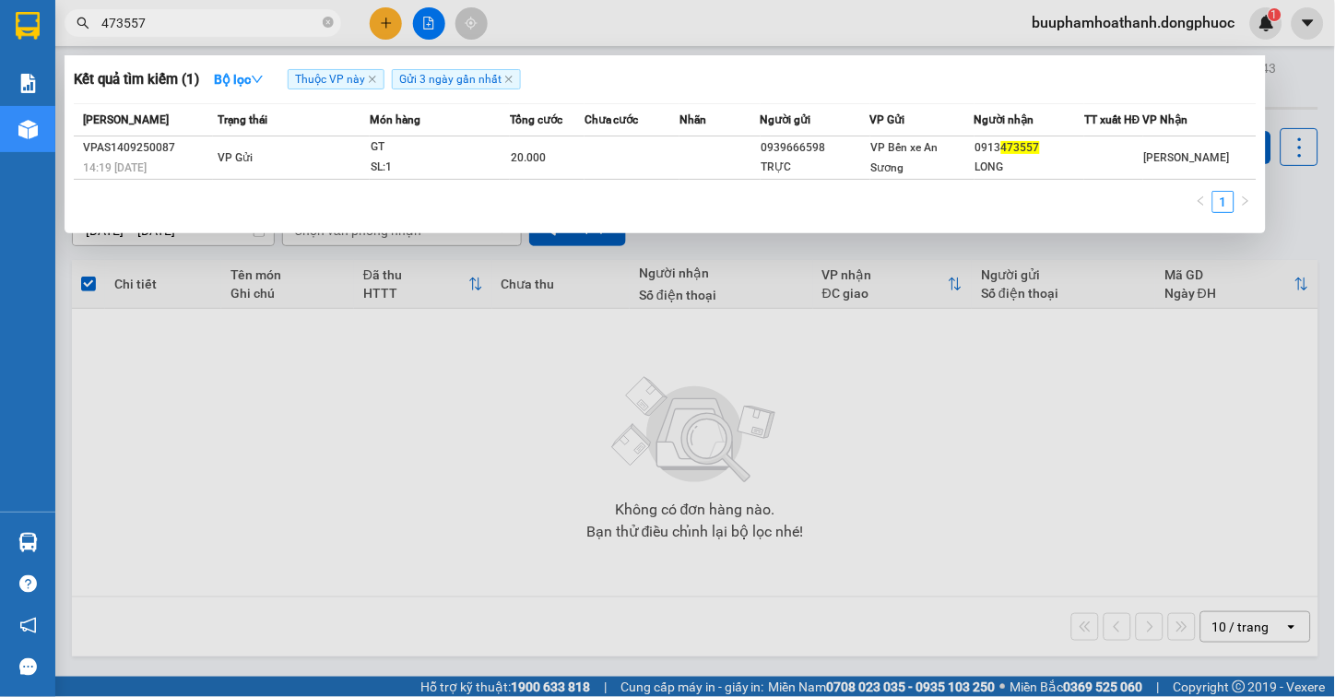
type input "473557"
click at [507, 86] on span "Gửi 3 ngày gần nhất" at bounding box center [456, 79] width 129 height 20
click at [505, 83] on icon "close" at bounding box center [508, 79] width 7 height 7
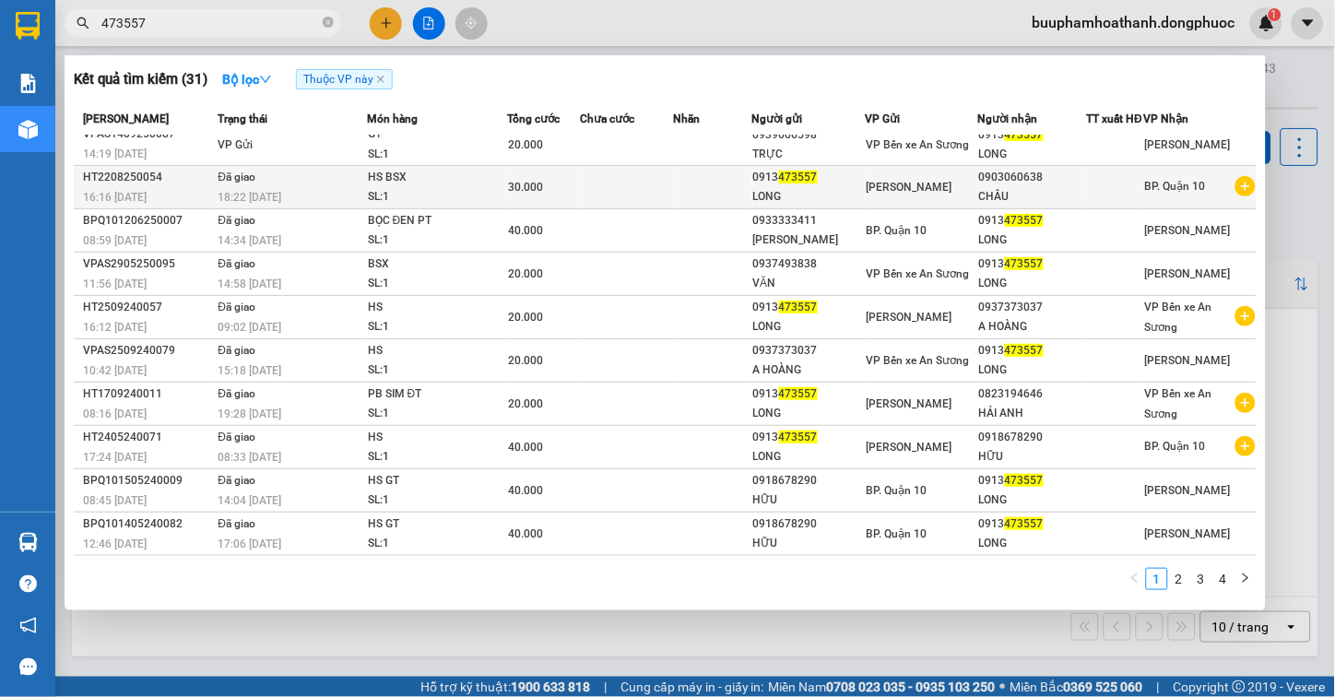
scroll to position [0, 0]
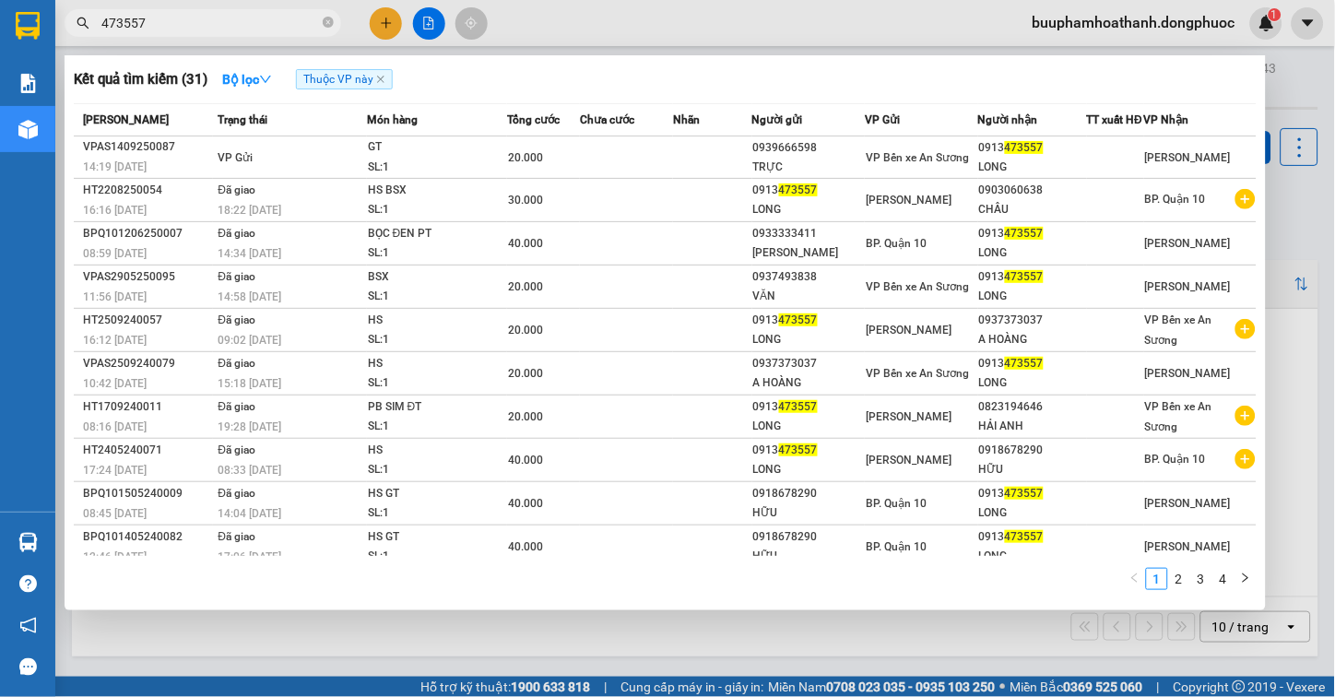
click at [1295, 254] on div at bounding box center [667, 348] width 1335 height 697
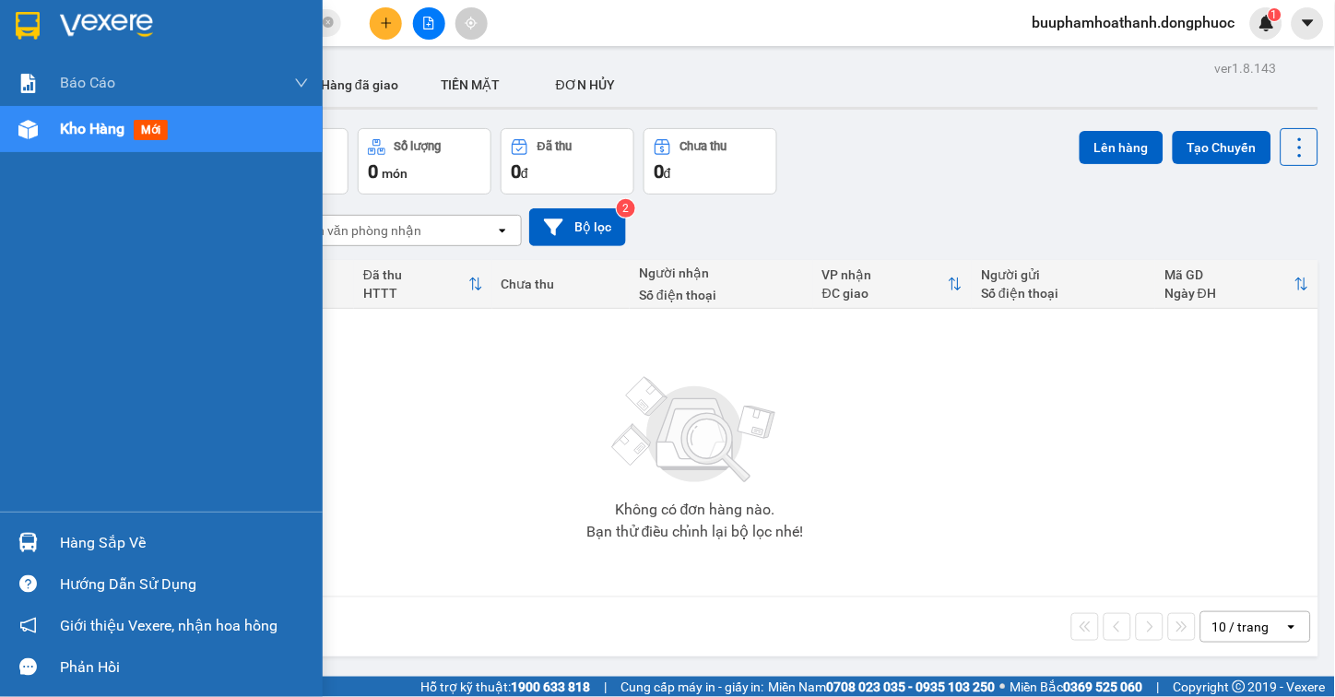
click at [26, 537] on img at bounding box center [27, 542] width 19 height 19
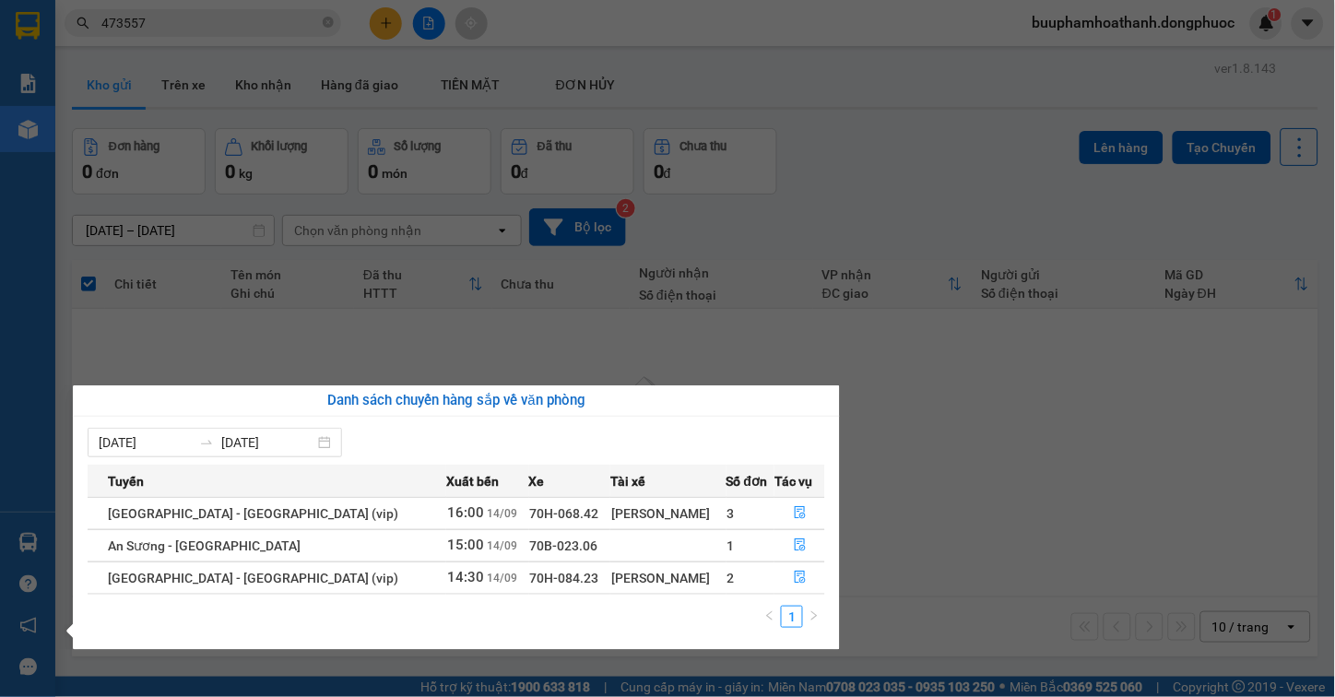
click at [948, 566] on section "Kết quả tìm kiếm ( 31 ) Bộ lọc Thuộc VP này Mã ĐH Trạng thái Món hàng Tổng cước…" at bounding box center [667, 348] width 1335 height 697
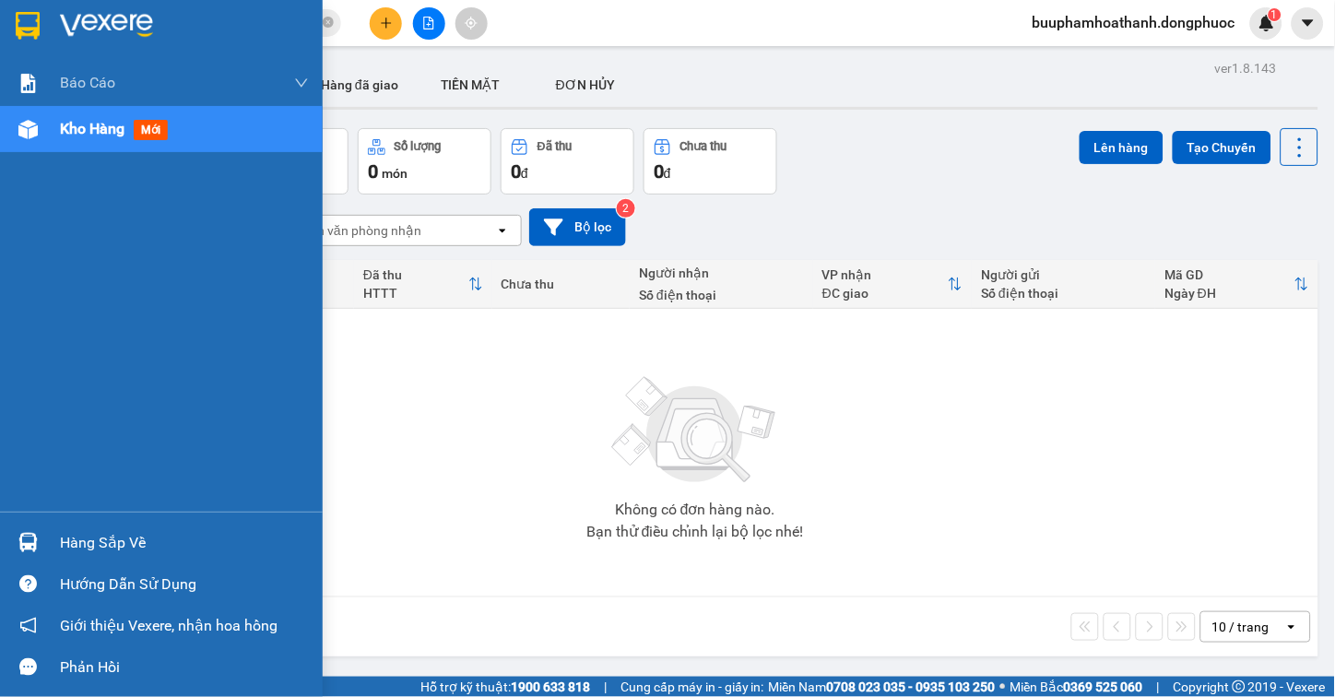
click at [66, 541] on div "Hàng sắp về" at bounding box center [184, 543] width 249 height 28
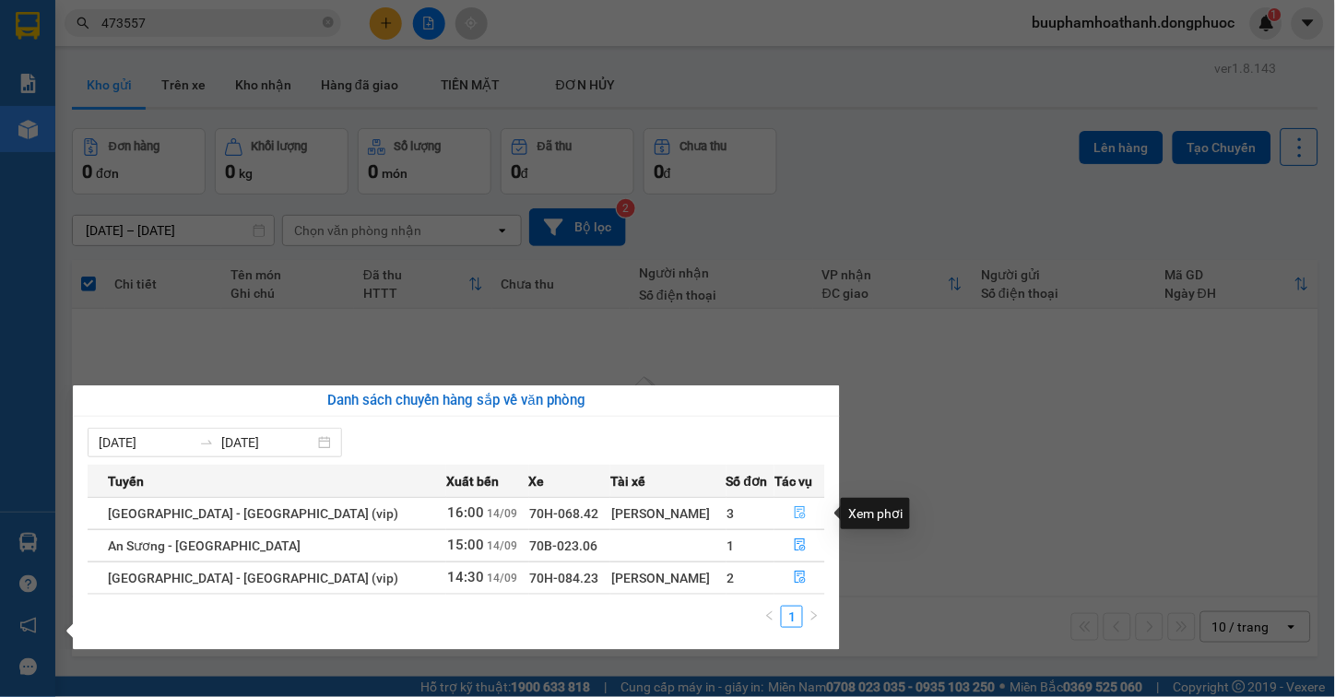
click at [794, 512] on icon "file-done" at bounding box center [800, 512] width 13 height 13
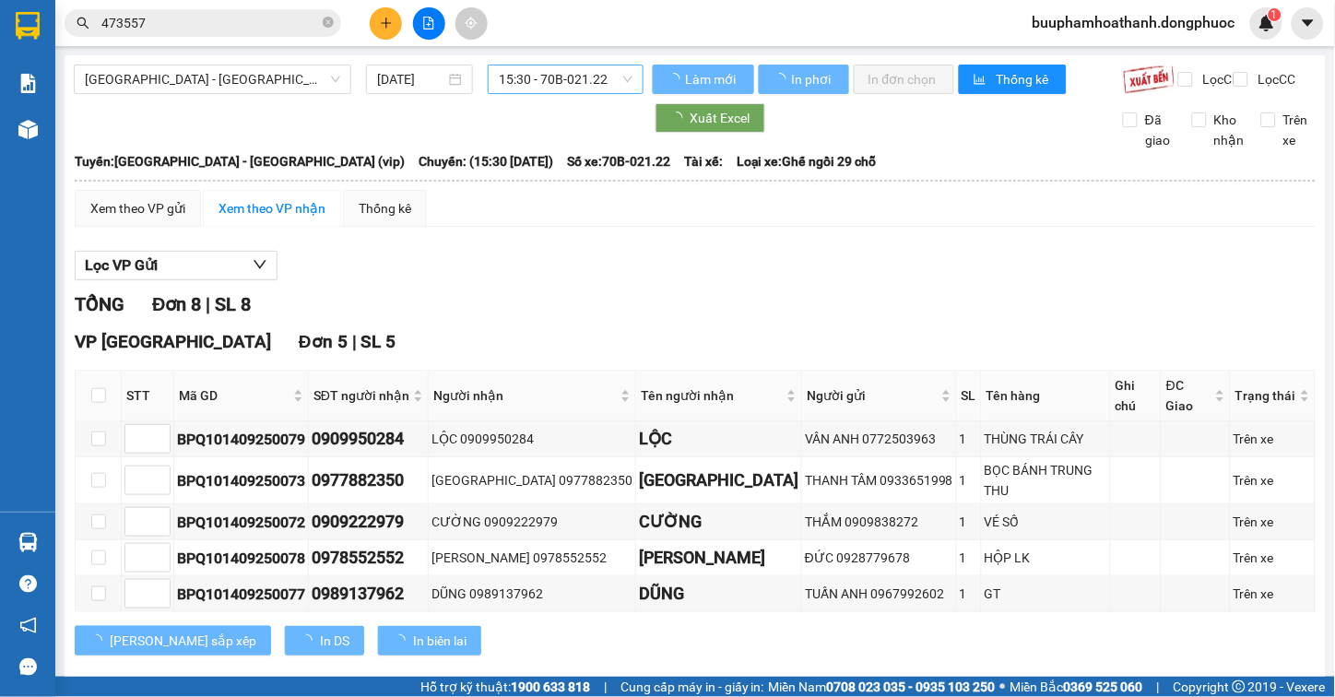
click at [615, 83] on span "15:30 - 70B-021.22" at bounding box center [566, 79] width 134 height 28
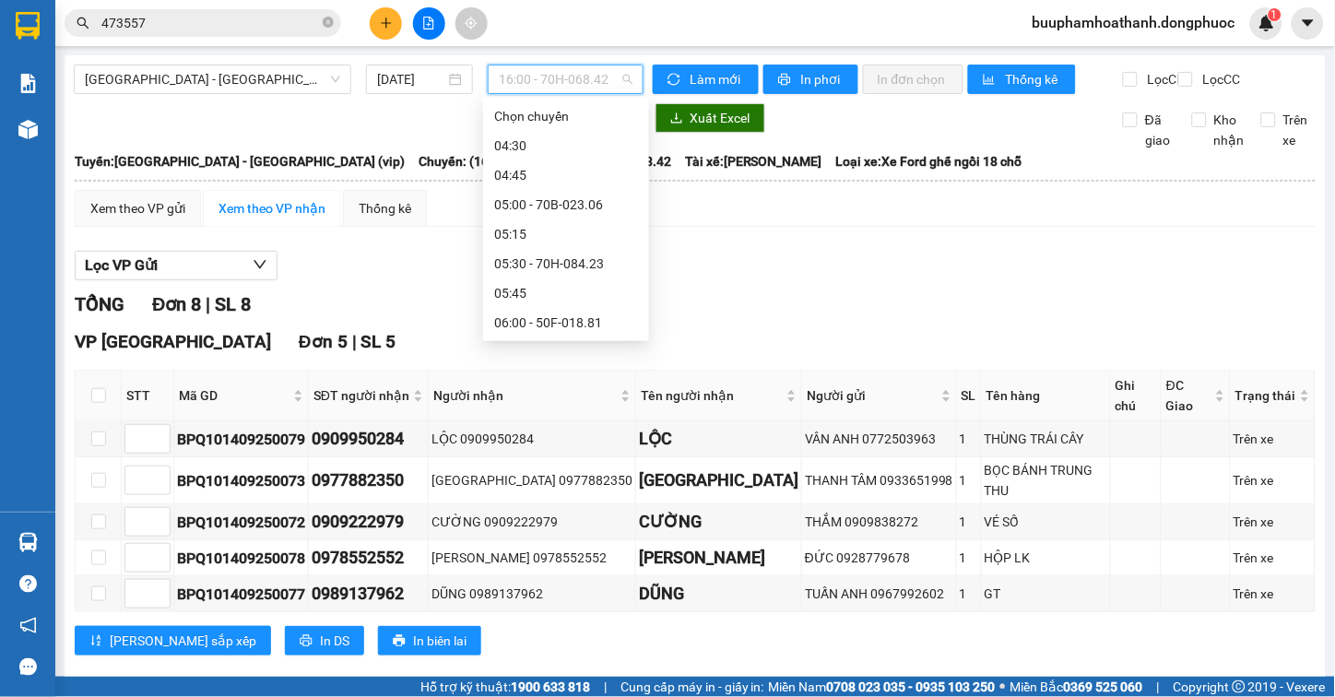
scroll to position [1180, 0]
click at [603, 255] on div "15:30 - 70H-083.93" at bounding box center [566, 264] width 144 height 20
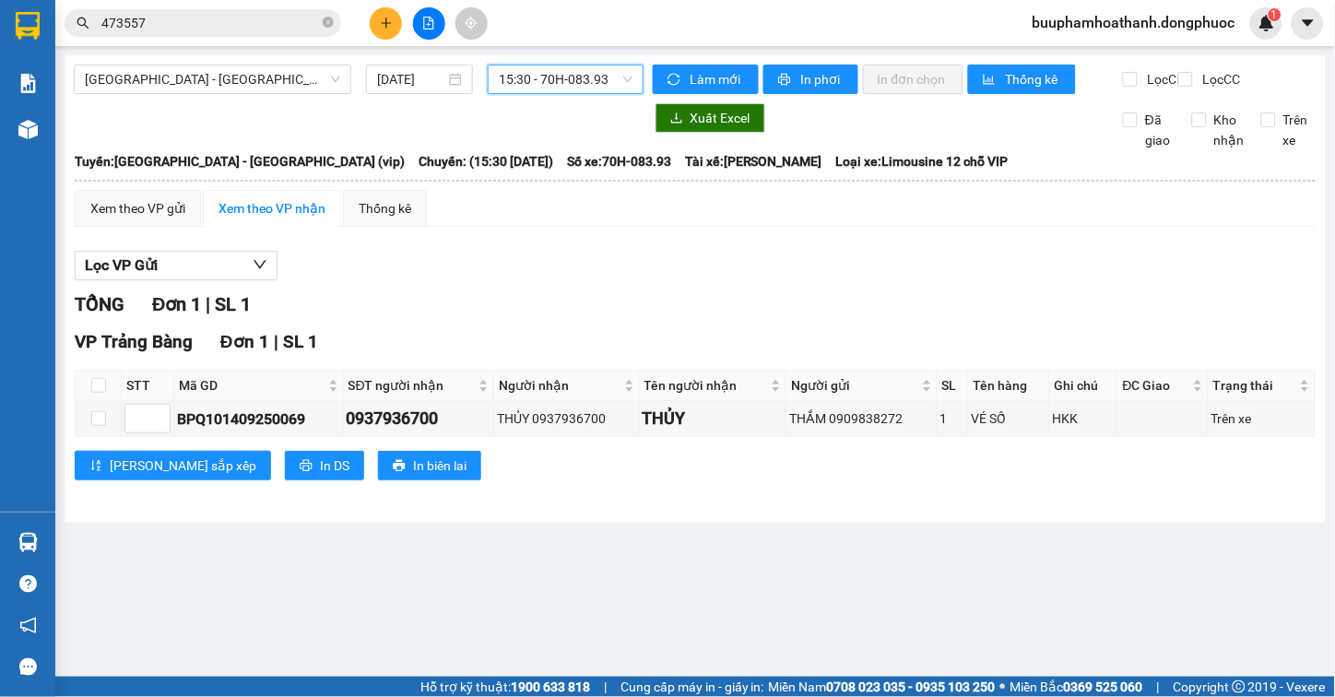
click at [802, 319] on div "TỔNG Đơn 1 | SL 1" at bounding box center [695, 304] width 1241 height 29
click at [612, 77] on span "15:30 - 70H-083.93" at bounding box center [566, 79] width 134 height 28
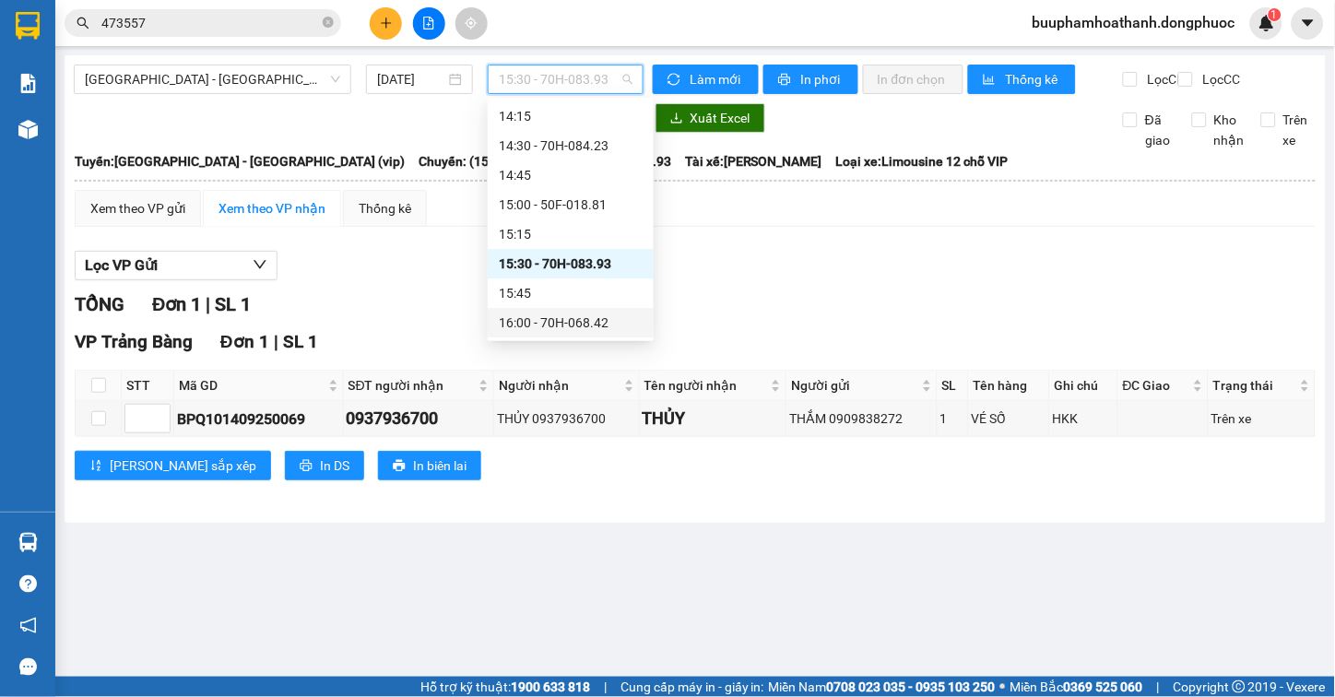
click at [597, 313] on div "16:00 - 70H-068.42" at bounding box center [571, 323] width 144 height 20
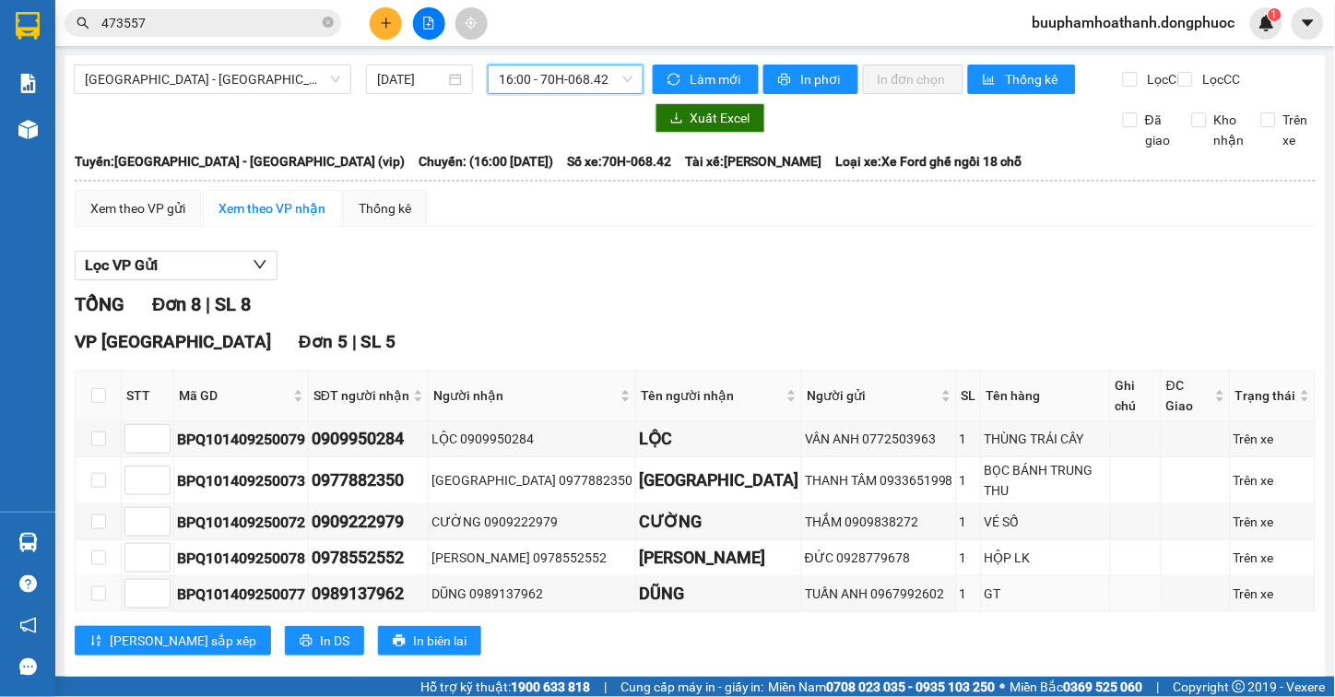
scroll to position [264, 0]
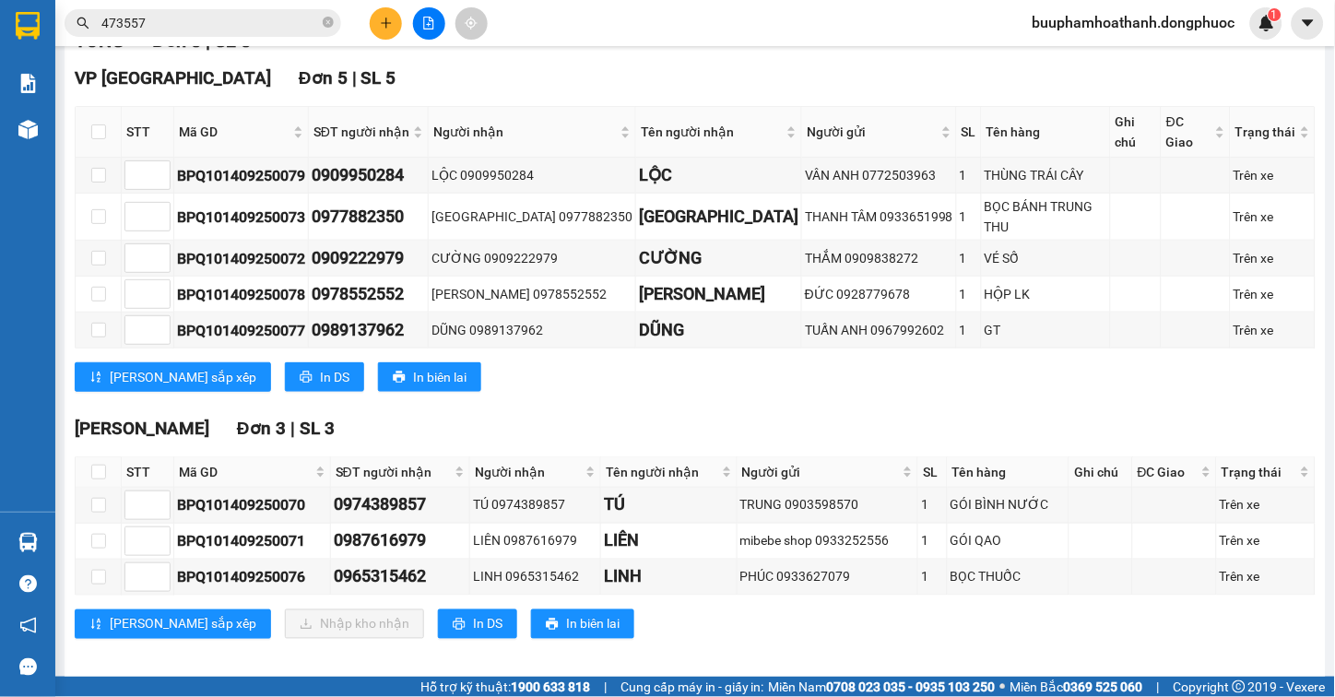
click at [690, 632] on div "Hòa Thành Đơn 3 | SL 3 STT Mã GD SĐT người nhận Người nhận Tên người nhận Người…" at bounding box center [695, 534] width 1241 height 238
click at [104, 462] on label at bounding box center [98, 472] width 15 height 20
click at [104, 465] on input "checkbox" at bounding box center [98, 472] width 15 height 15
checkbox input "true"
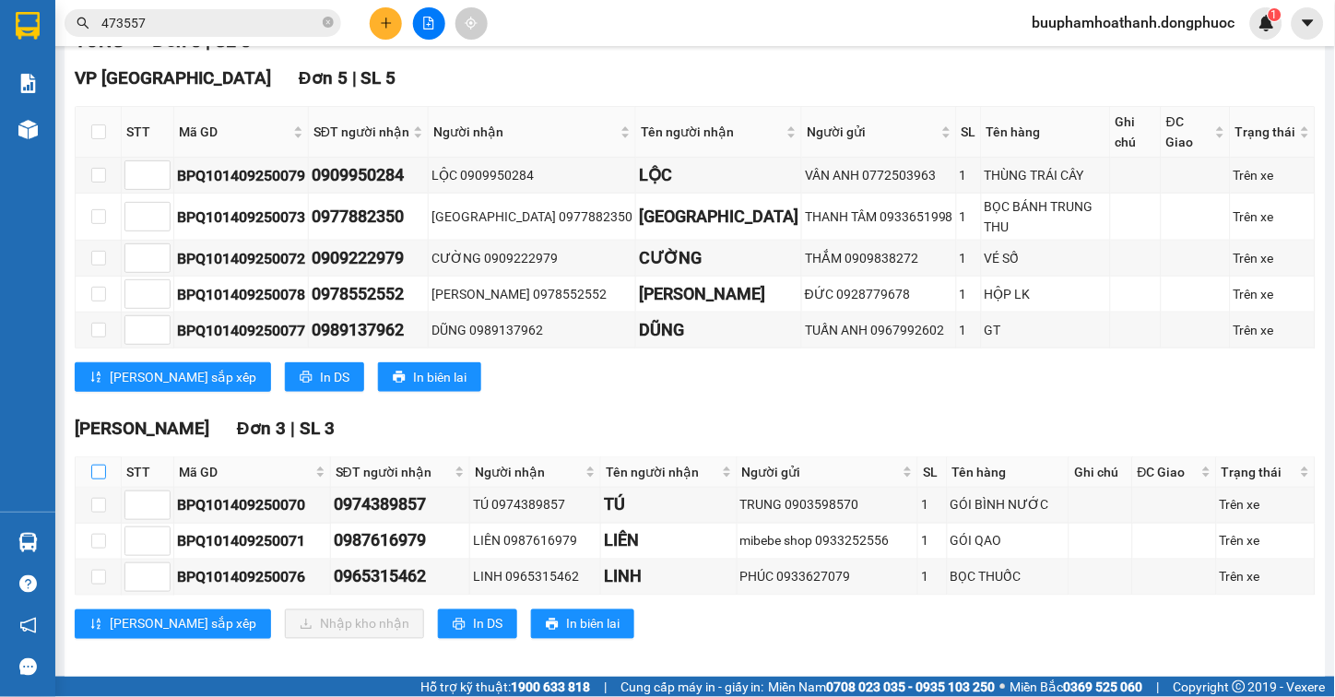
checkbox input "true"
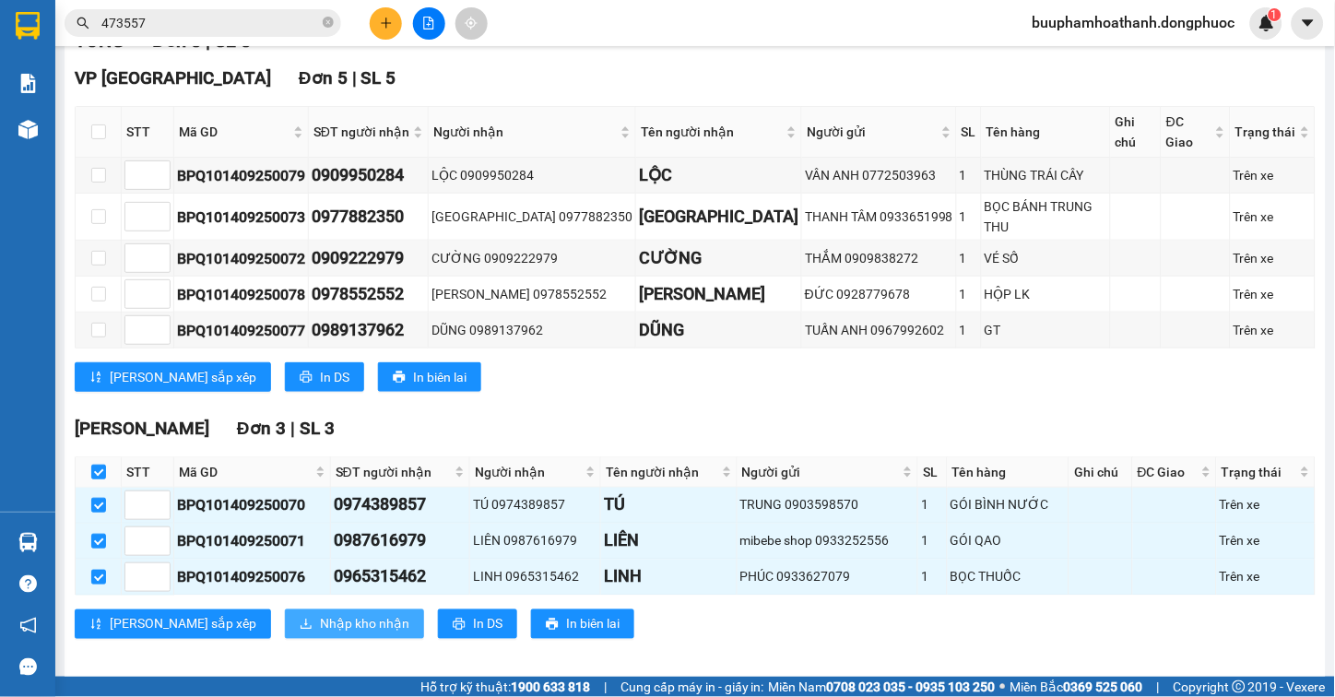
click at [285, 614] on button "Nhập kho nhận" at bounding box center [354, 624] width 139 height 30
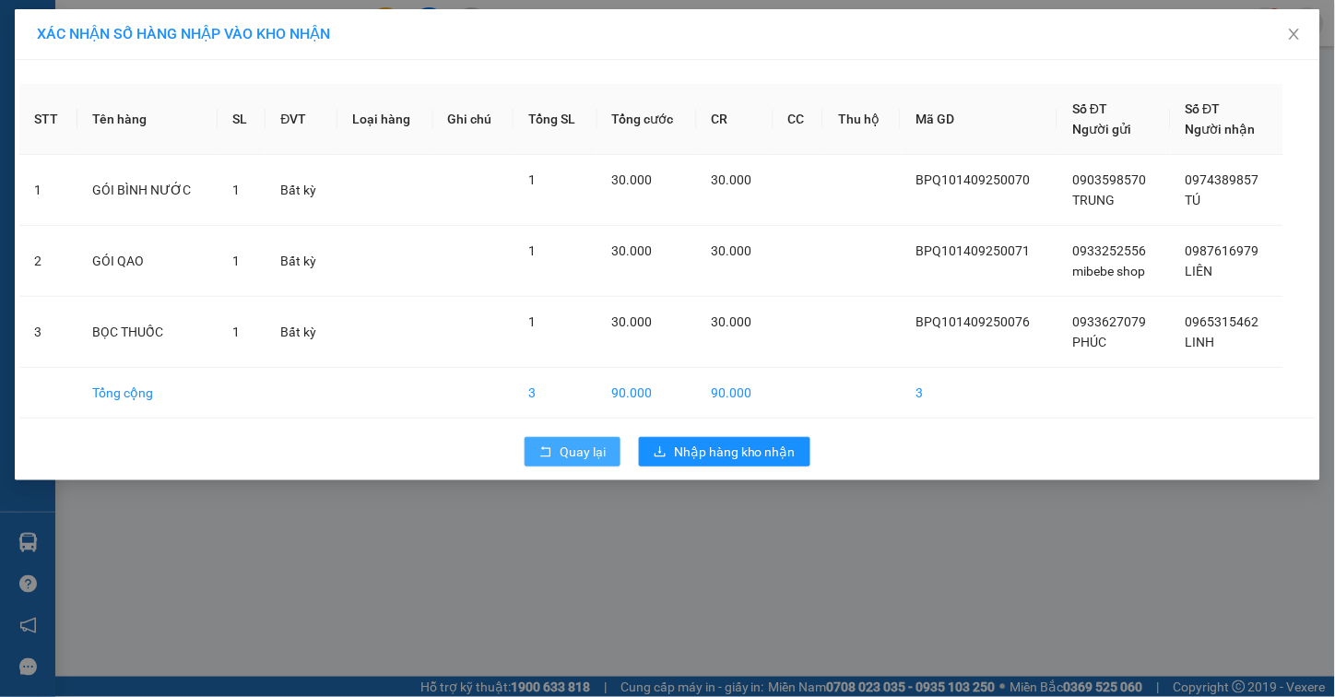
click at [573, 450] on span "Quay lại" at bounding box center [583, 452] width 46 height 20
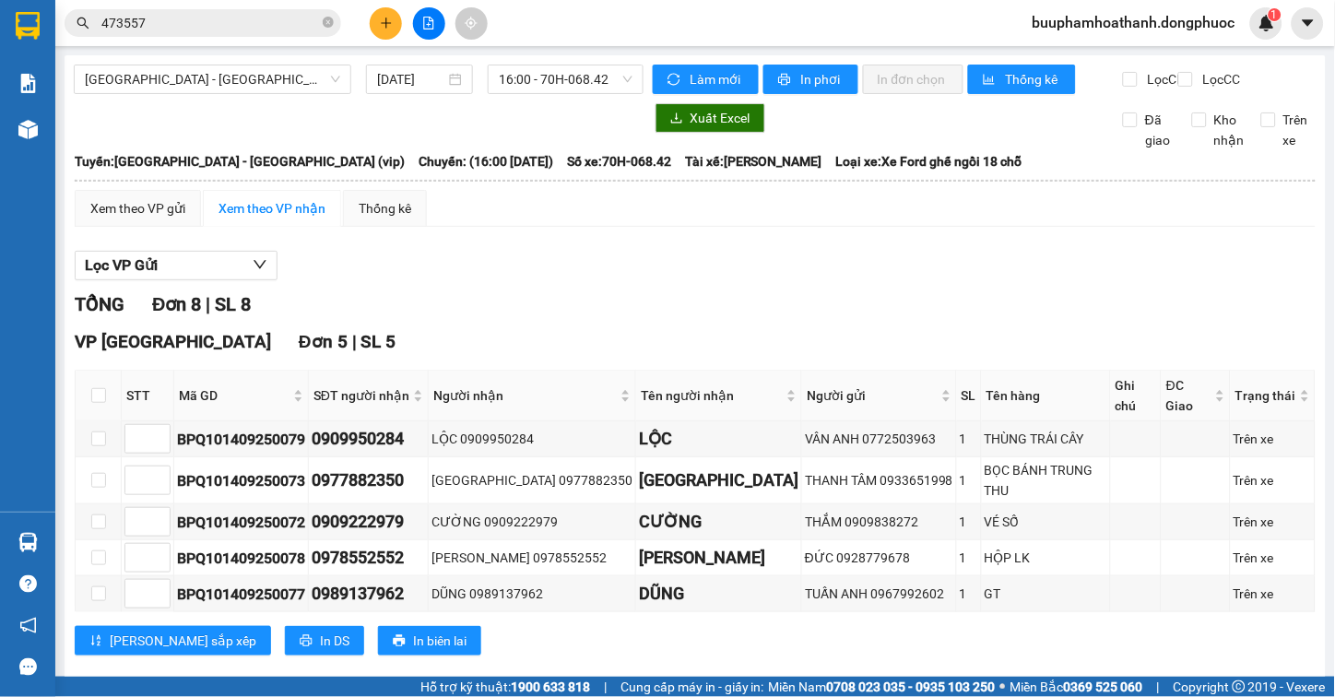
click at [586, 266] on div "Lọc VP Gửi" at bounding box center [695, 266] width 1241 height 30
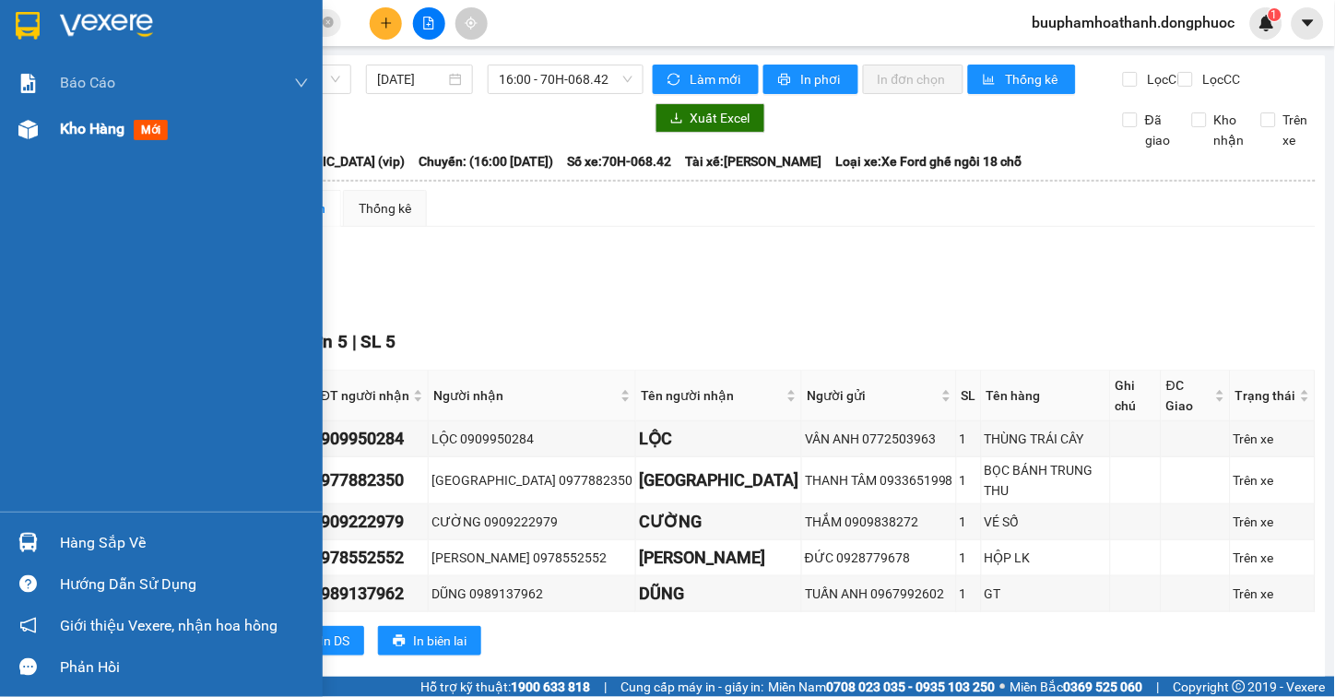
click at [35, 140] on div at bounding box center [28, 129] width 32 height 32
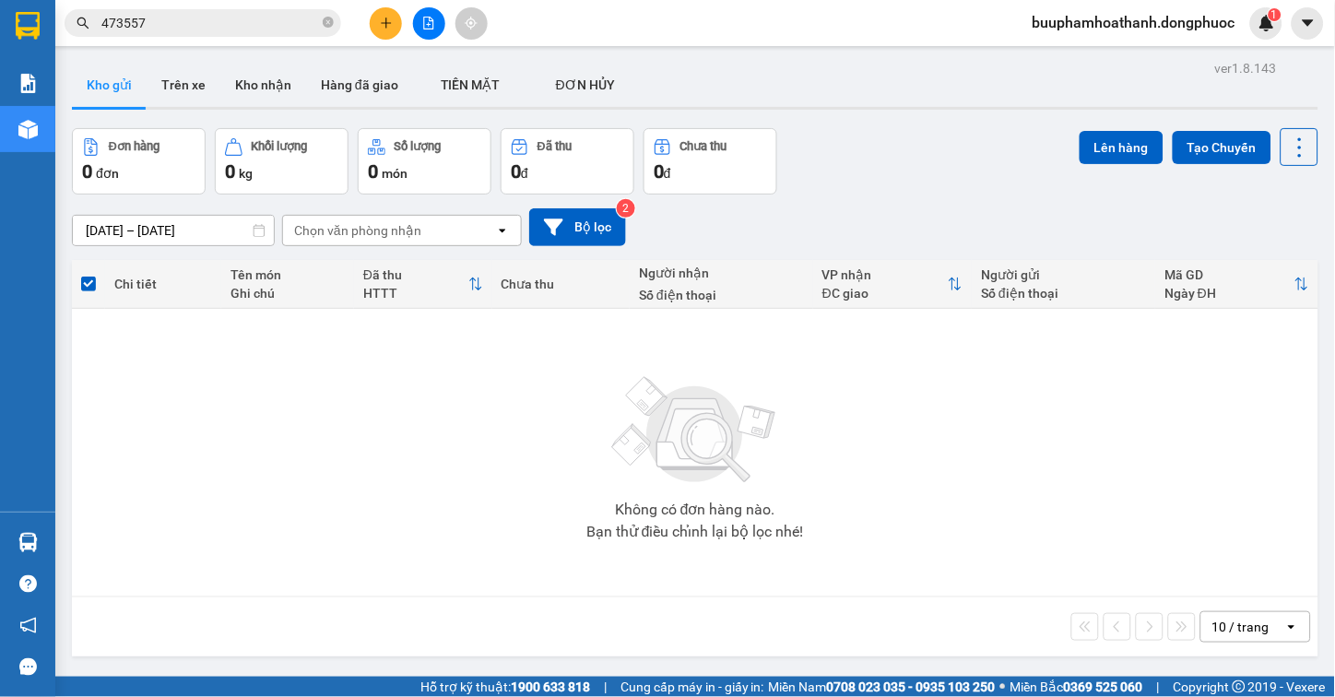
click at [422, 26] on icon "file-add" at bounding box center [428, 23] width 13 height 13
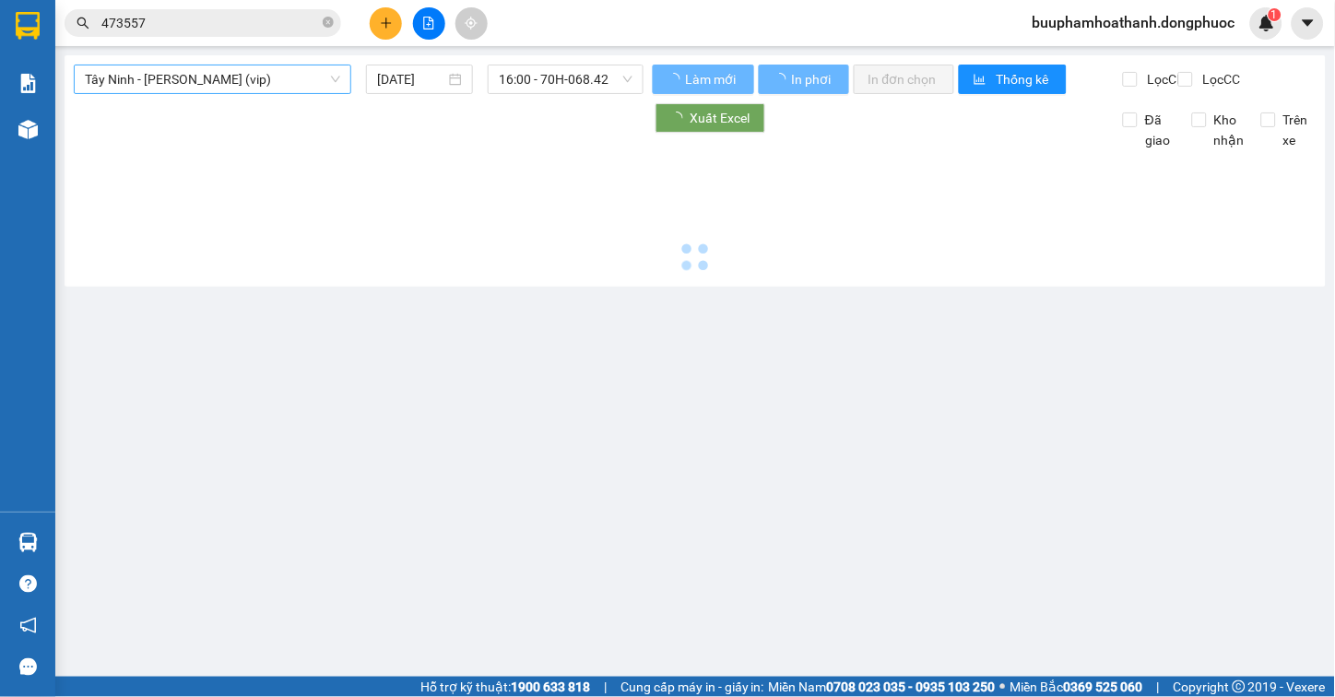
click at [231, 85] on span "[PERSON_NAME] [PERSON_NAME] (vip)" at bounding box center [212, 79] width 255 height 28
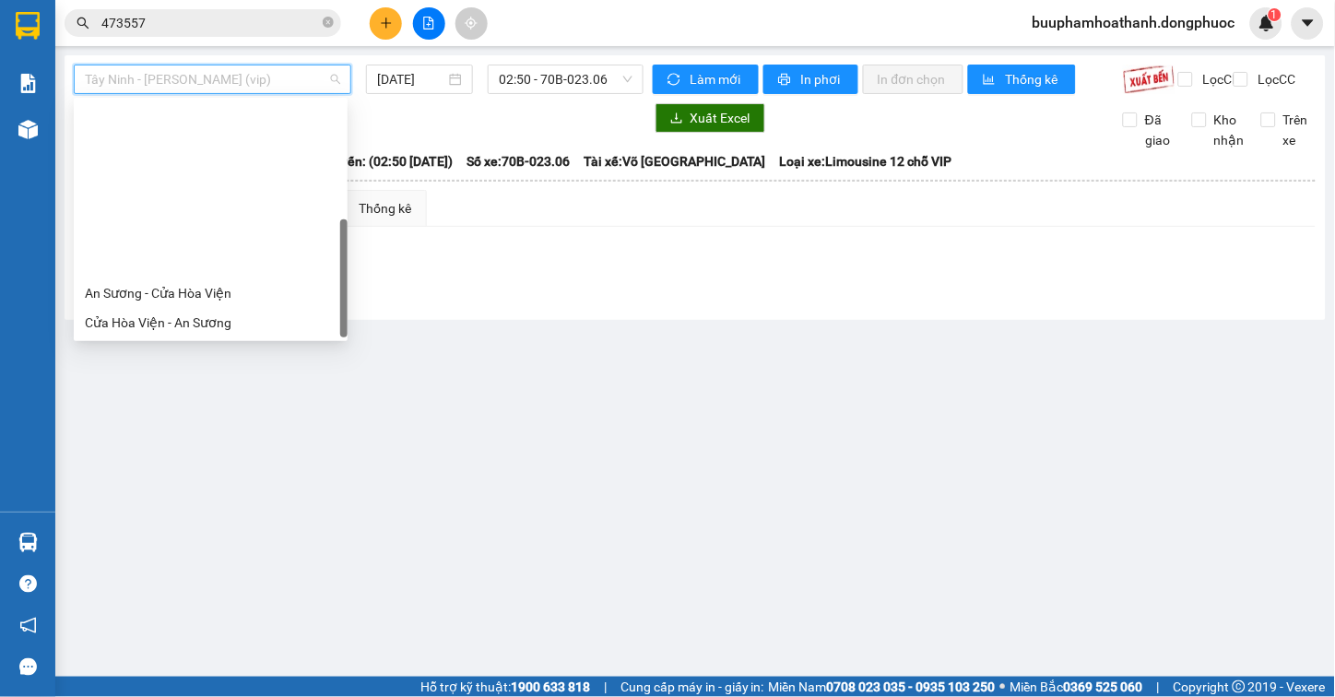
scroll to position [207, 0]
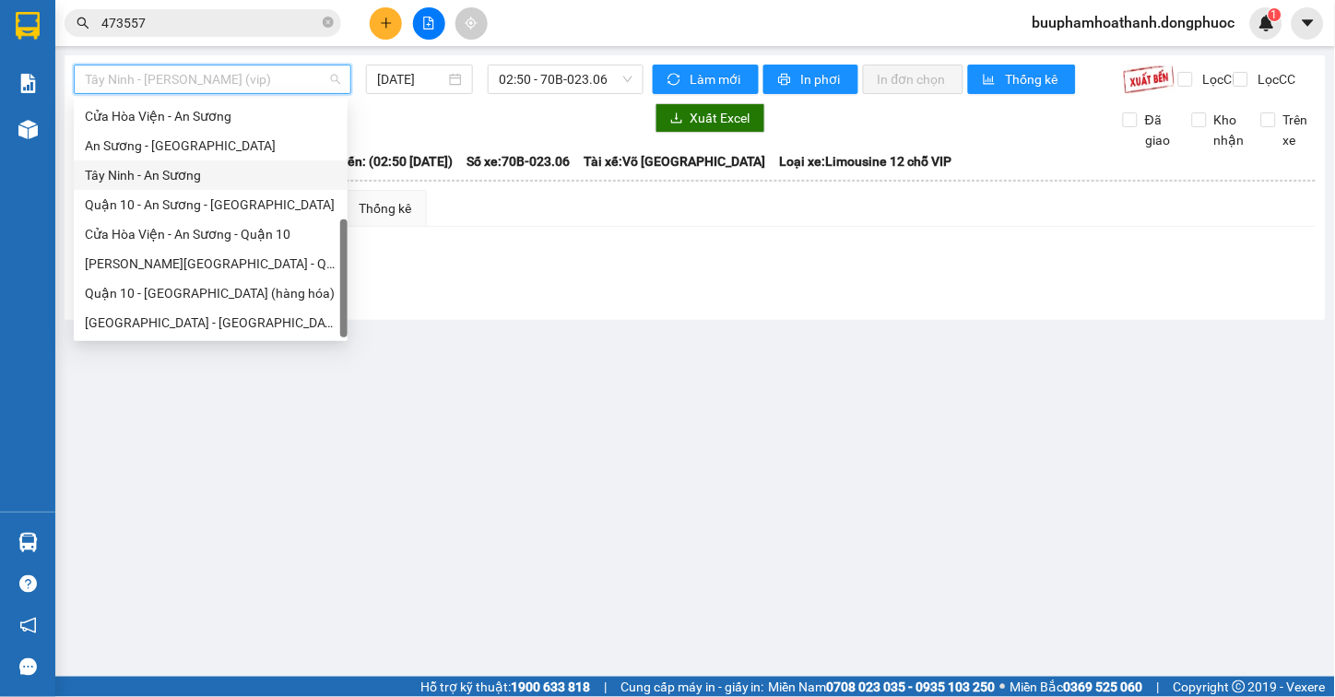
click at [242, 171] on div "Tây Ninh - An Sương" at bounding box center [211, 175] width 252 height 20
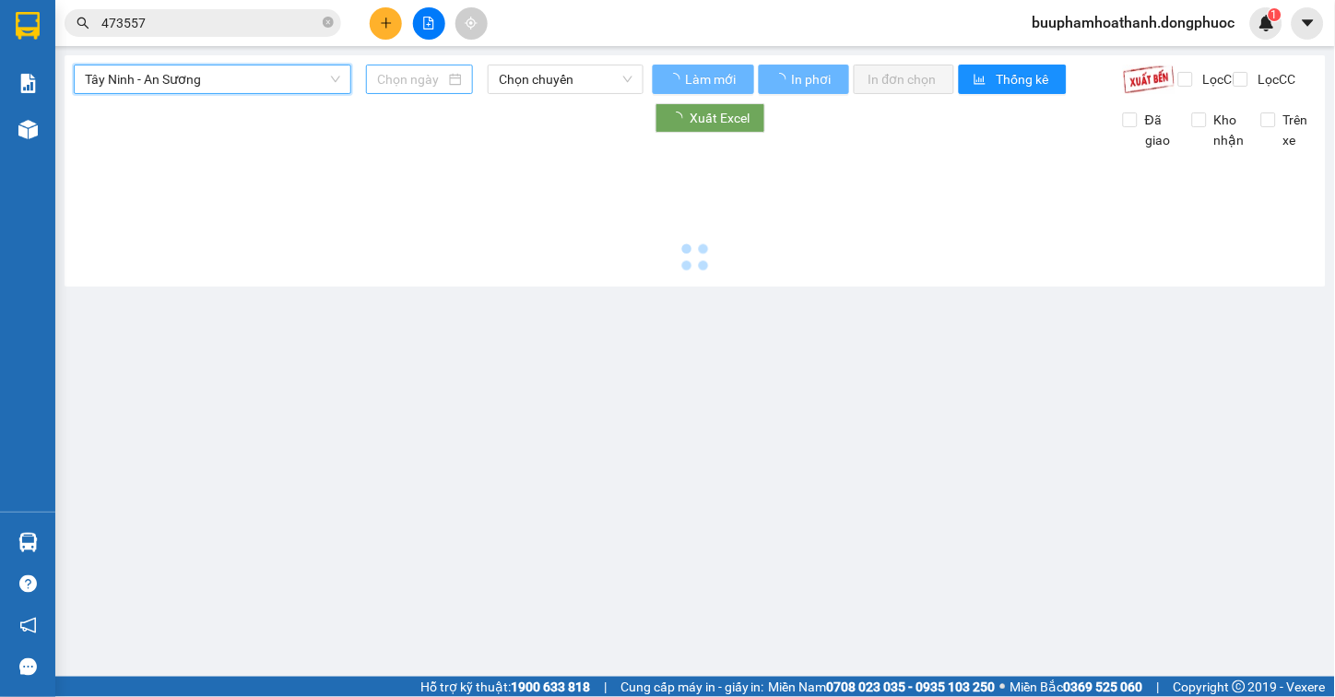
type input "[DATE]"
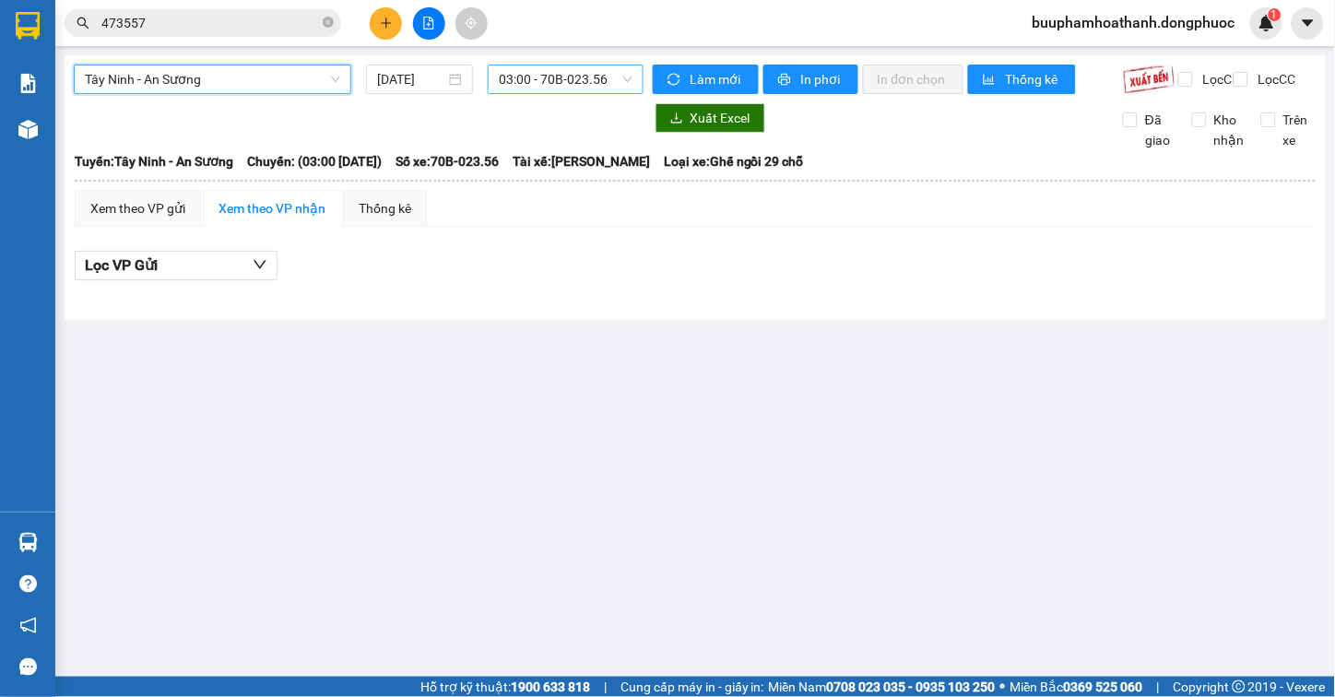
click at [523, 81] on span "03:00 - 70B-023.56" at bounding box center [566, 79] width 134 height 28
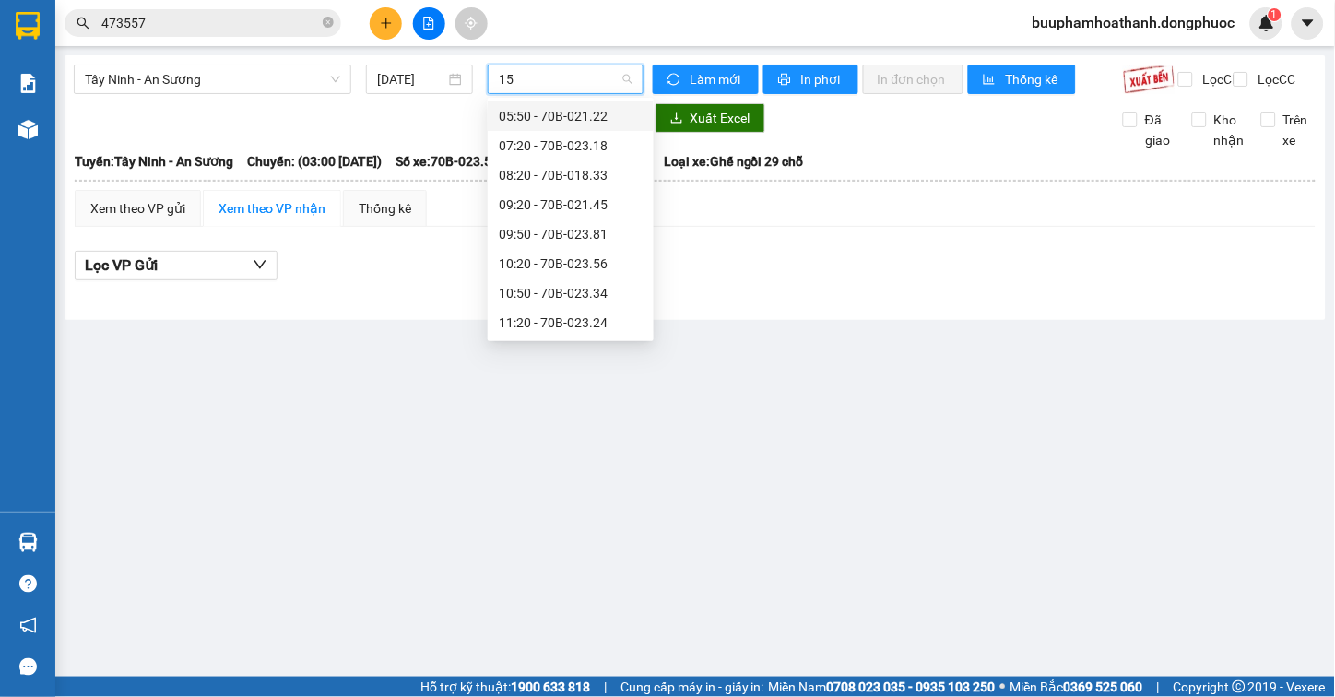
type input "155"
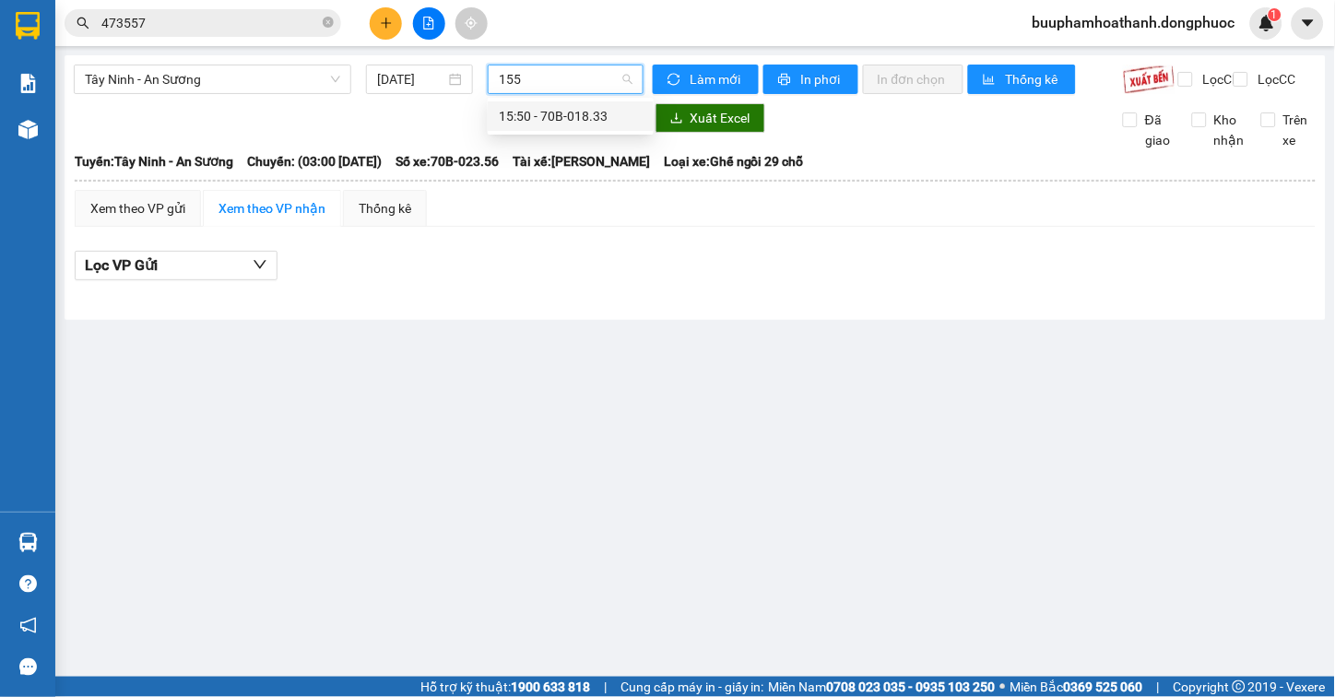
click at [523, 114] on div "15:50 - 70B-018.33" at bounding box center [571, 116] width 144 height 20
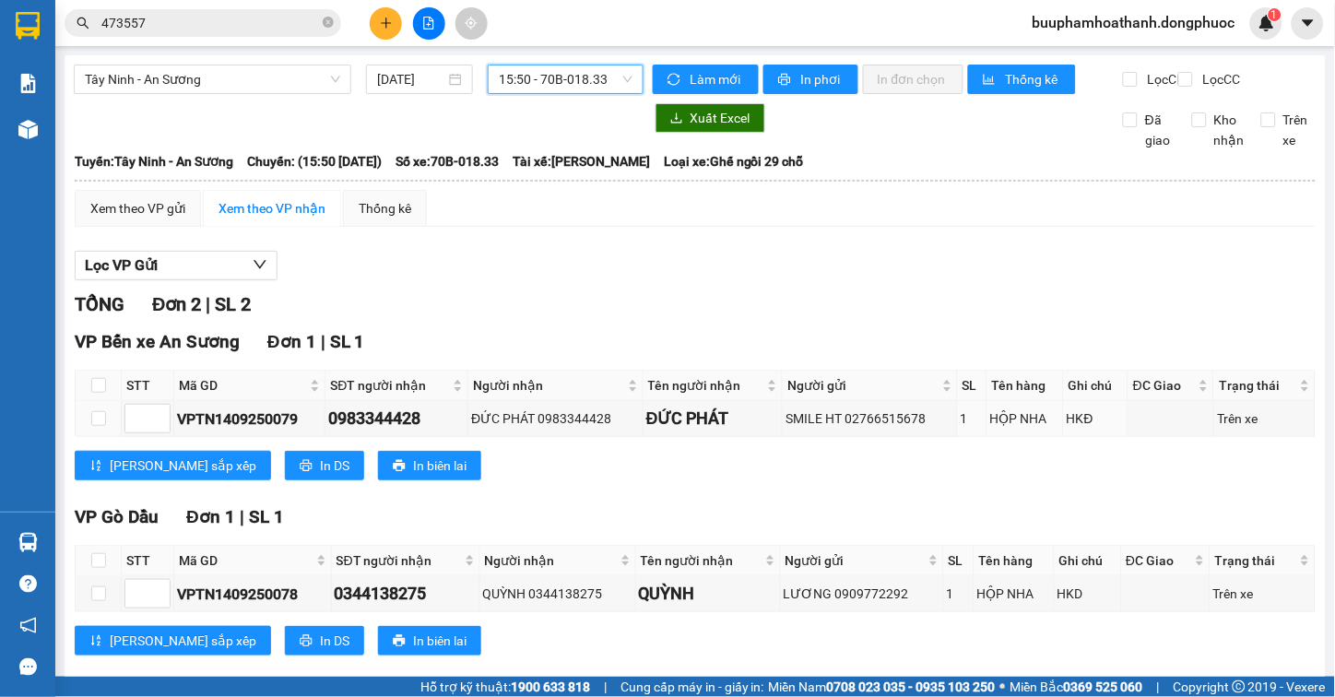
scroll to position [47, 0]
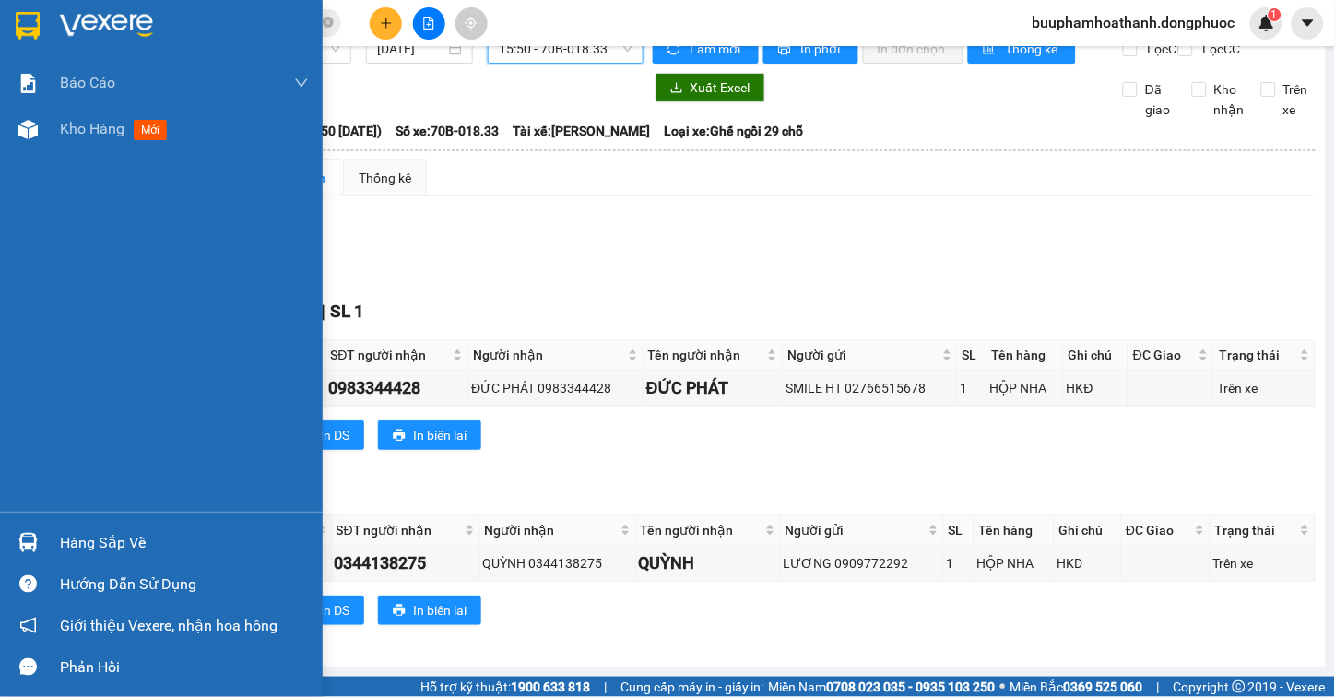
click at [19, 538] on img at bounding box center [27, 542] width 19 height 19
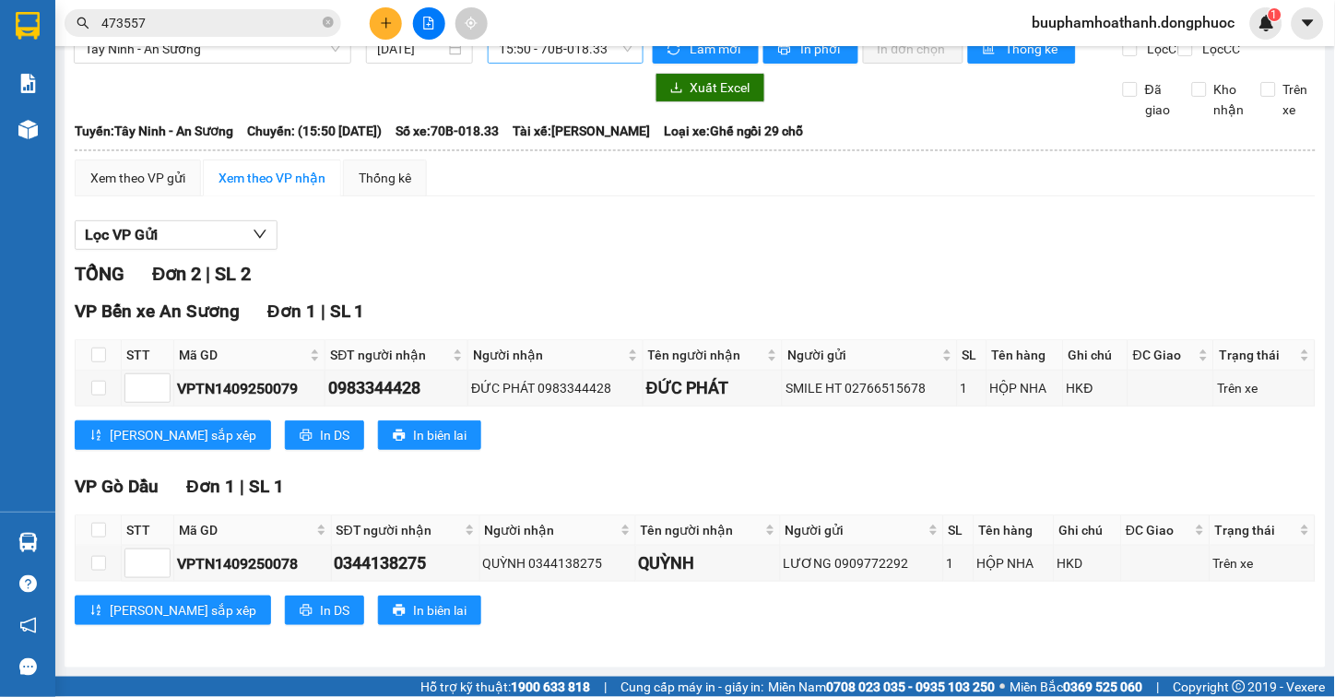
drag, startPoint x: 647, startPoint y: 227, endPoint x: 603, endPoint y: 52, distance: 180.7
click at [648, 227] on section "Kết quả tìm kiếm ( 31 ) Bộ lọc Thuộc VP này Mã ĐH Trạng thái Món hàng Tổng cước…" at bounding box center [667, 348] width 1335 height 697
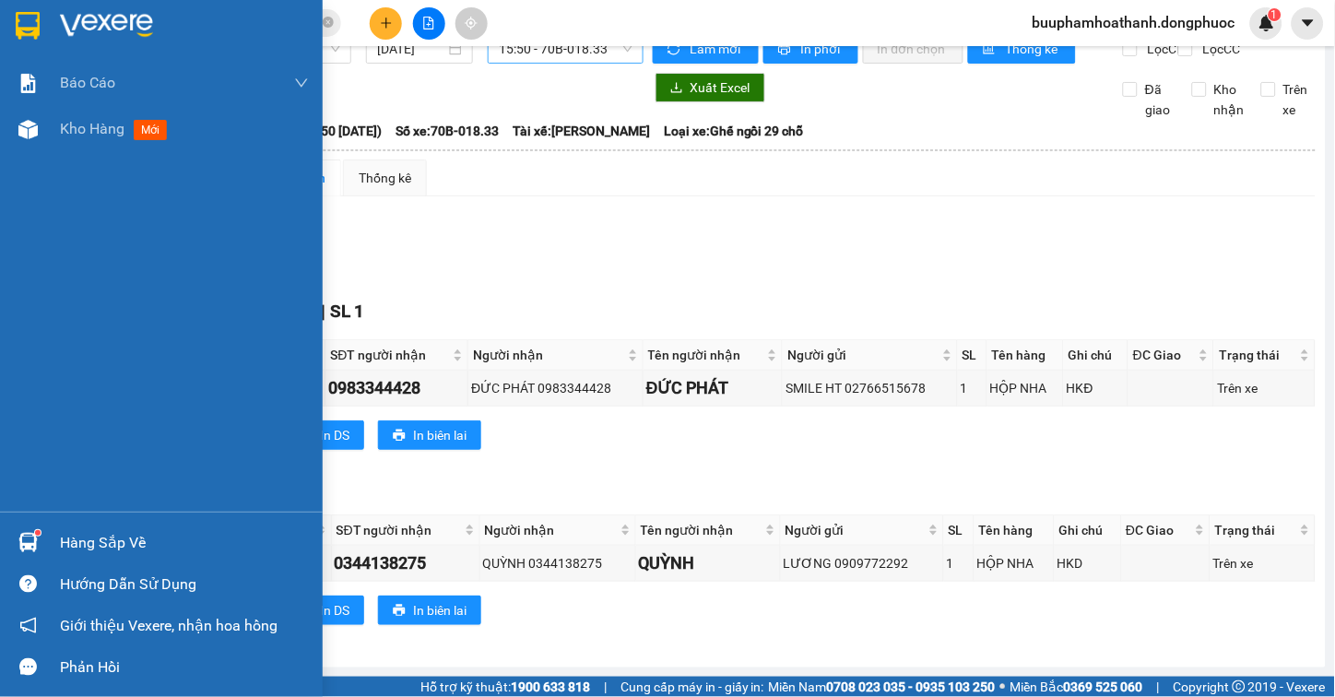
click at [39, 531] on sup at bounding box center [38, 533] width 6 height 6
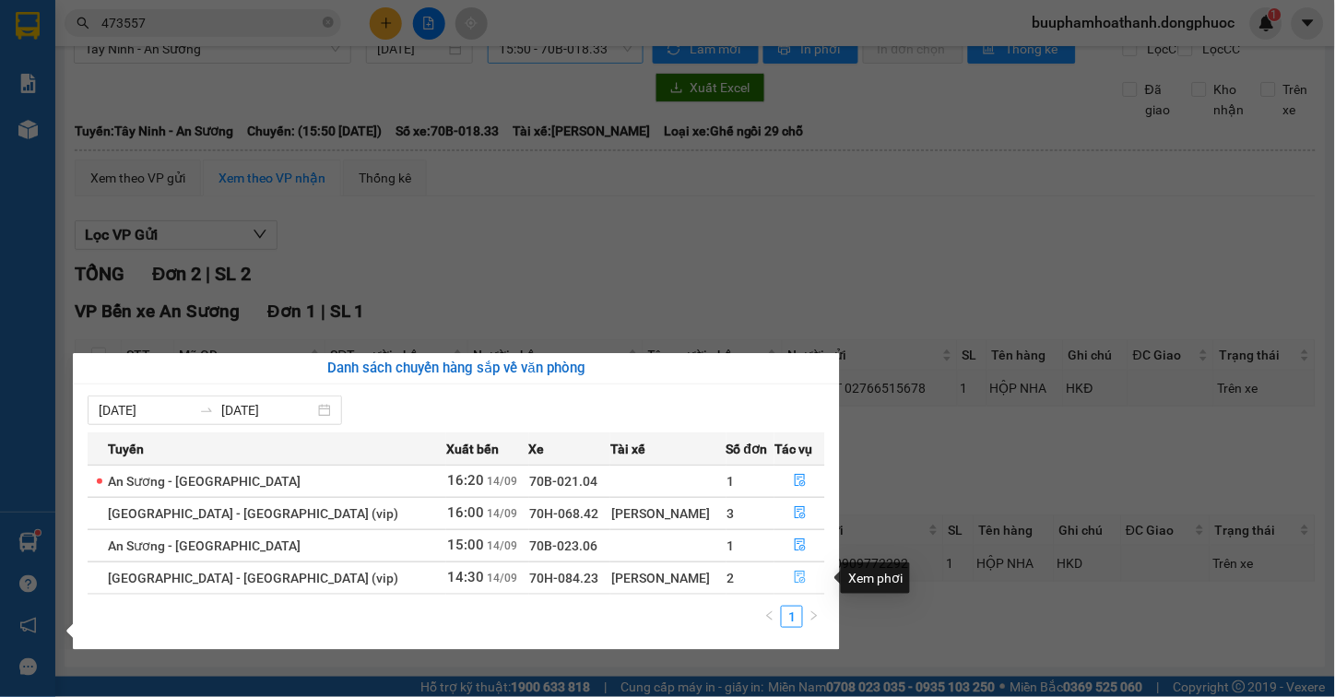
click at [785, 581] on button "button" at bounding box center [799, 578] width 49 height 30
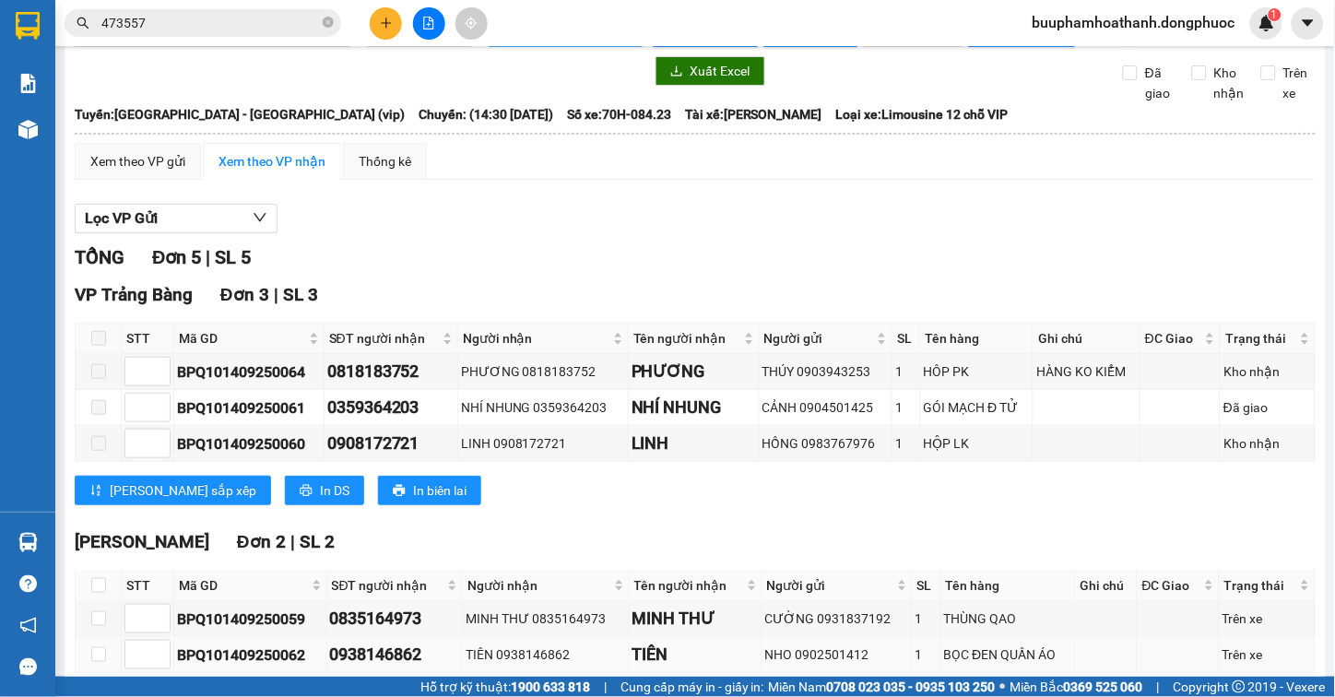
scroll to position [155, 0]
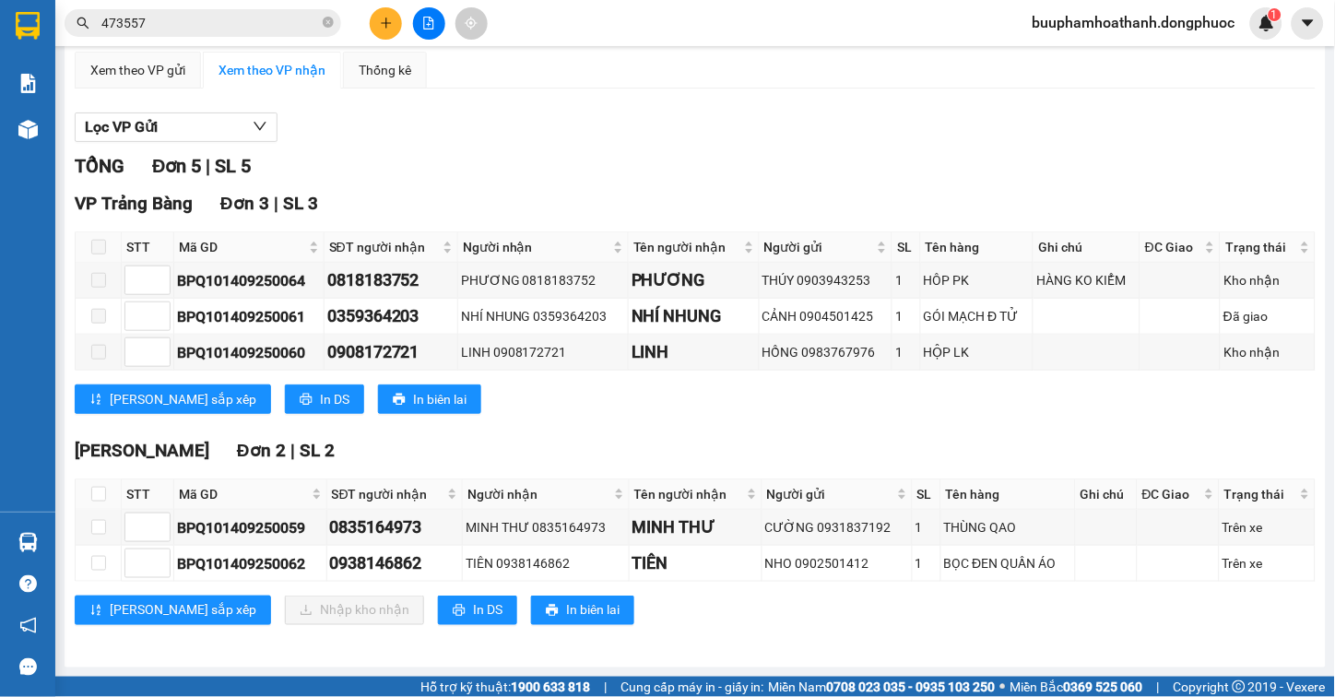
click at [60, 553] on main "Hồ Chí Minh - Tây Ninh (vip) 14/09/2025 14:30 - 70H-084.23 Làm mới In phơi In đ…" at bounding box center [667, 338] width 1335 height 677
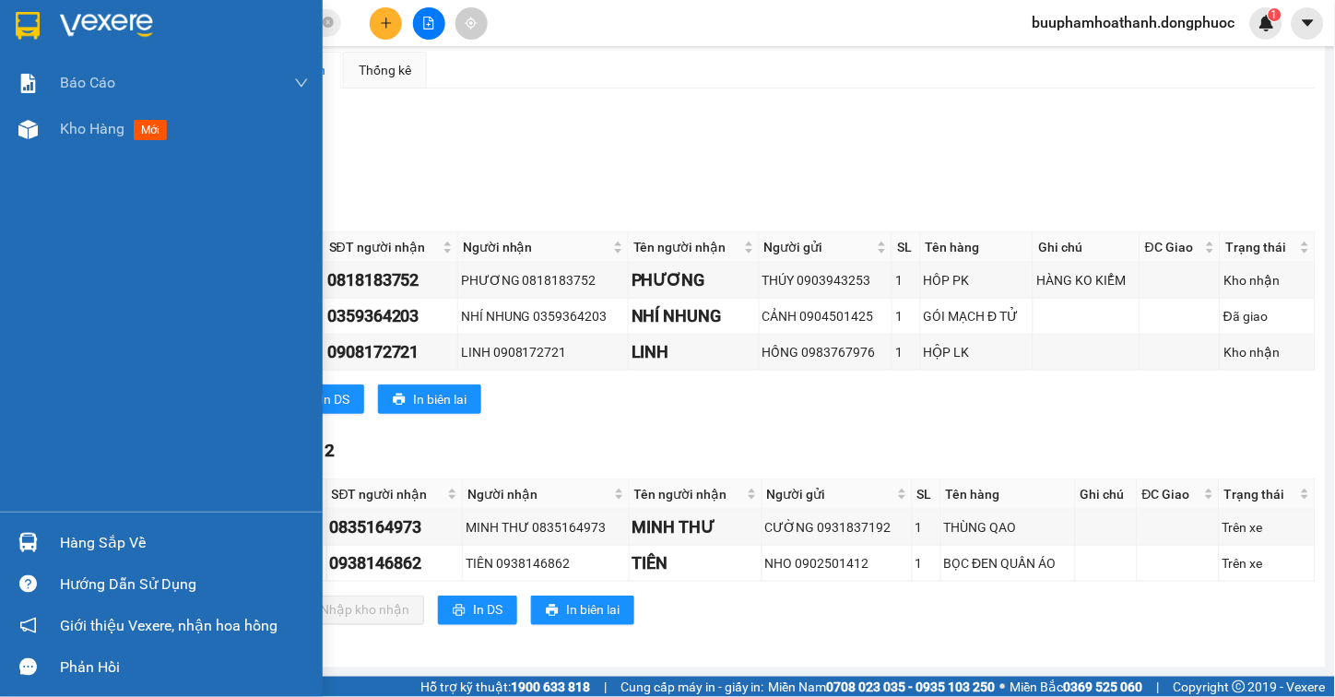
click at [62, 535] on div "Hàng sắp về" at bounding box center [184, 543] width 249 height 28
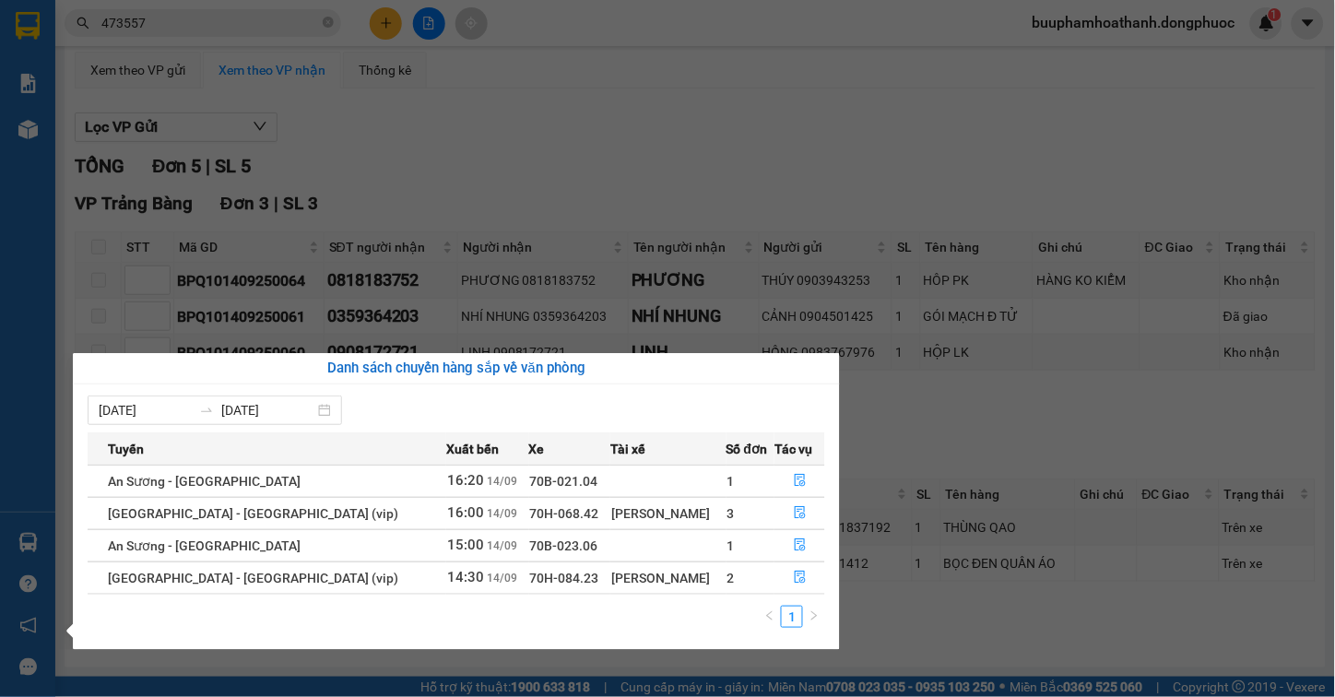
click at [932, 621] on section "Kết quả tìm kiếm ( 31 ) Bộ lọc Thuộc VP này Mã ĐH Trạng thái Món hàng Tổng cước…" at bounding box center [667, 348] width 1335 height 697
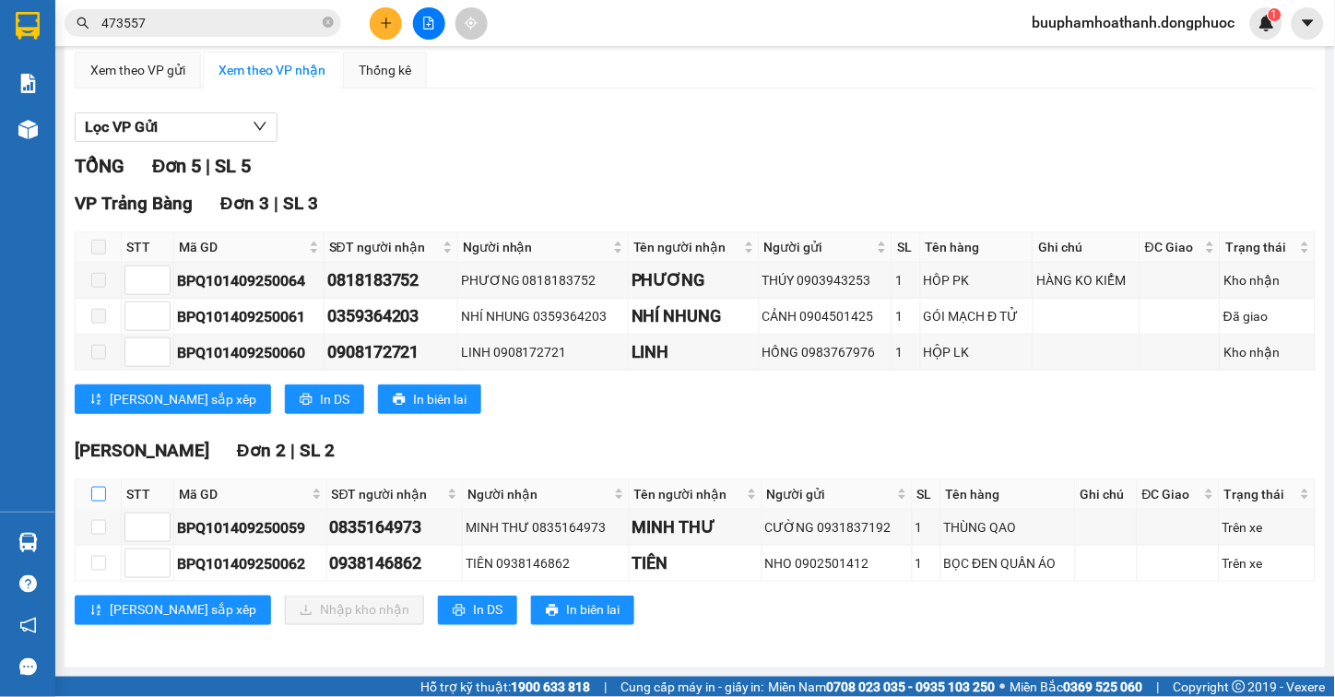
click at [105, 498] on input "checkbox" at bounding box center [98, 494] width 15 height 15
checkbox input "true"
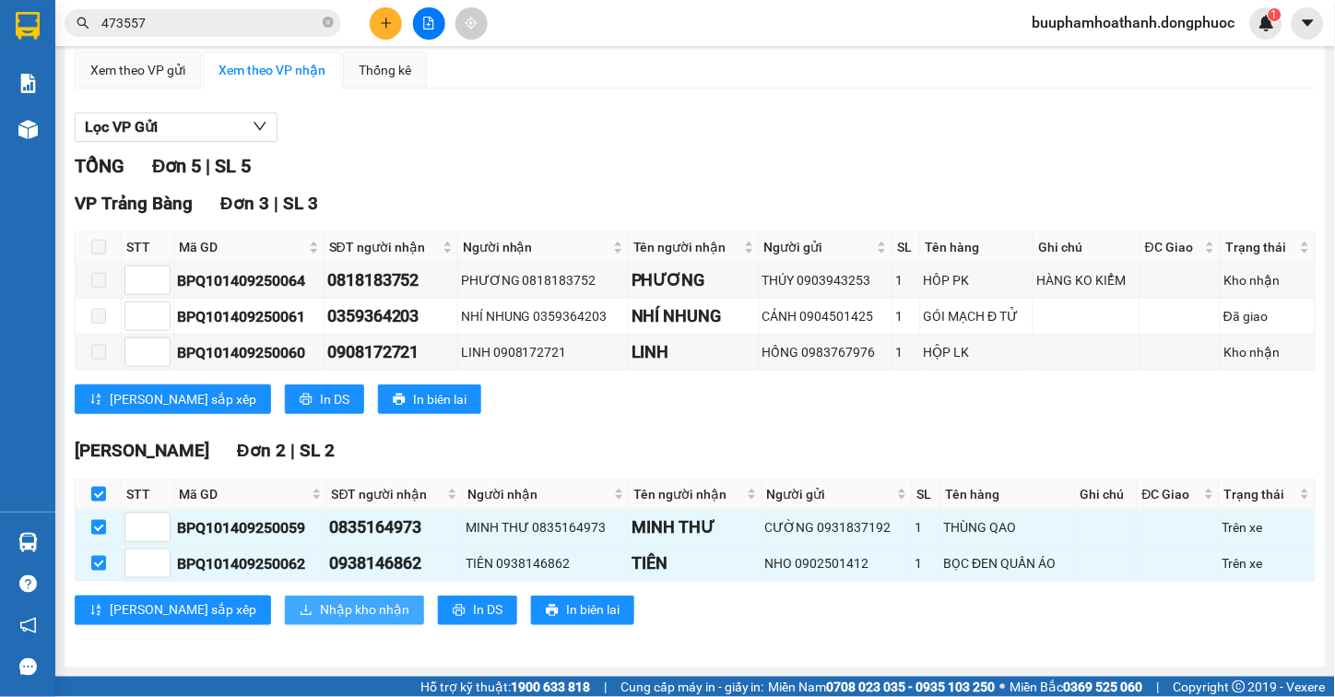
click at [298, 597] on button "Nhập kho nhận" at bounding box center [354, 611] width 139 height 30
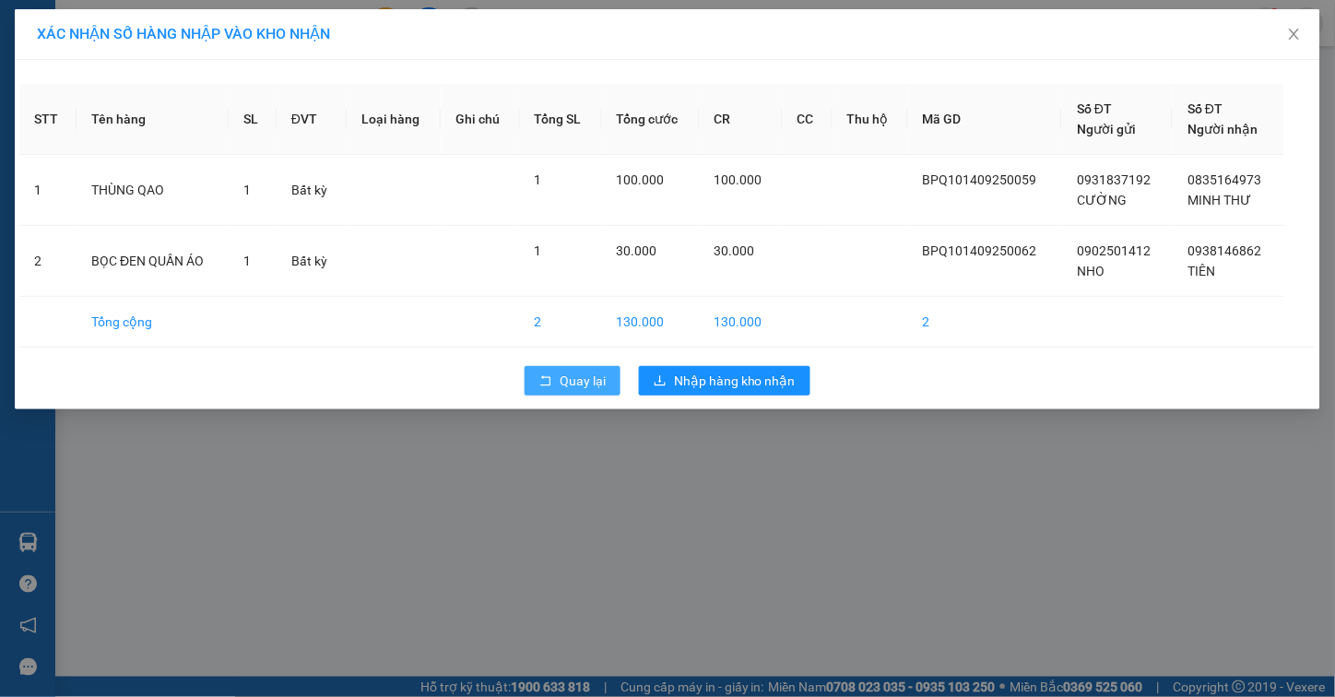
click at [560, 376] on span "Quay lại" at bounding box center [583, 381] width 46 height 20
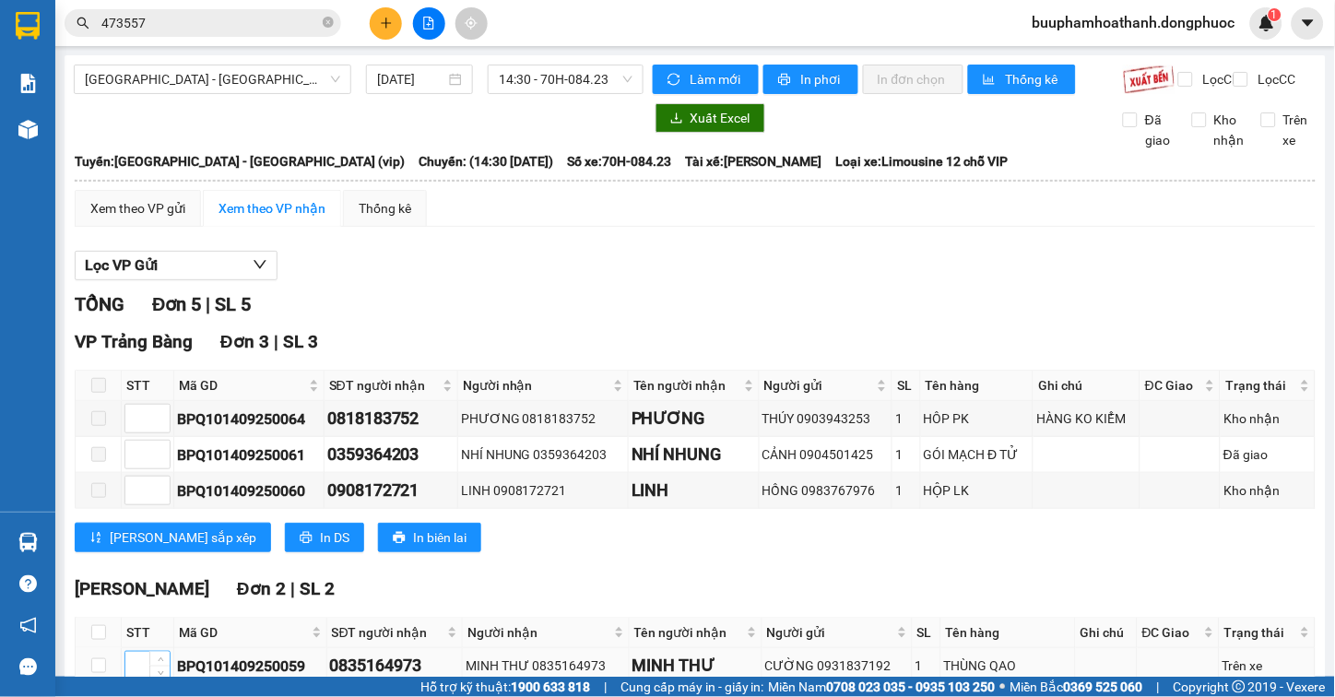
scroll to position [155, 0]
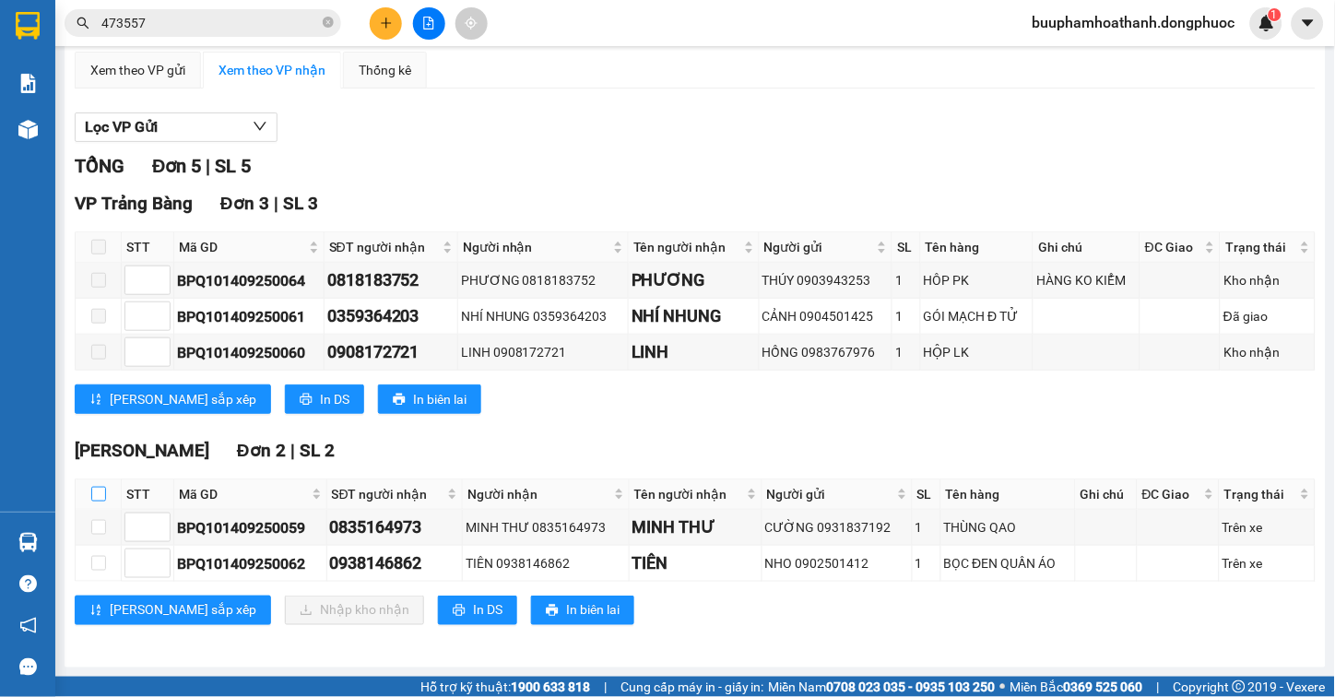
click at [91, 492] on input "checkbox" at bounding box center [98, 494] width 15 height 15
checkbox input "true"
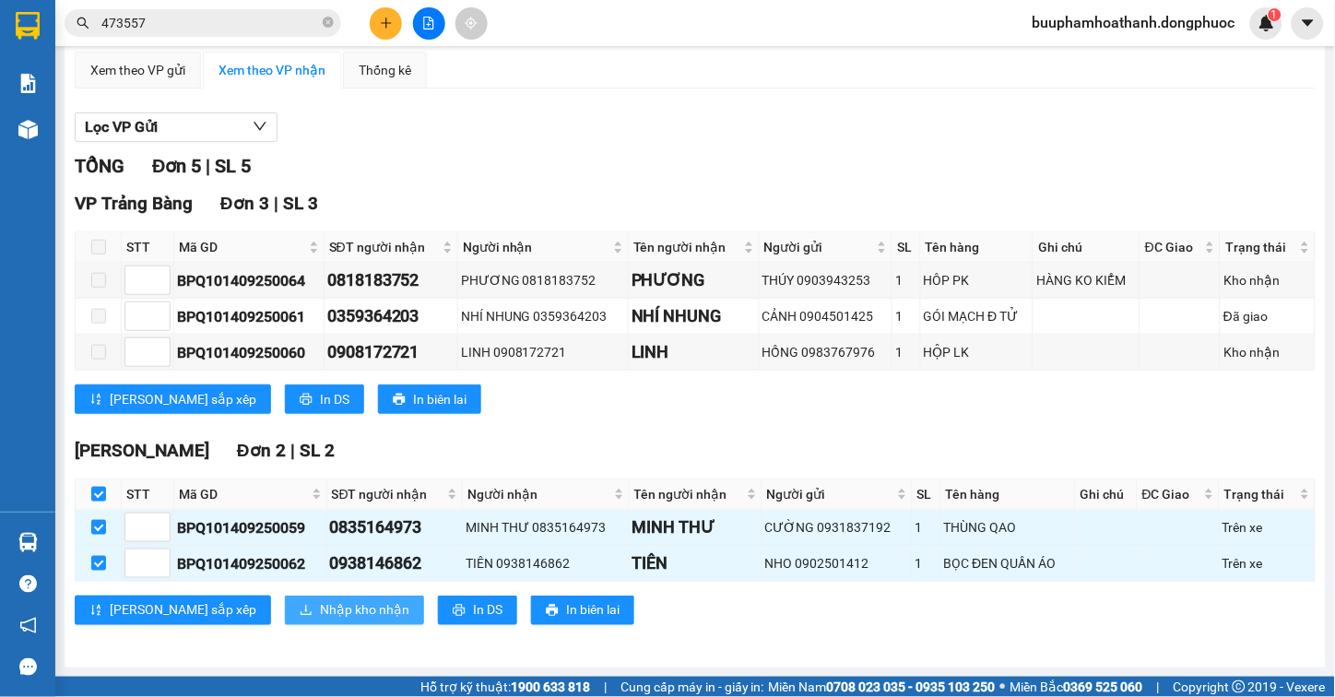
click at [320, 616] on span "Nhập kho nhận" at bounding box center [364, 610] width 89 height 20
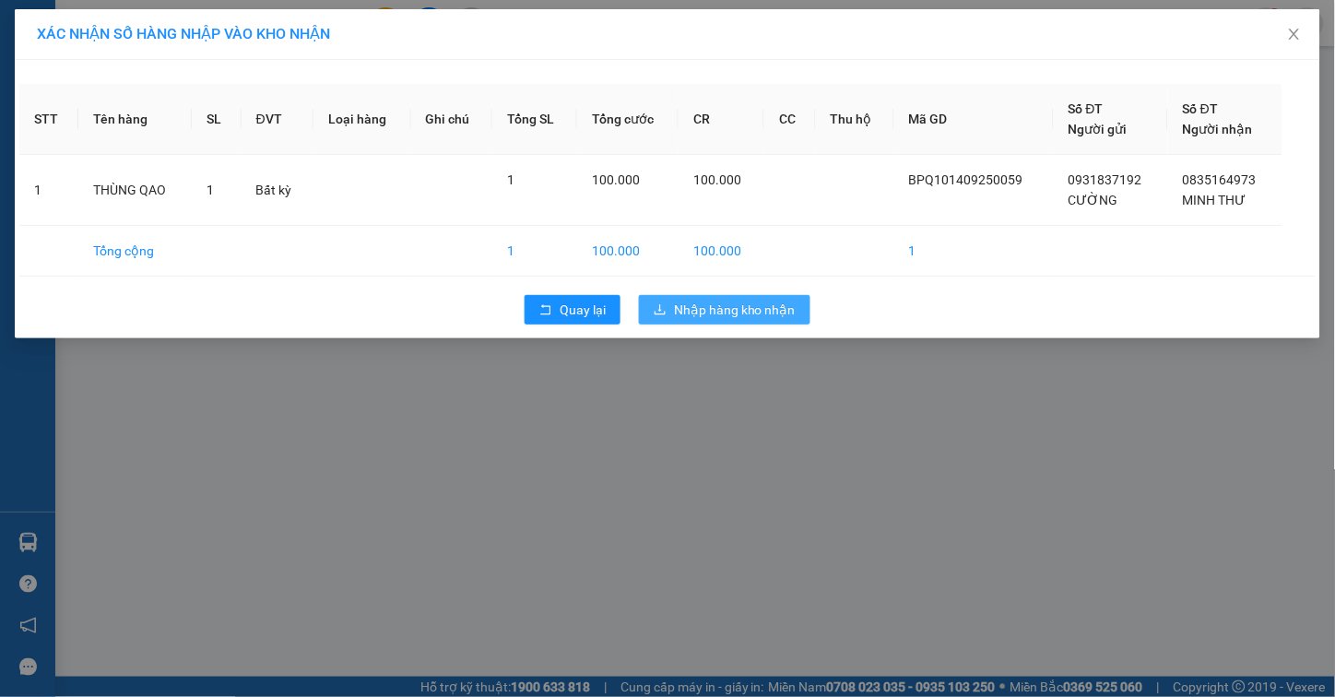
click at [705, 306] on span "Nhập hàng kho nhận" at bounding box center [735, 310] width 122 height 20
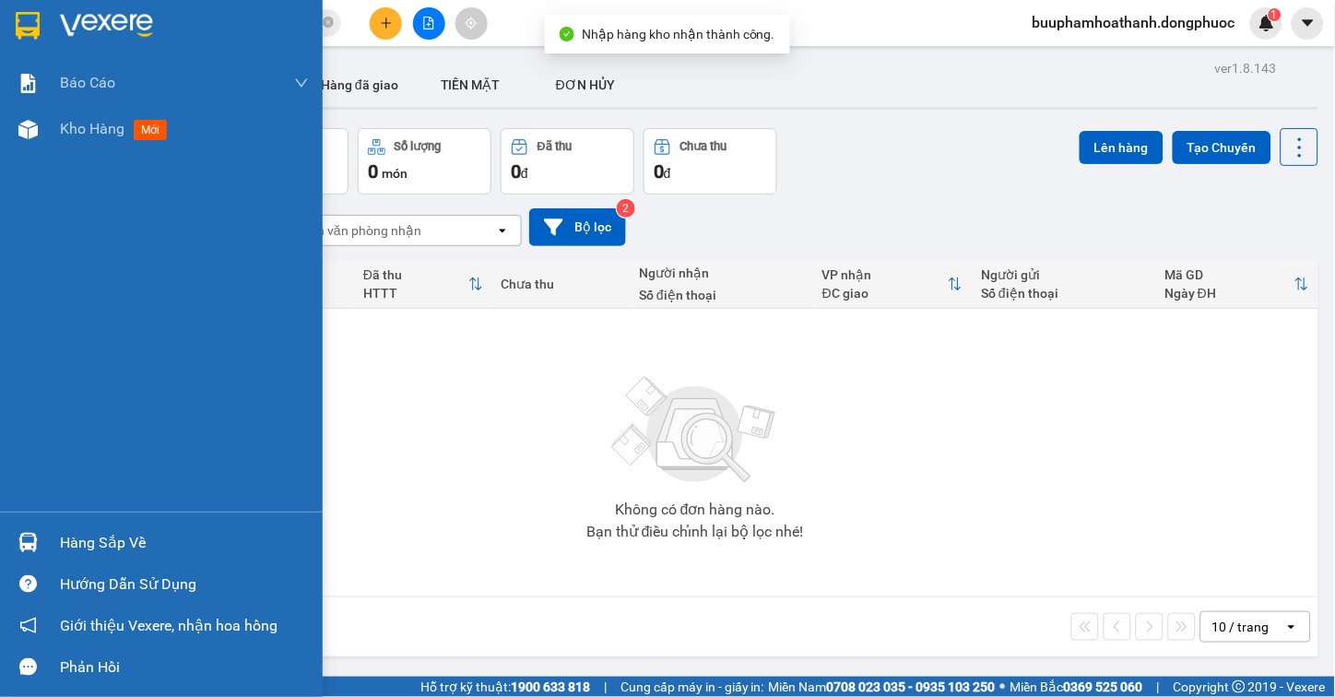
click at [57, 541] on div "Hàng sắp về" at bounding box center [161, 542] width 323 height 41
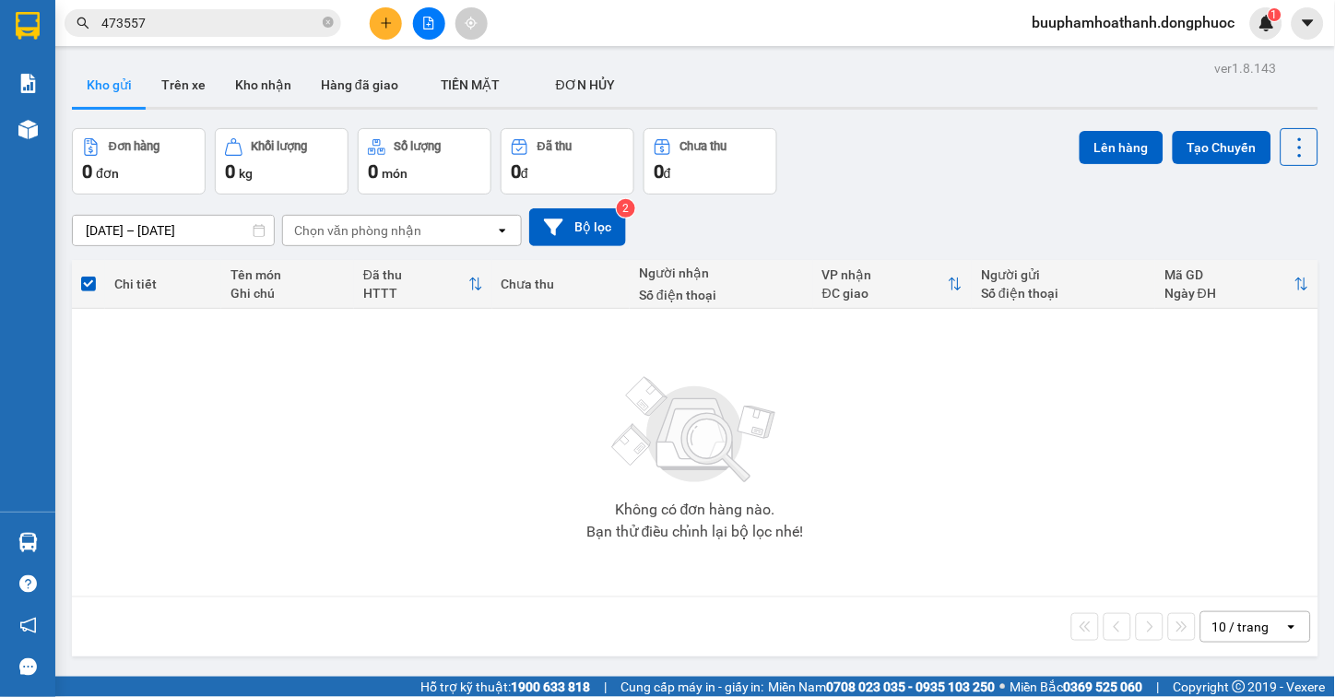
click at [502, 314] on section "Kết quả tìm kiếm ( 31 ) Bộ lọc Thuộc VP này Mã ĐH Trạng thái Món hàng Tổng cước…" at bounding box center [667, 348] width 1335 height 697
click at [431, 26] on icon "file-add" at bounding box center [428, 23] width 13 height 13
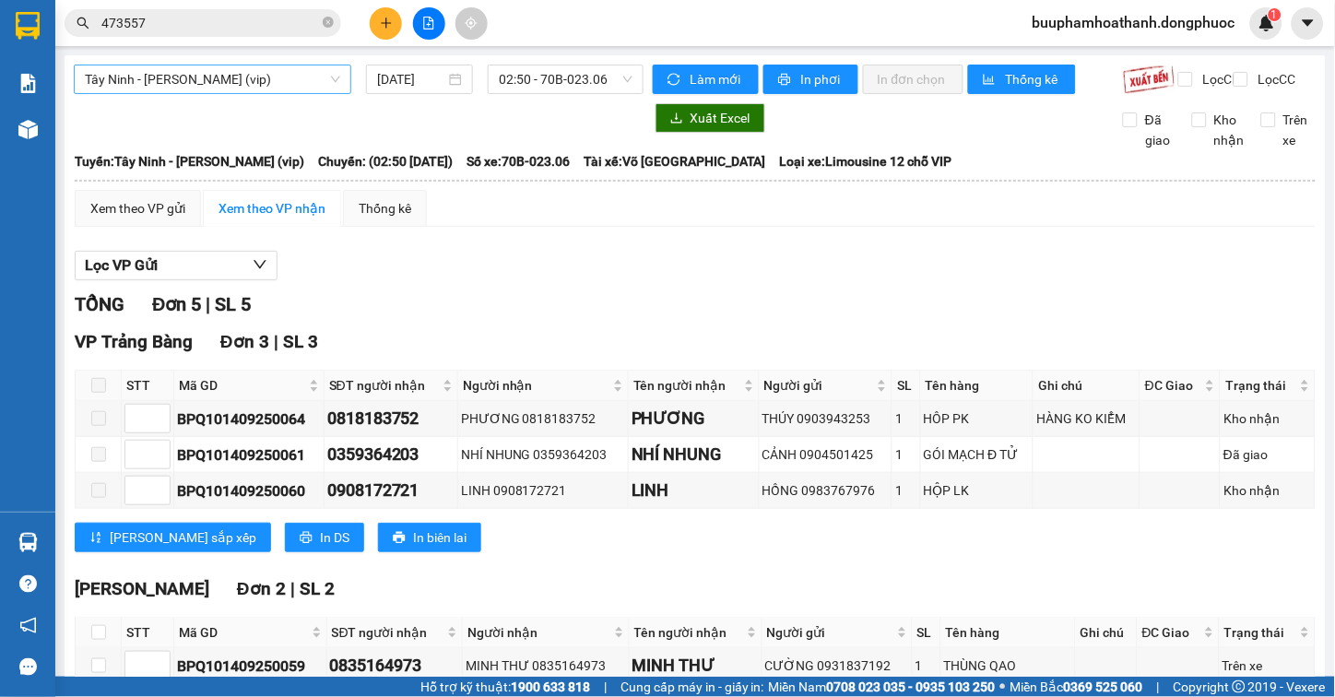
click at [262, 84] on span "[PERSON_NAME] [PERSON_NAME] (vip)" at bounding box center [212, 79] width 255 height 28
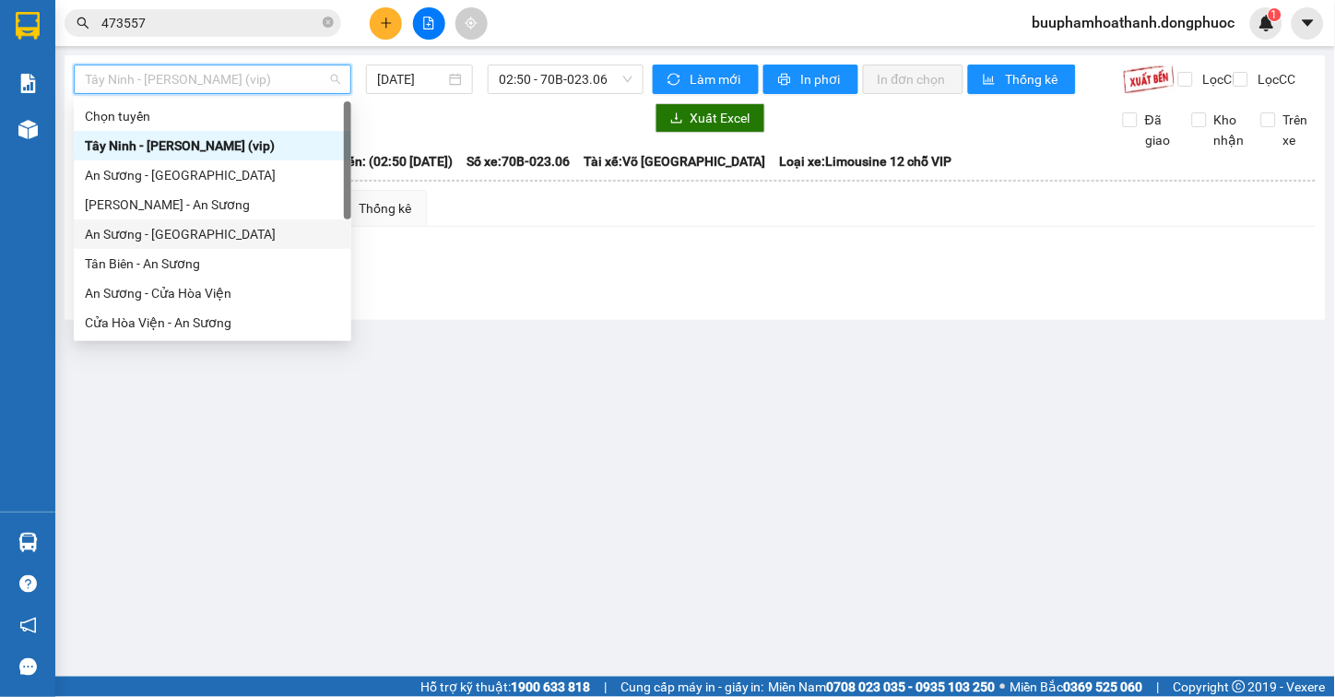
scroll to position [207, 0]
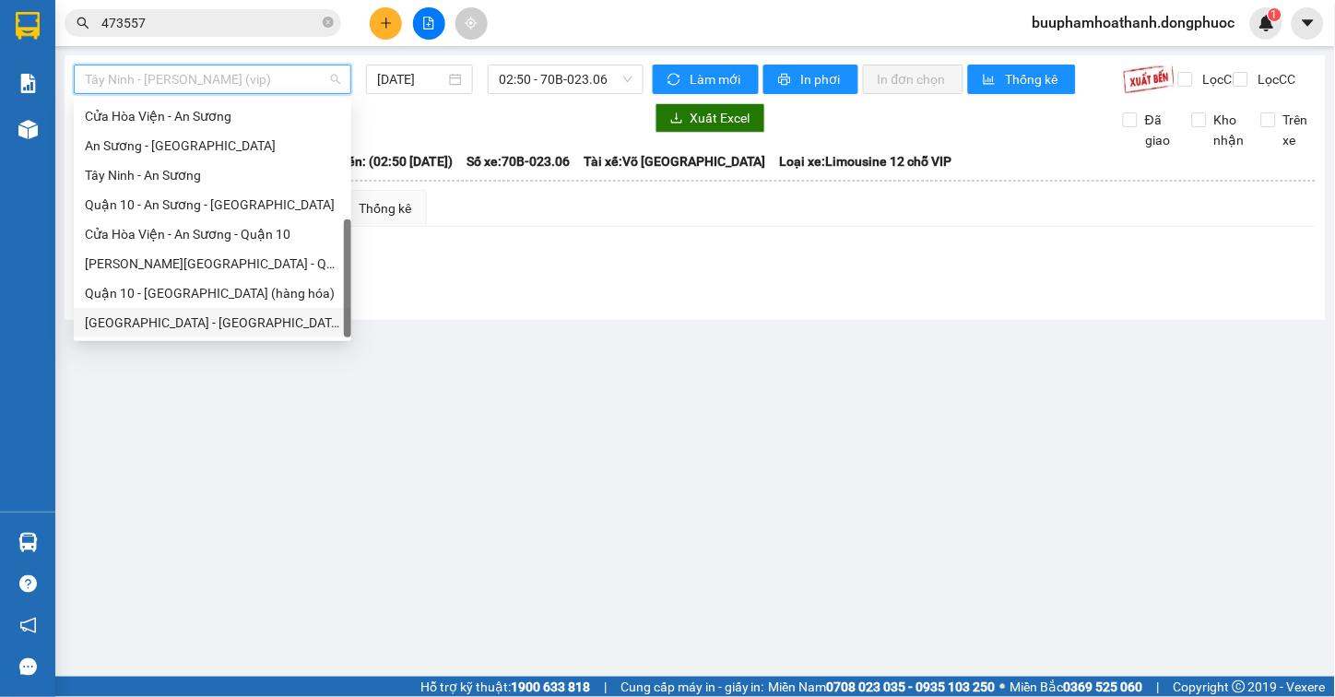
drag, startPoint x: 224, startPoint y: 313, endPoint x: 240, endPoint y: 309, distance: 16.3
click at [224, 313] on div "[GEOGRAPHIC_DATA][PERSON_NAME][GEOGRAPHIC_DATA] (vip)" at bounding box center [212, 323] width 255 height 20
type input "[DATE]"
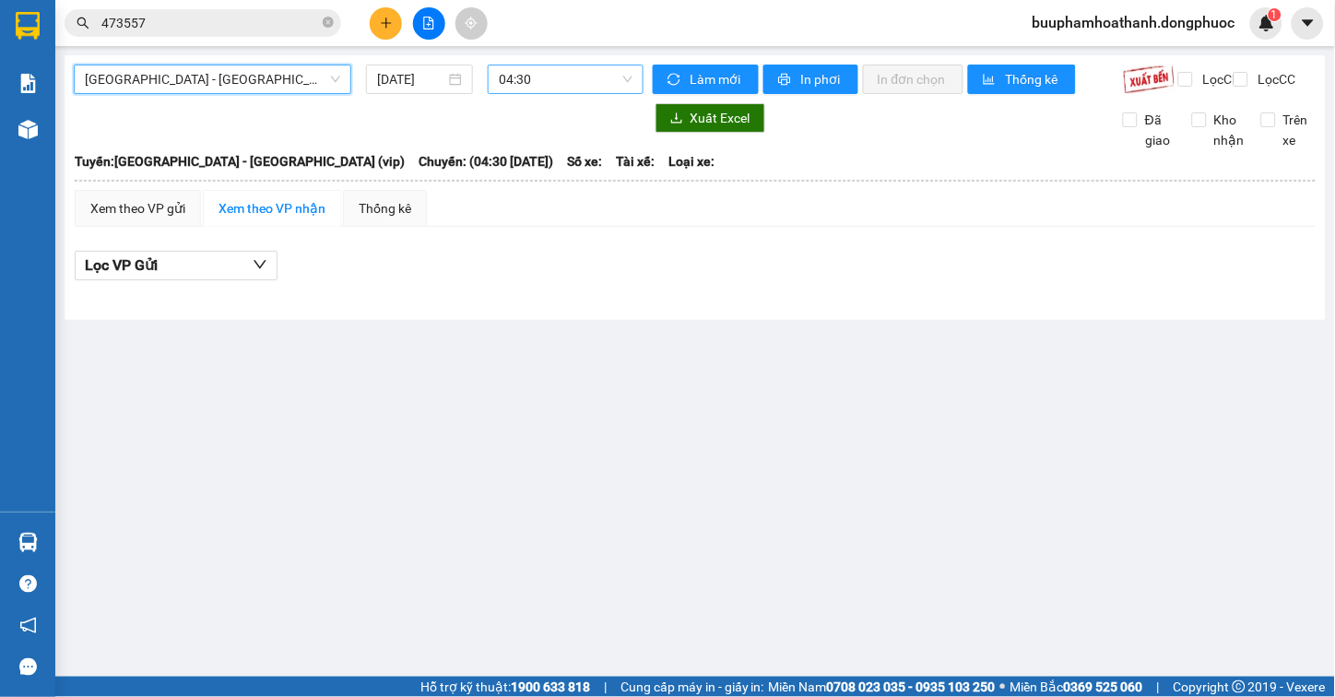
drag, startPoint x: 605, startPoint y: 68, endPoint x: 604, endPoint y: 85, distance: 16.6
click at [604, 68] on span "04:30" at bounding box center [566, 79] width 134 height 28
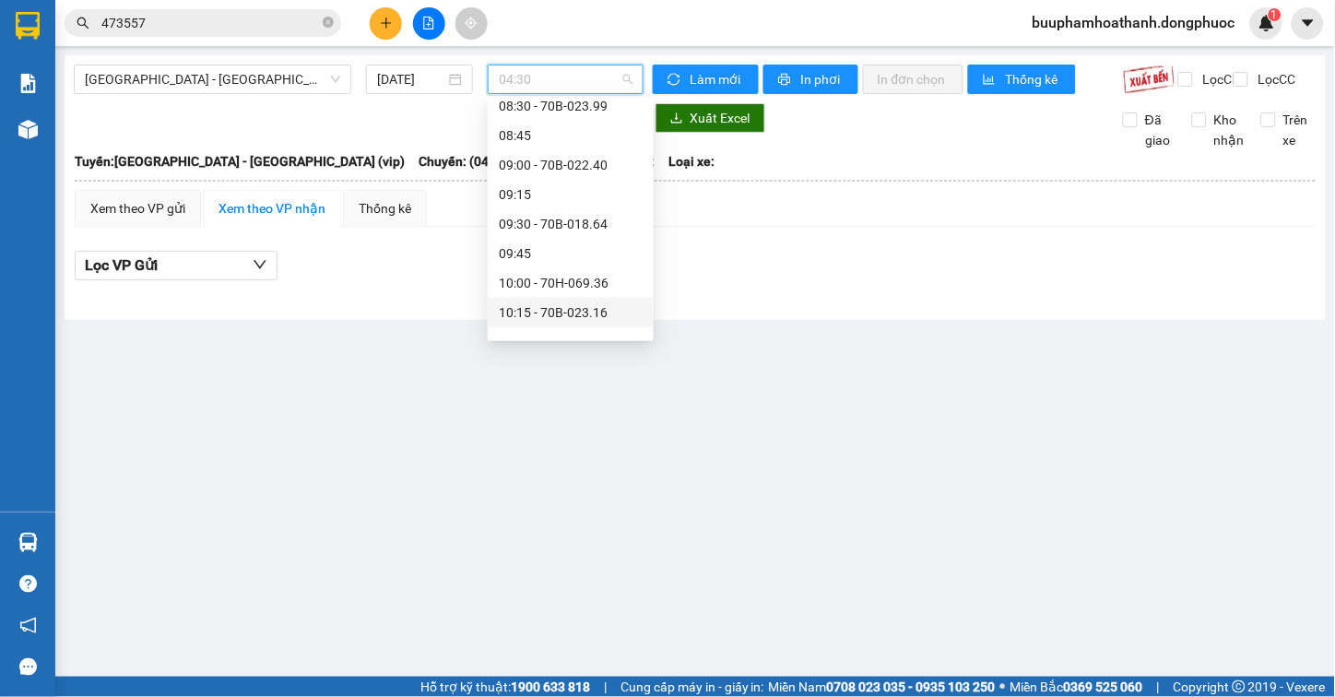
scroll to position [614, 0]
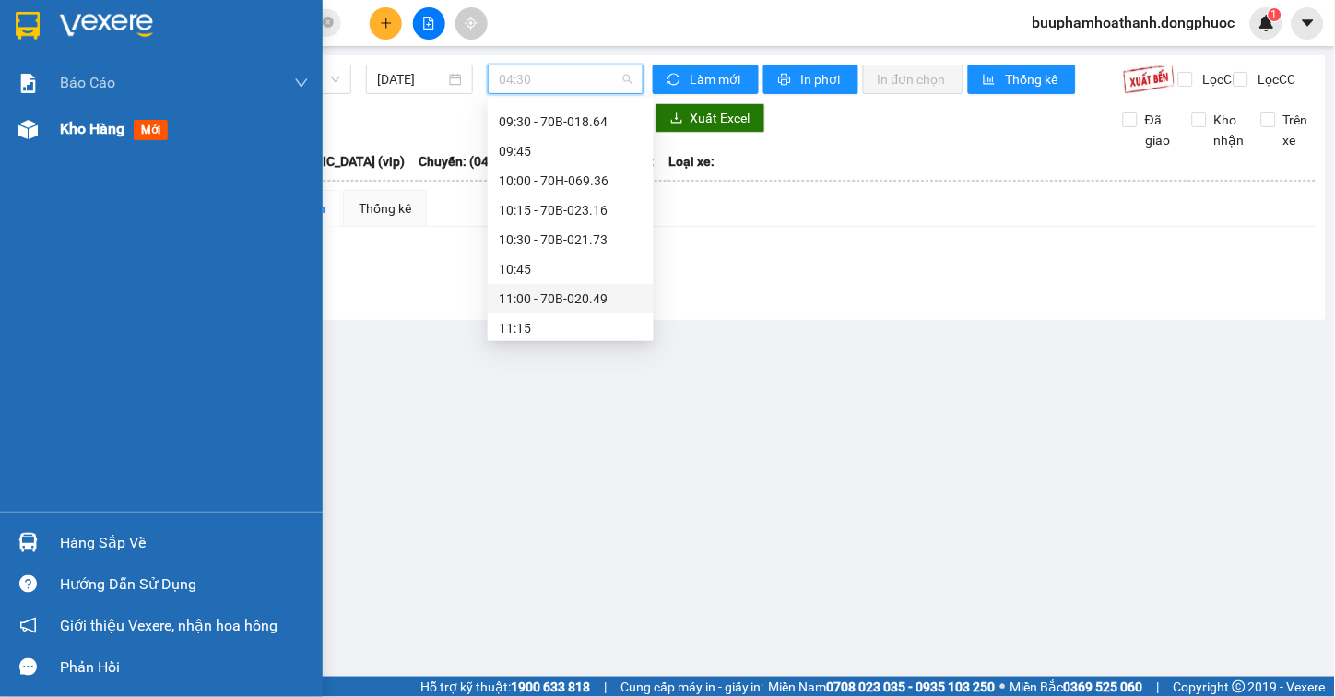
click at [53, 139] on div "Kho hàng mới" at bounding box center [161, 129] width 323 height 46
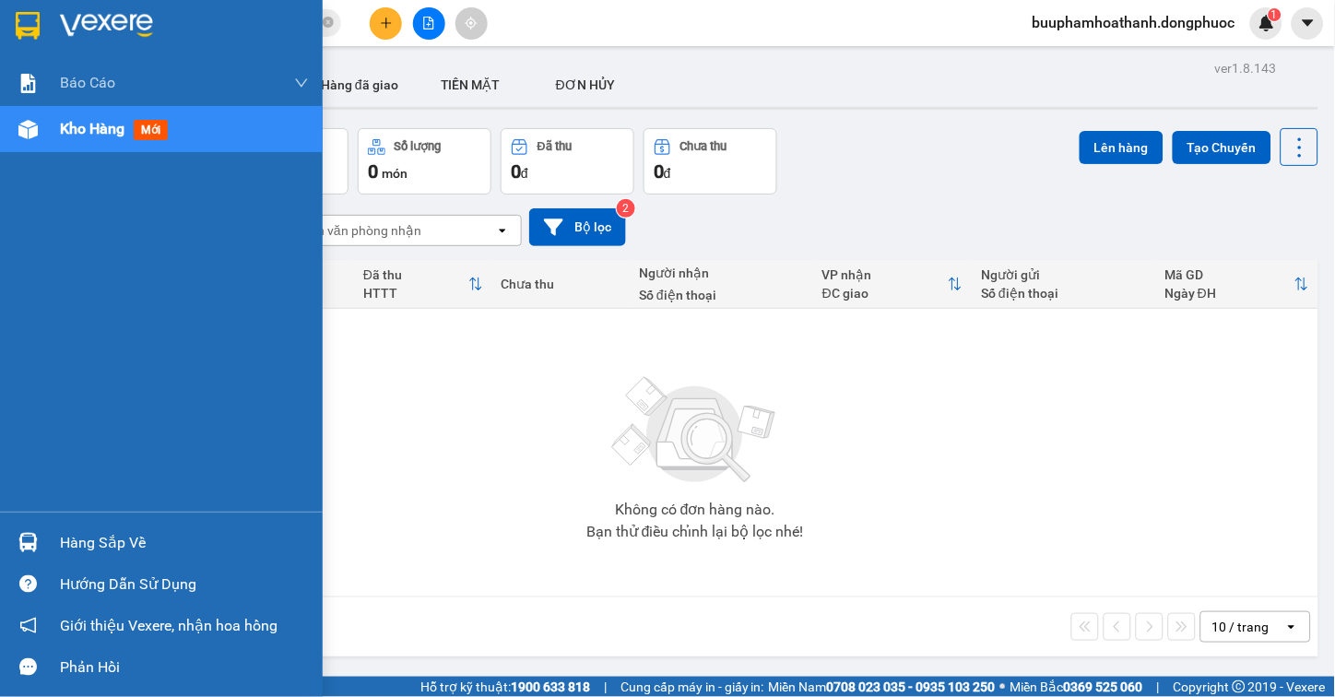
click at [195, 539] on div "Hàng sắp về" at bounding box center [184, 543] width 249 height 28
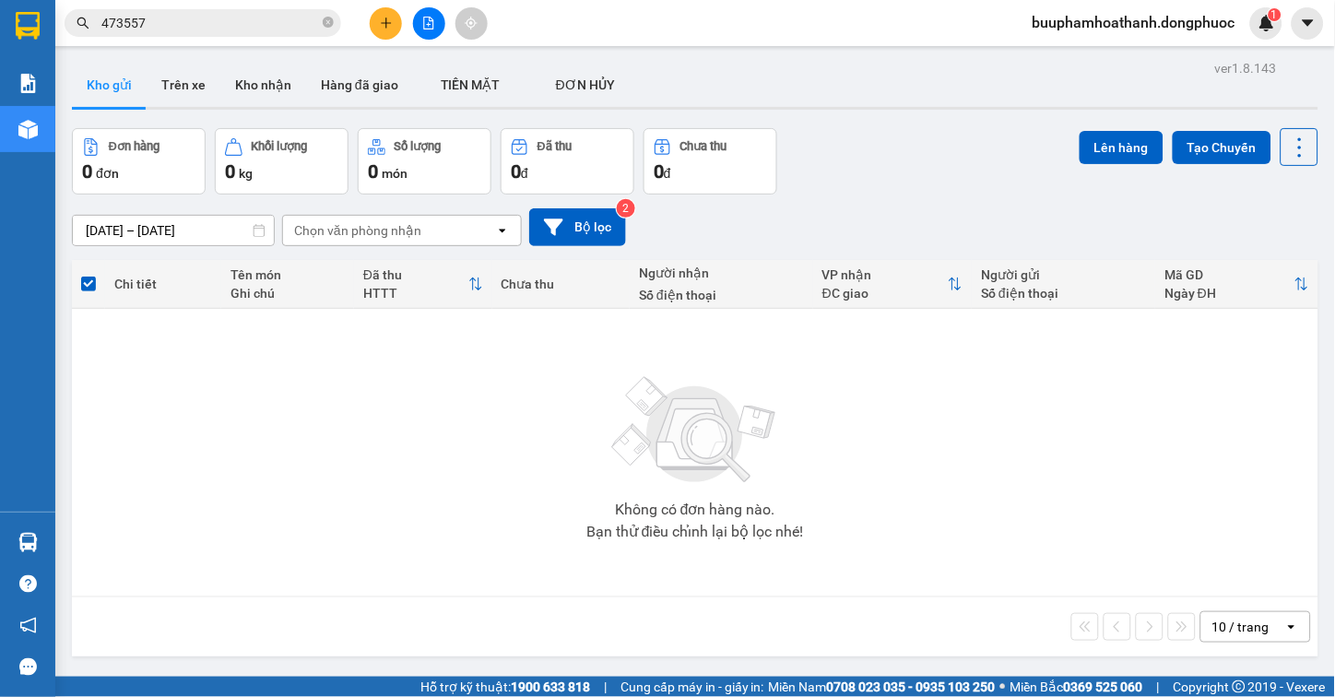
click at [1040, 529] on section "Kết quả tìm kiếm ( 31 ) Bộ lọc Thuộc VP này Mã ĐH Trạng thái Món hàng Tổng cước…" at bounding box center [667, 348] width 1335 height 697
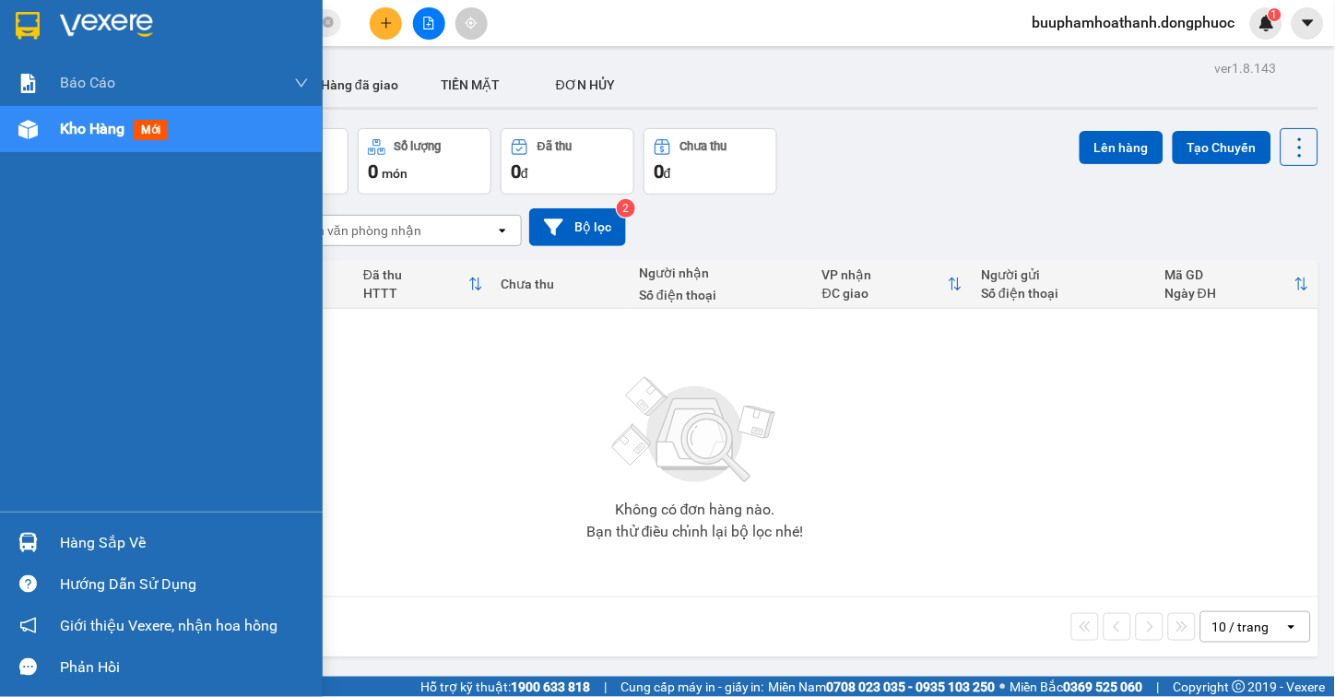
click at [50, 536] on div "Hàng sắp về" at bounding box center [161, 542] width 323 height 41
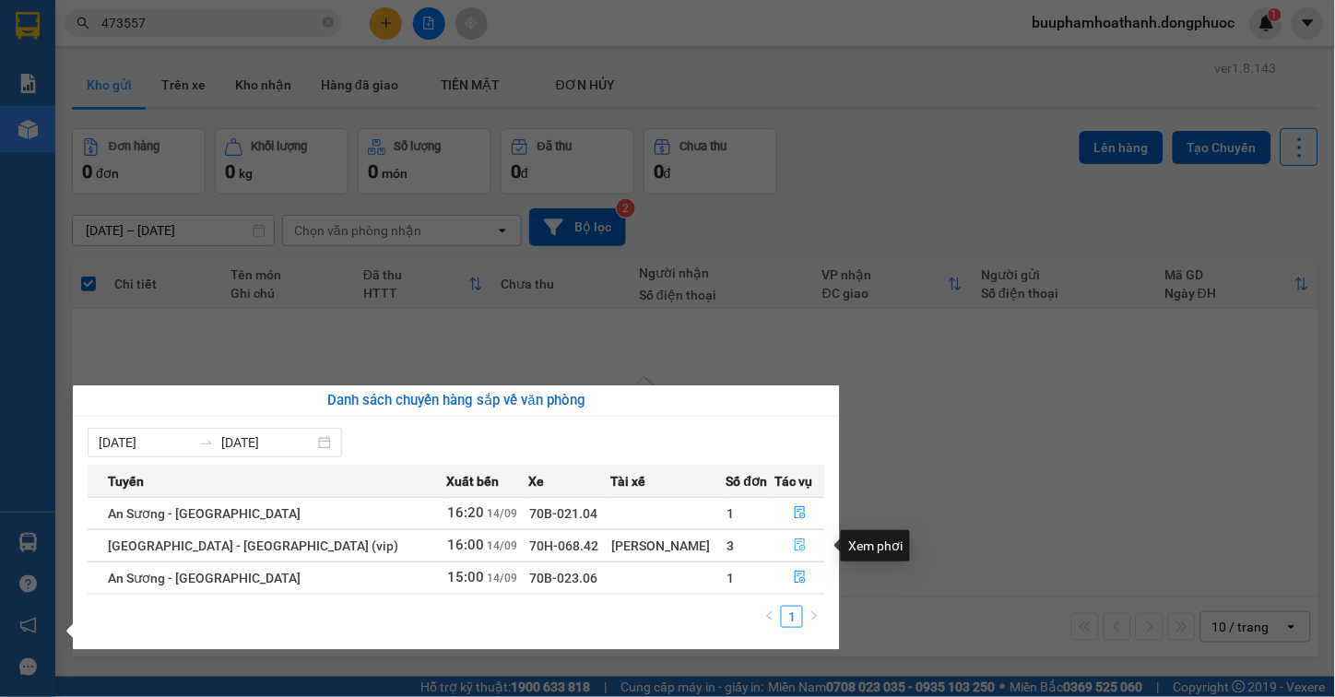
click at [795, 550] on icon "file-done" at bounding box center [800, 544] width 13 height 13
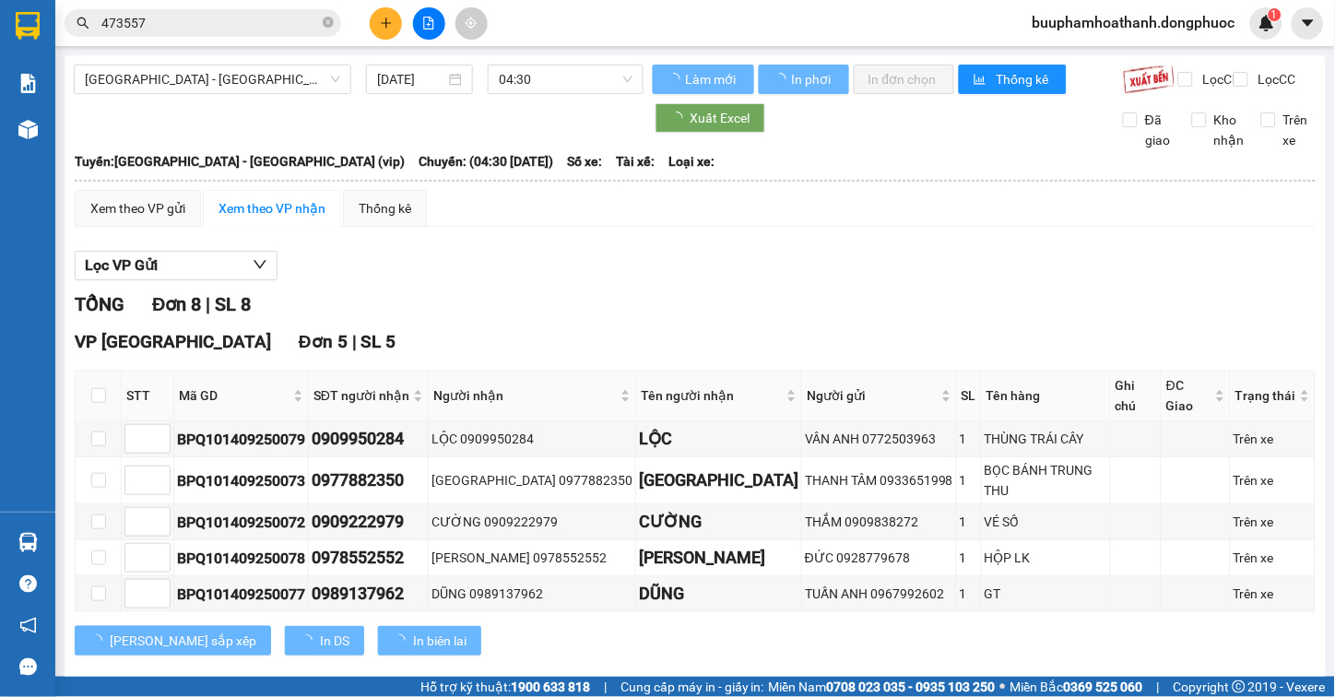
click at [773, 319] on div "TỔNG Đơn 8 | SL 8" at bounding box center [695, 304] width 1241 height 29
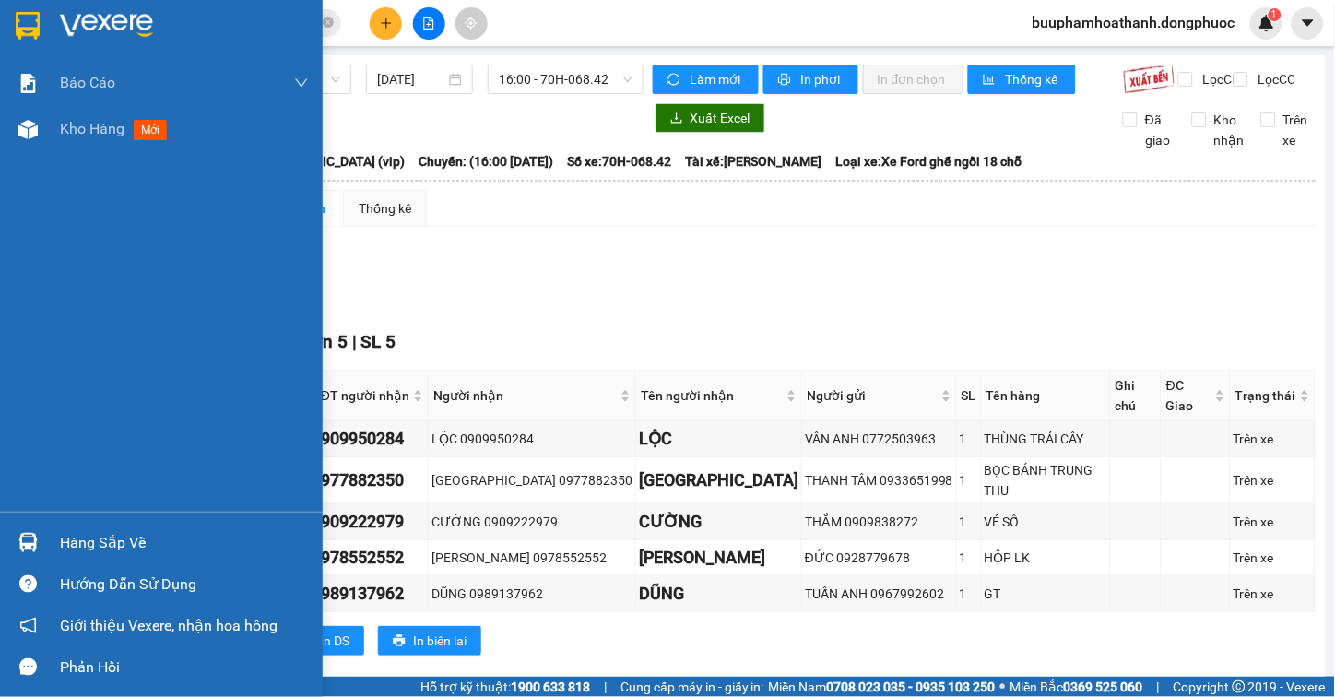
click at [52, 526] on div "Hàng sắp về" at bounding box center [161, 542] width 323 height 41
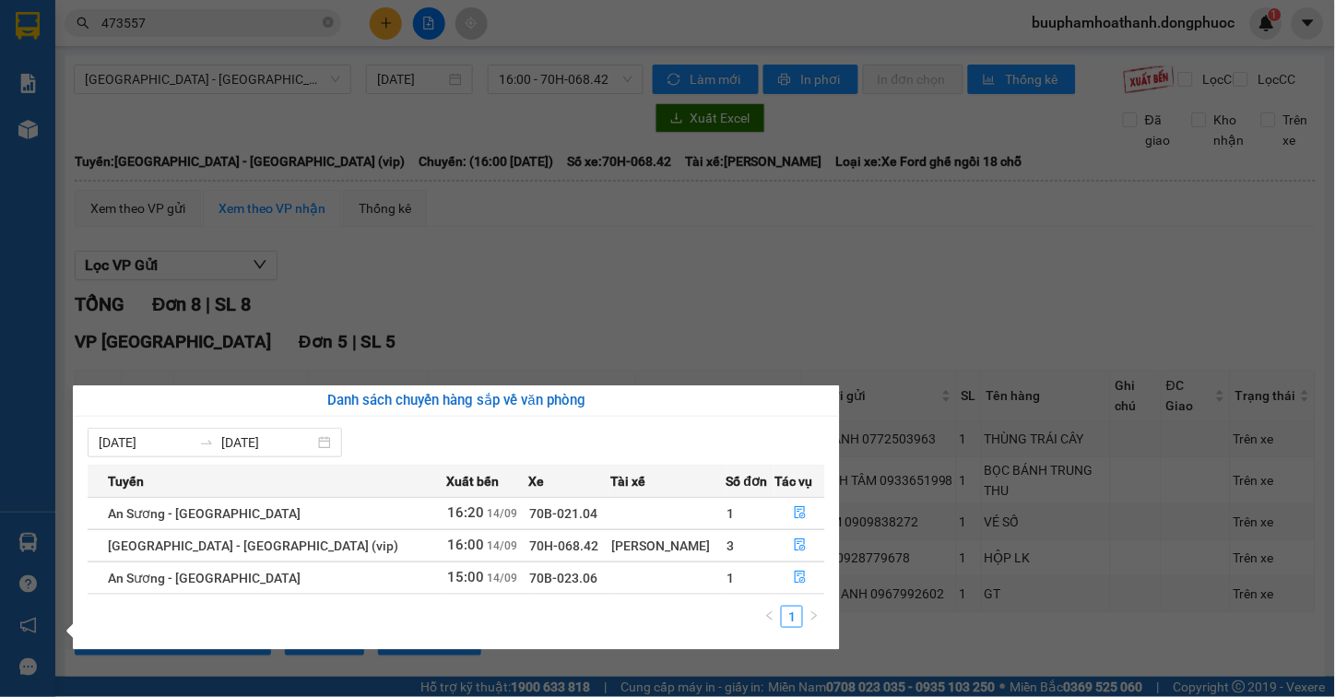
click at [855, 307] on section "Kết quả tìm kiếm ( 31 ) Bộ lọc Thuộc VP này Mã ĐH Trạng thái Món hàng Tổng cước…" at bounding box center [667, 348] width 1335 height 697
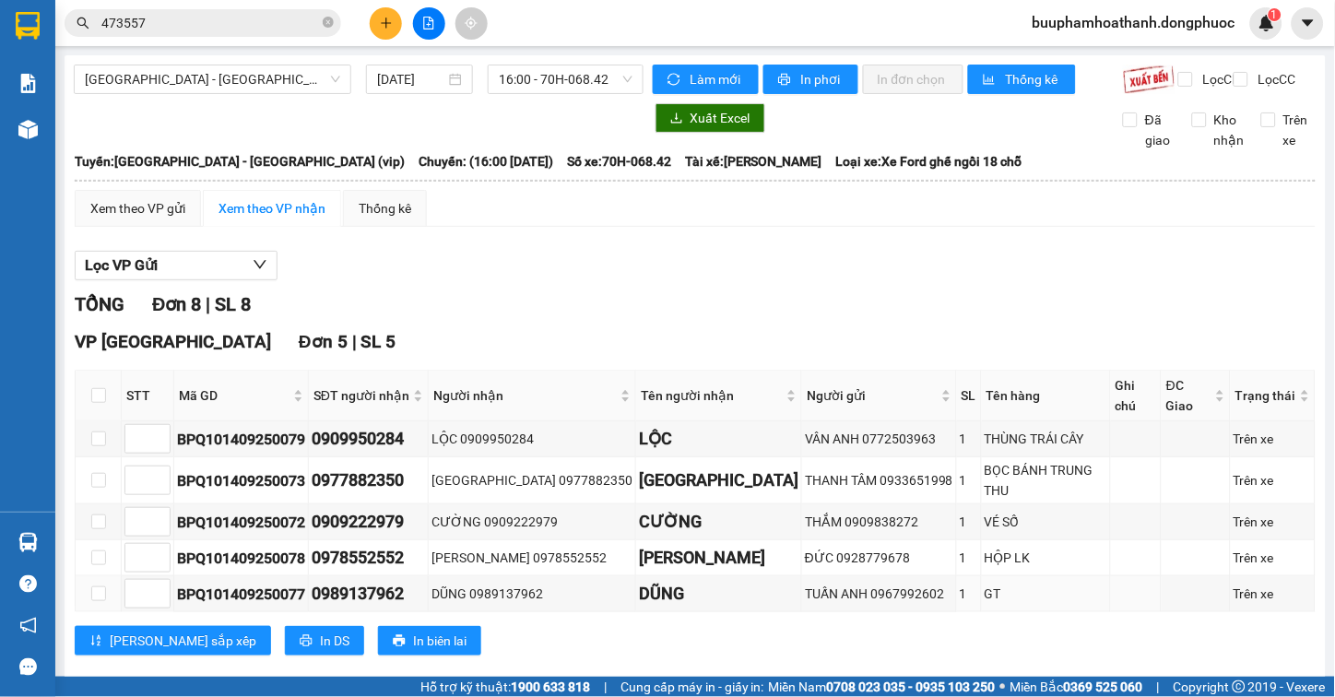
scroll to position [264, 0]
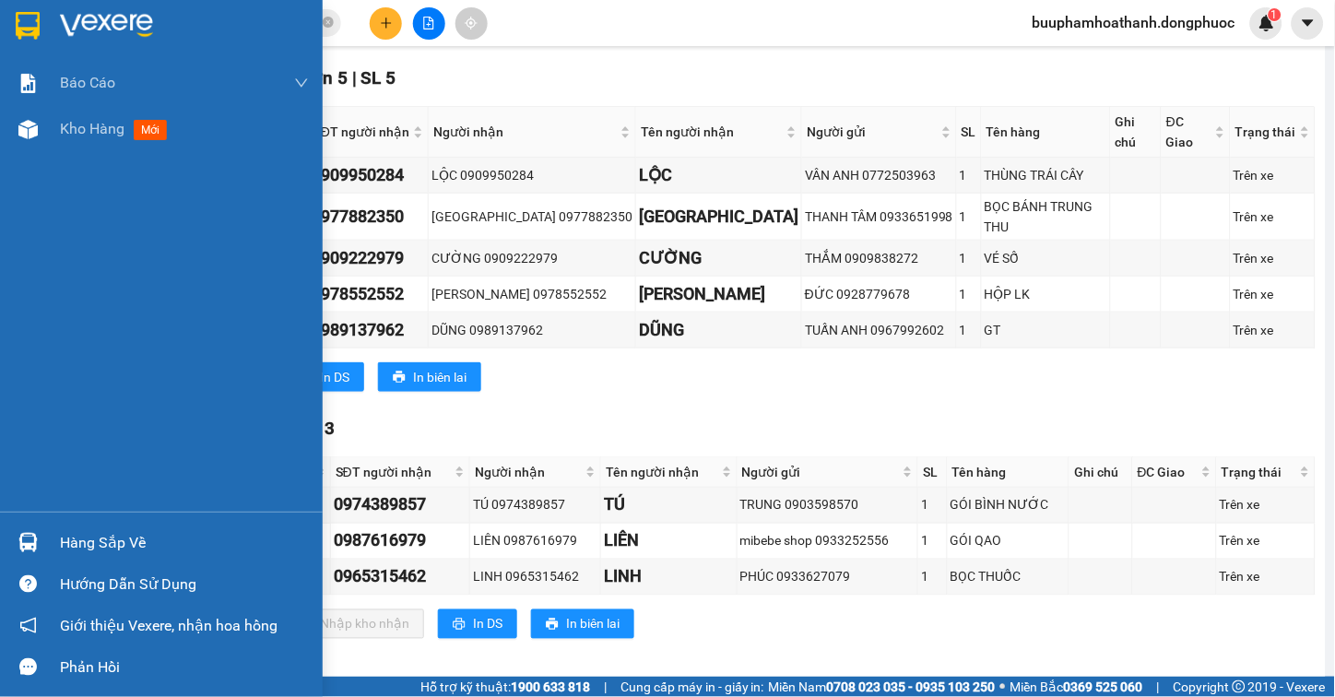
click at [35, 549] on img at bounding box center [27, 542] width 19 height 19
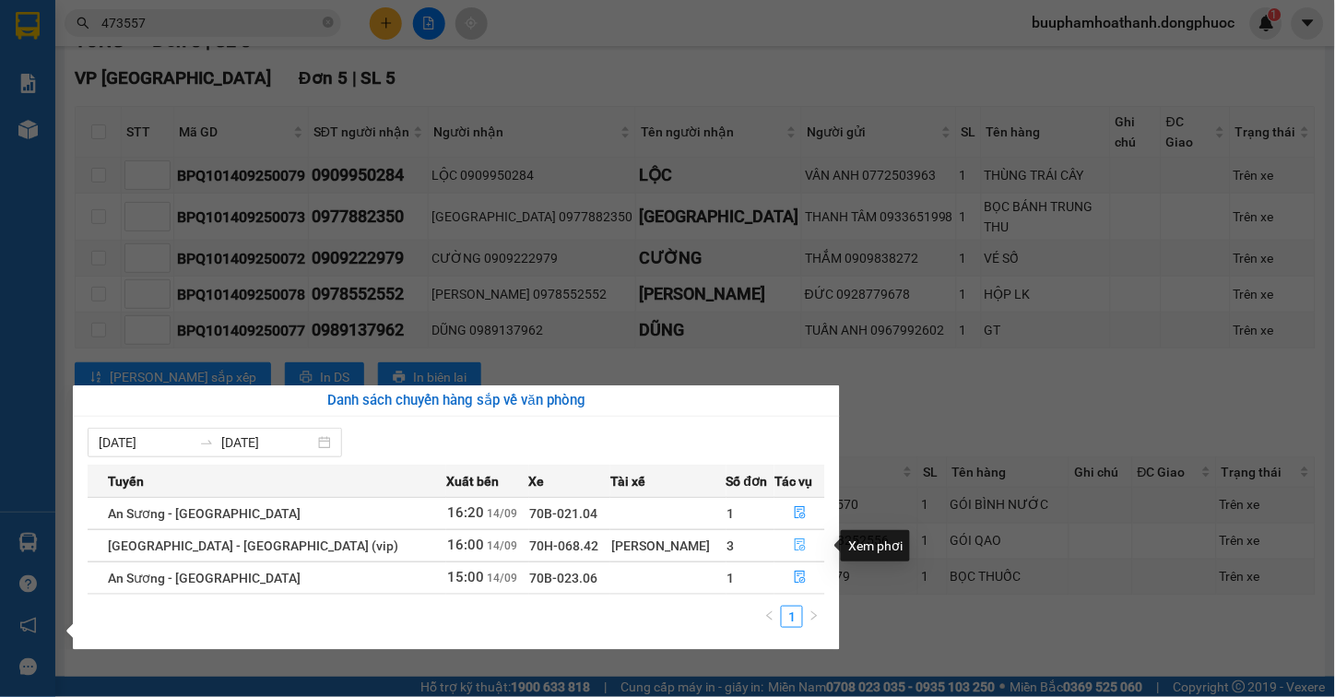
click at [794, 538] on icon "file-done" at bounding box center [800, 544] width 13 height 13
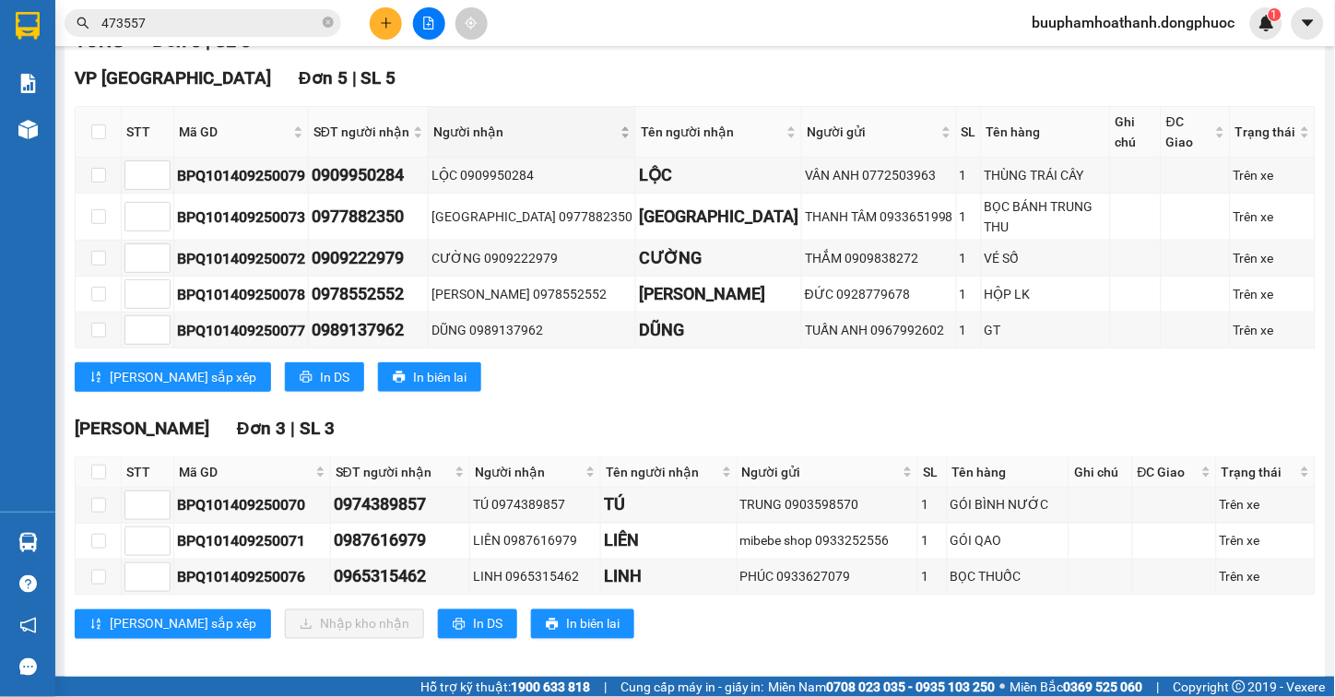
scroll to position [0, 0]
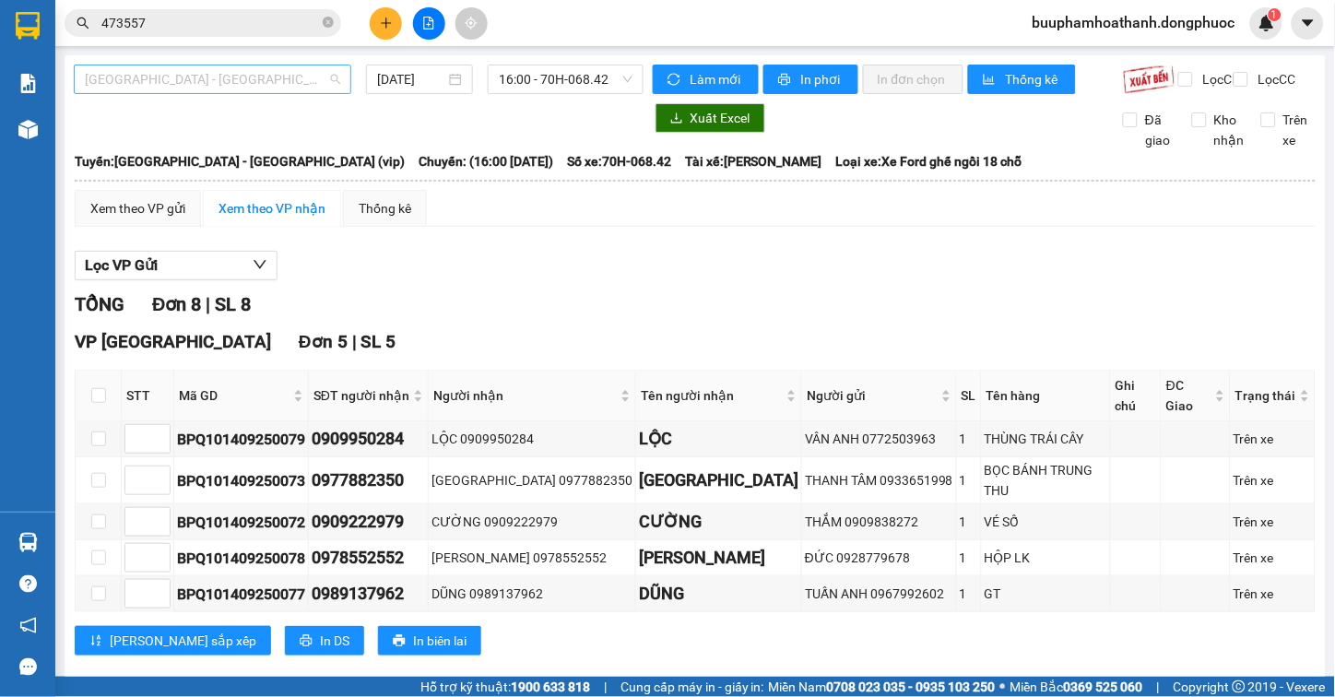
click at [297, 77] on span "[GEOGRAPHIC_DATA][PERSON_NAME][GEOGRAPHIC_DATA] (vip)" at bounding box center [212, 79] width 255 height 28
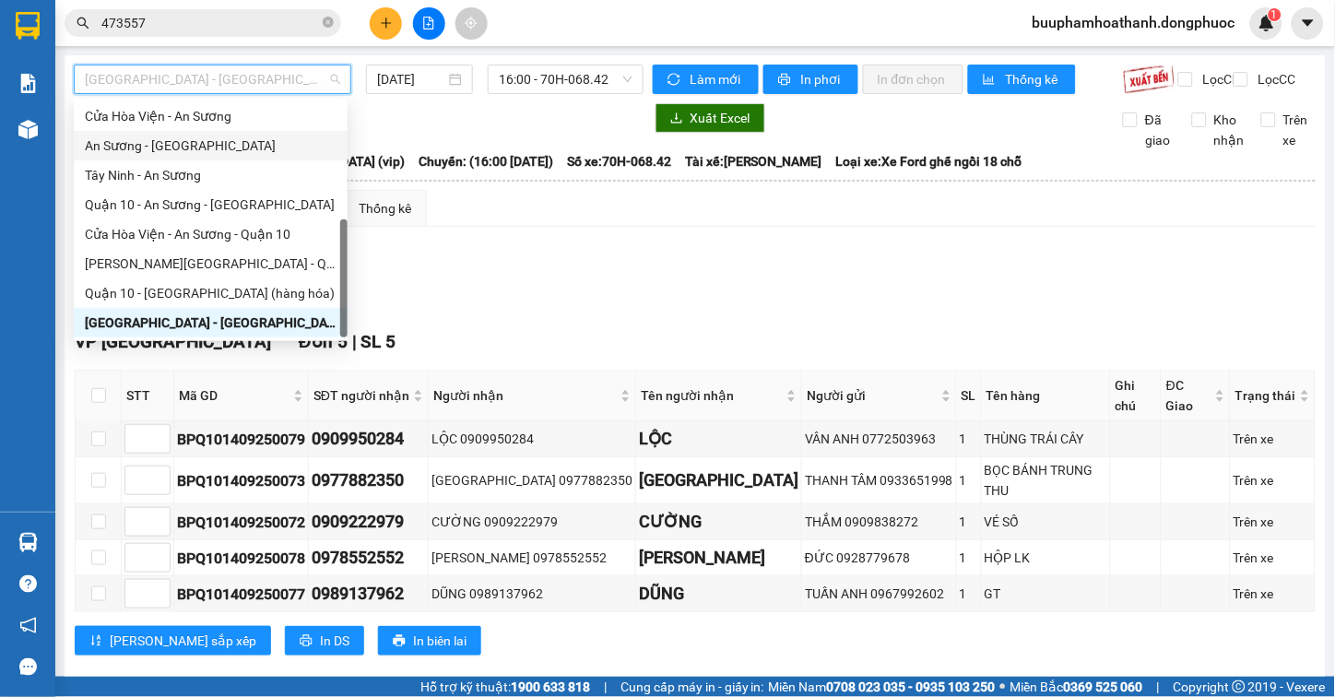
click at [238, 149] on div "An [PERSON_NAME][GEOGRAPHIC_DATA]" at bounding box center [211, 146] width 252 height 20
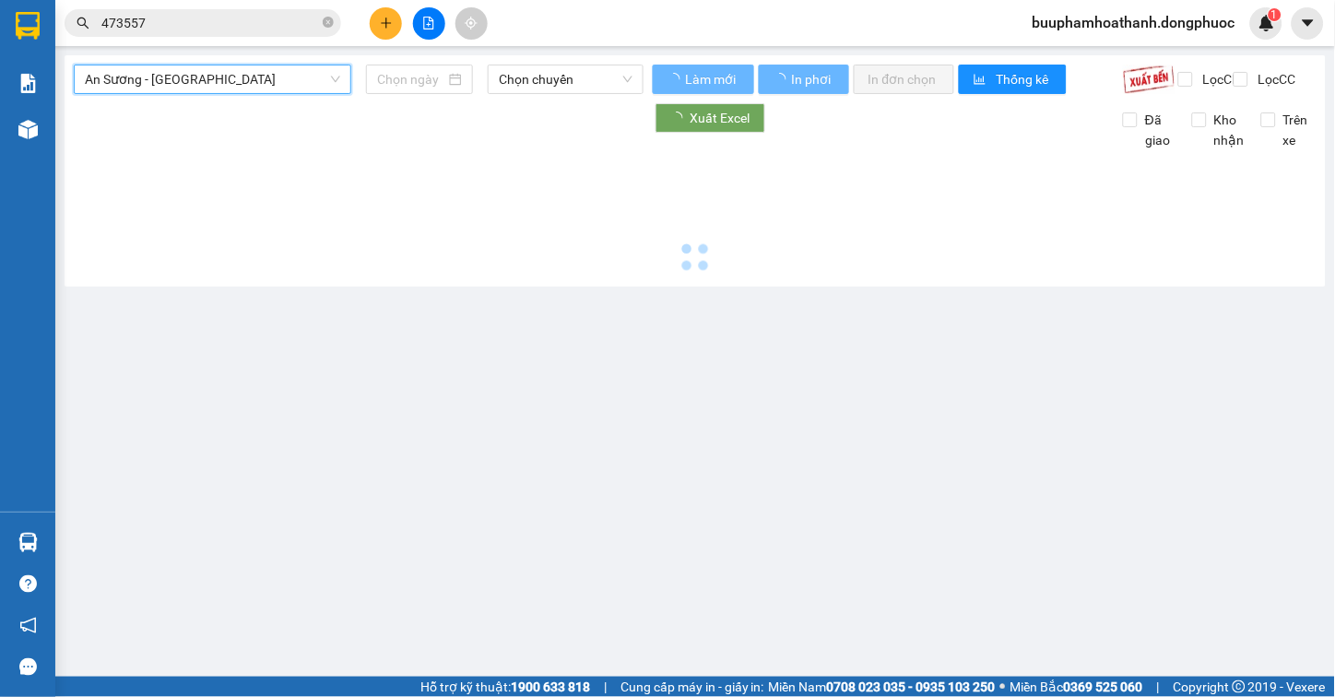
type input "[DATE]"
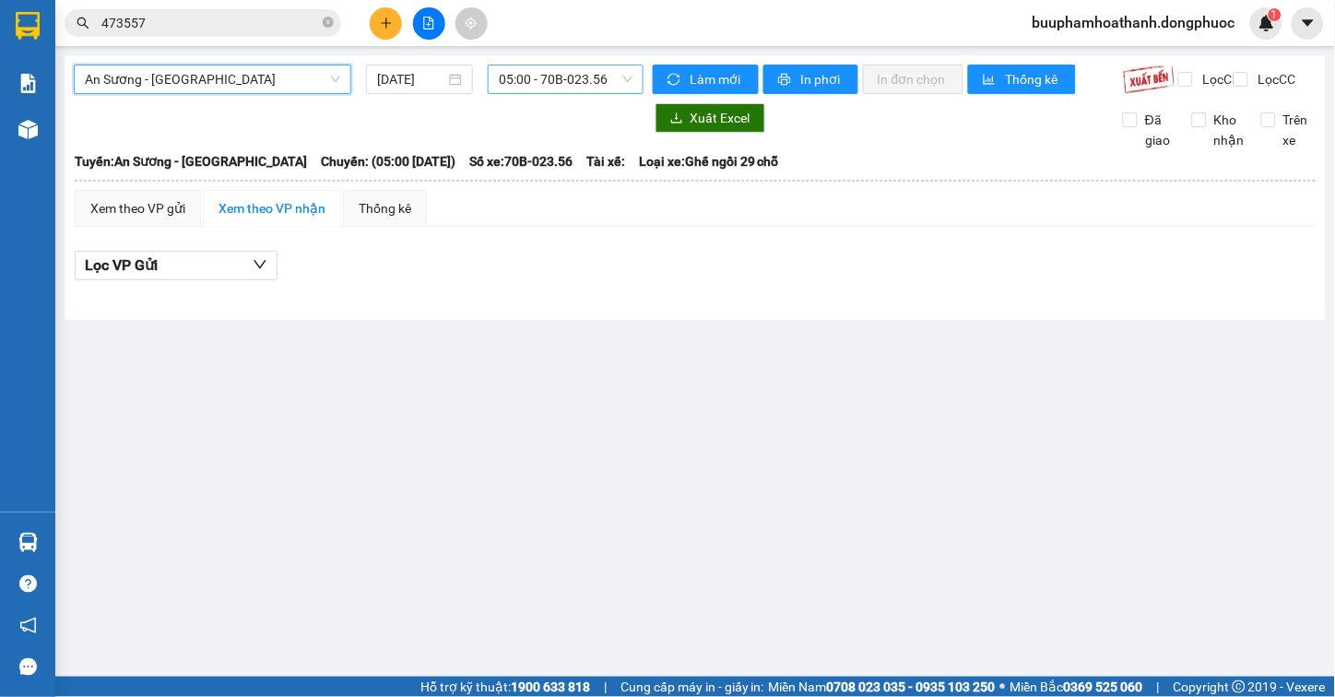
click at [512, 77] on span "05:00 - 70B-023.56" at bounding box center [566, 79] width 134 height 28
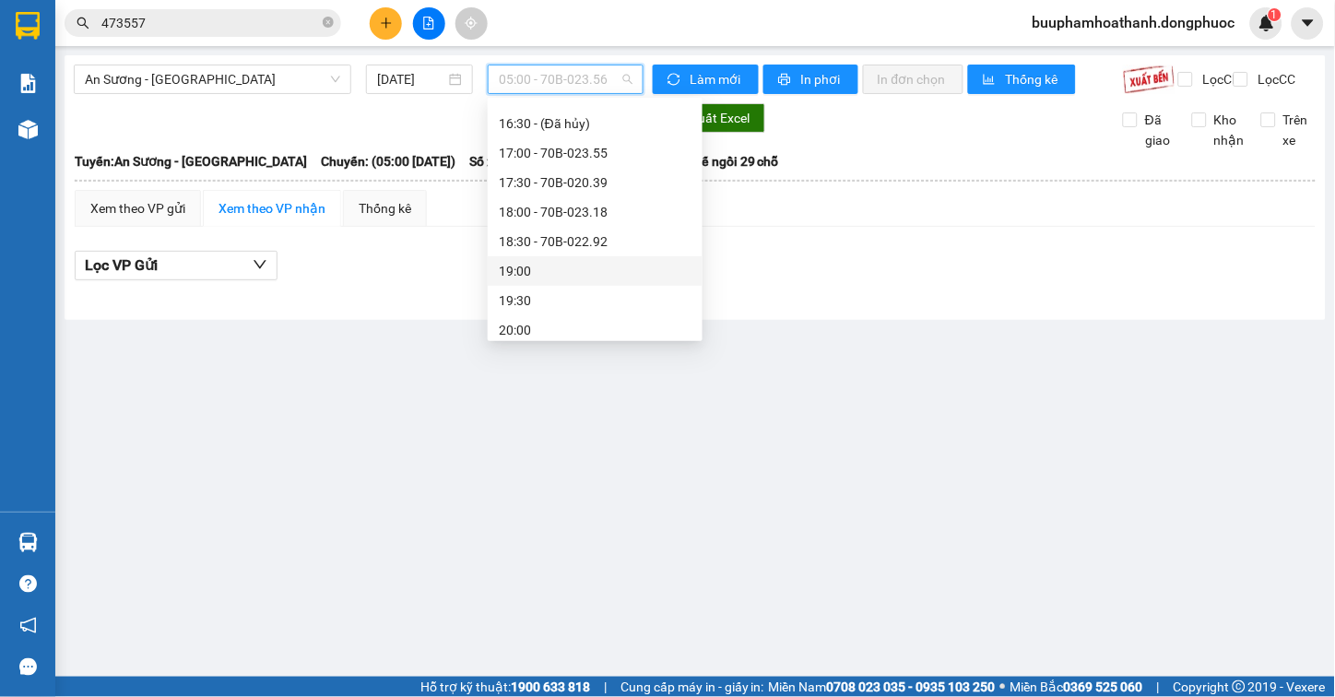
scroll to position [716, 0]
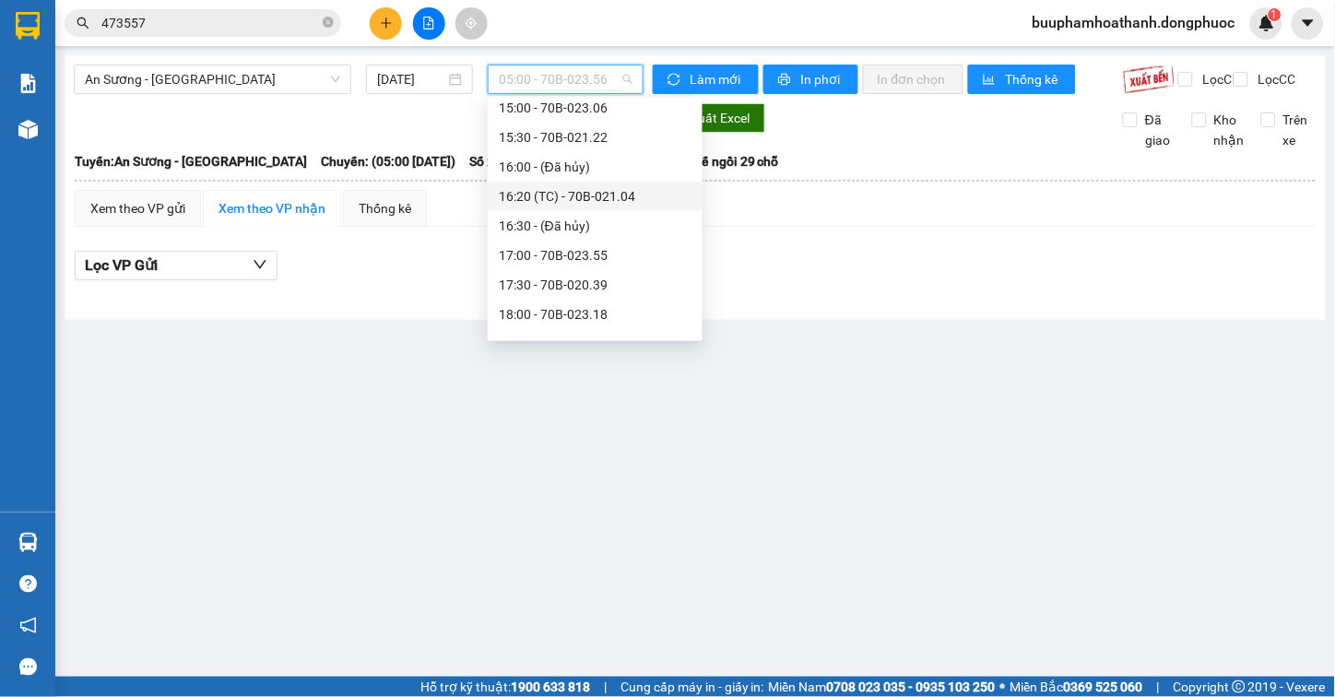
click at [631, 190] on div "16:20 (TC) - 70B-021.04" at bounding box center [595, 196] width 193 height 20
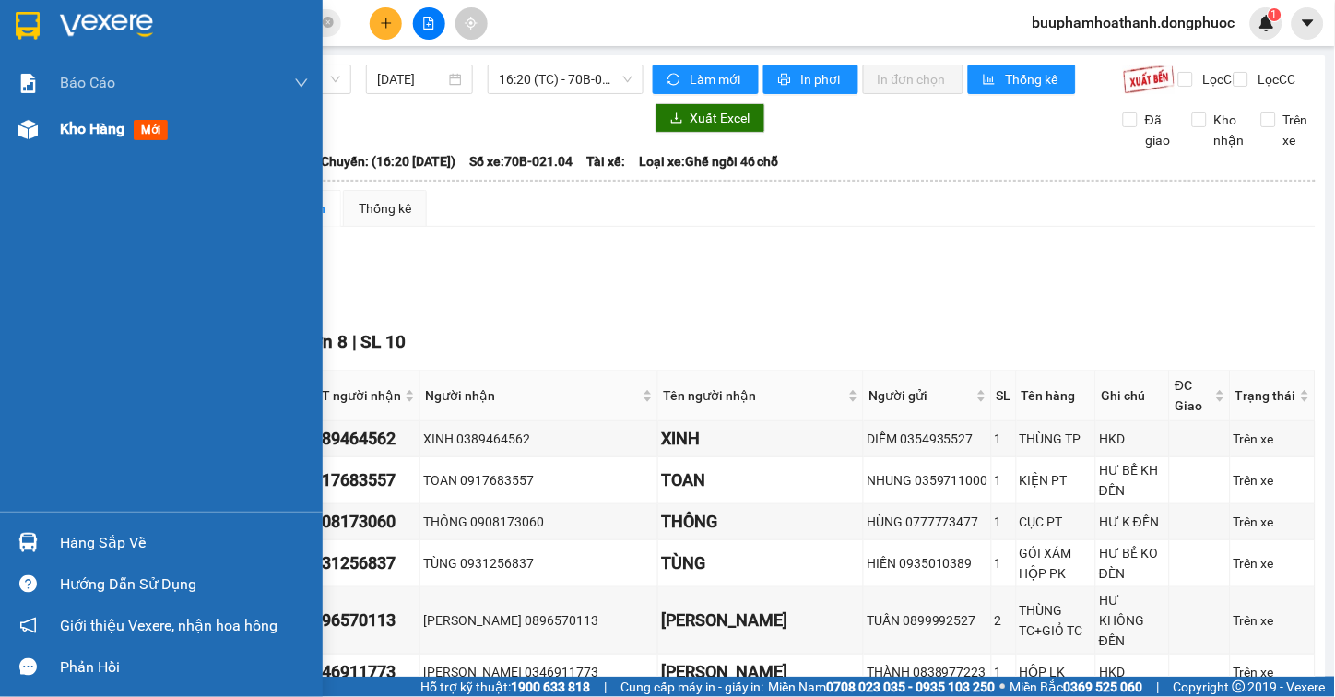
click at [60, 136] on span "Kho hàng" at bounding box center [92, 129] width 65 height 18
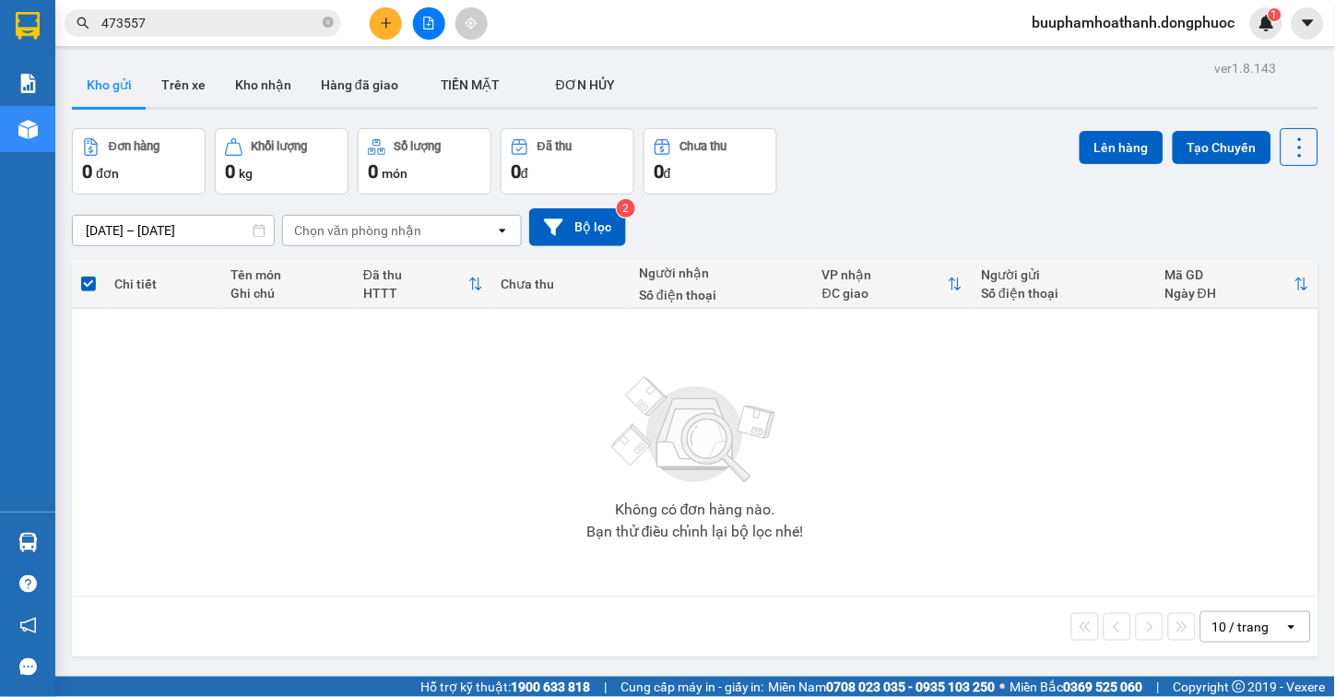
click at [756, 439] on img at bounding box center [695, 430] width 184 height 129
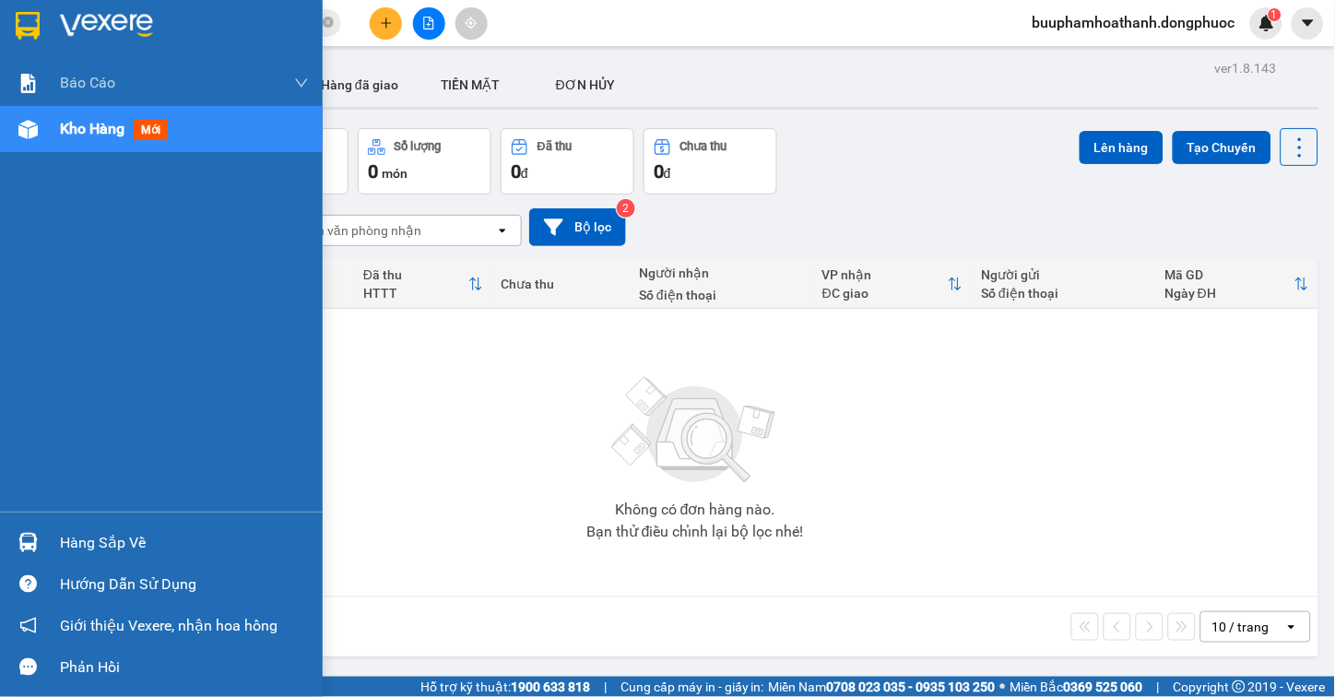
click at [77, 529] on div "Hàng sắp về" at bounding box center [184, 543] width 249 height 28
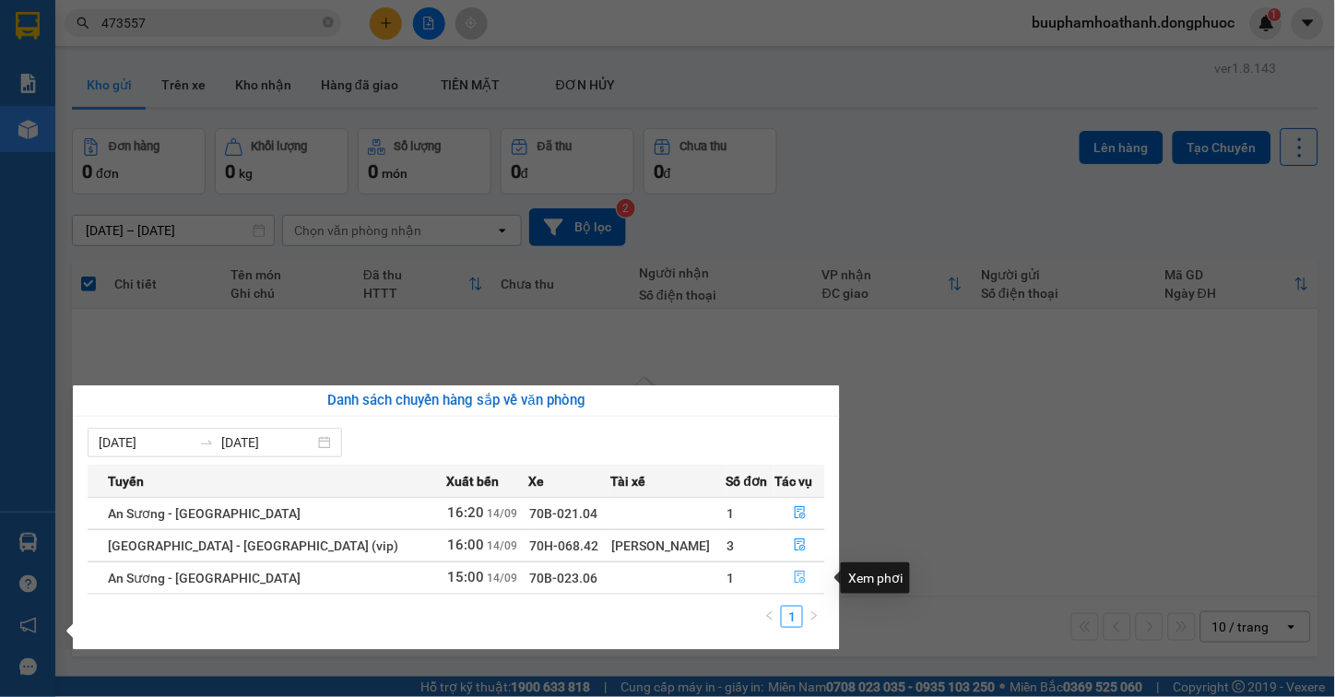
click at [803, 579] on button "button" at bounding box center [799, 578] width 49 height 30
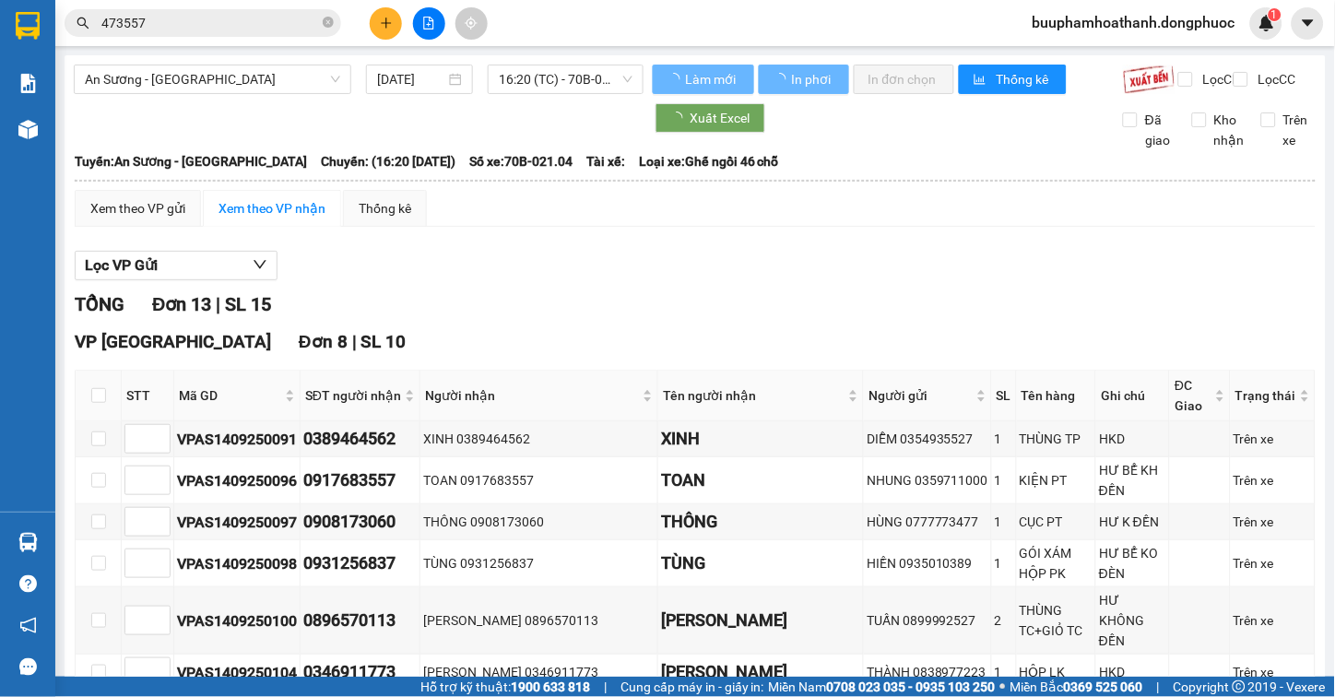
click at [946, 319] on div "TỔNG Đơn 13 | SL 15" at bounding box center [695, 304] width 1241 height 29
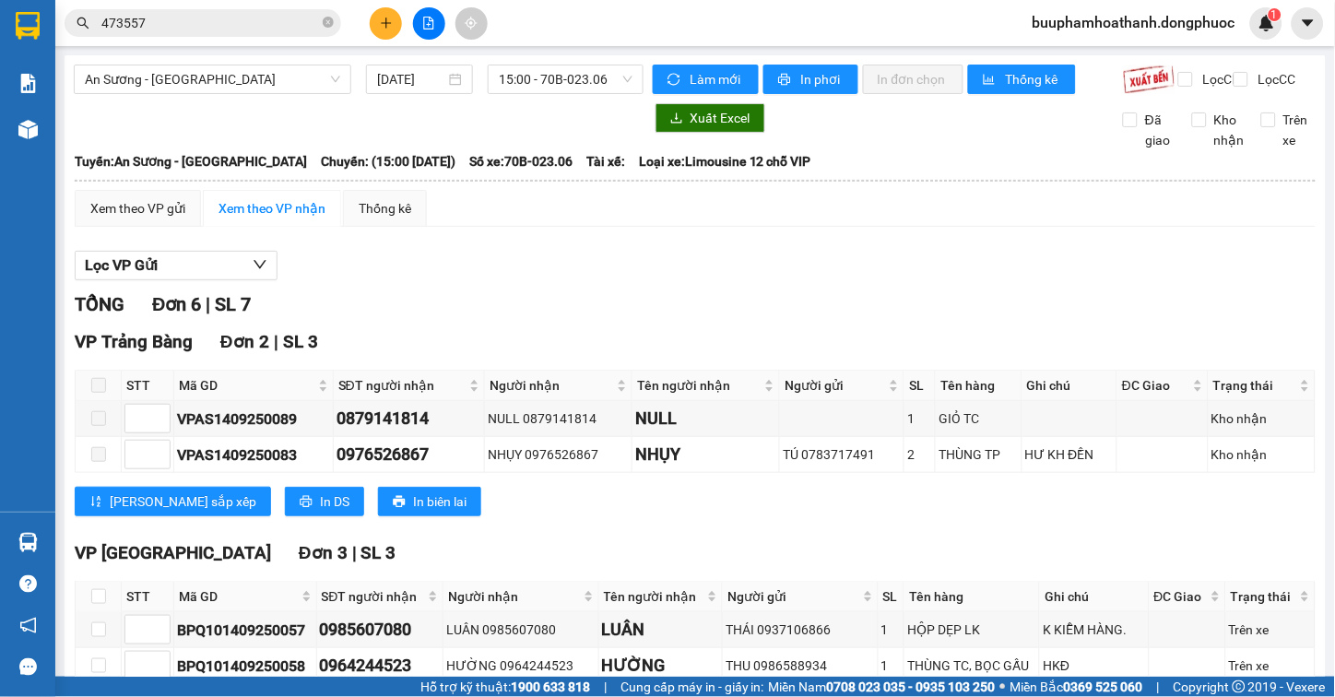
scroll to position [330, 0]
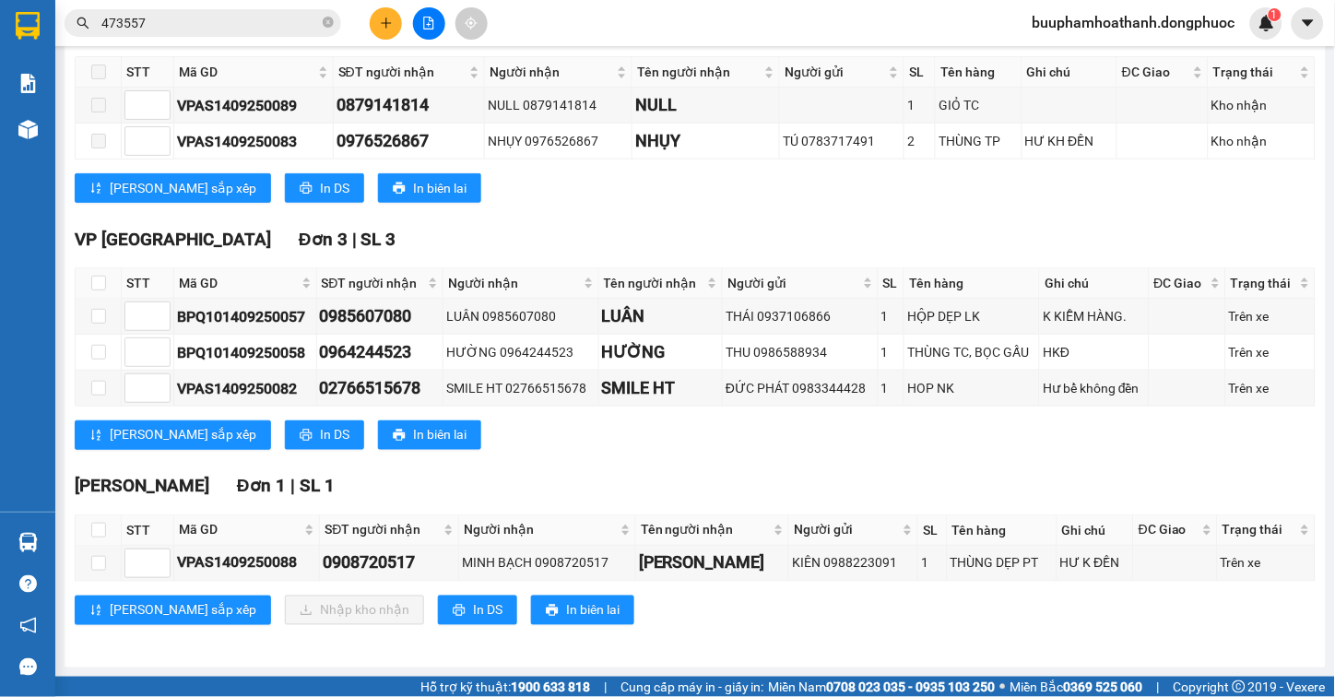
click at [89, 538] on th at bounding box center [99, 530] width 46 height 30
click at [91, 528] on input "checkbox" at bounding box center [98, 530] width 15 height 15
checkbox input "true"
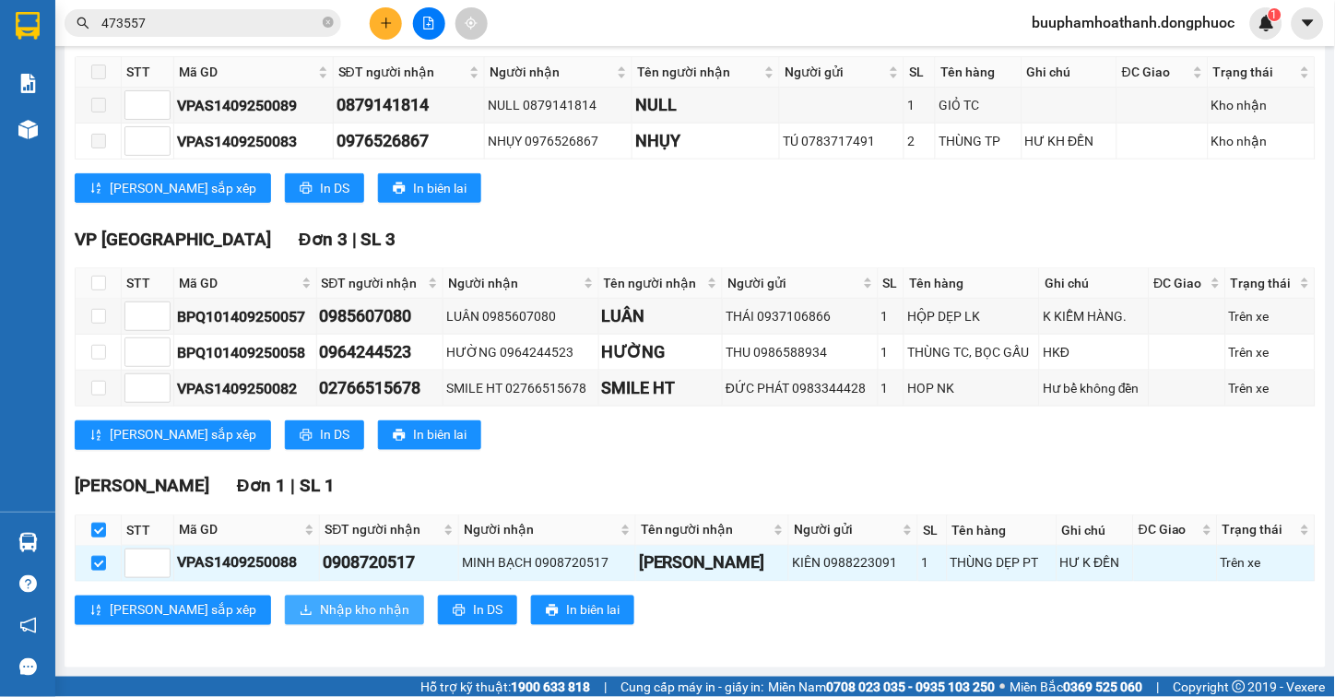
click at [320, 609] on span "Nhập kho nhận" at bounding box center [364, 610] width 89 height 20
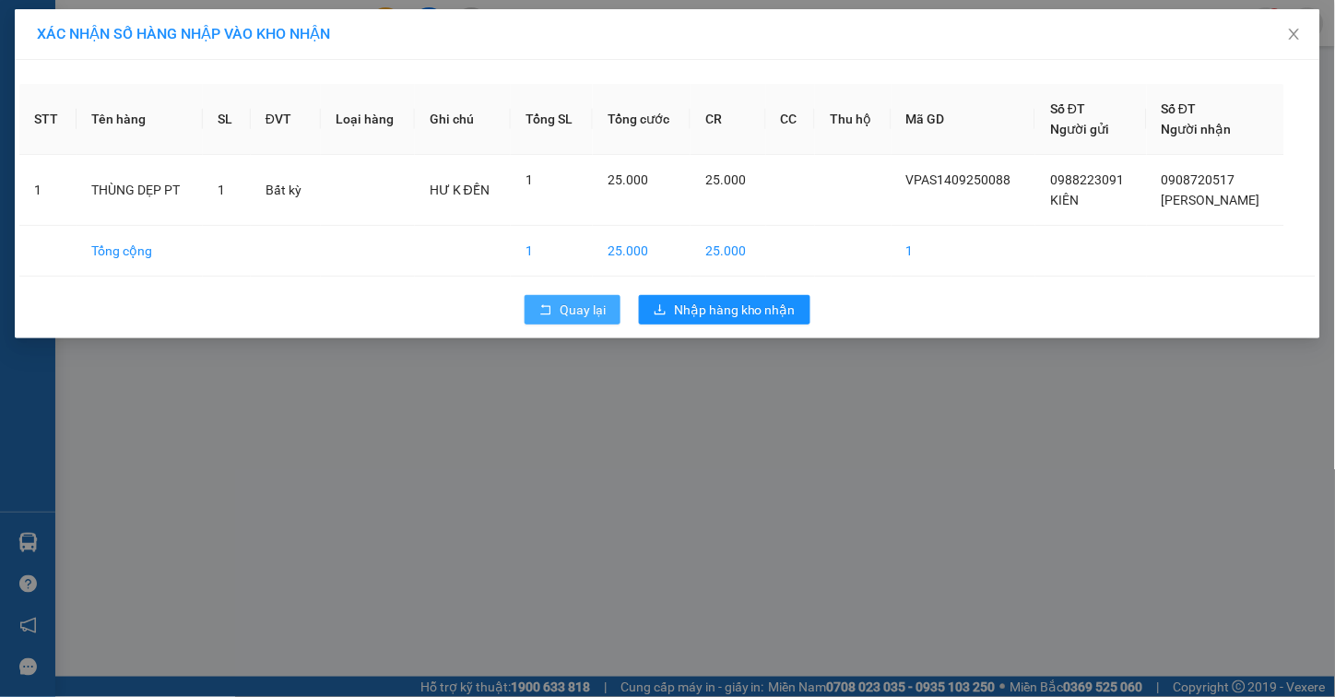
click at [561, 320] on button "Quay lại" at bounding box center [573, 310] width 96 height 30
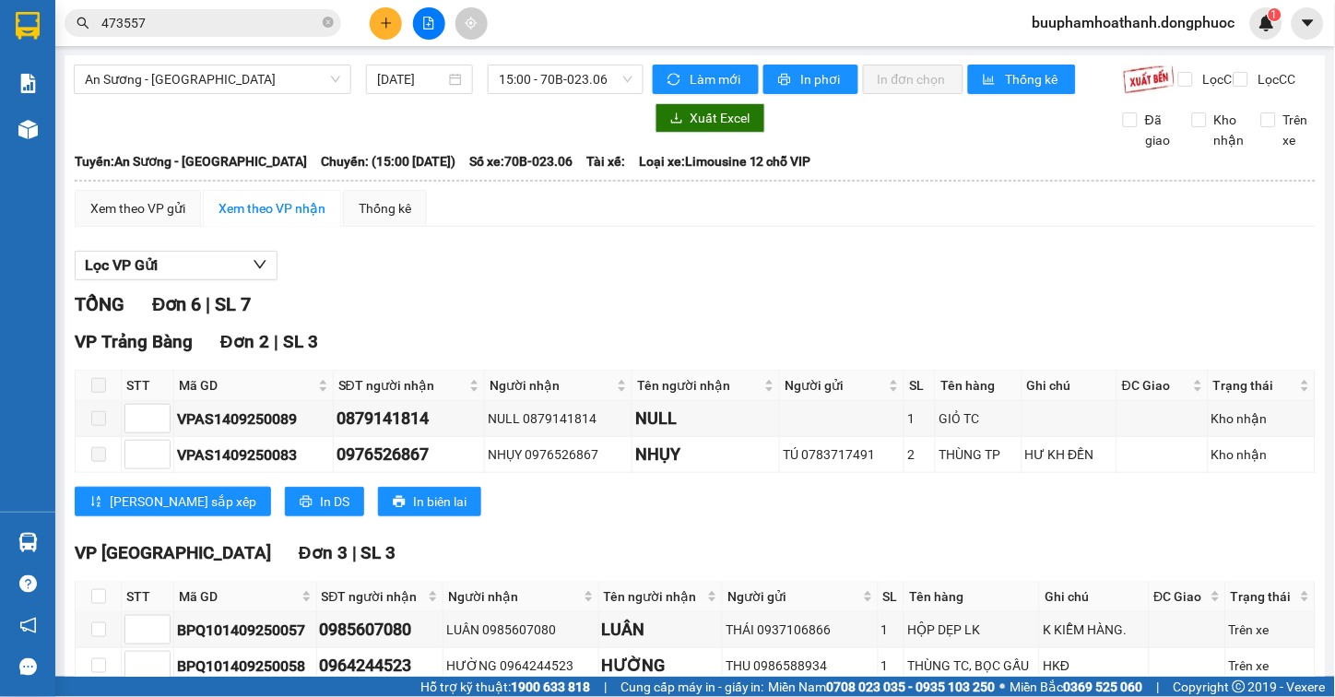
click at [862, 530] on div "VP Trảng Bàng Đơn 2 | SL 3 STT Mã GD SĐT người nhận Người nhận Tên người nhận N…" at bounding box center [695, 429] width 1241 height 202
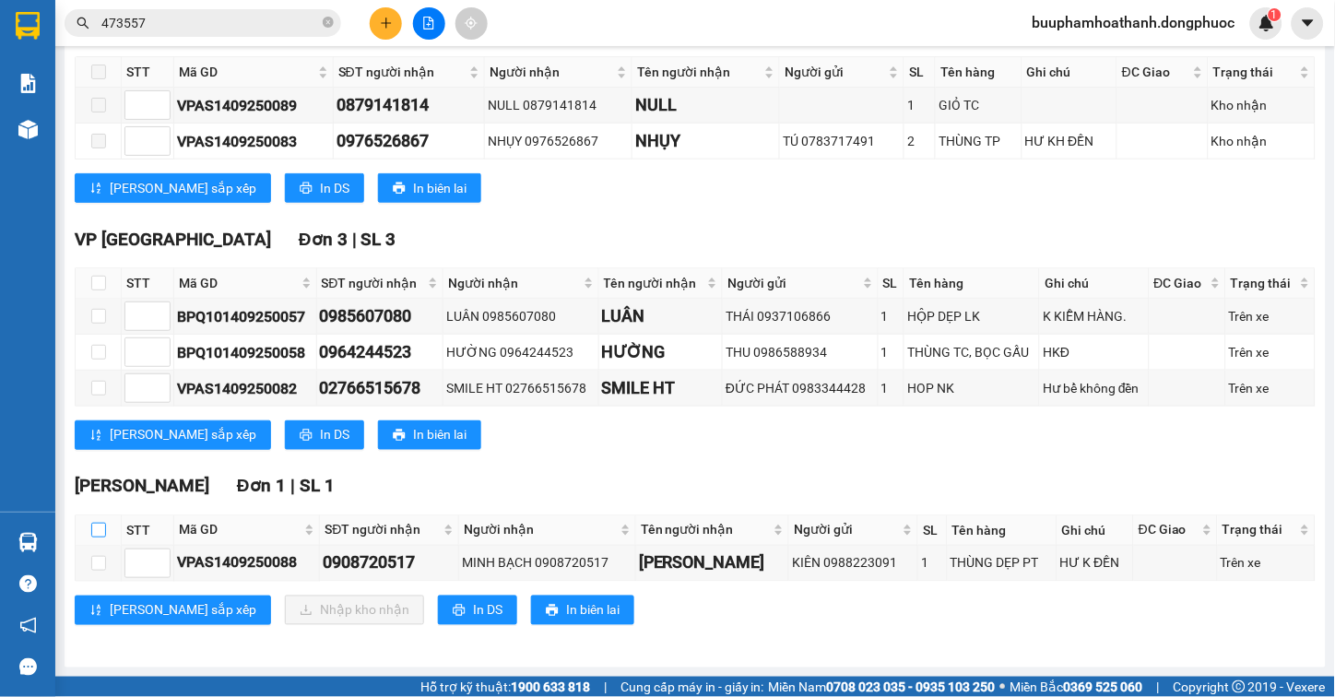
click at [96, 527] on input "checkbox" at bounding box center [98, 530] width 15 height 15
checkbox input "true"
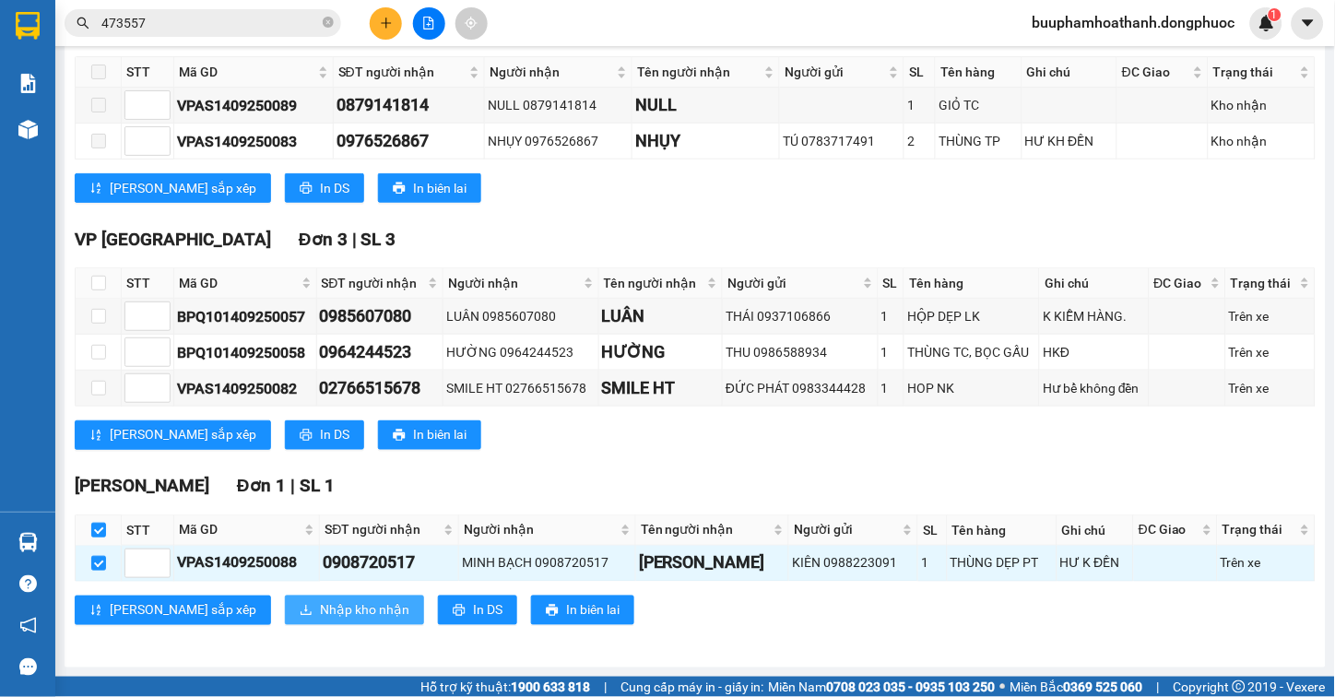
click at [320, 609] on span "Nhập kho nhận" at bounding box center [364, 610] width 89 height 20
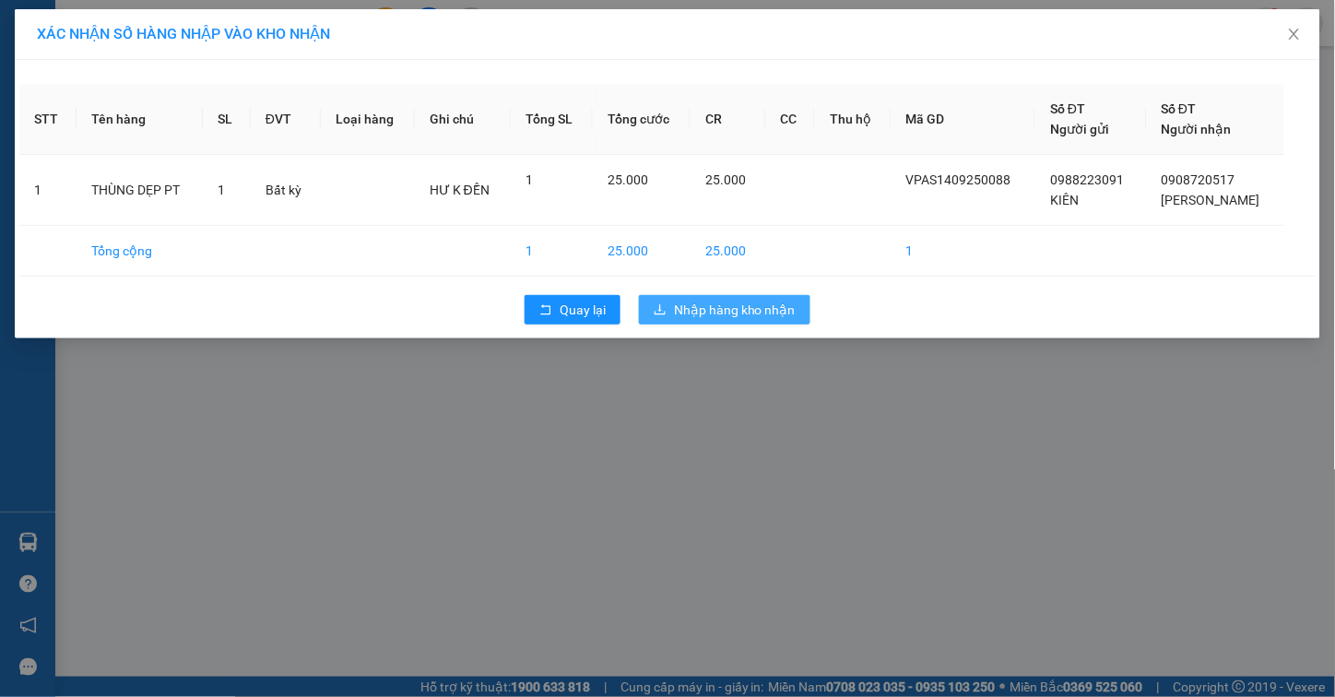
click at [744, 302] on span "Nhập hàng kho nhận" at bounding box center [735, 310] width 122 height 20
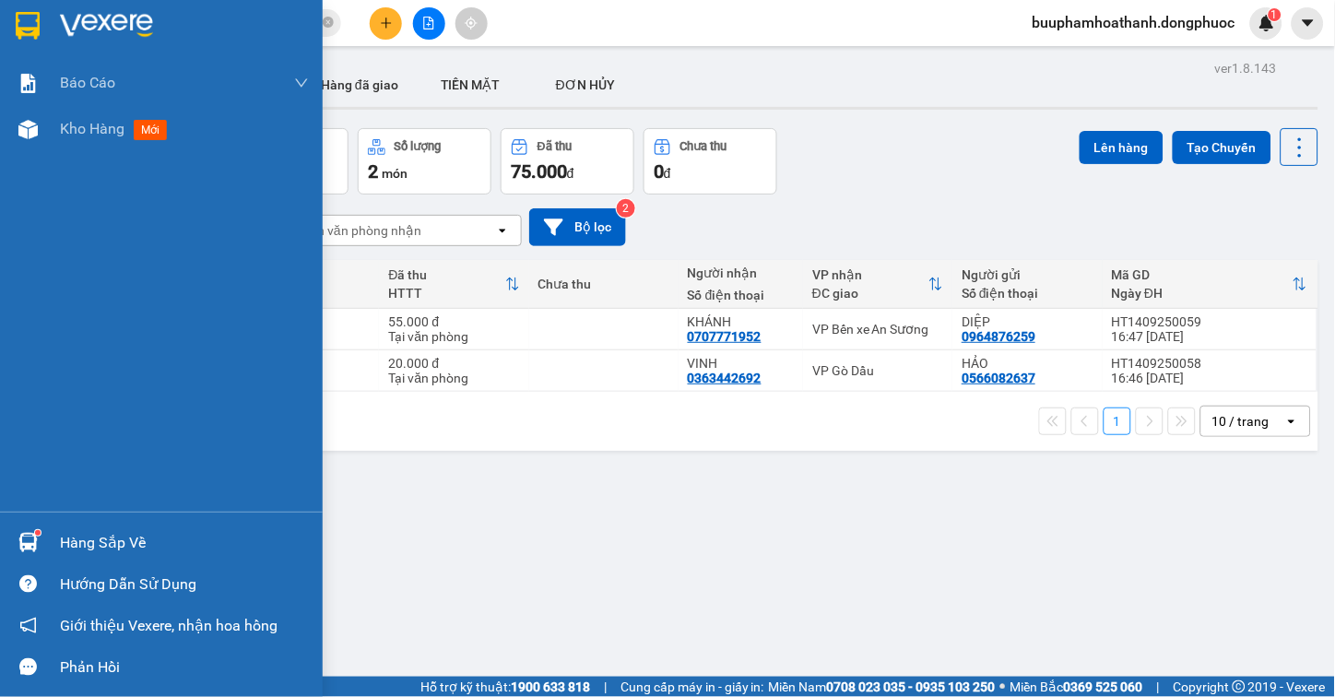
click at [6, 547] on div "Hàng sắp về" at bounding box center [161, 542] width 323 height 41
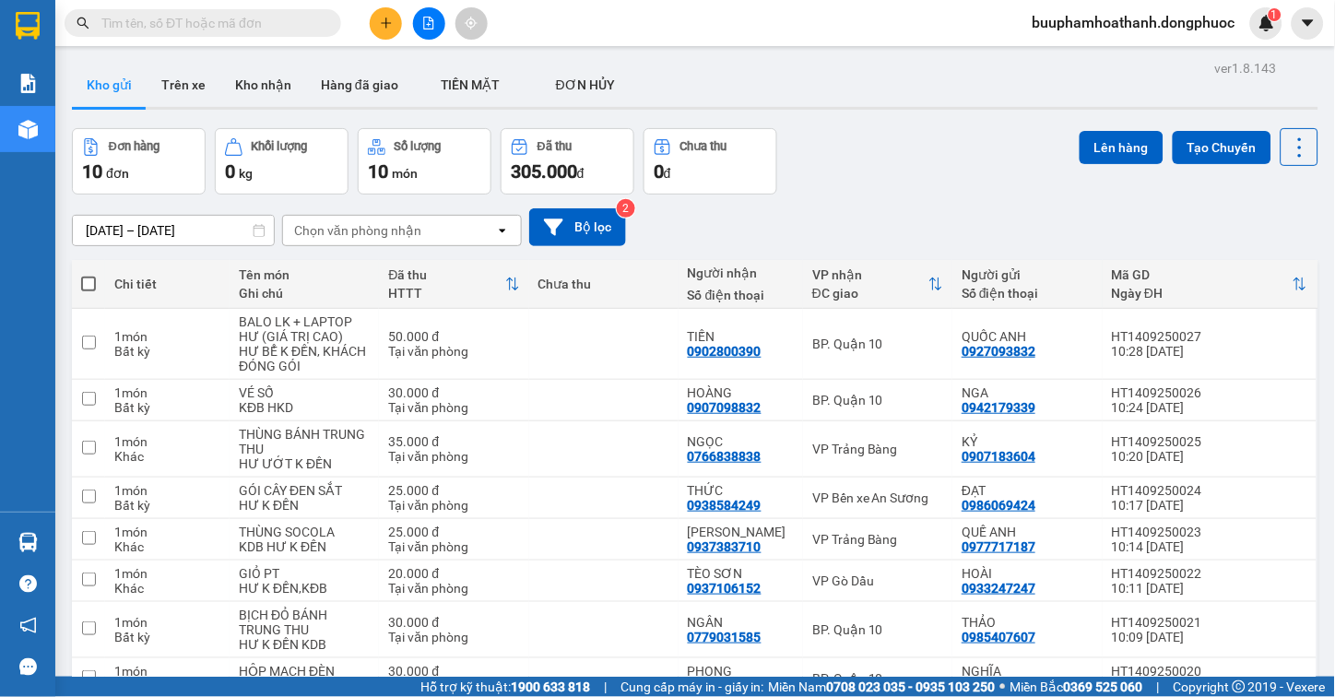
click at [427, 23] on icon "file-add" at bounding box center [428, 23] width 13 height 13
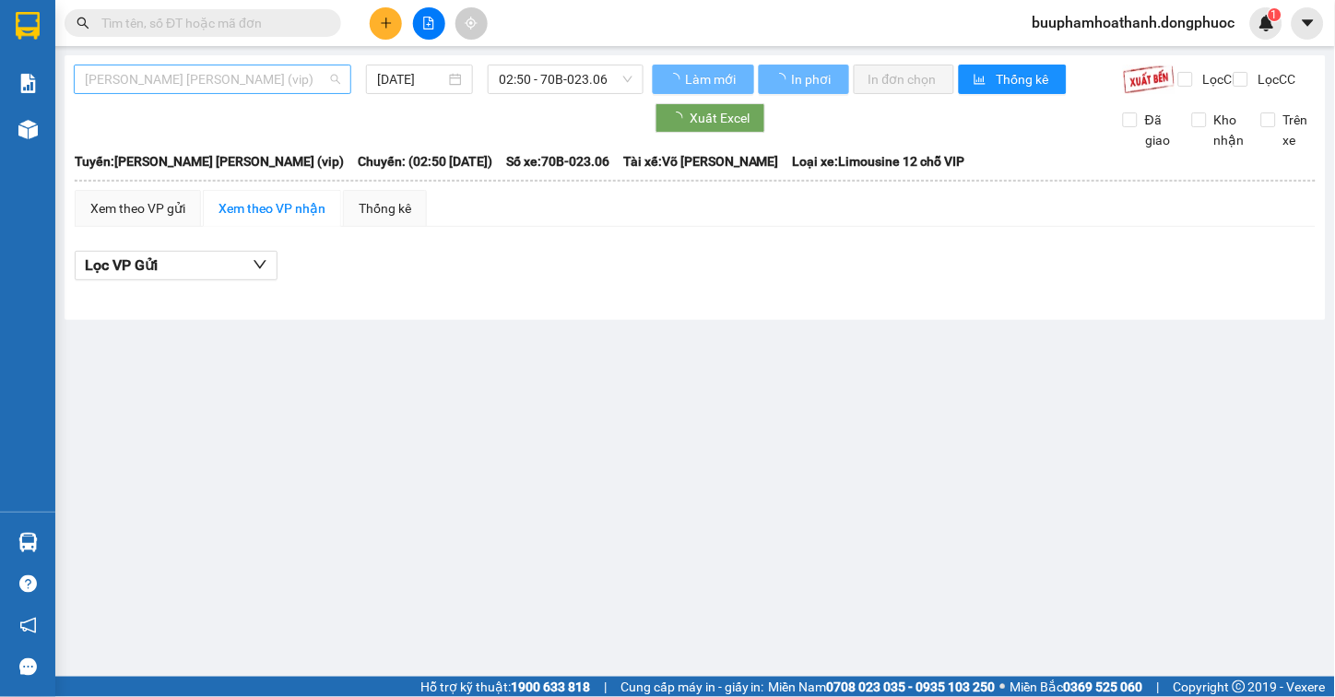
click at [267, 65] on div "[PERSON_NAME] [PERSON_NAME] (vip)" at bounding box center [213, 80] width 278 height 30
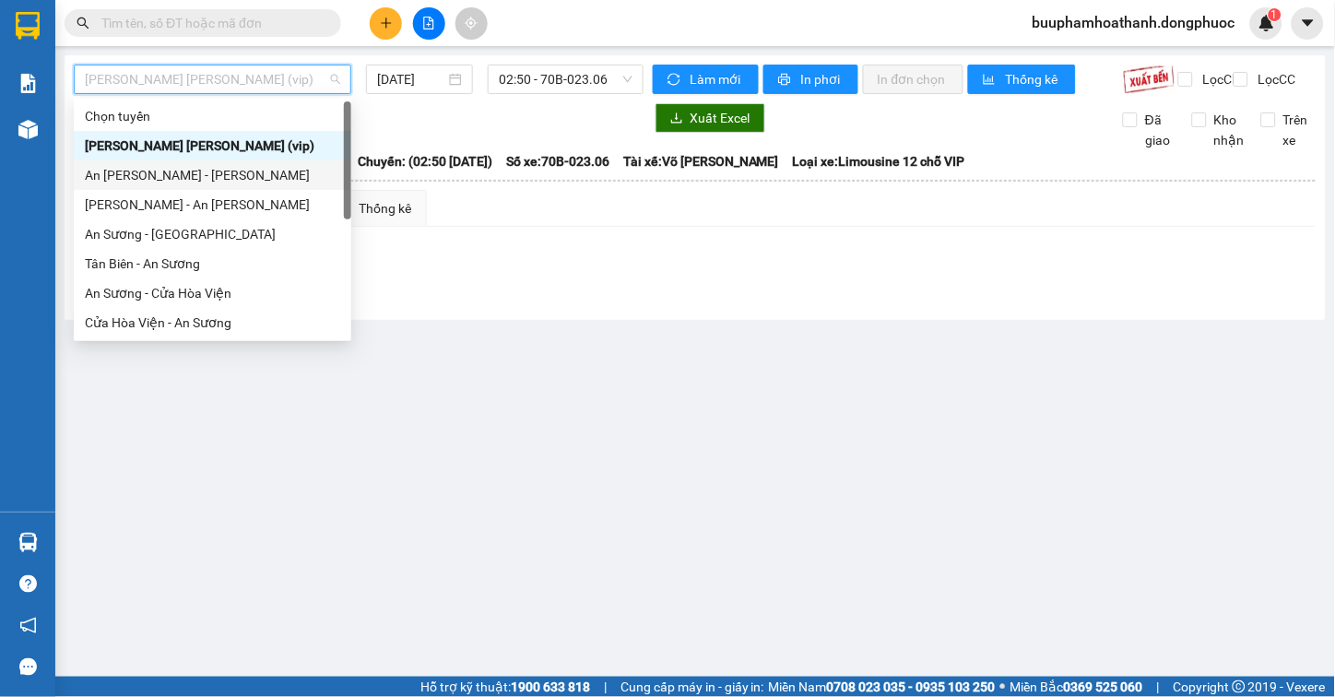
scroll to position [207, 0]
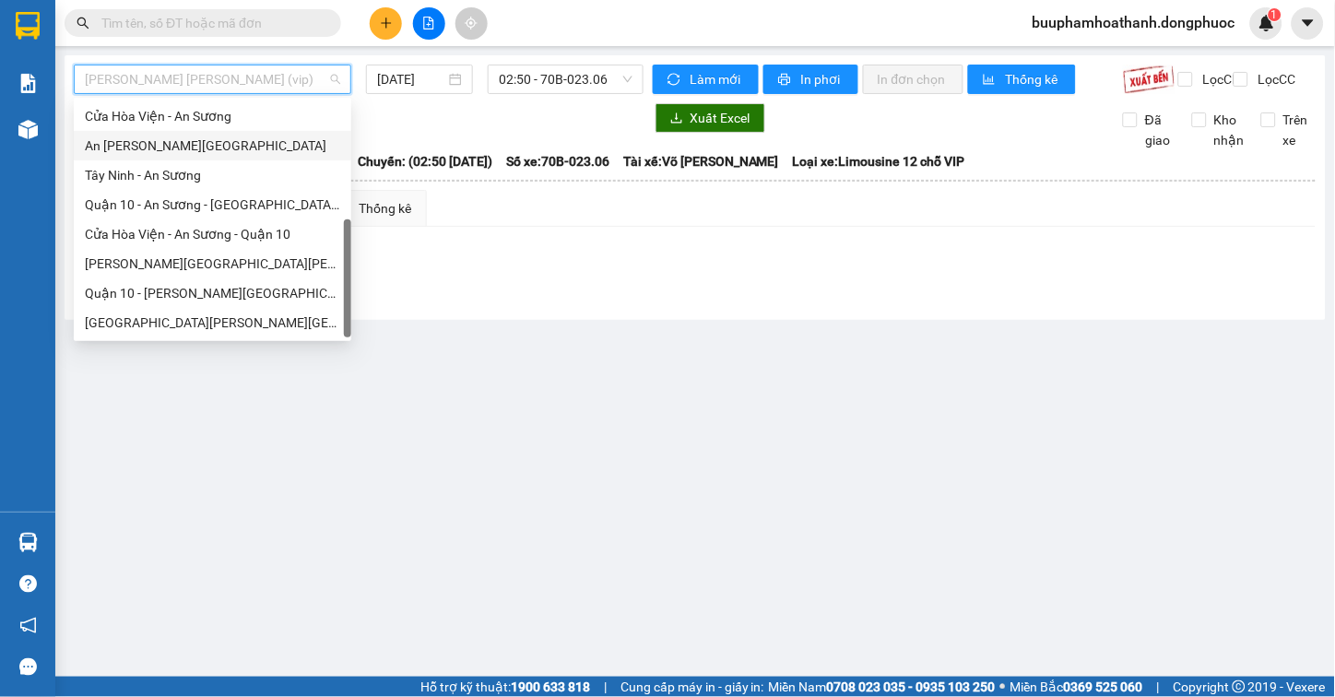
click at [259, 142] on div "An [PERSON_NAME][GEOGRAPHIC_DATA]" at bounding box center [212, 146] width 255 height 20
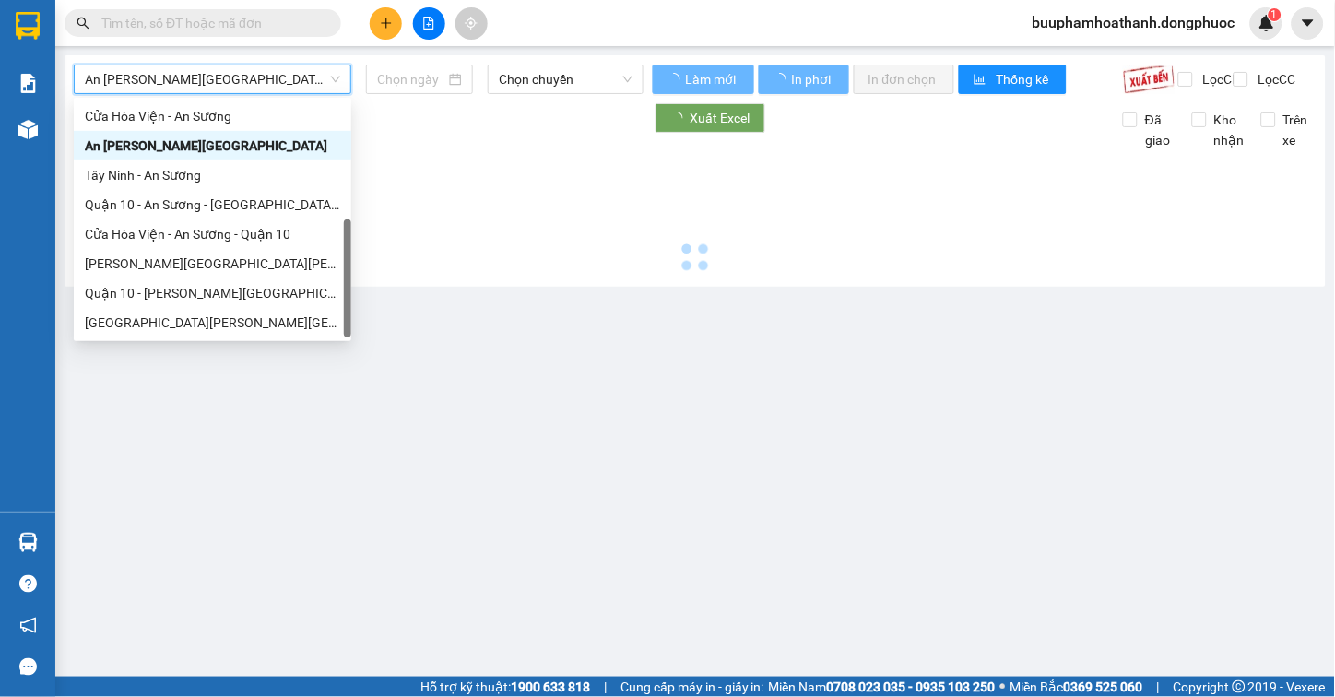
type input "[DATE]"
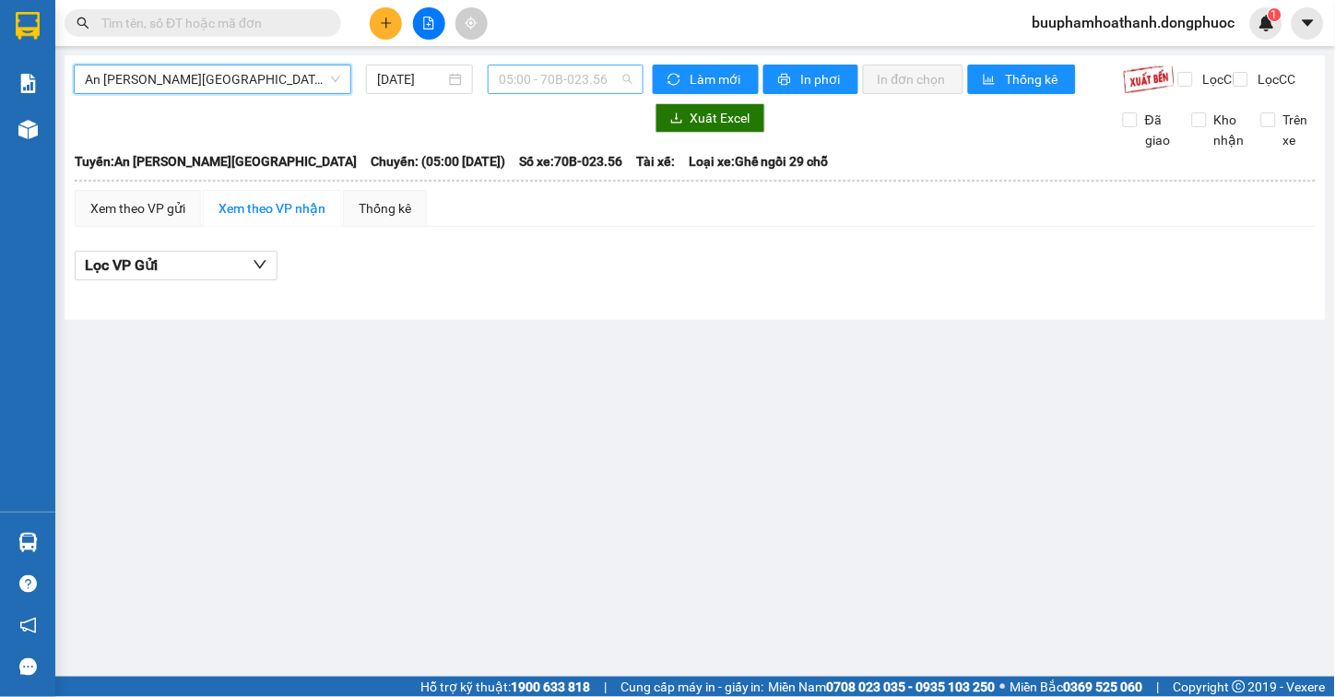
click at [541, 72] on span "05:00 - 70B-023.56" at bounding box center [566, 79] width 134 height 28
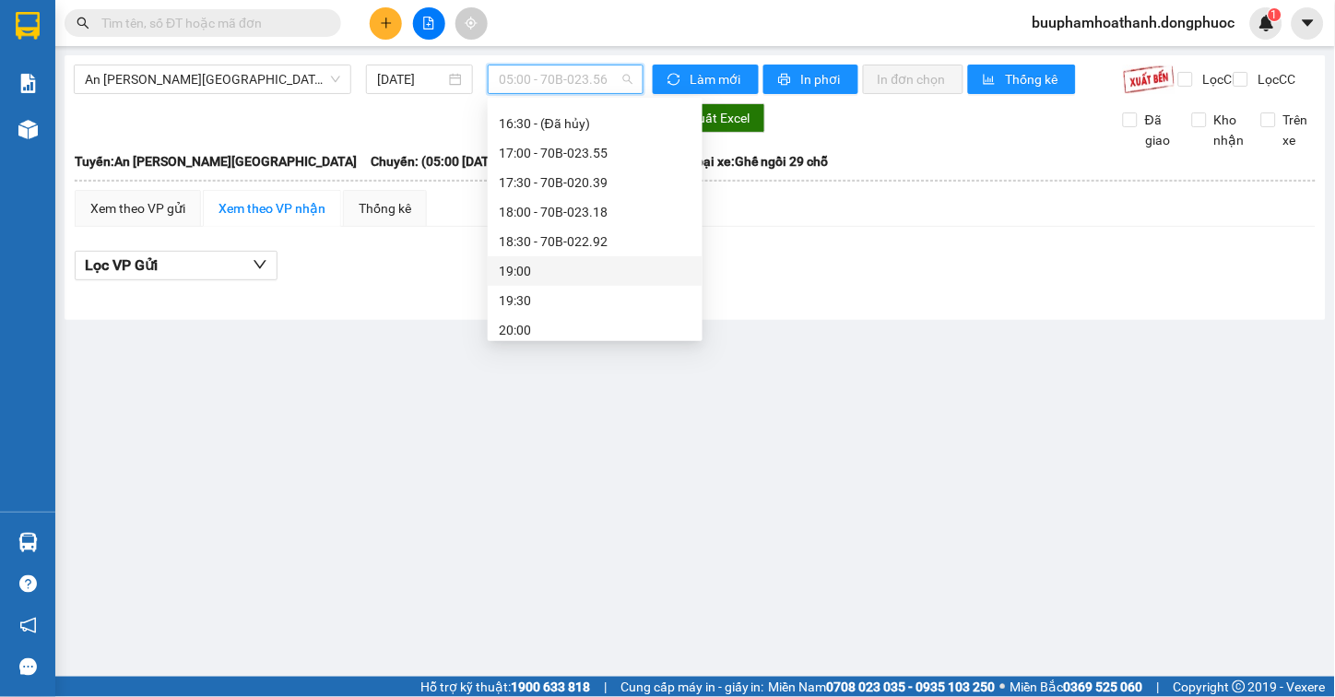
scroll to position [716, 0]
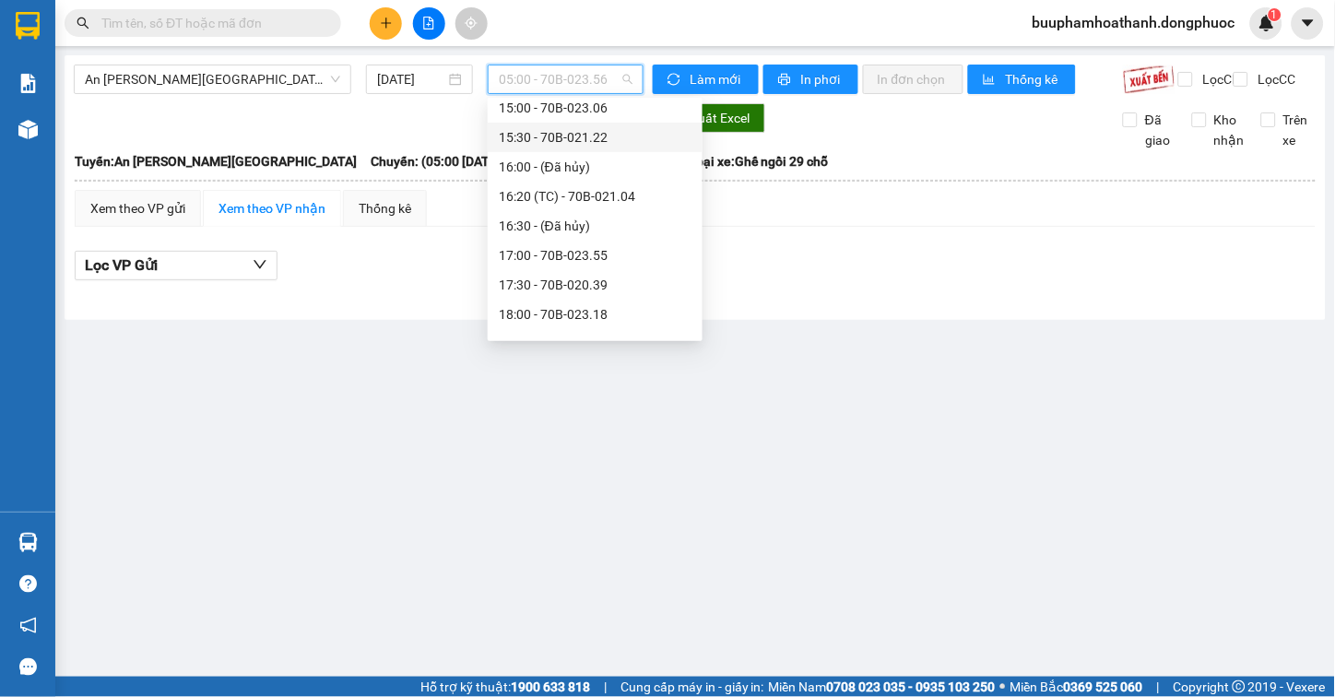
click at [625, 134] on div "15:30 - 70B-021.22" at bounding box center [595, 137] width 193 height 20
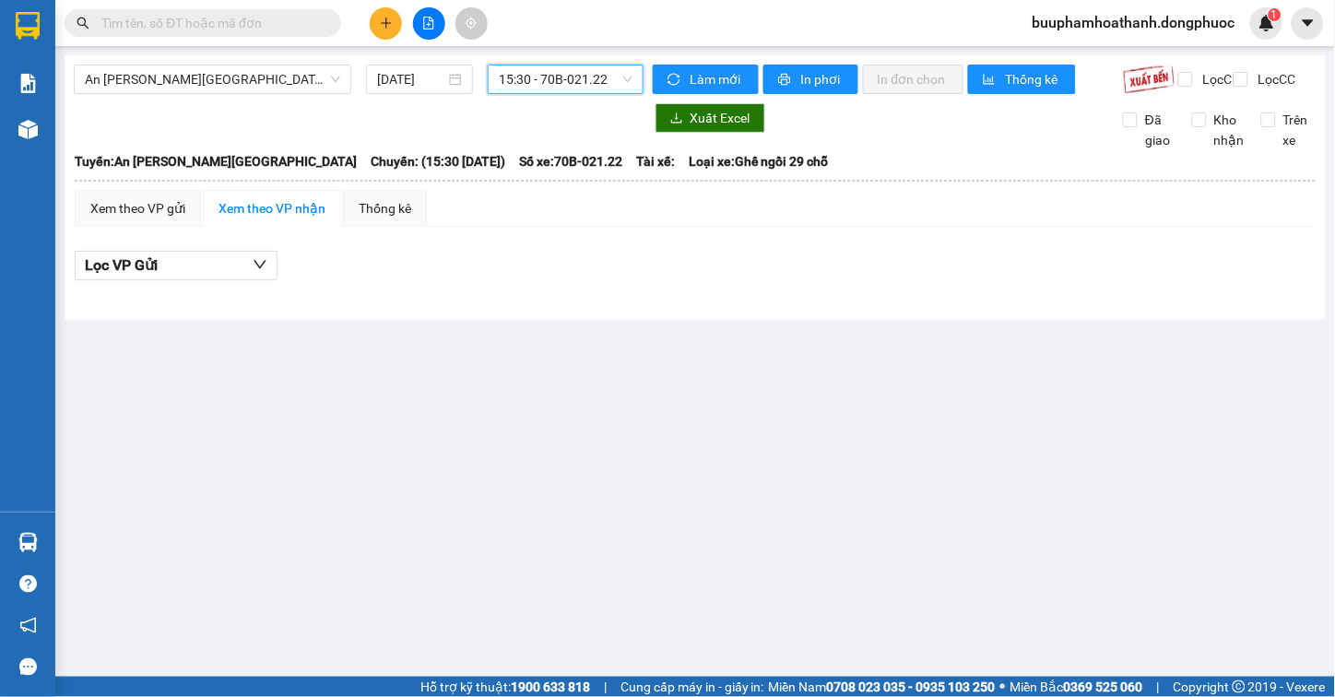
click at [606, 86] on span "15:30 - 70B-021.22" at bounding box center [566, 79] width 134 height 28
